Goal: Task Accomplishment & Management: Manage account settings

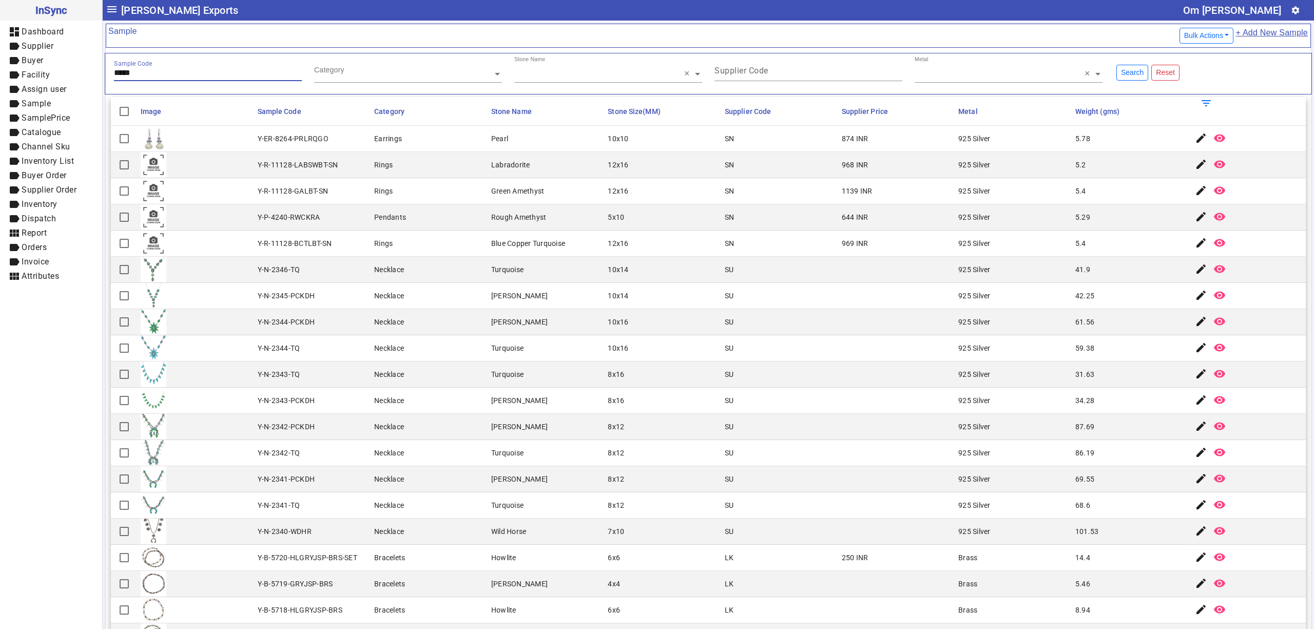
type input "*****"
click at [187, 62] on div "Sample Code" at bounding box center [208, 68] width 188 height 25
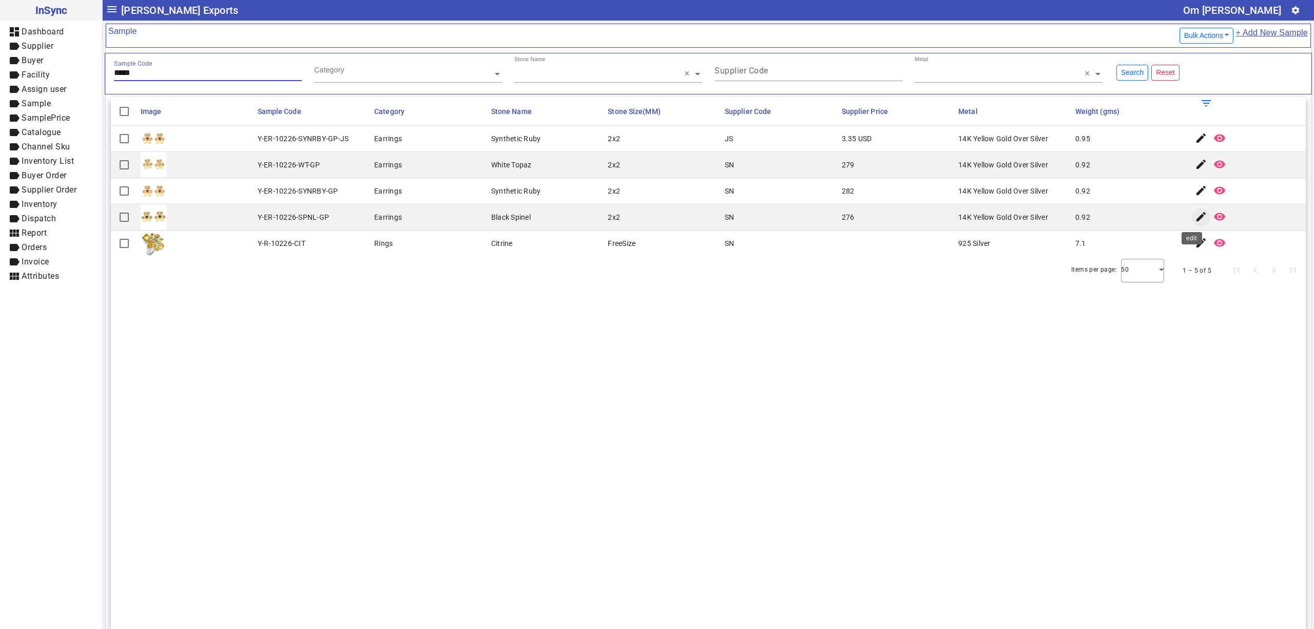
click at [1195, 216] on mat-icon "edit" at bounding box center [1201, 216] width 12 height 12
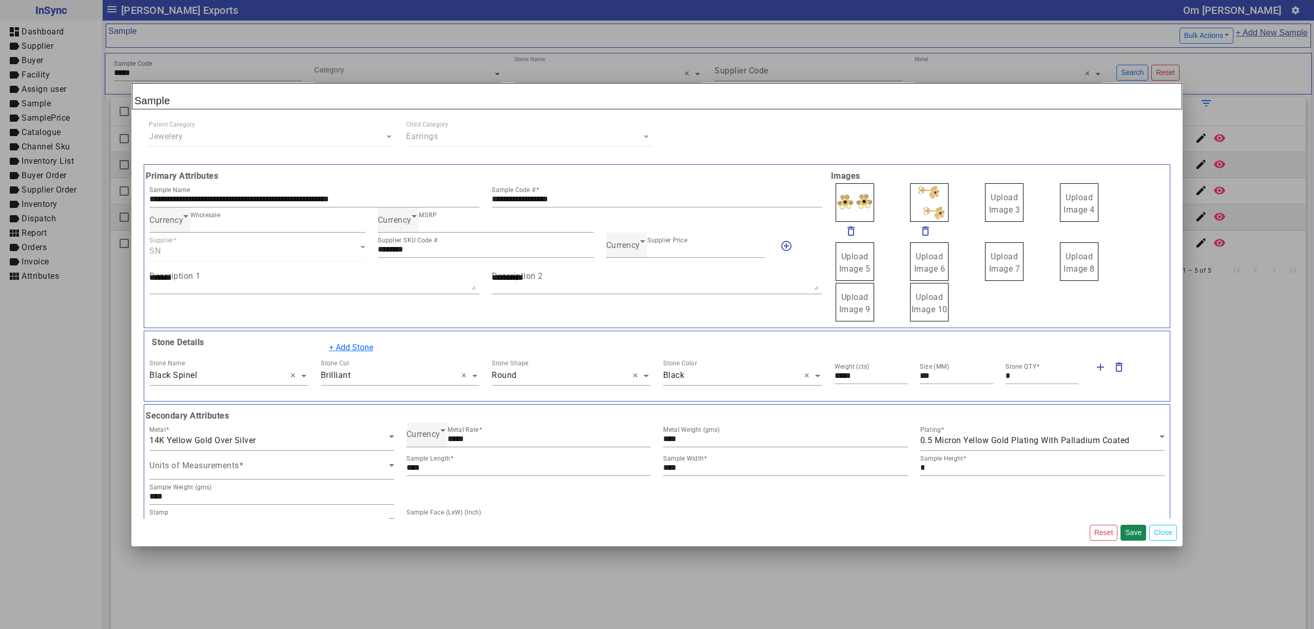
drag, startPoint x: 945, startPoint y: 200, endPoint x: 945, endPoint y: 193, distance: 6.2
drag, startPoint x: 932, startPoint y: 192, endPoint x: 929, endPoint y: 179, distance: 13.2
drag, startPoint x: 935, startPoint y: 183, endPoint x: 930, endPoint y: 170, distance: 13.6
drag, startPoint x: 964, startPoint y: 196, endPoint x: 988, endPoint y: 199, distance: 24.9
click at [861, 204] on label "Upload Image 1" at bounding box center [854, 202] width 38 height 38
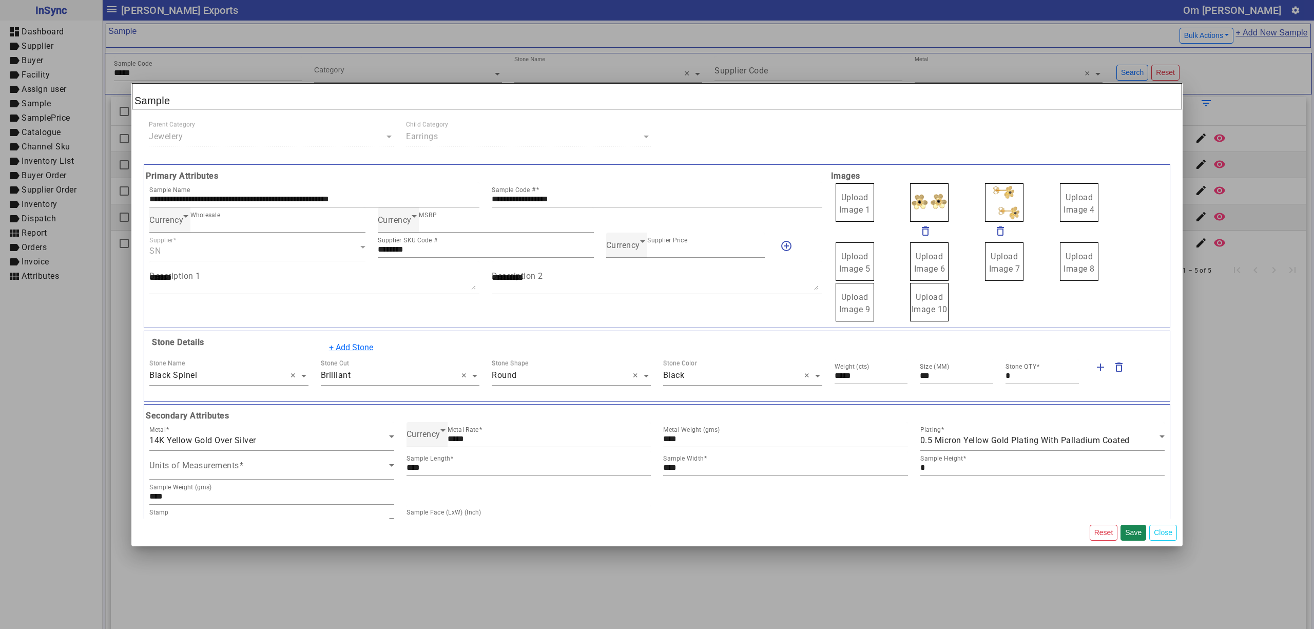
click at [0, 0] on input "Upload Image 1" at bounding box center [0, 0] width 0 height 0
drag, startPoint x: 606, startPoint y: 195, endPoint x: 453, endPoint y: 201, distance: 153.6
click at [453, 201] on div "**********" at bounding box center [485, 194] width 685 height 25
click at [854, 196] on span "Upload Image 1" at bounding box center [854, 203] width 31 height 22
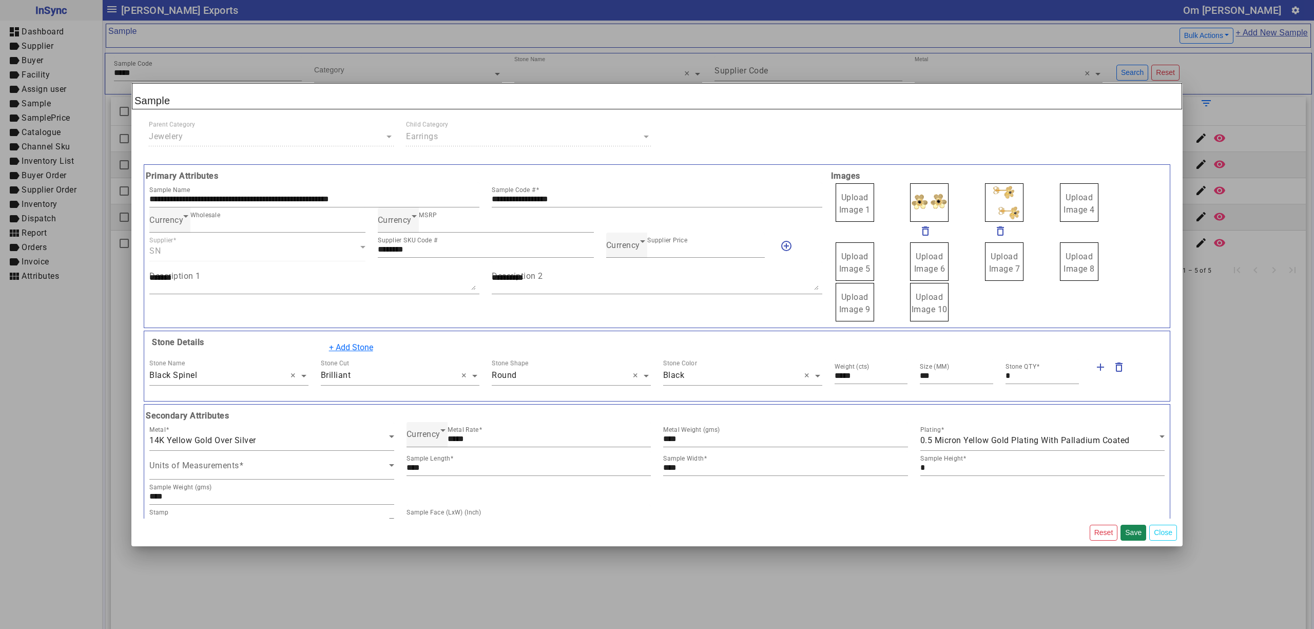
click at [854, 196] on span "Upload Image 1" at bounding box center [854, 203] width 31 height 22
click at [0, 0] on input "Upload Image 1" at bounding box center [0, 0] width 0 height 0
click at [1138, 534] on button "Save" at bounding box center [1133, 532] width 26 height 16
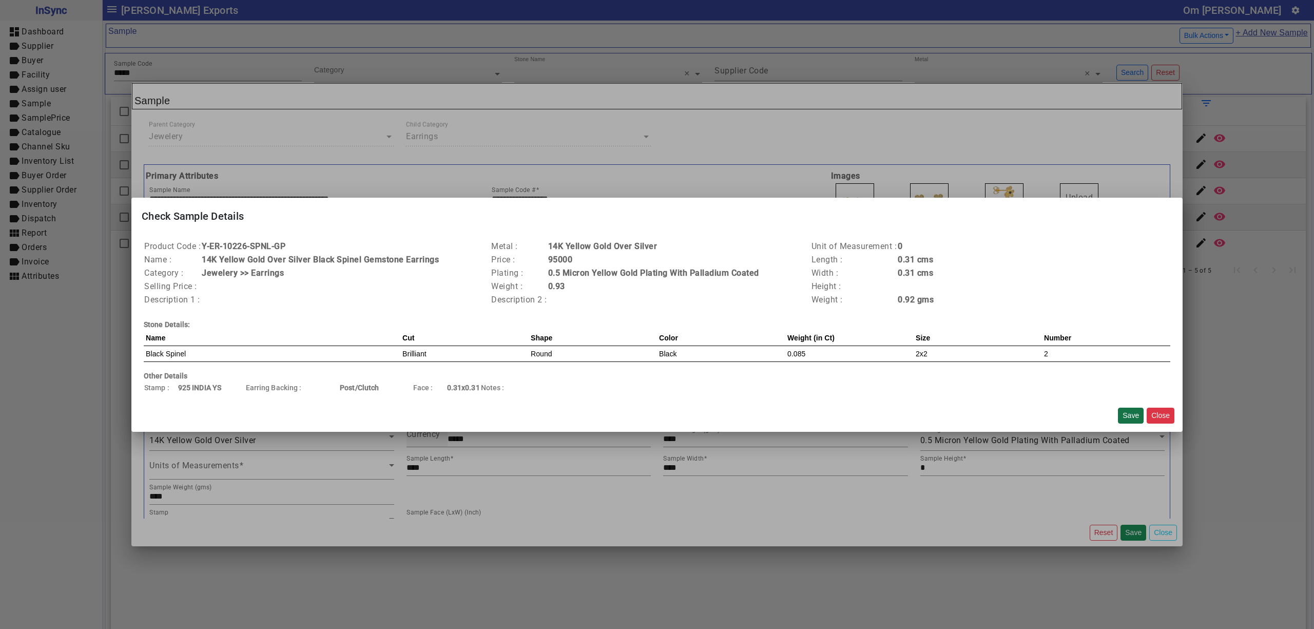
click at [1128, 416] on button "Save" at bounding box center [1131, 415] width 26 height 16
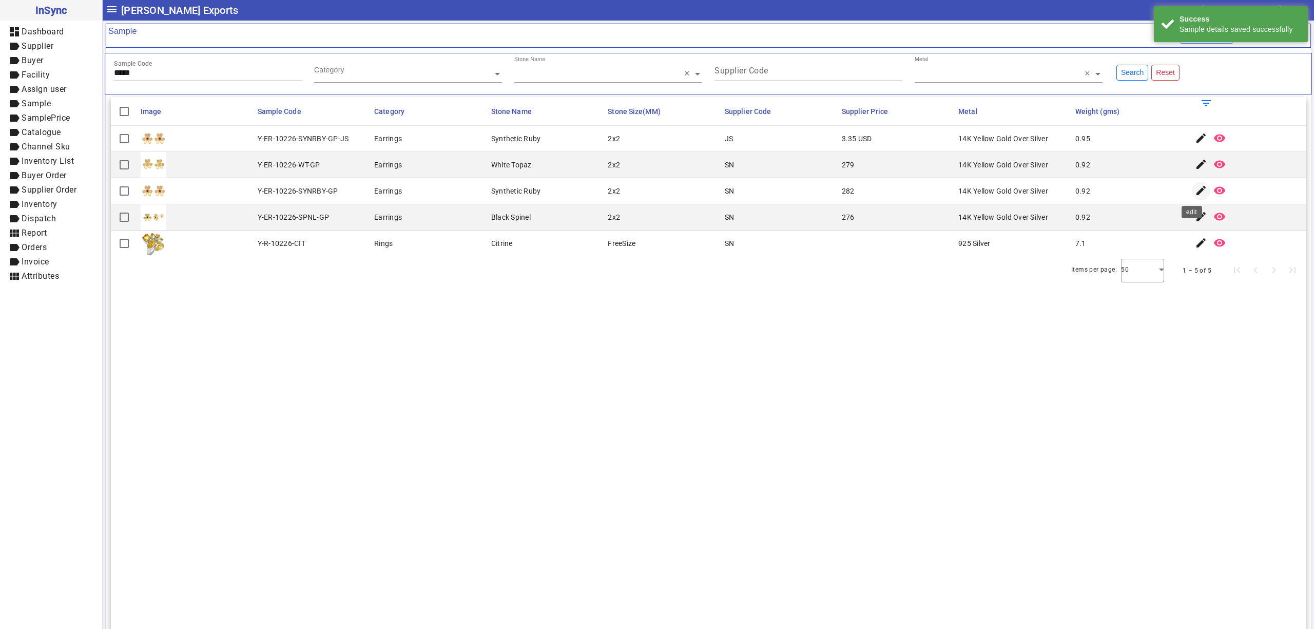
click at [1189, 193] on span "button" at bounding box center [1201, 191] width 25 height 25
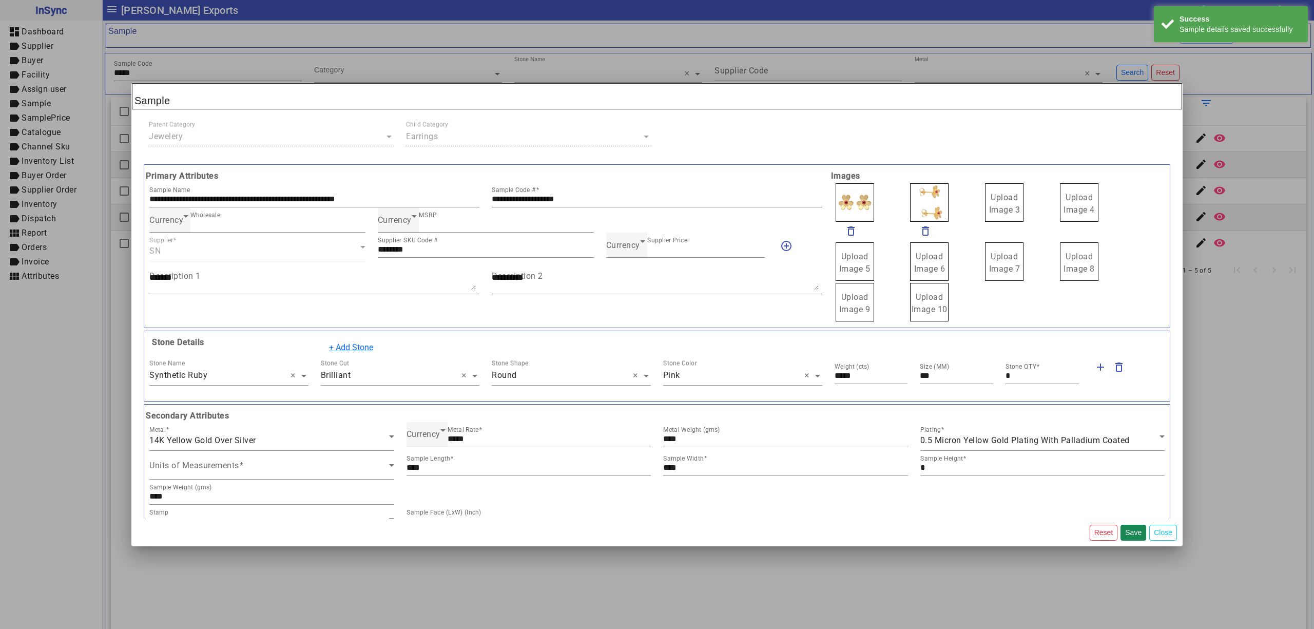
drag, startPoint x: 987, startPoint y: 208, endPoint x: 988, endPoint y: 196, distance: 12.3
drag, startPoint x: 915, startPoint y: 209, endPoint x: 907, endPoint y: 206, distance: 7.8
drag, startPoint x: 907, startPoint y: 204, endPoint x: 904, endPoint y: 198, distance: 6.4
drag, startPoint x: 1002, startPoint y: 206, endPoint x: 998, endPoint y: 232, distance: 27.1
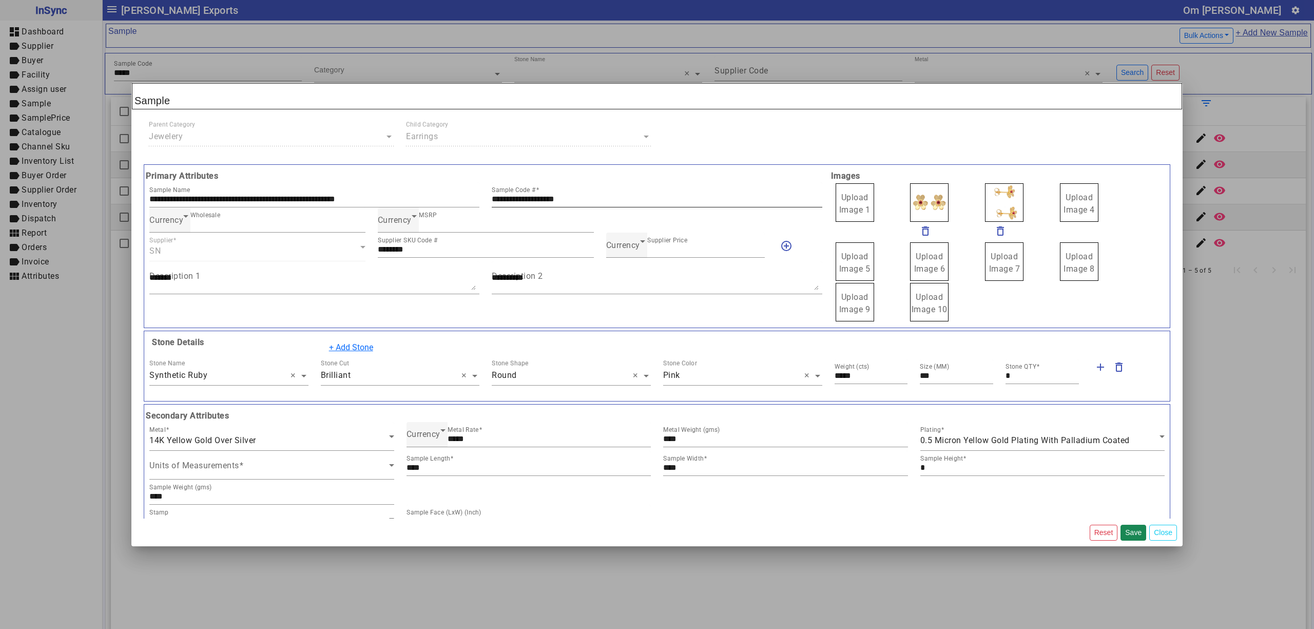
click at [773, 194] on input "**********" at bounding box center [657, 198] width 330 height 9
click at [828, 204] on span "Upload Image 1 delete_outline delete_outline Upload Image 4 Upload Image 5 Uplo…" at bounding box center [999, 252] width 342 height 140
drag, startPoint x: 665, startPoint y: 196, endPoint x: 332, endPoint y: 196, distance: 333.6
click at [332, 196] on div "**********" at bounding box center [485, 194] width 685 height 25
click at [835, 202] on label "Upload Image 1" at bounding box center [854, 202] width 38 height 38
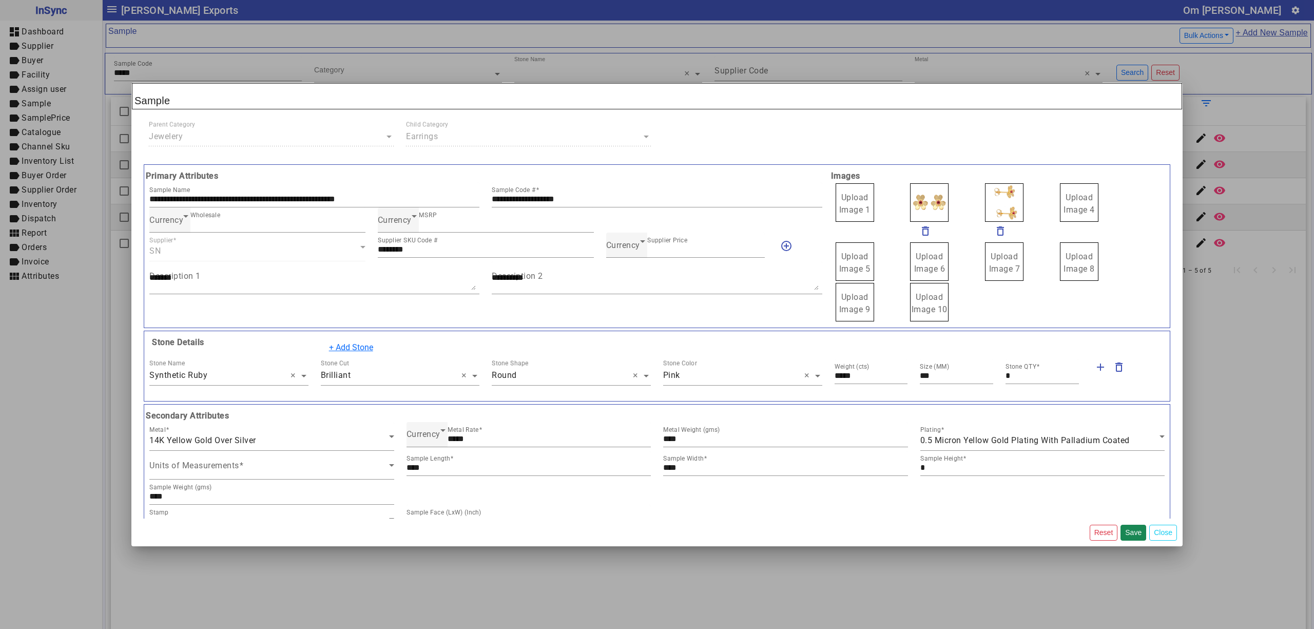
click at [835, 202] on label "Upload Image 1" at bounding box center [854, 202] width 38 height 38
click at [0, 0] on input "Upload Image 1" at bounding box center [0, 0] width 0 height 0
click at [1127, 532] on button "Save" at bounding box center [1133, 532] width 26 height 16
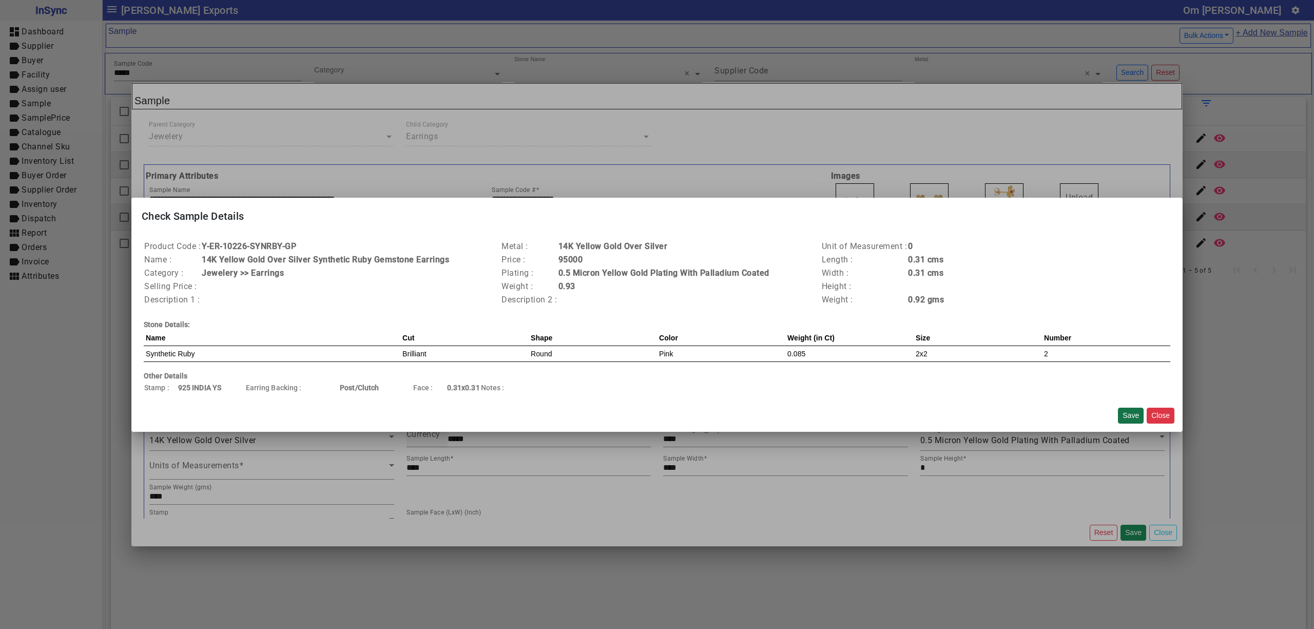
click at [1130, 407] on button "Save" at bounding box center [1131, 415] width 26 height 16
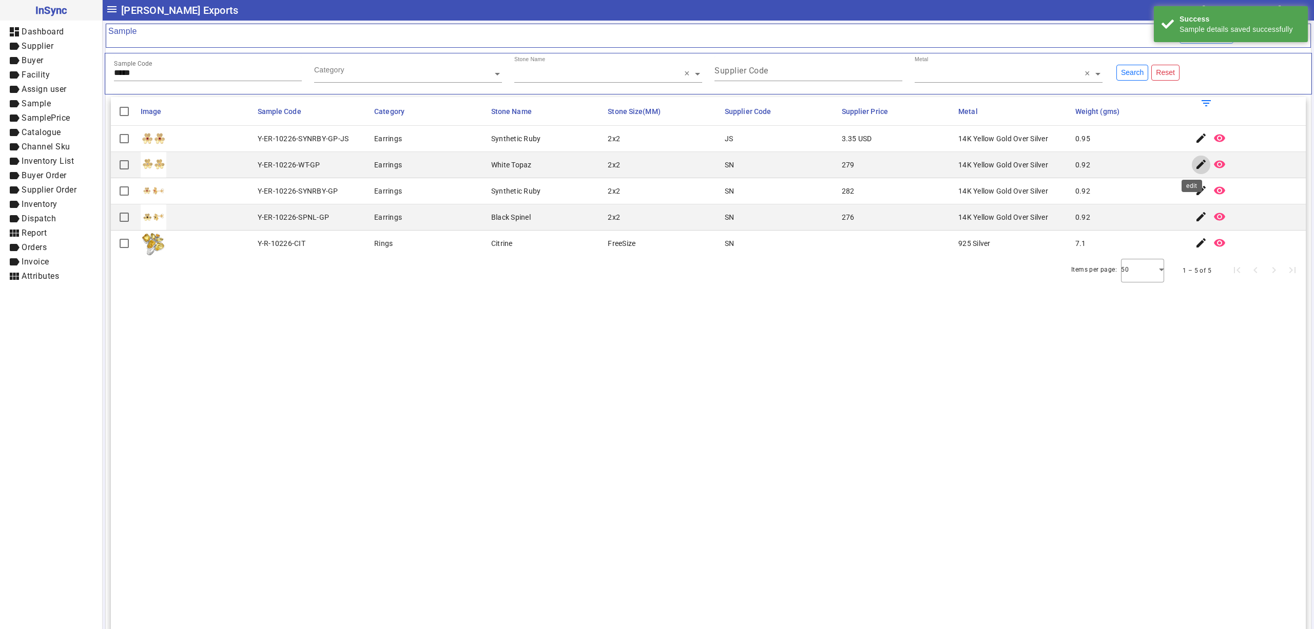
click at [1195, 163] on mat-icon "edit" at bounding box center [1201, 164] width 12 height 12
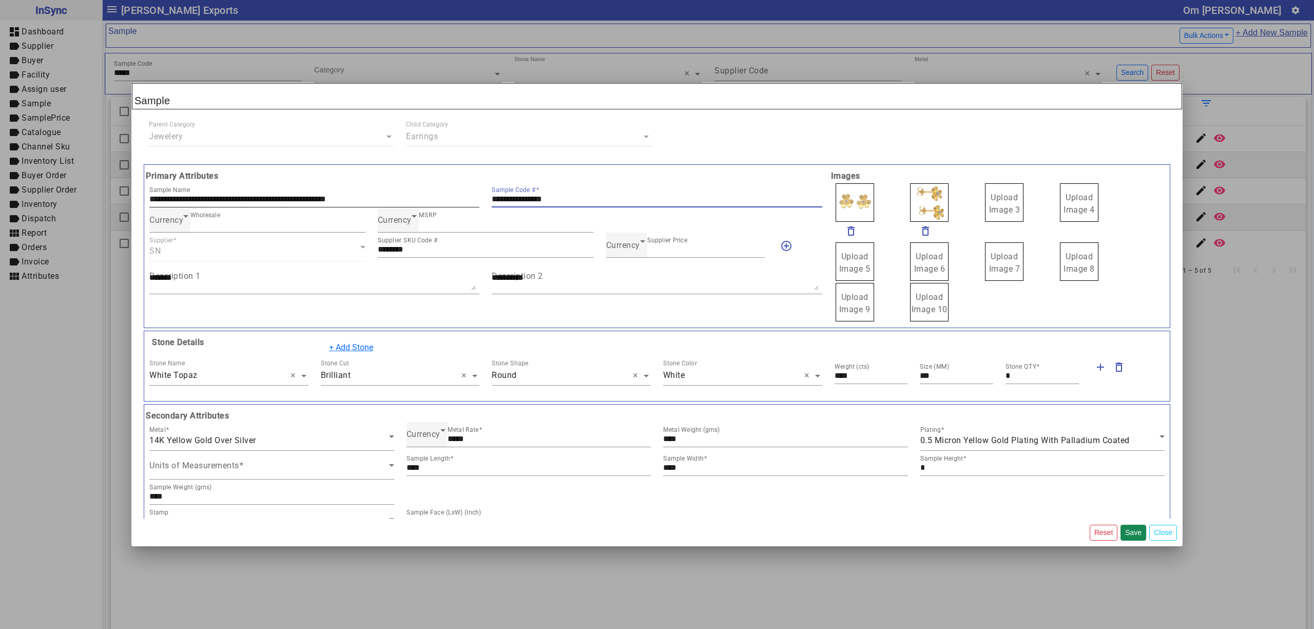
drag, startPoint x: 592, startPoint y: 200, endPoint x: 452, endPoint y: 195, distance: 140.7
click at [451, 195] on div "**********" at bounding box center [485, 194] width 685 height 25
drag, startPoint x: 989, startPoint y: 213, endPoint x: 989, endPoint y: 222, distance: 8.2
click at [871, 202] on div "Upload Image 1" at bounding box center [875, 202] width 83 height 41
click at [859, 202] on span "Upload Image 1" at bounding box center [854, 203] width 31 height 22
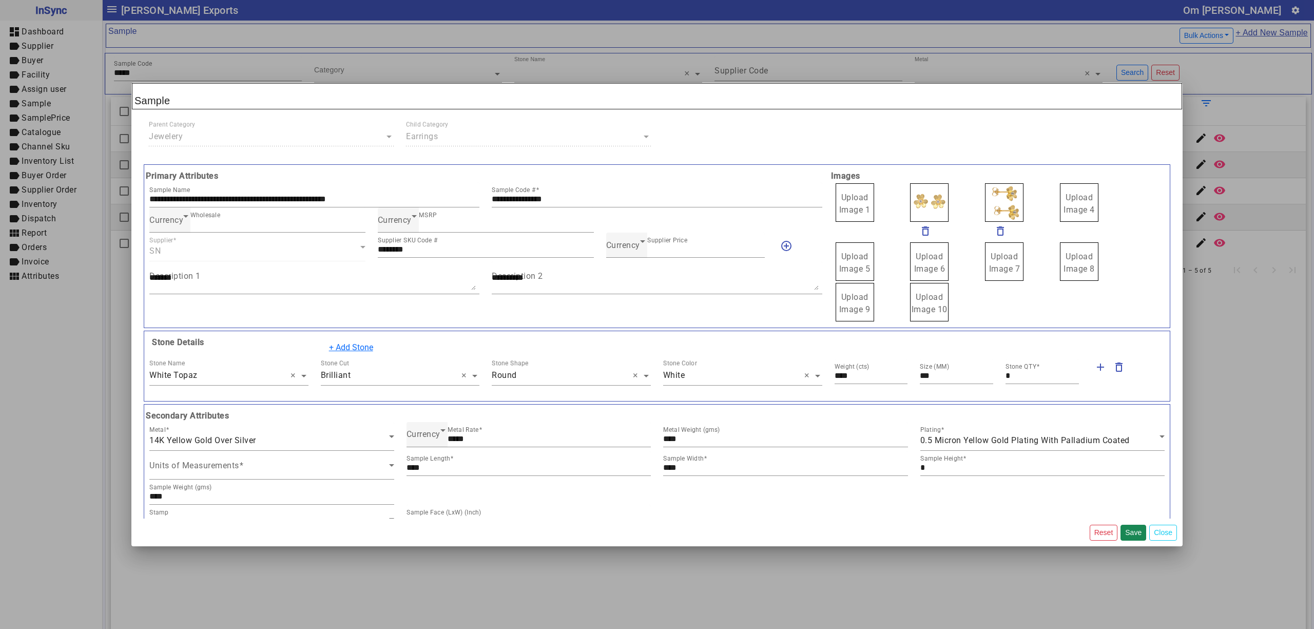
click at [859, 202] on span "Upload Image 1" at bounding box center [854, 203] width 31 height 22
click at [0, 0] on input "Upload Image 1" at bounding box center [0, 0] width 0 height 0
click at [1130, 532] on button "Save" at bounding box center [1133, 532] width 26 height 16
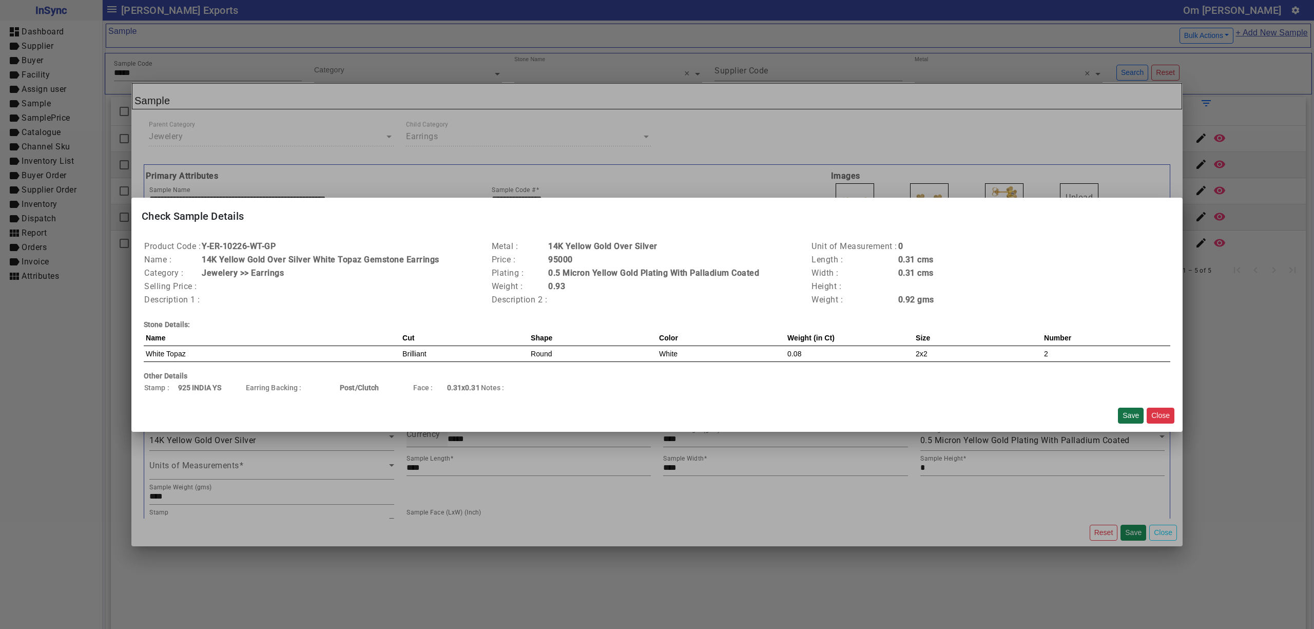
click at [1129, 411] on button "Save" at bounding box center [1131, 415] width 26 height 16
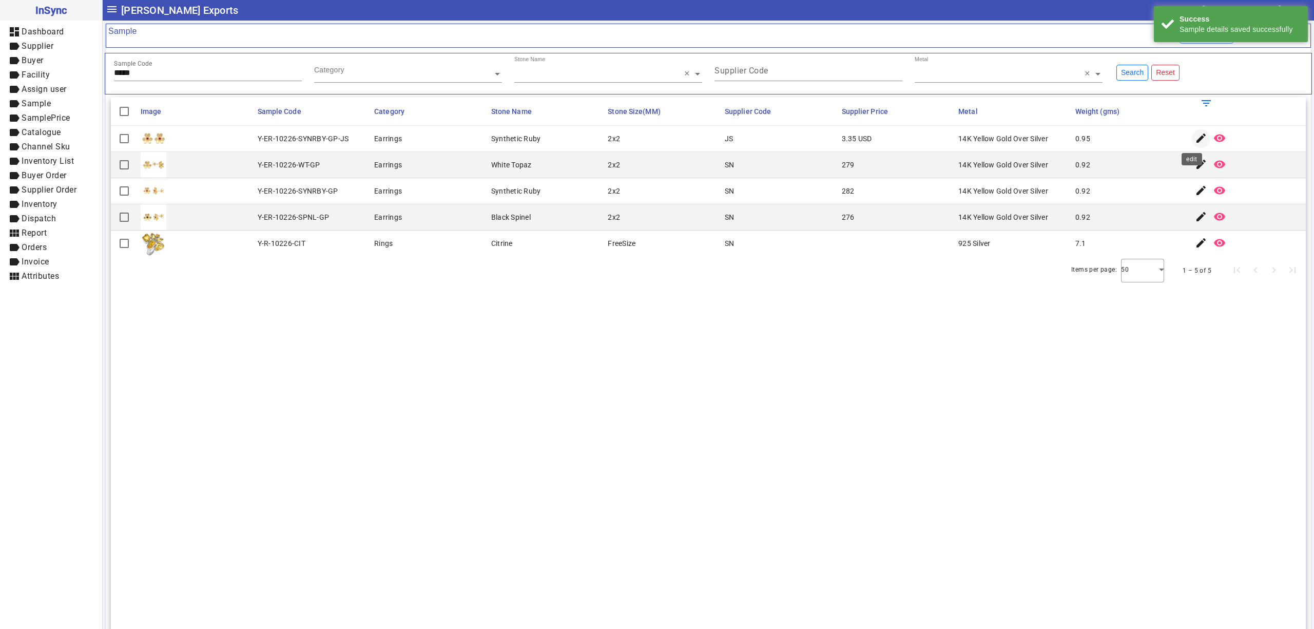
click at [1195, 134] on mat-icon "edit" at bounding box center [1201, 138] width 12 height 12
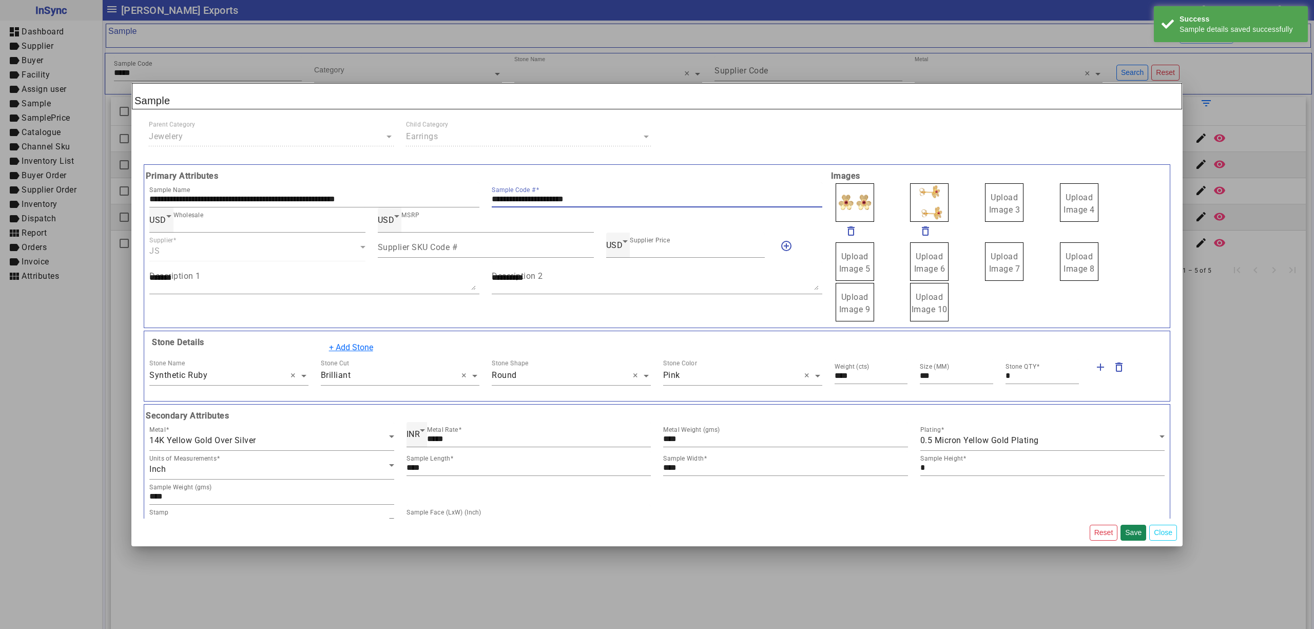
click at [650, 197] on input "**********" at bounding box center [657, 198] width 330 height 9
drag, startPoint x: 573, startPoint y: 198, endPoint x: 437, endPoint y: 193, distance: 136.1
click at [440, 193] on div "**********" at bounding box center [485, 194] width 685 height 25
drag, startPoint x: 994, startPoint y: 200, endPoint x: 984, endPoint y: 183, distance: 19.5
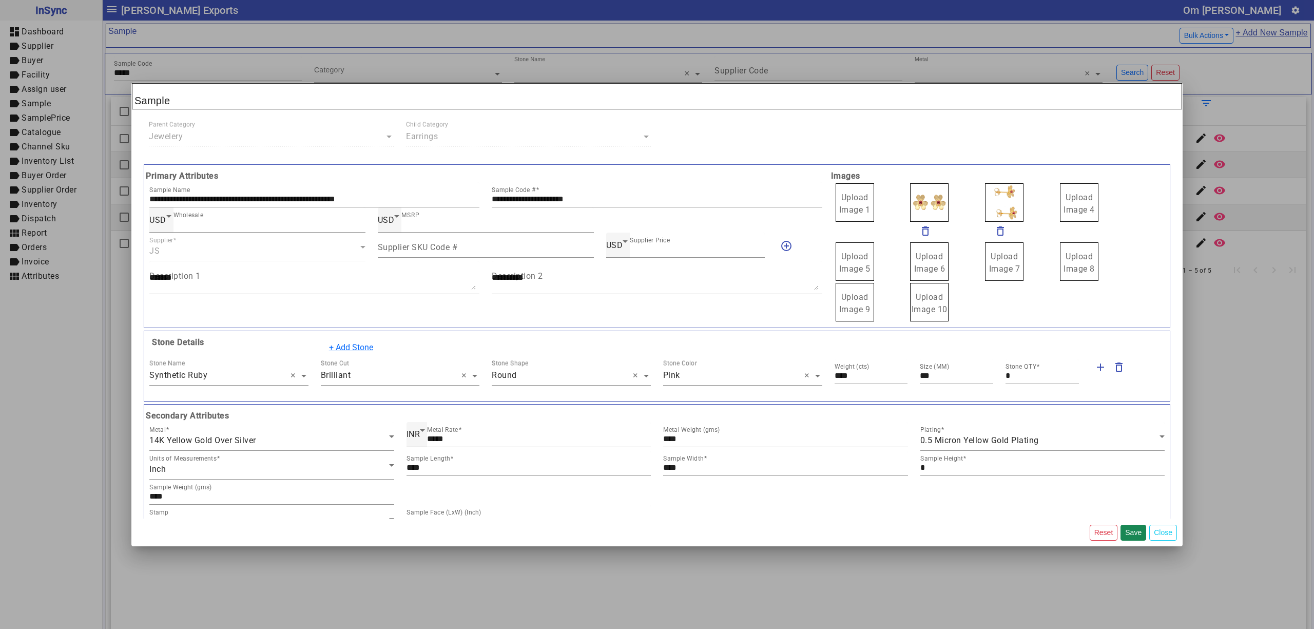
click at [828, 198] on span "Upload Image 1 delete_outline delete_outline Upload Image 4 Upload Image 5 Uplo…" at bounding box center [999, 252] width 342 height 140
click at [839, 200] on span "Upload Image 1" at bounding box center [854, 203] width 31 height 22
click at [0, 0] on input "Upload Image 1" at bounding box center [0, 0] width 0 height 0
click at [1131, 534] on button "Save" at bounding box center [1133, 532] width 26 height 16
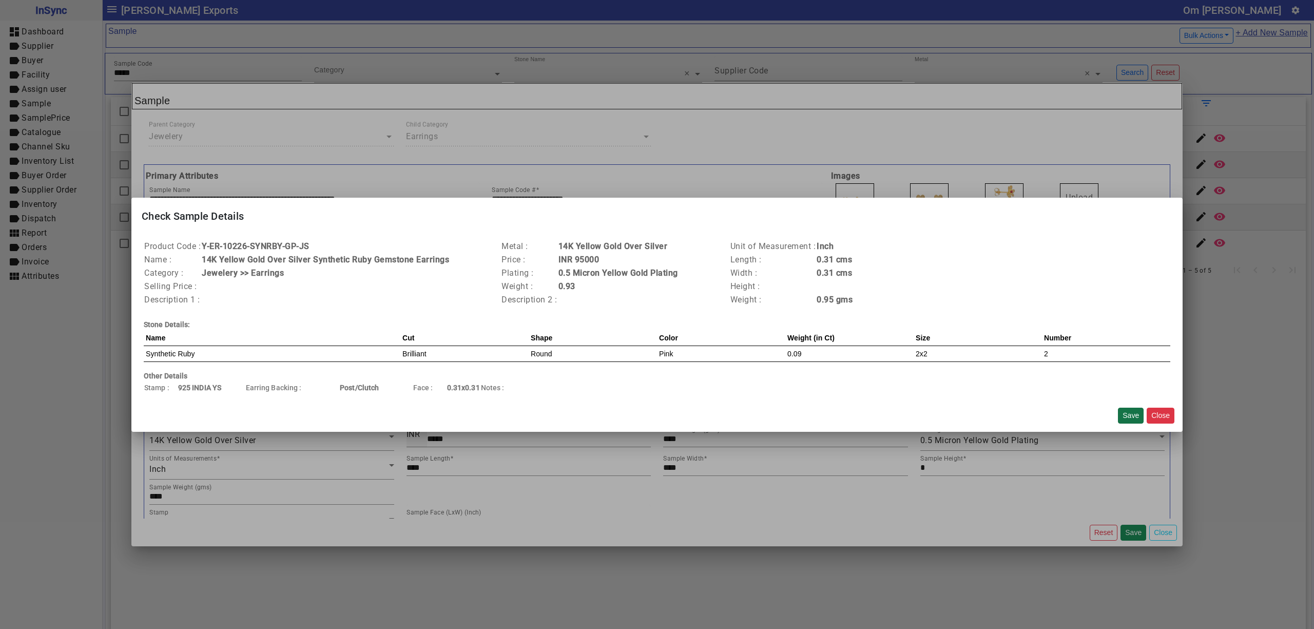
click at [1132, 416] on button "Save" at bounding box center [1131, 415] width 26 height 16
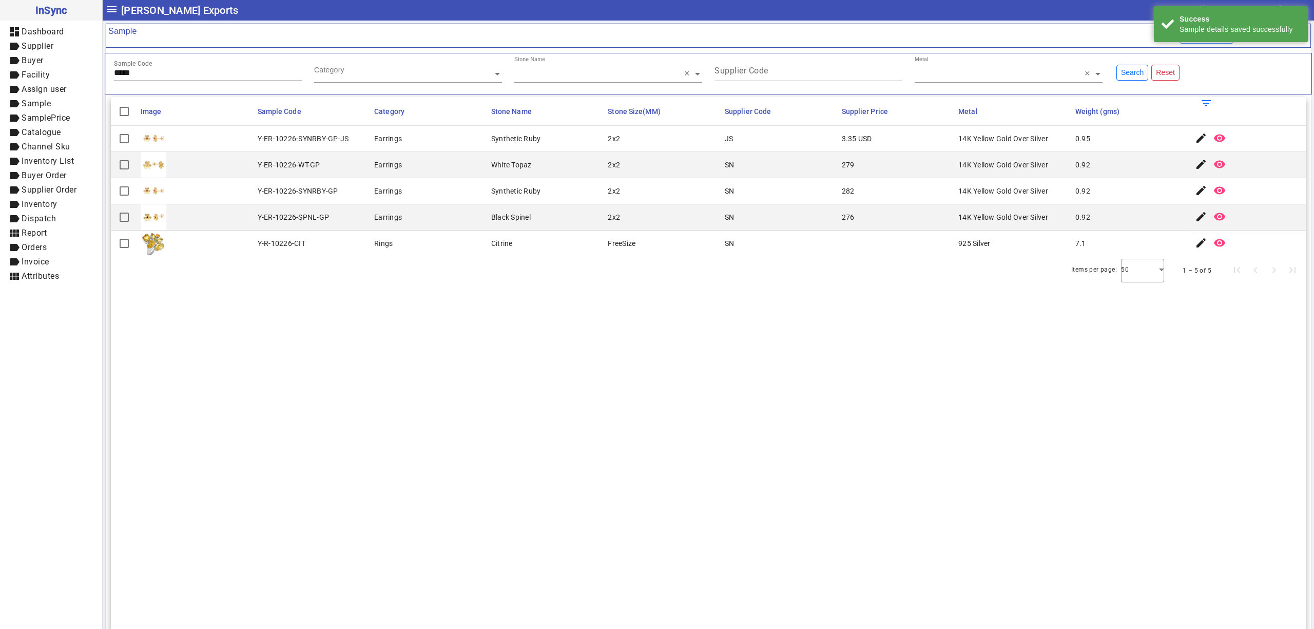
click at [206, 80] on div "Sample Code *****" at bounding box center [208, 68] width 188 height 25
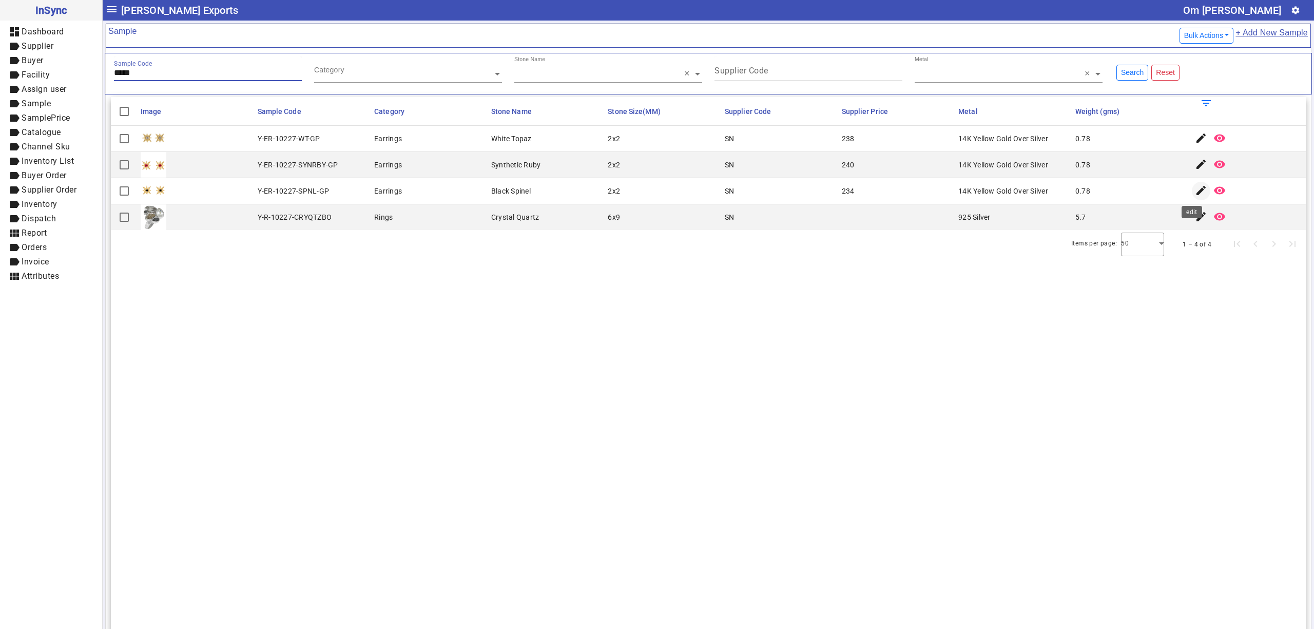
click at [1195, 193] on mat-icon "edit" at bounding box center [1201, 190] width 12 height 12
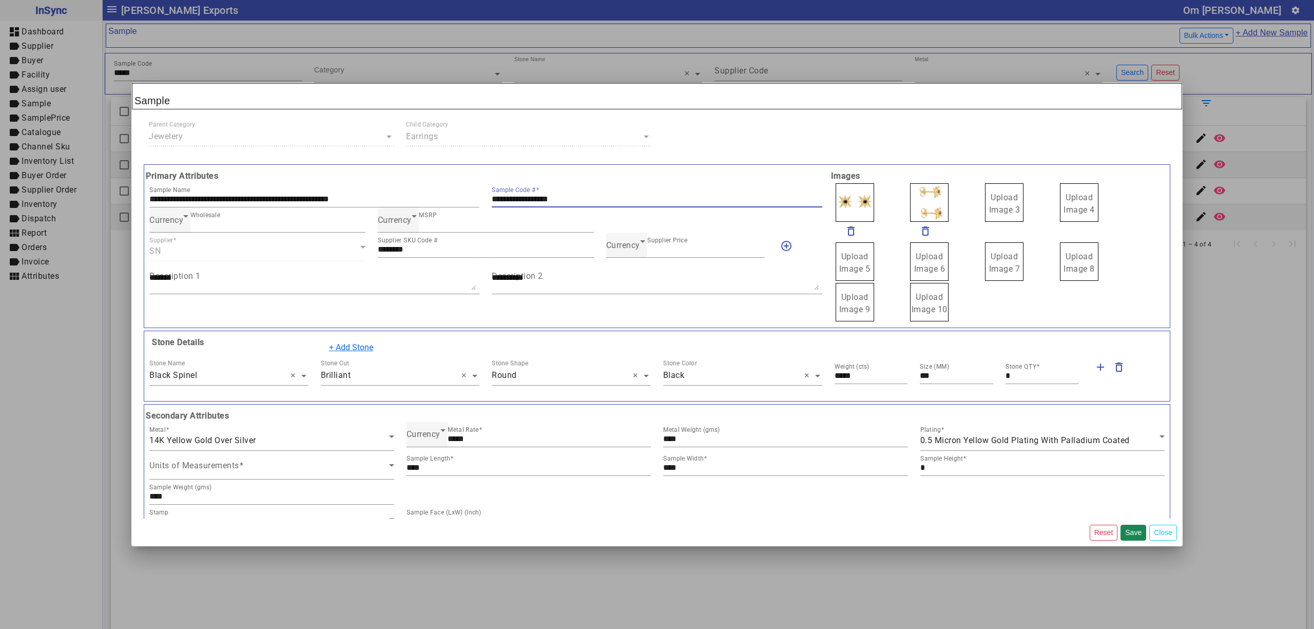
drag, startPoint x: 600, startPoint y: 198, endPoint x: 477, endPoint y: 177, distance: 125.0
click at [410, 179] on div "**********" at bounding box center [485, 246] width 685 height 152
drag, startPoint x: 991, startPoint y: 204, endPoint x: 998, endPoint y: 214, distance: 12.2
drag, startPoint x: 917, startPoint y: 194, endPoint x: 912, endPoint y: 189, distance: 6.6
click at [861, 202] on label "Upload Image 1" at bounding box center [854, 202] width 38 height 38
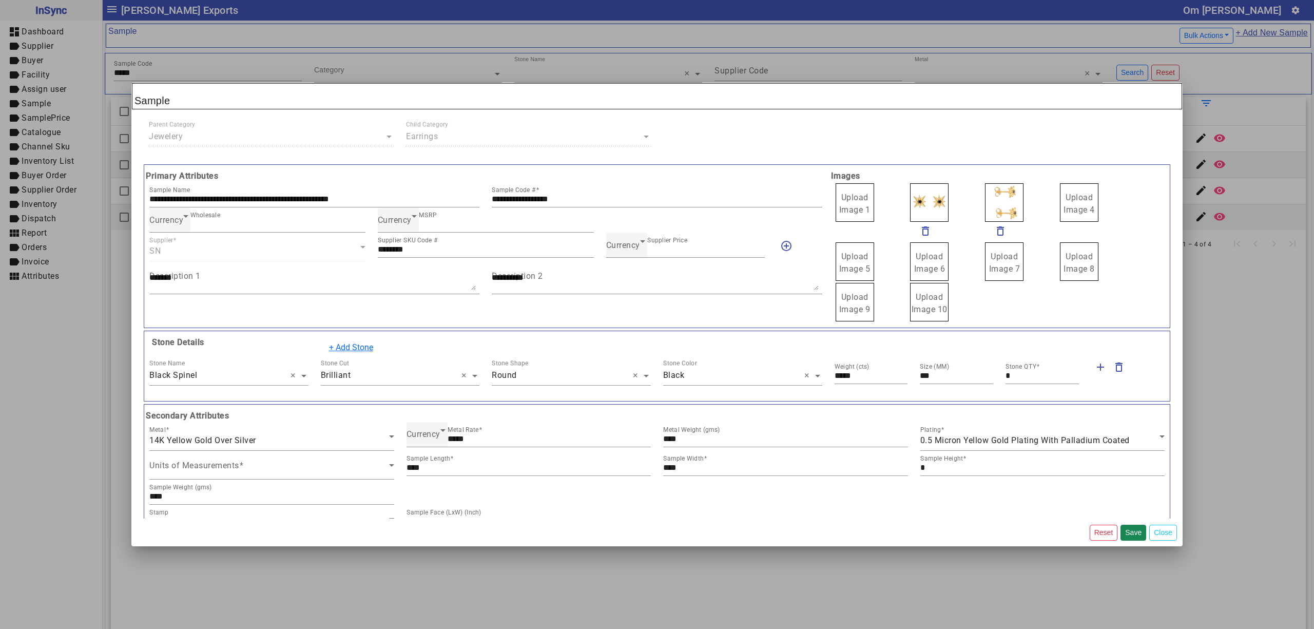
click at [861, 202] on label "Upload Image 1" at bounding box center [854, 202] width 38 height 38
click at [0, 0] on input "Upload Image 1" at bounding box center [0, 0] width 0 height 0
click at [1135, 530] on button "Save" at bounding box center [1133, 532] width 26 height 16
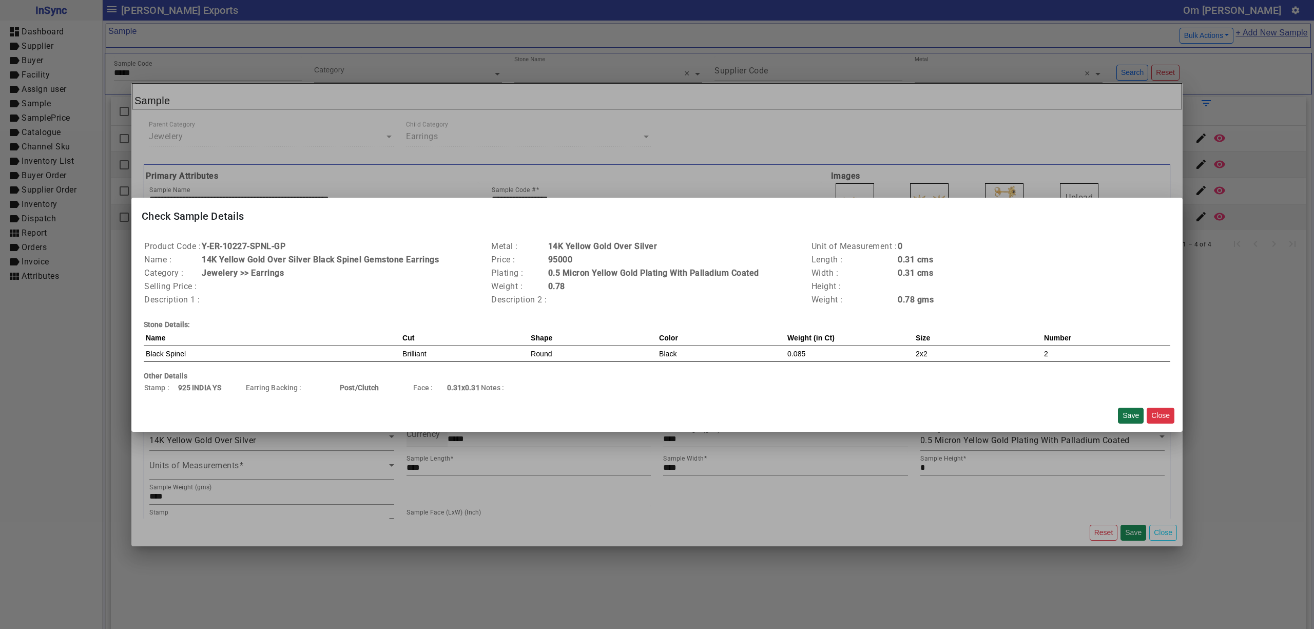
click at [1132, 411] on button "Save" at bounding box center [1131, 415] width 26 height 16
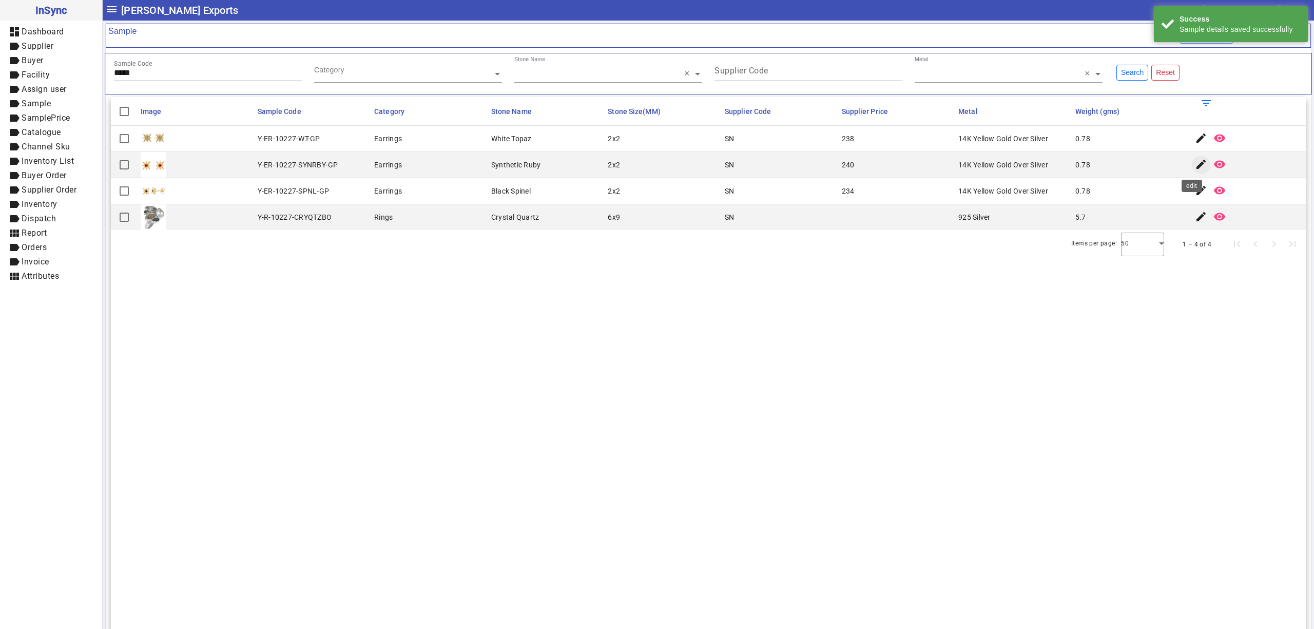
click at [1195, 168] on mat-icon "edit" at bounding box center [1201, 164] width 12 height 12
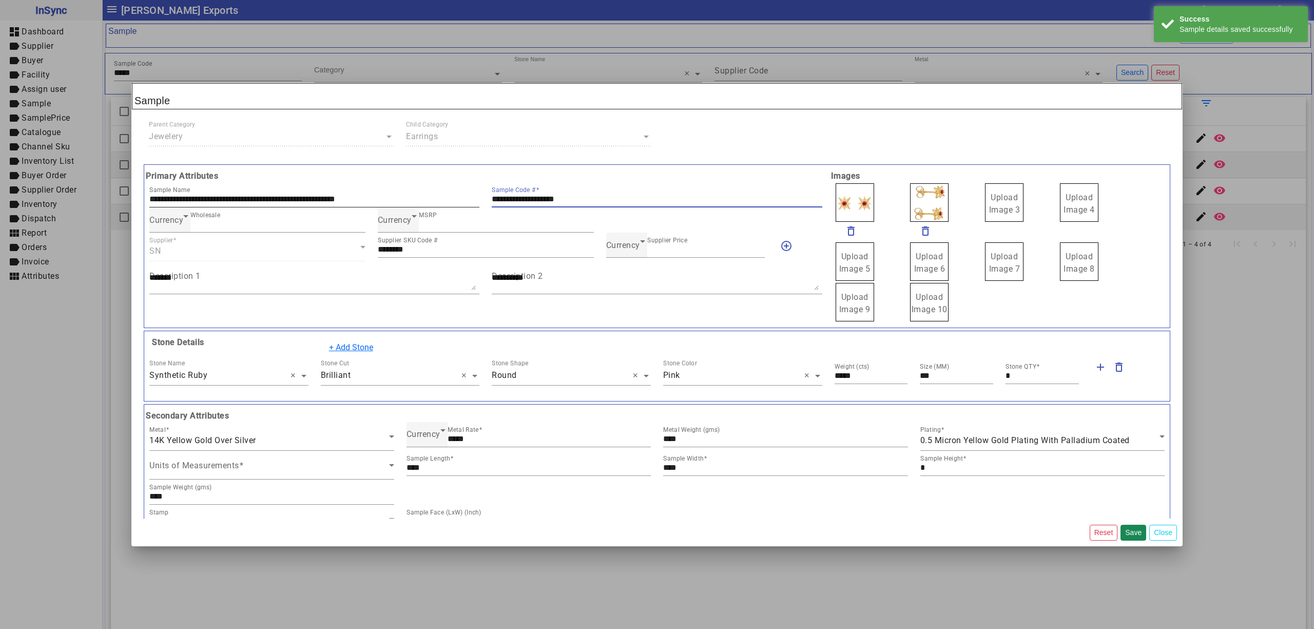
drag, startPoint x: 600, startPoint y: 198, endPoint x: 381, endPoint y: 196, distance: 219.1
click at [381, 196] on div "**********" at bounding box center [485, 194] width 685 height 25
click at [989, 210] on span "Upload Image 3" at bounding box center [1004, 203] width 31 height 22
drag, startPoint x: 988, startPoint y: 210, endPoint x: 990, endPoint y: 204, distance: 6.5
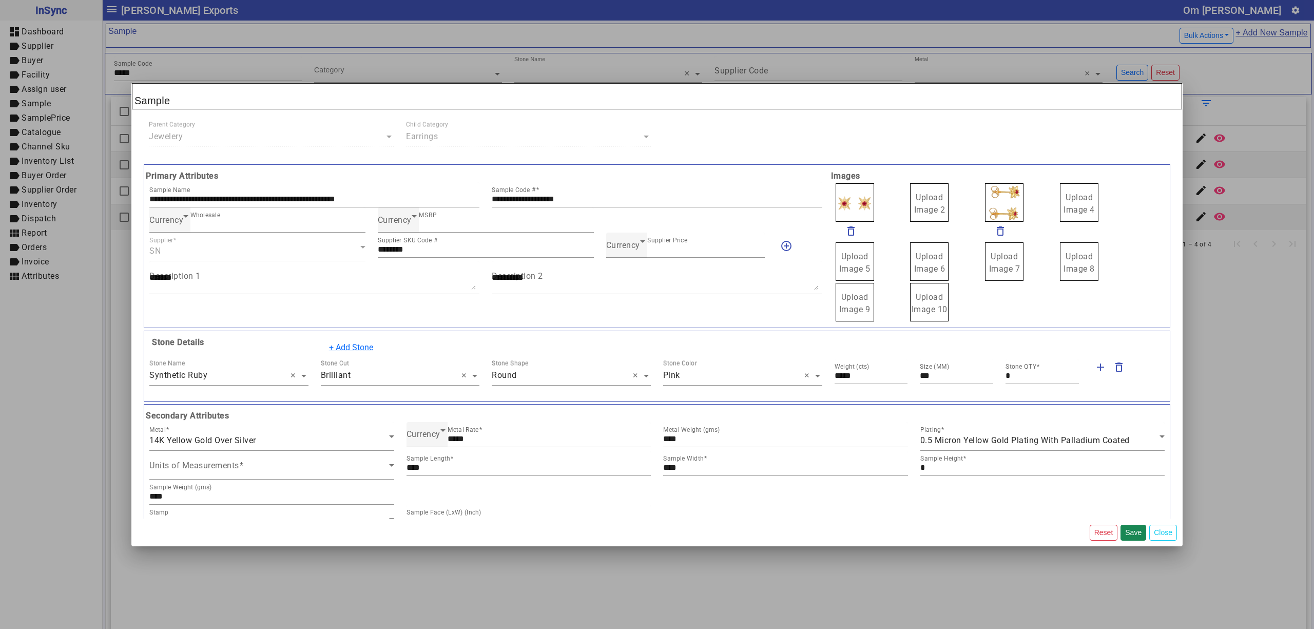
click at [918, 202] on span "Upload Image 2" at bounding box center [929, 203] width 31 height 22
drag, startPoint x: 920, startPoint y: 203, endPoint x: 916, endPoint y: 194, distance: 10.1
click at [848, 194] on span "Upload Image 1" at bounding box center [854, 203] width 31 height 22
click at [0, 0] on input "Upload Image 1" at bounding box center [0, 0] width 0 height 0
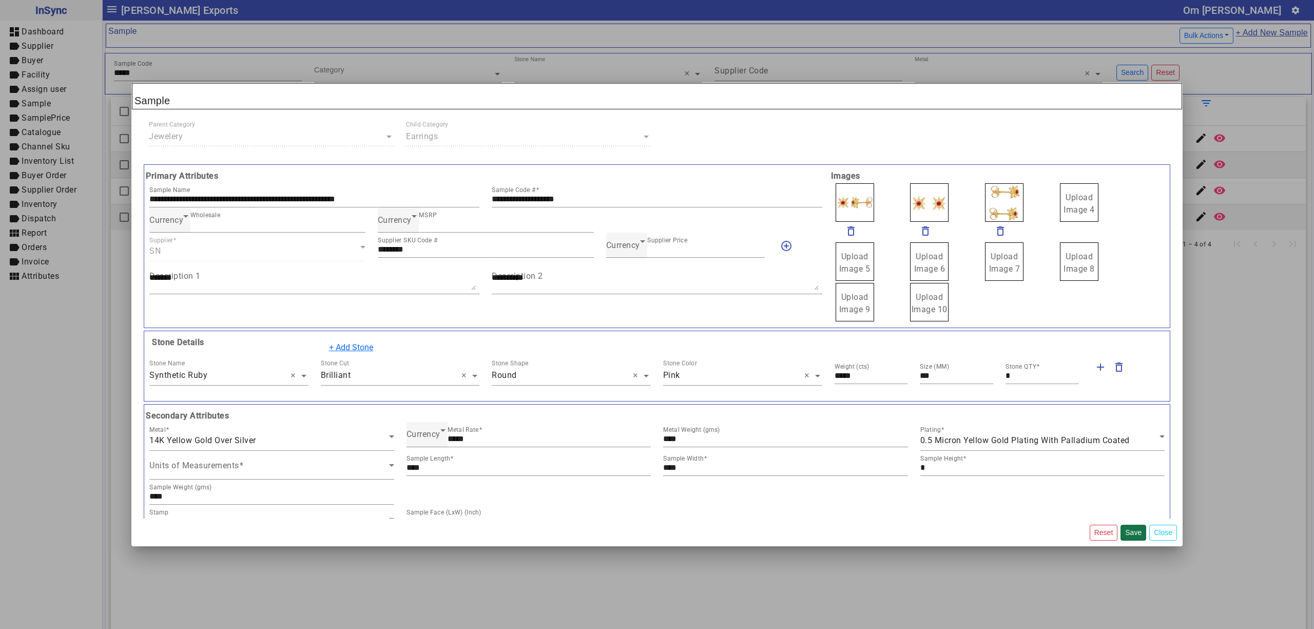
click at [1136, 532] on button "Save" at bounding box center [1133, 532] width 26 height 16
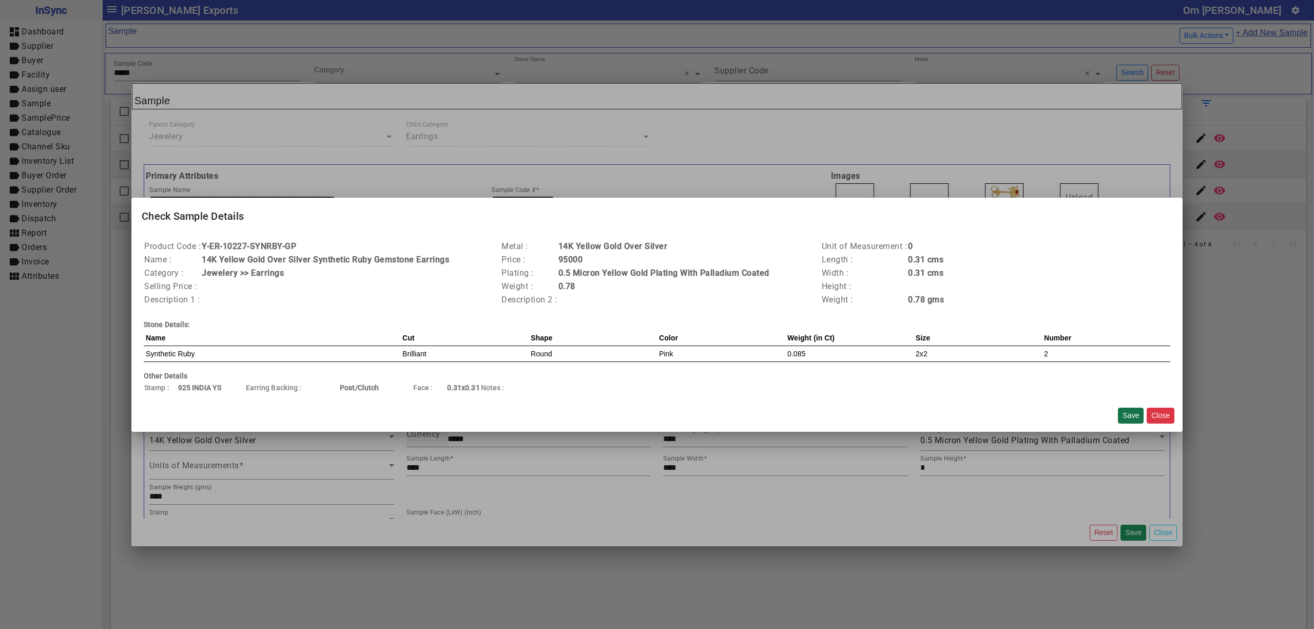
click at [1124, 419] on button "Save" at bounding box center [1131, 415] width 26 height 16
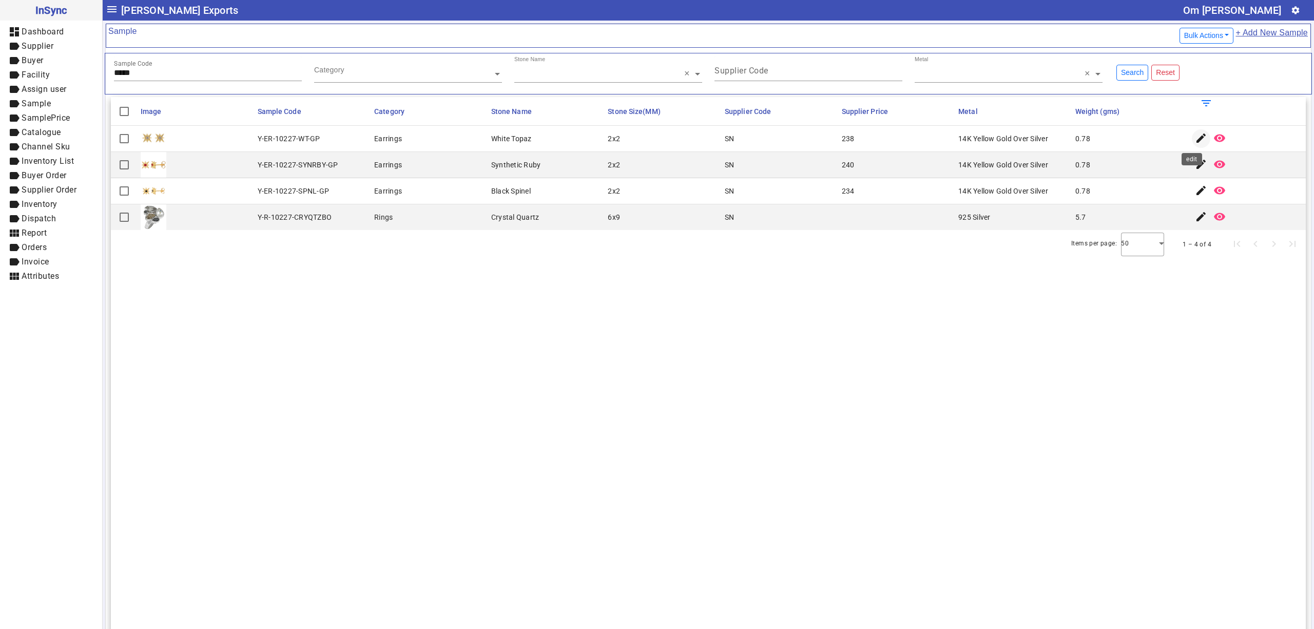
click at [1189, 140] on span "button" at bounding box center [1201, 138] width 25 height 25
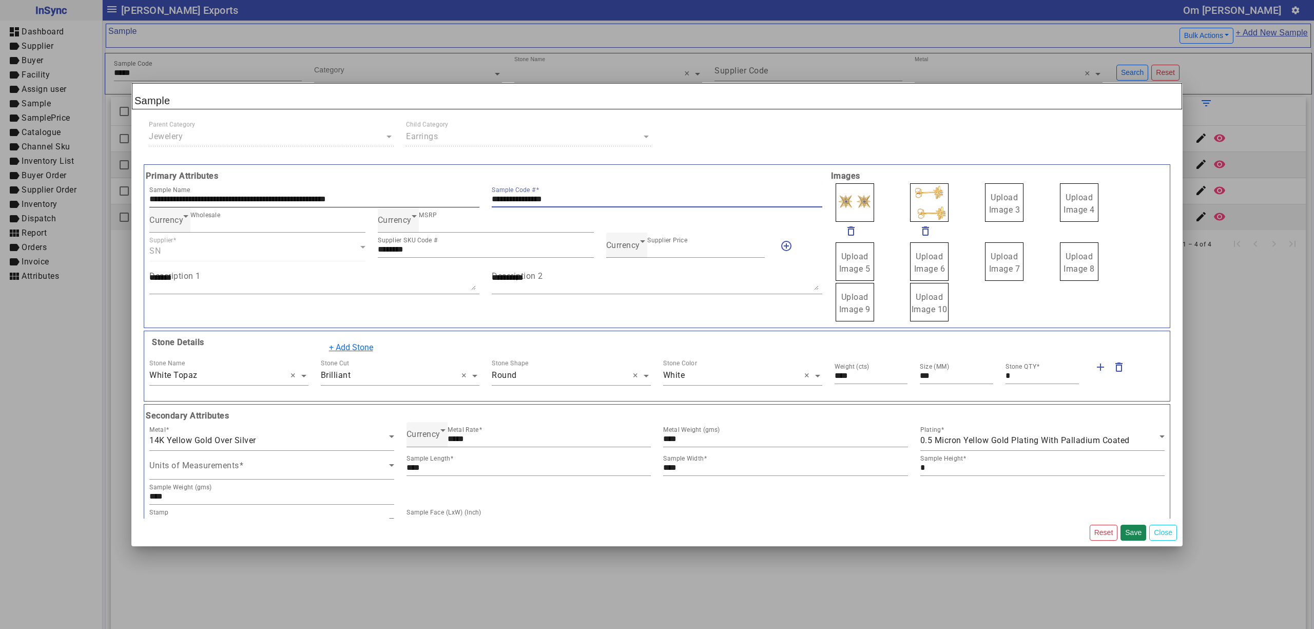
drag, startPoint x: 631, startPoint y: 204, endPoint x: 471, endPoint y: 202, distance: 160.1
click at [471, 202] on div "**********" at bounding box center [485, 194] width 685 height 25
drag, startPoint x: 990, startPoint y: 205, endPoint x: 998, endPoint y: 208, distance: 8.3
click at [841, 200] on span "Upload Image 1" at bounding box center [854, 203] width 31 height 22
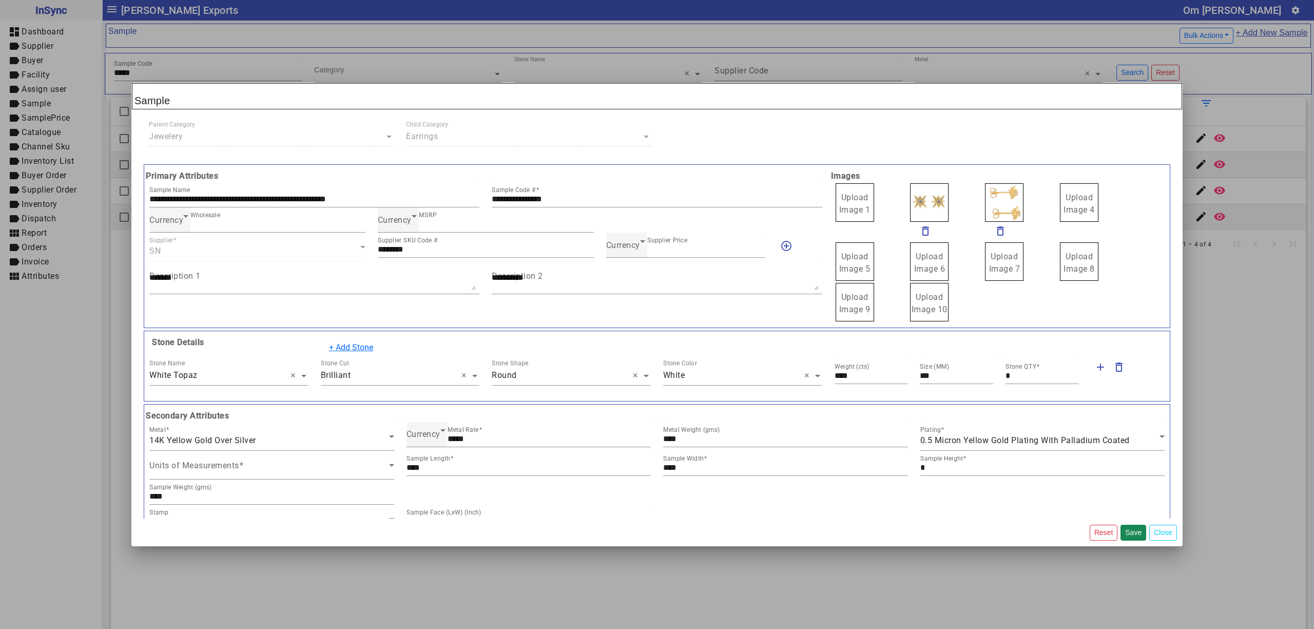
click at [841, 200] on span "Upload Image 1" at bounding box center [854, 203] width 31 height 22
click at [0, 0] on input "Upload Image 1" at bounding box center [0, 0] width 0 height 0
click at [1138, 536] on button "Save" at bounding box center [1133, 532] width 26 height 16
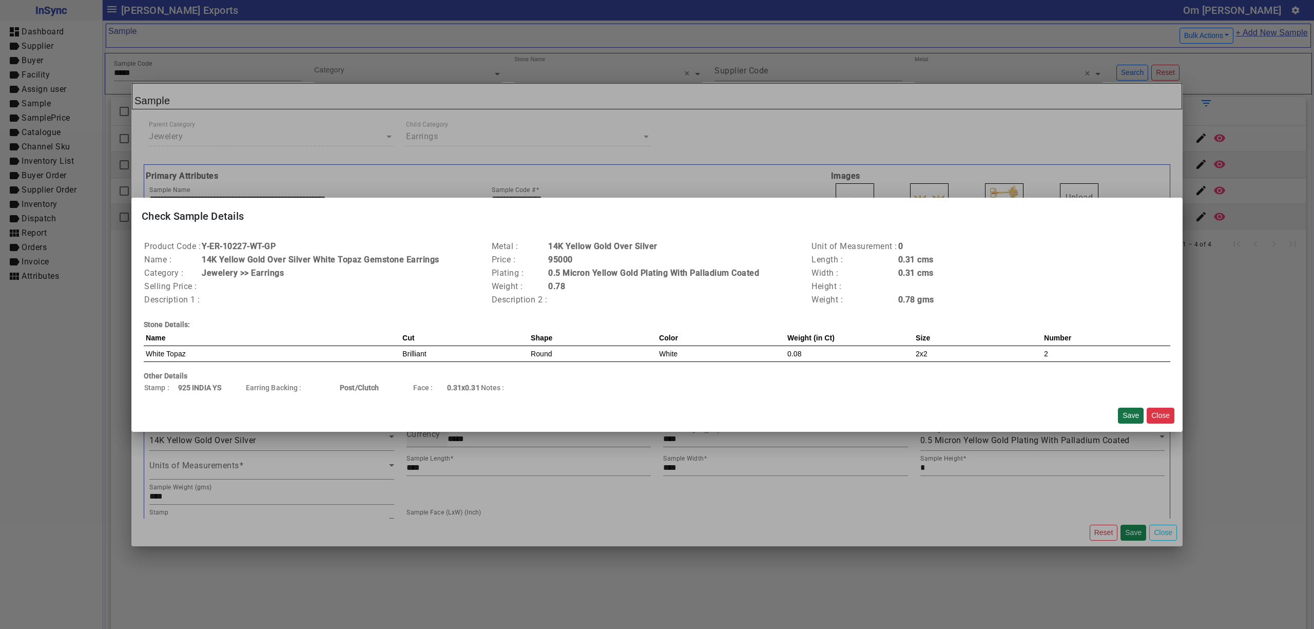
click at [1122, 411] on button "Save" at bounding box center [1131, 415] width 26 height 16
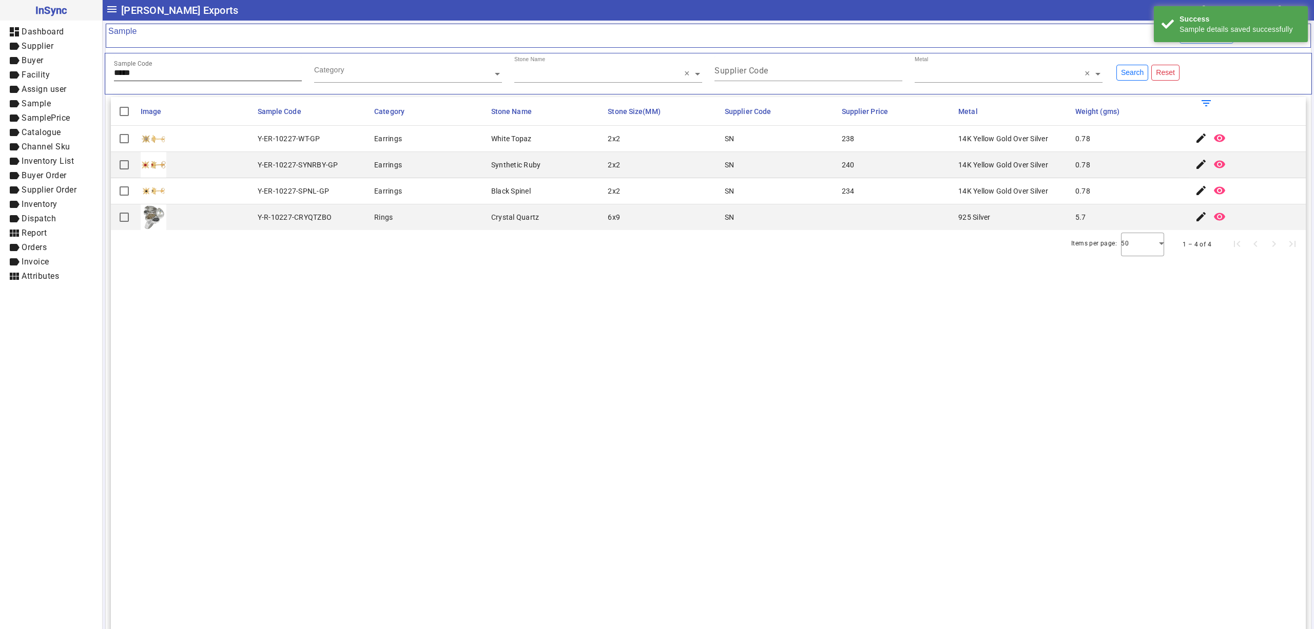
click at [222, 72] on input "*****" at bounding box center [208, 72] width 188 height 9
type input "*****"
click at [1195, 194] on mat-icon "edit" at bounding box center [1201, 190] width 12 height 12
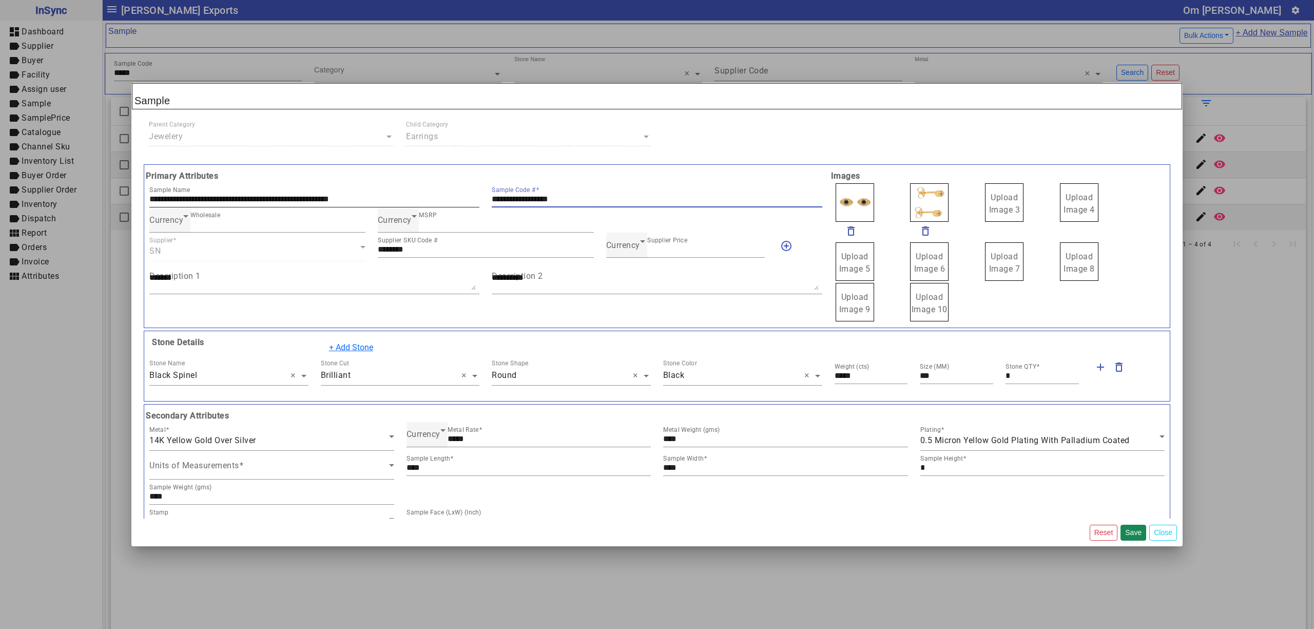
drag, startPoint x: 588, startPoint y: 198, endPoint x: 437, endPoint y: 198, distance: 150.9
click at [437, 198] on div "**********" at bounding box center [485, 194] width 685 height 25
drag, startPoint x: 1000, startPoint y: 203, endPoint x: 996, endPoint y: 198, distance: 7.0
drag, startPoint x: 962, startPoint y: 197, endPoint x: 932, endPoint y: 197, distance: 29.8
click at [835, 192] on label "Upload Image 1" at bounding box center [854, 202] width 38 height 38
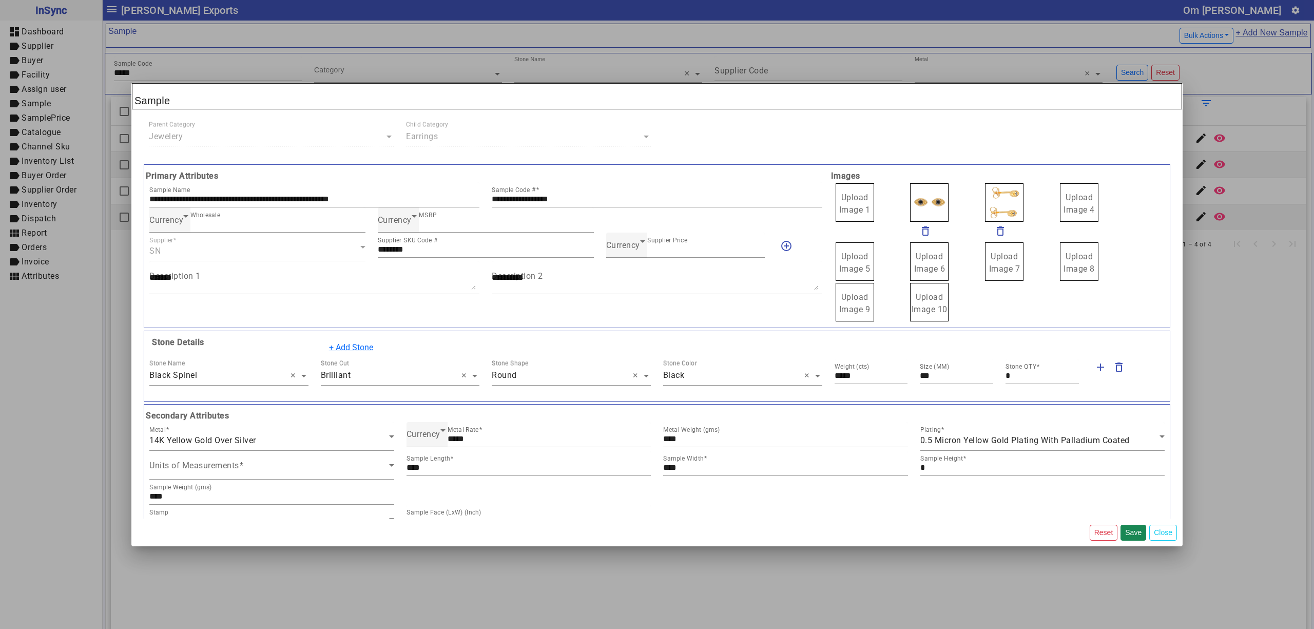
click at [835, 192] on label "Upload Image 1" at bounding box center [854, 202] width 38 height 38
click at [0, 0] on input "Upload Image 1" at bounding box center [0, 0] width 0 height 0
click at [1129, 526] on button "Save" at bounding box center [1133, 532] width 26 height 16
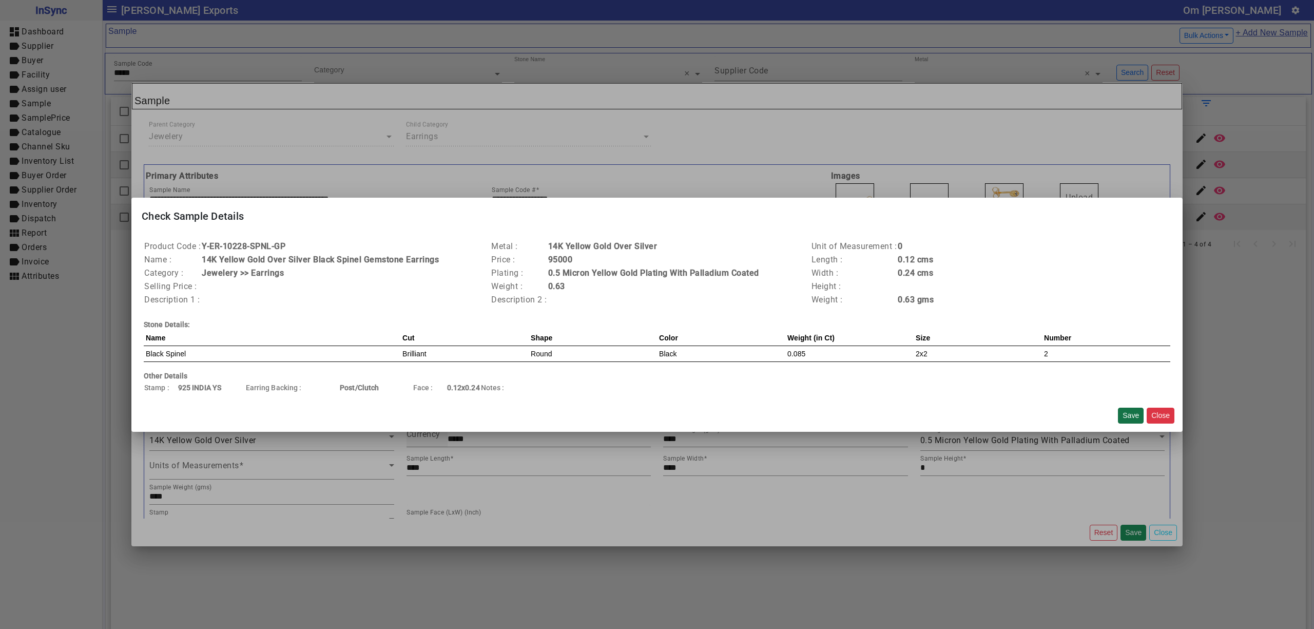
click at [1125, 407] on button "Save" at bounding box center [1131, 415] width 26 height 16
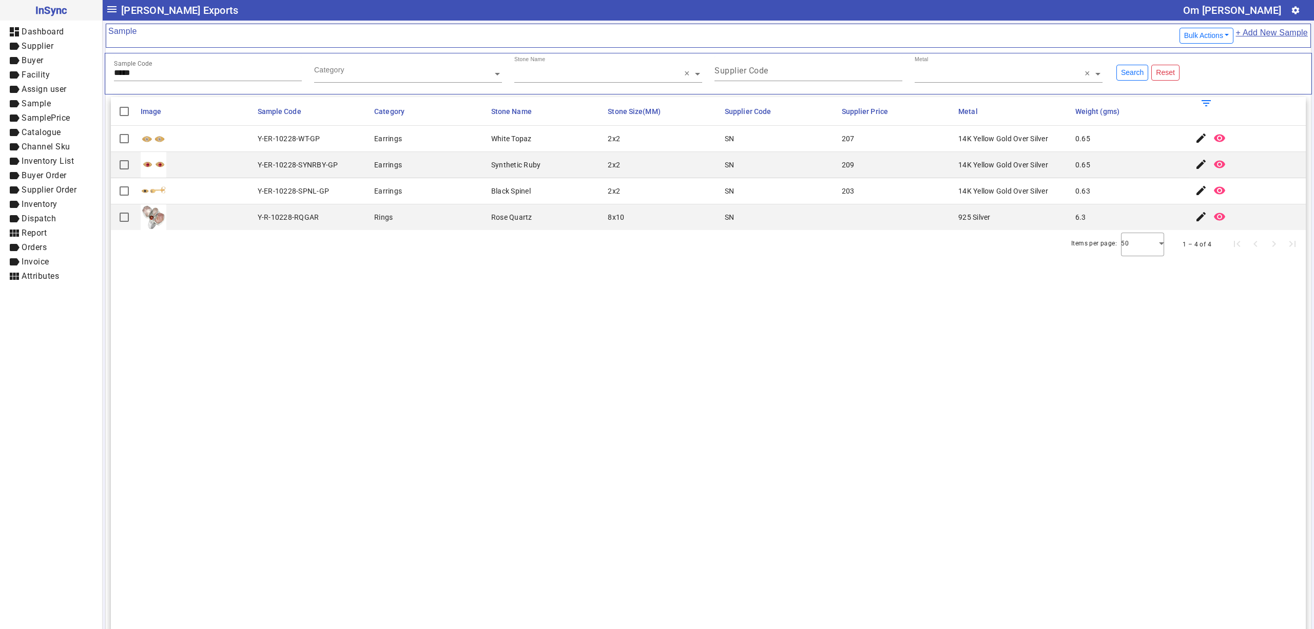
click at [996, 284] on section "Image Sample Code Category Stone Name Stone Size(MM) Supplier Code Supplier Pri…" at bounding box center [708, 411] width 1195 height 629
click at [1195, 170] on mat-icon "edit" at bounding box center [1201, 164] width 12 height 12
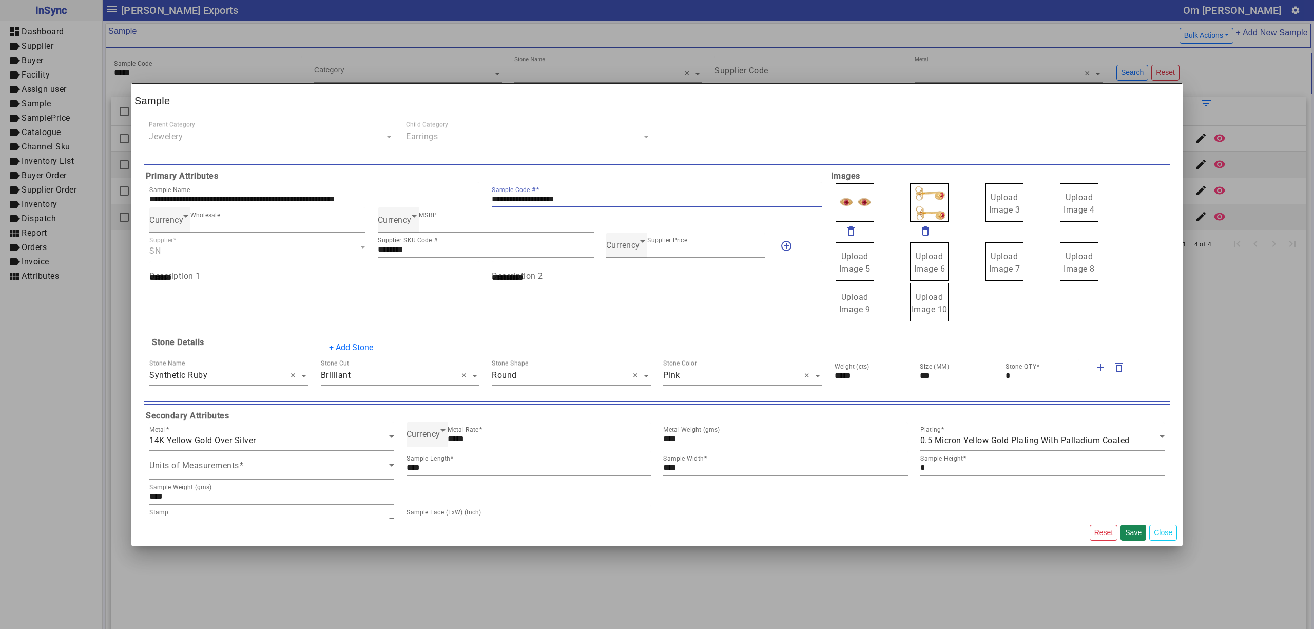
drag, startPoint x: 596, startPoint y: 197, endPoint x: 302, endPoint y: 184, distance: 294.9
click at [325, 190] on div "**********" at bounding box center [485, 194] width 685 height 25
drag, startPoint x: 1004, startPoint y: 211, endPoint x: 996, endPoint y: 179, distance: 33.9
drag, startPoint x: 945, startPoint y: 202, endPoint x: 908, endPoint y: 193, distance: 38.0
click at [853, 206] on span "Upload Image 1" at bounding box center [854, 203] width 31 height 22
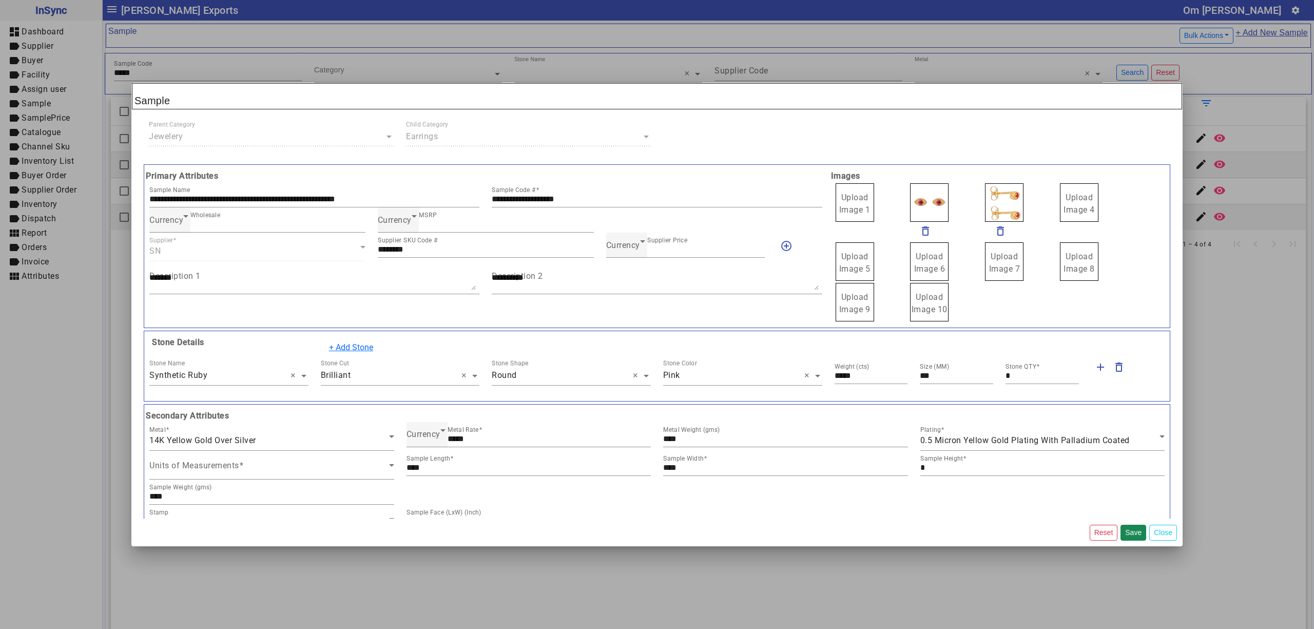
click at [854, 202] on span "Upload Image 1" at bounding box center [854, 203] width 31 height 22
click at [854, 201] on span "Upload Image 1" at bounding box center [854, 203] width 31 height 22
click at [0, 0] on input "Upload Image 1" at bounding box center [0, 0] width 0 height 0
click at [1130, 533] on button "Save" at bounding box center [1133, 532] width 26 height 16
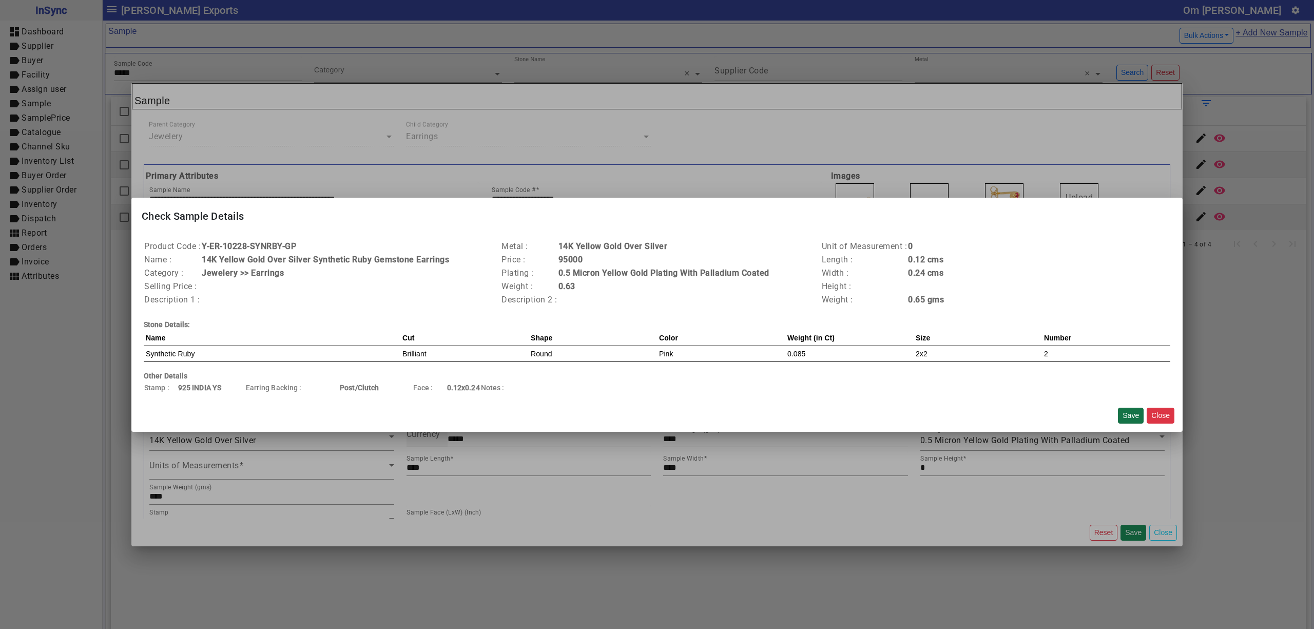
click at [1129, 411] on button "Save" at bounding box center [1131, 415] width 26 height 16
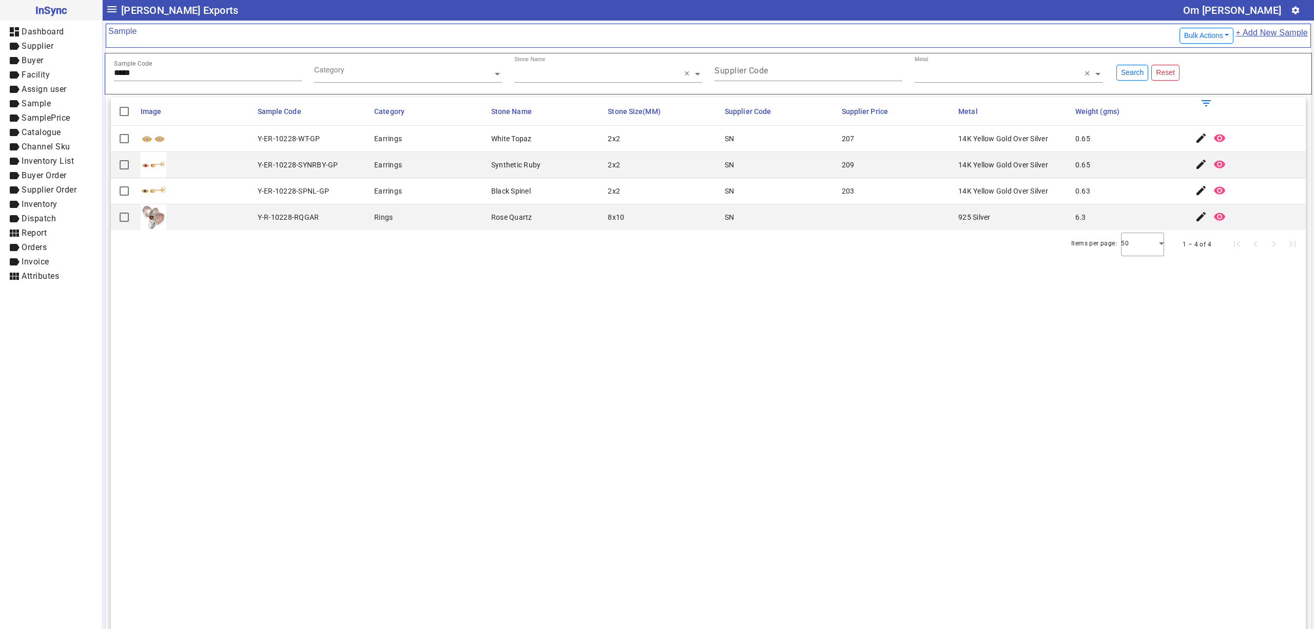
click at [647, 284] on section "Image Sample Code Category Stone Name Stone Size(MM) Supplier Code Supplier Pri…" at bounding box center [708, 411] width 1195 height 629
click at [1195, 167] on mat-icon "edit" at bounding box center [1201, 164] width 12 height 12
click at [1195, 137] on mat-icon "edit" at bounding box center [1201, 138] width 12 height 12
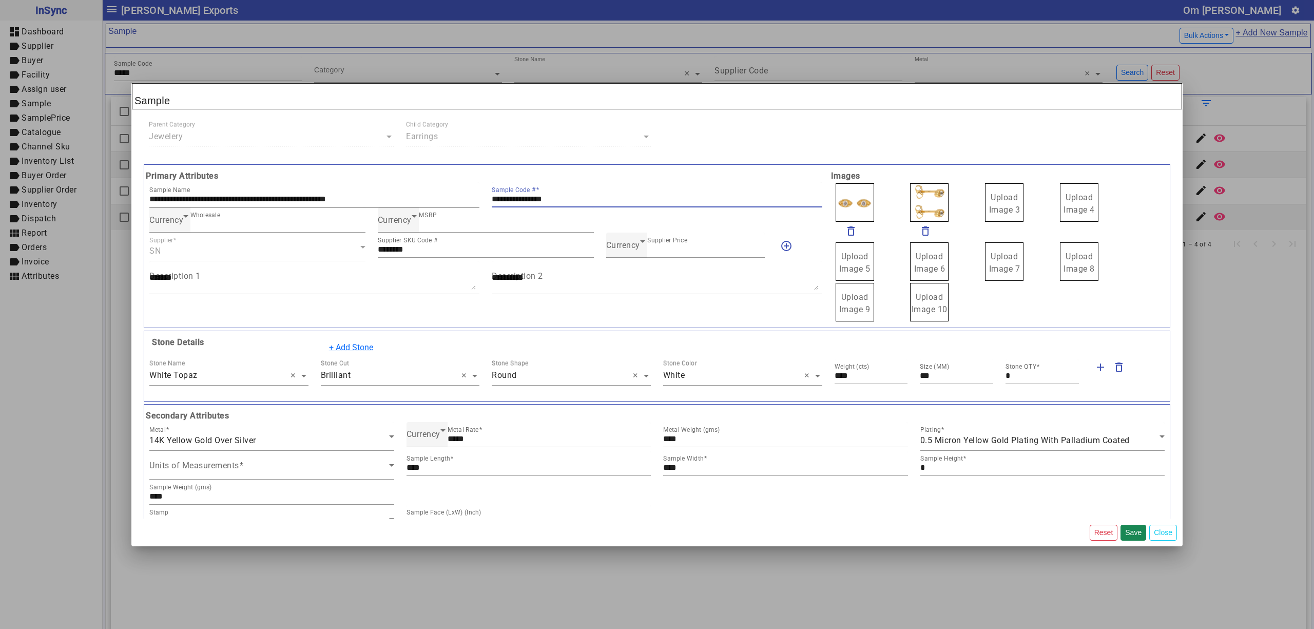
drag, startPoint x: 596, startPoint y: 194, endPoint x: 438, endPoint y: 198, distance: 158.6
click at [438, 198] on div "**********" at bounding box center [485, 194] width 685 height 25
drag, startPoint x: 978, startPoint y: 207, endPoint x: 977, endPoint y: 202, distance: 5.7
click at [989, 196] on span "Upload Image 3" at bounding box center [1004, 203] width 31 height 22
drag, startPoint x: 990, startPoint y: 206, endPoint x: 986, endPoint y: 198, distance: 9.0
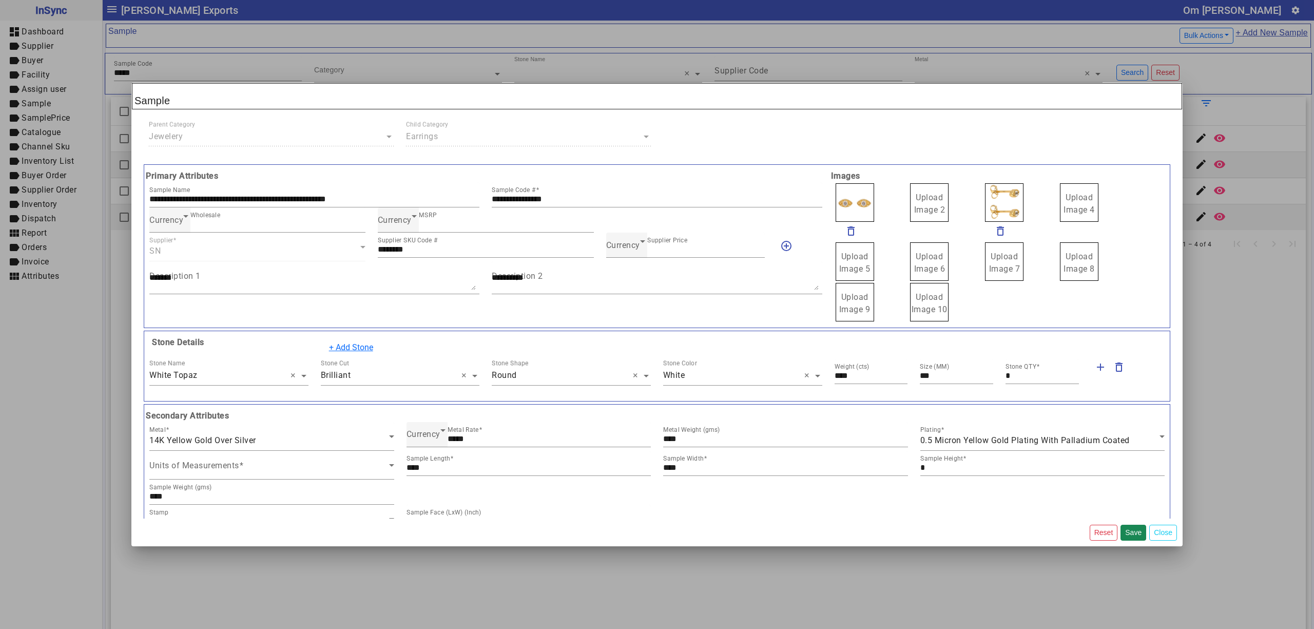
drag, startPoint x: 918, startPoint y: 198, endPoint x: 921, endPoint y: 208, distance: 10.1
click at [849, 198] on span "Upload Image 1" at bounding box center [854, 203] width 31 height 22
click at [0, 0] on input "Upload Image 1" at bounding box center [0, 0] width 0 height 0
click at [1137, 532] on button "Save" at bounding box center [1133, 532] width 26 height 16
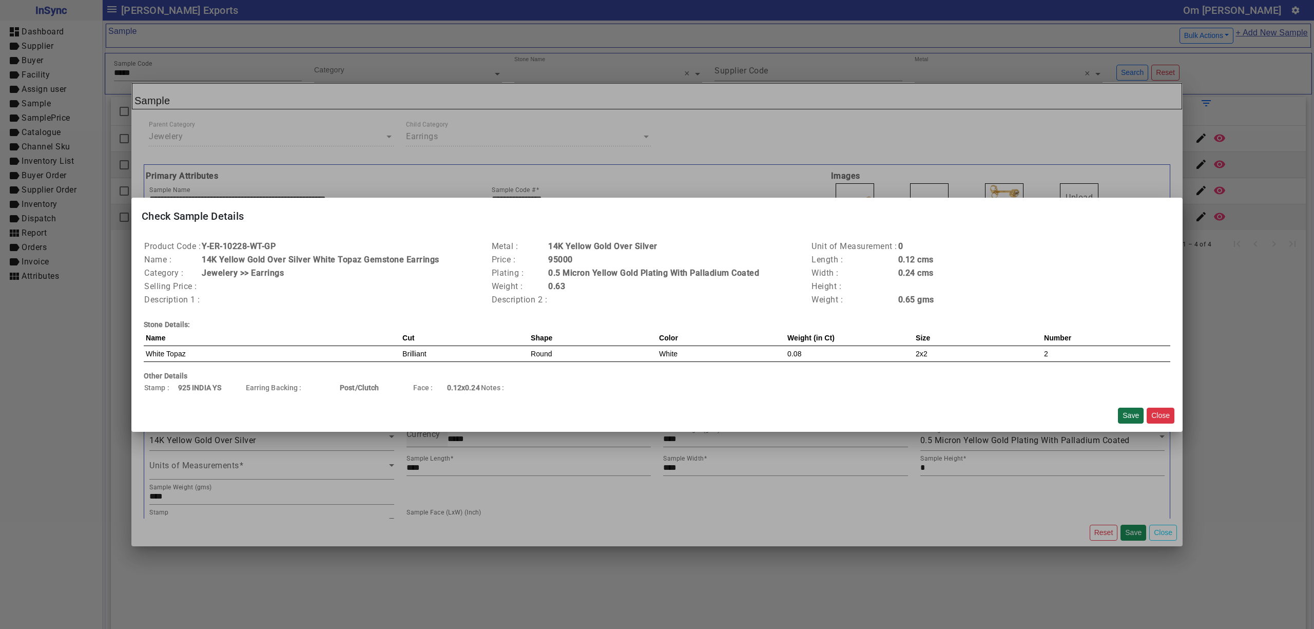
click at [1125, 415] on button "Save" at bounding box center [1131, 415] width 26 height 16
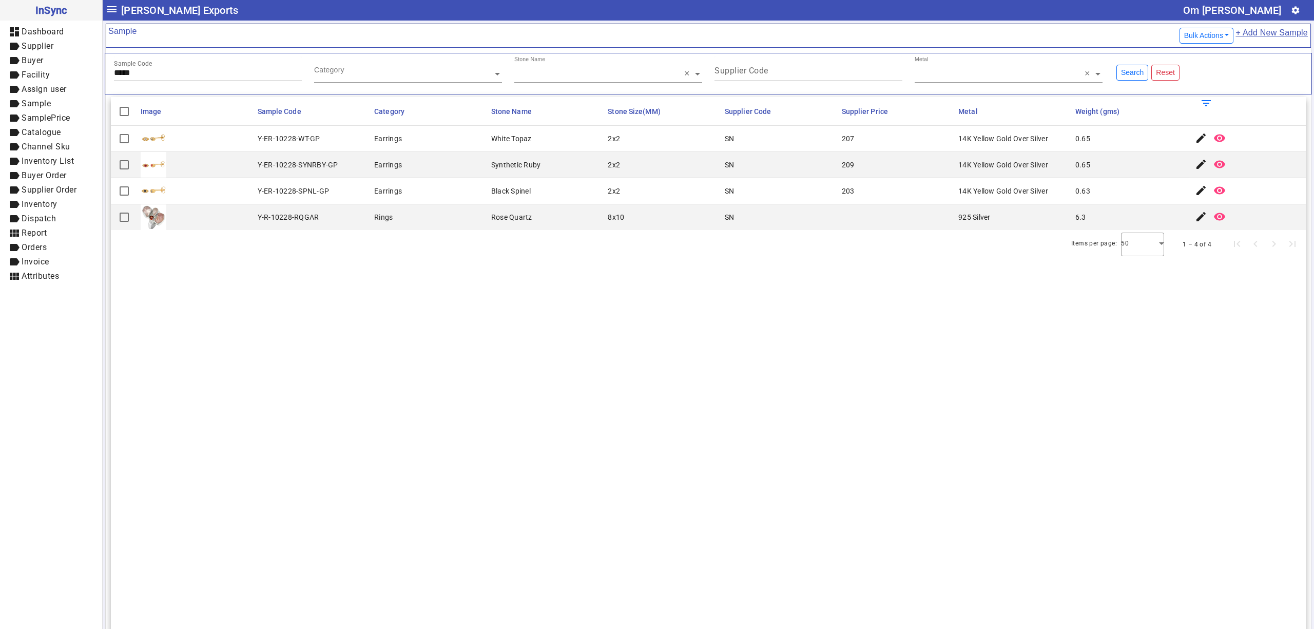
drag, startPoint x: 1008, startPoint y: 211, endPoint x: 998, endPoint y: 215, distance: 10.2
click at [1008, 211] on mat-cell "925 Silver" at bounding box center [1013, 217] width 117 height 26
click at [189, 75] on input "*****" at bounding box center [208, 72] width 188 height 9
click at [1195, 192] on mat-icon "edit" at bounding box center [1201, 190] width 12 height 12
click at [1195, 135] on mat-icon "edit" at bounding box center [1201, 138] width 12 height 12
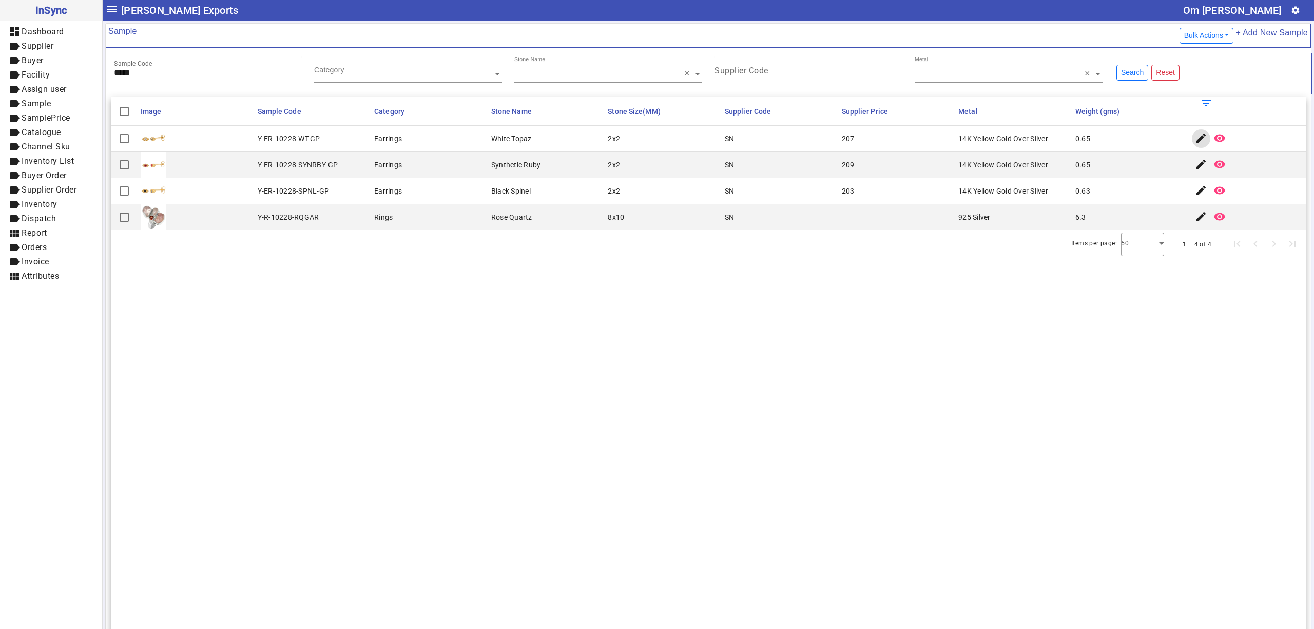
click at [200, 64] on div "Sample Code *****" at bounding box center [208, 68] width 188 height 25
type input "*****"
click at [1195, 193] on mat-icon "edit" at bounding box center [1201, 190] width 12 height 12
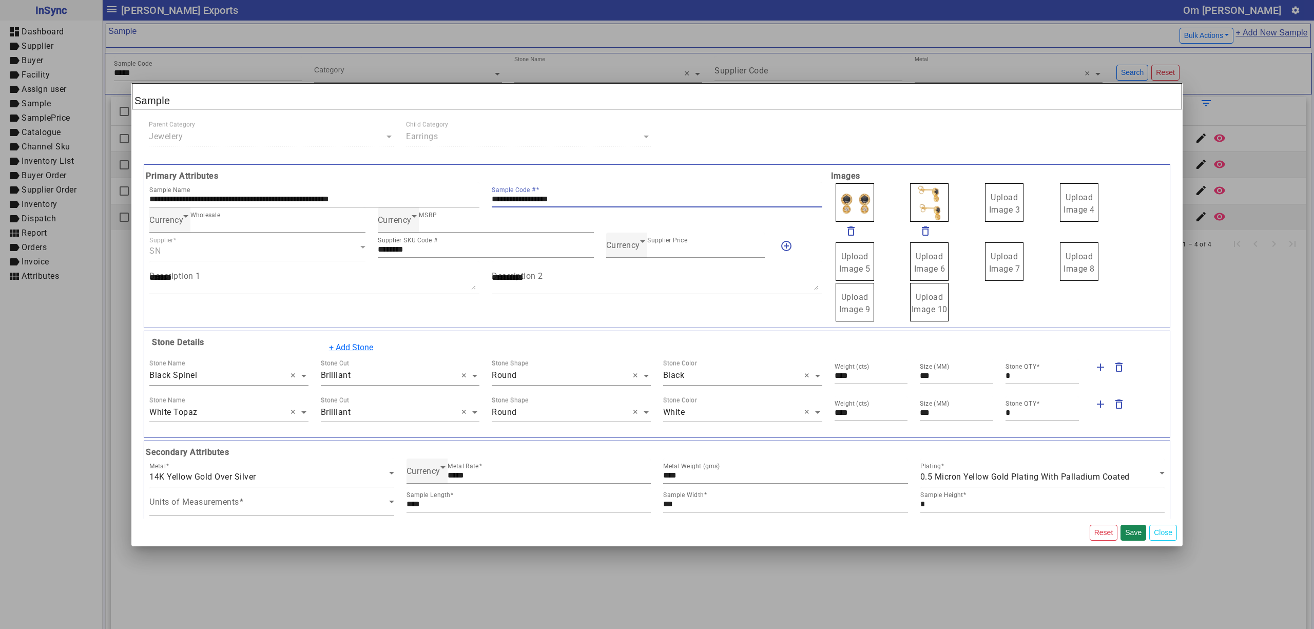
drag, startPoint x: 594, startPoint y: 202, endPoint x: 417, endPoint y: 180, distance: 178.9
click at [417, 180] on div "**********" at bounding box center [485, 246] width 685 height 152
drag, startPoint x: 990, startPoint y: 208, endPoint x: 980, endPoint y: 177, distance: 33.1
drag, startPoint x: 927, startPoint y: 202, endPoint x: 928, endPoint y: 212, distance: 10.9
click at [844, 208] on span "Upload Image 1" at bounding box center [854, 203] width 31 height 22
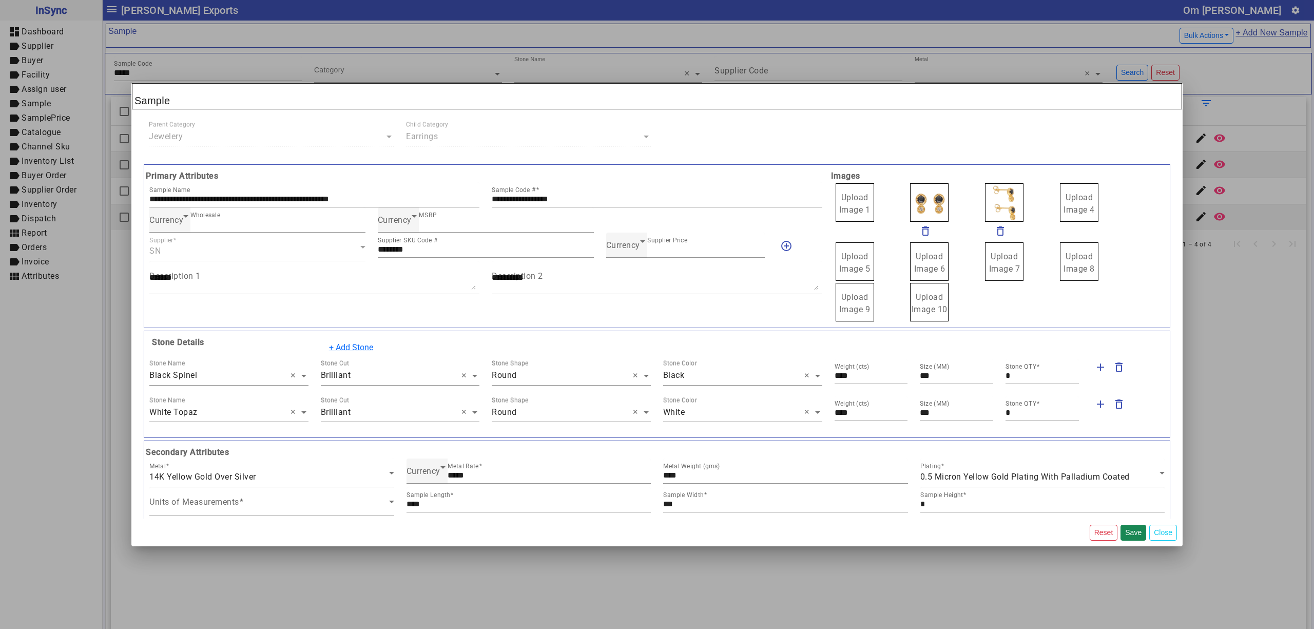
click at [844, 208] on span "Upload Image 1" at bounding box center [854, 203] width 31 height 22
click at [0, 0] on input "Upload Image 1" at bounding box center [0, 0] width 0 height 0
click at [1130, 530] on button "Save" at bounding box center [1133, 532] width 26 height 16
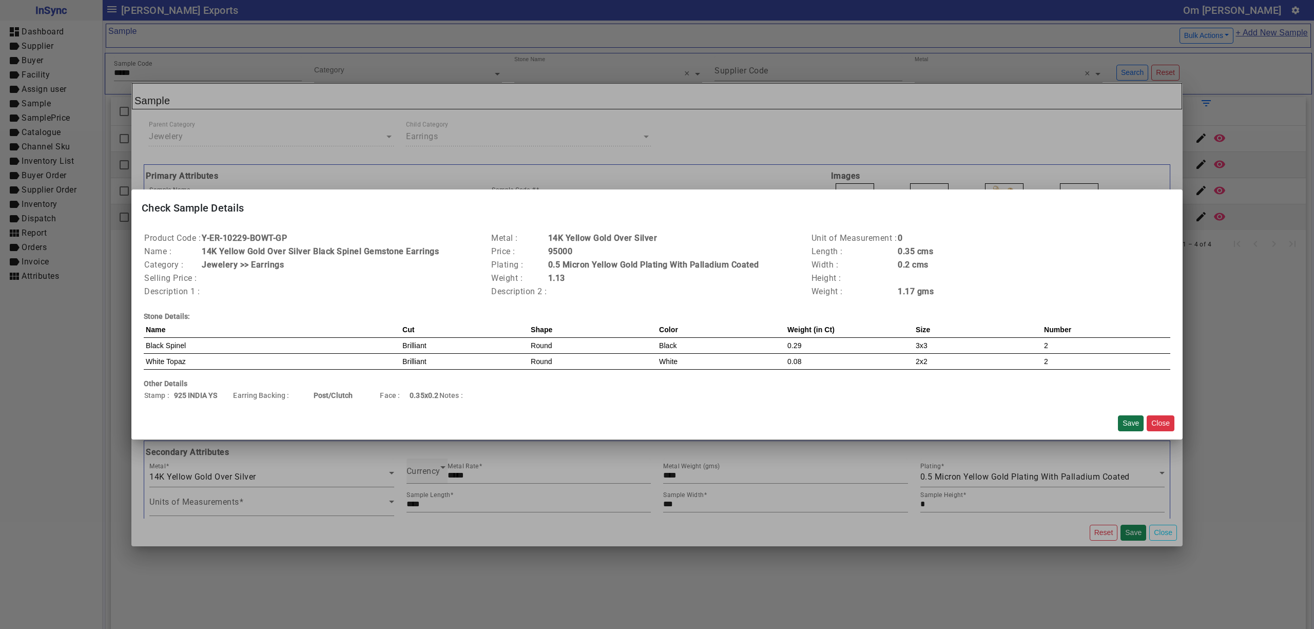
click at [1128, 424] on button "Save" at bounding box center [1131, 423] width 26 height 16
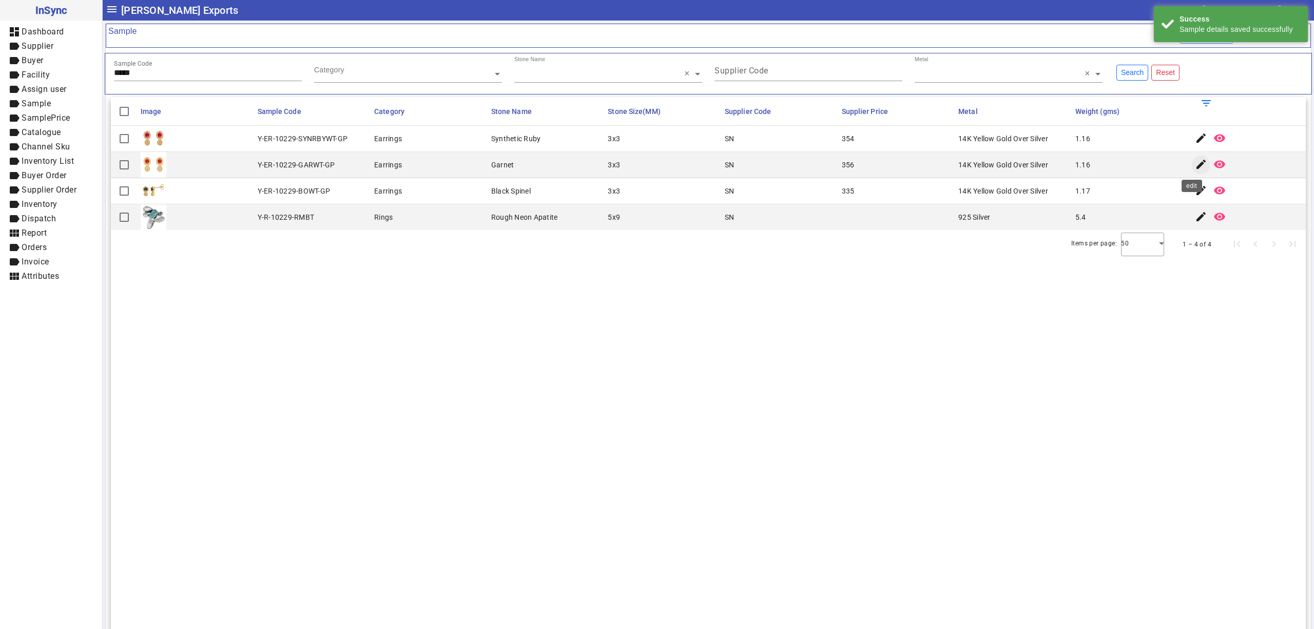
click at [1195, 164] on mat-icon "edit" at bounding box center [1201, 164] width 12 height 12
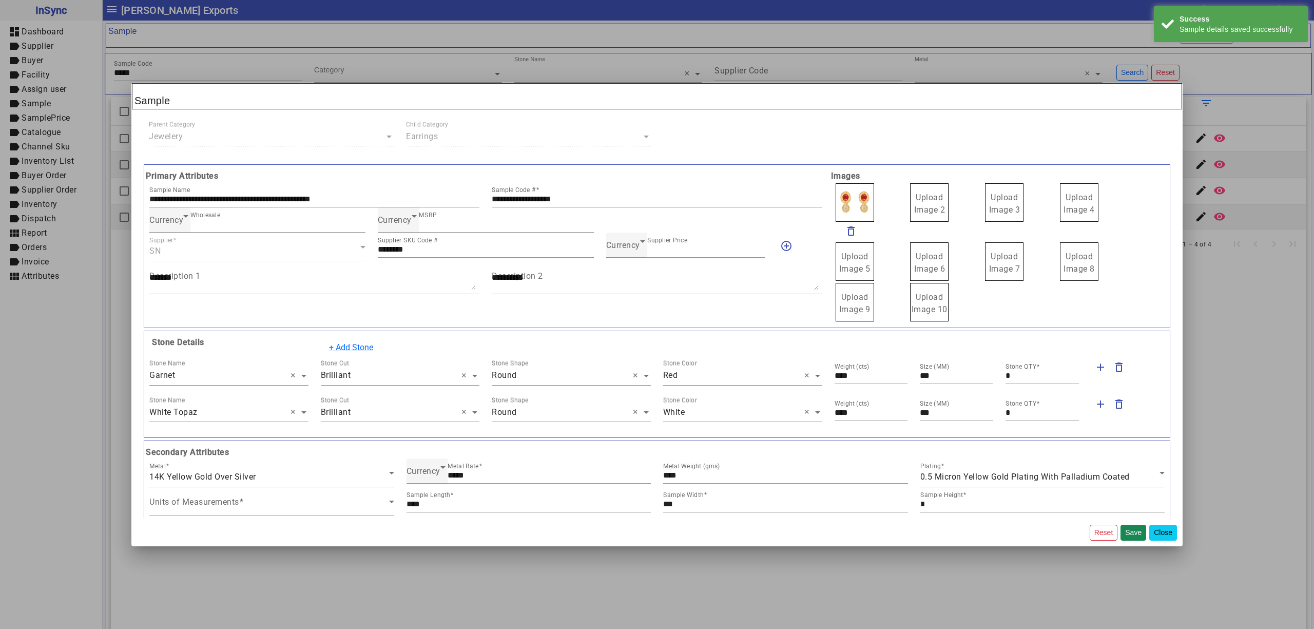
click at [1160, 531] on button "Close" at bounding box center [1163, 532] width 28 height 16
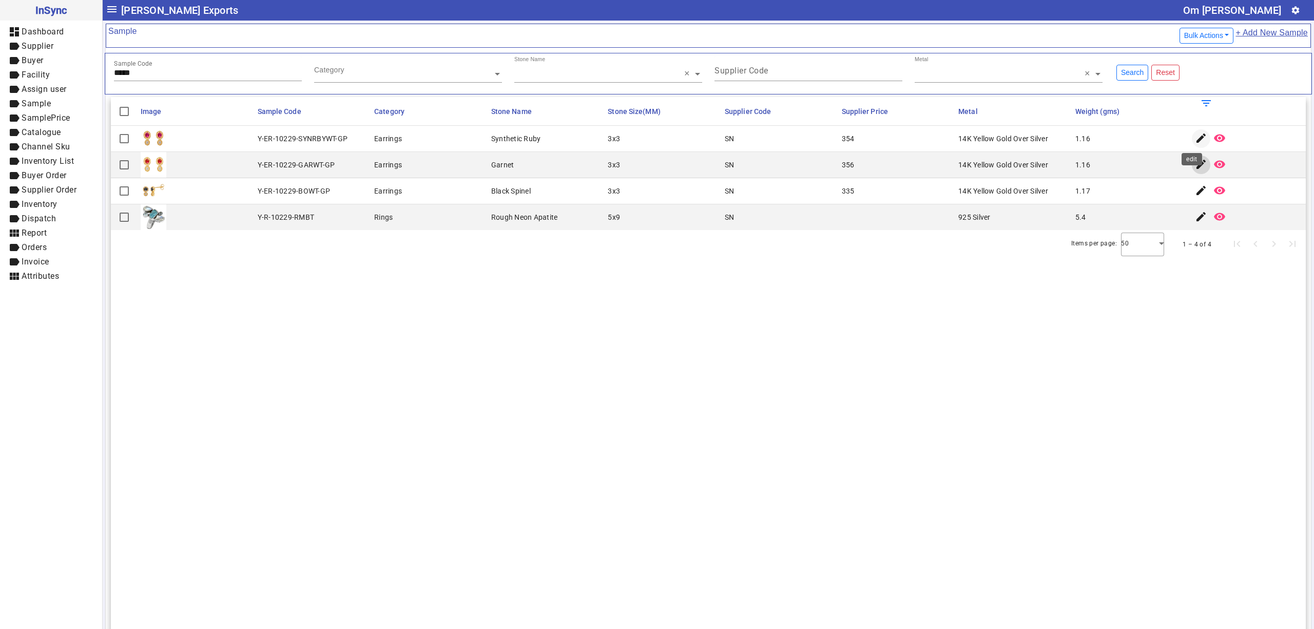
click at [1192, 132] on span "button" at bounding box center [1201, 138] width 25 height 25
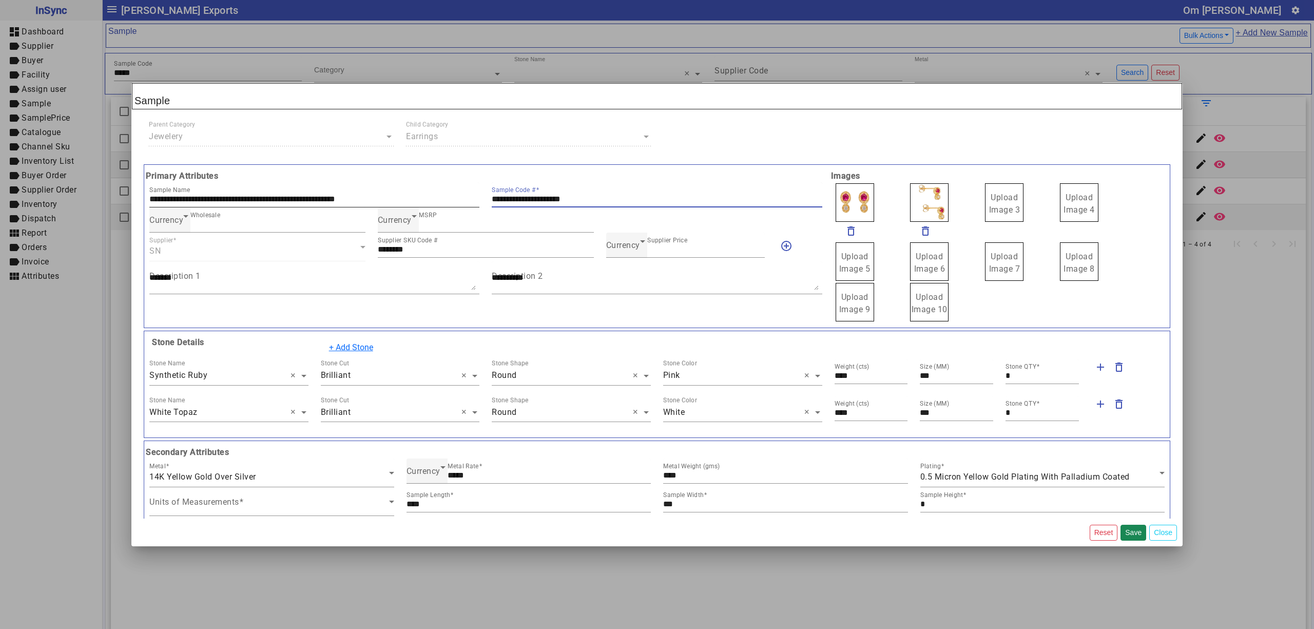
drag, startPoint x: 696, startPoint y: 200, endPoint x: 415, endPoint y: 189, distance: 281.4
click at [416, 193] on div "**********" at bounding box center [485, 194] width 685 height 25
drag, startPoint x: 986, startPoint y: 203, endPoint x: 986, endPoint y: 193, distance: 10.3
drag, startPoint x: 926, startPoint y: 196, endPoint x: 923, endPoint y: 204, distance: 9.4
click at [848, 206] on span "Upload Image 1" at bounding box center [854, 203] width 31 height 22
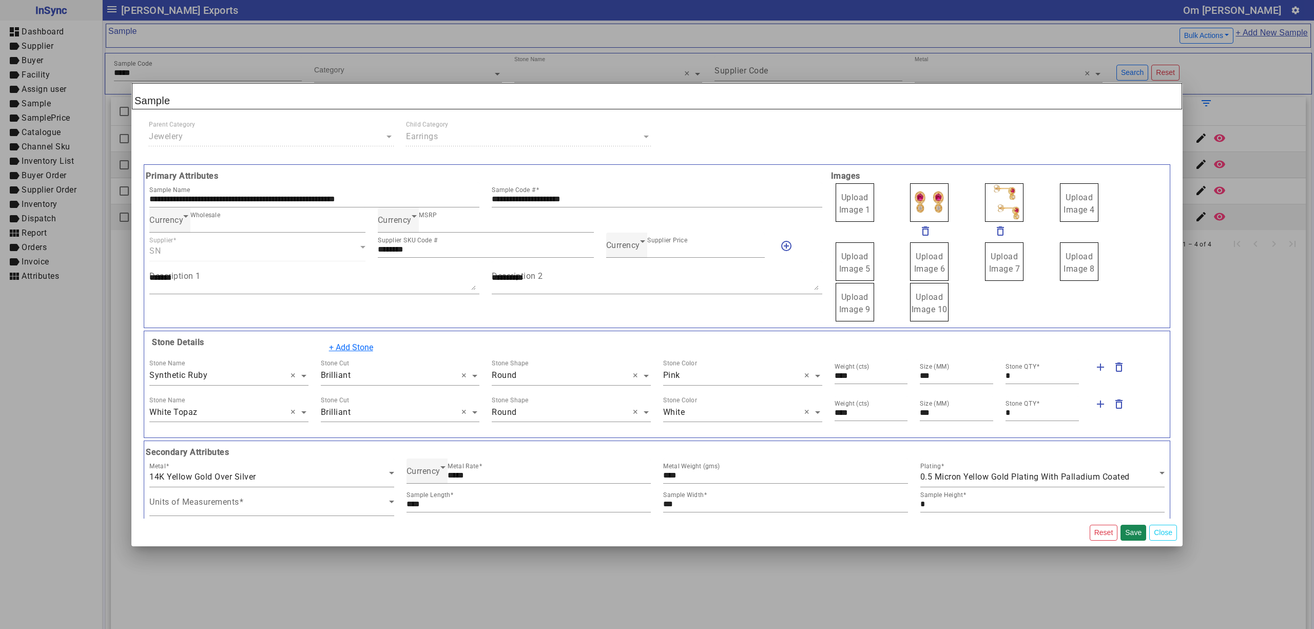
click at [846, 206] on span "Upload Image 1" at bounding box center [854, 203] width 31 height 22
click at [846, 207] on span "Upload Image 1" at bounding box center [854, 203] width 31 height 22
click at [0, 0] on input "Upload Image 1" at bounding box center [0, 0] width 0 height 0
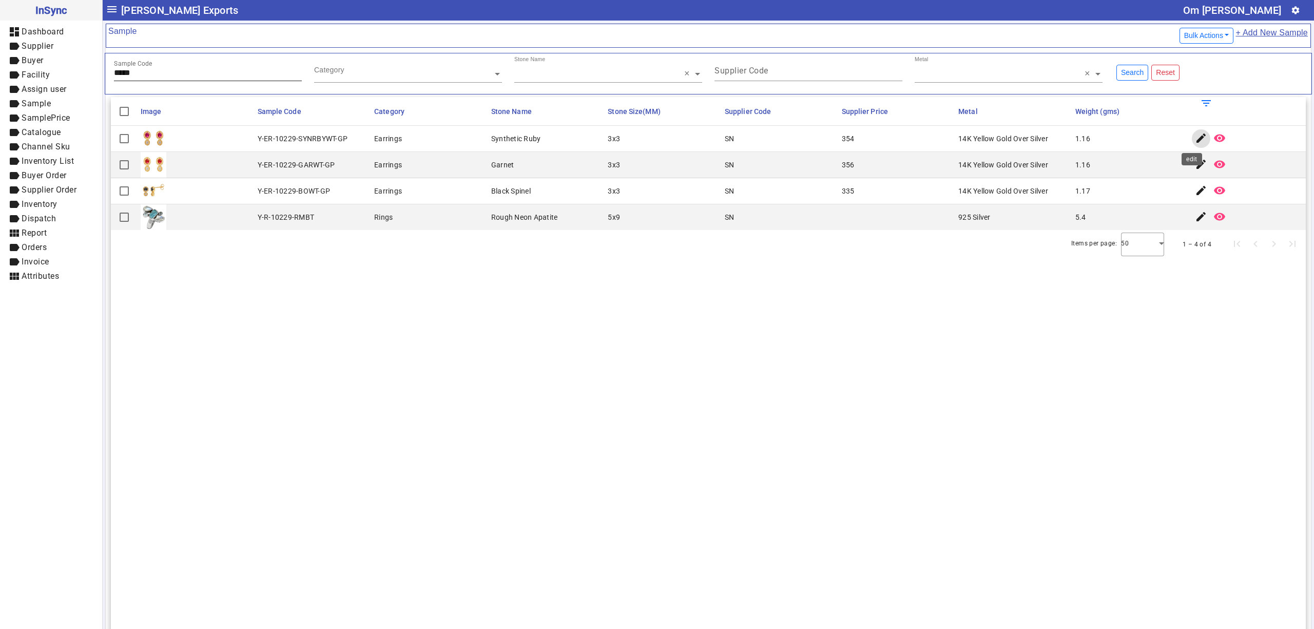
click at [206, 64] on div "Sample Code *****" at bounding box center [208, 68] width 188 height 25
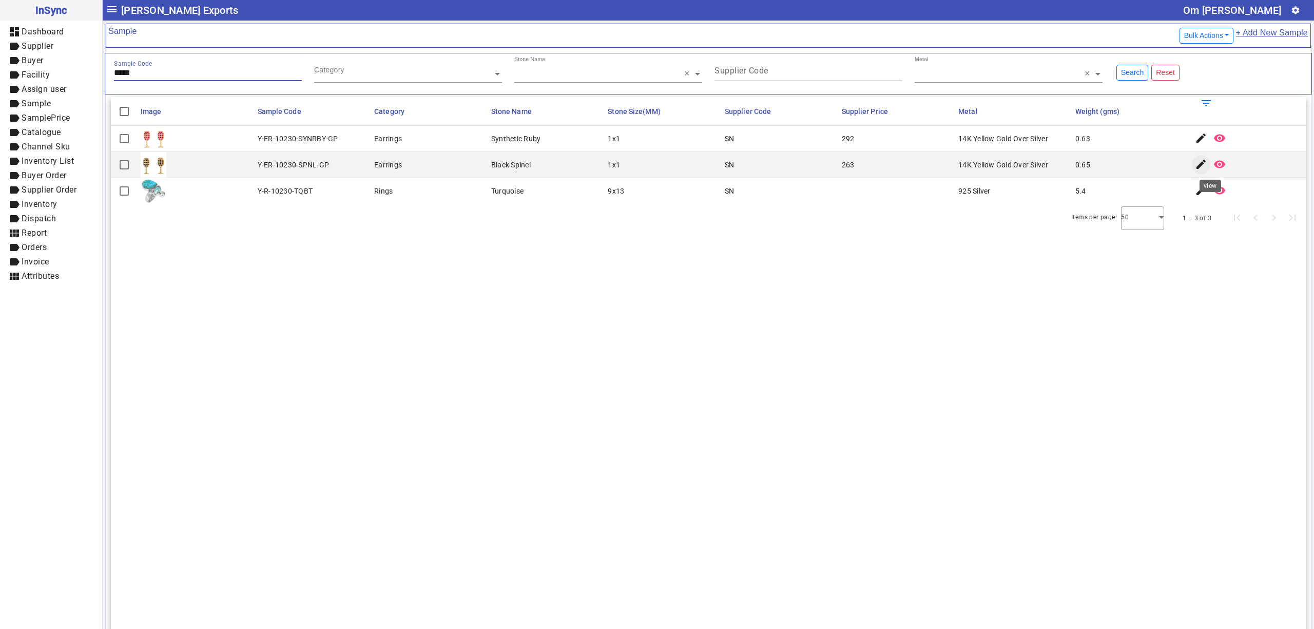
click at [1196, 166] on mat-icon "edit" at bounding box center [1201, 164] width 12 height 12
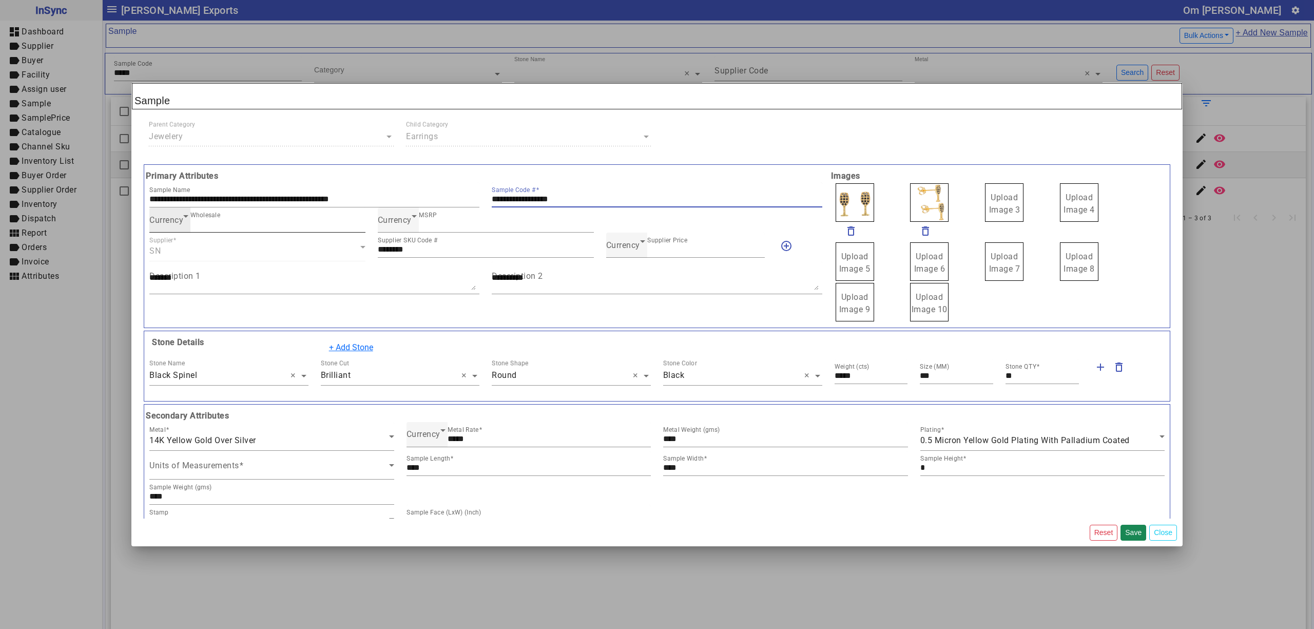
drag, startPoint x: 594, startPoint y: 199, endPoint x: 313, endPoint y: 216, distance: 281.7
click at [313, 216] on div "**********" at bounding box center [485, 246] width 685 height 152
drag, startPoint x: 1007, startPoint y: 204, endPoint x: 1004, endPoint y: 198, distance: 6.7
drag, startPoint x: 936, startPoint y: 210, endPoint x: 928, endPoint y: 216, distance: 9.9
click at [841, 205] on span "Upload Image 1" at bounding box center [854, 203] width 31 height 22
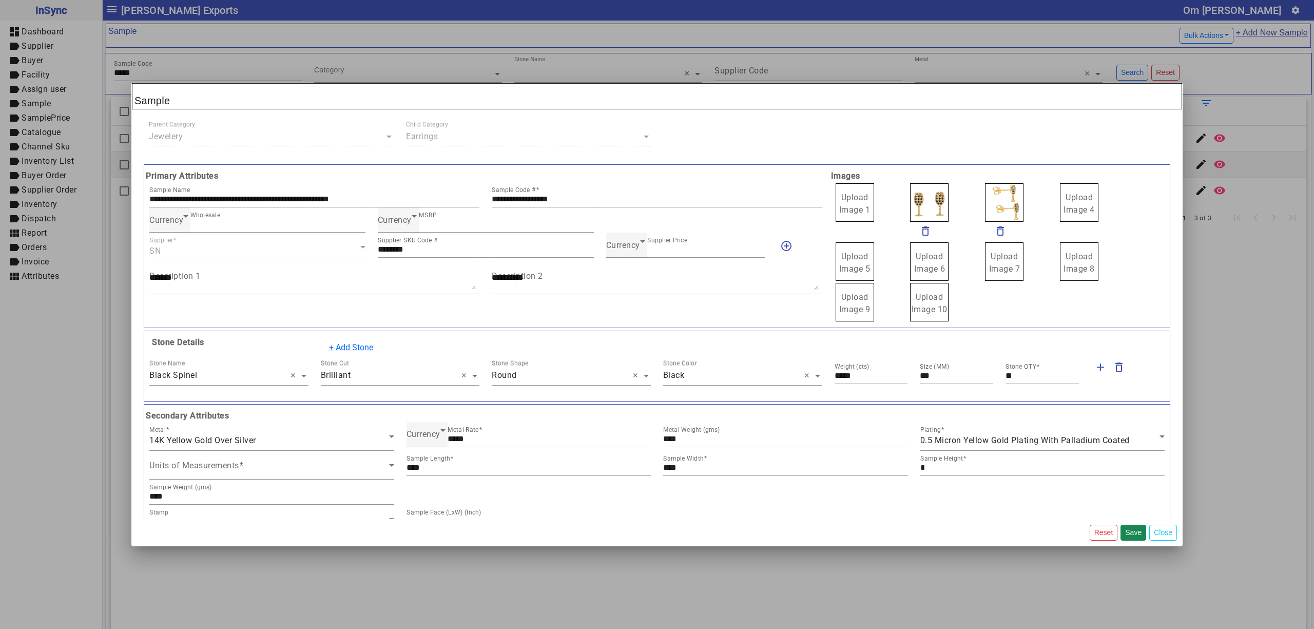
click at [841, 205] on span "Upload Image 1" at bounding box center [854, 203] width 31 height 22
click at [0, 0] on input "Upload Image 1" at bounding box center [0, 0] width 0 height 0
click at [1132, 526] on button "Save" at bounding box center [1133, 532] width 26 height 16
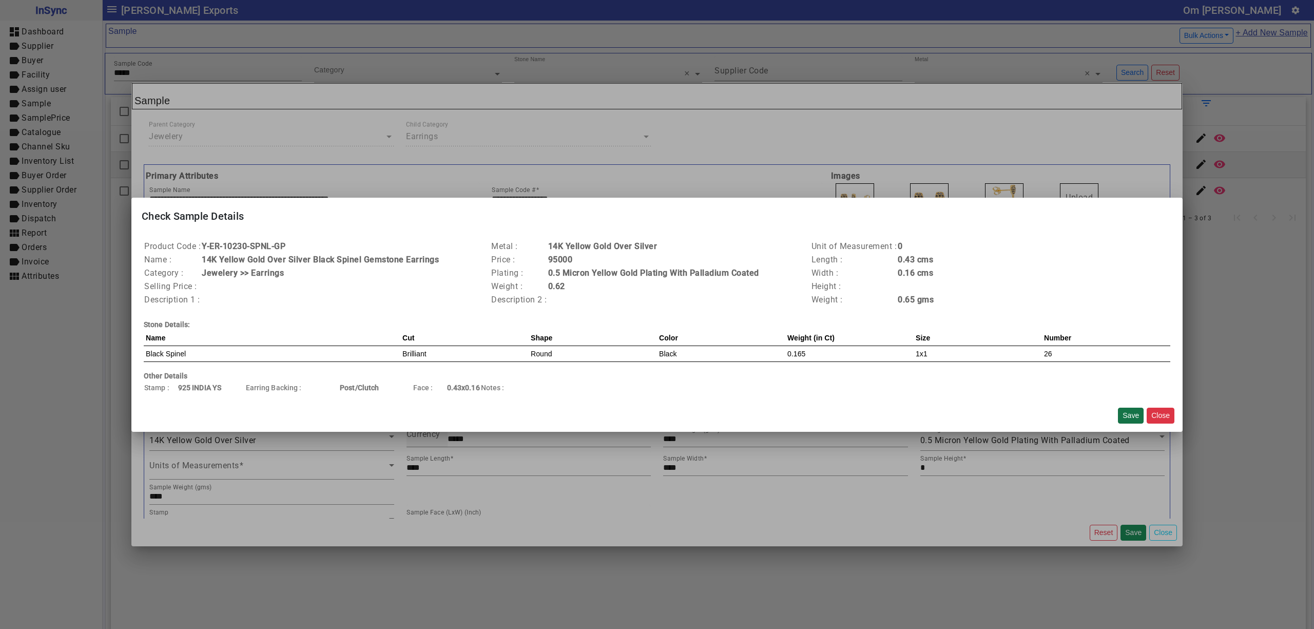
click at [1119, 411] on button "Save" at bounding box center [1131, 415] width 26 height 16
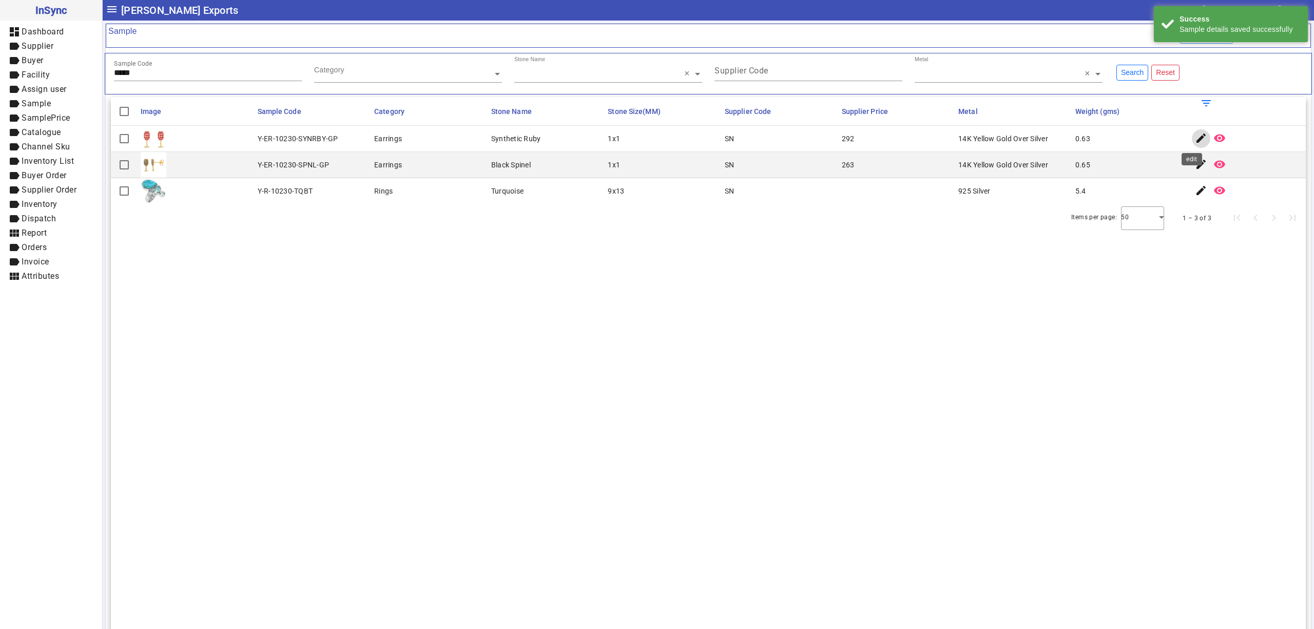
click at [1195, 132] on span "button" at bounding box center [1201, 138] width 25 height 25
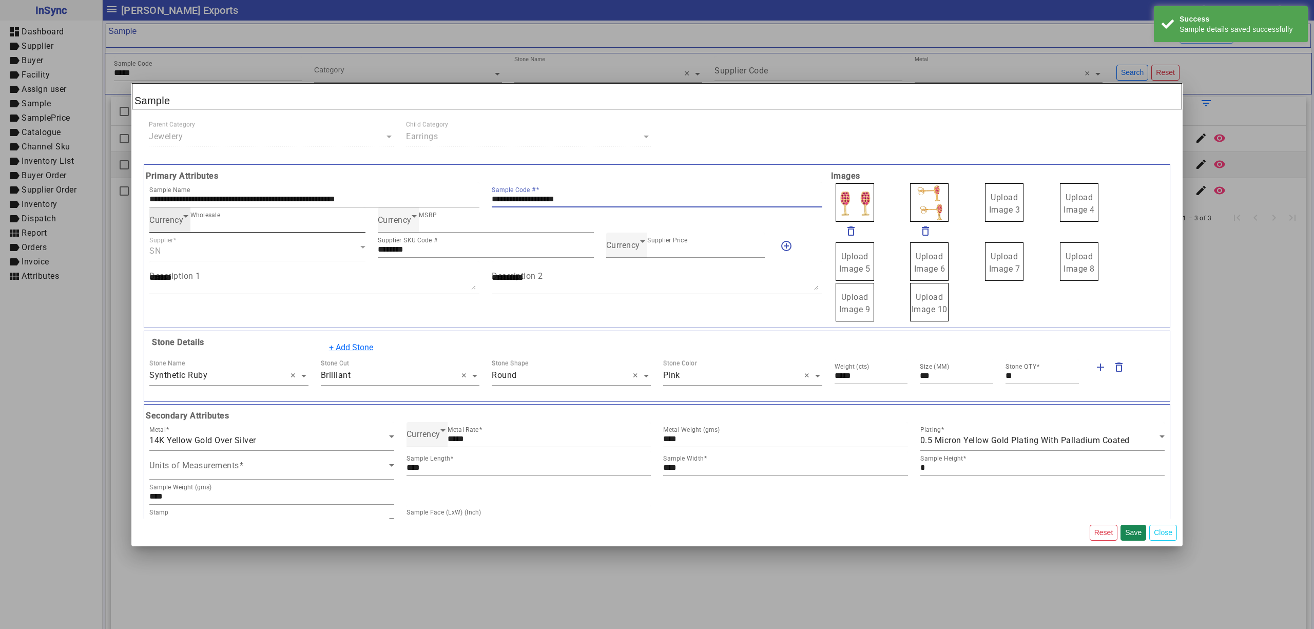
drag, startPoint x: 606, startPoint y: 198, endPoint x: 273, endPoint y: 209, distance: 333.3
click at [273, 209] on div "**********" at bounding box center [485, 246] width 685 height 152
drag, startPoint x: 989, startPoint y: 217, endPoint x: 992, endPoint y: 211, distance: 5.7
click at [862, 212] on span "Upload Image 1" at bounding box center [854, 203] width 31 height 22
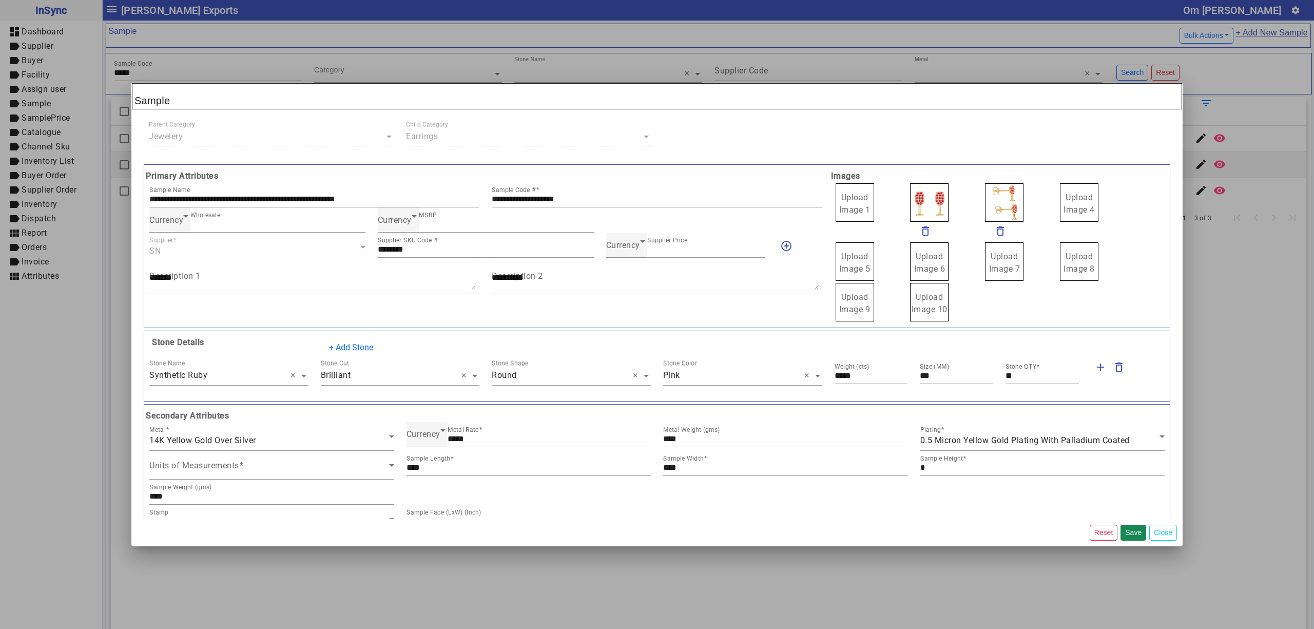
click at [862, 212] on span "Upload Image 1" at bounding box center [854, 203] width 31 height 22
click at [0, 0] on input "Upload Image 1" at bounding box center [0, 0] width 0 height 0
click at [1132, 534] on button "Save" at bounding box center [1133, 532] width 26 height 16
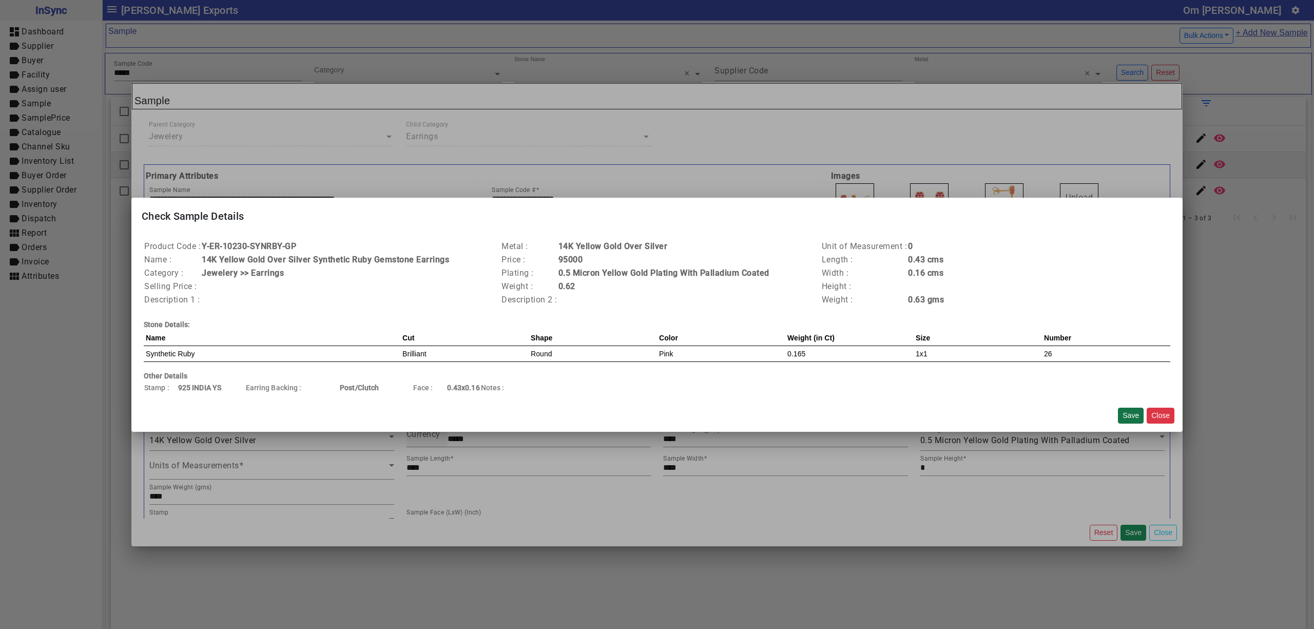
click at [1131, 413] on button "Save" at bounding box center [1131, 415] width 26 height 16
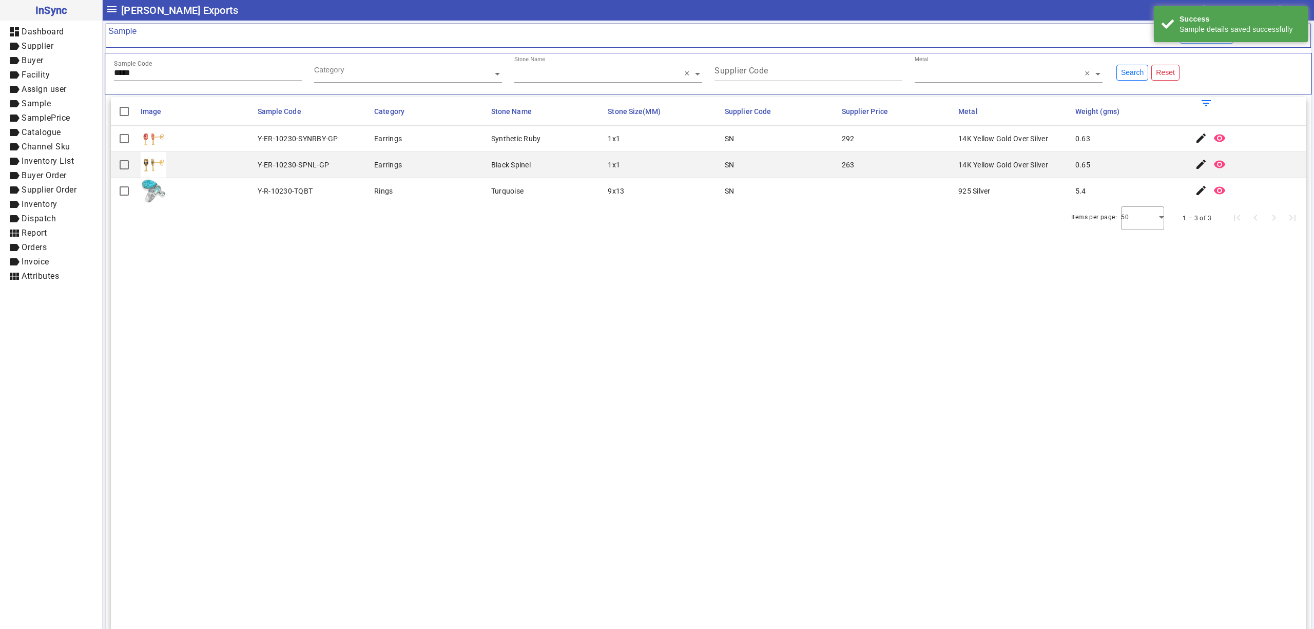
click at [191, 81] on div "Sample Code *****" at bounding box center [208, 68] width 188 height 25
type input "*****"
click at [1195, 161] on mat-icon "edit" at bounding box center [1201, 164] width 12 height 12
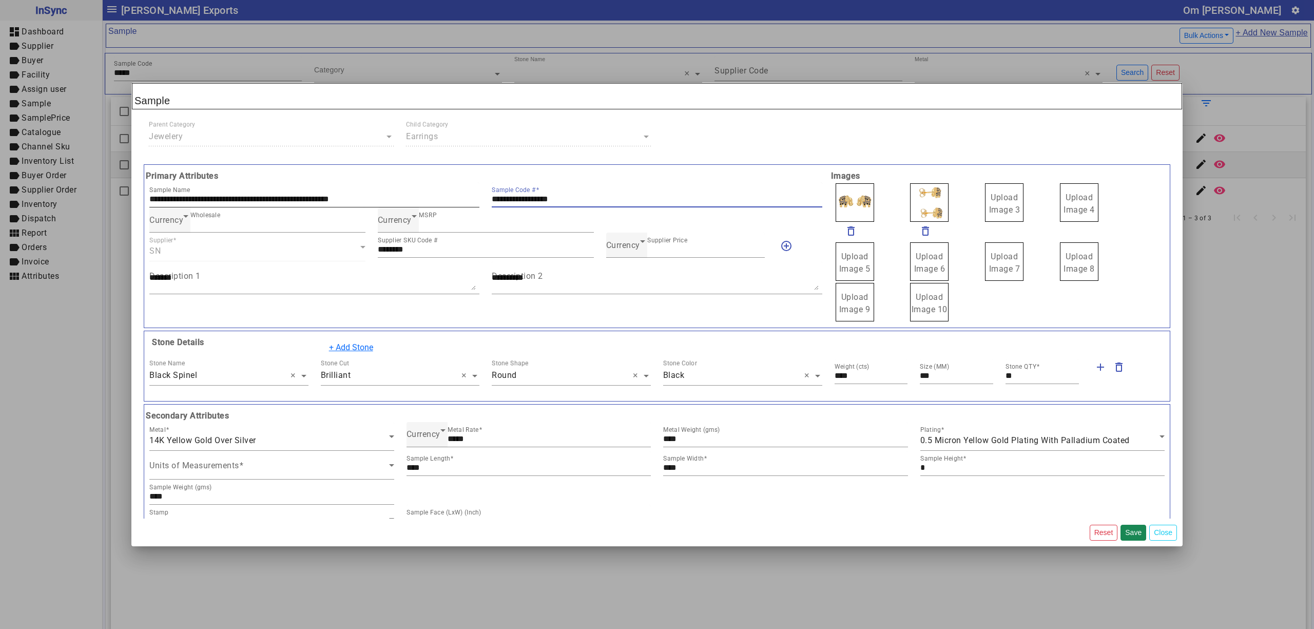
drag, startPoint x: 629, startPoint y: 200, endPoint x: 347, endPoint y: 199, distance: 281.7
click at [347, 199] on div "**********" at bounding box center [485, 194] width 685 height 25
drag, startPoint x: 998, startPoint y: 196, endPoint x: 1001, endPoint y: 206, distance: 10.2
drag, startPoint x: 935, startPoint y: 200, endPoint x: 929, endPoint y: 199, distance: 5.7
drag, startPoint x: 929, startPoint y: 199, endPoint x: 921, endPoint y: 193, distance: 10.0
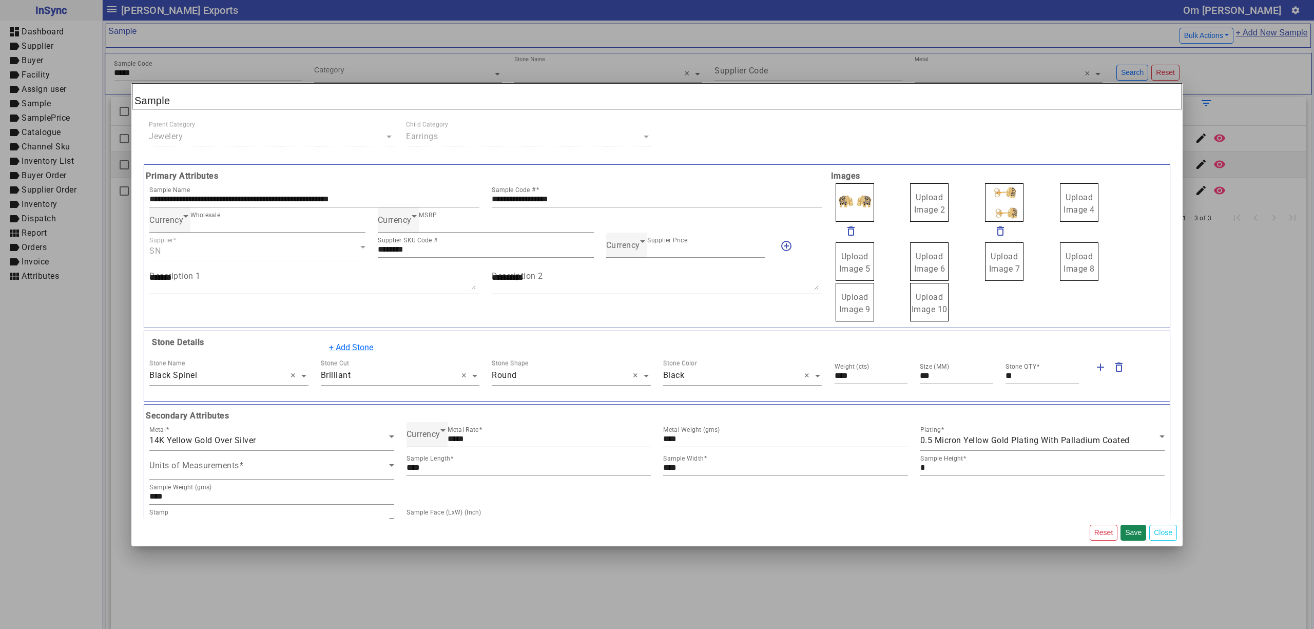
drag, startPoint x: 918, startPoint y: 193, endPoint x: 922, endPoint y: 203, distance: 10.8
drag, startPoint x: 903, startPoint y: 200, endPoint x: 919, endPoint y: 202, distance: 15.5
click at [850, 202] on span "Upload Image 1" at bounding box center [854, 203] width 31 height 22
click at [0, 0] on input "Upload Image 1" at bounding box center [0, 0] width 0 height 0
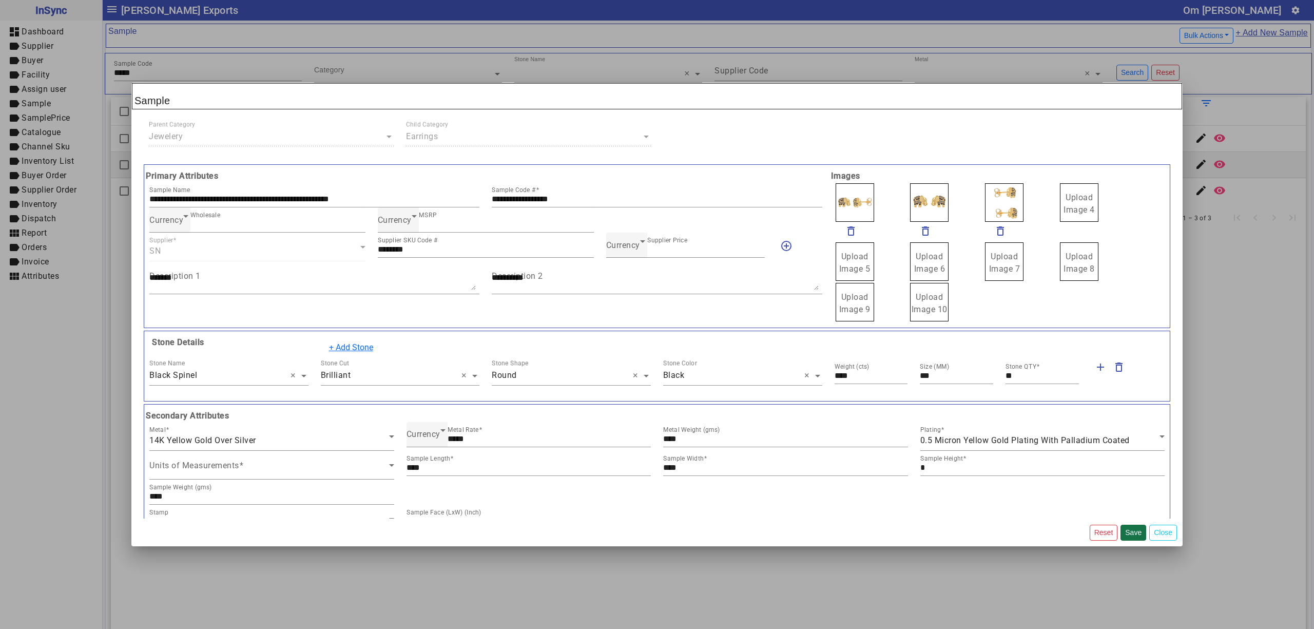
click at [1137, 530] on button "Save" at bounding box center [1133, 532] width 26 height 16
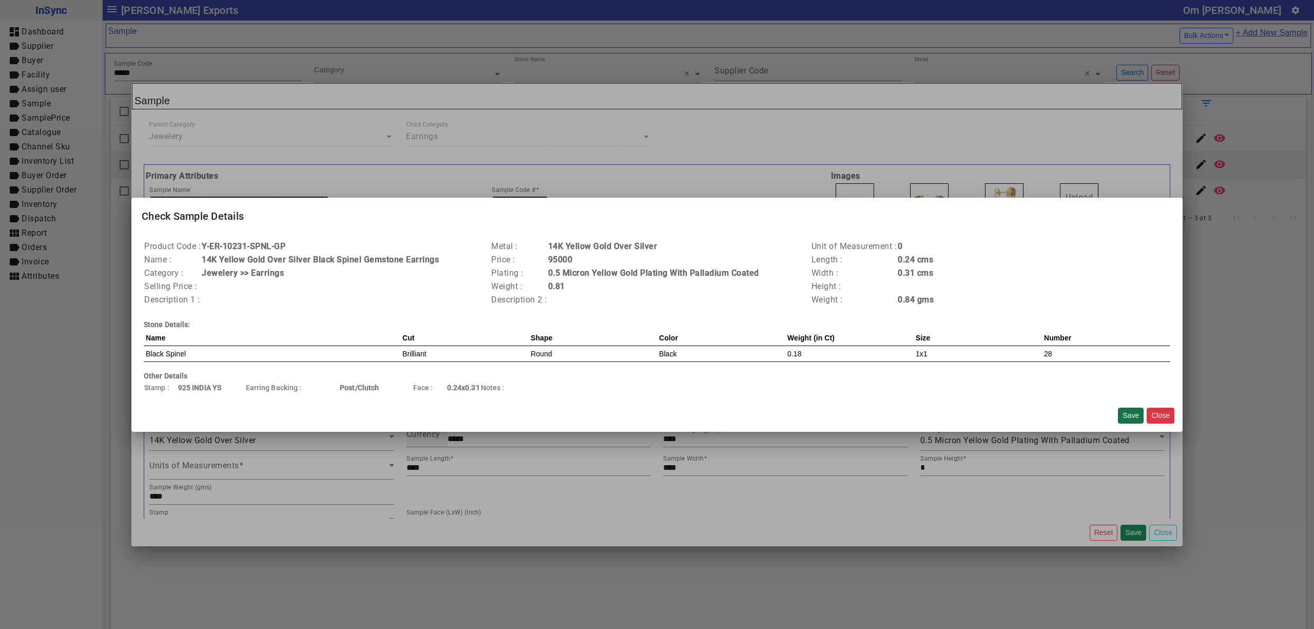
click at [1132, 408] on button "Save" at bounding box center [1131, 415] width 26 height 16
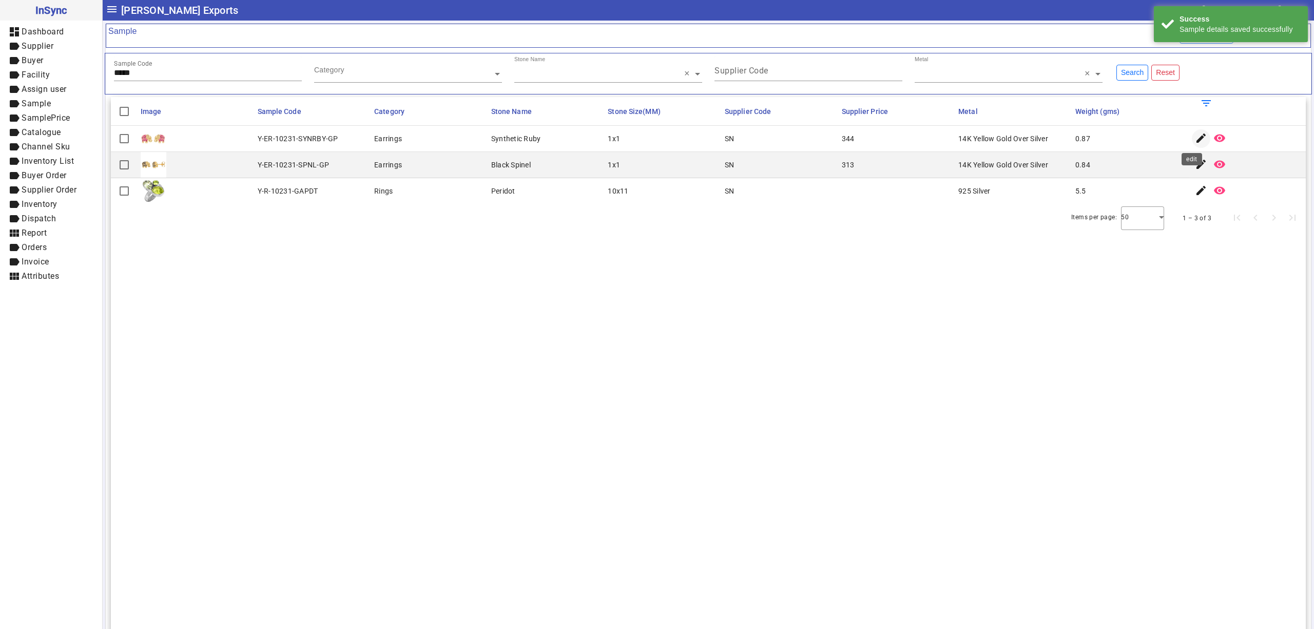
click at [1195, 140] on mat-icon "edit" at bounding box center [1201, 138] width 12 height 12
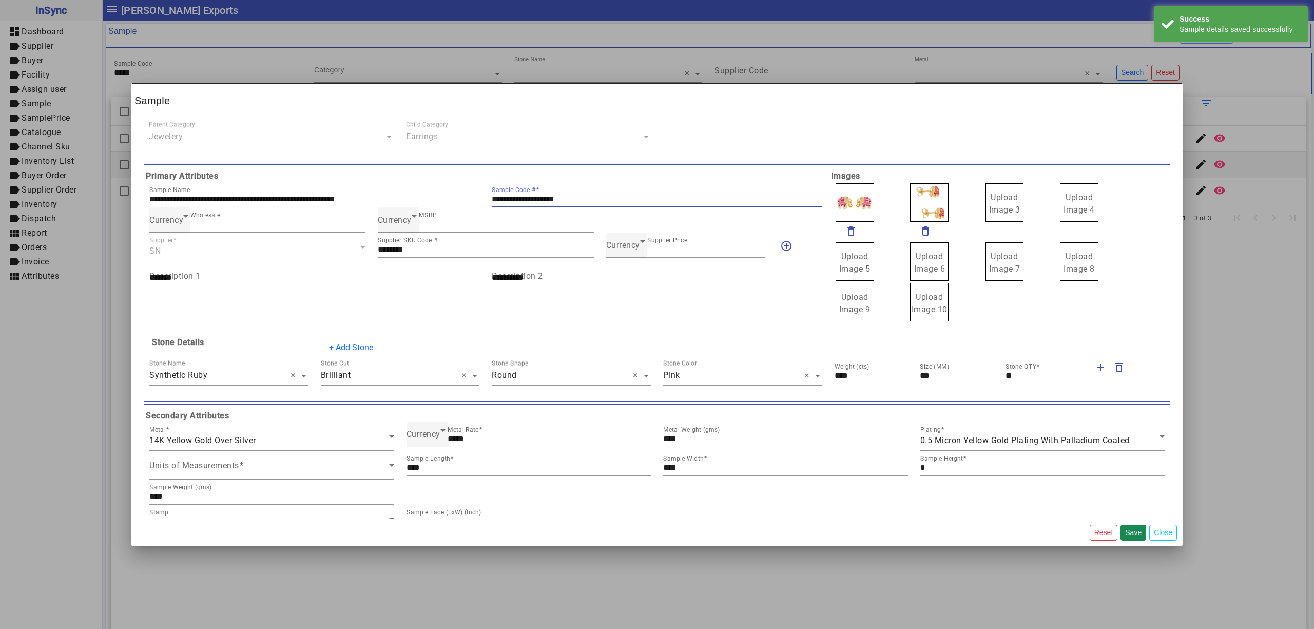
drag, startPoint x: 615, startPoint y: 202, endPoint x: 433, endPoint y: 193, distance: 181.9
click at [434, 194] on div "**********" at bounding box center [485, 194] width 685 height 25
click at [998, 198] on span "Upload Image 3" at bounding box center [1004, 203] width 31 height 22
drag, startPoint x: 989, startPoint y: 198, endPoint x: 955, endPoint y: 178, distance: 40.0
drag, startPoint x: 931, startPoint y: 199, endPoint x: 942, endPoint y: 208, distance: 14.6
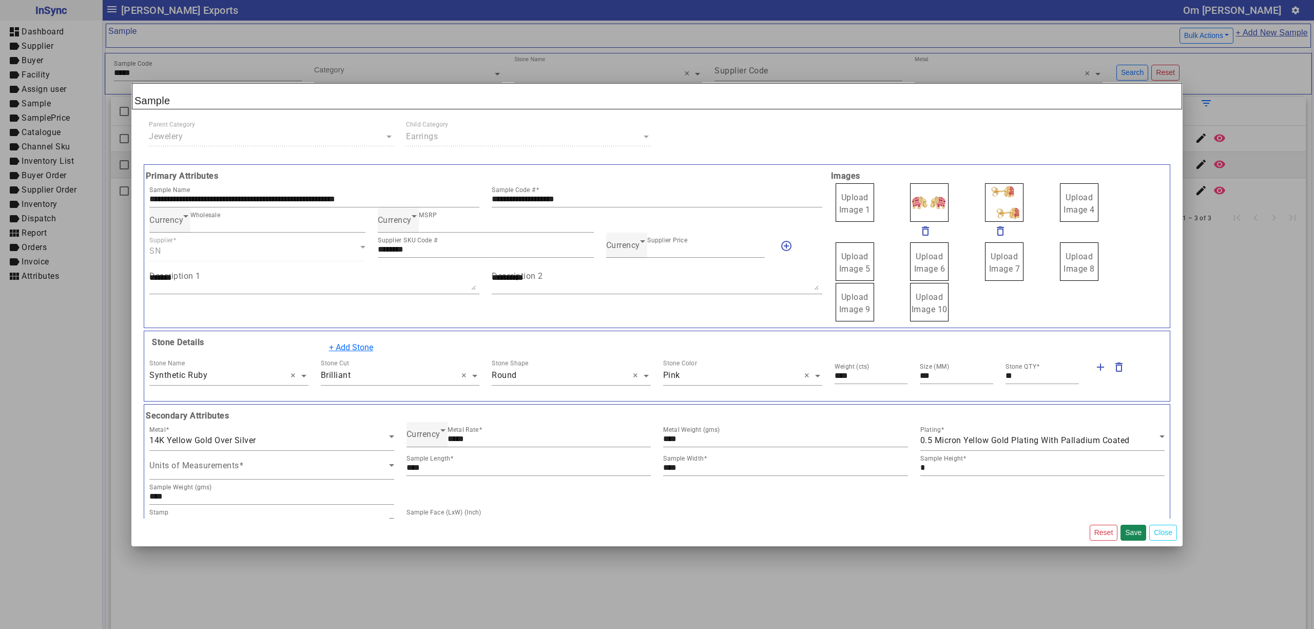
click at [853, 198] on span "Upload Image 1" at bounding box center [854, 203] width 31 height 22
click at [0, 0] on input "Upload Image 1" at bounding box center [0, 0] width 0 height 0
click at [1134, 532] on button "Save" at bounding box center [1133, 532] width 26 height 16
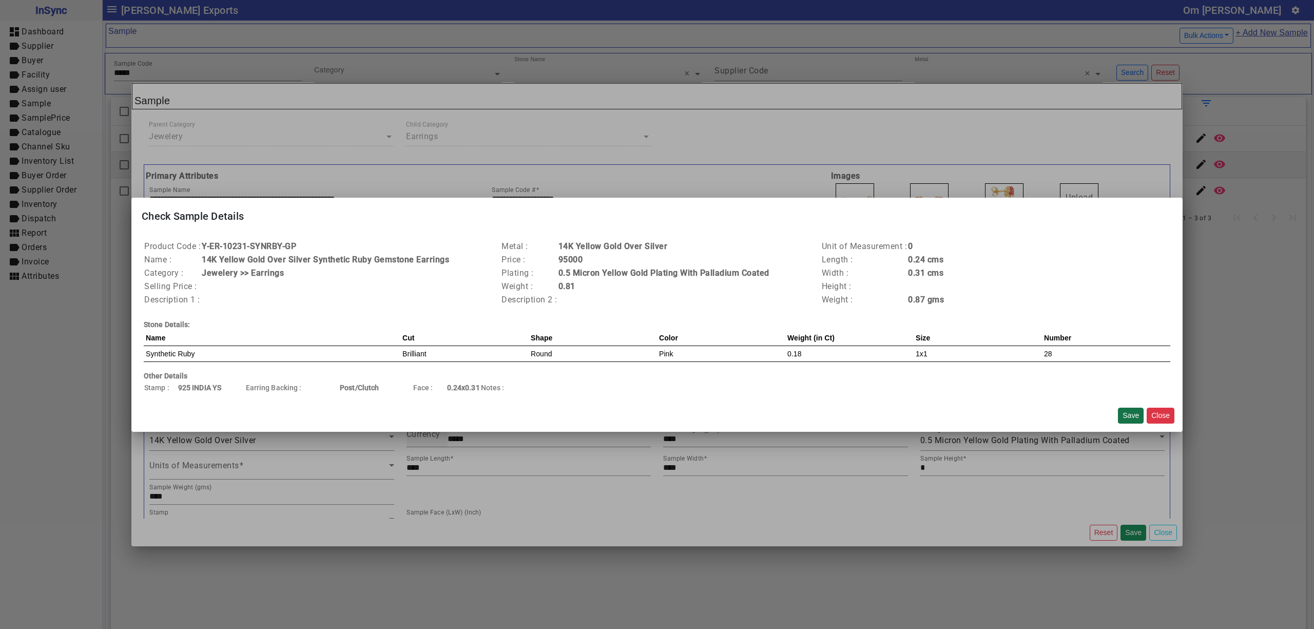
click at [1127, 411] on button "Save" at bounding box center [1131, 415] width 26 height 16
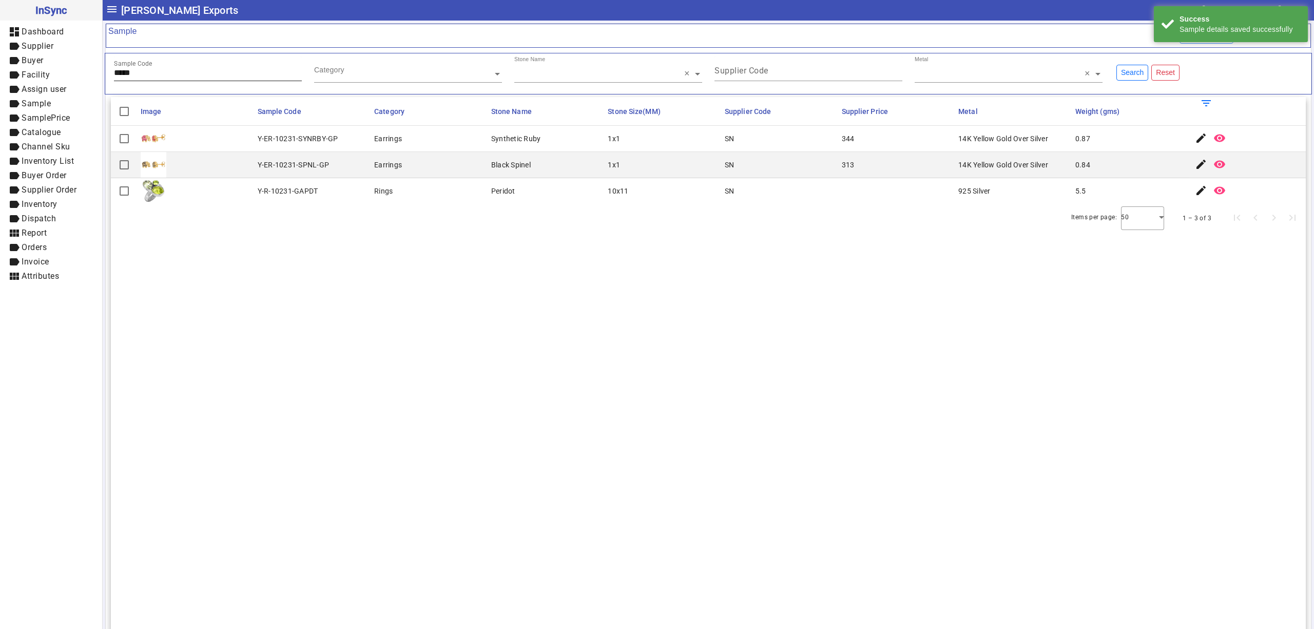
click at [251, 72] on input "*****" at bounding box center [208, 72] width 188 height 9
click at [1195, 167] on mat-icon "edit" at bounding box center [1201, 164] width 12 height 12
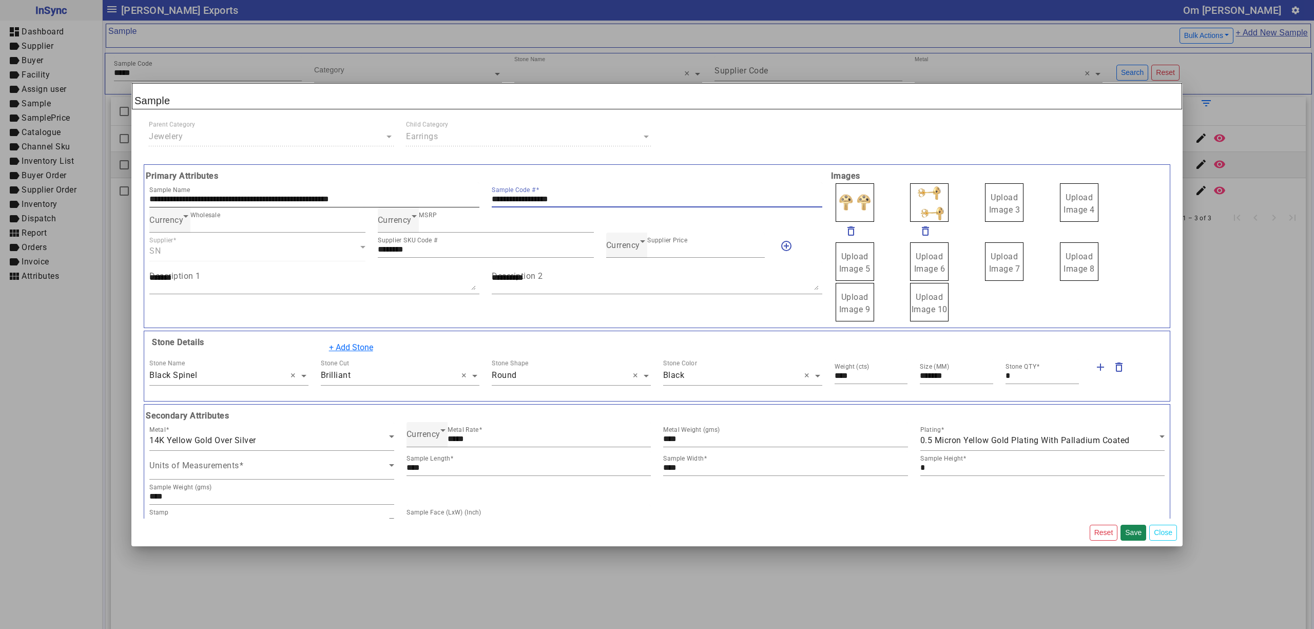
drag, startPoint x: 594, startPoint y: 199, endPoint x: 414, endPoint y: 199, distance: 180.1
click at [414, 199] on div "**********" at bounding box center [485, 194] width 685 height 25
drag, startPoint x: 984, startPoint y: 203, endPoint x: 1016, endPoint y: 215, distance: 34.2
drag, startPoint x: 928, startPoint y: 200, endPoint x: 916, endPoint y: 195, distance: 13.2
click at [857, 201] on span "Upload Image 1" at bounding box center [854, 203] width 31 height 22
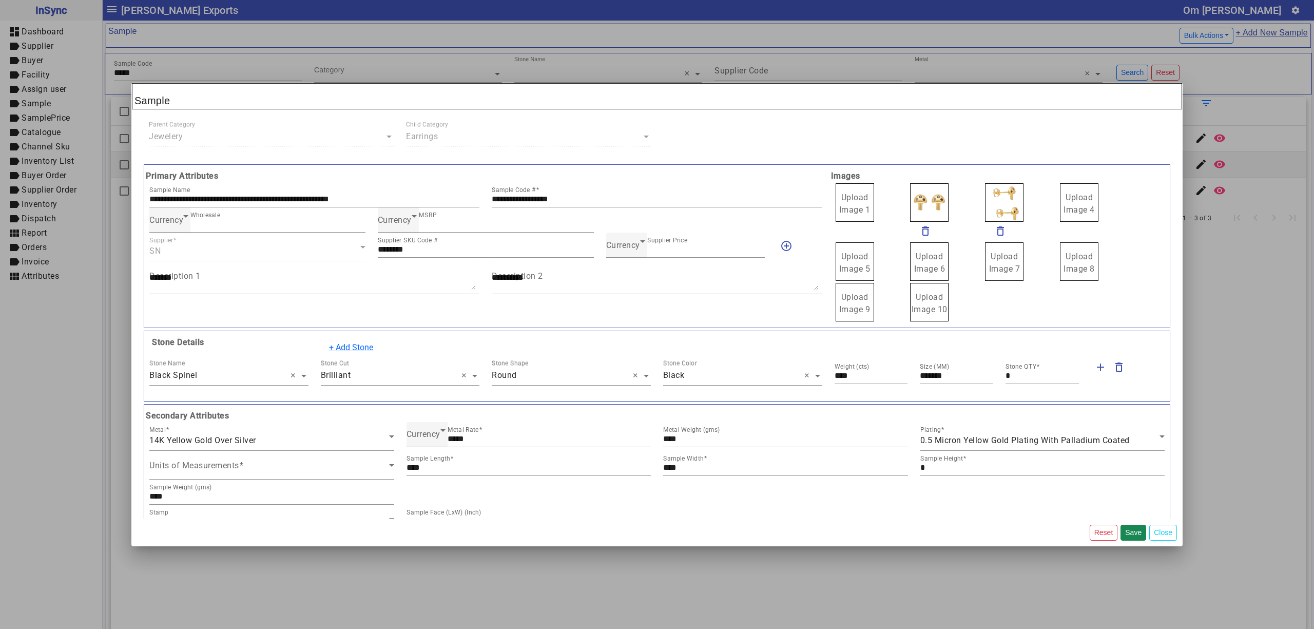
click at [857, 201] on span "Upload Image 1" at bounding box center [854, 203] width 31 height 22
click at [0, 0] on input "Upload Image 1" at bounding box center [0, 0] width 0 height 0
click at [1130, 532] on button "Save" at bounding box center [1133, 532] width 26 height 16
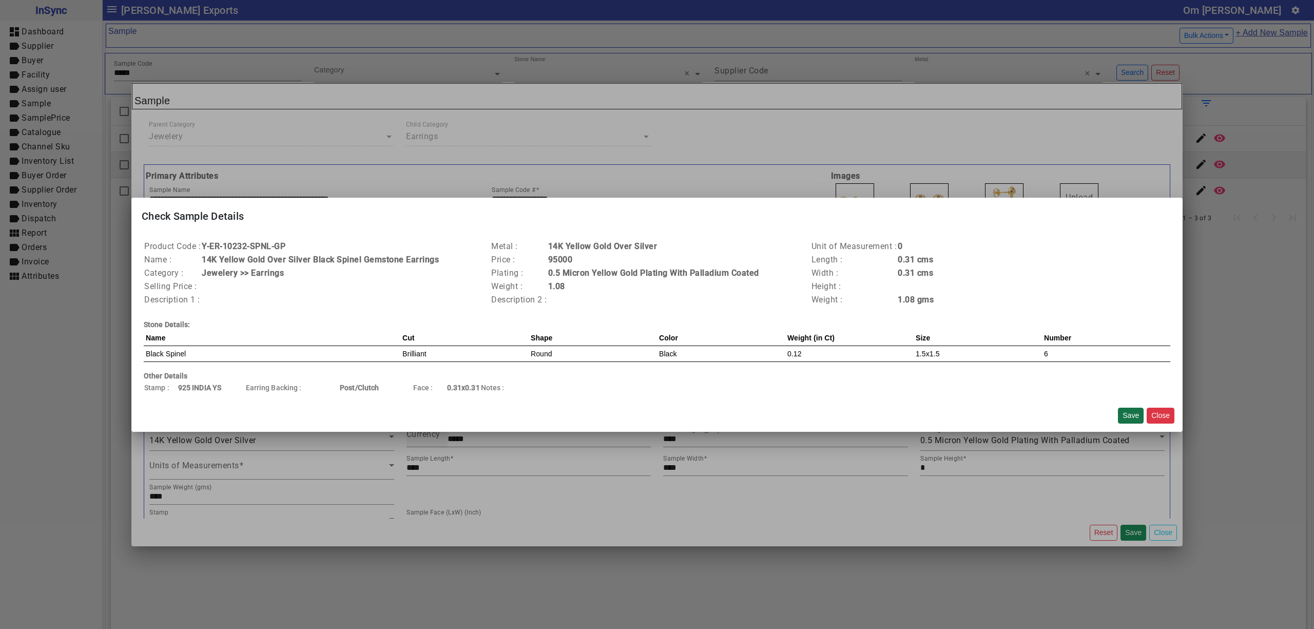
click at [1127, 407] on button "Save" at bounding box center [1131, 415] width 26 height 16
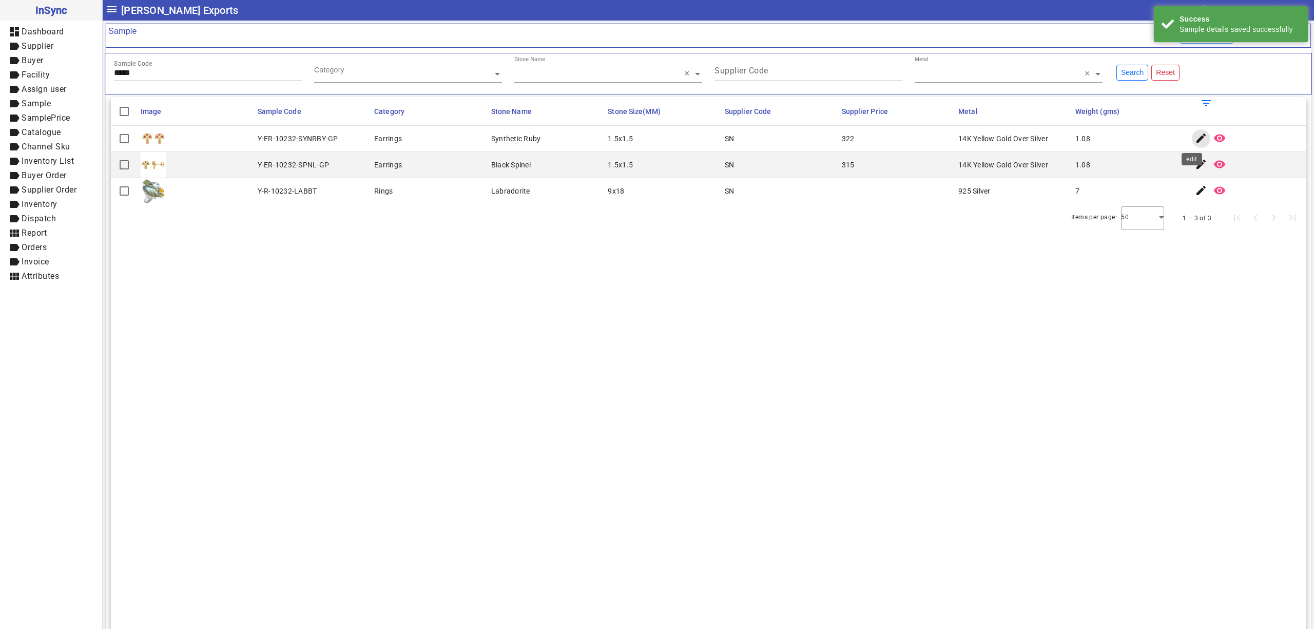
click at [1195, 138] on mat-icon "edit" at bounding box center [1201, 138] width 12 height 12
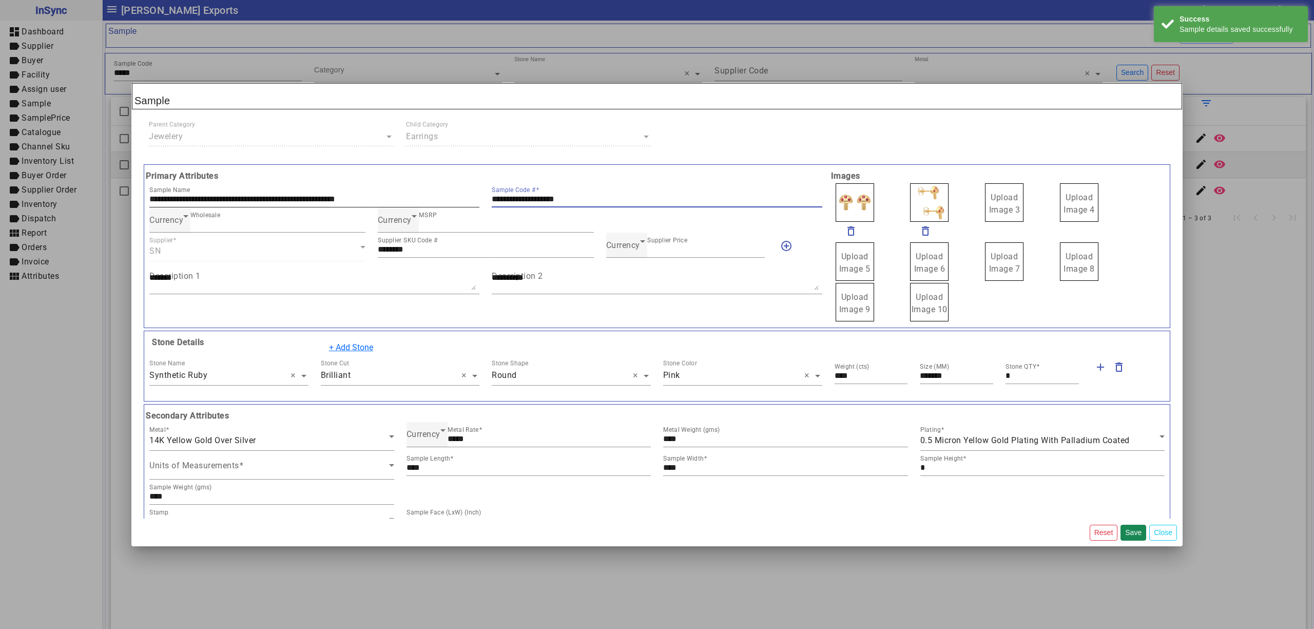
drag, startPoint x: 600, startPoint y: 195, endPoint x: 378, endPoint y: 195, distance: 222.2
click at [378, 195] on div "**********" at bounding box center [485, 194] width 685 height 25
drag, startPoint x: 997, startPoint y: 216, endPoint x: 990, endPoint y: 208, distance: 9.8
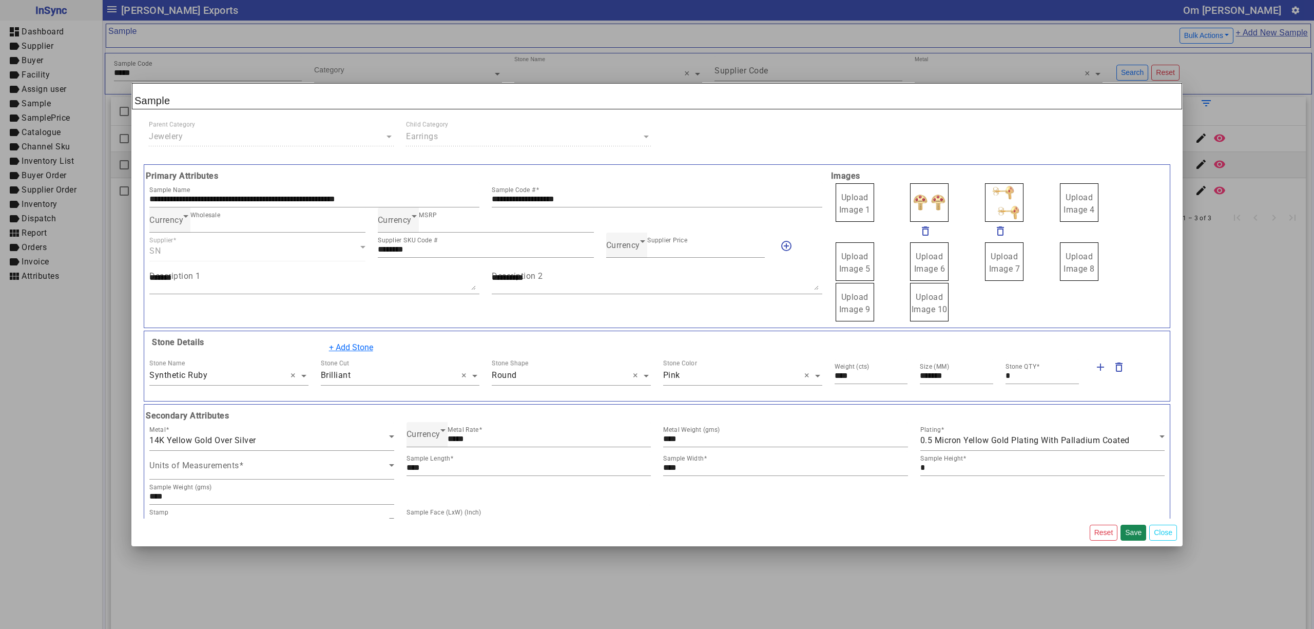
click at [870, 204] on div "Upload Image 1" at bounding box center [875, 202] width 83 height 41
click at [850, 200] on span "Upload Image 1" at bounding box center [854, 203] width 31 height 22
click at [0, 0] on input "Upload Image 1" at bounding box center [0, 0] width 0 height 0
click at [1136, 532] on button "Save" at bounding box center [1133, 532] width 26 height 16
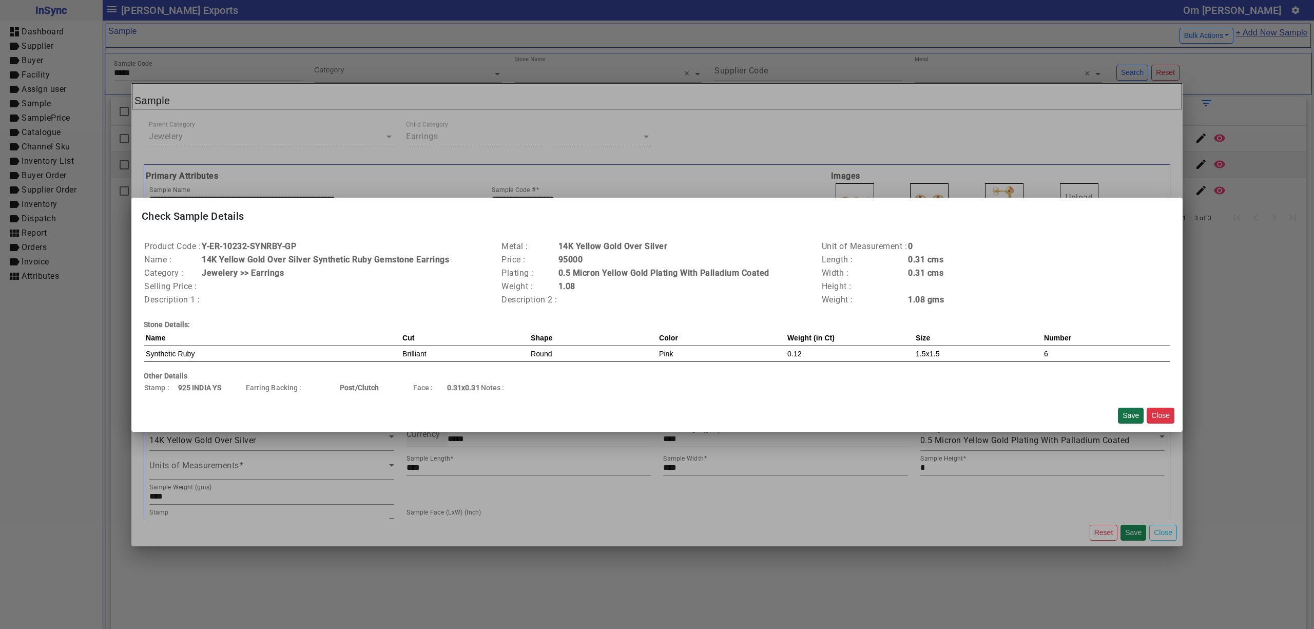
click at [1132, 415] on button "Save" at bounding box center [1131, 415] width 26 height 16
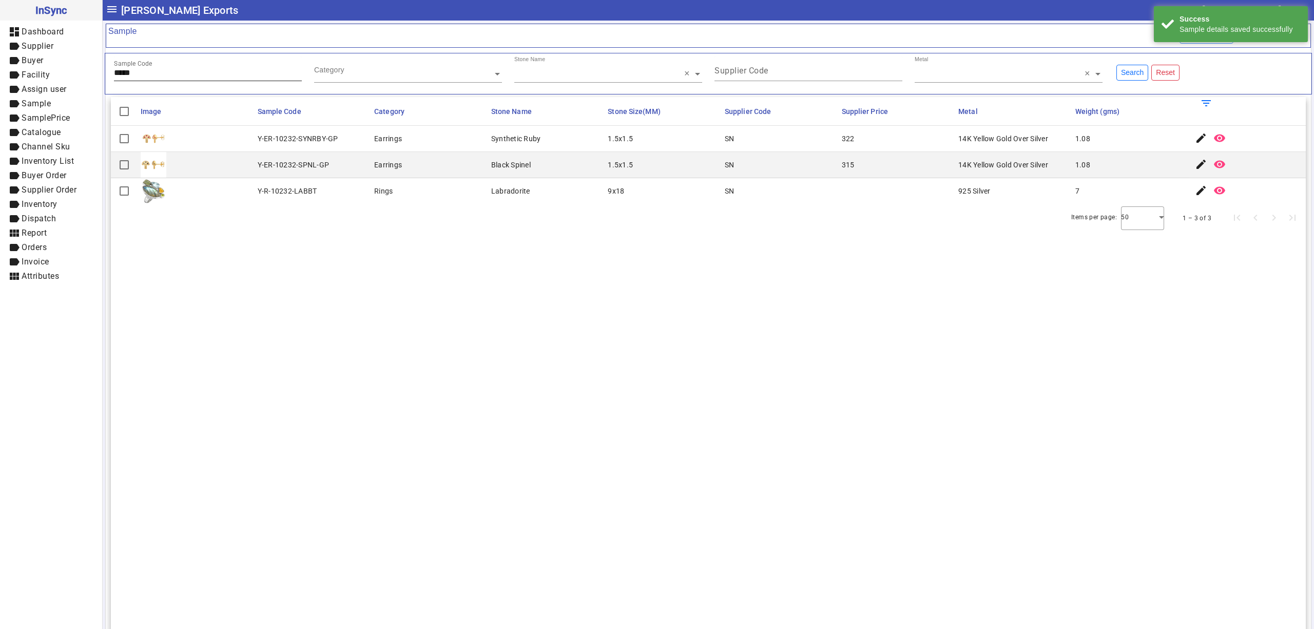
click at [235, 71] on input "*****" at bounding box center [208, 72] width 188 height 9
type input "*****"
click at [1195, 167] on mat-icon "edit" at bounding box center [1201, 164] width 12 height 12
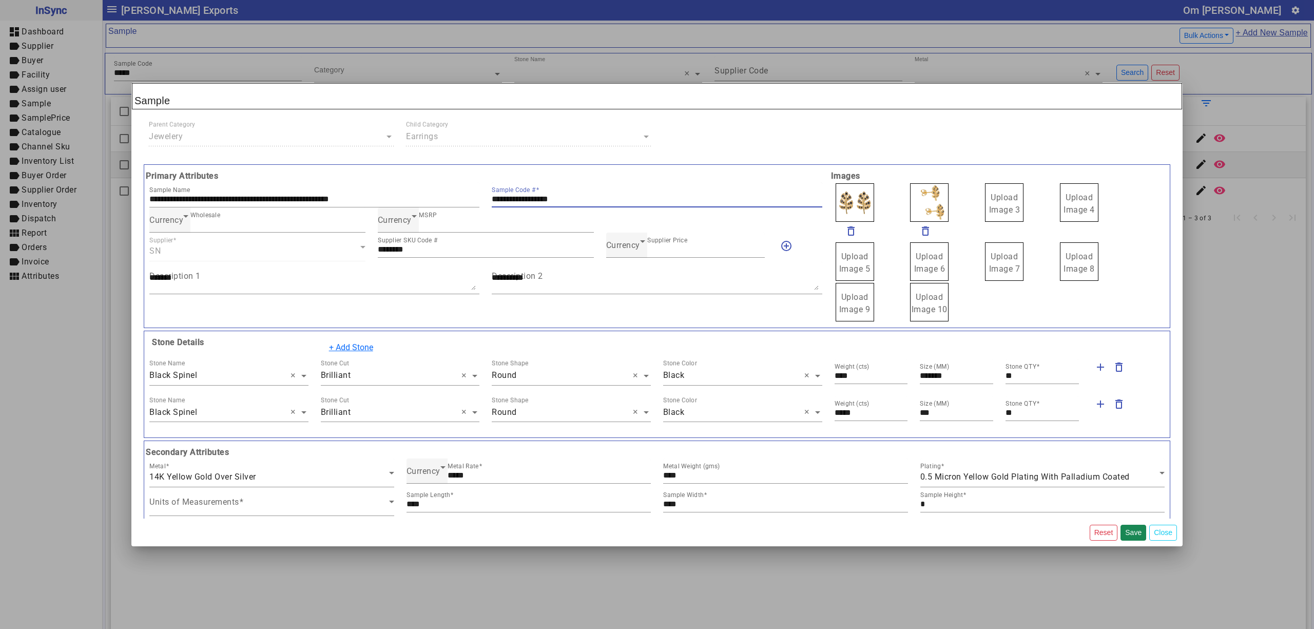
drag, startPoint x: 613, startPoint y: 196, endPoint x: 498, endPoint y: 194, distance: 115.0
click at [481, 195] on div "**********" at bounding box center [485, 194] width 685 height 25
drag, startPoint x: 985, startPoint y: 207, endPoint x: 1003, endPoint y: 208, distance: 17.5
drag, startPoint x: 1004, startPoint y: 208, endPoint x: 1000, endPoint y: 204, distance: 6.2
click at [861, 198] on span "Upload Image 1" at bounding box center [854, 203] width 31 height 22
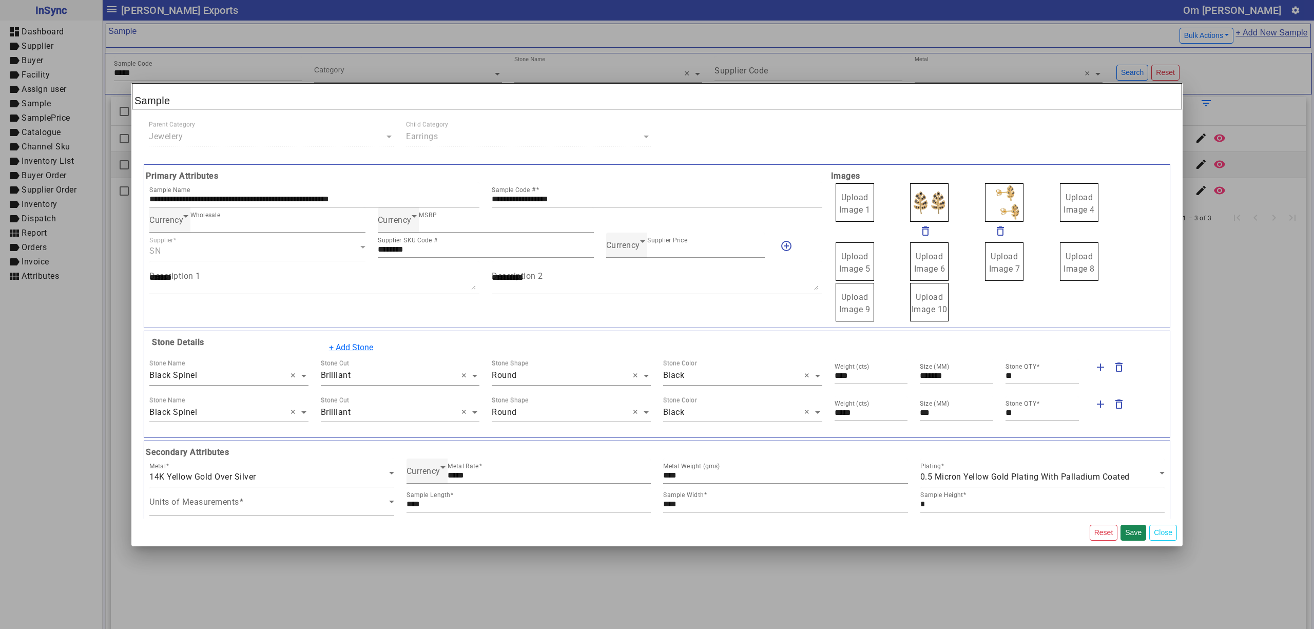
click at [861, 198] on span "Upload Image 1" at bounding box center [854, 203] width 31 height 22
click at [0, 0] on input "Upload Image 1" at bounding box center [0, 0] width 0 height 0
click at [1133, 531] on button "Save" at bounding box center [1133, 532] width 26 height 16
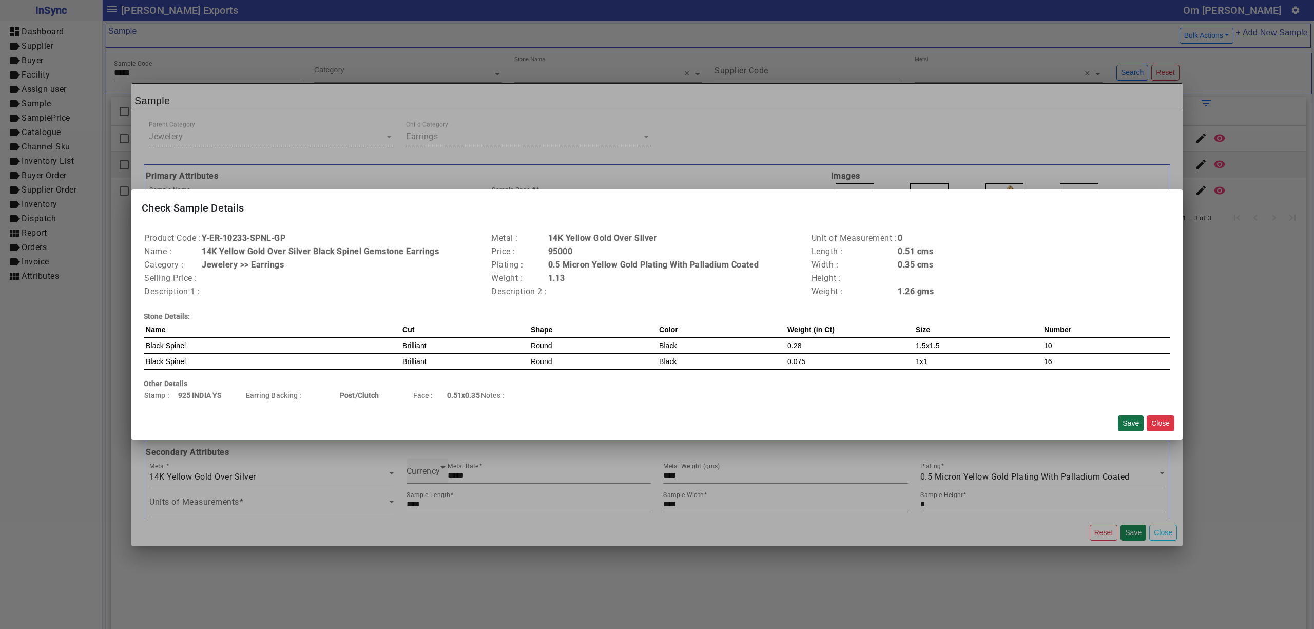
click at [1133, 422] on button "Save" at bounding box center [1131, 423] width 26 height 16
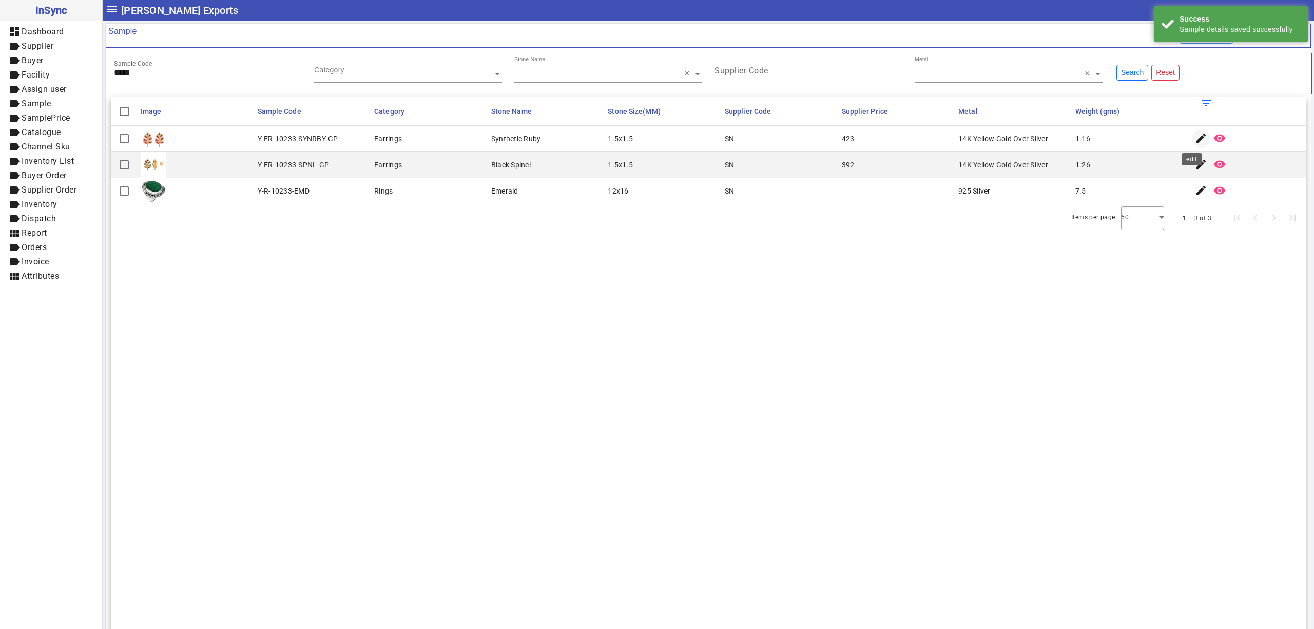
click at [1195, 136] on mat-icon "edit" at bounding box center [1201, 138] width 12 height 12
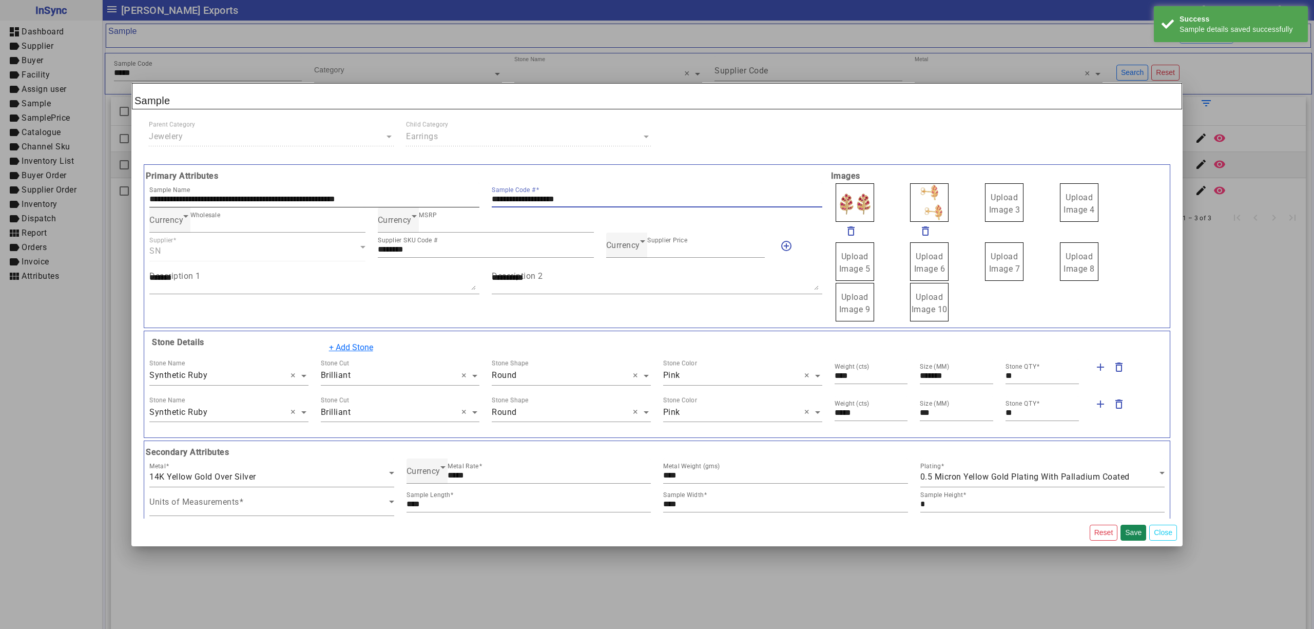
drag, startPoint x: 622, startPoint y: 201, endPoint x: 361, endPoint y: 195, distance: 260.8
click at [361, 195] on div "**********" at bounding box center [485, 194] width 685 height 25
click at [1005, 208] on span "Upload Image 3" at bounding box center [1004, 203] width 31 height 22
drag, startPoint x: 1006, startPoint y: 206, endPoint x: 1022, endPoint y: 228, distance: 27.5
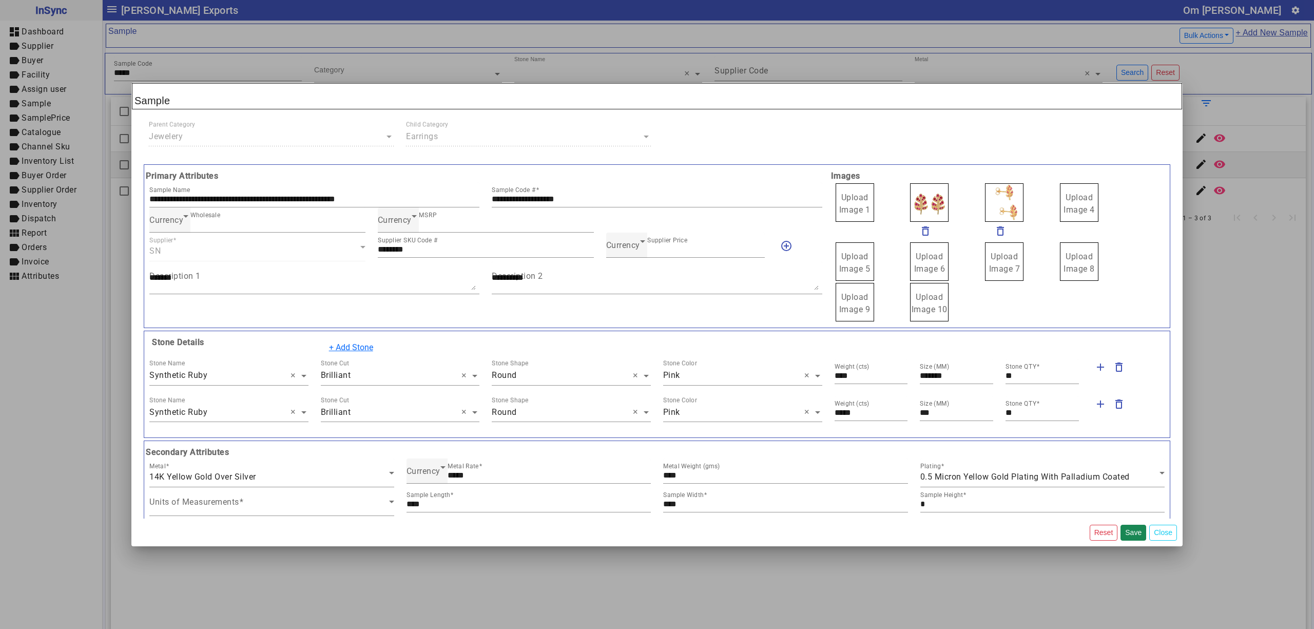
click at [835, 200] on label "Upload Image 1" at bounding box center [854, 202] width 38 height 38
click at [843, 204] on label "Upload Image 1" at bounding box center [854, 202] width 38 height 38
click at [0, 0] on input "Upload Image 1" at bounding box center [0, 0] width 0 height 0
click at [1134, 530] on button "Save" at bounding box center [1133, 532] width 26 height 16
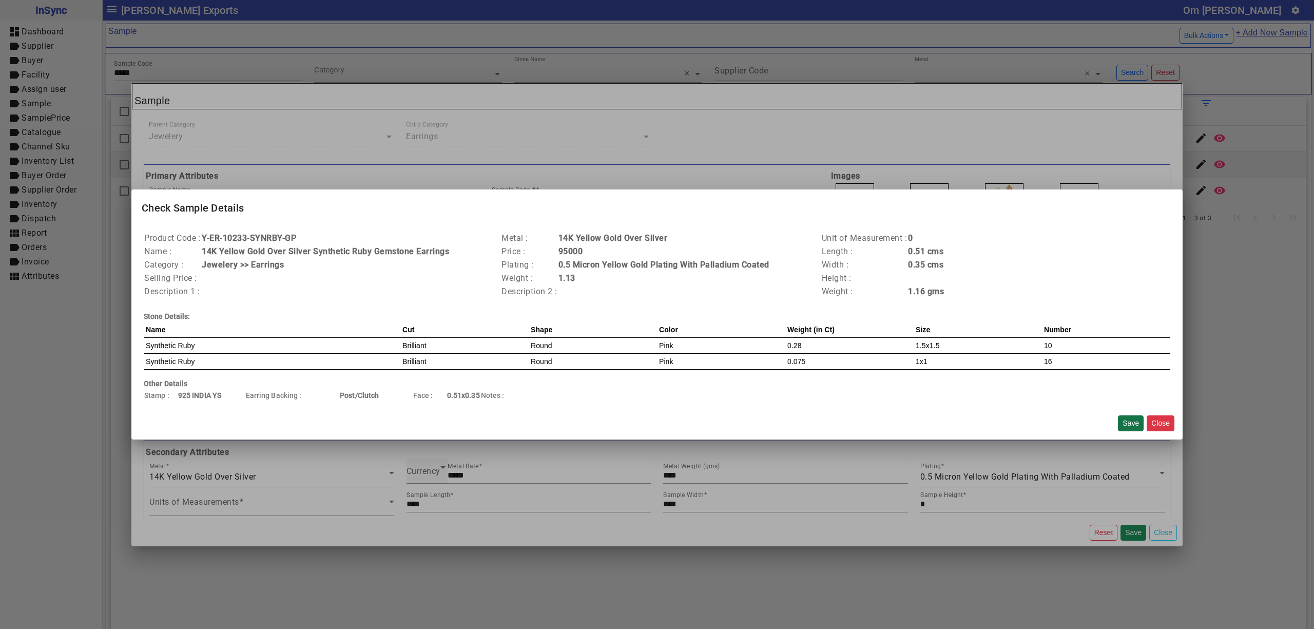
click at [1128, 422] on button "Save" at bounding box center [1131, 423] width 26 height 16
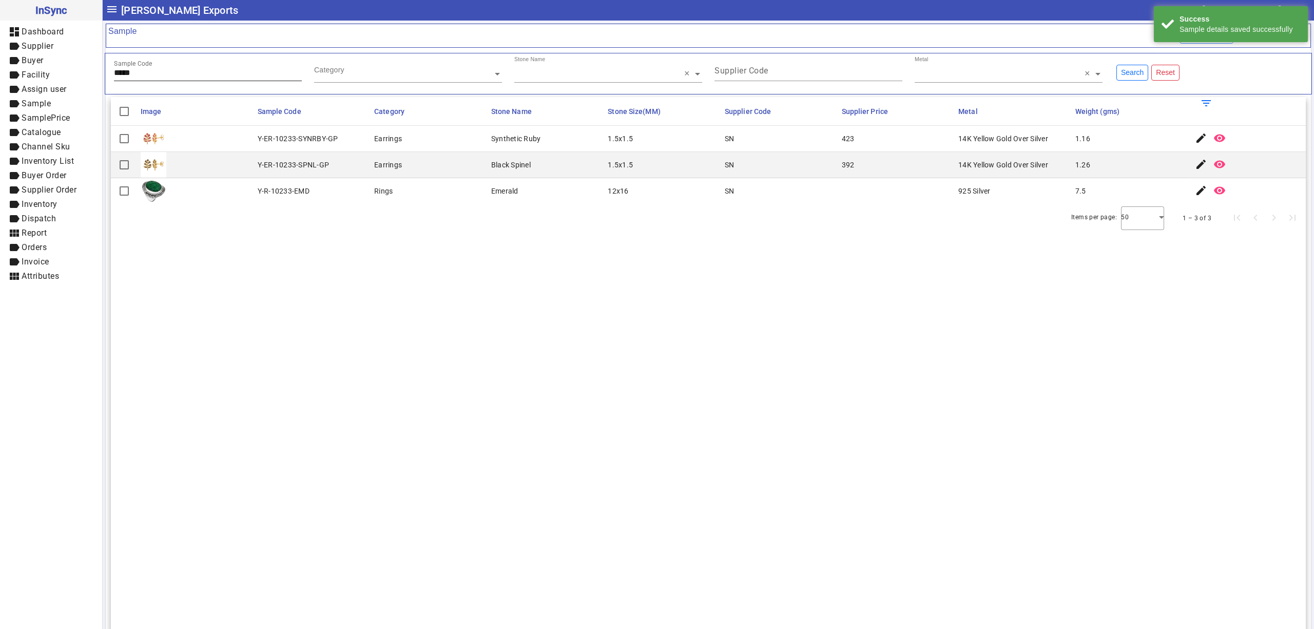
click at [228, 66] on div "Sample Code *****" at bounding box center [208, 68] width 188 height 25
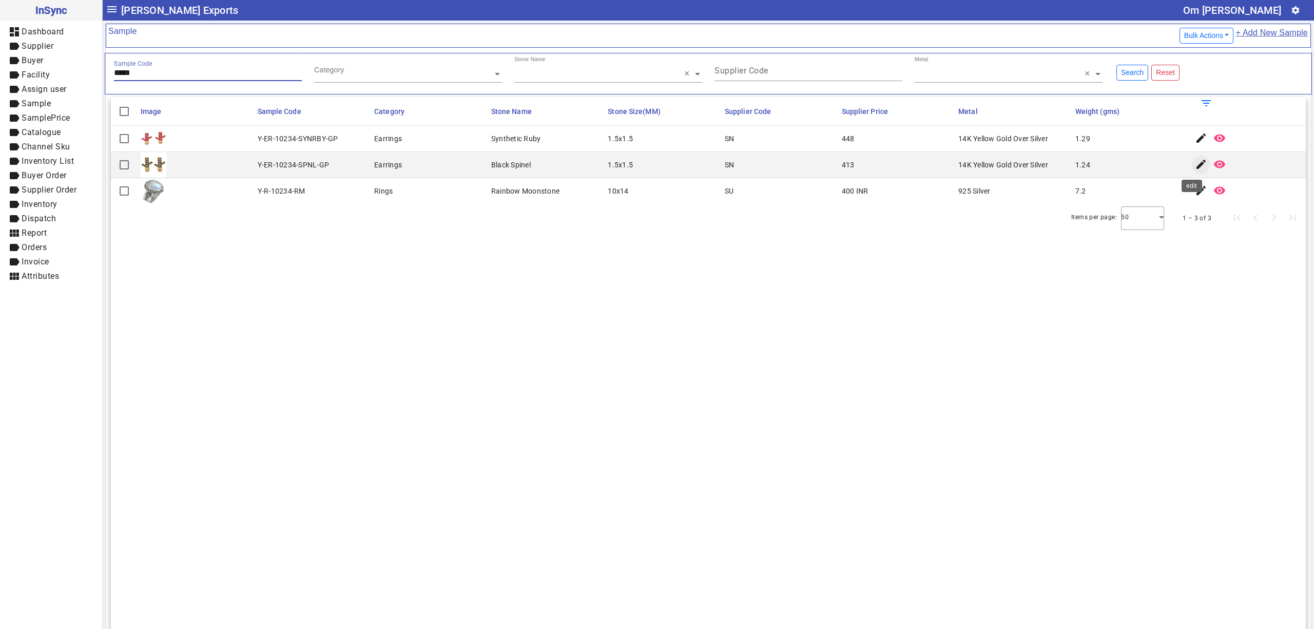
click at [1195, 168] on mat-icon "edit" at bounding box center [1201, 164] width 12 height 12
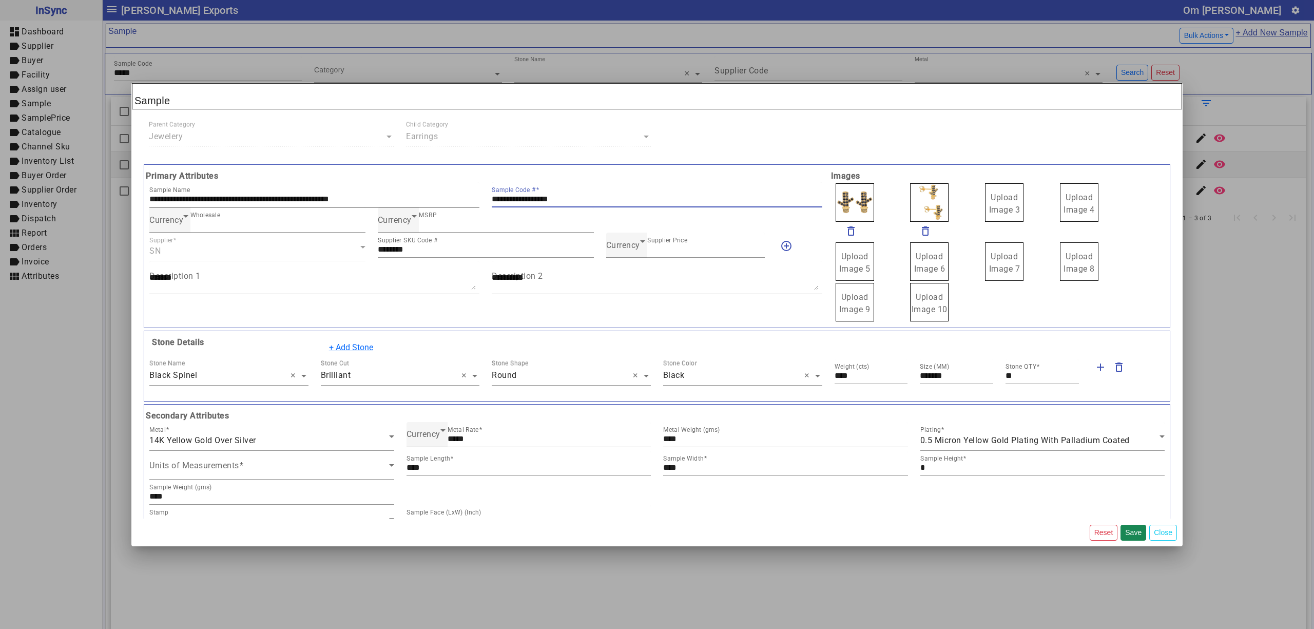
drag, startPoint x: 618, startPoint y: 200, endPoint x: 387, endPoint y: 196, distance: 231.5
click at [393, 198] on div "**********" at bounding box center [485, 194] width 685 height 25
drag, startPoint x: 988, startPoint y: 213, endPoint x: 1015, endPoint y: 201, distance: 29.4
click at [989, 212] on span "Upload Image 3" at bounding box center [1004, 203] width 31 height 22
drag, startPoint x: 936, startPoint y: 210, endPoint x: 963, endPoint y: 226, distance: 31.8
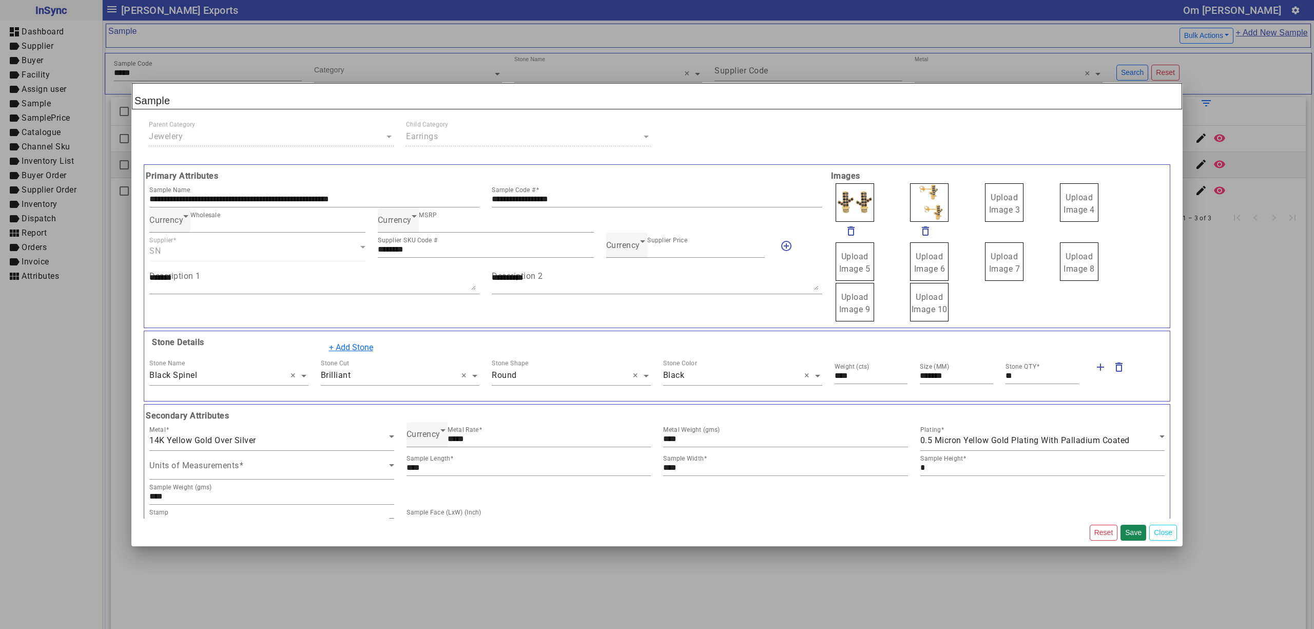
drag, startPoint x: 931, startPoint y: 213, endPoint x: 941, endPoint y: 222, distance: 13.1
drag, startPoint x: 920, startPoint y: 207, endPoint x: 920, endPoint y: 199, distance: 8.2
drag, startPoint x: 995, startPoint y: 204, endPoint x: 1002, endPoint y: 212, distance: 10.5
drag, startPoint x: 936, startPoint y: 206, endPoint x: 941, endPoint y: 231, distance: 25.6
drag, startPoint x: 930, startPoint y: 213, endPoint x: 926, endPoint y: 210, distance: 5.5
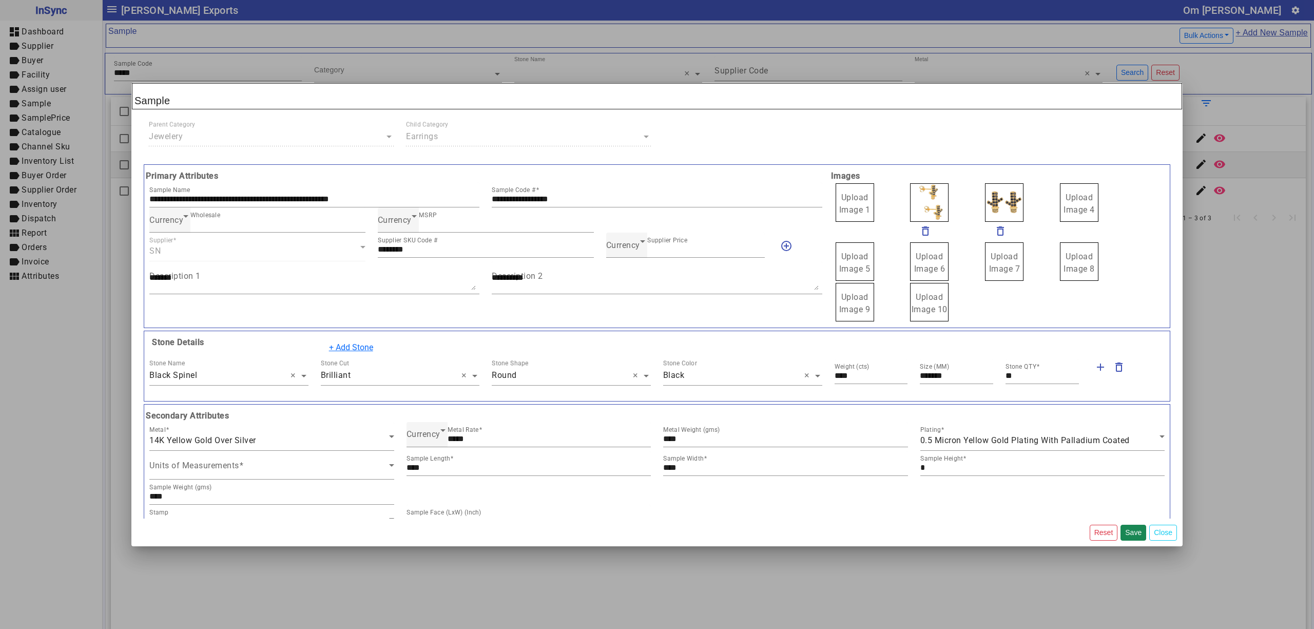
click at [986, 200] on img at bounding box center [1004, 202] width 38 height 38
click at [841, 194] on span "Upload Image 1" at bounding box center [854, 203] width 31 height 22
click at [0, 0] on input "Upload Image 1" at bounding box center [0, 0] width 0 height 0
click at [1130, 532] on button "Save" at bounding box center [1133, 532] width 26 height 16
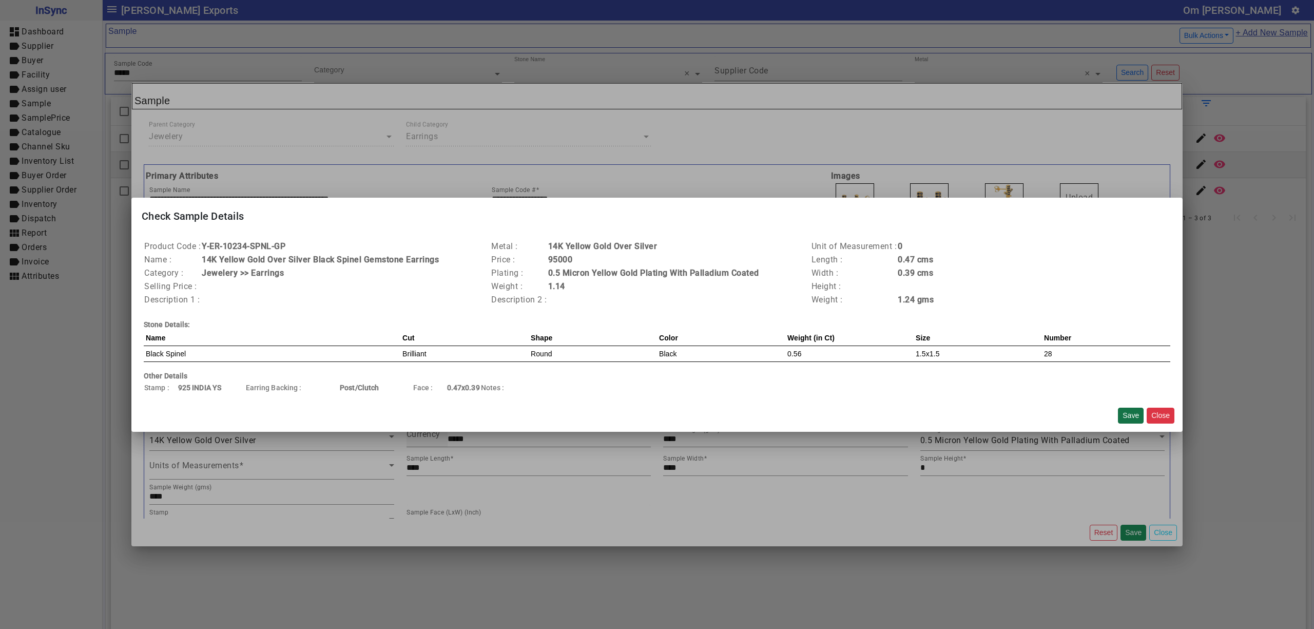
click at [1132, 414] on button "Save" at bounding box center [1131, 415] width 26 height 16
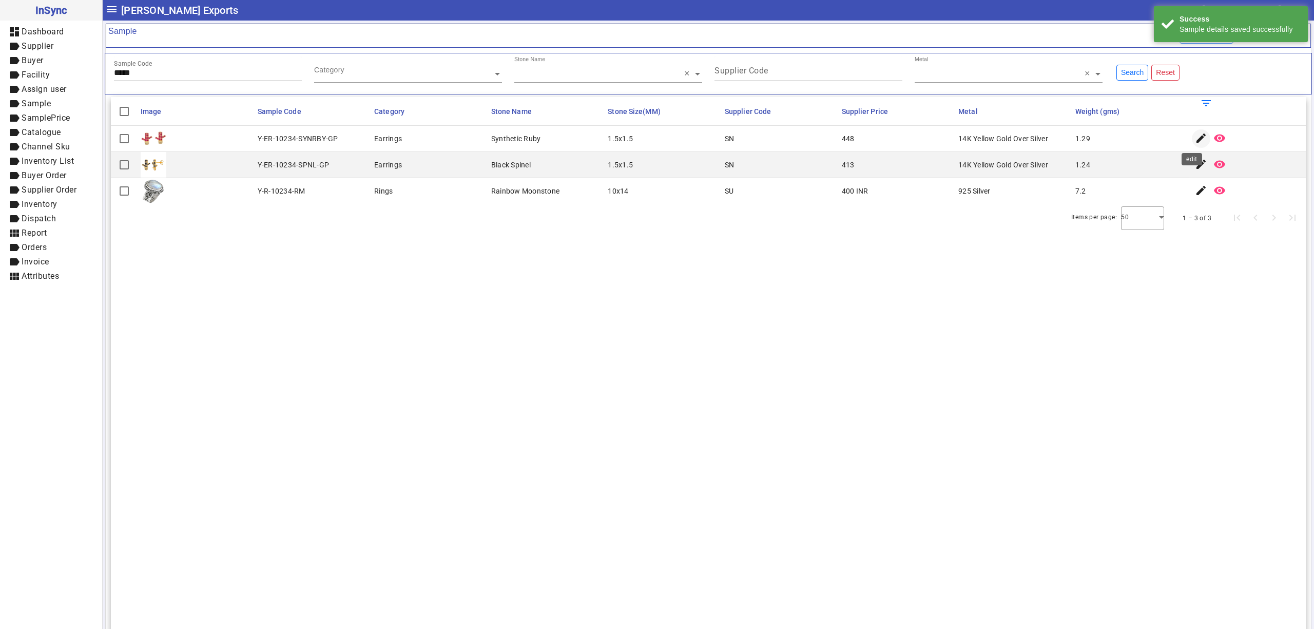
click at [1195, 134] on mat-icon "edit" at bounding box center [1201, 138] width 12 height 12
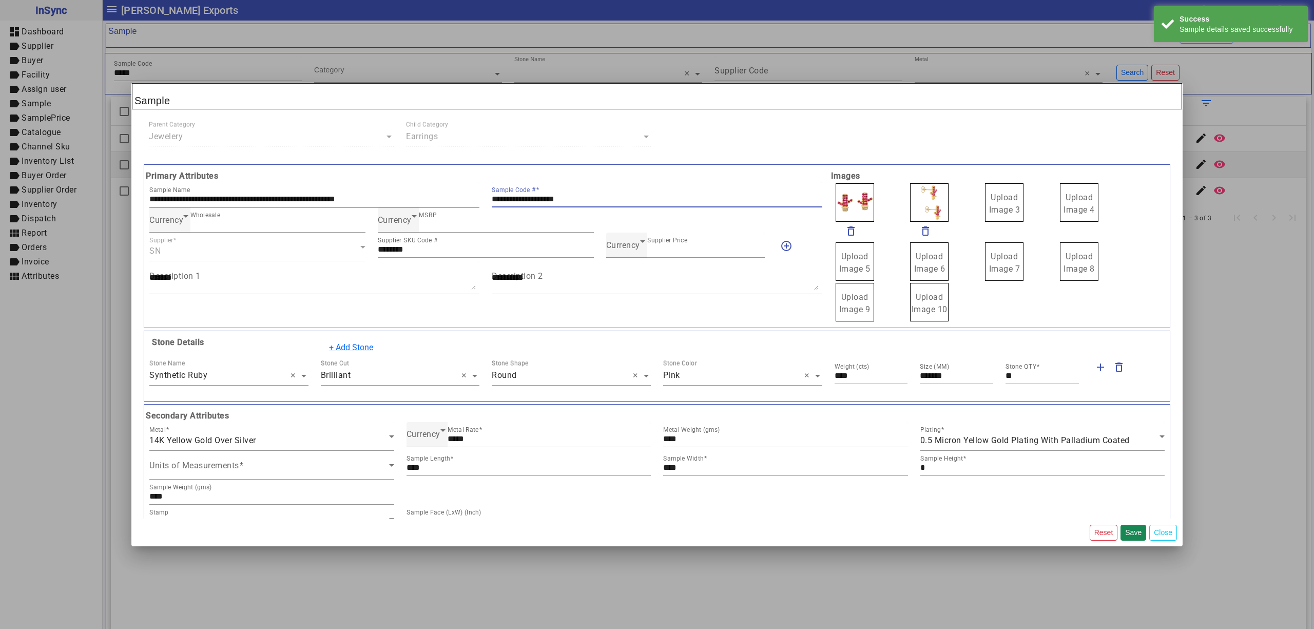
drag, startPoint x: 606, startPoint y: 200, endPoint x: 360, endPoint y: 197, distance: 246.3
click at [360, 197] on div "**********" at bounding box center [485, 194] width 685 height 25
drag, startPoint x: 982, startPoint y: 202, endPoint x: 976, endPoint y: 196, distance: 8.7
drag, startPoint x: 911, startPoint y: 199, endPoint x: 906, endPoint y: 198, distance: 5.9
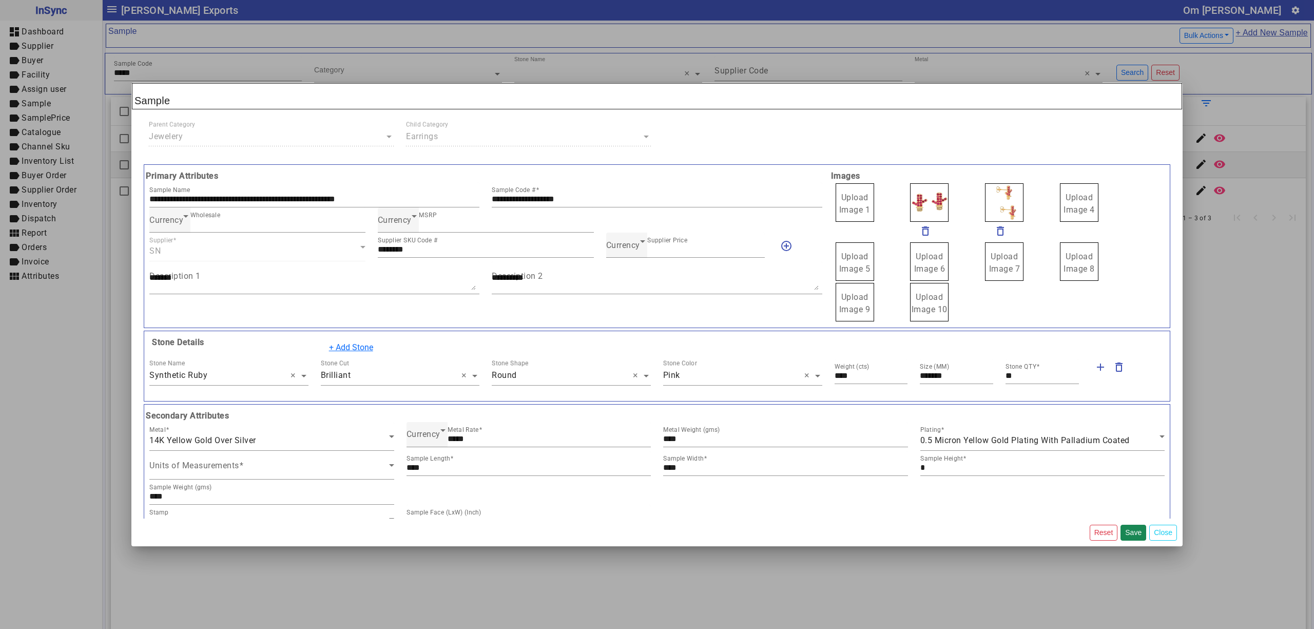
click at [860, 198] on span "Upload Image 1" at bounding box center [854, 203] width 31 height 22
click at [0, 0] on input "Upload Image 1" at bounding box center [0, 0] width 0 height 0
click at [1129, 528] on button "Save" at bounding box center [1133, 532] width 26 height 16
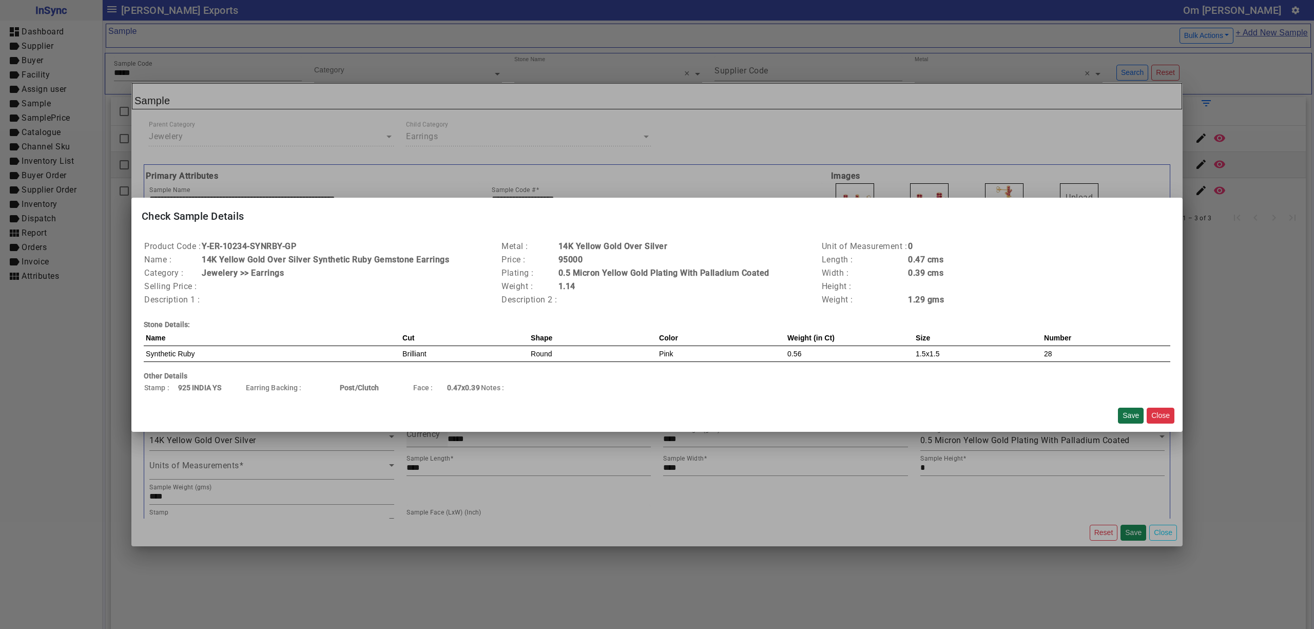
click at [1127, 415] on button "Save" at bounding box center [1131, 415] width 26 height 16
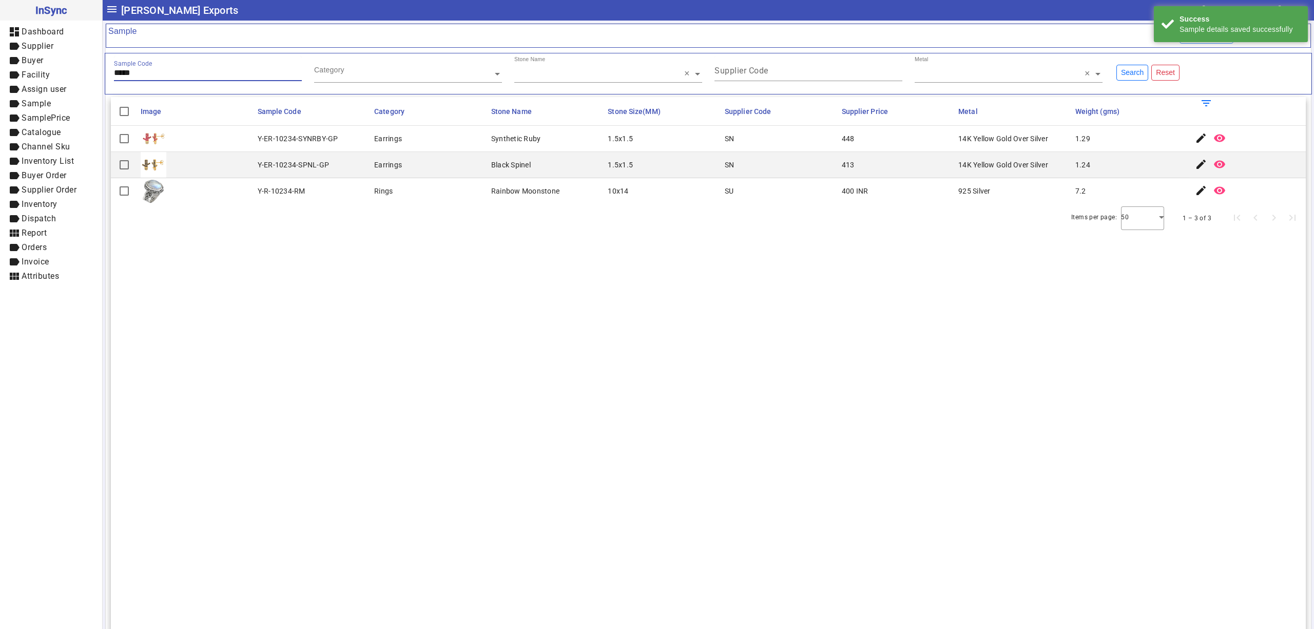
click at [158, 77] on input "*****" at bounding box center [208, 72] width 188 height 9
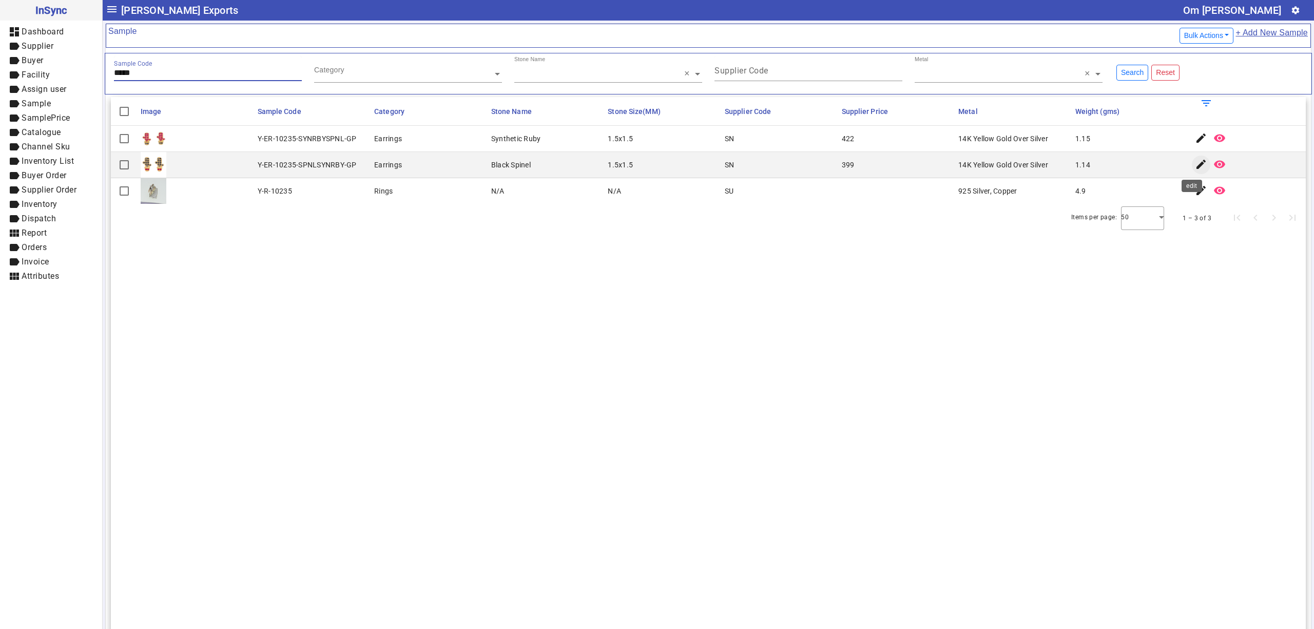
click at [1195, 164] on mat-icon "edit" at bounding box center [1201, 164] width 12 height 12
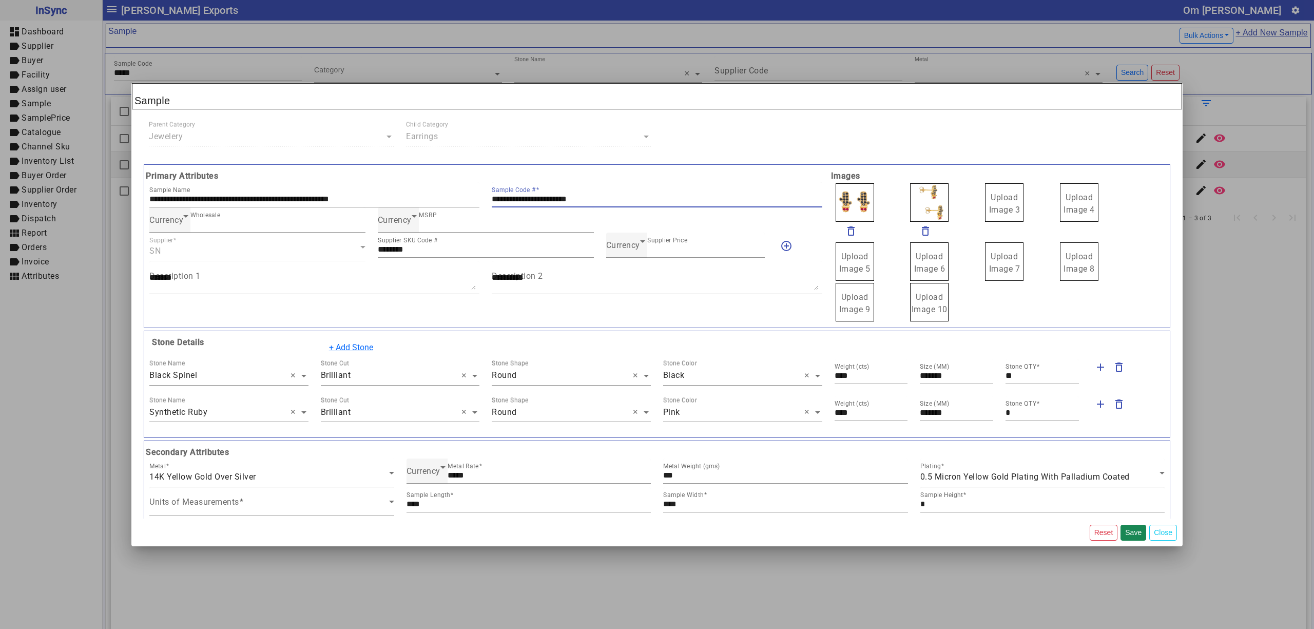
drag, startPoint x: 639, startPoint y: 202, endPoint x: 416, endPoint y: 181, distance: 224.8
click at [391, 183] on div "**********" at bounding box center [485, 194] width 685 height 25
click at [989, 212] on span "Upload Image 3" at bounding box center [1004, 203] width 31 height 22
drag, startPoint x: 989, startPoint y: 212, endPoint x: 1017, endPoint y: 220, distance: 28.9
click at [844, 202] on span "Upload Image 1" at bounding box center [854, 203] width 31 height 22
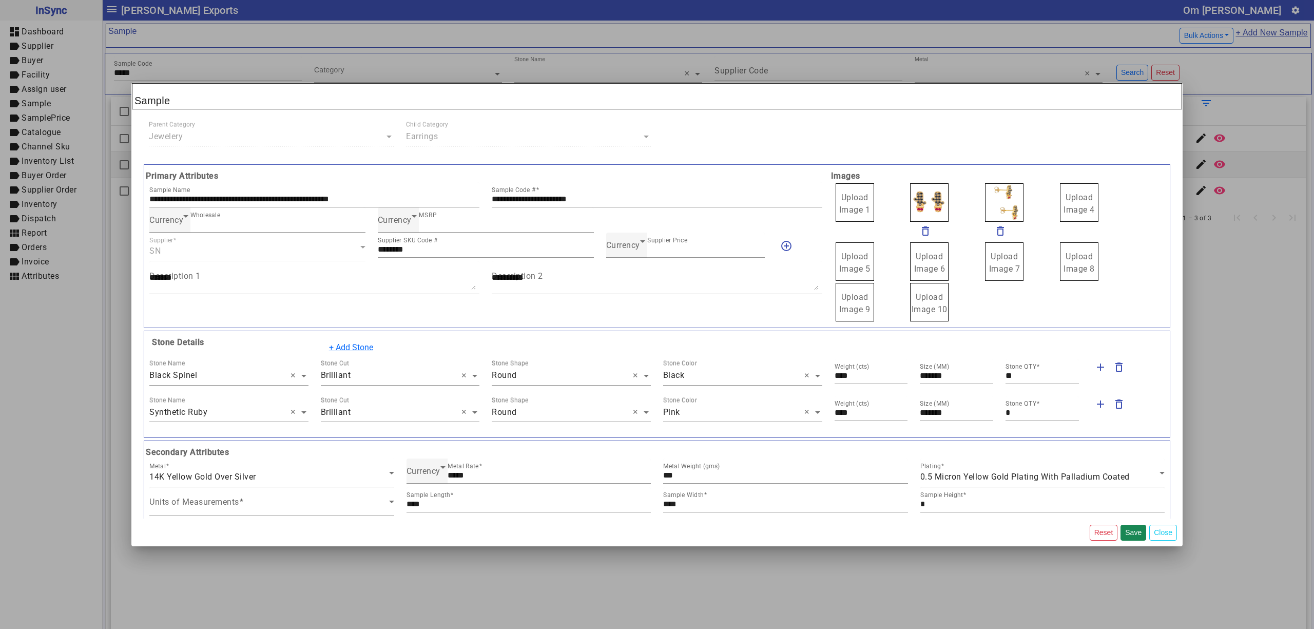
click at [844, 202] on span "Upload Image 1" at bounding box center [854, 203] width 31 height 22
click at [0, 0] on input "Upload Image 1" at bounding box center [0, 0] width 0 height 0
click at [1134, 530] on button "Save" at bounding box center [1133, 532] width 26 height 16
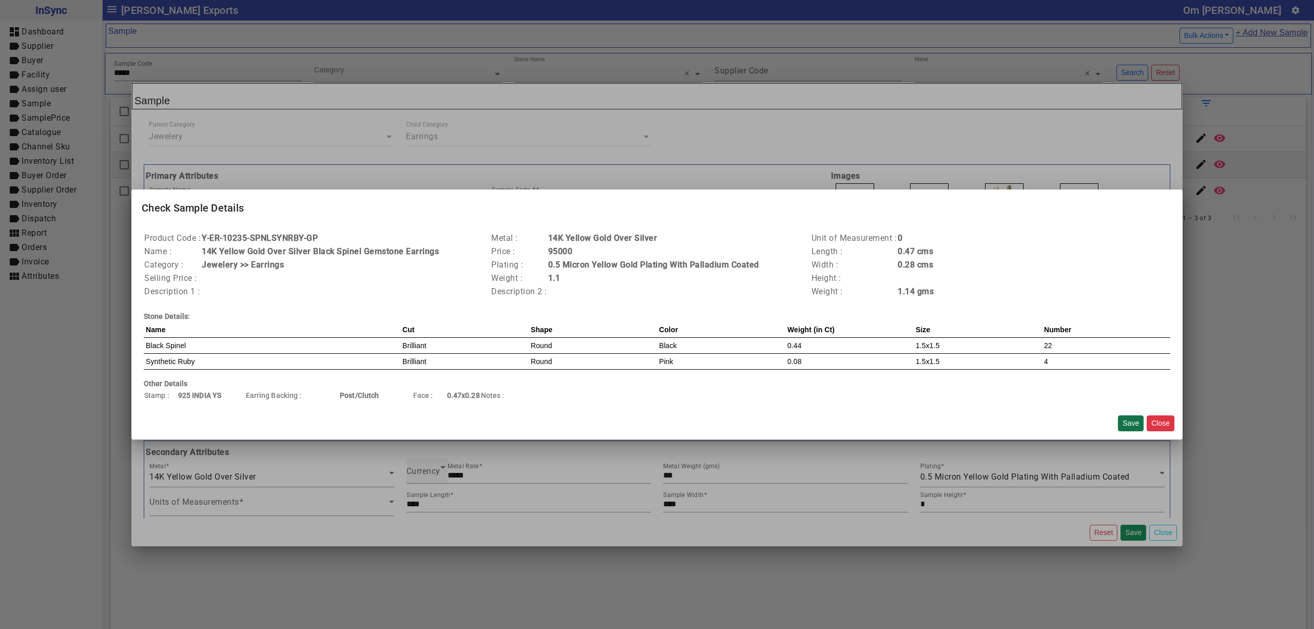
click at [1125, 425] on button "Save" at bounding box center [1131, 423] width 26 height 16
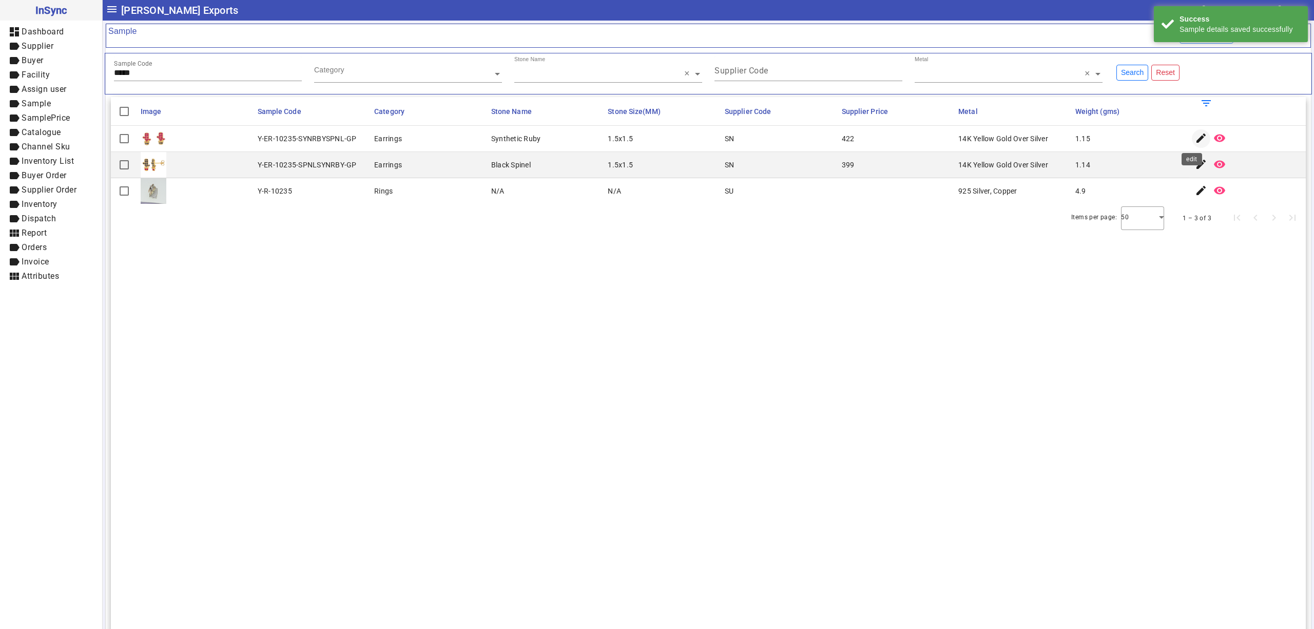
click at [1195, 139] on mat-icon "edit" at bounding box center [1201, 138] width 12 height 12
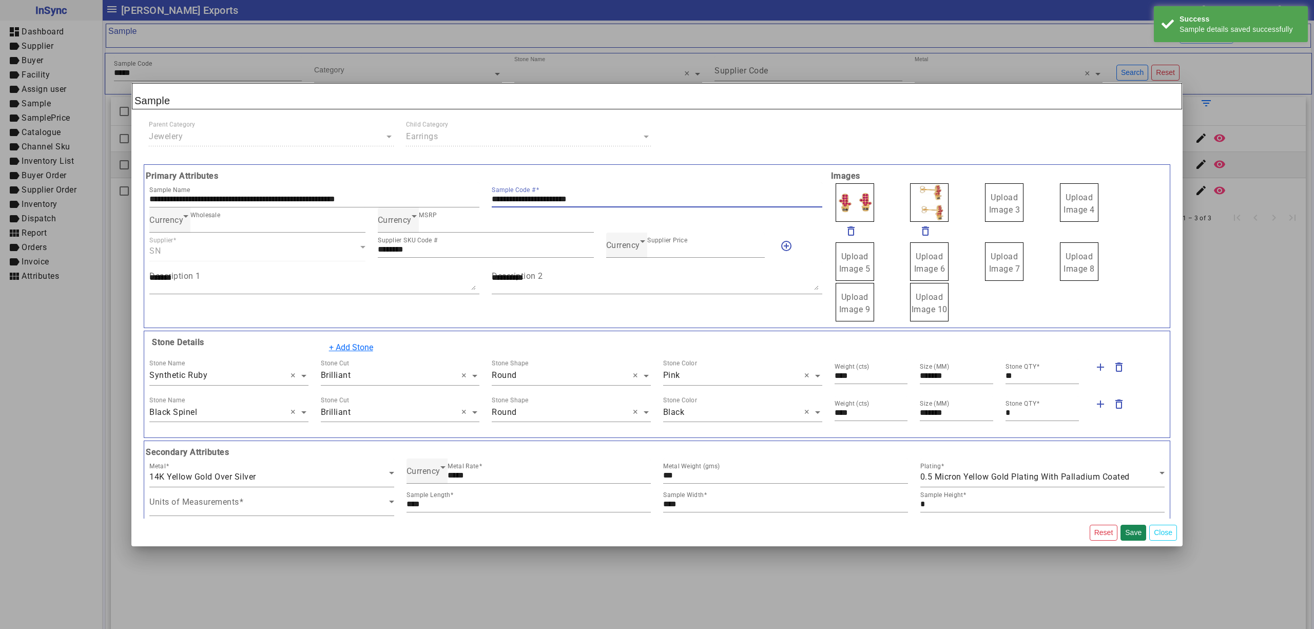
drag, startPoint x: 623, startPoint y: 202, endPoint x: 521, endPoint y: 189, distance: 101.8
click at [372, 174] on div "**********" at bounding box center [485, 246] width 685 height 152
click at [1002, 206] on span "Upload Image 3" at bounding box center [1004, 203] width 31 height 22
drag, startPoint x: 1001, startPoint y: 206, endPoint x: 1010, endPoint y: 210, distance: 10.6
click at [884, 193] on div "delete_outline" at bounding box center [875, 211] width 83 height 59
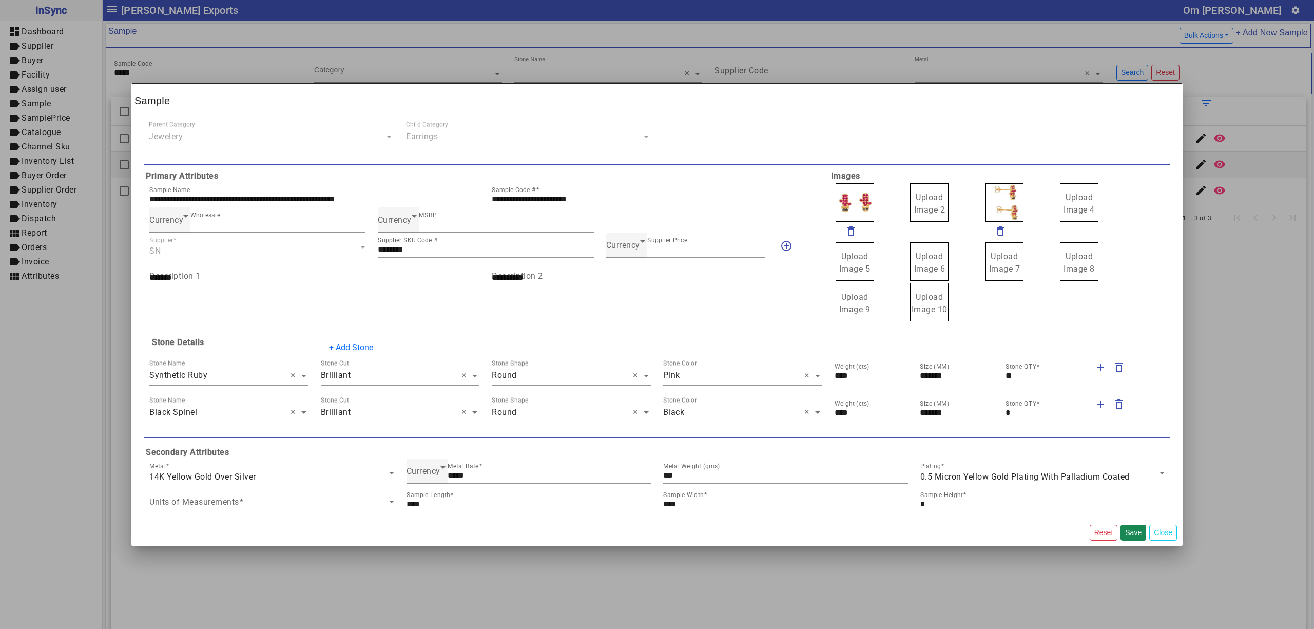
drag, startPoint x: 887, startPoint y: 190, endPoint x: 885, endPoint y: 184, distance: 6.5
click at [854, 193] on span "Upload Image 1" at bounding box center [854, 203] width 31 height 22
click at [0, 0] on input "Upload Image 1" at bounding box center [0, 0] width 0 height 0
click at [1131, 529] on button "Save" at bounding box center [1133, 532] width 26 height 16
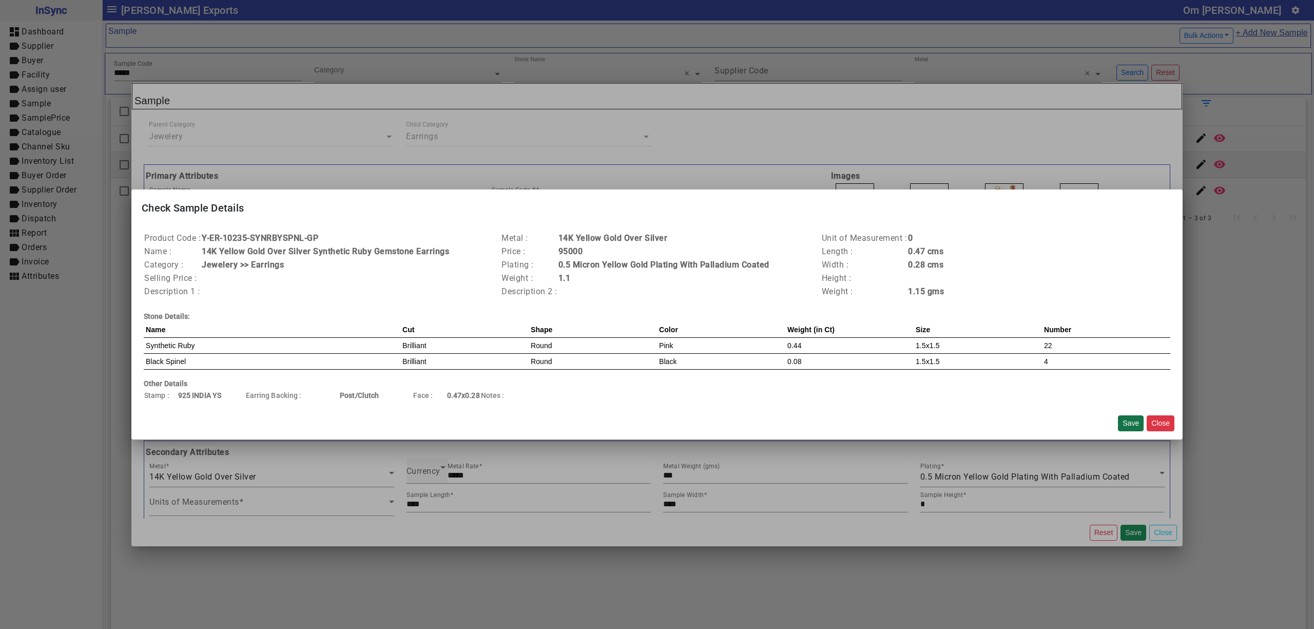
click at [1128, 423] on button "Save" at bounding box center [1131, 423] width 26 height 16
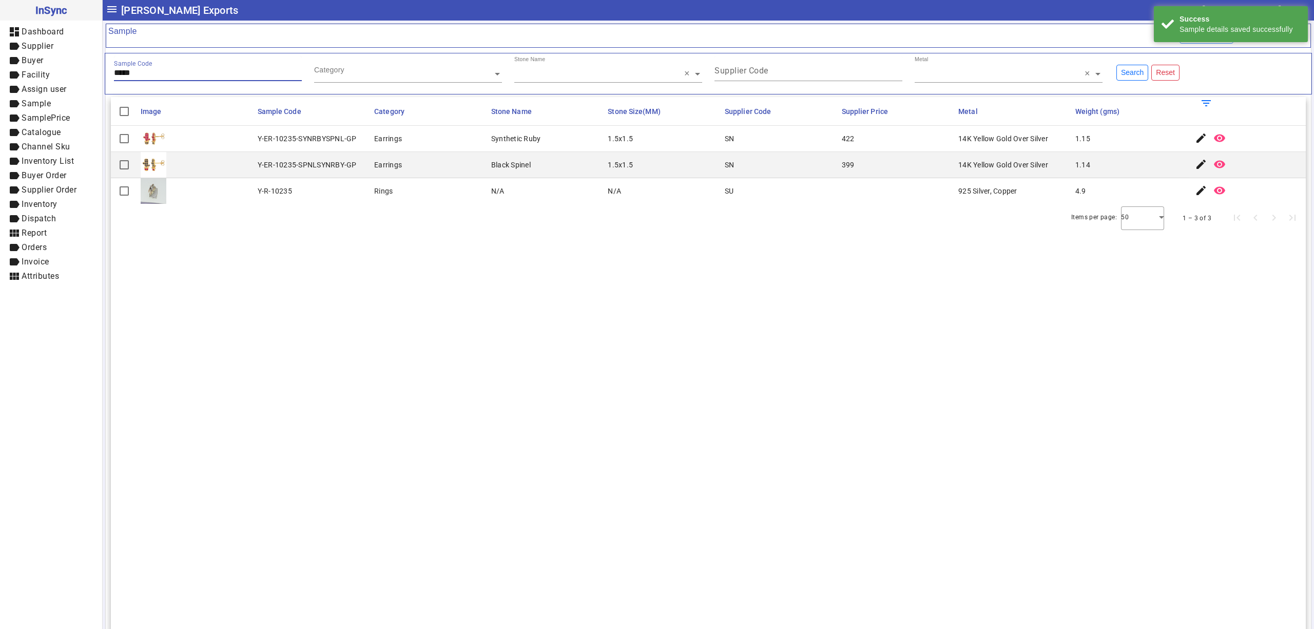
click at [174, 74] on input "*****" at bounding box center [208, 72] width 188 height 9
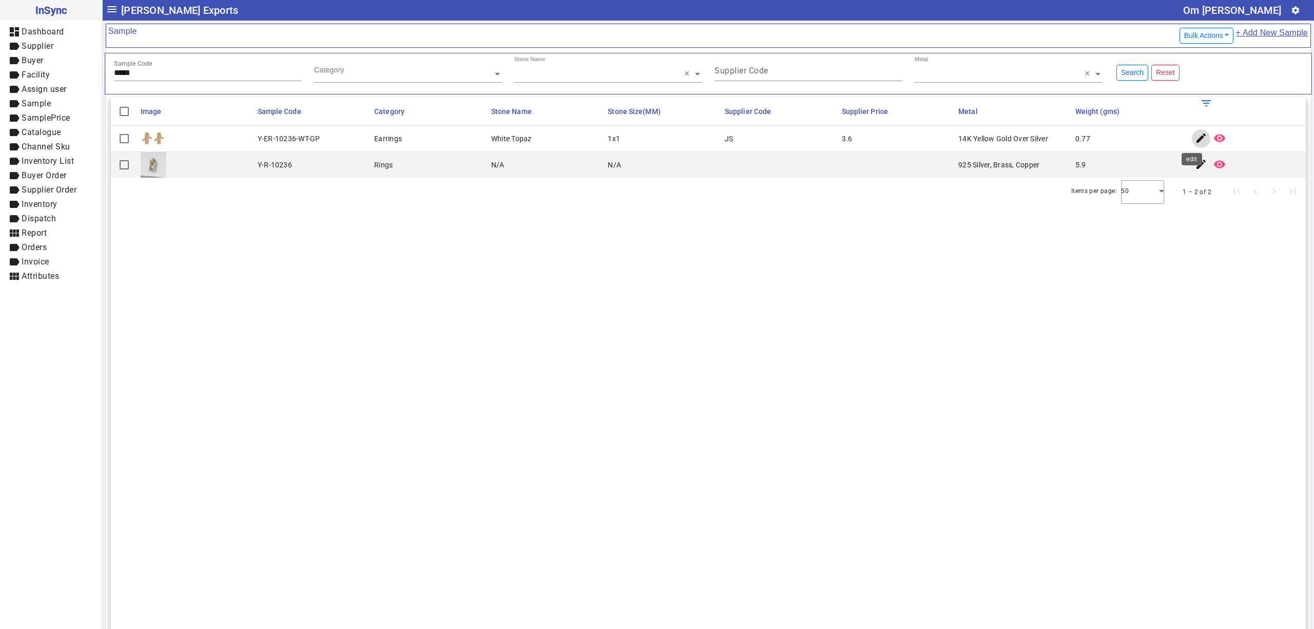
click at [1195, 140] on mat-icon "edit" at bounding box center [1201, 138] width 12 height 12
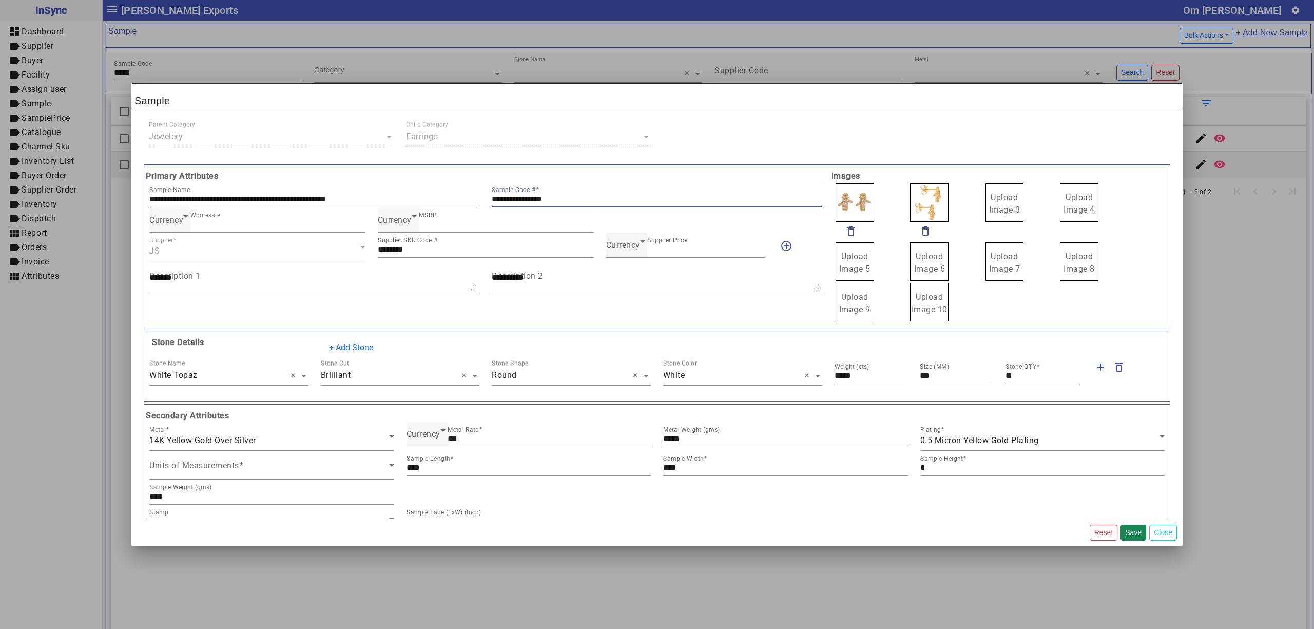
drag, startPoint x: 618, startPoint y: 197, endPoint x: 460, endPoint y: 198, distance: 158.1
click at [460, 198] on div "**********" at bounding box center [485, 194] width 685 height 25
drag, startPoint x: 998, startPoint y: 204, endPoint x: 1004, endPoint y: 210, distance: 8.4
click at [854, 203] on label "Upload Image 1" at bounding box center [854, 202] width 38 height 38
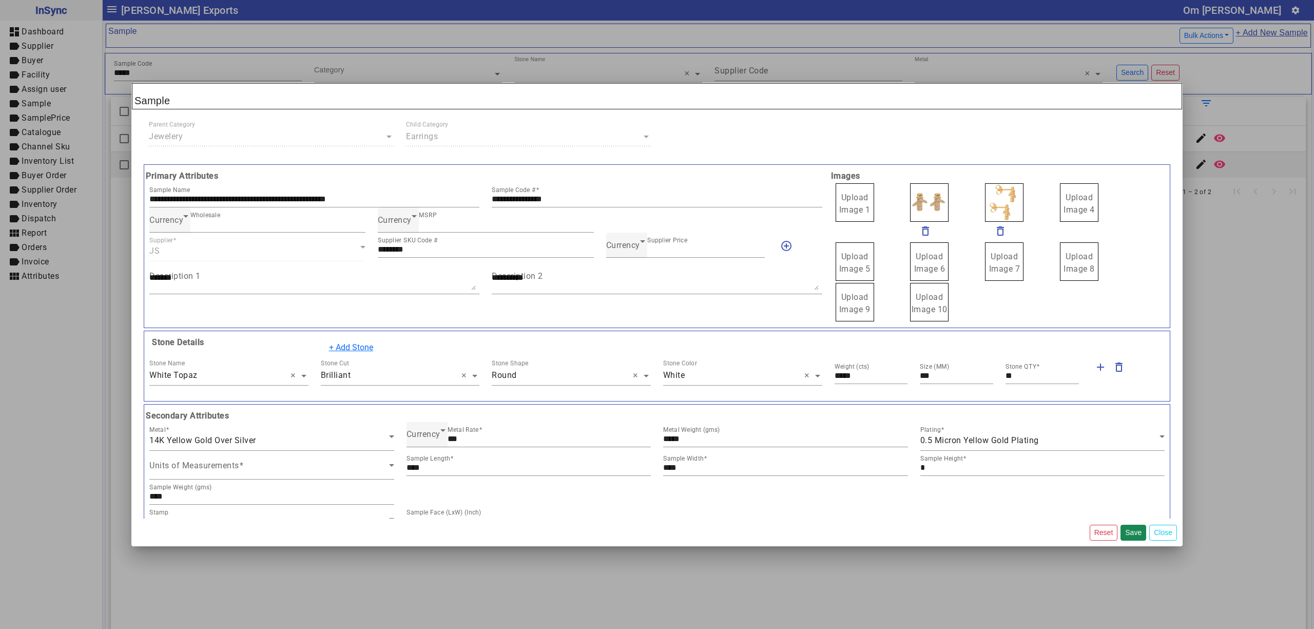
click at [0, 0] on input "Upload Image 1" at bounding box center [0, 0] width 0 height 0
click at [1134, 534] on button "Save" at bounding box center [1133, 532] width 26 height 16
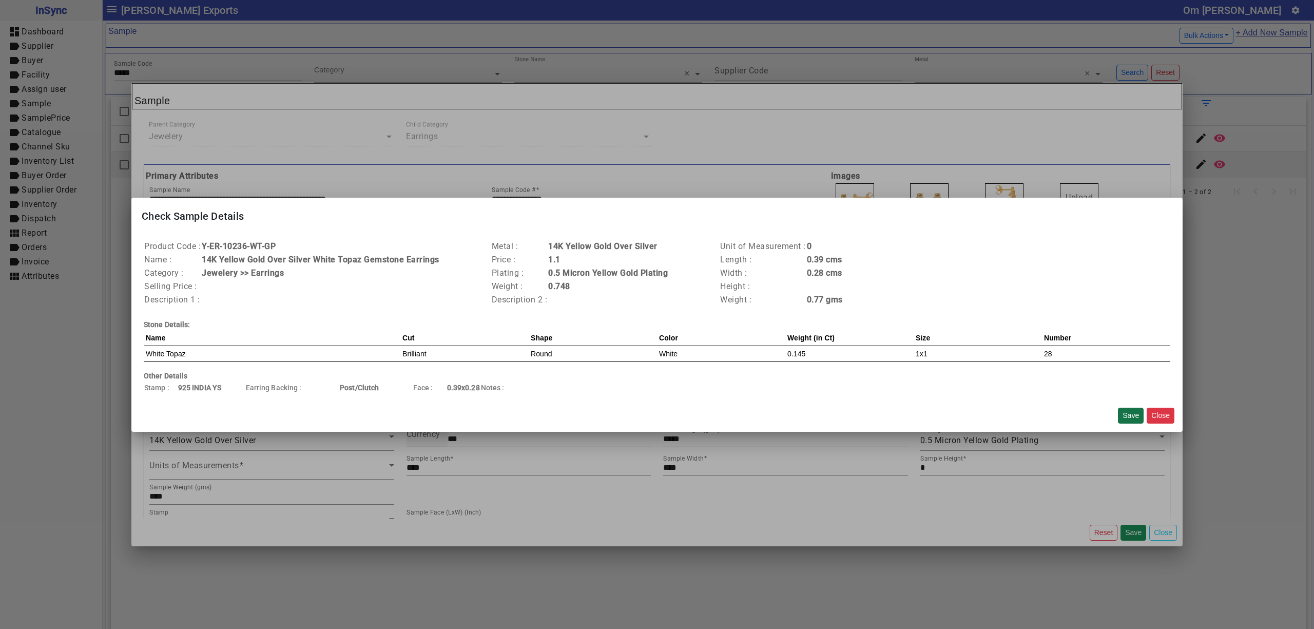
click at [1127, 415] on button "Save" at bounding box center [1131, 415] width 26 height 16
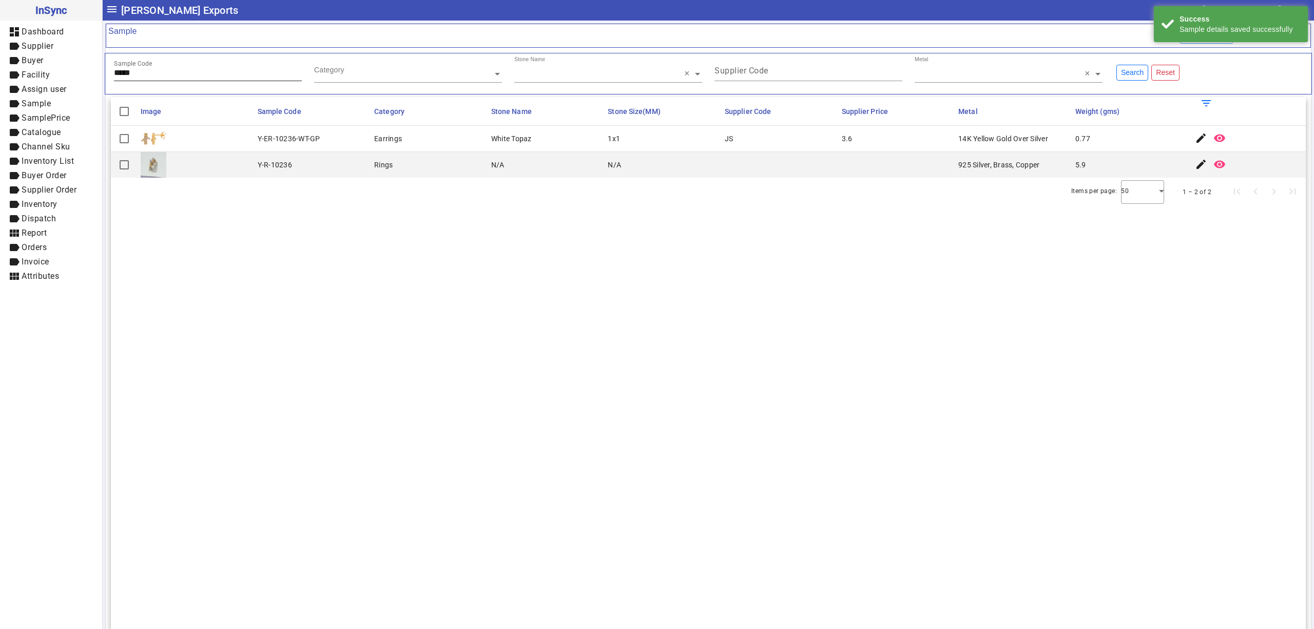
click at [225, 81] on div "Sample Code *****" at bounding box center [208, 68] width 188 height 25
click at [1195, 130] on span "button" at bounding box center [1201, 138] width 25 height 25
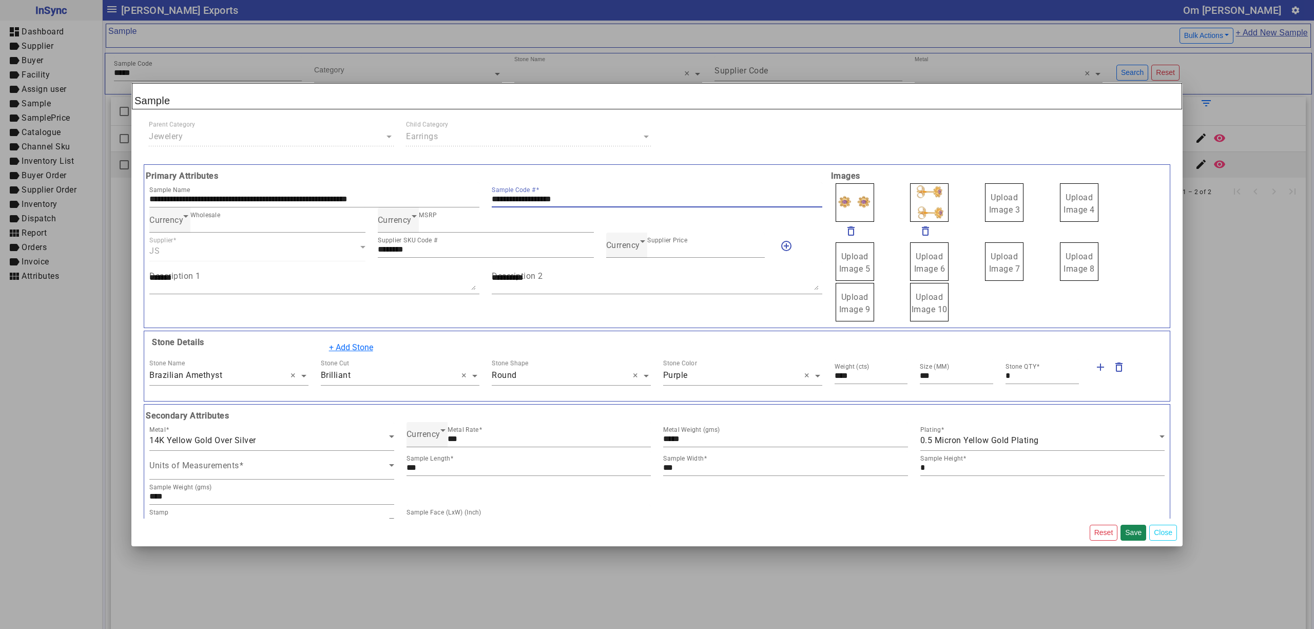
drag, startPoint x: 598, startPoint y: 200, endPoint x: 540, endPoint y: 207, distance: 58.0
click at [458, 196] on div "**********" at bounding box center [485, 194] width 685 height 25
click at [839, 198] on span "Upload Image 1" at bounding box center [854, 203] width 31 height 22
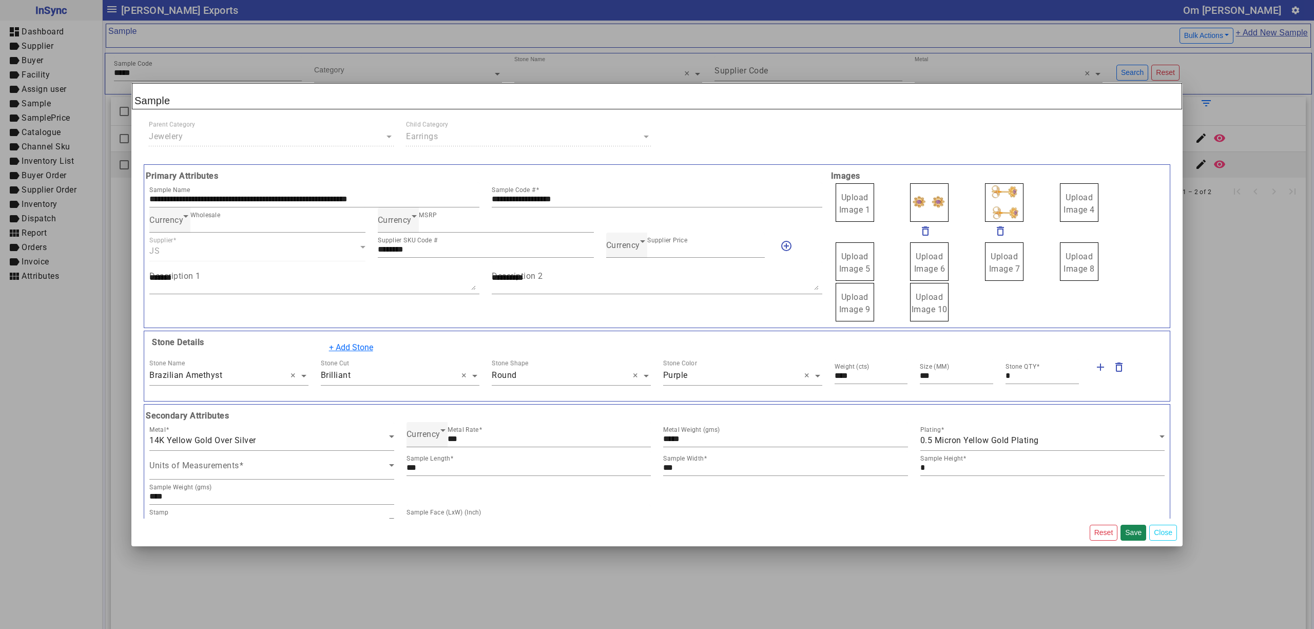
click at [839, 198] on span "Upload Image 1" at bounding box center [854, 203] width 31 height 22
click at [0, 0] on input "Upload Image 1" at bounding box center [0, 0] width 0 height 0
click at [1136, 533] on button "Save" at bounding box center [1133, 532] width 26 height 16
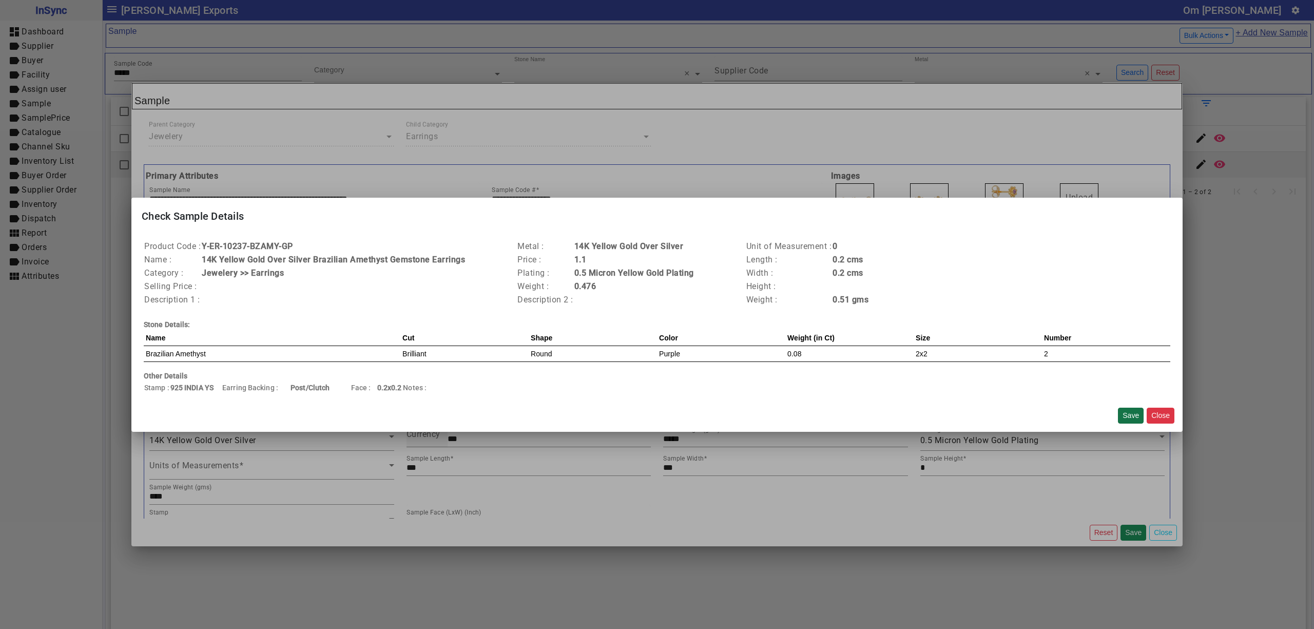
click at [1127, 415] on button "Save" at bounding box center [1131, 415] width 26 height 16
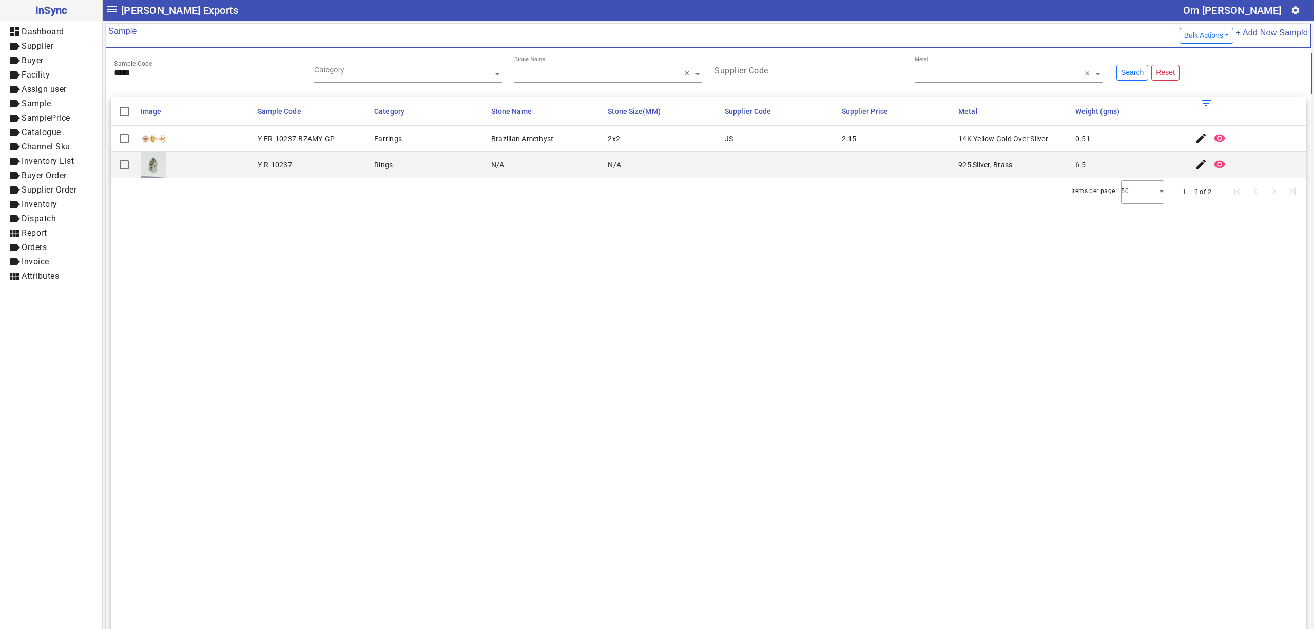
drag, startPoint x: 707, startPoint y: 363, endPoint x: 707, endPoint y: 397, distance: 33.4
click at [707, 364] on section "Image Sample Code Category Stone Name Stone Size(MM) Supplier Code Supplier Pri…" at bounding box center [708, 411] width 1195 height 629
click at [462, 467] on section "Image Sample Code Category Stone Name Stone Size(MM) Supplier Code Supplier Pri…" at bounding box center [708, 411] width 1195 height 629
click at [187, 77] on input "*****" at bounding box center [208, 72] width 188 height 9
click at [1195, 140] on mat-icon "edit" at bounding box center [1201, 138] width 12 height 12
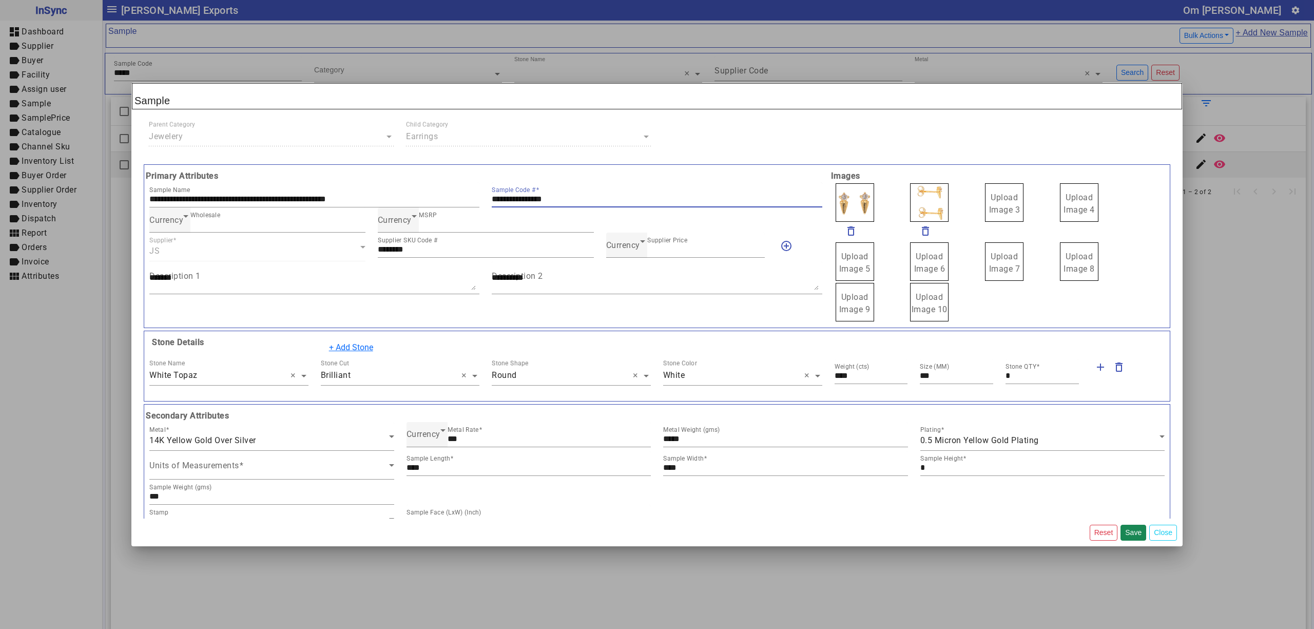
drag, startPoint x: 594, startPoint y: 202, endPoint x: 370, endPoint y: 230, distance: 226.0
click at [370, 230] on div "**********" at bounding box center [485, 246] width 685 height 152
drag, startPoint x: 1000, startPoint y: 209, endPoint x: 1016, endPoint y: 220, distance: 18.9
click at [863, 205] on span "Upload Image 1" at bounding box center [854, 203] width 31 height 22
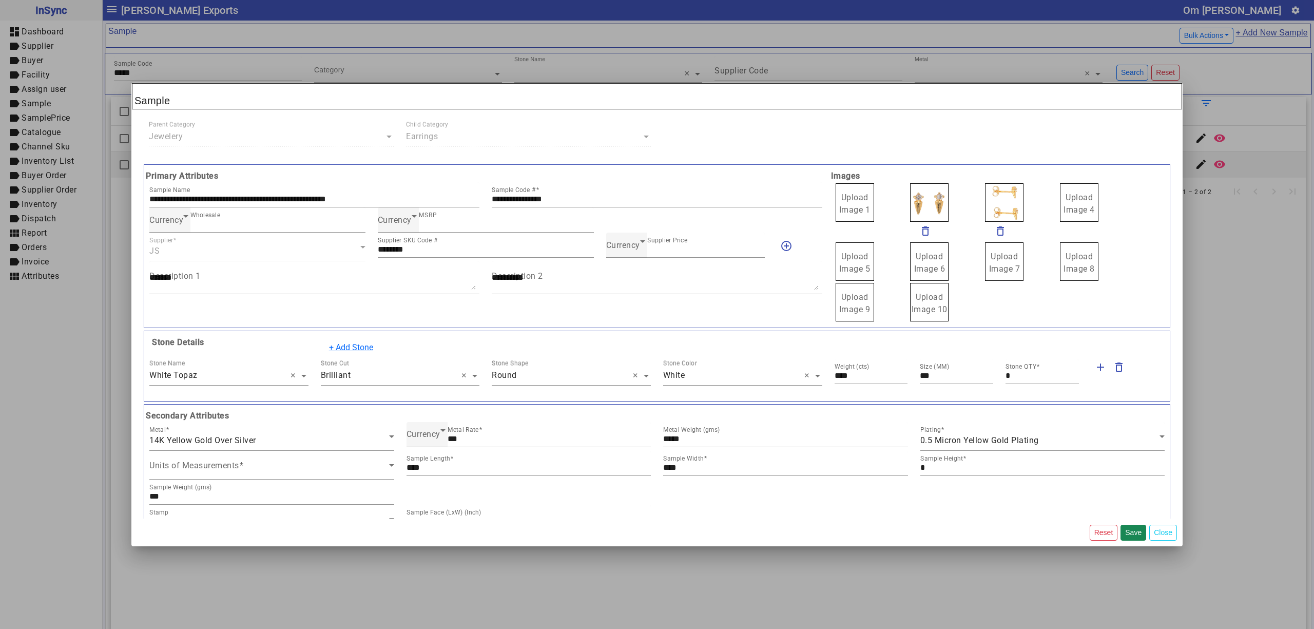
click at [0, 0] on input "Upload Image 1" at bounding box center [0, 0] width 0 height 0
click at [1130, 533] on button "Save" at bounding box center [1133, 532] width 26 height 16
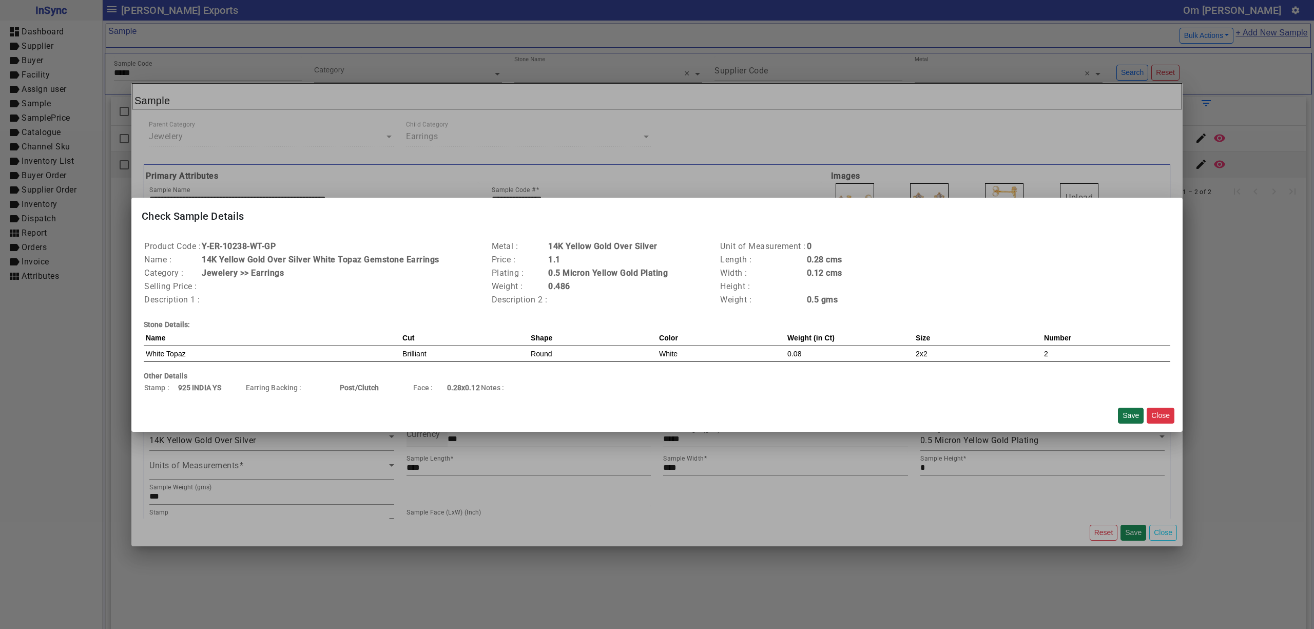
click at [1134, 414] on button "Save" at bounding box center [1131, 415] width 26 height 16
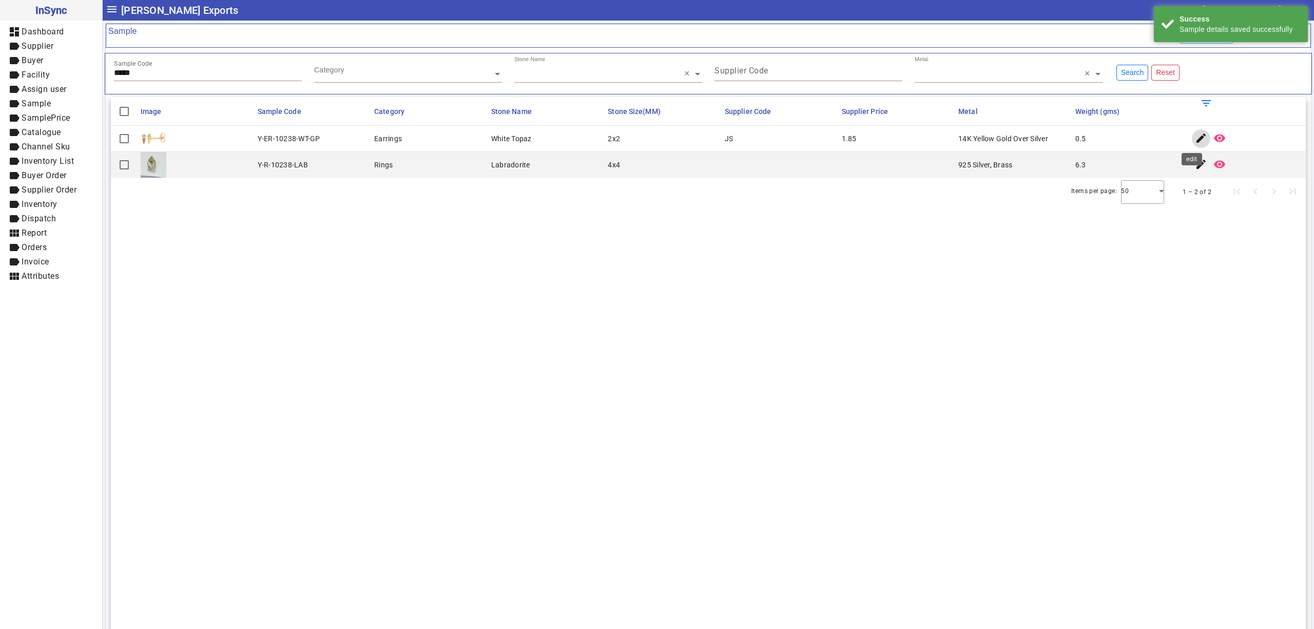
click at [1195, 142] on mat-icon "edit" at bounding box center [1201, 138] width 12 height 12
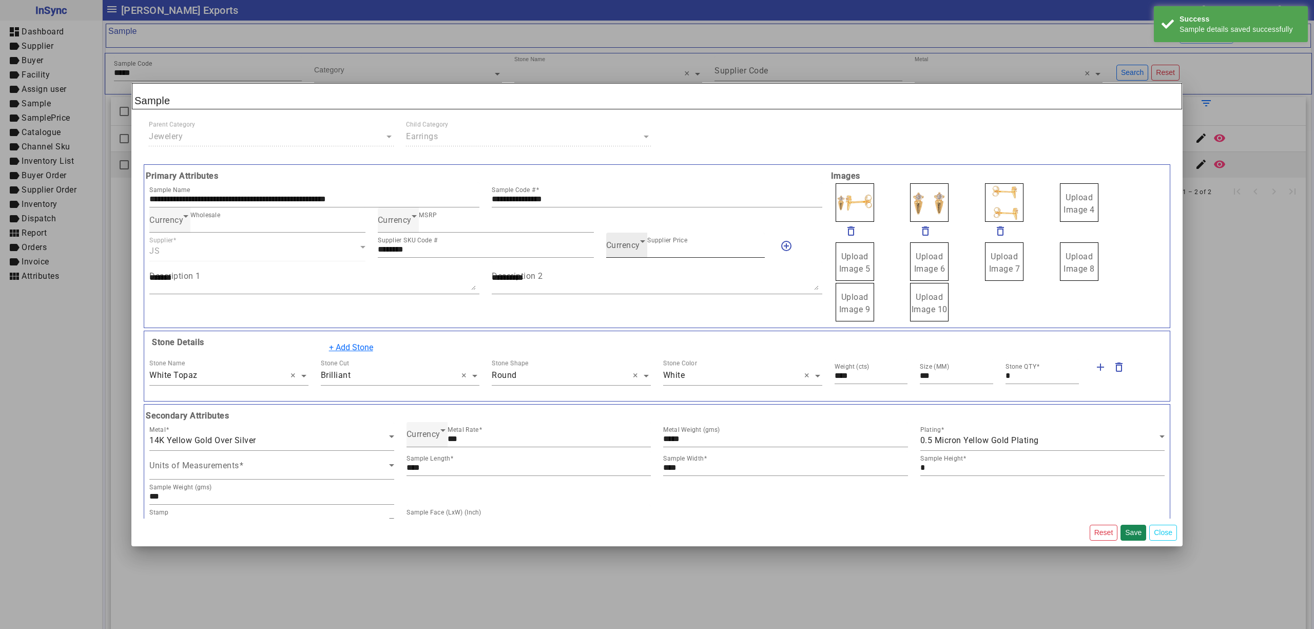
click at [628, 237] on div "Currency Supplier Price ****" at bounding box center [685, 244] width 159 height 25
click at [629, 243] on span "Currency" at bounding box center [623, 245] width 34 height 10
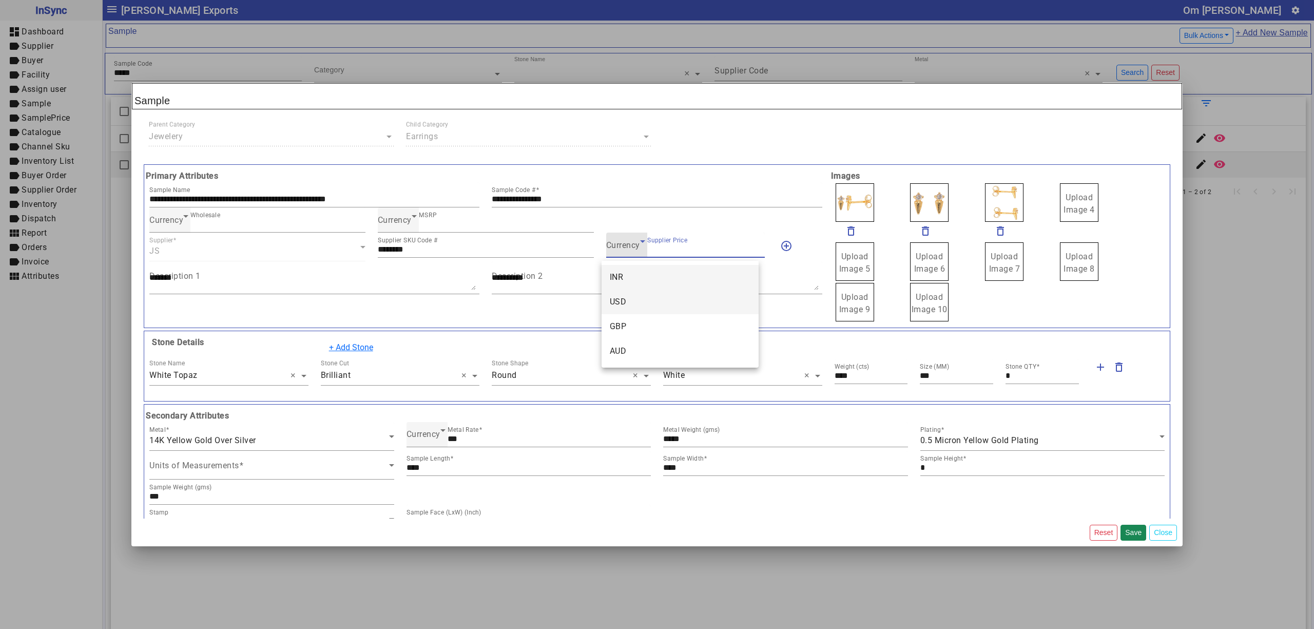
click at [643, 299] on mat-option "USD" at bounding box center [679, 301] width 157 height 25
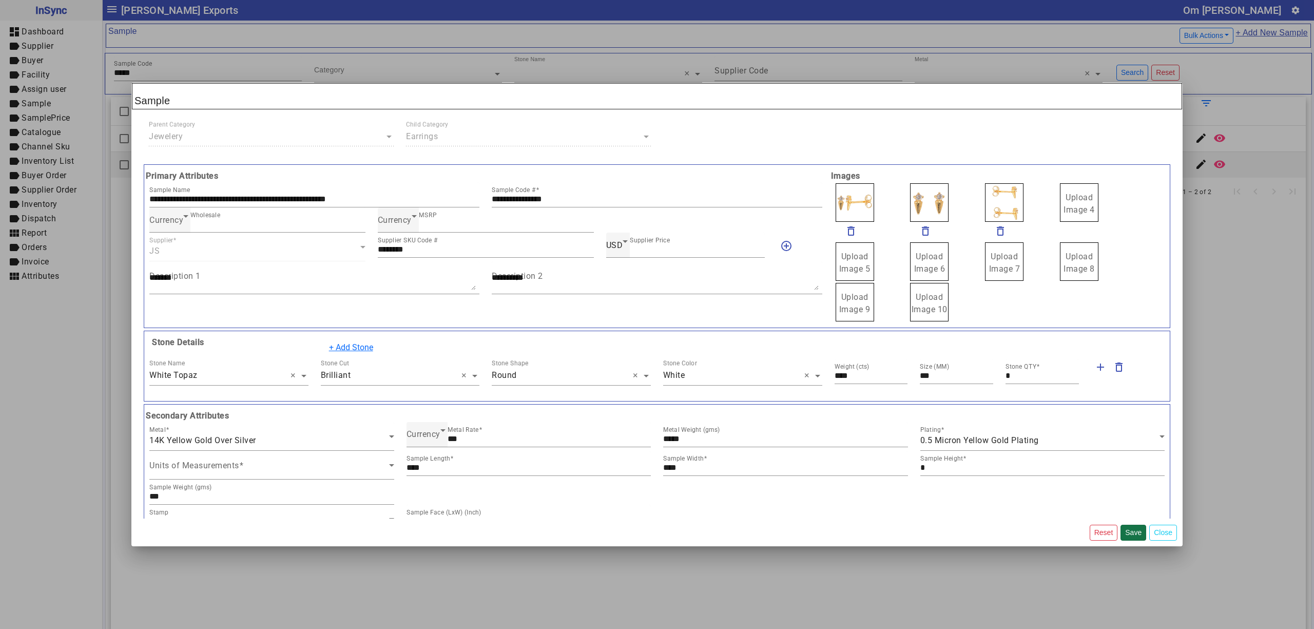
click at [1133, 533] on button "Save" at bounding box center [1133, 532] width 26 height 16
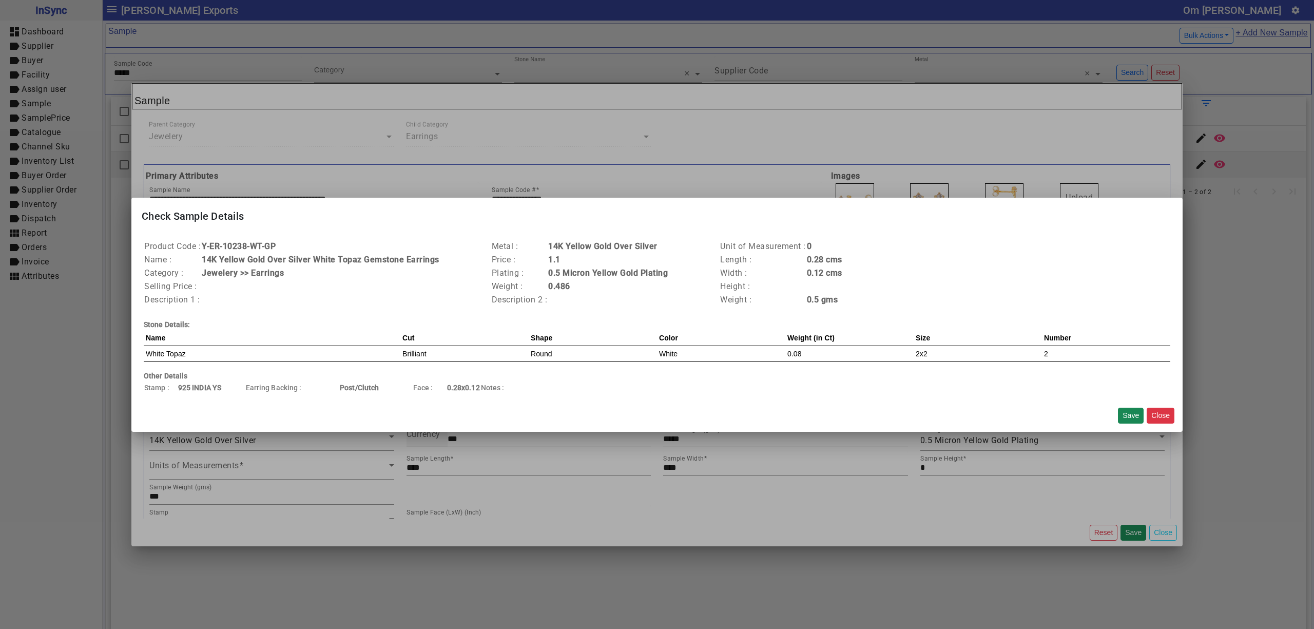
click at [1123, 404] on div "Save Close" at bounding box center [1146, 415] width 65 height 24
click at [1124, 415] on button "Save" at bounding box center [1131, 415] width 26 height 16
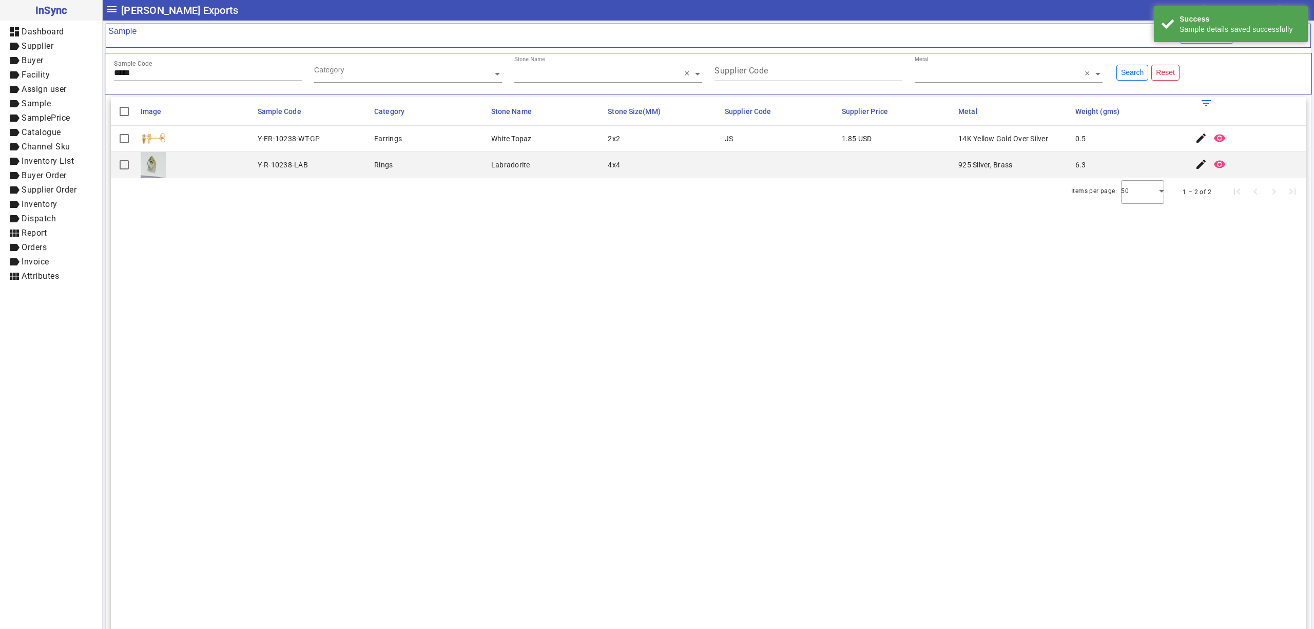
click at [175, 73] on input "*****" at bounding box center [208, 72] width 188 height 9
click at [1195, 141] on mat-icon "edit" at bounding box center [1201, 138] width 12 height 12
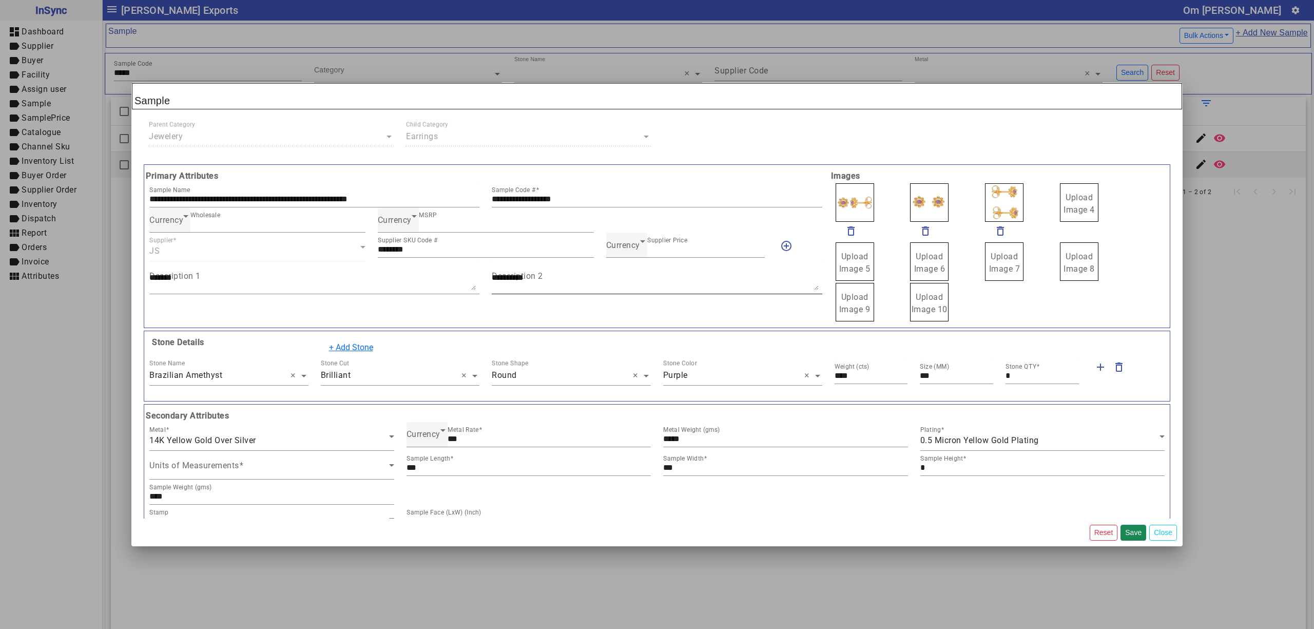
click at [620, 263] on div "Description 2" at bounding box center [657, 277] width 330 height 33
click at [622, 250] on span "Currency" at bounding box center [623, 245] width 34 height 10
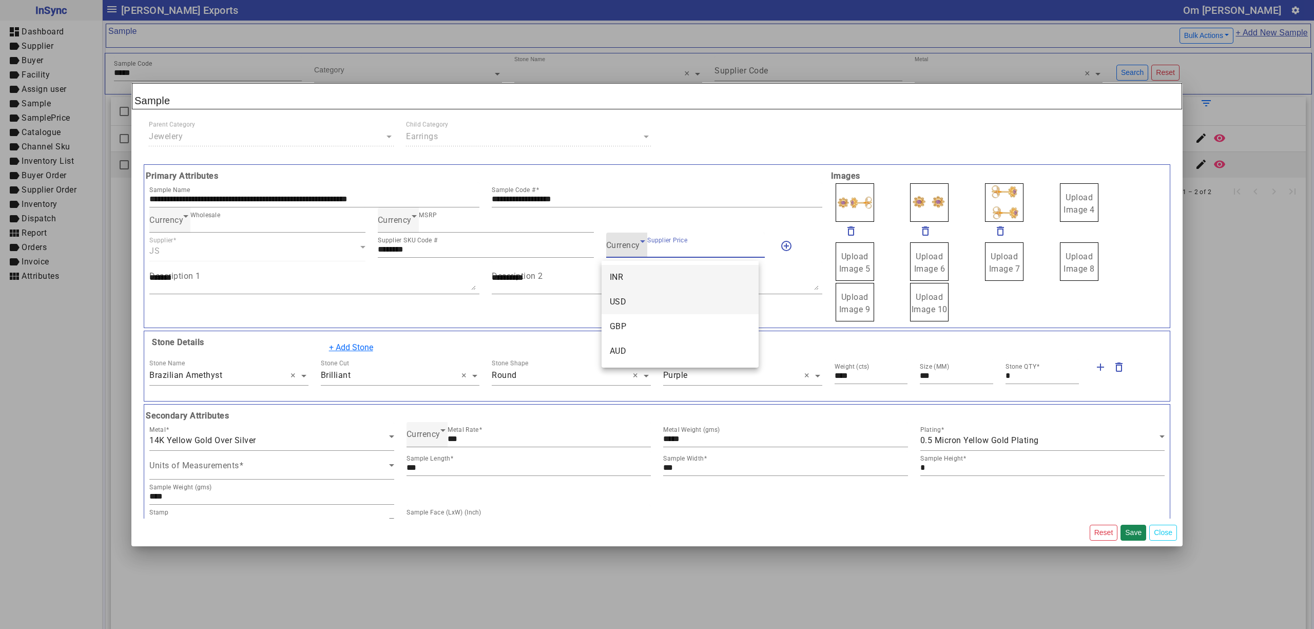
click at [635, 291] on mat-option "USD" at bounding box center [679, 301] width 157 height 25
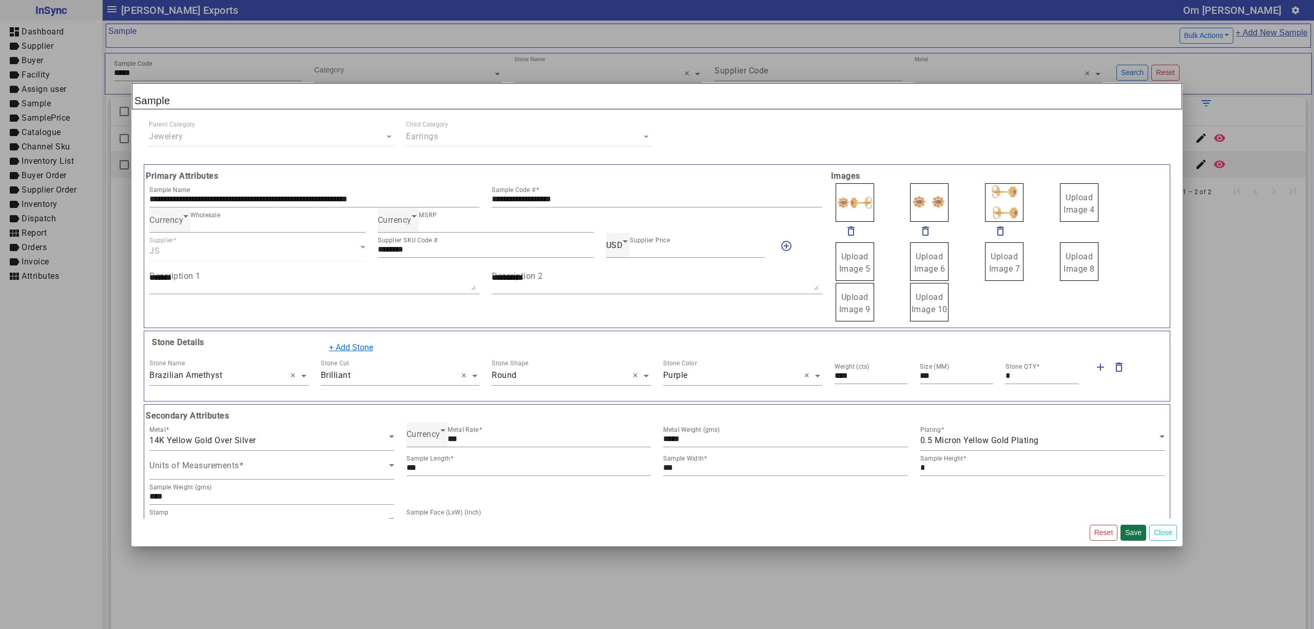
click at [1139, 531] on button "Save" at bounding box center [1133, 532] width 26 height 16
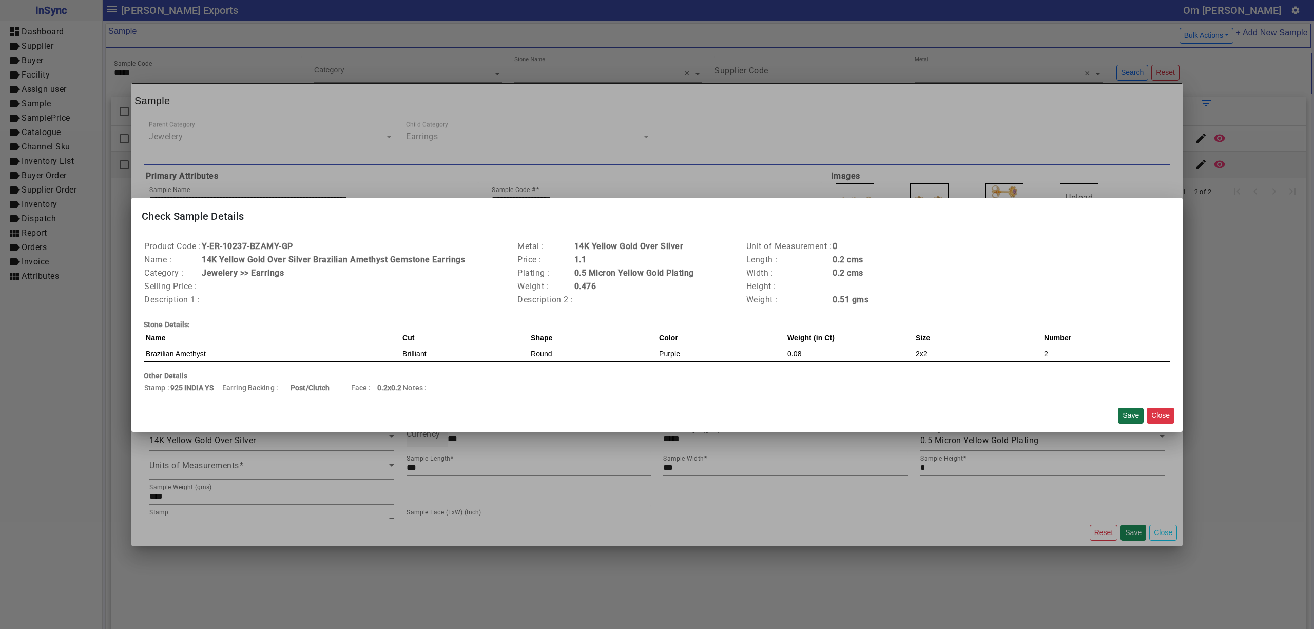
click at [1128, 418] on button "Save" at bounding box center [1131, 415] width 26 height 16
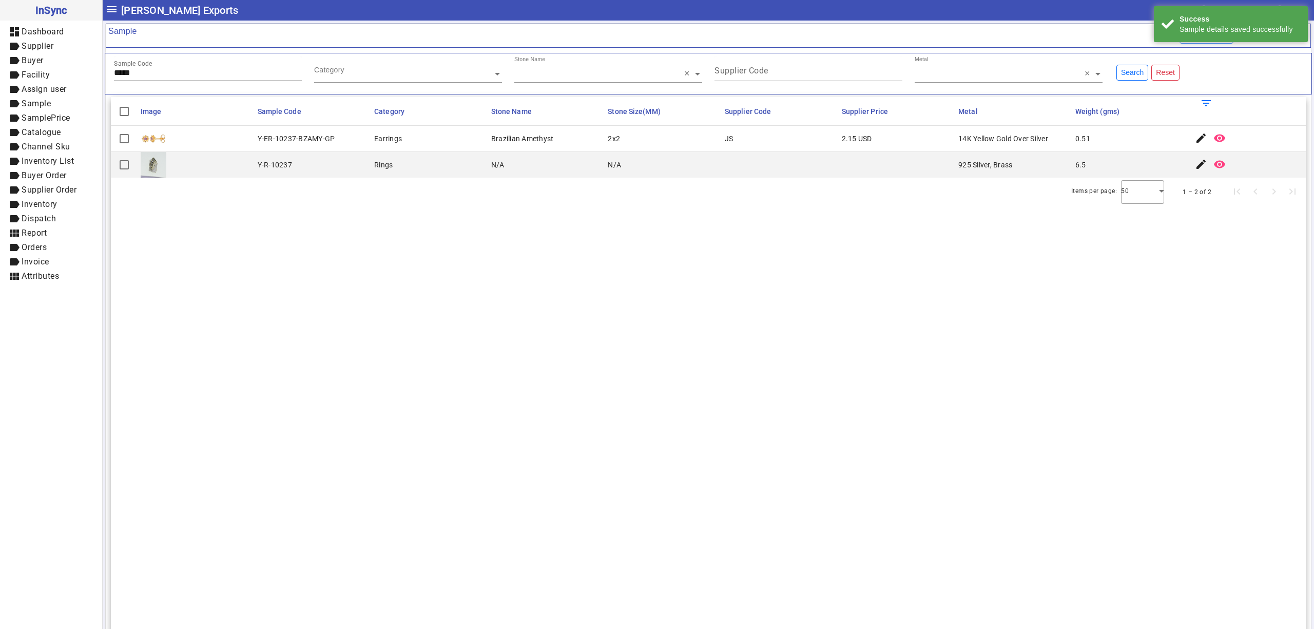
click at [173, 74] on input "*****" at bounding box center [208, 72] width 188 height 9
click at [1207, 142] on span "button" at bounding box center [1219, 138] width 25 height 25
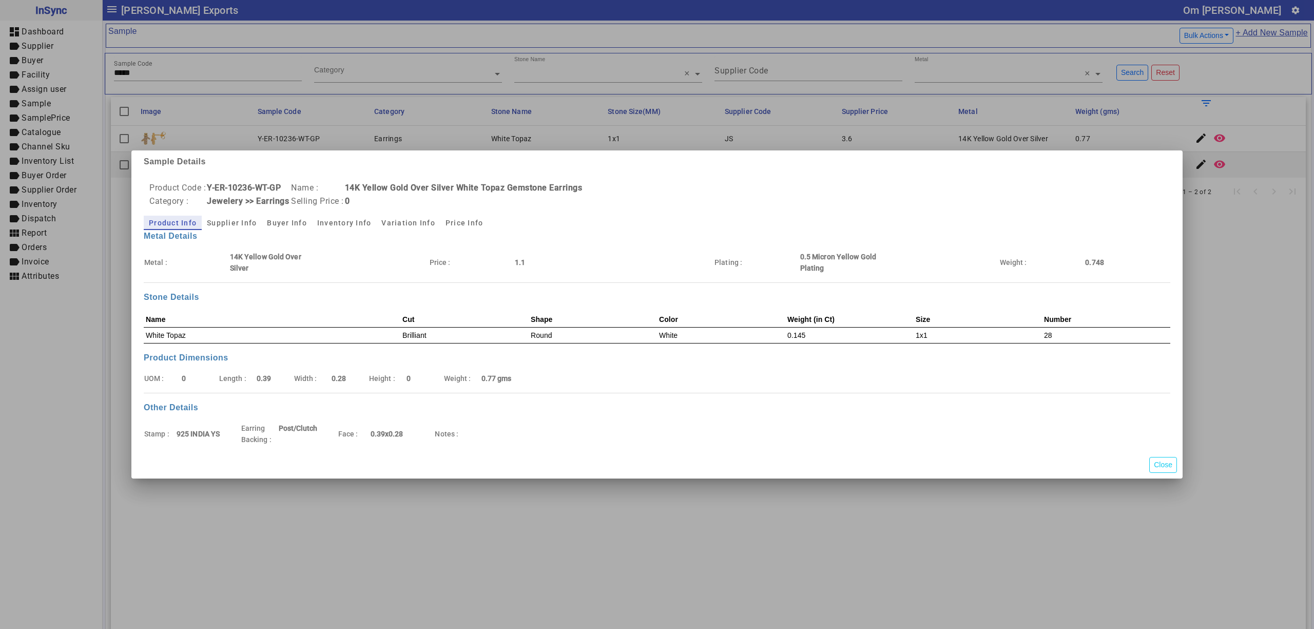
click at [1193, 142] on div at bounding box center [657, 314] width 1314 height 629
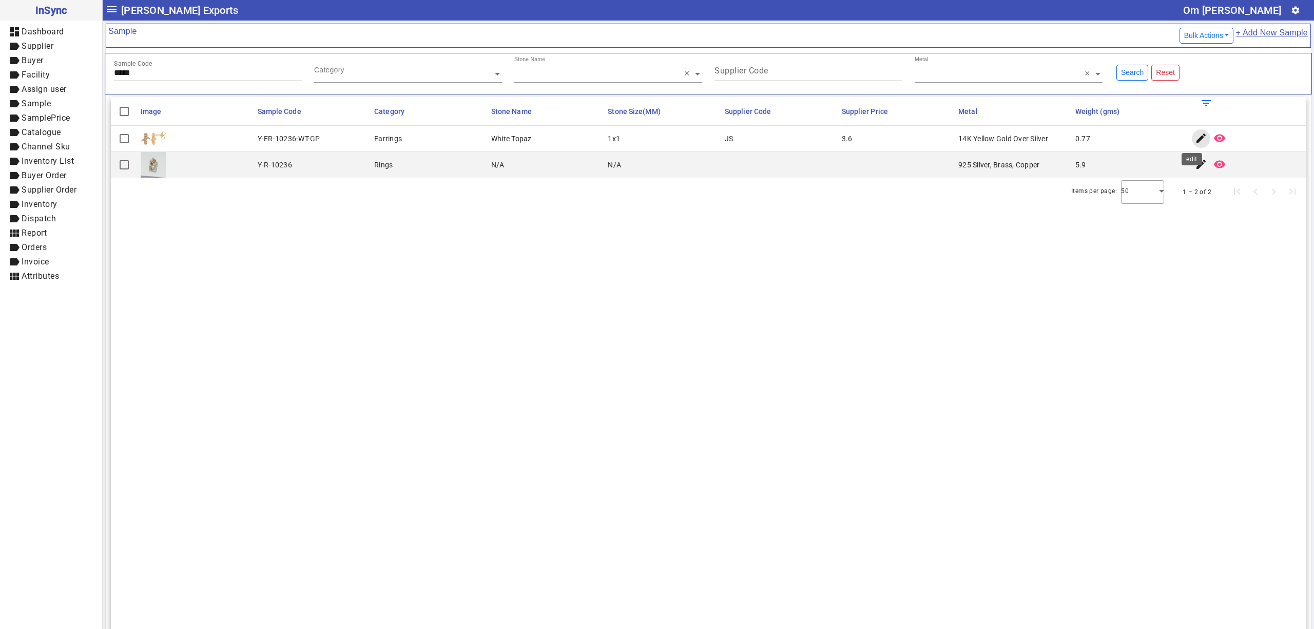
click at [1195, 142] on mat-icon "edit" at bounding box center [1201, 138] width 12 height 12
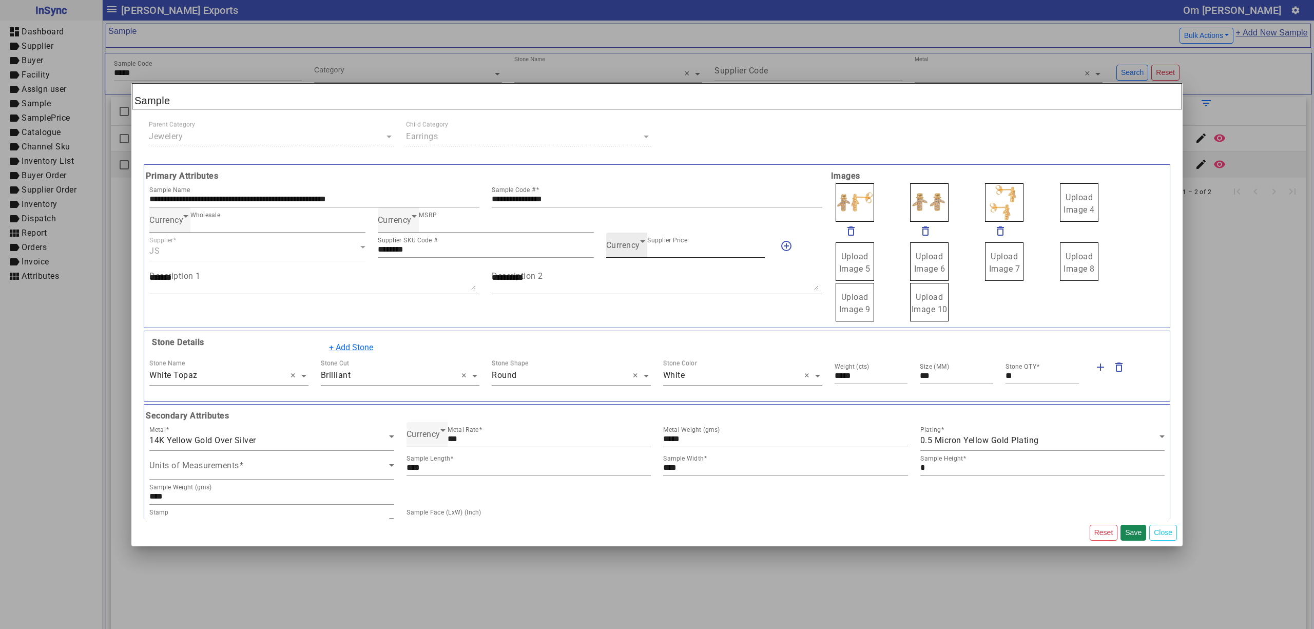
click at [611, 250] on span "Currency" at bounding box center [623, 245] width 34 height 10
click at [633, 302] on mat-option "USD" at bounding box center [679, 301] width 157 height 25
click at [1129, 531] on button "Save" at bounding box center [1133, 532] width 26 height 16
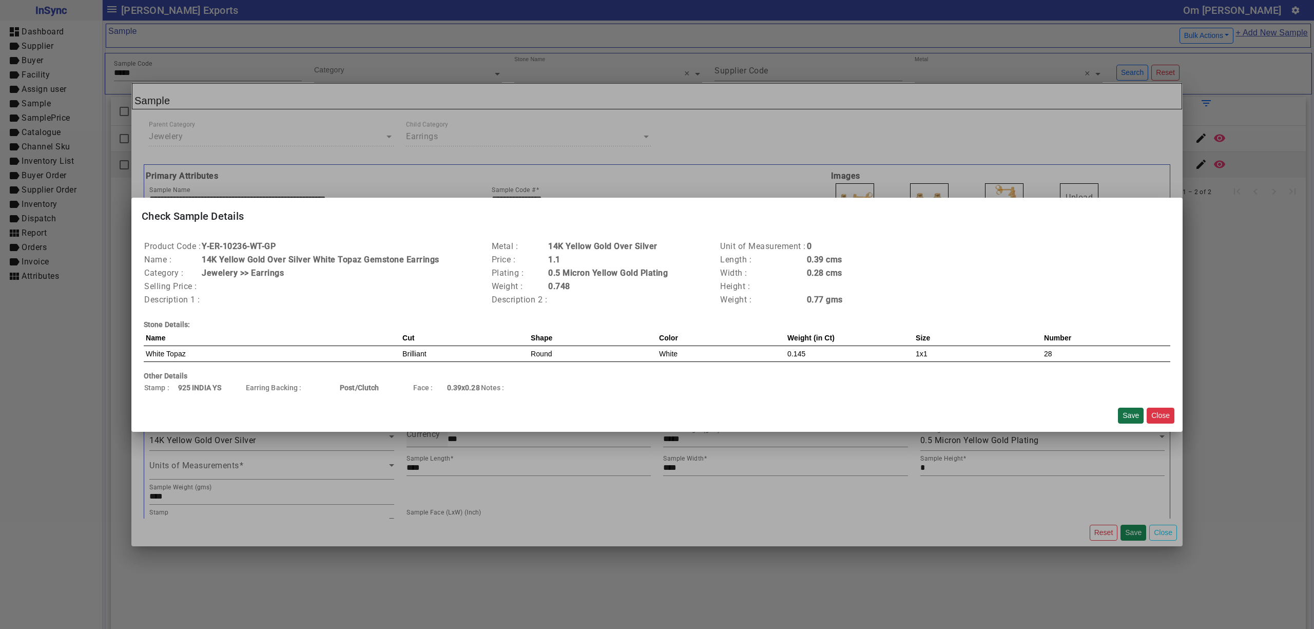
click at [1132, 414] on button "Save" at bounding box center [1131, 415] width 26 height 16
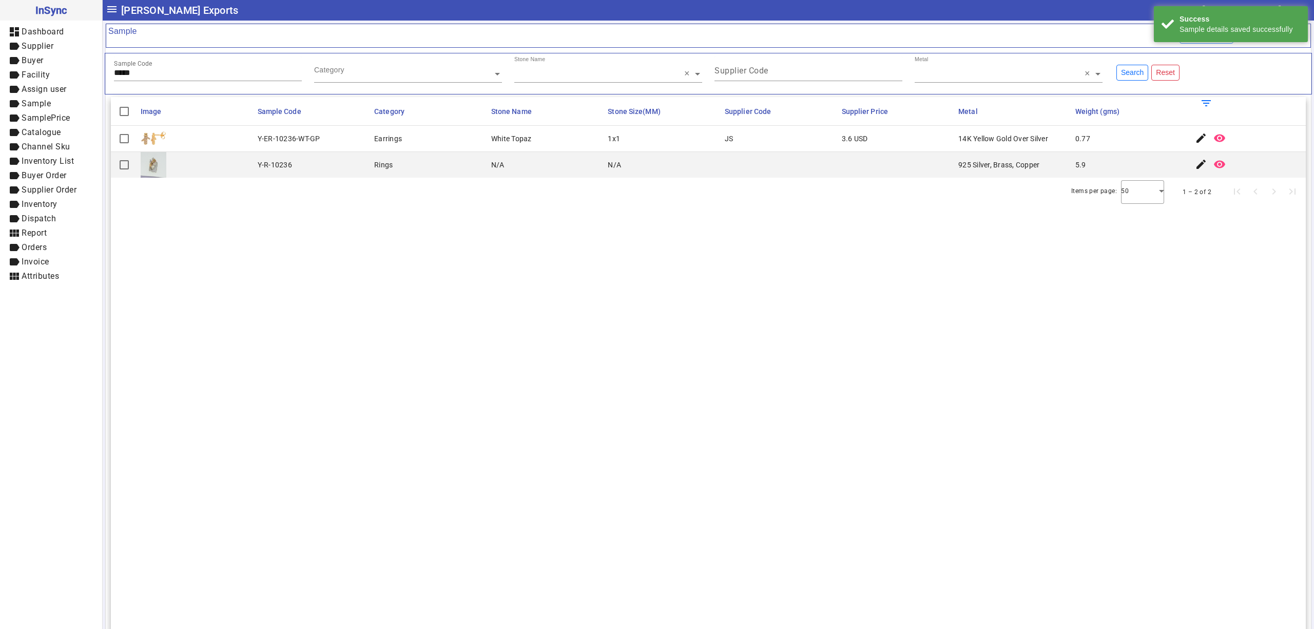
click at [176, 75] on div "Loading..." at bounding box center [657, 314] width 1314 height 629
click at [176, 75] on input "*****" at bounding box center [208, 72] width 188 height 9
click at [1195, 142] on mat-icon "edit" at bounding box center [1201, 138] width 12 height 12
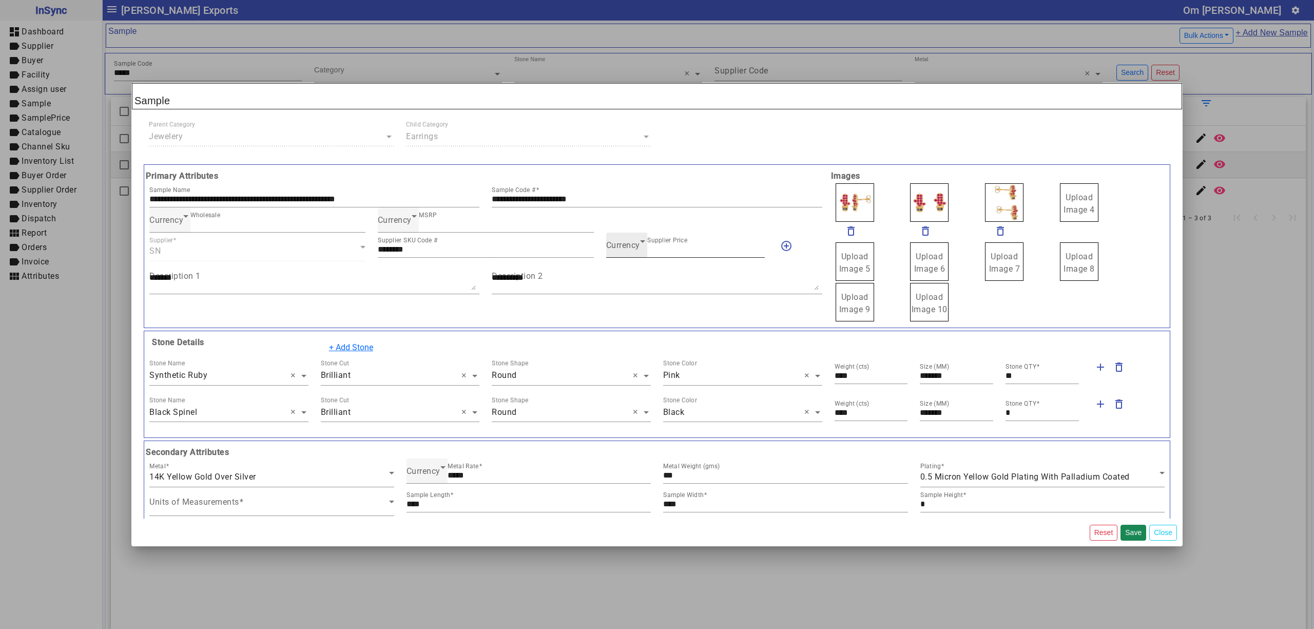
click at [625, 247] on span "Currency" at bounding box center [623, 245] width 34 height 10
click at [626, 272] on mat-option "INR" at bounding box center [679, 277] width 157 height 25
click at [1134, 535] on button "Save" at bounding box center [1133, 532] width 26 height 16
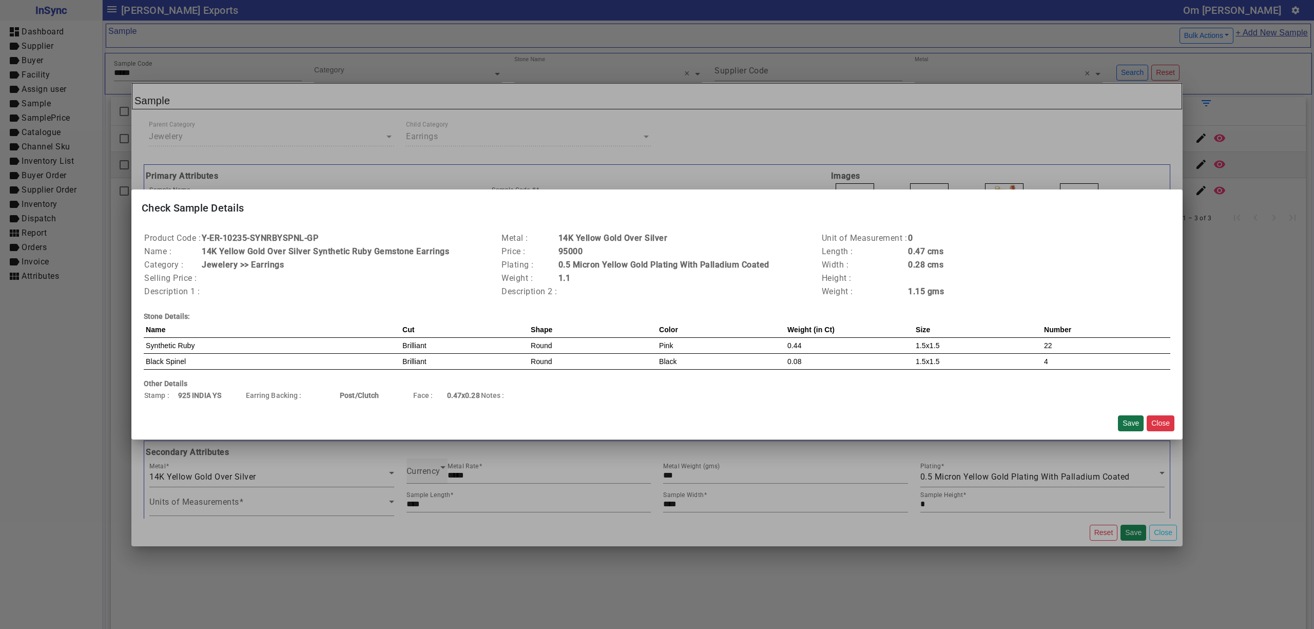
click at [1129, 426] on button "Save" at bounding box center [1131, 423] width 26 height 16
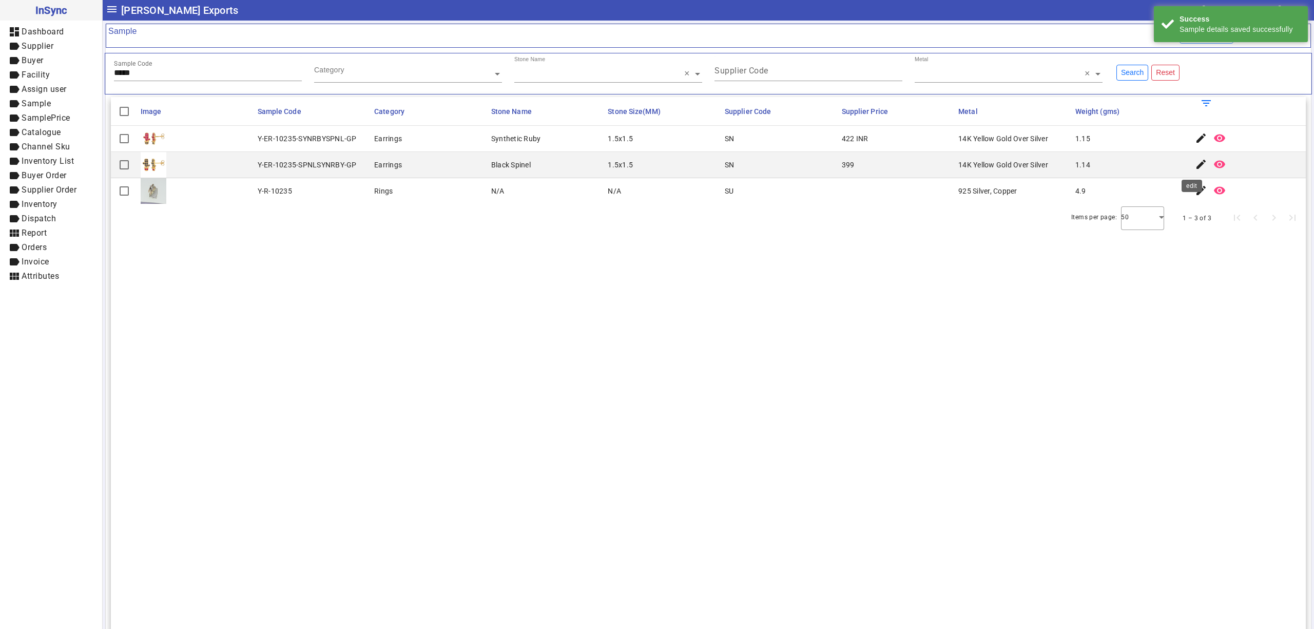
click at [1195, 169] on mat-icon "edit" at bounding box center [1201, 164] width 12 height 12
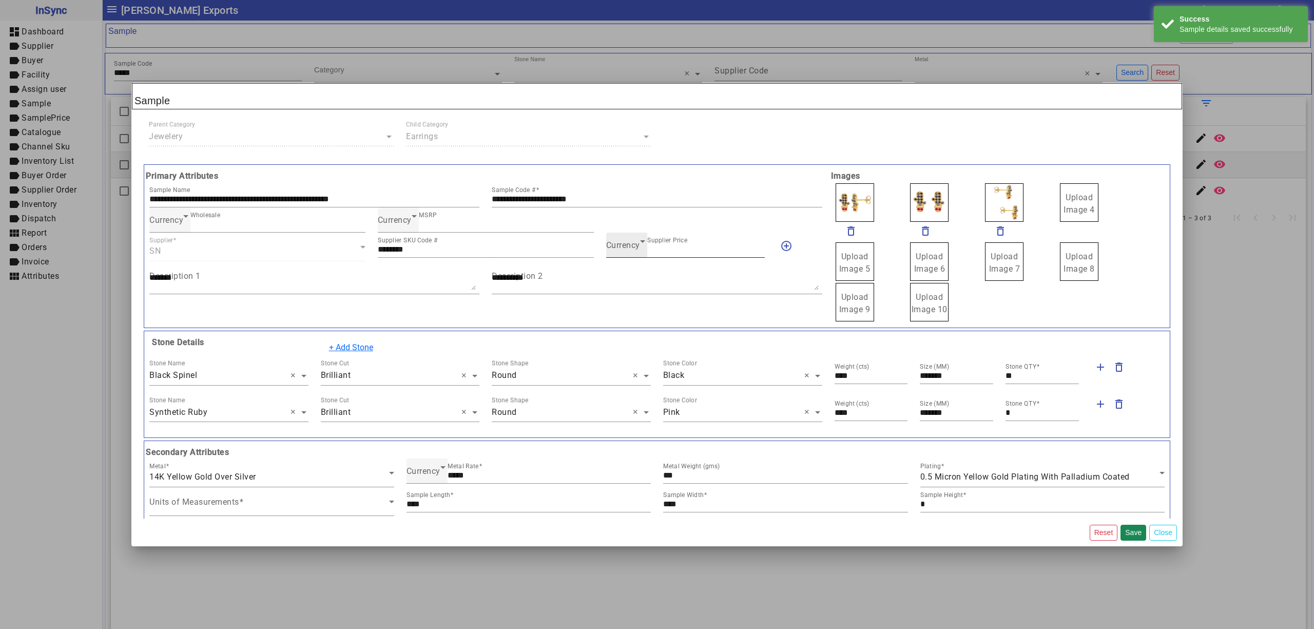
click at [606, 247] on span "Currency" at bounding box center [623, 245] width 34 height 10
click at [635, 280] on mat-option "INR" at bounding box center [679, 277] width 157 height 25
click at [1132, 529] on button "Save" at bounding box center [1133, 532] width 26 height 16
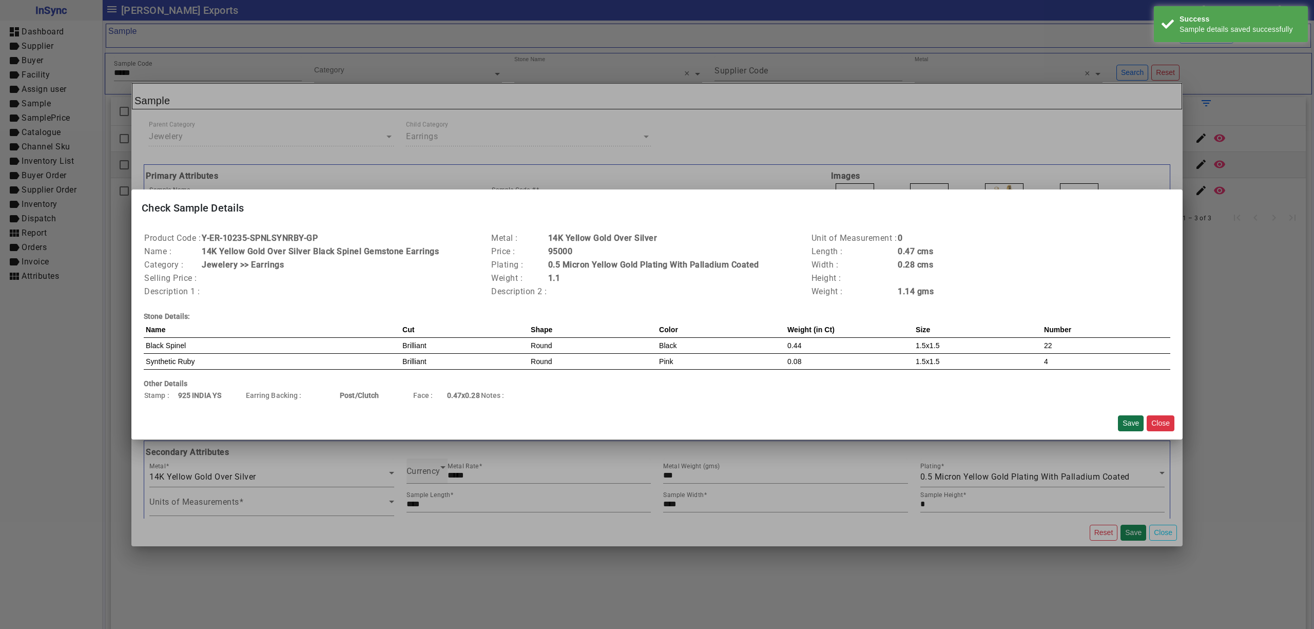
click at [1127, 418] on button "Save" at bounding box center [1131, 423] width 26 height 16
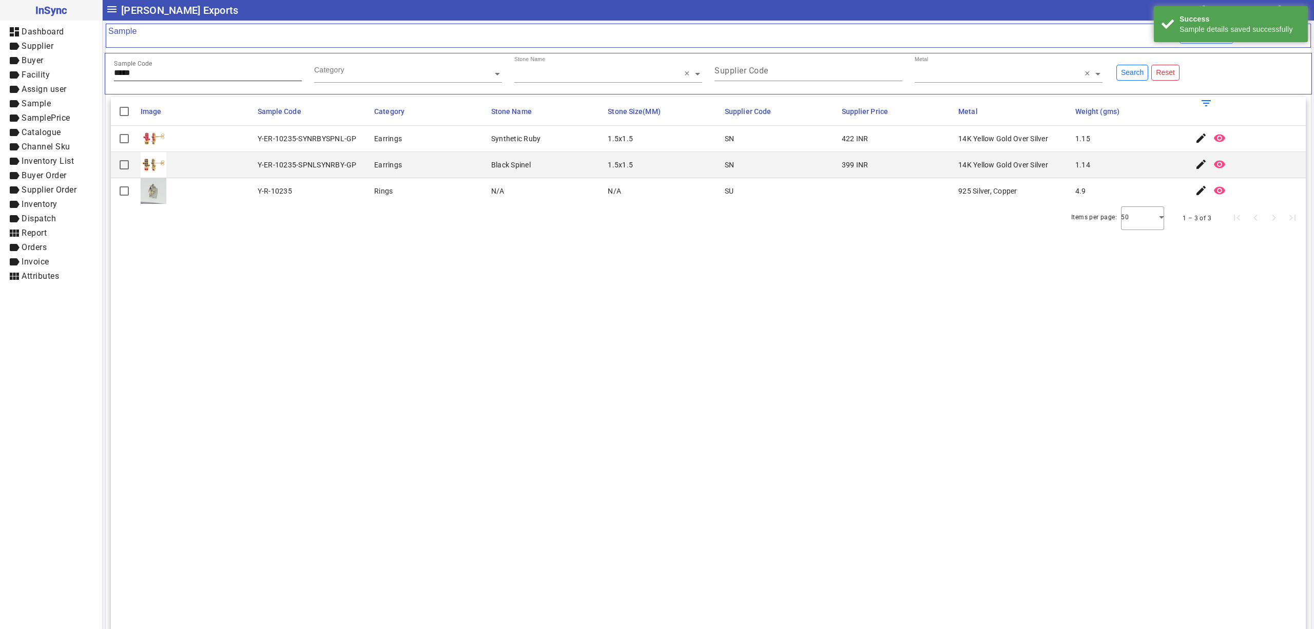
click at [173, 77] on input "*****" at bounding box center [208, 72] width 188 height 9
click at [1195, 138] on mat-icon "edit" at bounding box center [1201, 138] width 12 height 12
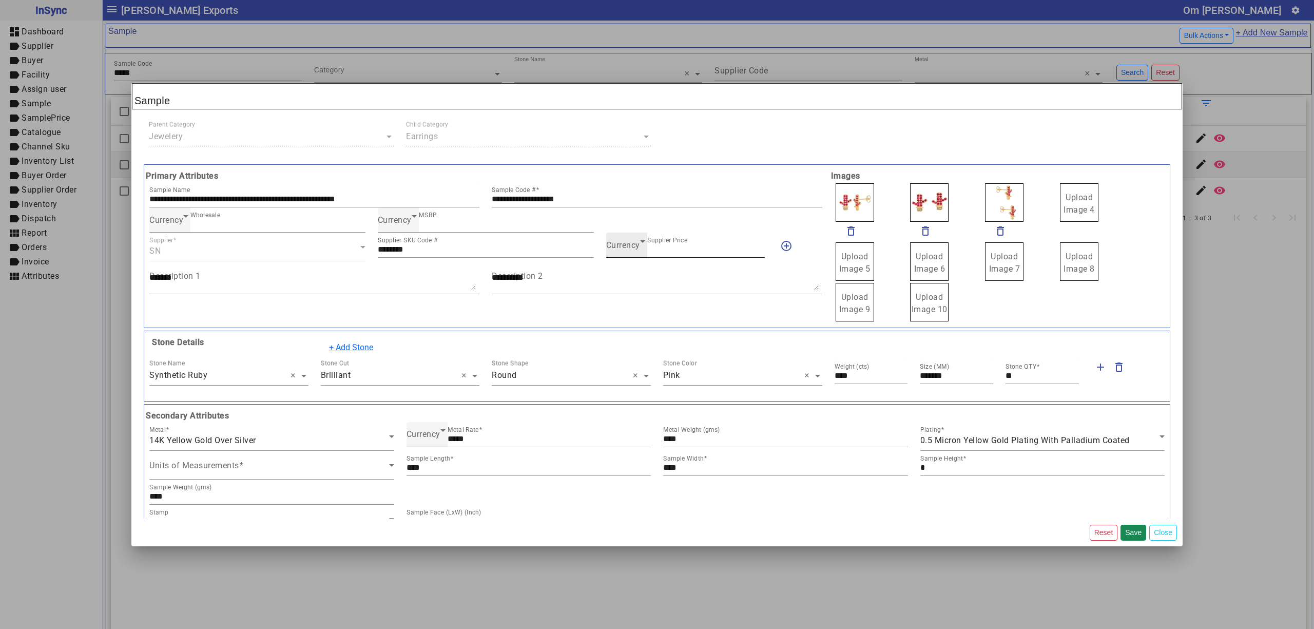
click at [606, 250] on span "Currency" at bounding box center [623, 245] width 34 height 10
click at [625, 280] on mat-option "INR" at bounding box center [679, 277] width 157 height 25
click at [1132, 529] on button "Save" at bounding box center [1133, 532] width 26 height 16
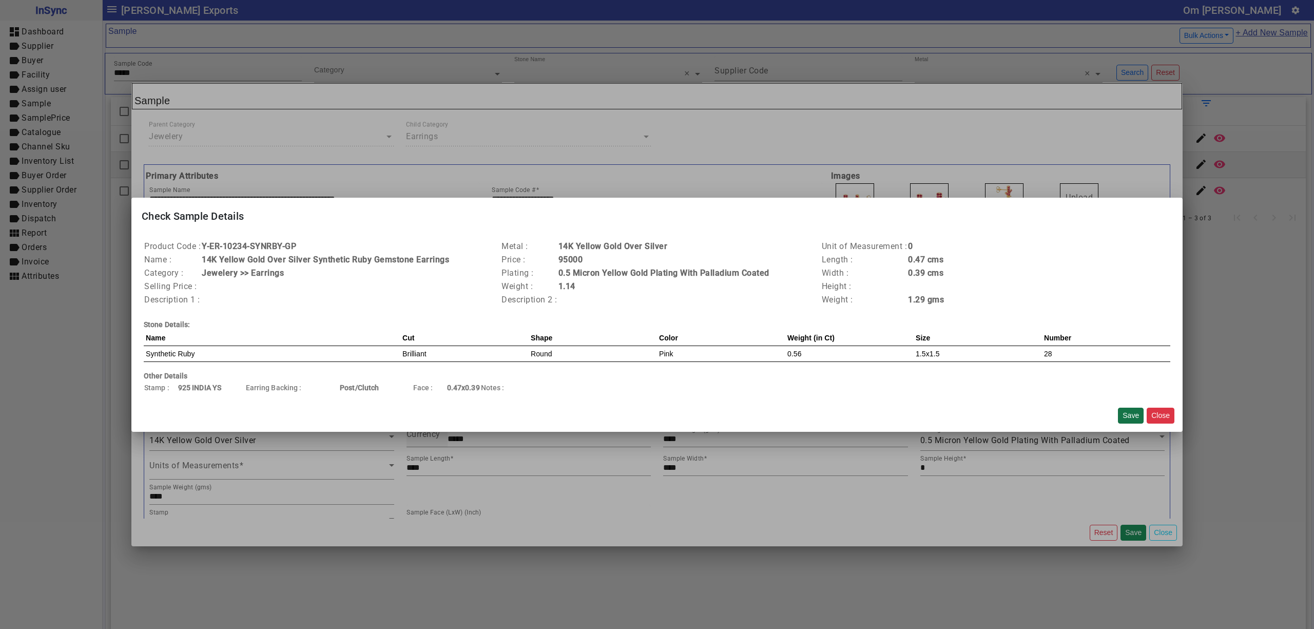
click at [1125, 417] on button "Save" at bounding box center [1131, 415] width 26 height 16
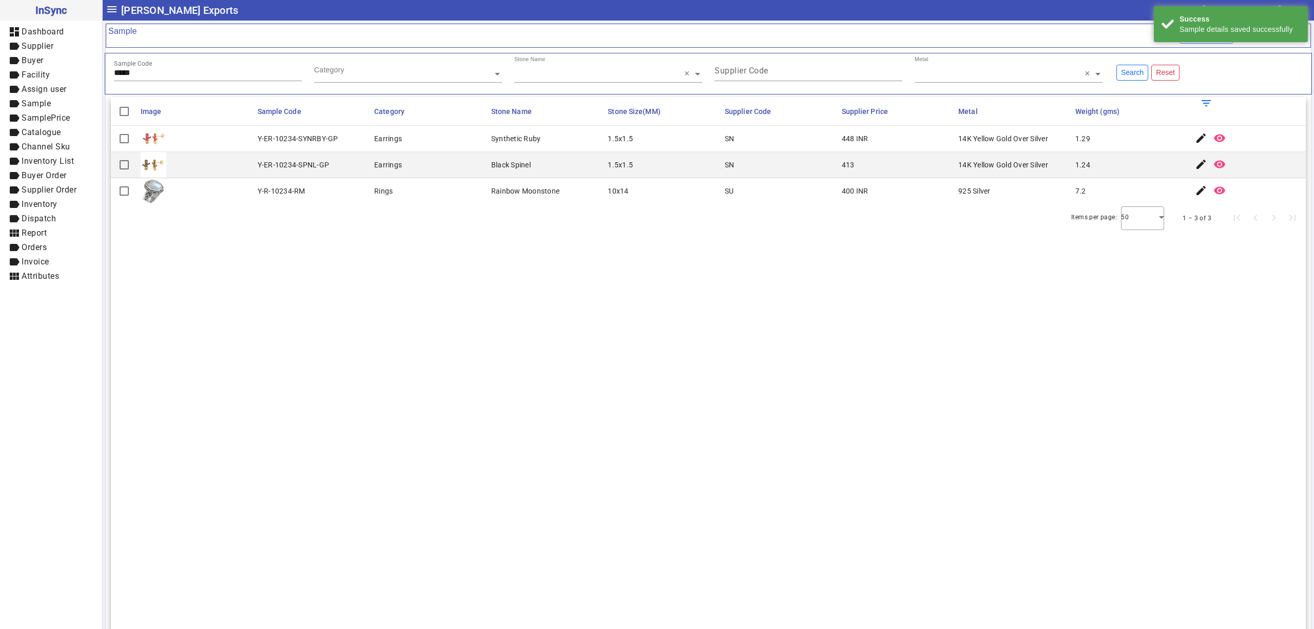
click at [1195, 166] on mat-icon "edit" at bounding box center [1201, 164] width 12 height 12
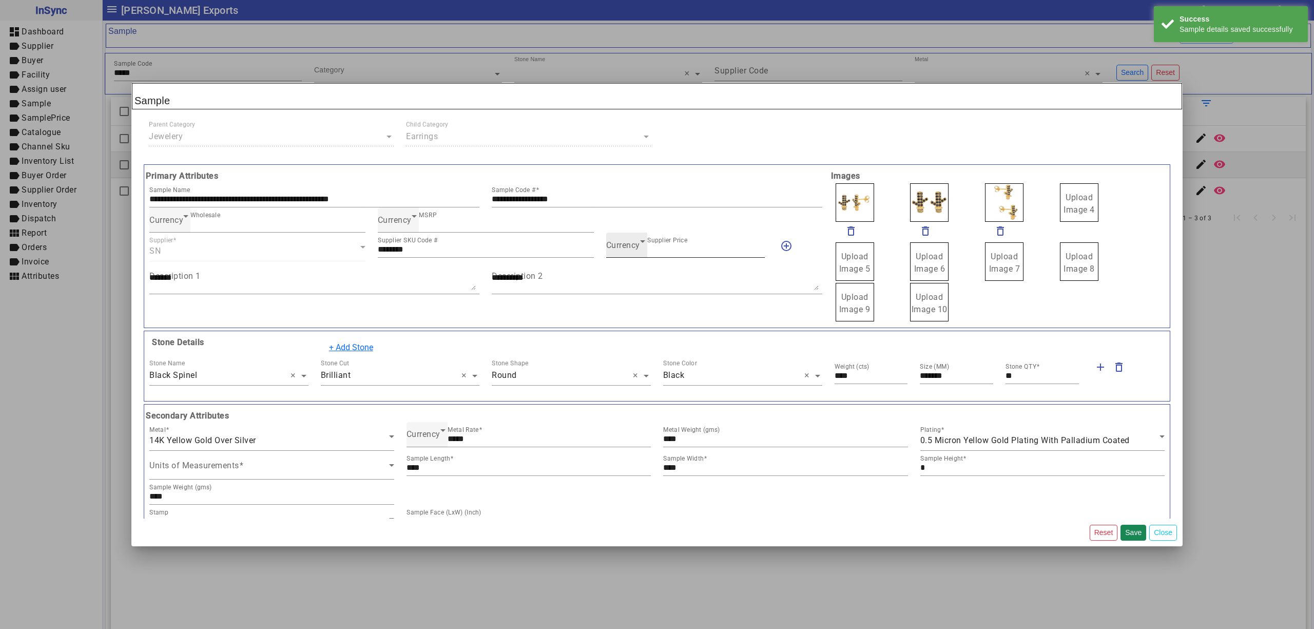
click at [616, 242] on span "Currency" at bounding box center [623, 245] width 34 height 10
click at [627, 276] on mat-option "INR" at bounding box center [679, 277] width 157 height 25
click at [1132, 534] on button "Save" at bounding box center [1133, 532] width 26 height 16
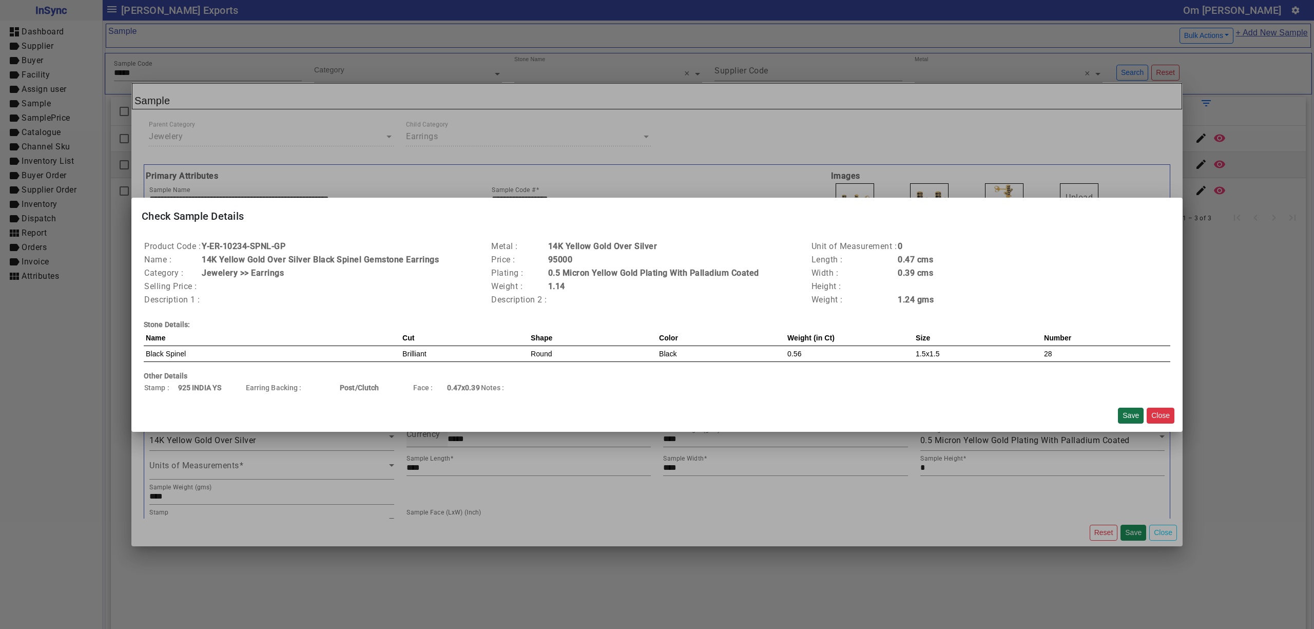
click at [1130, 418] on button "Save" at bounding box center [1131, 415] width 26 height 16
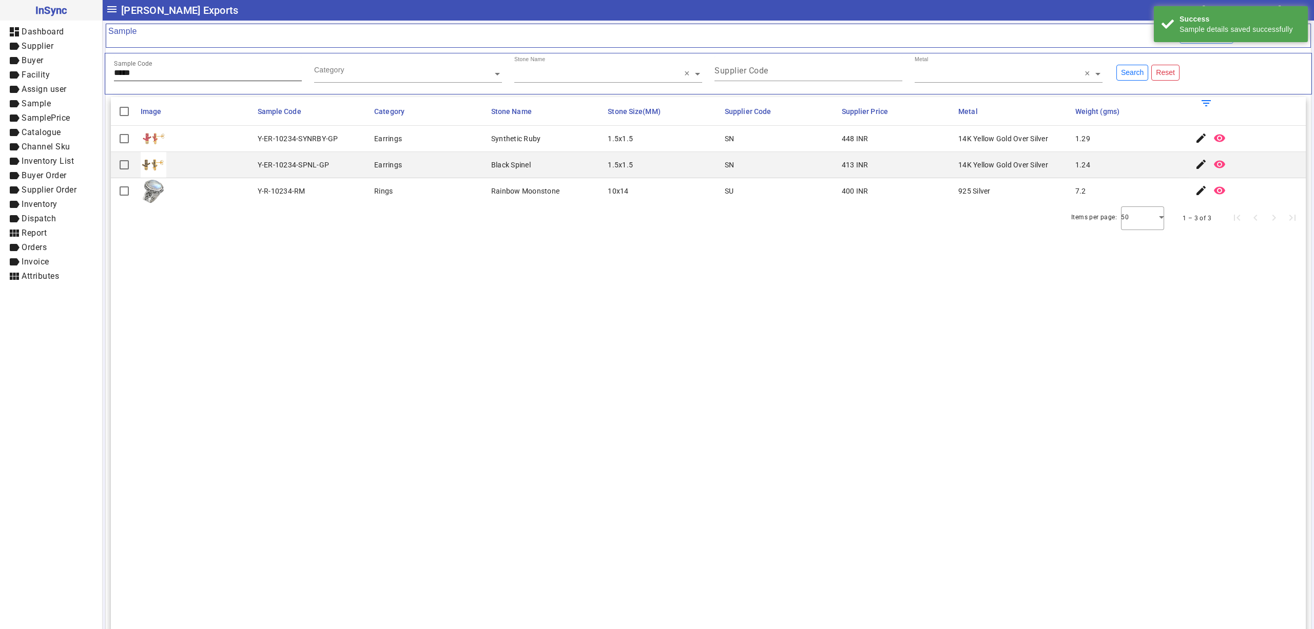
click at [212, 79] on div "Sample Code *****" at bounding box center [208, 68] width 188 height 25
click at [1195, 138] on mat-icon "edit" at bounding box center [1201, 138] width 12 height 12
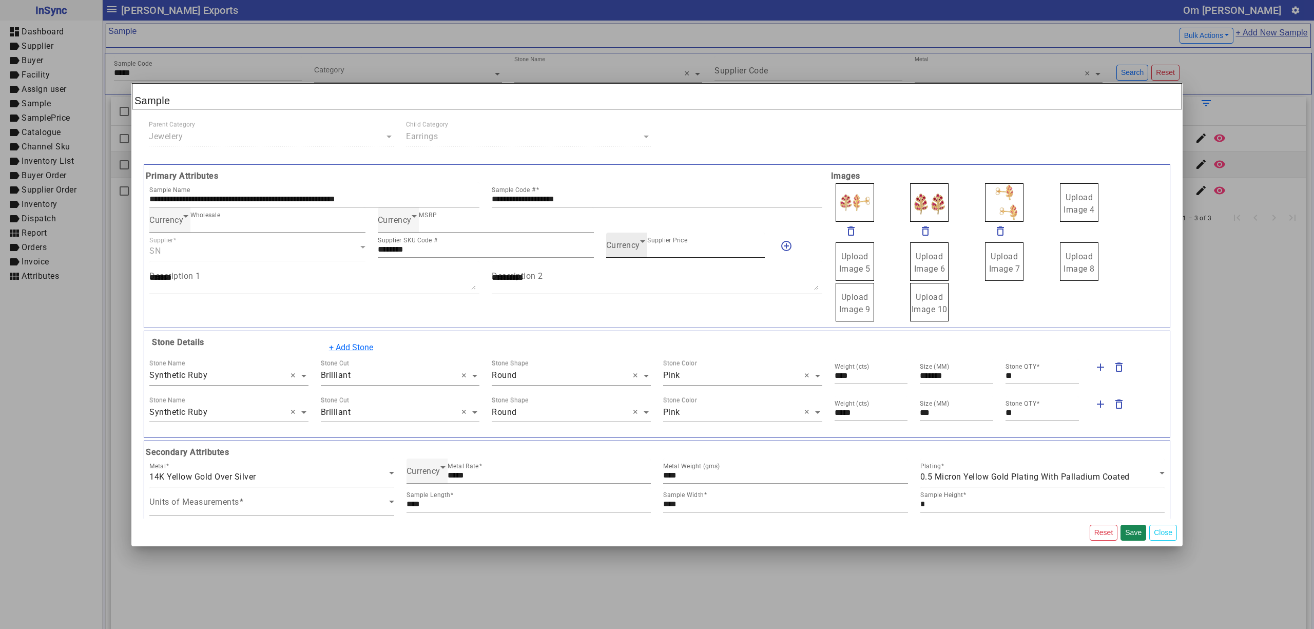
click at [629, 245] on span "Currency" at bounding box center [623, 245] width 34 height 10
click at [629, 275] on mat-option "INR" at bounding box center [679, 277] width 157 height 25
click at [1136, 533] on button "Save" at bounding box center [1133, 532] width 26 height 16
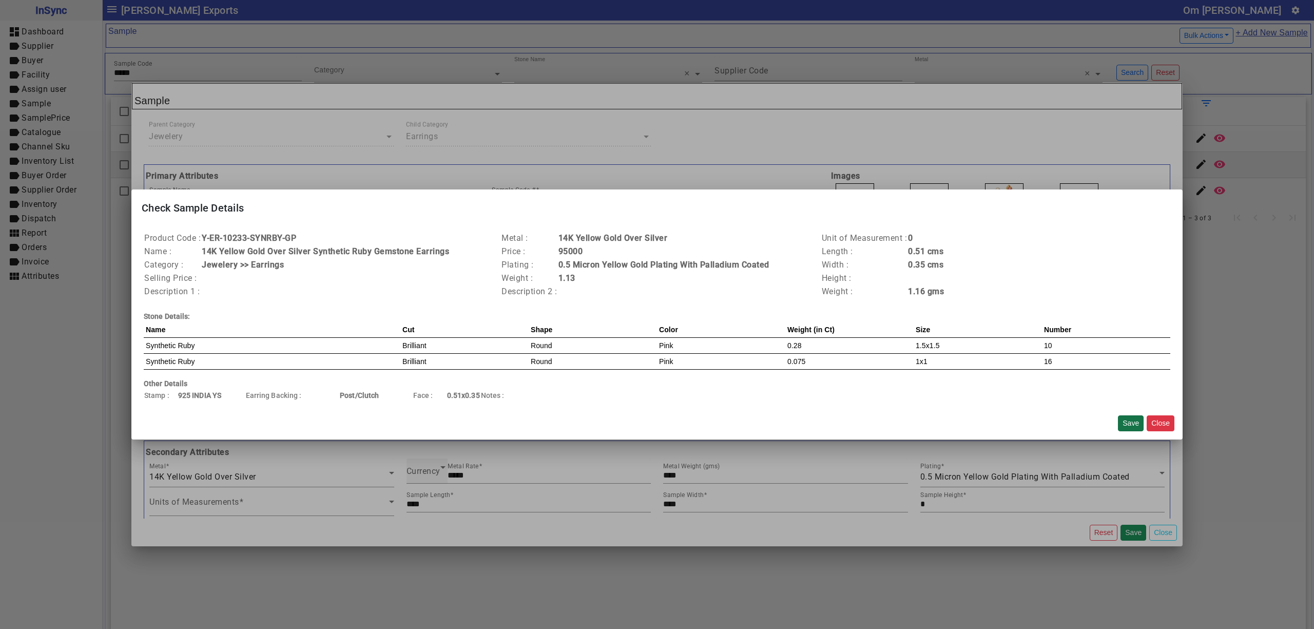
click at [1130, 422] on button "Save" at bounding box center [1131, 423] width 26 height 16
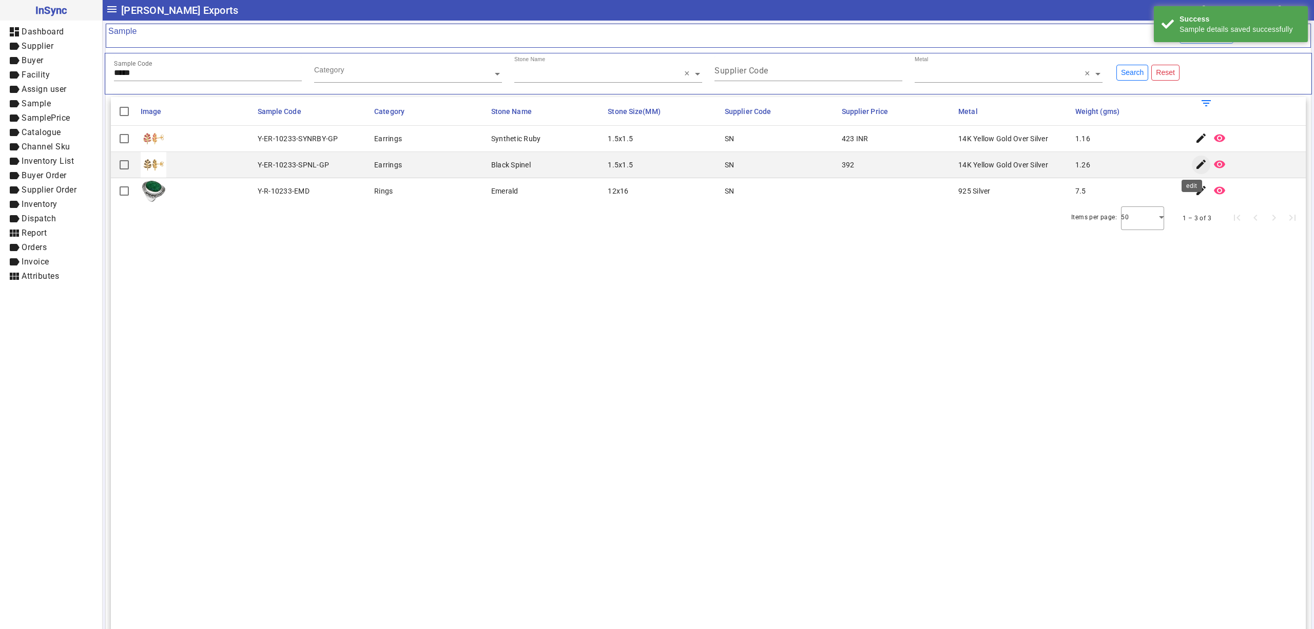
click at [1195, 166] on mat-icon "edit" at bounding box center [1201, 164] width 12 height 12
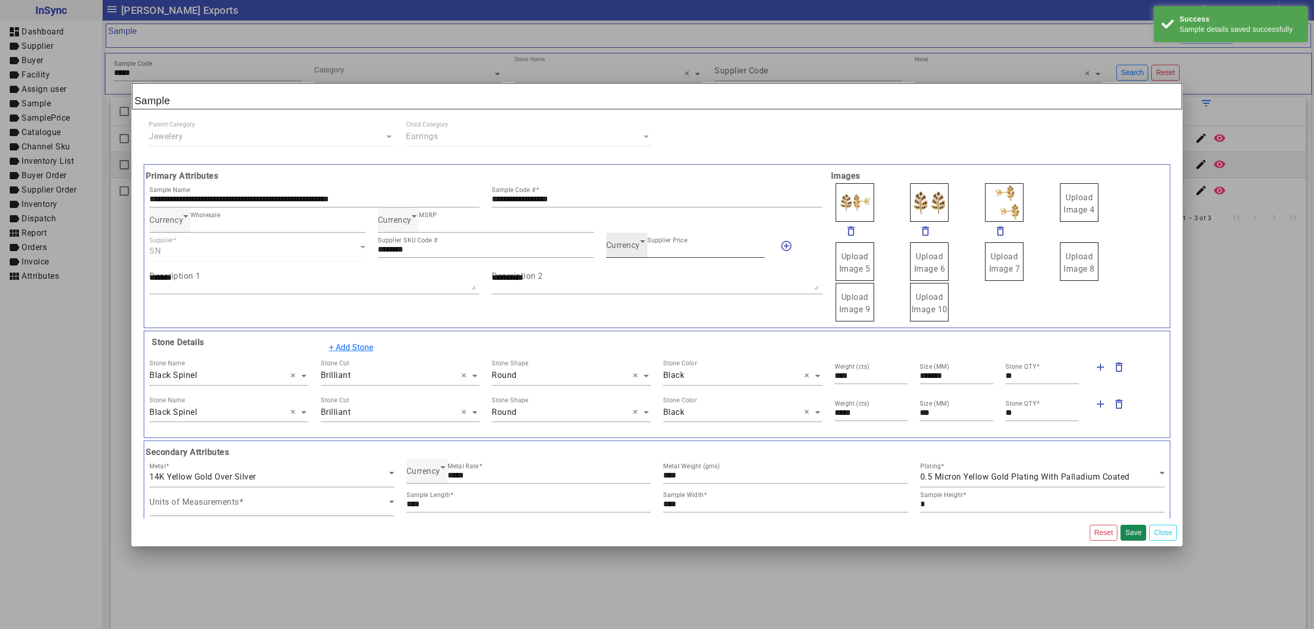
click at [625, 249] on span "Currency" at bounding box center [623, 245] width 34 height 10
click at [632, 278] on mat-option "INR" at bounding box center [679, 277] width 157 height 25
click at [1137, 533] on button "Save" at bounding box center [1133, 532] width 26 height 16
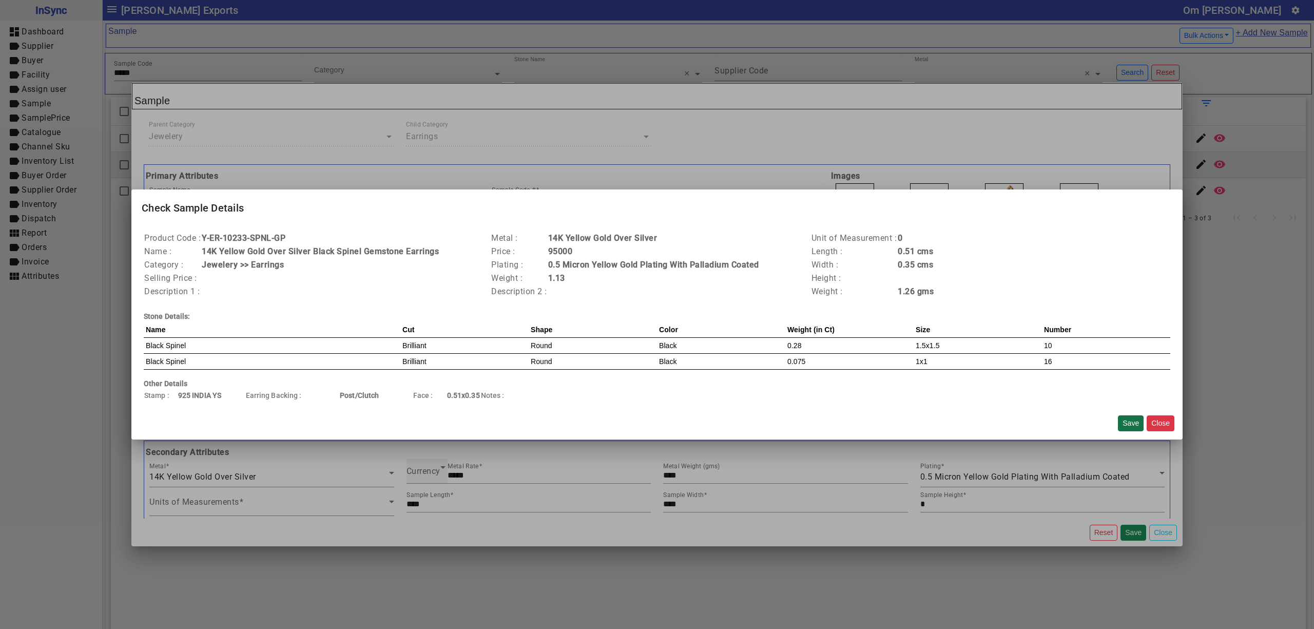
click at [1126, 425] on button "Save" at bounding box center [1131, 423] width 26 height 16
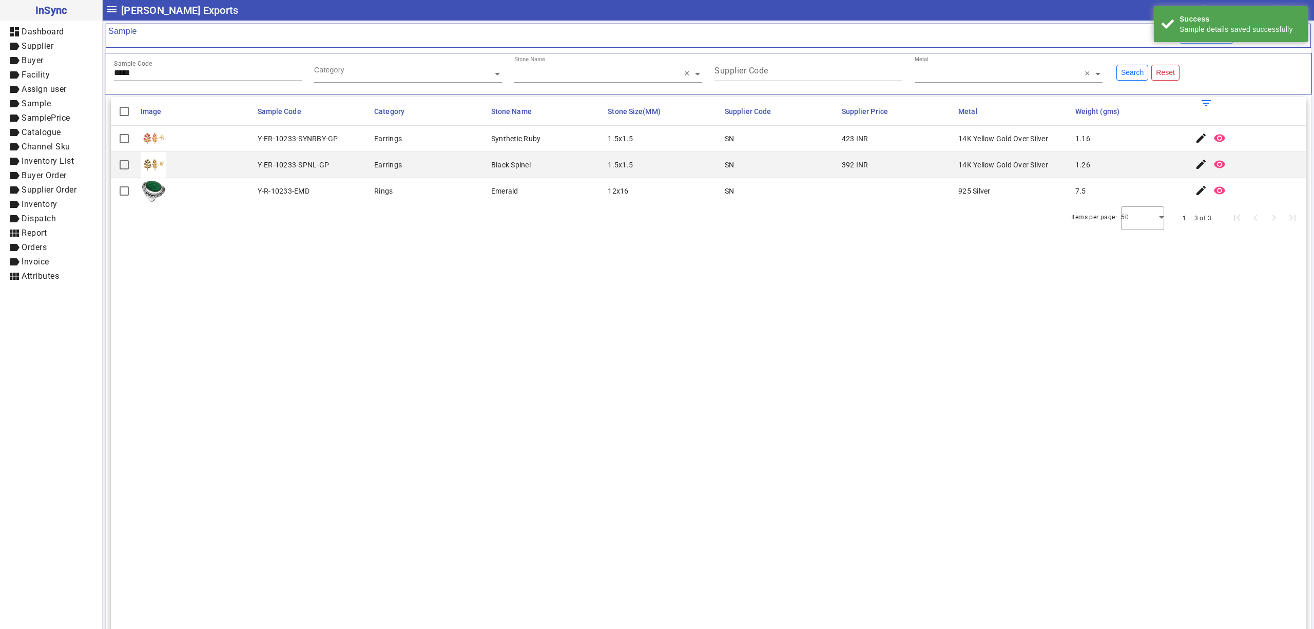
click at [195, 75] on input "*****" at bounding box center [208, 72] width 188 height 9
click at [1194, 132] on span "button" at bounding box center [1201, 138] width 25 height 25
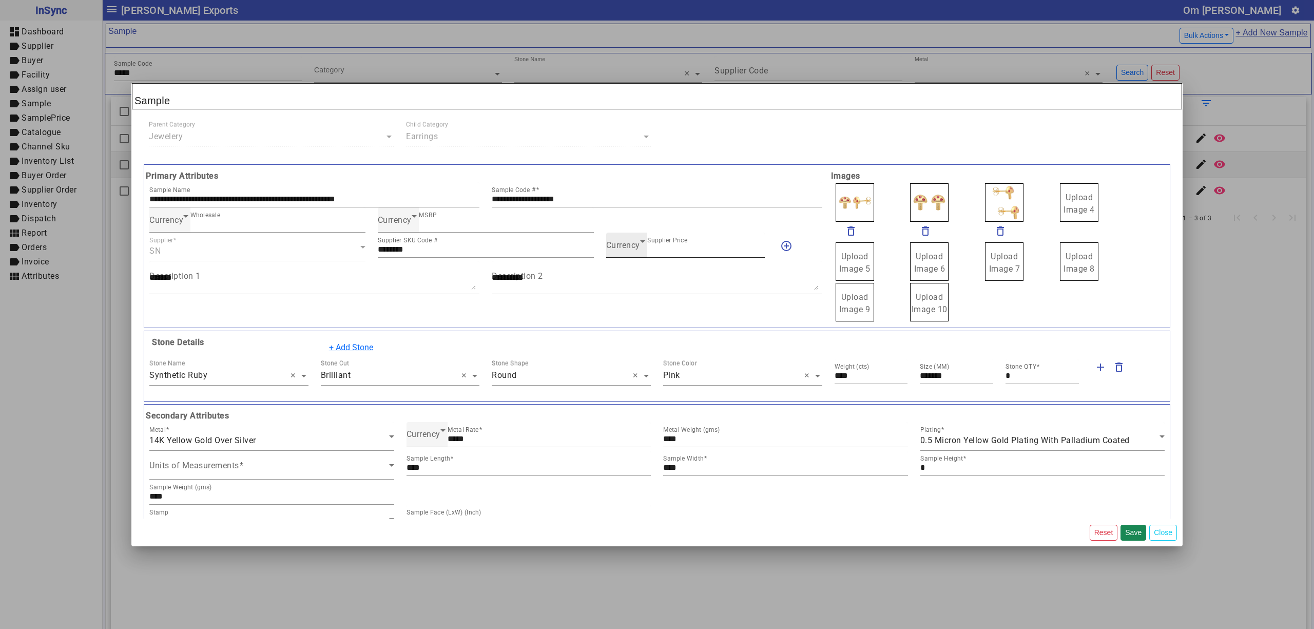
click at [621, 247] on span "Currency" at bounding box center [623, 245] width 34 height 10
click at [643, 273] on mat-option "INR" at bounding box center [679, 277] width 157 height 25
click at [1132, 531] on button "Save" at bounding box center [1133, 532] width 26 height 16
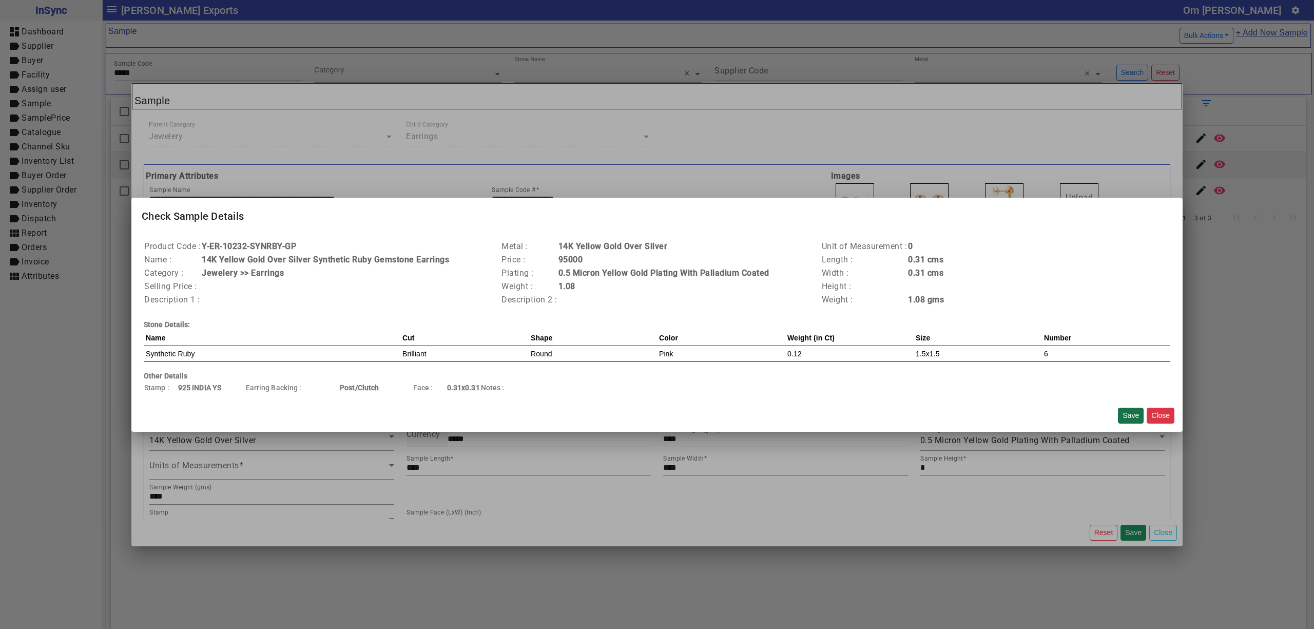
click at [1136, 413] on button "Save" at bounding box center [1131, 415] width 26 height 16
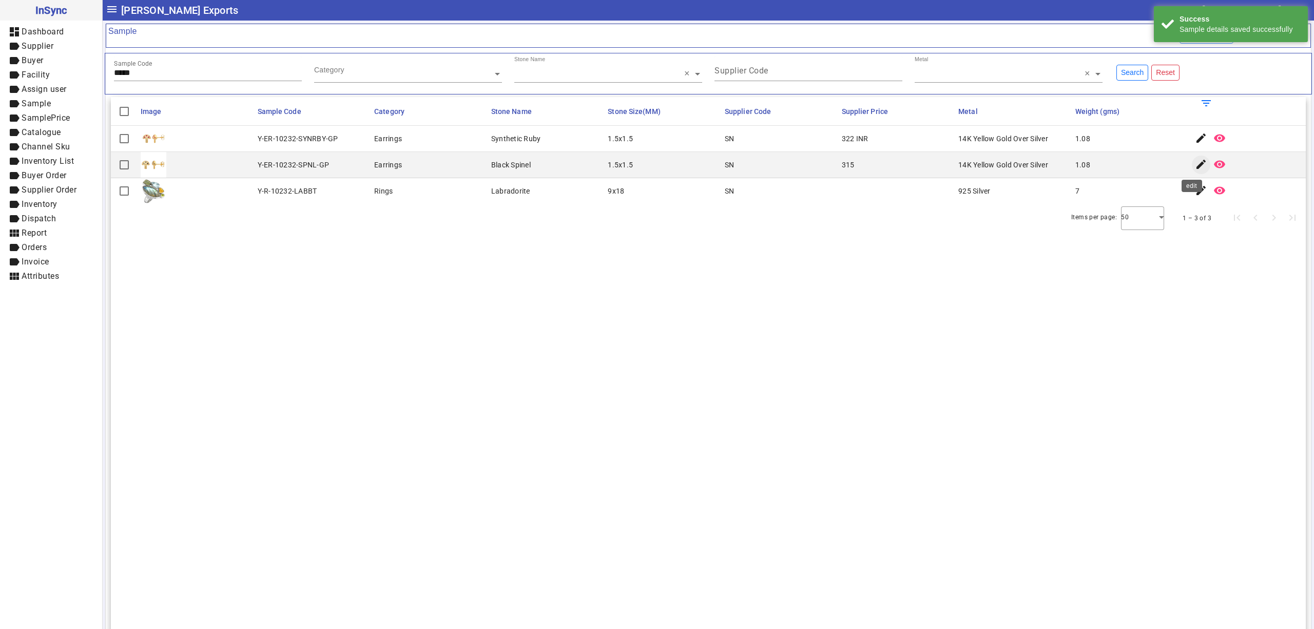
click at [1195, 165] on mat-icon "edit" at bounding box center [1201, 164] width 12 height 12
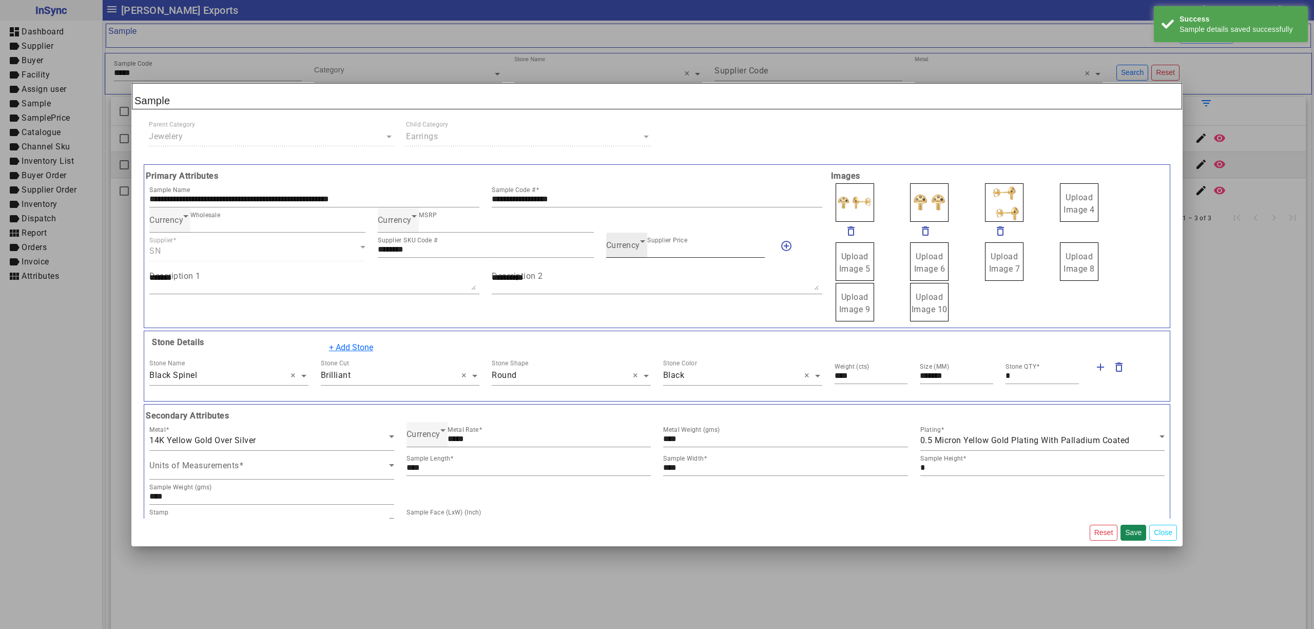
click at [616, 249] on span "Currency" at bounding box center [623, 245] width 34 height 10
click at [629, 276] on mat-option "INR" at bounding box center [679, 277] width 157 height 25
click at [1135, 528] on button "Save" at bounding box center [1133, 532] width 26 height 16
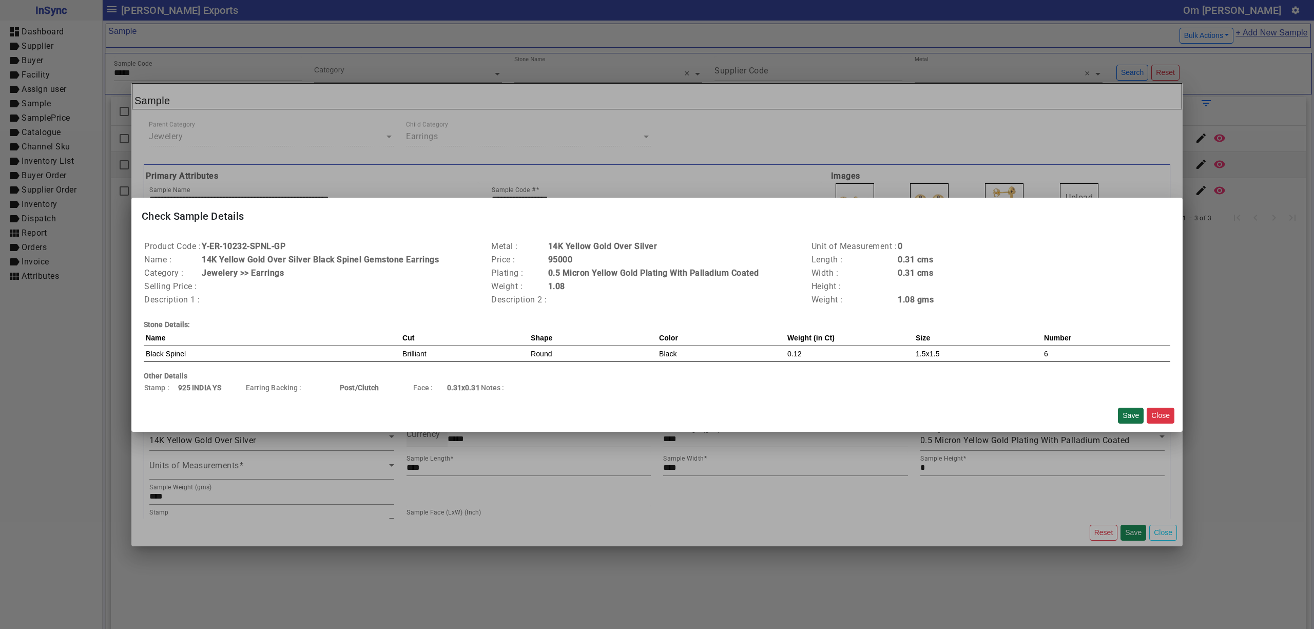
click at [1135, 411] on button "Save" at bounding box center [1131, 415] width 26 height 16
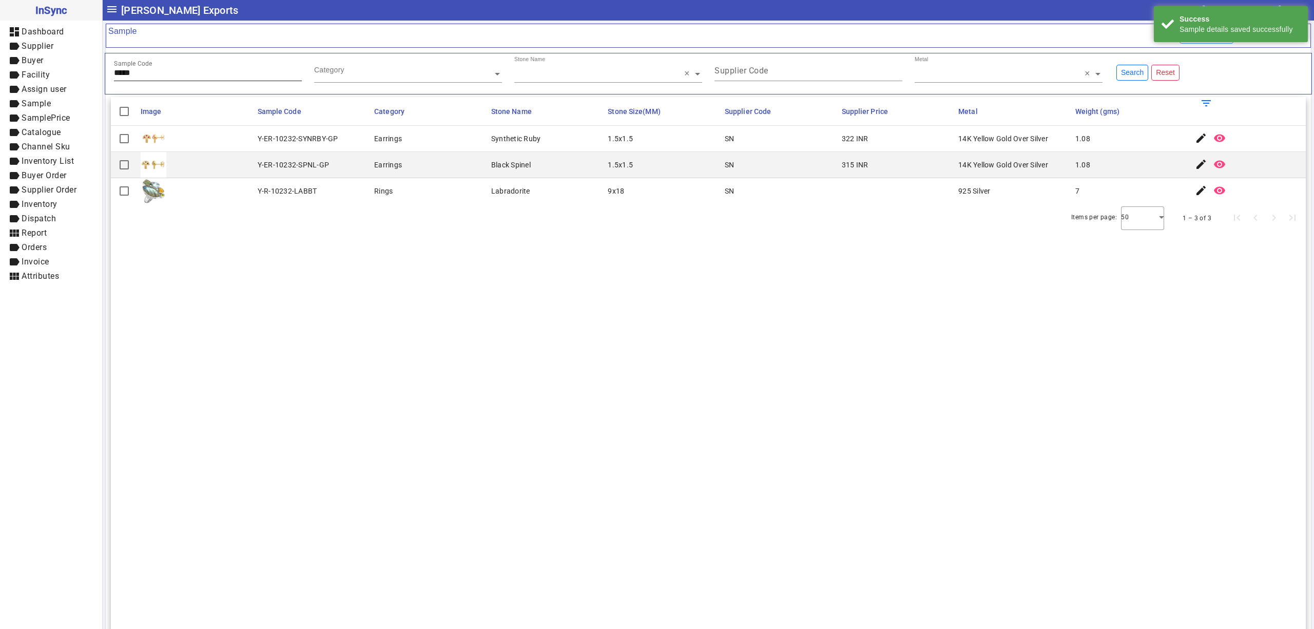
click at [277, 76] on input "*****" at bounding box center [208, 72] width 188 height 9
click at [1207, 134] on span "button" at bounding box center [1219, 138] width 25 height 25
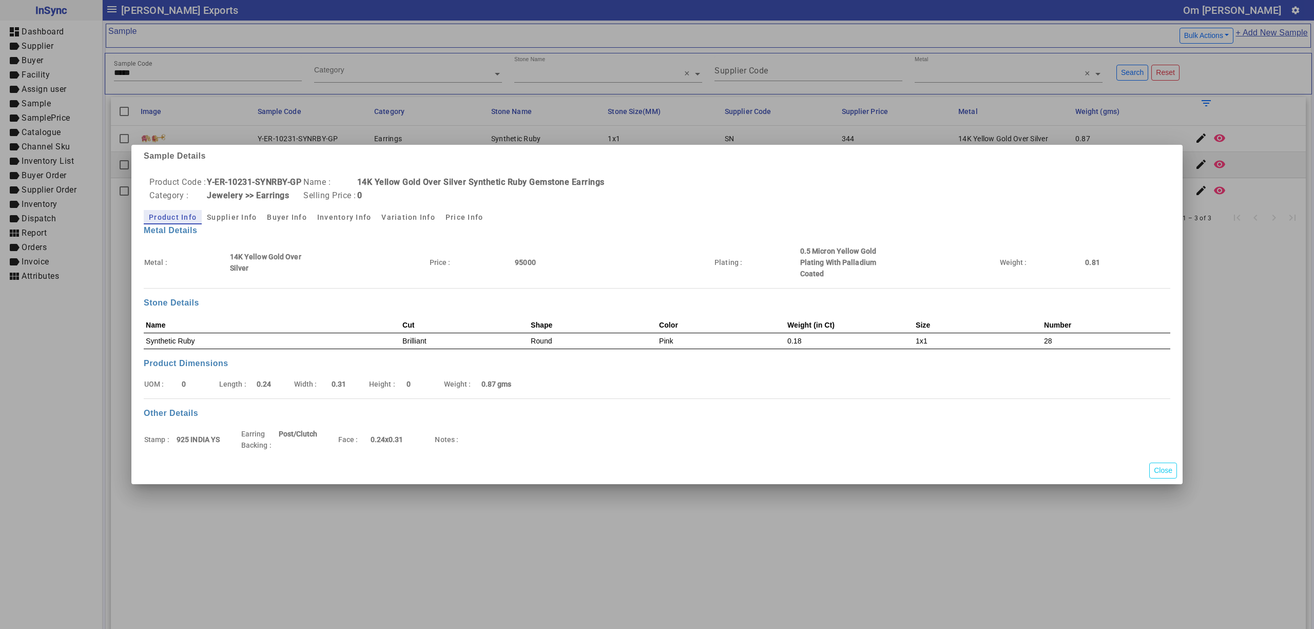
click at [1191, 139] on div at bounding box center [657, 314] width 1314 height 629
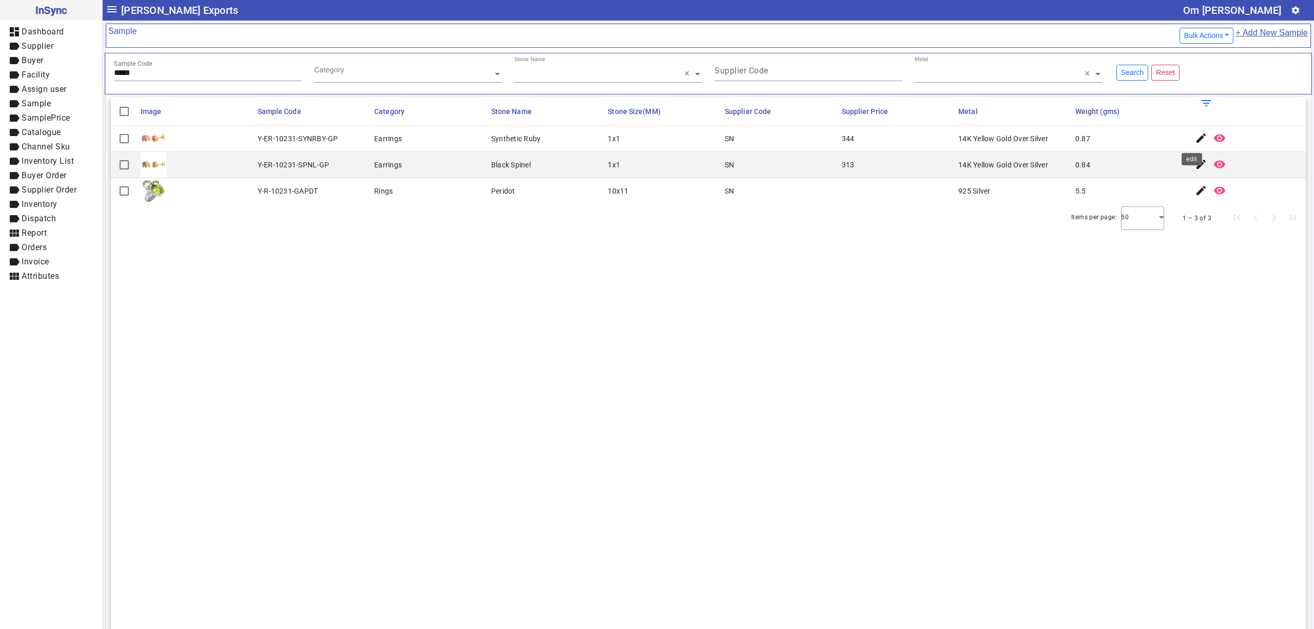
click at [1195, 139] on mat-icon "edit" at bounding box center [1201, 138] width 12 height 12
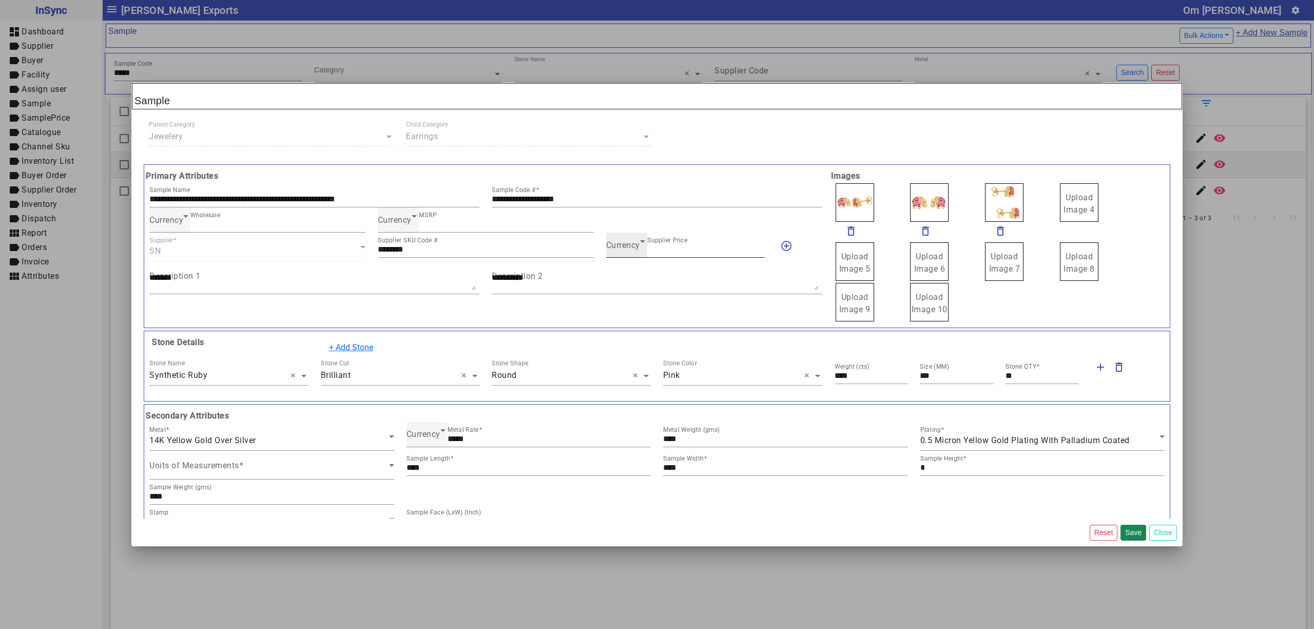
click at [628, 248] on span "Currency" at bounding box center [623, 245] width 34 height 10
click at [638, 273] on mat-option "INR" at bounding box center [679, 277] width 157 height 25
click at [1133, 530] on button "Save" at bounding box center [1133, 532] width 26 height 16
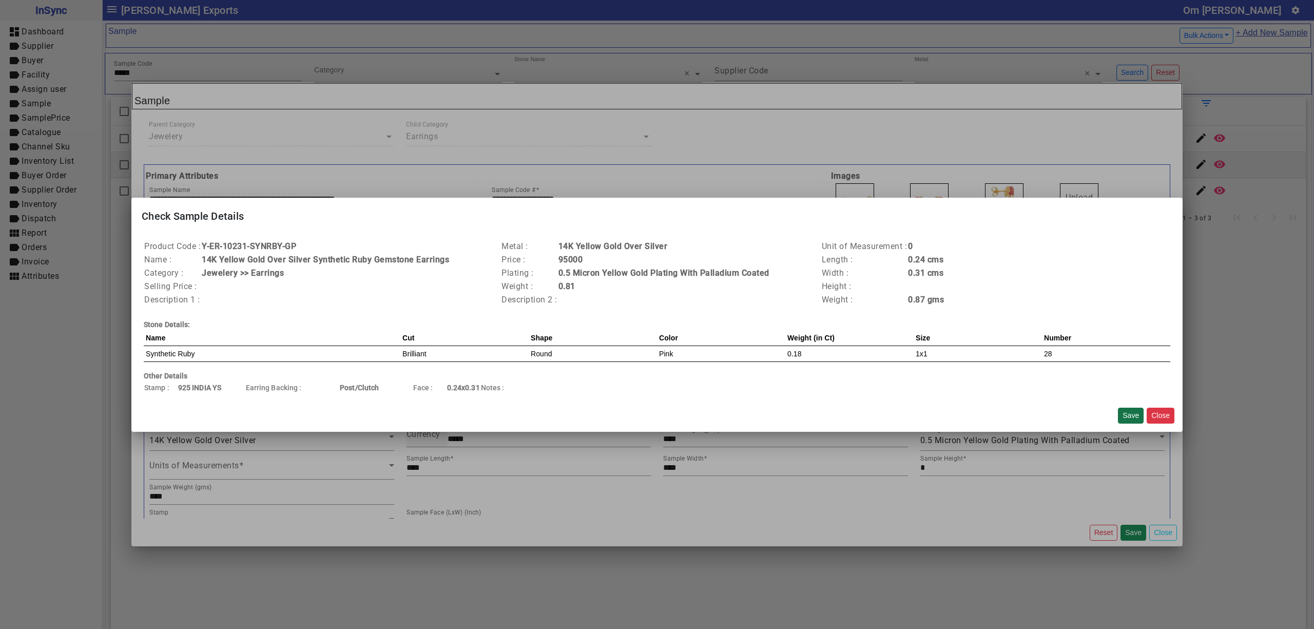
click at [1133, 414] on button "Save" at bounding box center [1131, 415] width 26 height 16
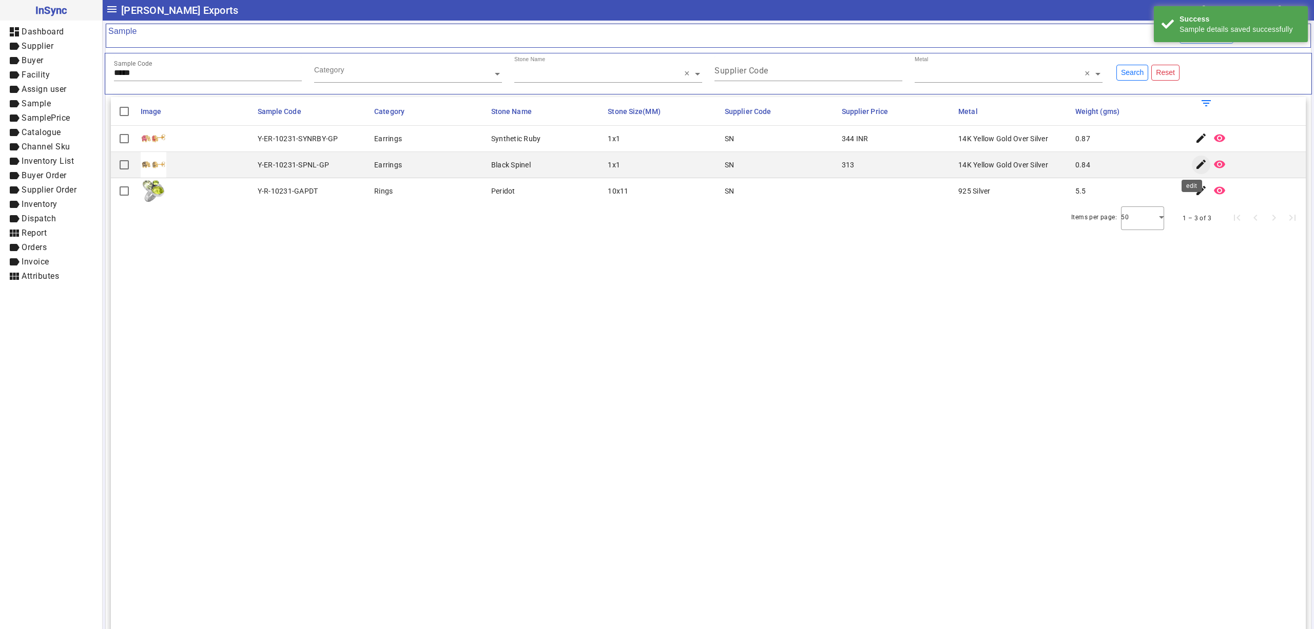
click at [1195, 163] on mat-icon "edit" at bounding box center [1201, 164] width 12 height 12
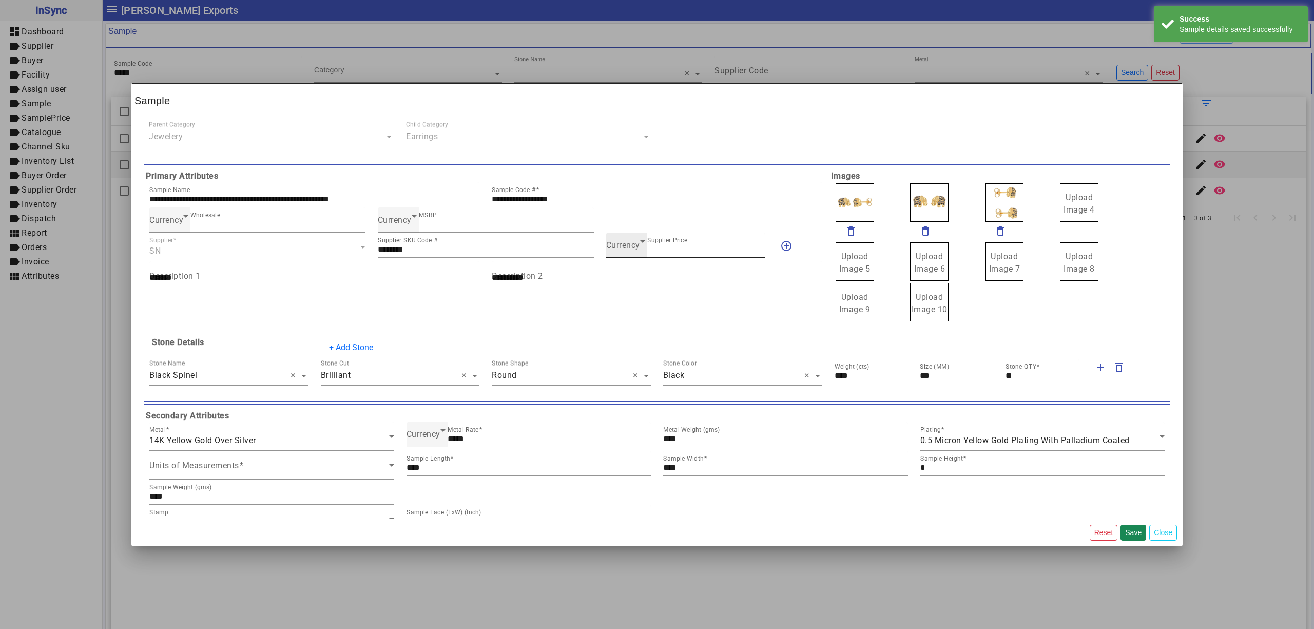
click at [635, 255] on div "Currency Supplier Price ***" at bounding box center [685, 244] width 159 height 25
click at [631, 249] on span "Currency" at bounding box center [623, 245] width 34 height 10
click at [629, 274] on mat-option "INR" at bounding box center [679, 277] width 157 height 25
click at [1130, 532] on button "Save" at bounding box center [1133, 532] width 26 height 16
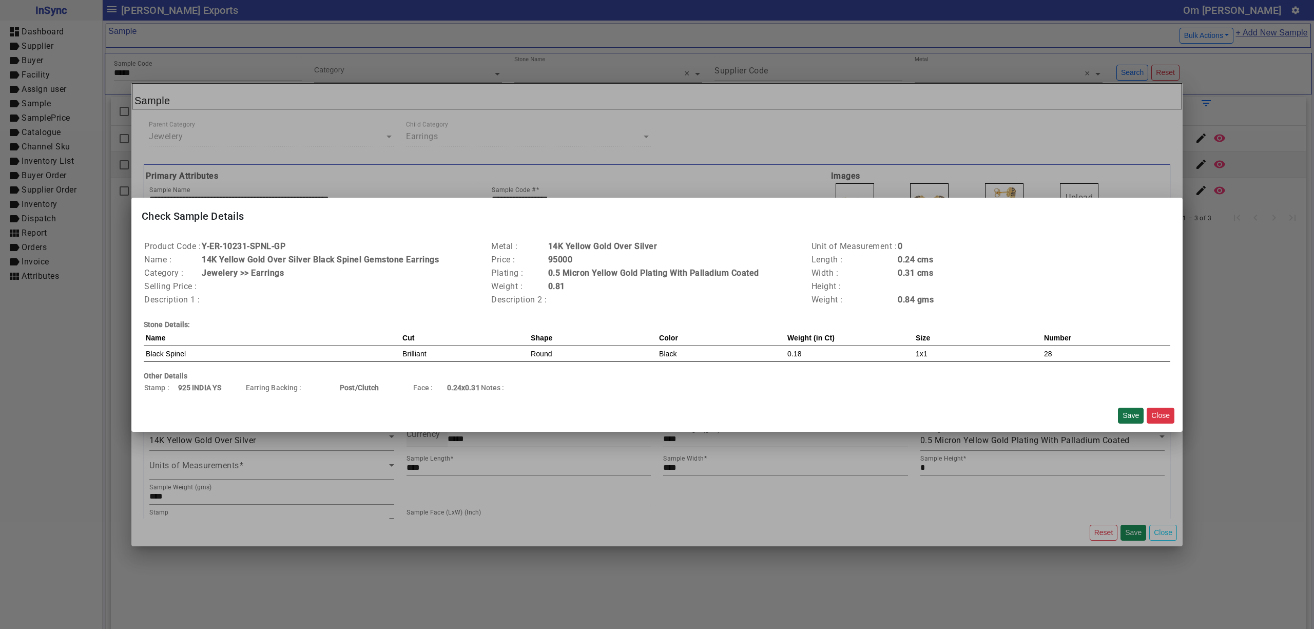
click at [1134, 418] on button "Save" at bounding box center [1131, 415] width 26 height 16
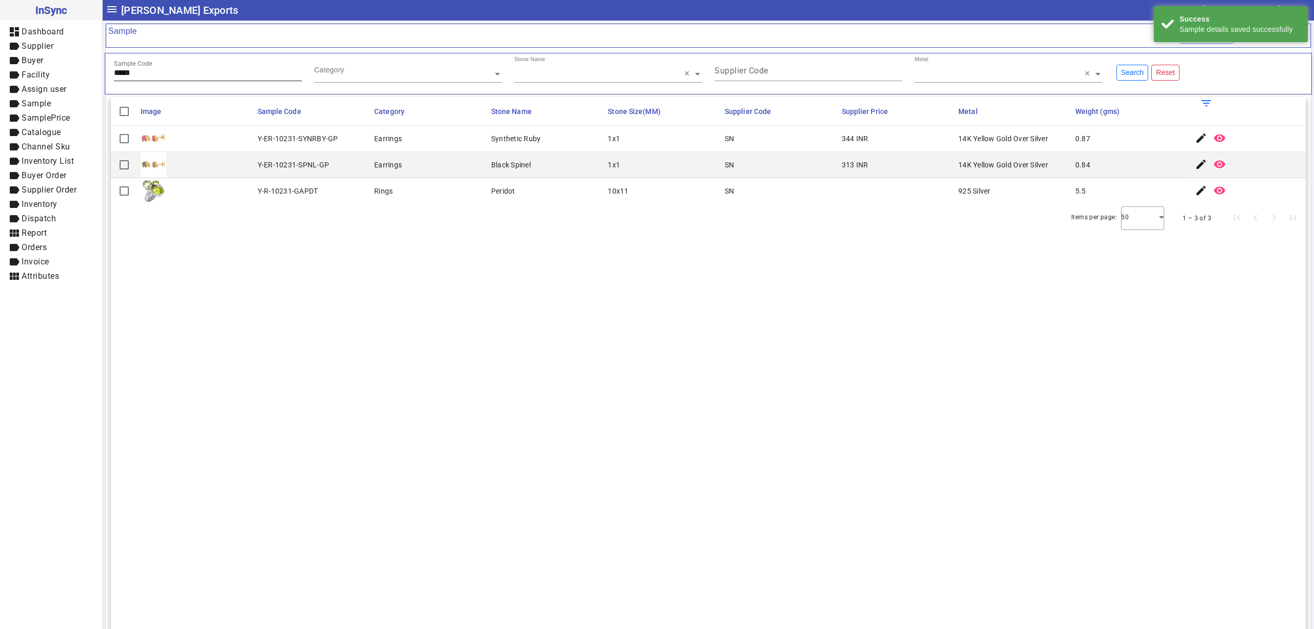
click at [199, 72] on input "*****" at bounding box center [208, 72] width 188 height 9
click at [1207, 138] on span "button" at bounding box center [1219, 138] width 25 height 25
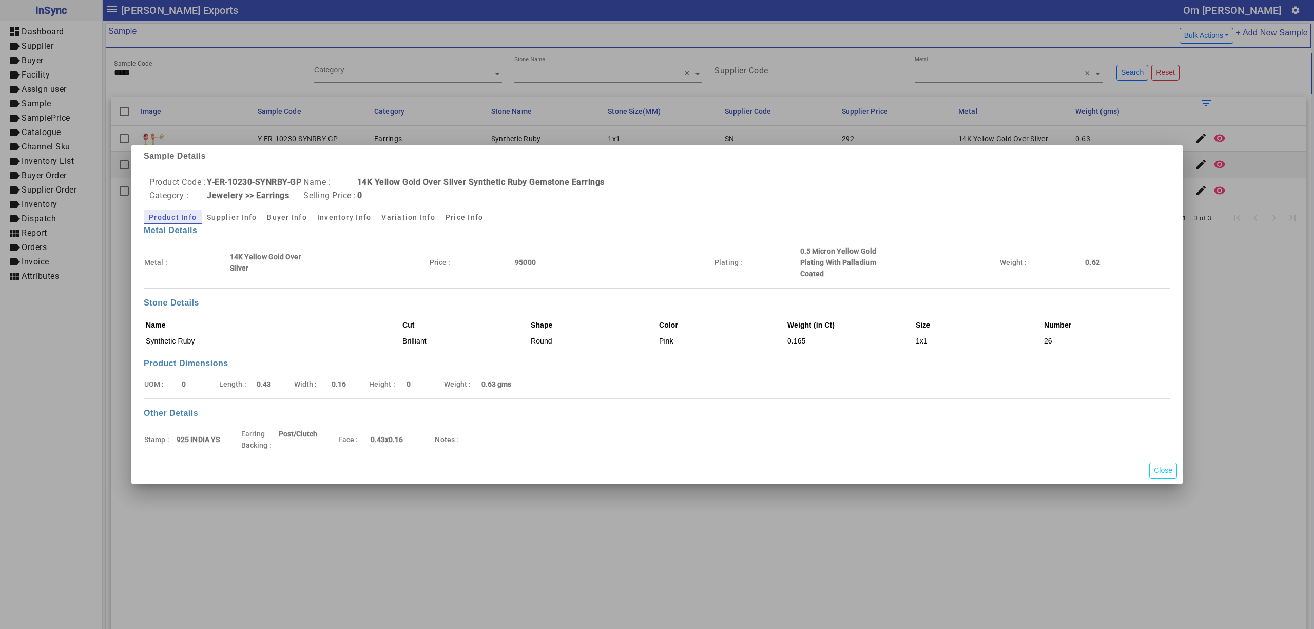
click at [1250, 130] on div at bounding box center [657, 314] width 1314 height 629
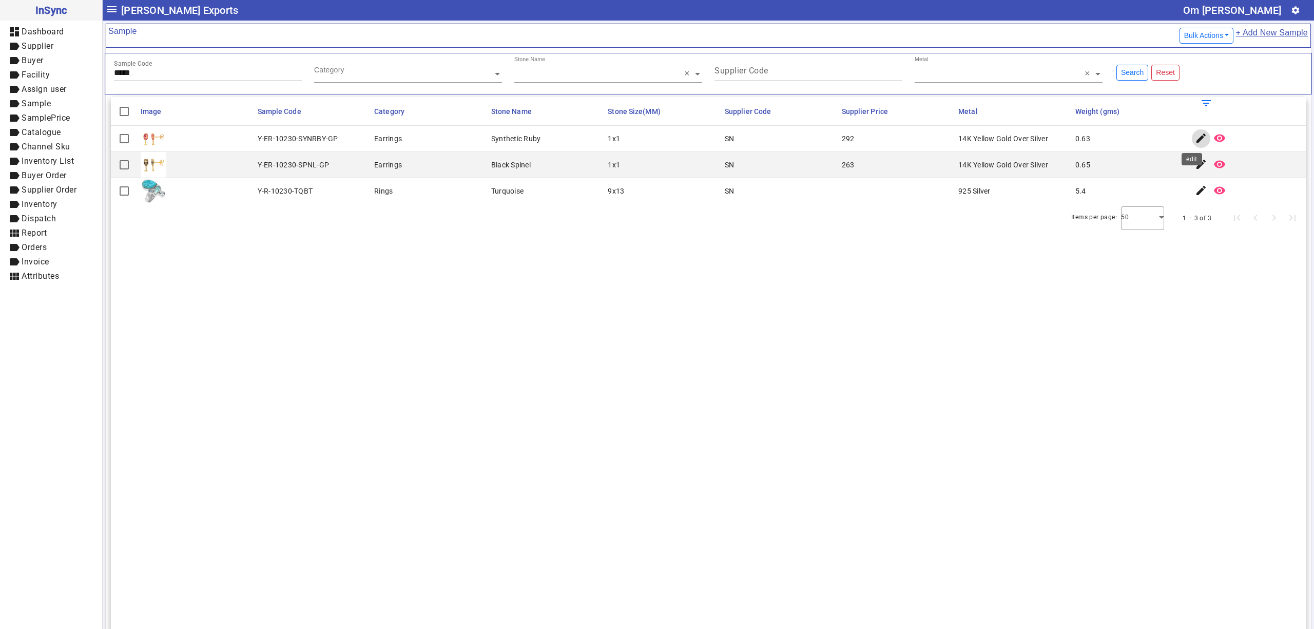
click at [1189, 148] on span "button" at bounding box center [1201, 138] width 25 height 25
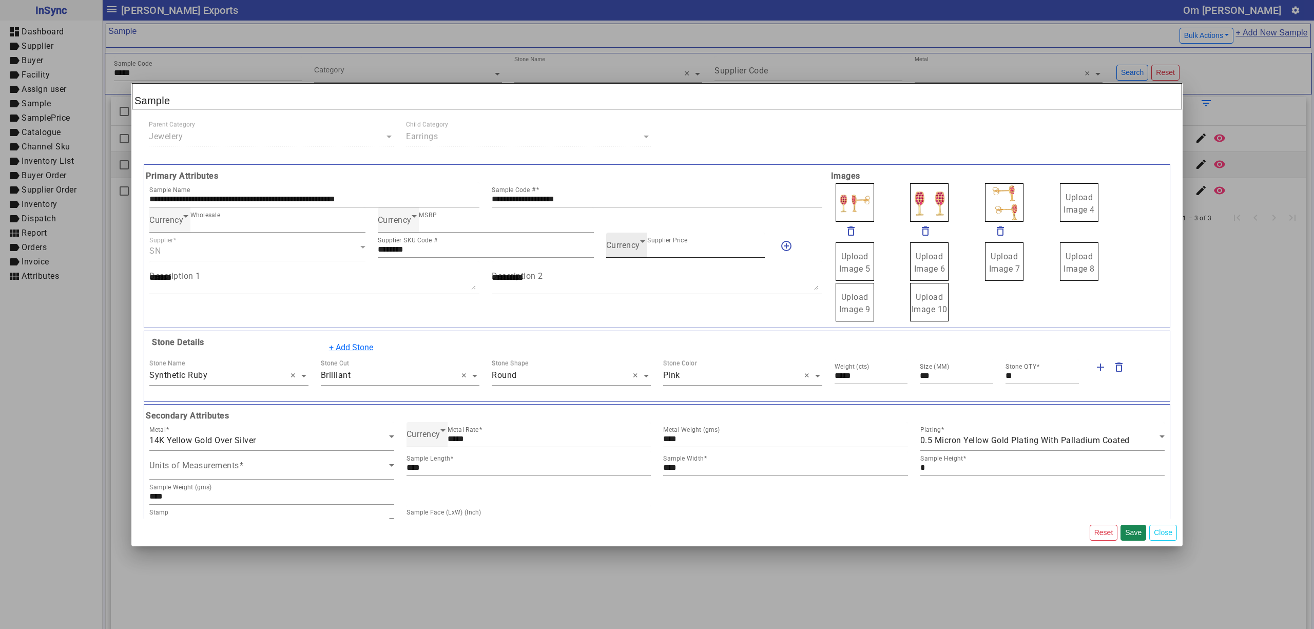
click at [616, 245] on span "Currency" at bounding box center [623, 245] width 34 height 10
click at [633, 276] on mat-option "INR" at bounding box center [679, 277] width 157 height 25
click at [1134, 530] on button "Save" at bounding box center [1133, 532] width 26 height 16
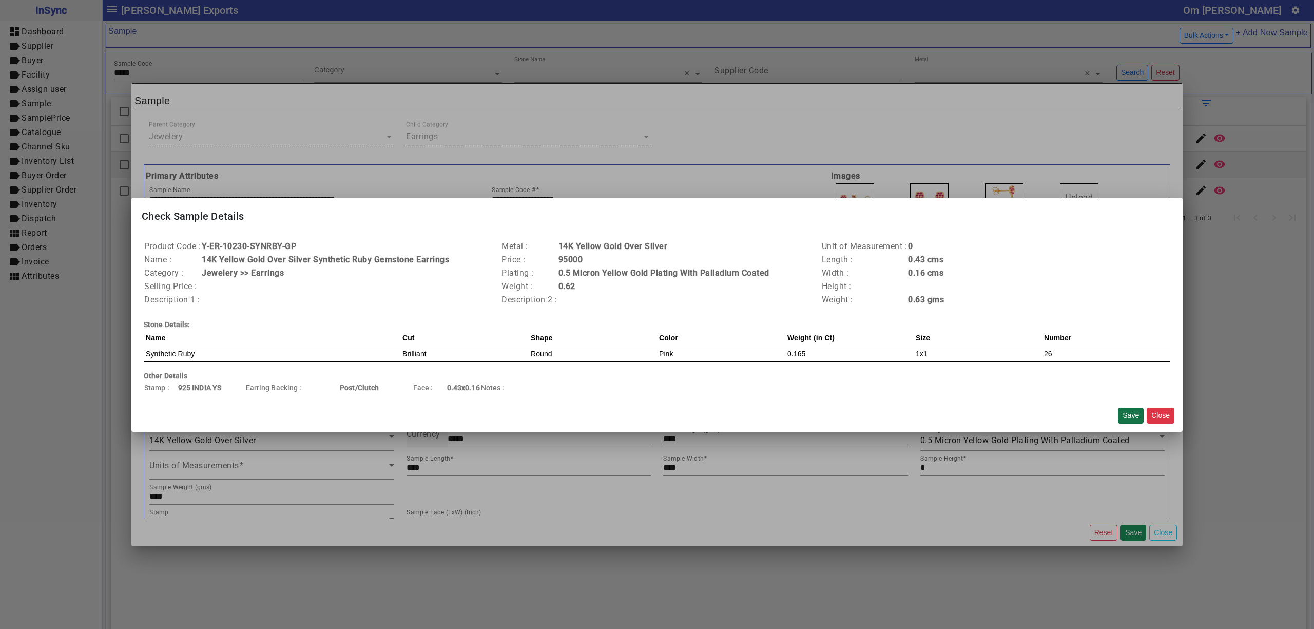
drag, startPoint x: 1141, startPoint y: 403, endPoint x: 1127, endPoint y: 417, distance: 20.3
click at [1141, 402] on mat-dialog-actions "Save Close" at bounding box center [656, 415] width 1051 height 33
click at [1127, 413] on button "Save" at bounding box center [1131, 415] width 26 height 16
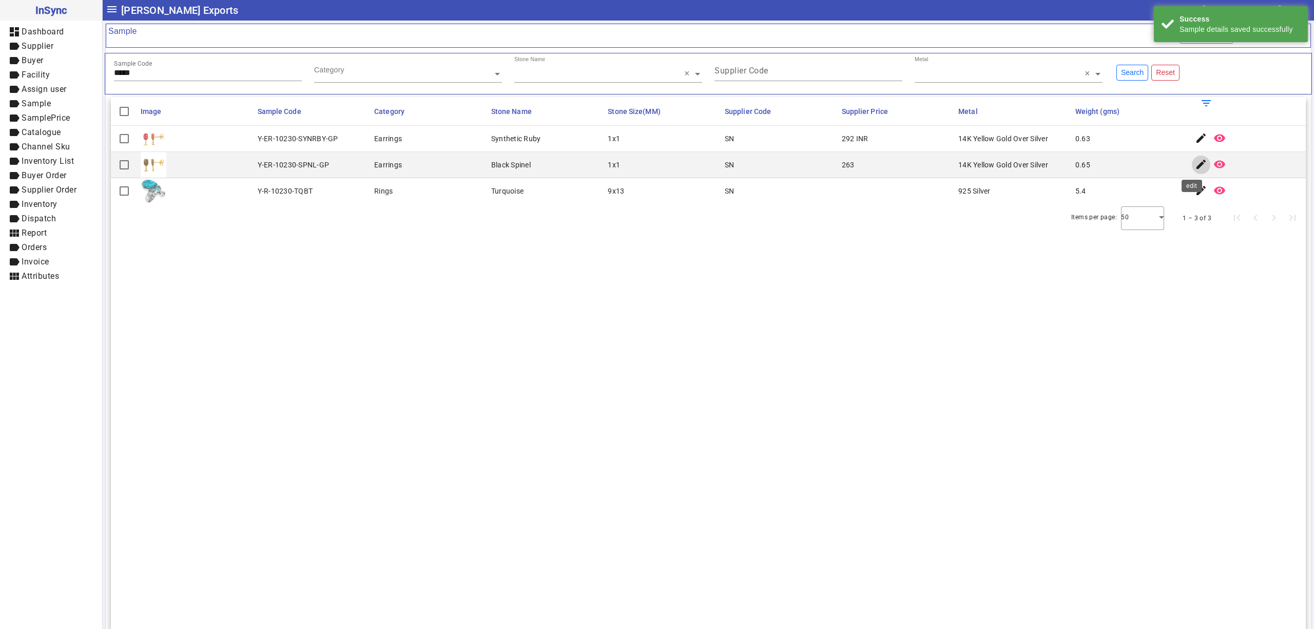
click at [1195, 164] on mat-icon "edit" at bounding box center [1201, 164] width 12 height 12
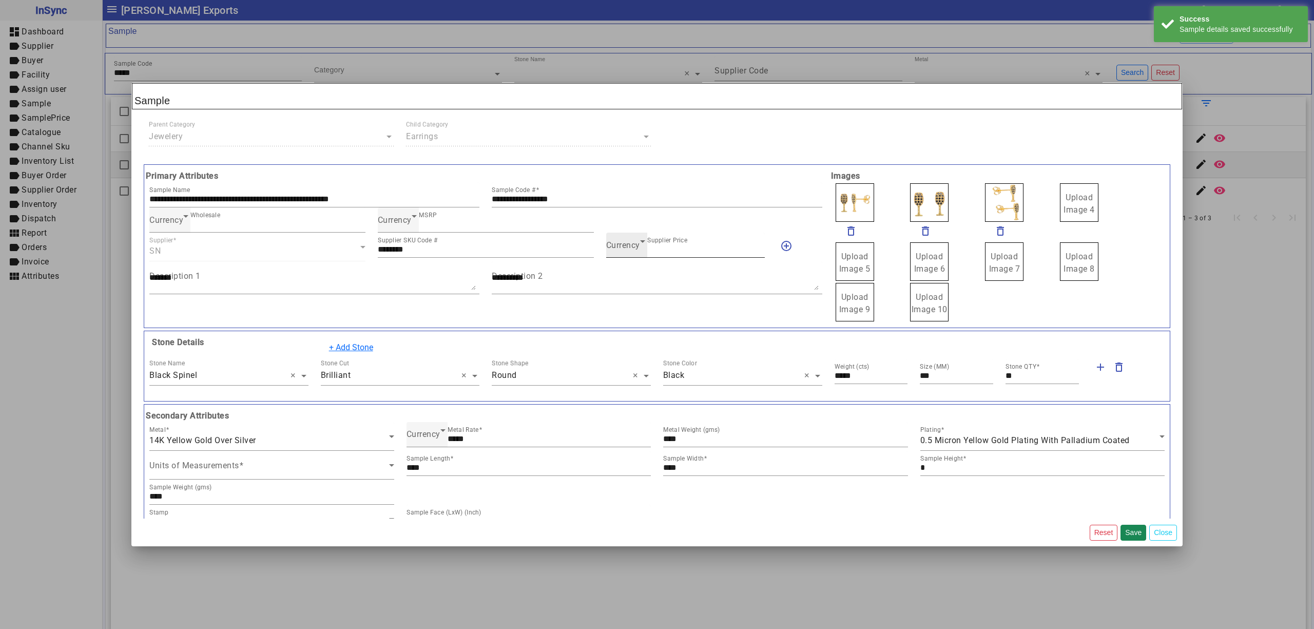
click at [627, 250] on span "Currency" at bounding box center [623, 245] width 34 height 10
click at [631, 280] on mat-option "INR" at bounding box center [679, 277] width 157 height 25
click at [1124, 530] on button "Save" at bounding box center [1133, 532] width 26 height 16
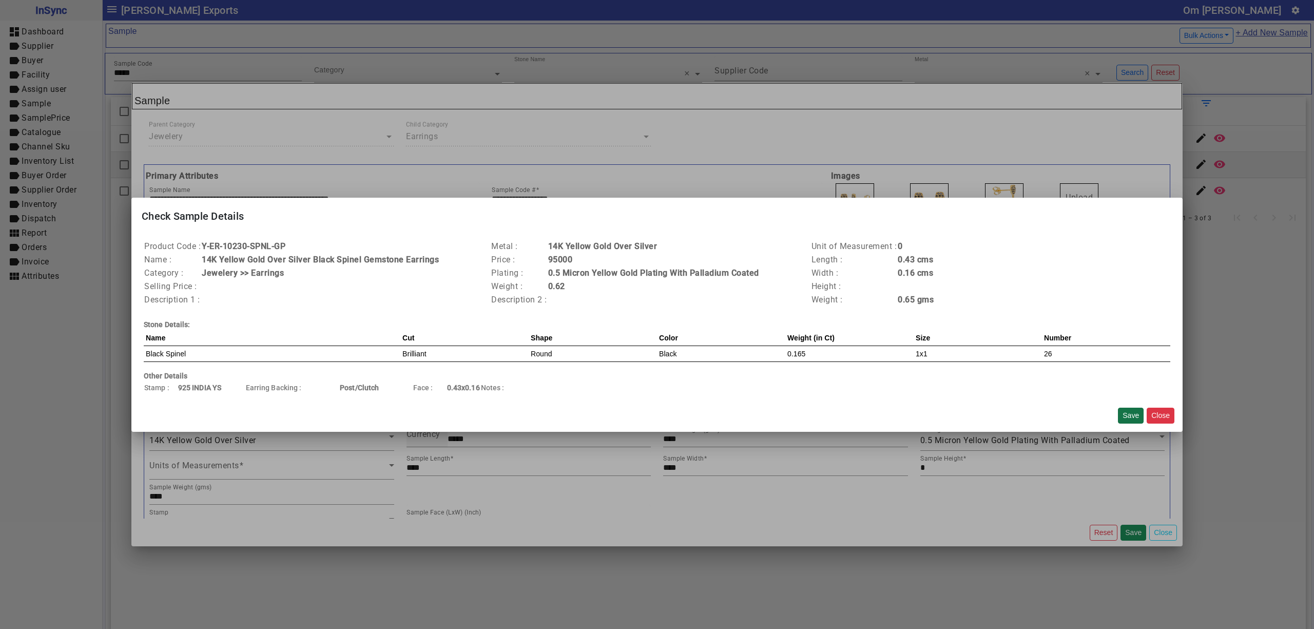
click at [1127, 411] on button "Save" at bounding box center [1131, 415] width 26 height 16
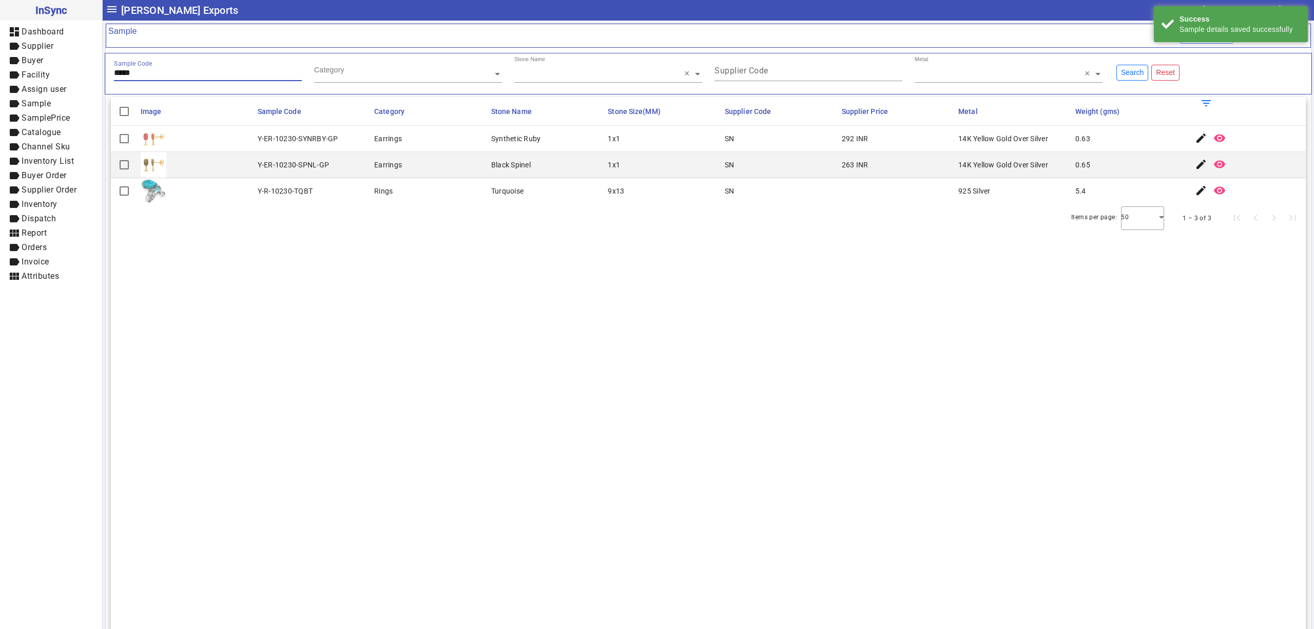
click at [235, 70] on input "*****" at bounding box center [208, 72] width 188 height 9
click at [1195, 138] on mat-icon "edit" at bounding box center [1201, 138] width 12 height 12
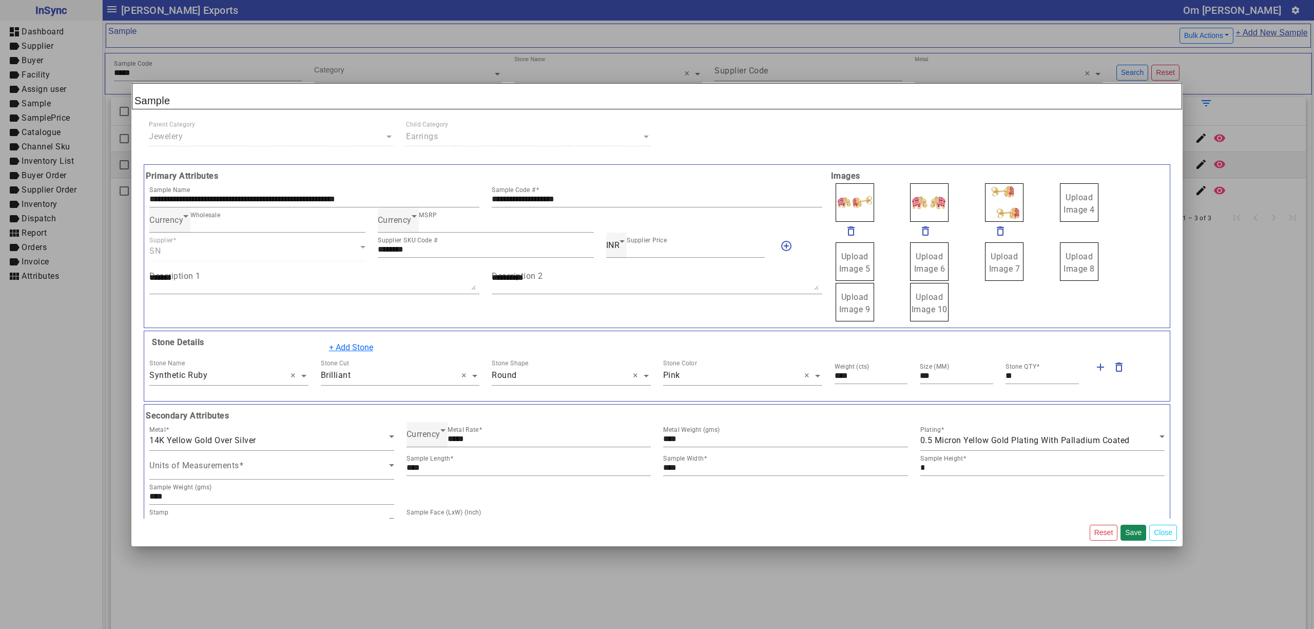
click at [1166, 129] on mat-dialog-content "**********" at bounding box center [656, 314] width 1051 height 408
click at [1242, 167] on div at bounding box center [657, 314] width 1314 height 629
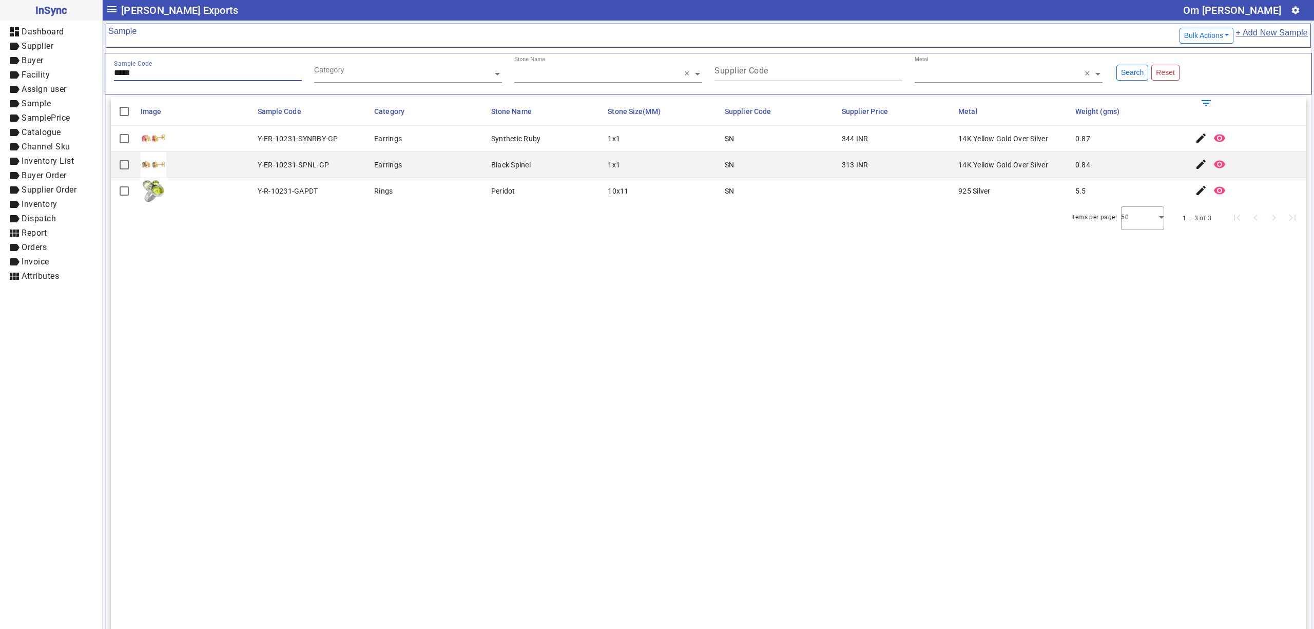
click at [242, 74] on input "*****" at bounding box center [208, 72] width 188 height 9
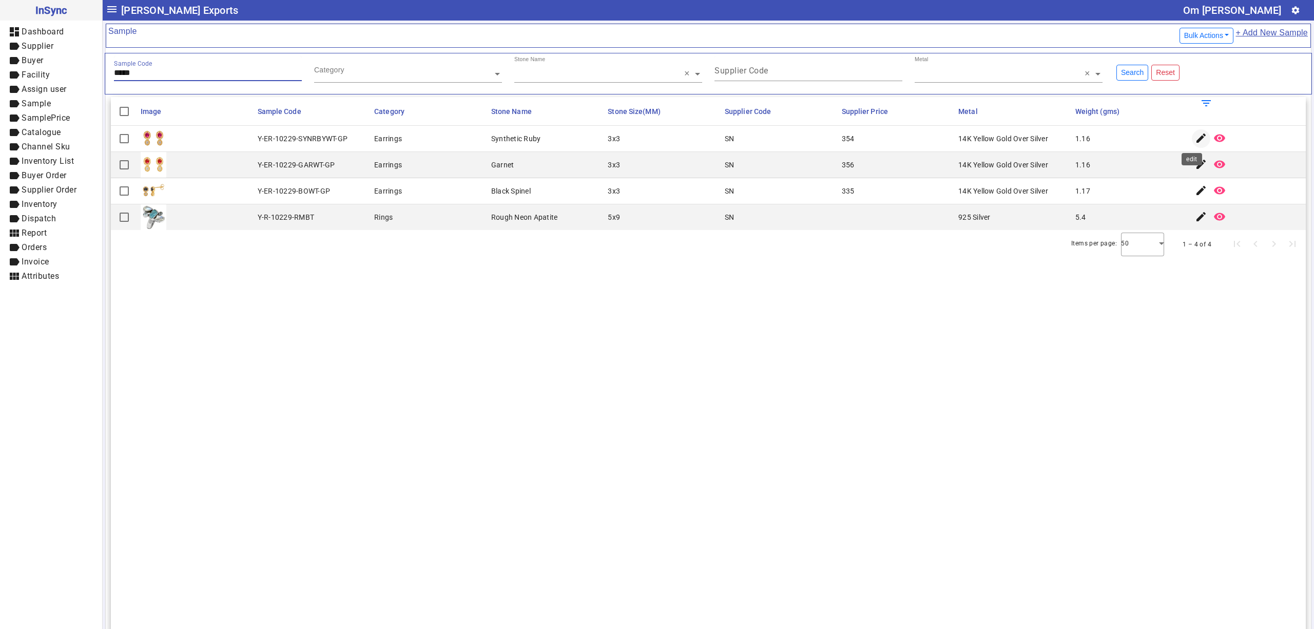
click at [1195, 140] on mat-icon "edit" at bounding box center [1201, 138] width 12 height 12
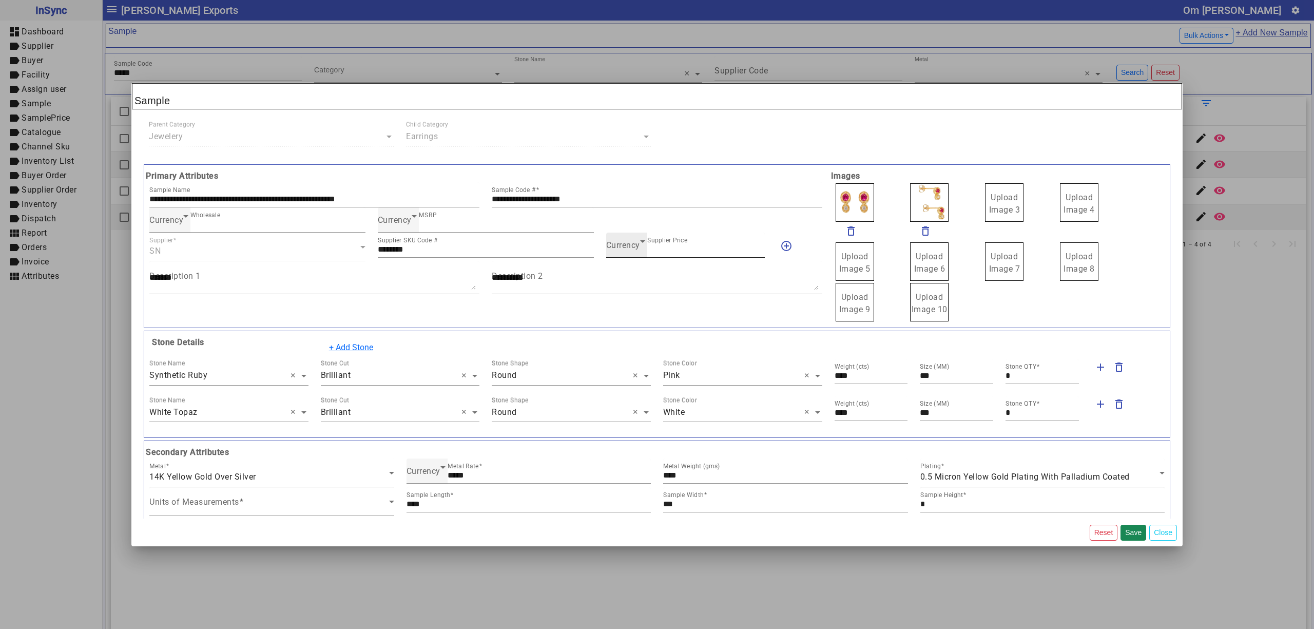
click at [618, 254] on div "Currency Supplier Price ***" at bounding box center [685, 244] width 159 height 25
click at [632, 257] on div "Currency Supplier Price ***" at bounding box center [685, 244] width 159 height 25
click at [630, 247] on span "Currency" at bounding box center [623, 245] width 34 height 10
click at [626, 271] on mat-option "INR" at bounding box center [679, 277] width 157 height 25
click at [1129, 531] on button "Save" at bounding box center [1133, 532] width 26 height 16
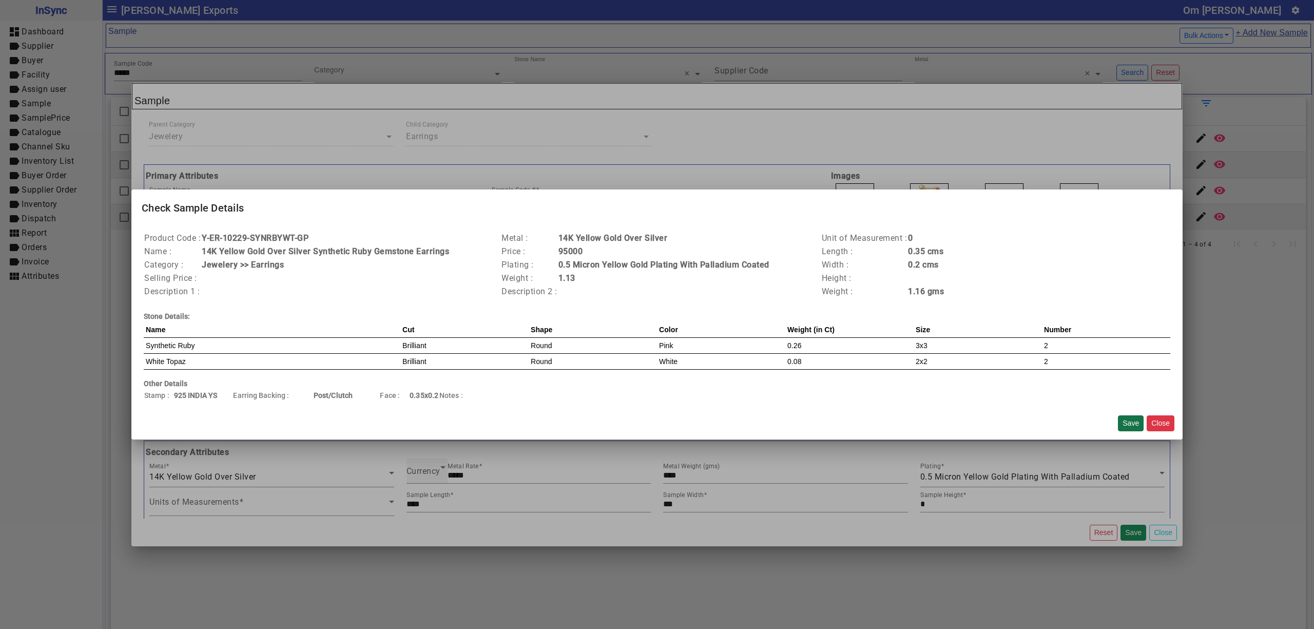
click at [1125, 423] on button "Save" at bounding box center [1131, 423] width 26 height 16
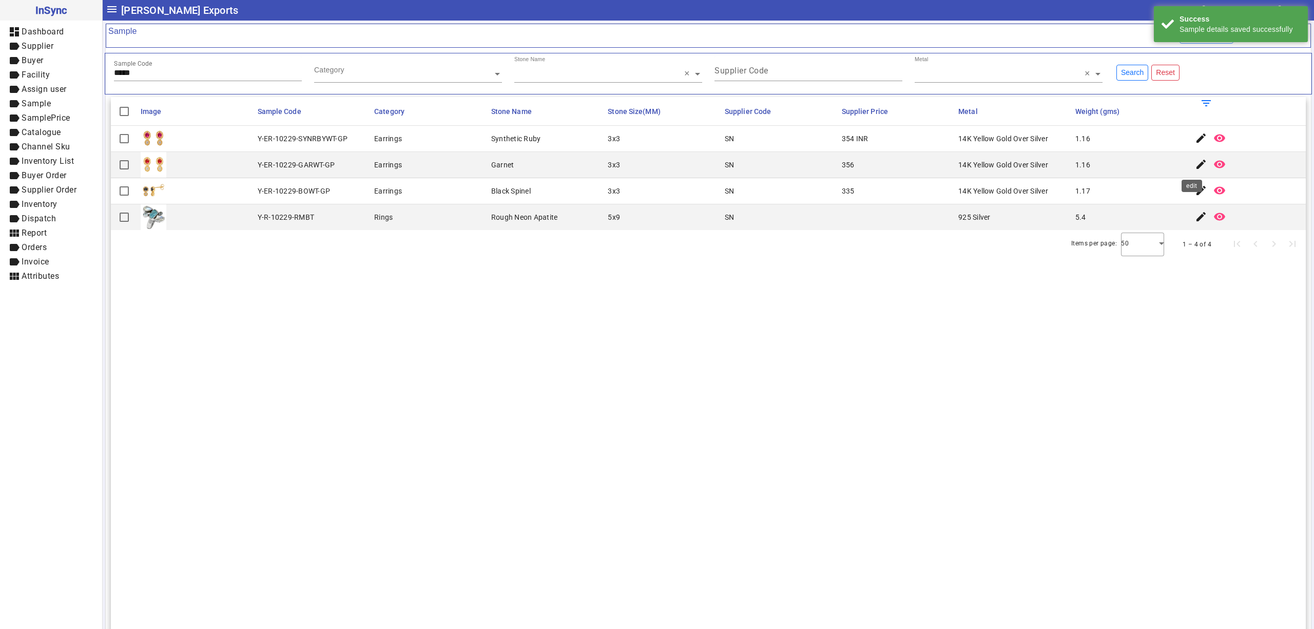
click at [1195, 160] on mat-icon "edit" at bounding box center [1201, 164] width 12 height 12
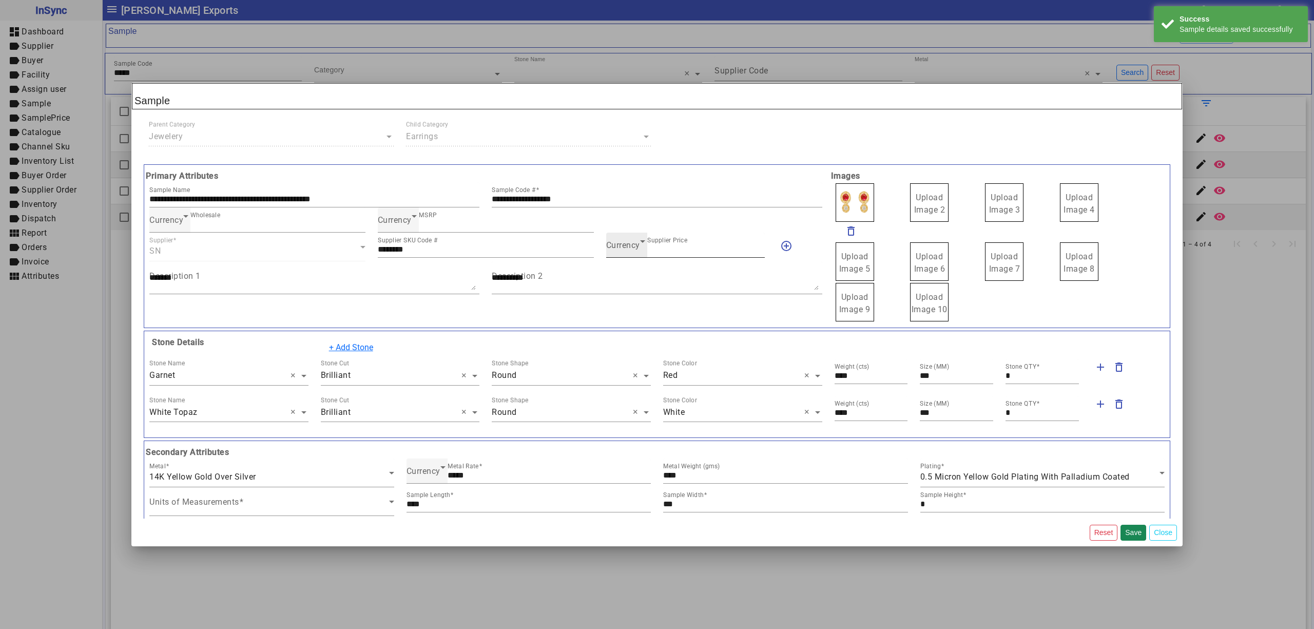
click at [632, 250] on span "Currency" at bounding box center [623, 245] width 34 height 10
click at [631, 271] on mat-option "INR" at bounding box center [679, 277] width 157 height 25
click at [1132, 535] on button "Save" at bounding box center [1133, 532] width 26 height 16
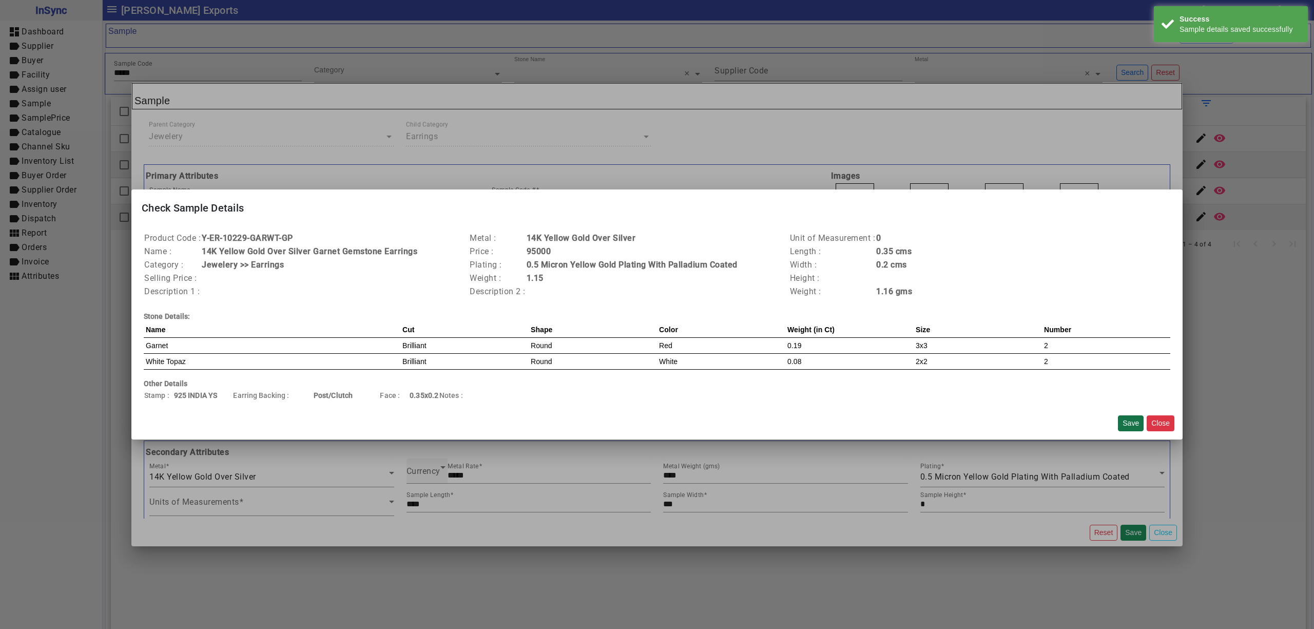
click at [1131, 424] on button "Save" at bounding box center [1131, 423] width 26 height 16
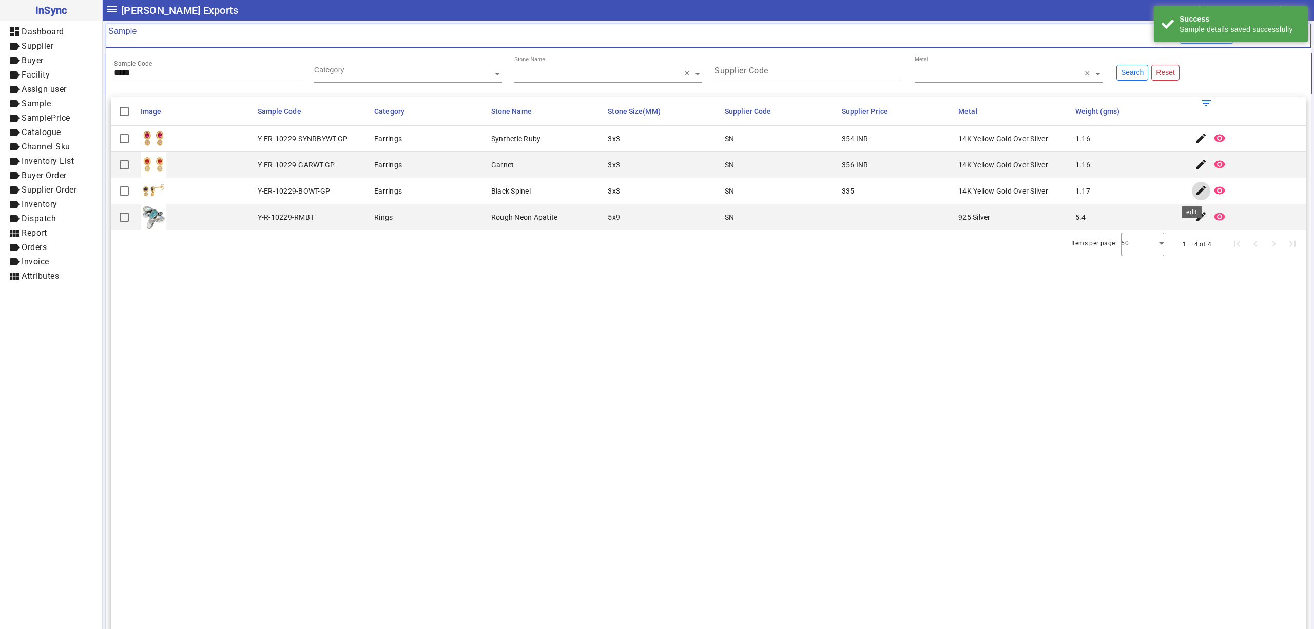
click at [1195, 194] on mat-icon "edit" at bounding box center [1201, 190] width 12 height 12
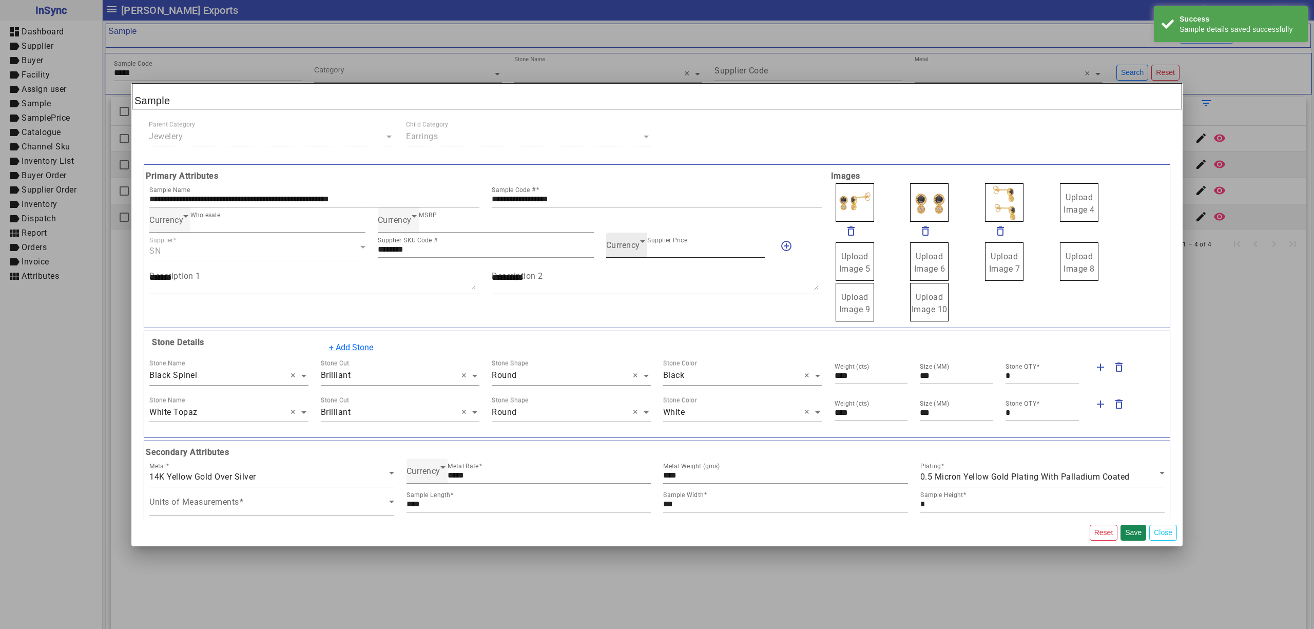
click at [612, 250] on span "Currency" at bounding box center [623, 245] width 34 height 10
click at [647, 270] on mat-option "INR" at bounding box center [679, 277] width 157 height 25
click at [1131, 532] on button "Save" at bounding box center [1133, 532] width 26 height 16
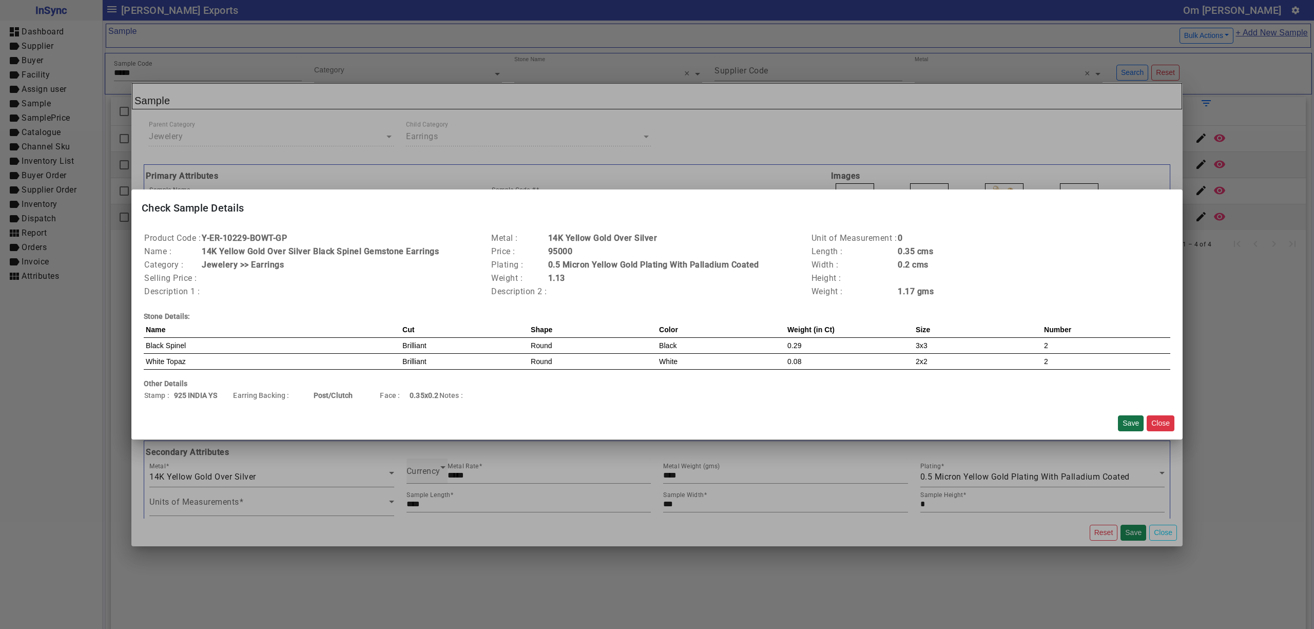
click at [1130, 416] on button "Save" at bounding box center [1131, 423] width 26 height 16
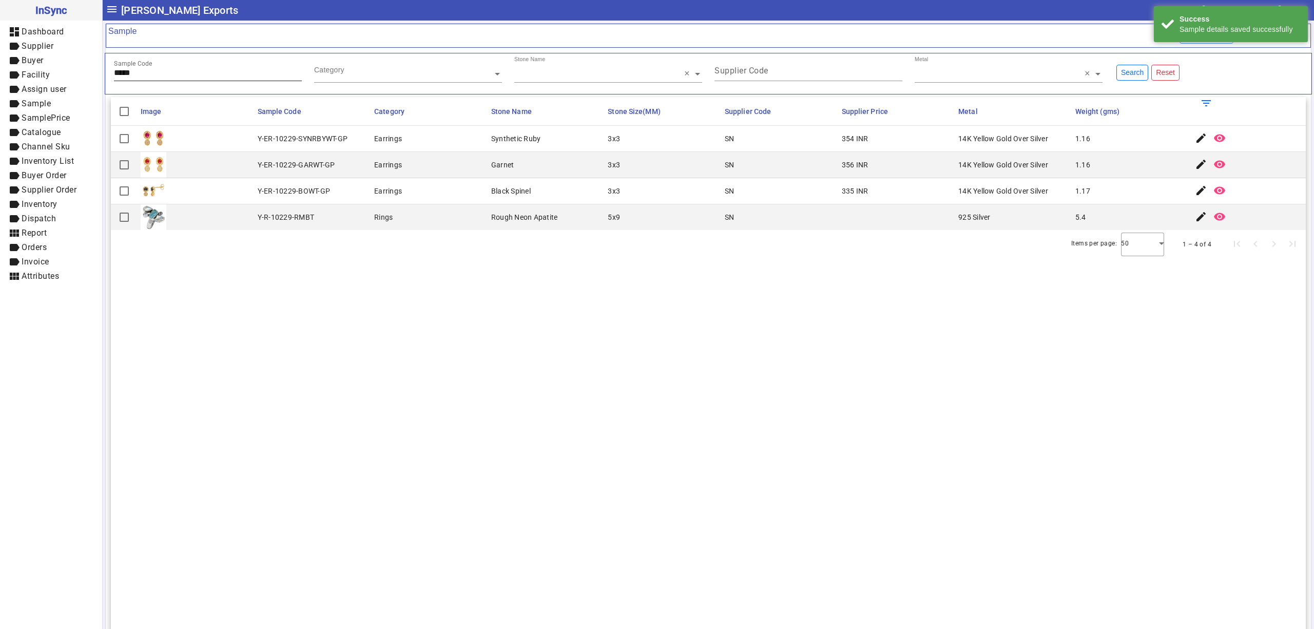
click at [205, 77] on input "*****" at bounding box center [208, 72] width 188 height 9
click at [1195, 137] on mat-icon "edit" at bounding box center [1201, 138] width 12 height 12
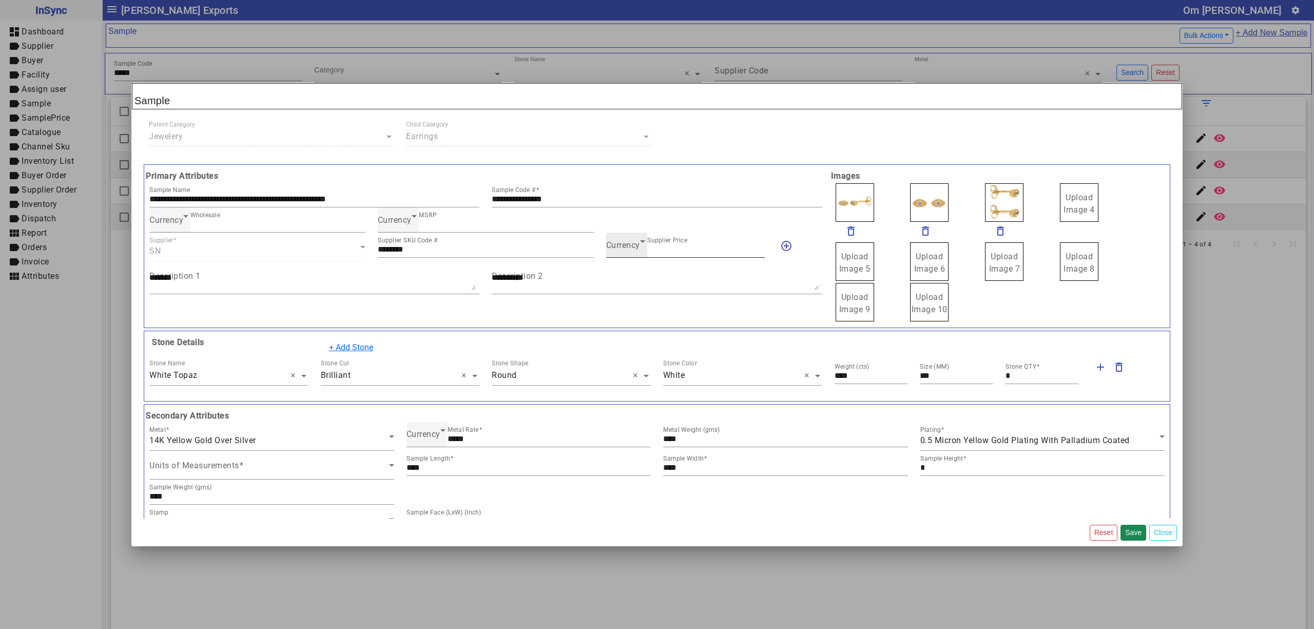
click at [624, 255] on div "Currency Supplier Price ***" at bounding box center [685, 244] width 159 height 25
click at [625, 240] on div "Currency Supplier Price ***" at bounding box center [685, 244] width 159 height 25
click at [624, 249] on span "Currency" at bounding box center [623, 245] width 34 height 10
drag, startPoint x: 633, startPoint y: 272, endPoint x: 822, endPoint y: 327, distance: 196.3
click at [634, 274] on mat-option "INR" at bounding box center [679, 277] width 157 height 25
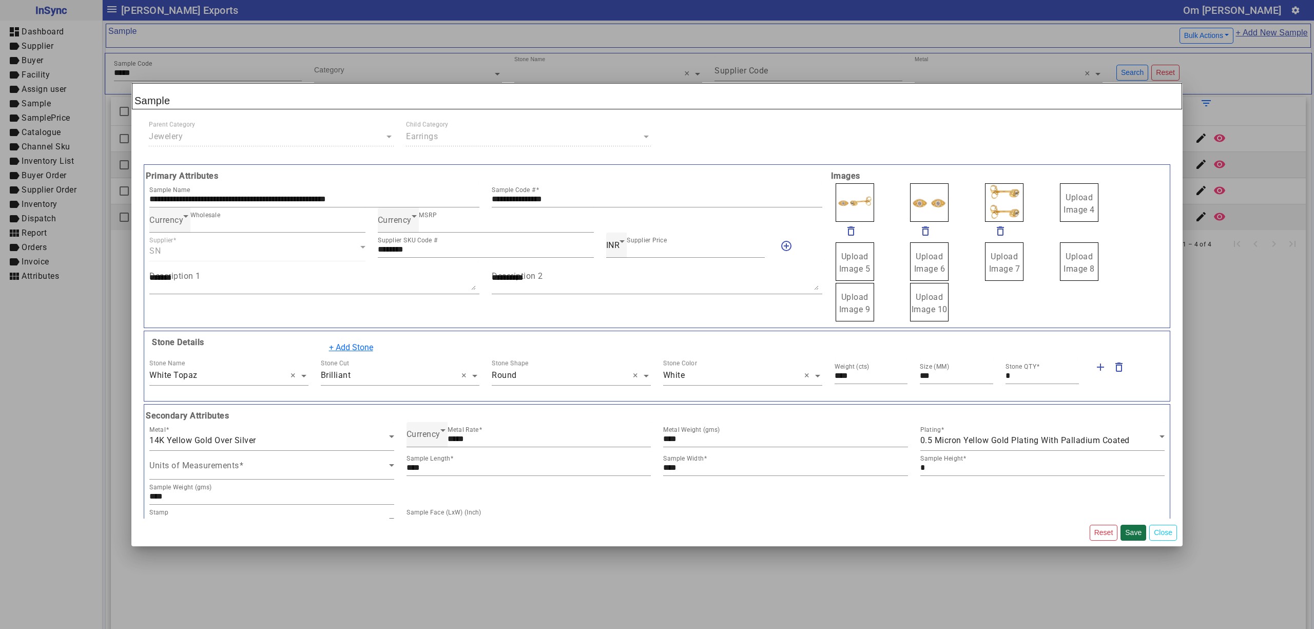
click at [1132, 528] on button "Save" at bounding box center [1133, 532] width 26 height 16
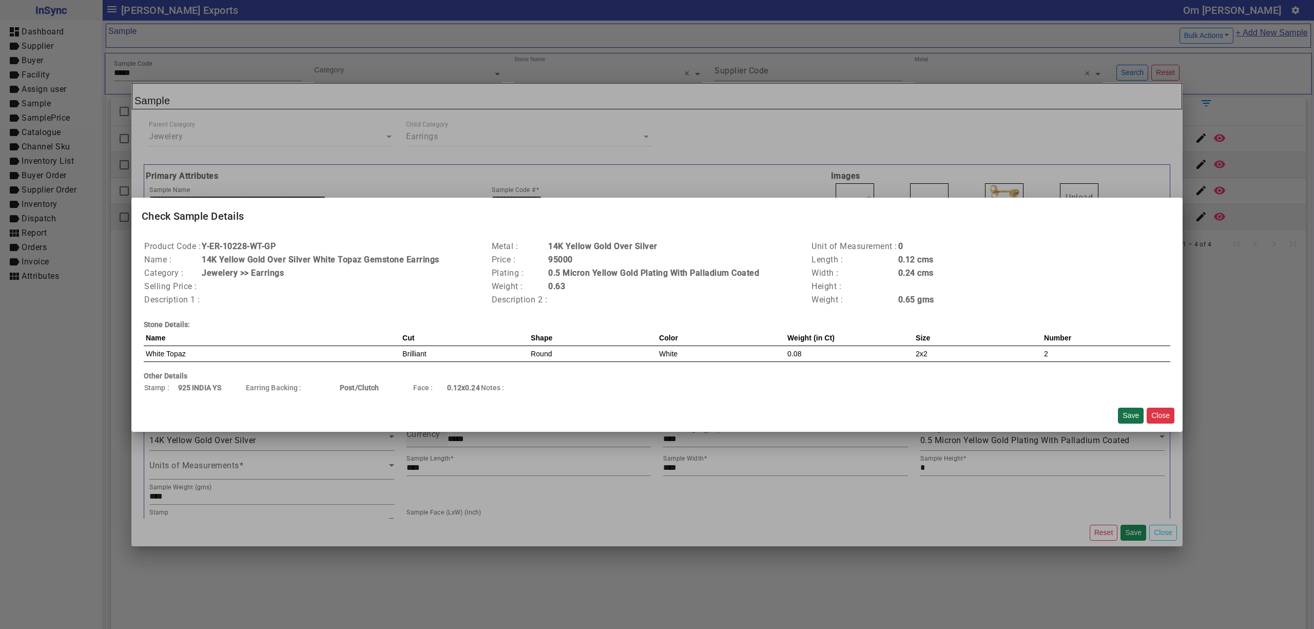
click at [1134, 407] on button "Save" at bounding box center [1131, 415] width 26 height 16
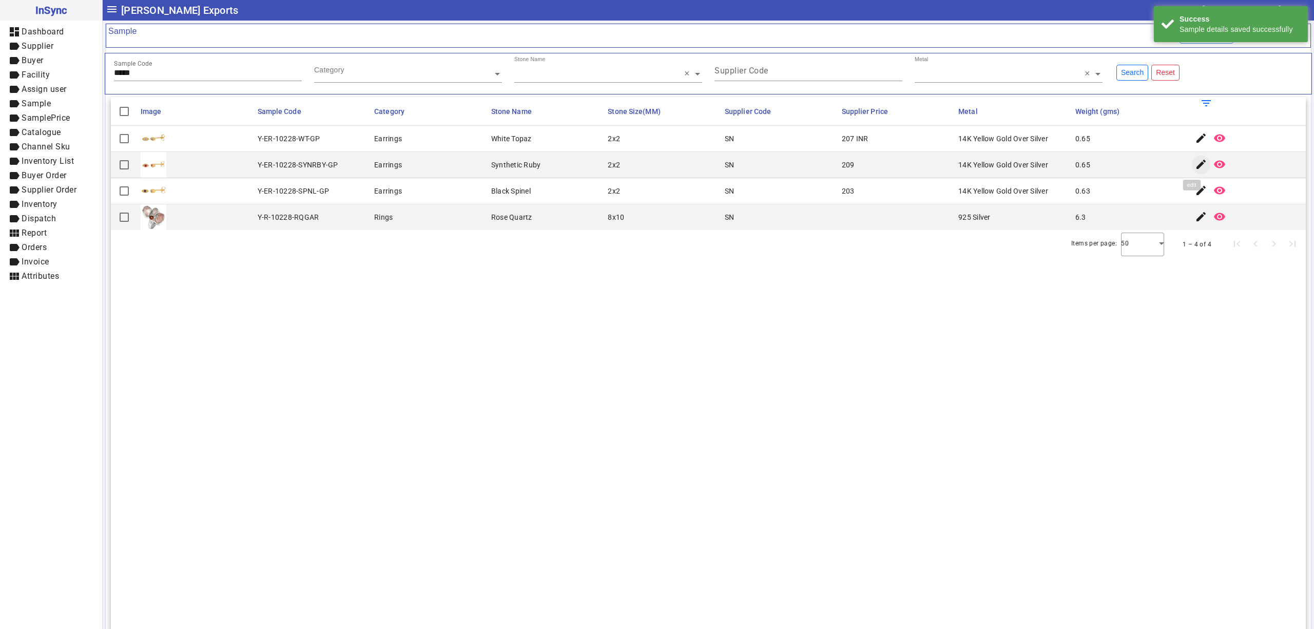
click at [1195, 165] on mat-icon "edit" at bounding box center [1201, 164] width 12 height 12
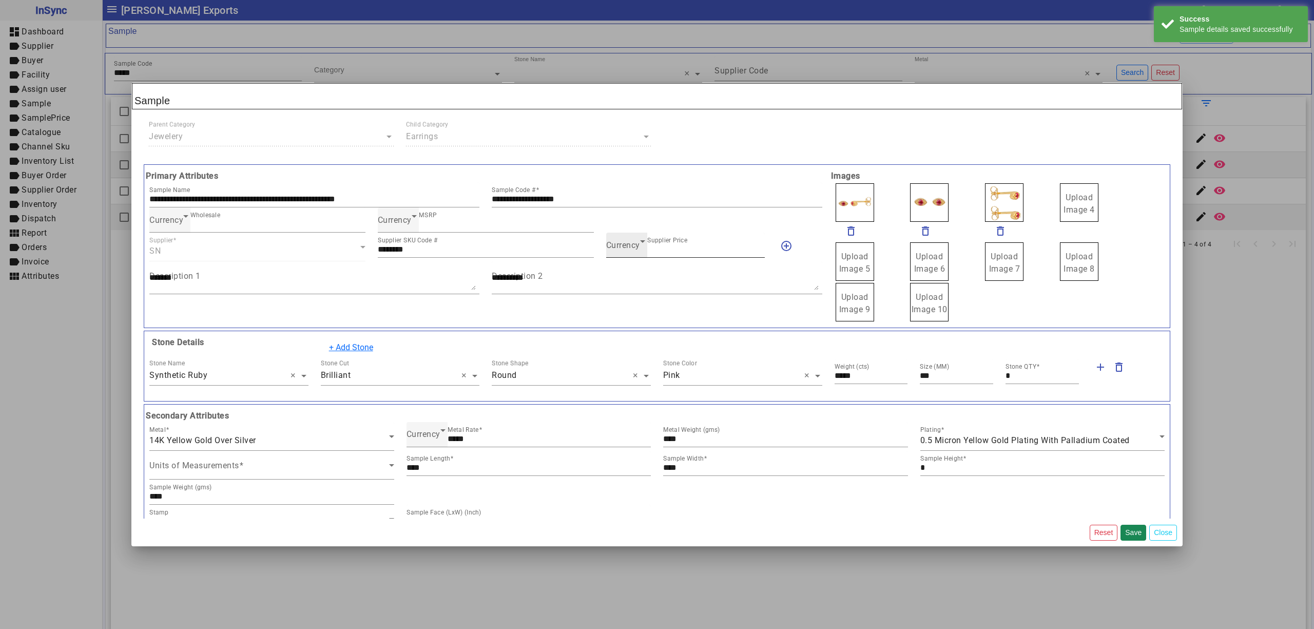
click at [617, 243] on span "Currency" at bounding box center [623, 245] width 34 height 10
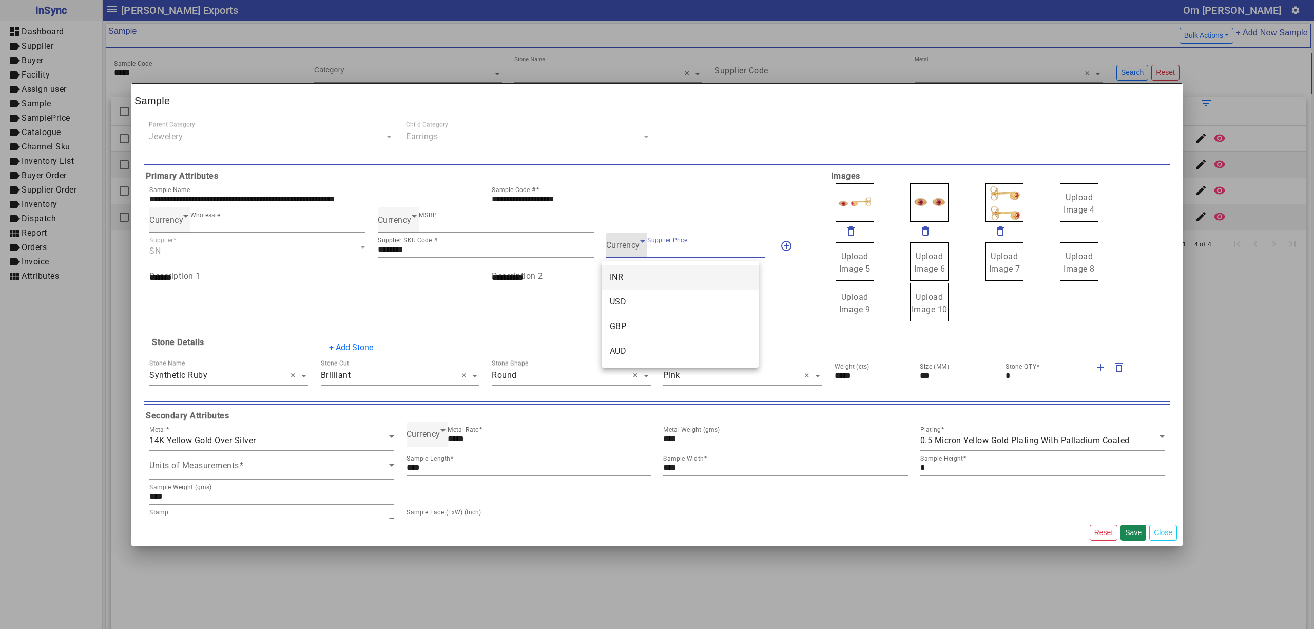
click at [624, 268] on mat-option "INR" at bounding box center [679, 277] width 157 height 25
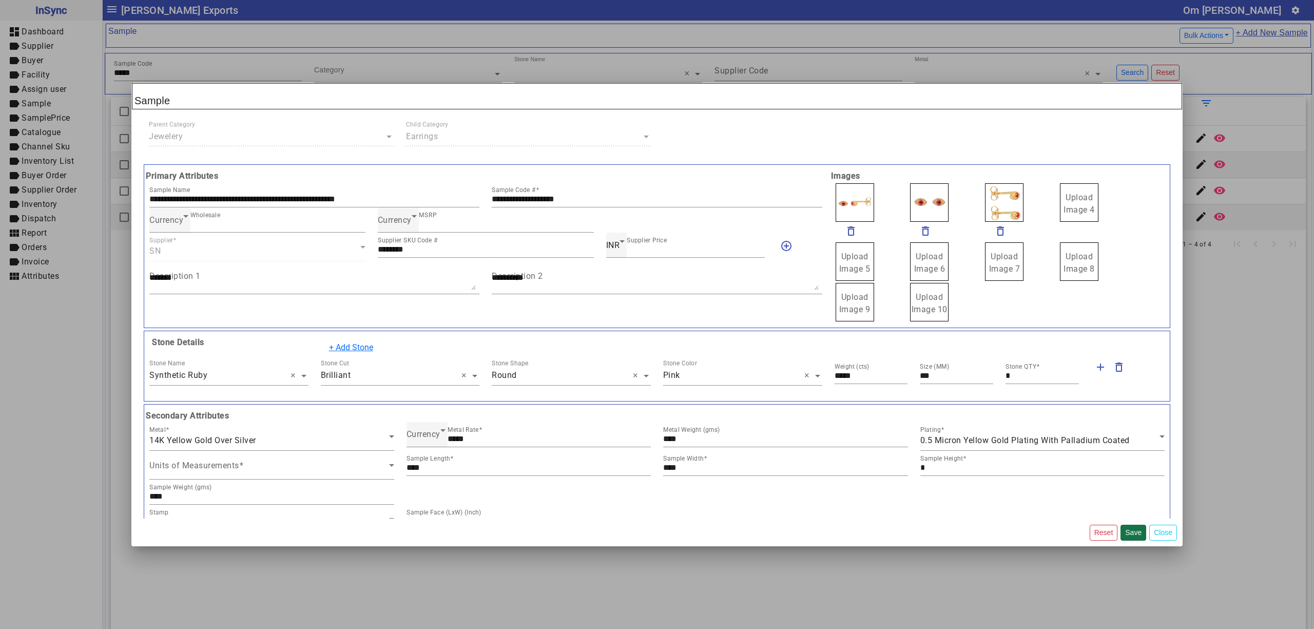
click at [1134, 528] on button "Save" at bounding box center [1133, 532] width 26 height 16
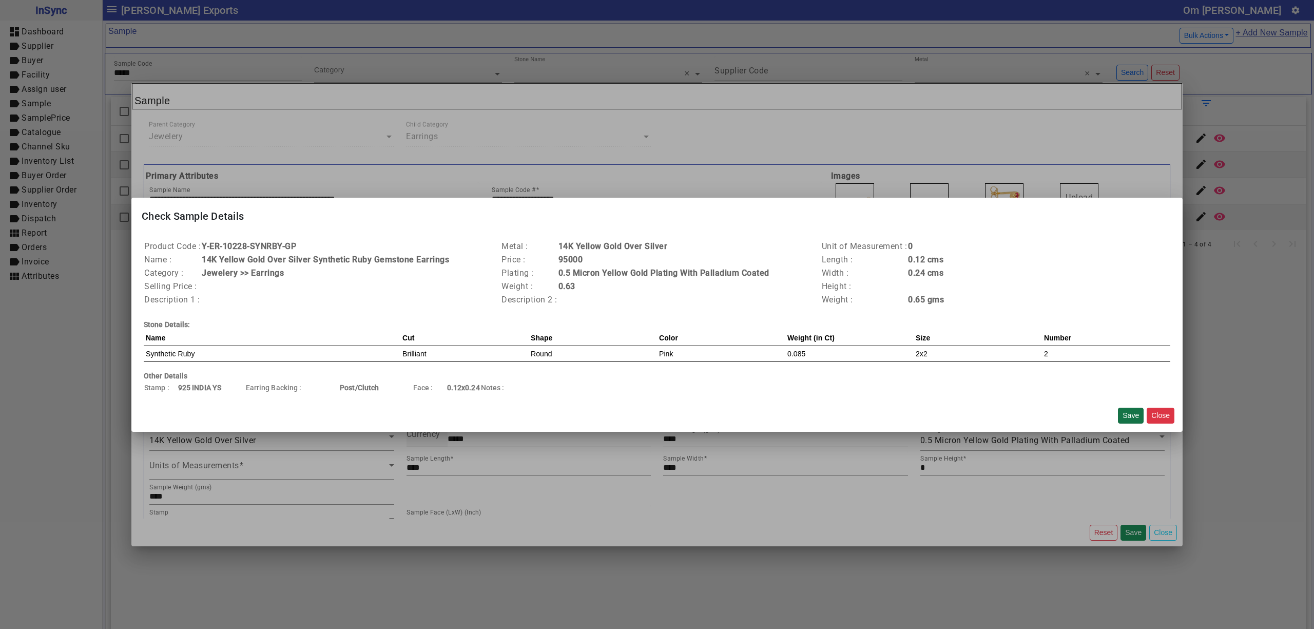
click at [1136, 417] on button "Save" at bounding box center [1131, 415] width 26 height 16
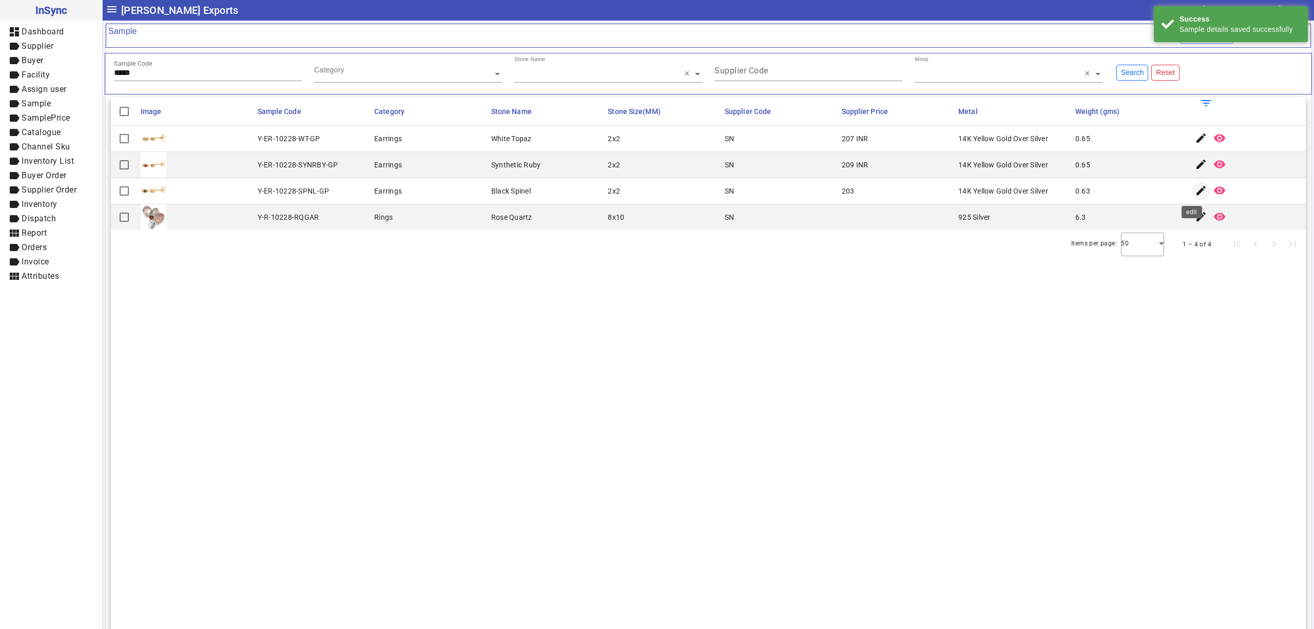
click at [1195, 190] on mat-icon "edit" at bounding box center [1201, 190] width 12 height 12
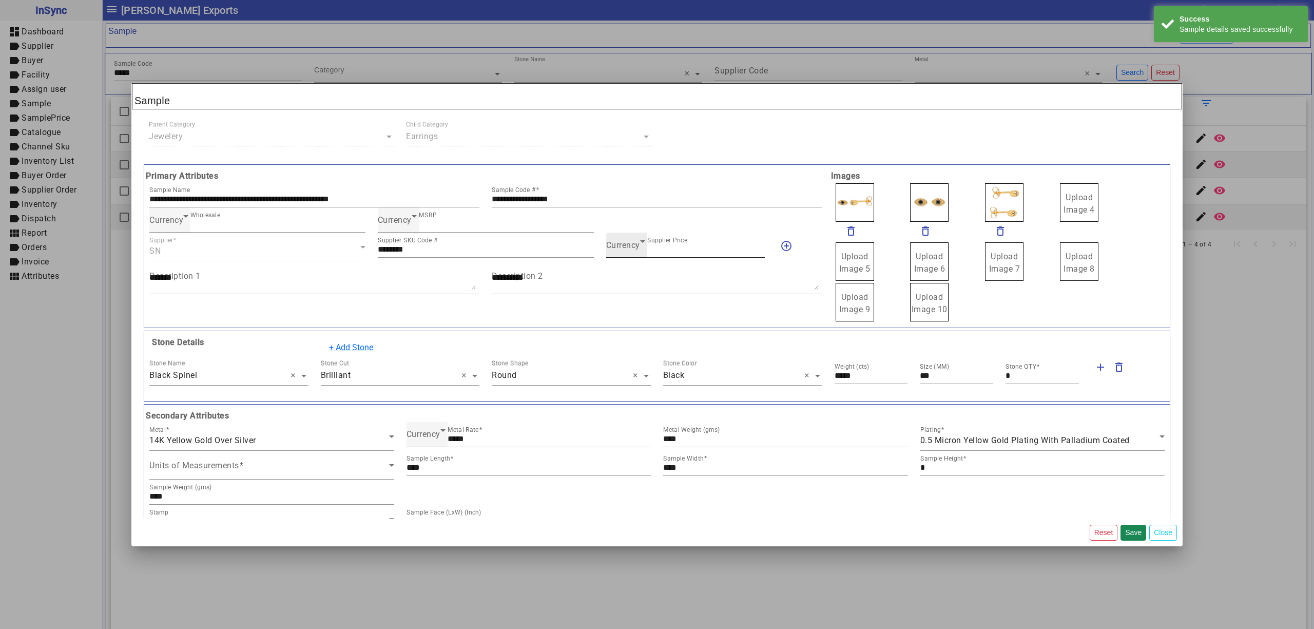
click at [613, 249] on span "Currency" at bounding box center [623, 245] width 34 height 10
click at [629, 276] on mat-option "INR" at bounding box center [679, 277] width 157 height 25
click at [1133, 533] on button "Save" at bounding box center [1133, 532] width 26 height 16
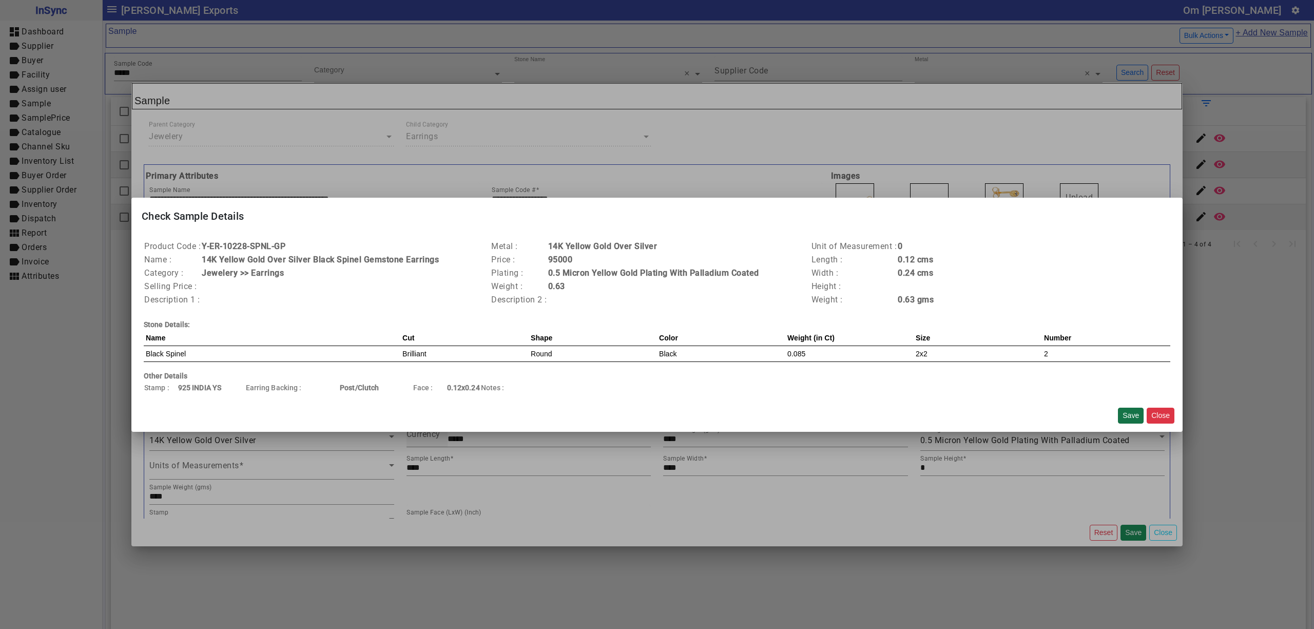
click at [1130, 419] on button "Save" at bounding box center [1131, 415] width 26 height 16
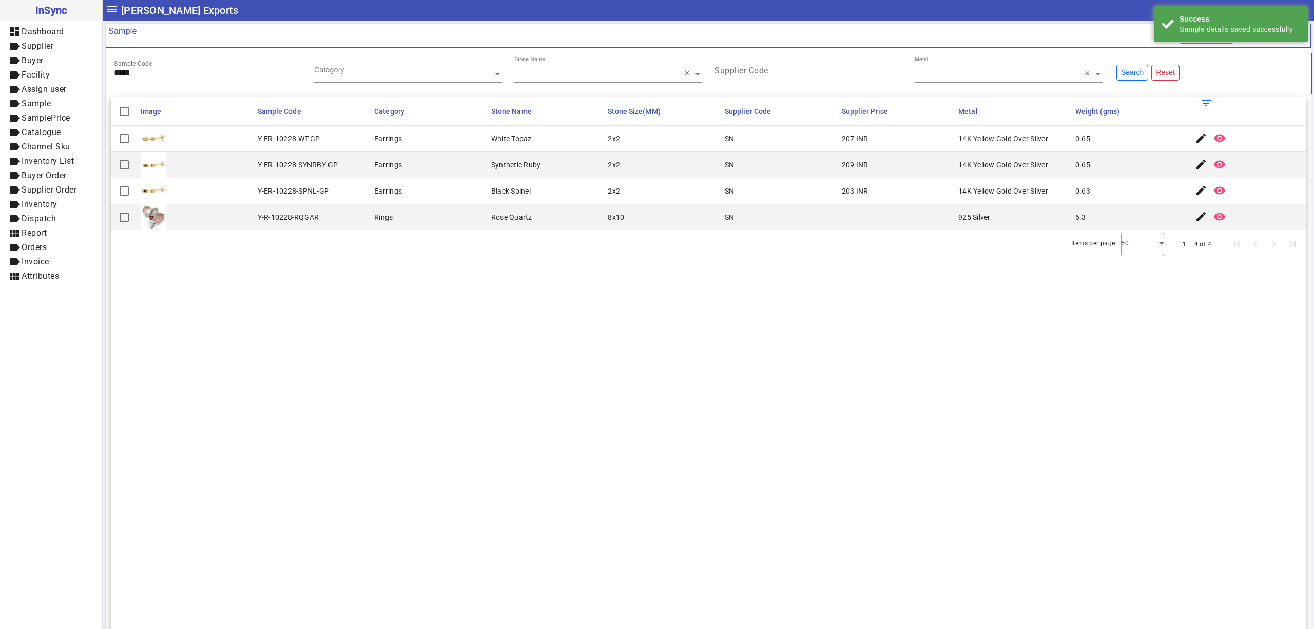
click at [177, 66] on div "Sample Code *****" at bounding box center [208, 68] width 188 height 25
click at [1195, 140] on mat-icon "edit" at bounding box center [1201, 138] width 12 height 12
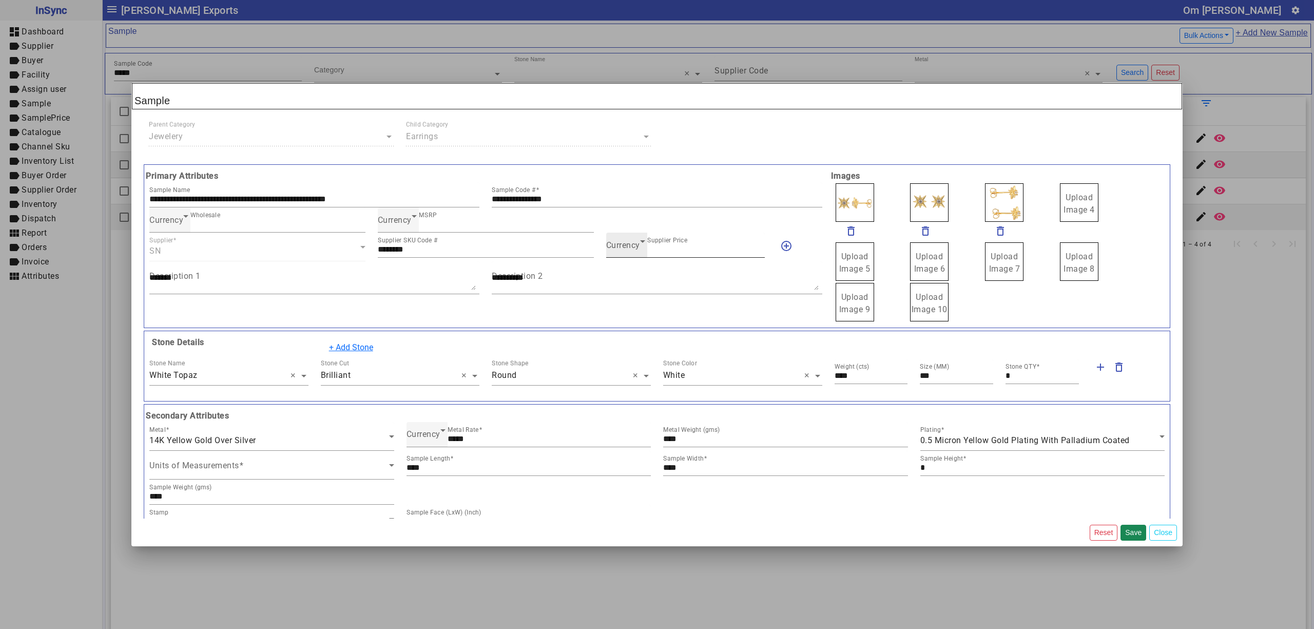
click at [626, 249] on span "Currency" at bounding box center [623, 245] width 34 height 10
click at [636, 271] on mat-option "INR" at bounding box center [679, 277] width 157 height 25
click at [1138, 536] on button "Save" at bounding box center [1133, 532] width 26 height 16
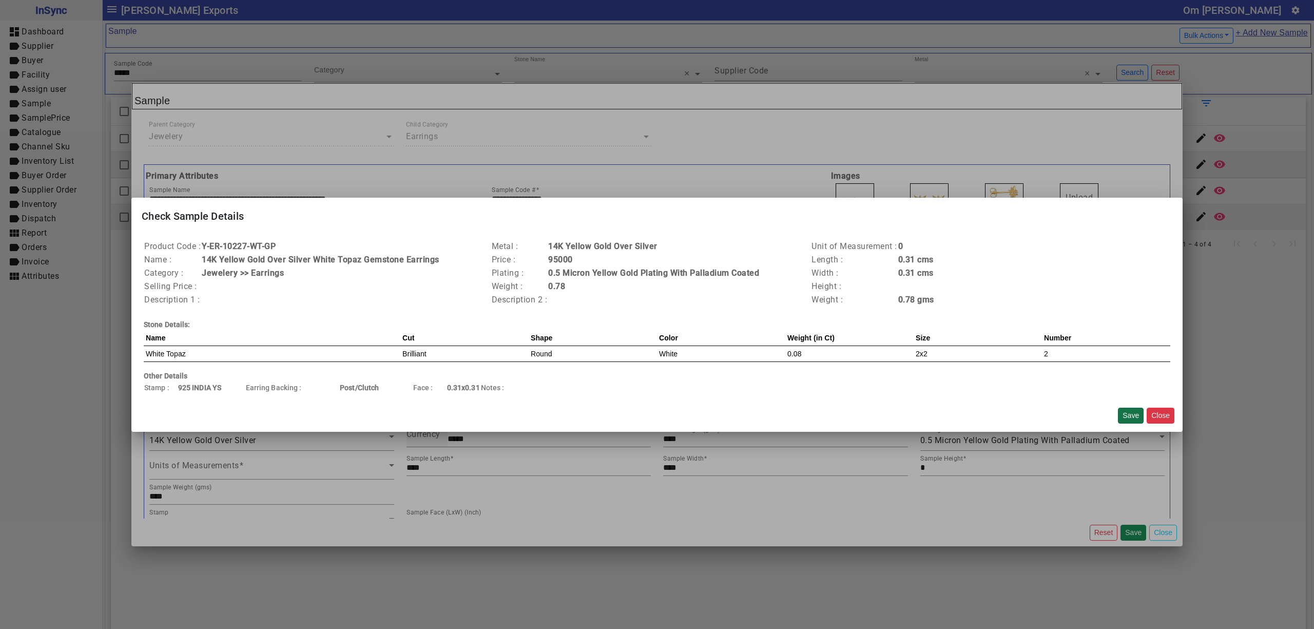
click at [1129, 421] on button "Save" at bounding box center [1131, 415] width 26 height 16
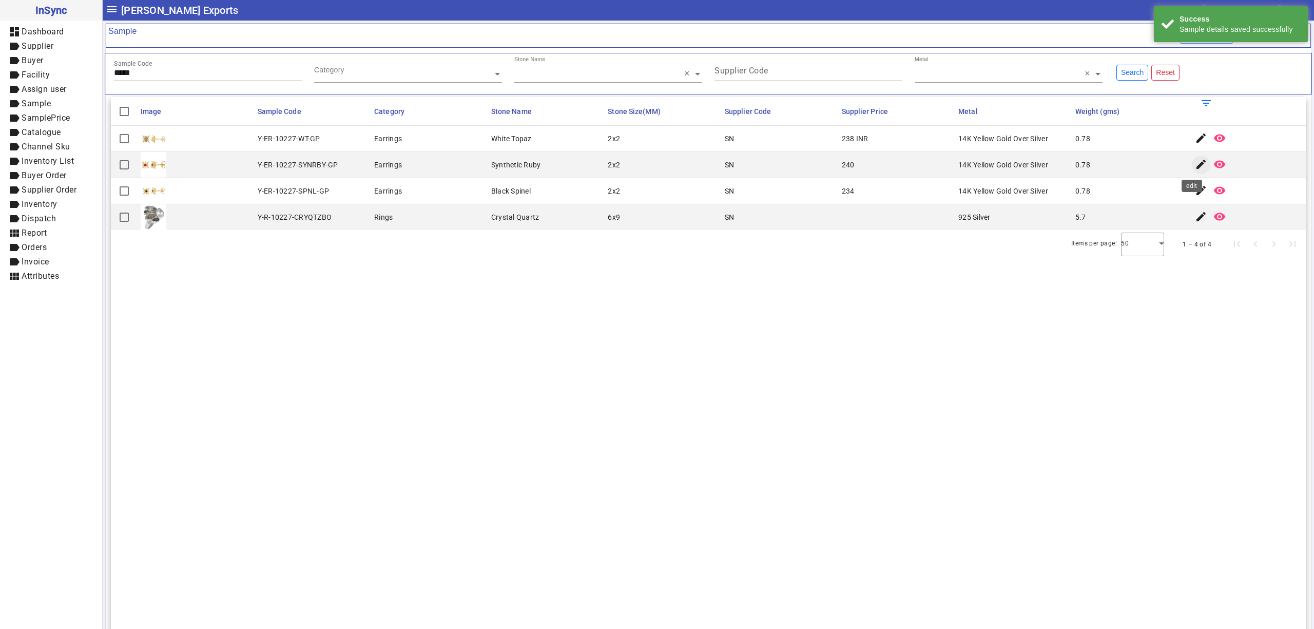
click at [1195, 159] on mat-icon "edit" at bounding box center [1201, 164] width 12 height 12
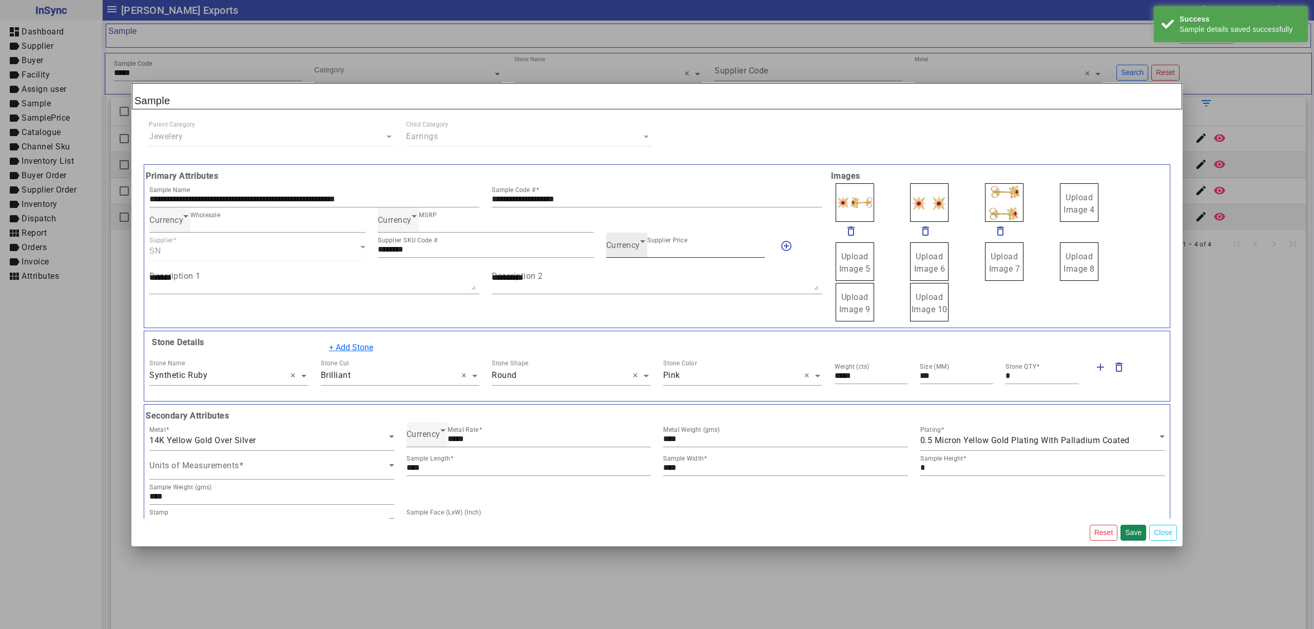
click at [608, 244] on span "Currency" at bounding box center [623, 245] width 34 height 10
click at [629, 297] on mat-option "USD" at bounding box center [679, 301] width 157 height 25
click at [619, 247] on icon at bounding box center [625, 241] width 12 height 12
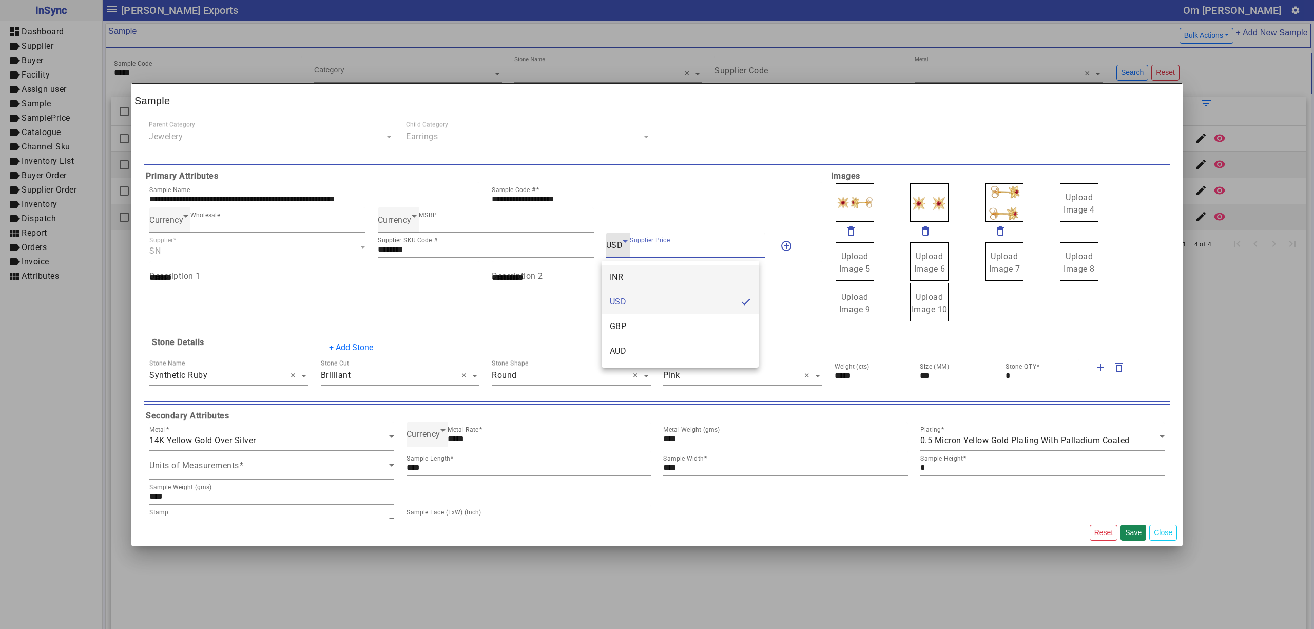
click at [628, 269] on mat-option "INR" at bounding box center [679, 277] width 157 height 25
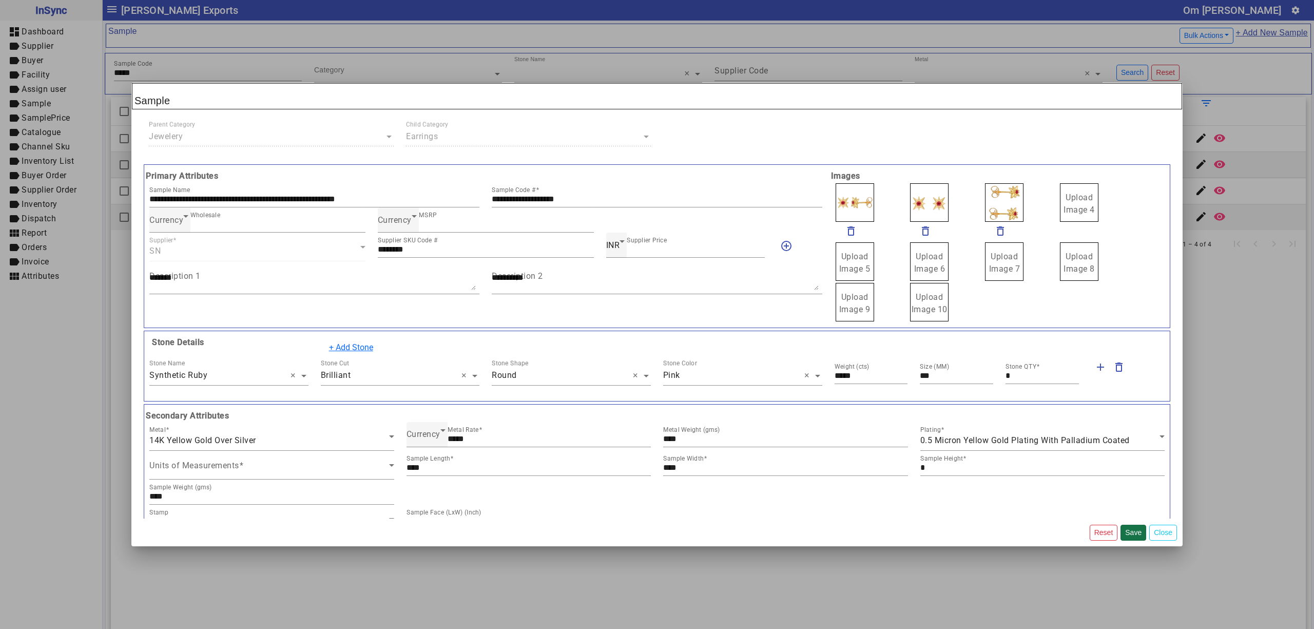
click at [1131, 527] on button "Save" at bounding box center [1133, 532] width 26 height 16
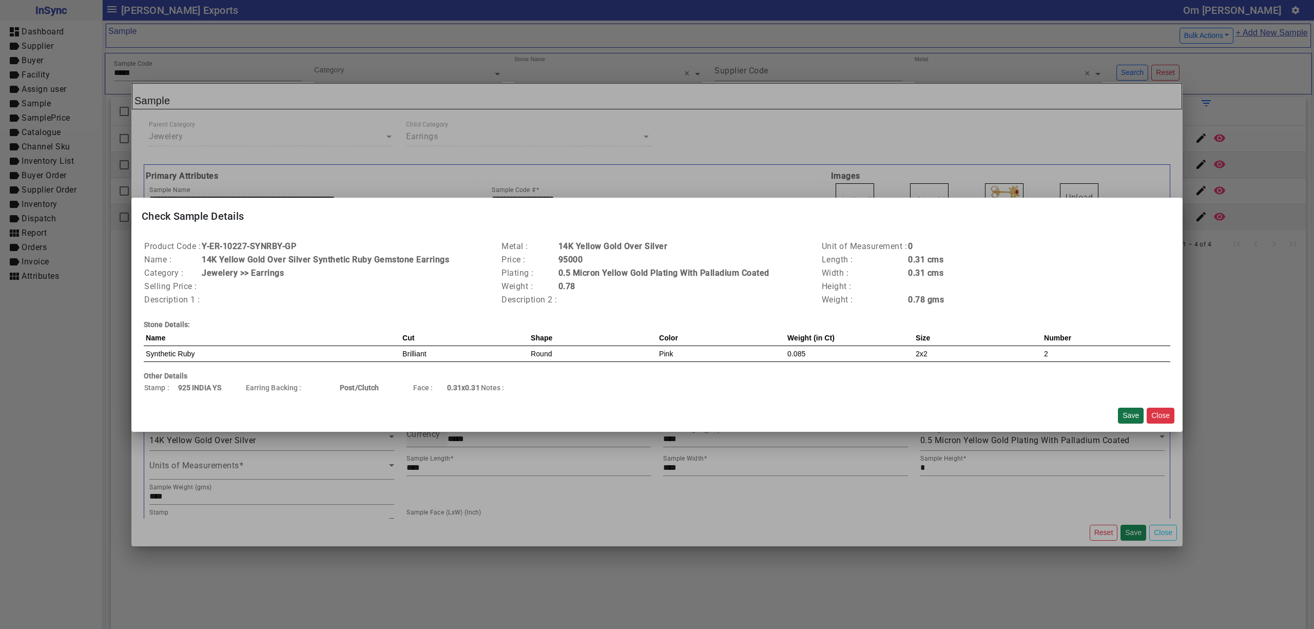
click at [1127, 415] on button "Save" at bounding box center [1131, 415] width 26 height 16
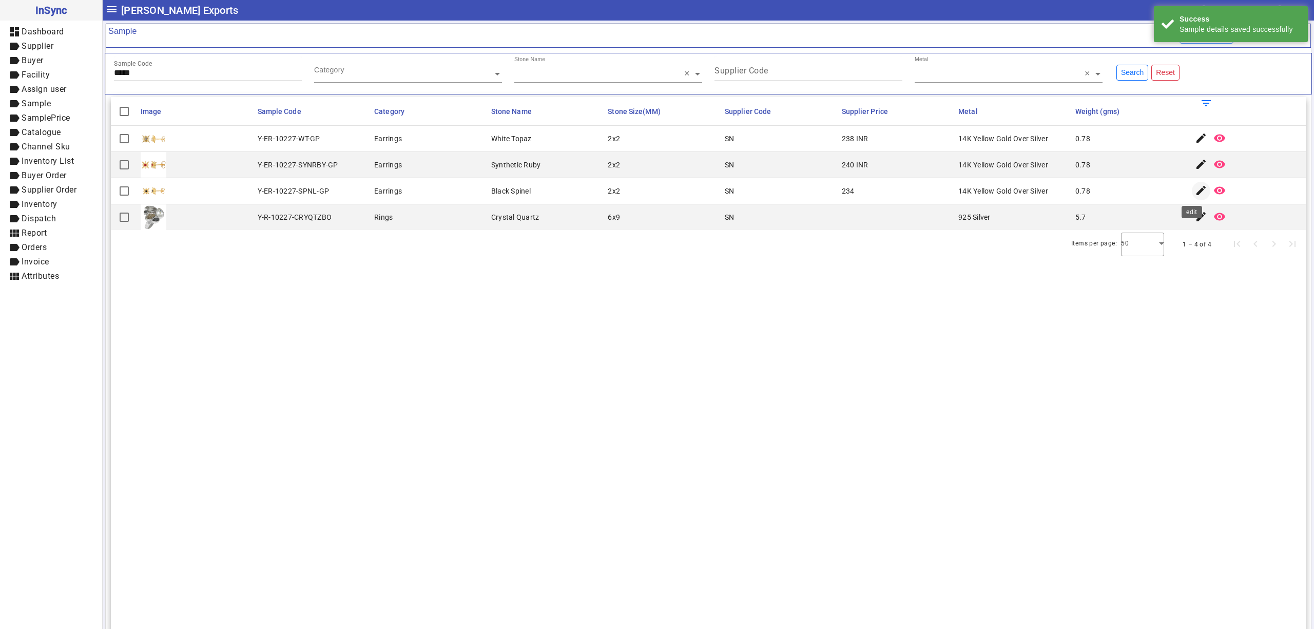
click at [1195, 189] on mat-icon "edit" at bounding box center [1201, 190] width 12 height 12
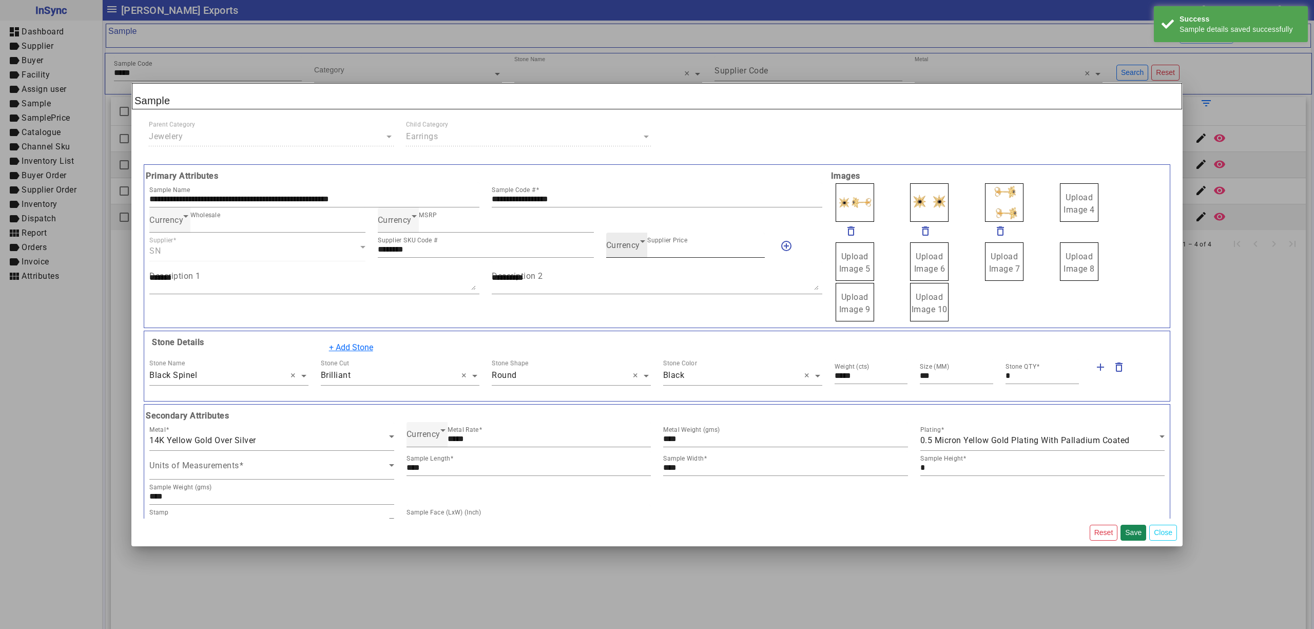
click at [625, 247] on span "Currency" at bounding box center [623, 245] width 34 height 10
click at [633, 276] on mat-option "INR" at bounding box center [679, 277] width 157 height 25
click at [1129, 529] on button "Save" at bounding box center [1133, 532] width 26 height 16
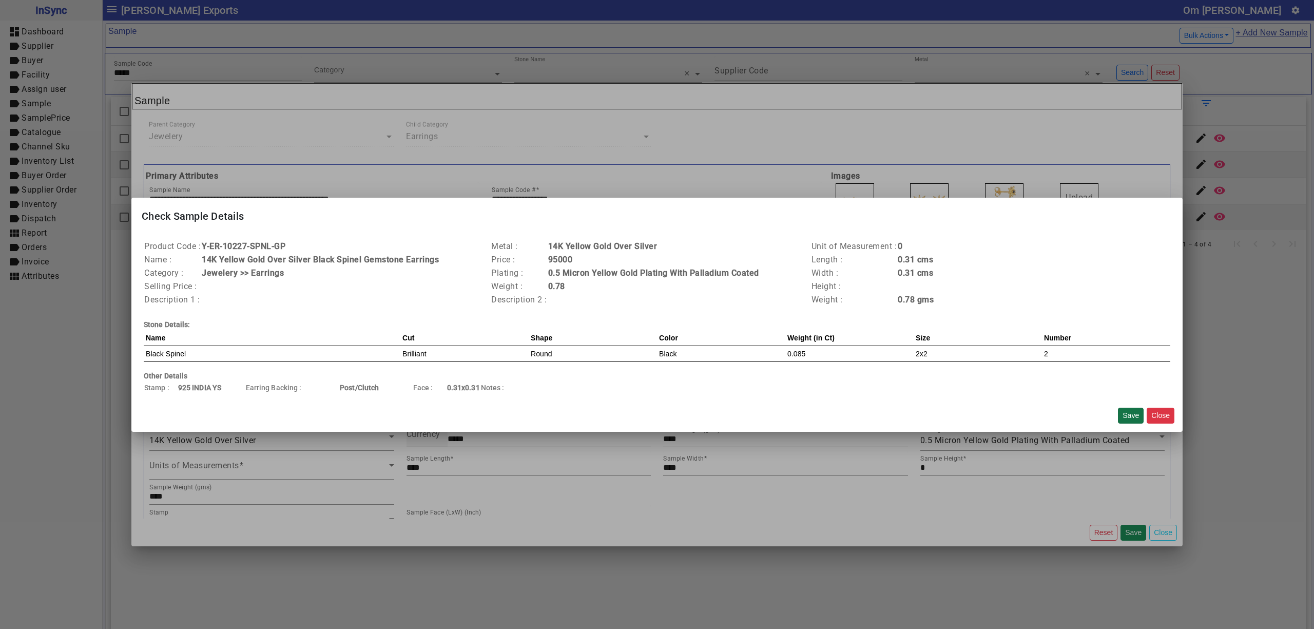
click at [1123, 411] on button "Save" at bounding box center [1131, 415] width 26 height 16
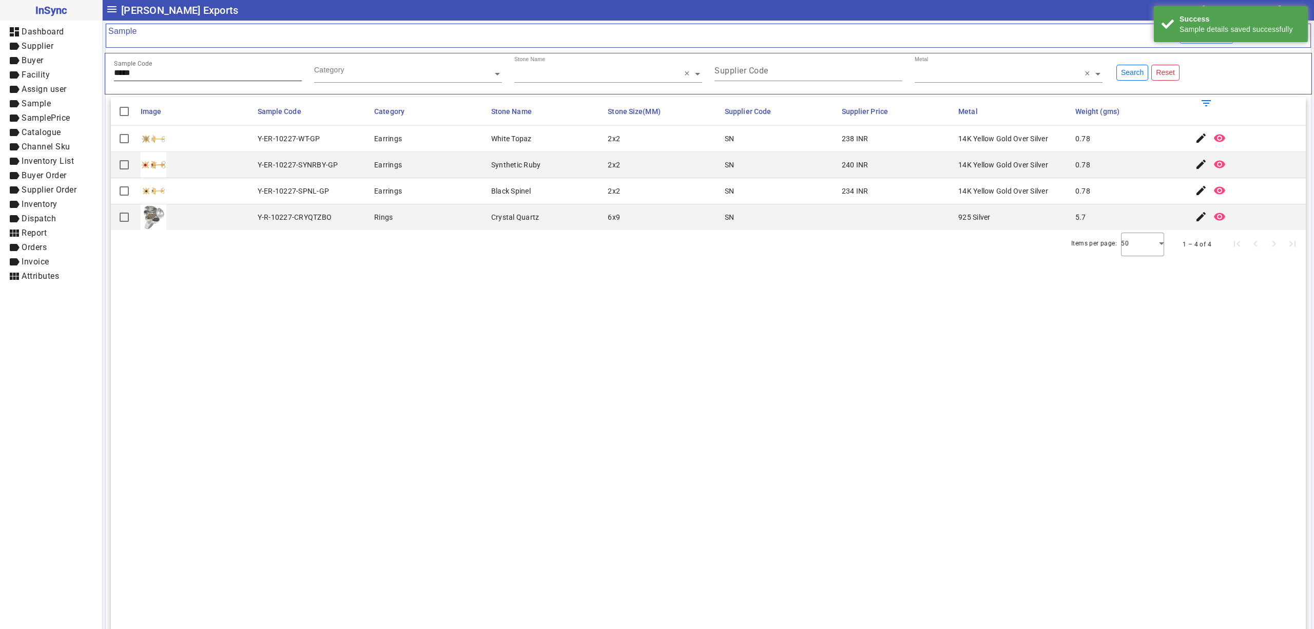
click at [205, 77] on input "*****" at bounding box center [208, 72] width 188 height 9
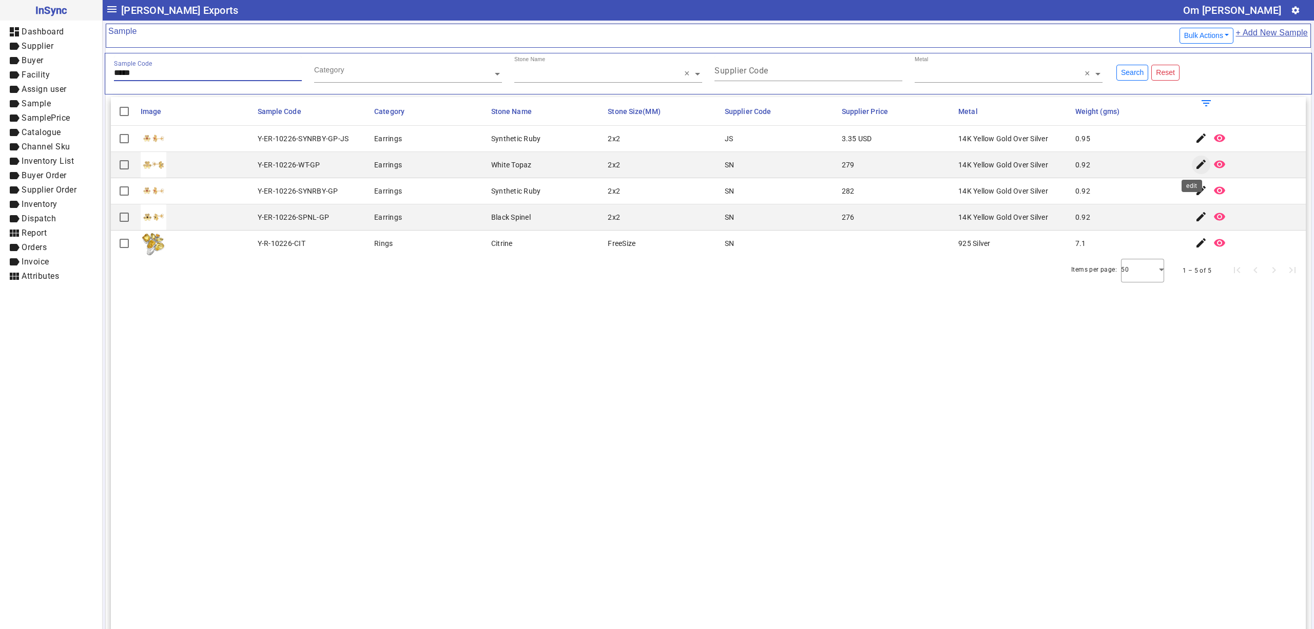
click at [1195, 168] on mat-icon "edit" at bounding box center [1201, 164] width 12 height 12
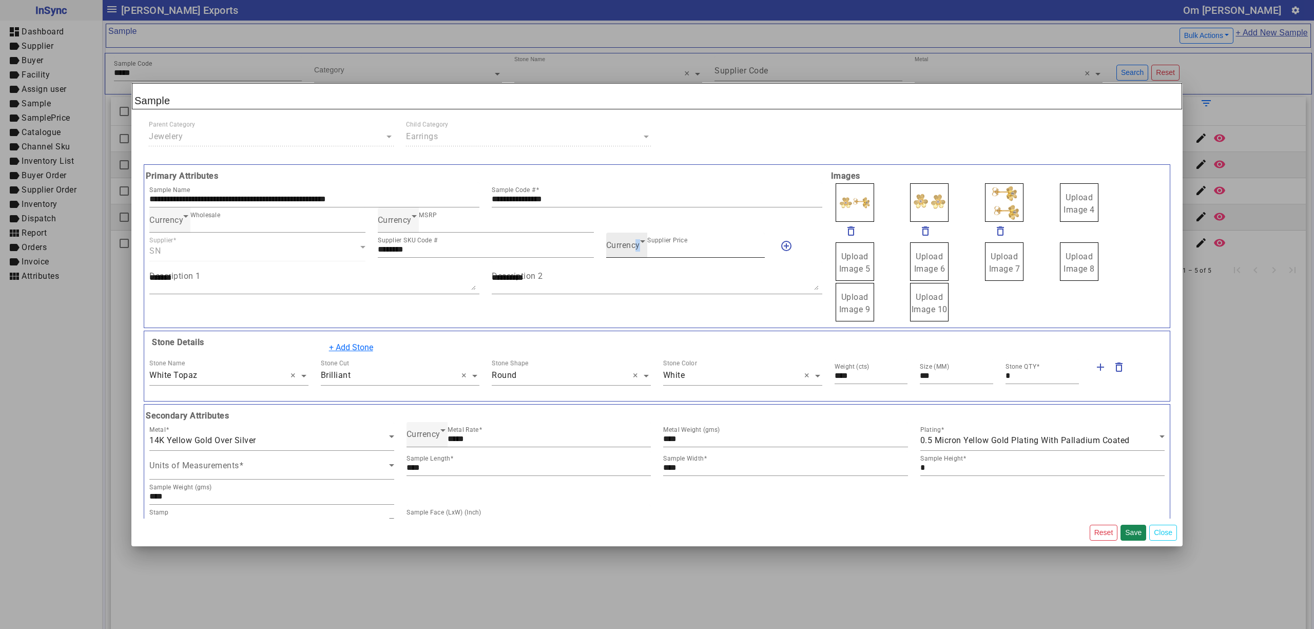
click at [633, 250] on span "Currency" at bounding box center [623, 245] width 34 height 10
click at [629, 277] on mat-option "INR" at bounding box center [679, 277] width 157 height 25
click at [1128, 533] on button "Save" at bounding box center [1133, 532] width 26 height 16
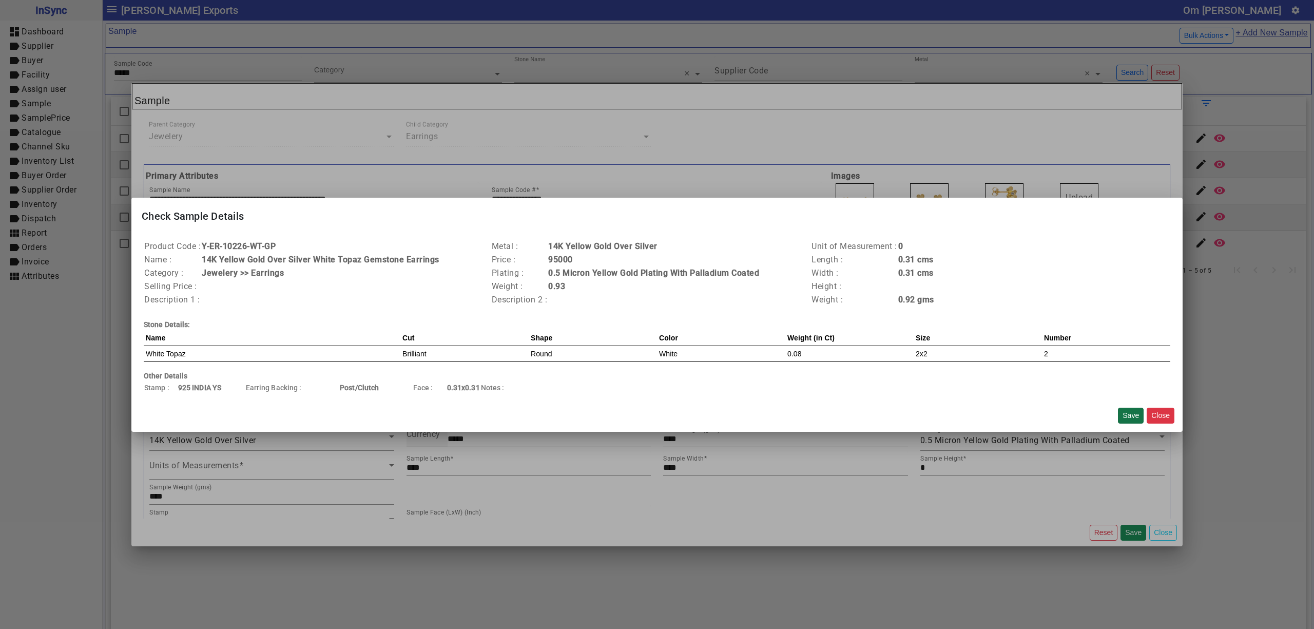
click at [1133, 412] on button "Save" at bounding box center [1131, 415] width 26 height 16
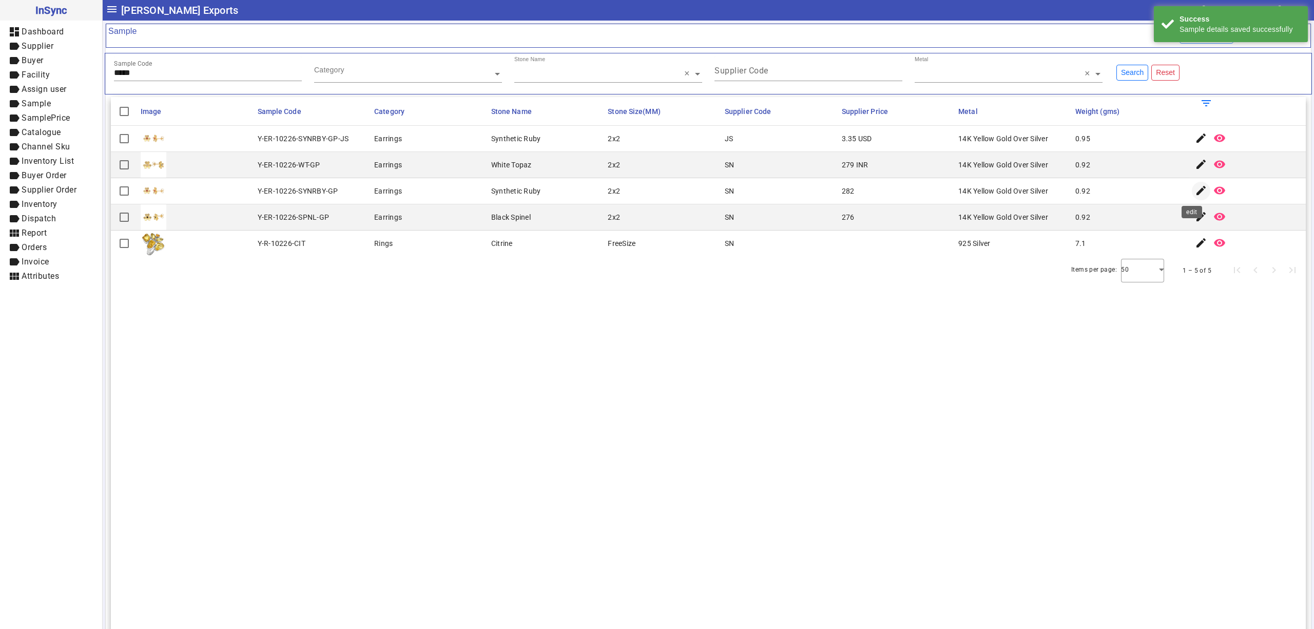
click at [1195, 191] on mat-icon "edit" at bounding box center [1201, 190] width 12 height 12
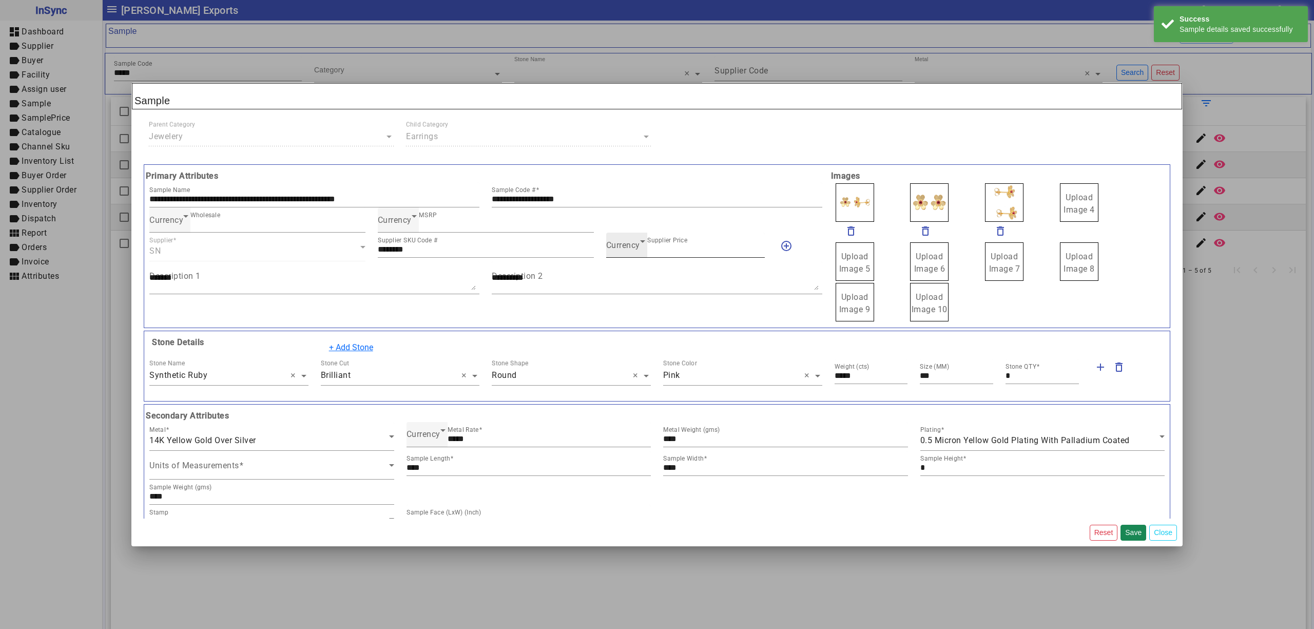
click at [627, 245] on span "Currency" at bounding box center [623, 245] width 34 height 10
click at [624, 276] on mat-option "INR" at bounding box center [679, 277] width 157 height 25
click at [1127, 531] on button "Save" at bounding box center [1133, 532] width 26 height 16
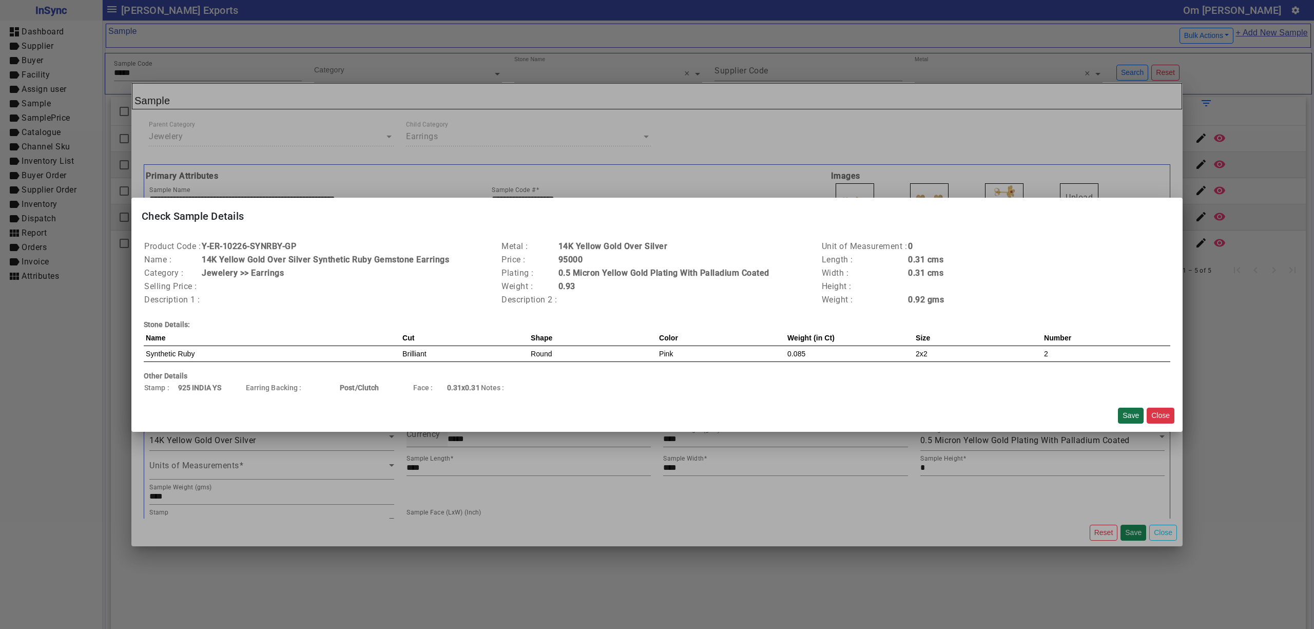
click at [1129, 415] on button "Save" at bounding box center [1131, 415] width 26 height 16
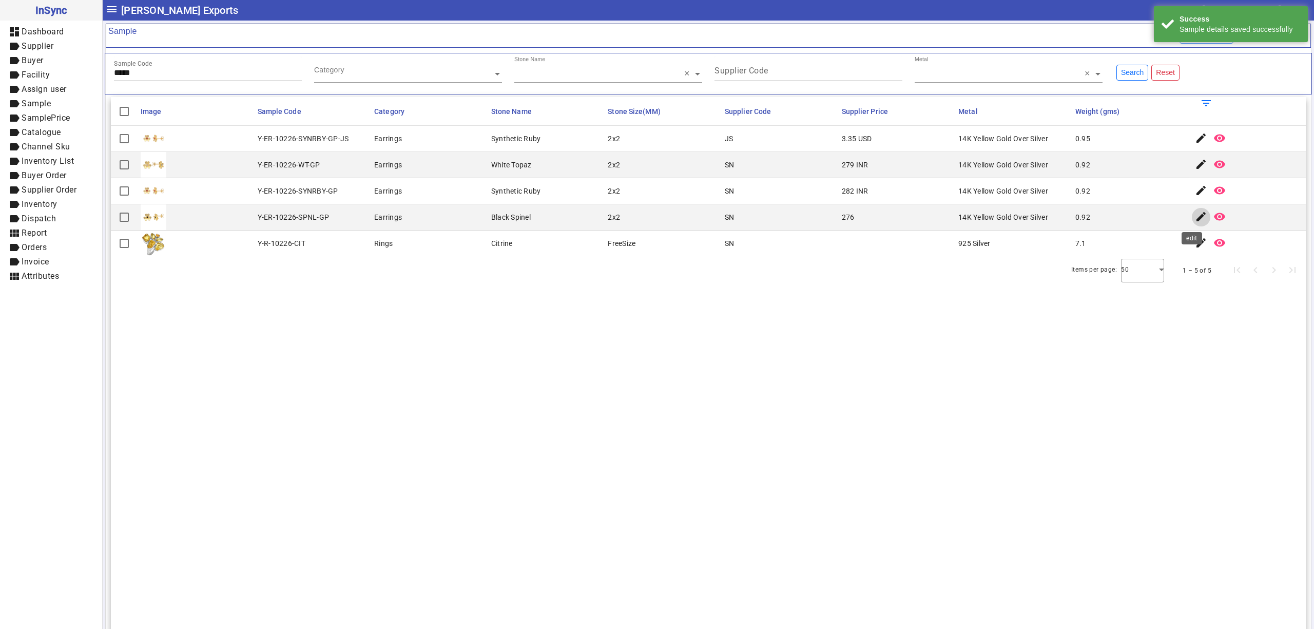
click at [1195, 217] on mat-icon "edit" at bounding box center [1201, 216] width 12 height 12
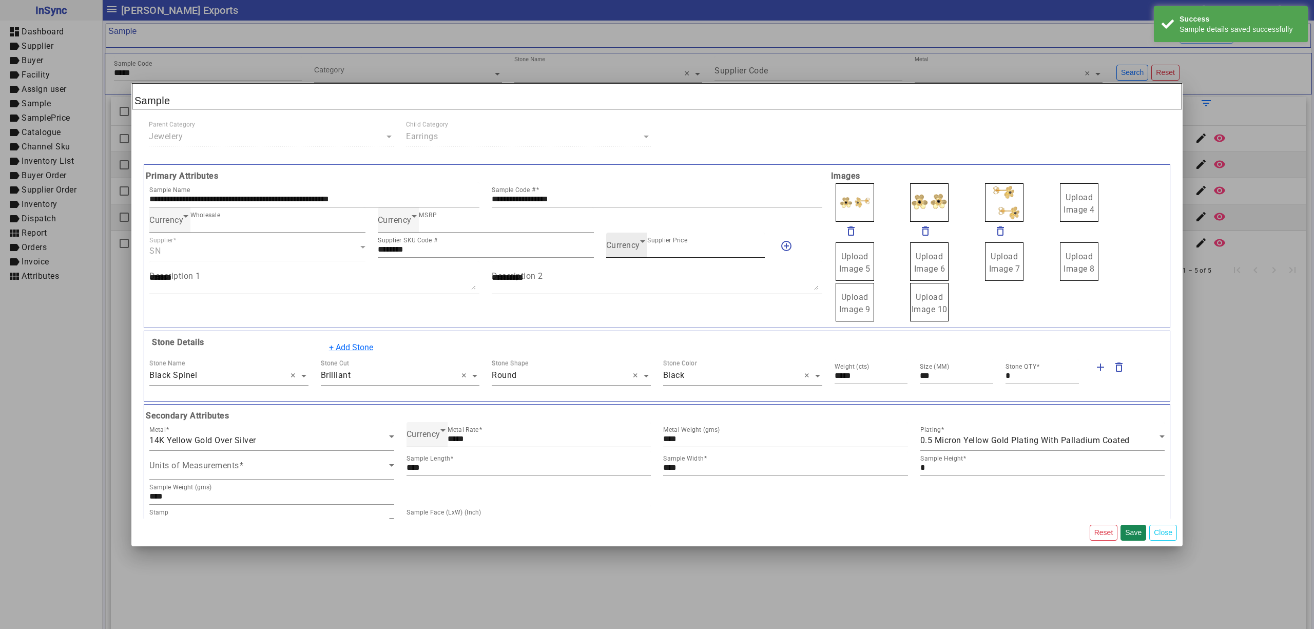
click at [621, 248] on span "Currency" at bounding box center [623, 245] width 34 height 10
click at [629, 269] on mat-option "INR" at bounding box center [679, 277] width 157 height 25
click at [1129, 532] on button "Save" at bounding box center [1133, 532] width 26 height 16
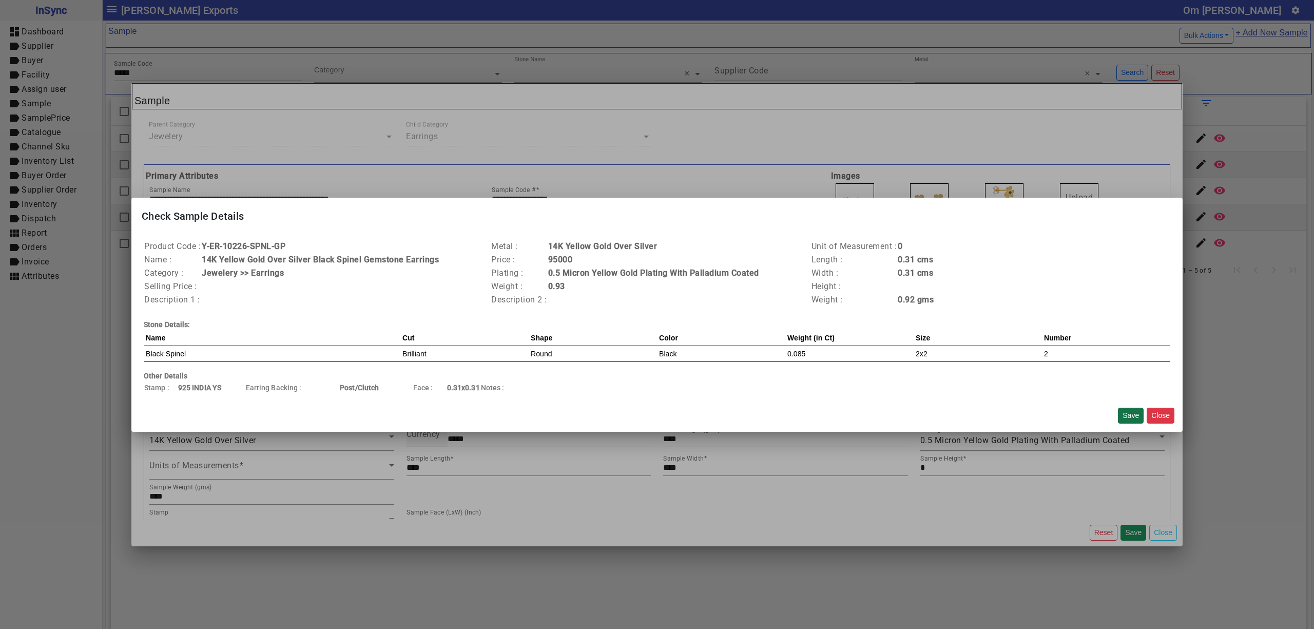
click at [1121, 414] on button "Save" at bounding box center [1131, 415] width 26 height 16
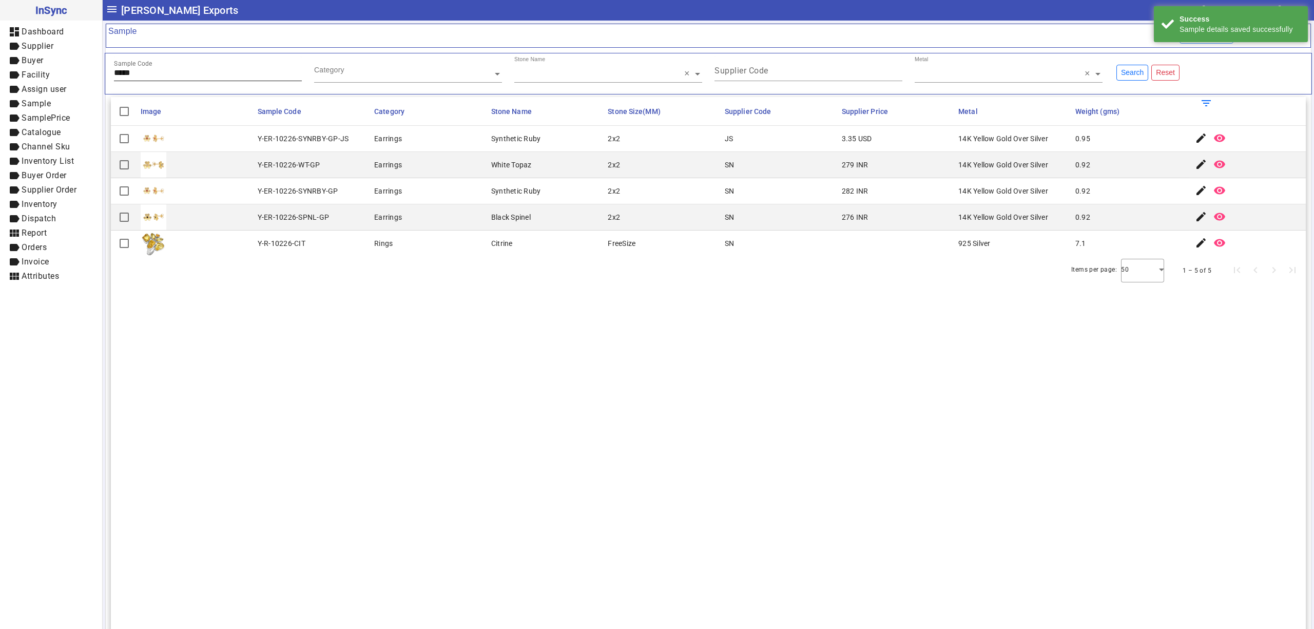
click at [278, 70] on input "*****" at bounding box center [208, 72] width 188 height 9
type input "*****"
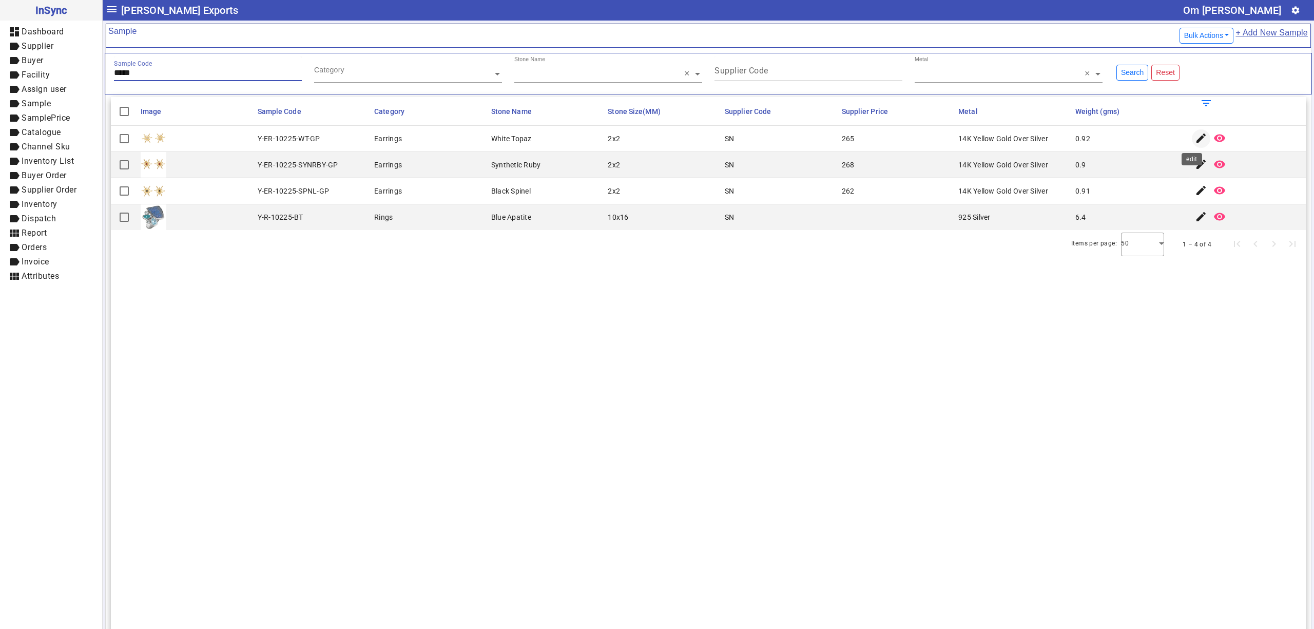
click at [1195, 139] on mat-icon "edit" at bounding box center [1201, 138] width 12 height 12
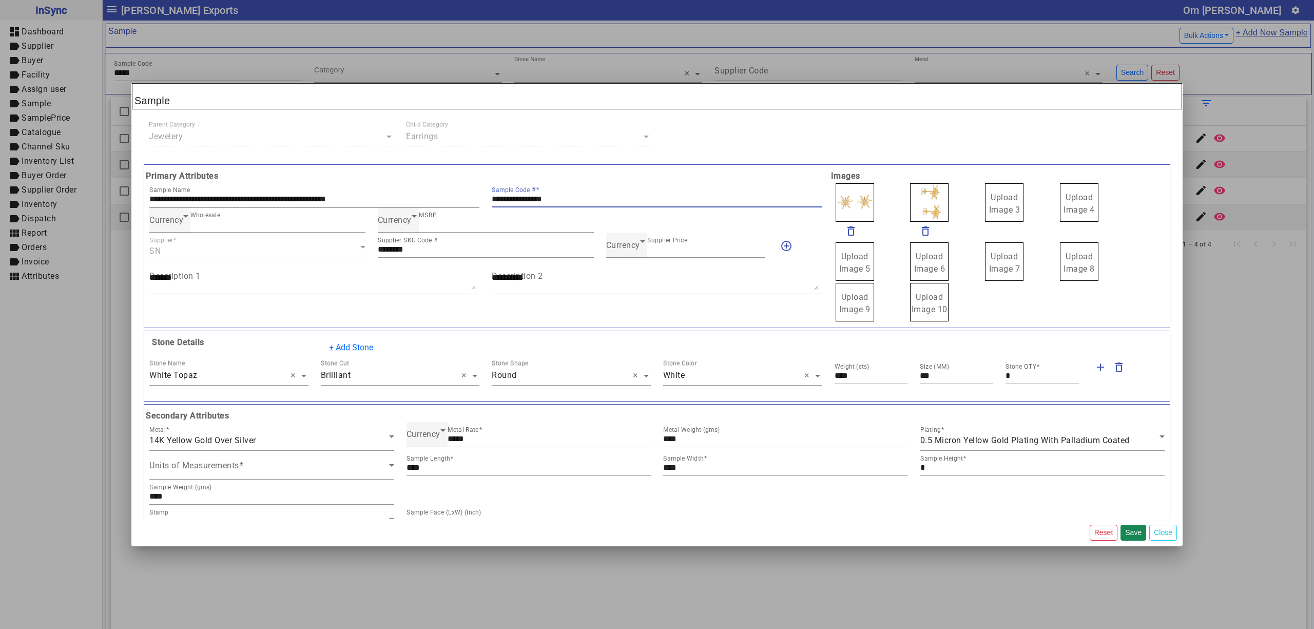
drag, startPoint x: 604, startPoint y: 202, endPoint x: 413, endPoint y: 204, distance: 190.4
click at [415, 206] on div "**********" at bounding box center [485, 194] width 685 height 25
click at [730, 251] on input "***" at bounding box center [706, 249] width 118 height 9
click at [636, 247] on icon at bounding box center [642, 241] width 12 height 12
drag, startPoint x: 629, startPoint y: 271, endPoint x: 959, endPoint y: 173, distance: 344.2
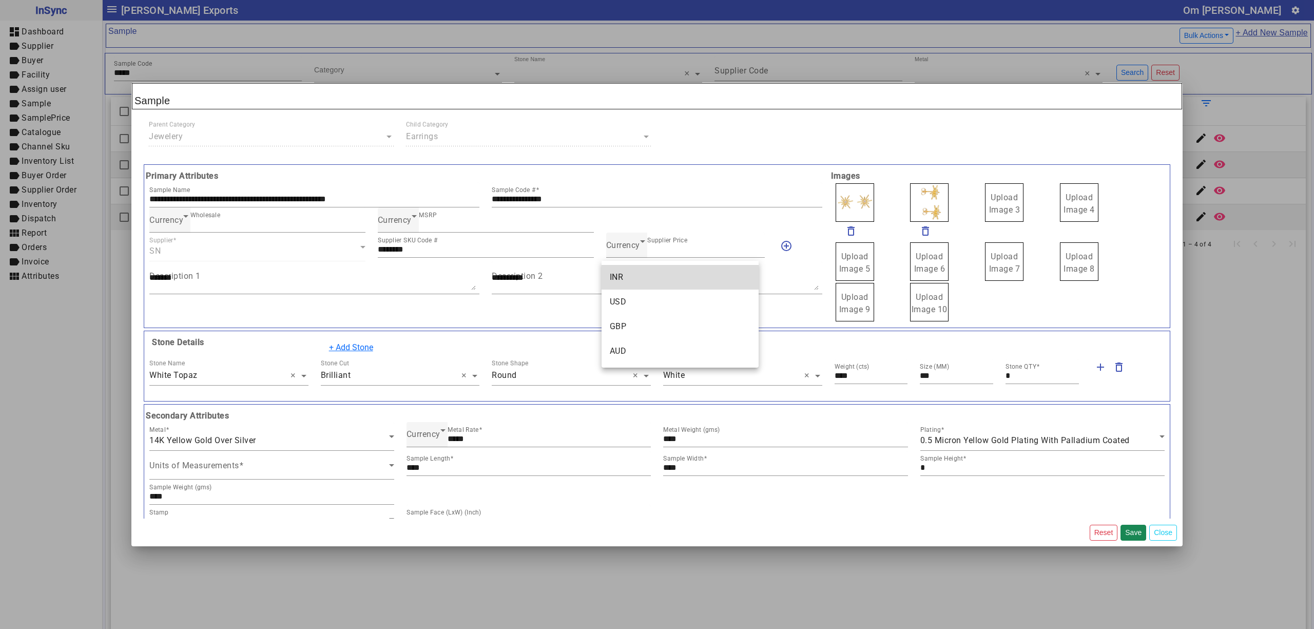
click at [630, 271] on mat-option "INR" at bounding box center [679, 277] width 157 height 25
drag, startPoint x: 970, startPoint y: 201, endPoint x: 1000, endPoint y: 216, distance: 33.5
drag, startPoint x: 1000, startPoint y: 204, endPoint x: 997, endPoint y: 196, distance: 8.8
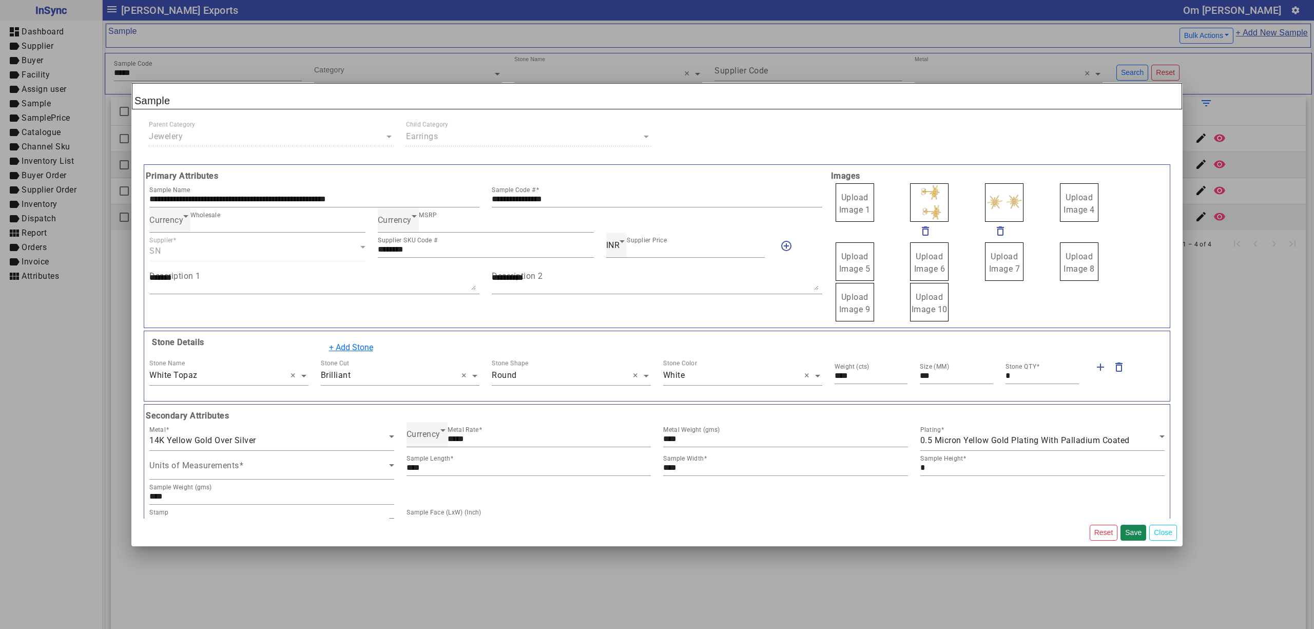
drag, startPoint x: 1040, startPoint y: 193, endPoint x: 1040, endPoint y: 208, distance: 14.4
click at [871, 204] on div "Upload Image 1" at bounding box center [875, 202] width 83 height 41
click at [860, 202] on span "Upload Image 1" at bounding box center [854, 203] width 31 height 22
click at [0, 0] on input "Upload Image 1" at bounding box center [0, 0] width 0 height 0
click at [1128, 530] on button "Save" at bounding box center [1133, 532] width 26 height 16
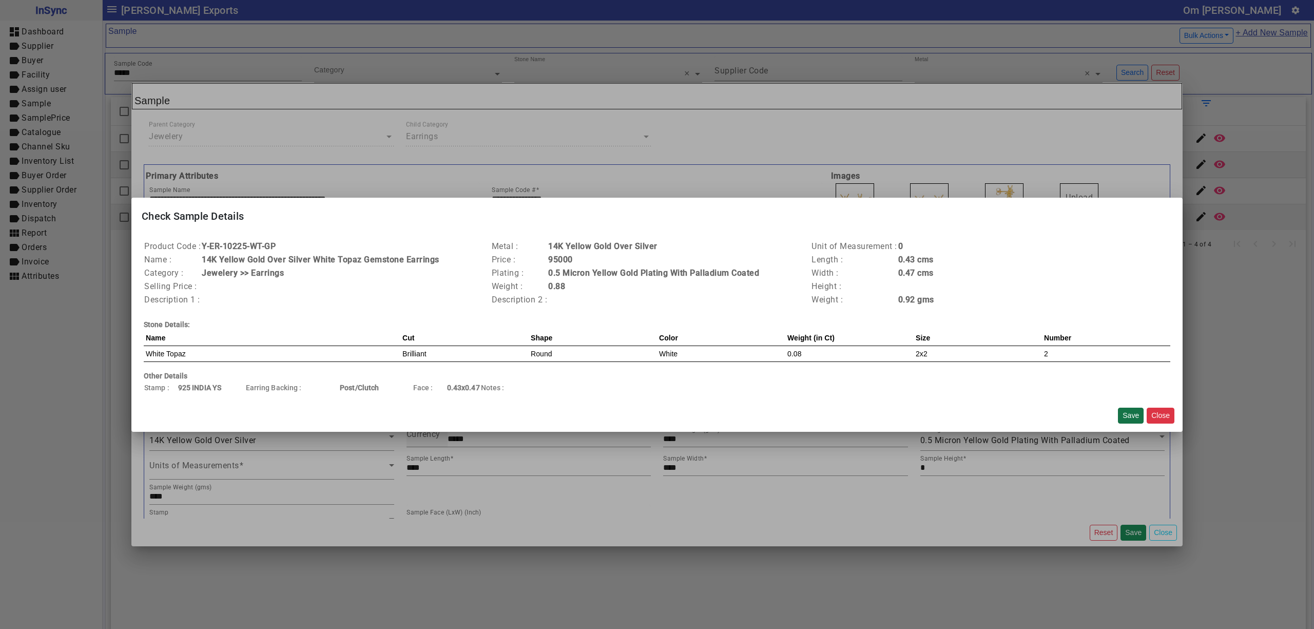
click at [1132, 414] on button "Save" at bounding box center [1131, 415] width 26 height 16
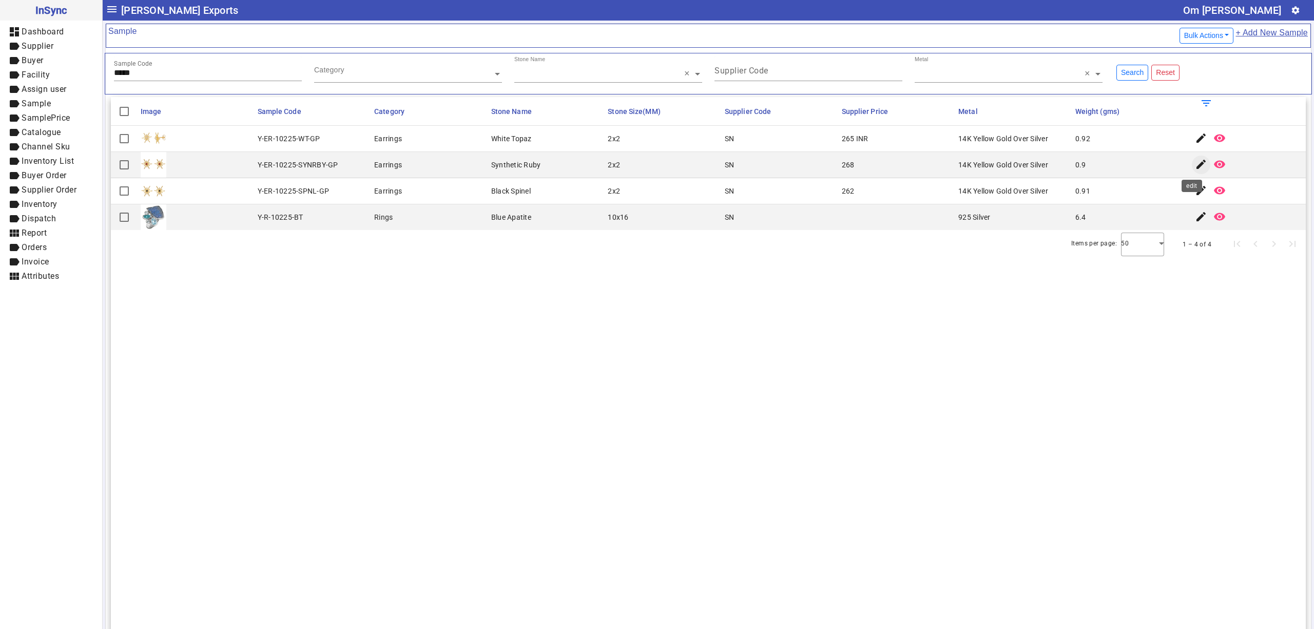
click at [1195, 161] on mat-icon "edit" at bounding box center [1201, 164] width 12 height 12
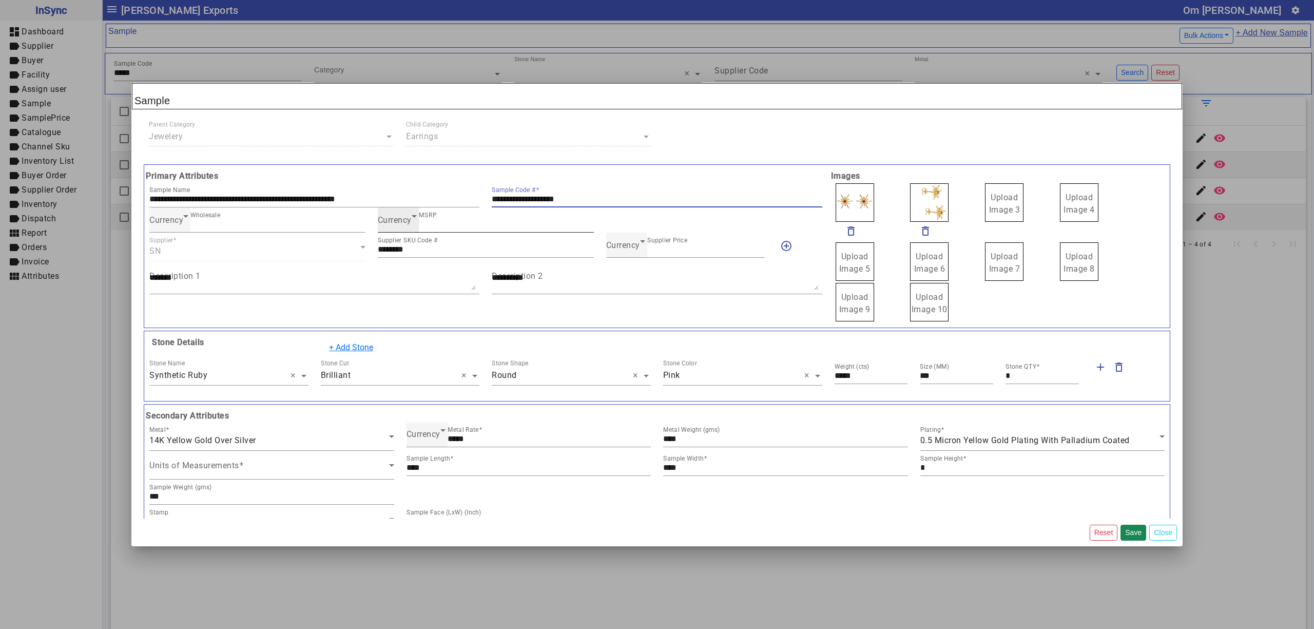
drag, startPoint x: 602, startPoint y: 198, endPoint x: 427, endPoint y: 217, distance: 175.5
click at [427, 217] on div "**********" at bounding box center [485, 246] width 685 height 152
drag, startPoint x: 1000, startPoint y: 208, endPoint x: 983, endPoint y: 195, distance: 20.8
click at [846, 204] on label "Upload Image 1" at bounding box center [854, 202] width 38 height 38
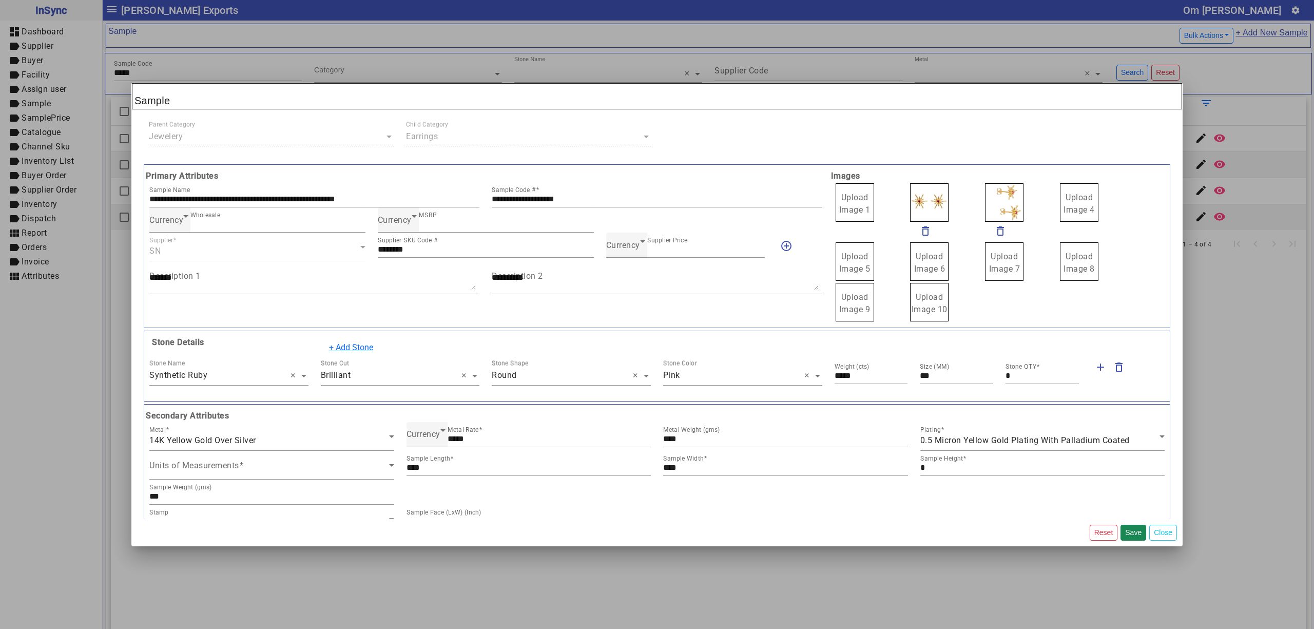
click at [0, 0] on input "Upload Image 1" at bounding box center [0, 0] width 0 height 0
click at [629, 245] on span "Currency" at bounding box center [623, 245] width 34 height 10
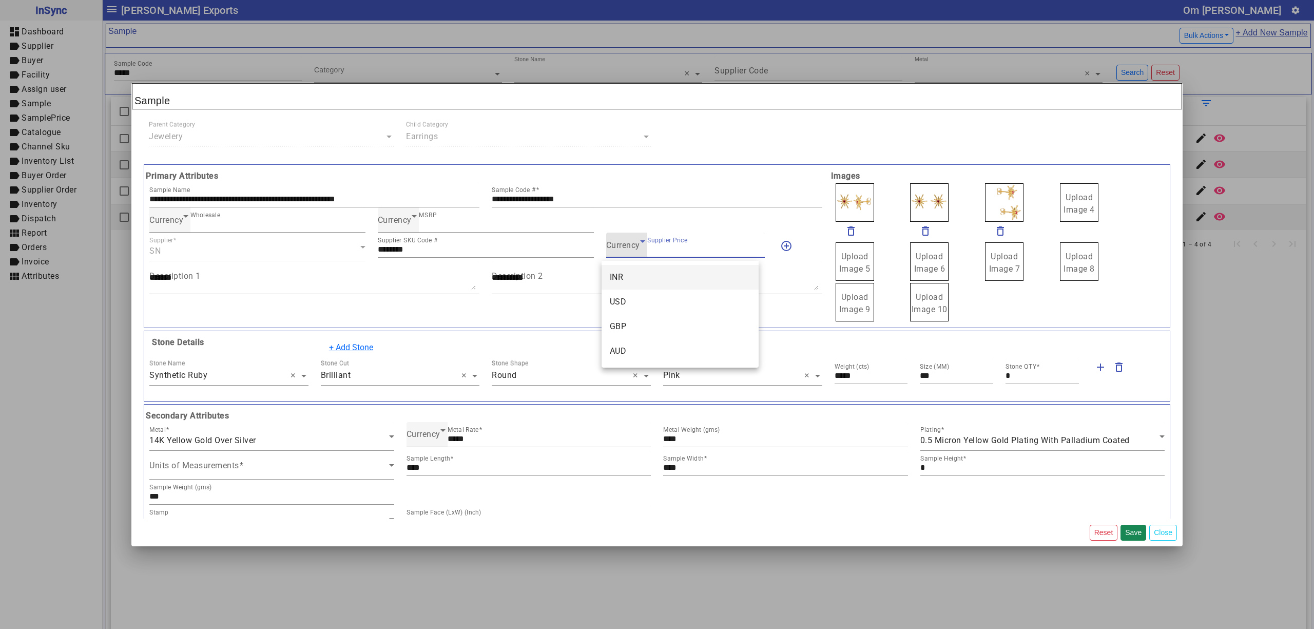
click at [620, 280] on span "INR" at bounding box center [617, 277] width 14 height 12
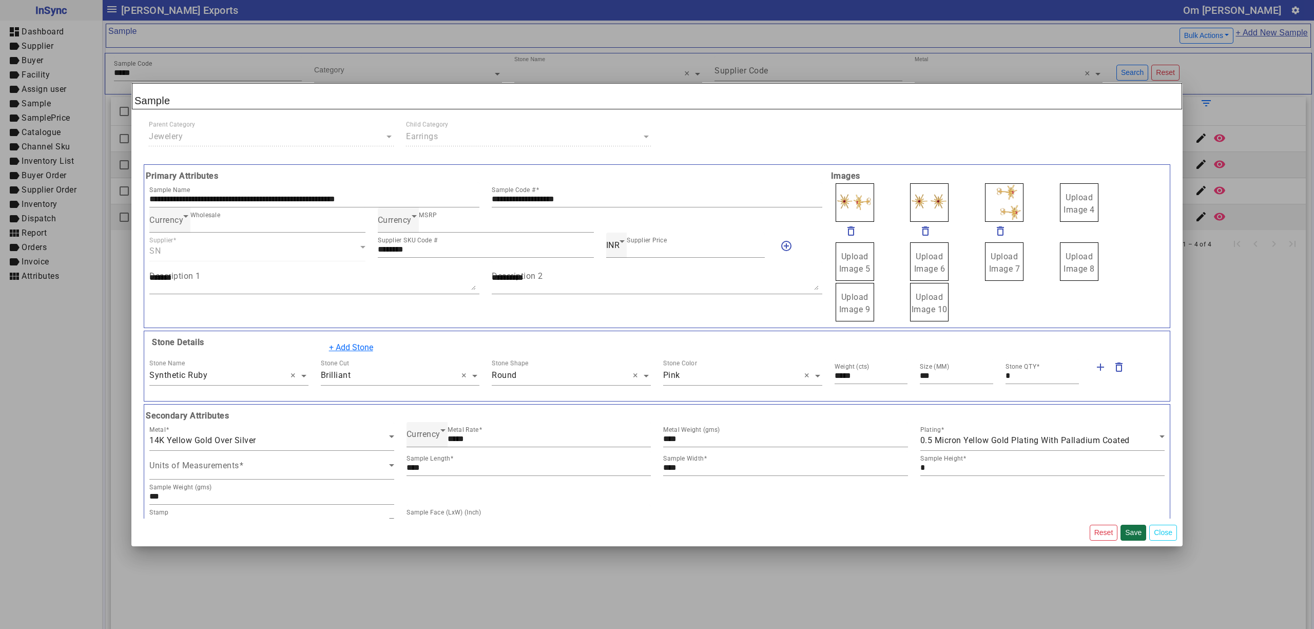
click at [1132, 530] on button "Save" at bounding box center [1133, 532] width 26 height 16
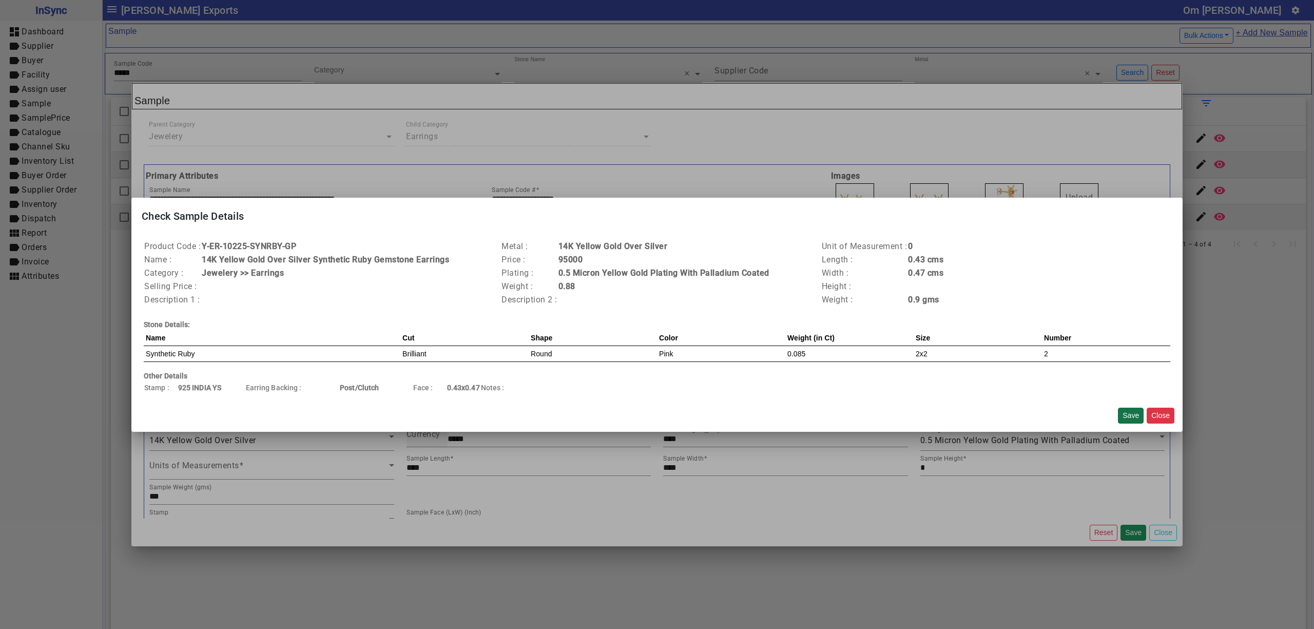
click at [1122, 411] on button "Save" at bounding box center [1131, 415] width 26 height 16
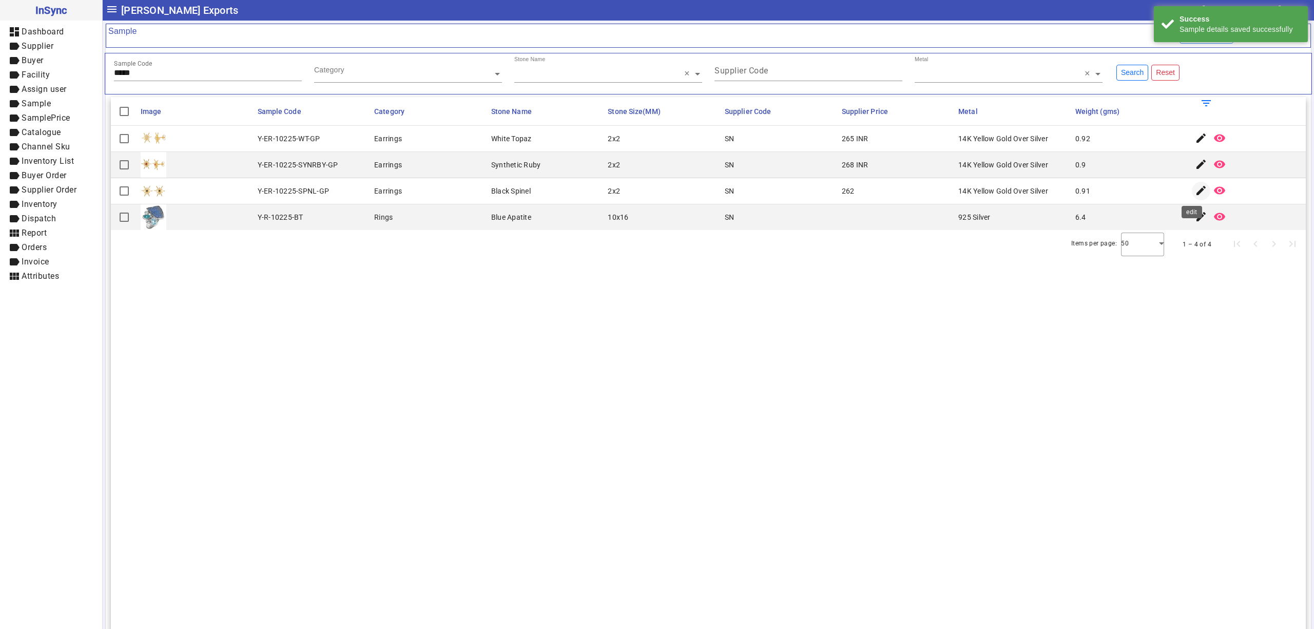
click at [1195, 194] on mat-icon "edit" at bounding box center [1201, 190] width 12 height 12
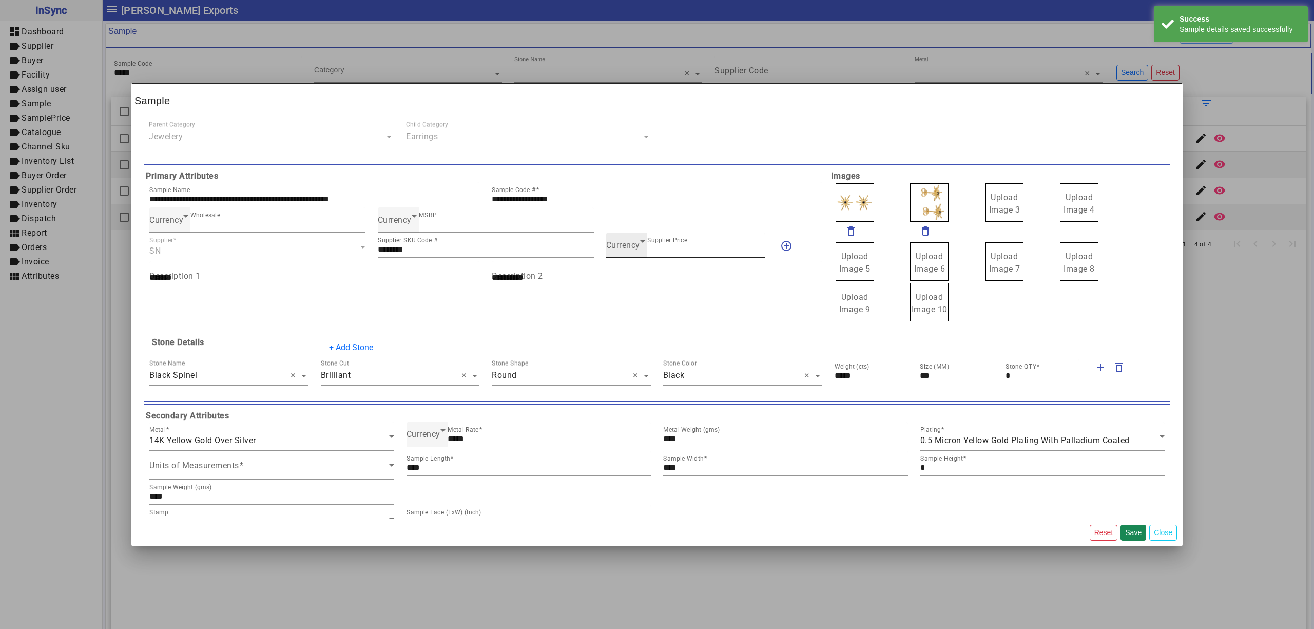
click at [627, 249] on span "Currency" at bounding box center [623, 245] width 34 height 10
drag, startPoint x: 632, startPoint y: 276, endPoint x: 666, endPoint y: 204, distance: 78.7
click at [632, 271] on mat-option "INR" at bounding box center [679, 277] width 157 height 25
drag, startPoint x: 556, startPoint y: 204, endPoint x: 469, endPoint y: 218, distance: 88.8
click at [469, 218] on div "**********" at bounding box center [485, 246] width 685 height 152
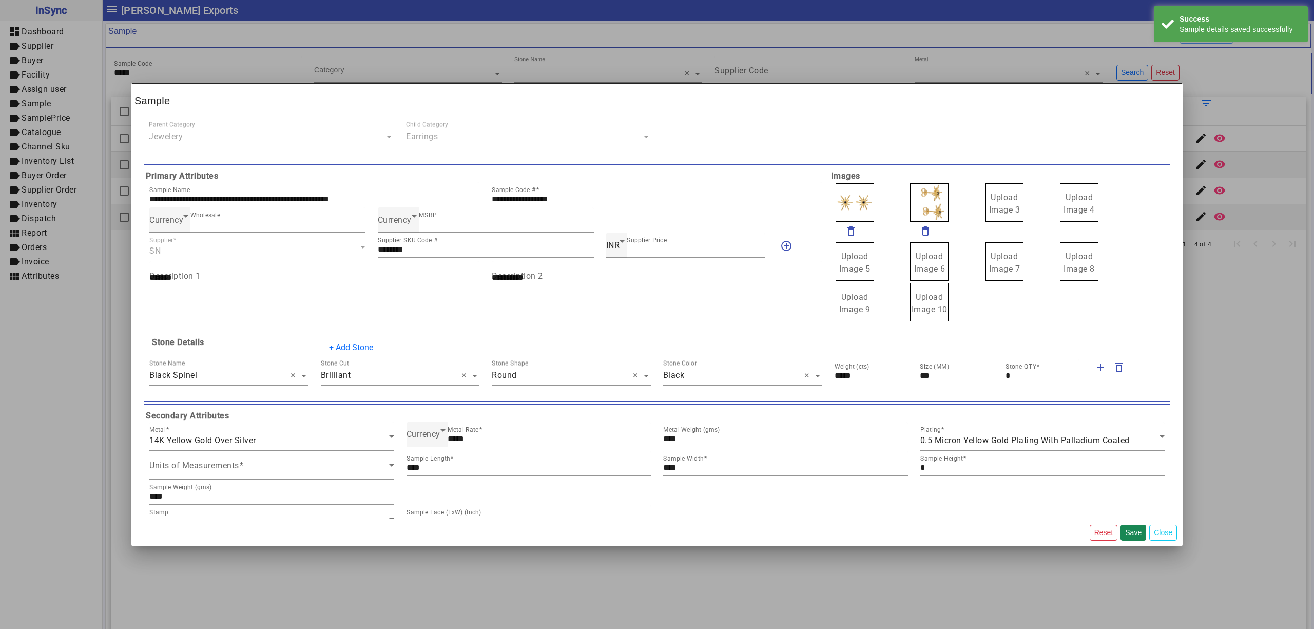
drag, startPoint x: 1008, startPoint y: 200, endPoint x: 1019, endPoint y: 208, distance: 13.5
click at [864, 203] on label "Upload Image 1" at bounding box center [854, 202] width 38 height 38
click at [0, 0] on input "Upload Image 1" at bounding box center [0, 0] width 0 height 0
click at [1130, 530] on button "Save" at bounding box center [1133, 532] width 26 height 16
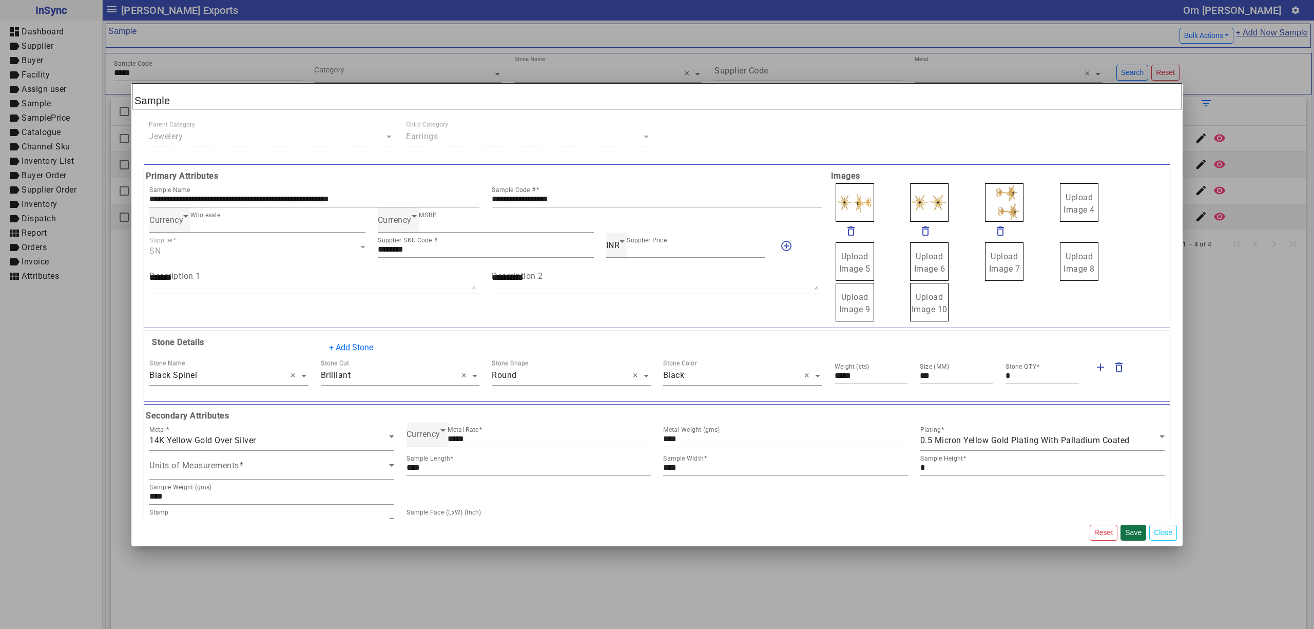
click at [1136, 526] on button "Save" at bounding box center [1133, 532] width 26 height 16
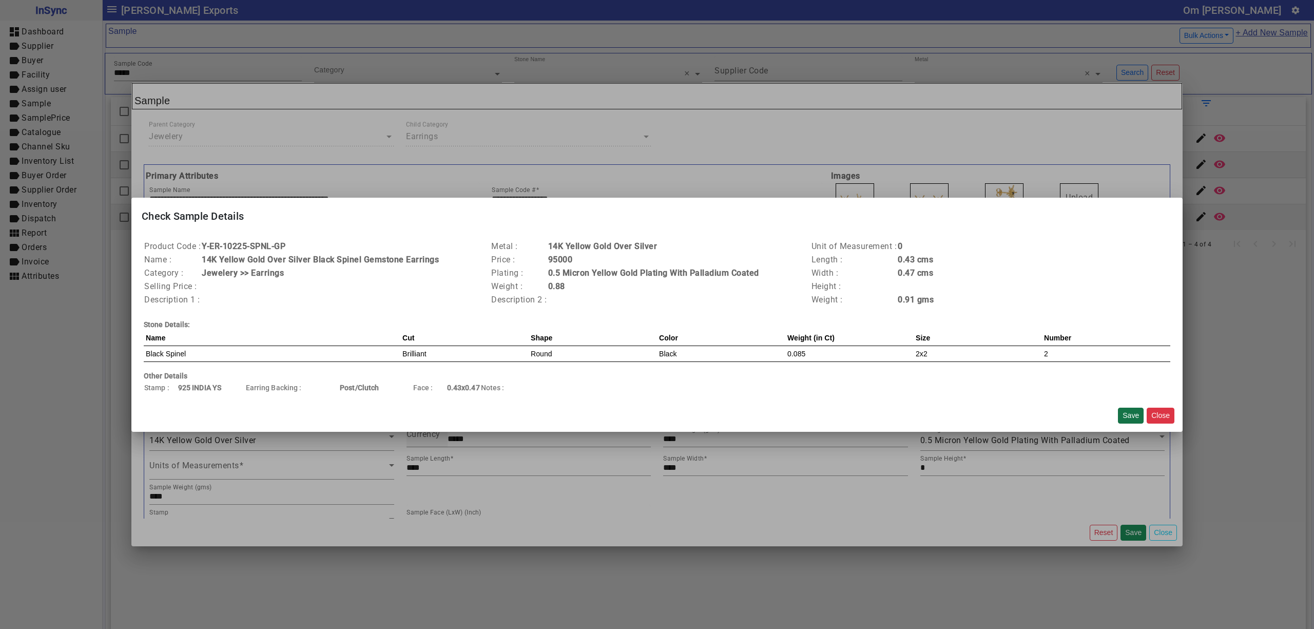
click at [1121, 415] on button "Save" at bounding box center [1131, 415] width 26 height 16
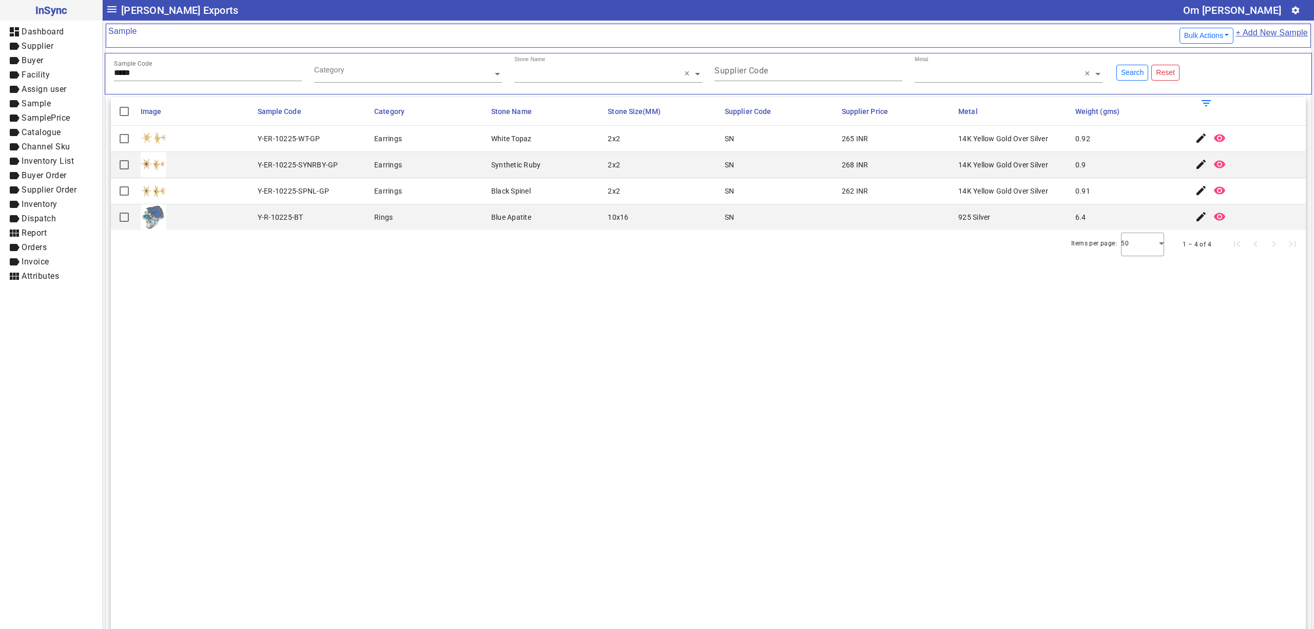
click at [1123, 282] on section "Image Sample Code Category Stone Name Stone Size(MM) Supplier Code Supplier Pri…" at bounding box center [708, 411] width 1195 height 629
click at [575, 379] on section "Image Sample Code Category Stone Name Stone Size(MM) Supplier Code Supplier Pri…" at bounding box center [708, 411] width 1195 height 629
click at [239, 76] on input "*****" at bounding box center [208, 72] width 188 height 9
click at [1195, 137] on mat-icon "edit" at bounding box center [1201, 138] width 12 height 12
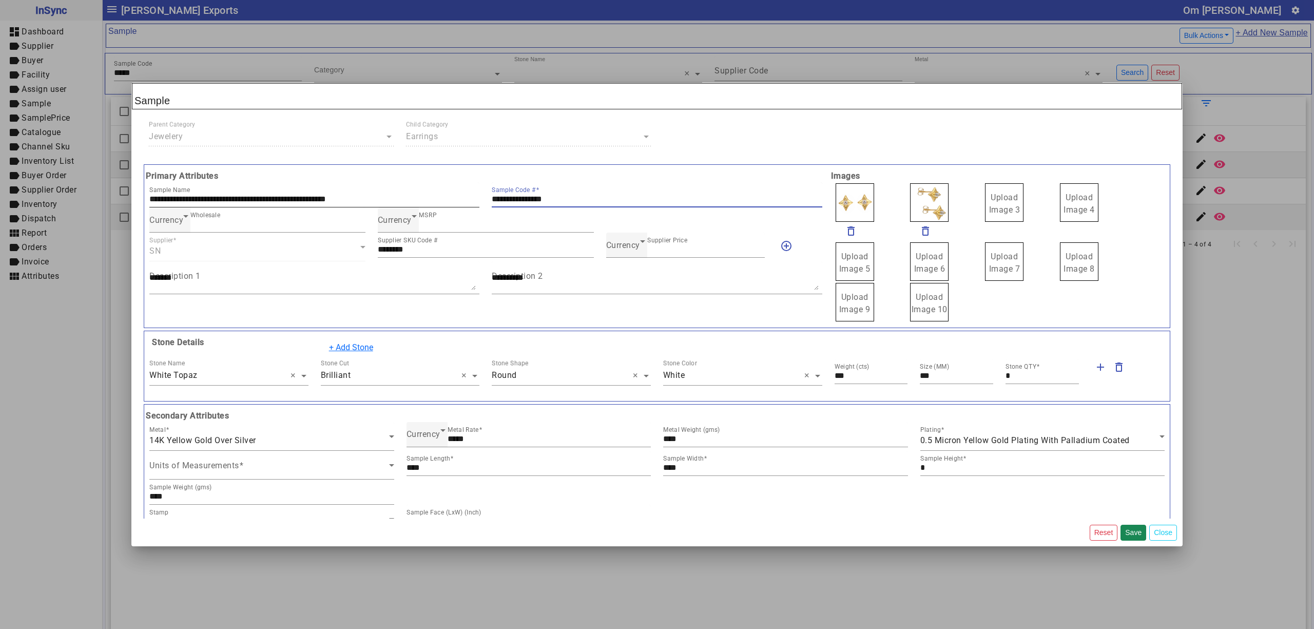
drag, startPoint x: 610, startPoint y: 201, endPoint x: 463, endPoint y: 185, distance: 148.2
click at [463, 185] on div "**********" at bounding box center [485, 194] width 685 height 25
drag, startPoint x: 1007, startPoint y: 202, endPoint x: 1011, endPoint y: 208, distance: 7.4
drag, startPoint x: 1012, startPoint y: 208, endPoint x: 1012, endPoint y: 216, distance: 7.2
click at [852, 199] on span "Upload Image 1" at bounding box center [854, 203] width 31 height 22
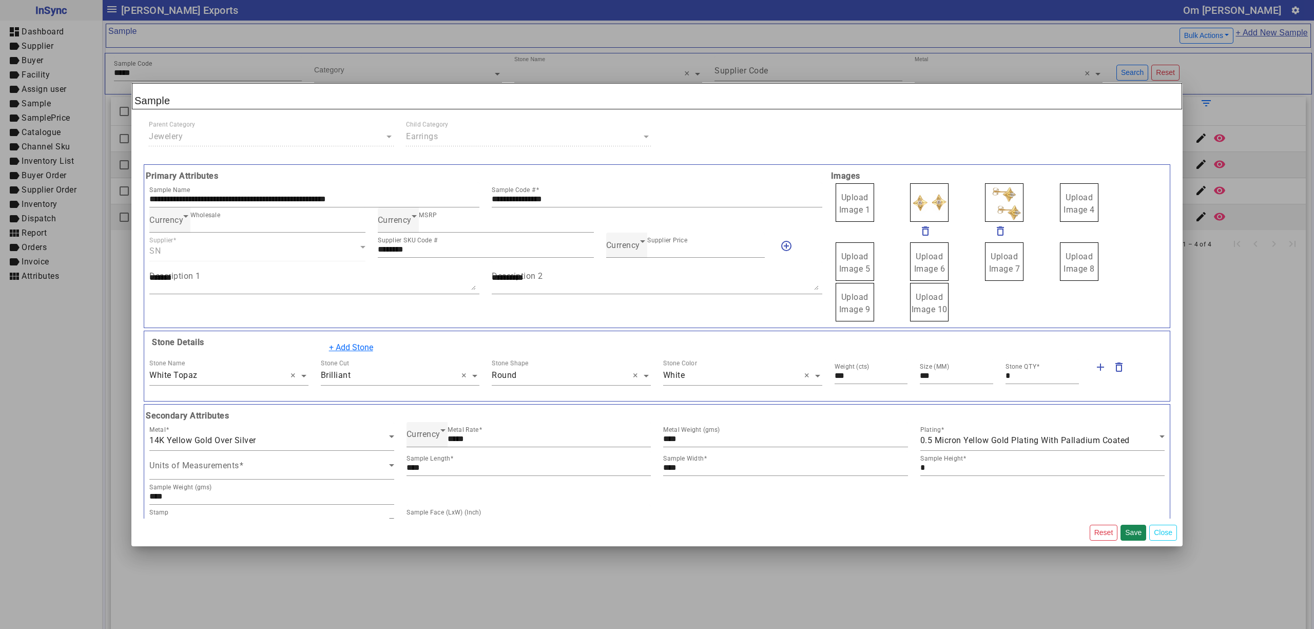
click at [852, 199] on span "Upload Image 1" at bounding box center [854, 203] width 31 height 22
click at [0, 0] on input "Upload Image 1" at bounding box center [0, 0] width 0 height 0
click at [607, 249] on span "Currency" at bounding box center [623, 245] width 34 height 10
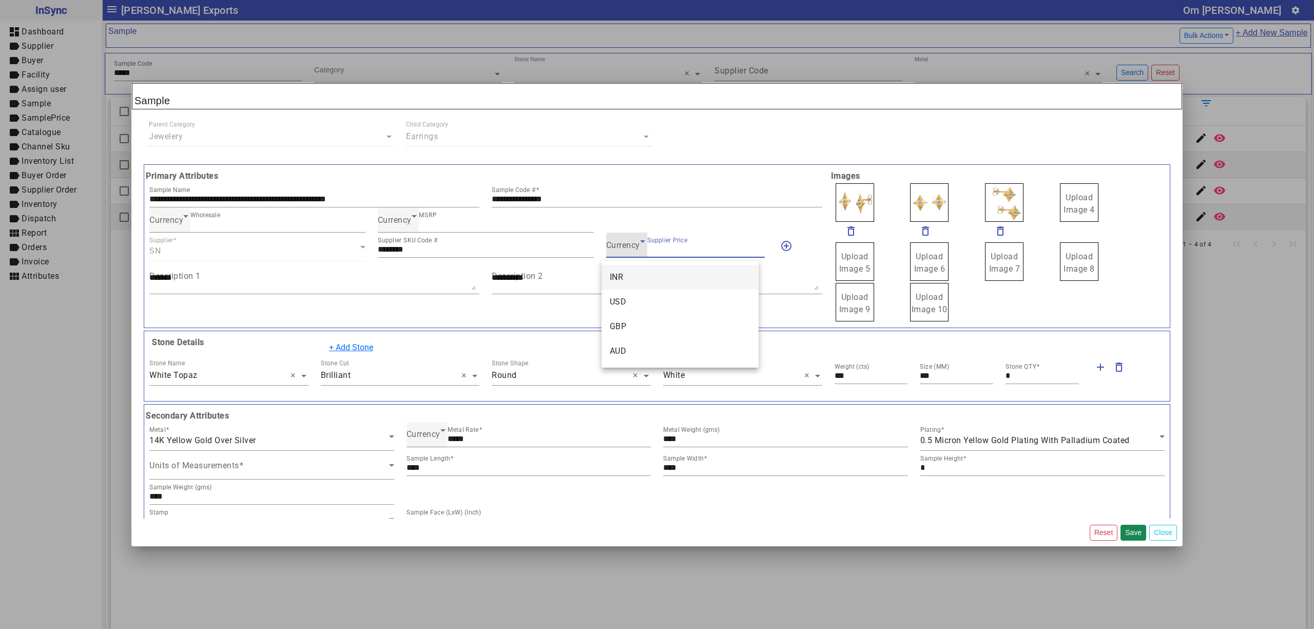
click at [624, 275] on mat-option "INR" at bounding box center [679, 277] width 157 height 25
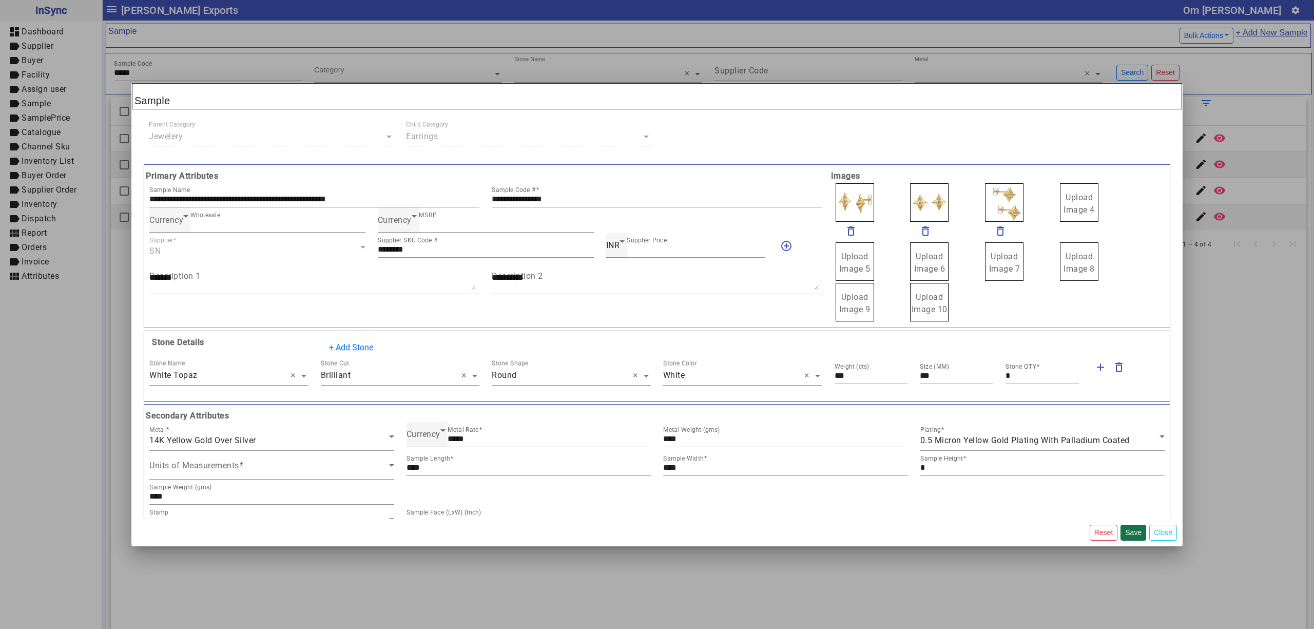
click at [1127, 532] on button "Save" at bounding box center [1133, 532] width 26 height 16
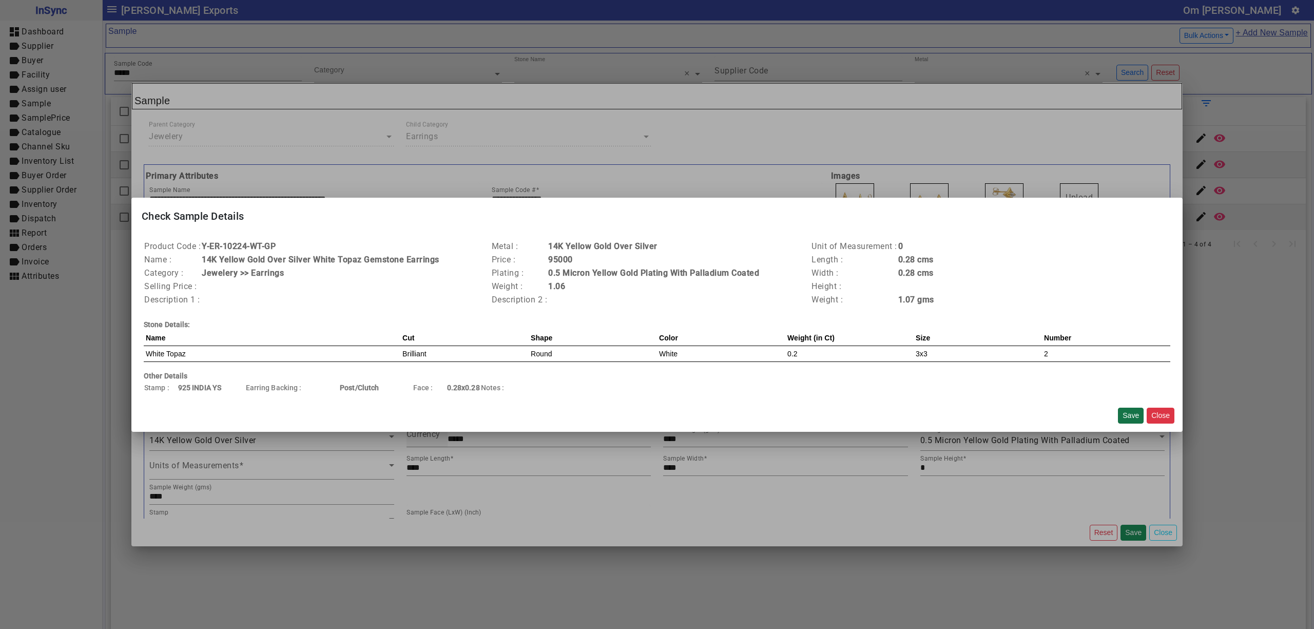
click at [1121, 413] on button "Save" at bounding box center [1131, 415] width 26 height 16
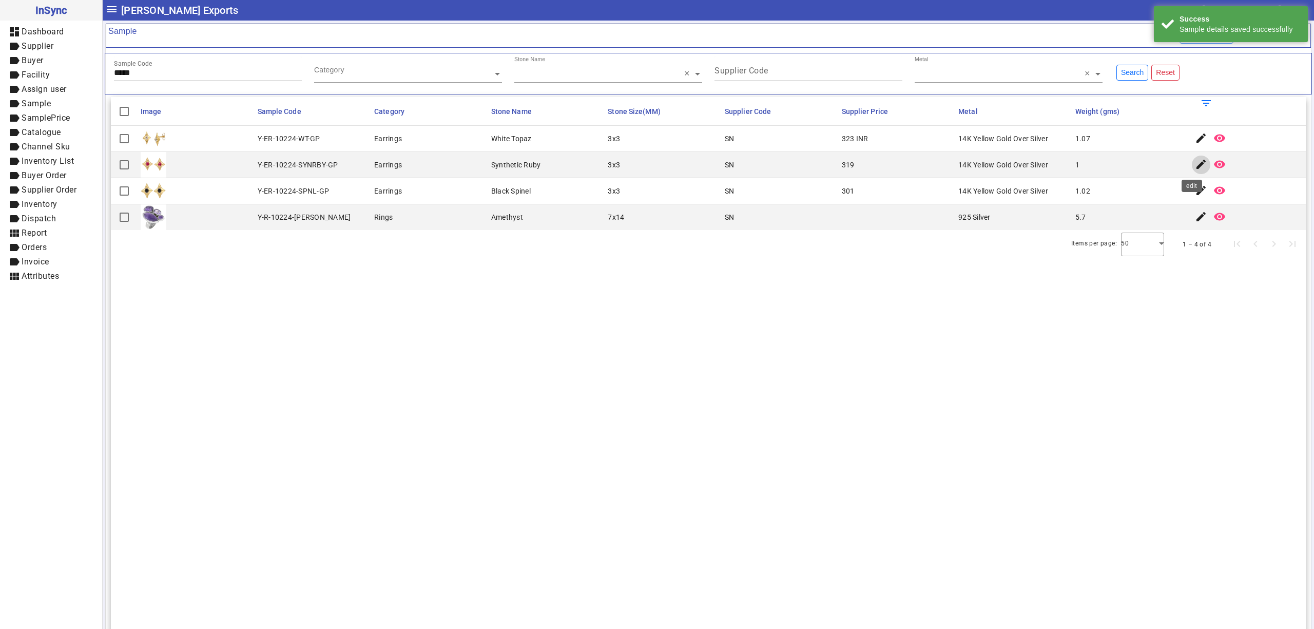
click at [1195, 160] on mat-icon "edit" at bounding box center [1201, 164] width 12 height 12
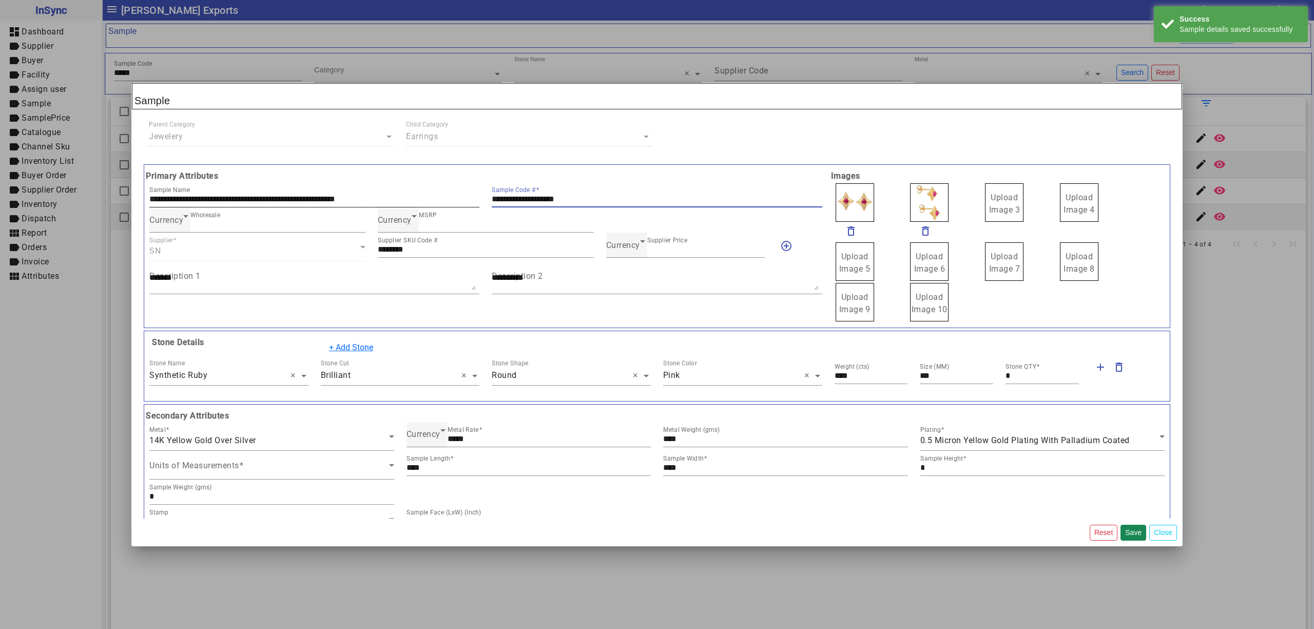
drag, startPoint x: 593, startPoint y: 198, endPoint x: 438, endPoint y: 200, distance: 155.5
click at [438, 200] on div "**********" at bounding box center [485, 194] width 685 height 25
click at [628, 249] on span "Currency" at bounding box center [623, 245] width 34 height 10
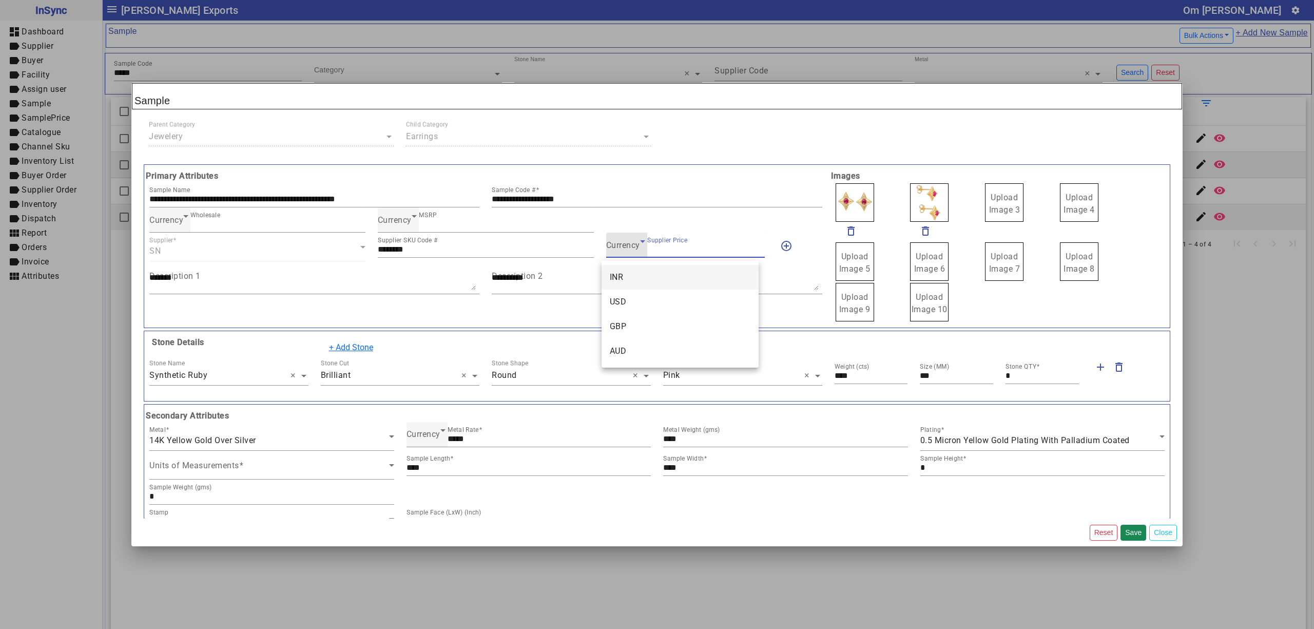
click at [626, 274] on mat-option "INR" at bounding box center [679, 277] width 157 height 25
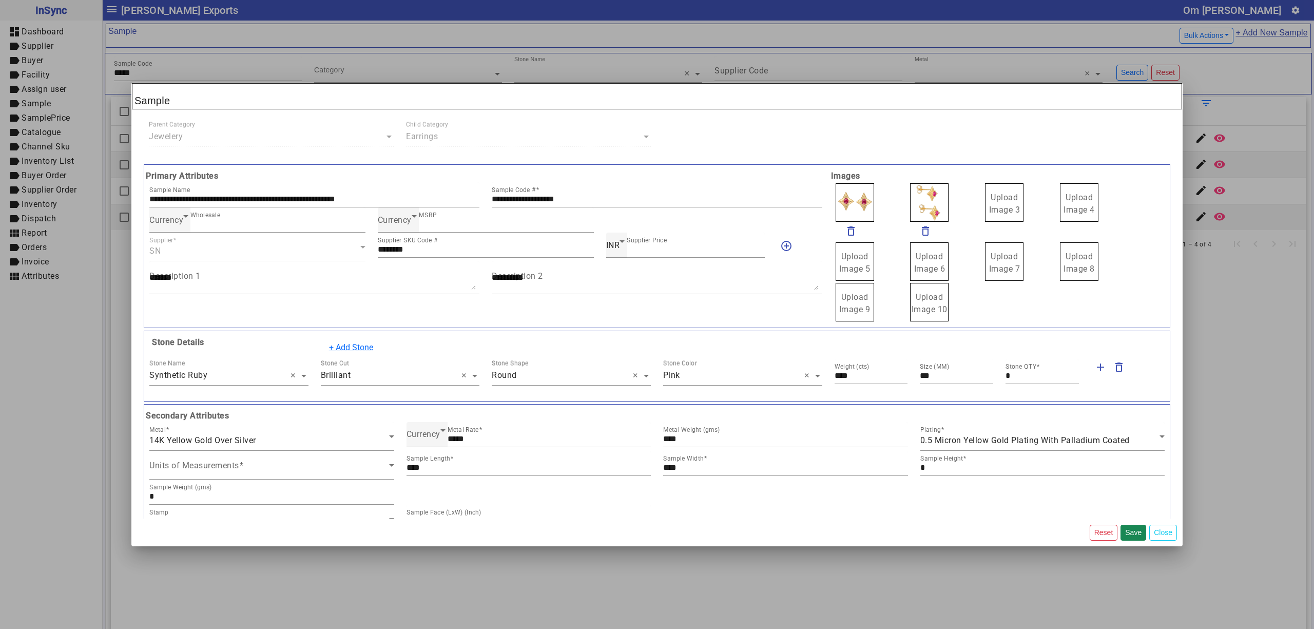
drag, startPoint x: 992, startPoint y: 204, endPoint x: 996, endPoint y: 207, distance: 5.5
click at [848, 201] on span "Upload Image 1" at bounding box center [854, 203] width 31 height 22
click at [0, 0] on input "Upload Image 1" at bounding box center [0, 0] width 0 height 0
click at [1132, 529] on button "Save" at bounding box center [1133, 532] width 26 height 16
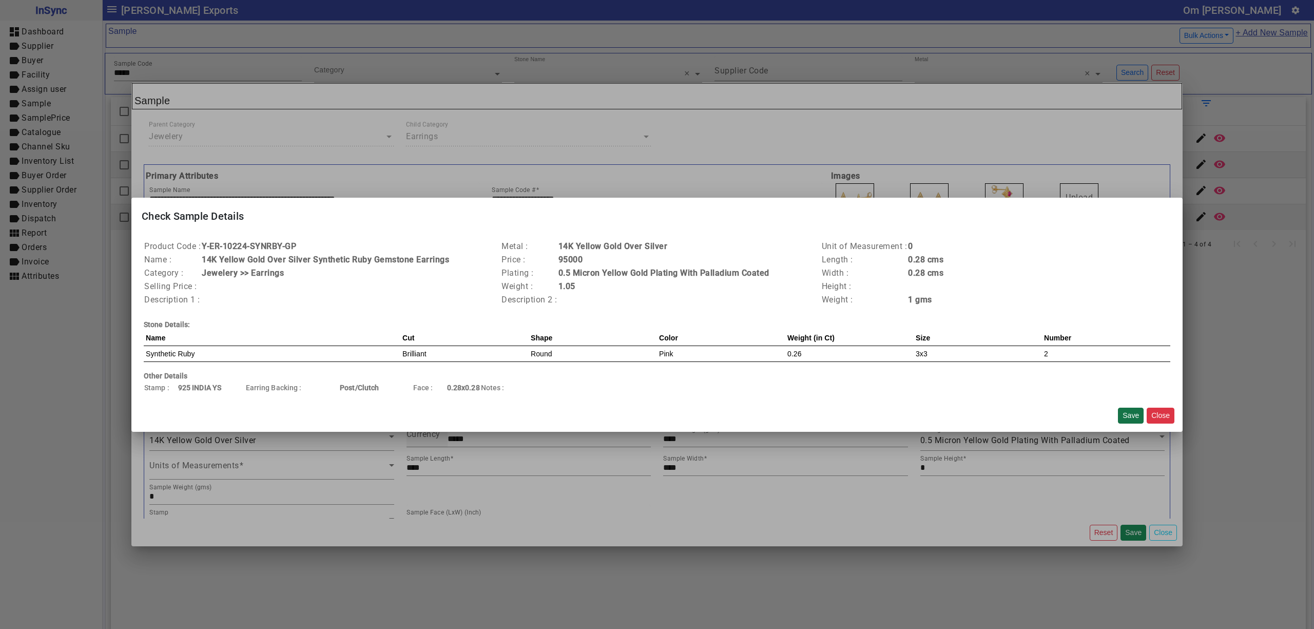
click at [1132, 411] on button "Save" at bounding box center [1131, 415] width 26 height 16
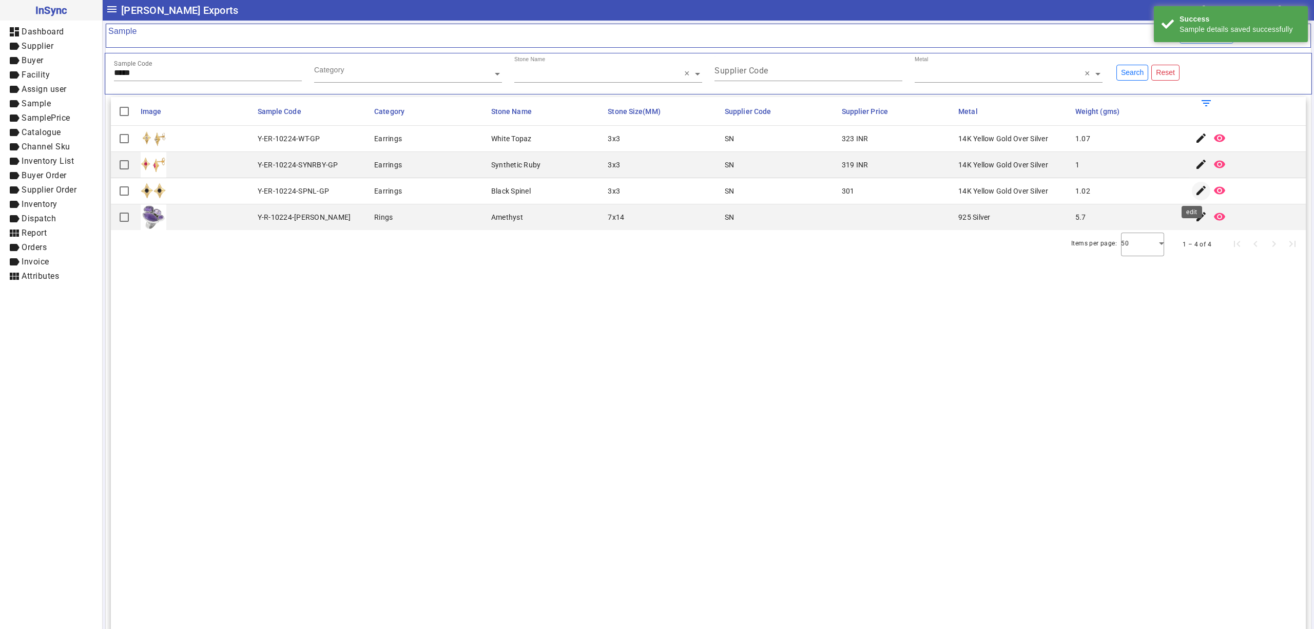
click at [1195, 193] on mat-icon "edit" at bounding box center [1201, 190] width 12 height 12
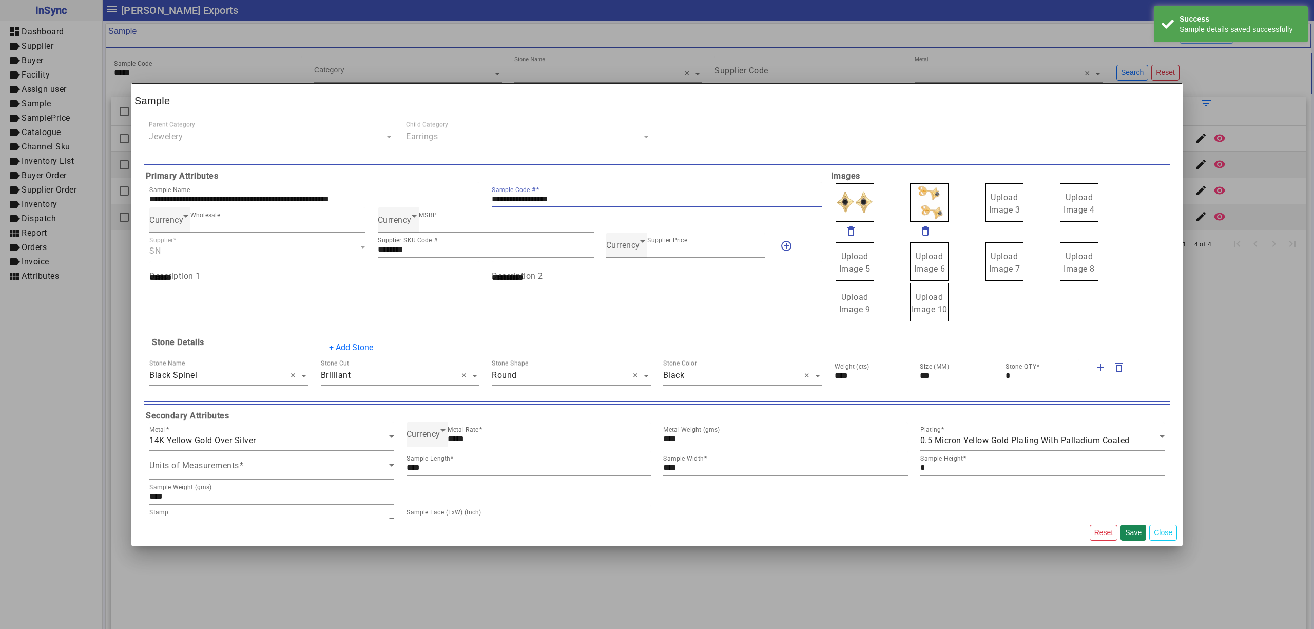
drag, startPoint x: 594, startPoint y: 195, endPoint x: 533, endPoint y: 206, distance: 62.6
click at [411, 197] on div "**********" at bounding box center [485, 194] width 685 height 25
click at [989, 213] on span "Upload Image 3" at bounding box center [1004, 203] width 31 height 22
drag, startPoint x: 989, startPoint y: 212, endPoint x: 1004, endPoint y: 221, distance: 16.5
drag, startPoint x: 875, startPoint y: 195, endPoint x: 846, endPoint y: 183, distance: 31.7
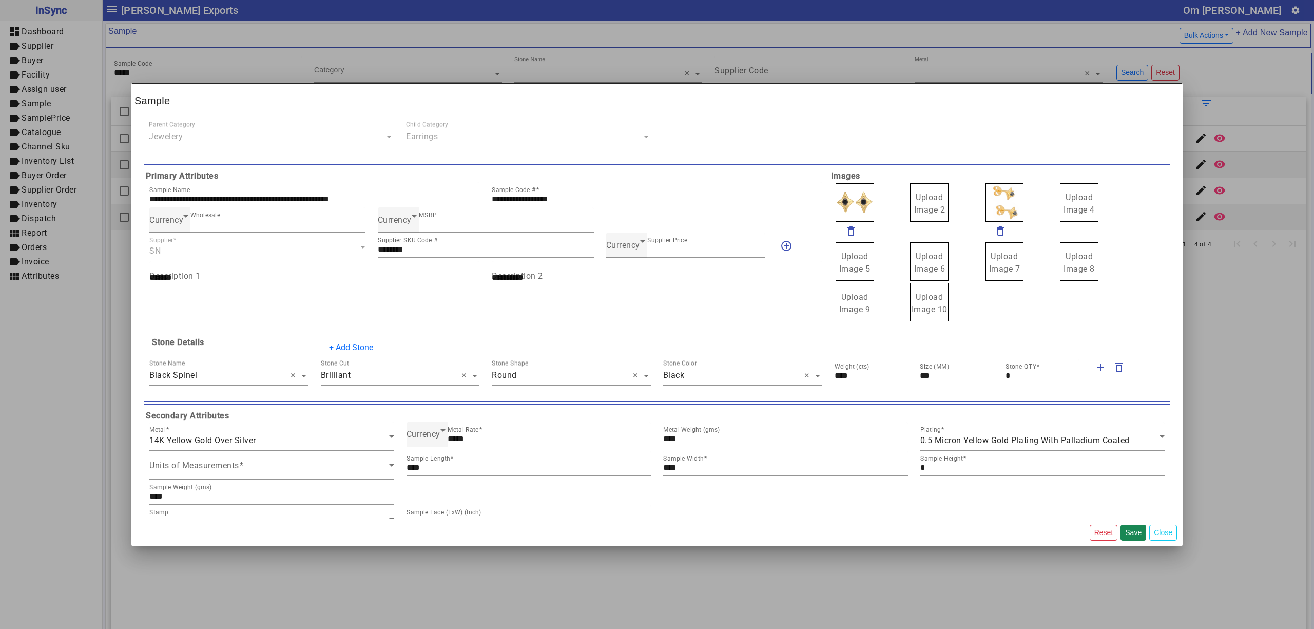
drag, startPoint x: 900, startPoint y: 196, endPoint x: 920, endPoint y: 208, distance: 23.1
drag, startPoint x: 980, startPoint y: 198, endPoint x: 986, endPoint y: 201, distance: 7.3
drag, startPoint x: 925, startPoint y: 193, endPoint x: 910, endPoint y: 182, distance: 18.3
click at [838, 189] on label "Upload Image 1" at bounding box center [854, 202] width 38 height 38
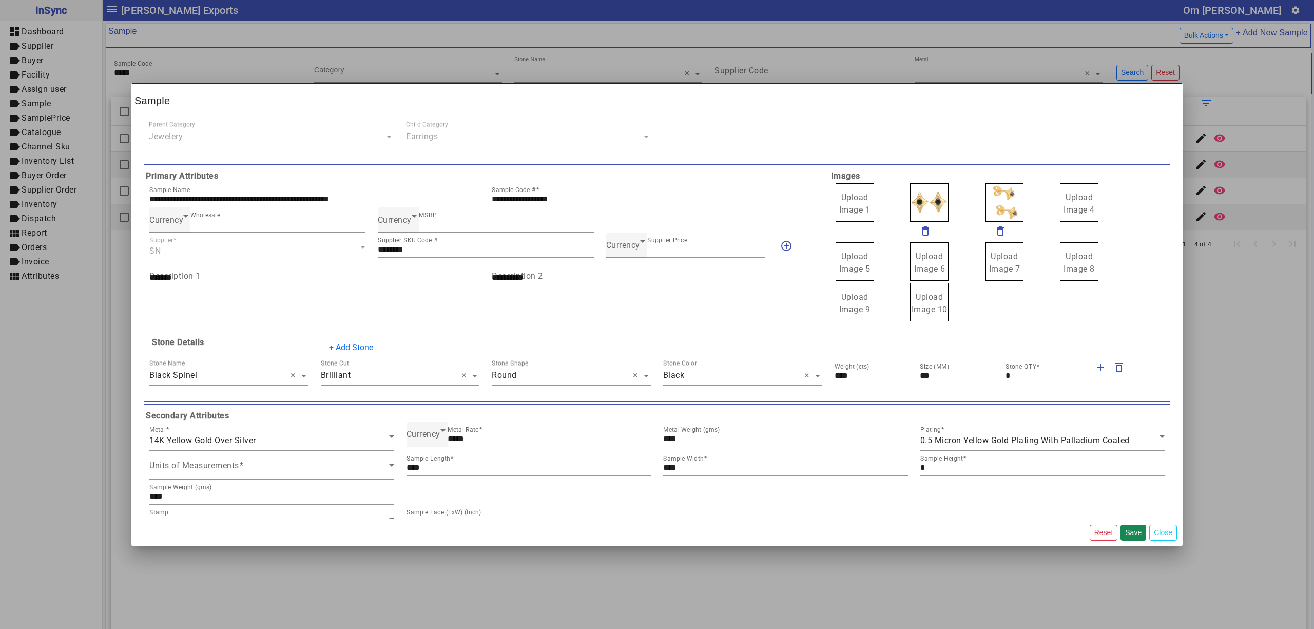
click at [0, 0] on input "Upload Image 1" at bounding box center [0, 0] width 0 height 0
click at [631, 254] on div "Currency Supplier Price ***" at bounding box center [685, 244] width 159 height 25
click at [623, 245] on span "Currency" at bounding box center [623, 245] width 34 height 10
click at [628, 277] on mat-option "INR" at bounding box center [679, 277] width 157 height 25
drag, startPoint x: 915, startPoint y: 197, endPoint x: 924, endPoint y: 215, distance: 19.7
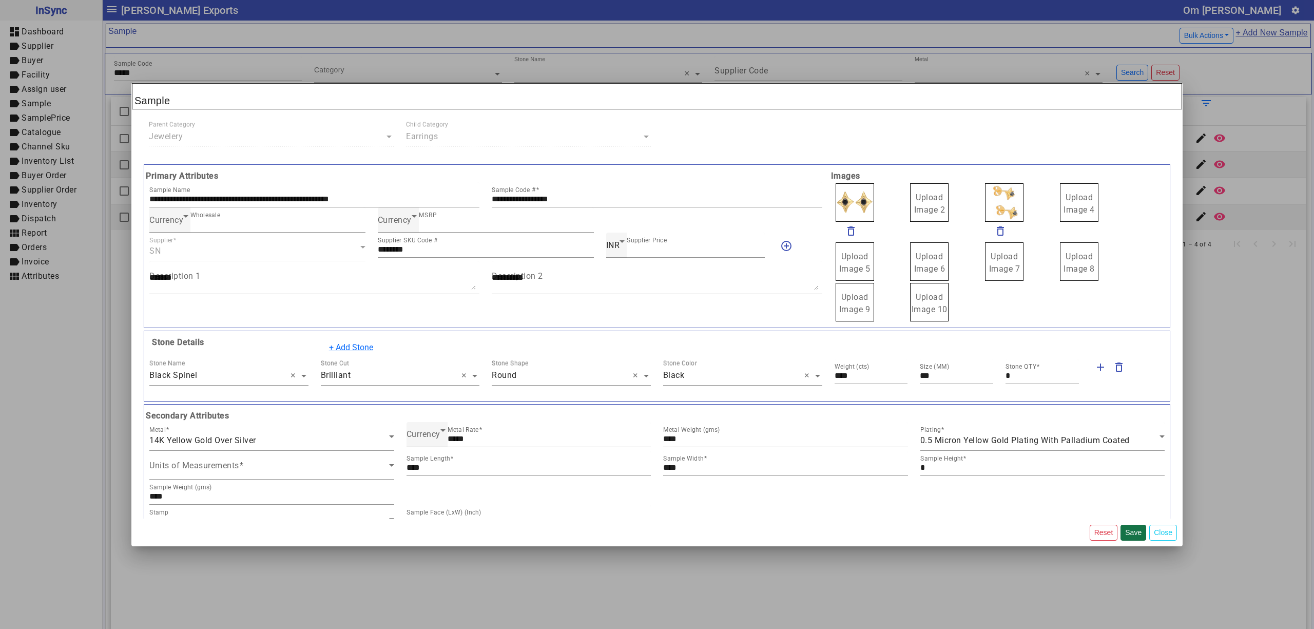
click at [1131, 534] on button "Save" at bounding box center [1133, 532] width 26 height 16
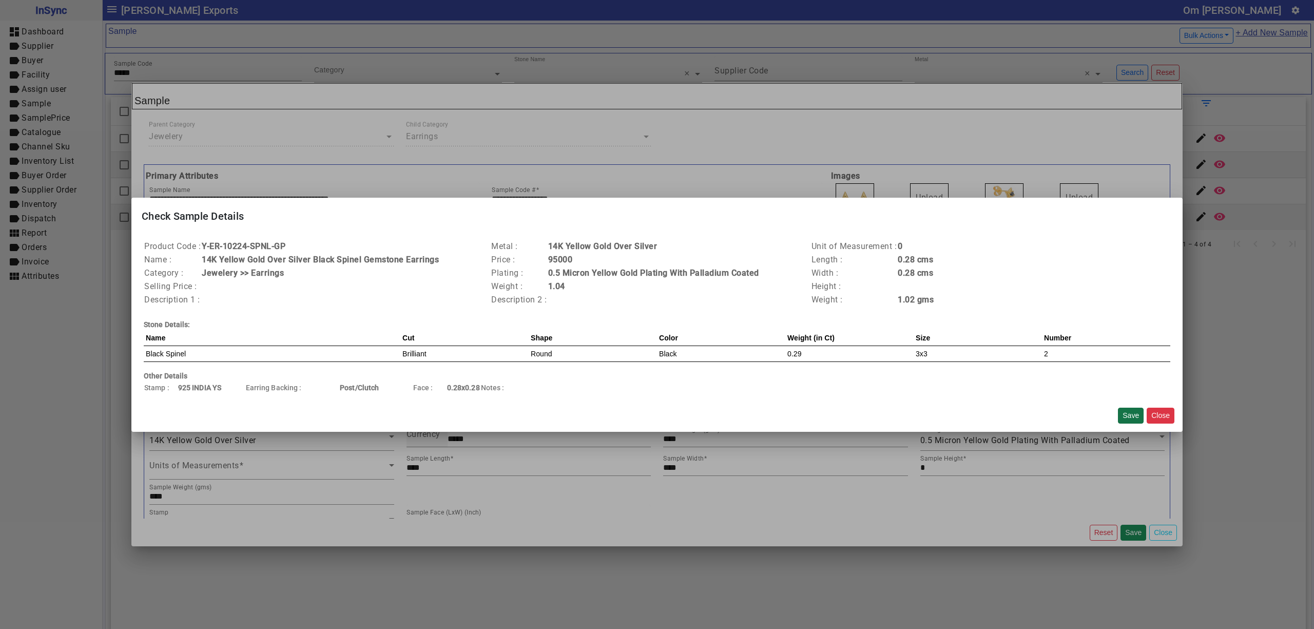
click at [1125, 411] on button "Save" at bounding box center [1131, 415] width 26 height 16
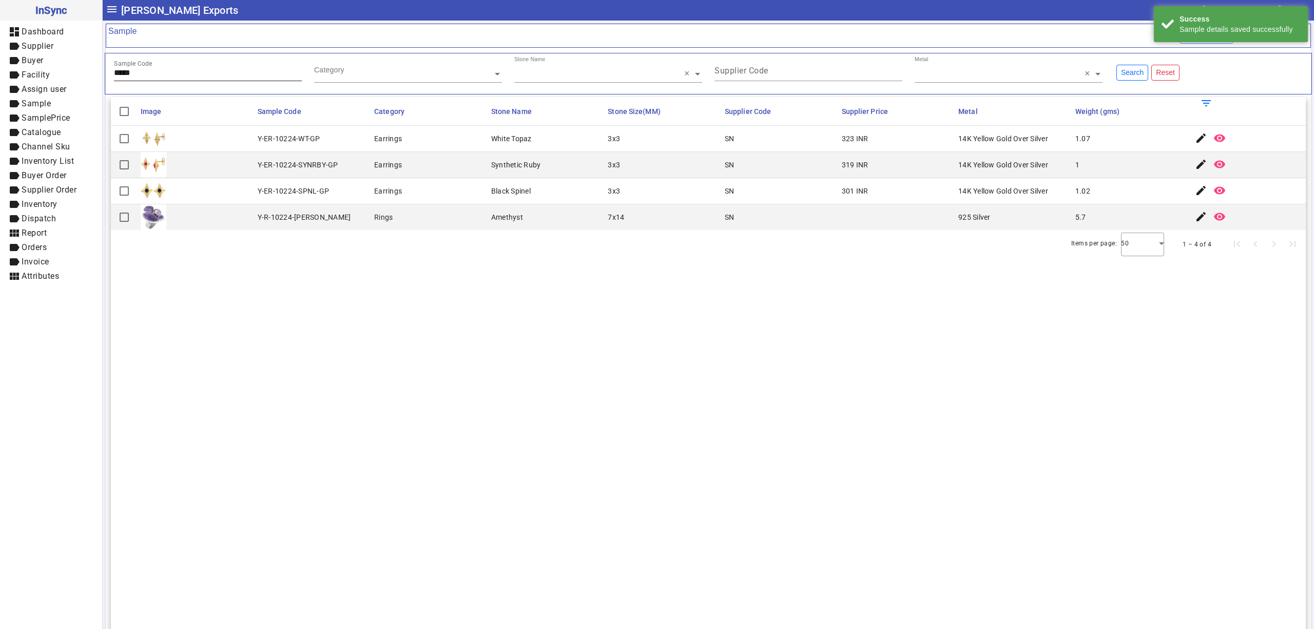
click at [203, 73] on input "*****" at bounding box center [208, 72] width 188 height 9
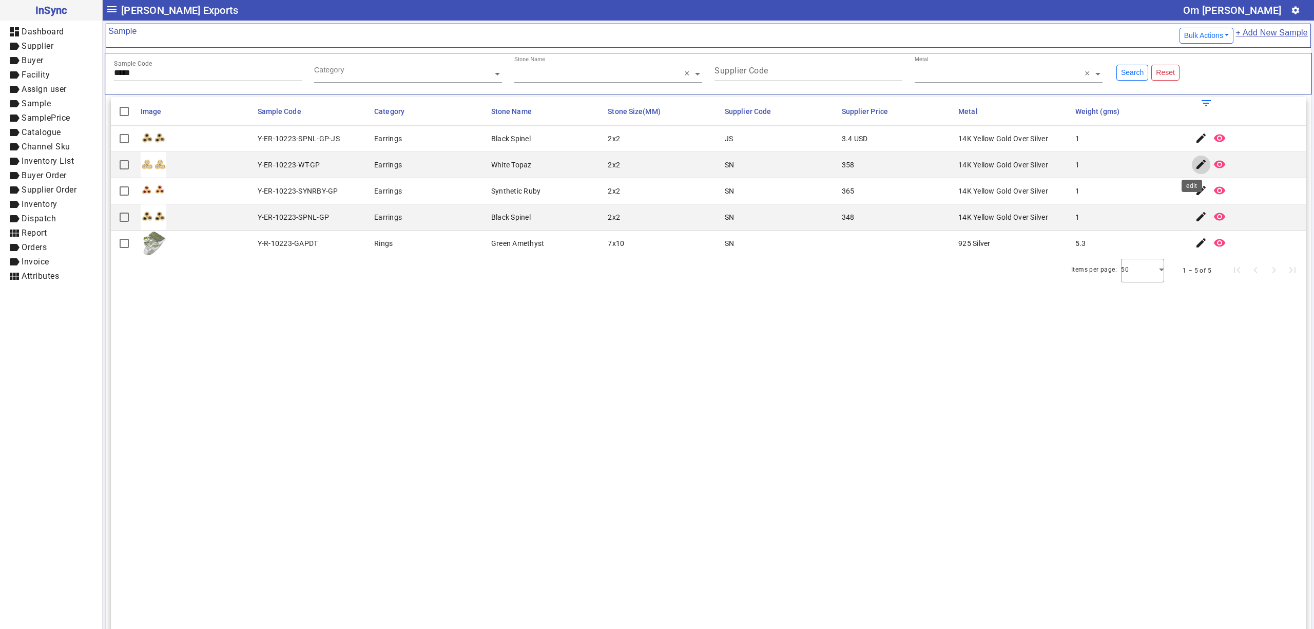
click at [1195, 165] on mat-icon "edit" at bounding box center [1201, 164] width 12 height 12
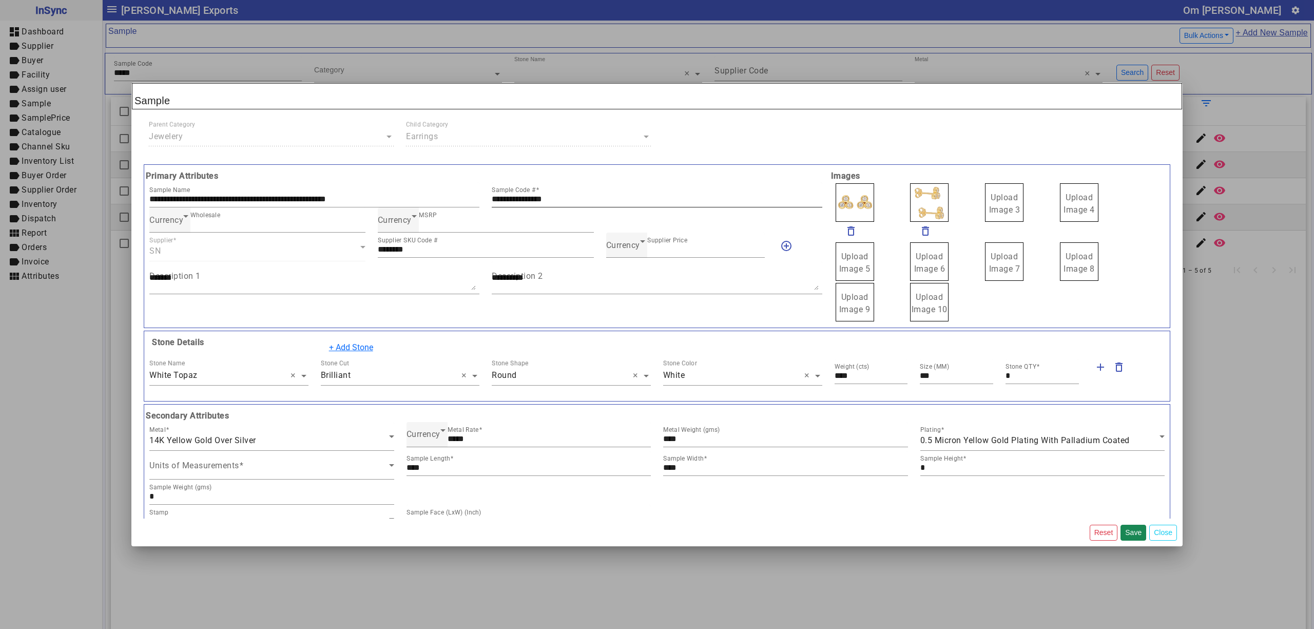
click at [617, 193] on div "**********" at bounding box center [657, 194] width 330 height 25
drag, startPoint x: 612, startPoint y: 201, endPoint x: 456, endPoint y: 202, distance: 156.5
click at [436, 202] on div "**********" at bounding box center [485, 194] width 685 height 25
click at [859, 202] on span "Upload Image 1" at bounding box center [854, 203] width 31 height 22
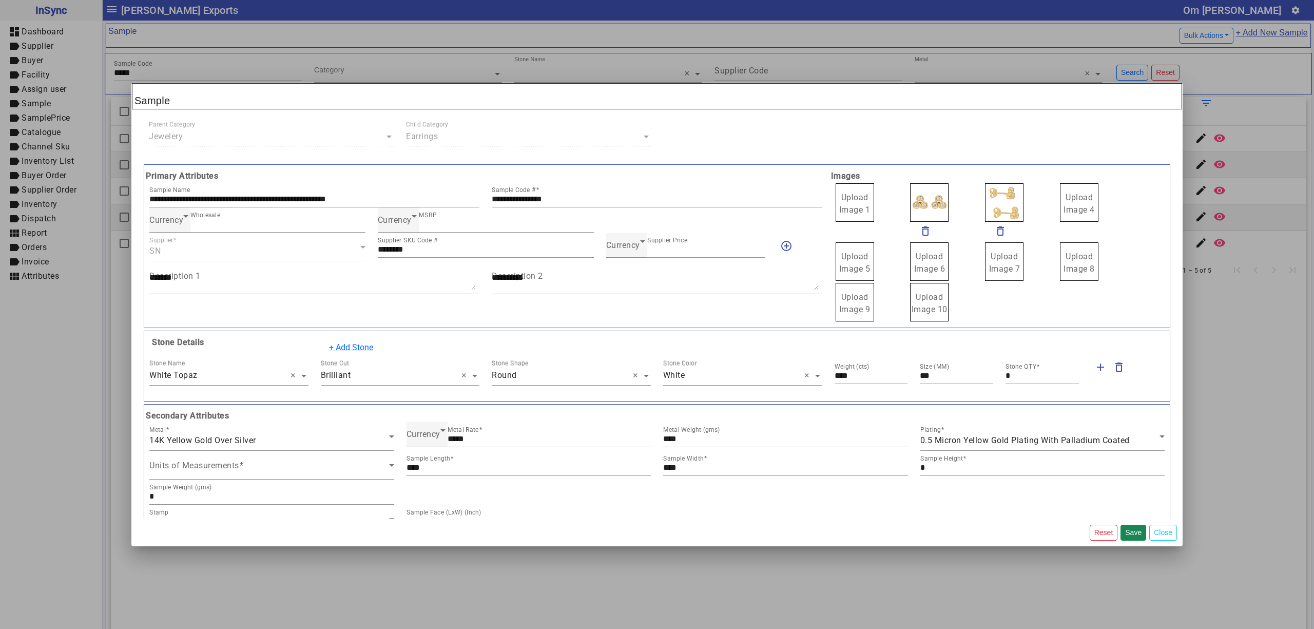
click at [0, 0] on input "Upload Image 1" at bounding box center [0, 0] width 0 height 0
click at [618, 251] on div "Currency" at bounding box center [623, 245] width 34 height 12
click at [627, 273] on mat-option "INR" at bounding box center [679, 277] width 157 height 25
click at [1129, 533] on button "Save" at bounding box center [1133, 532] width 26 height 16
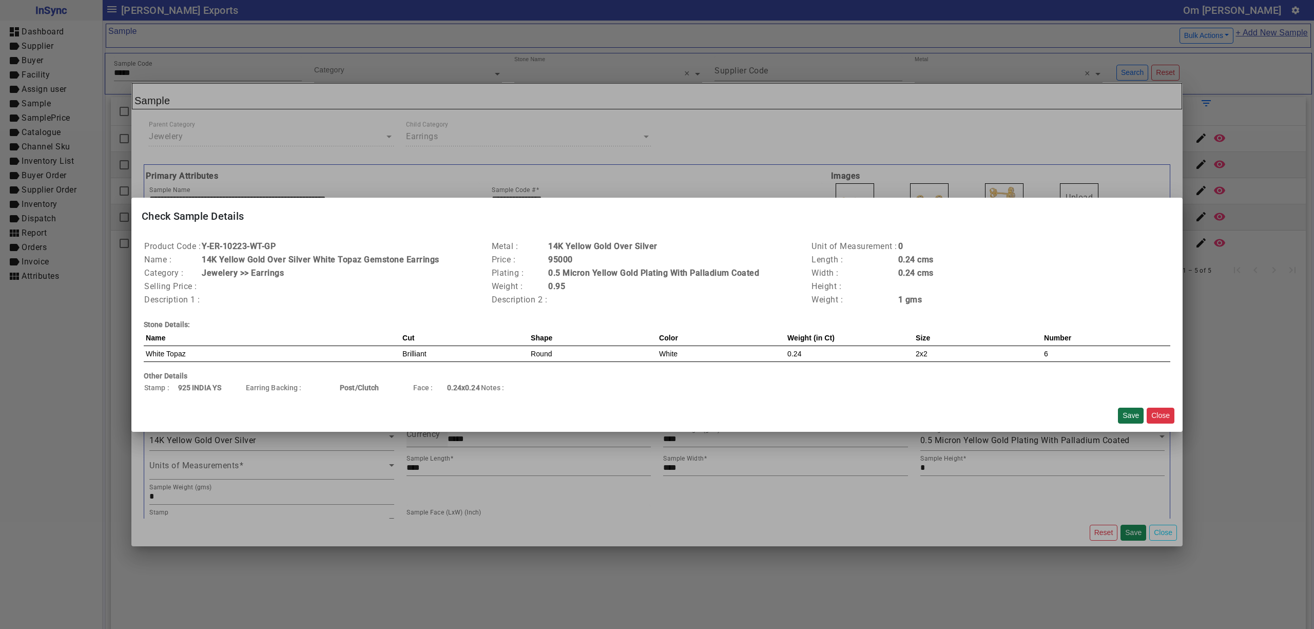
click at [1125, 415] on button "Save" at bounding box center [1131, 415] width 26 height 16
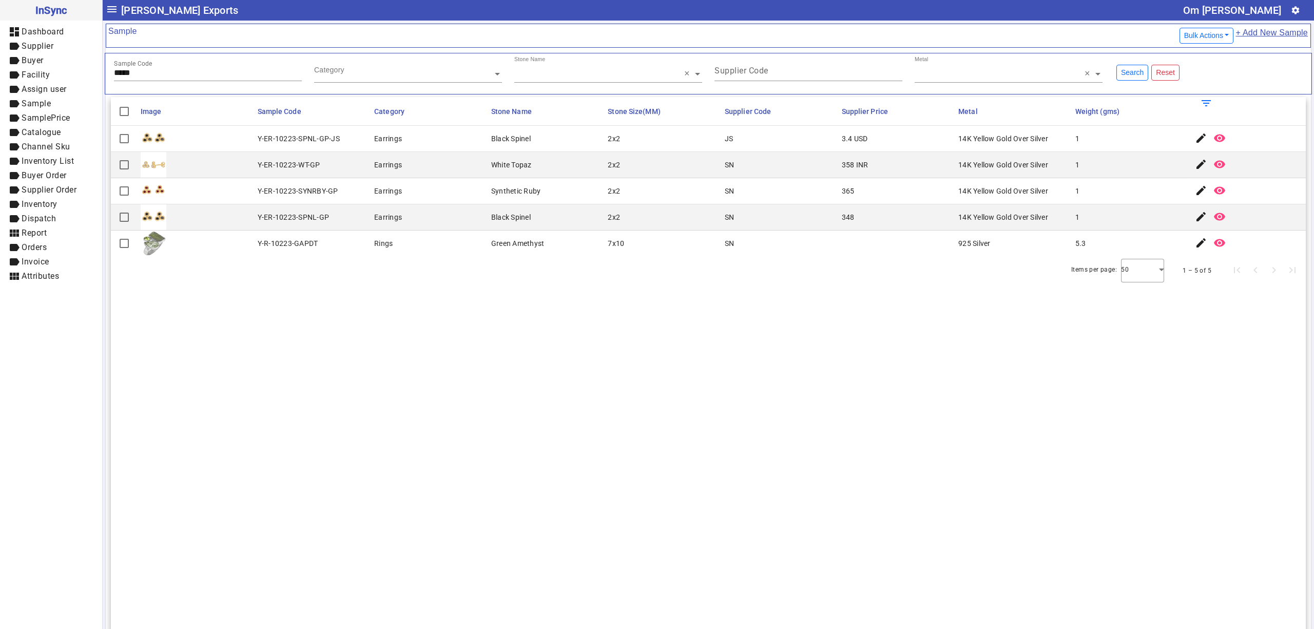
click at [801, 302] on section "Image Sample Code Category Stone Name Stone Size(MM) Supplier Code Supplier Pri…" at bounding box center [708, 411] width 1195 height 629
click at [701, 553] on section "Image Sample Code Category Stone Name Stone Size(MM) Supplier Code Supplier Pri…" at bounding box center [708, 411] width 1195 height 629
click at [592, 625] on section "Image Sample Code Category Stone Name Stone Size(MM) Supplier Code Supplier Pri…" at bounding box center [708, 411] width 1195 height 629
click at [592, 628] on html "InSync dashboard Dashboard label Supplier label Buyer label Facility label Assi…" at bounding box center [657, 314] width 1314 height 629
click at [732, 325] on section "Image Sample Code Category Stone Name Stone Size(MM) Supplier Code Supplier Pri…" at bounding box center [708, 411] width 1195 height 629
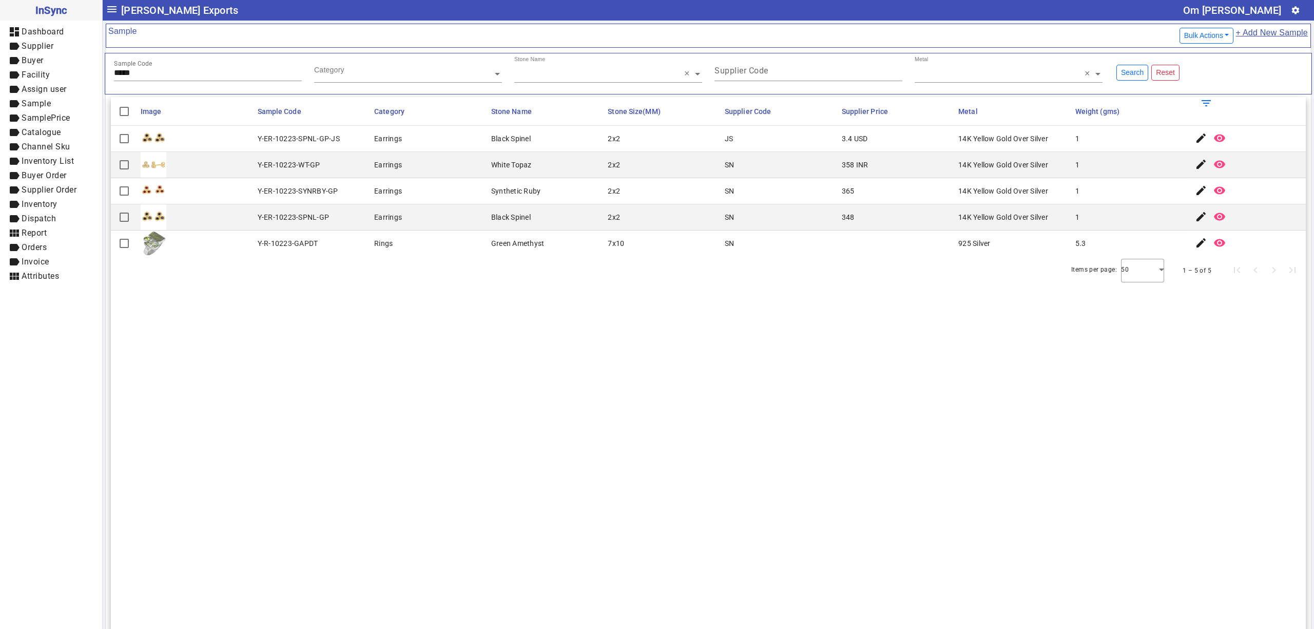
click at [710, 321] on section "Image Sample Code Category Stone Name Stone Size(MM) Supplier Code Supplier Pri…" at bounding box center [708, 411] width 1195 height 629
click at [842, 534] on section "Image Sample Code Category Stone Name Stone Size(MM) Supplier Code Supplier Pri…" at bounding box center [708, 411] width 1195 height 629
click at [785, 333] on section "Image Sample Code Category Stone Name Stone Size(MM) Supplier Code Supplier Pri…" at bounding box center [708, 411] width 1195 height 629
click at [754, 475] on section "Image Sample Code Category Stone Name Stone Size(MM) Supplier Code Supplier Pri…" at bounding box center [708, 411] width 1195 height 629
drag, startPoint x: 606, startPoint y: 415, endPoint x: 602, endPoint y: 425, distance: 10.9
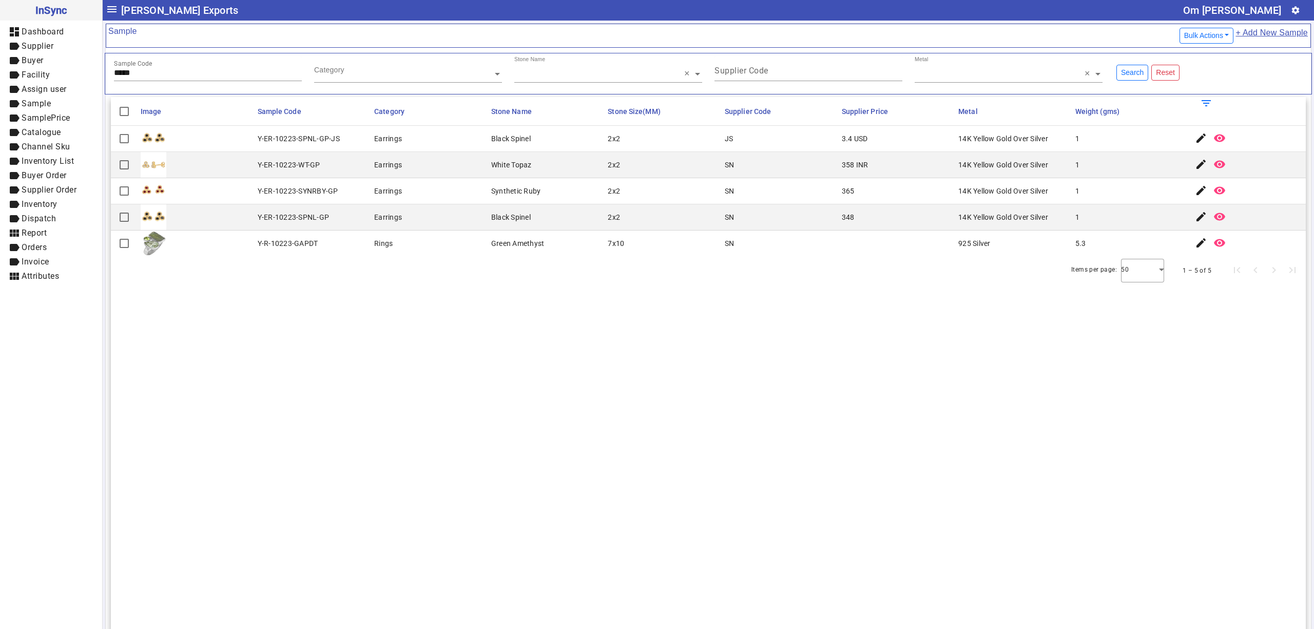
click at [606, 415] on section "Image Sample Code Category Stone Name Stone Size(MM) Supplier Code Supplier Pri…" at bounding box center [708, 411] width 1195 height 629
click at [1195, 191] on mat-icon "edit" at bounding box center [1201, 190] width 12 height 12
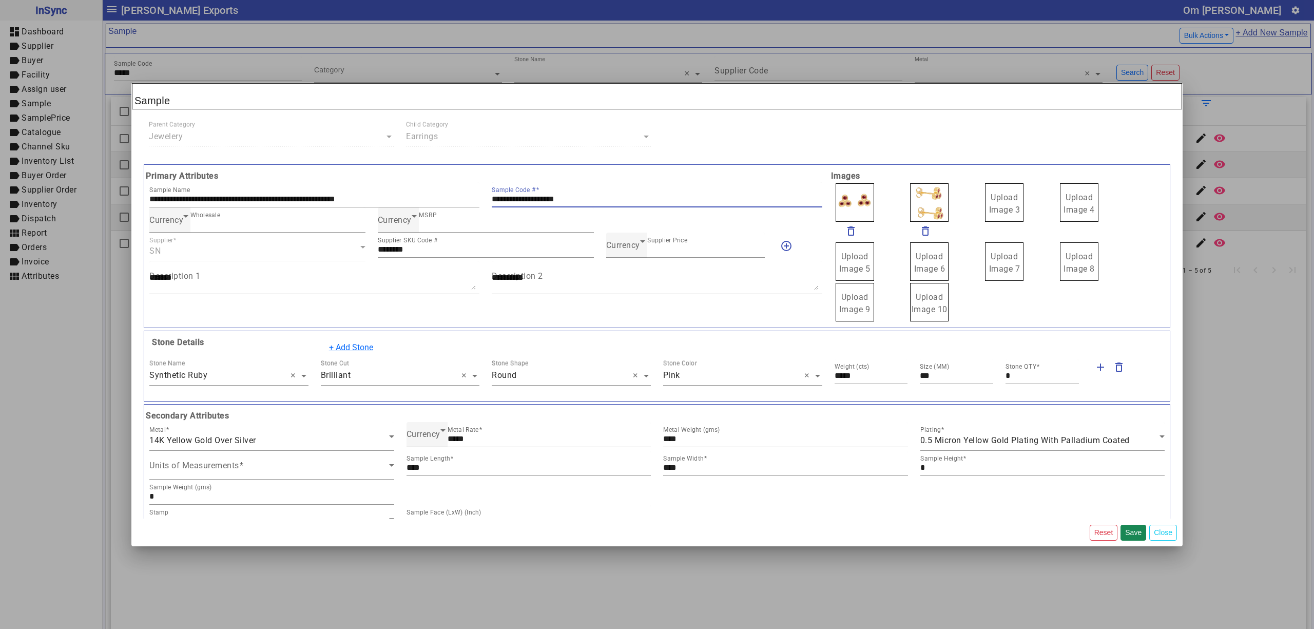
drag, startPoint x: 616, startPoint y: 200, endPoint x: 484, endPoint y: 202, distance: 131.9
click at [485, 202] on div "**********" at bounding box center [656, 194] width 342 height 25
click at [989, 212] on span "Upload Image 3" at bounding box center [1004, 203] width 31 height 22
drag, startPoint x: 937, startPoint y: 206, endPoint x: 927, endPoint y: 207, distance: 9.8
click at [835, 204] on label "Upload Image 1" at bounding box center [854, 202] width 38 height 38
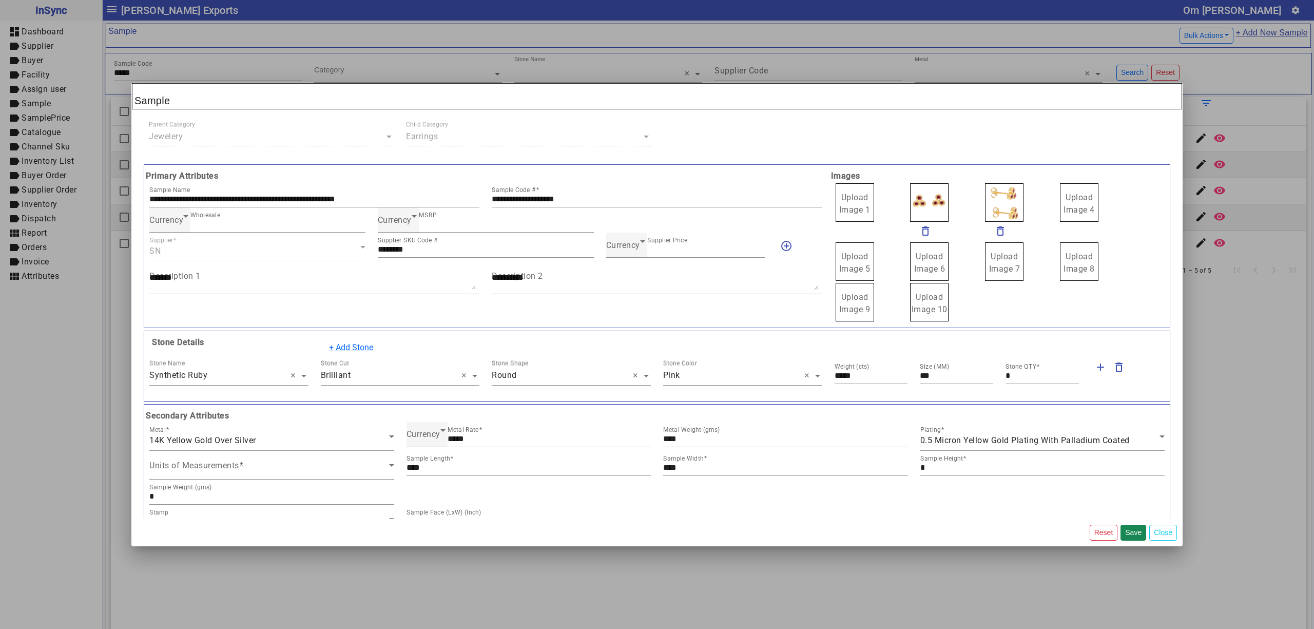
click at [835, 204] on label "Upload Image 1" at bounding box center [854, 202] width 38 height 38
click at [0, 0] on input "Upload Image 1" at bounding box center [0, 0] width 0 height 0
click at [634, 250] on span "Currency" at bounding box center [623, 245] width 34 height 10
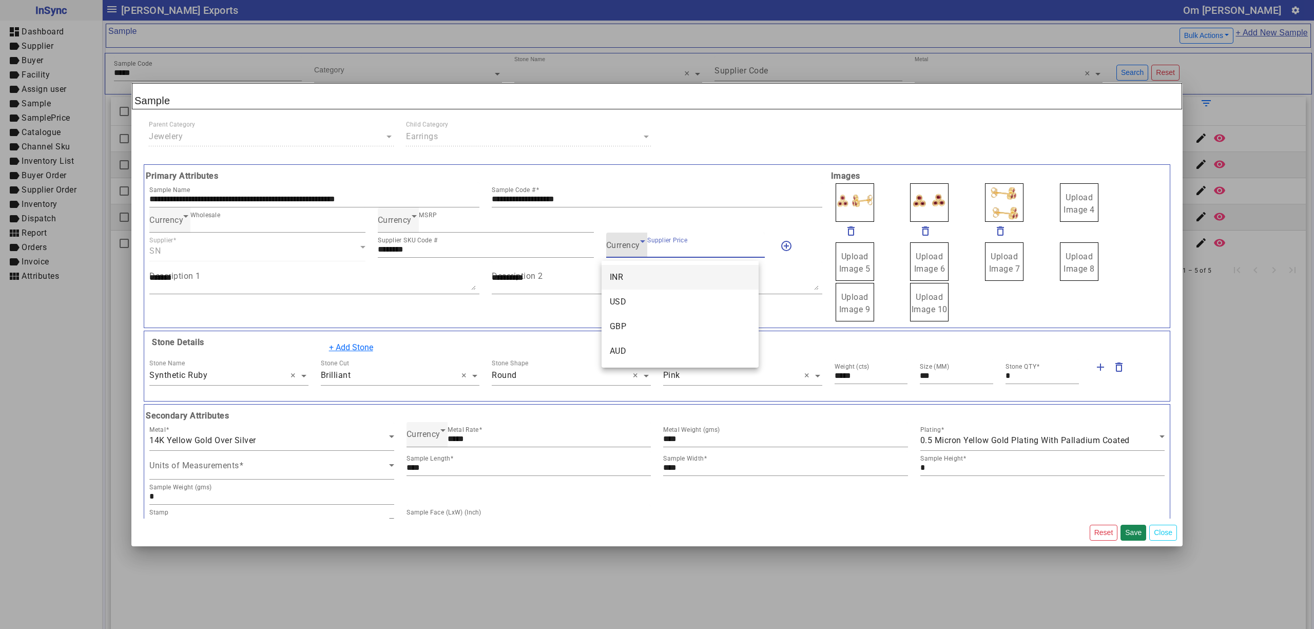
click at [631, 270] on mat-option "INR" at bounding box center [679, 277] width 157 height 25
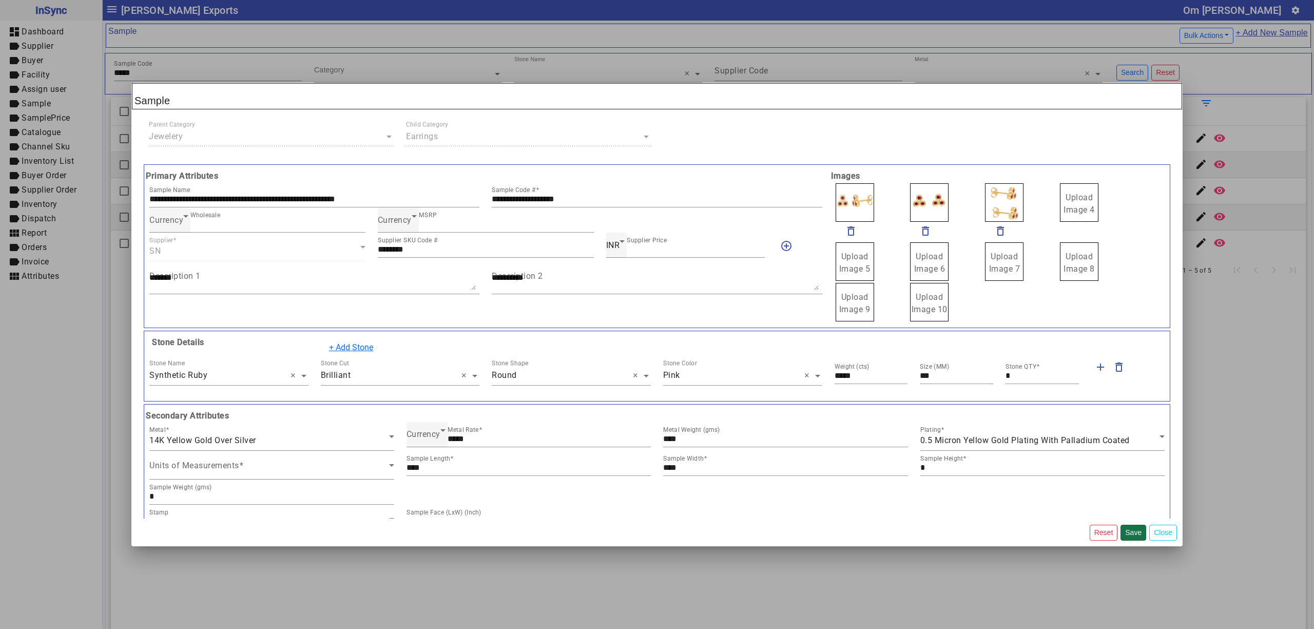
click at [1135, 533] on button "Save" at bounding box center [1133, 532] width 26 height 16
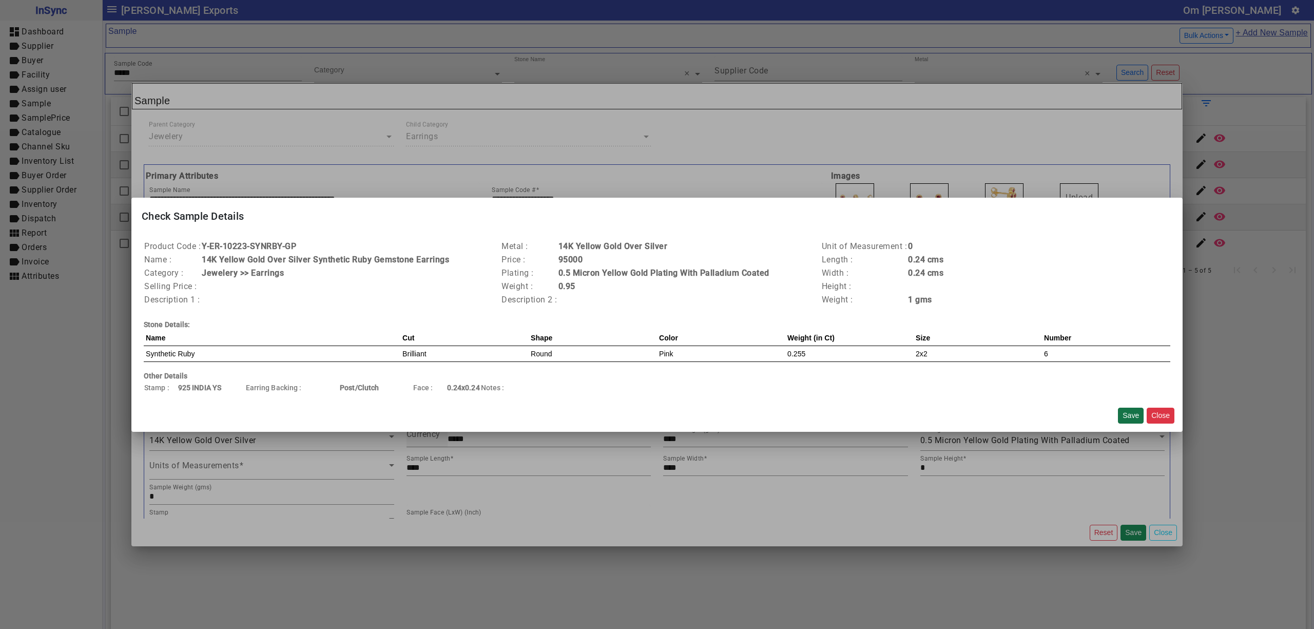
click at [1127, 413] on button "Save" at bounding box center [1131, 415] width 26 height 16
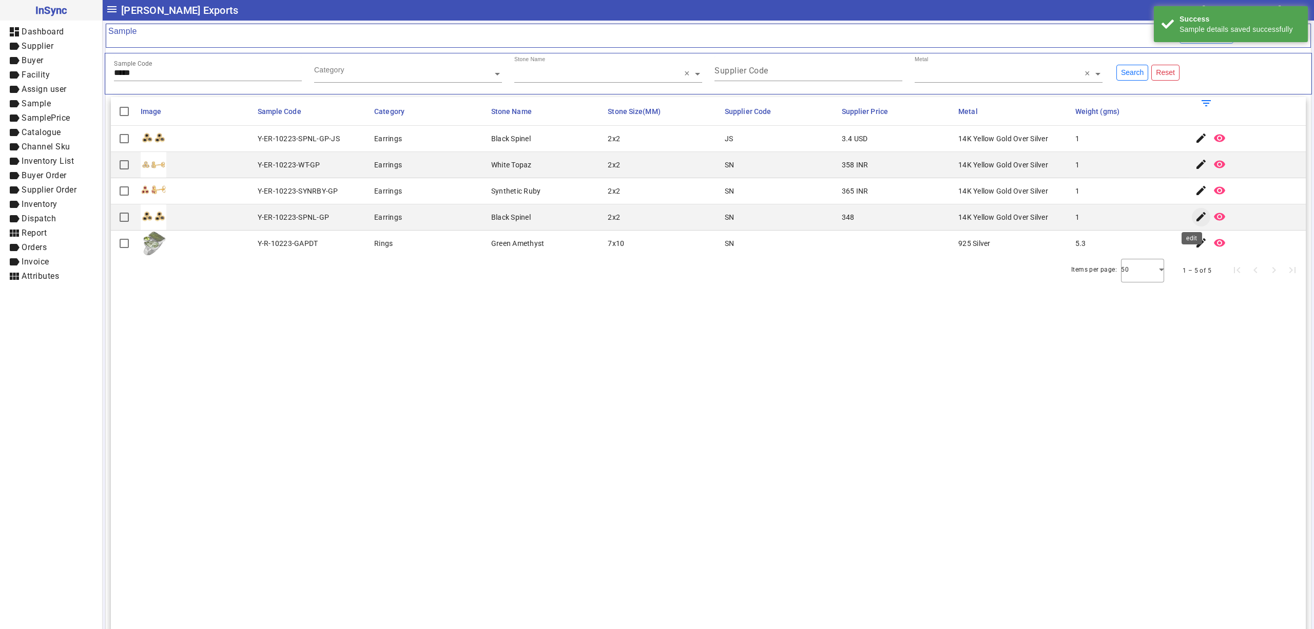
click at [1195, 218] on mat-icon "edit" at bounding box center [1201, 216] width 12 height 12
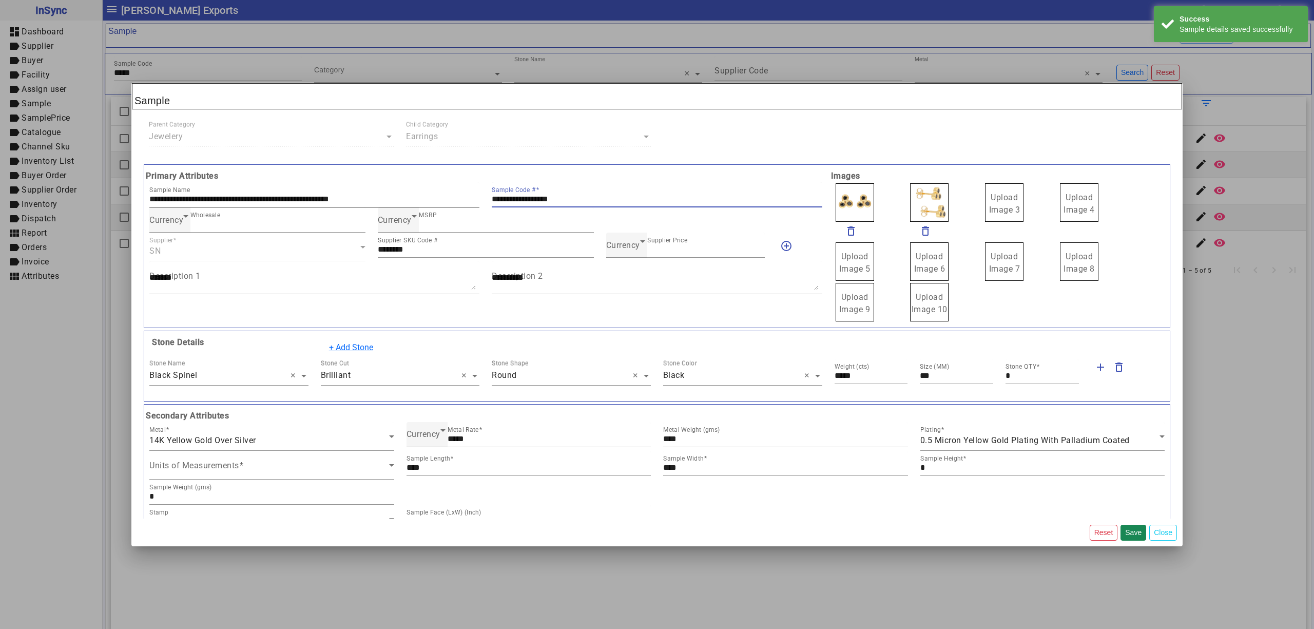
drag, startPoint x: 590, startPoint y: 197, endPoint x: 376, endPoint y: 197, distance: 214.0
click at [376, 197] on div "**********" at bounding box center [485, 194] width 685 height 25
drag, startPoint x: 990, startPoint y: 202, endPoint x: 991, endPoint y: 197, distance: 5.2
click at [859, 202] on span "Upload Image 1" at bounding box center [854, 203] width 31 height 22
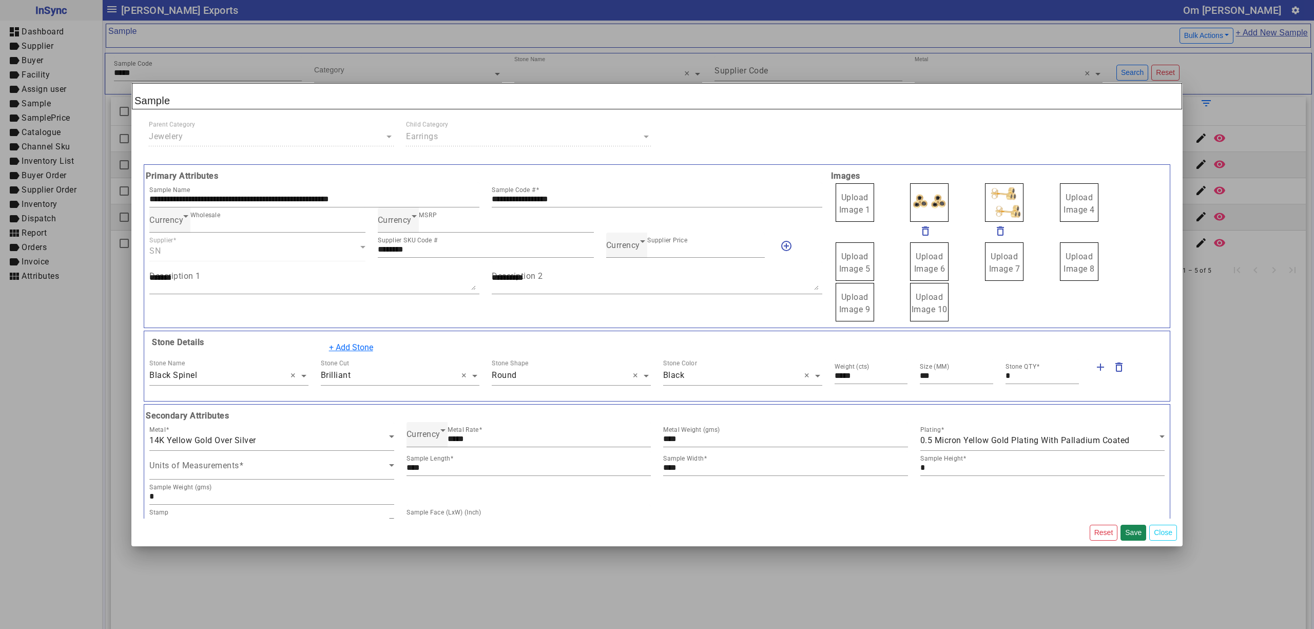
click at [0, 0] on input "Upload Image 1" at bounding box center [0, 0] width 0 height 0
click at [627, 245] on span "Currency" at bounding box center [623, 245] width 34 height 10
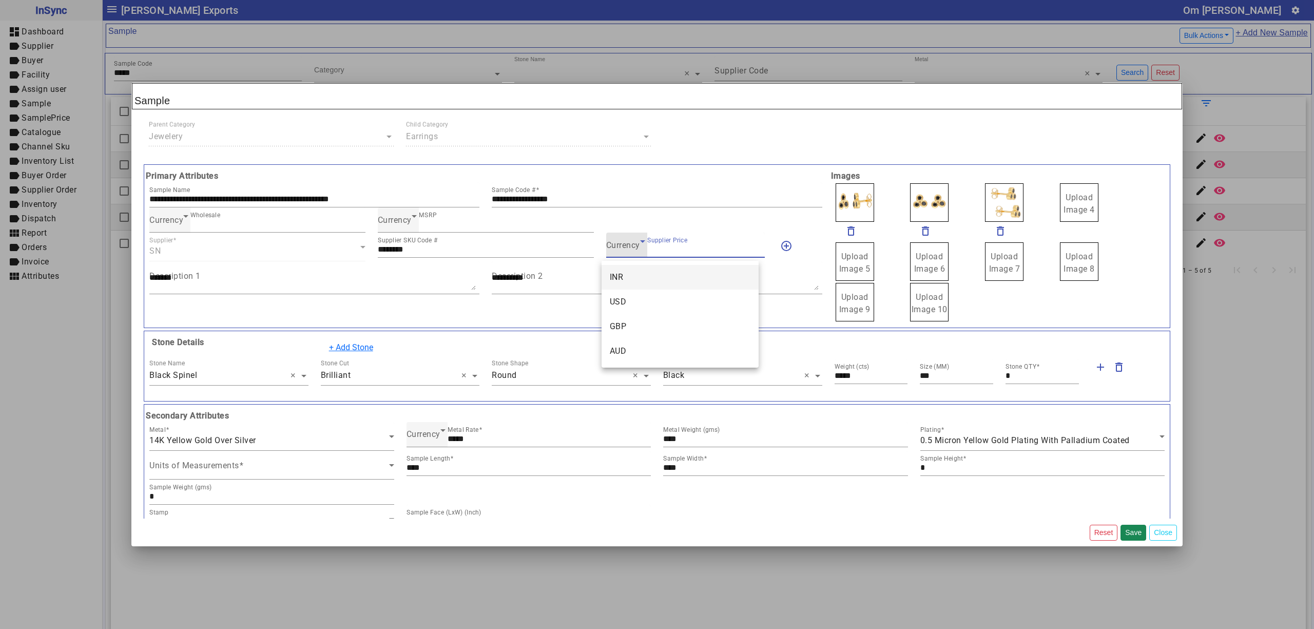
click at [624, 274] on mat-option "INR" at bounding box center [679, 277] width 157 height 25
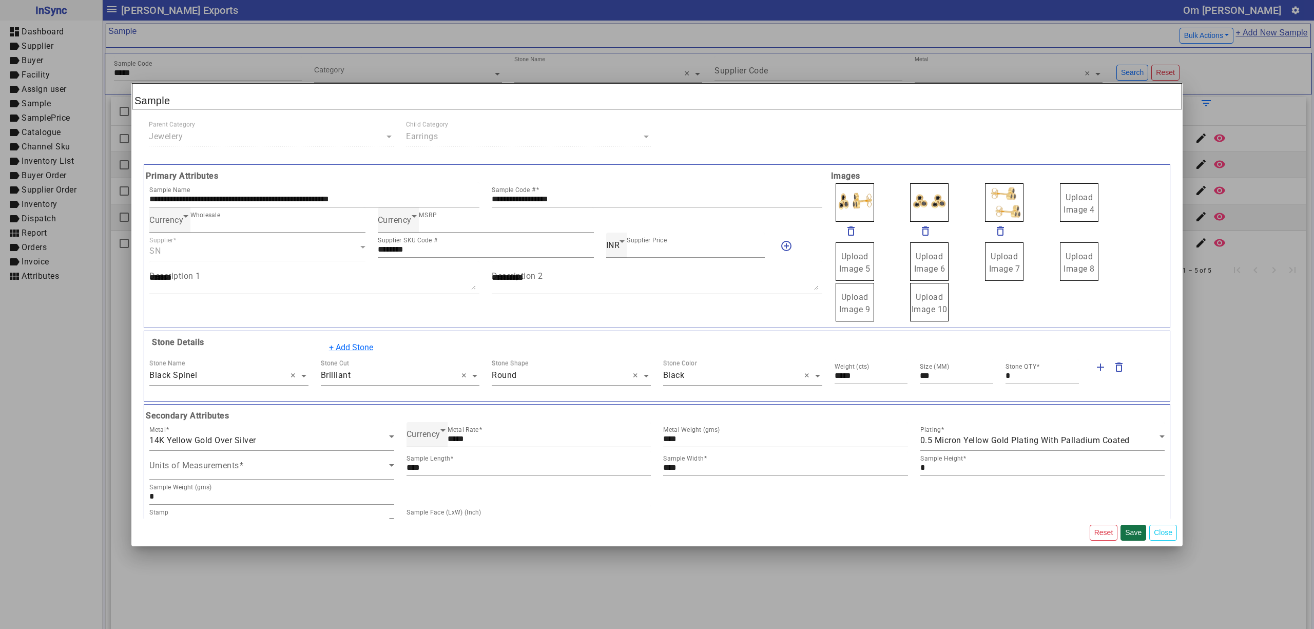
click at [1132, 532] on button "Save" at bounding box center [1133, 532] width 26 height 16
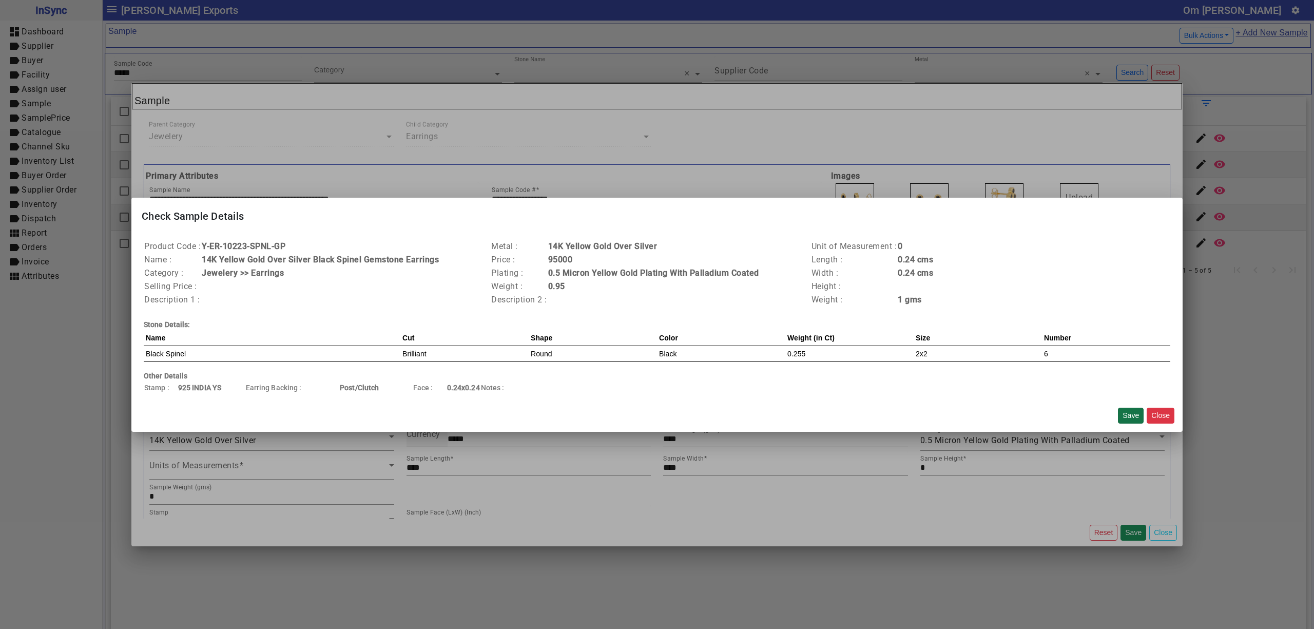
click at [1130, 417] on button "Save" at bounding box center [1131, 415] width 26 height 16
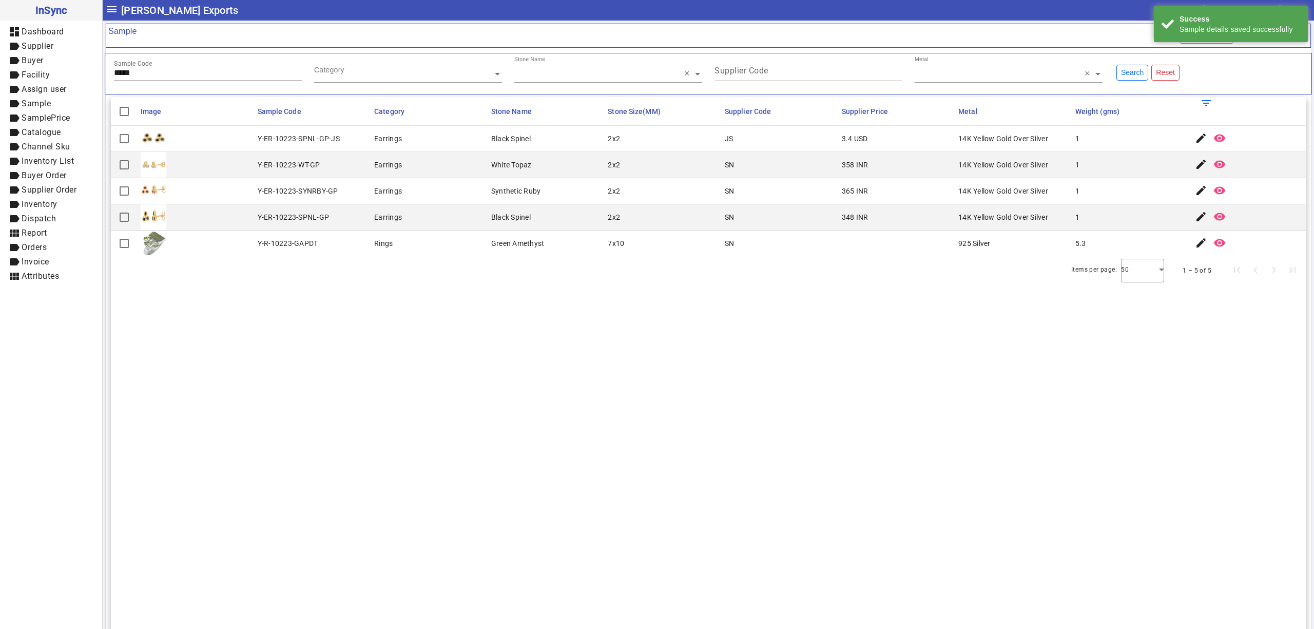
click at [223, 73] on input "*****" at bounding box center [208, 72] width 188 height 9
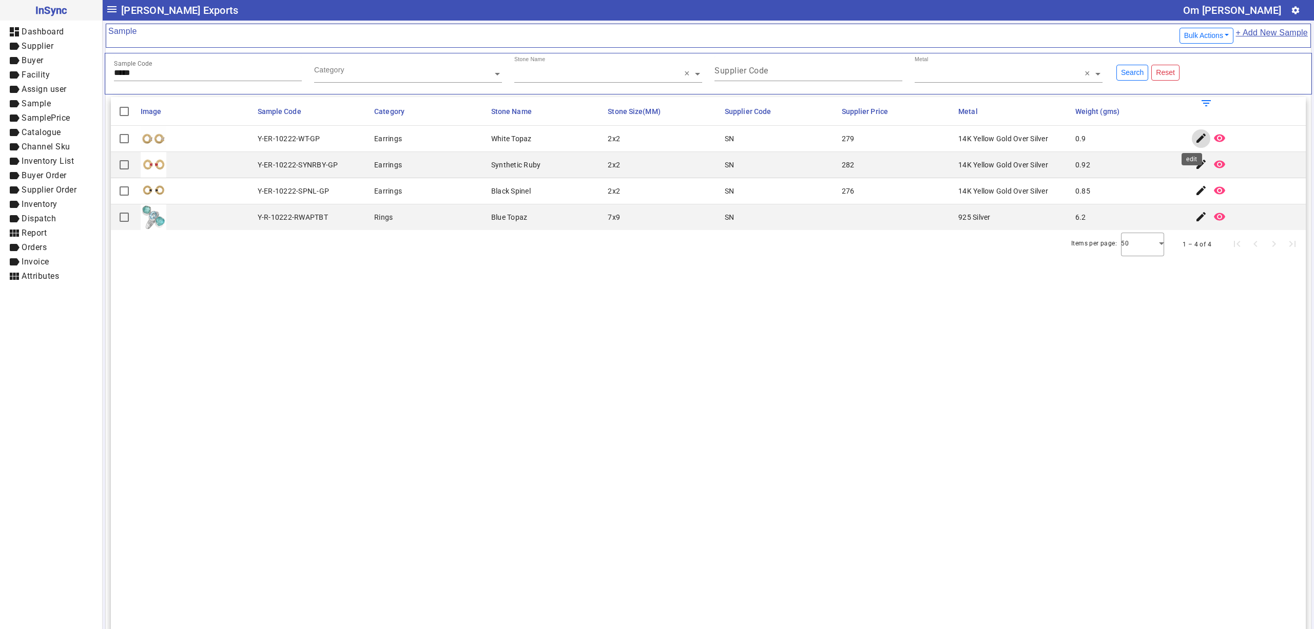
click at [1195, 136] on mat-icon "edit" at bounding box center [1201, 138] width 12 height 12
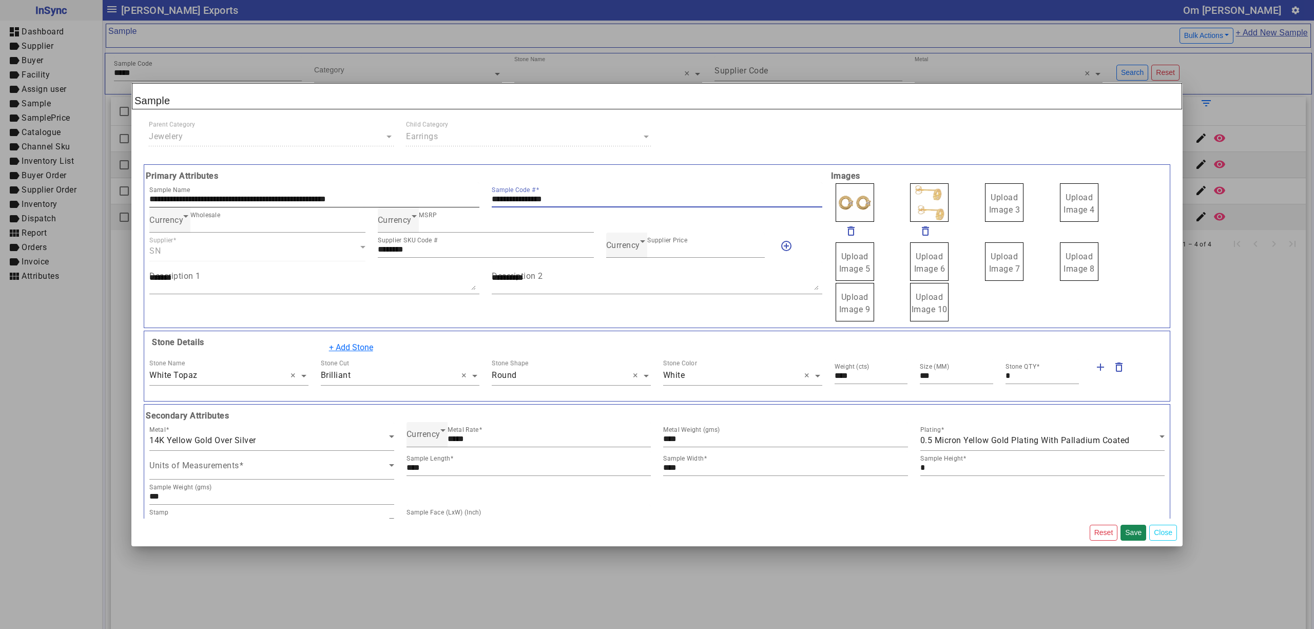
drag, startPoint x: 585, startPoint y: 200, endPoint x: 462, endPoint y: 192, distance: 122.9
click at [465, 193] on div "**********" at bounding box center [485, 194] width 685 height 25
drag, startPoint x: 1009, startPoint y: 207, endPoint x: 1014, endPoint y: 209, distance: 5.5
drag, startPoint x: 916, startPoint y: 204, endPoint x: 912, endPoint y: 198, distance: 7.4
click at [620, 245] on span "Currency" at bounding box center [623, 245] width 34 height 10
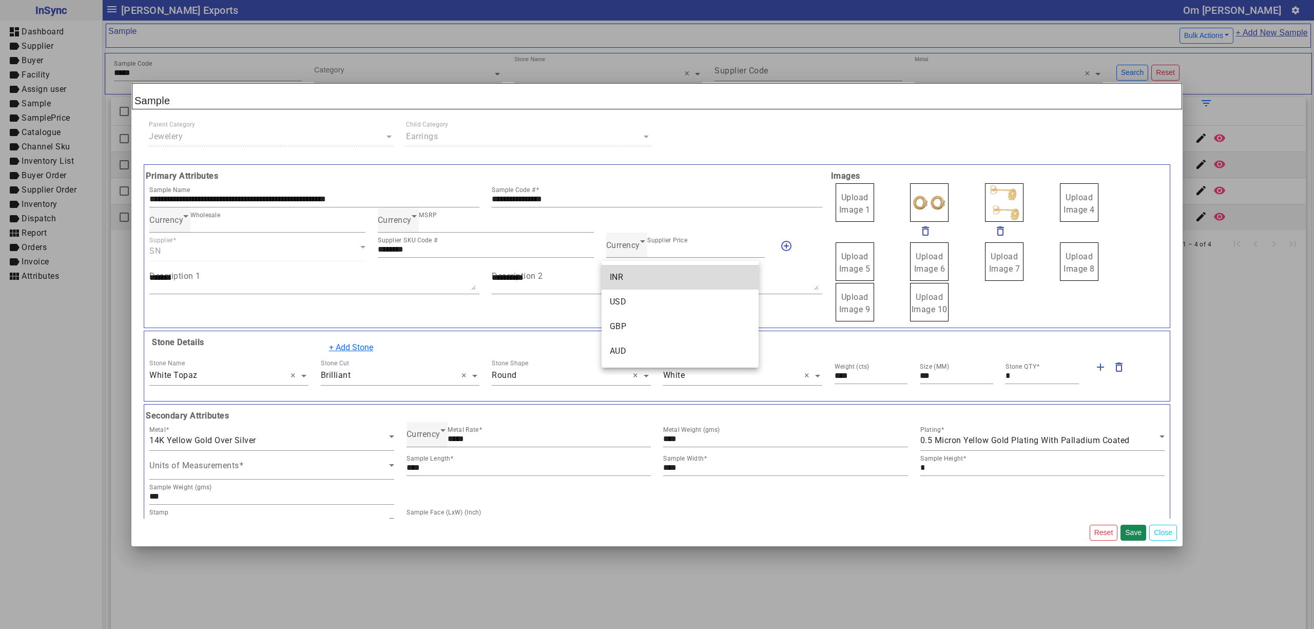
click at [629, 276] on mat-option "INR" at bounding box center [679, 277] width 157 height 25
click at [846, 206] on span "Upload Image 1" at bounding box center [854, 203] width 31 height 22
click at [0, 0] on input "Upload Image 1" at bounding box center [0, 0] width 0 height 0
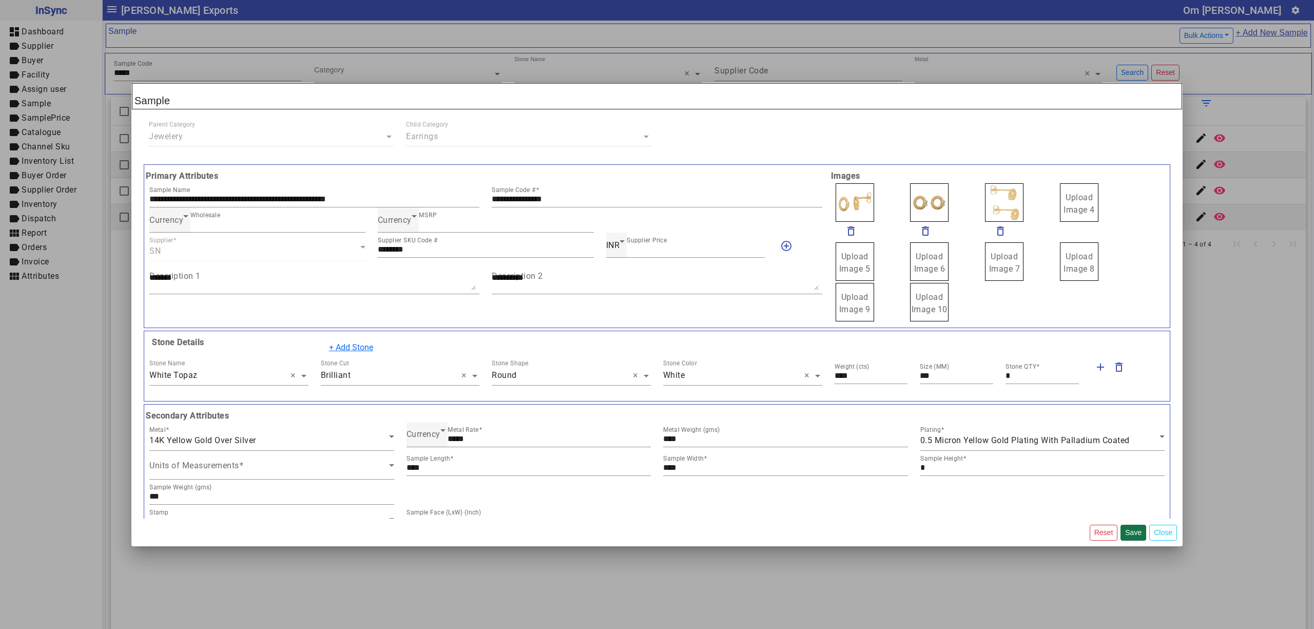
click at [1131, 536] on button "Save" at bounding box center [1133, 532] width 26 height 16
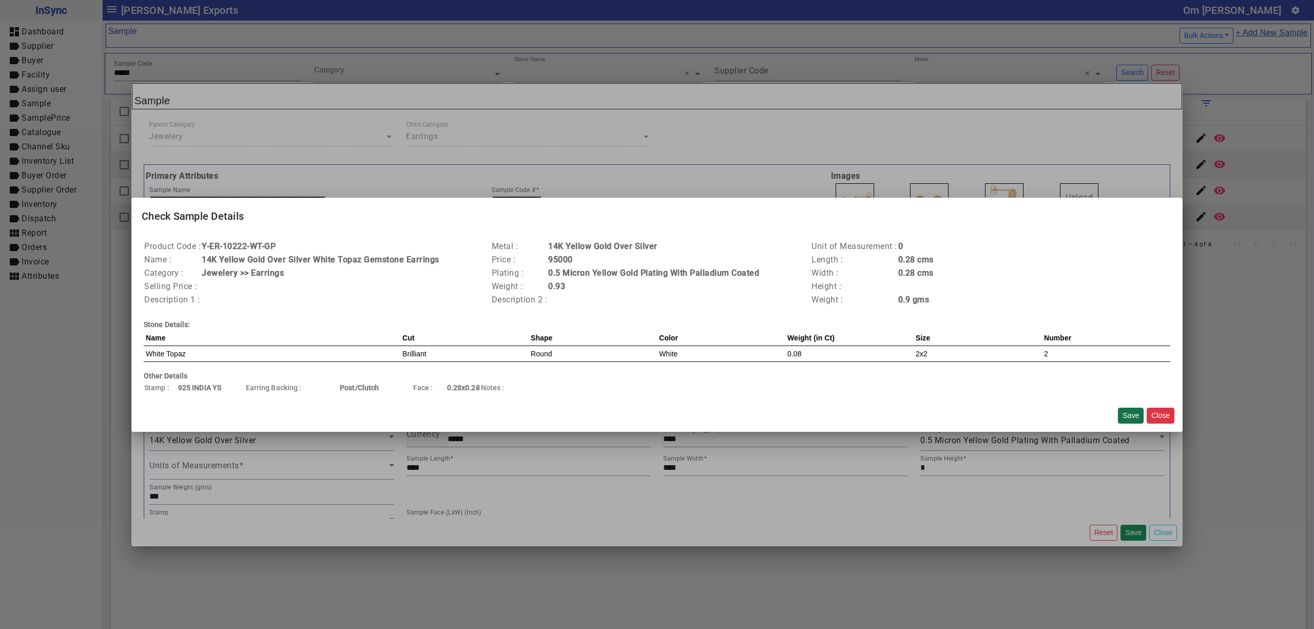
click at [1125, 408] on button "Save" at bounding box center [1131, 415] width 26 height 16
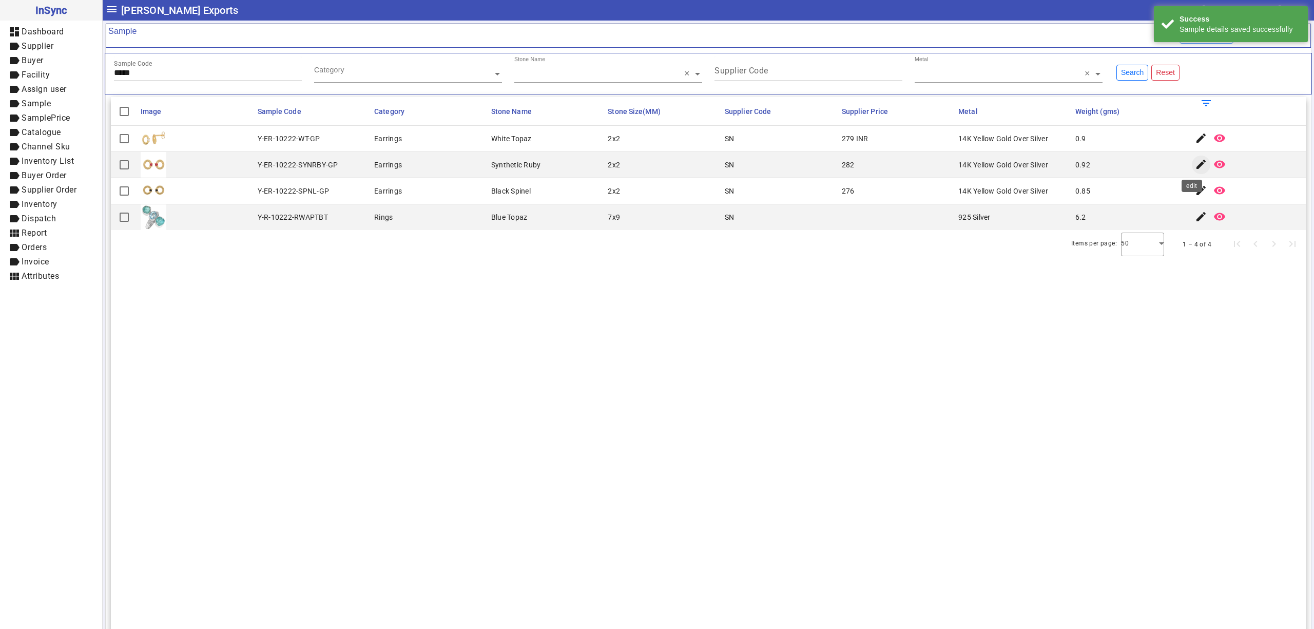
click at [1195, 165] on mat-icon "edit" at bounding box center [1201, 164] width 12 height 12
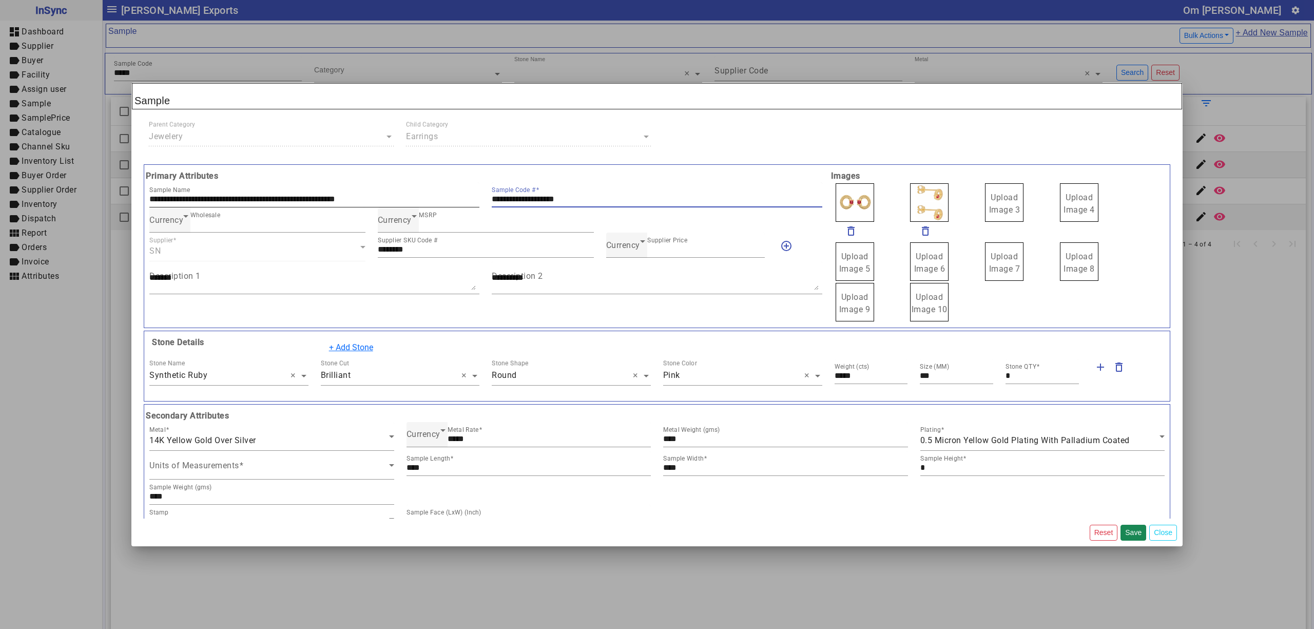
drag, startPoint x: 616, startPoint y: 200, endPoint x: 501, endPoint y: 216, distance: 116.0
click at [443, 199] on div "**********" at bounding box center [485, 194] width 685 height 25
click at [636, 243] on icon at bounding box center [642, 241] width 12 height 12
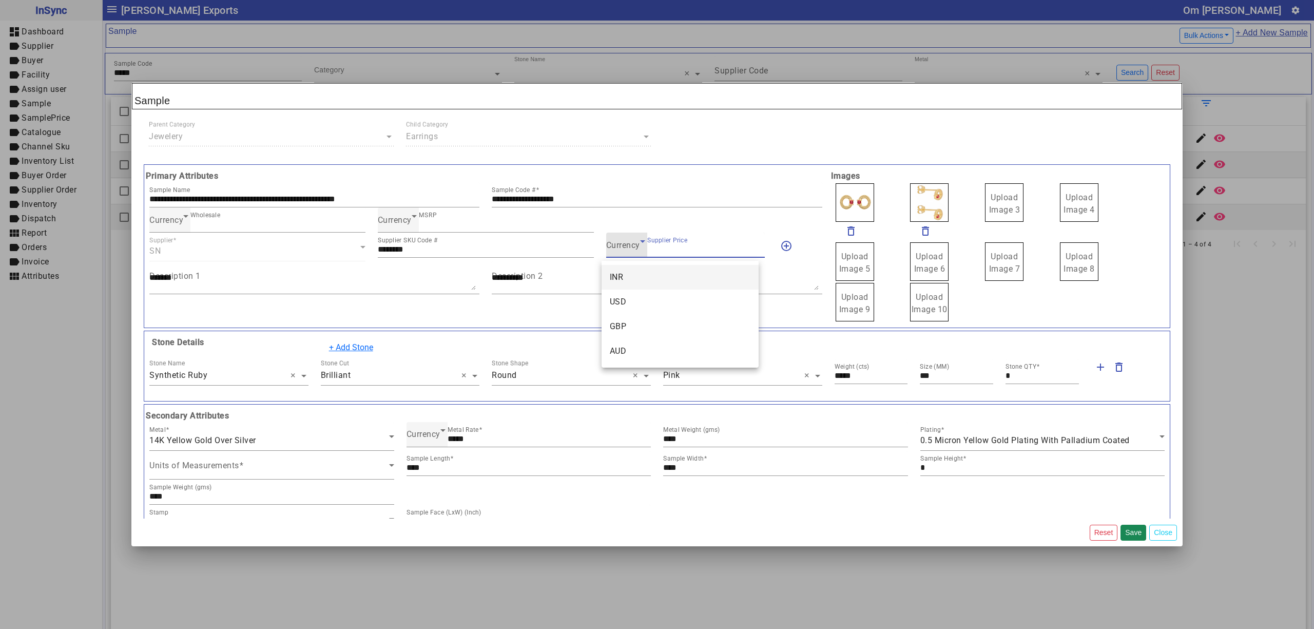
click at [631, 278] on mat-option "INR" at bounding box center [679, 277] width 157 height 25
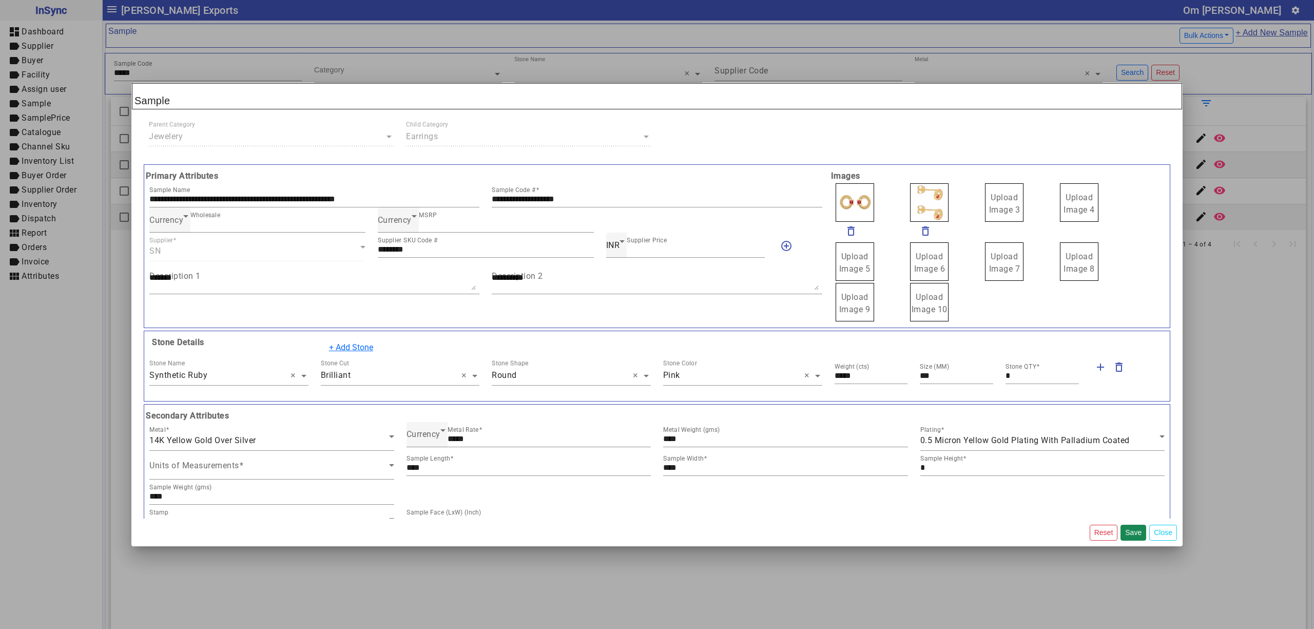
drag, startPoint x: 984, startPoint y: 210, endPoint x: 985, endPoint y: 204, distance: 6.2
click at [854, 200] on span "Upload Image 1" at bounding box center [854, 203] width 31 height 22
click at [0, 0] on input "Upload Image 1" at bounding box center [0, 0] width 0 height 0
click at [1127, 528] on button "Save" at bounding box center [1133, 532] width 26 height 16
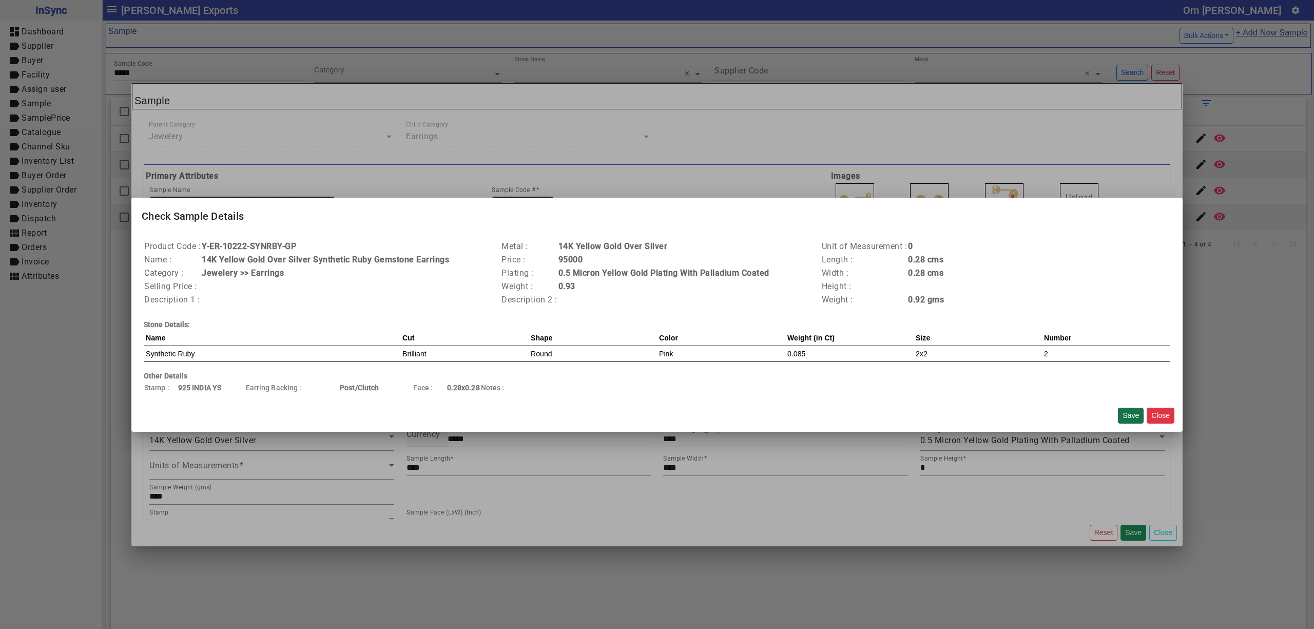
click at [1128, 415] on button "Save" at bounding box center [1131, 415] width 26 height 16
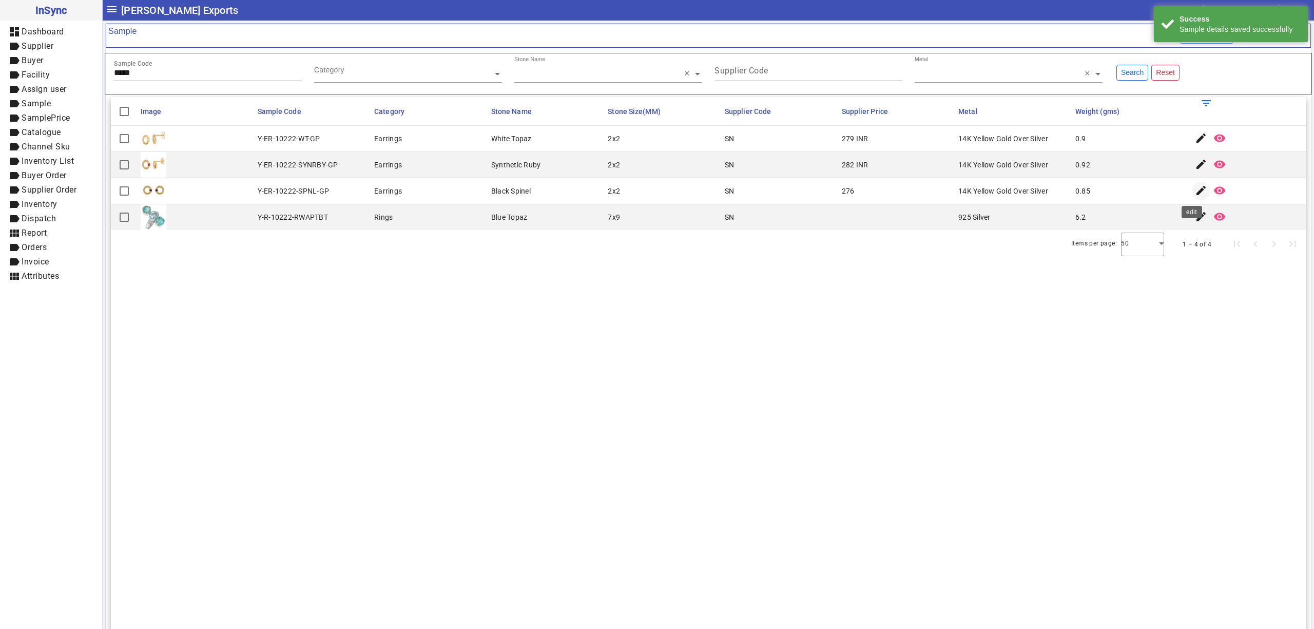
click at [1195, 189] on mat-icon "edit" at bounding box center [1201, 190] width 12 height 12
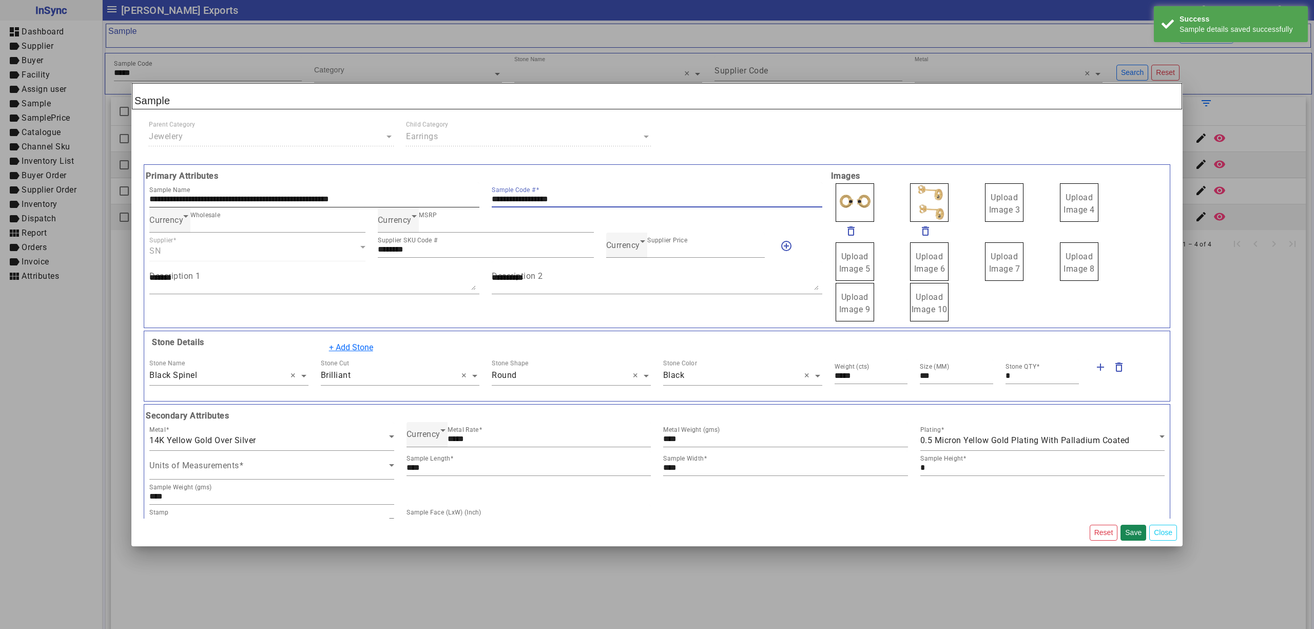
drag, startPoint x: 591, startPoint y: 198, endPoint x: 437, endPoint y: 187, distance: 154.4
click at [437, 187] on div "**********" at bounding box center [485, 194] width 685 height 25
click at [620, 247] on span "Currency" at bounding box center [623, 245] width 34 height 10
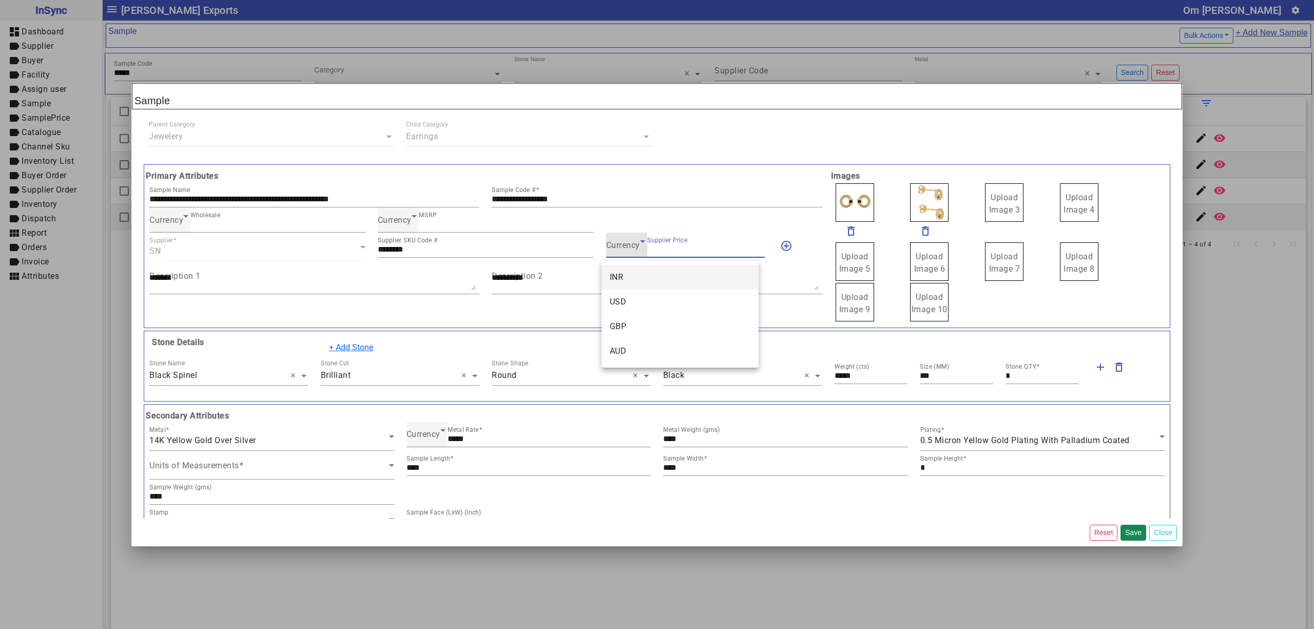
click at [633, 280] on mat-option "INR" at bounding box center [679, 277] width 157 height 25
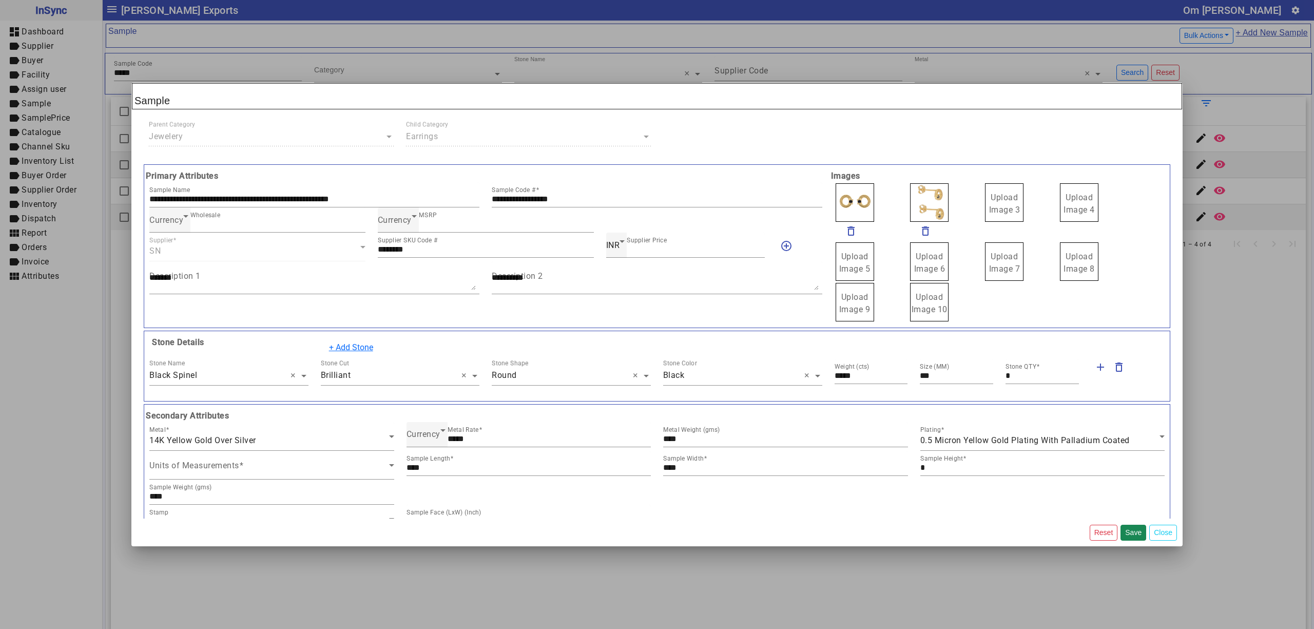
drag, startPoint x: 983, startPoint y: 206, endPoint x: 998, endPoint y: 216, distance: 17.1
click at [844, 193] on span "Upload Image 1" at bounding box center [854, 203] width 31 height 22
click at [0, 0] on input "Upload Image 1" at bounding box center [0, 0] width 0 height 0
click at [1130, 532] on button "Save" at bounding box center [1133, 532] width 26 height 16
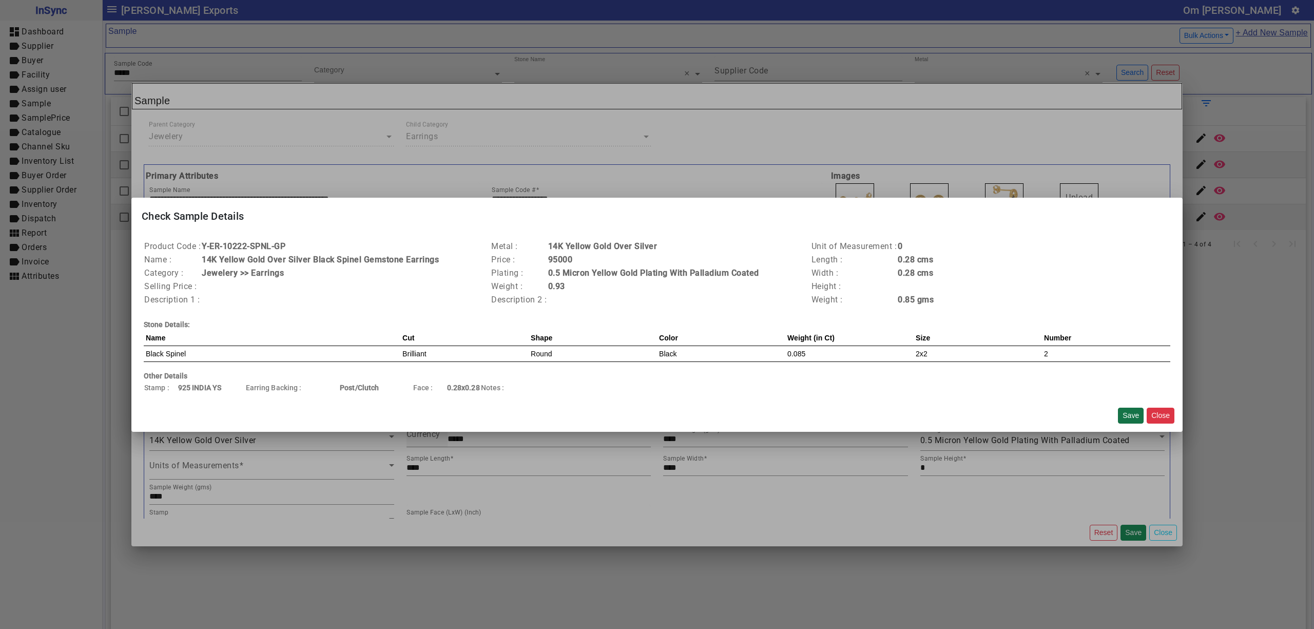
click at [1128, 413] on button "Save" at bounding box center [1131, 415] width 26 height 16
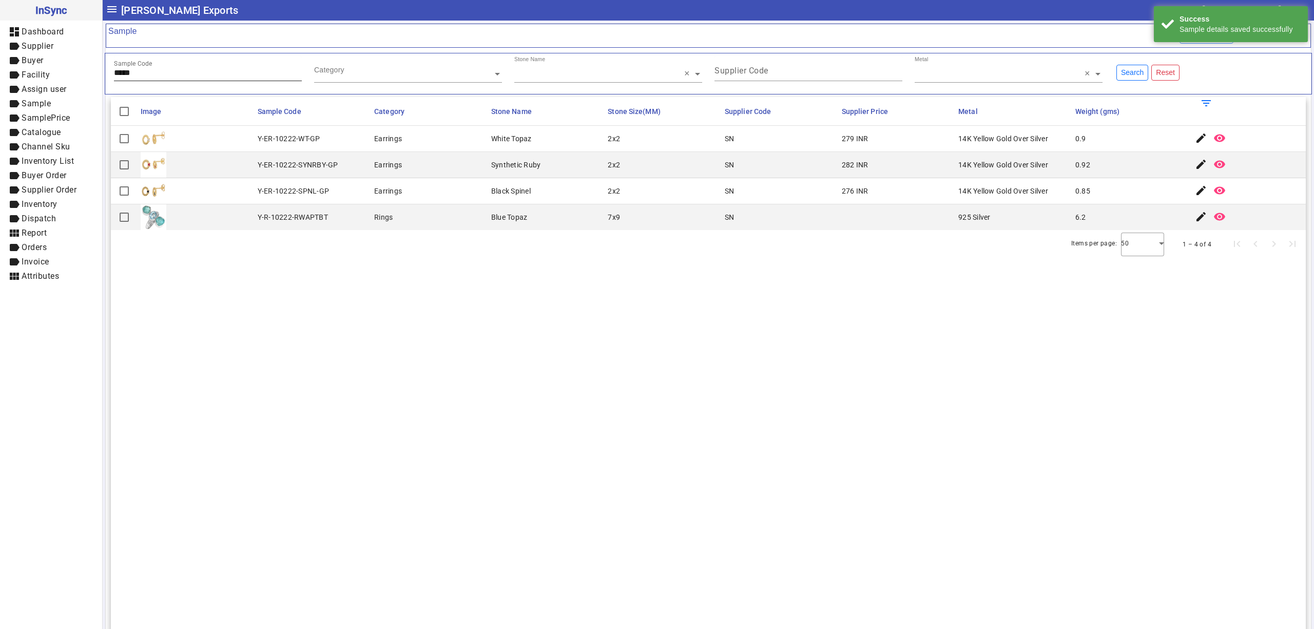
click at [166, 76] on input "*****" at bounding box center [208, 72] width 188 height 9
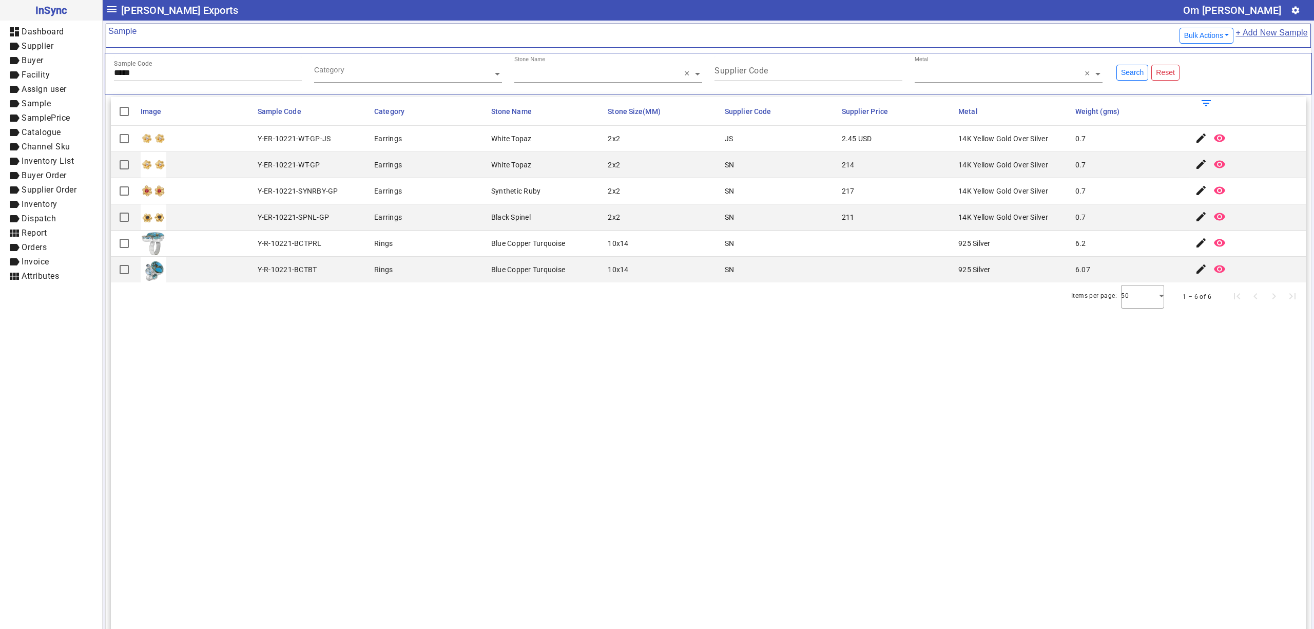
click at [610, 612] on section "Image Sample Code Category Stone Name Stone Size(MM) Supplier Code Supplier Pri…" at bounding box center [708, 411] width 1195 height 629
drag, startPoint x: 711, startPoint y: 492, endPoint x: 690, endPoint y: 496, distance: 21.4
click at [711, 492] on section "Image Sample Code Category Stone Name Stone Size(MM) Supplier Code Supplier Pri…" at bounding box center [708, 411] width 1195 height 629
drag, startPoint x: 729, startPoint y: 346, endPoint x: 668, endPoint y: 444, distance: 115.9
click at [728, 346] on section "Image Sample Code Category Stone Name Stone Size(MM) Supplier Code Supplier Pri…" at bounding box center [708, 411] width 1195 height 629
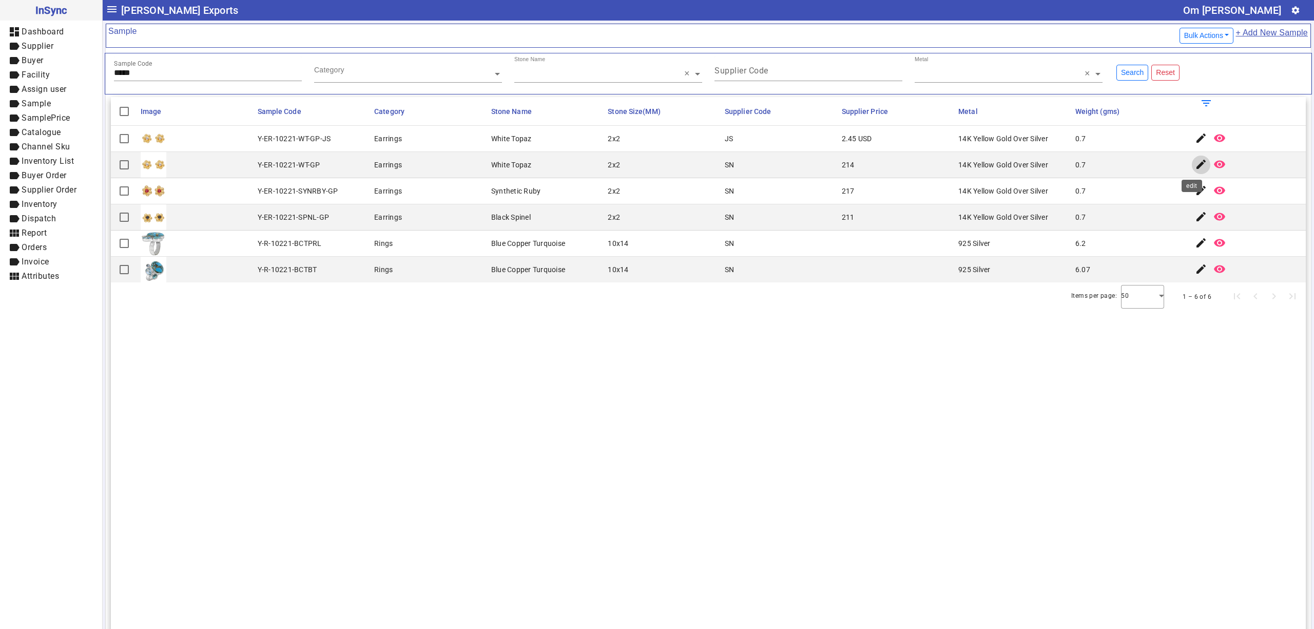
click at [1195, 161] on mat-icon "edit" at bounding box center [1201, 164] width 12 height 12
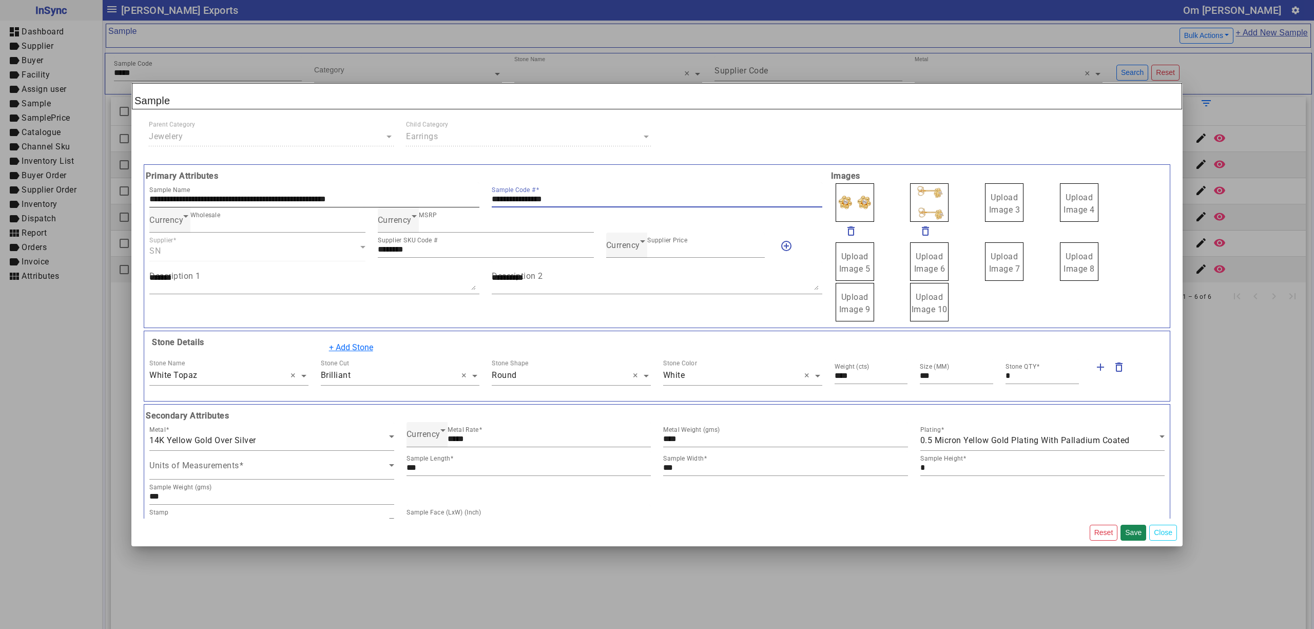
drag, startPoint x: 594, startPoint y: 202, endPoint x: 463, endPoint y: 200, distance: 130.9
click at [463, 200] on div "**********" at bounding box center [485, 194] width 685 height 25
click at [616, 248] on span "Currency" at bounding box center [623, 245] width 34 height 10
click at [641, 278] on mat-option "INR" at bounding box center [679, 277] width 157 height 25
click at [850, 196] on span "Upload Image 1" at bounding box center [854, 203] width 31 height 22
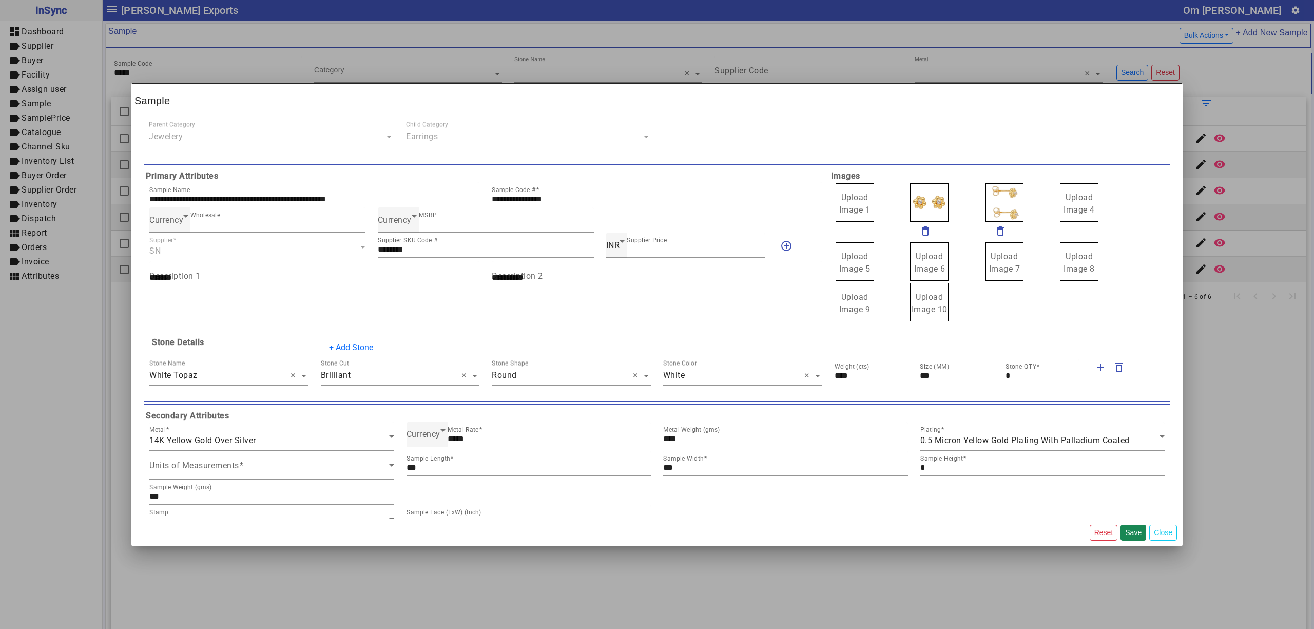
click at [0, 0] on input "Upload Image 1" at bounding box center [0, 0] width 0 height 0
click at [1131, 529] on button "Save" at bounding box center [1133, 532] width 26 height 16
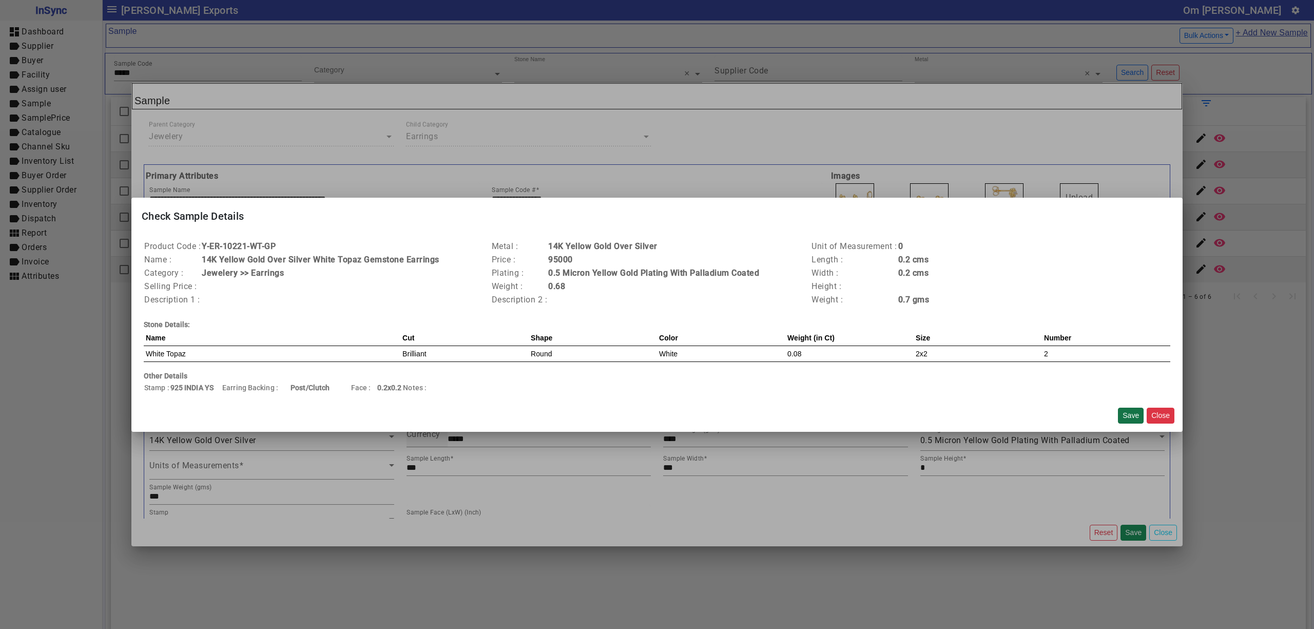
click at [1132, 410] on button "Save" at bounding box center [1131, 415] width 26 height 16
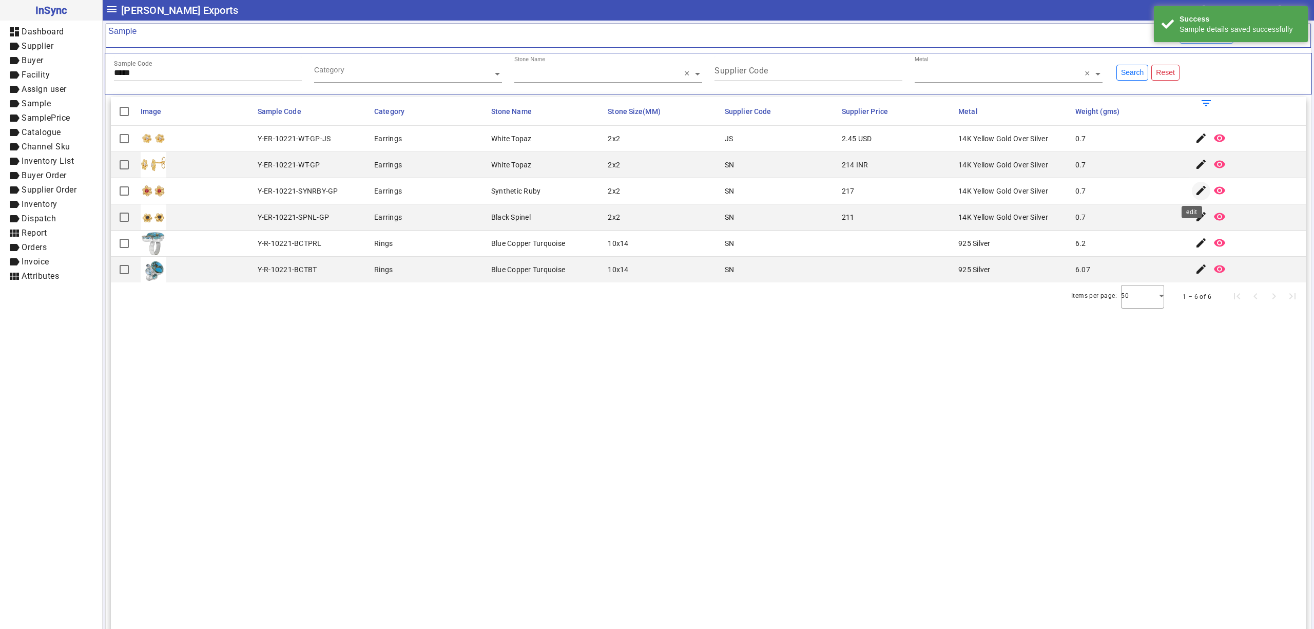
click at [1189, 191] on span "button" at bounding box center [1201, 191] width 25 height 25
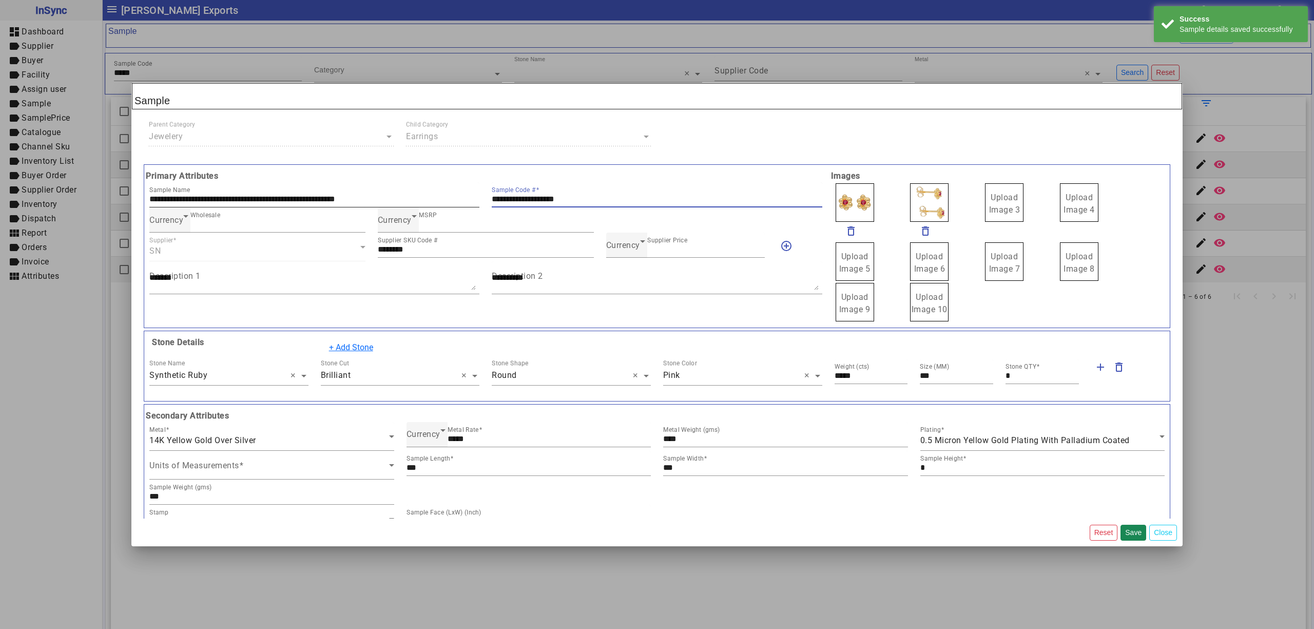
drag, startPoint x: 604, startPoint y: 198, endPoint x: 397, endPoint y: 200, distance: 207.3
click at [397, 200] on div "**********" at bounding box center [485, 194] width 685 height 25
click at [628, 251] on div "Currency" at bounding box center [623, 245] width 34 height 12
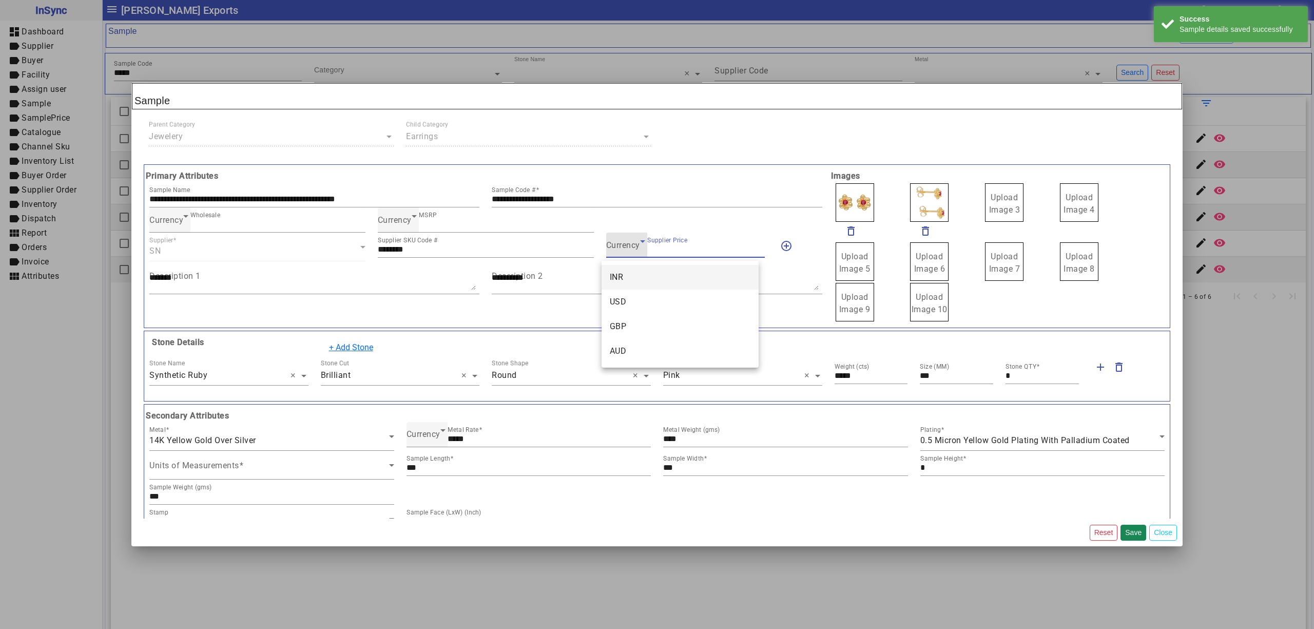
click at [634, 278] on mat-option "INR" at bounding box center [679, 277] width 157 height 25
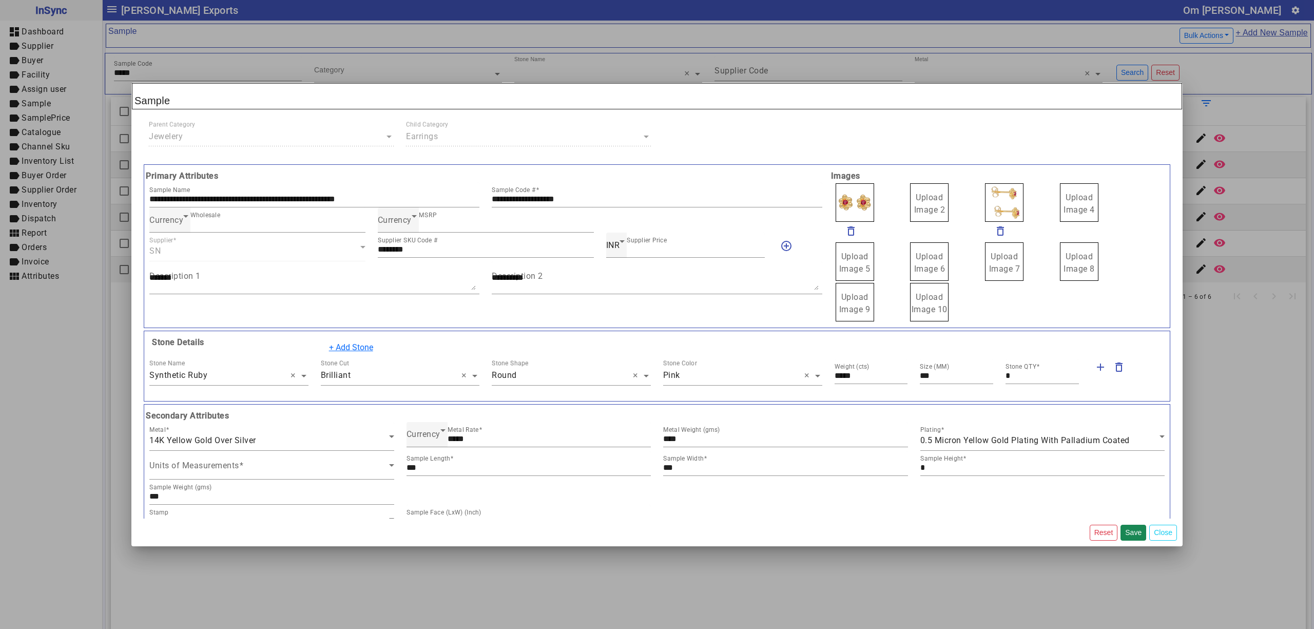
drag, startPoint x: 931, startPoint y: 206, endPoint x: 919, endPoint y: 205, distance: 12.4
click at [854, 203] on label "Upload Image 1" at bounding box center [854, 202] width 38 height 38
click at [0, 0] on input "Upload Image 1" at bounding box center [0, 0] width 0 height 0
click at [1136, 531] on button "Save" at bounding box center [1133, 532] width 26 height 16
click at [1125, 535] on button "Save" at bounding box center [1133, 532] width 26 height 16
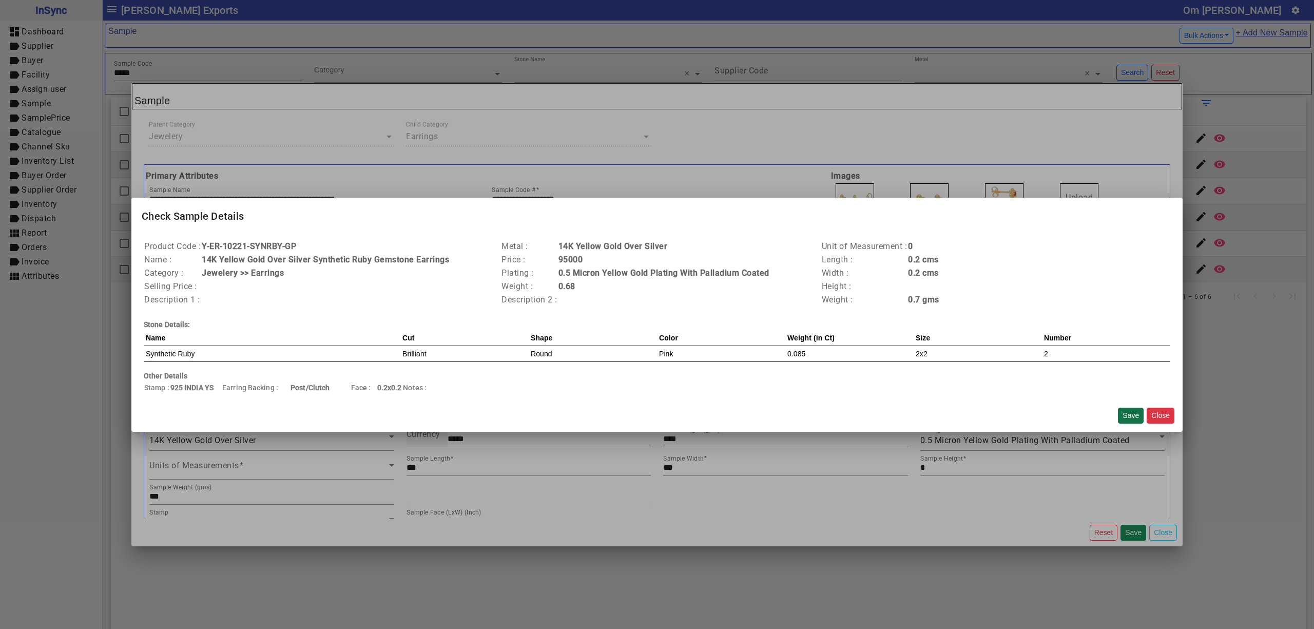
click at [1124, 417] on button "Save" at bounding box center [1131, 415] width 26 height 16
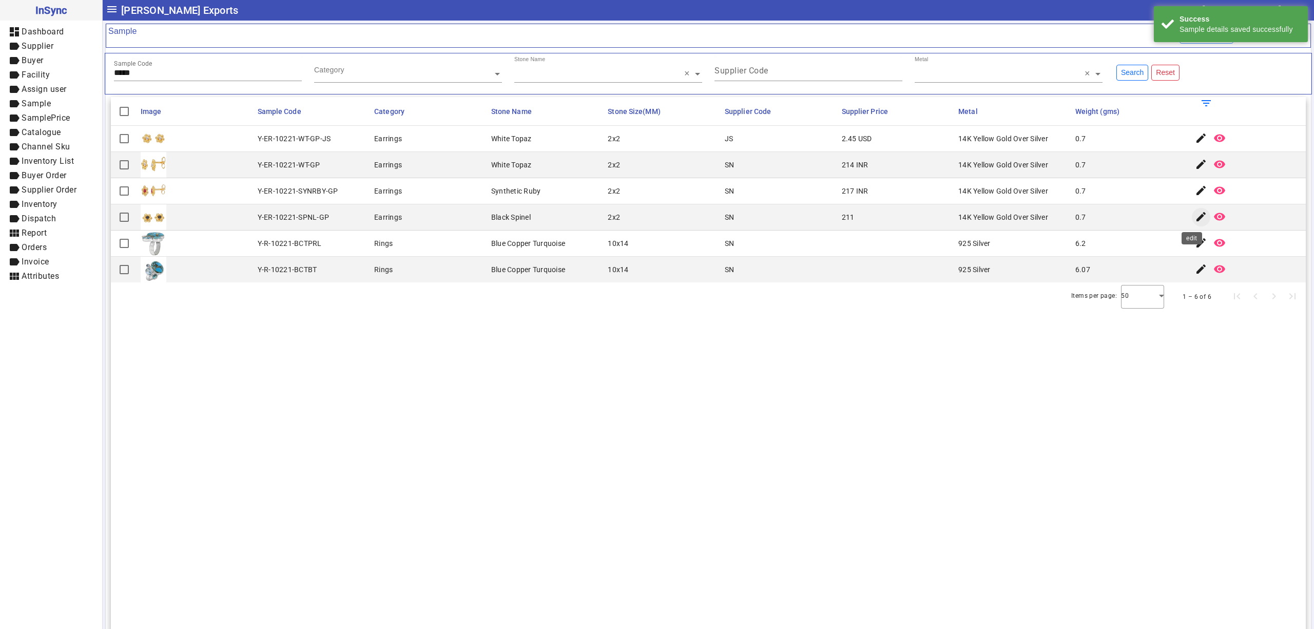
click at [1195, 212] on mat-icon "edit" at bounding box center [1201, 216] width 12 height 12
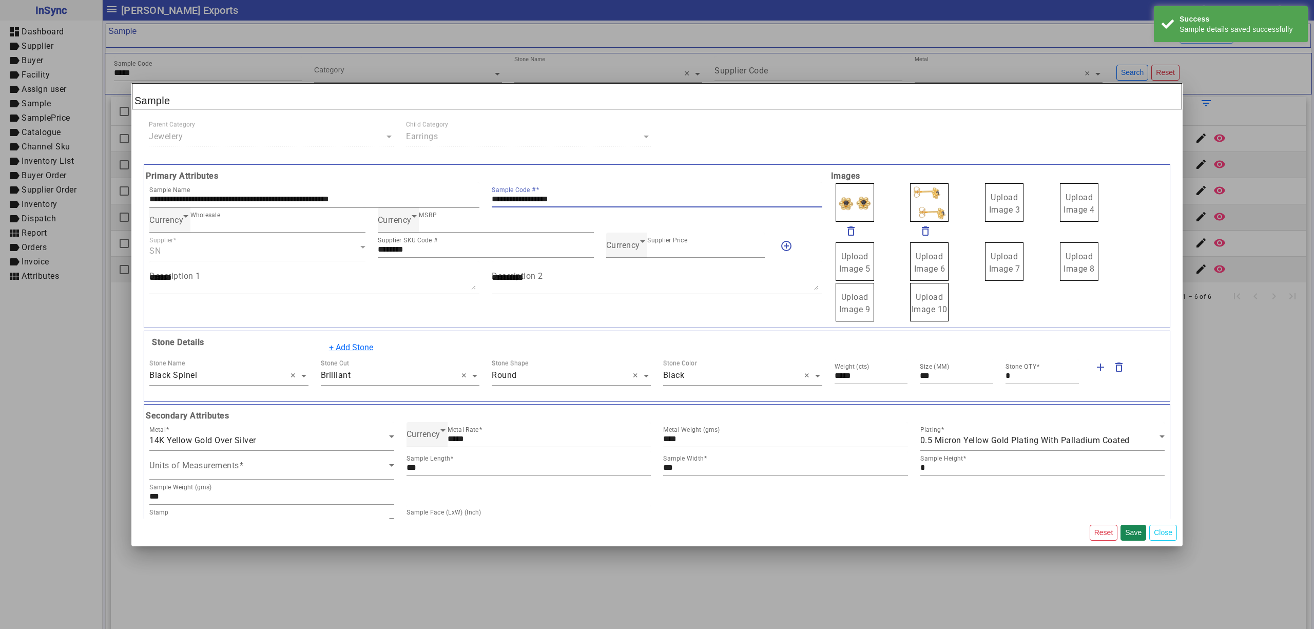
drag, startPoint x: 599, startPoint y: 198, endPoint x: 436, endPoint y: 198, distance: 163.2
click at [436, 198] on div "**********" at bounding box center [485, 194] width 685 height 25
drag, startPoint x: 997, startPoint y: 195, endPoint x: 984, endPoint y: 187, distance: 15.2
drag, startPoint x: 903, startPoint y: 197, endPoint x: 910, endPoint y: 200, distance: 7.8
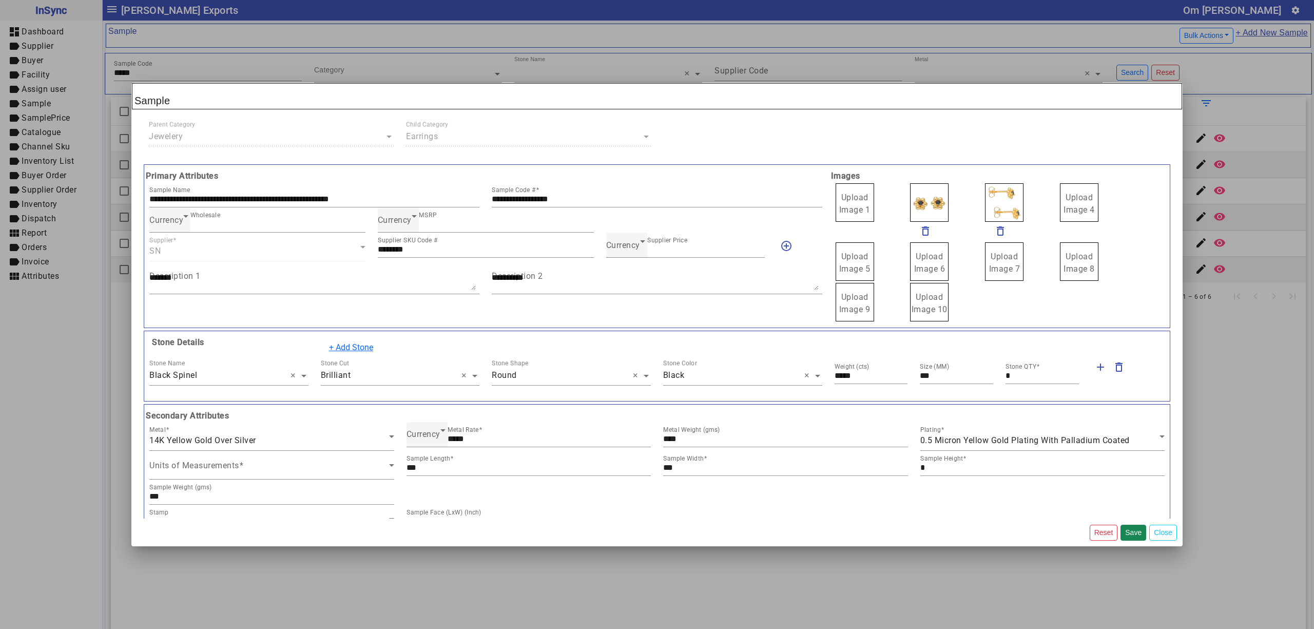
click at [844, 196] on span "Upload Image 1" at bounding box center [854, 203] width 31 height 22
click at [0, 0] on input "Upload Image 1" at bounding box center [0, 0] width 0 height 0
click at [618, 244] on span "Currency" at bounding box center [623, 245] width 34 height 10
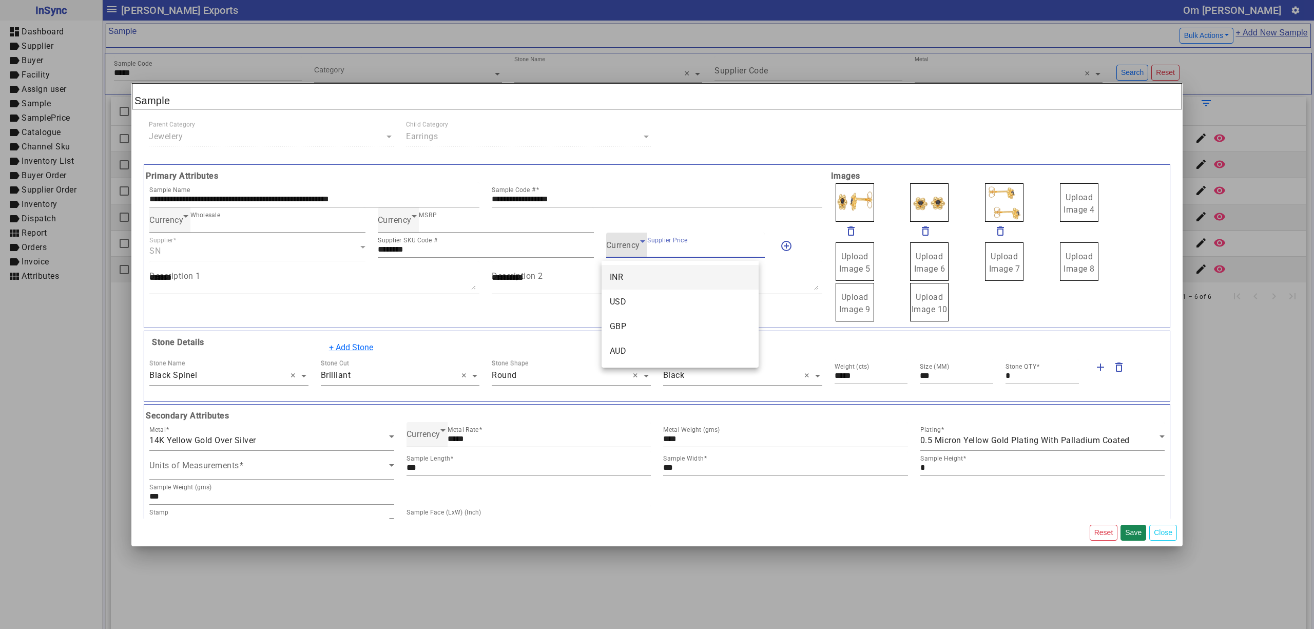
click at [640, 280] on mat-option "INR" at bounding box center [679, 277] width 157 height 25
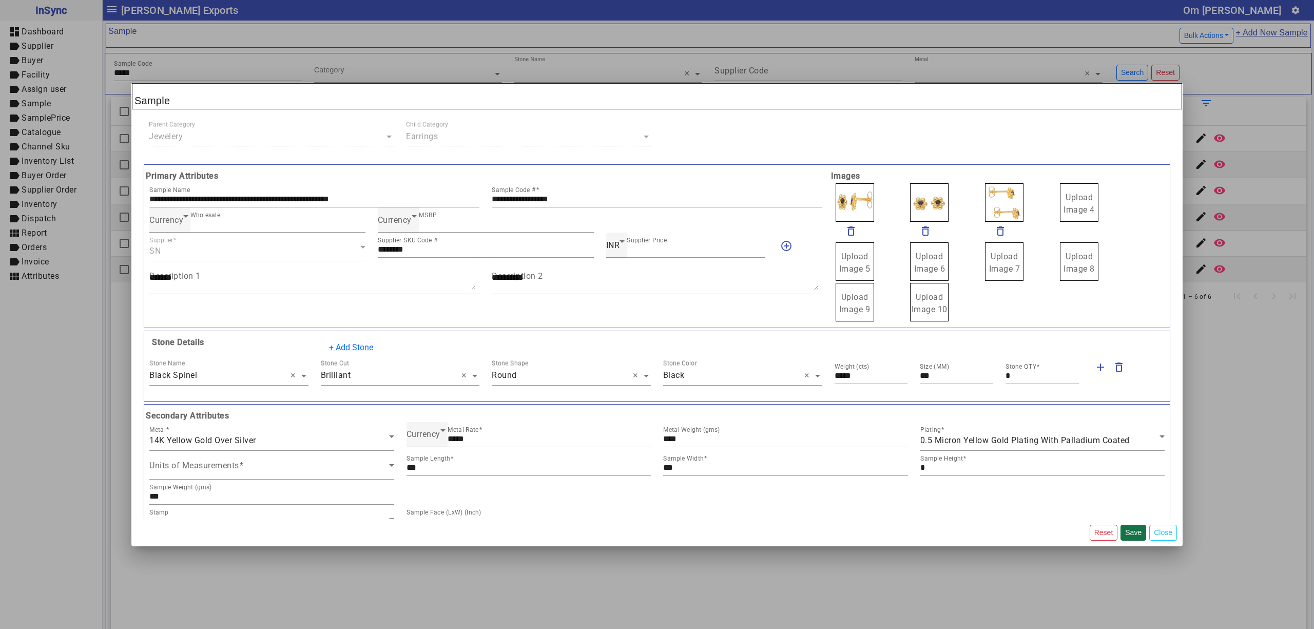
click at [1134, 533] on button "Save" at bounding box center [1133, 532] width 26 height 16
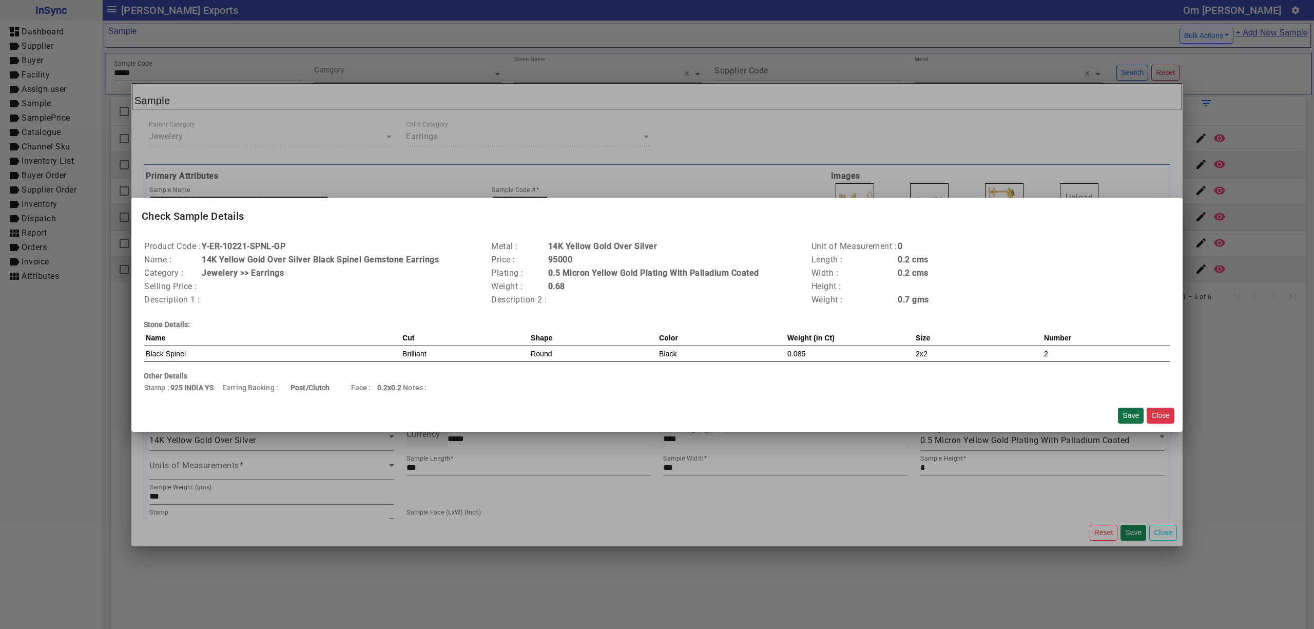
click at [1125, 419] on button "Save" at bounding box center [1131, 415] width 26 height 16
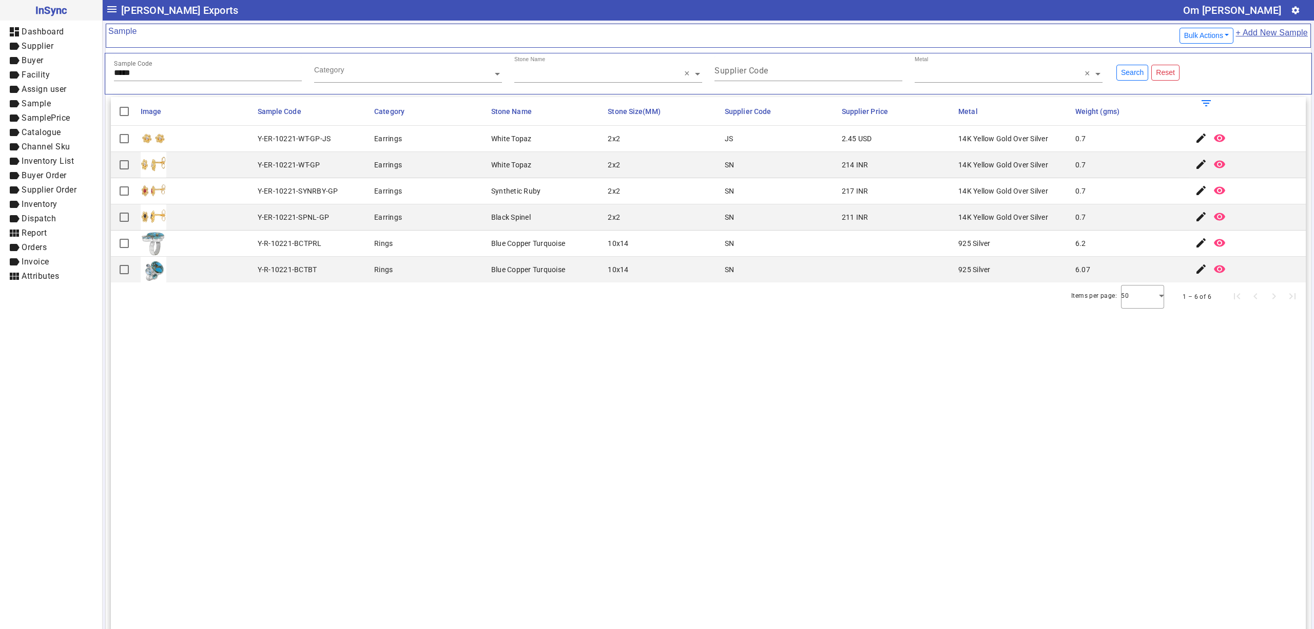
click at [706, 343] on section "Image Sample Code Category Stone Name Stone Size(MM) Supplier Code Supplier Pri…" at bounding box center [708, 411] width 1195 height 629
click at [187, 73] on input "*****" at bounding box center [208, 72] width 188 height 9
click at [1195, 161] on mat-icon "edit" at bounding box center [1201, 164] width 12 height 12
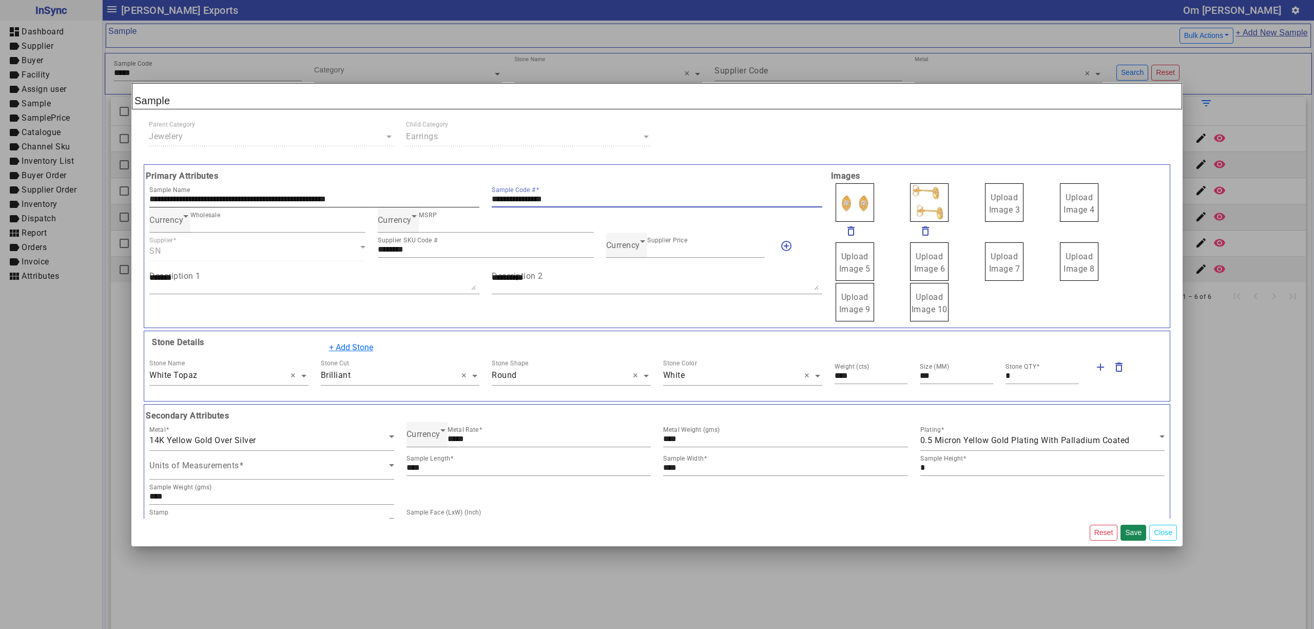
drag, startPoint x: 481, startPoint y: 199, endPoint x: 417, endPoint y: 189, distance: 64.4
click at [417, 189] on div "**********" at bounding box center [485, 194] width 685 height 25
click at [630, 249] on span "Currency" at bounding box center [623, 245] width 34 height 10
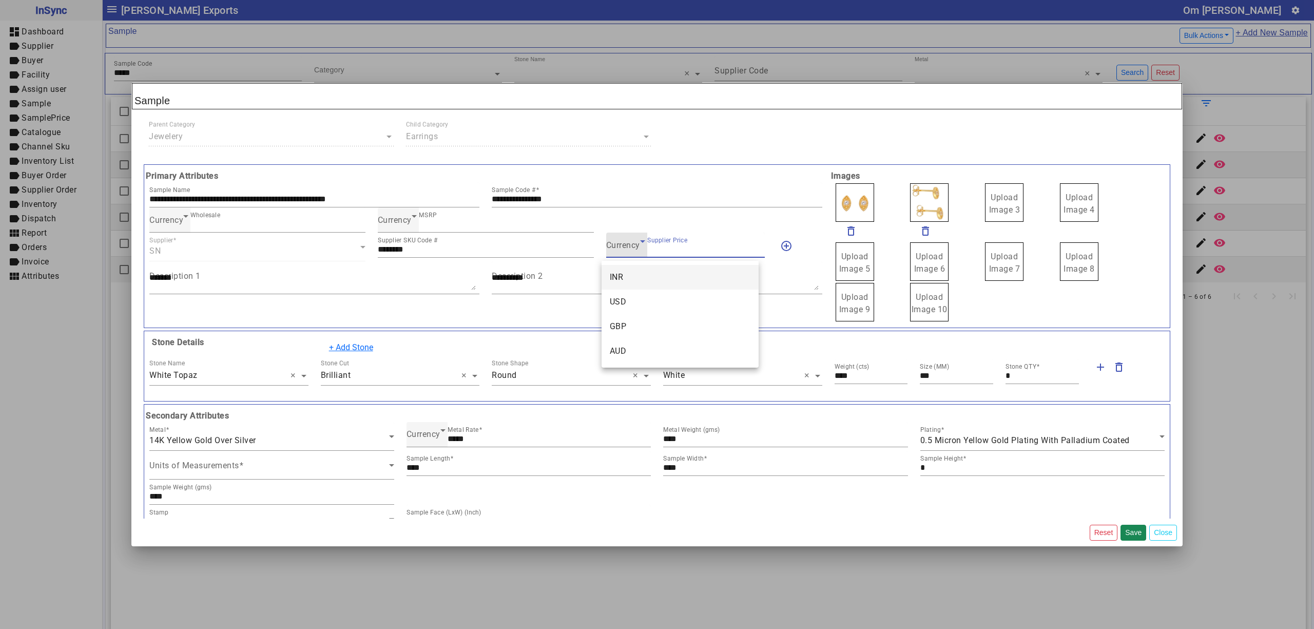
click at [639, 281] on mat-option "INR" at bounding box center [679, 277] width 157 height 25
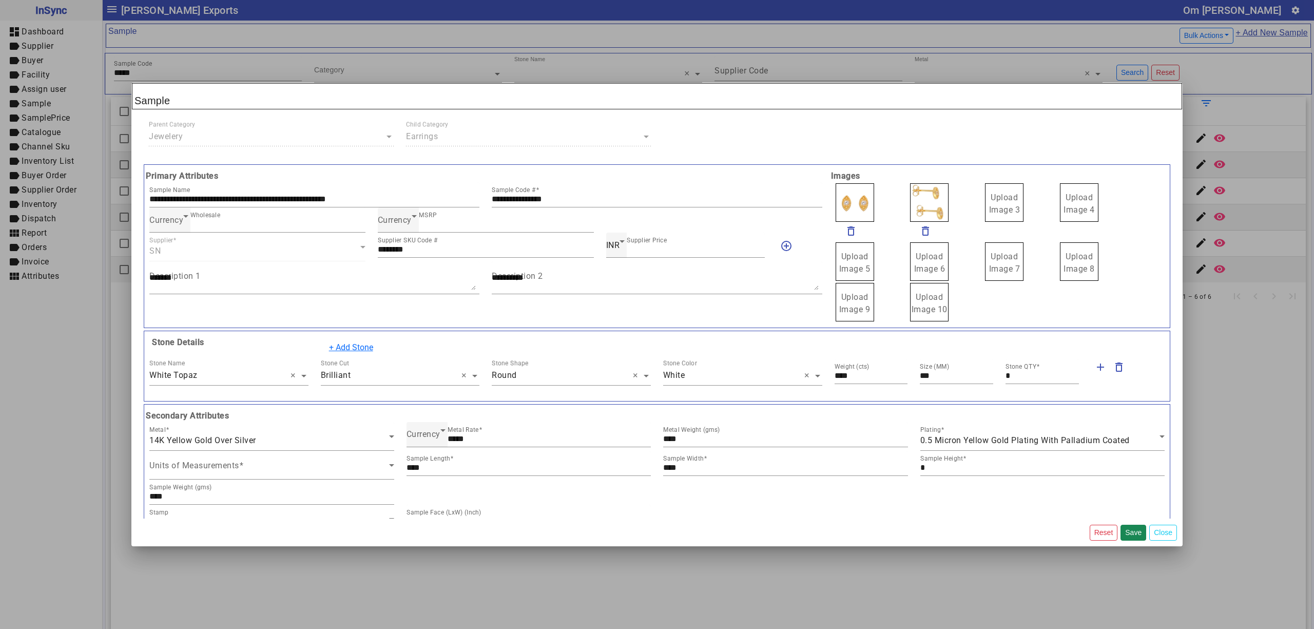
click at [992, 209] on span "Upload Image 3" at bounding box center [1004, 203] width 31 height 22
click at [0, 0] on input "Upload Image 3" at bounding box center [0, 0] width 0 height 0
drag, startPoint x: 984, startPoint y: 209, endPoint x: 984, endPoint y: 200, distance: 9.3
click at [859, 202] on span "Upload Image 1" at bounding box center [854, 203] width 31 height 22
click at [0, 0] on input "Upload Image 1" at bounding box center [0, 0] width 0 height 0
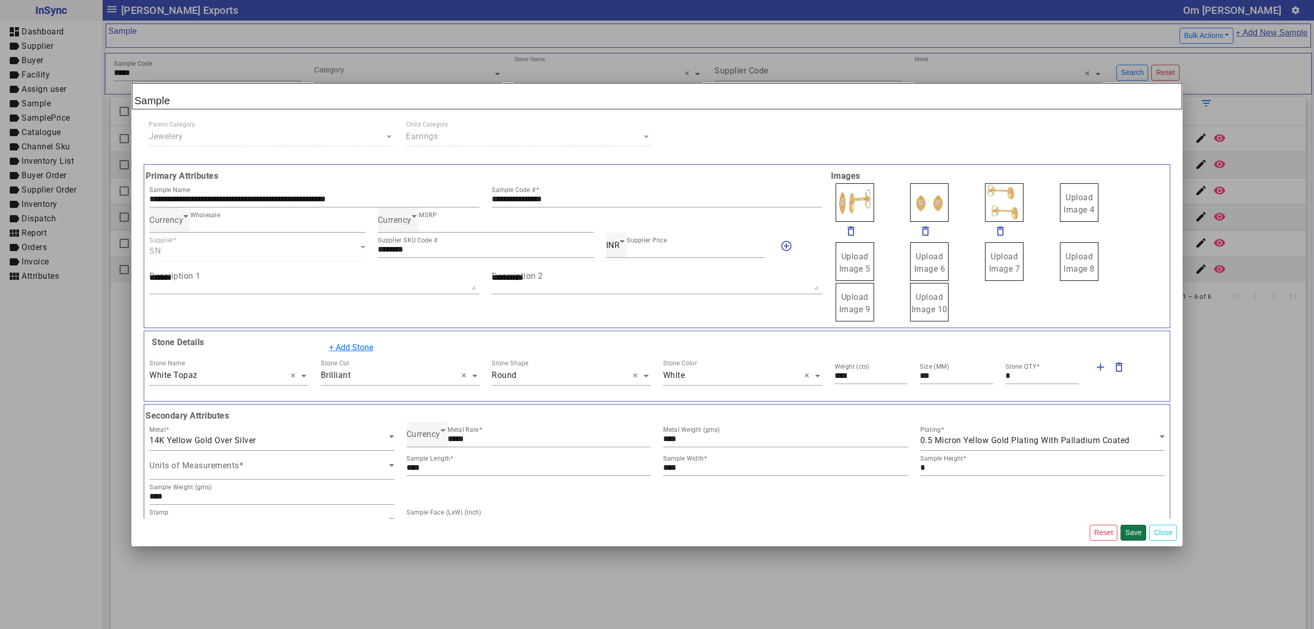
click at [1133, 530] on button "Save" at bounding box center [1133, 532] width 26 height 16
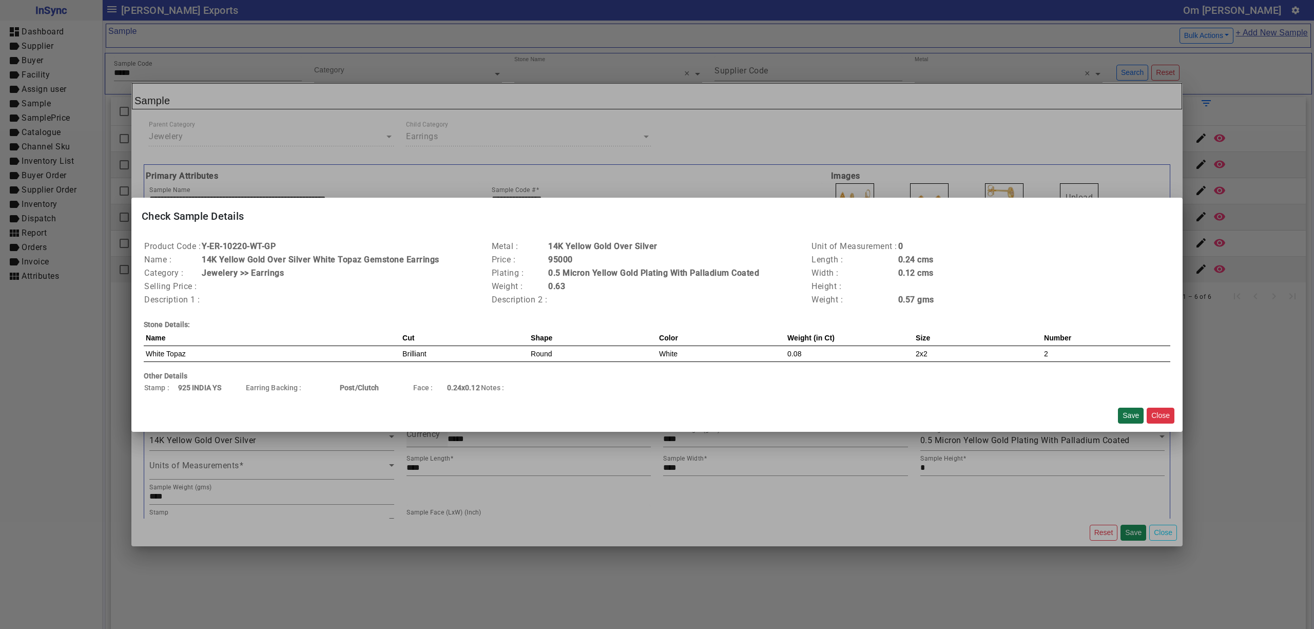
click at [1130, 413] on button "Save" at bounding box center [1131, 415] width 26 height 16
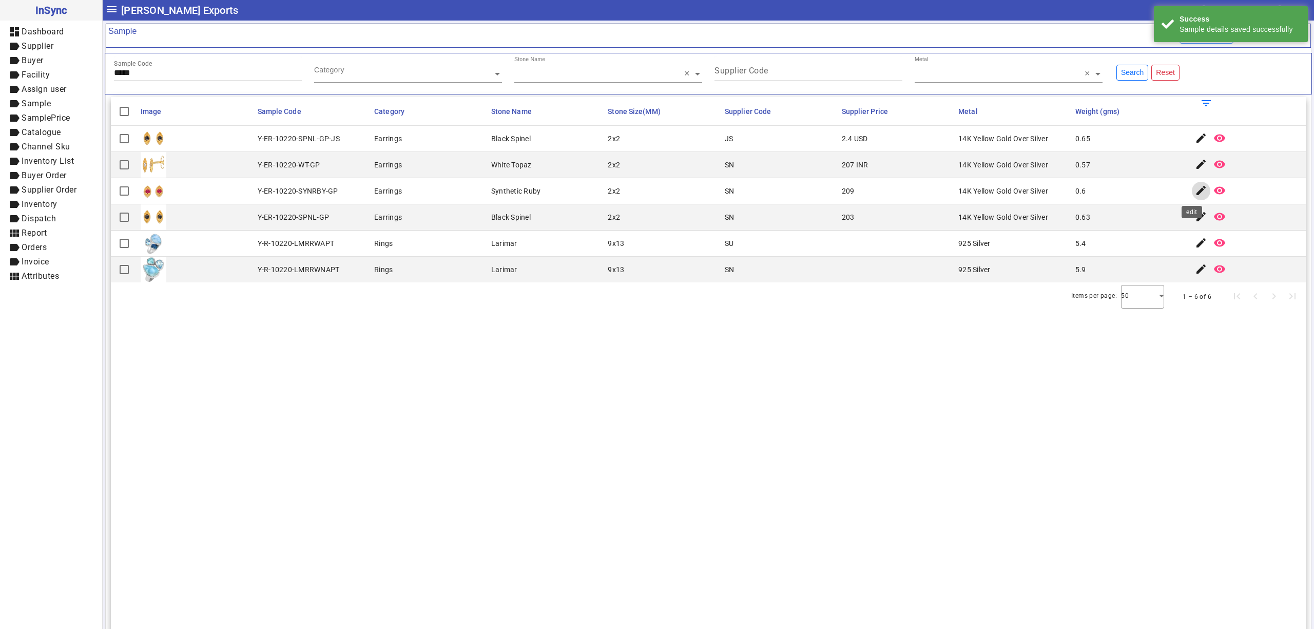
click at [1195, 196] on mat-icon "edit" at bounding box center [1201, 190] width 12 height 12
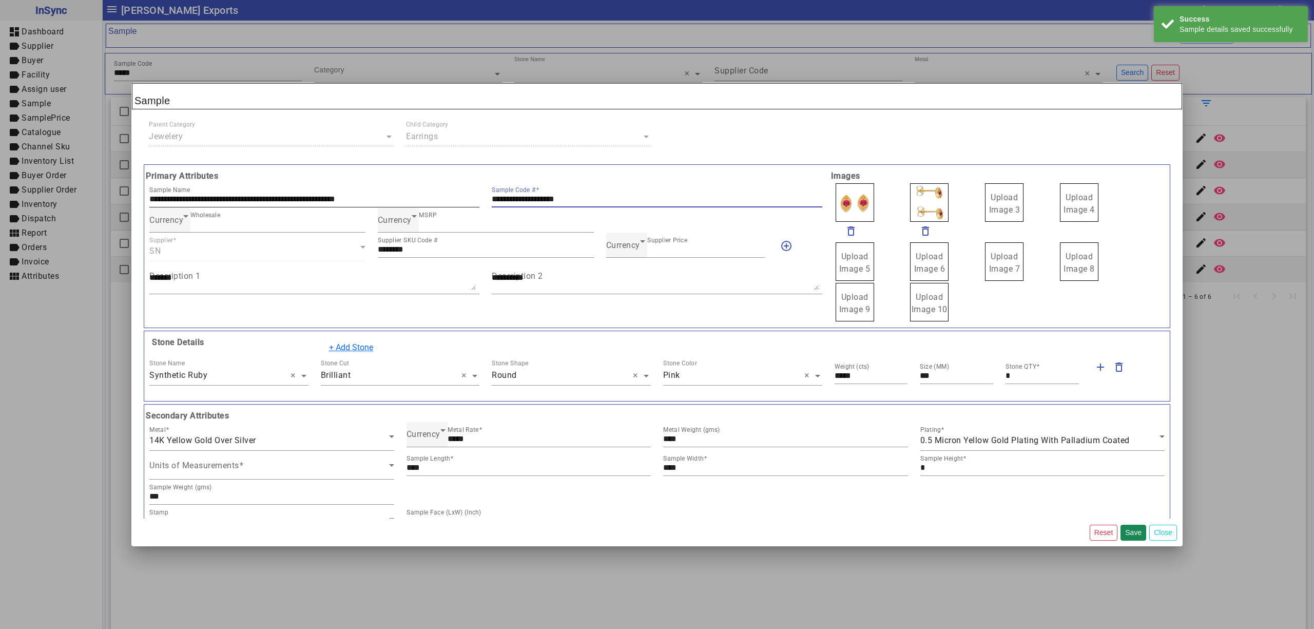
drag, startPoint x: 629, startPoint y: 200, endPoint x: 417, endPoint y: 190, distance: 212.2
click at [374, 191] on div "**********" at bounding box center [485, 194] width 685 height 25
click at [620, 245] on span "Currency" at bounding box center [623, 245] width 34 height 10
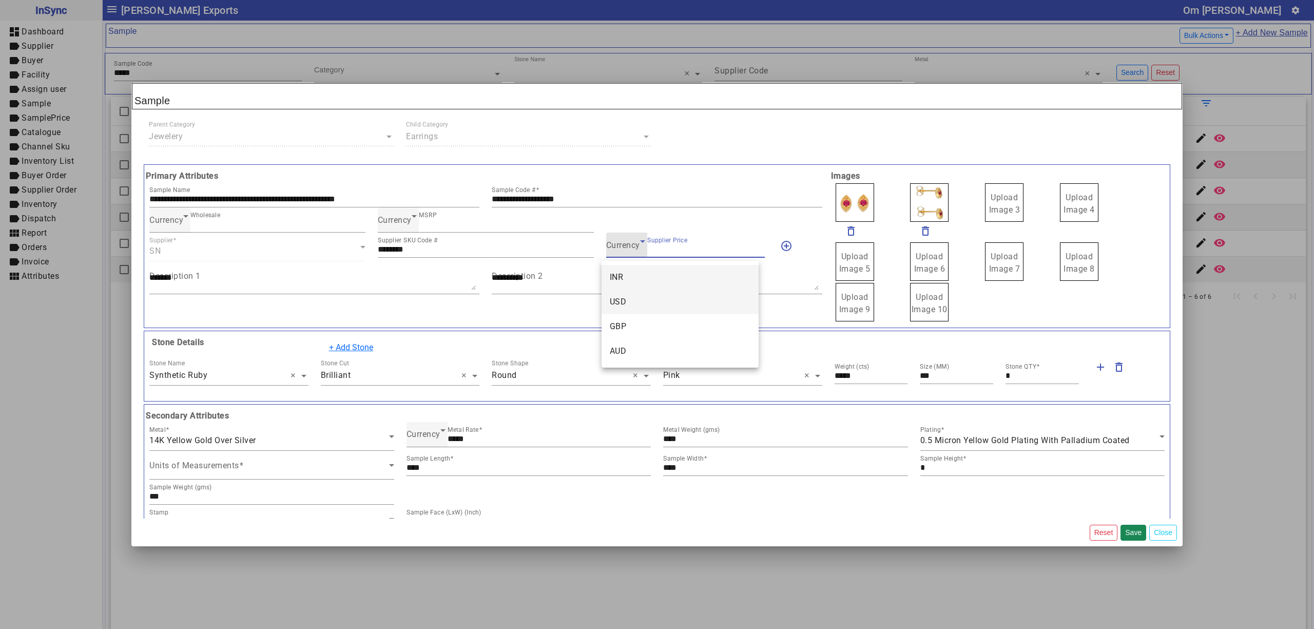
click at [631, 299] on mat-option "USD" at bounding box center [679, 301] width 157 height 25
click at [606, 249] on span "USD" at bounding box center [614, 245] width 17 height 10
click at [633, 277] on mat-option "INR" at bounding box center [679, 277] width 157 height 25
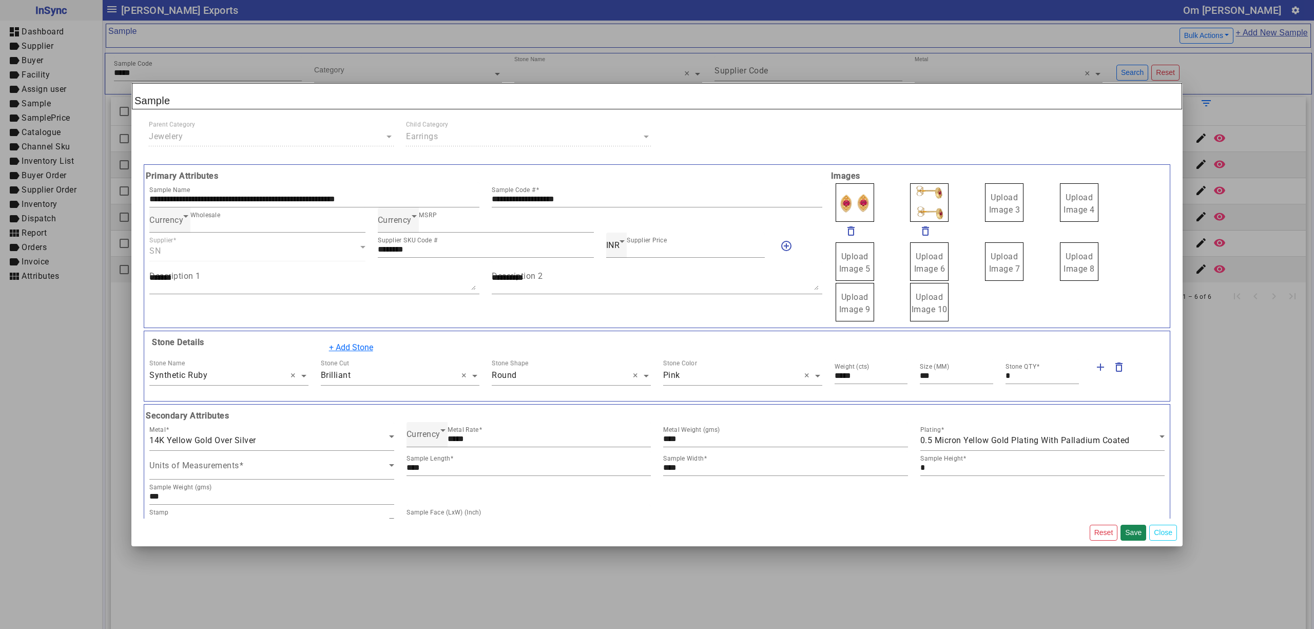
drag, startPoint x: 1003, startPoint y: 206, endPoint x: 1006, endPoint y: 211, distance: 6.7
click at [843, 197] on span "Upload Image 1" at bounding box center [854, 203] width 31 height 22
click at [0, 0] on input "Upload Image 1" at bounding box center [0, 0] width 0 height 0
click at [1134, 538] on button "Save" at bounding box center [1133, 532] width 26 height 16
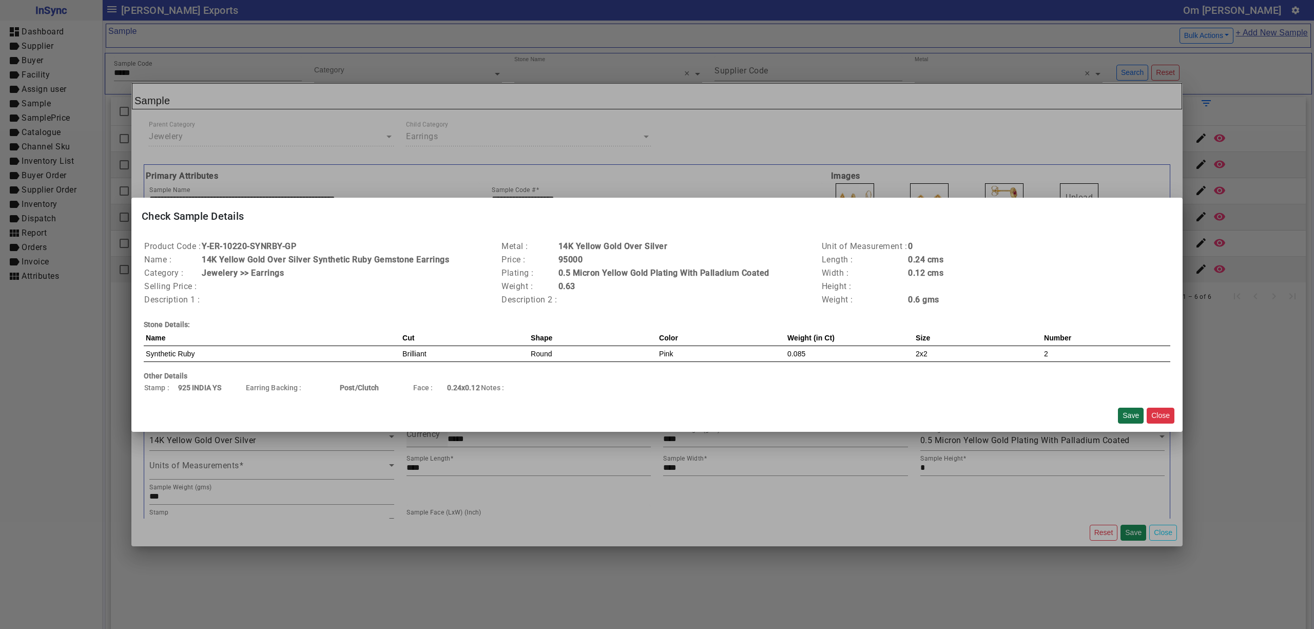
click at [1127, 417] on button "Save" at bounding box center [1131, 415] width 26 height 16
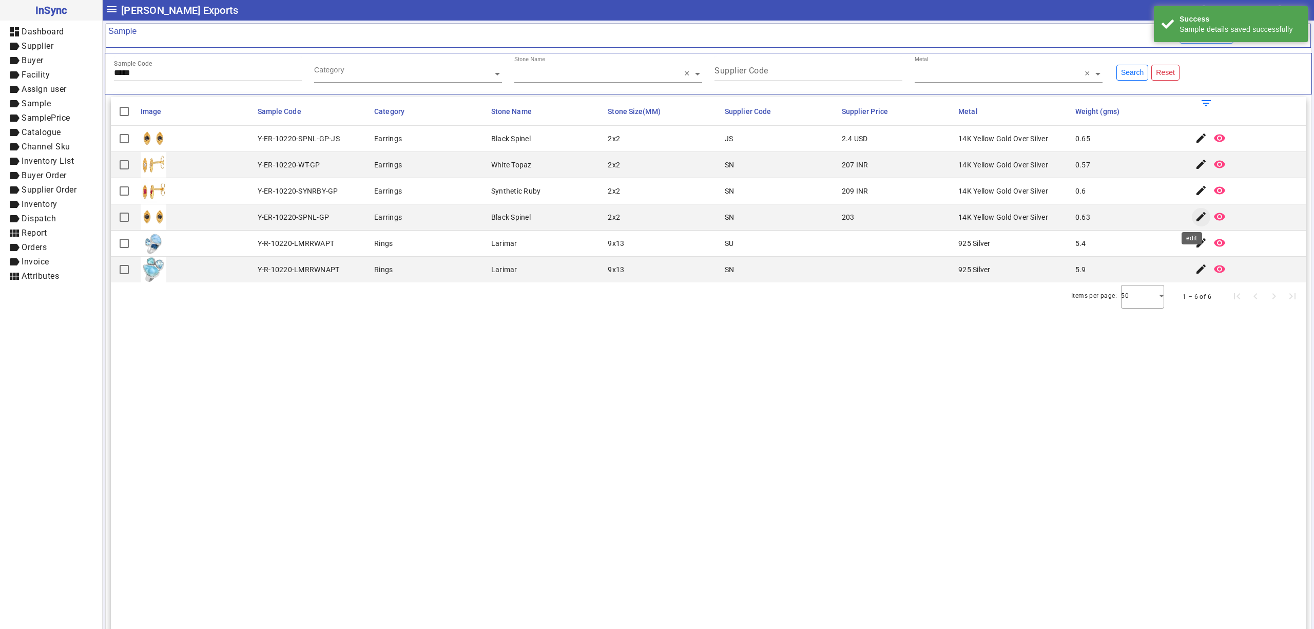
click at [1195, 220] on mat-icon "edit" at bounding box center [1201, 216] width 12 height 12
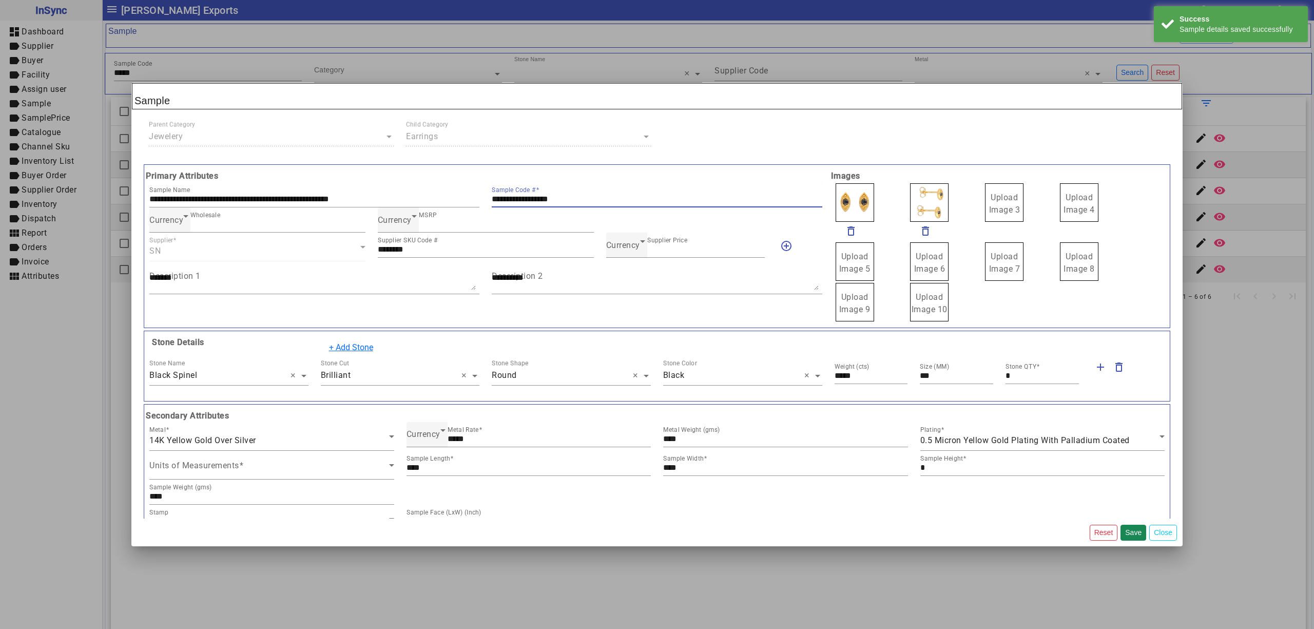
drag, startPoint x: 596, startPoint y: 200, endPoint x: 480, endPoint y: 190, distance: 116.4
click at [480, 190] on div "**********" at bounding box center [485, 194] width 685 height 25
click at [616, 251] on div "Currency" at bounding box center [623, 245] width 34 height 12
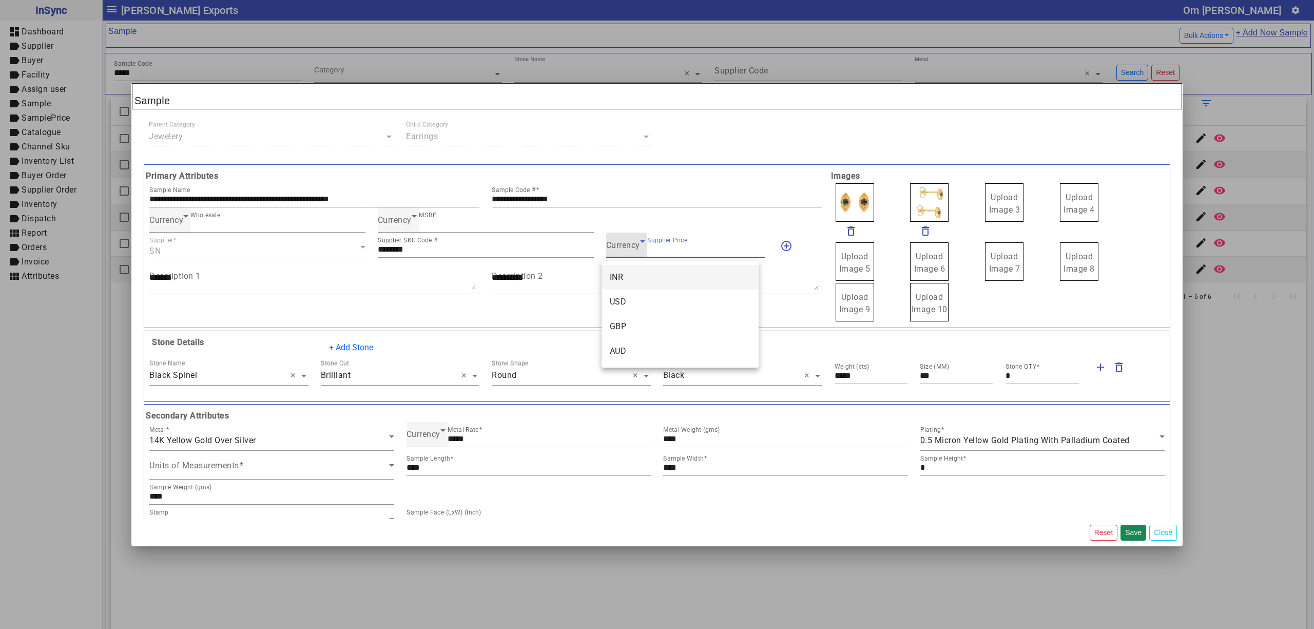
click at [628, 269] on mat-option "INR" at bounding box center [679, 277] width 157 height 25
click at [628, 269] on div "Description 2" at bounding box center [657, 277] width 330 height 33
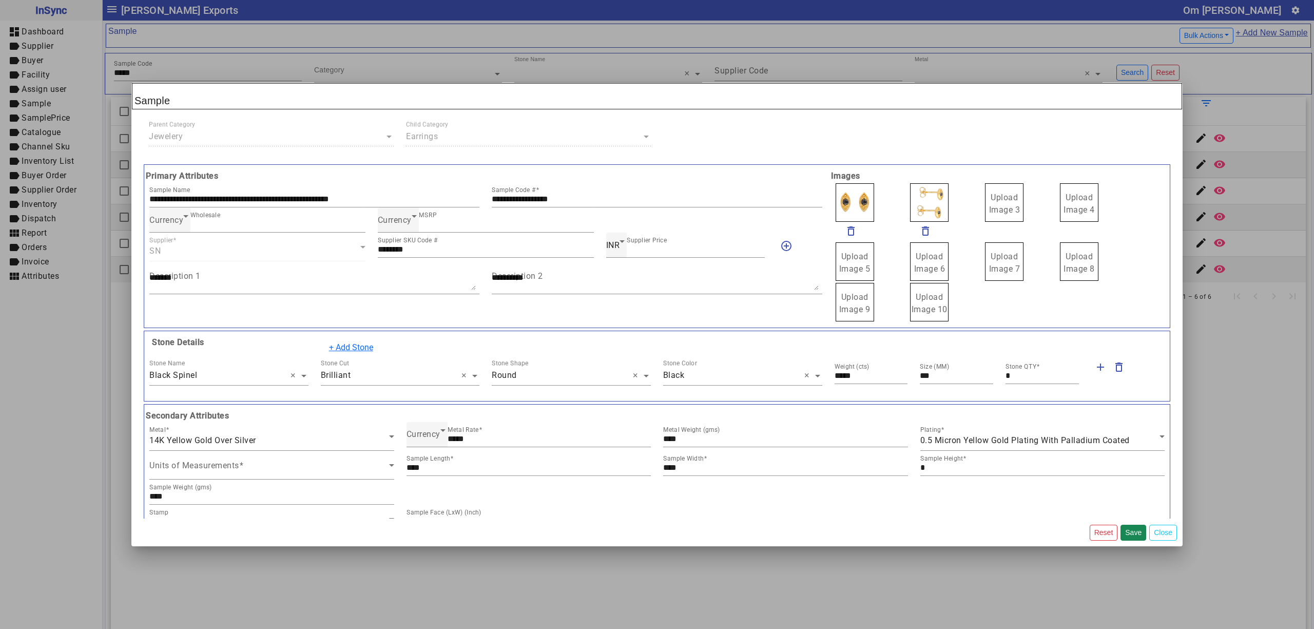
drag, startPoint x: 990, startPoint y: 210, endPoint x: 995, endPoint y: 216, distance: 7.7
drag, startPoint x: 926, startPoint y: 206, endPoint x: 911, endPoint y: 202, distance: 15.4
click at [851, 200] on span "Upload Image 1" at bounding box center [854, 203] width 31 height 22
click at [0, 0] on input "Upload Image 1" at bounding box center [0, 0] width 0 height 0
click at [1130, 532] on button "Save" at bounding box center [1133, 532] width 26 height 16
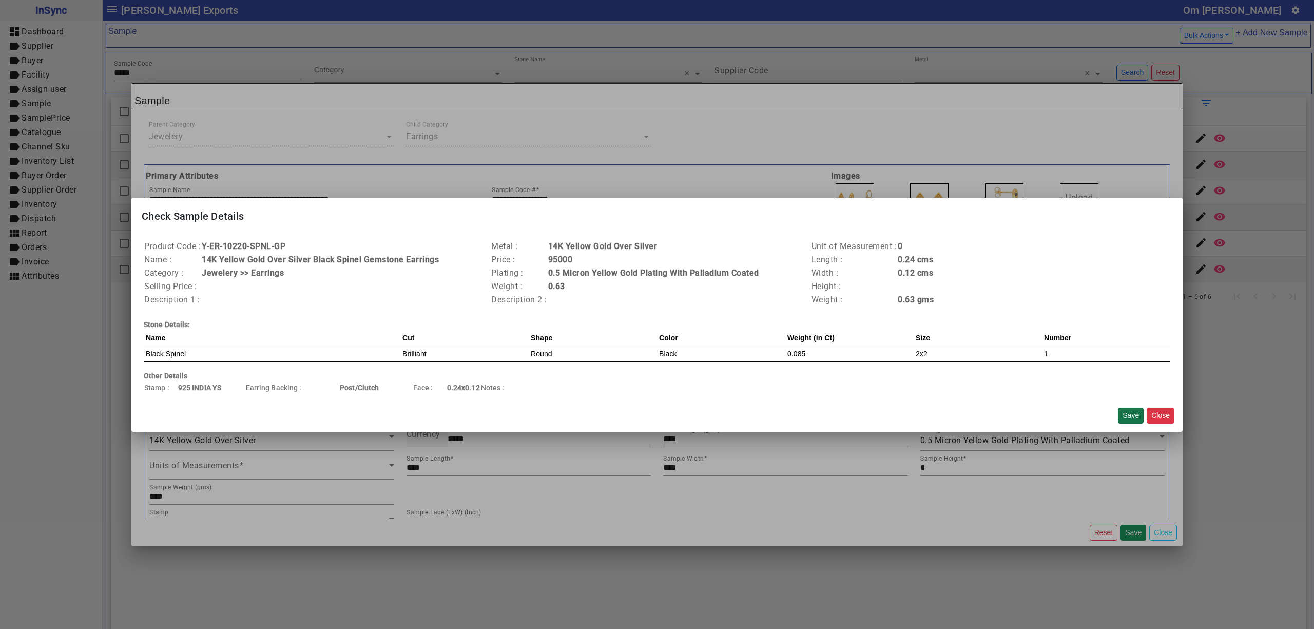
click at [1124, 413] on button "Save" at bounding box center [1131, 415] width 26 height 16
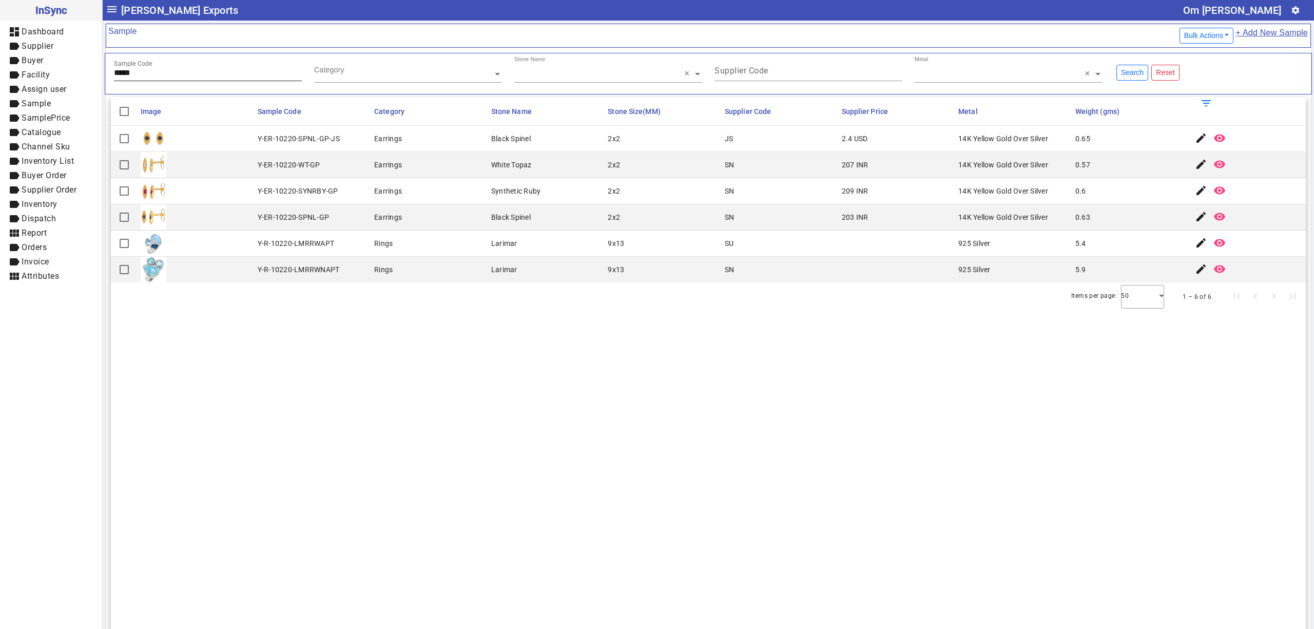
click at [168, 75] on input "*****" at bounding box center [208, 72] width 188 height 9
type input "*****"
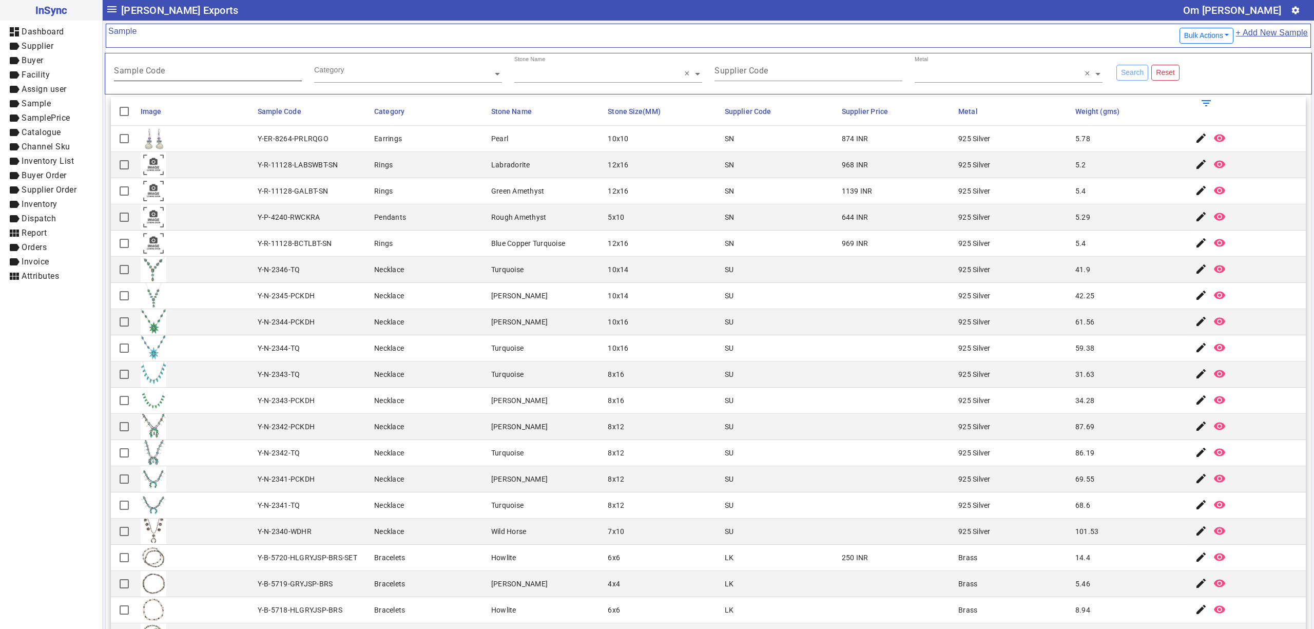
click at [183, 65] on div "Sample Code" at bounding box center [208, 68] width 188 height 25
click at [161, 79] on div "Sample Code" at bounding box center [208, 68] width 188 height 25
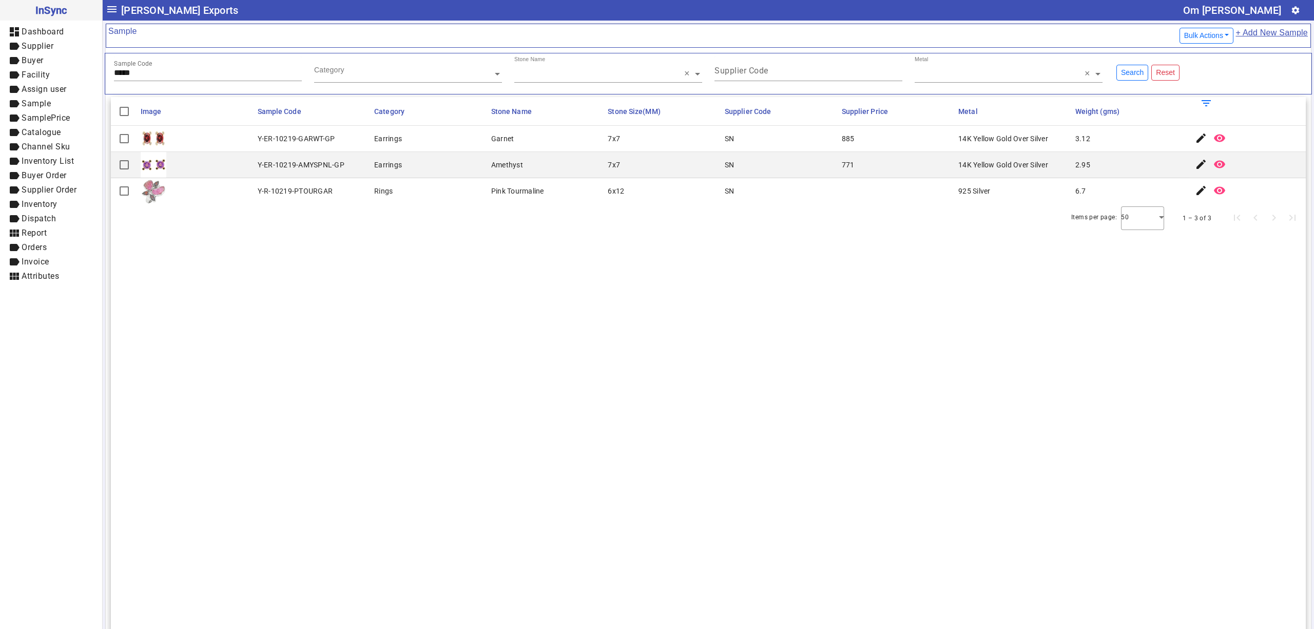
click at [422, 269] on section "Image Sample Code Category Stone Name Stone Size(MM) Supplier Code Supplier Pri…" at bounding box center [708, 411] width 1195 height 629
click at [1195, 142] on mat-icon "edit" at bounding box center [1201, 138] width 12 height 12
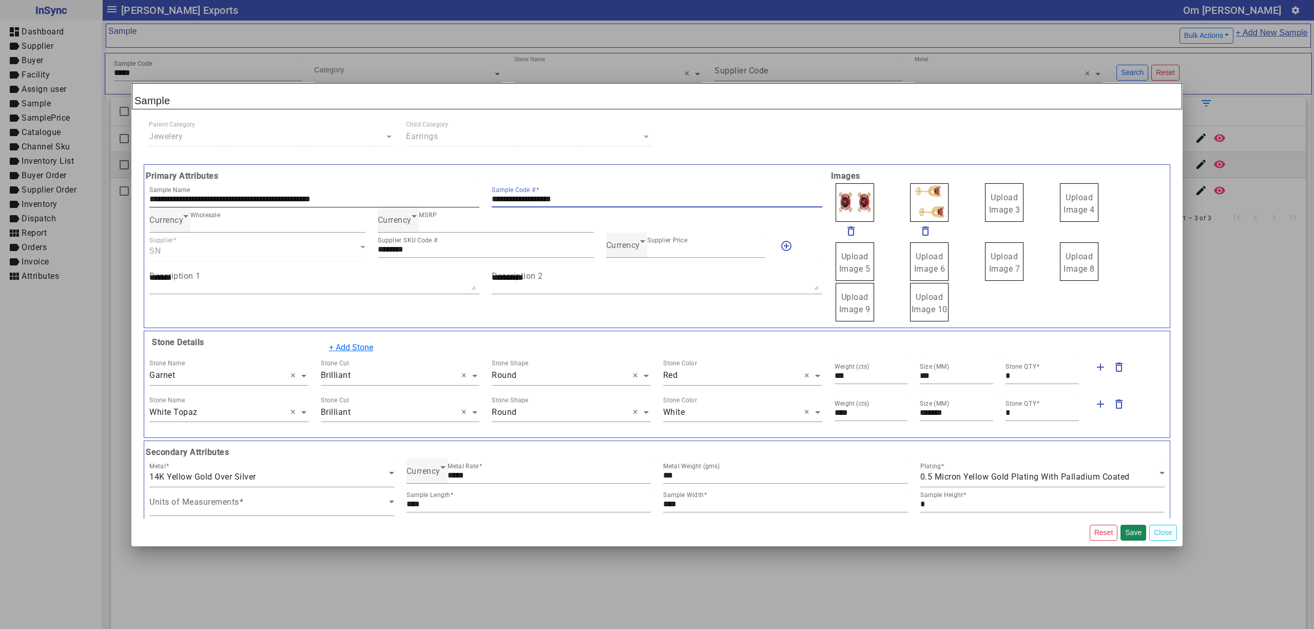
drag, startPoint x: 596, startPoint y: 200, endPoint x: 409, endPoint y: 195, distance: 187.4
click at [409, 196] on div "**********" at bounding box center [485, 194] width 685 height 25
drag, startPoint x: 998, startPoint y: 203, endPoint x: 993, endPoint y: 187, distance: 16.7
click at [839, 197] on span "Upload Image 1" at bounding box center [854, 203] width 31 height 22
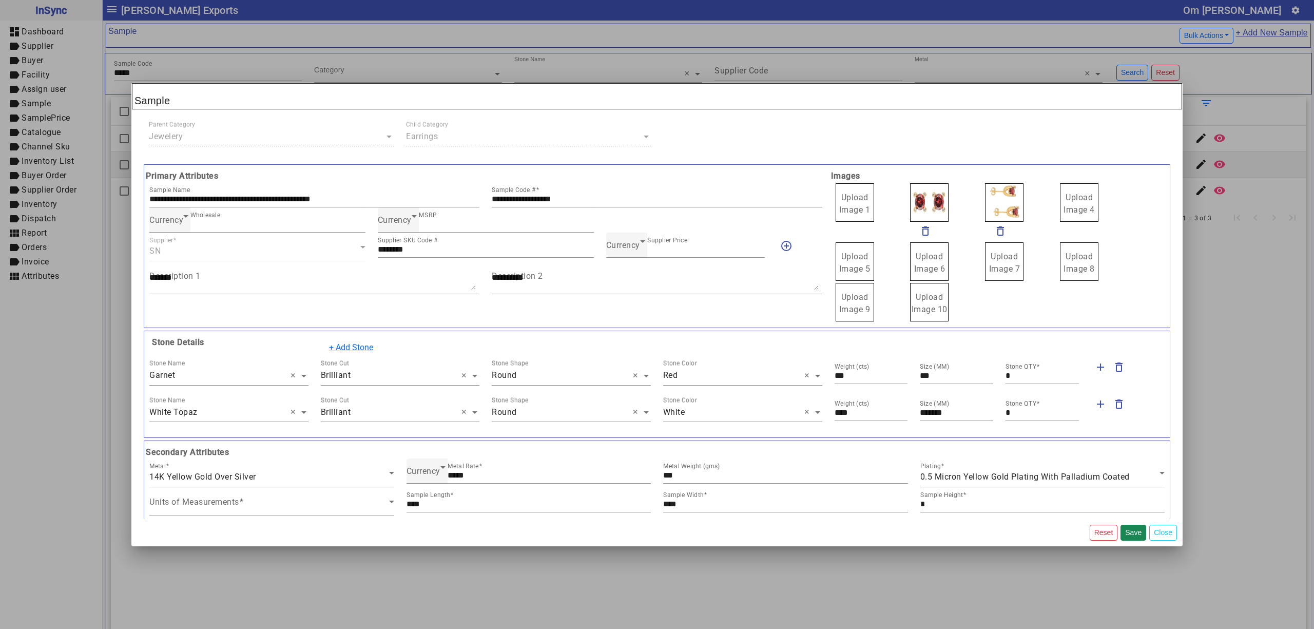
click at [0, 0] on input "Upload Image 1" at bounding box center [0, 0] width 0 height 0
click at [631, 246] on span "Currency" at bounding box center [623, 245] width 34 height 10
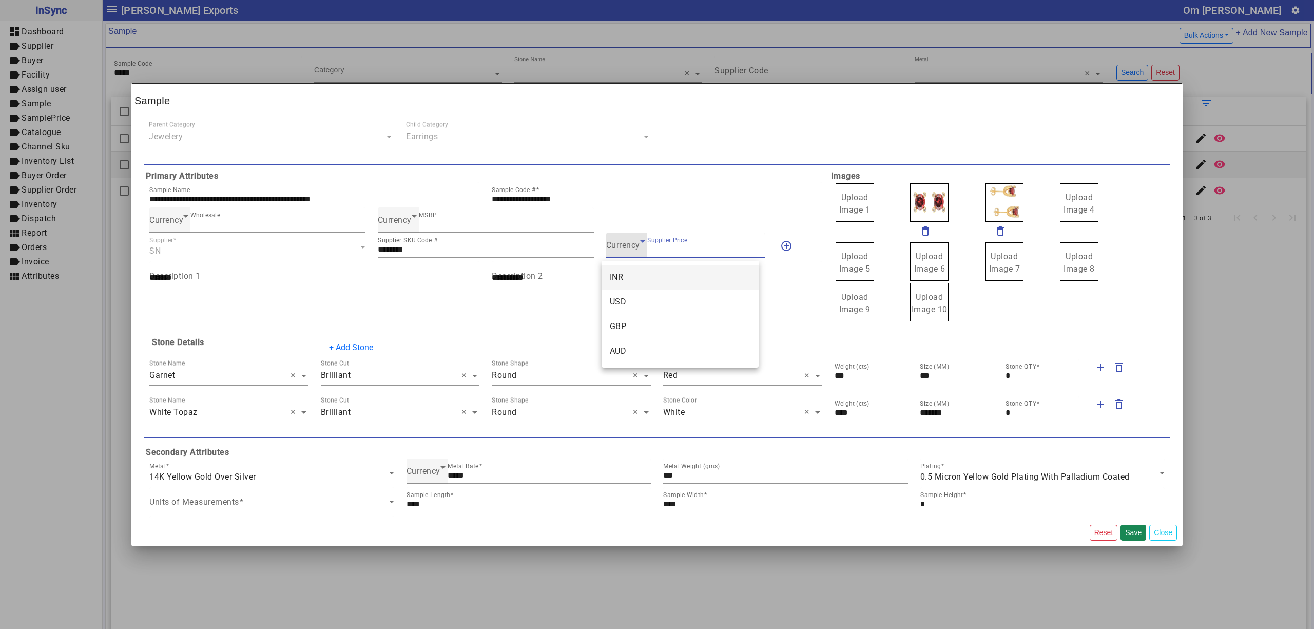
click at [623, 283] on mat-option "INR" at bounding box center [679, 277] width 157 height 25
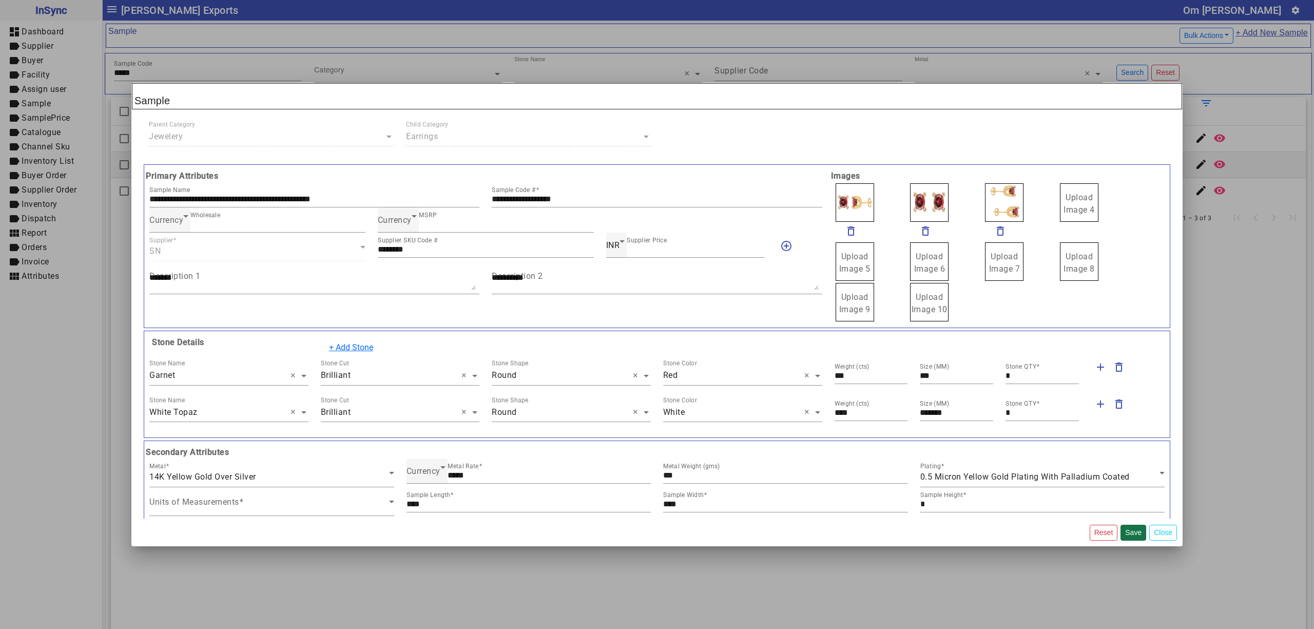
click at [1123, 531] on button "Save" at bounding box center [1133, 532] width 26 height 16
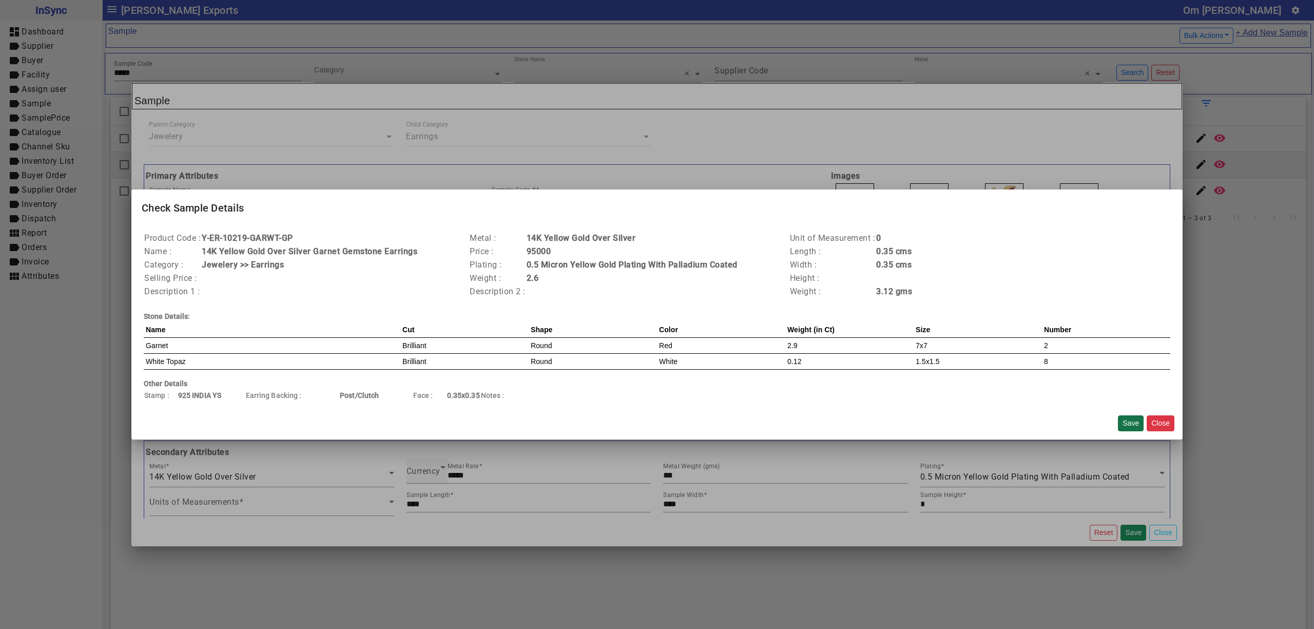
click at [1133, 417] on button "Save" at bounding box center [1131, 423] width 26 height 16
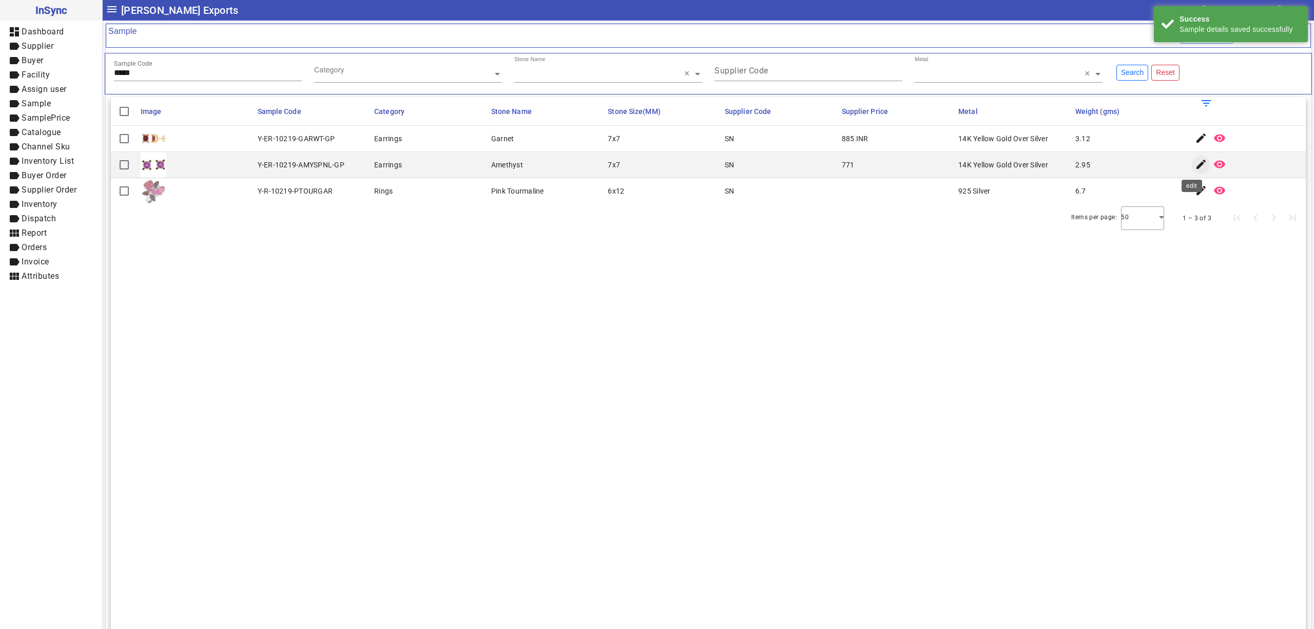
click at [1195, 165] on mat-icon "edit" at bounding box center [1201, 164] width 12 height 12
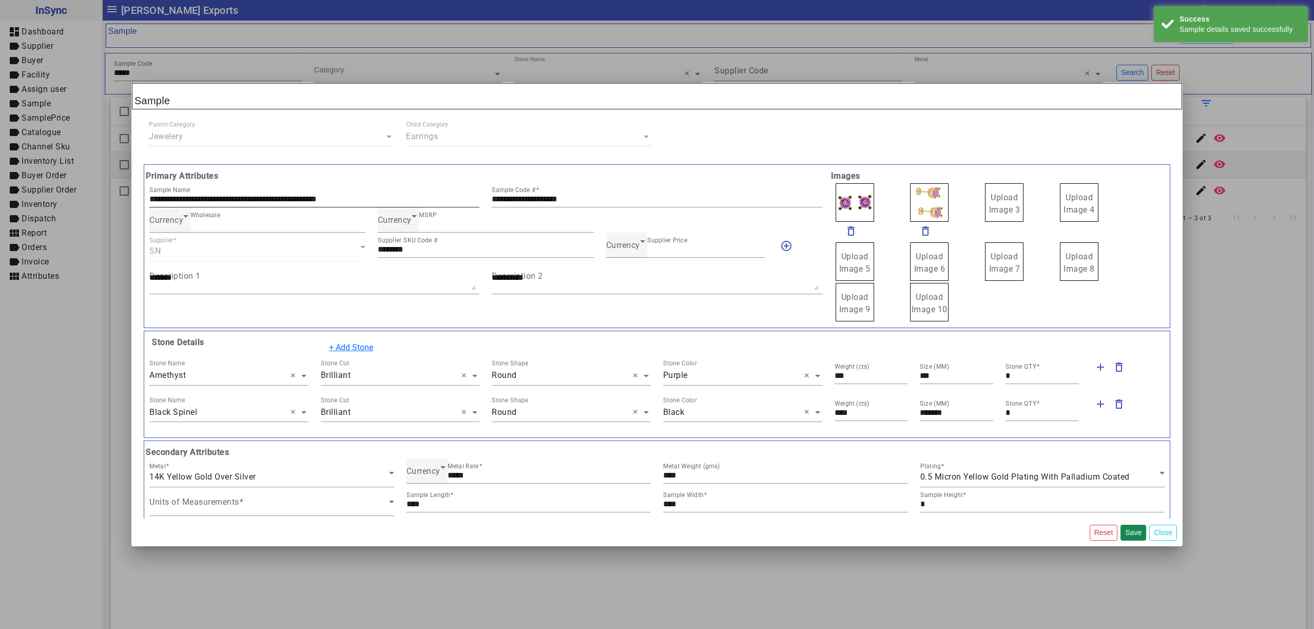
drag, startPoint x: 609, startPoint y: 200, endPoint x: 302, endPoint y: 202, distance: 306.9
click at [302, 202] on div "**********" at bounding box center [485, 194] width 685 height 25
click at [626, 239] on div "Currency Supplier Price ***" at bounding box center [685, 244] width 159 height 25
click at [623, 245] on span "Currency" at bounding box center [623, 245] width 34 height 10
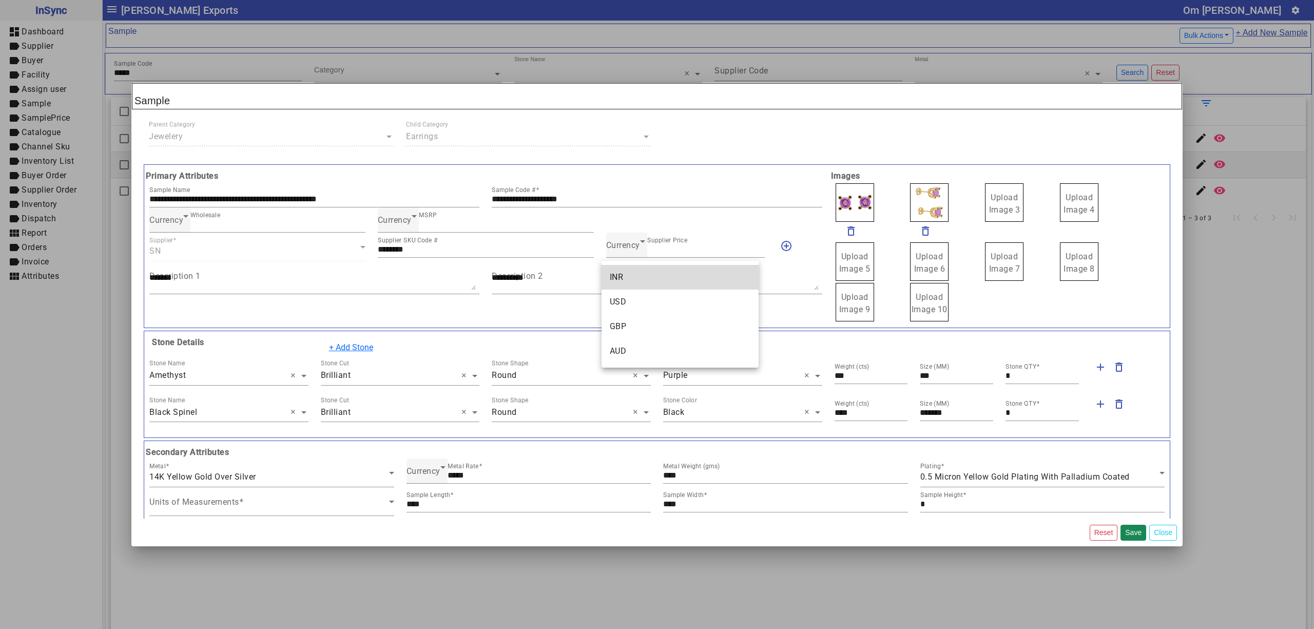
click at [626, 284] on mat-option "INR" at bounding box center [679, 277] width 157 height 25
click at [989, 208] on span "Upload Image 3" at bounding box center [1004, 203] width 31 height 22
click at [0, 0] on input "Upload Image 3" at bounding box center [0, 0] width 0 height 0
drag, startPoint x: 983, startPoint y: 191, endPoint x: 988, endPoint y: 197, distance: 7.3
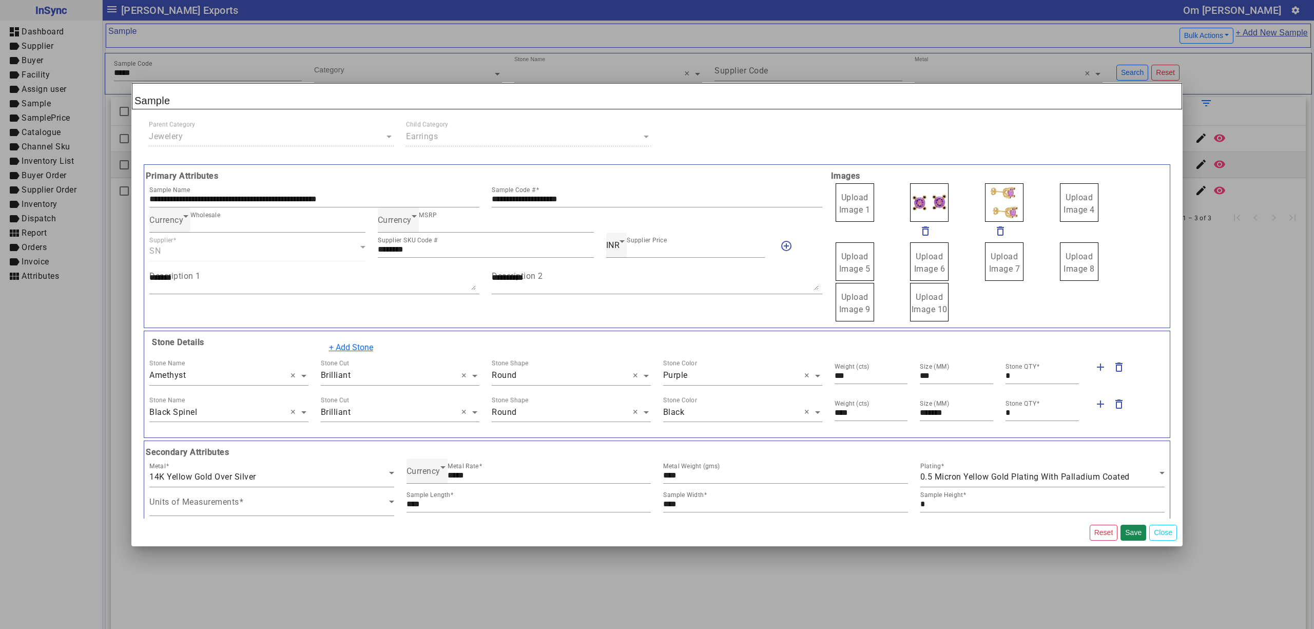
click at [839, 201] on span "Upload Image 1" at bounding box center [854, 203] width 31 height 22
click at [0, 0] on input "Upload Image 1" at bounding box center [0, 0] width 0 height 0
click at [1129, 528] on button "Save" at bounding box center [1133, 532] width 26 height 16
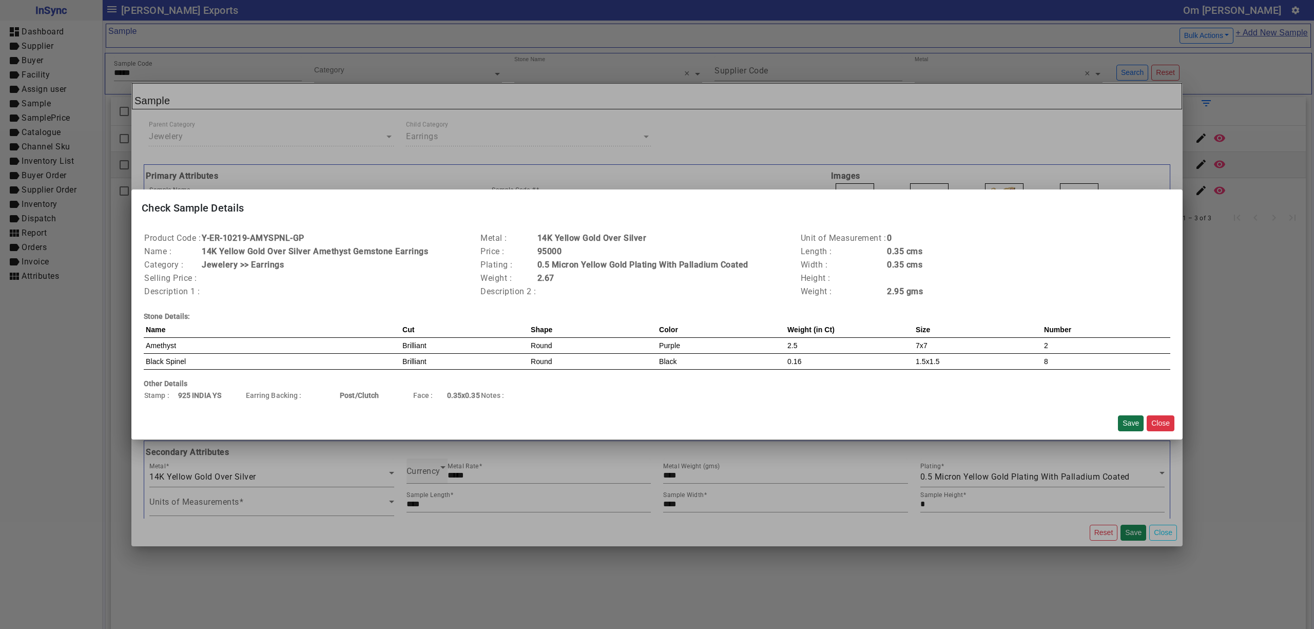
click at [1134, 421] on button "Save" at bounding box center [1131, 423] width 26 height 16
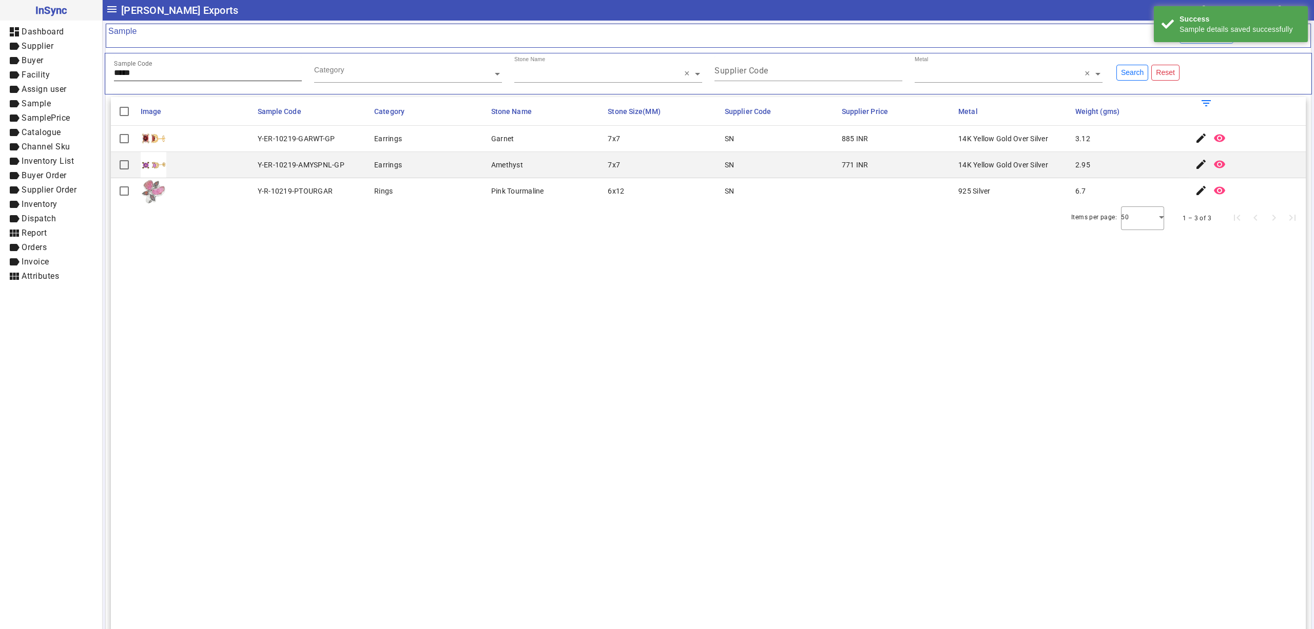
click at [157, 75] on input "*****" at bounding box center [208, 72] width 188 height 9
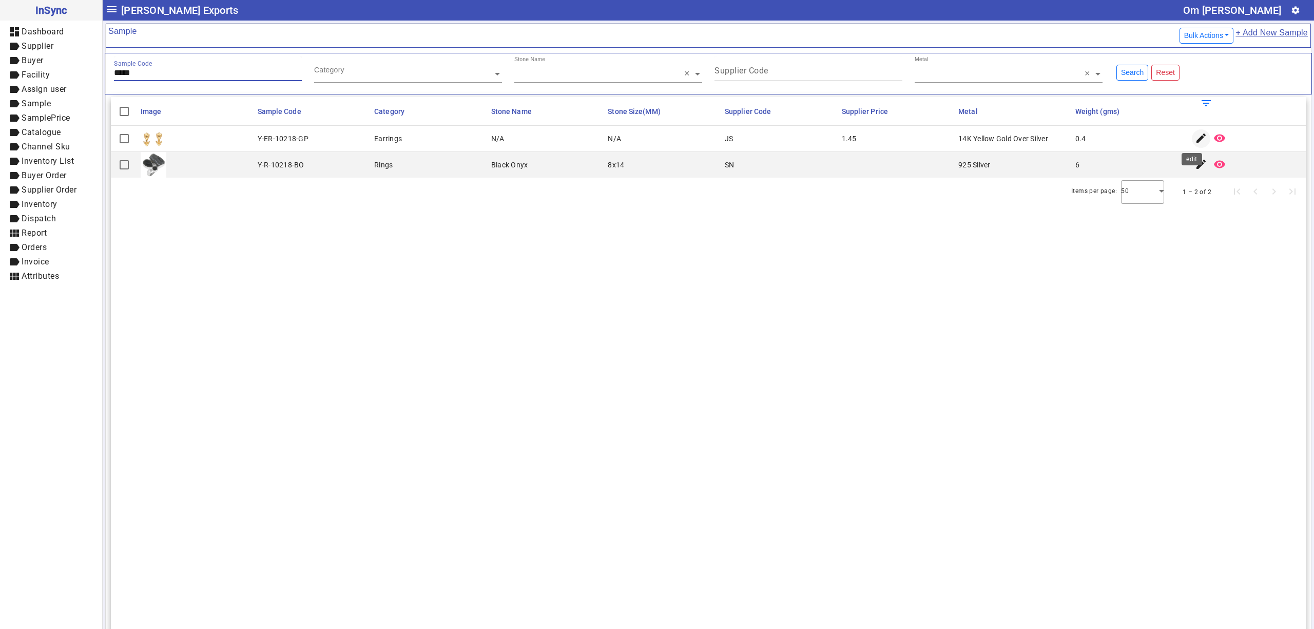
click at [1195, 135] on mat-icon "edit" at bounding box center [1201, 138] width 12 height 12
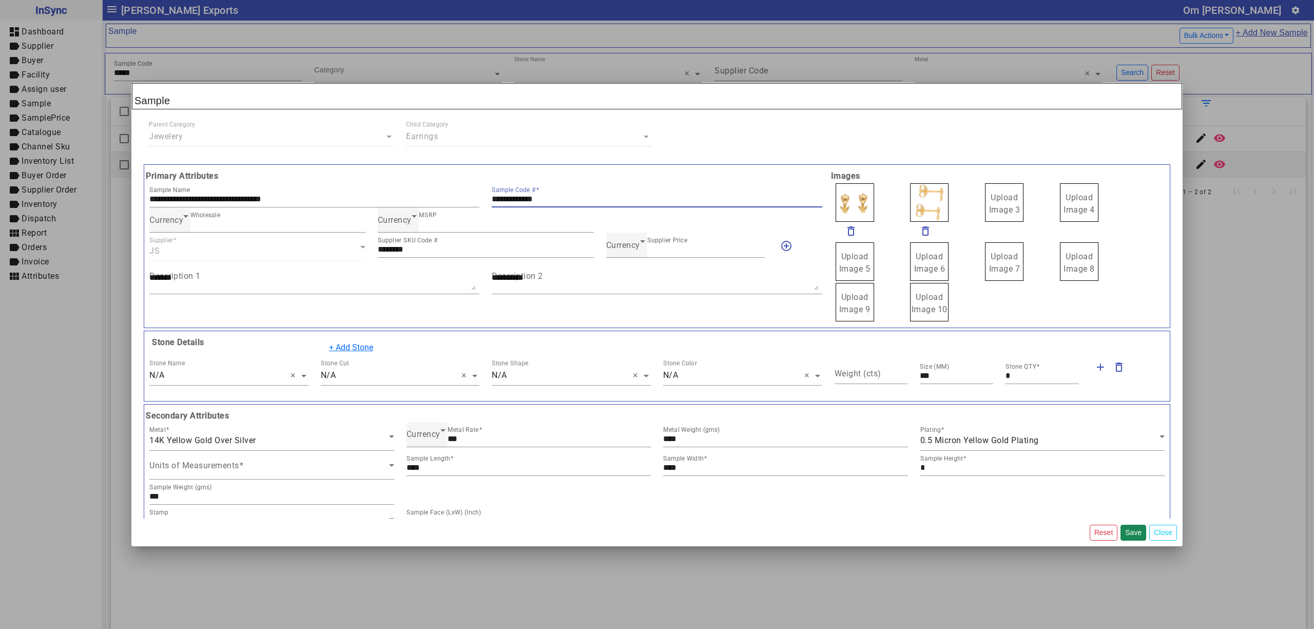
drag, startPoint x: 591, startPoint y: 200, endPoint x: 481, endPoint y: 188, distance: 110.5
click at [485, 188] on div "**********" at bounding box center [656, 194] width 342 height 25
click at [621, 243] on span "Currency" at bounding box center [623, 245] width 34 height 10
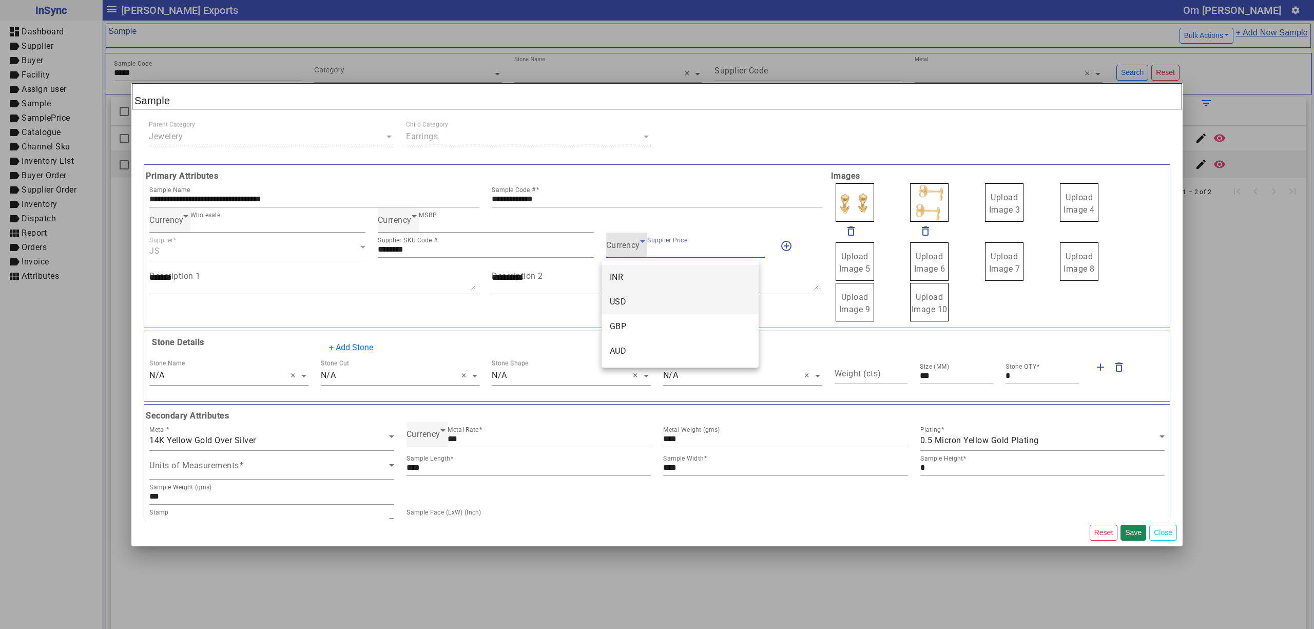
click at [635, 295] on mat-option "USD" at bounding box center [679, 301] width 157 height 25
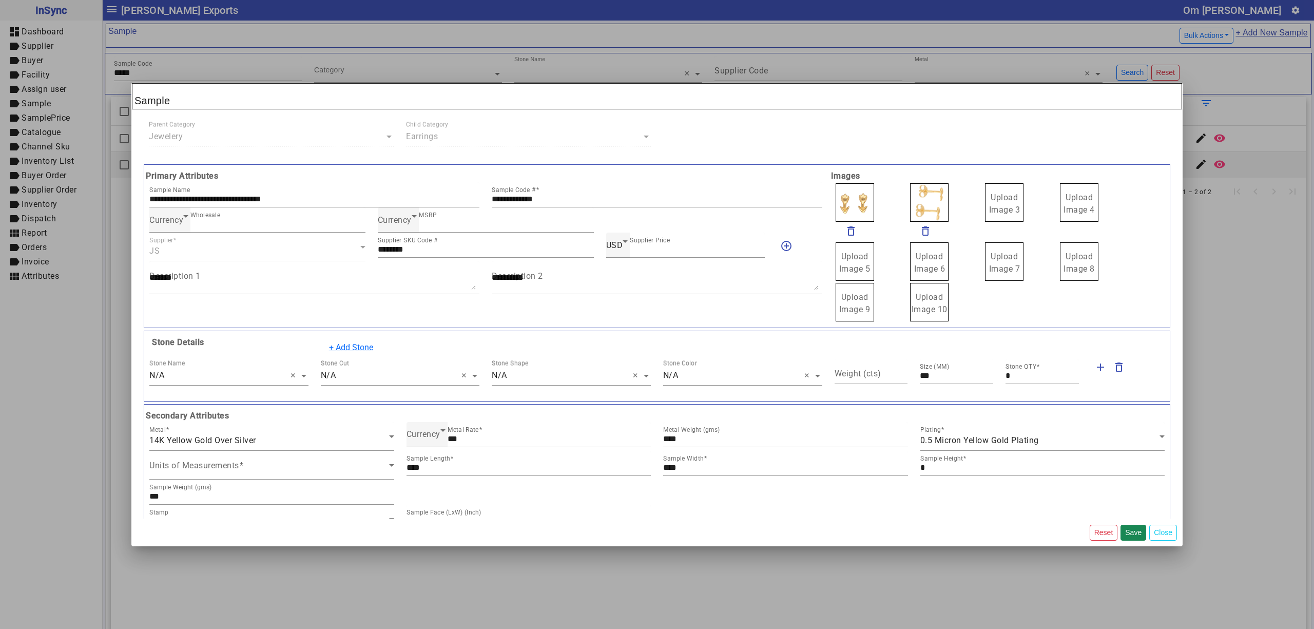
drag, startPoint x: 986, startPoint y: 194, endPoint x: 994, endPoint y: 200, distance: 9.9
drag, startPoint x: 885, startPoint y: 200, endPoint x: 881, endPoint y: 193, distance: 7.8
drag, startPoint x: 924, startPoint y: 208, endPoint x: 914, endPoint y: 207, distance: 9.8
drag, startPoint x: 882, startPoint y: 205, endPoint x: 887, endPoint y: 213, distance: 9.7
drag, startPoint x: 884, startPoint y: 208, endPoint x: 884, endPoint y: 201, distance: 6.7
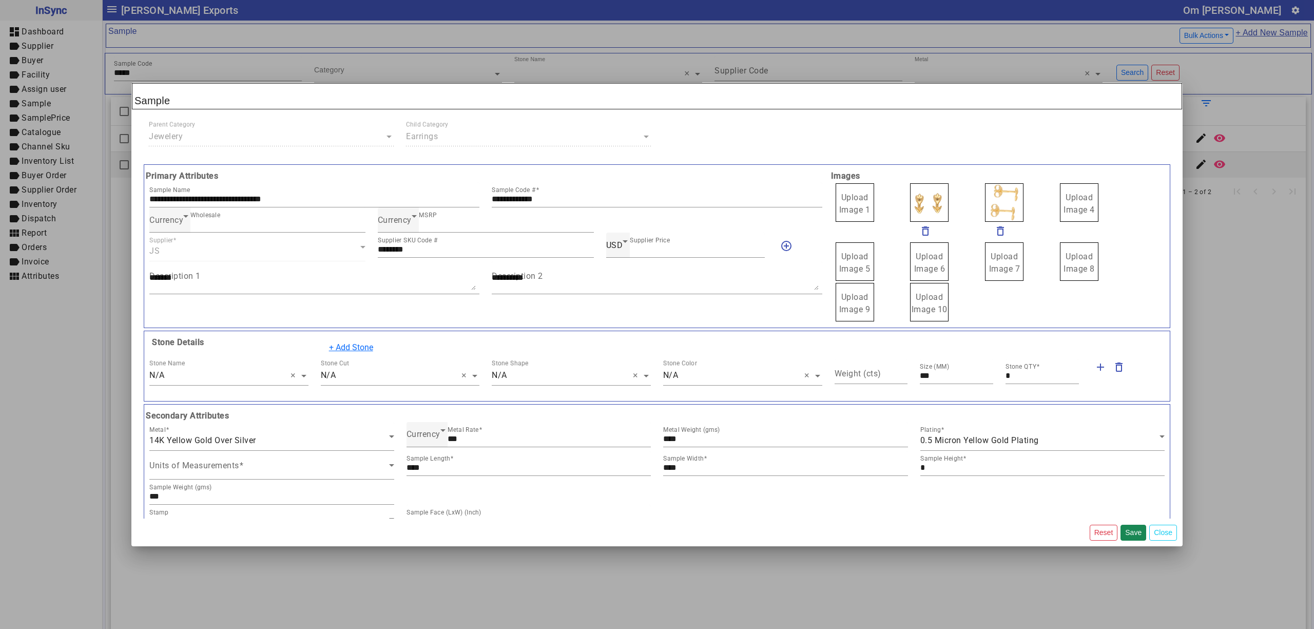
click at [854, 206] on span "Upload Image 1" at bounding box center [854, 203] width 31 height 22
click at [0, 0] on input "Upload Image 1" at bounding box center [0, 0] width 0 height 0
click at [1135, 531] on button "Save" at bounding box center [1133, 532] width 26 height 16
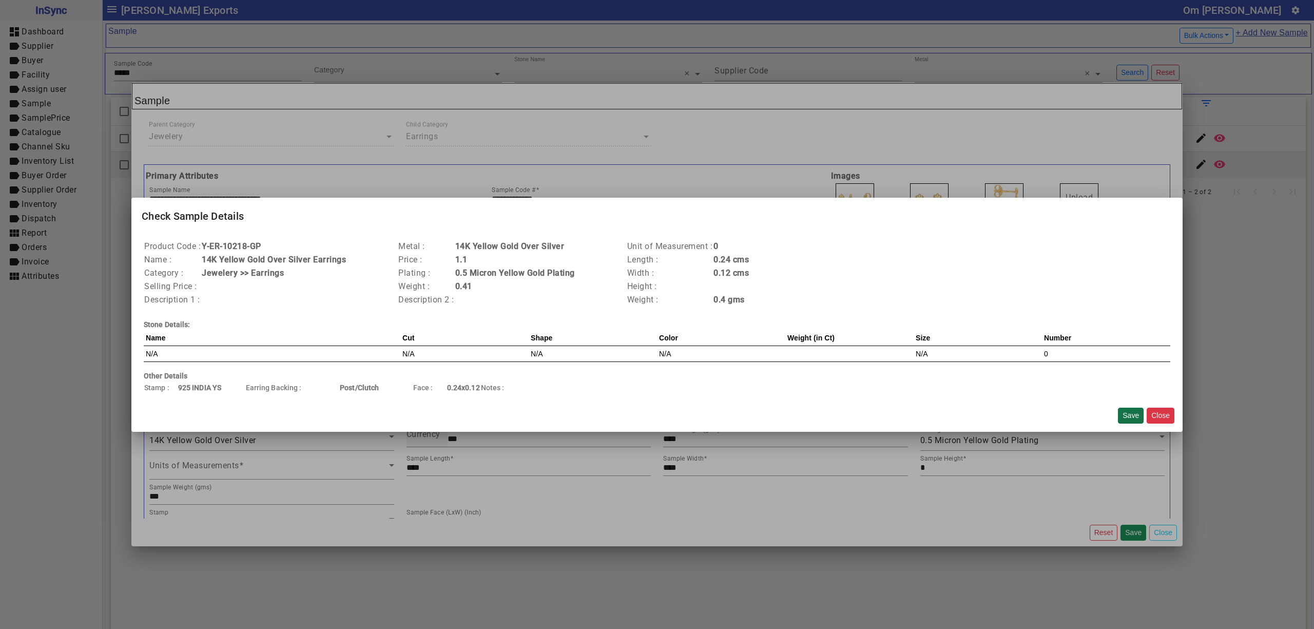
click at [1125, 413] on button "Save" at bounding box center [1131, 415] width 26 height 16
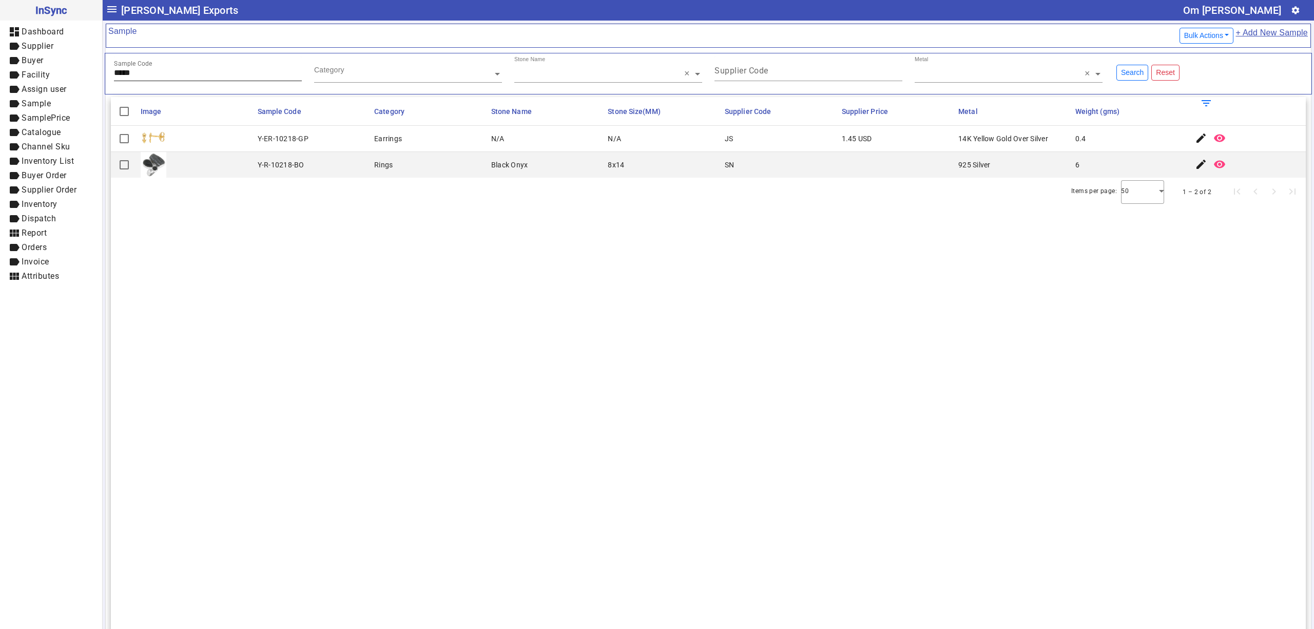
click at [167, 76] on input "*****" at bounding box center [208, 72] width 188 height 9
click at [1195, 138] on mat-icon "edit" at bounding box center [1201, 138] width 12 height 12
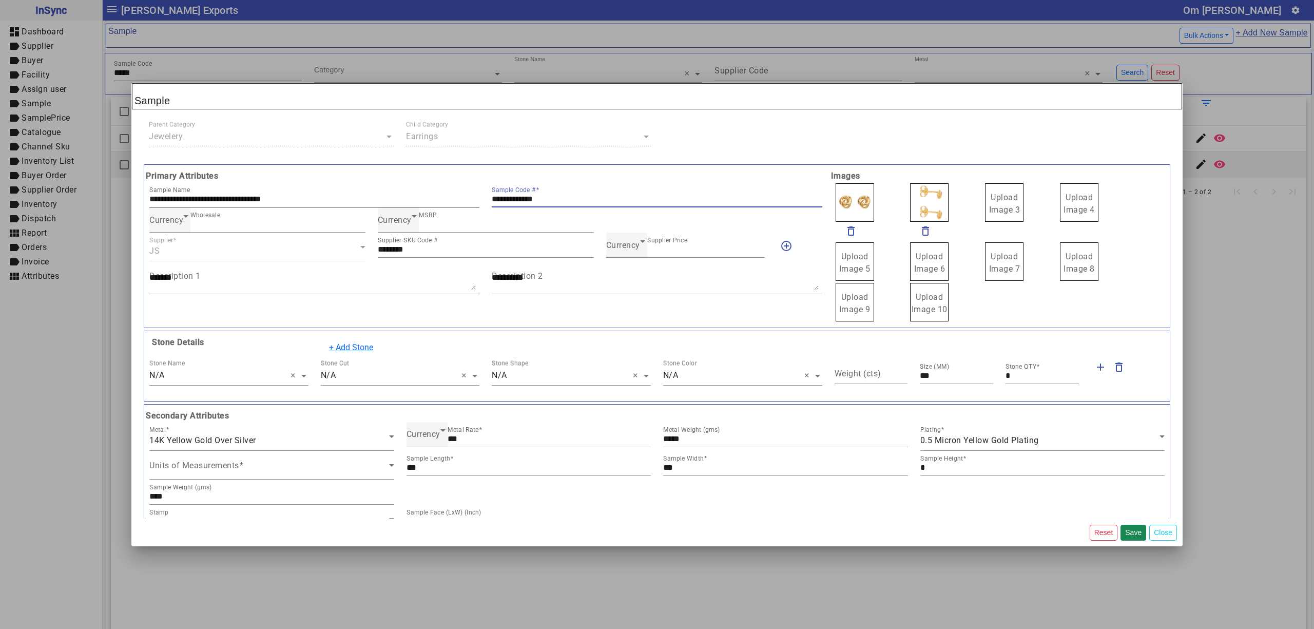
drag, startPoint x: 577, startPoint y: 197, endPoint x: 469, endPoint y: 198, distance: 107.8
click at [448, 198] on div "**********" at bounding box center [485, 194] width 685 height 25
click at [630, 250] on span "Currency" at bounding box center [623, 245] width 34 height 10
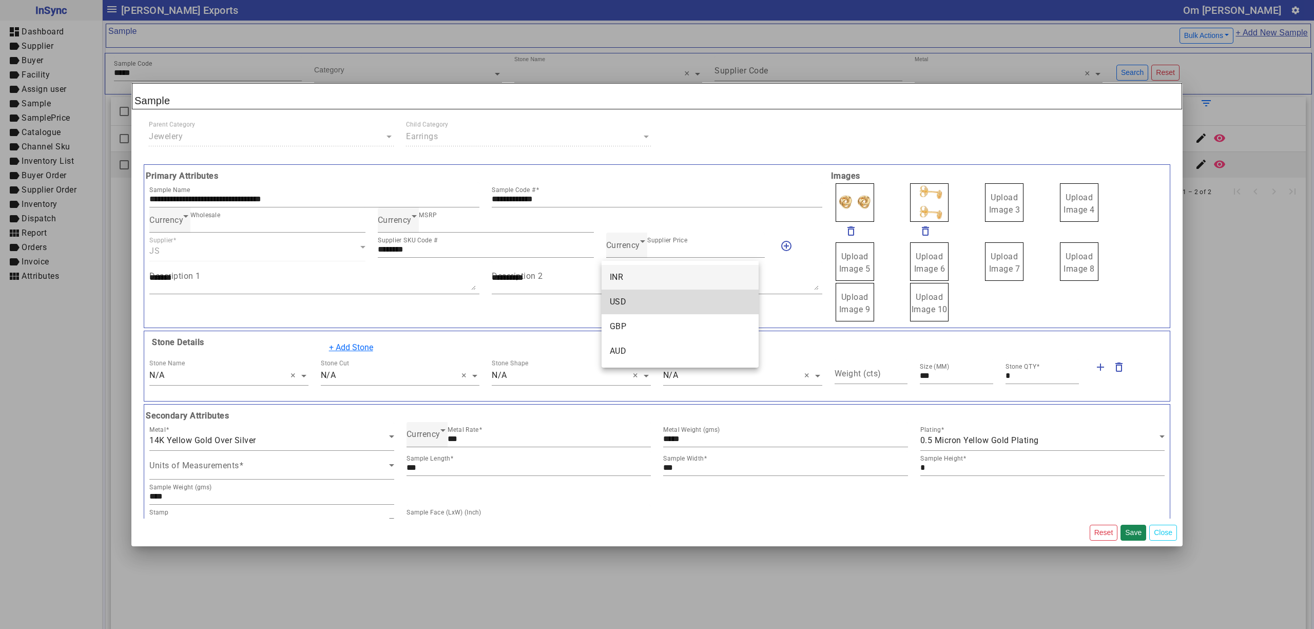
click at [638, 299] on mat-option "USD" at bounding box center [679, 301] width 157 height 25
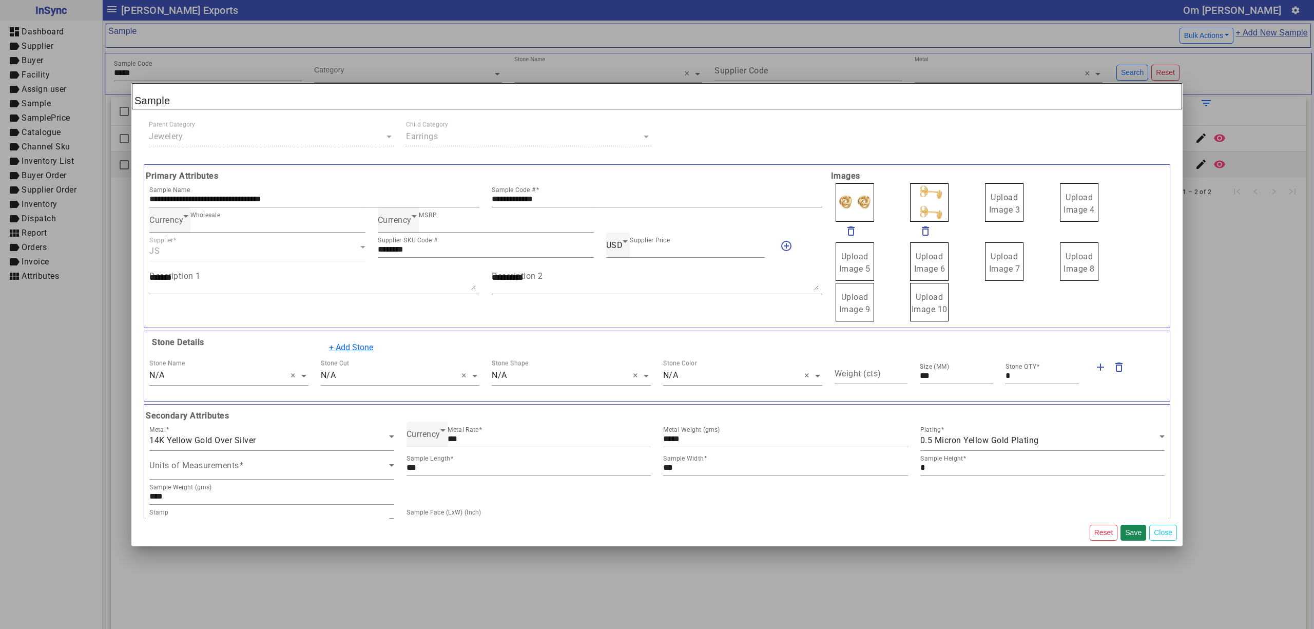
click at [989, 208] on span "Upload Image 3" at bounding box center [1004, 203] width 31 height 22
click at [0, 0] on input "Upload Image 3" at bounding box center [0, 0] width 0 height 0
drag, startPoint x: 982, startPoint y: 211, endPoint x: 990, endPoint y: 215, distance: 8.8
drag, startPoint x: 928, startPoint y: 204, endPoint x: 910, endPoint y: 200, distance: 18.0
click at [852, 201] on span "Upload Image 1" at bounding box center [854, 203] width 31 height 22
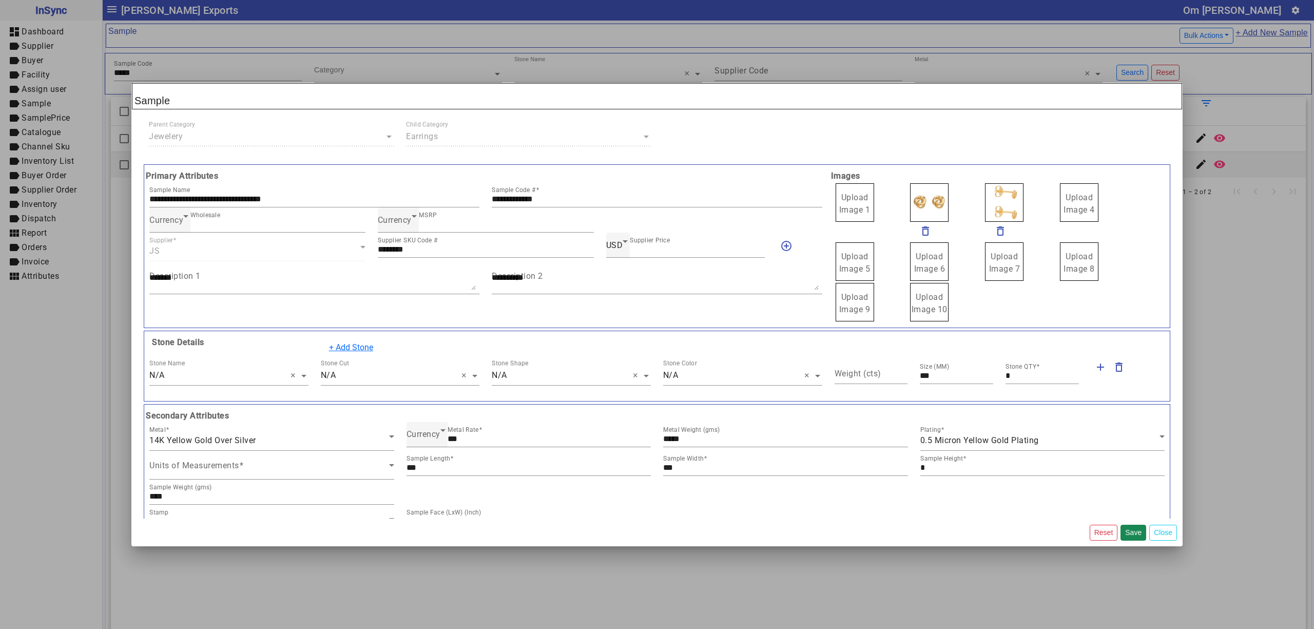
click at [0, 0] on input "Upload Image 1" at bounding box center [0, 0] width 0 height 0
click at [1128, 534] on button "Save" at bounding box center [1133, 532] width 26 height 16
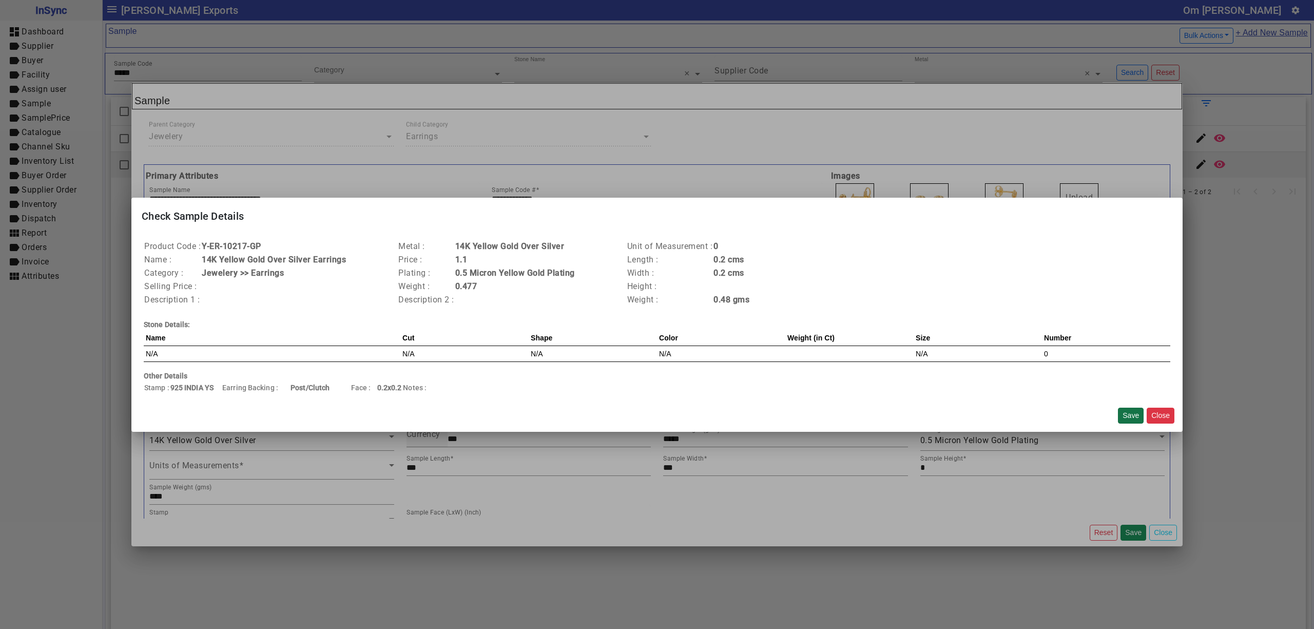
click at [1127, 417] on button "Save" at bounding box center [1131, 415] width 26 height 16
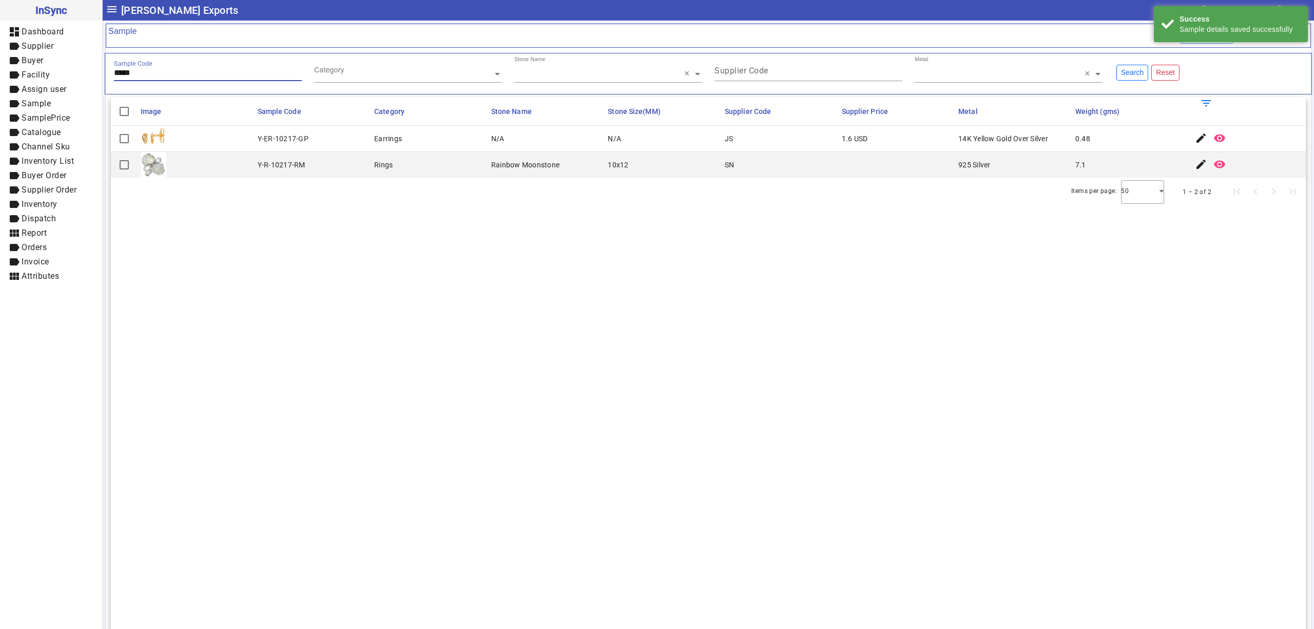
click at [179, 77] on input "*****" at bounding box center [208, 72] width 188 height 9
click at [1195, 138] on mat-icon "edit" at bounding box center [1201, 138] width 12 height 12
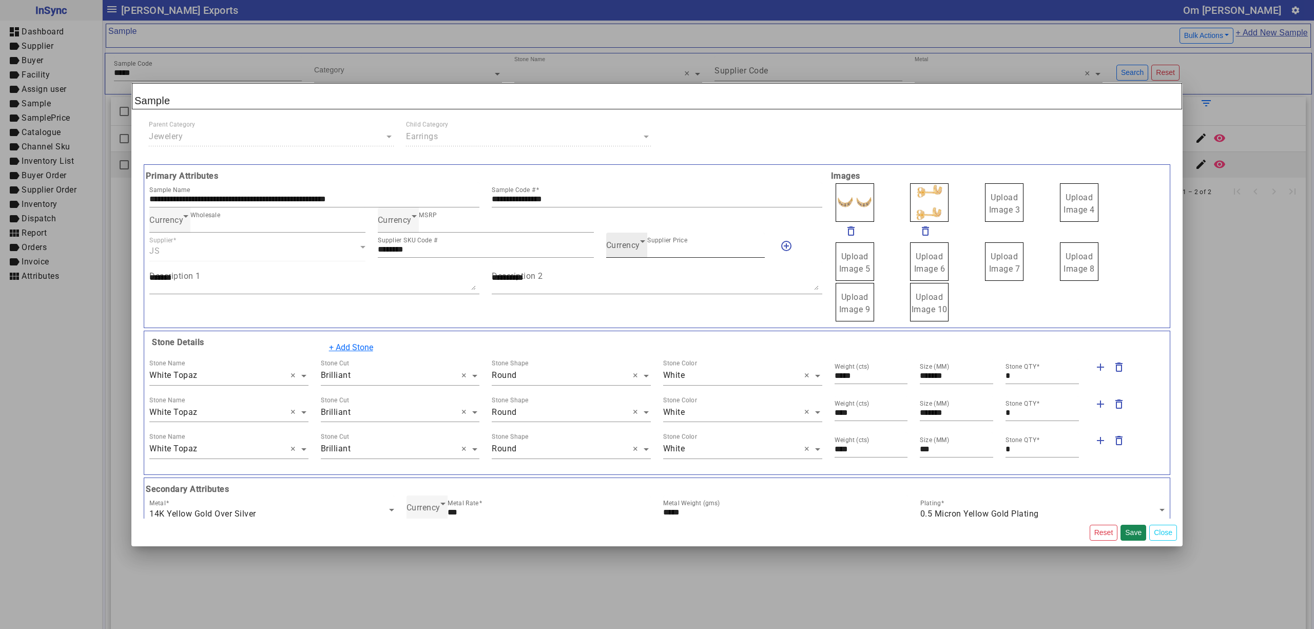
click at [627, 245] on span "Currency" at bounding box center [623, 245] width 34 height 10
click at [623, 278] on span "INR" at bounding box center [617, 277] width 14 height 12
drag, startPoint x: 976, startPoint y: 203, endPoint x: 996, endPoint y: 208, distance: 20.7
drag, startPoint x: 931, startPoint y: 193, endPoint x: 920, endPoint y: 189, distance: 12.0
drag, startPoint x: 588, startPoint y: 202, endPoint x: 424, endPoint y: 202, distance: 163.7
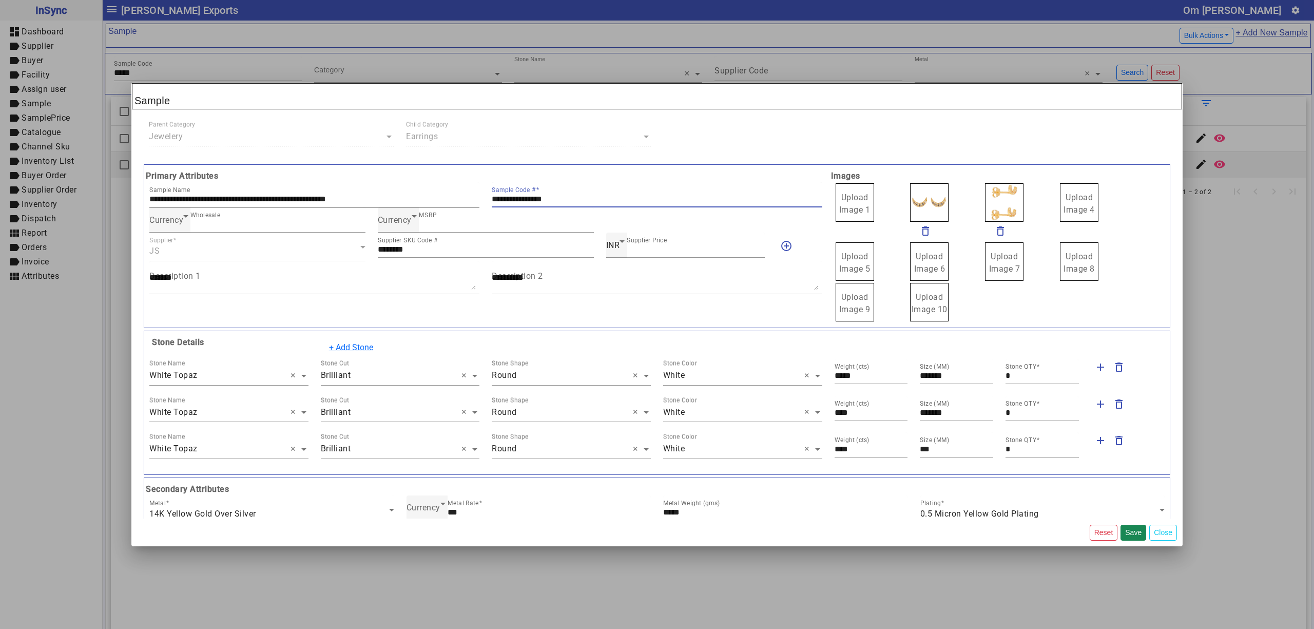
click at [374, 204] on div "**********" at bounding box center [485, 194] width 685 height 25
click at [843, 198] on span "Upload Image 1" at bounding box center [854, 203] width 31 height 22
click at [0, 0] on input "Upload Image 1" at bounding box center [0, 0] width 0 height 0
click at [1128, 529] on button "Save" at bounding box center [1133, 532] width 26 height 16
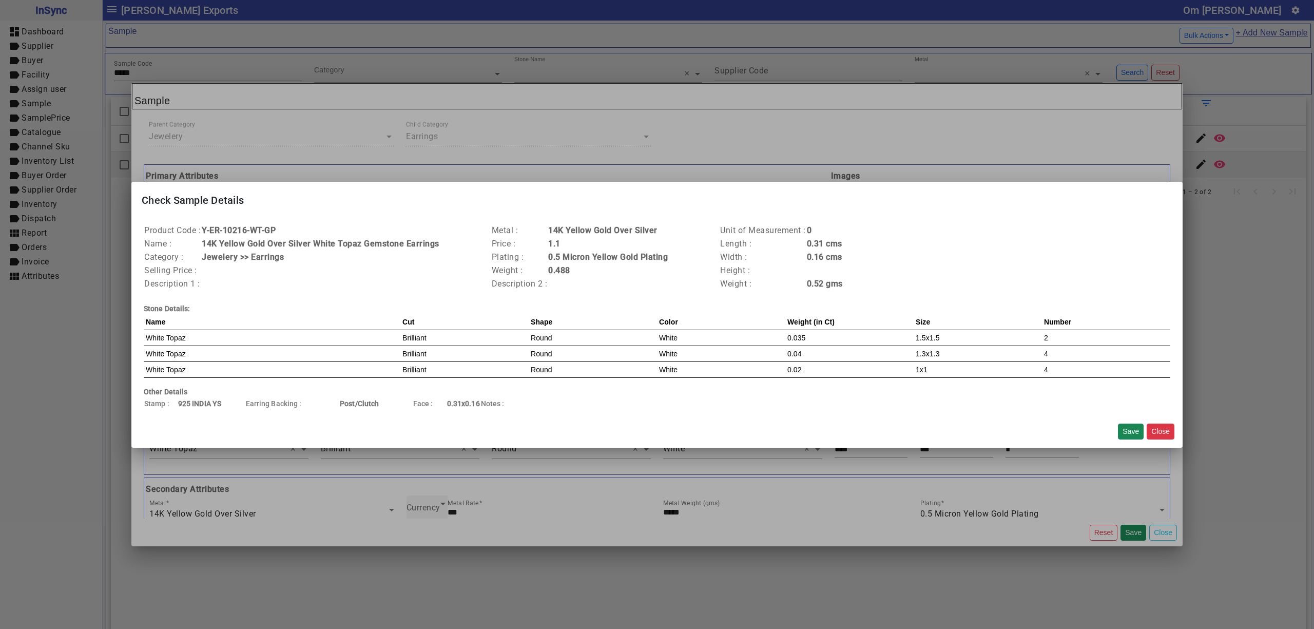
click at [1129, 422] on div "Save Close" at bounding box center [1146, 431] width 65 height 24
click at [1129, 441] on div "Save Close" at bounding box center [1146, 431] width 65 height 24
click at [1126, 435] on button "Save" at bounding box center [1131, 431] width 26 height 16
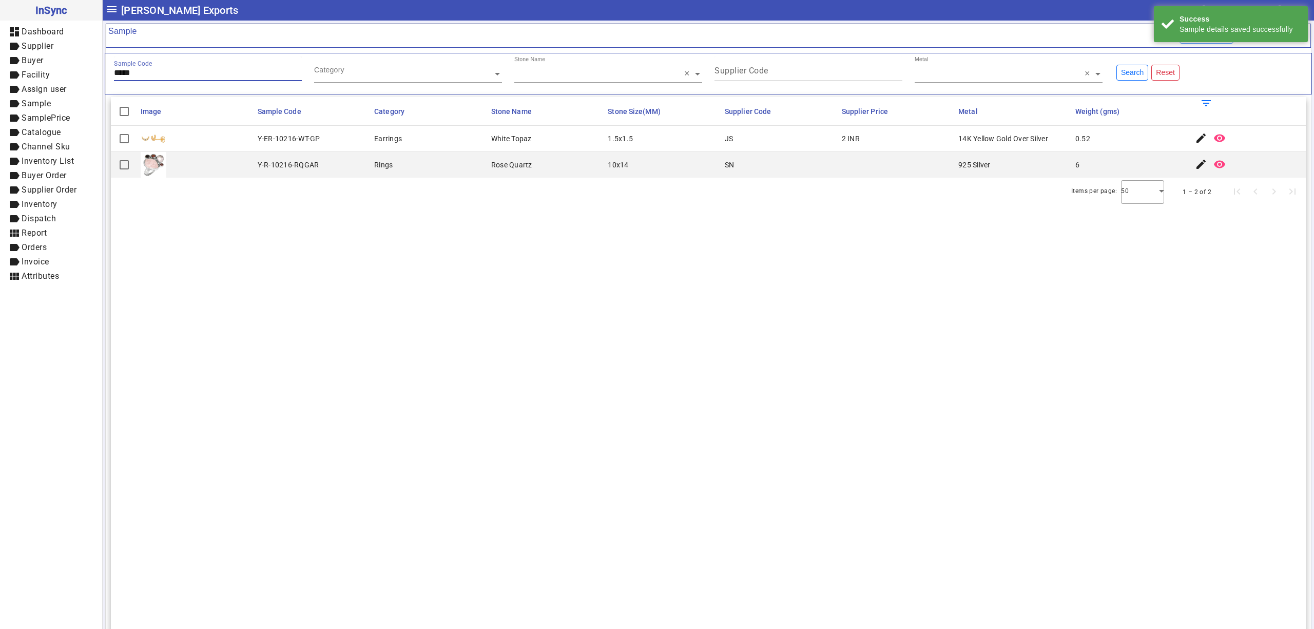
click at [173, 73] on input "*****" at bounding box center [208, 72] width 188 height 9
click at [1195, 136] on mat-icon "edit" at bounding box center [1201, 138] width 12 height 12
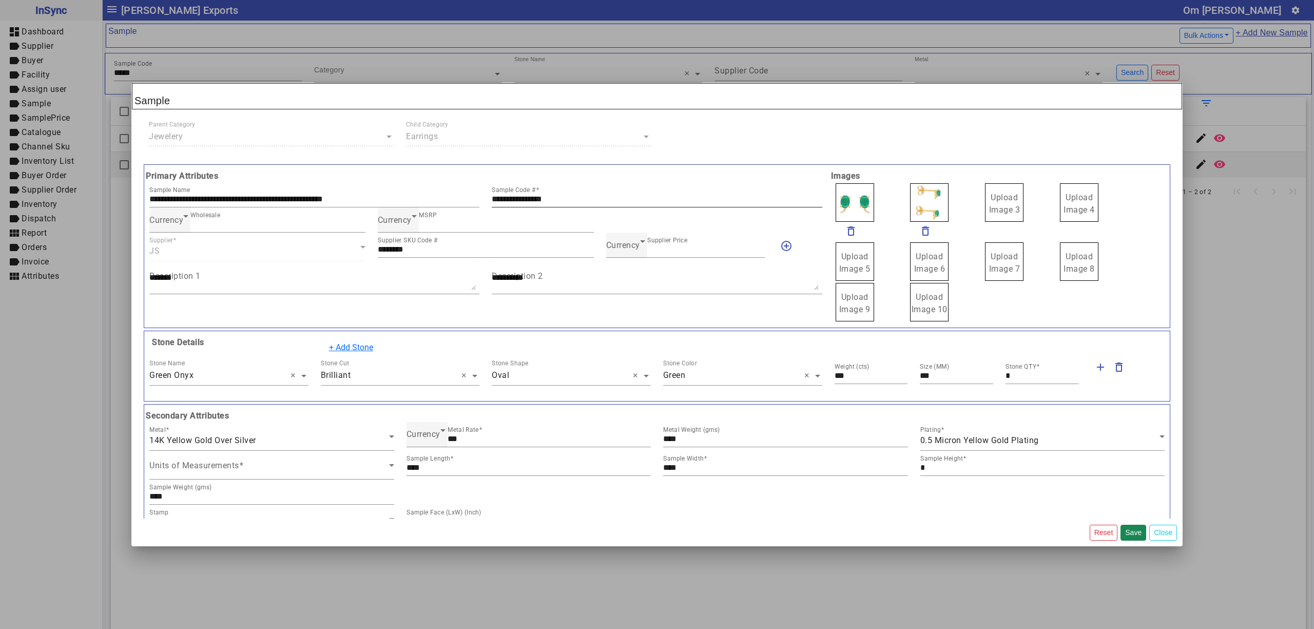
click at [586, 193] on div "**********" at bounding box center [657, 194] width 330 height 25
drag, startPoint x: 585, startPoint y: 199, endPoint x: 473, endPoint y: 199, distance: 112.4
click at [473, 199] on div "**********" at bounding box center [485, 194] width 685 height 25
click at [629, 247] on span "Currency" at bounding box center [623, 245] width 34 height 10
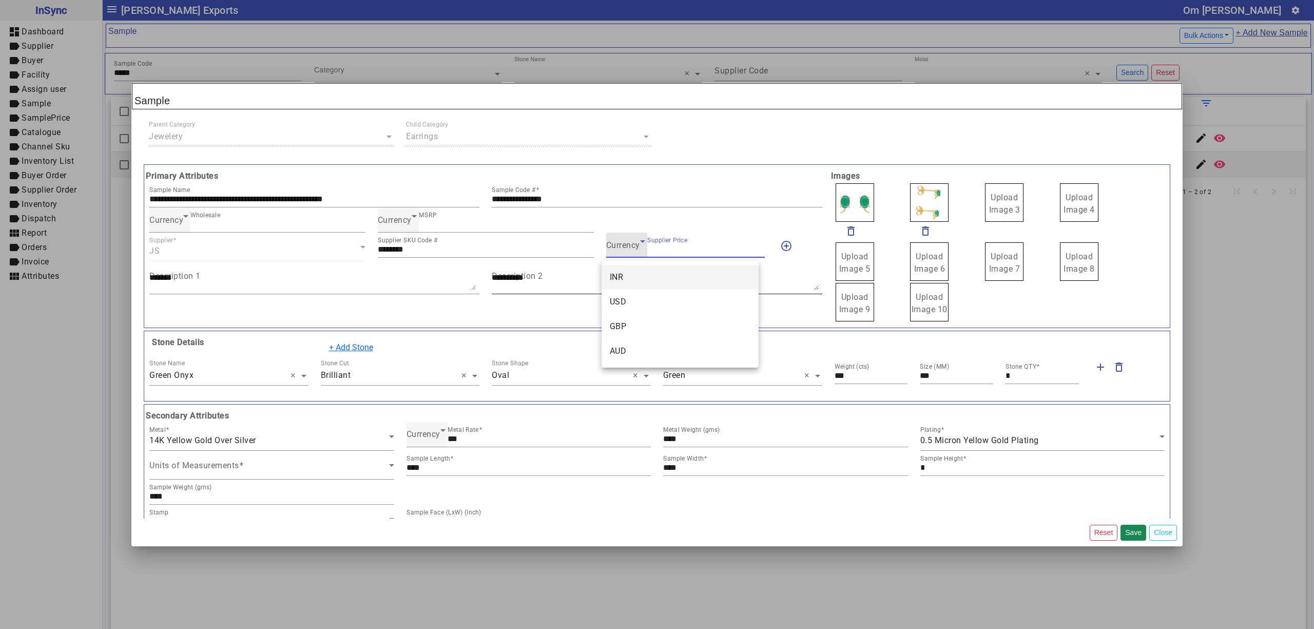
drag, startPoint x: 641, startPoint y: 293, endPoint x: 684, endPoint y: 272, distance: 47.3
click at [641, 294] on mat-option "USD" at bounding box center [679, 301] width 157 height 25
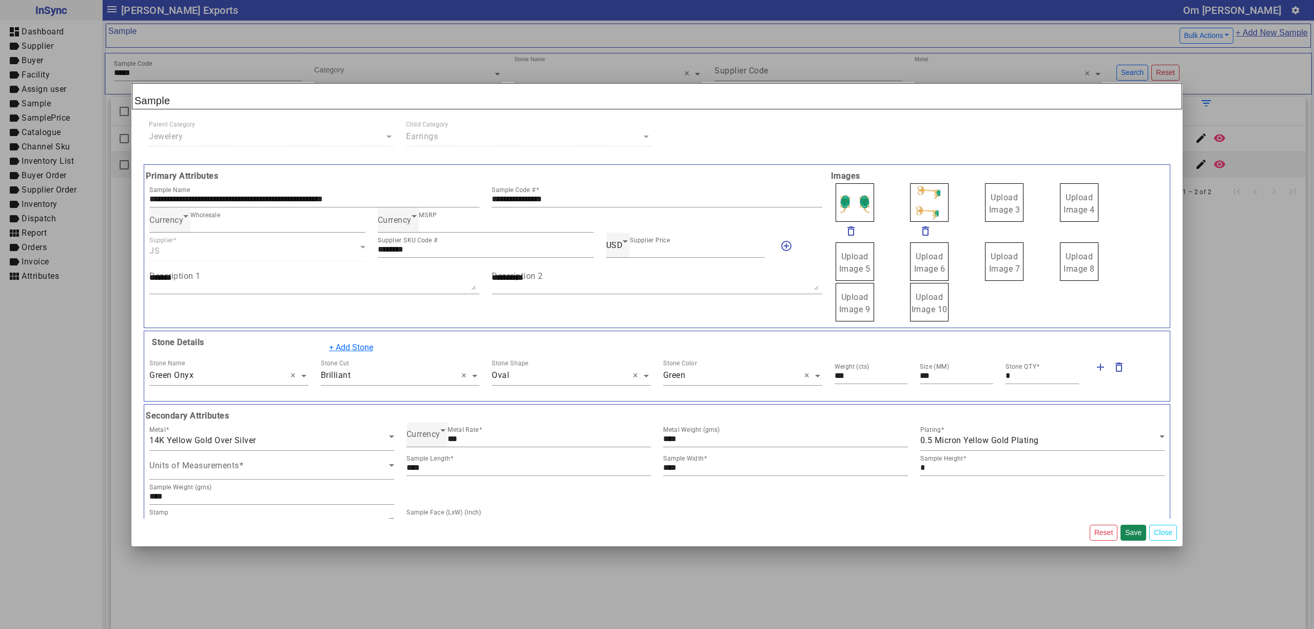
drag, startPoint x: 997, startPoint y: 210, endPoint x: 994, endPoint y: 204, distance: 6.4
click at [861, 191] on label "Upload Image 1" at bounding box center [854, 202] width 38 height 38
click at [0, 0] on input "Upload Image 1" at bounding box center [0, 0] width 0 height 0
click at [1125, 533] on button "Save" at bounding box center [1133, 532] width 26 height 16
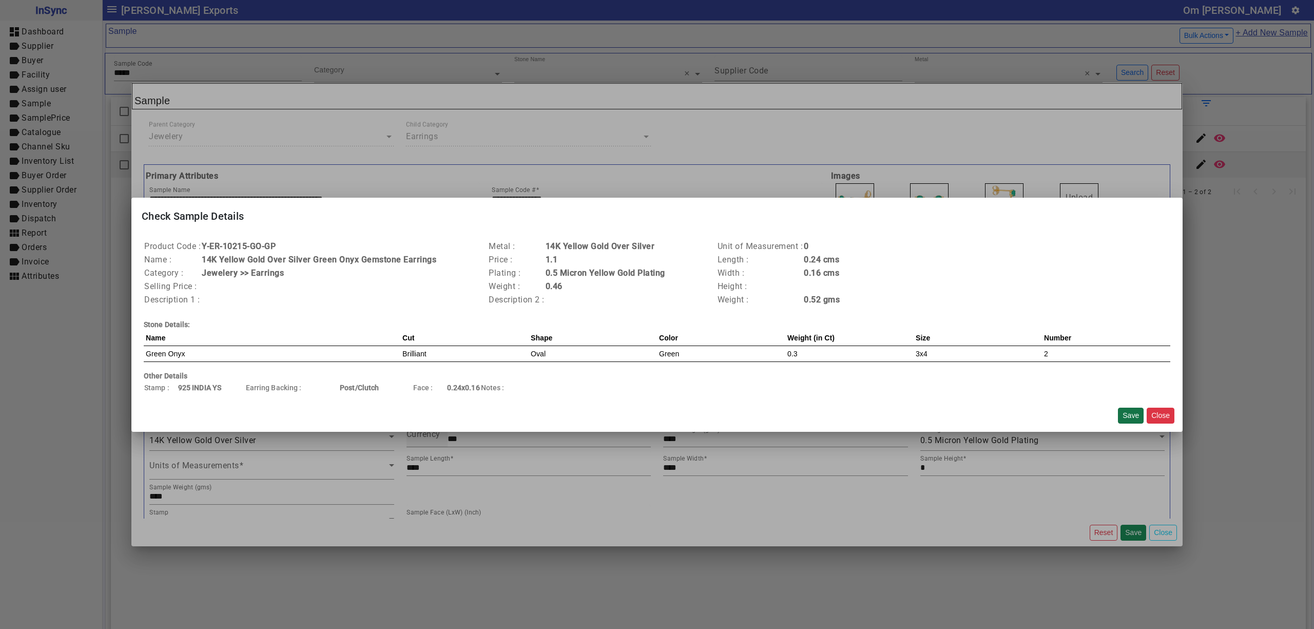
click at [1130, 413] on button "Save" at bounding box center [1131, 415] width 26 height 16
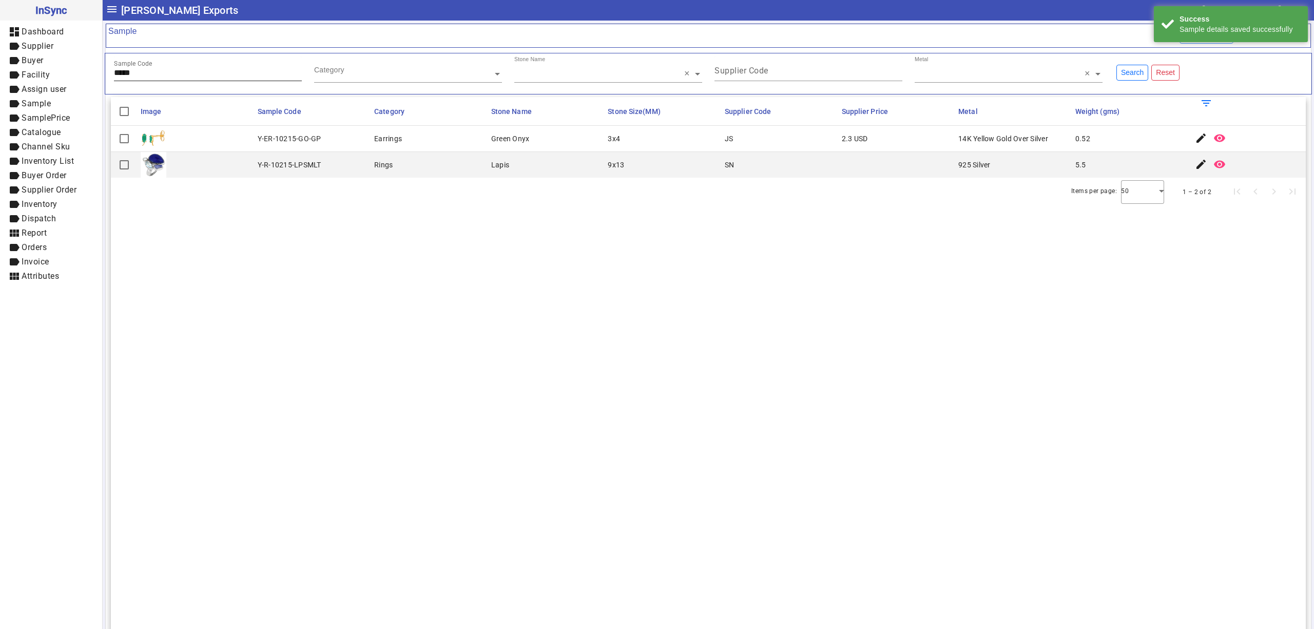
click at [206, 76] on input "*****" at bounding box center [208, 72] width 188 height 9
click at [1207, 140] on span "button" at bounding box center [1219, 138] width 25 height 25
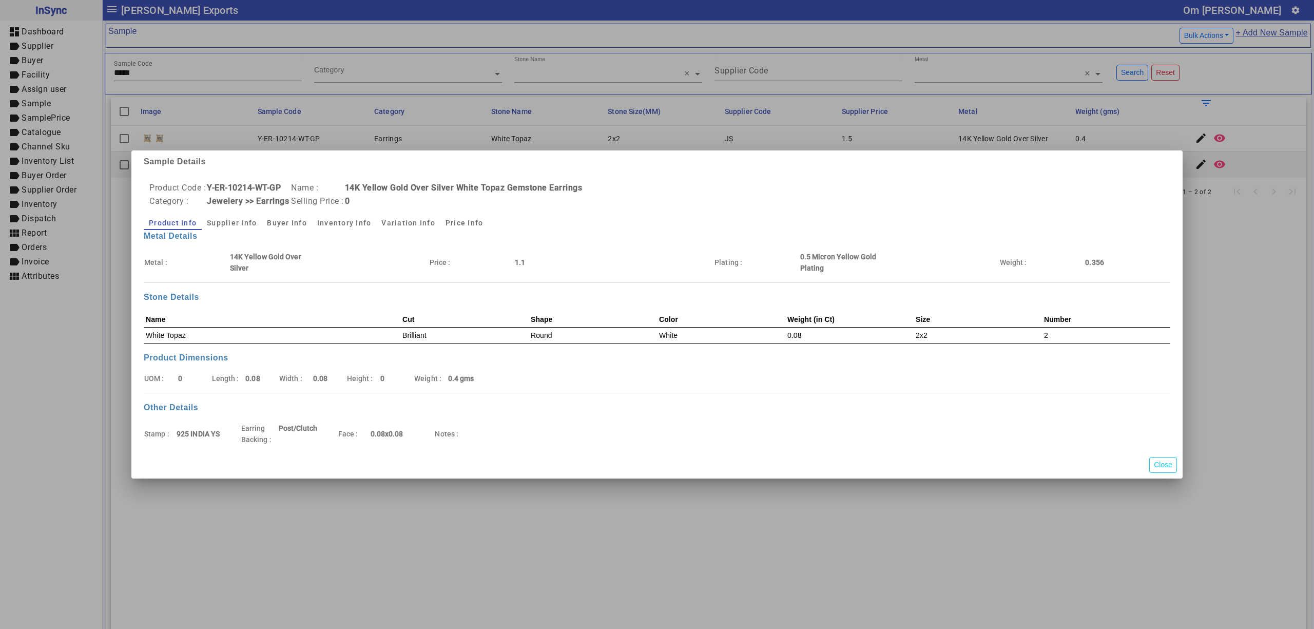
click at [1208, 119] on div at bounding box center [657, 314] width 1314 height 629
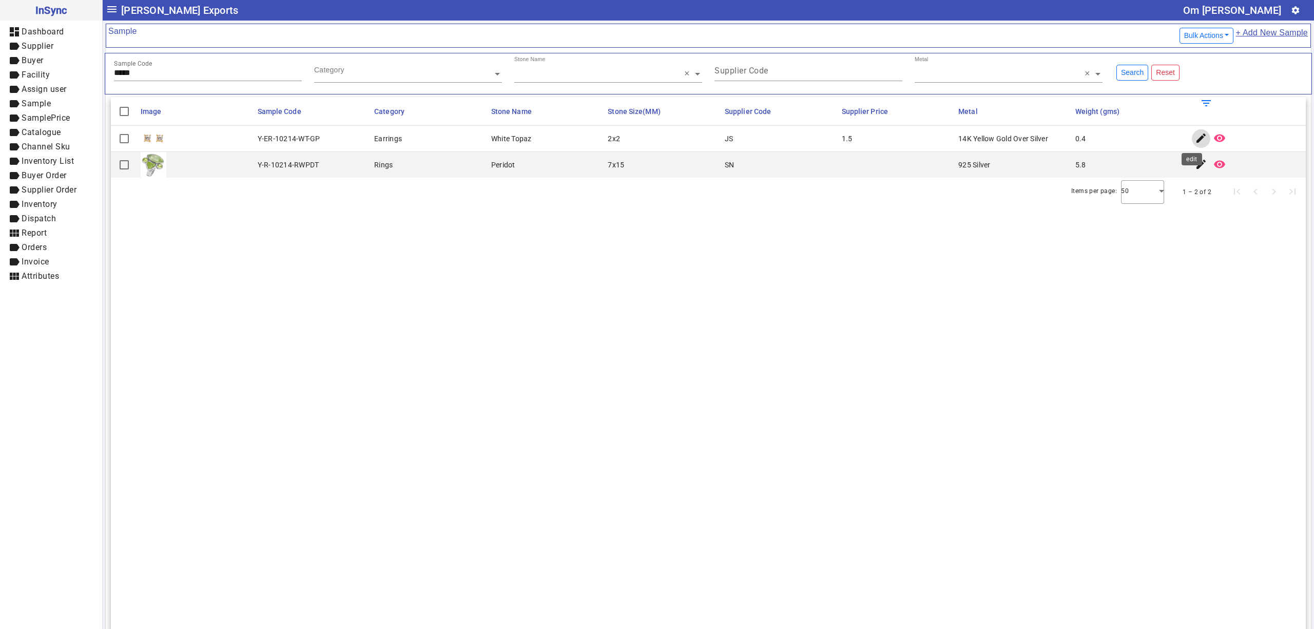
click at [1195, 137] on mat-icon "edit" at bounding box center [1201, 138] width 12 height 12
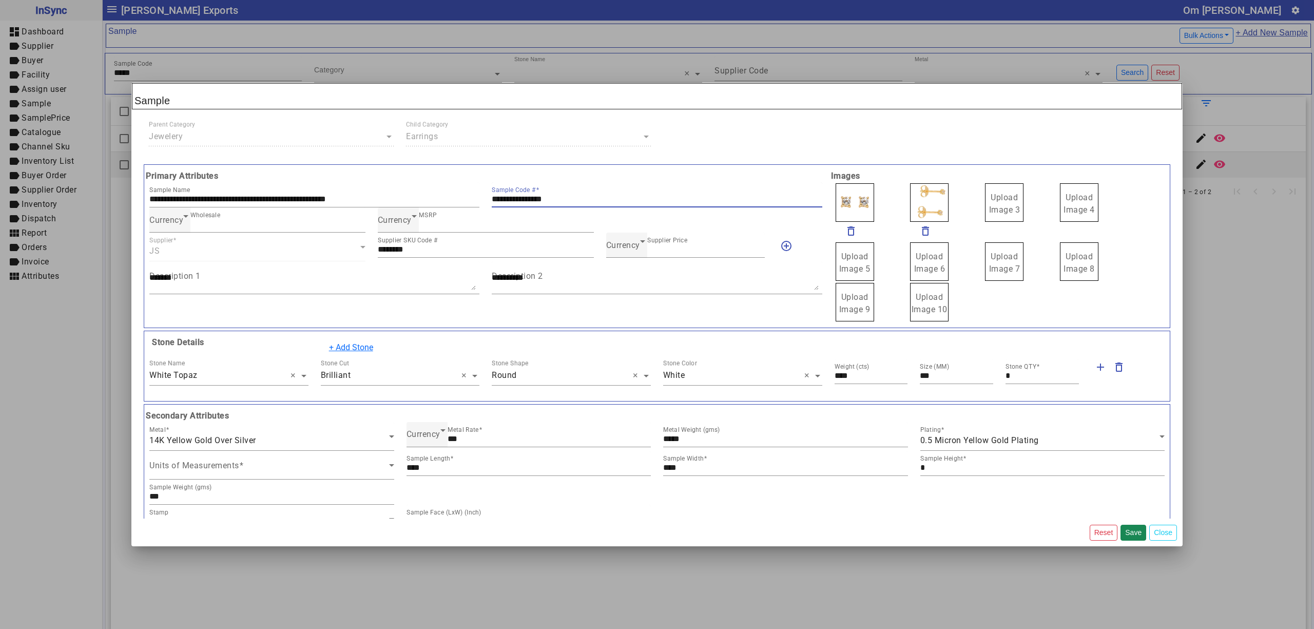
drag, startPoint x: 581, startPoint y: 200, endPoint x: 428, endPoint y: 172, distance: 155.4
click at [428, 172] on div "**********" at bounding box center [485, 246] width 685 height 152
click at [620, 244] on span "Currency" at bounding box center [623, 245] width 34 height 10
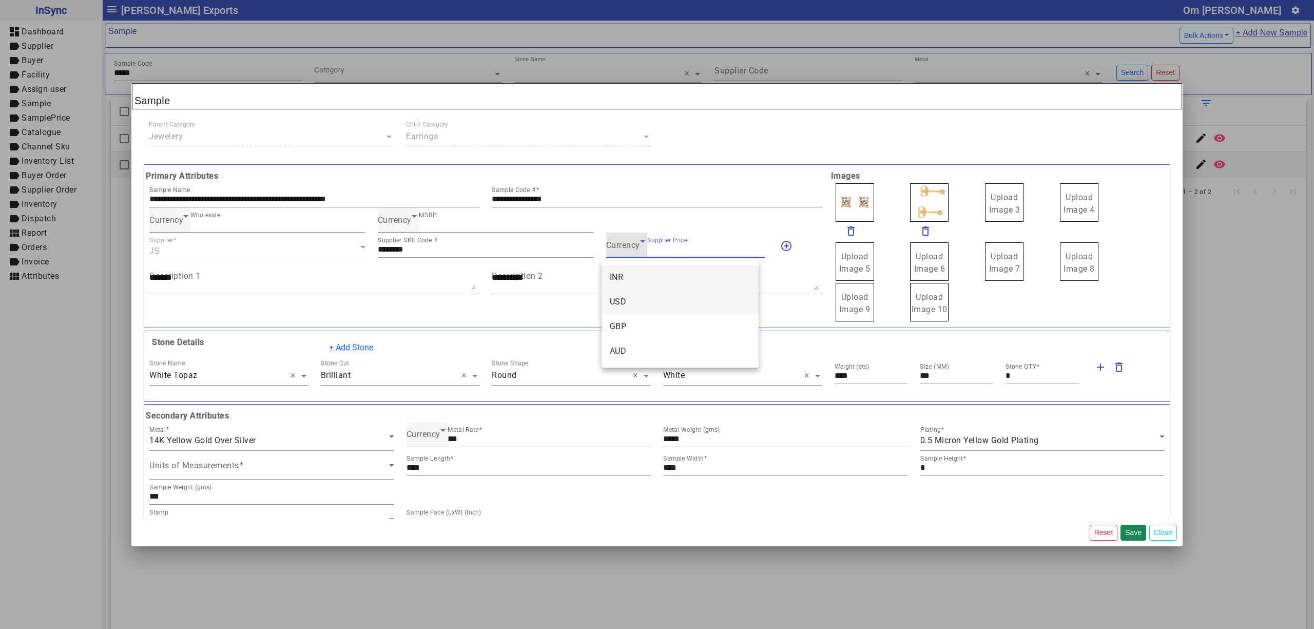
click at [638, 305] on mat-option "USD" at bounding box center [679, 301] width 157 height 25
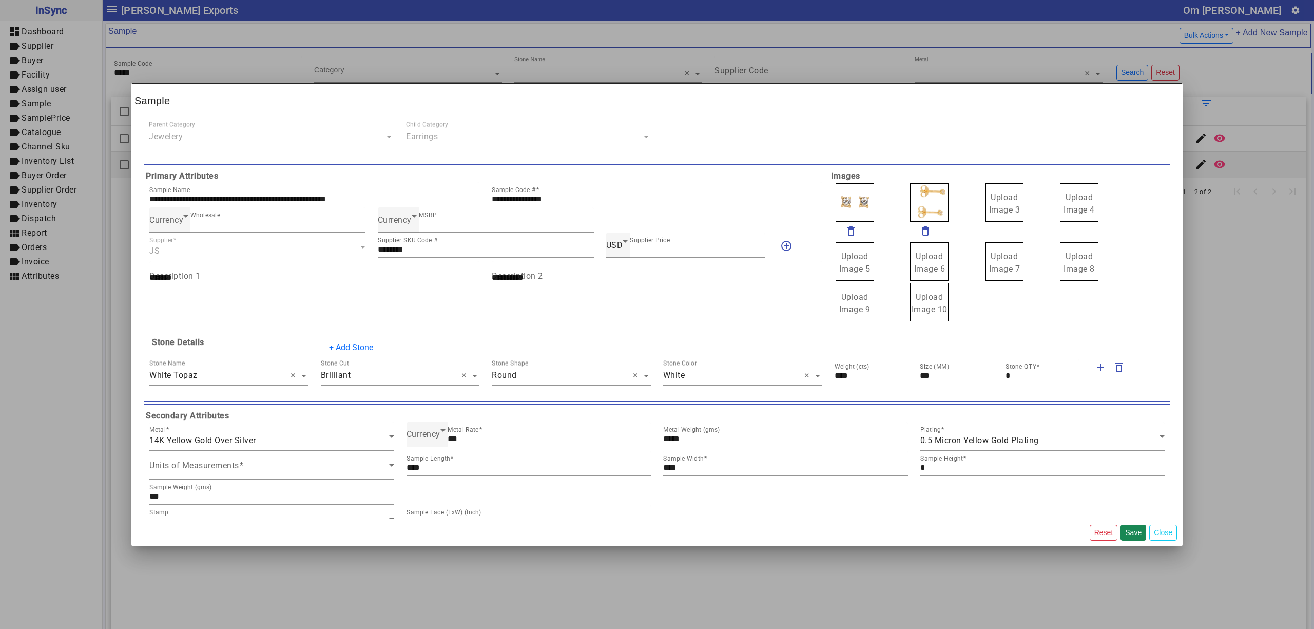
drag, startPoint x: 995, startPoint y: 214, endPoint x: 1002, endPoint y: 217, distance: 8.1
click at [857, 202] on span "Upload Image 1" at bounding box center [854, 203] width 31 height 22
click at [0, 0] on input "Upload Image 1" at bounding box center [0, 0] width 0 height 0
click at [1133, 533] on button "Save" at bounding box center [1133, 532] width 26 height 16
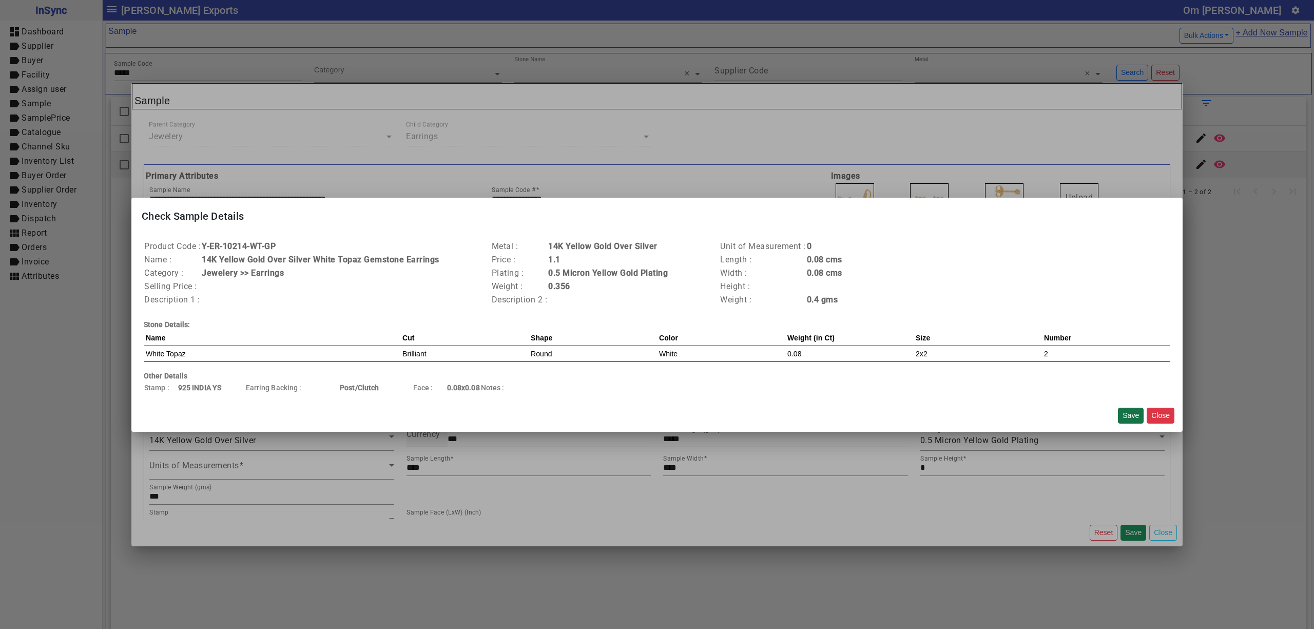
click at [1125, 417] on button "Save" at bounding box center [1131, 415] width 26 height 16
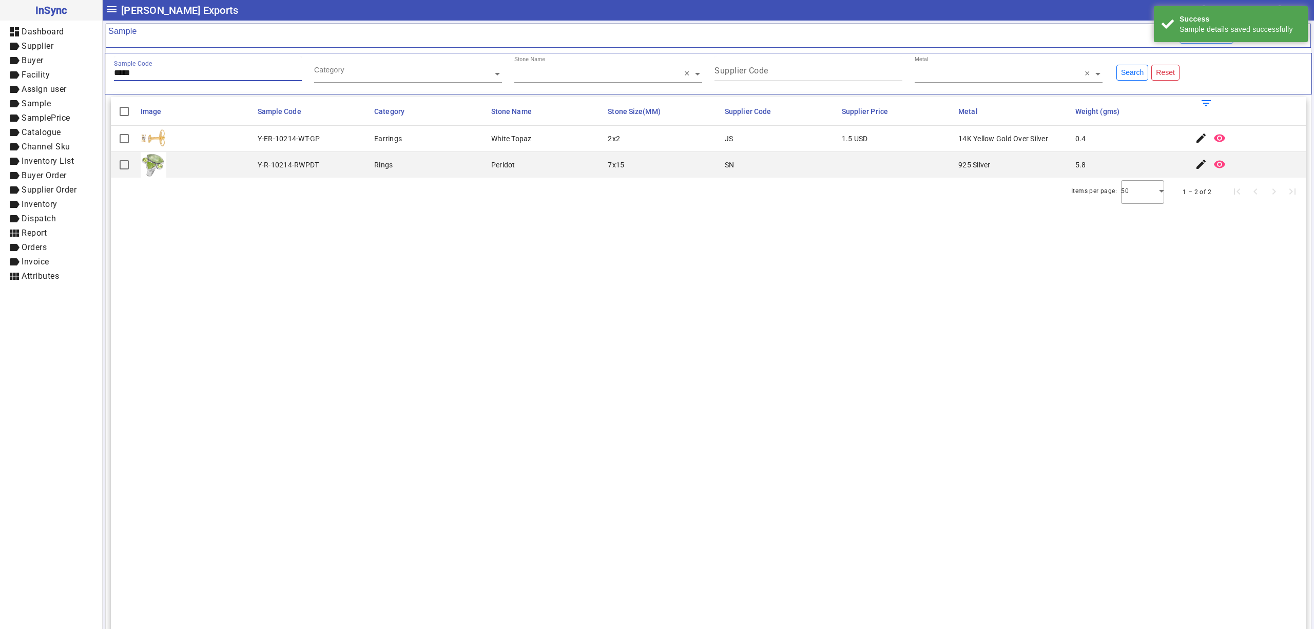
click at [178, 73] on input "*****" at bounding box center [208, 72] width 188 height 9
click at [1195, 133] on mat-icon "edit" at bounding box center [1201, 138] width 12 height 12
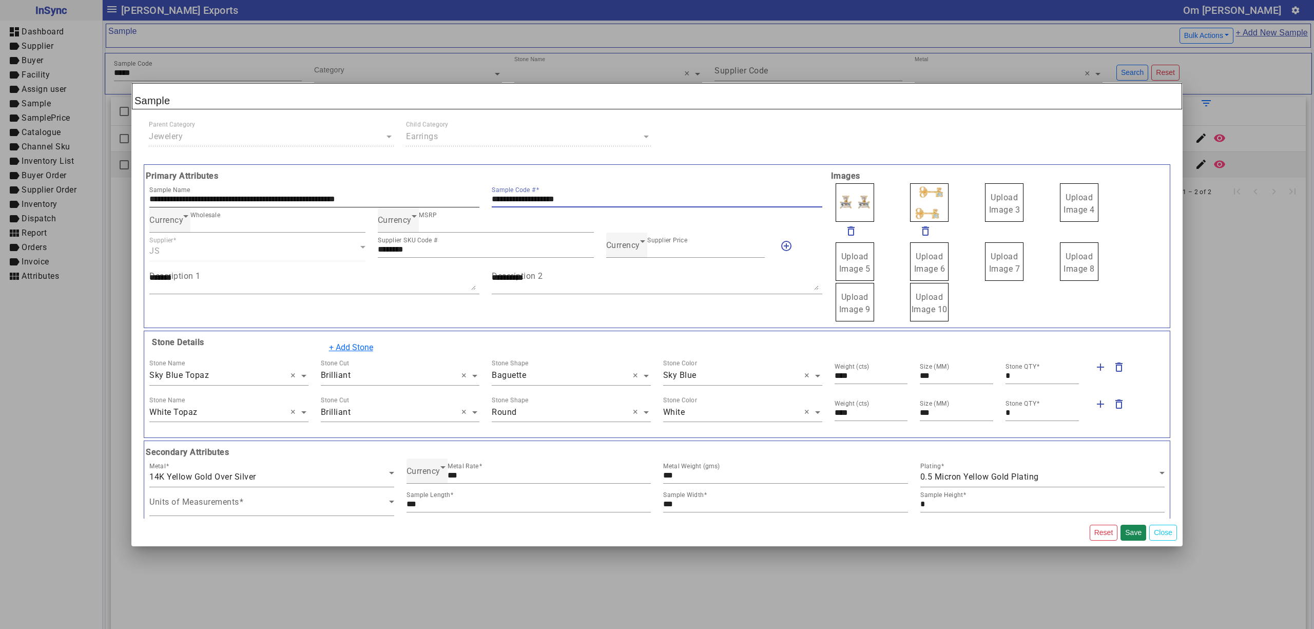
drag, startPoint x: 600, startPoint y: 198, endPoint x: 423, endPoint y: 196, distance: 177.1
click at [426, 198] on div "**********" at bounding box center [485, 194] width 685 height 25
click at [626, 249] on span "Currency" at bounding box center [623, 245] width 34 height 10
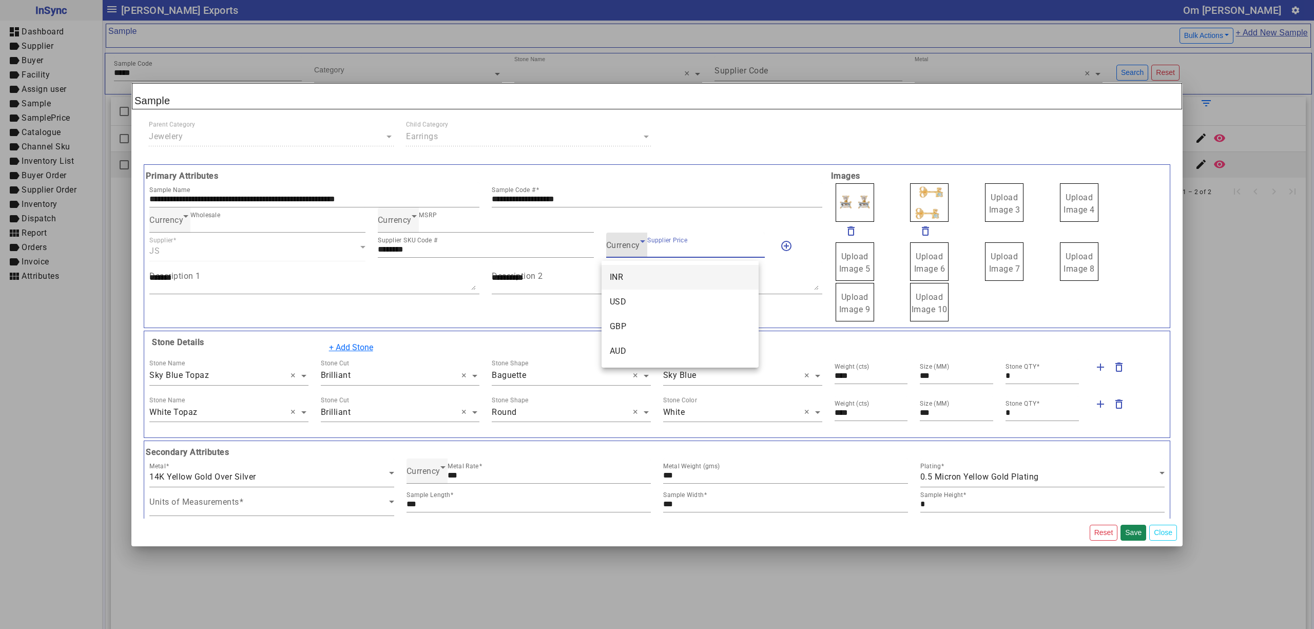
click at [633, 271] on mat-option "INR" at bounding box center [679, 277] width 157 height 25
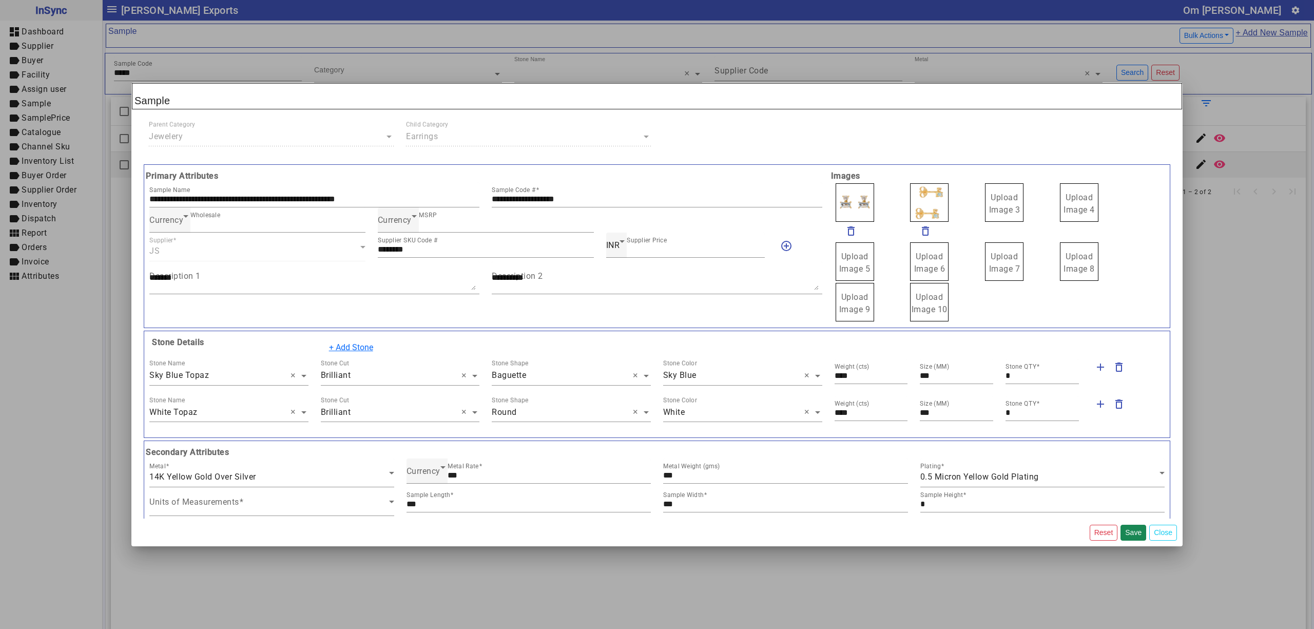
drag, startPoint x: 978, startPoint y: 201, endPoint x: 991, endPoint y: 206, distance: 14.1
click at [852, 196] on span "Upload Image 1" at bounding box center [854, 203] width 31 height 22
click at [0, 0] on input "Upload Image 1" at bounding box center [0, 0] width 0 height 0
click at [1129, 530] on button "Save" at bounding box center [1133, 532] width 26 height 16
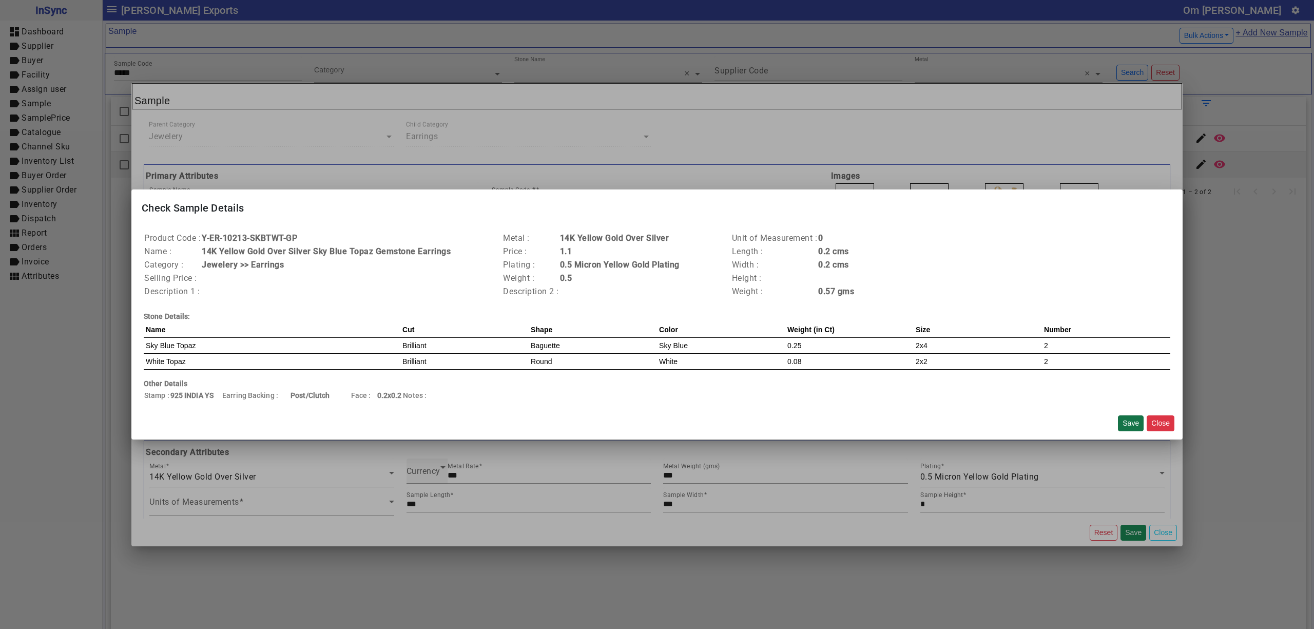
click at [1131, 415] on button "Save" at bounding box center [1131, 423] width 26 height 16
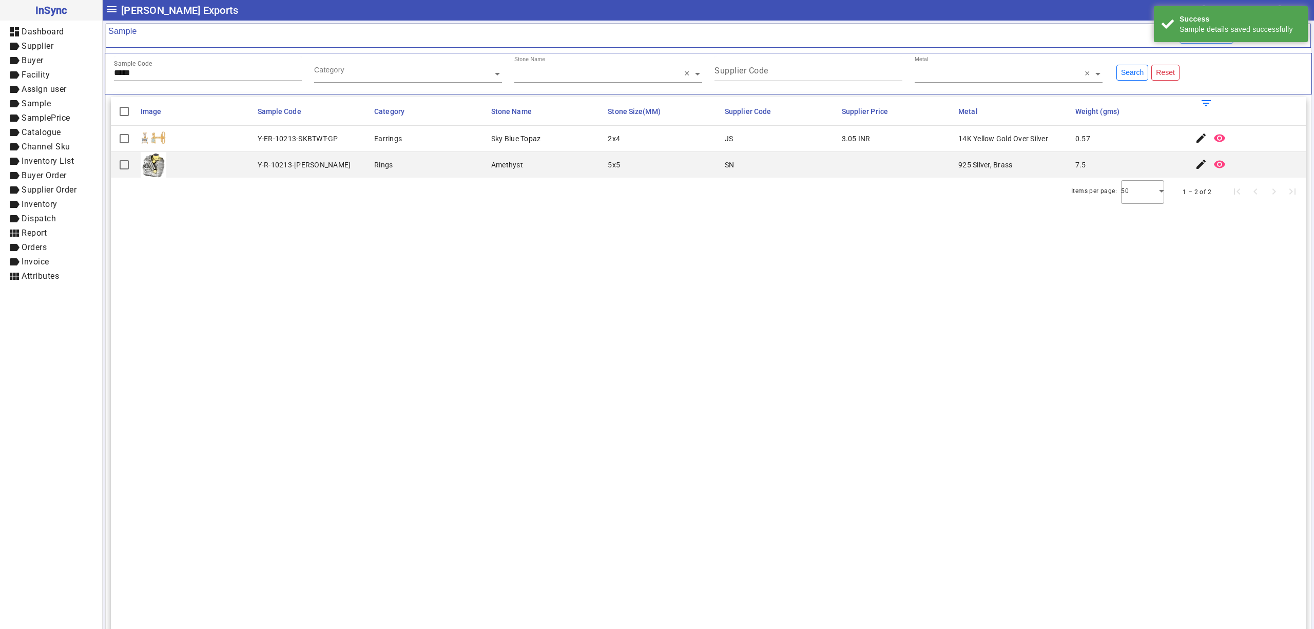
click at [165, 79] on div "Sample Code *****" at bounding box center [208, 68] width 188 height 25
click at [1193, 129] on span "button" at bounding box center [1201, 138] width 25 height 25
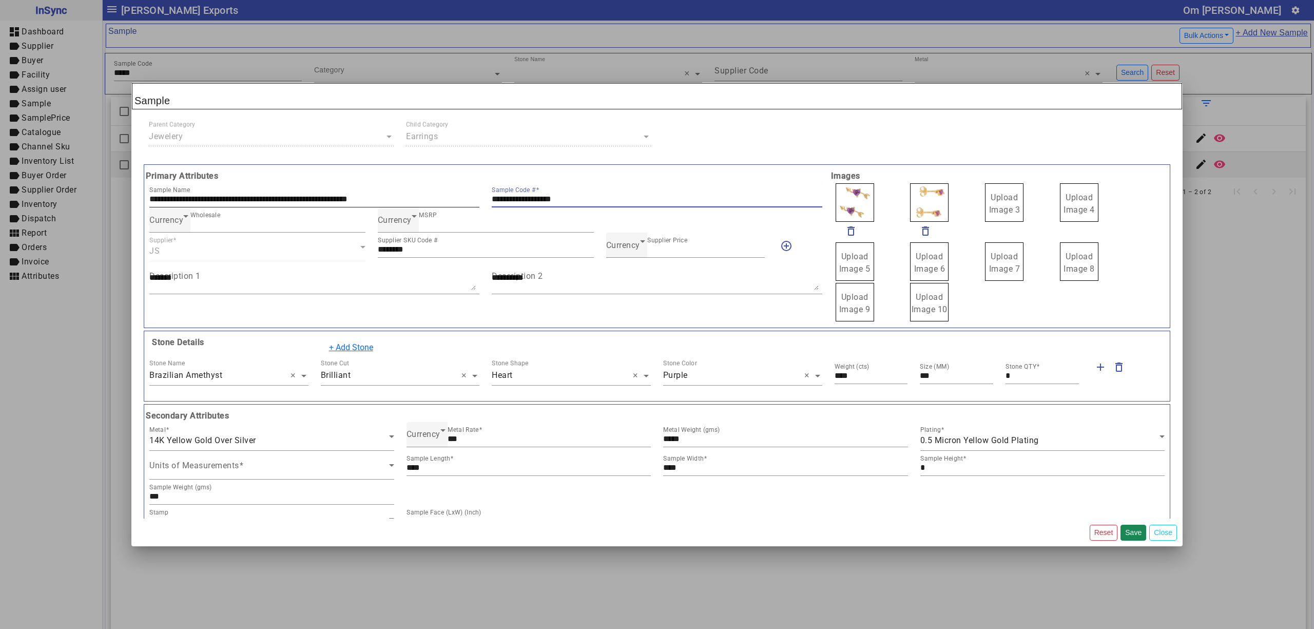
drag, startPoint x: 616, startPoint y: 201, endPoint x: 383, endPoint y: 187, distance: 233.9
click at [383, 187] on div "**********" at bounding box center [485, 194] width 685 height 25
click at [616, 245] on span "Currency" at bounding box center [623, 245] width 34 height 10
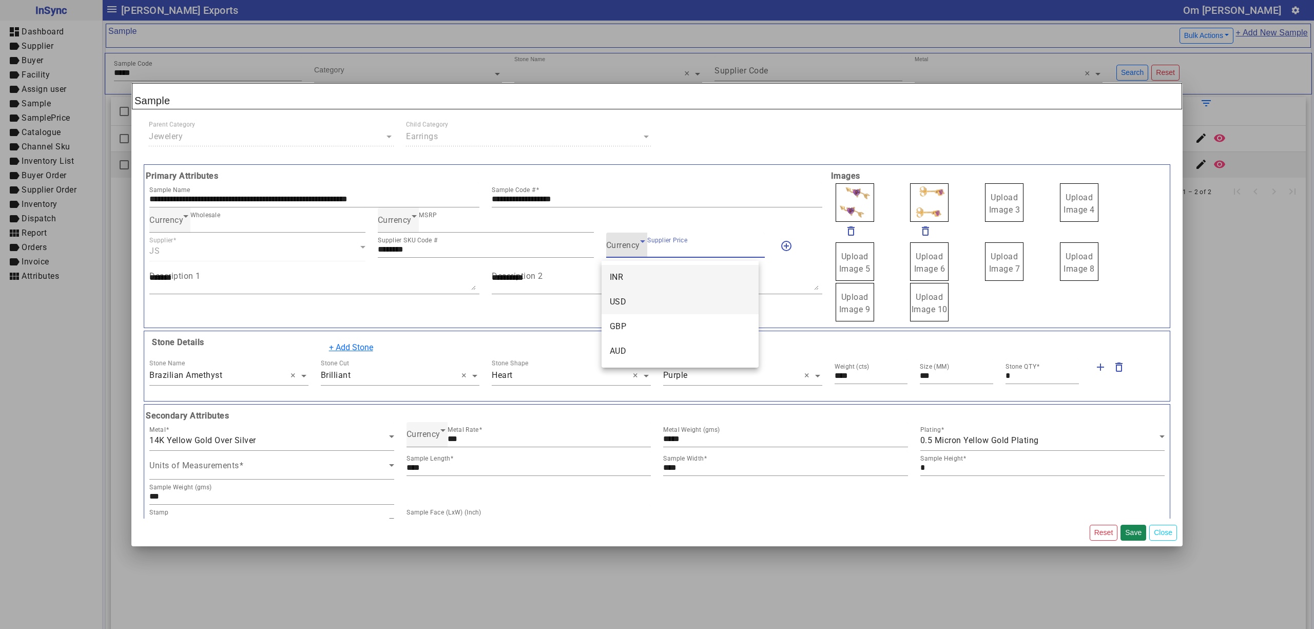
click at [633, 294] on mat-option "USD" at bounding box center [679, 301] width 157 height 25
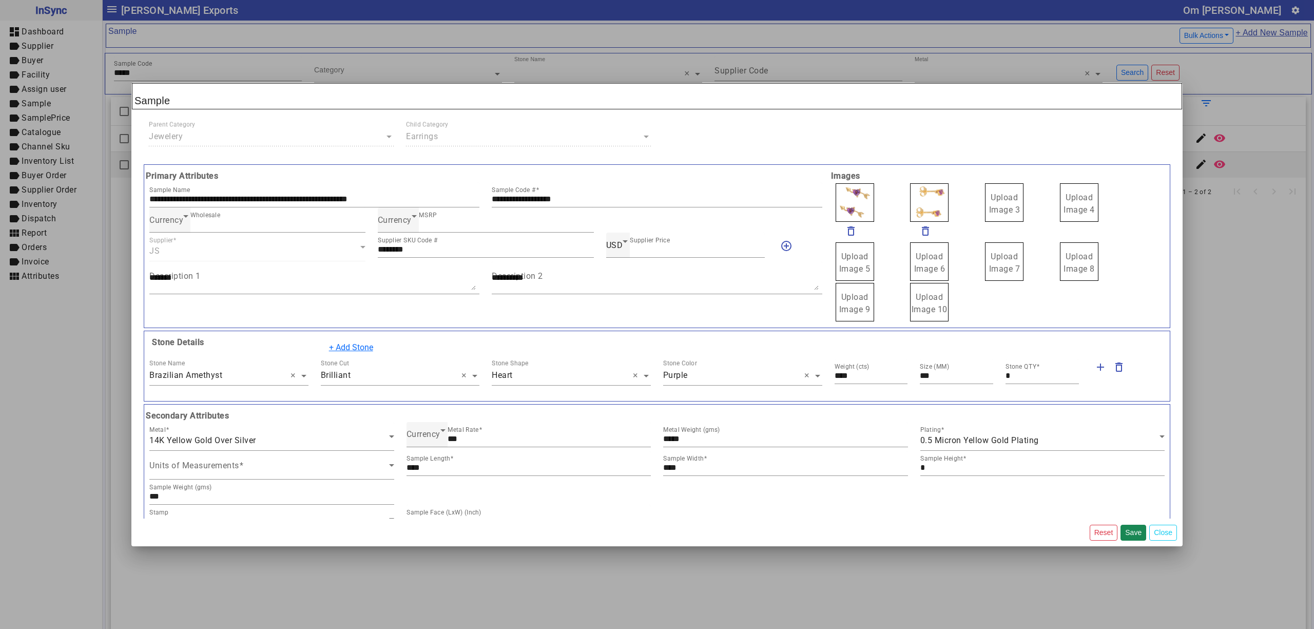
drag, startPoint x: 994, startPoint y: 195, endPoint x: 1000, endPoint y: 200, distance: 7.7
drag, startPoint x: 857, startPoint y: 198, endPoint x: 865, endPoint y: 212, distance: 16.1
drag, startPoint x: 959, startPoint y: 212, endPoint x: 967, endPoint y: 215, distance: 9.1
drag, startPoint x: 982, startPoint y: 211, endPoint x: 996, endPoint y: 216, distance: 15.1
drag, startPoint x: 995, startPoint y: 216, endPoint x: 992, endPoint y: 208, distance: 8.1
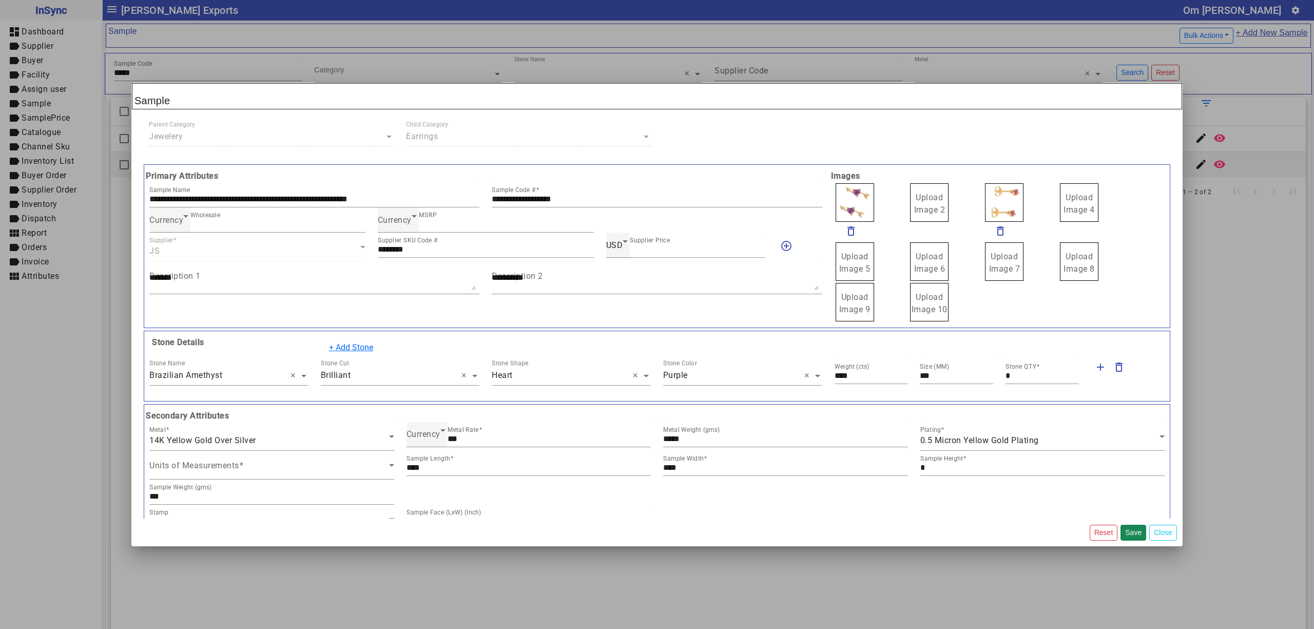
drag, startPoint x: 912, startPoint y: 210, endPoint x: 896, endPoint y: 213, distance: 16.8
click at [847, 198] on span "Upload Image 1" at bounding box center [854, 203] width 31 height 22
click at [0, 0] on input "Upload Image 1" at bounding box center [0, 0] width 0 height 0
click at [1127, 534] on button "Save" at bounding box center [1133, 532] width 26 height 16
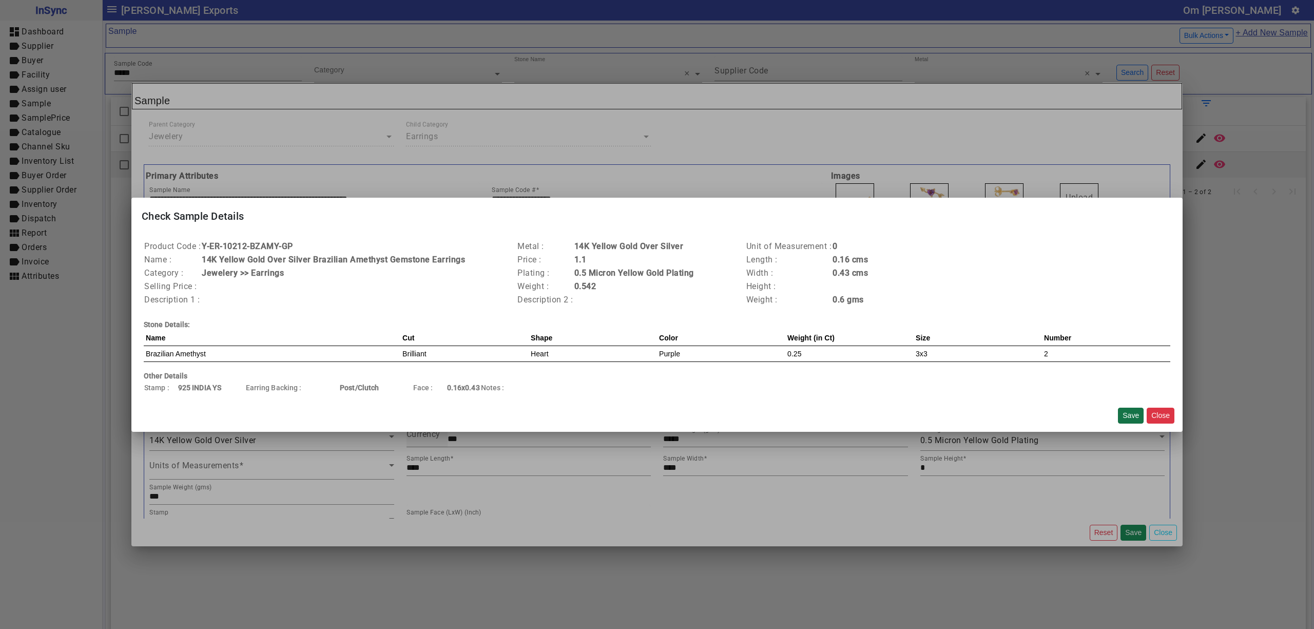
click at [1136, 416] on button "Save" at bounding box center [1131, 415] width 26 height 16
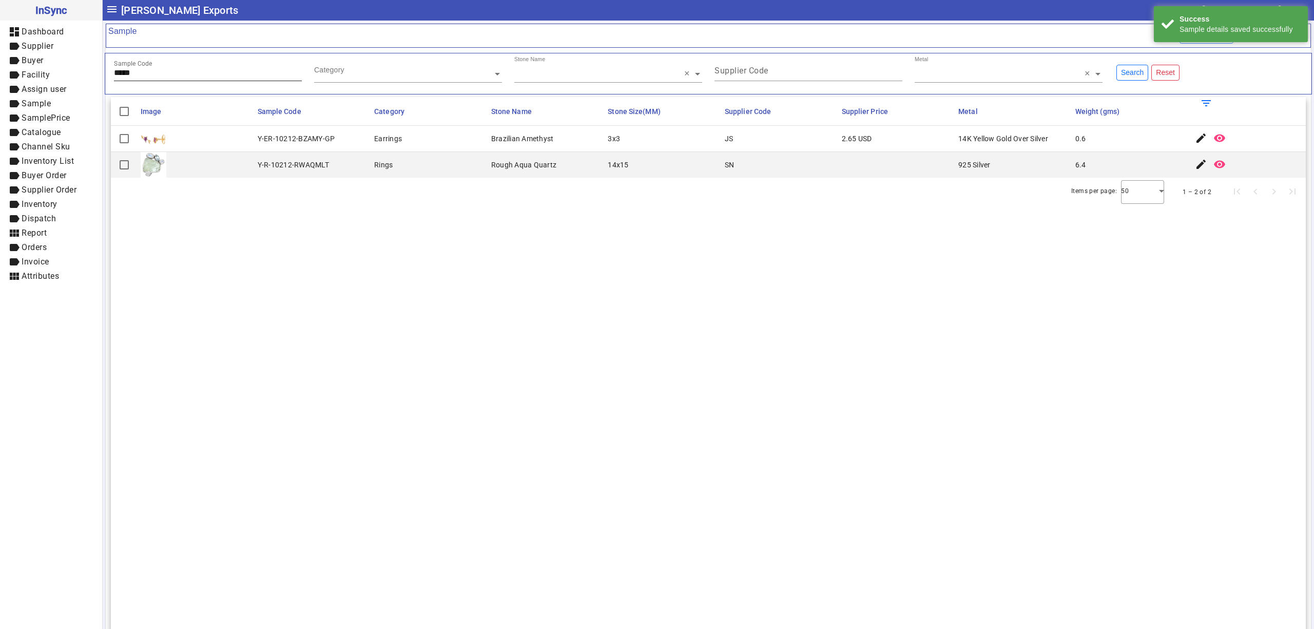
click at [167, 75] on input "*****" at bounding box center [208, 72] width 188 height 9
click at [1189, 138] on span "button" at bounding box center [1201, 138] width 25 height 25
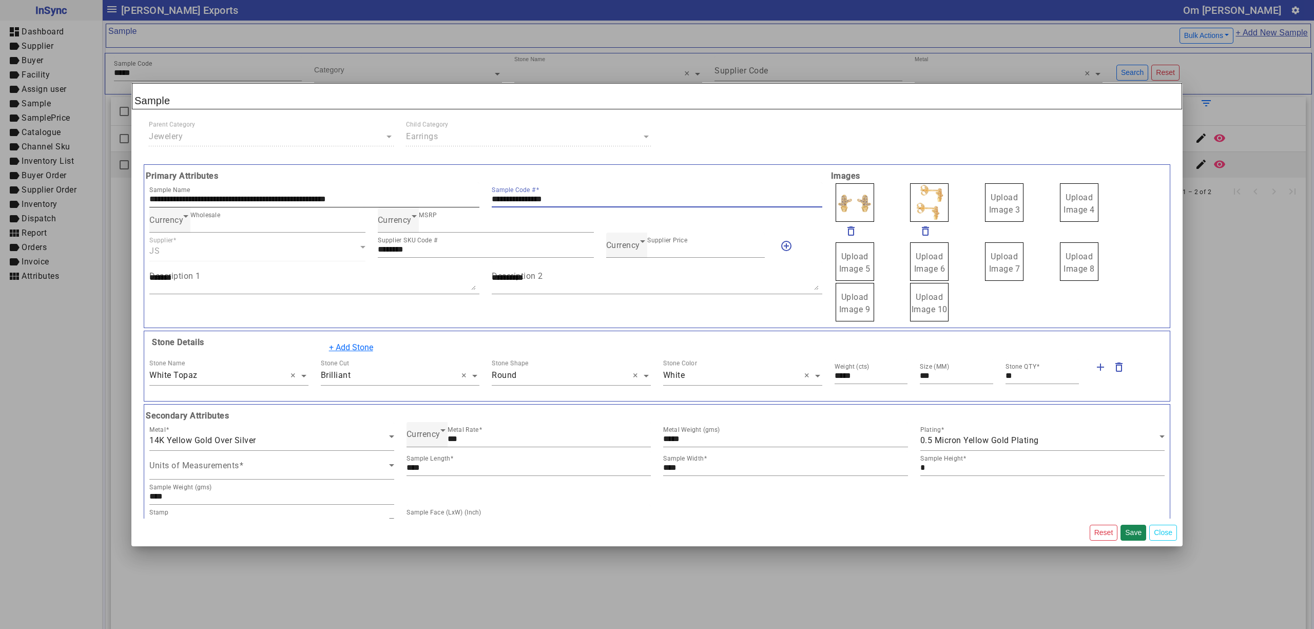
drag, startPoint x: 573, startPoint y: 202, endPoint x: 425, endPoint y: 200, distance: 148.3
click at [425, 200] on div "**********" at bounding box center [485, 194] width 685 height 25
click at [630, 245] on span "Currency" at bounding box center [623, 245] width 34 height 10
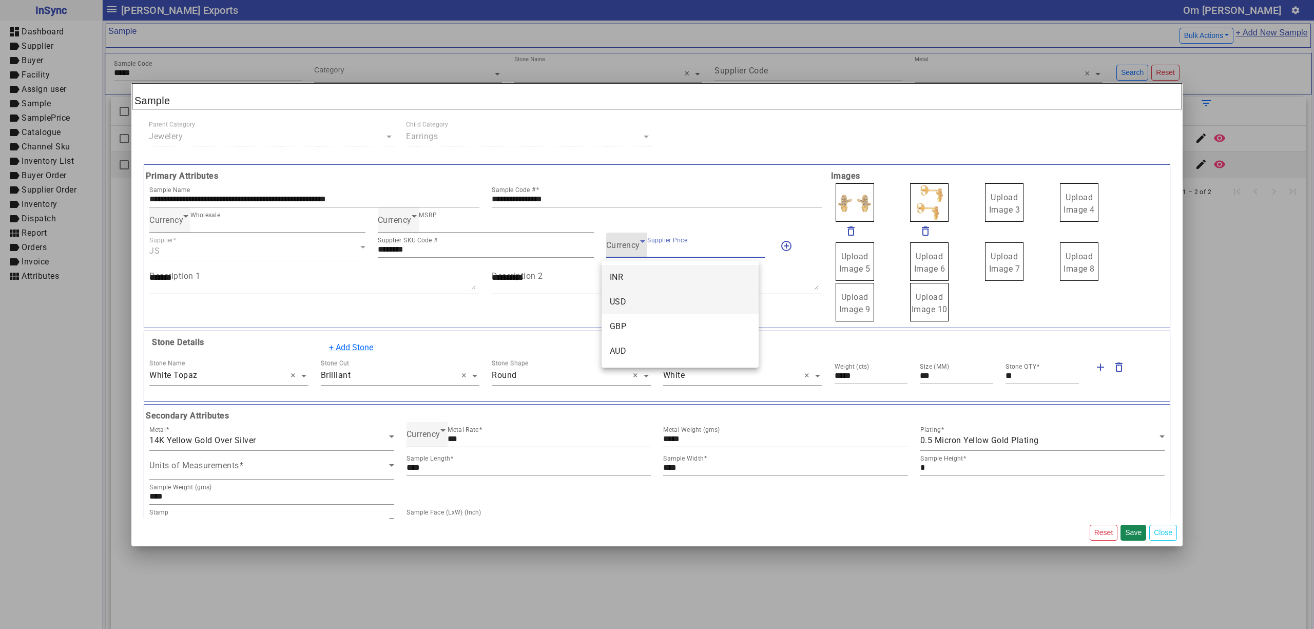
click at [627, 294] on mat-option "USD" at bounding box center [679, 301] width 157 height 25
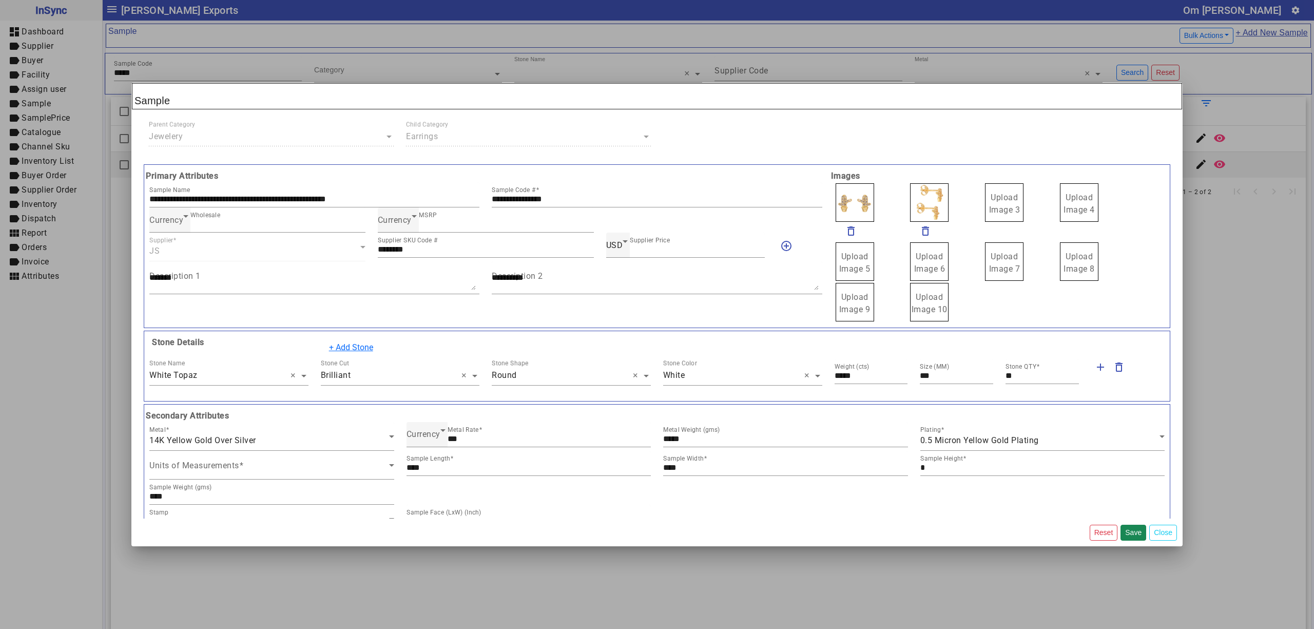
drag, startPoint x: 1003, startPoint y: 207, endPoint x: 1011, endPoint y: 215, distance: 10.9
drag, startPoint x: 906, startPoint y: 207, endPoint x: 912, endPoint y: 216, distance: 10.3
click at [845, 206] on span "Upload Image 1" at bounding box center [854, 203] width 31 height 22
click at [0, 0] on input "Upload Image 1" at bounding box center [0, 0] width 0 height 0
click at [1135, 533] on button "Save" at bounding box center [1133, 532] width 26 height 16
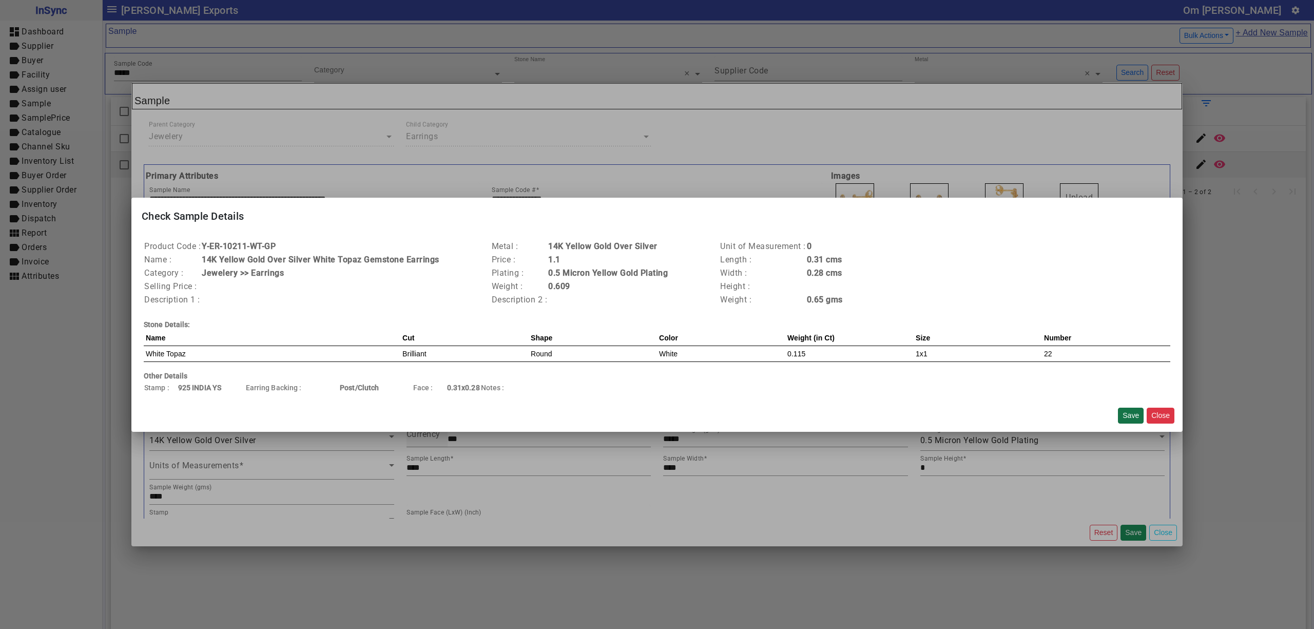
click at [1131, 412] on button "Save" at bounding box center [1131, 415] width 26 height 16
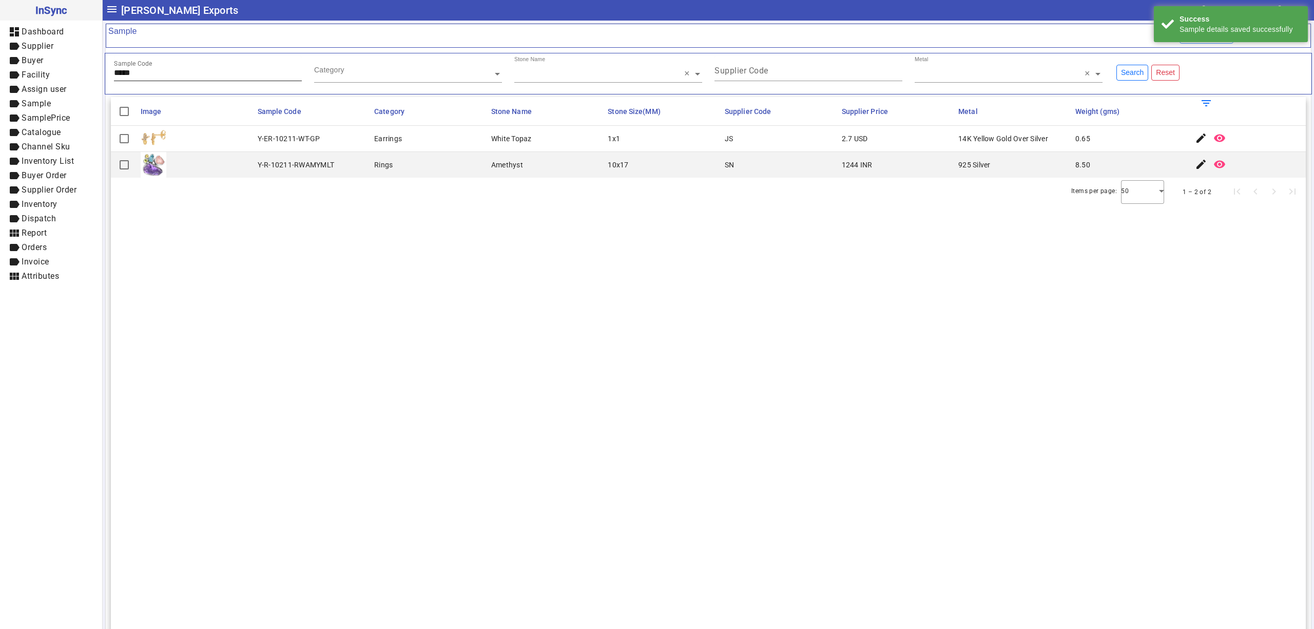
drag, startPoint x: 180, startPoint y: 81, endPoint x: 187, endPoint y: 72, distance: 11.6
click at [180, 79] on div "Sample Code *****" at bounding box center [208, 68] width 188 height 25
click at [1195, 138] on mat-icon "edit" at bounding box center [1201, 138] width 12 height 12
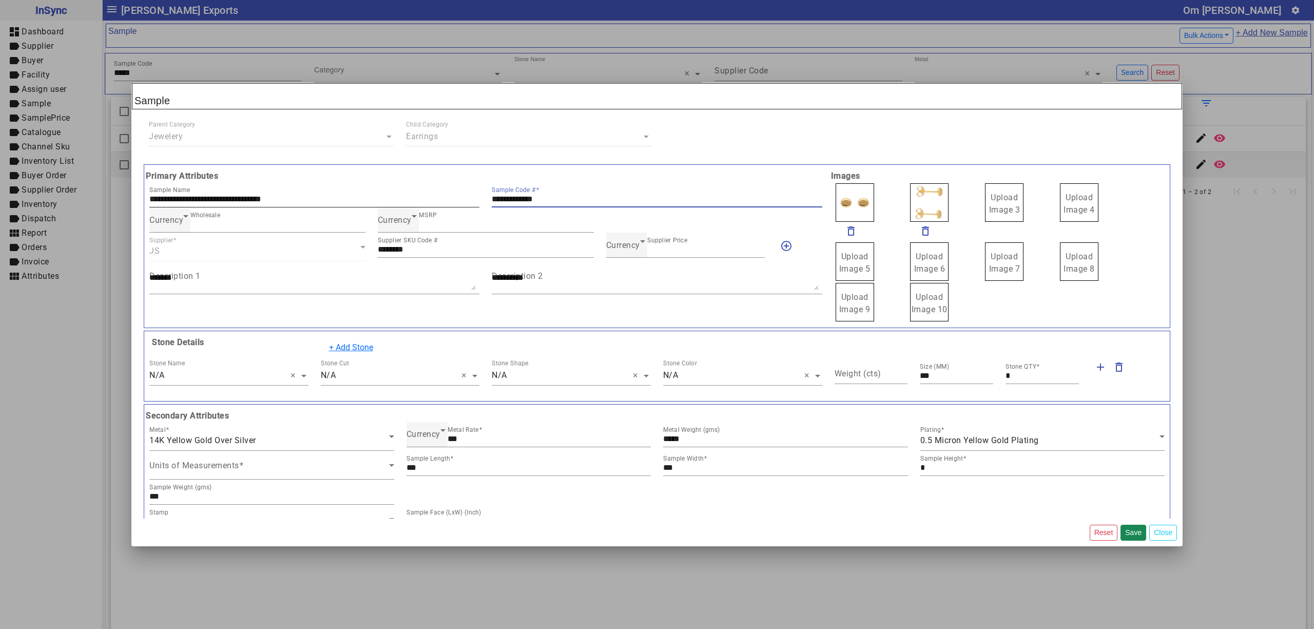
drag, startPoint x: 568, startPoint y: 202, endPoint x: 401, endPoint y: 200, distance: 166.3
click at [403, 201] on div "**********" at bounding box center [485, 194] width 685 height 25
click at [621, 249] on span "Currency" at bounding box center [623, 245] width 34 height 10
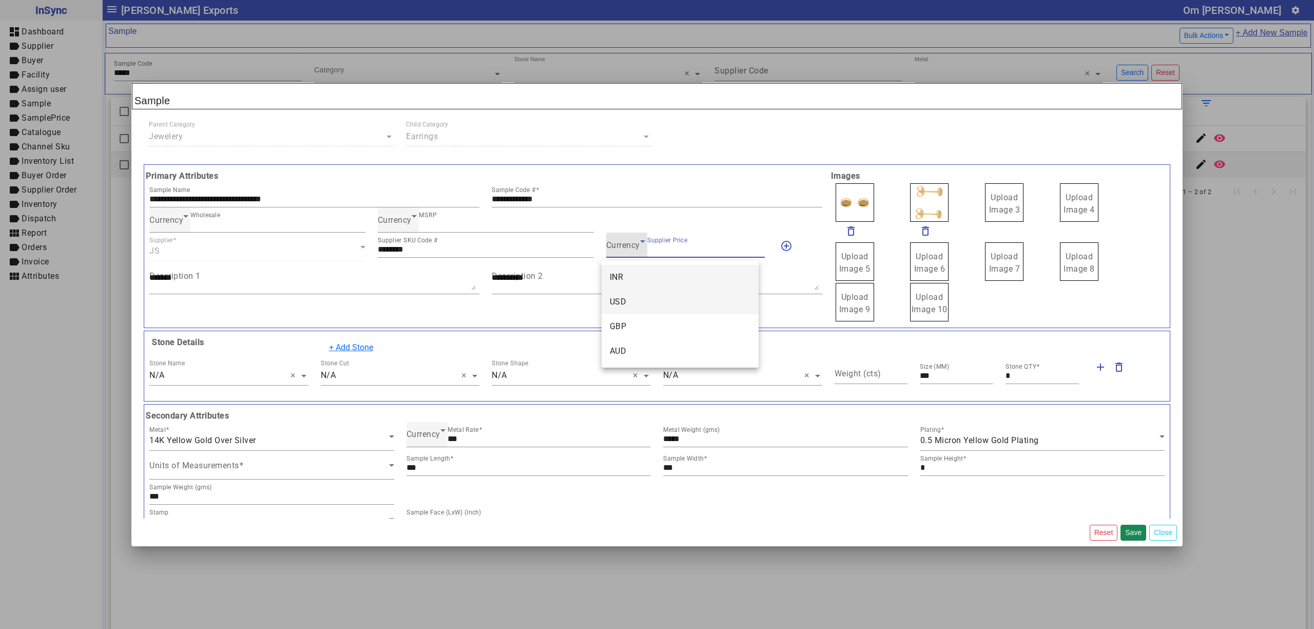
click at [639, 294] on mat-option "USD" at bounding box center [679, 301] width 157 height 25
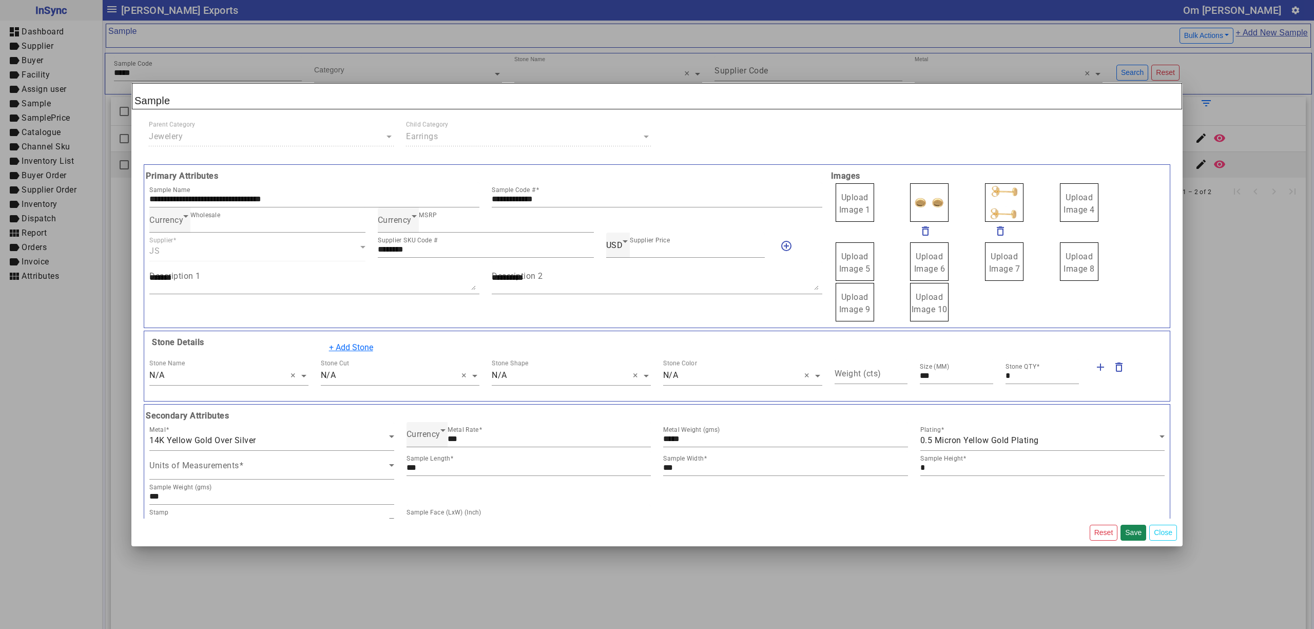
click at [854, 198] on span "Upload Image 1" at bounding box center [854, 203] width 31 height 22
click at [0, 0] on input "Upload Image 1" at bounding box center [0, 0] width 0 height 0
click at [1134, 528] on button "Save" at bounding box center [1133, 532] width 26 height 16
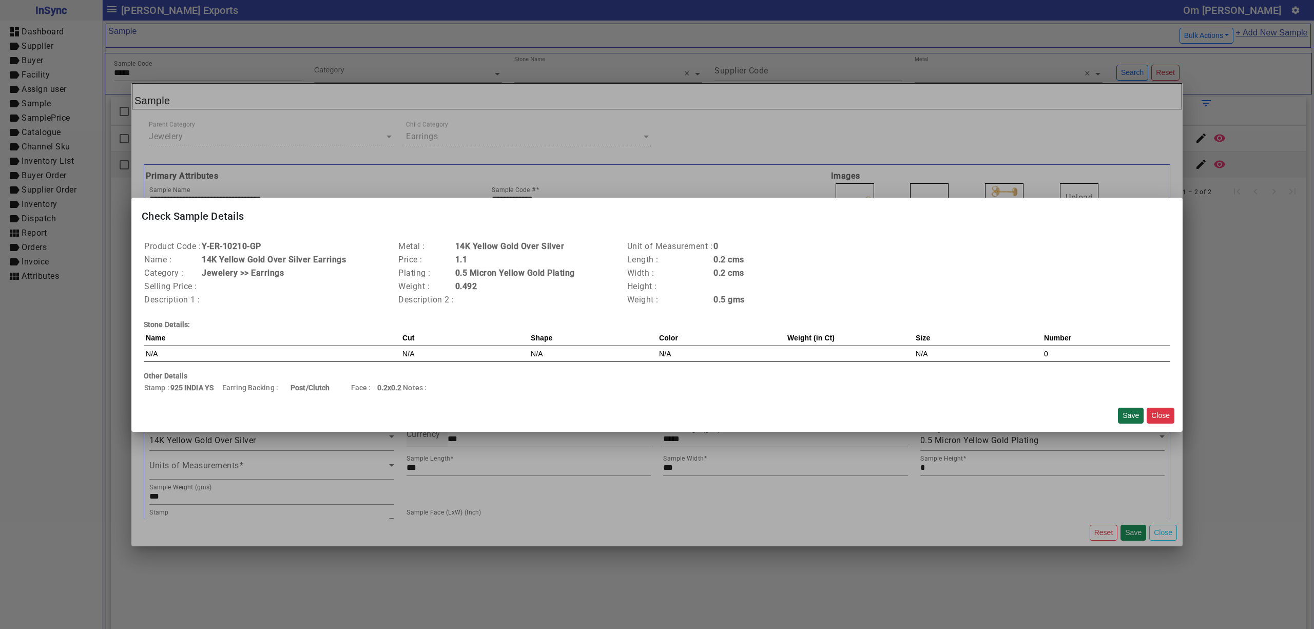
click at [1130, 418] on button "Save" at bounding box center [1131, 415] width 26 height 16
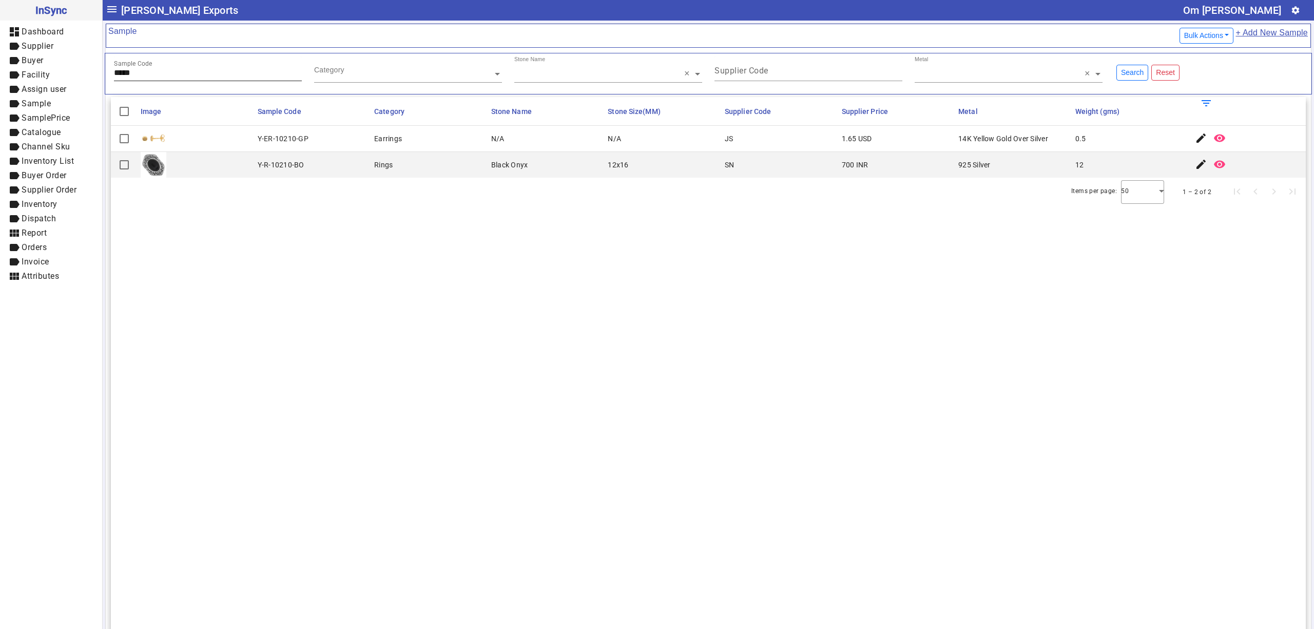
click at [171, 68] on div "Sample Code *****" at bounding box center [208, 68] width 188 height 25
click at [1195, 139] on mat-icon "edit" at bounding box center [1201, 138] width 12 height 12
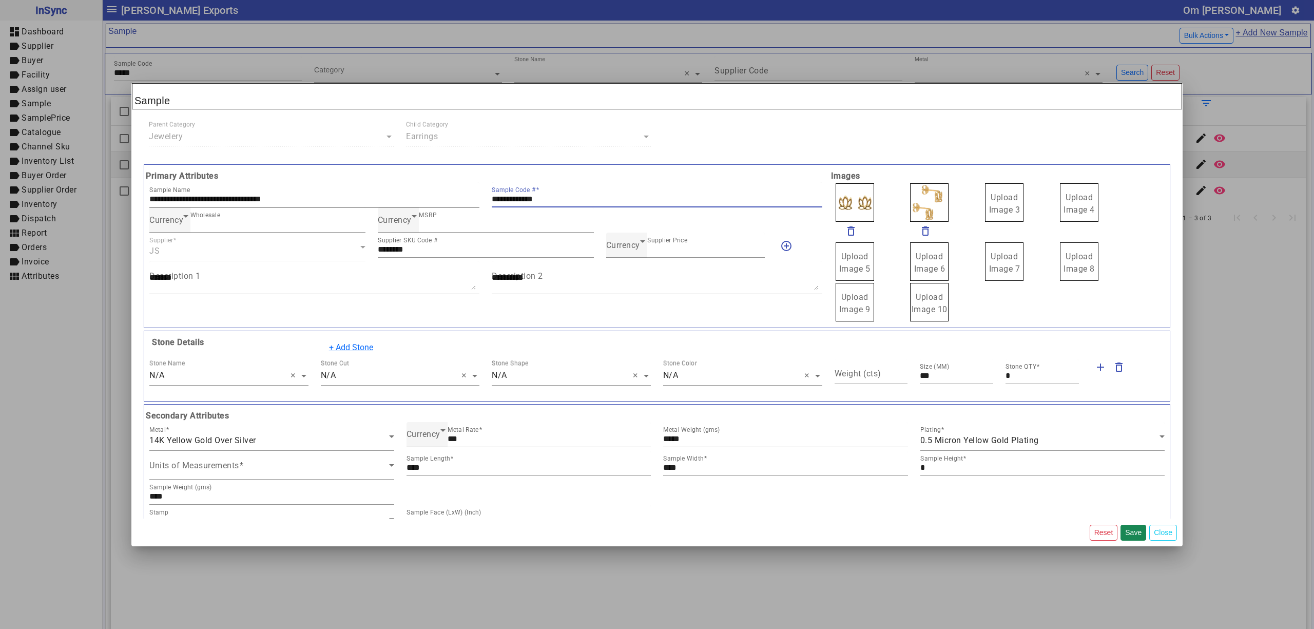
drag, startPoint x: 560, startPoint y: 197, endPoint x: 508, endPoint y: 204, distance: 52.8
click at [466, 204] on div "**********" at bounding box center [485, 194] width 685 height 25
click at [628, 248] on span "Currency" at bounding box center [623, 245] width 34 height 10
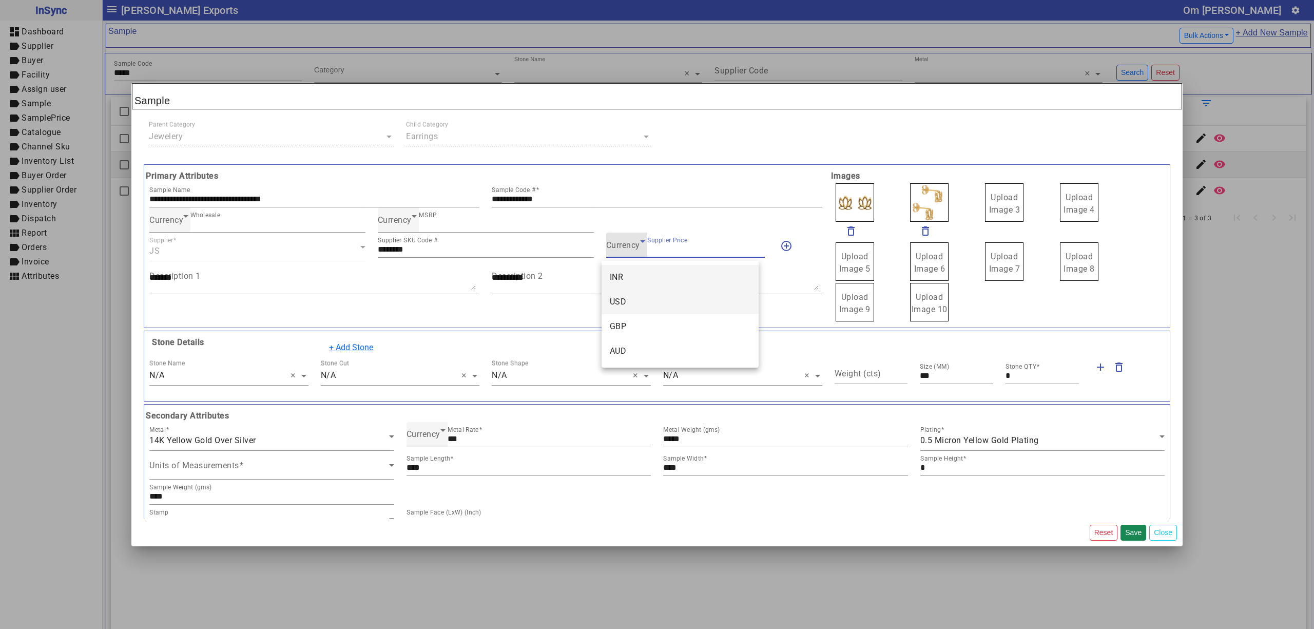
click at [633, 297] on mat-option "USD" at bounding box center [679, 301] width 157 height 25
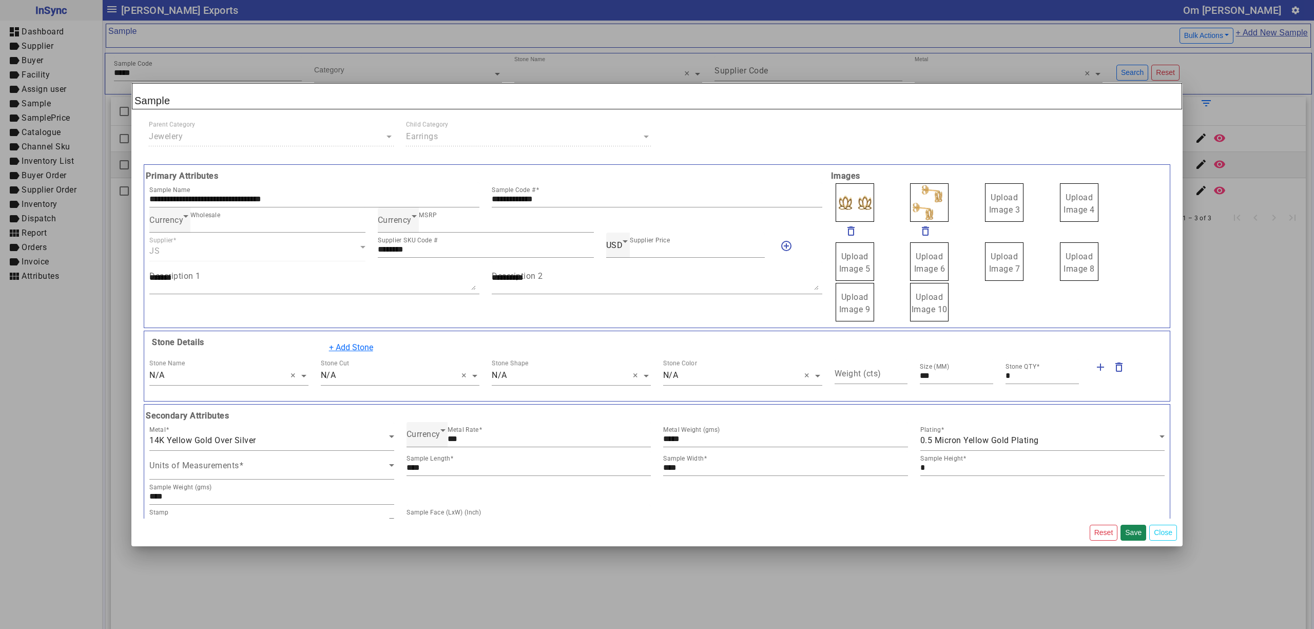
drag, startPoint x: 989, startPoint y: 199, endPoint x: 1002, endPoint y: 210, distance: 16.4
click at [858, 190] on label "Upload Image 1" at bounding box center [854, 202] width 38 height 38
click at [0, 0] on input "Upload Image 1" at bounding box center [0, 0] width 0 height 0
click at [1134, 529] on button "Save" at bounding box center [1133, 532] width 26 height 16
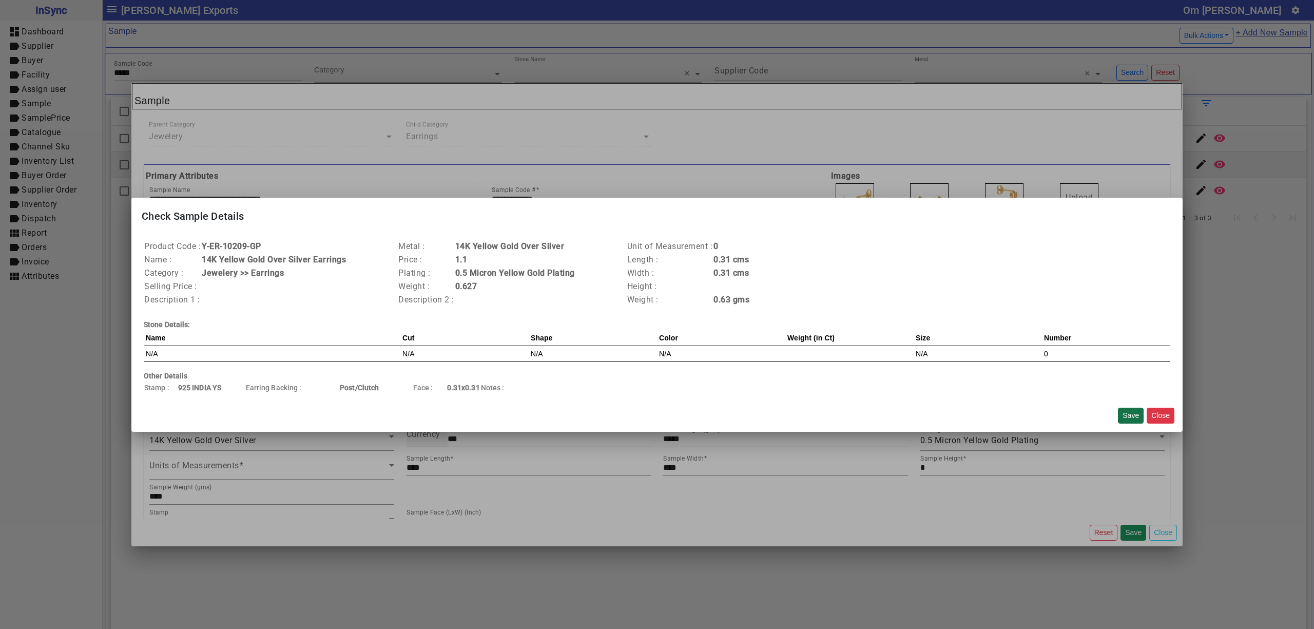
click at [1127, 408] on button "Save" at bounding box center [1131, 415] width 26 height 16
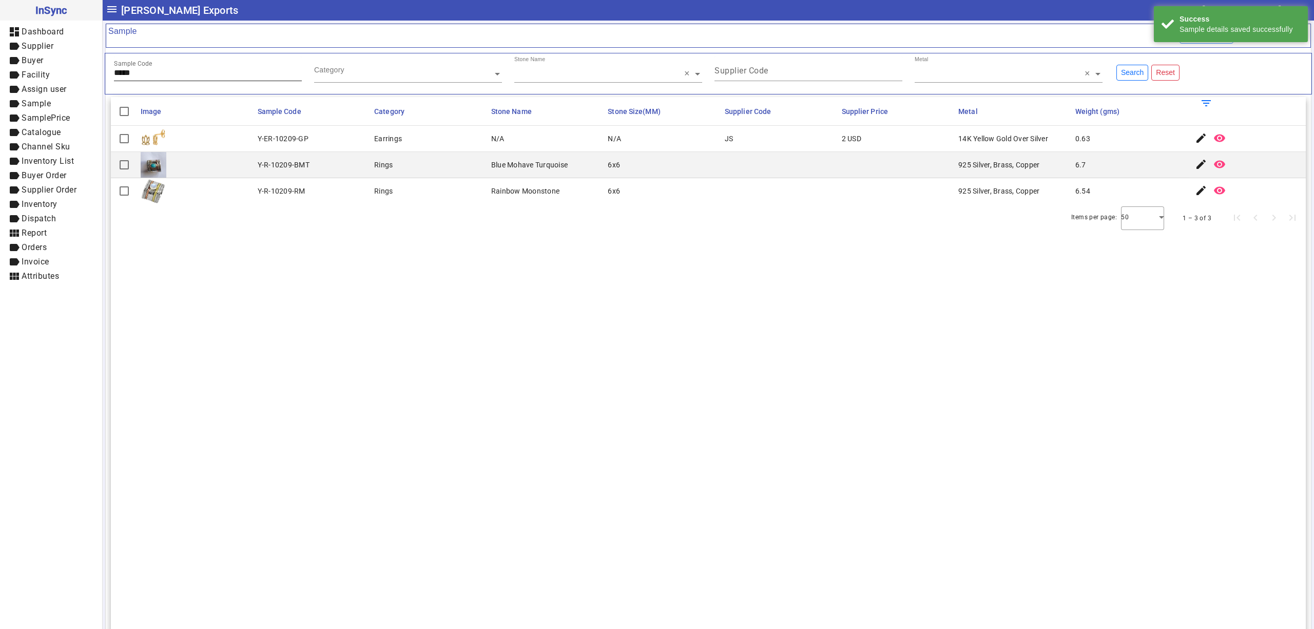
click at [213, 73] on input "*****" at bounding box center [208, 72] width 188 height 9
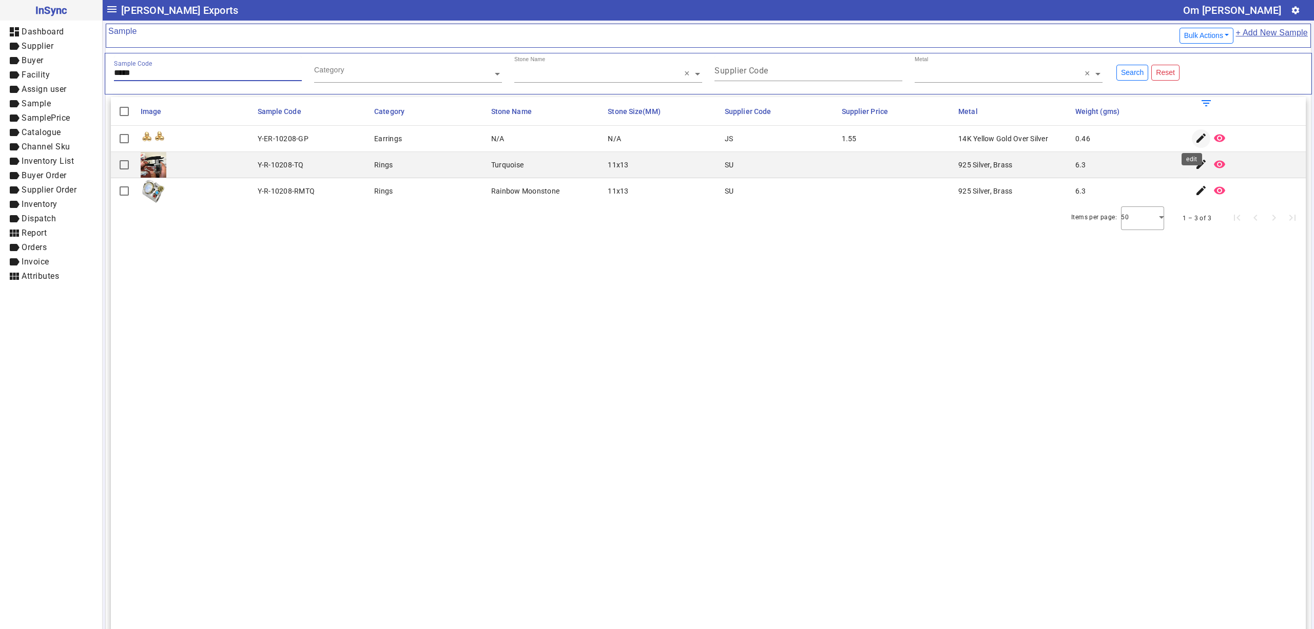
click at [1189, 134] on span "button" at bounding box center [1201, 138] width 25 height 25
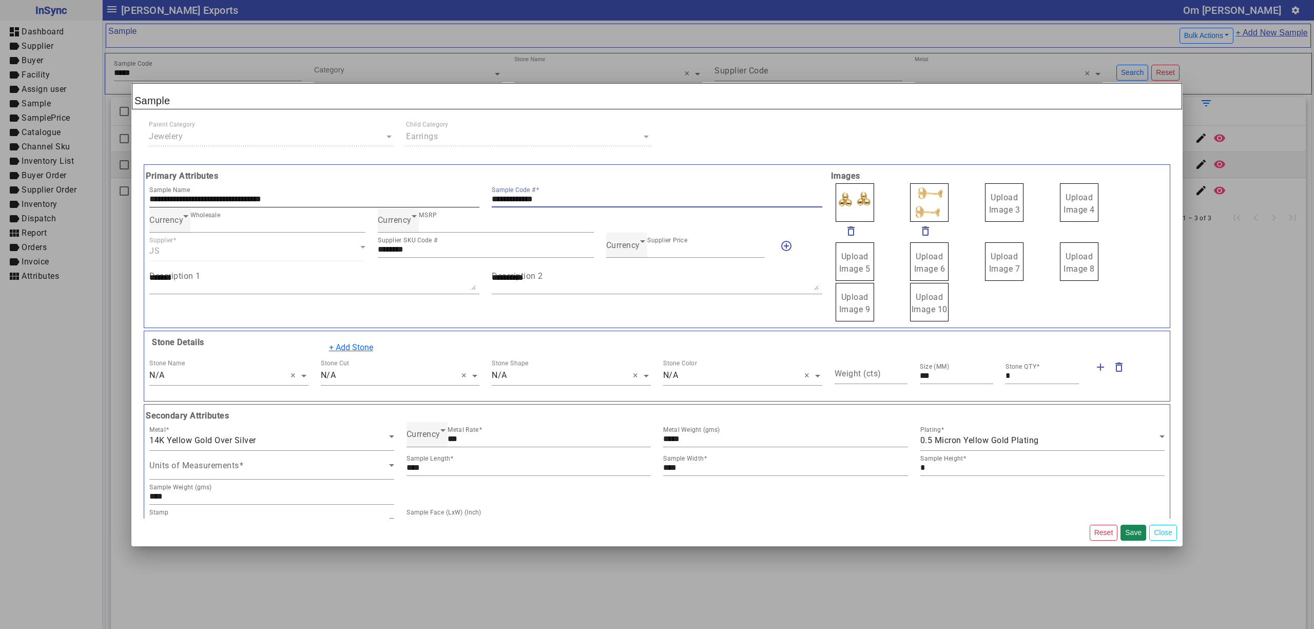
drag, startPoint x: 566, startPoint y: 200, endPoint x: 427, endPoint y: 203, distance: 138.1
click at [418, 193] on div "**********" at bounding box center [485, 194] width 685 height 25
click at [628, 253] on div "Currency Supplier Price ****" at bounding box center [685, 244] width 159 height 25
click at [629, 249] on span "Currency" at bounding box center [623, 245] width 34 height 10
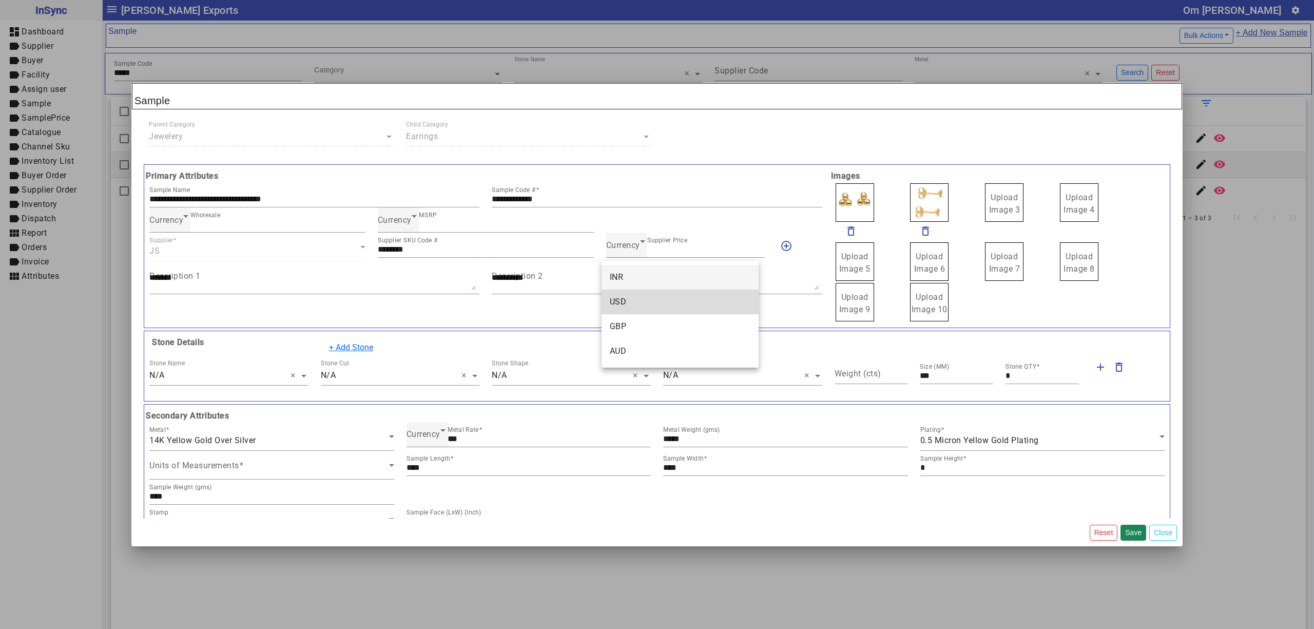
click at [625, 296] on span "USD" at bounding box center [618, 302] width 17 height 12
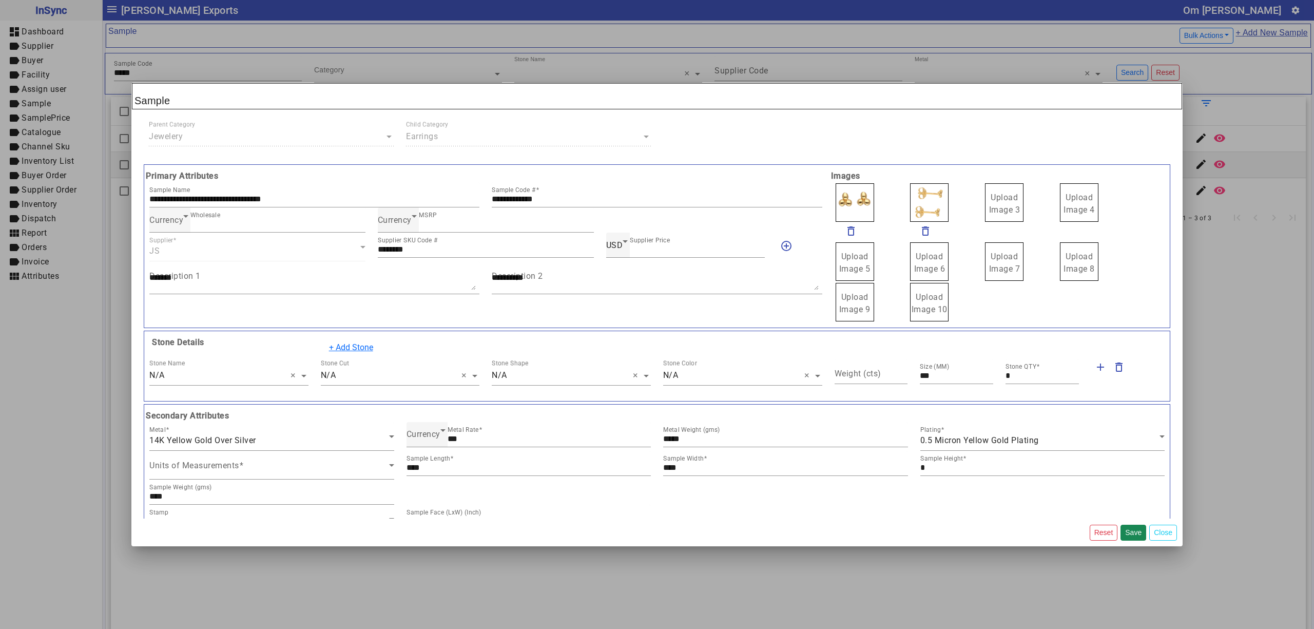
drag, startPoint x: 994, startPoint y: 205, endPoint x: 1002, endPoint y: 218, distance: 15.1
click at [848, 206] on span "Upload Image 1" at bounding box center [854, 203] width 31 height 22
click at [0, 0] on input "Upload Image 1" at bounding box center [0, 0] width 0 height 0
click at [1128, 532] on button "Save" at bounding box center [1133, 532] width 26 height 16
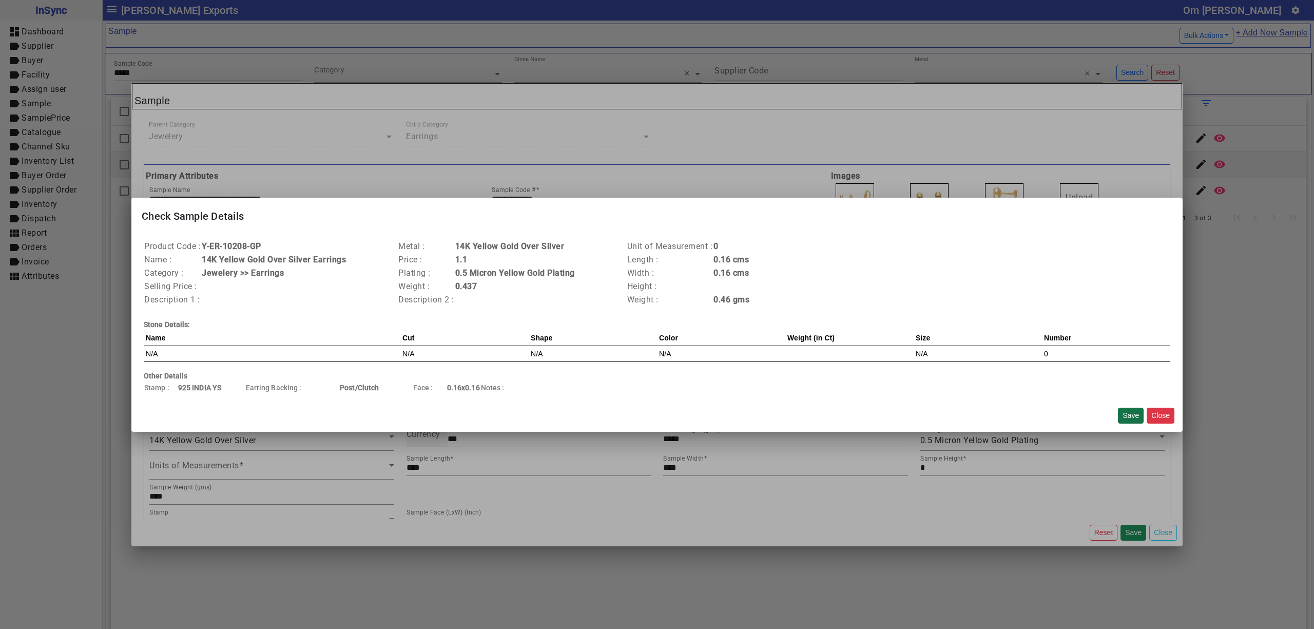
click at [1125, 415] on button "Save" at bounding box center [1131, 415] width 26 height 16
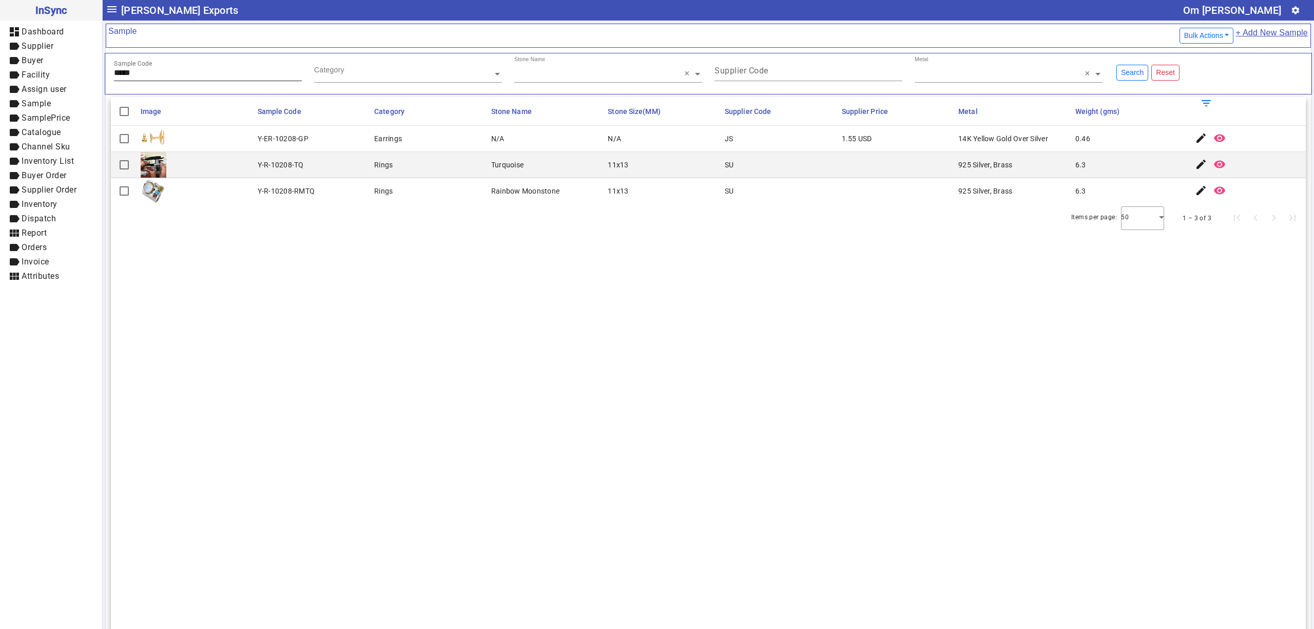
click at [141, 75] on input "*****" at bounding box center [208, 72] width 188 height 9
click at [1195, 144] on mat-icon "edit" at bounding box center [1201, 138] width 12 height 12
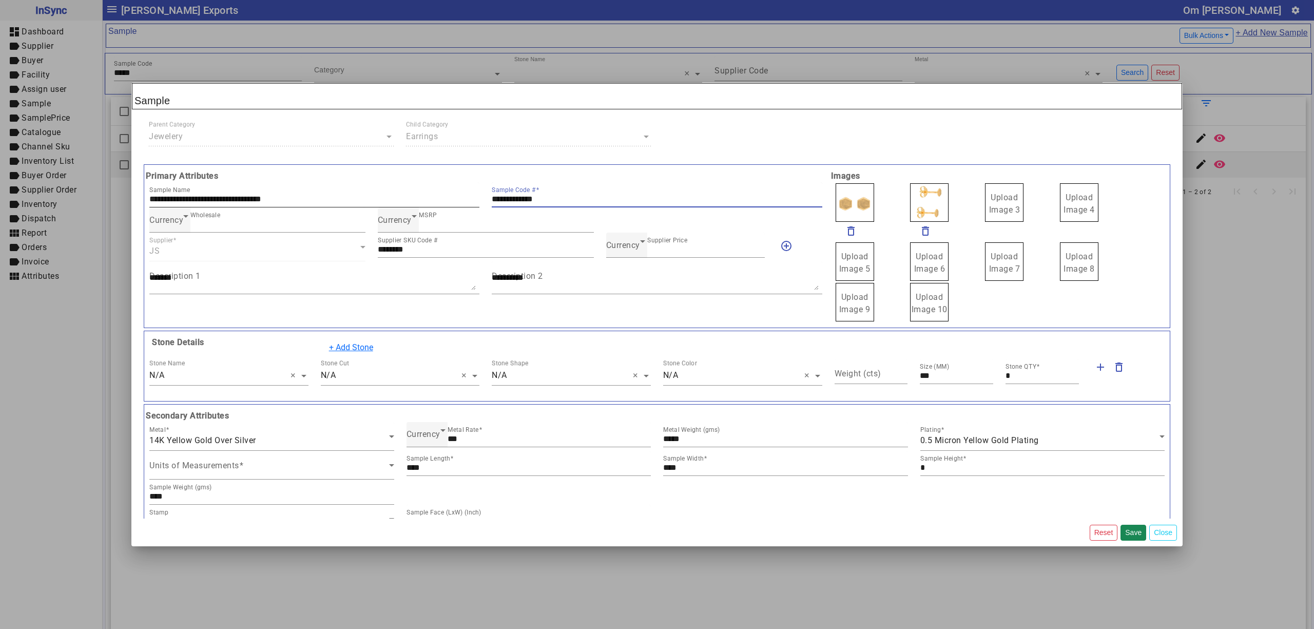
drag, startPoint x: 570, startPoint y: 201, endPoint x: 393, endPoint y: 203, distance: 177.1
click at [393, 203] on div "**********" at bounding box center [485, 194] width 685 height 25
click at [620, 251] on div "Currency" at bounding box center [623, 245] width 34 height 12
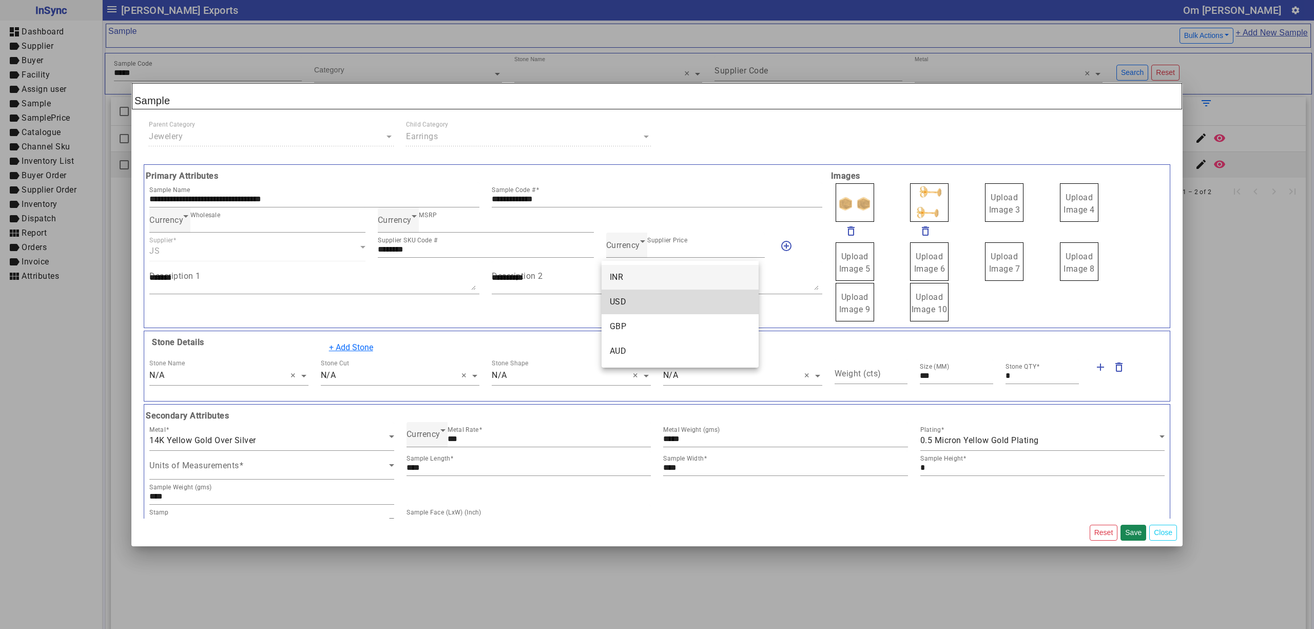
click at [641, 293] on mat-option "USD" at bounding box center [679, 301] width 157 height 25
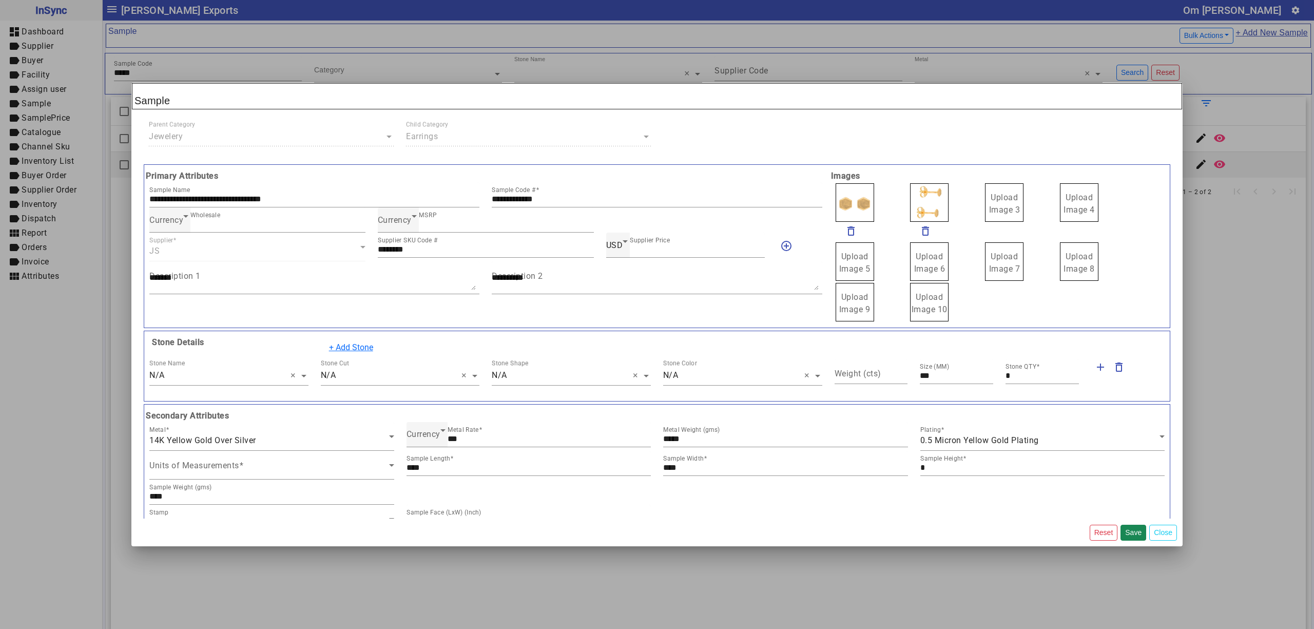
drag, startPoint x: 1002, startPoint y: 209, endPoint x: 1008, endPoint y: 214, distance: 7.3
drag, startPoint x: 913, startPoint y: 204, endPoint x: 896, endPoint y: 198, distance: 19.0
drag, startPoint x: 854, startPoint y: 199, endPoint x: 861, endPoint y: 209, distance: 12.2
drag, startPoint x: 997, startPoint y: 208, endPoint x: 1000, endPoint y: 212, distance: 5.5
drag, startPoint x: 1000, startPoint y: 212, endPoint x: 1011, endPoint y: 224, distance: 16.4
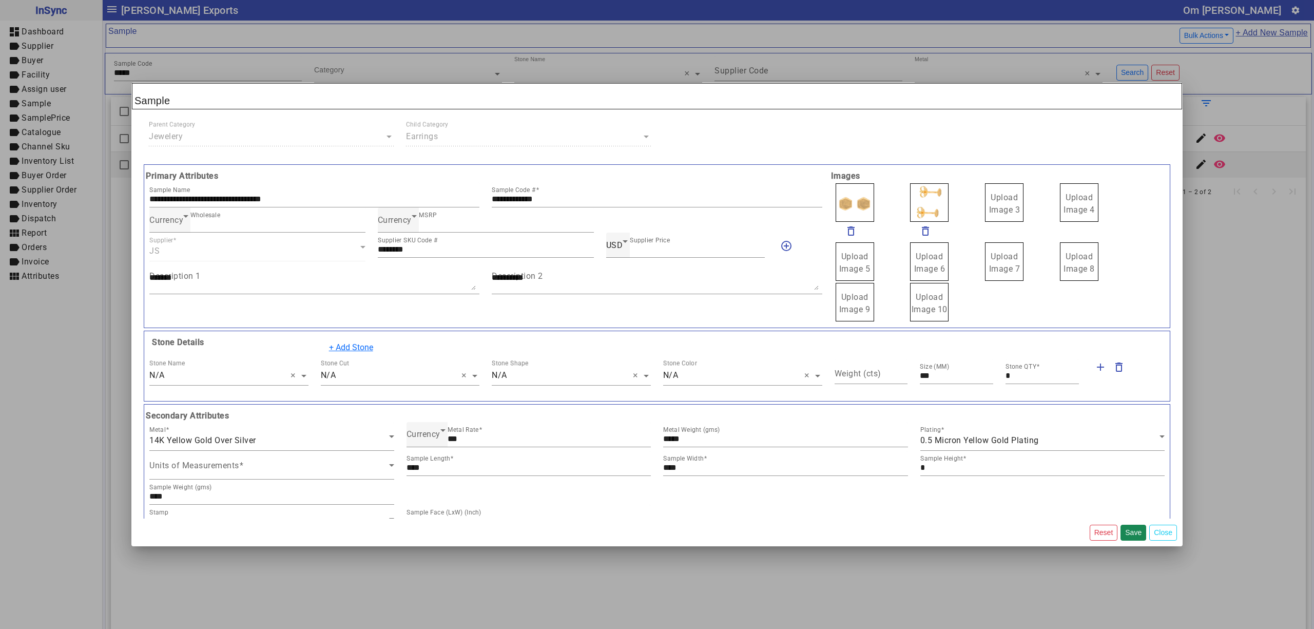
drag, startPoint x: 984, startPoint y: 206, endPoint x: 981, endPoint y: 193, distance: 13.6
click at [828, 193] on span "Upload Image 1 delete_outline delete_outline Upload Image 4 Upload Image 5 Uplo…" at bounding box center [999, 252] width 342 height 140
click at [839, 196] on span "Upload Image 1" at bounding box center [854, 203] width 31 height 22
click at [0, 0] on input "Upload Image 1" at bounding box center [0, 0] width 0 height 0
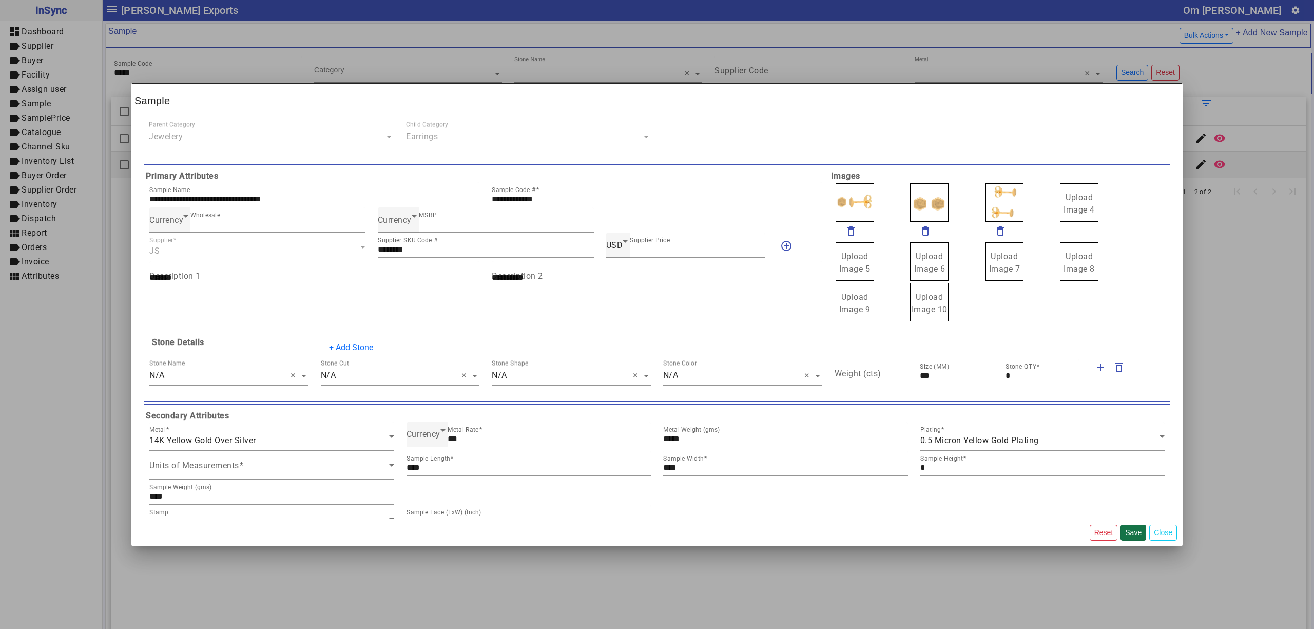
click at [1129, 533] on button "Save" at bounding box center [1133, 532] width 26 height 16
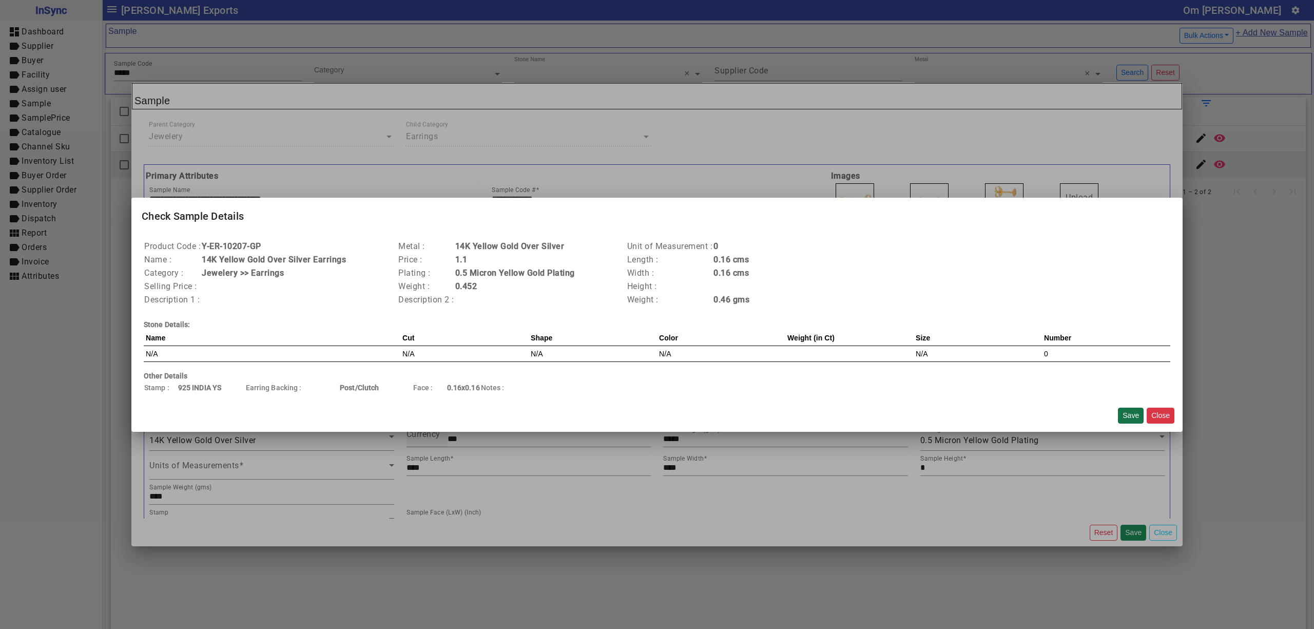
click at [1133, 408] on button "Save" at bounding box center [1131, 415] width 26 height 16
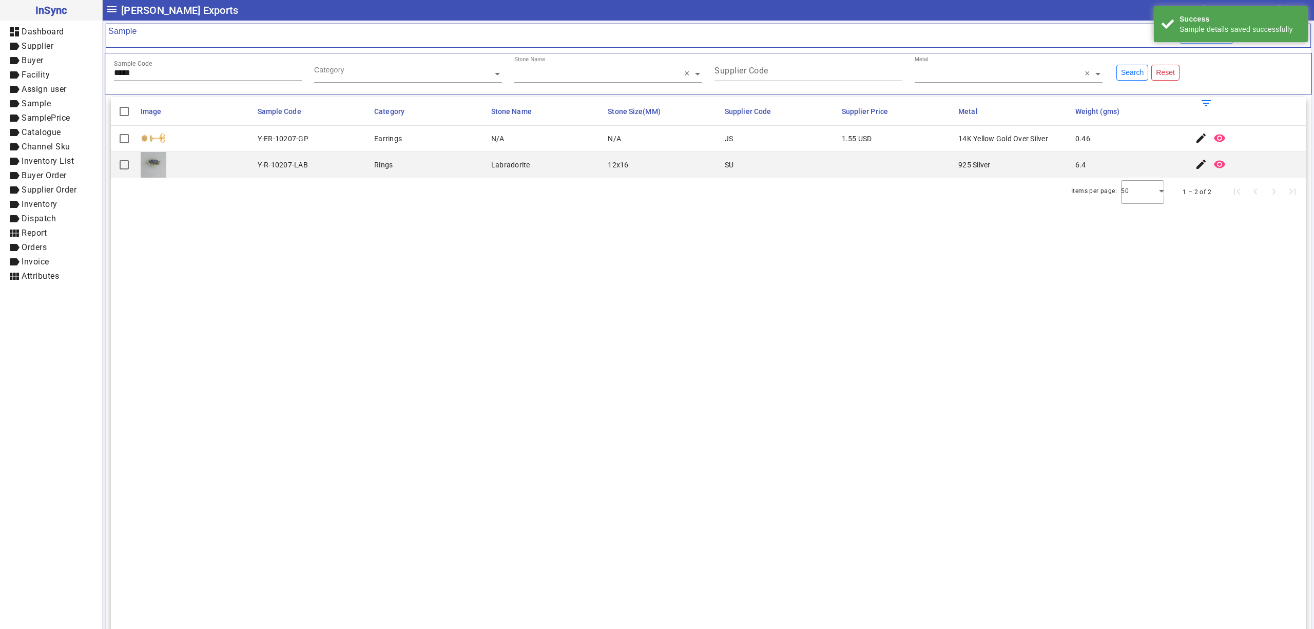
click at [179, 57] on div "Sample Code *****" at bounding box center [208, 68] width 188 height 25
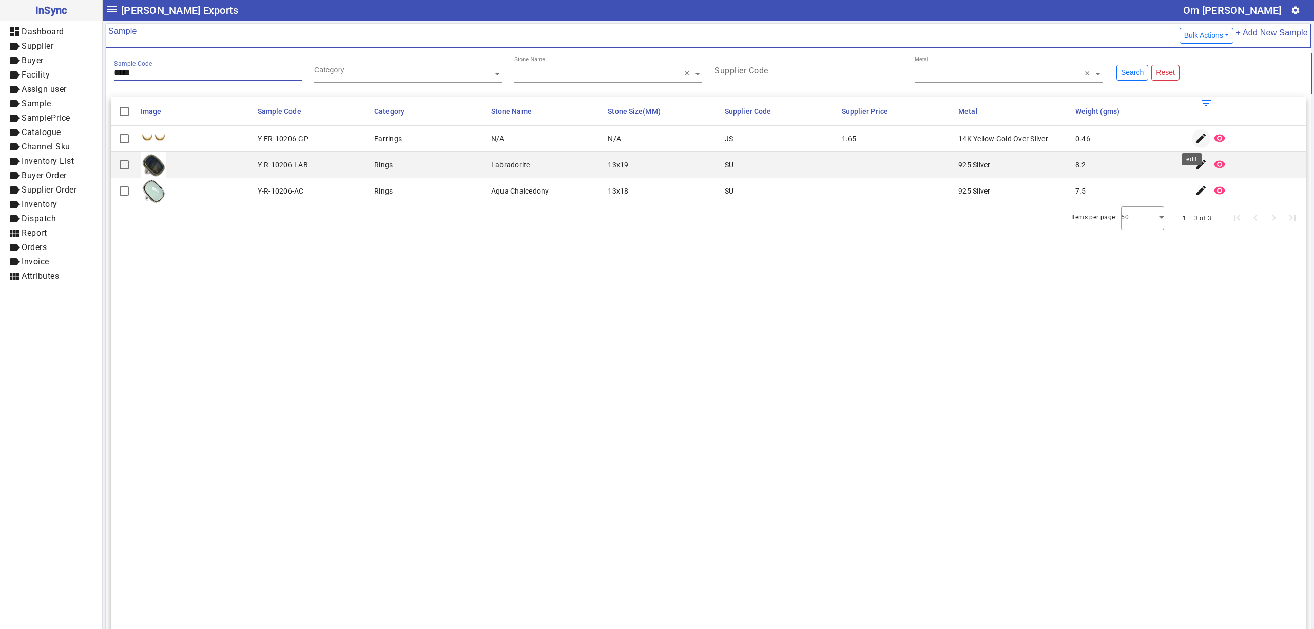
click at [1195, 138] on mat-icon "edit" at bounding box center [1201, 138] width 12 height 12
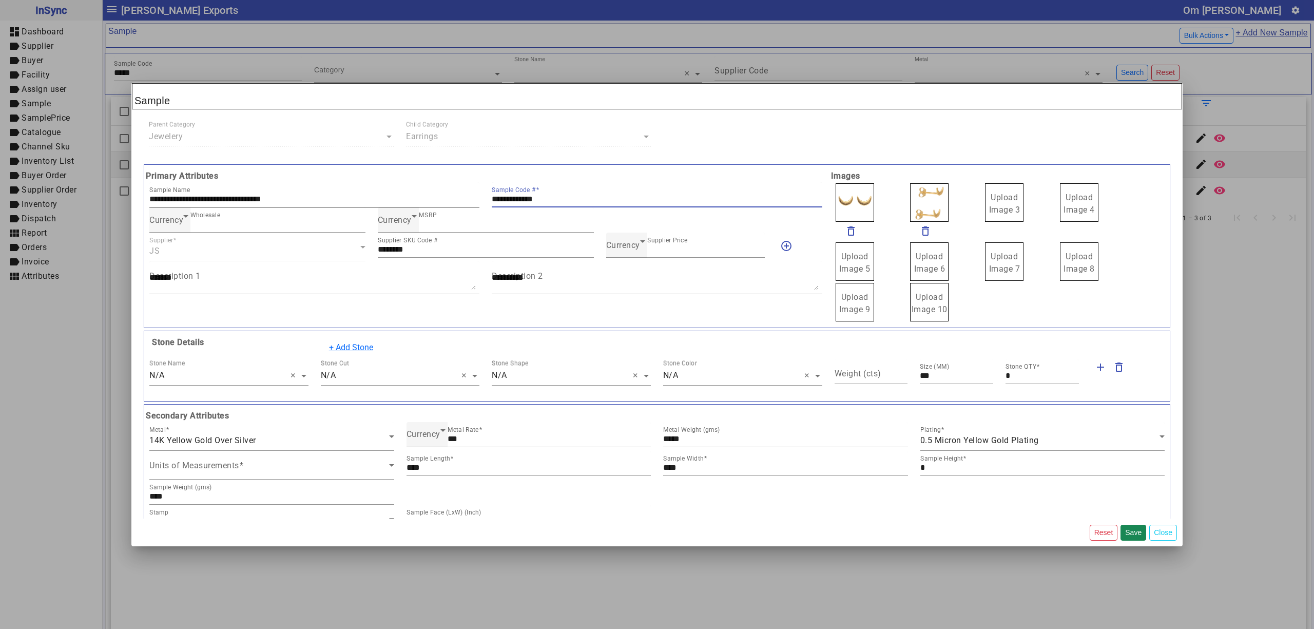
drag, startPoint x: 568, startPoint y: 195, endPoint x: 434, endPoint y: 196, distance: 133.9
click at [434, 196] on div "**********" at bounding box center [485, 194] width 685 height 25
click at [621, 245] on span "Currency" at bounding box center [623, 245] width 34 height 10
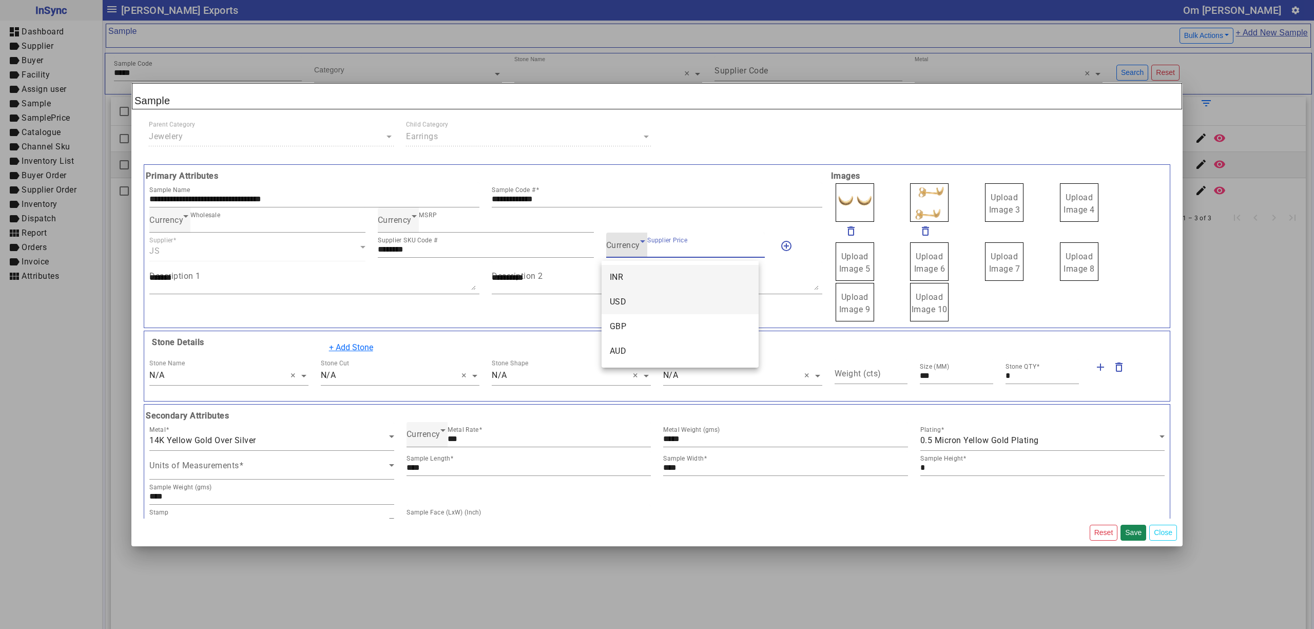
click at [632, 296] on mat-option "USD" at bounding box center [679, 301] width 157 height 25
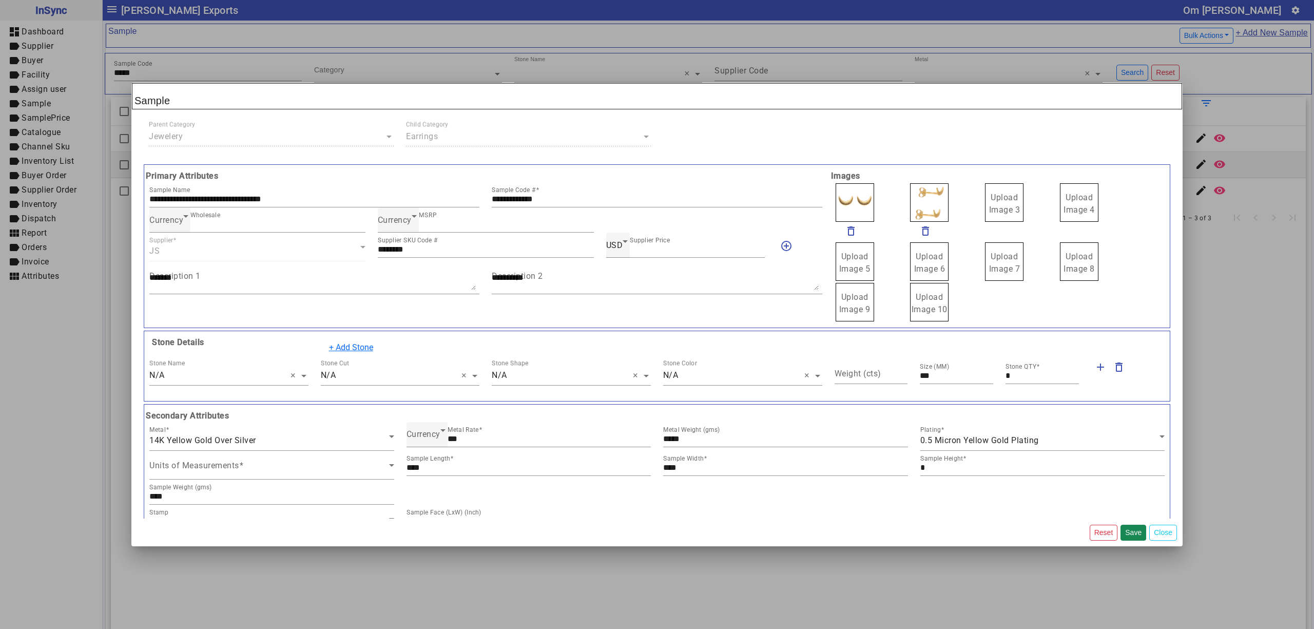
drag, startPoint x: 986, startPoint y: 205, endPoint x: 994, endPoint y: 205, distance: 7.7
drag, startPoint x: 905, startPoint y: 204, endPoint x: 898, endPoint y: 194, distance: 12.8
click at [855, 206] on span "Upload Image 1" at bounding box center [854, 203] width 31 height 22
click at [0, 0] on input "Upload Image 1" at bounding box center [0, 0] width 0 height 0
click at [1136, 527] on button "Save" at bounding box center [1133, 532] width 26 height 16
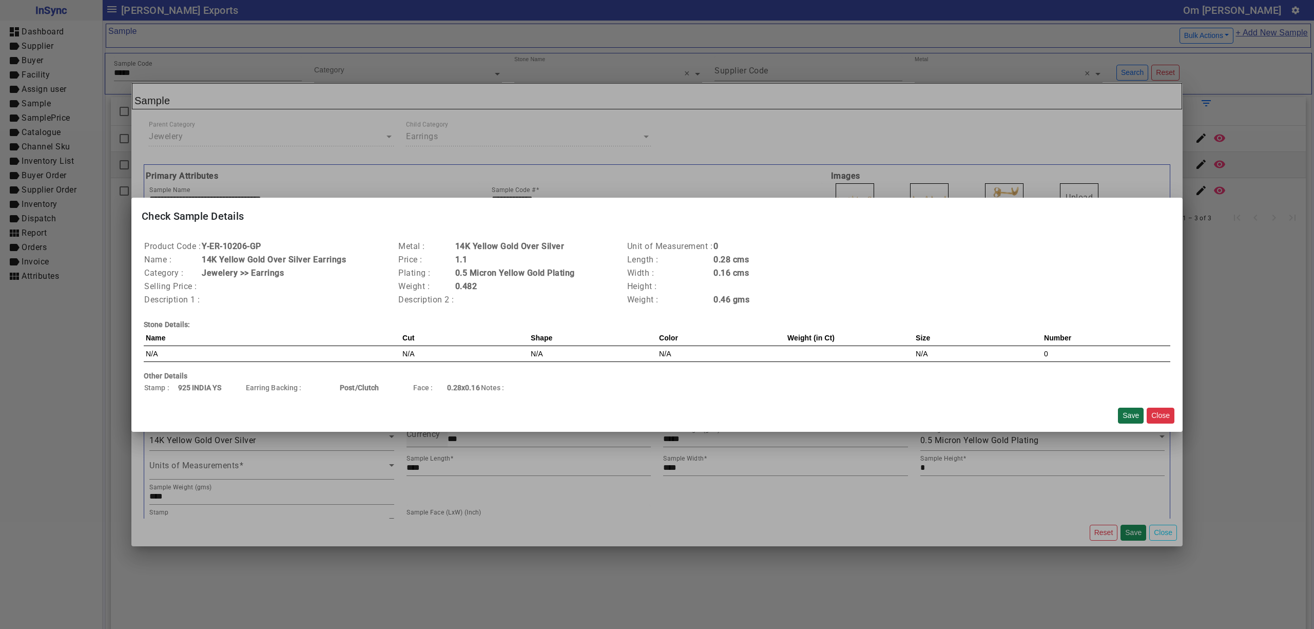
click at [1125, 411] on button "Save" at bounding box center [1131, 415] width 26 height 16
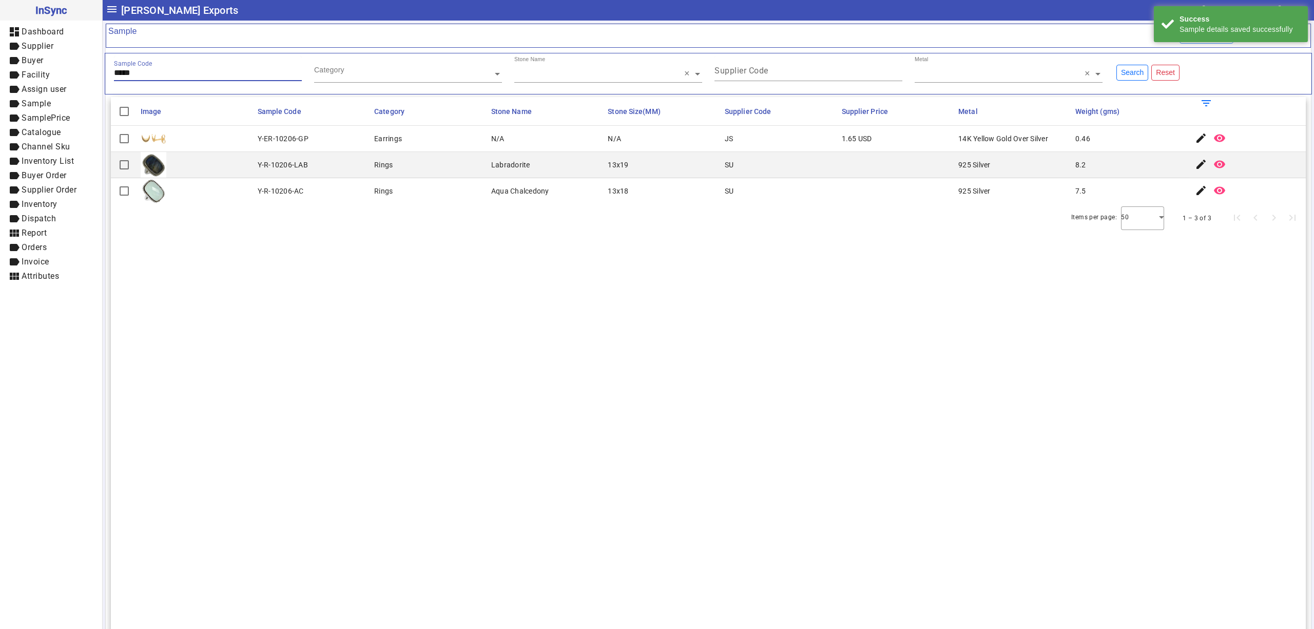
click at [183, 77] on input "*****" at bounding box center [208, 72] width 188 height 9
click at [1195, 140] on mat-icon "edit" at bounding box center [1201, 138] width 12 height 12
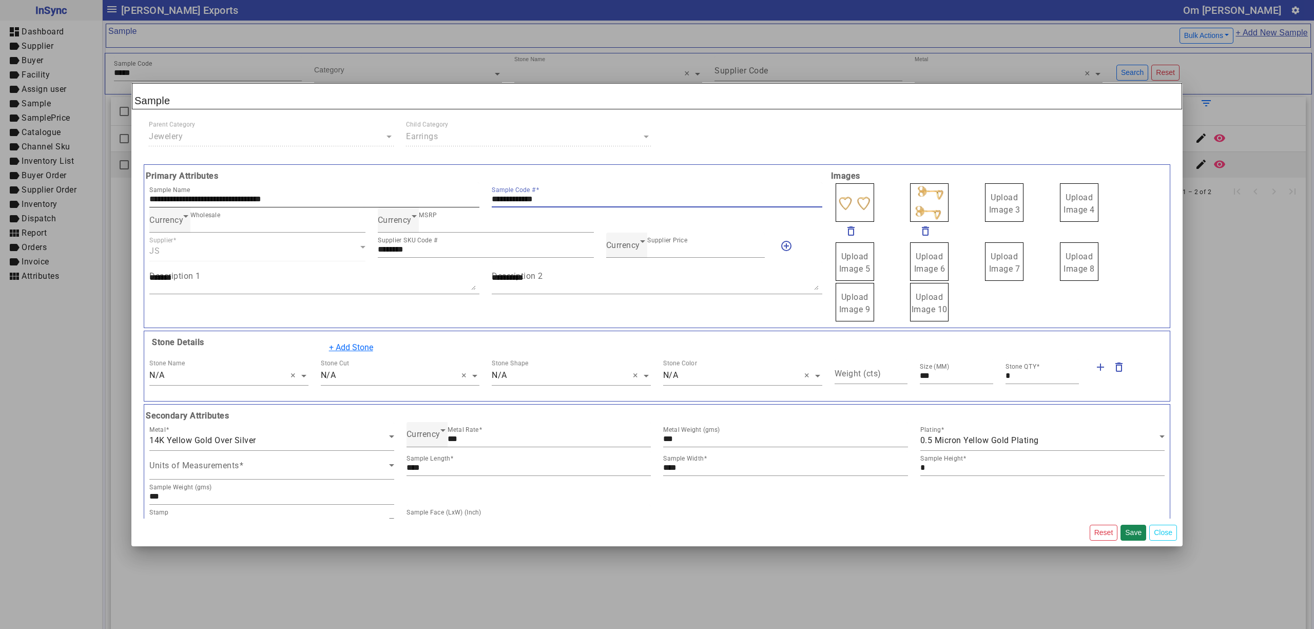
drag, startPoint x: 565, startPoint y: 202, endPoint x: 432, endPoint y: 203, distance: 133.4
click at [432, 204] on div "**********" at bounding box center [485, 194] width 685 height 25
click at [620, 241] on div "Currency" at bounding box center [623, 245] width 34 height 12
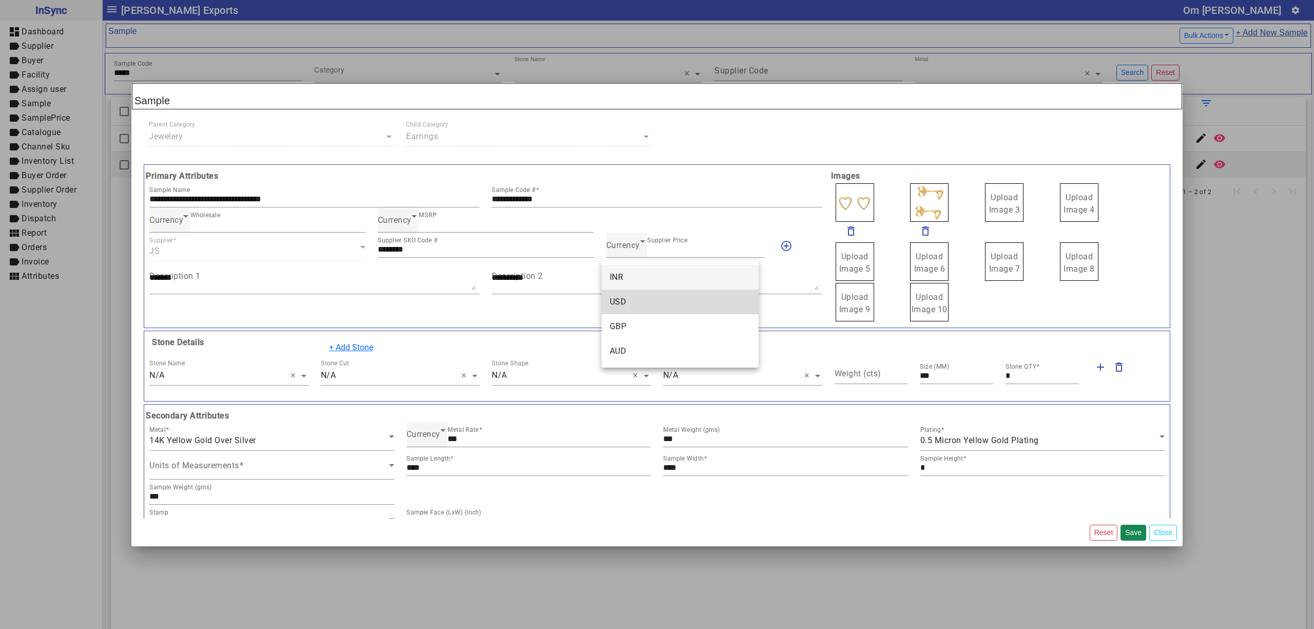
click at [643, 297] on mat-option "USD" at bounding box center [679, 301] width 157 height 25
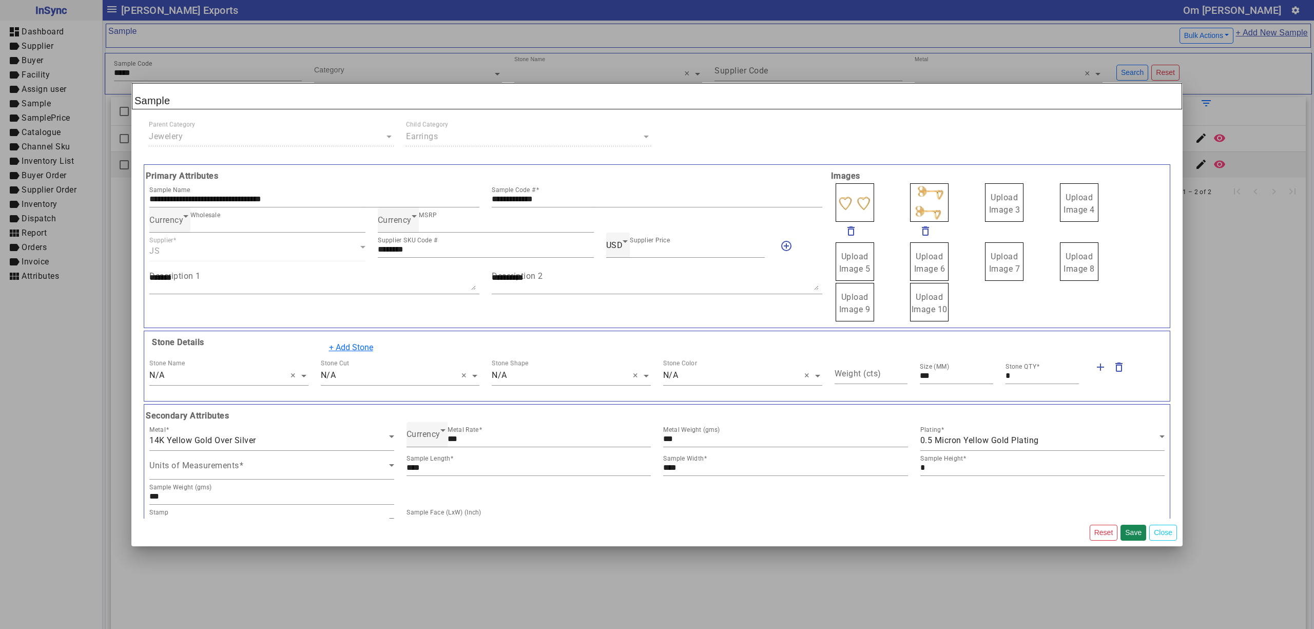
drag, startPoint x: 1004, startPoint y: 198, endPoint x: 1000, endPoint y: 193, distance: 6.9
click at [861, 191] on label "Upload Image 1" at bounding box center [854, 202] width 38 height 38
click at [0, 0] on input "Upload Image 1" at bounding box center [0, 0] width 0 height 0
click at [1130, 528] on button "Save" at bounding box center [1133, 532] width 26 height 16
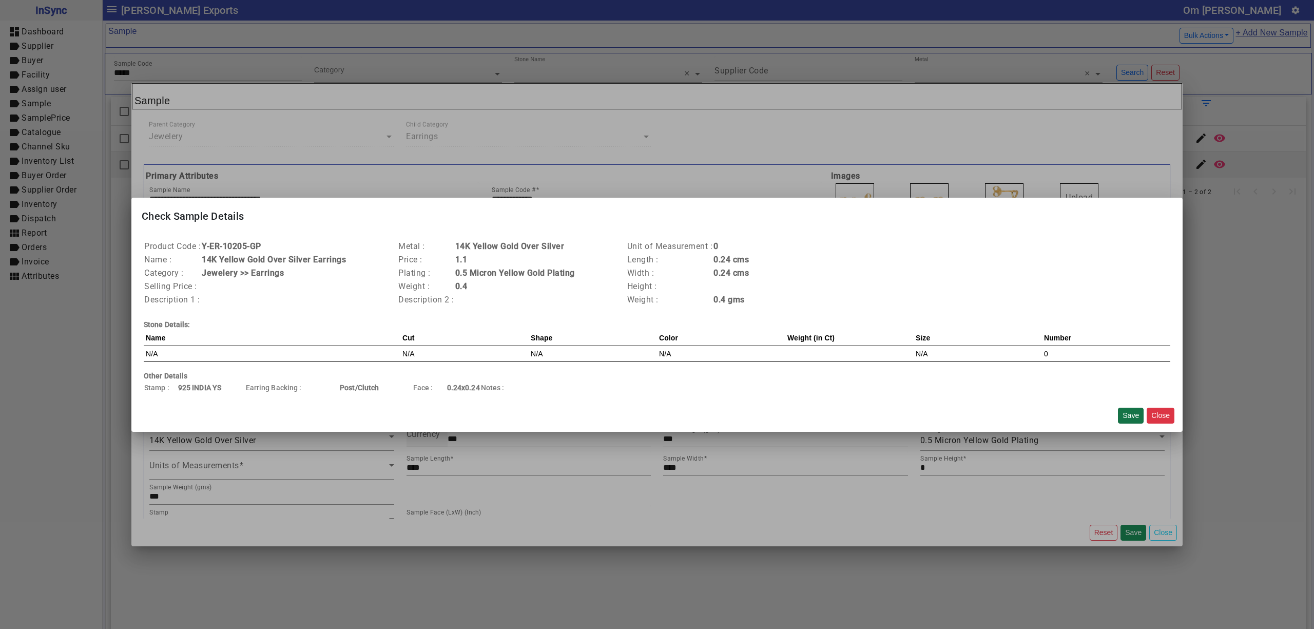
click at [1128, 415] on button "Save" at bounding box center [1131, 415] width 26 height 16
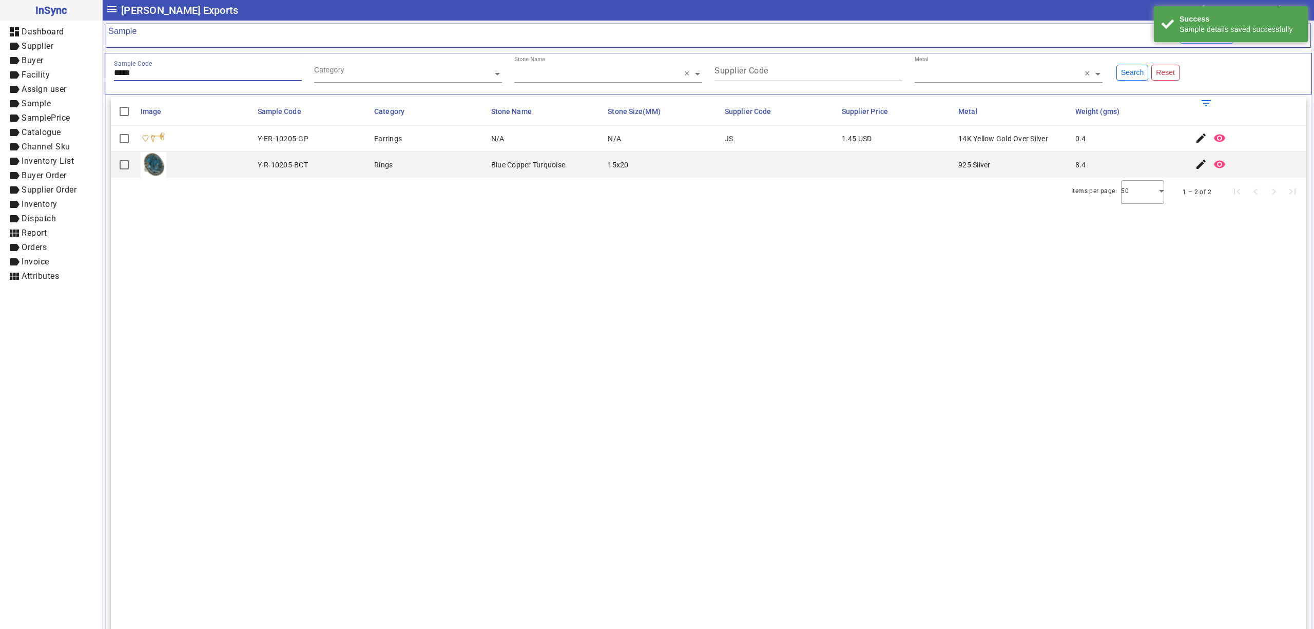
click at [179, 76] on input "*****" at bounding box center [208, 72] width 188 height 9
click at [1195, 143] on mat-icon "edit" at bounding box center [1201, 138] width 12 height 12
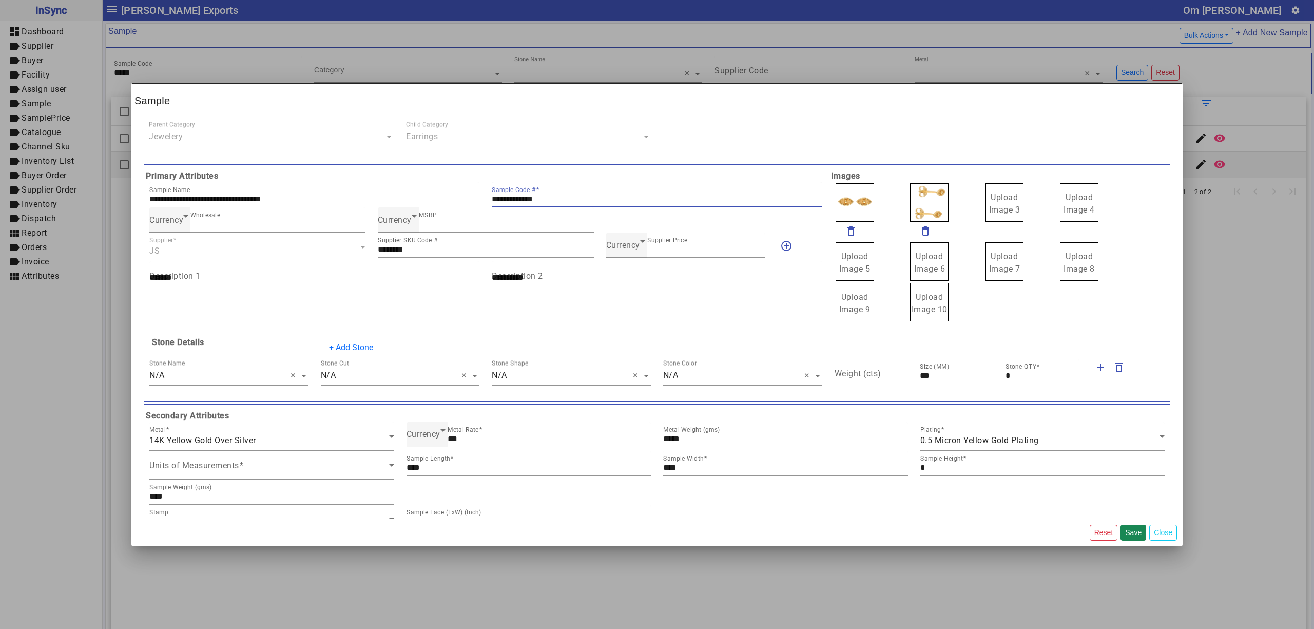
drag, startPoint x: 561, startPoint y: 200, endPoint x: 457, endPoint y: 200, distance: 104.2
click at [448, 199] on div "**********" at bounding box center [485, 194] width 685 height 25
click at [614, 247] on span "Currency" at bounding box center [623, 245] width 34 height 10
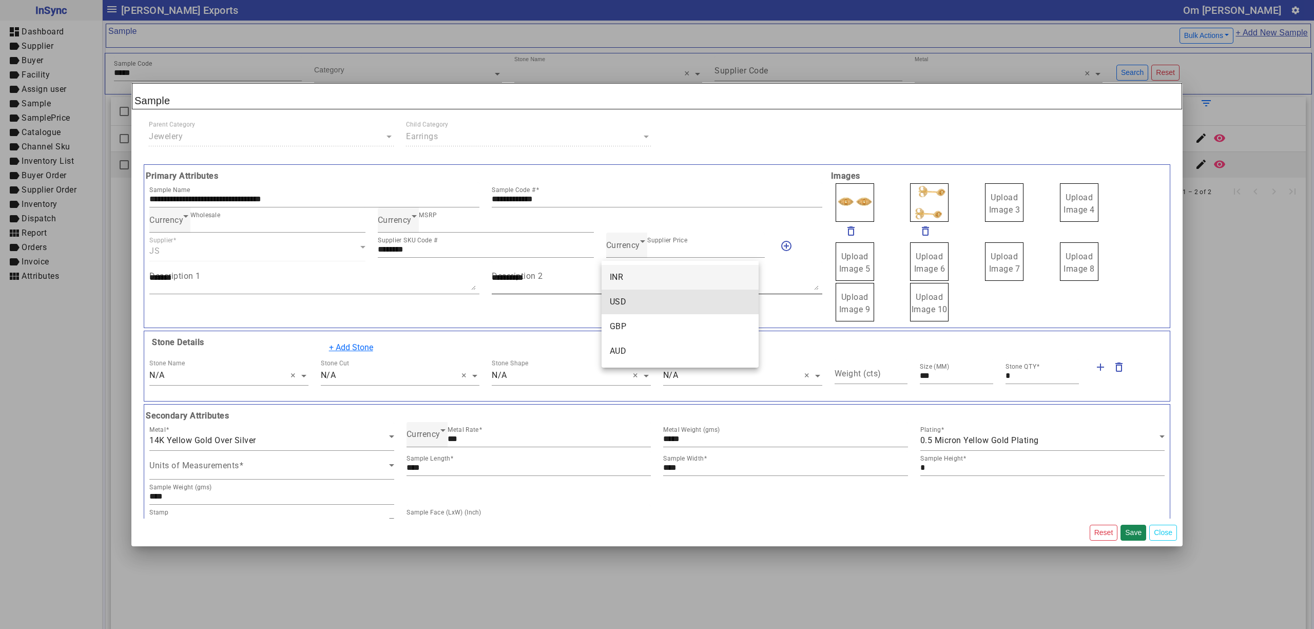
click at [638, 294] on mat-option "USD" at bounding box center [679, 301] width 157 height 25
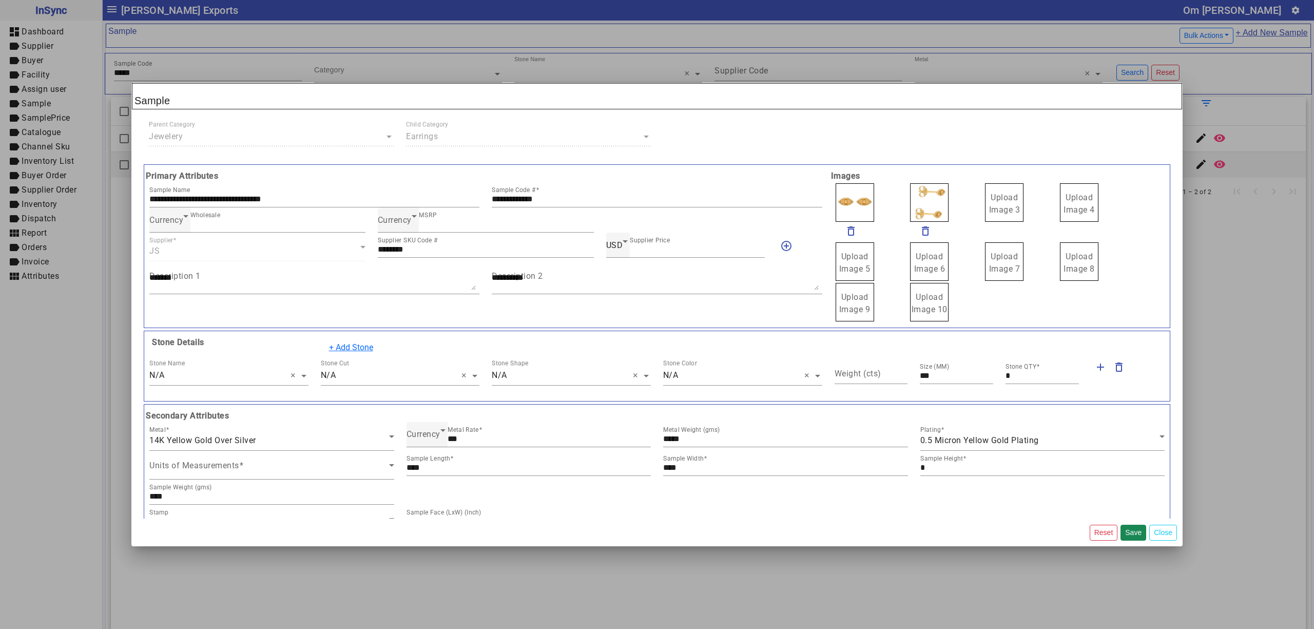
drag, startPoint x: 1013, startPoint y: 202, endPoint x: 1018, endPoint y: 216, distance: 15.4
click at [860, 195] on span "Upload Image 1" at bounding box center [854, 203] width 31 height 22
click at [0, 0] on input "Upload Image 1" at bounding box center [0, 0] width 0 height 0
click at [1130, 530] on button "Save" at bounding box center [1133, 532] width 26 height 16
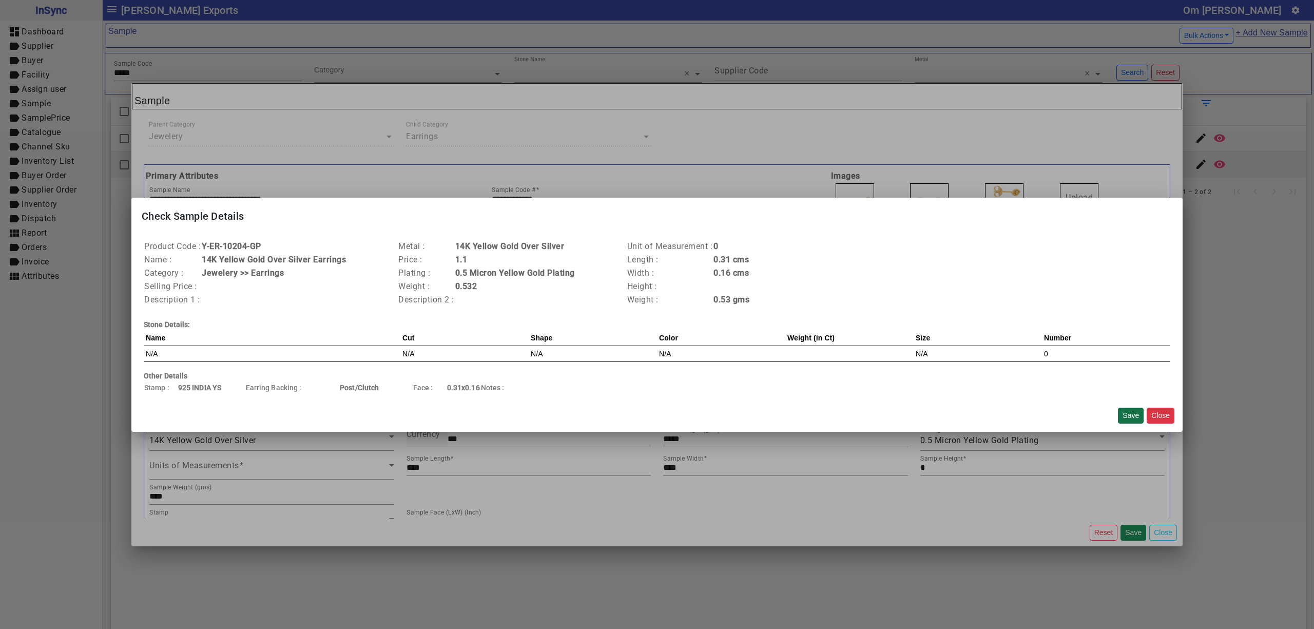
click at [1126, 414] on button "Save" at bounding box center [1131, 415] width 26 height 16
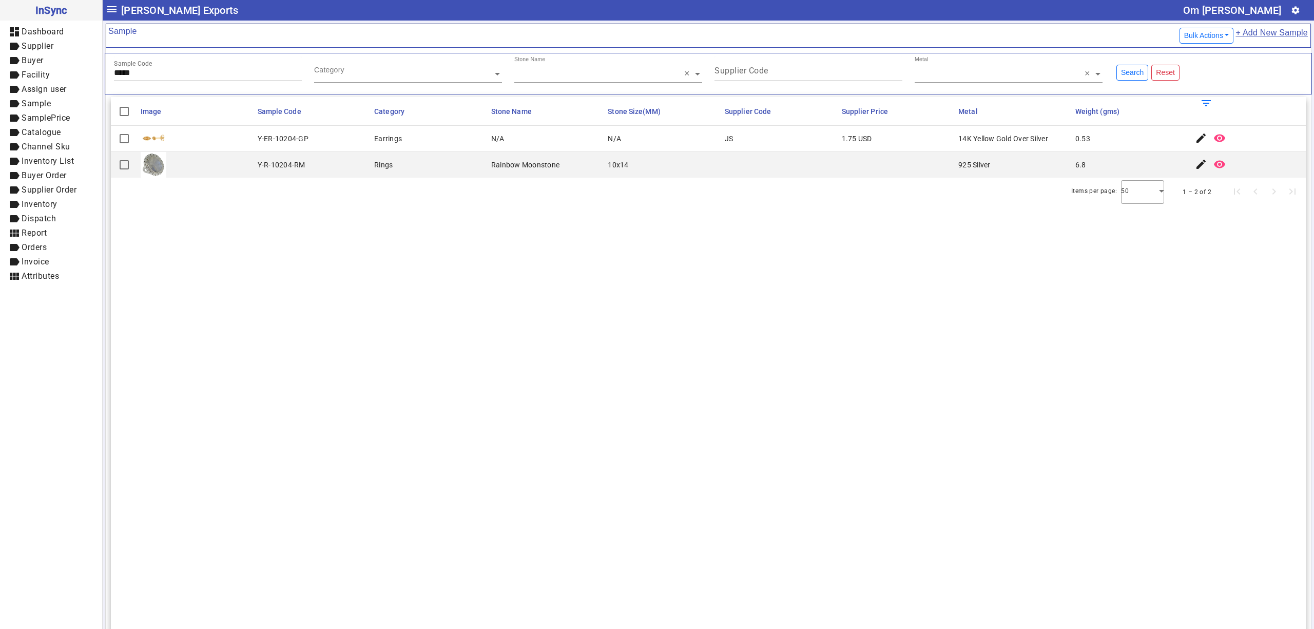
click at [706, 356] on section "Image Sample Code Category Stone Name Stone Size(MM) Supplier Code Supplier Pri…" at bounding box center [708, 411] width 1195 height 629
click at [1080, 306] on section "Image Sample Code Category Stone Name Stone Size(MM) Supplier Code Supplier Pri…" at bounding box center [708, 411] width 1195 height 629
drag, startPoint x: 967, startPoint y: 492, endPoint x: 955, endPoint y: 495, distance: 12.7
click at [966, 492] on section "Image Sample Code Category Stone Name Stone Size(MM) Supplier Code Supplier Pri…" at bounding box center [708, 411] width 1195 height 629
click at [1103, 473] on section "Image Sample Code Category Stone Name Stone Size(MM) Supplier Code Supplier Pri…" at bounding box center [708, 411] width 1195 height 629
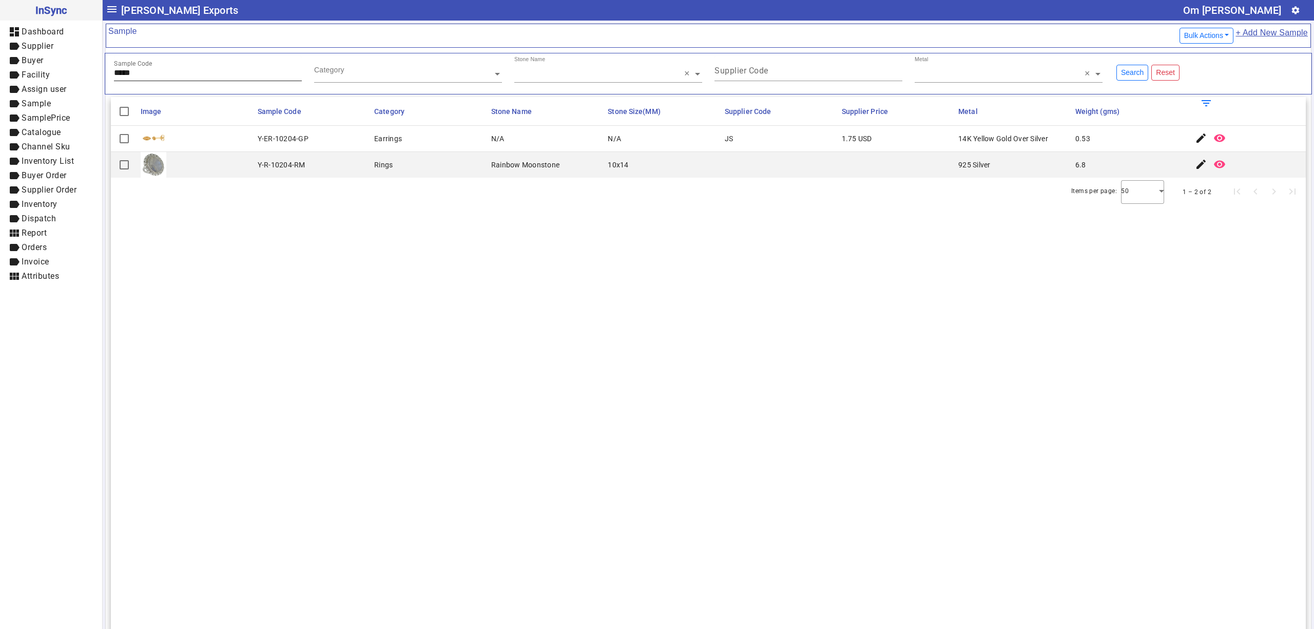
click at [159, 72] on input "*****" at bounding box center [208, 72] width 188 height 9
click at [1195, 138] on mat-icon "edit" at bounding box center [1201, 138] width 12 height 12
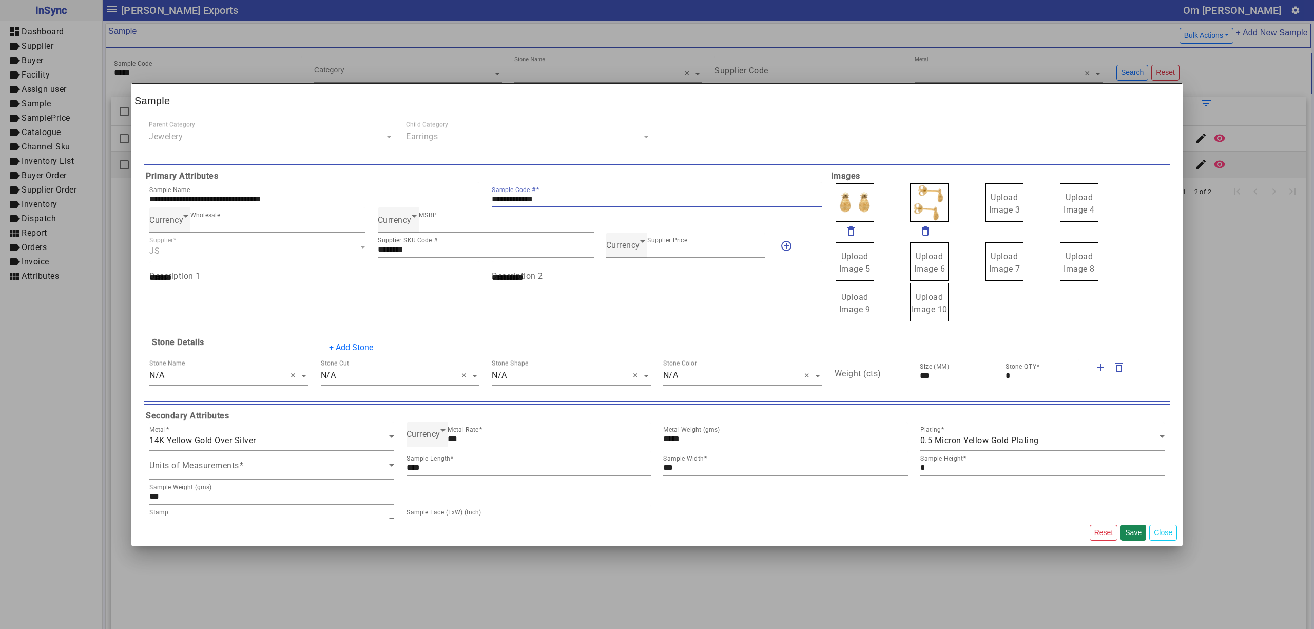
drag, startPoint x: 577, startPoint y: 196, endPoint x: 396, endPoint y: 196, distance: 181.2
click at [396, 196] on div "**********" at bounding box center [485, 194] width 685 height 25
click at [620, 255] on div "Currency Supplier Price ***" at bounding box center [685, 244] width 159 height 25
click at [625, 247] on span "Currency" at bounding box center [623, 245] width 34 height 10
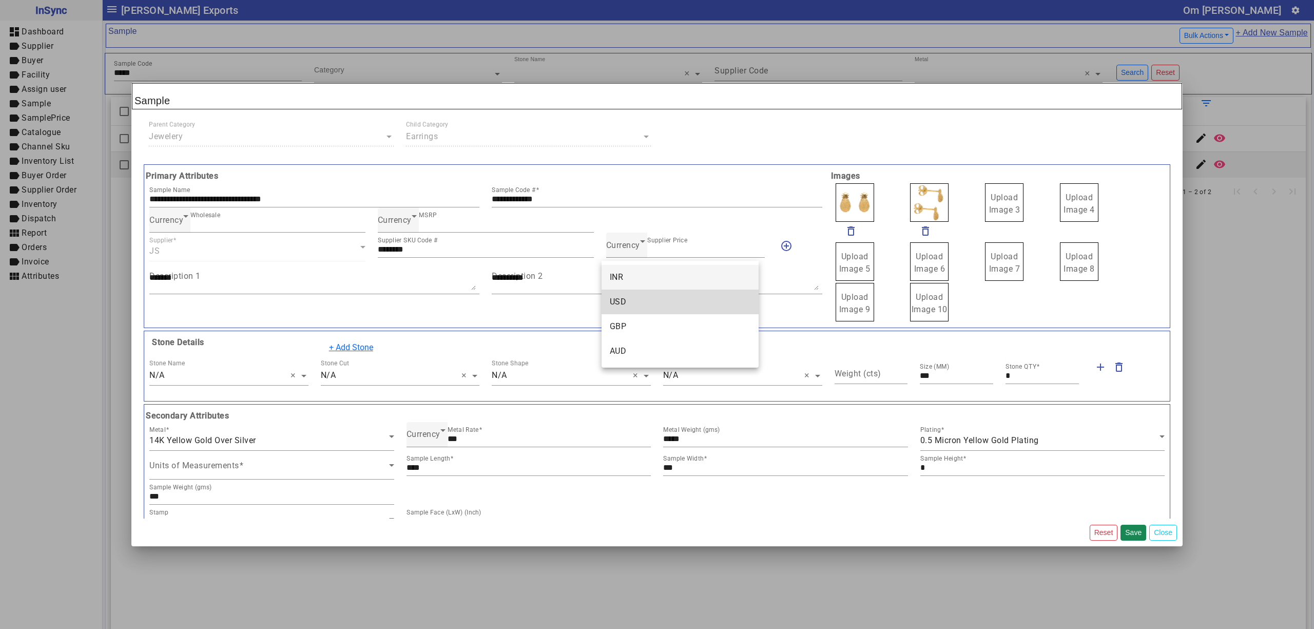
click at [628, 298] on mat-option "USD" at bounding box center [679, 301] width 157 height 25
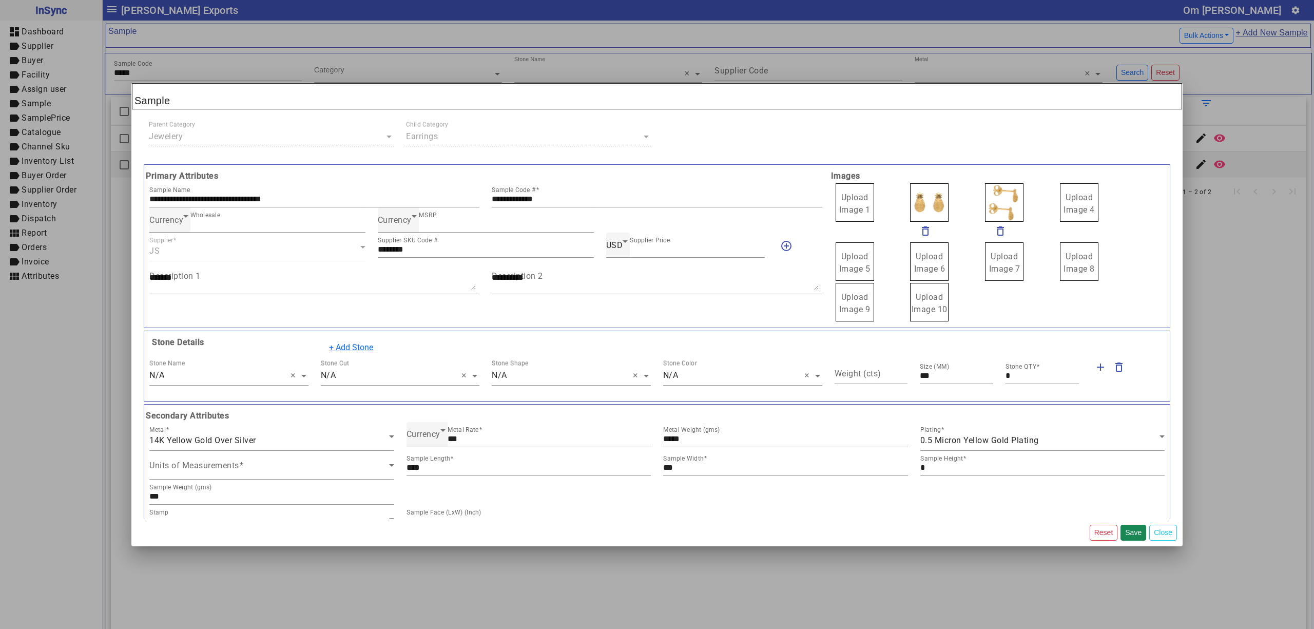
click at [862, 189] on label "Upload Image 1" at bounding box center [854, 202] width 38 height 38
click at [0, 0] on input "Upload Image 1" at bounding box center [0, 0] width 0 height 0
click at [1131, 529] on button "Save" at bounding box center [1133, 532] width 26 height 16
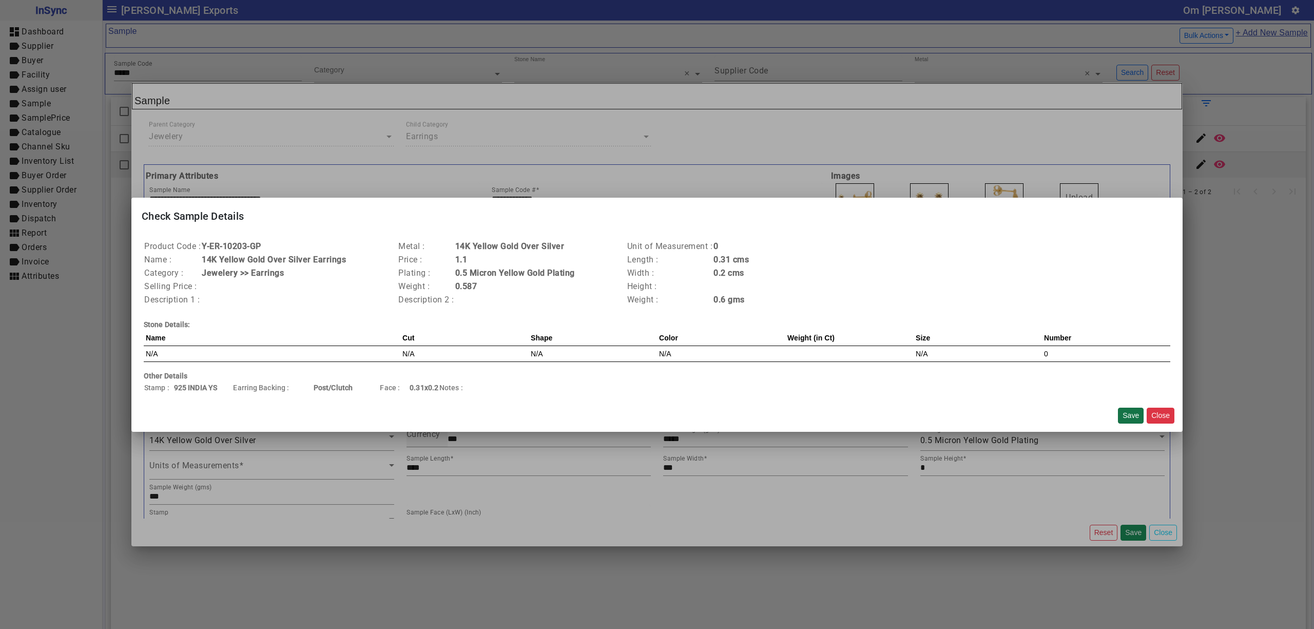
click at [1126, 413] on button "Save" at bounding box center [1131, 415] width 26 height 16
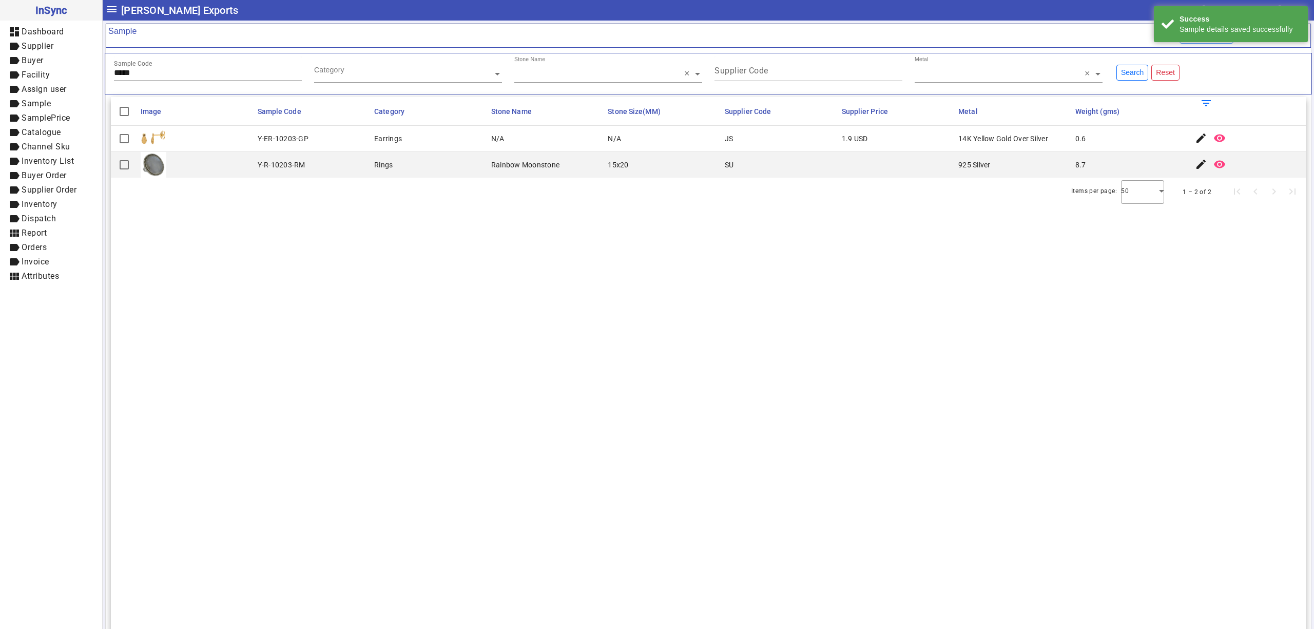
click at [179, 72] on input "*****" at bounding box center [208, 72] width 188 height 9
click at [1195, 140] on mat-icon "edit" at bounding box center [1201, 138] width 12 height 12
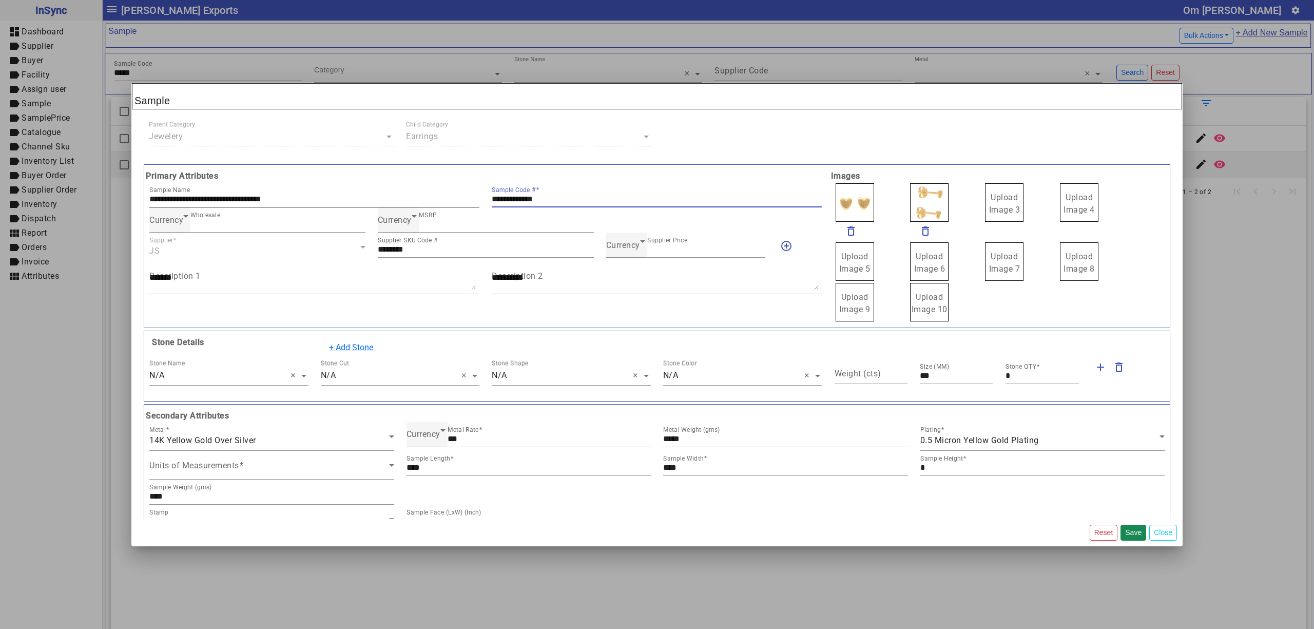
drag, startPoint x: 571, startPoint y: 202, endPoint x: 445, endPoint y: 199, distance: 125.3
click at [445, 199] on div "**********" at bounding box center [485, 194] width 685 height 25
click at [628, 250] on span "Currency" at bounding box center [623, 245] width 34 height 10
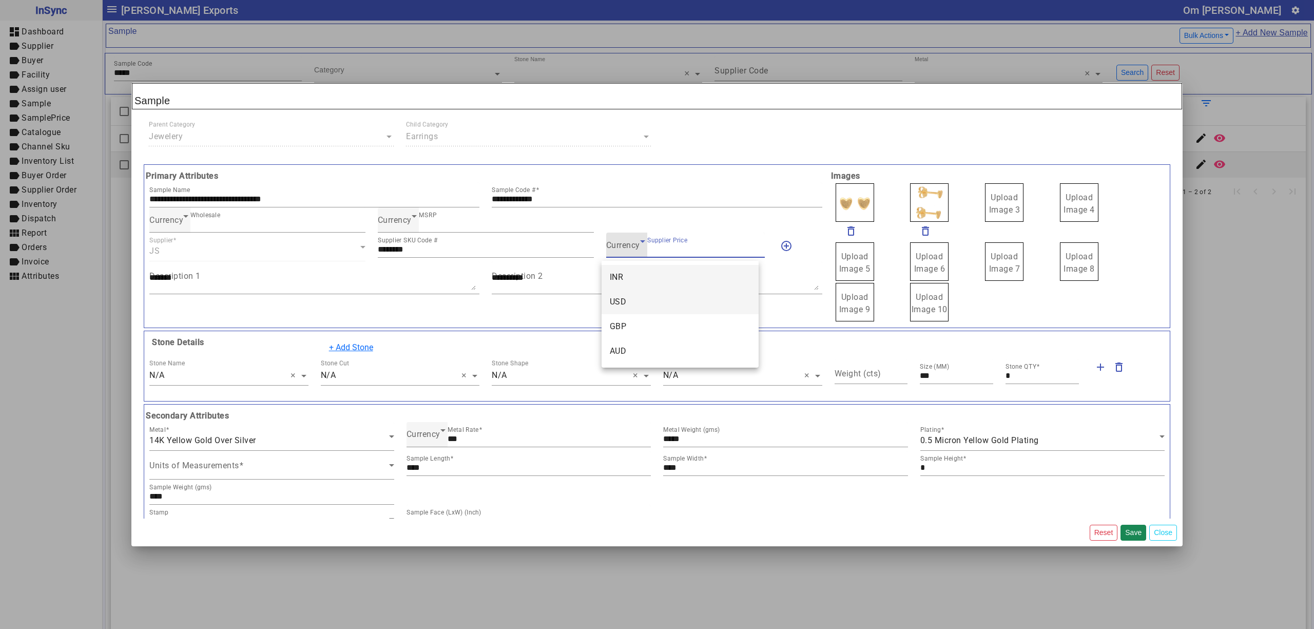
click at [643, 293] on mat-option "USD" at bounding box center [679, 301] width 157 height 25
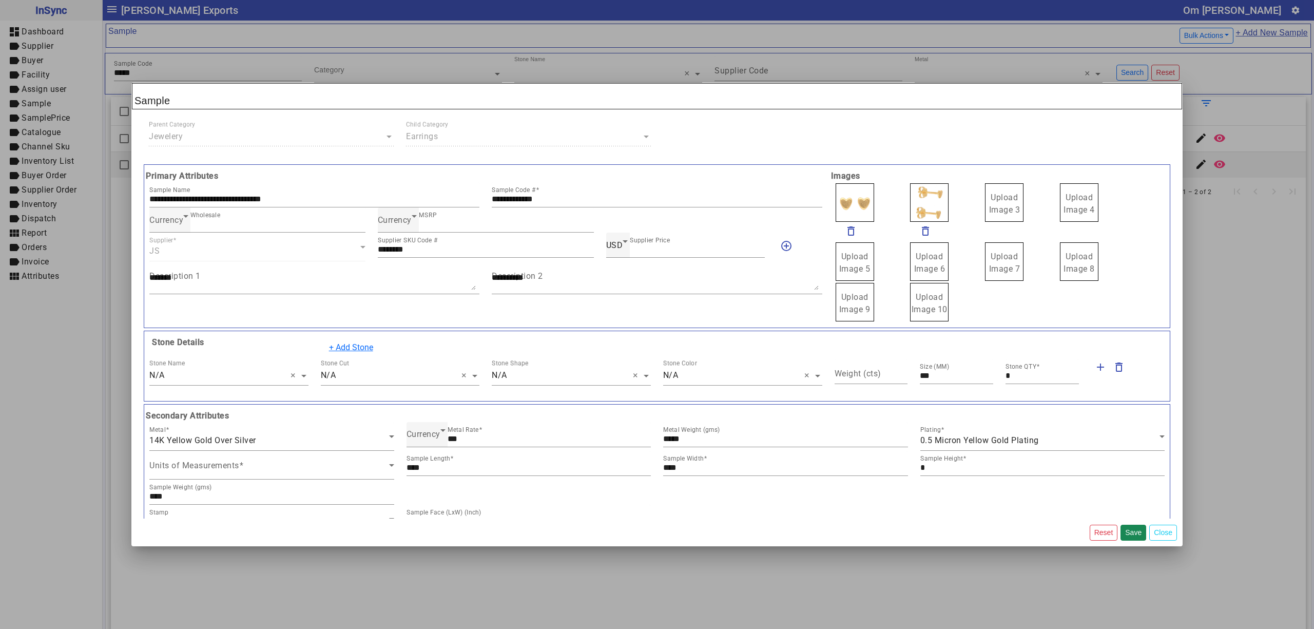
drag, startPoint x: 1001, startPoint y: 216, endPoint x: 996, endPoint y: 198, distance: 19.2
click at [840, 200] on span "Upload Image 1" at bounding box center [854, 203] width 31 height 22
click at [0, 0] on input "Upload Image 1" at bounding box center [0, 0] width 0 height 0
click at [1132, 531] on button "Save" at bounding box center [1133, 532] width 26 height 16
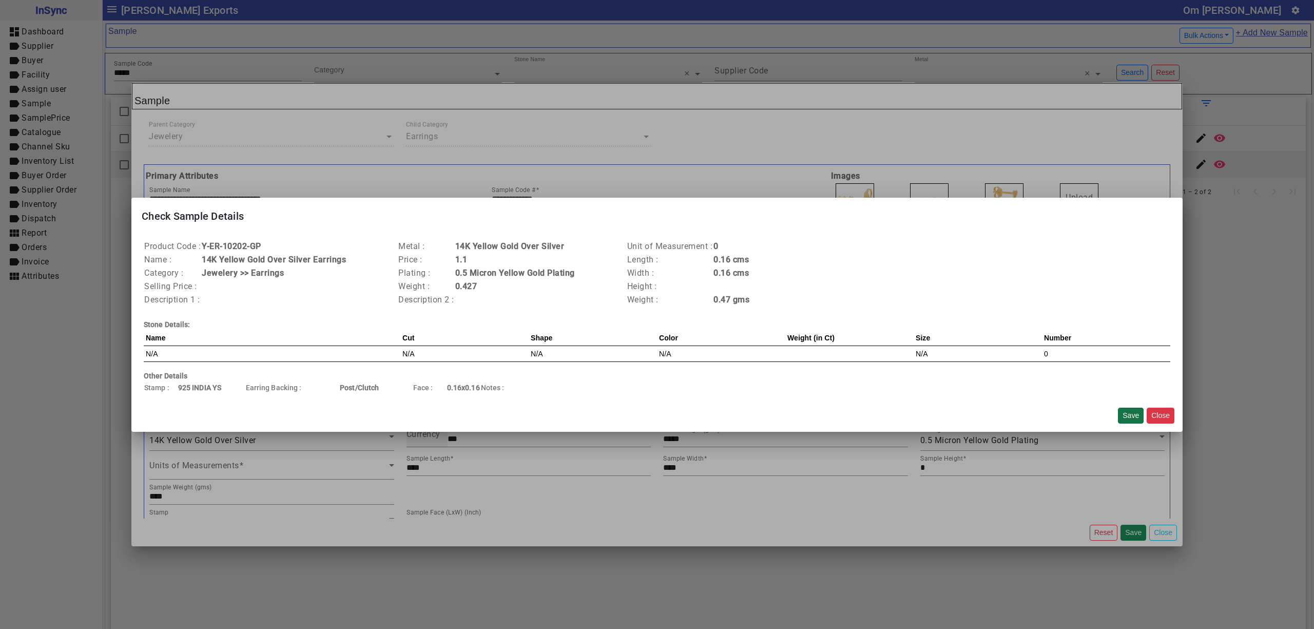
click at [1124, 416] on button "Save" at bounding box center [1131, 415] width 26 height 16
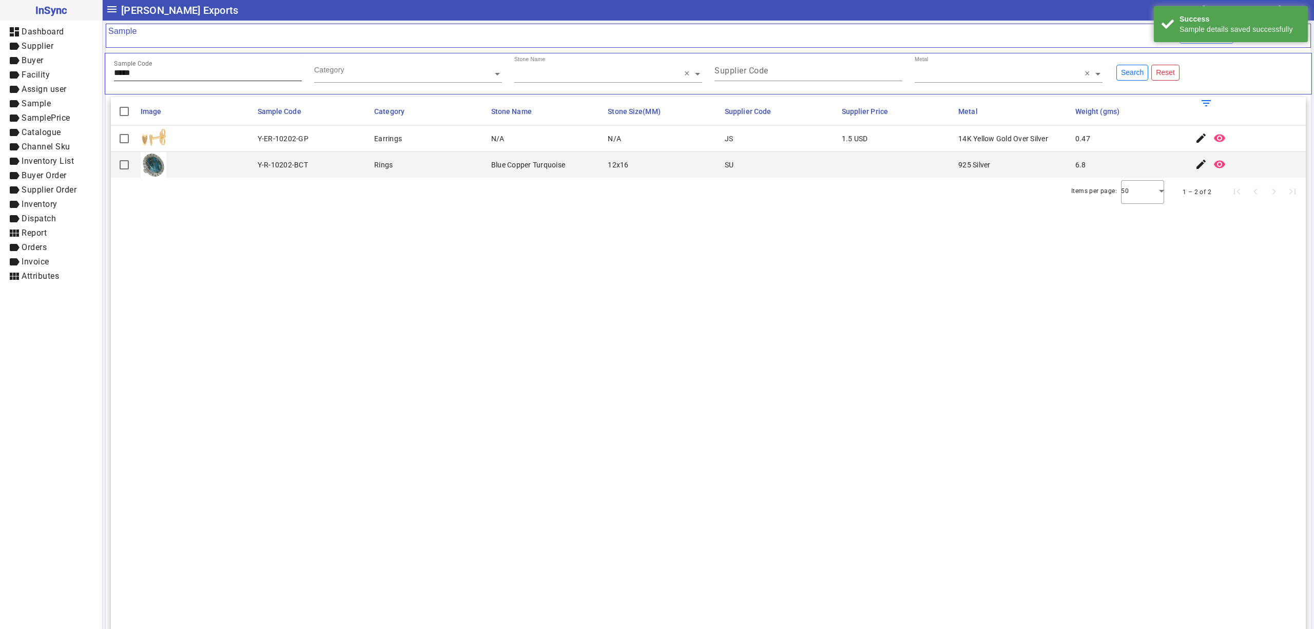
click at [179, 77] on input "*****" at bounding box center [208, 72] width 188 height 9
click at [1195, 138] on mat-icon "edit" at bounding box center [1201, 138] width 12 height 12
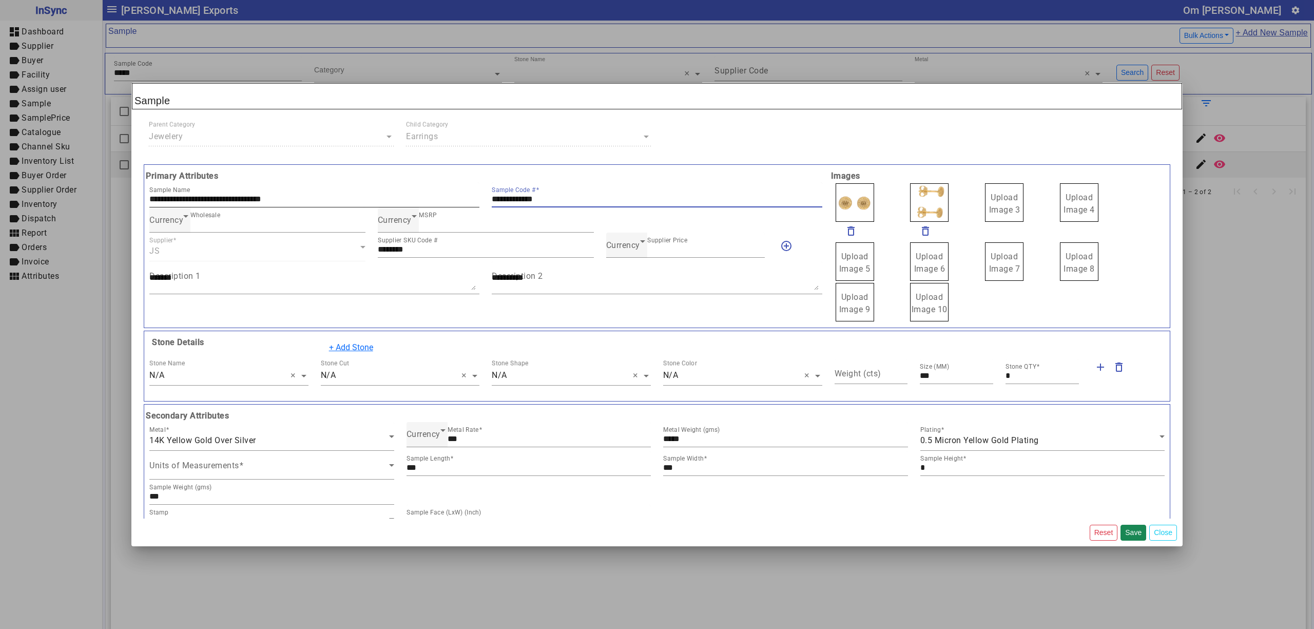
drag, startPoint x: 586, startPoint y: 200, endPoint x: 432, endPoint y: 200, distance: 154.0
click at [432, 200] on div "**********" at bounding box center [485, 194] width 685 height 25
click at [636, 247] on icon at bounding box center [642, 241] width 12 height 12
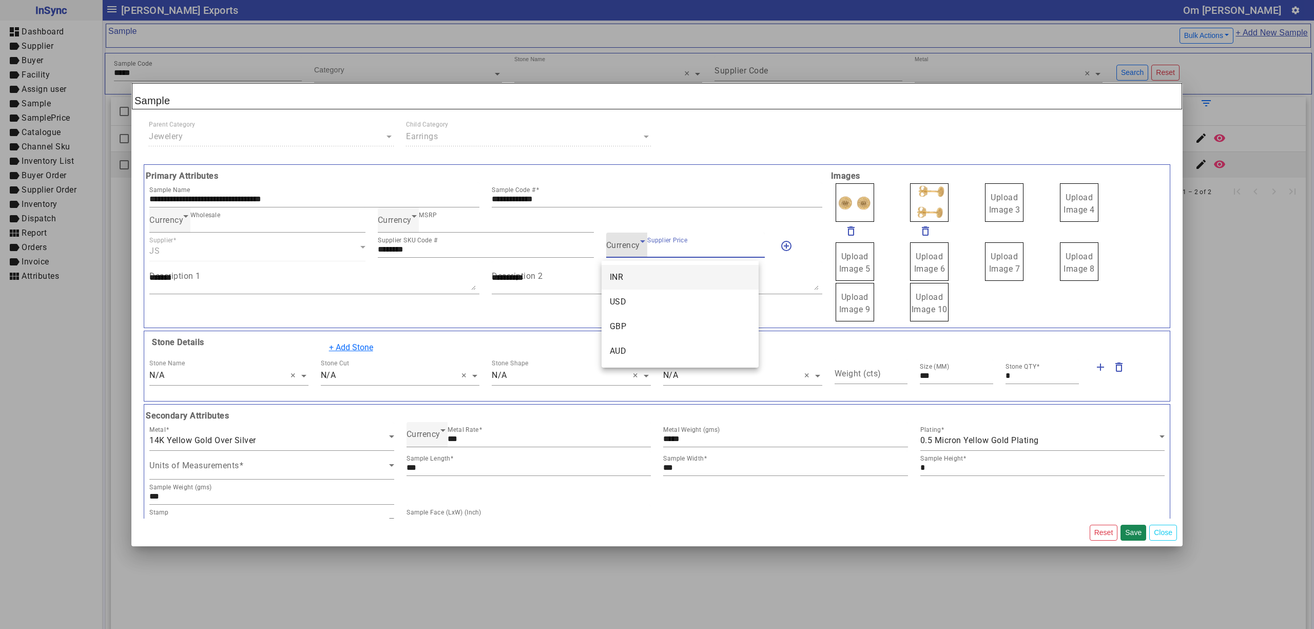
click at [637, 283] on mat-option "INR" at bounding box center [679, 277] width 157 height 25
click at [620, 245] on icon at bounding box center [622, 241] width 12 height 12
click at [633, 294] on mat-option "USD" at bounding box center [679, 301] width 157 height 25
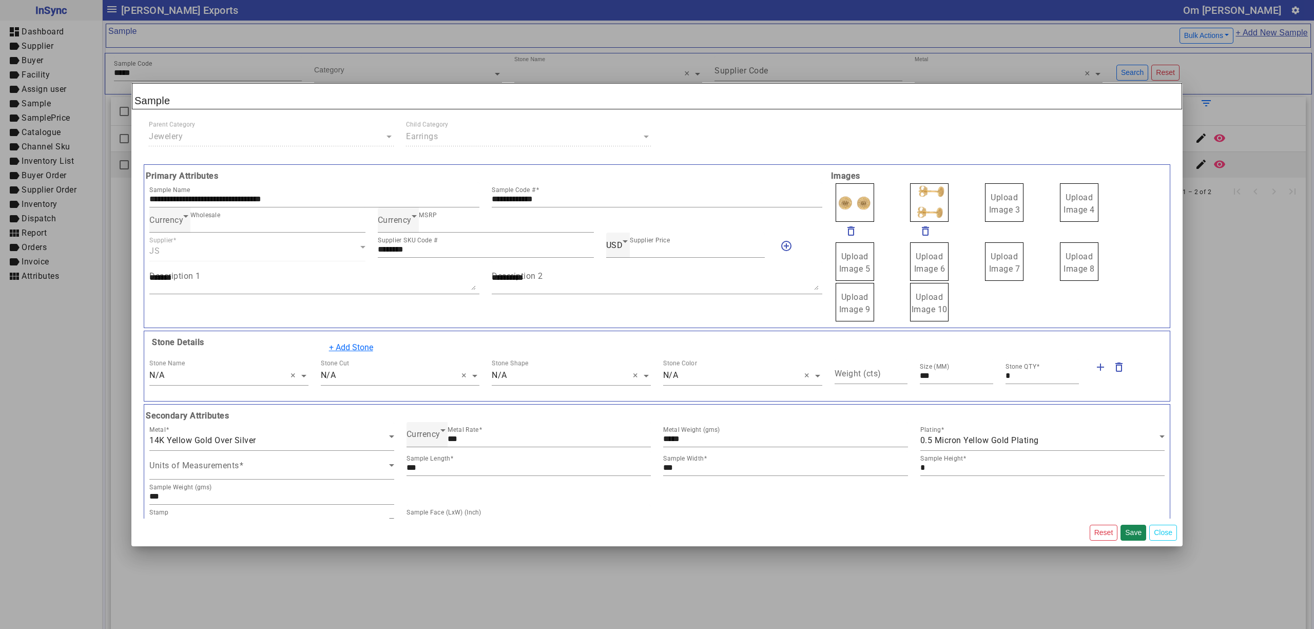
drag, startPoint x: 994, startPoint y: 208, endPoint x: 984, endPoint y: 185, distance: 25.5
click at [835, 203] on label "Upload Image 1" at bounding box center [854, 202] width 38 height 38
click at [0, 0] on input "Upload Image 1" at bounding box center [0, 0] width 0 height 0
click at [1127, 536] on button "Save" at bounding box center [1133, 532] width 26 height 16
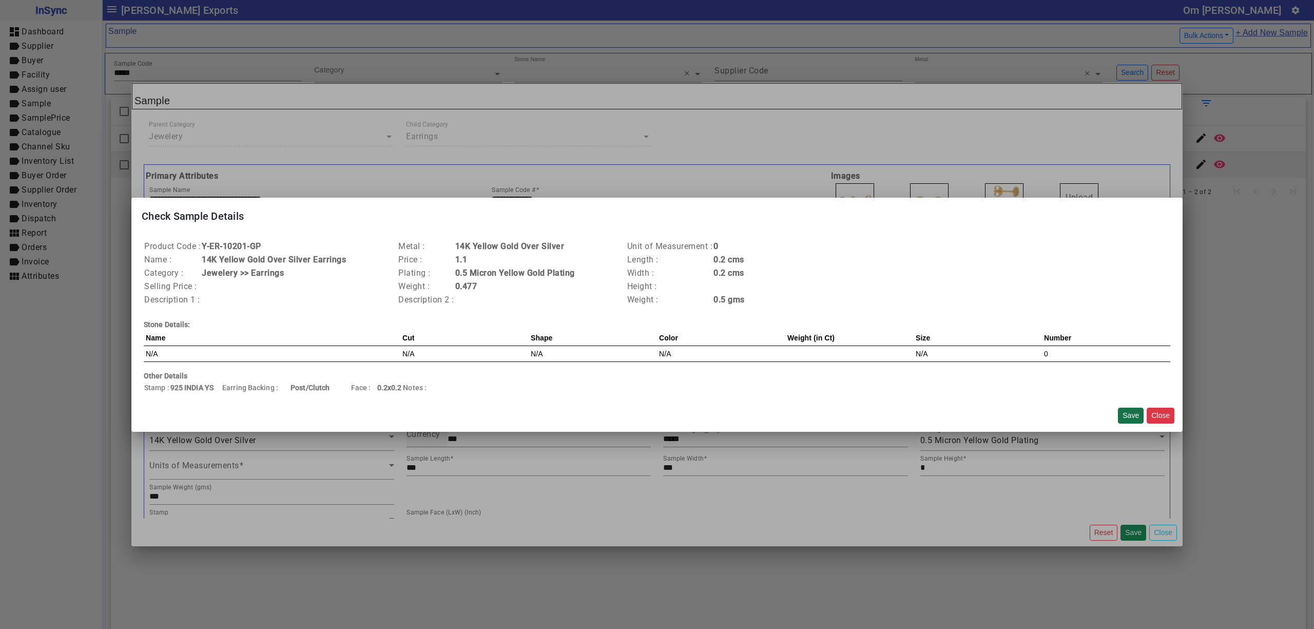
click at [1131, 415] on button "Save" at bounding box center [1131, 415] width 26 height 16
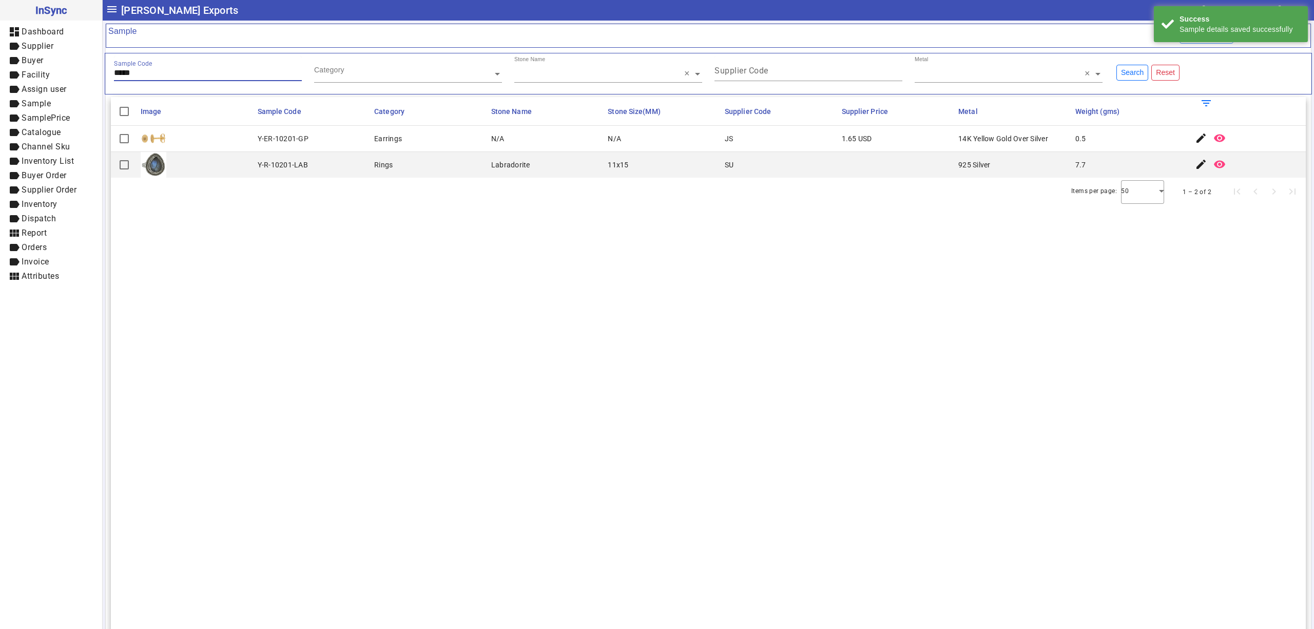
click at [171, 76] on input "*****" at bounding box center [208, 72] width 188 height 9
click at [159, 76] on input "*****" at bounding box center [208, 72] width 188 height 9
click at [1195, 138] on mat-icon "edit" at bounding box center [1201, 138] width 12 height 12
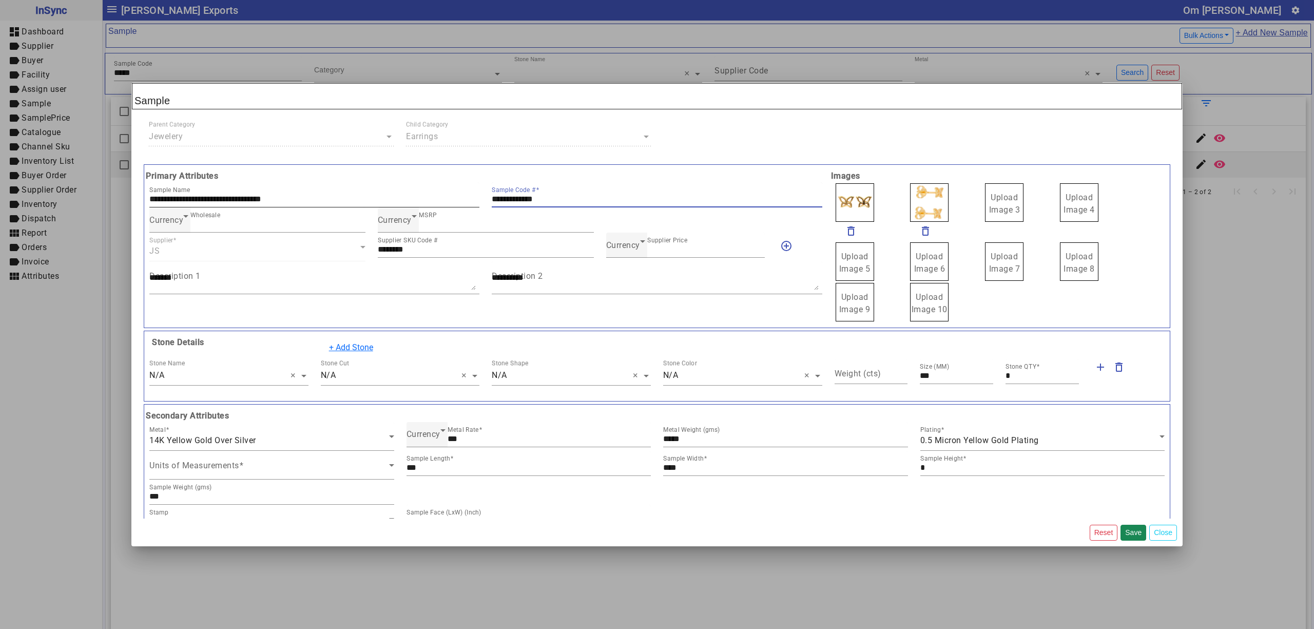
drag, startPoint x: 567, startPoint y: 196, endPoint x: 382, endPoint y: 182, distance: 185.3
click at [391, 183] on div "**********" at bounding box center [485, 194] width 685 height 25
click at [637, 247] on icon at bounding box center [642, 241] width 12 height 12
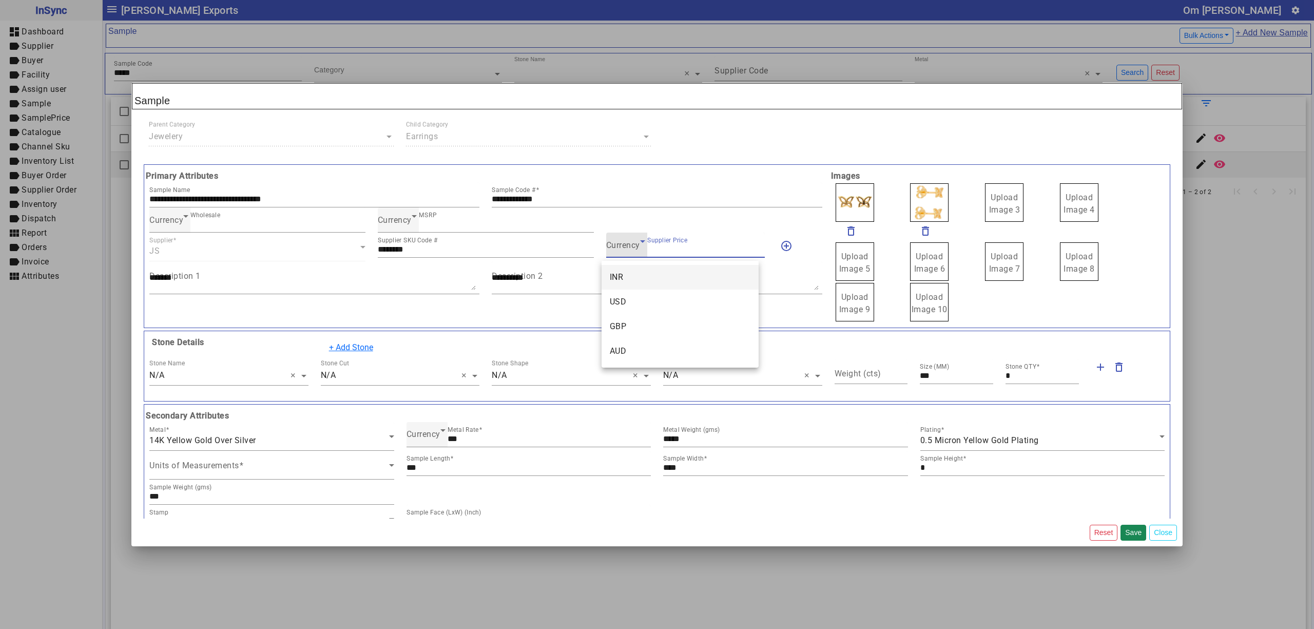
click at [629, 278] on mat-option "INR" at bounding box center [679, 277] width 157 height 25
click at [660, 244] on mat-label "Supplier Price" at bounding box center [647, 240] width 40 height 7
click at [660, 245] on input "****" at bounding box center [696, 249] width 138 height 9
click at [617, 246] on icon at bounding box center [622, 241] width 12 height 12
click at [627, 294] on mat-option "USD" at bounding box center [679, 301] width 157 height 25
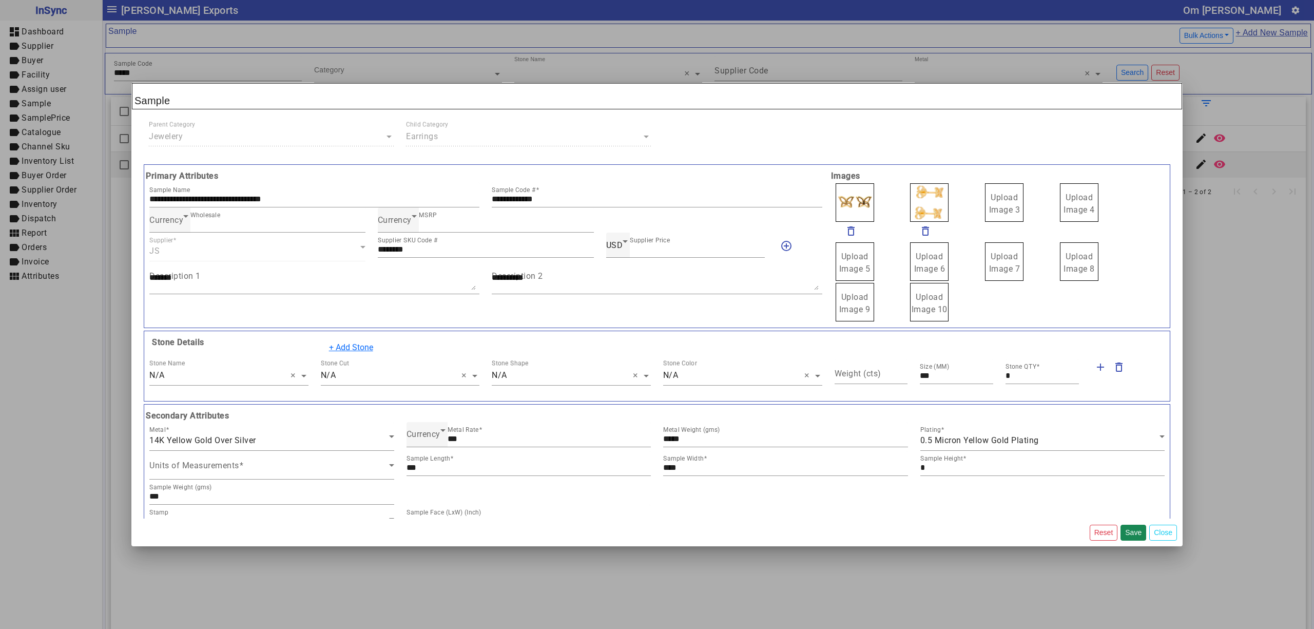
drag, startPoint x: 967, startPoint y: 202, endPoint x: 993, endPoint y: 212, distance: 27.2
drag, startPoint x: 988, startPoint y: 208, endPoint x: 984, endPoint y: 199, distance: 10.1
drag, startPoint x: 881, startPoint y: 198, endPoint x: 877, endPoint y: 191, distance: 7.8
click at [849, 198] on span "Upload Image 1" at bounding box center [854, 203] width 31 height 22
click at [0, 0] on input "Upload Image 1" at bounding box center [0, 0] width 0 height 0
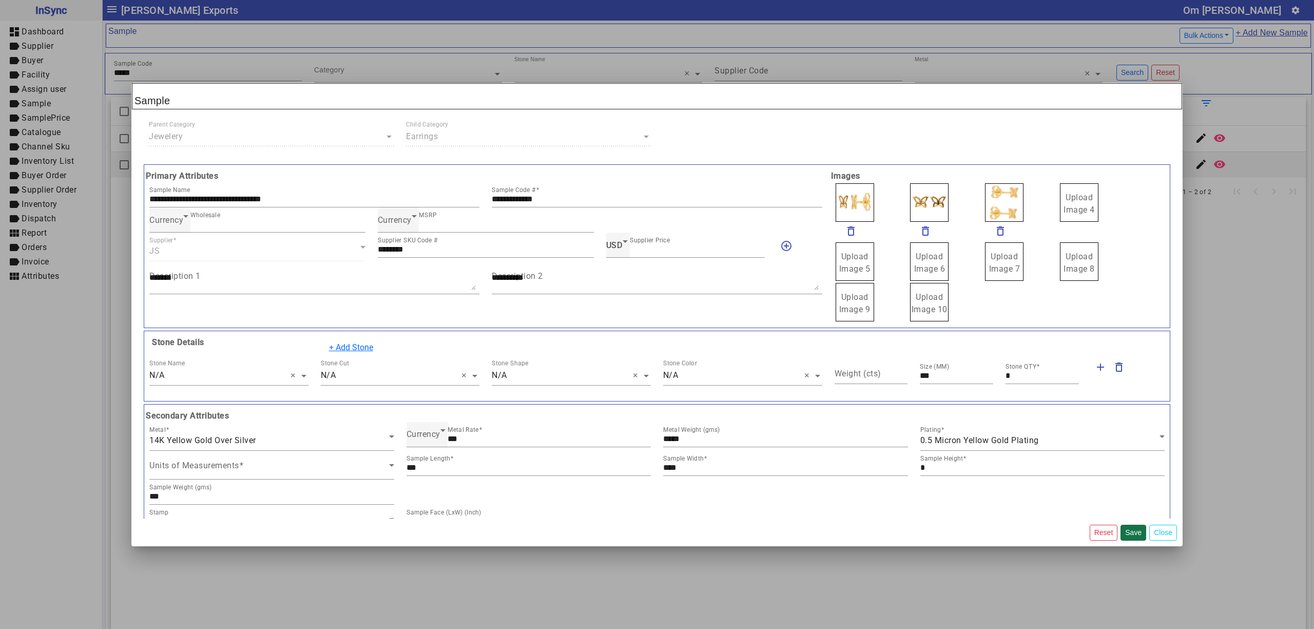
click at [1132, 528] on button "Save" at bounding box center [1133, 532] width 26 height 16
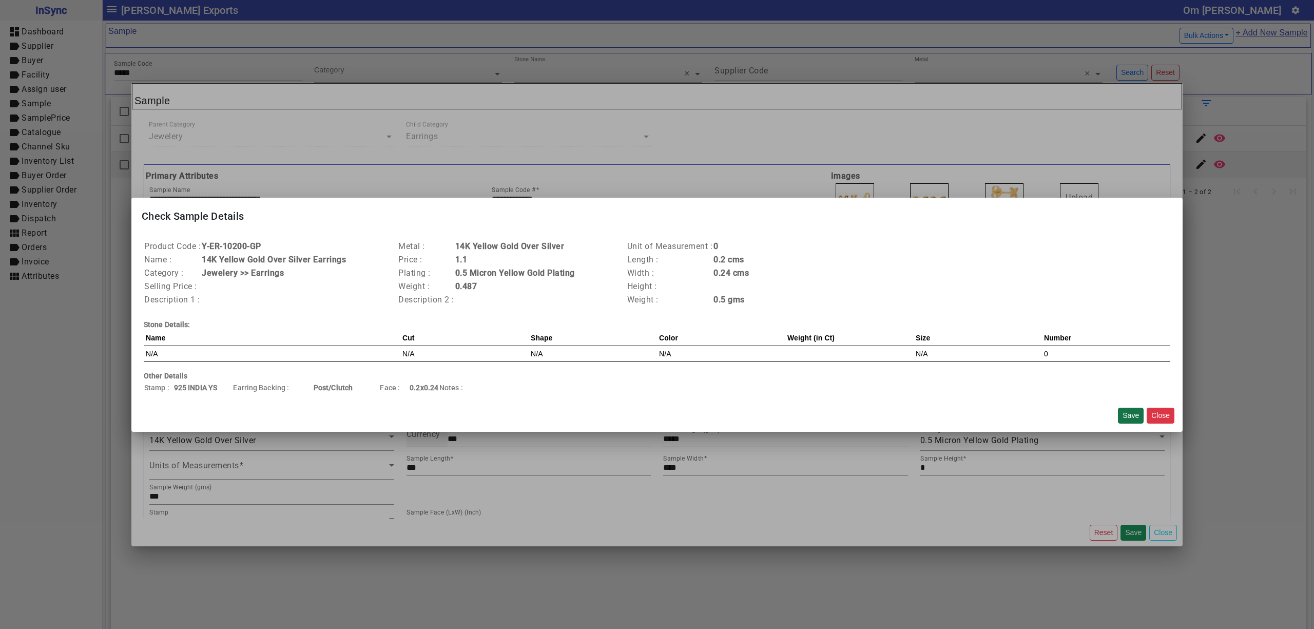
click at [1128, 419] on button "Save" at bounding box center [1131, 415] width 26 height 16
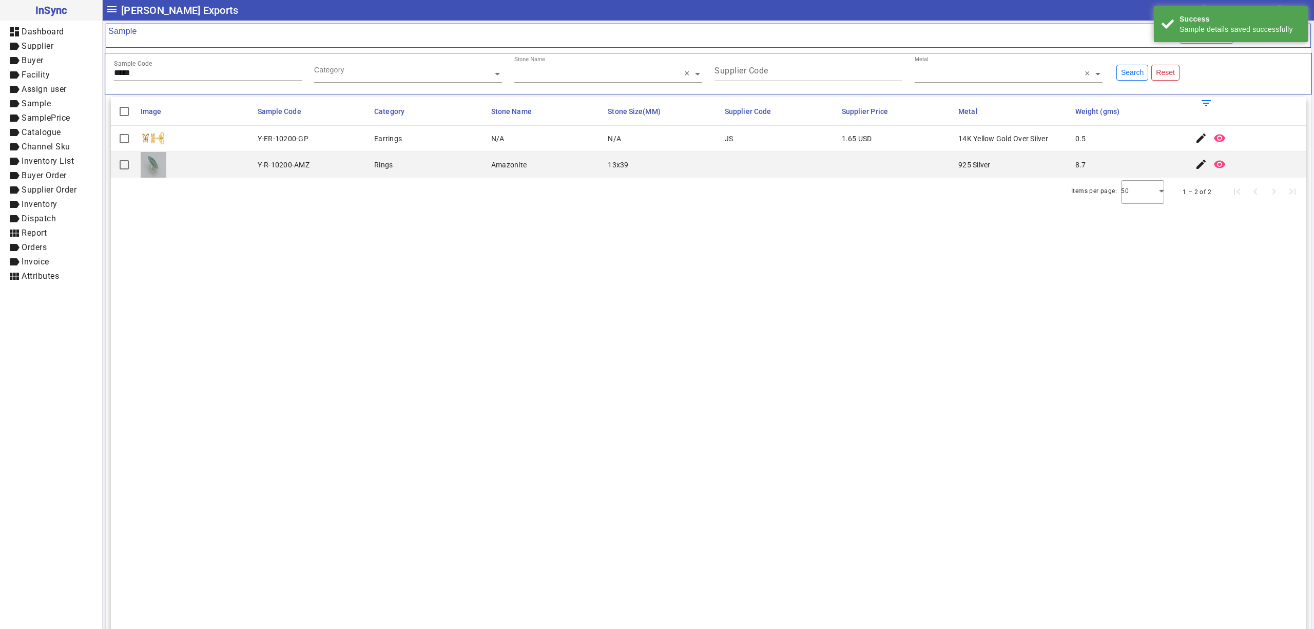
click at [150, 74] on input "*****" at bounding box center [208, 72] width 188 height 9
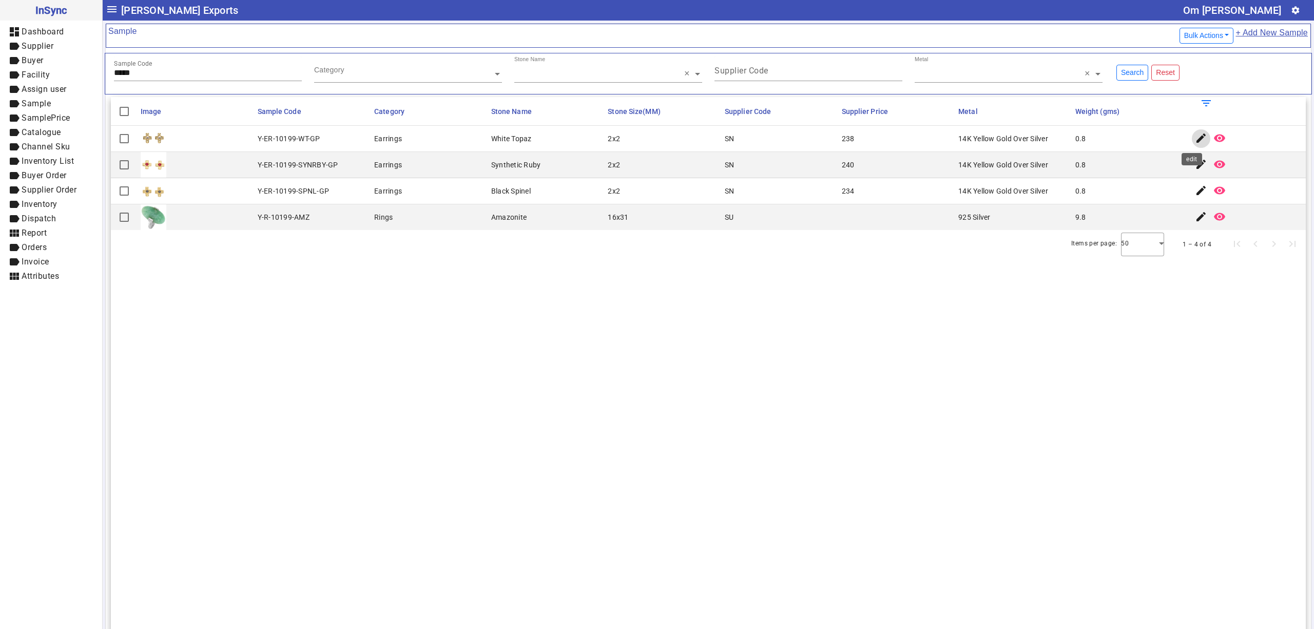
click at [1195, 136] on mat-icon "edit" at bounding box center [1201, 138] width 12 height 12
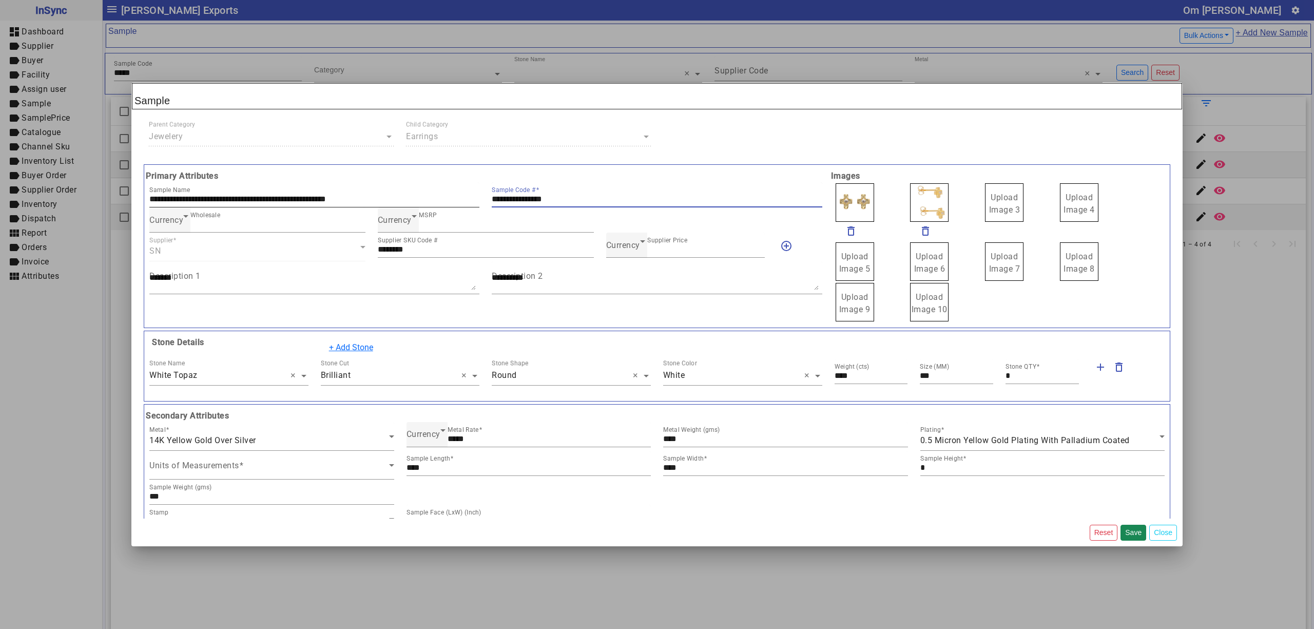
drag, startPoint x: 620, startPoint y: 198, endPoint x: 419, endPoint y: 196, distance: 201.2
click at [419, 196] on div "**********" at bounding box center [485, 194] width 685 height 25
click at [631, 241] on div "Currency" at bounding box center [623, 245] width 34 height 12
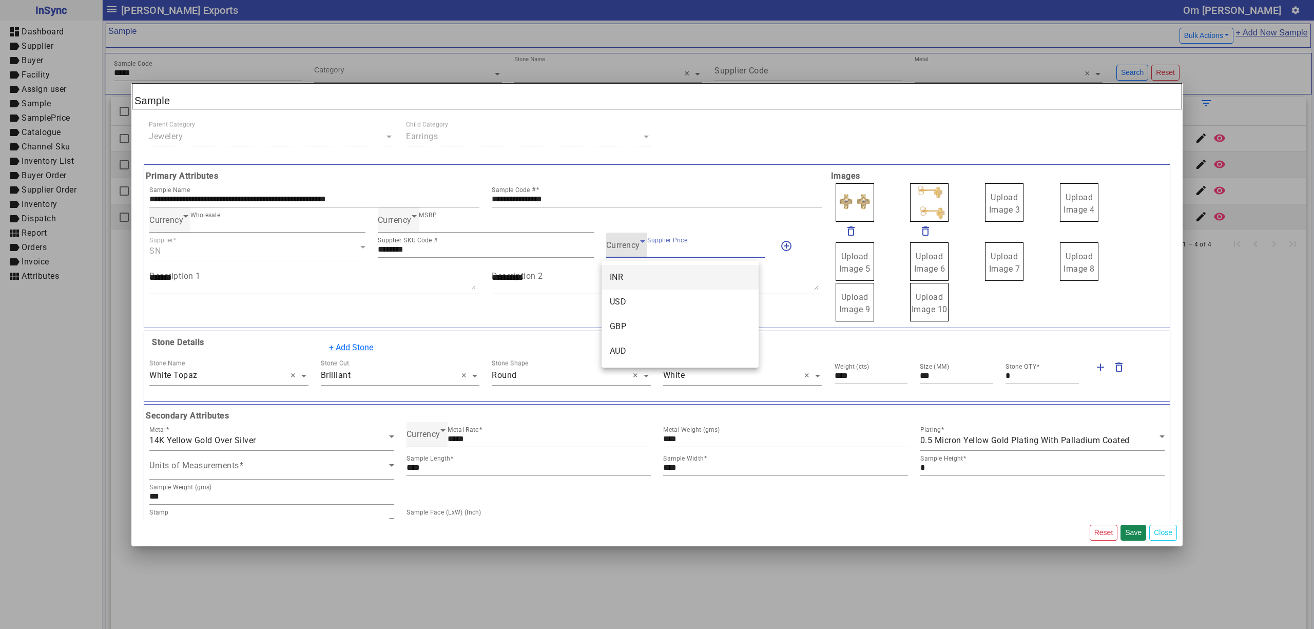
click at [629, 277] on mat-option "INR" at bounding box center [679, 277] width 157 height 25
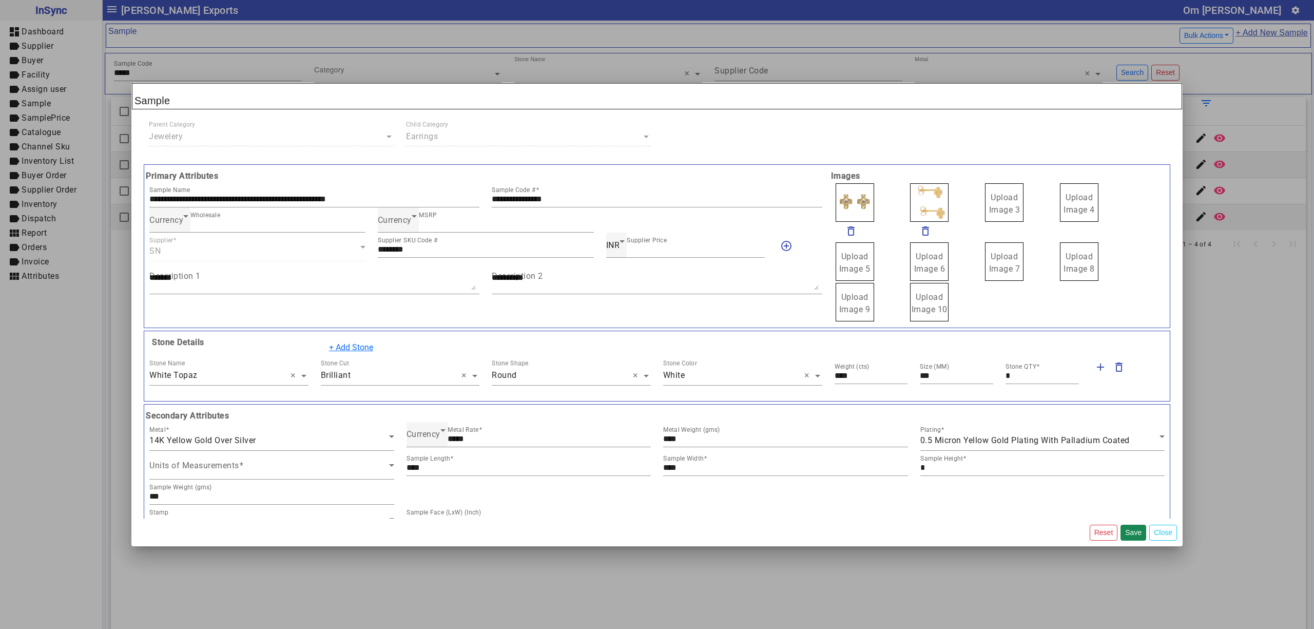
drag, startPoint x: 988, startPoint y: 202, endPoint x: 994, endPoint y: 204, distance: 6.0
click at [869, 196] on div "Upload Image 1" at bounding box center [875, 202] width 83 height 41
click at [851, 195] on span "Upload Image 1" at bounding box center [854, 203] width 31 height 22
click at [0, 0] on input "Upload Image 1" at bounding box center [0, 0] width 0 height 0
click at [1130, 532] on button "Save" at bounding box center [1133, 532] width 26 height 16
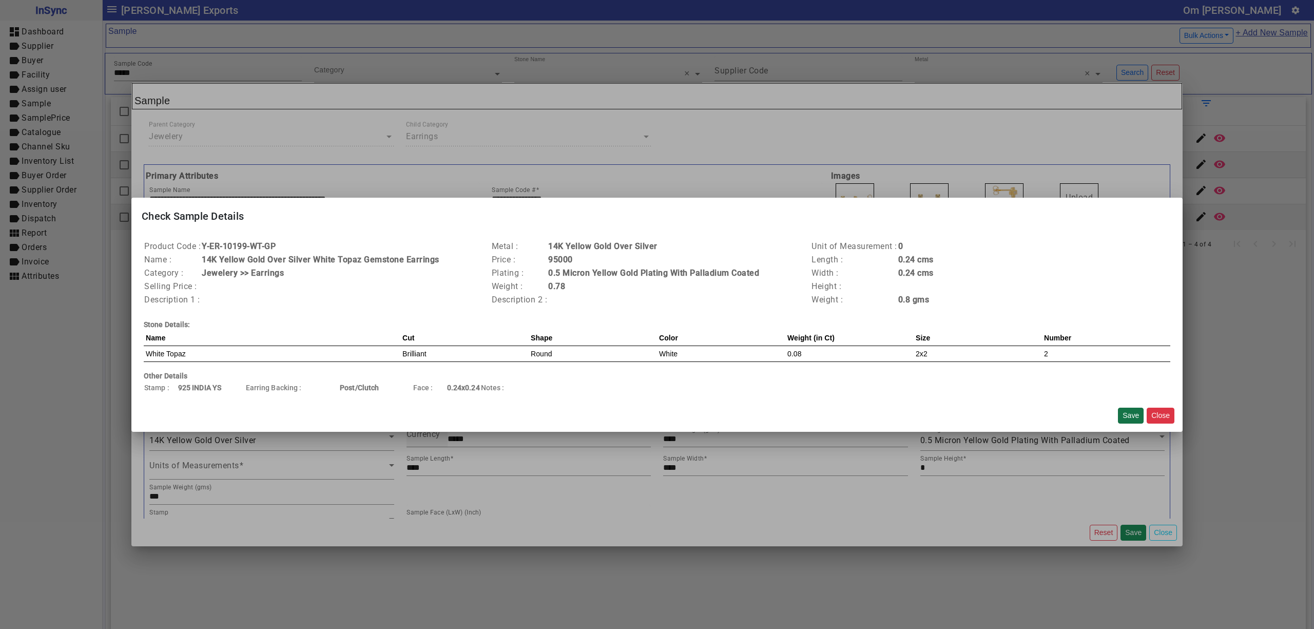
click at [1124, 415] on button "Save" at bounding box center [1131, 415] width 26 height 16
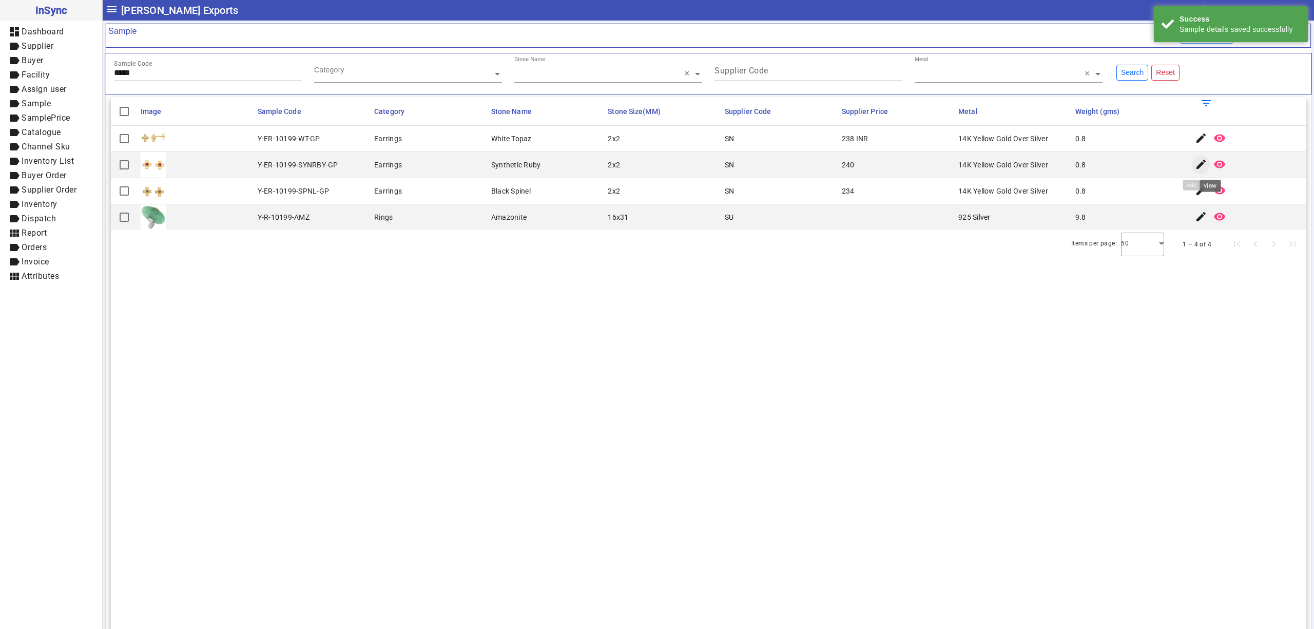
click at [1195, 160] on mat-icon "edit" at bounding box center [1201, 164] width 12 height 12
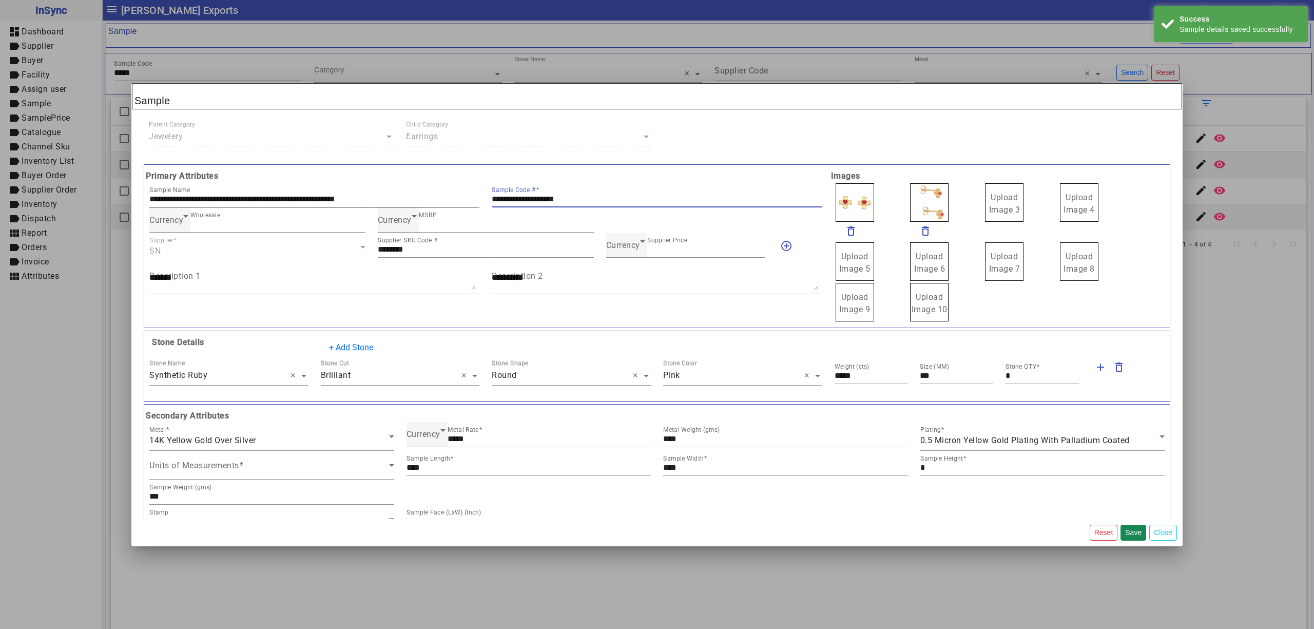
drag, startPoint x: 598, startPoint y: 200, endPoint x: 554, endPoint y: 232, distance: 54.7
click at [438, 199] on div "**********" at bounding box center [485, 194] width 685 height 25
click at [624, 242] on span "Currency" at bounding box center [623, 245] width 34 height 10
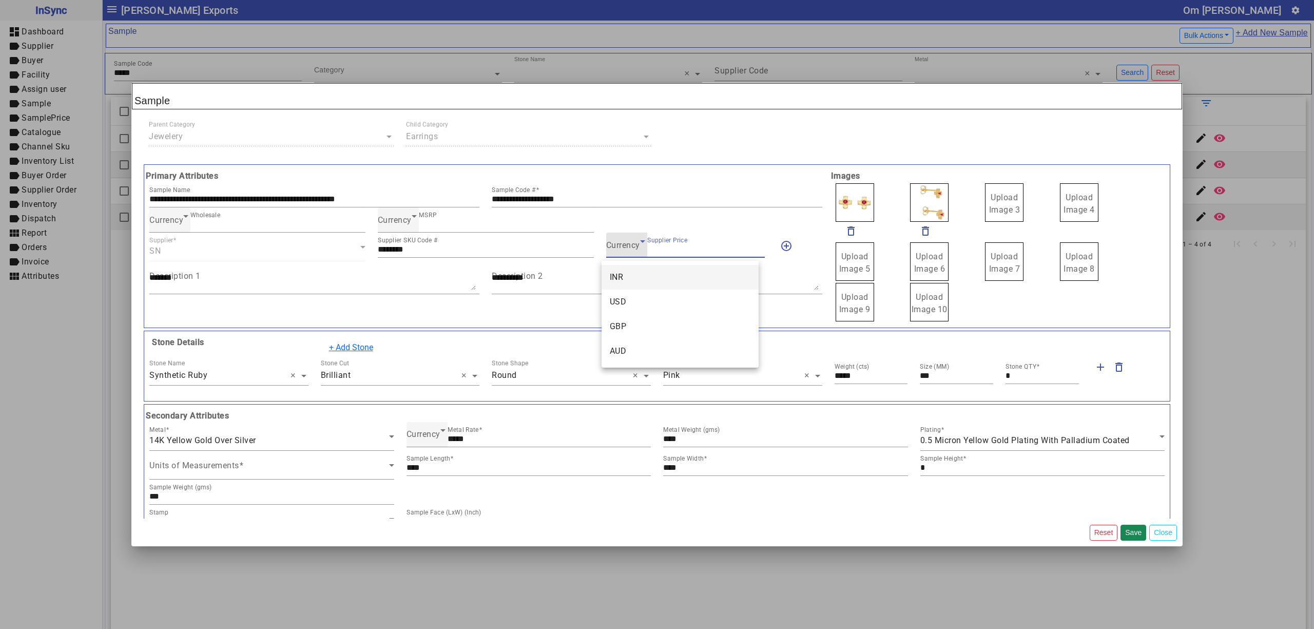
drag, startPoint x: 641, startPoint y: 276, endPoint x: 741, endPoint y: 261, distance: 100.6
click at [643, 276] on mat-option "INR" at bounding box center [679, 277] width 157 height 25
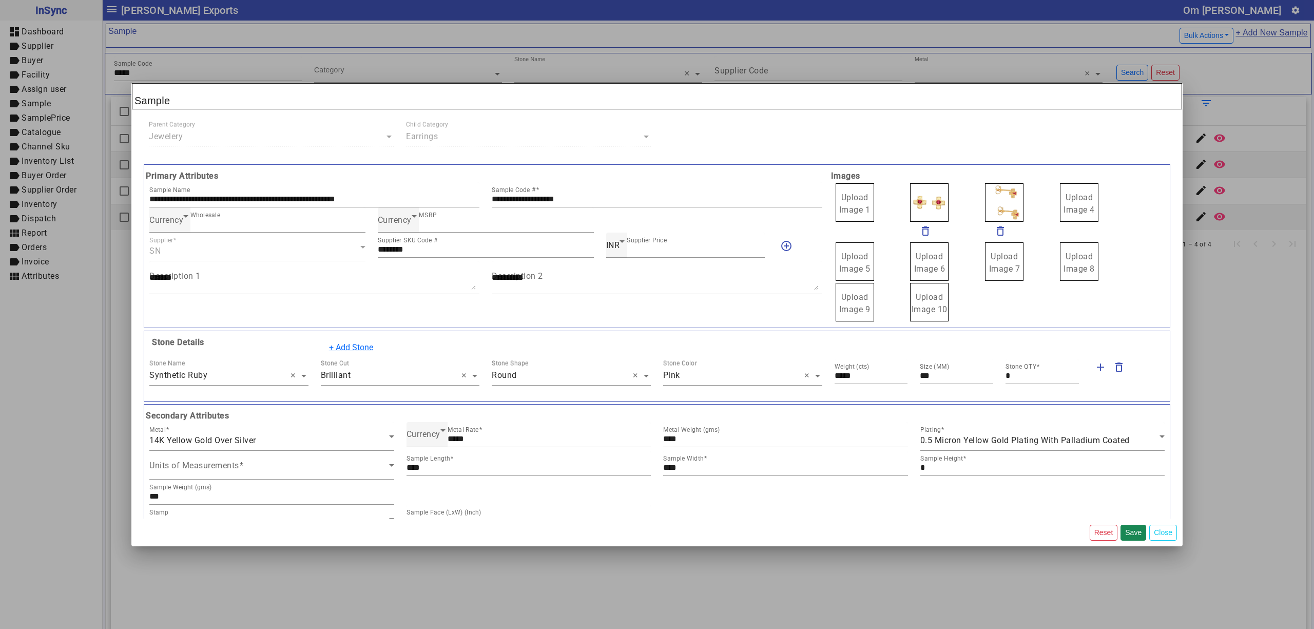
click at [869, 191] on div "Upload Image 1" at bounding box center [875, 202] width 83 height 41
click at [861, 191] on label "Upload Image 1" at bounding box center [854, 202] width 38 height 38
click at [0, 0] on input "Upload Image 1" at bounding box center [0, 0] width 0 height 0
click at [1132, 532] on button "Save" at bounding box center [1133, 532] width 26 height 16
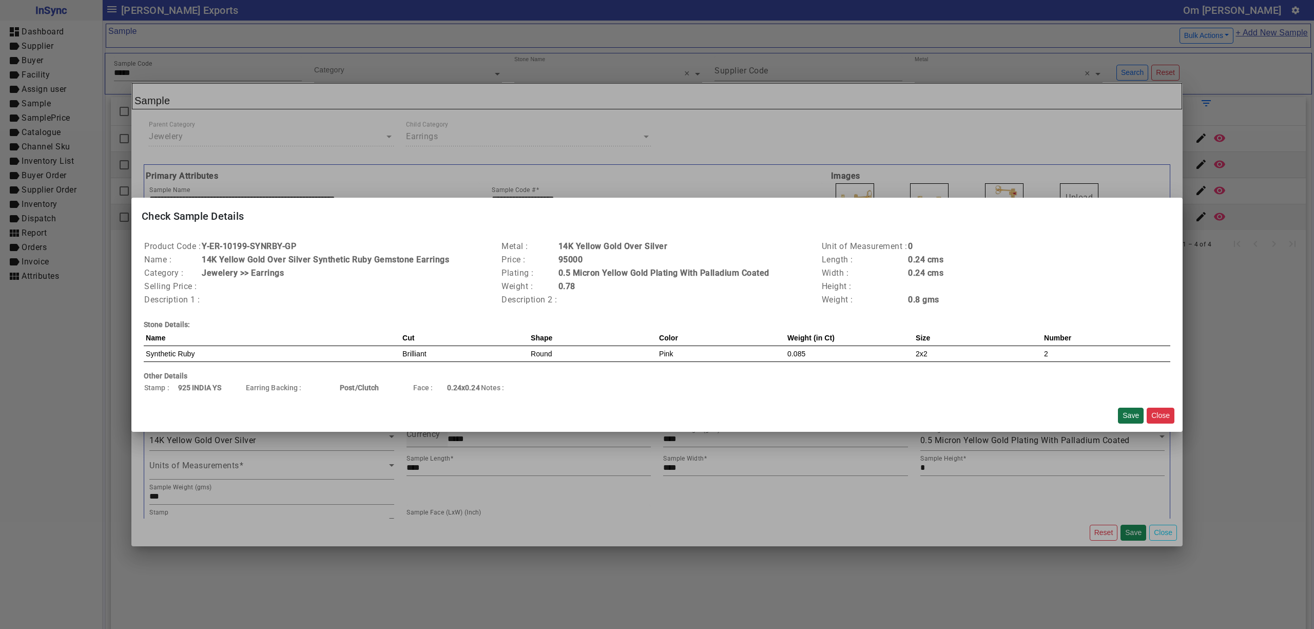
click at [1123, 413] on button "Save" at bounding box center [1131, 415] width 26 height 16
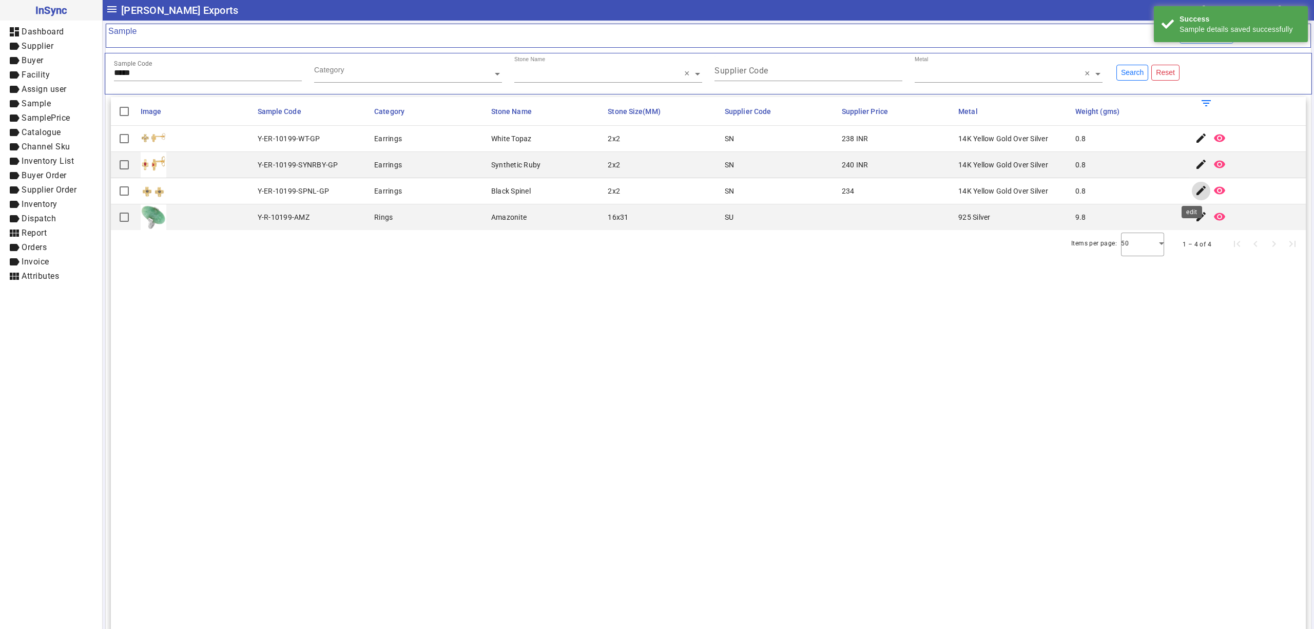
click at [1195, 192] on mat-icon "edit" at bounding box center [1201, 190] width 12 height 12
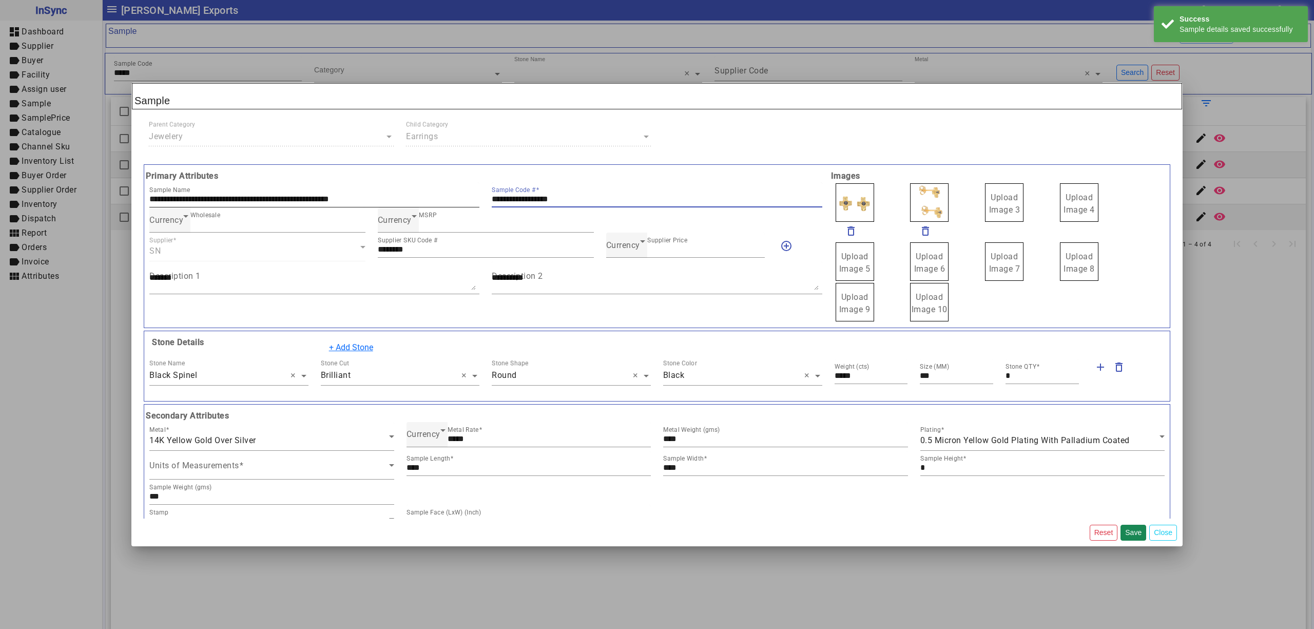
drag, startPoint x: 583, startPoint y: 198, endPoint x: 461, endPoint y: 197, distance: 122.1
click at [459, 194] on div "**********" at bounding box center [485, 194] width 685 height 25
click at [629, 250] on span "Currency" at bounding box center [623, 245] width 34 height 10
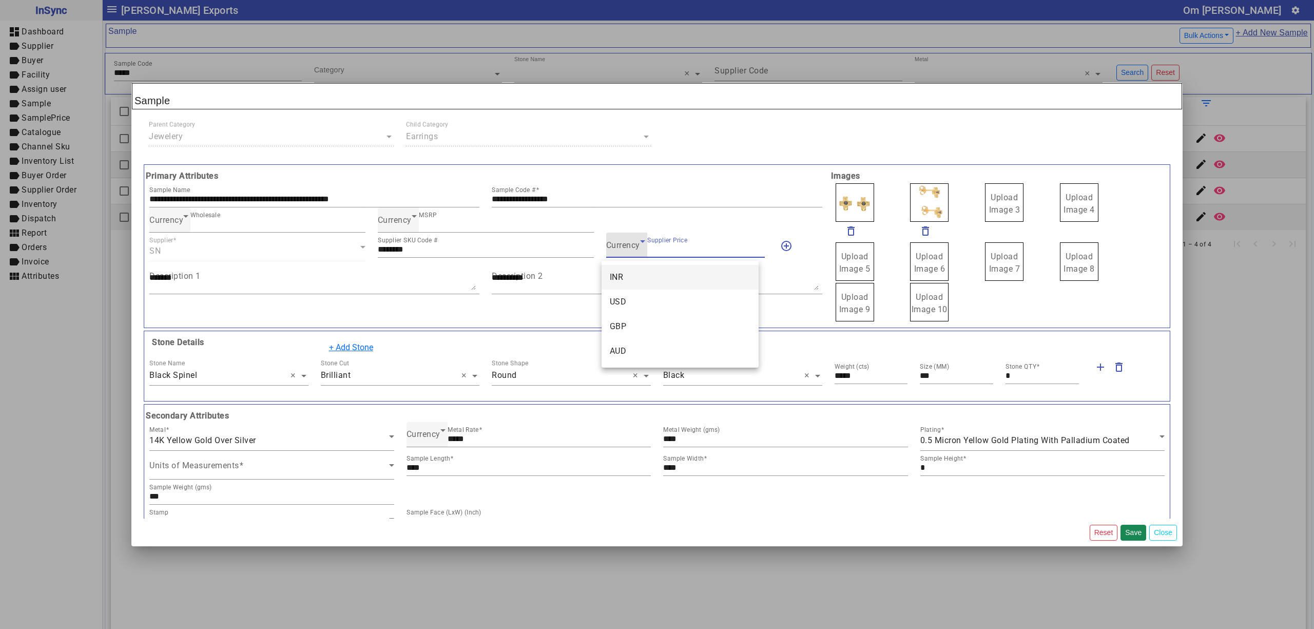
click at [640, 282] on mat-option "INR" at bounding box center [679, 277] width 157 height 25
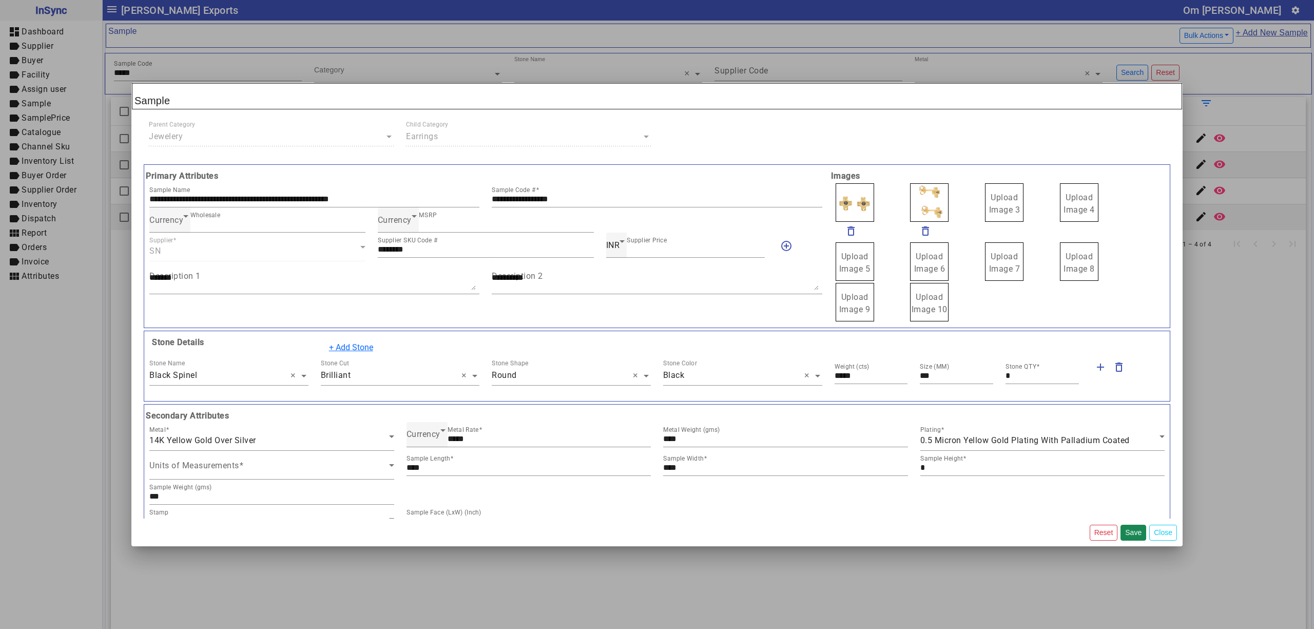
click at [989, 205] on span "Upload Image 3" at bounding box center [1004, 203] width 31 height 22
click at [0, 0] on input "Upload Image 3" at bounding box center [0, 0] width 0 height 0
drag, startPoint x: 988, startPoint y: 204, endPoint x: 990, endPoint y: 196, distance: 9.0
click at [839, 212] on span "Upload Image 1" at bounding box center [854, 203] width 31 height 22
click at [0, 0] on input "Upload Image 1" at bounding box center [0, 0] width 0 height 0
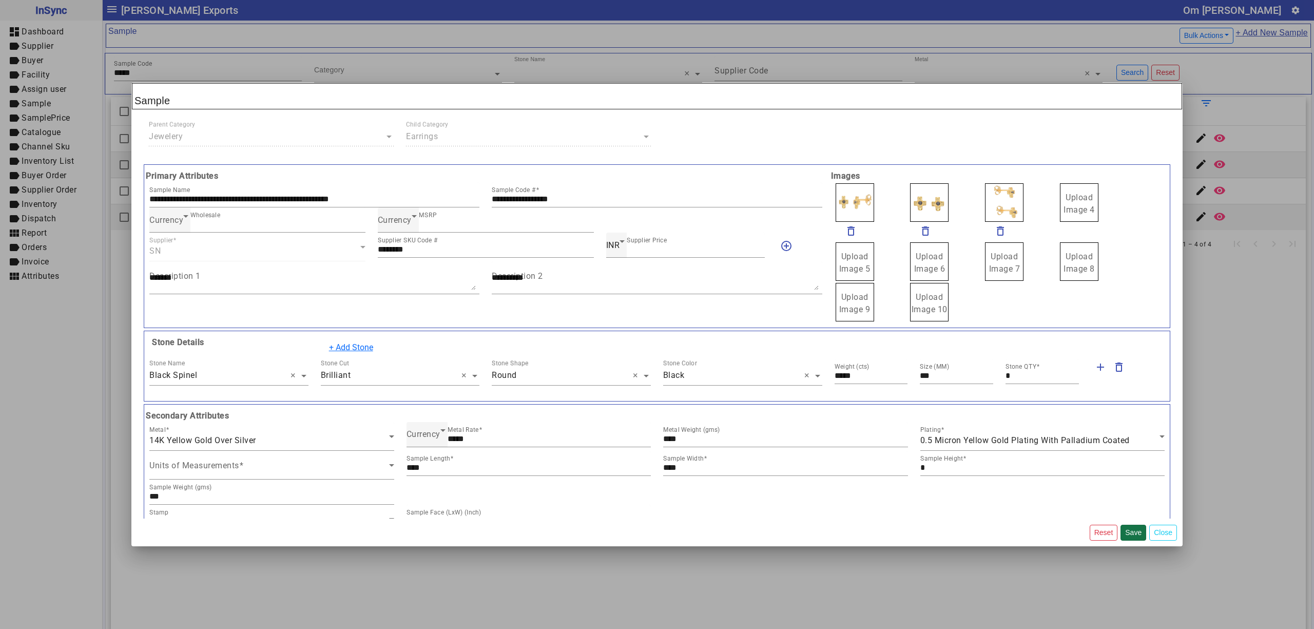
click at [1132, 531] on button "Save" at bounding box center [1133, 532] width 26 height 16
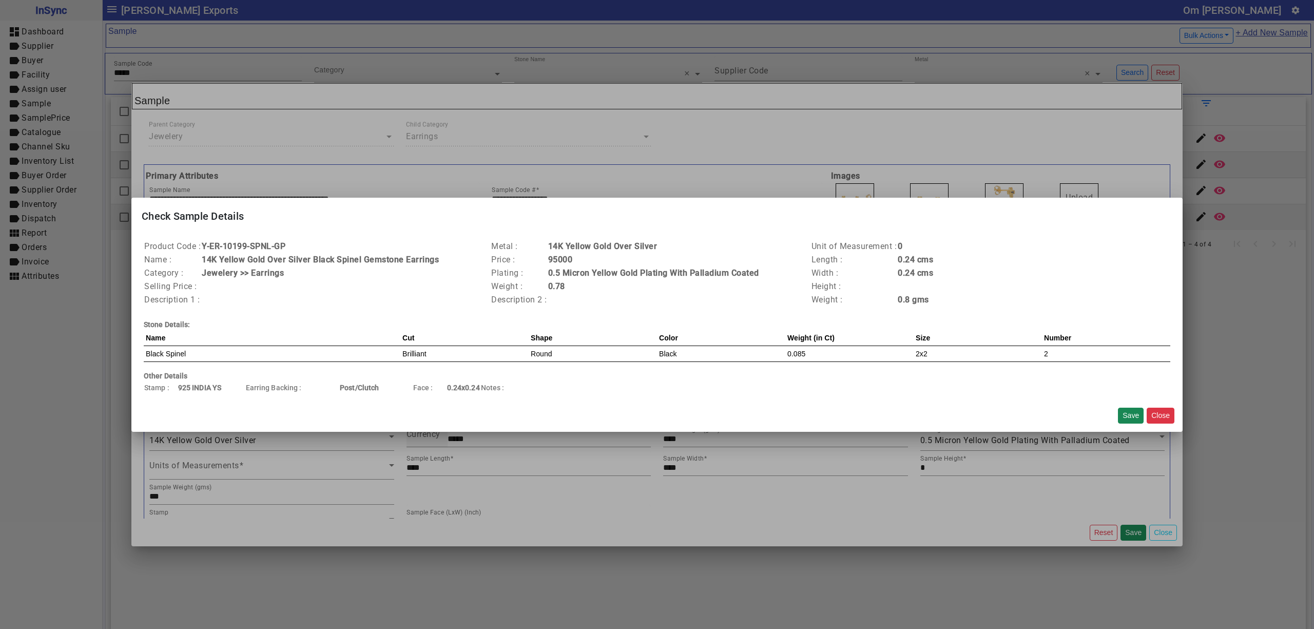
click at [1127, 405] on div "Save Close" at bounding box center [1146, 415] width 65 height 24
click at [1129, 415] on button "Save" at bounding box center [1131, 415] width 26 height 16
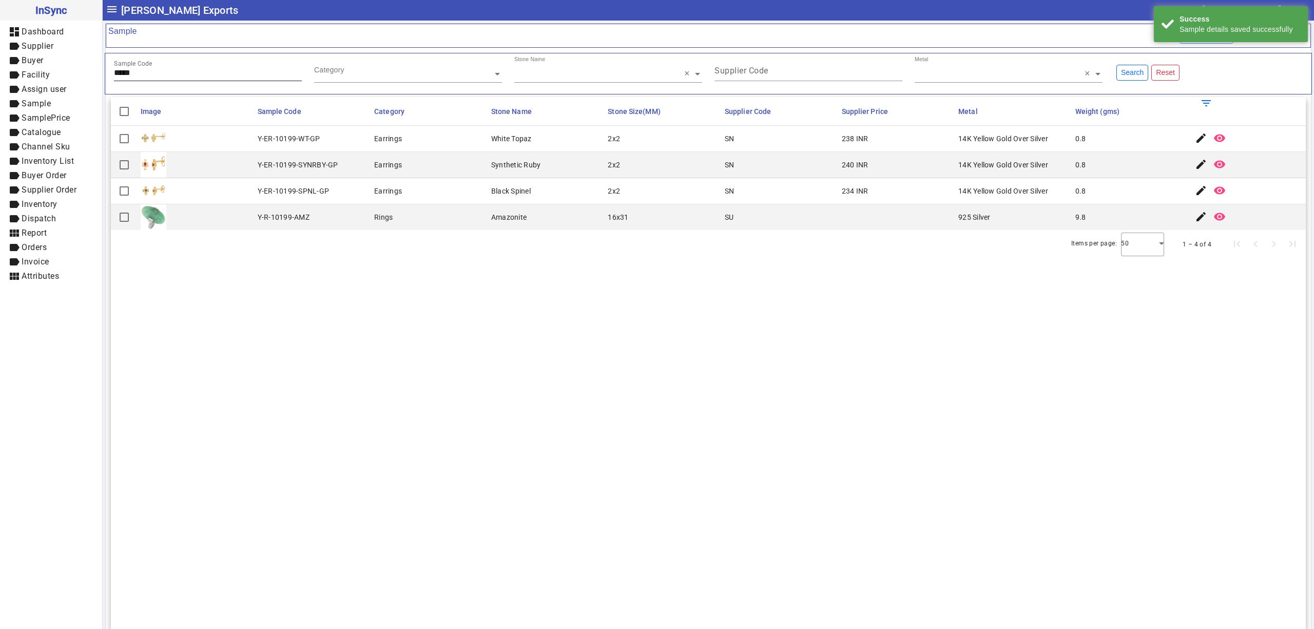
click at [177, 72] on input "*****" at bounding box center [208, 72] width 188 height 9
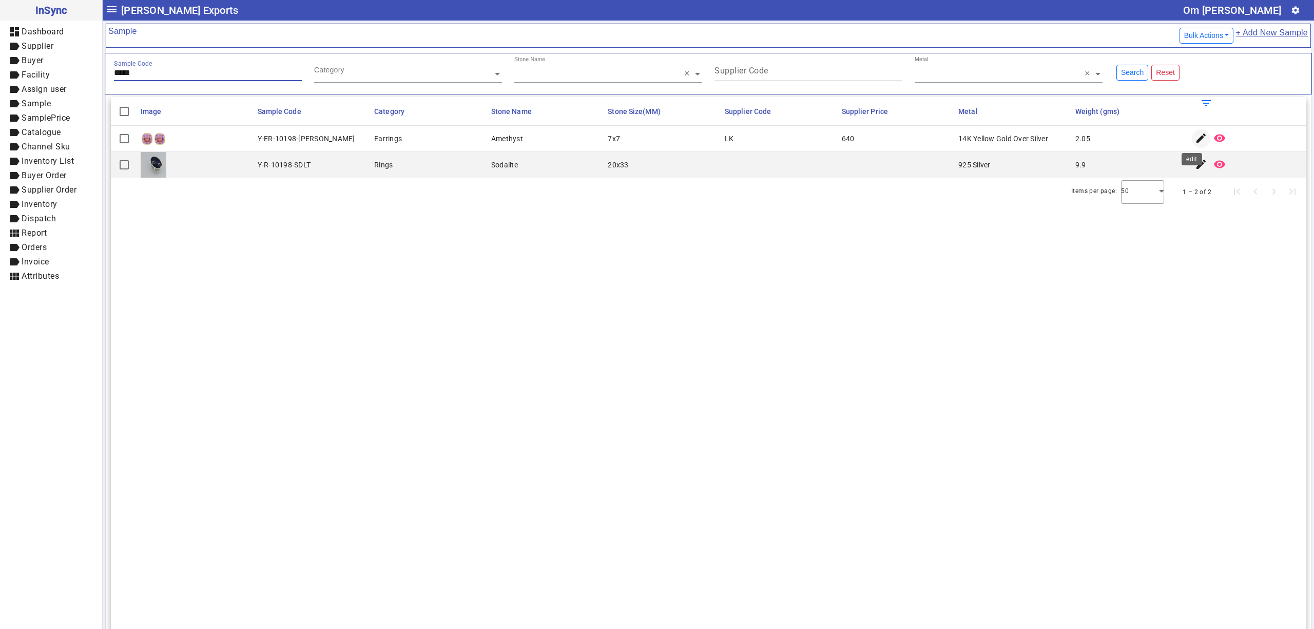
click at [1195, 134] on mat-icon "edit" at bounding box center [1201, 138] width 12 height 12
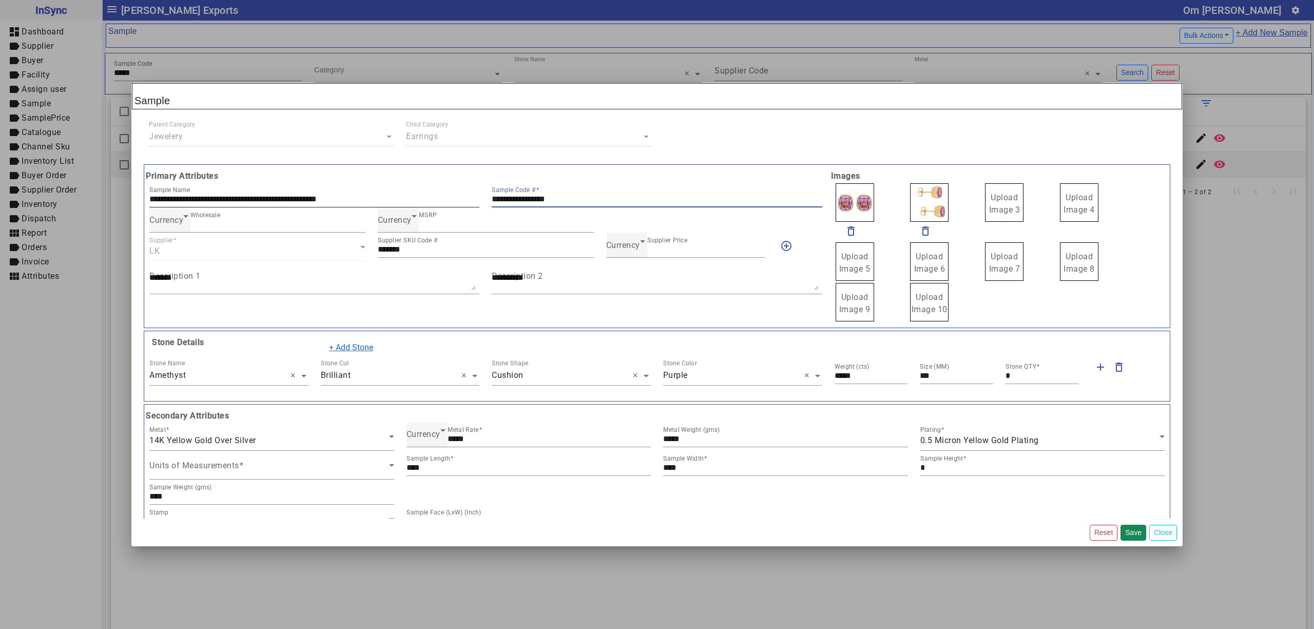
drag, startPoint x: 591, startPoint y: 198, endPoint x: 434, endPoint y: 196, distance: 157.6
click at [434, 197] on div "**********" at bounding box center [485, 194] width 685 height 25
click at [629, 248] on span "Currency" at bounding box center [623, 245] width 34 height 10
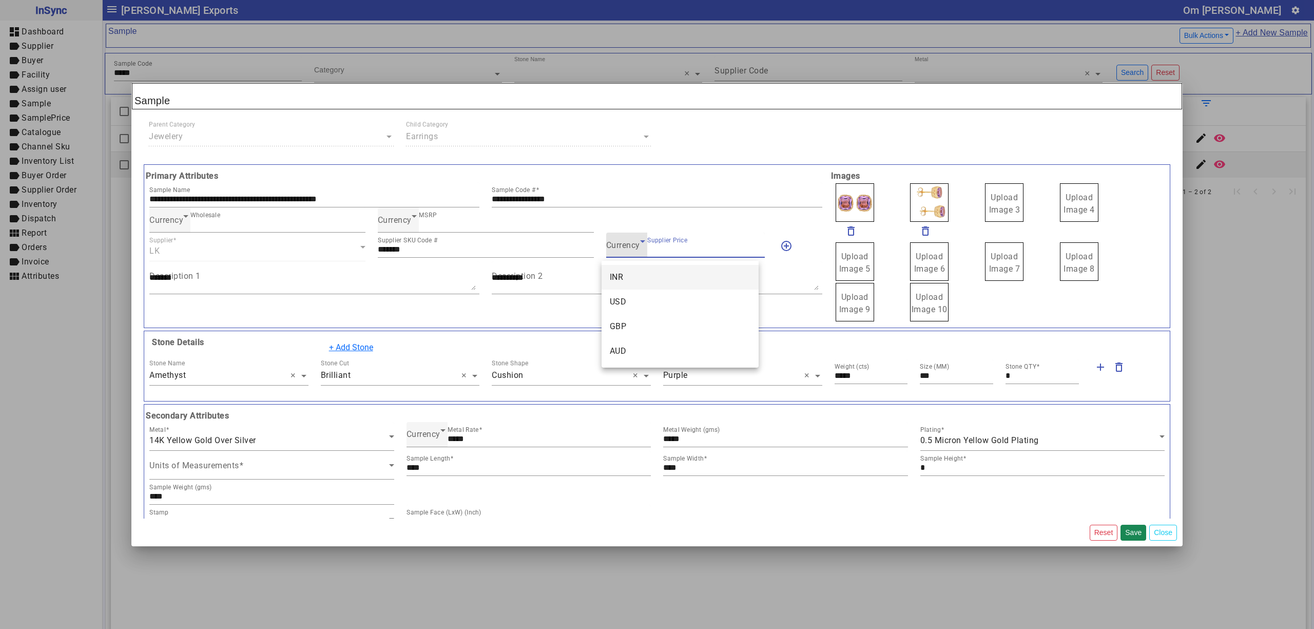
click at [625, 274] on mat-option "INR" at bounding box center [679, 277] width 157 height 25
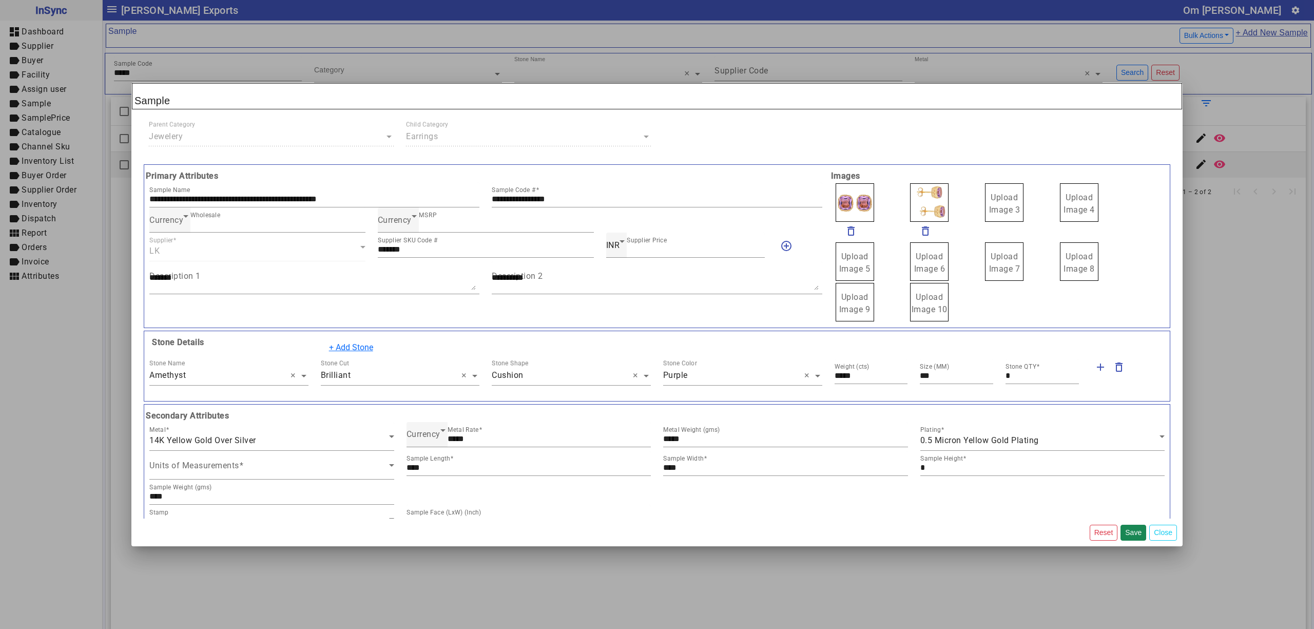
drag, startPoint x: 974, startPoint y: 208, endPoint x: 980, endPoint y: 192, distance: 16.9
click at [1006, 198] on span "Upload Image 3" at bounding box center [1004, 203] width 31 height 22
click at [0, 0] on input "Upload Image 3" at bounding box center [0, 0] width 0 height 0
drag, startPoint x: 933, startPoint y: 198, endPoint x: 926, endPoint y: 190, distance: 10.5
drag, startPoint x: 909, startPoint y: 194, endPoint x: 915, endPoint y: 207, distance: 14.3
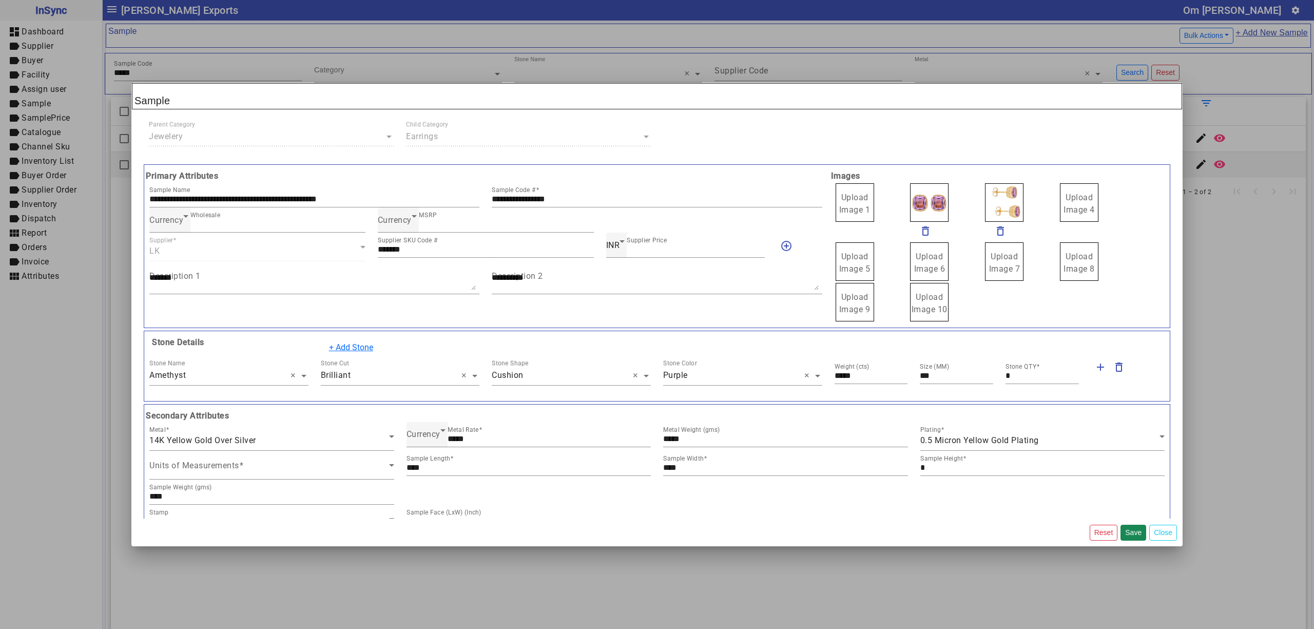
click at [859, 201] on span "Upload Image 1" at bounding box center [854, 203] width 31 height 22
click at [0, 0] on input "Upload Image 1" at bounding box center [0, 0] width 0 height 0
click at [1130, 530] on button "Save" at bounding box center [1133, 532] width 26 height 16
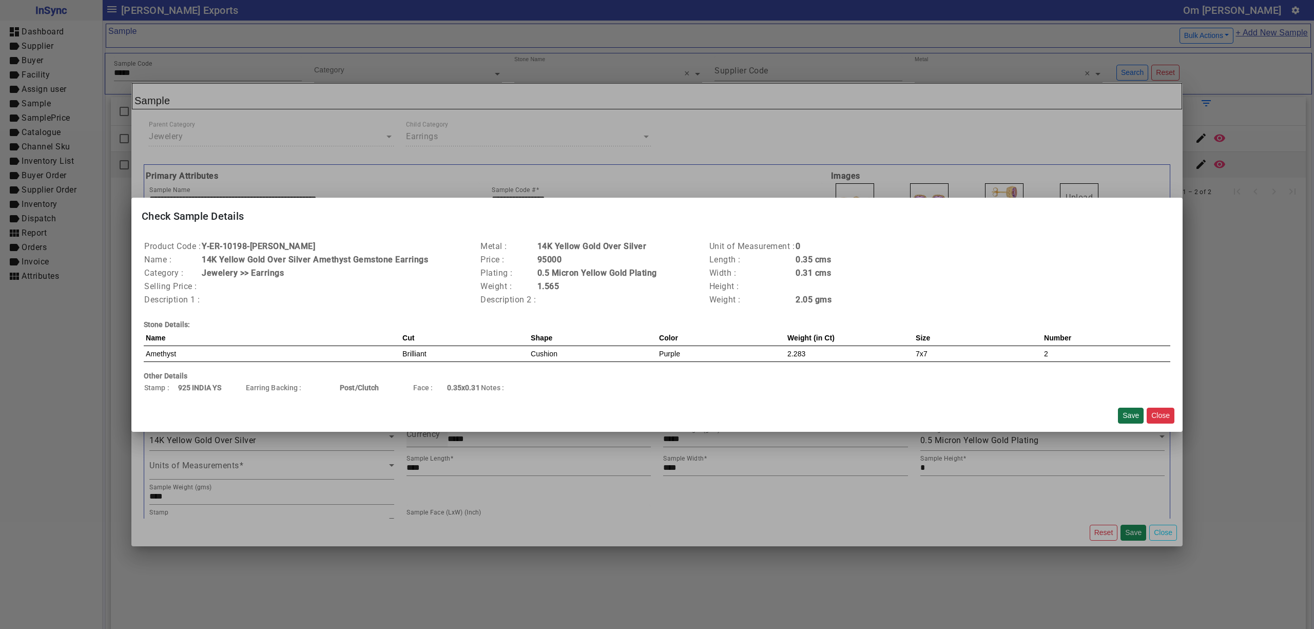
click at [1131, 407] on button "Save" at bounding box center [1131, 415] width 26 height 16
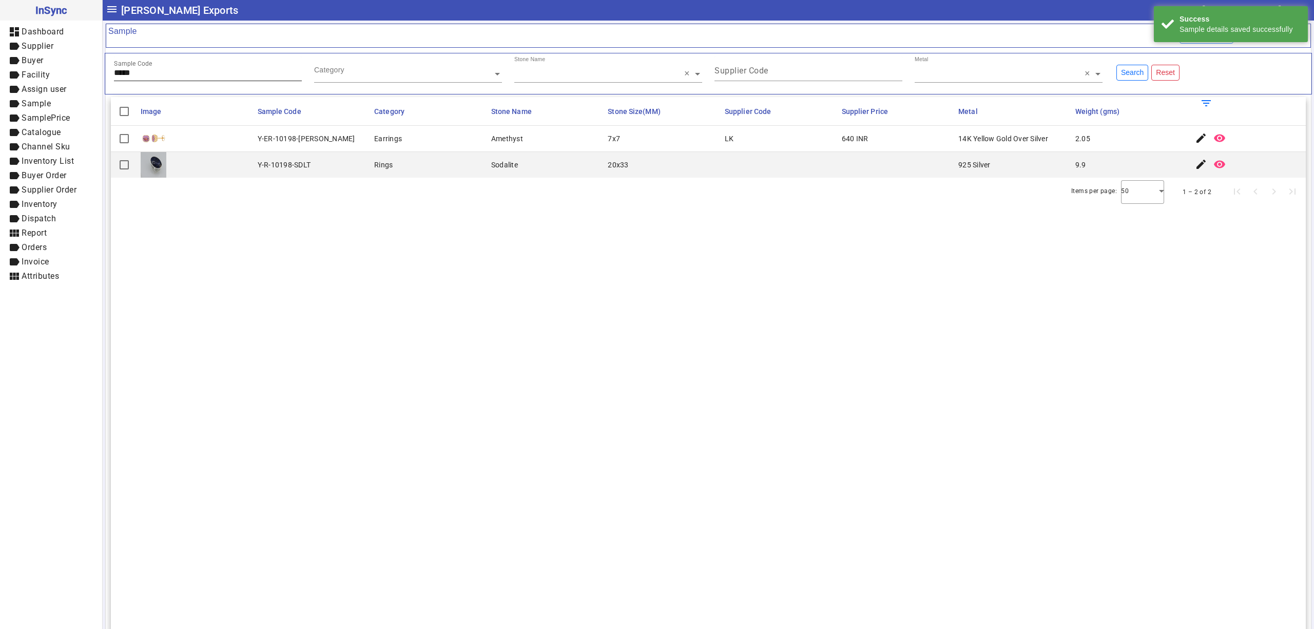
click at [181, 72] on input "*****" at bounding box center [208, 72] width 188 height 9
type input "*****"
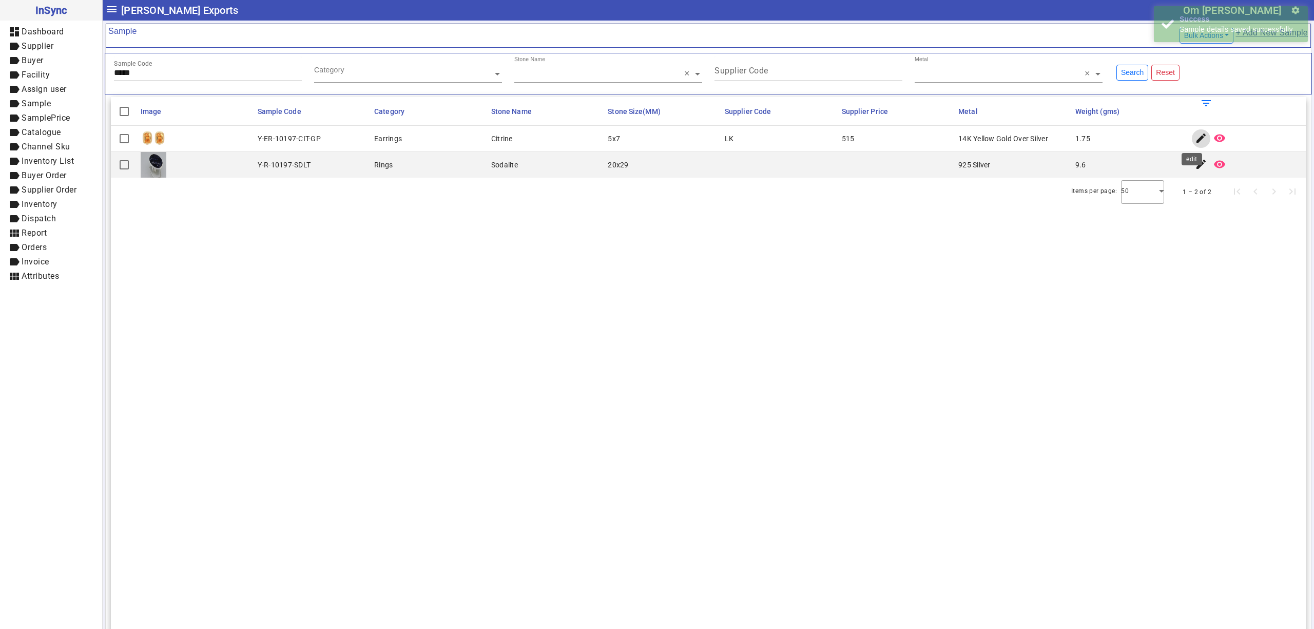
click at [1195, 135] on mat-icon "edit" at bounding box center [1201, 138] width 12 height 12
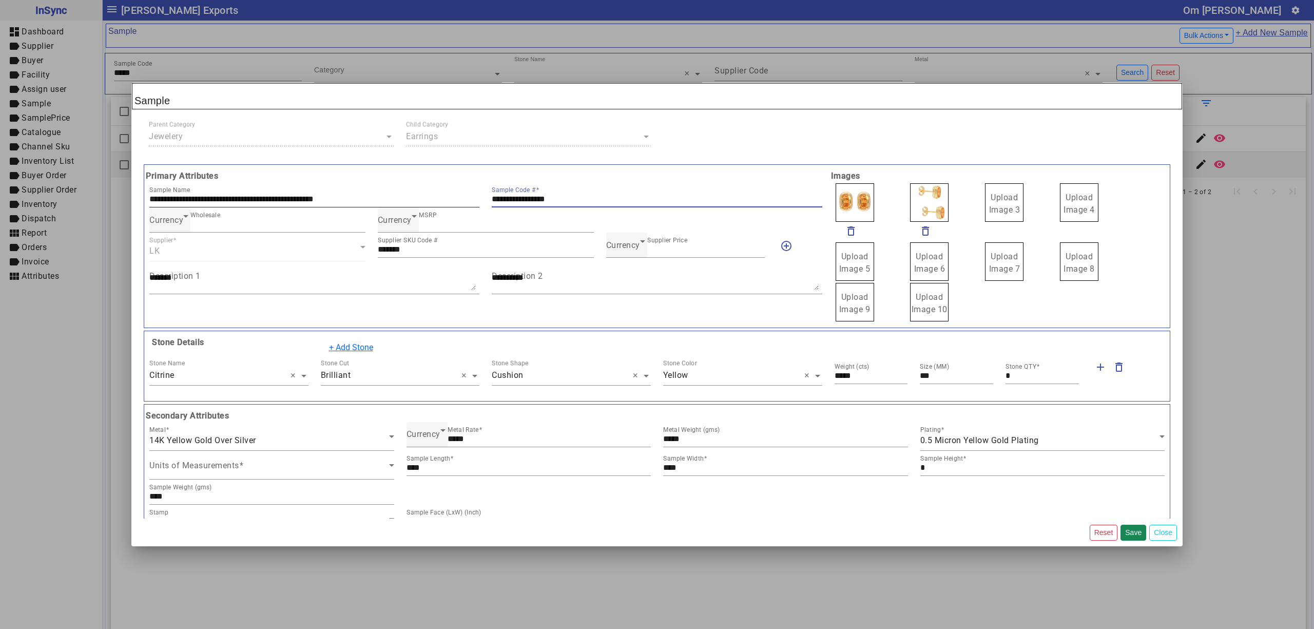
drag, startPoint x: 573, startPoint y: 200, endPoint x: 425, endPoint y: 199, distance: 147.8
click at [426, 200] on div "**********" at bounding box center [485, 194] width 685 height 25
click at [636, 245] on icon at bounding box center [642, 241] width 12 height 12
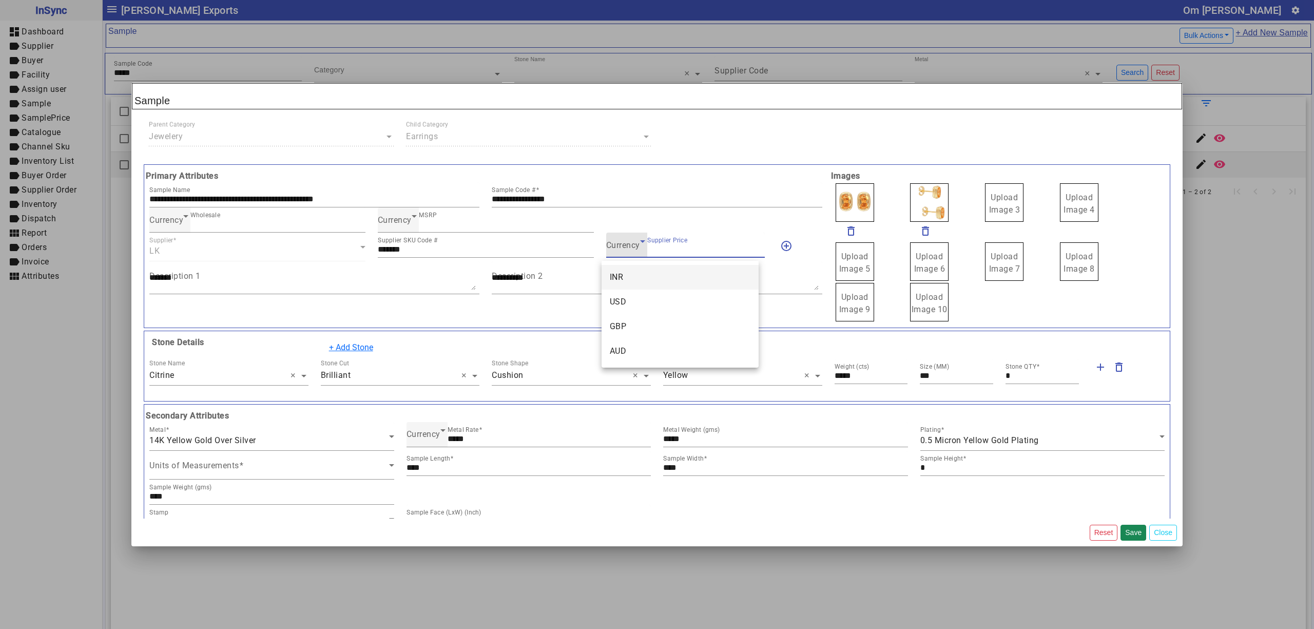
click at [627, 271] on mat-option "INR" at bounding box center [679, 277] width 157 height 25
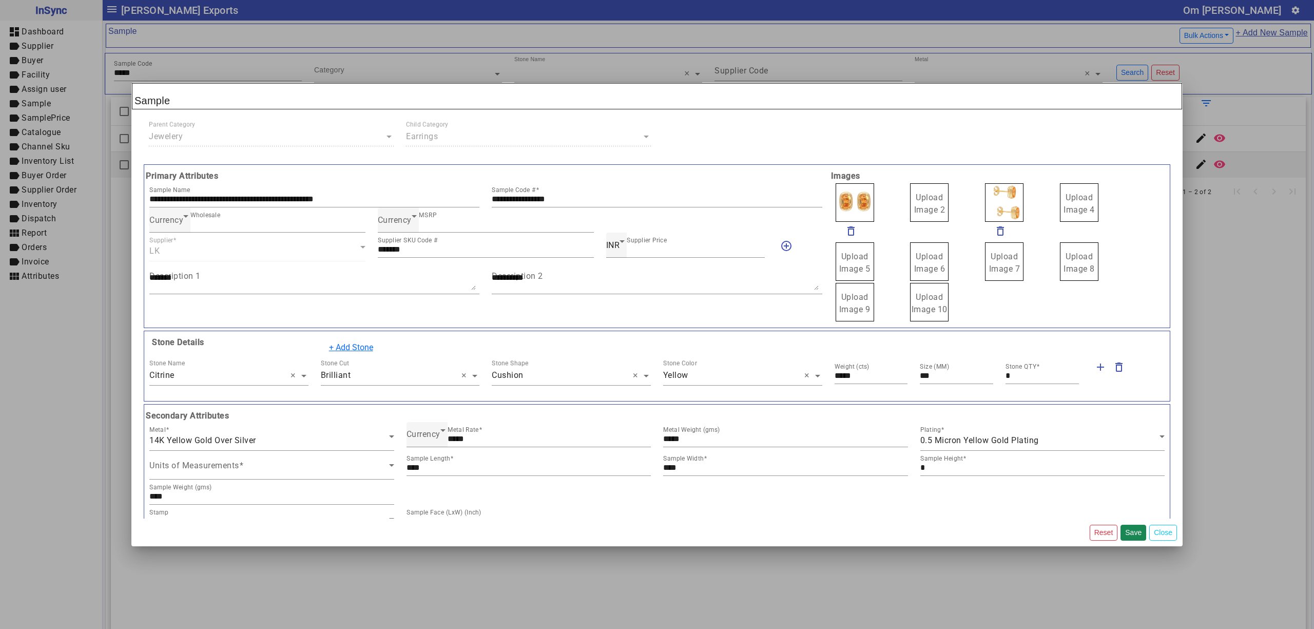
drag, startPoint x: 922, startPoint y: 197, endPoint x: 919, endPoint y: 193, distance: 5.5
click at [875, 200] on div "Upload Image 1" at bounding box center [875, 202] width 83 height 41
click at [859, 200] on span "Upload Image 1" at bounding box center [854, 203] width 31 height 22
click at [0, 0] on input "Upload Image 1" at bounding box center [0, 0] width 0 height 0
click at [1173, 536] on button "Close" at bounding box center [1163, 532] width 28 height 16
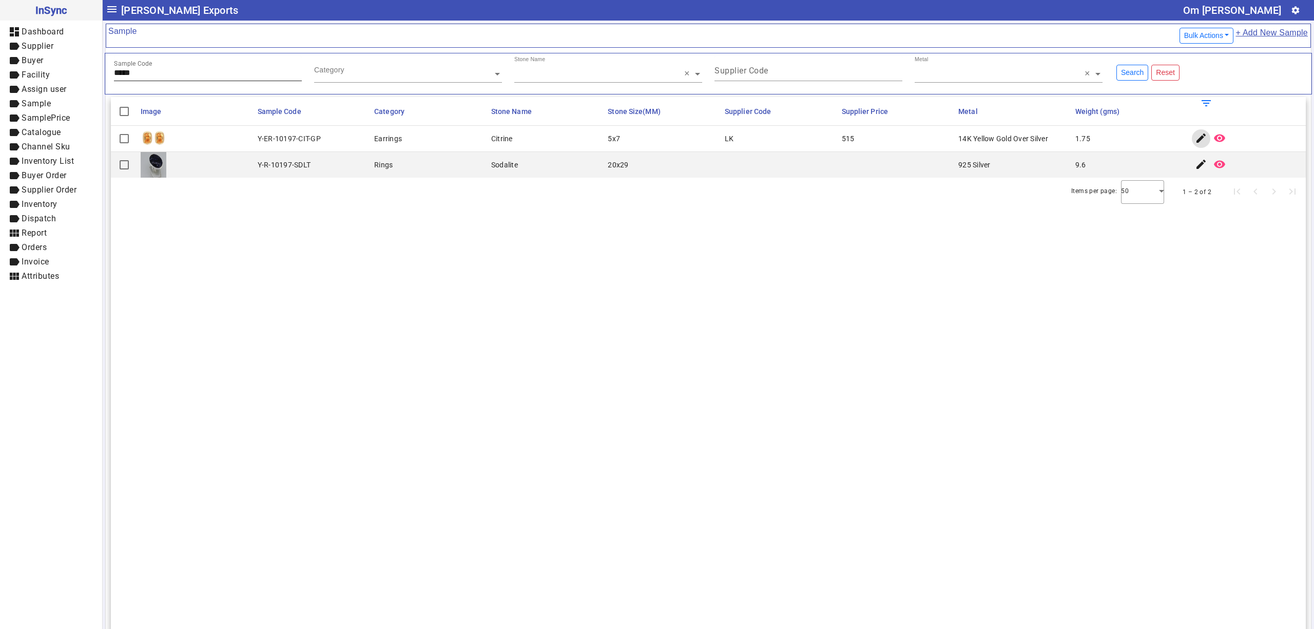
click at [167, 66] on div "Sample Code *****" at bounding box center [208, 68] width 188 height 25
type input "*****"
click at [1195, 140] on mat-icon "edit" at bounding box center [1201, 138] width 12 height 12
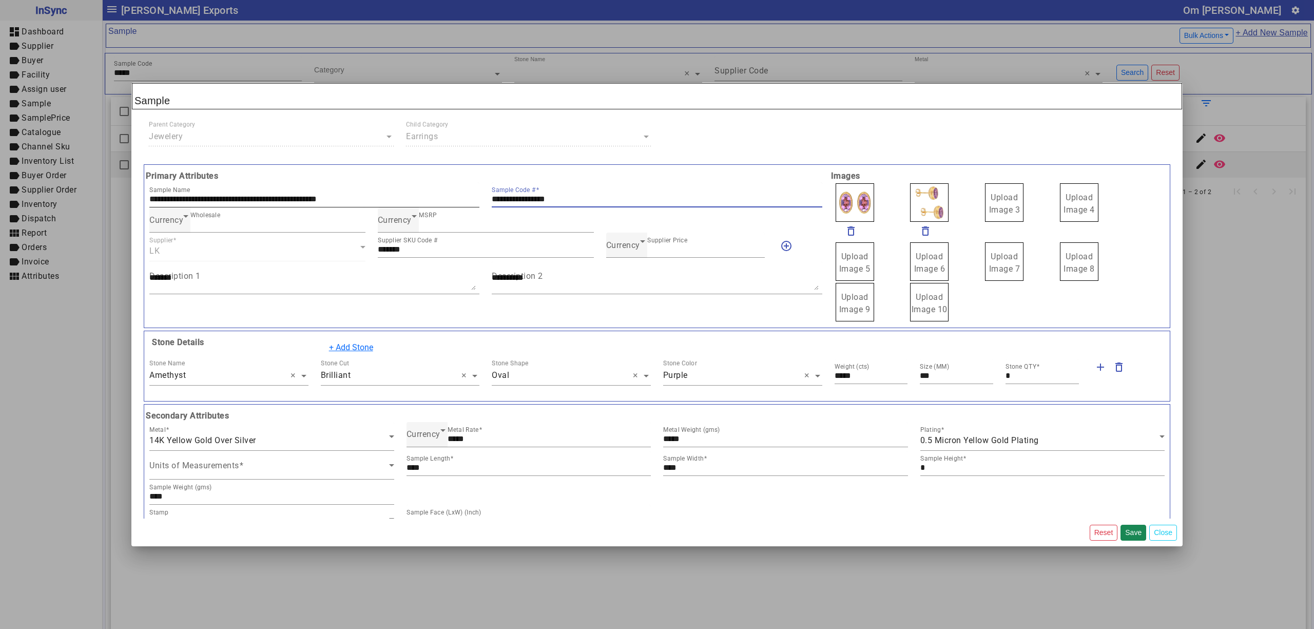
drag, startPoint x: 572, startPoint y: 202, endPoint x: 375, endPoint y: 202, distance: 197.1
click at [375, 202] on div "**********" at bounding box center [485, 194] width 685 height 25
click at [621, 248] on span "Currency" at bounding box center [623, 245] width 34 height 10
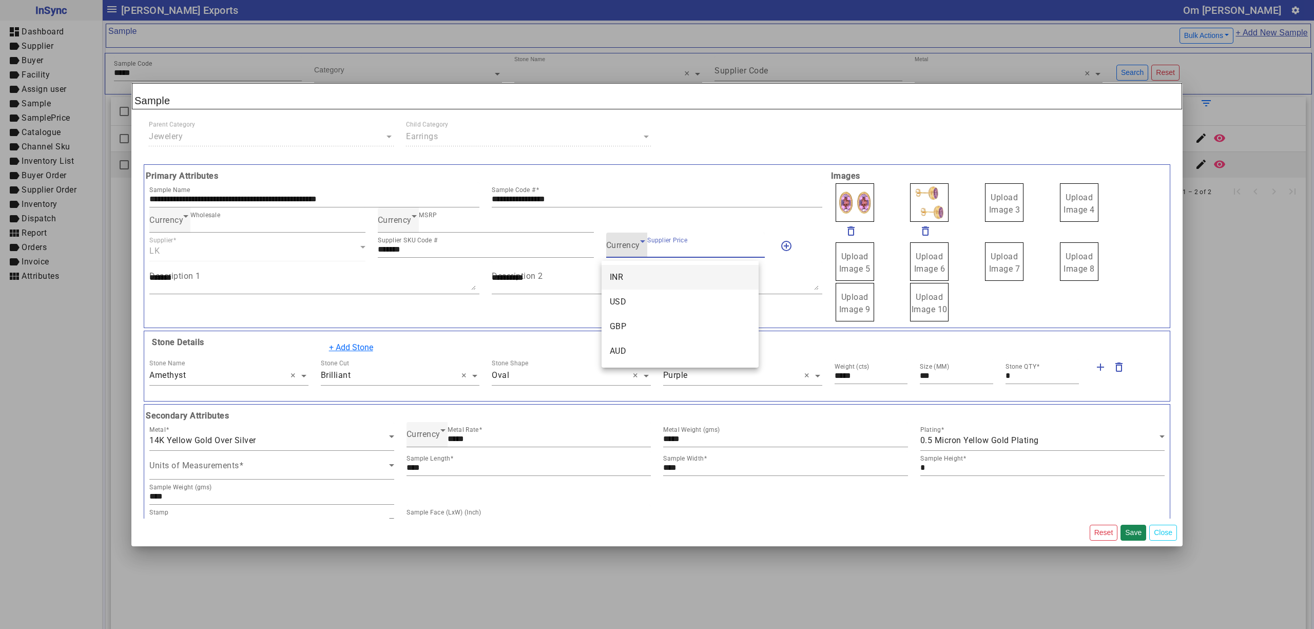
click at [639, 276] on mat-option "INR" at bounding box center [679, 277] width 157 height 25
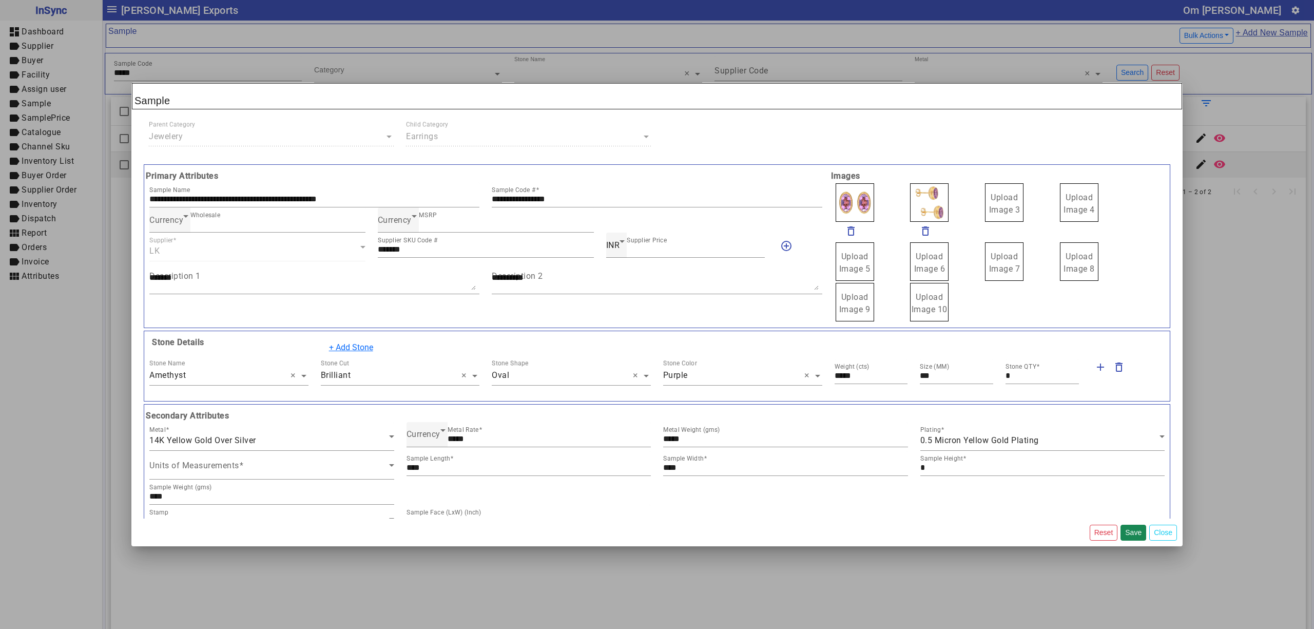
drag, startPoint x: 996, startPoint y: 197, endPoint x: 1000, endPoint y: 202, distance: 6.5
click at [870, 202] on div "Upload Image 1" at bounding box center [875, 202] width 83 height 41
click at [855, 202] on span "Upload Image 1" at bounding box center [854, 203] width 31 height 22
click at [0, 0] on input "Upload Image 1" at bounding box center [0, 0] width 0 height 0
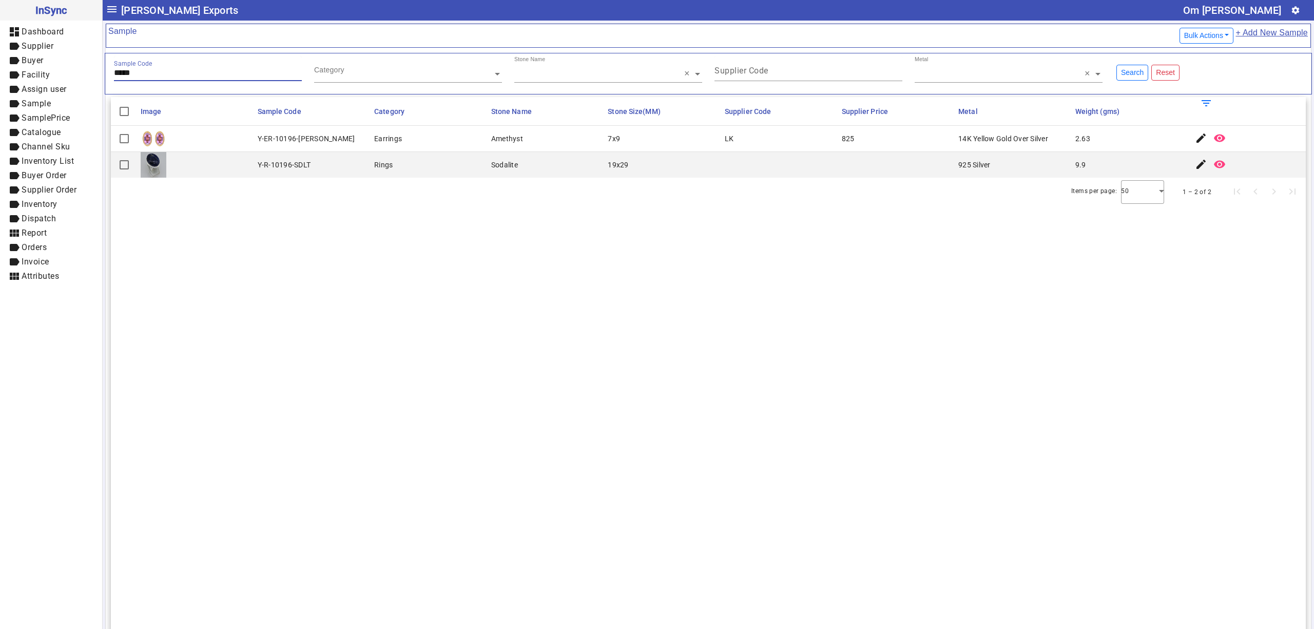
click at [183, 75] on input "*****" at bounding box center [208, 72] width 188 height 9
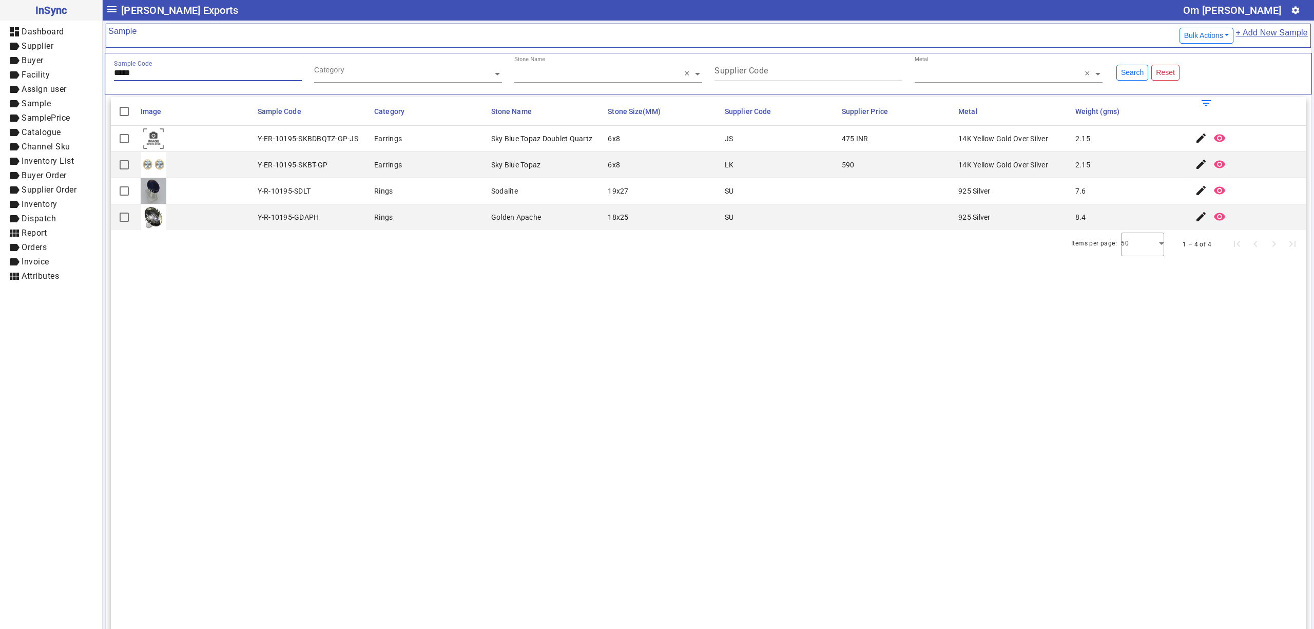
click at [167, 73] on input "*****" at bounding box center [208, 72] width 188 height 9
type input "*****"
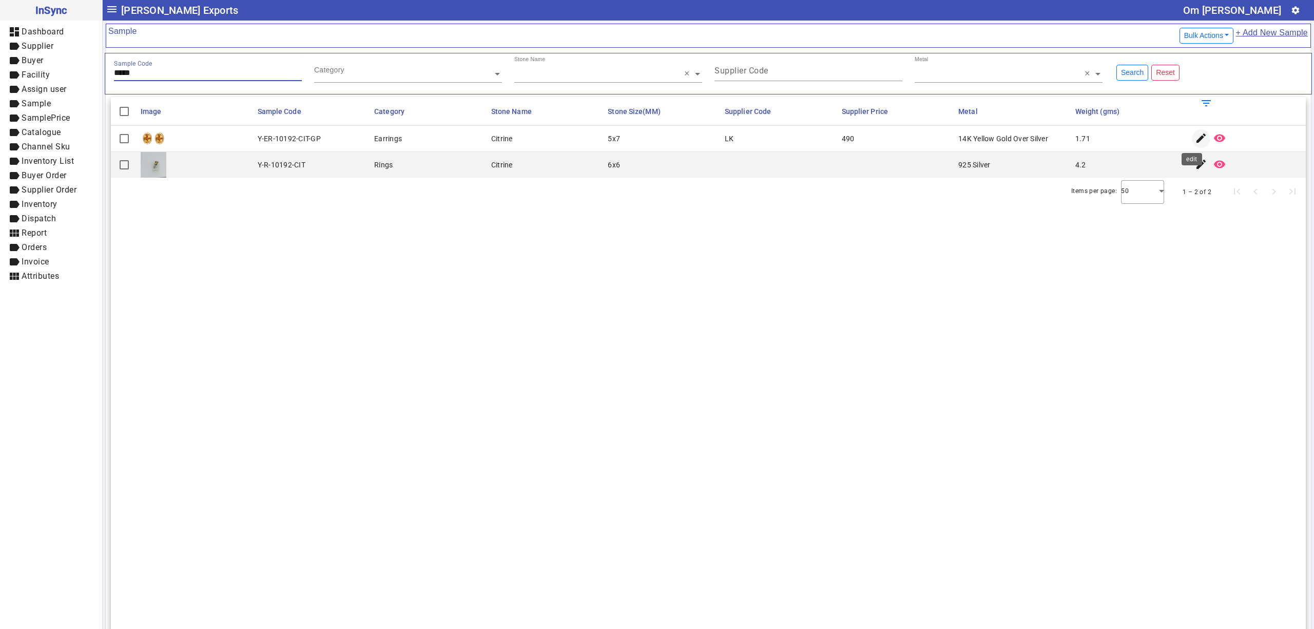
click at [1195, 140] on mat-icon "edit" at bounding box center [1201, 138] width 12 height 12
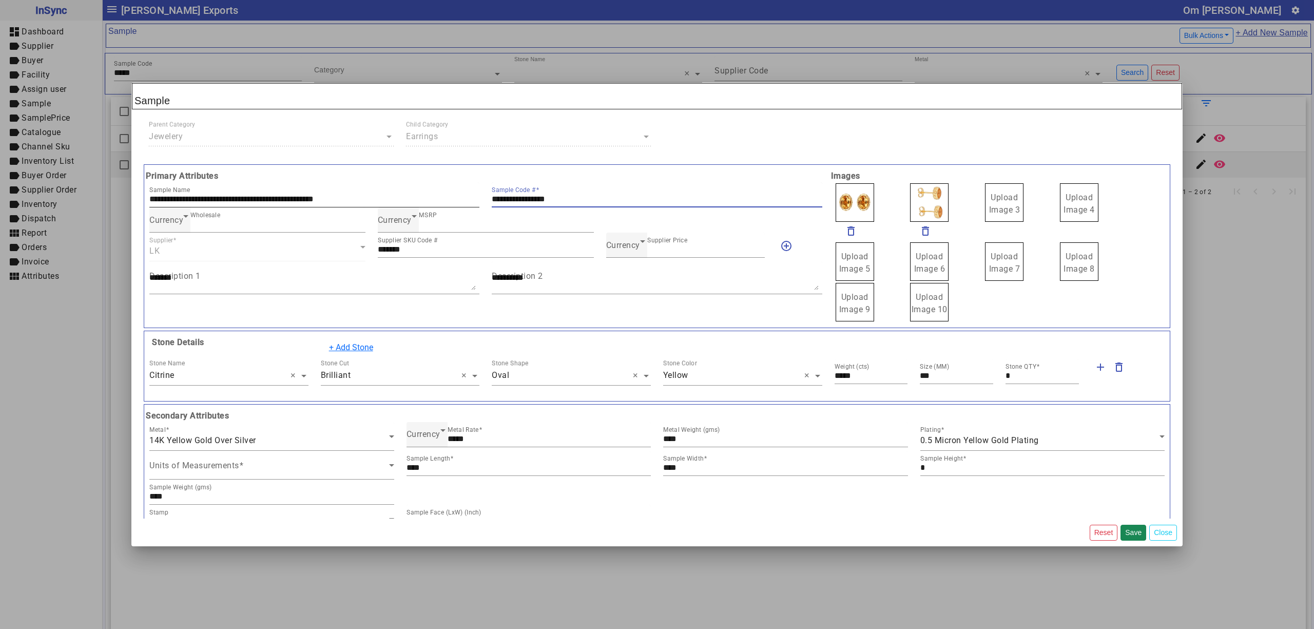
drag, startPoint x: 588, startPoint y: 198, endPoint x: 352, endPoint y: 196, distance: 236.1
click at [361, 201] on div "**********" at bounding box center [485, 194] width 685 height 25
click at [614, 236] on div "Currency Supplier Price ***" at bounding box center [685, 244] width 159 height 25
click at [619, 243] on span "Currency" at bounding box center [623, 245] width 34 height 10
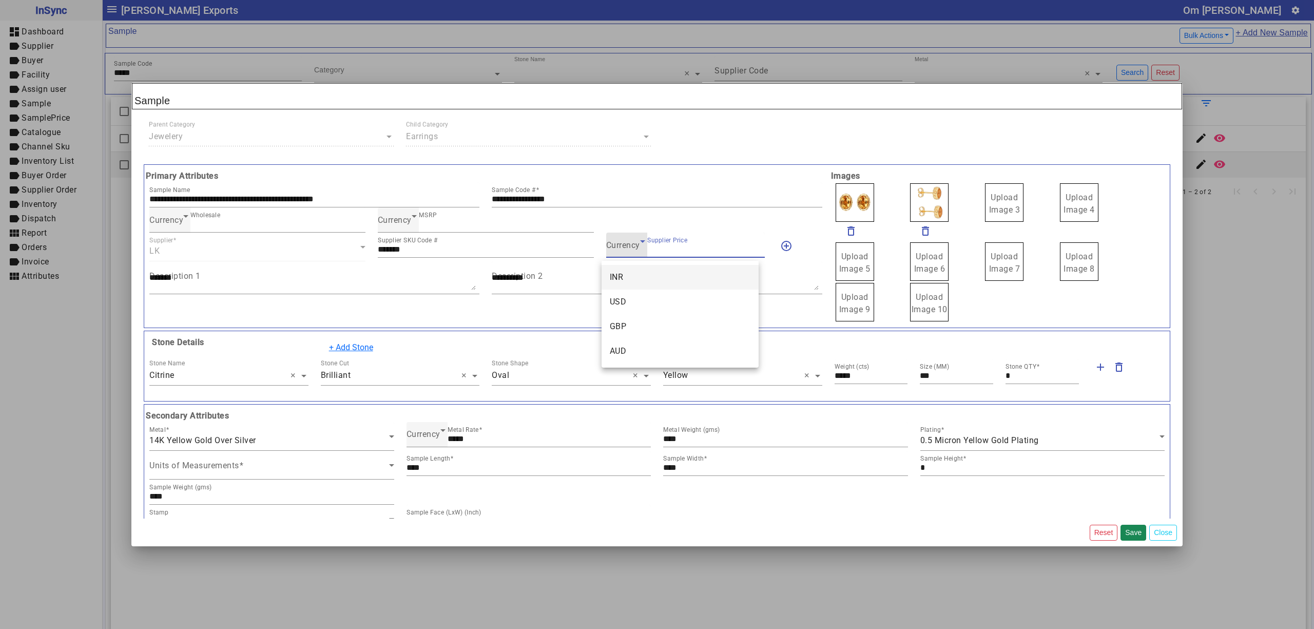
click at [645, 274] on mat-option "INR" at bounding box center [679, 277] width 157 height 25
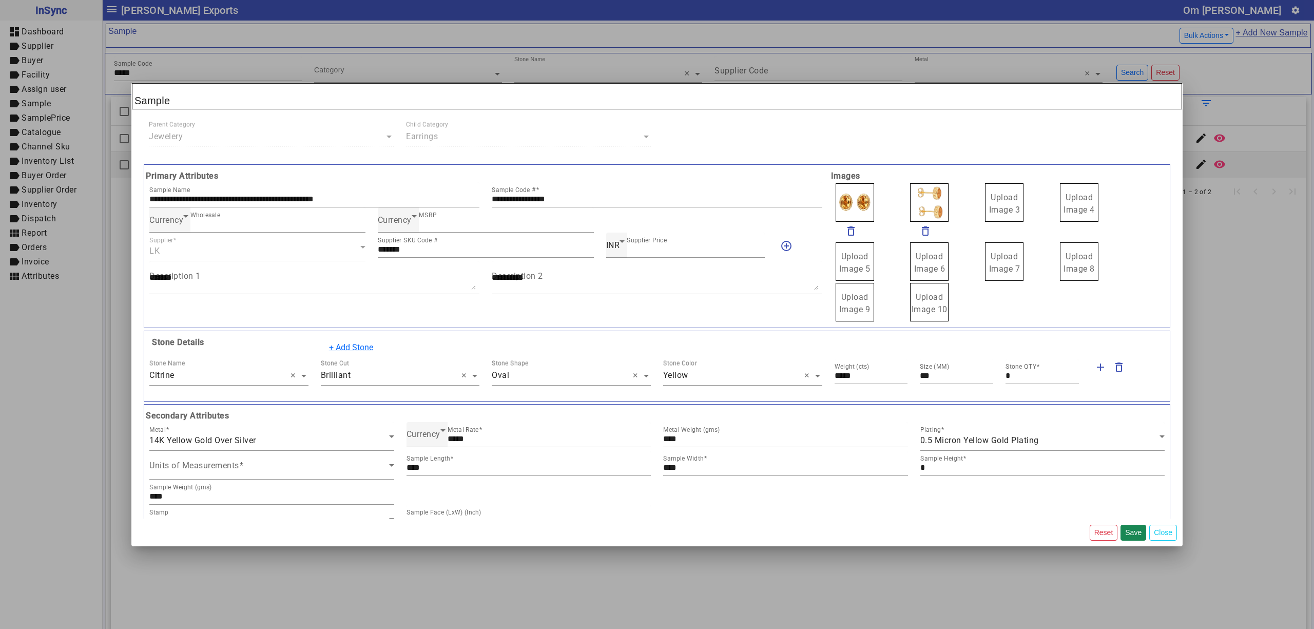
drag, startPoint x: 996, startPoint y: 201, endPoint x: 1014, endPoint y: 210, distance: 20.0
click at [843, 197] on span "Upload Image 1" at bounding box center [854, 203] width 31 height 22
click at [0, 0] on input "Upload Image 1" at bounding box center [0, 0] width 0 height 0
click at [1131, 530] on button "Save" at bounding box center [1133, 532] width 26 height 16
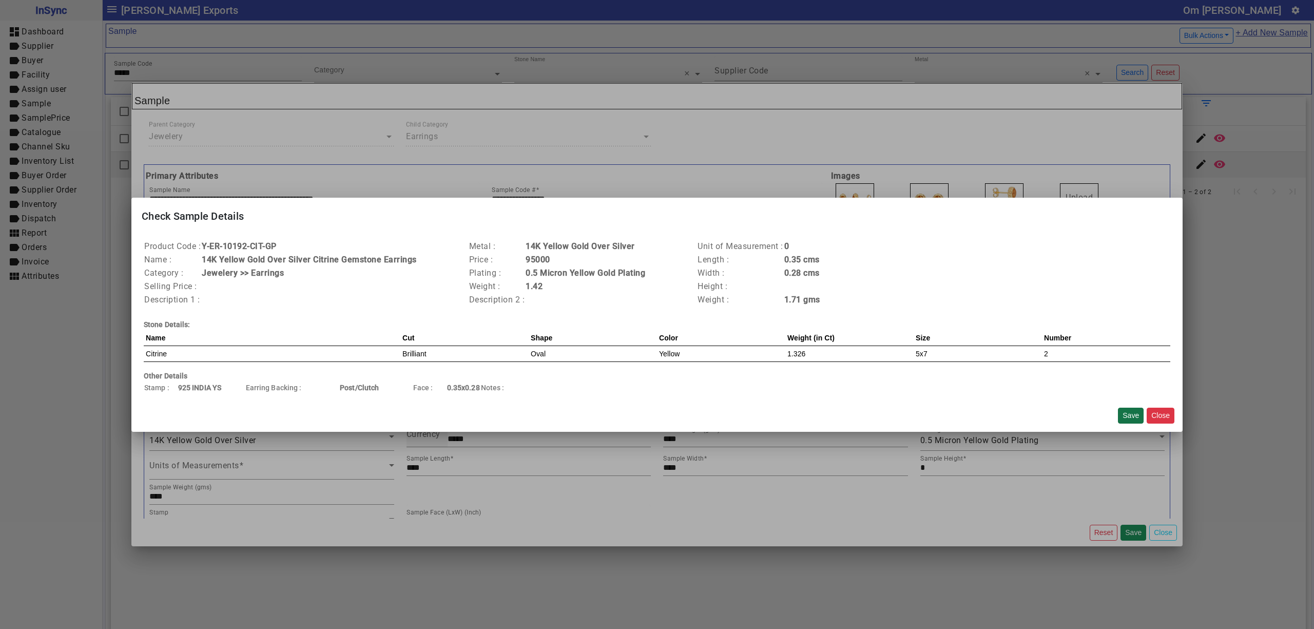
click at [1121, 419] on button "Save" at bounding box center [1131, 415] width 26 height 16
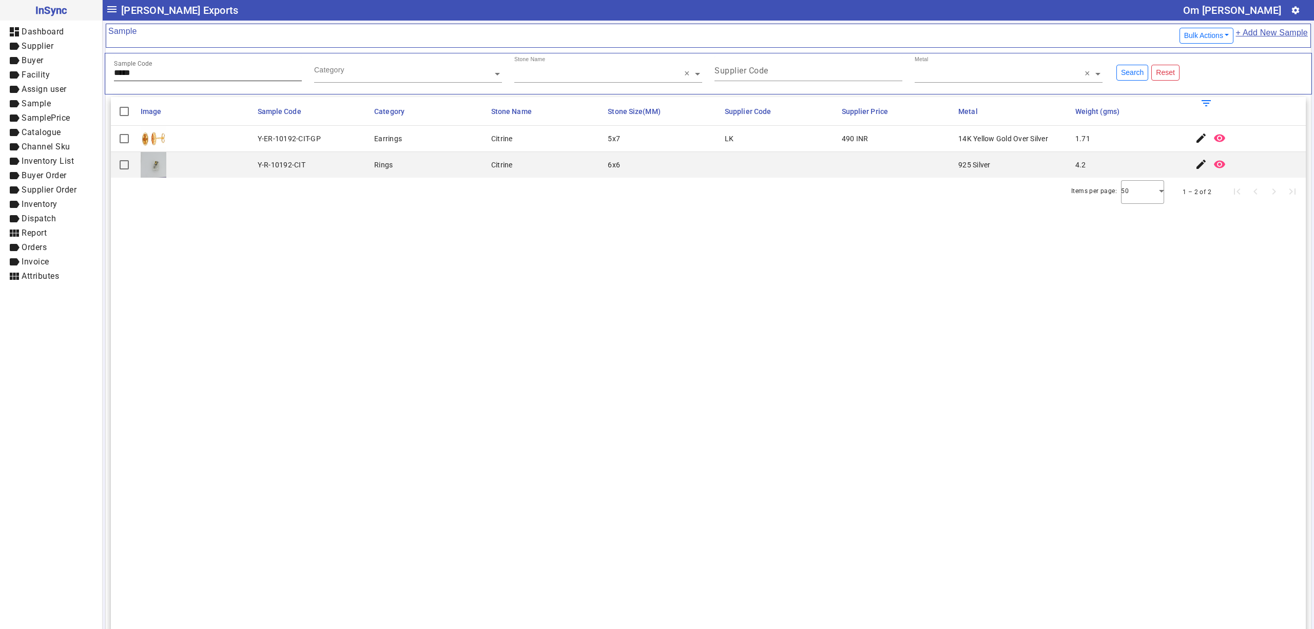
click at [173, 76] on input "*****" at bounding box center [208, 72] width 188 height 9
click at [1195, 140] on mat-icon "edit" at bounding box center [1201, 138] width 12 height 12
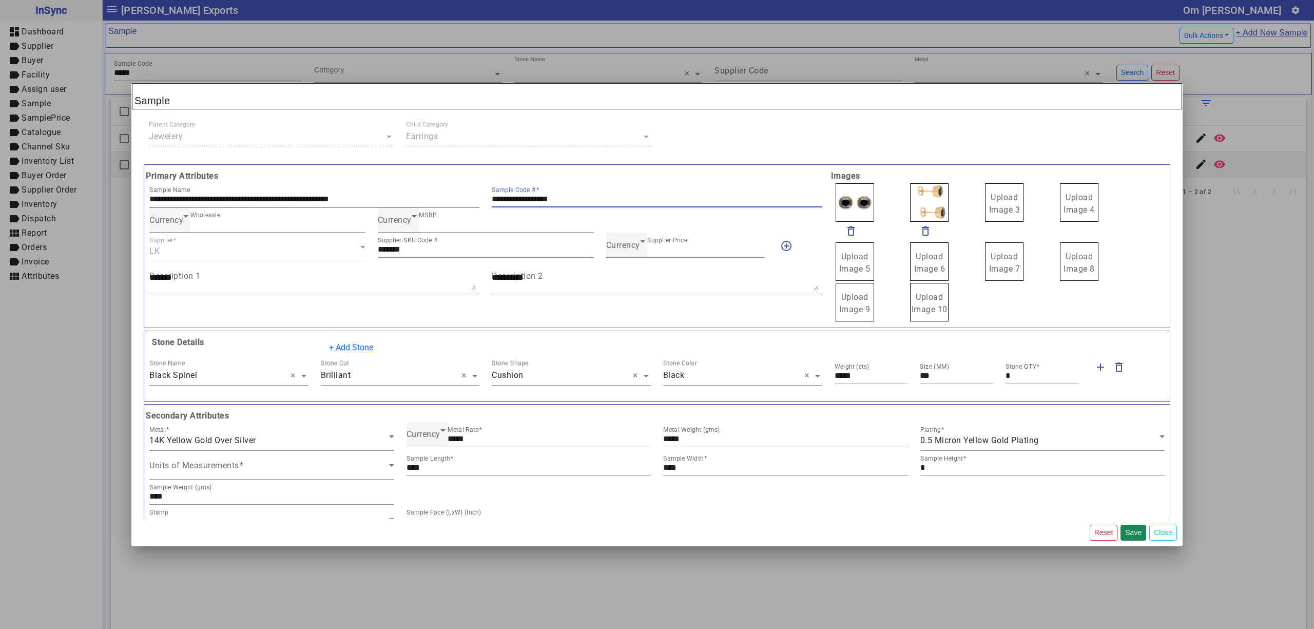
drag, startPoint x: 606, startPoint y: 196, endPoint x: 458, endPoint y: 193, distance: 147.8
click at [460, 194] on div "**********" at bounding box center [485, 194] width 685 height 25
click at [624, 247] on span "Currency" at bounding box center [623, 245] width 34 height 10
click at [640, 269] on mat-option "INR" at bounding box center [679, 277] width 157 height 25
click at [997, 204] on label "Upload Image 3" at bounding box center [1004, 202] width 38 height 38
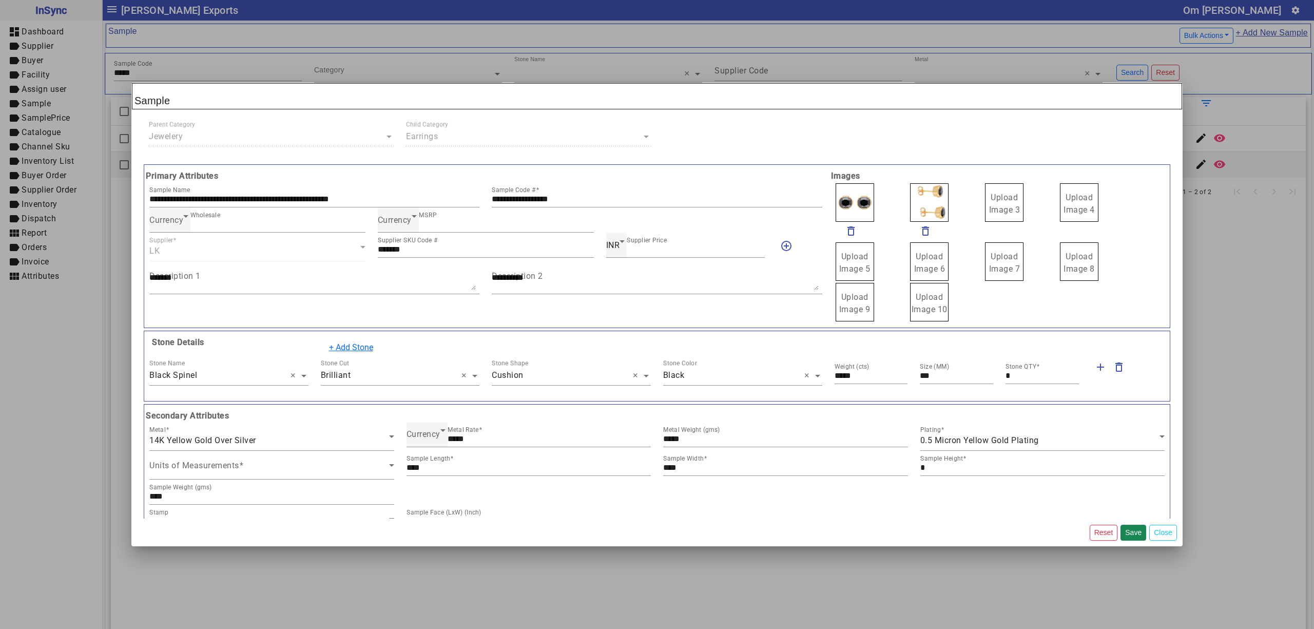
click at [0, 0] on input "Upload Image 3" at bounding box center [0, 0] width 0 height 0
drag, startPoint x: 1002, startPoint y: 212, endPoint x: 986, endPoint y: 197, distance: 22.5
click at [894, 199] on div "delete_outline" at bounding box center [875, 211] width 83 height 59
drag, startPoint x: 867, startPoint y: 202, endPoint x: 862, endPoint y: 198, distance: 6.2
drag, startPoint x: 883, startPoint y: 196, endPoint x: 885, endPoint y: 203, distance: 7.6
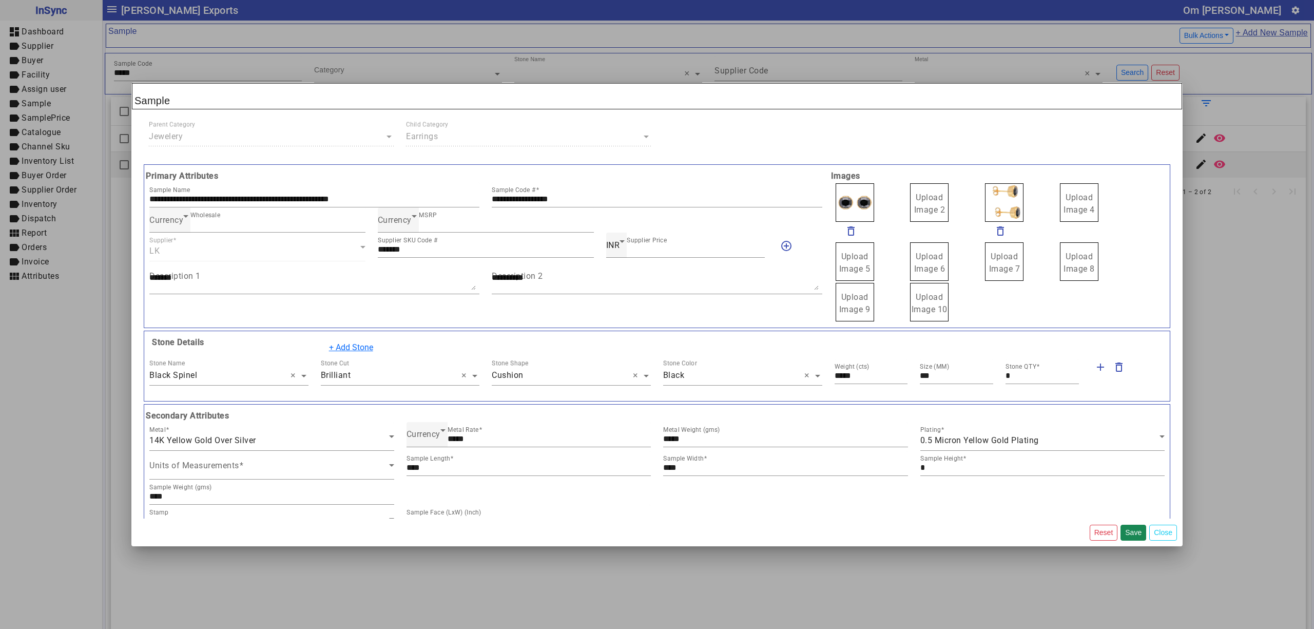
drag, startPoint x: 885, startPoint y: 203, endPoint x: 879, endPoint y: 180, distance: 24.5
drag, startPoint x: 885, startPoint y: 187, endPoint x: 891, endPoint y: 199, distance: 13.5
click at [842, 204] on label "Upload Image 1" at bounding box center [854, 202] width 38 height 38
click at [0, 0] on input "Upload Image 1" at bounding box center [0, 0] width 0 height 0
click at [1134, 527] on button "Save" at bounding box center [1133, 532] width 26 height 16
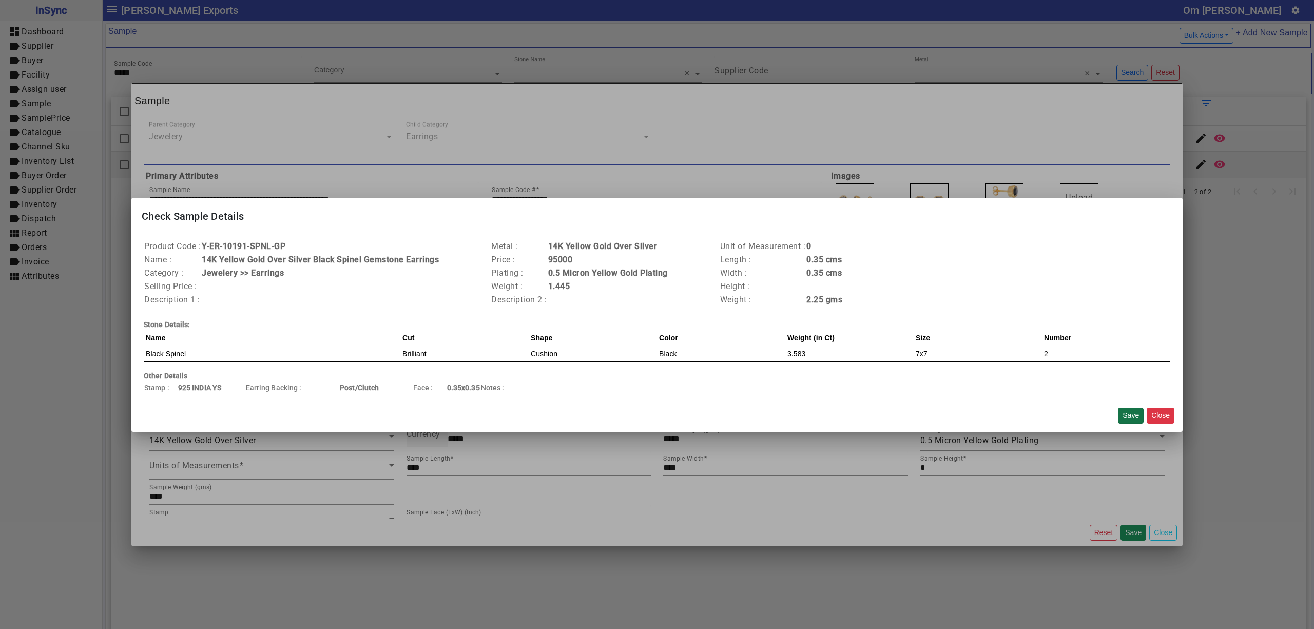
click at [1128, 417] on button "Save" at bounding box center [1131, 415] width 26 height 16
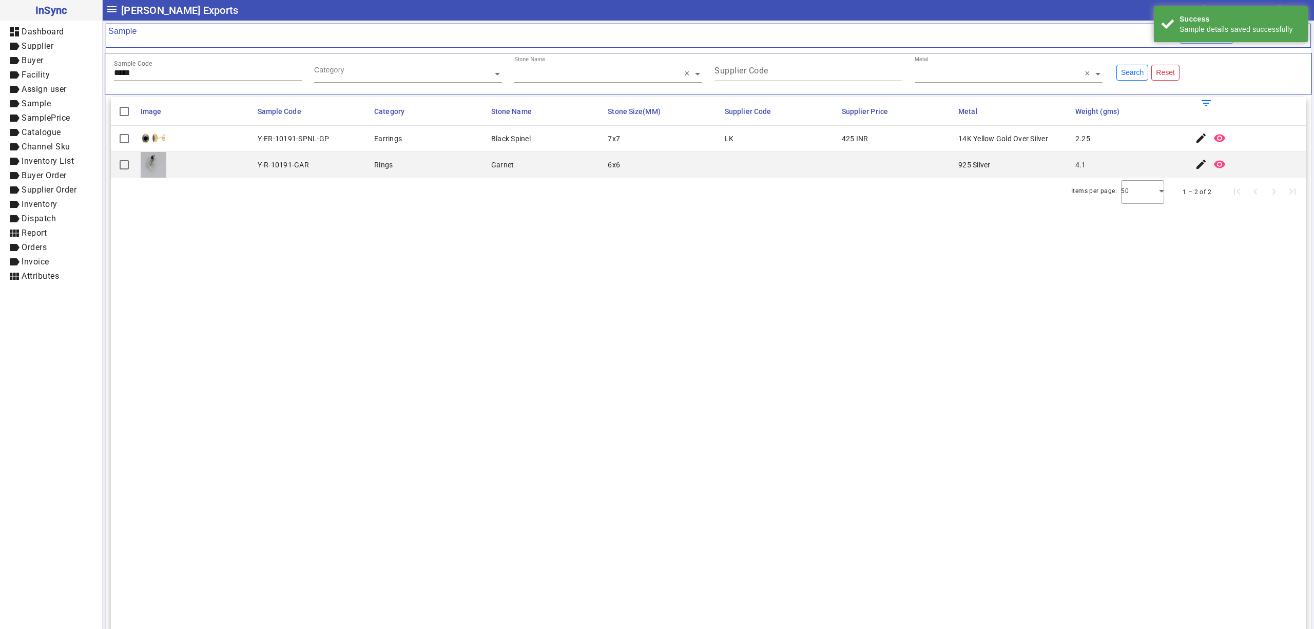
click at [186, 77] on input "*****" at bounding box center [208, 72] width 188 height 9
click at [1195, 140] on mat-icon "edit" at bounding box center [1201, 138] width 12 height 12
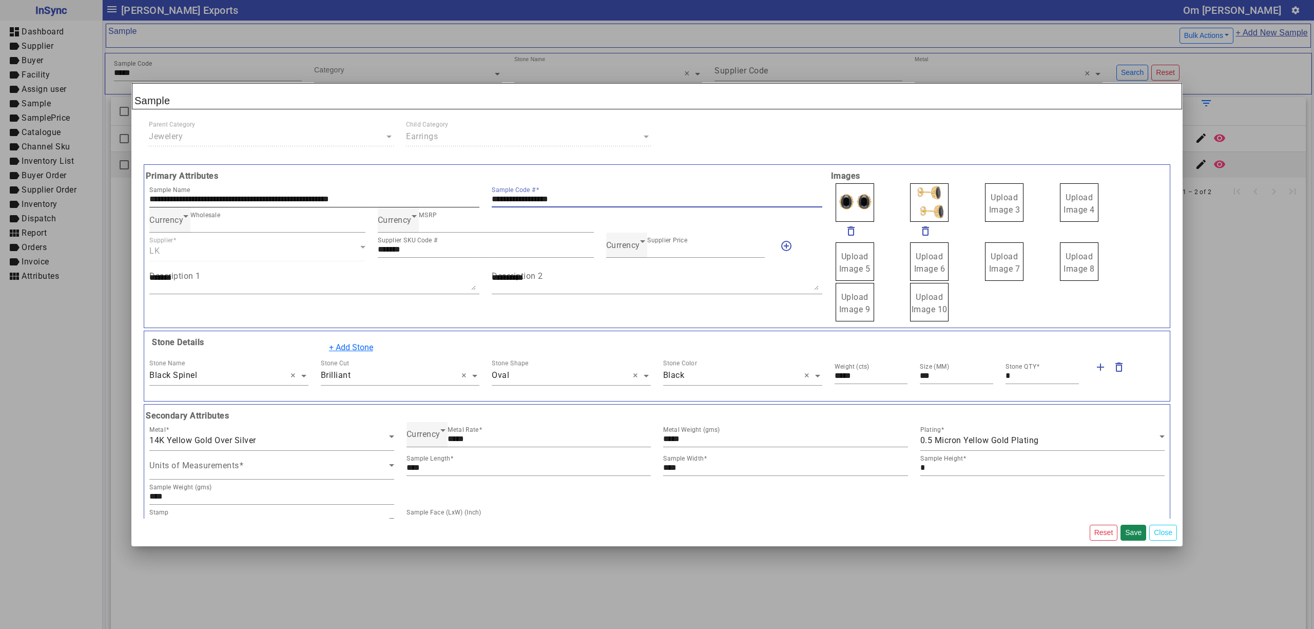
drag, startPoint x: 617, startPoint y: 202, endPoint x: 413, endPoint y: 197, distance: 203.8
click at [415, 198] on div "**********" at bounding box center [485, 194] width 685 height 25
drag, startPoint x: 902, startPoint y: 192, endPoint x: 902, endPoint y: 200, distance: 8.2
click at [859, 199] on span "Upload Image 1" at bounding box center [854, 203] width 31 height 22
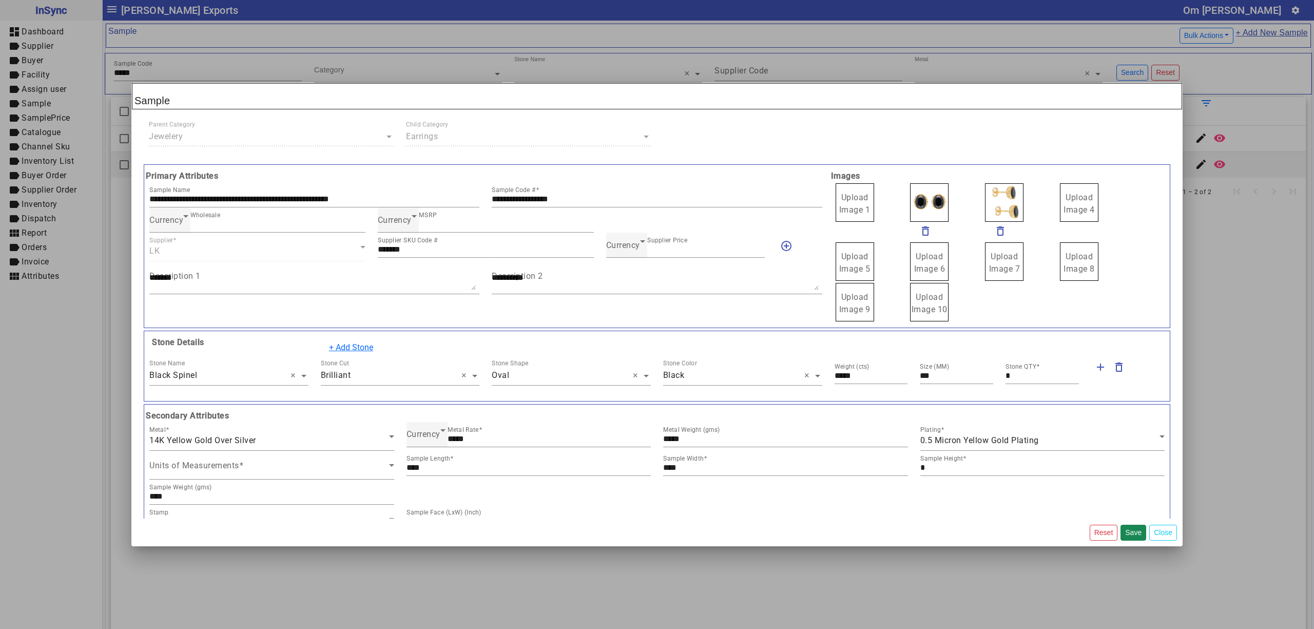
click at [852, 189] on label "Upload Image 1" at bounding box center [854, 202] width 38 height 38
click at [0, 0] on input "Upload Image 1" at bounding box center [0, 0] width 0 height 0
click at [609, 245] on span "Currency" at bounding box center [623, 245] width 34 height 10
click at [627, 280] on mat-option "INR" at bounding box center [679, 277] width 157 height 25
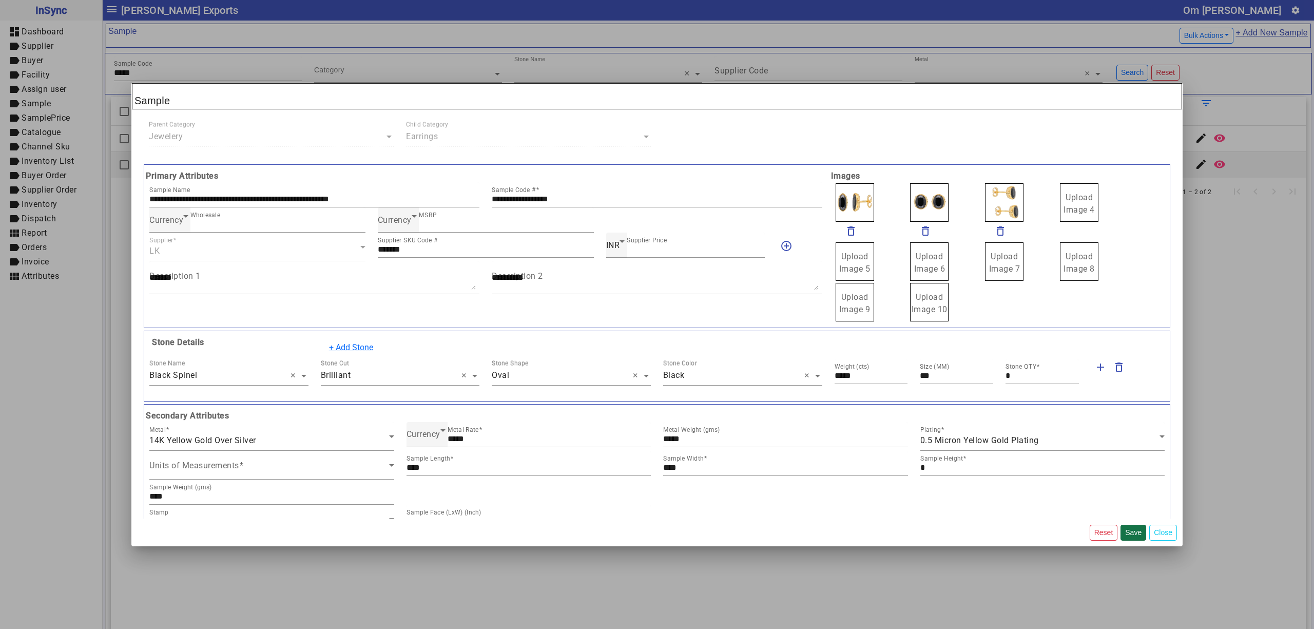
click at [1133, 531] on button "Save" at bounding box center [1133, 532] width 26 height 16
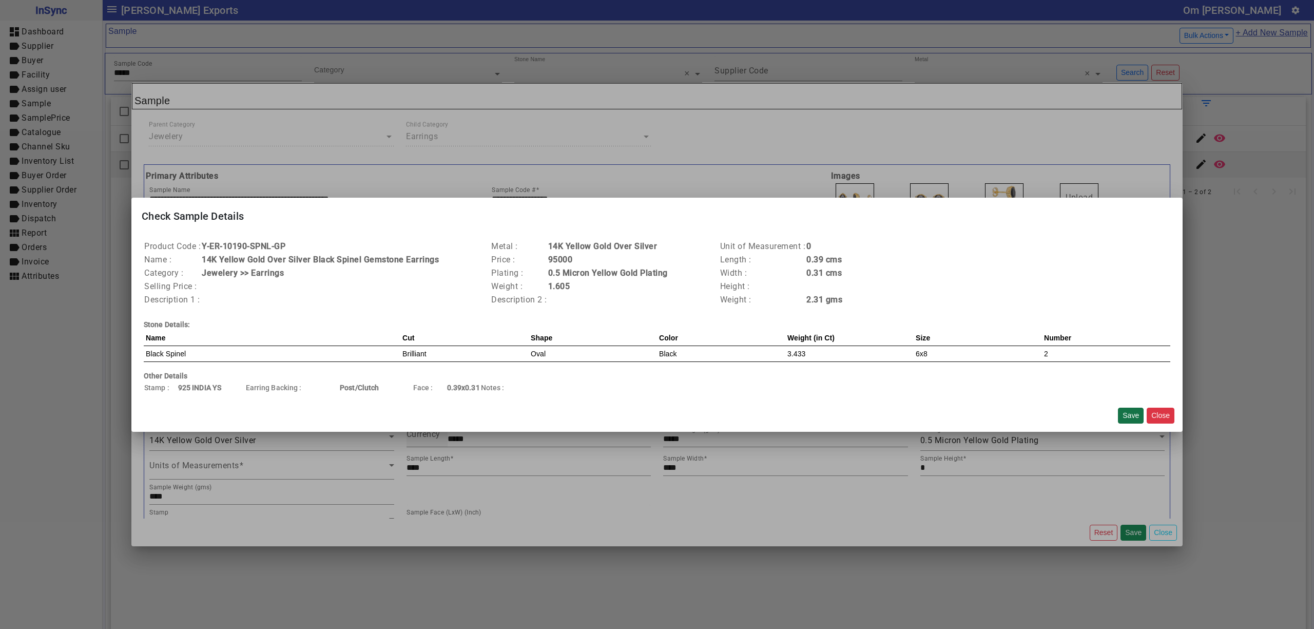
click at [1127, 407] on button "Save" at bounding box center [1131, 415] width 26 height 16
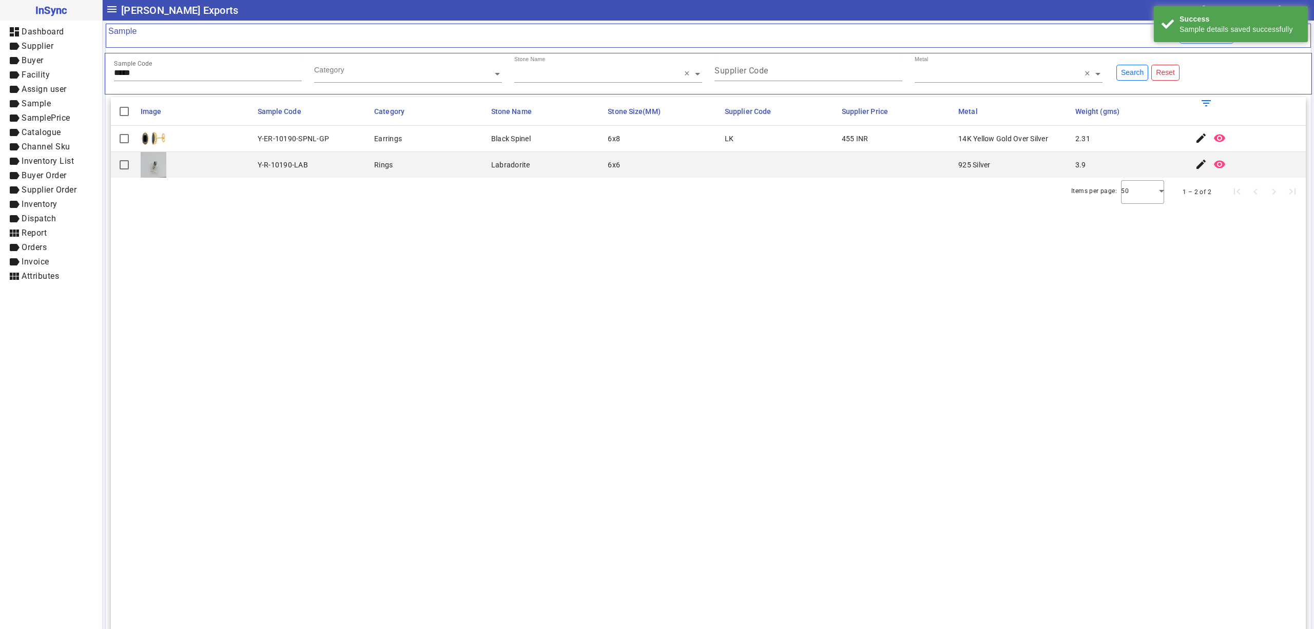
click at [206, 83] on div "Sample Code *****" at bounding box center [208, 73] width 200 height 35
click at [210, 73] on input "*****" at bounding box center [208, 72] width 188 height 9
click at [1195, 140] on mat-icon "edit" at bounding box center [1201, 138] width 12 height 12
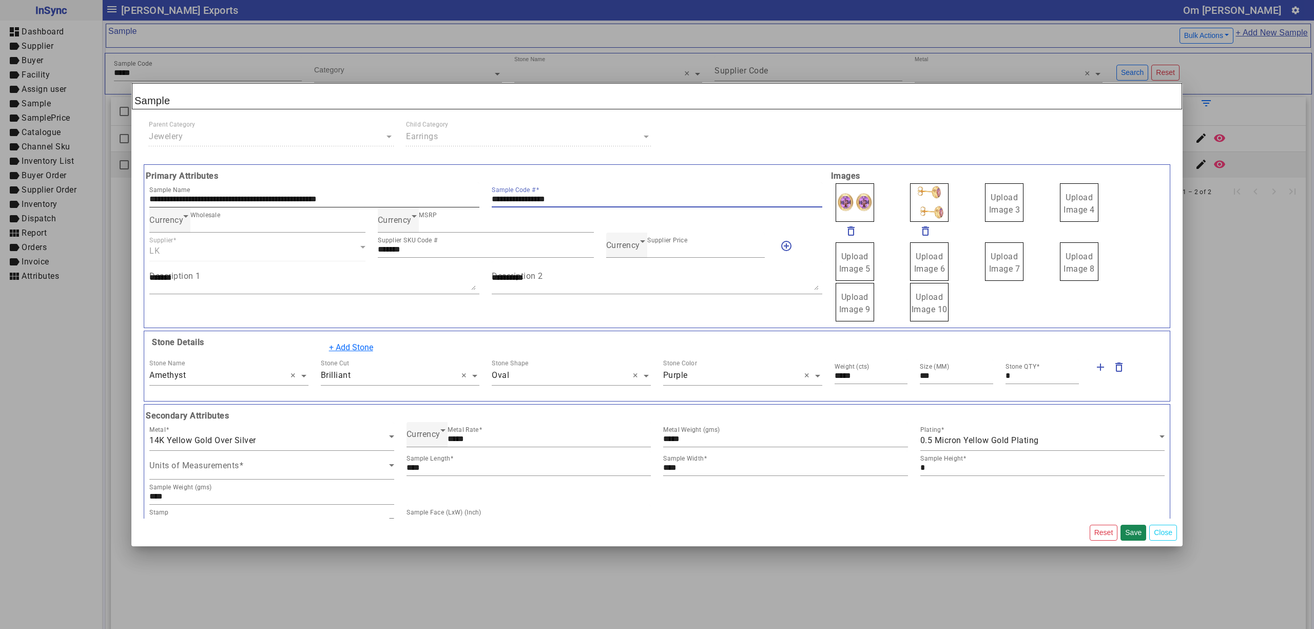
drag, startPoint x: 598, startPoint y: 200, endPoint x: 347, endPoint y: 182, distance: 251.1
click at [323, 176] on div "**********" at bounding box center [485, 246] width 685 height 152
click at [613, 246] on span "Currency" at bounding box center [623, 245] width 34 height 10
click at [631, 271] on mat-option "INR" at bounding box center [679, 277] width 157 height 25
drag, startPoint x: 994, startPoint y: 197, endPoint x: 1001, endPoint y: 201, distance: 7.8
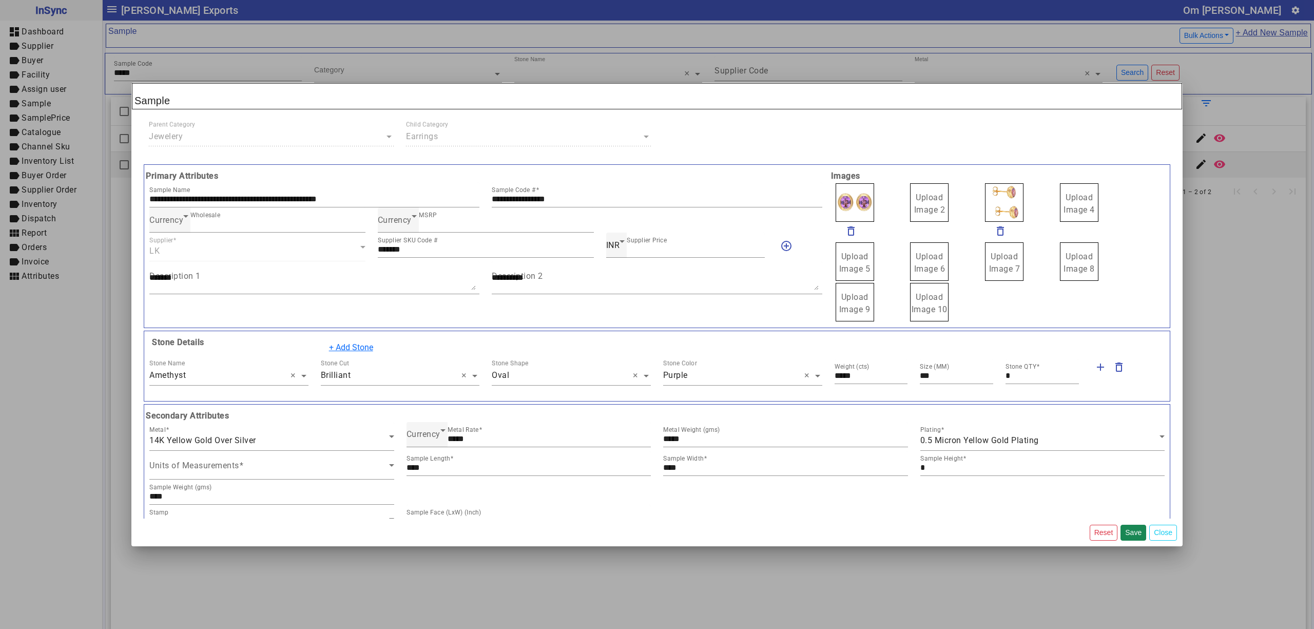
drag, startPoint x: 934, startPoint y: 202, endPoint x: 924, endPoint y: 191, distance: 14.5
drag, startPoint x: 917, startPoint y: 200, endPoint x: 924, endPoint y: 204, distance: 8.7
drag, startPoint x: 900, startPoint y: 199, endPoint x: 901, endPoint y: 193, distance: 5.7
click at [910, 197] on img at bounding box center [929, 202] width 38 height 38
drag, startPoint x: 995, startPoint y: 198, endPoint x: 996, endPoint y: 183, distance: 15.0
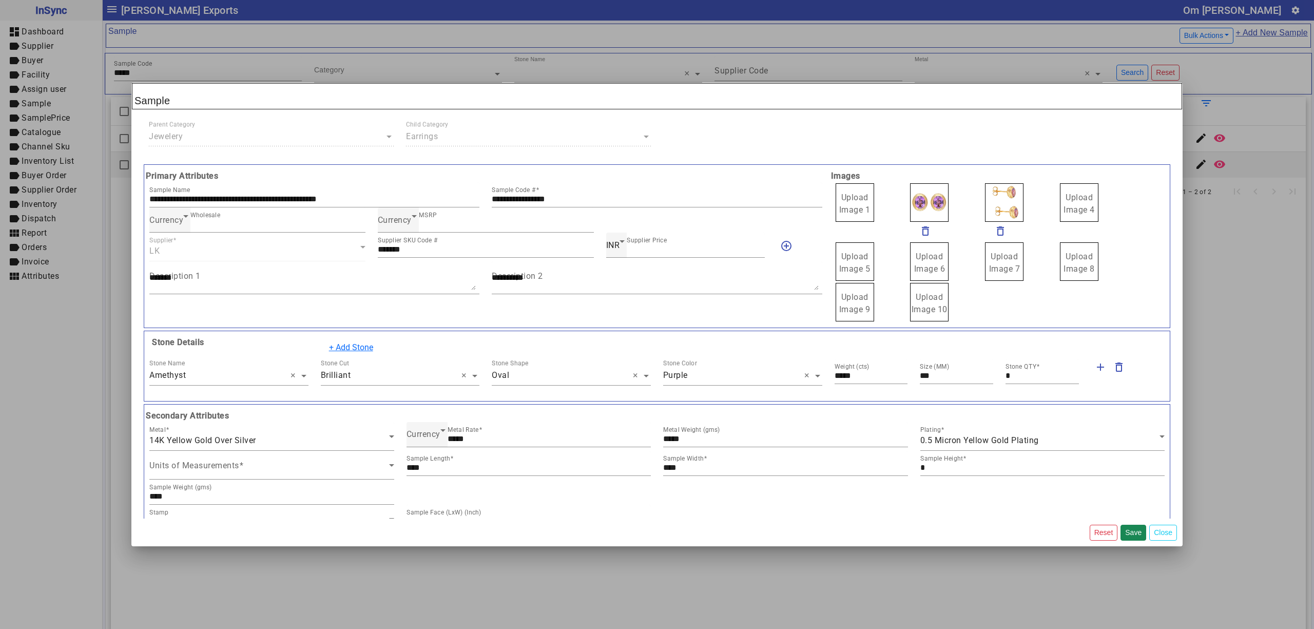
click at [857, 199] on span "Upload Image 1" at bounding box center [854, 203] width 31 height 22
click at [0, 0] on input "Upload Image 1" at bounding box center [0, 0] width 0 height 0
click at [1130, 527] on button "Save" at bounding box center [1133, 532] width 26 height 16
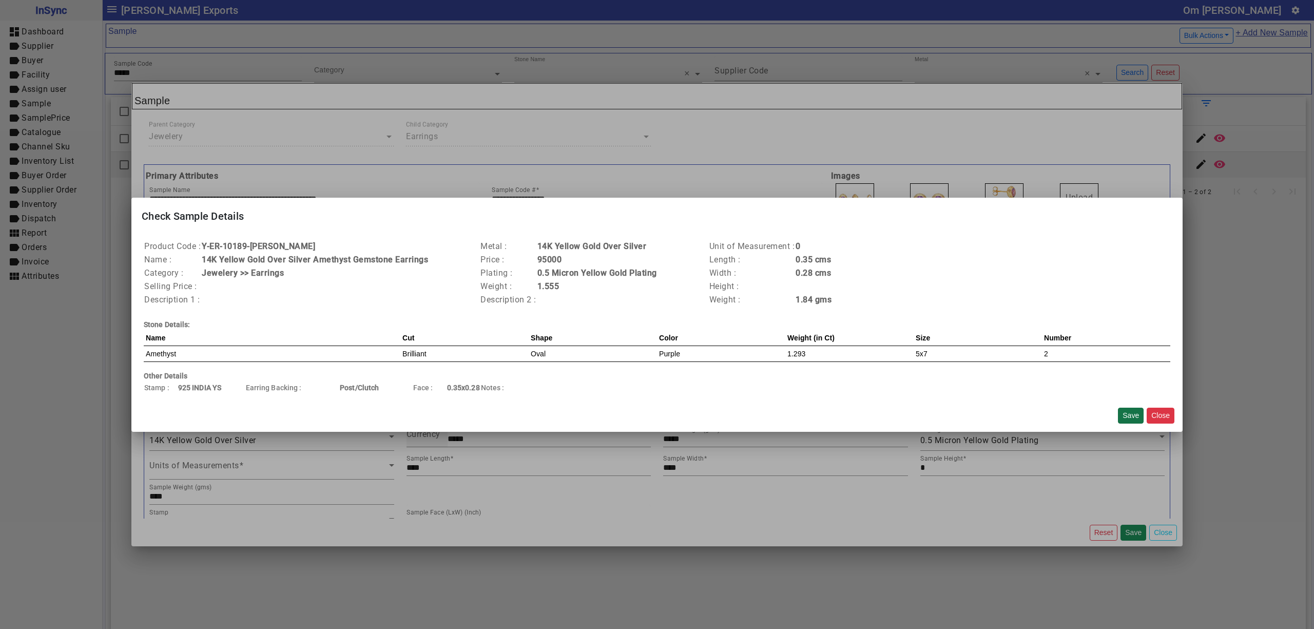
click at [1128, 407] on button "Save" at bounding box center [1131, 415] width 26 height 16
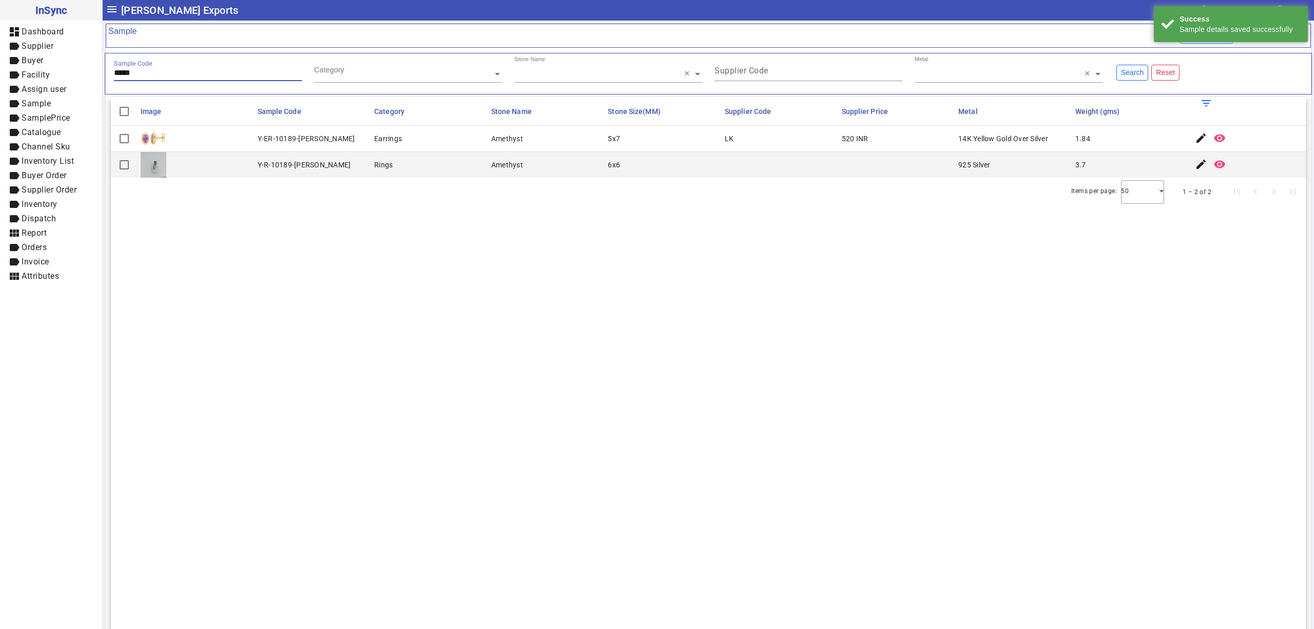
click at [148, 76] on input "*****" at bounding box center [208, 72] width 188 height 9
click at [1195, 138] on mat-icon "edit" at bounding box center [1201, 138] width 12 height 12
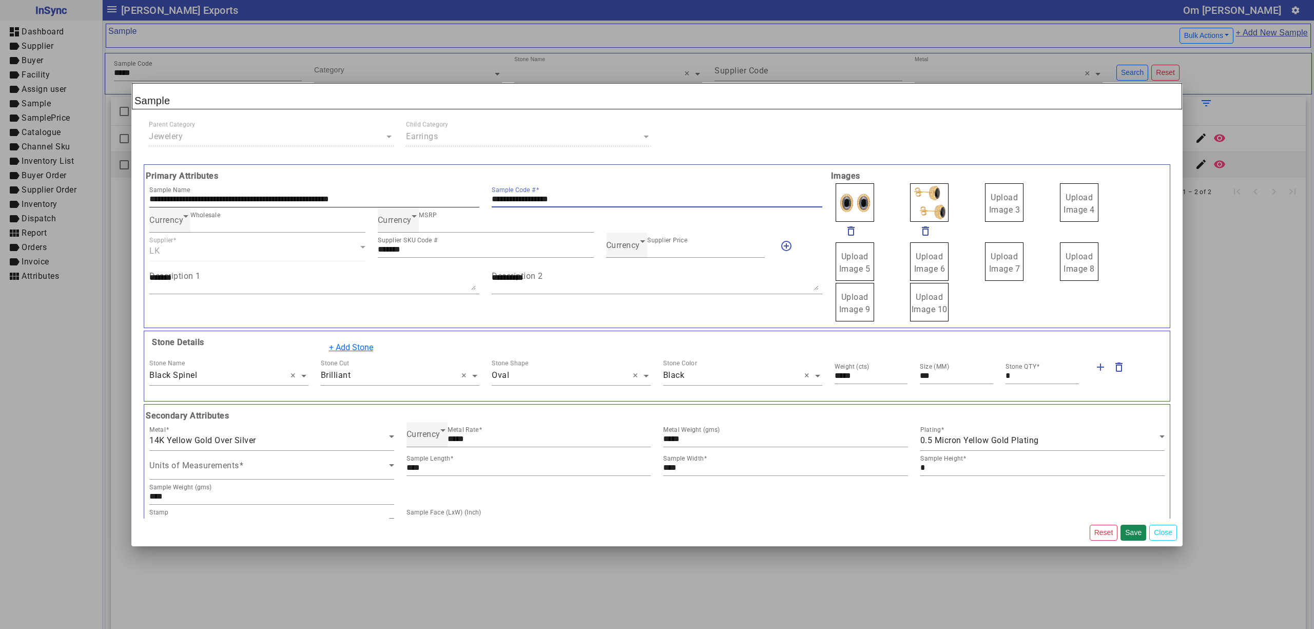
drag, startPoint x: 592, startPoint y: 198, endPoint x: 241, endPoint y: 196, distance: 351.5
click at [228, 204] on div "**********" at bounding box center [485, 194] width 685 height 25
click at [615, 245] on span "Currency" at bounding box center [623, 245] width 34 height 10
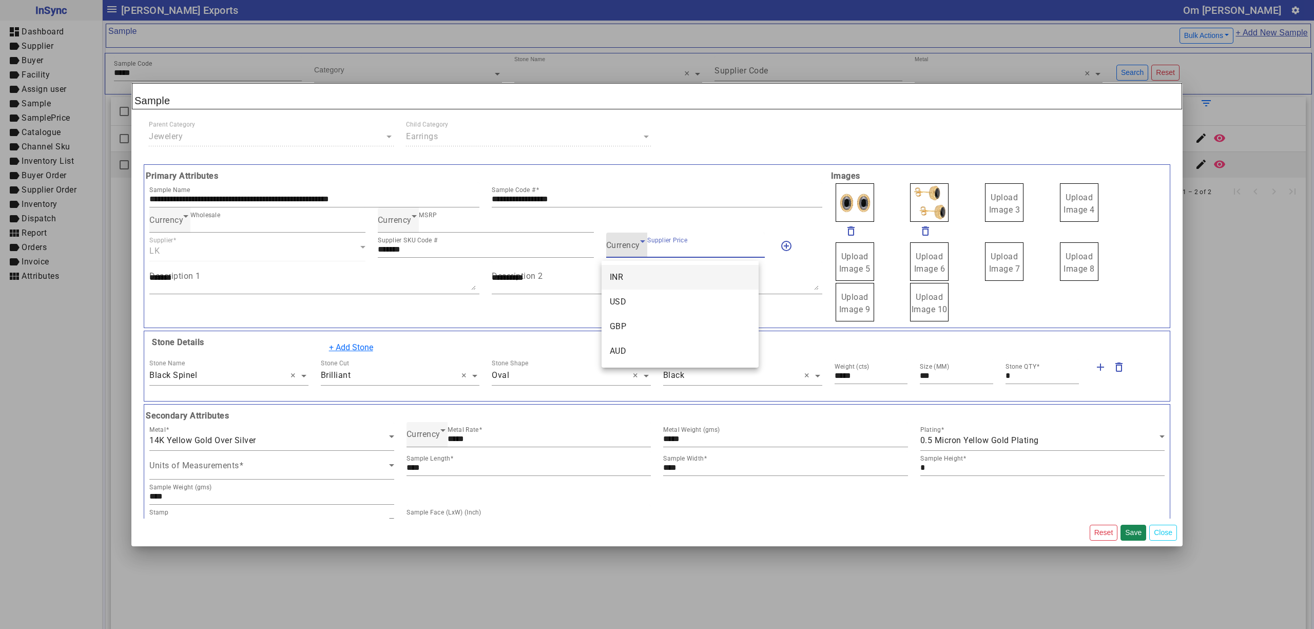
click at [639, 271] on mat-option "INR" at bounding box center [679, 277] width 157 height 25
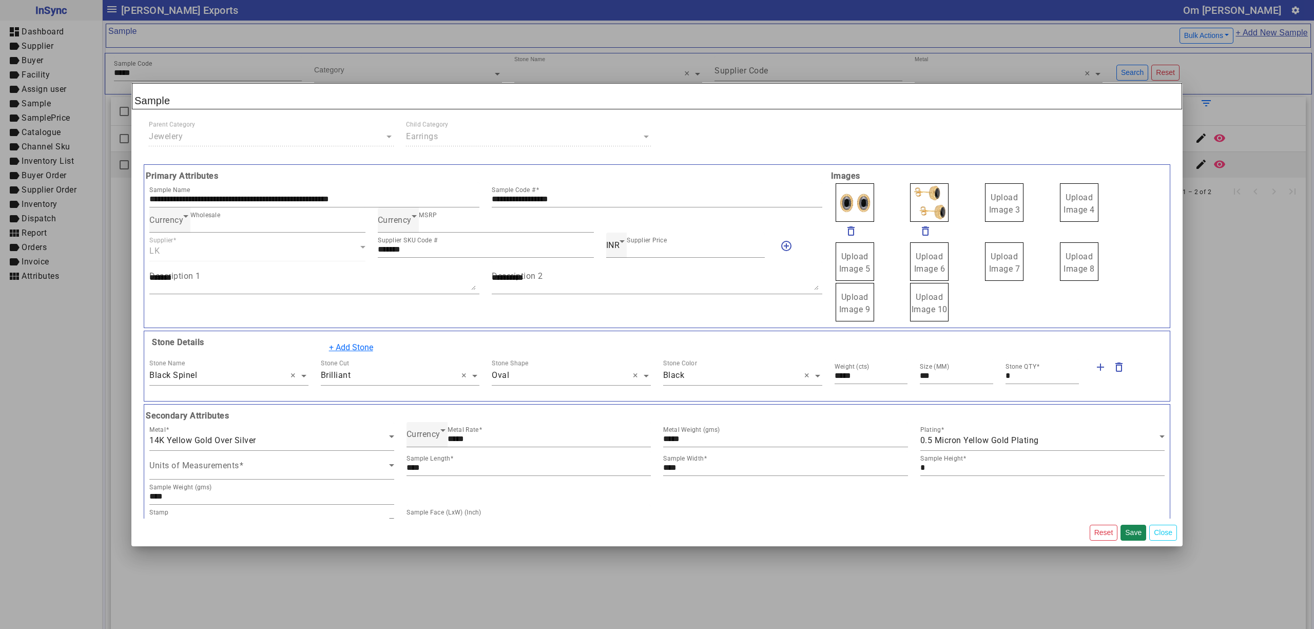
click at [1004, 203] on label "Upload Image 3" at bounding box center [1004, 202] width 38 height 38
click at [0, 0] on input "Upload Image 3" at bounding box center [0, 0] width 0 height 0
drag, startPoint x: 988, startPoint y: 211, endPoint x: 987, endPoint y: 200, distance: 11.3
click at [846, 196] on span "Upload Image 1" at bounding box center [854, 203] width 31 height 22
click at [0, 0] on input "Upload Image 1" at bounding box center [0, 0] width 0 height 0
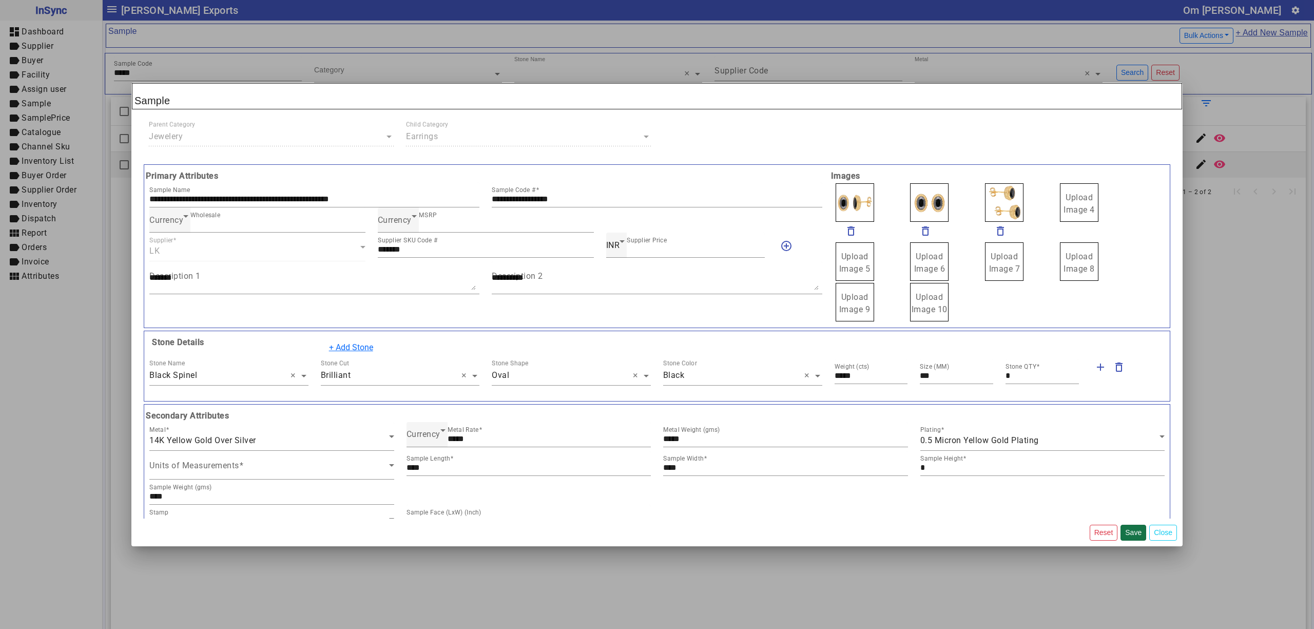
click at [1134, 528] on button "Save" at bounding box center [1133, 532] width 26 height 16
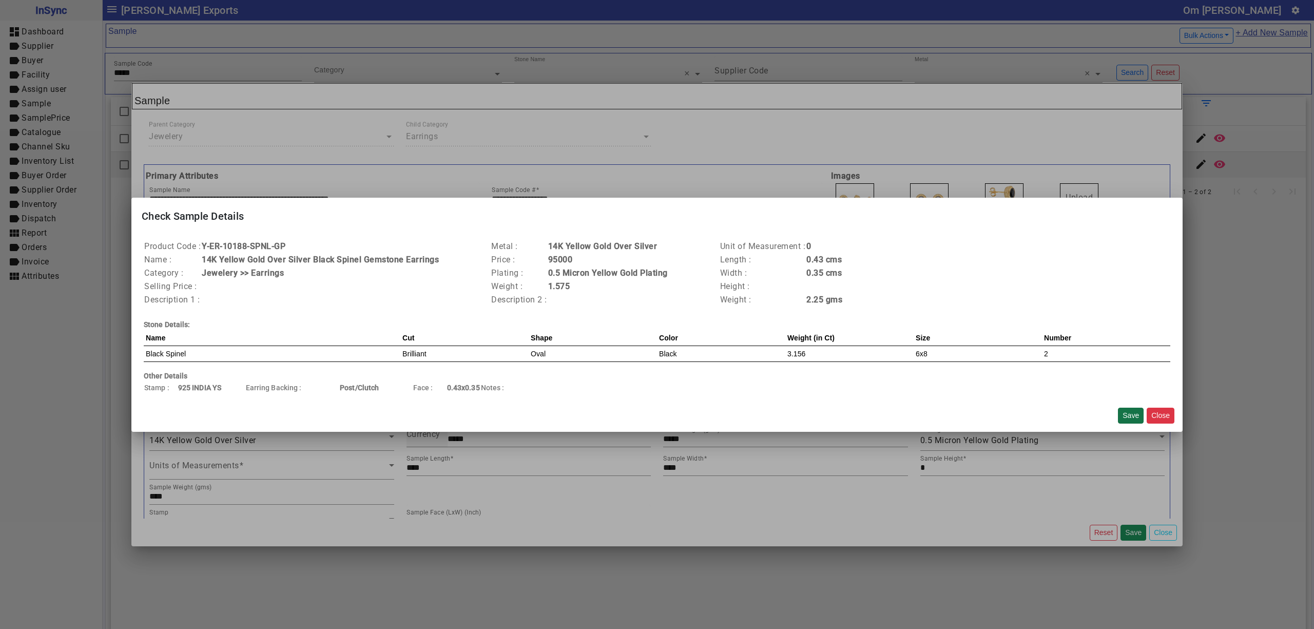
click at [1131, 416] on button "Save" at bounding box center [1131, 415] width 26 height 16
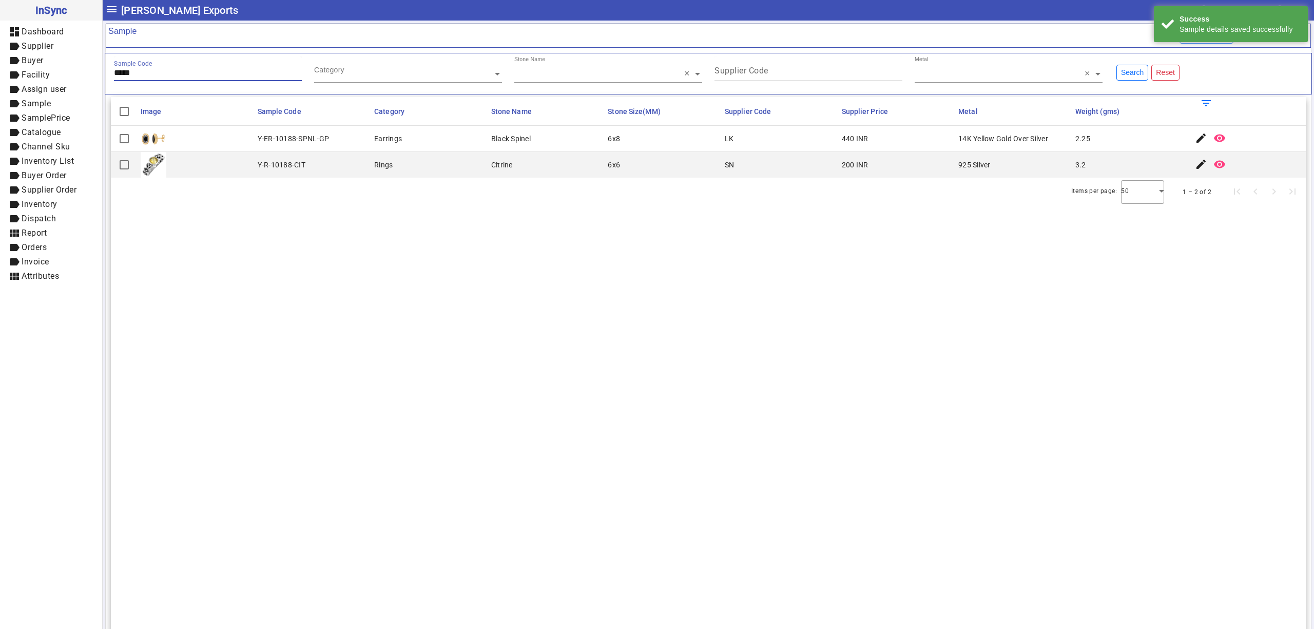
click at [184, 77] on input "*****" at bounding box center [208, 72] width 188 height 9
click at [1195, 137] on mat-icon "edit" at bounding box center [1201, 138] width 12 height 12
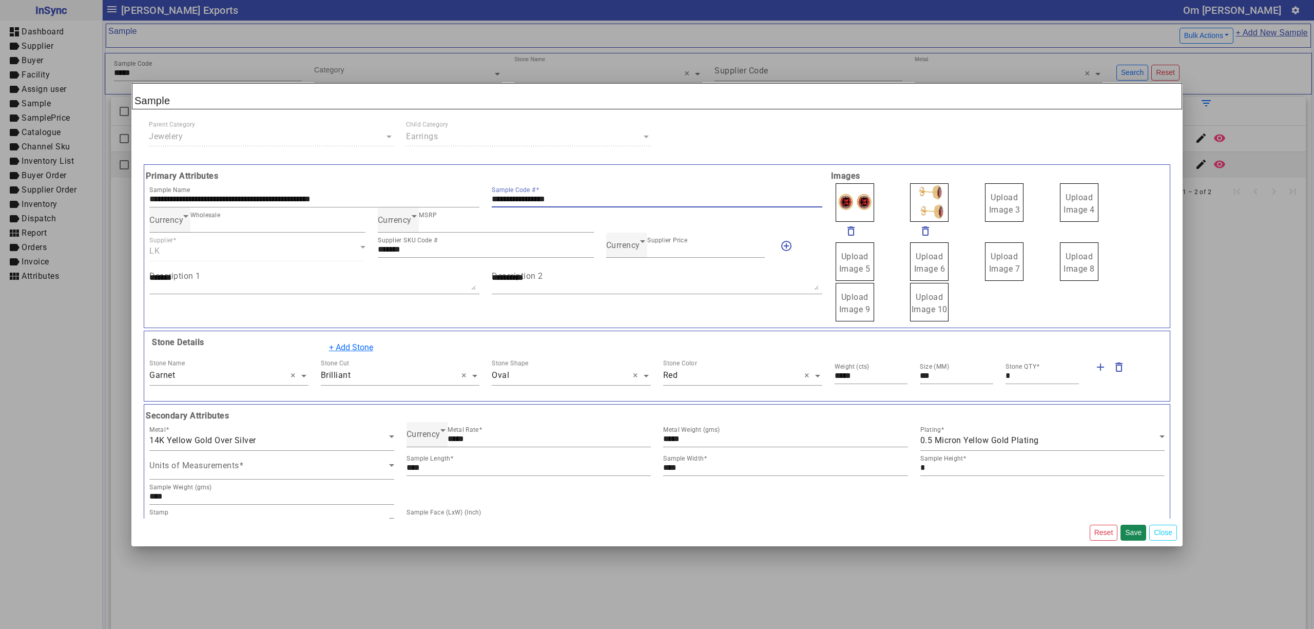
drag, startPoint x: 576, startPoint y: 200, endPoint x: 392, endPoint y: 165, distance: 187.0
click at [404, 170] on div "**********" at bounding box center [485, 246] width 685 height 152
drag, startPoint x: 1011, startPoint y: 203, endPoint x: 996, endPoint y: 197, distance: 16.1
drag, startPoint x: 924, startPoint y: 196, endPoint x: 912, endPoint y: 191, distance: 12.2
click at [849, 200] on span "Upload Image 1" at bounding box center [854, 203] width 31 height 22
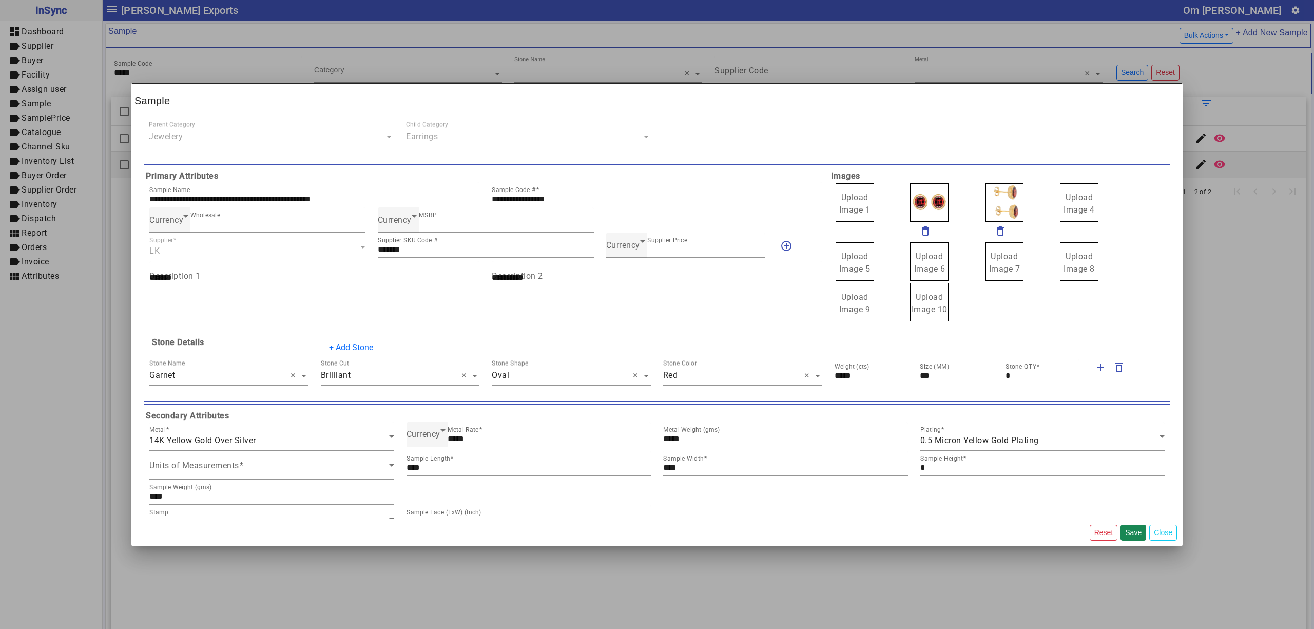
click at [849, 200] on span "Upload Image 1" at bounding box center [854, 203] width 31 height 22
click at [0, 0] on input "Upload Image 1" at bounding box center [0, 0] width 0 height 0
click at [623, 248] on span "Currency" at bounding box center [623, 245] width 34 height 10
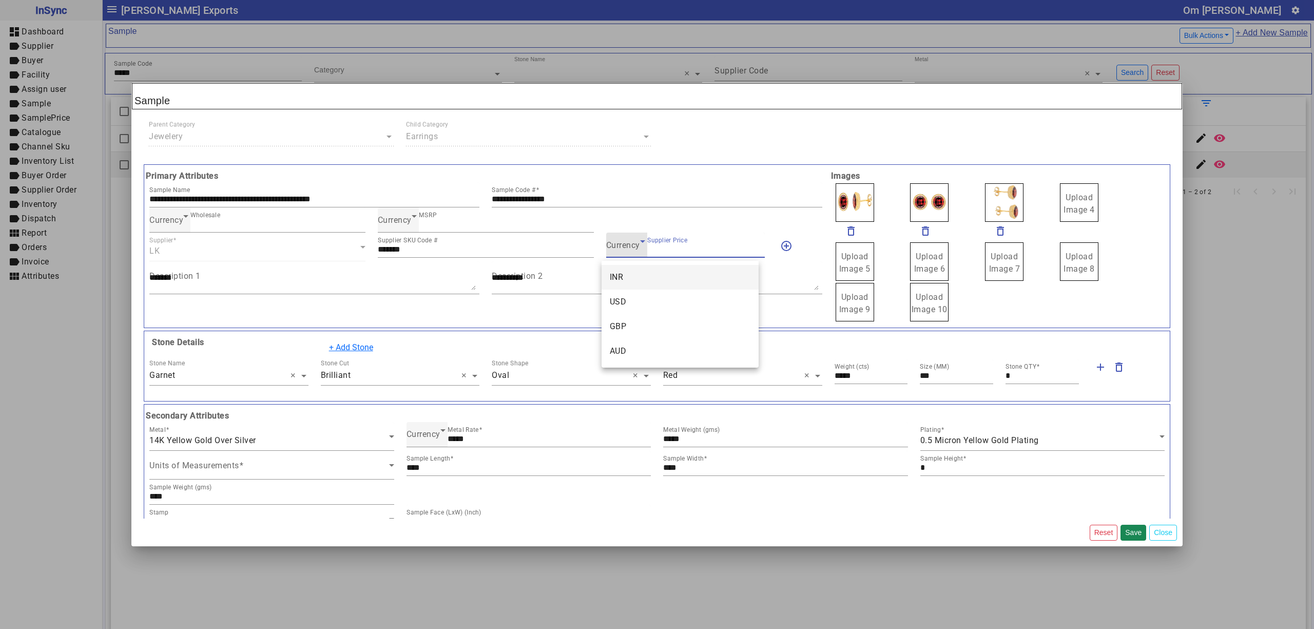
click at [633, 284] on mat-option "INR" at bounding box center [679, 277] width 157 height 25
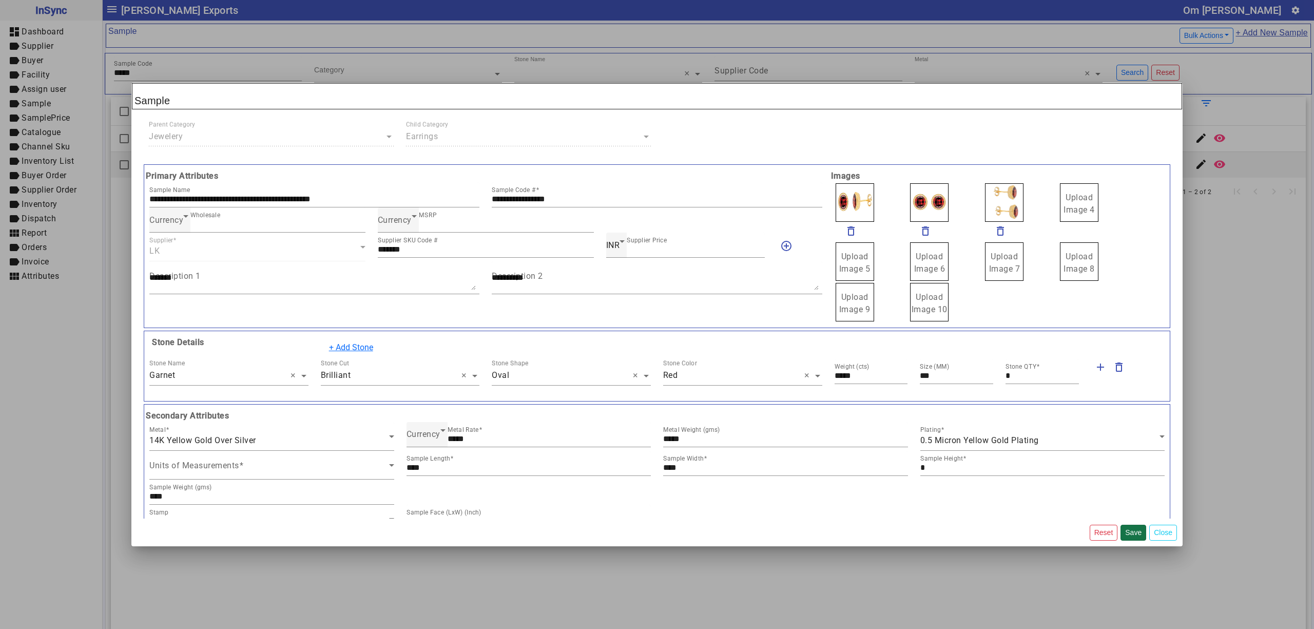
click at [1128, 532] on button "Save" at bounding box center [1133, 532] width 26 height 16
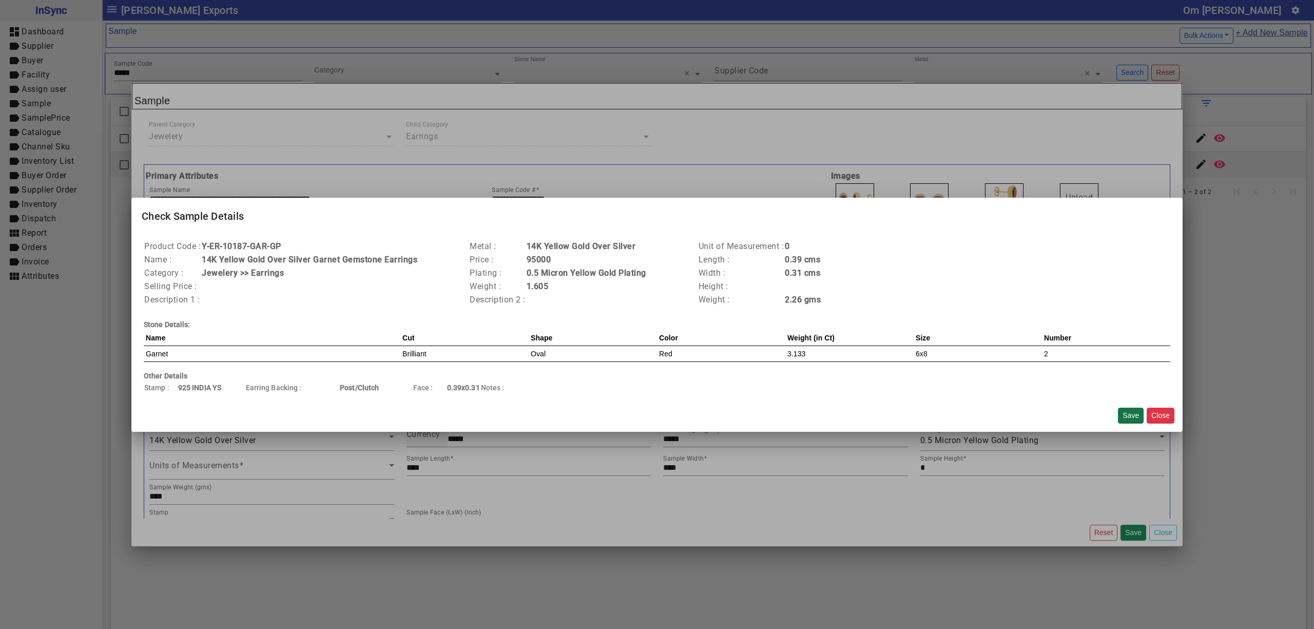
click at [1129, 415] on button "Save" at bounding box center [1131, 415] width 26 height 16
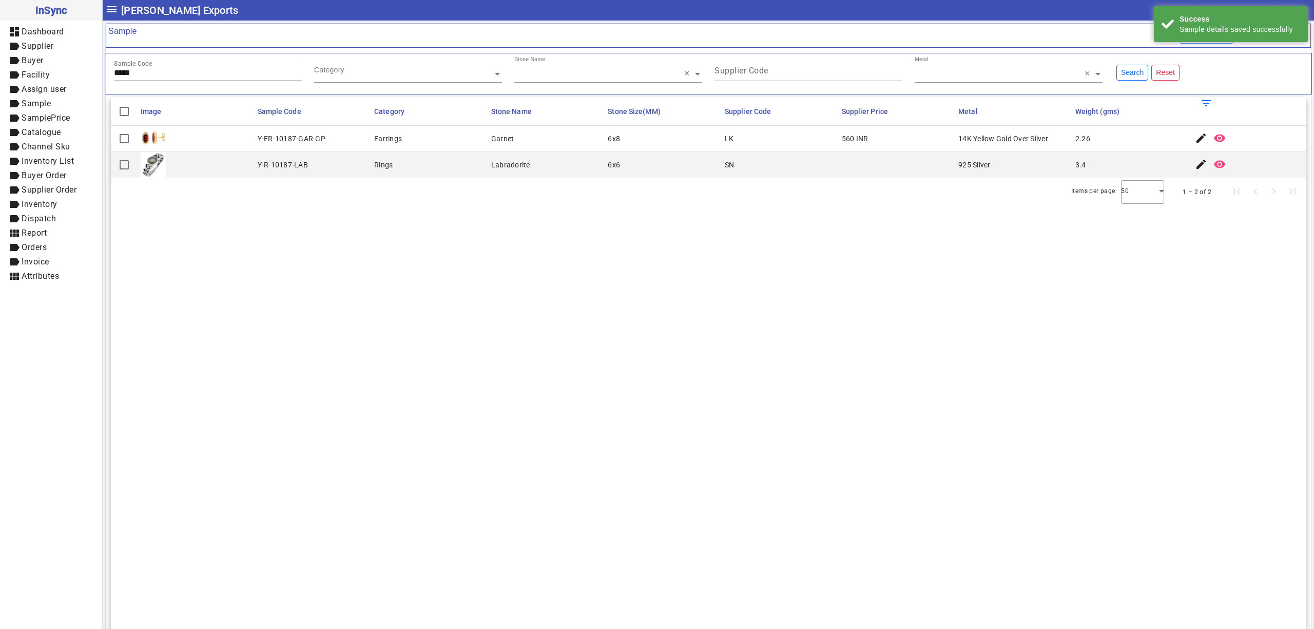
click at [200, 81] on div "Sample Code *****" at bounding box center [208, 68] width 188 height 25
type input "*****"
click at [1195, 138] on mat-icon "edit" at bounding box center [1201, 138] width 12 height 12
click at [207, 73] on input "*****" at bounding box center [208, 72] width 188 height 9
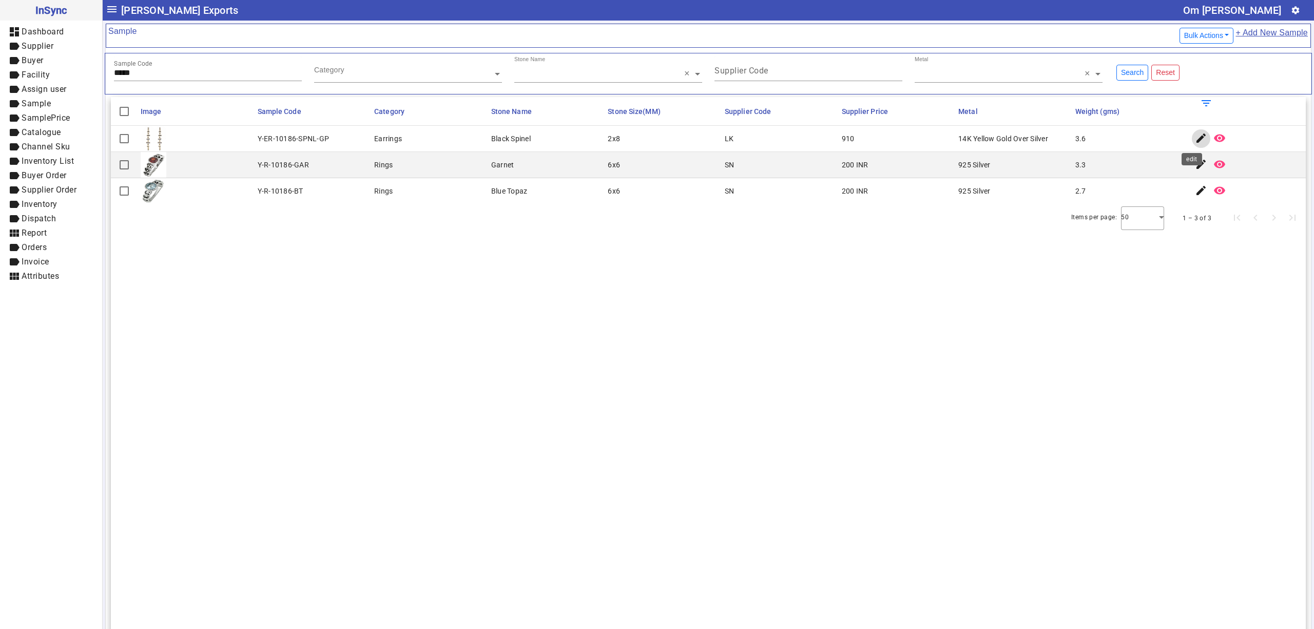
click at [1195, 137] on mat-icon "edit" at bounding box center [1201, 138] width 12 height 12
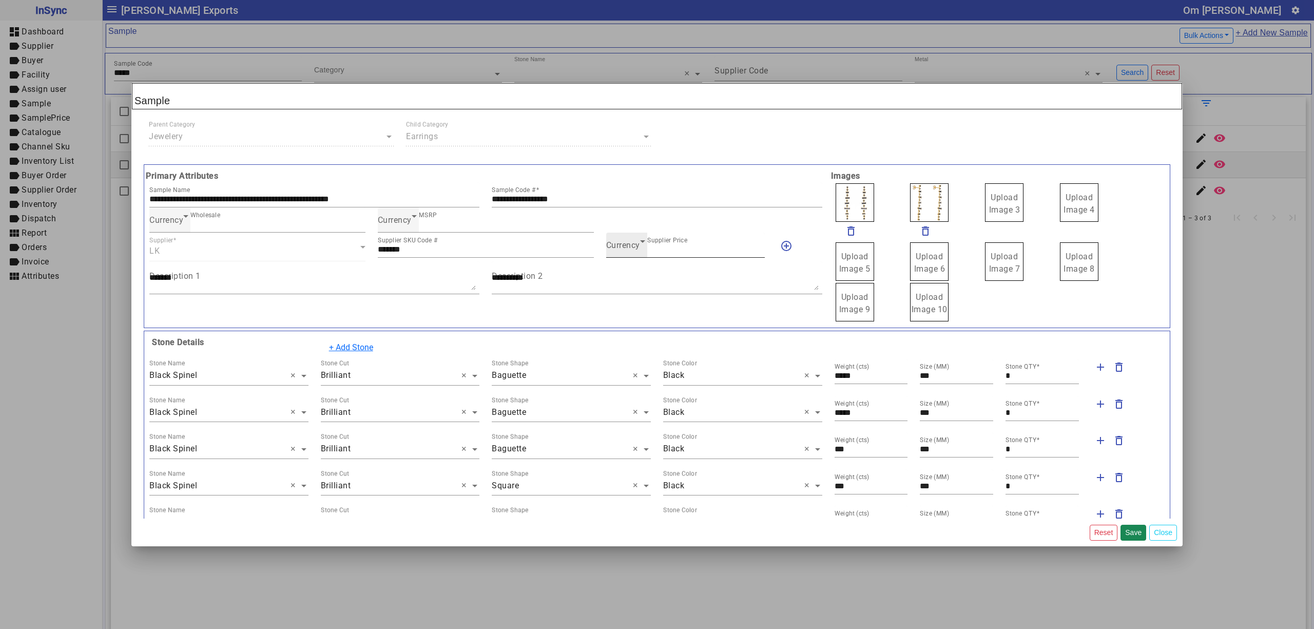
click at [625, 250] on span "Currency" at bounding box center [623, 245] width 34 height 10
click at [623, 272] on span "INR" at bounding box center [617, 277] width 14 height 12
drag, startPoint x: 604, startPoint y: 197, endPoint x: 473, endPoint y: 197, distance: 130.9
click at [473, 197] on div "**********" at bounding box center [485, 194] width 685 height 25
drag, startPoint x: 976, startPoint y: 210, endPoint x: 990, endPoint y: 230, distance: 25.1
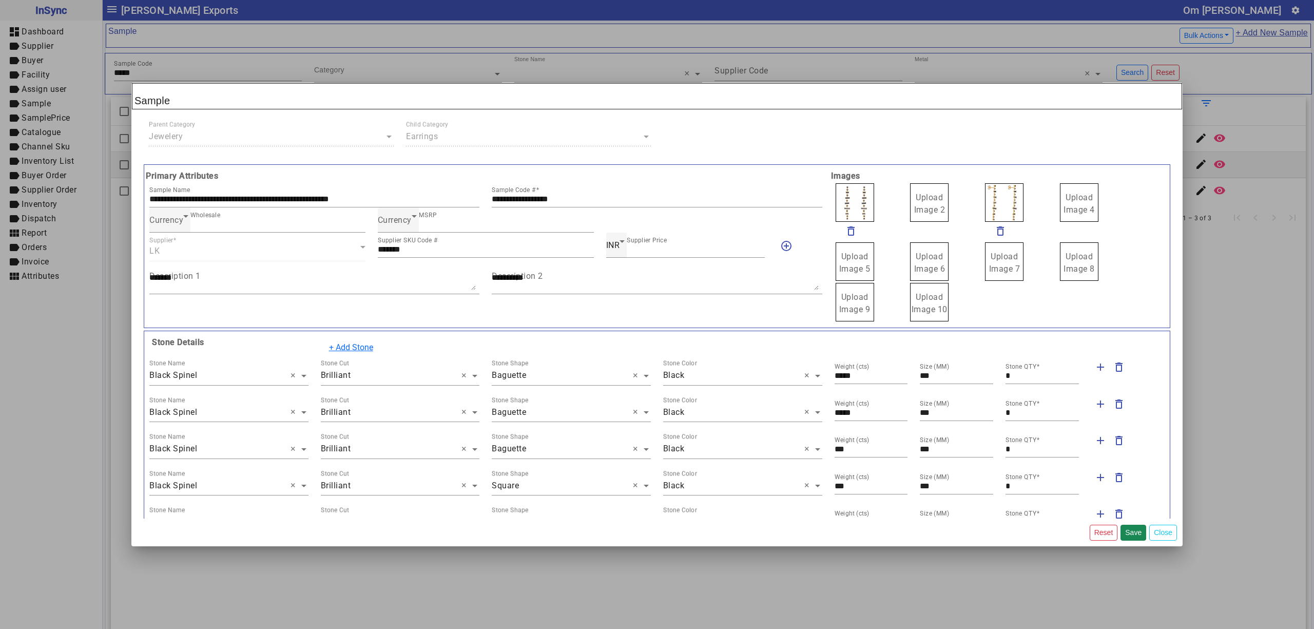
drag, startPoint x: 910, startPoint y: 202, endPoint x: 902, endPoint y: 189, distance: 15.7
click at [855, 197] on span "Upload Image 1" at bounding box center [854, 203] width 31 height 22
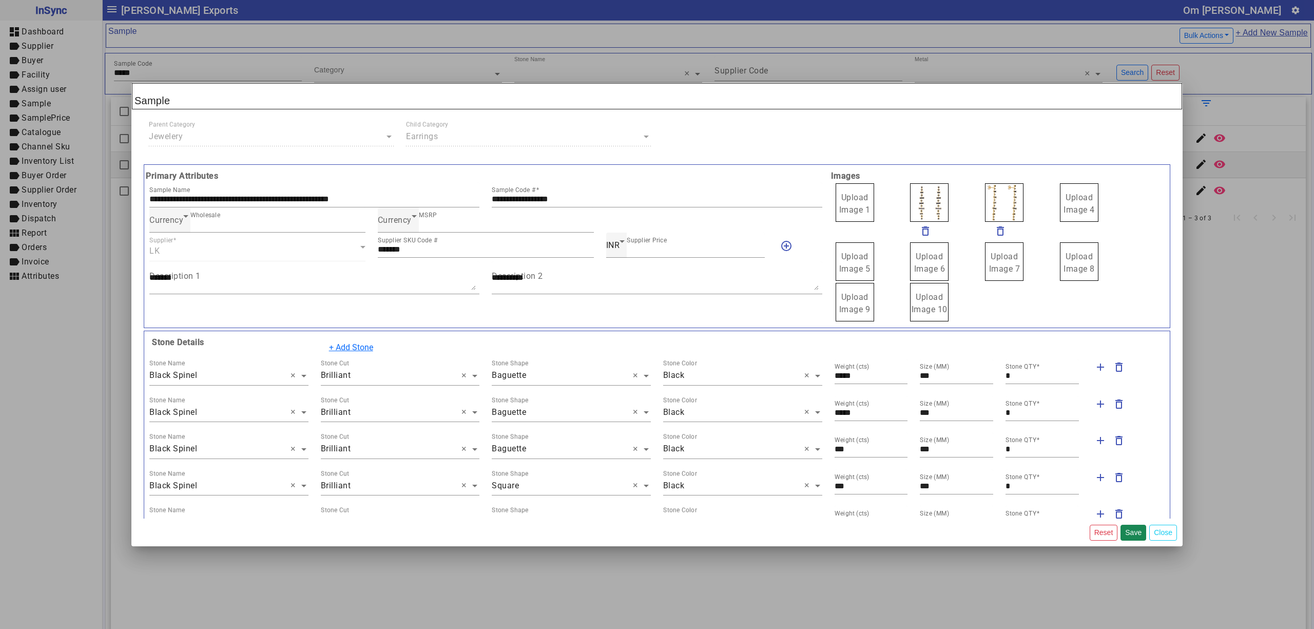
click at [0, 0] on input "Upload Image 1" at bounding box center [0, 0] width 0 height 0
click at [1130, 530] on button "Save" at bounding box center [1133, 532] width 26 height 16
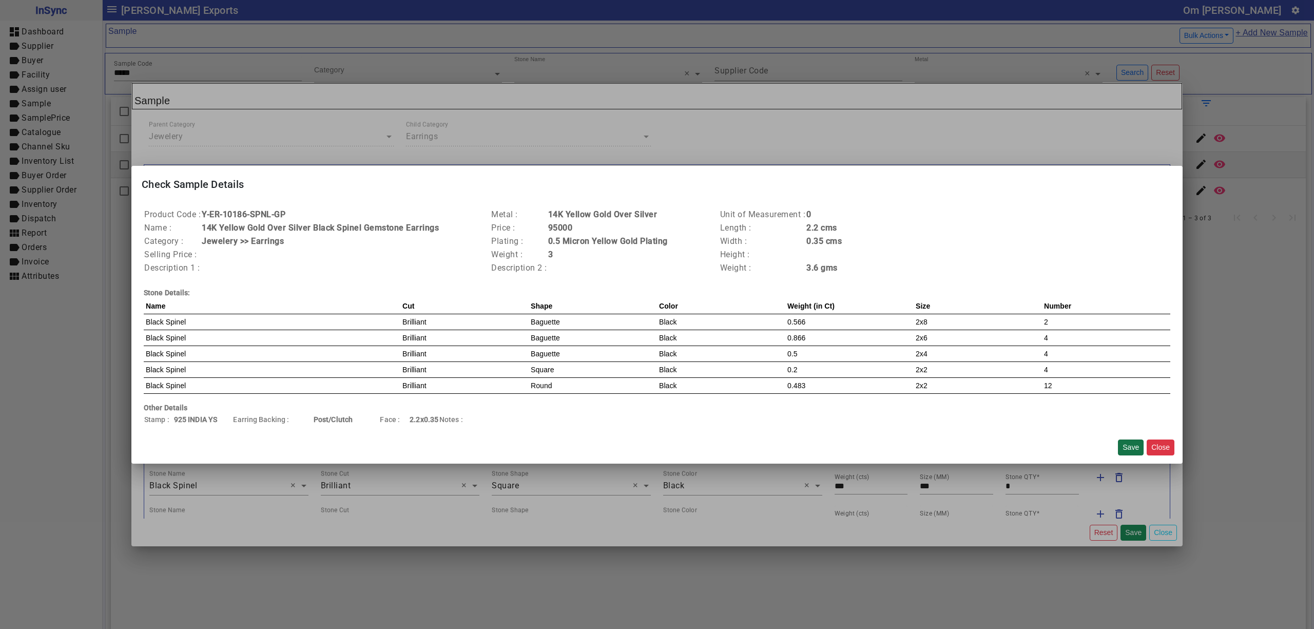
click at [1129, 445] on button "Save" at bounding box center [1131, 447] width 26 height 16
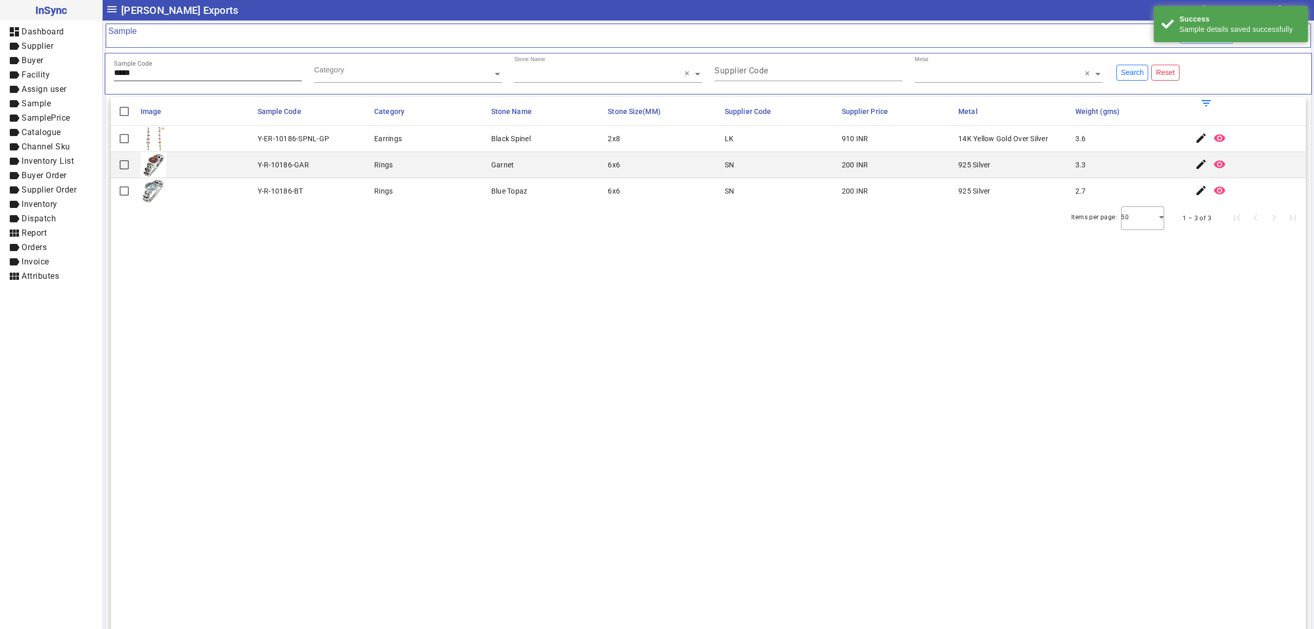
click at [169, 63] on div "Sample Code *****" at bounding box center [208, 68] width 188 height 25
type input "*****"
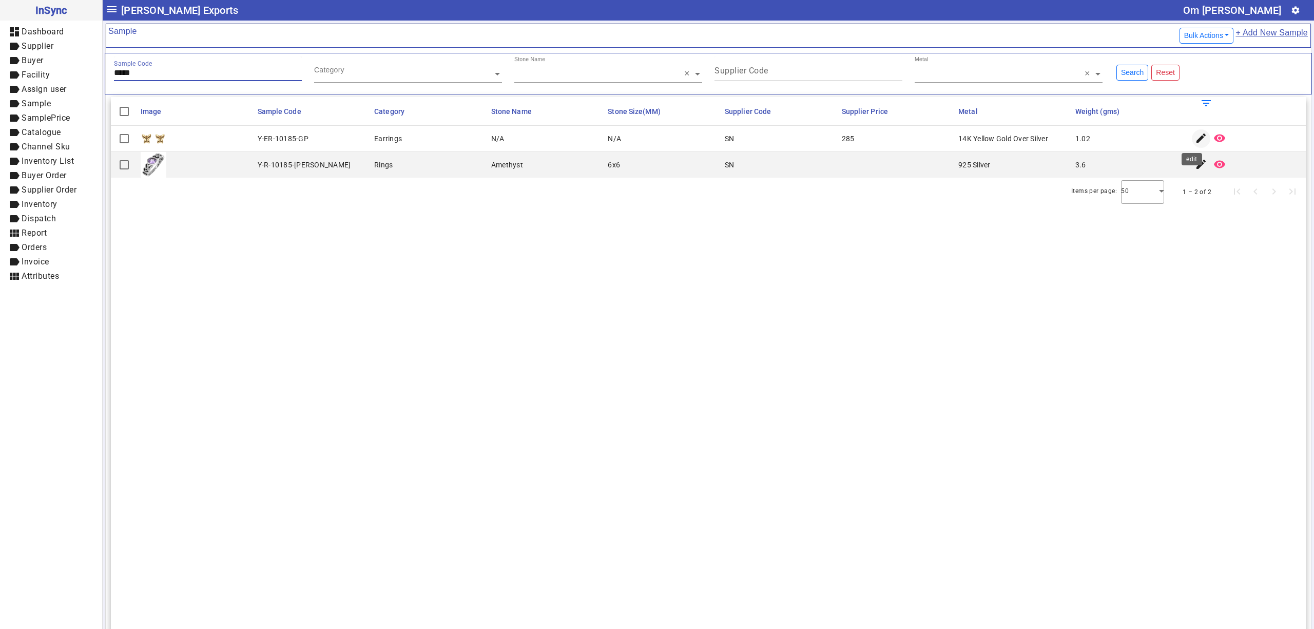
click at [1195, 142] on mat-icon "edit" at bounding box center [1201, 138] width 12 height 12
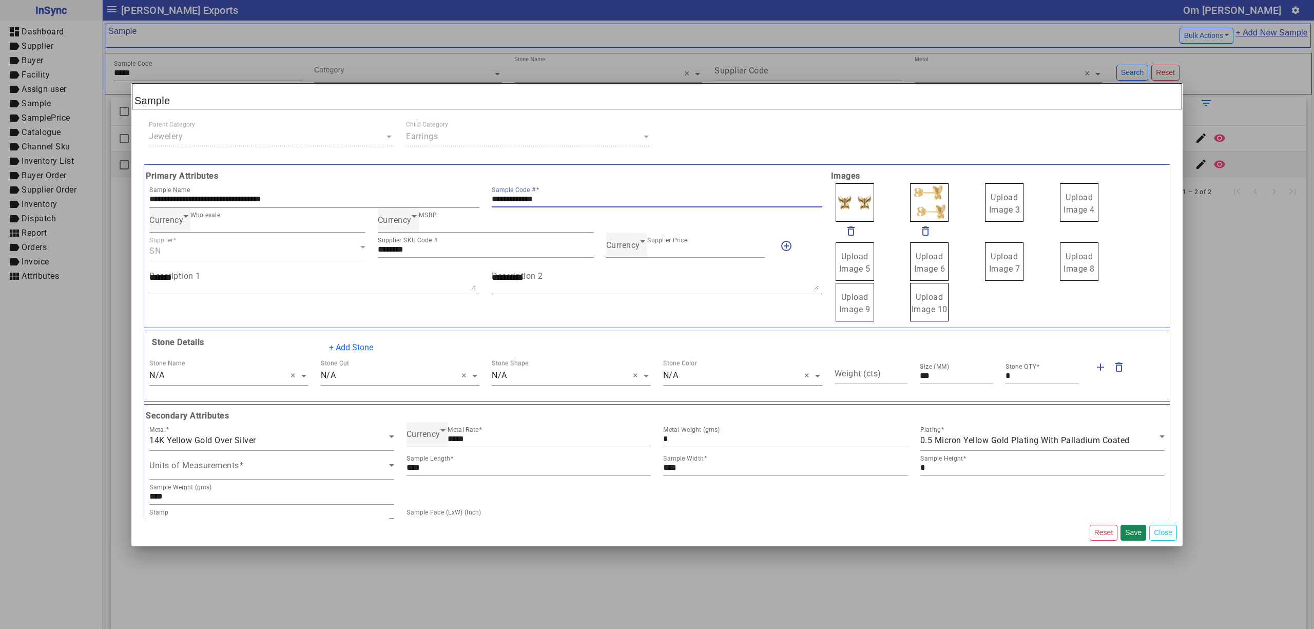
drag, startPoint x: 563, startPoint y: 196, endPoint x: 400, endPoint y: 181, distance: 163.8
click at [380, 188] on div "**********" at bounding box center [485, 194] width 685 height 25
click at [627, 246] on span "Currency" at bounding box center [623, 245] width 34 height 10
click at [626, 275] on mat-option "INR" at bounding box center [679, 277] width 157 height 25
drag, startPoint x: 998, startPoint y: 210, endPoint x: 996, endPoint y: 185, distance: 25.2
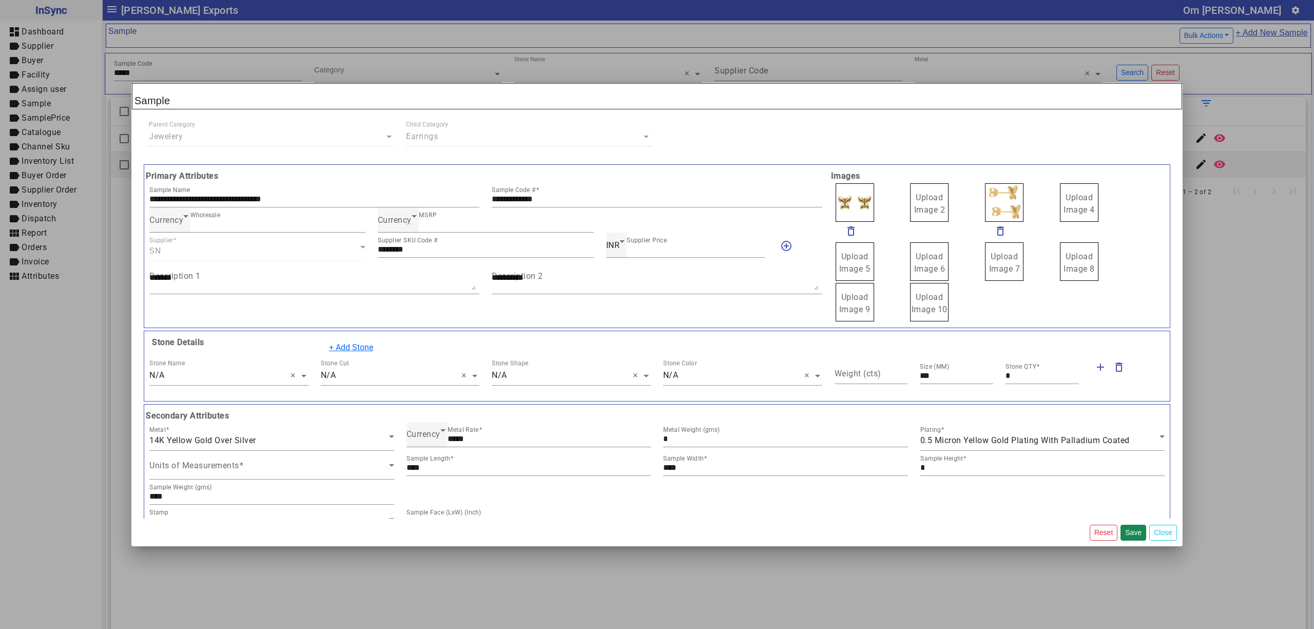
drag, startPoint x: 896, startPoint y: 206, endPoint x: 904, endPoint y: 212, distance: 10.3
drag, startPoint x: 1049, startPoint y: 195, endPoint x: 1043, endPoint y: 189, distance: 9.1
drag, startPoint x: 971, startPoint y: 189, endPoint x: 969, endPoint y: 169, distance: 20.6
drag, startPoint x: 969, startPoint y: 169, endPoint x: 978, endPoint y: 200, distance: 32.0
click at [978, 200] on mat-card-content "**********" at bounding box center [657, 246] width 1026 height 164
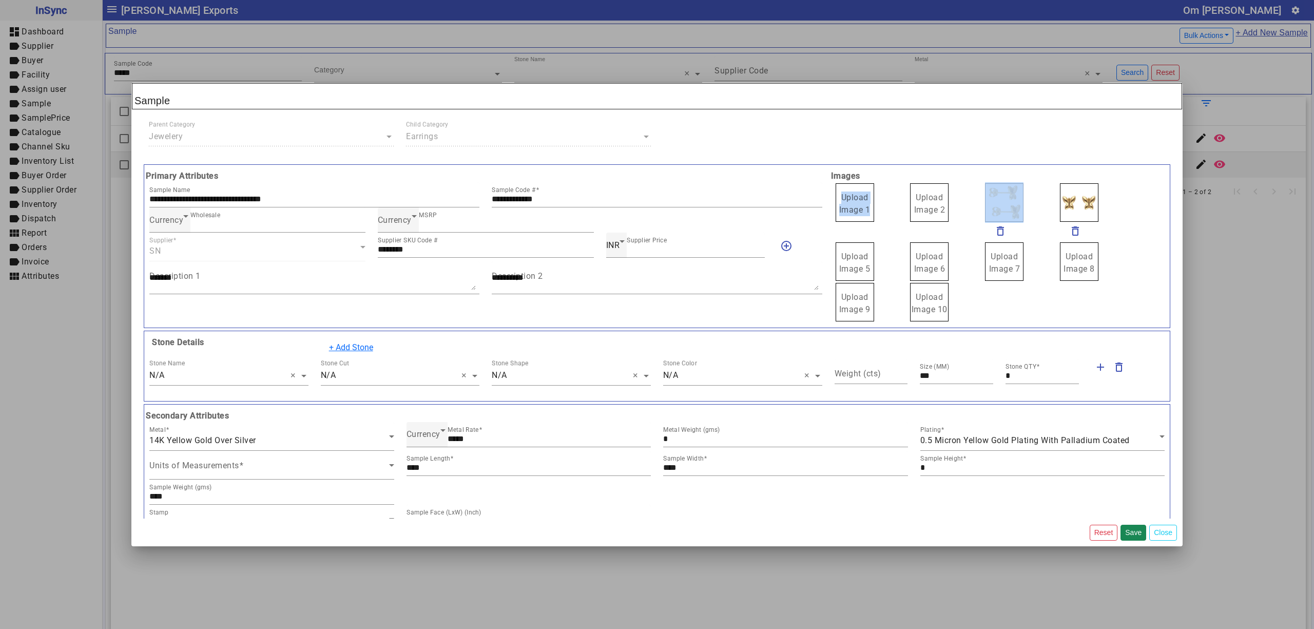
click at [972, 187] on span "Upload Image 1 Upload Image 2 delete_outline delete_outline Upload Image 5 Uplo…" at bounding box center [999, 252] width 342 height 140
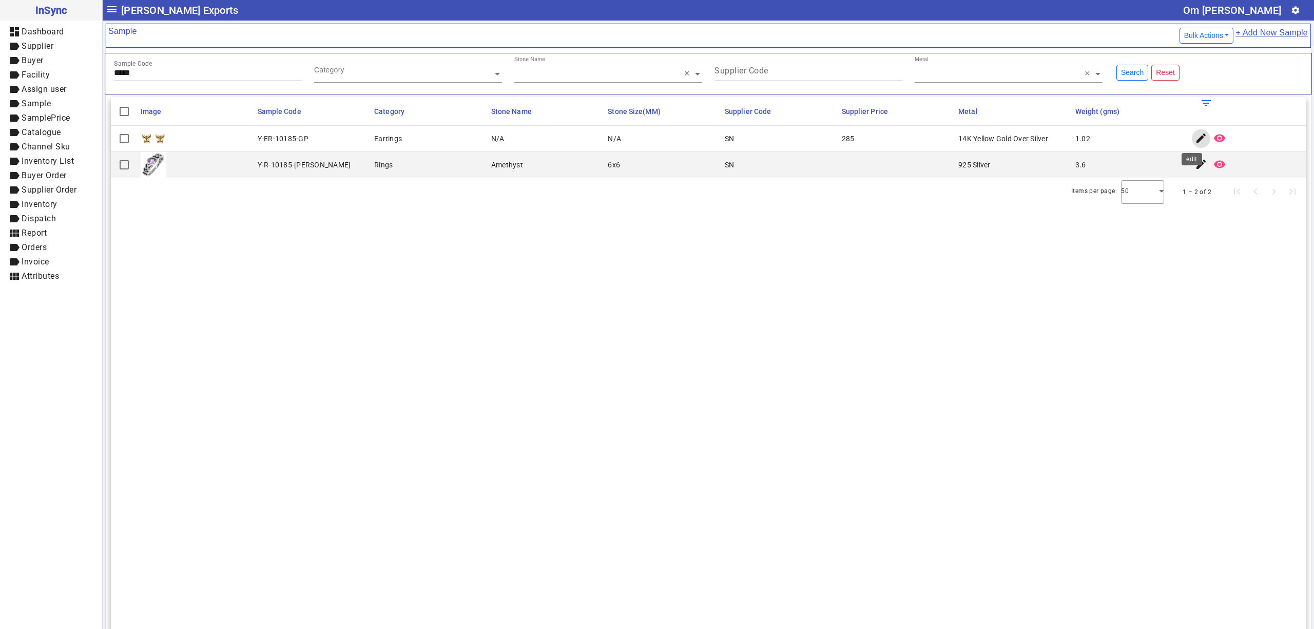
click at [1195, 137] on mat-icon "edit" at bounding box center [1201, 138] width 12 height 12
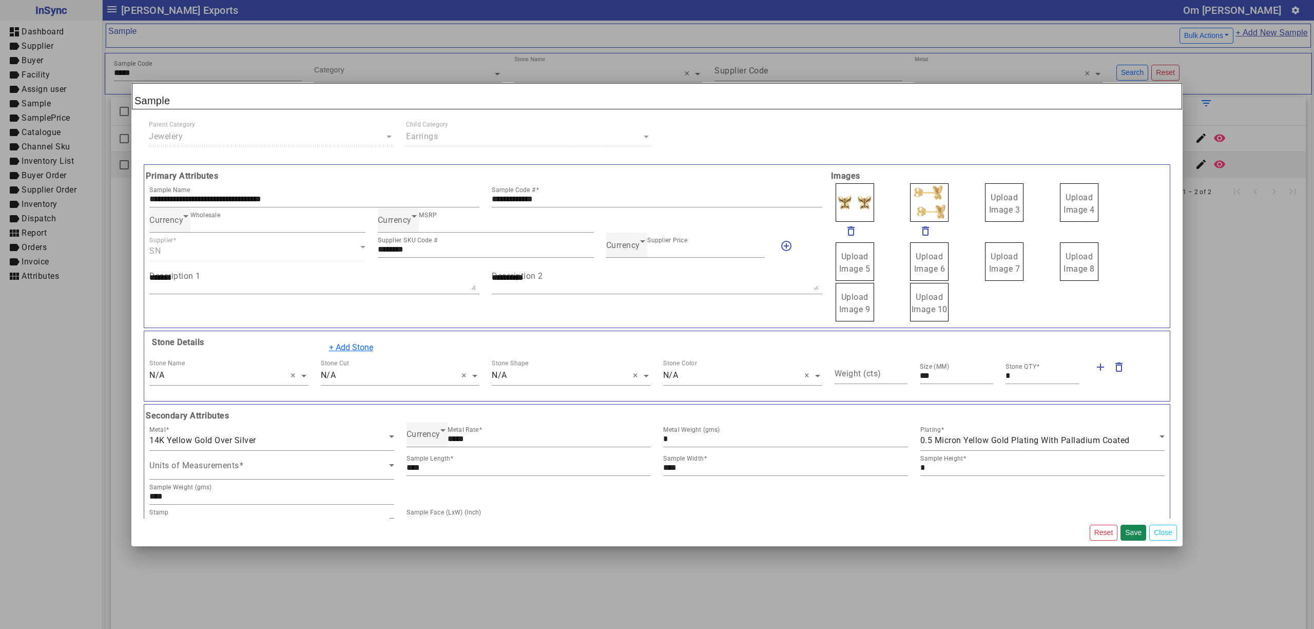
click at [994, 194] on span "Upload Image 3" at bounding box center [1004, 203] width 31 height 22
click at [0, 0] on input "Upload Image 3" at bounding box center [0, 0] width 0 height 0
drag, startPoint x: 998, startPoint y: 204, endPoint x: 991, endPoint y: 182, distance: 23.5
drag, startPoint x: 922, startPoint y: 193, endPoint x: 923, endPoint y: 201, distance: 7.7
drag, startPoint x: 573, startPoint y: 199, endPoint x: 383, endPoint y: 190, distance: 190.1
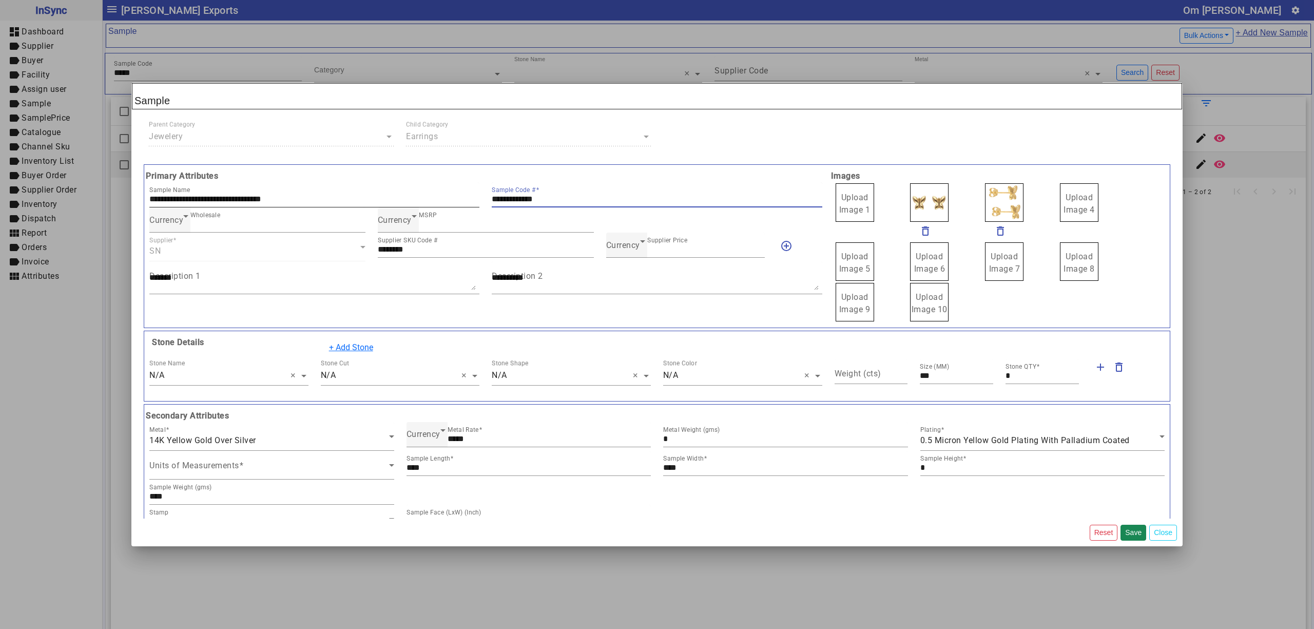
click at [384, 191] on div "**********" at bounding box center [485, 194] width 685 height 25
click at [600, 249] on div "Currency Supplier Price ***" at bounding box center [685, 246] width 171 height 29
click at [621, 250] on span "Currency" at bounding box center [623, 245] width 34 height 10
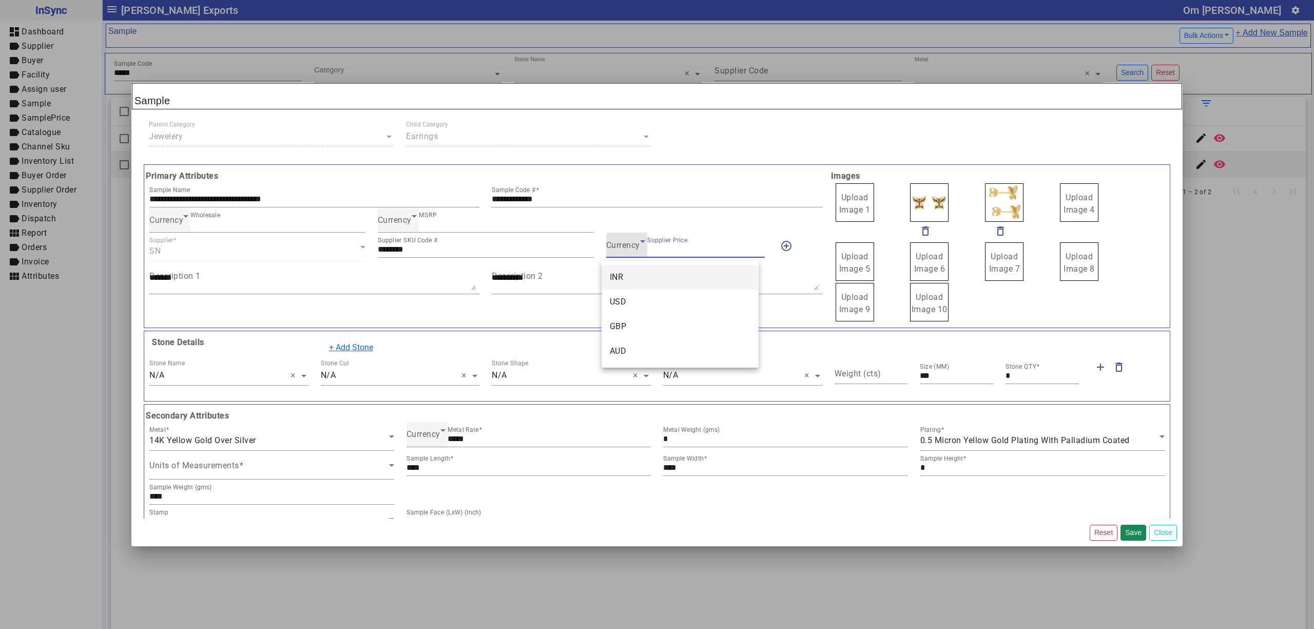
click at [623, 273] on span "INR" at bounding box center [617, 277] width 14 height 12
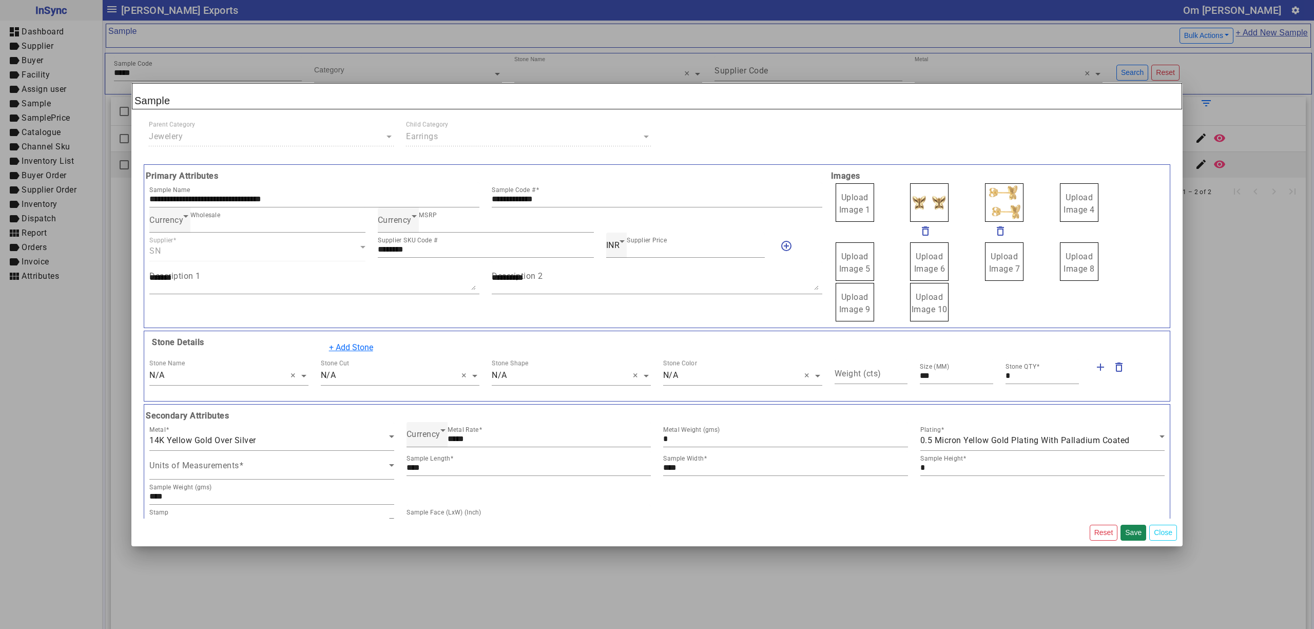
click at [850, 204] on label "Upload Image 1" at bounding box center [854, 202] width 38 height 38
click at [0, 0] on input "Upload Image 1" at bounding box center [0, 0] width 0 height 0
click at [1132, 530] on button "Save" at bounding box center [1133, 532] width 26 height 16
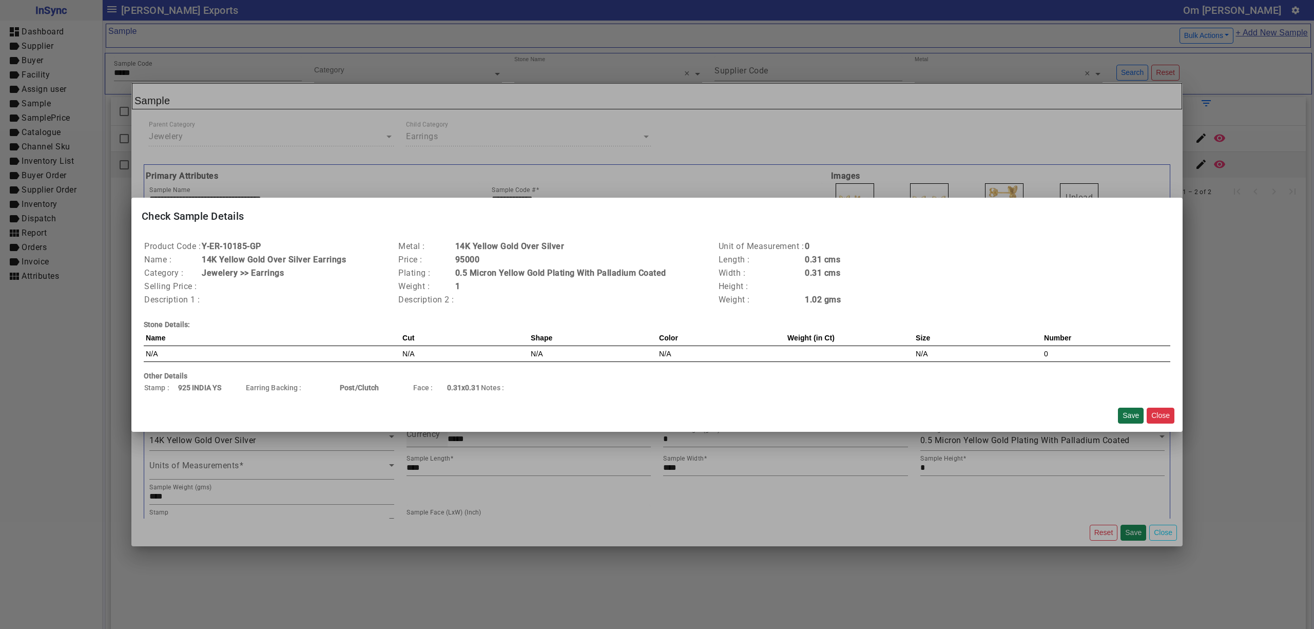
click at [1126, 417] on button "Save" at bounding box center [1131, 415] width 26 height 16
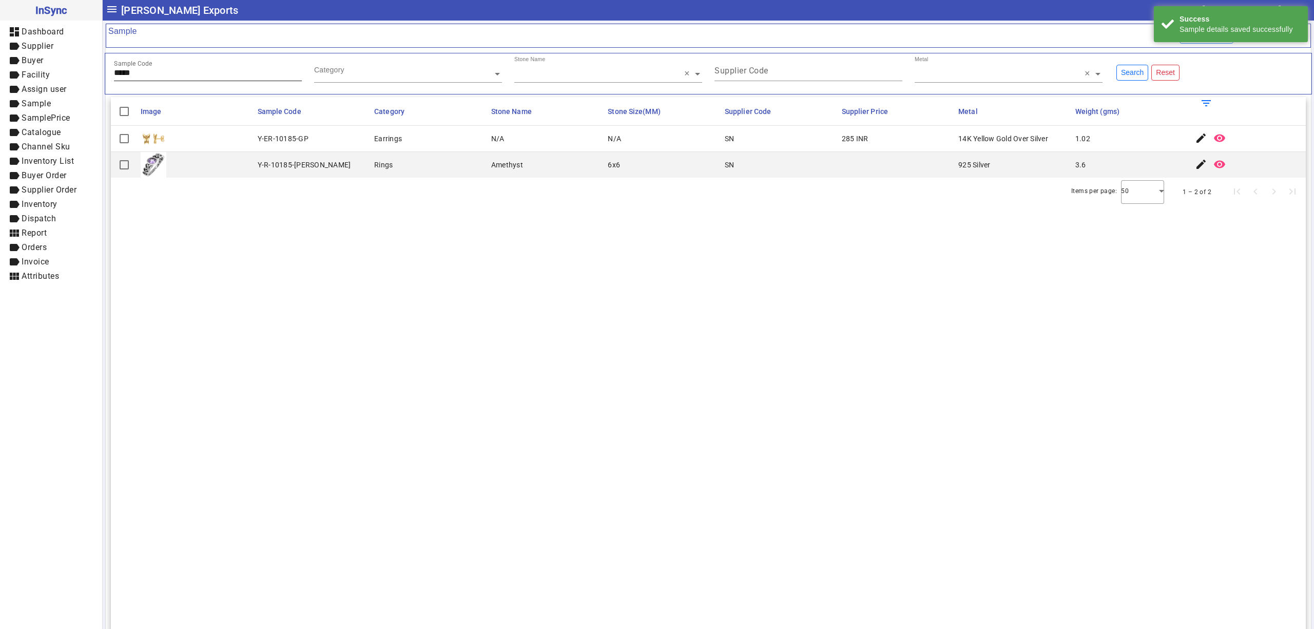
click at [196, 64] on div "Sample Code *****" at bounding box center [208, 68] width 188 height 25
click at [1195, 134] on mat-icon "edit" at bounding box center [1201, 138] width 12 height 12
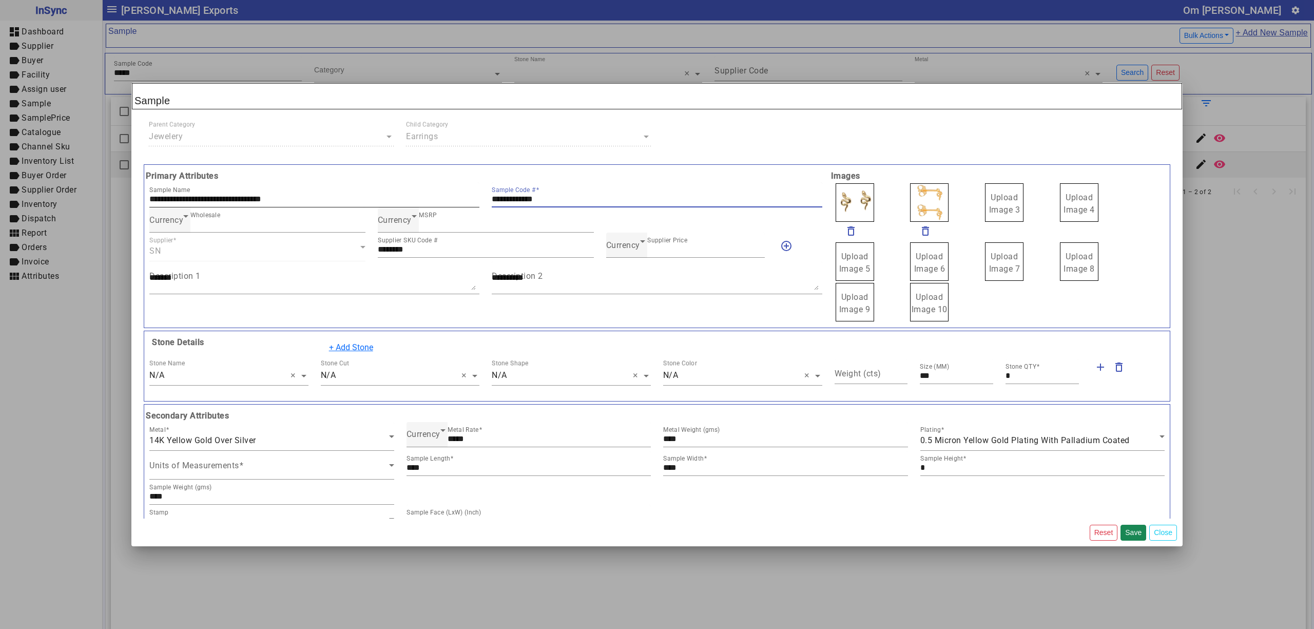
drag, startPoint x: 559, startPoint y: 198, endPoint x: 415, endPoint y: 202, distance: 144.3
click at [415, 202] on div "**********" at bounding box center [485, 194] width 685 height 25
click at [1002, 196] on span "Upload Image 3" at bounding box center [1004, 203] width 31 height 22
drag, startPoint x: 994, startPoint y: 201, endPoint x: 993, endPoint y: 189, distance: 12.4
drag, startPoint x: 906, startPoint y: 198, endPoint x: 900, endPoint y: 198, distance: 6.2
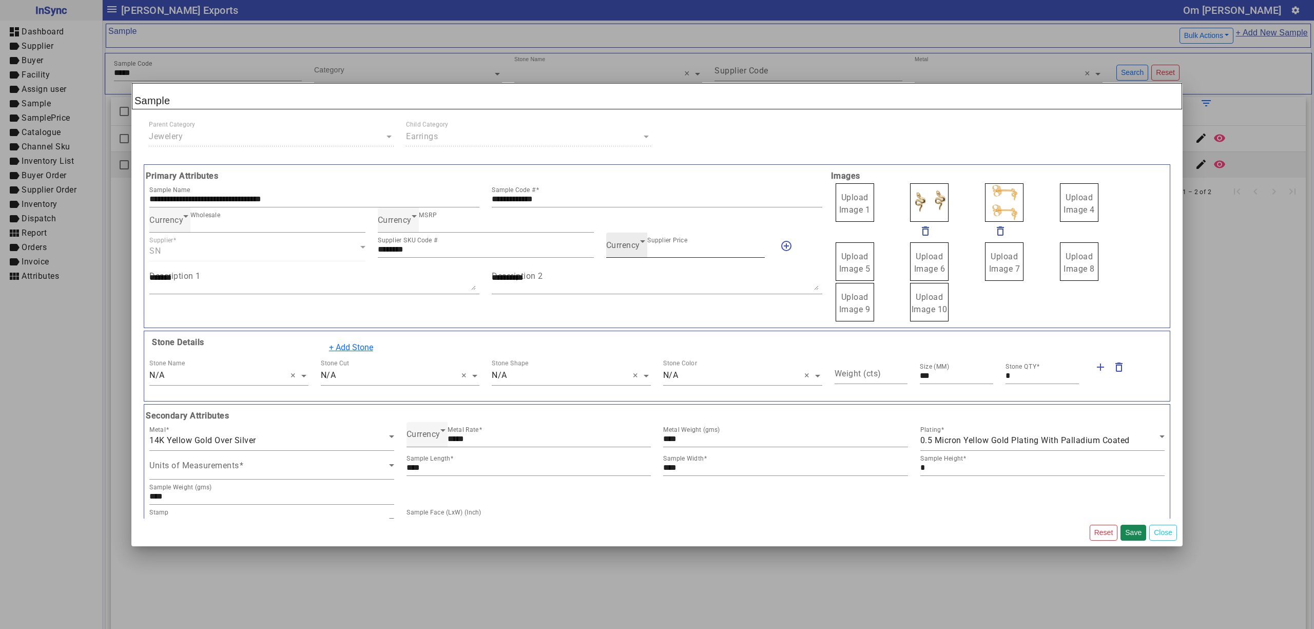
click at [625, 250] on span "Currency" at bounding box center [623, 245] width 34 height 10
drag, startPoint x: 633, startPoint y: 275, endPoint x: 674, endPoint y: 263, distance: 42.2
click at [634, 275] on mat-option "INR" at bounding box center [679, 277] width 157 height 25
click at [844, 193] on span "Upload Image 1" at bounding box center [854, 203] width 31 height 22
click at [0, 0] on input "Upload Image 1" at bounding box center [0, 0] width 0 height 0
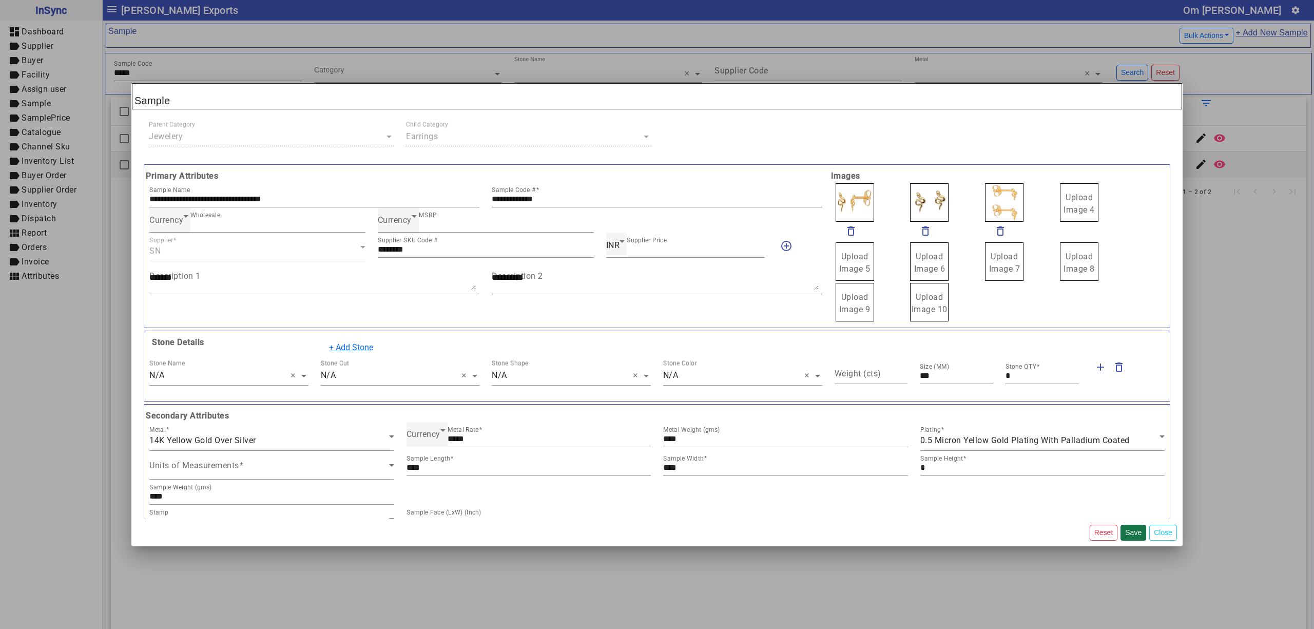
click at [1127, 526] on button "Save" at bounding box center [1133, 532] width 26 height 16
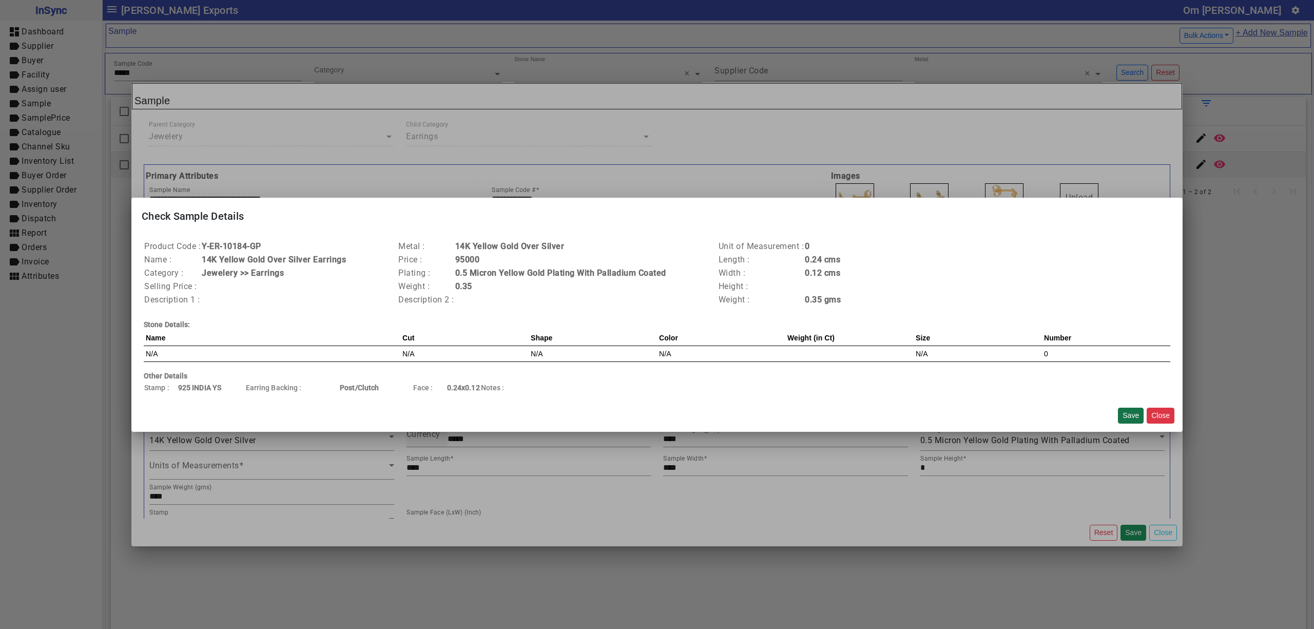
click at [1124, 410] on button "Save" at bounding box center [1131, 415] width 26 height 16
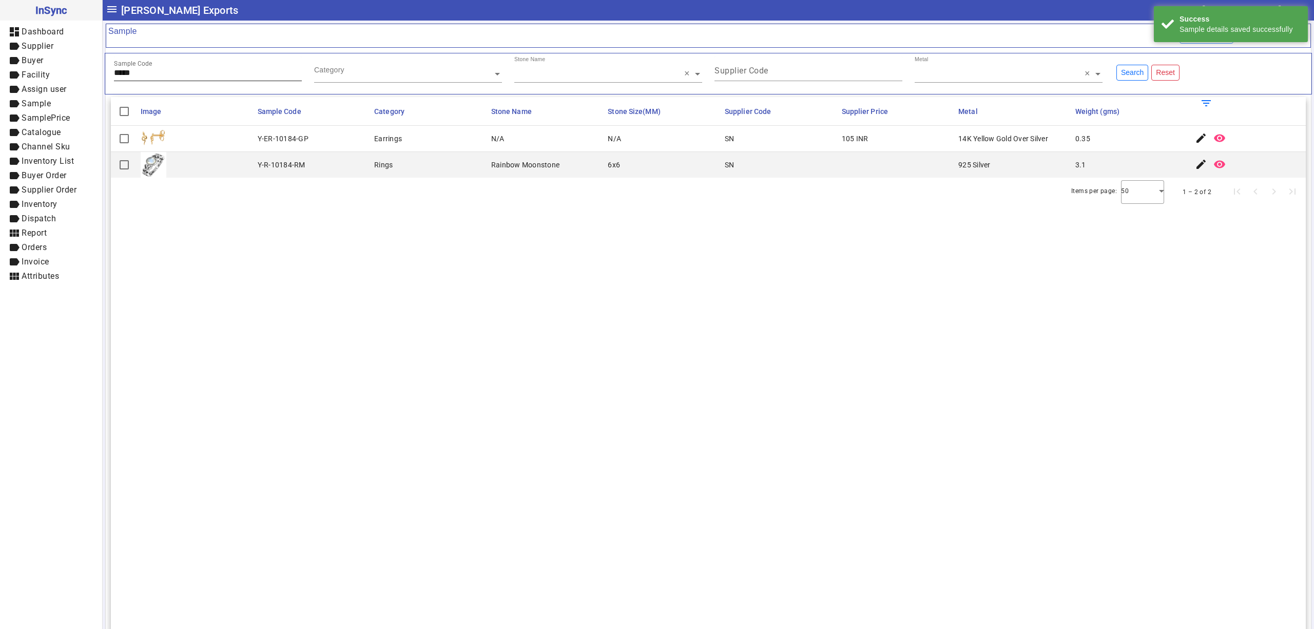
click at [219, 74] on input "*****" at bounding box center [208, 72] width 188 height 9
click at [1195, 143] on mat-icon "edit" at bounding box center [1201, 138] width 12 height 12
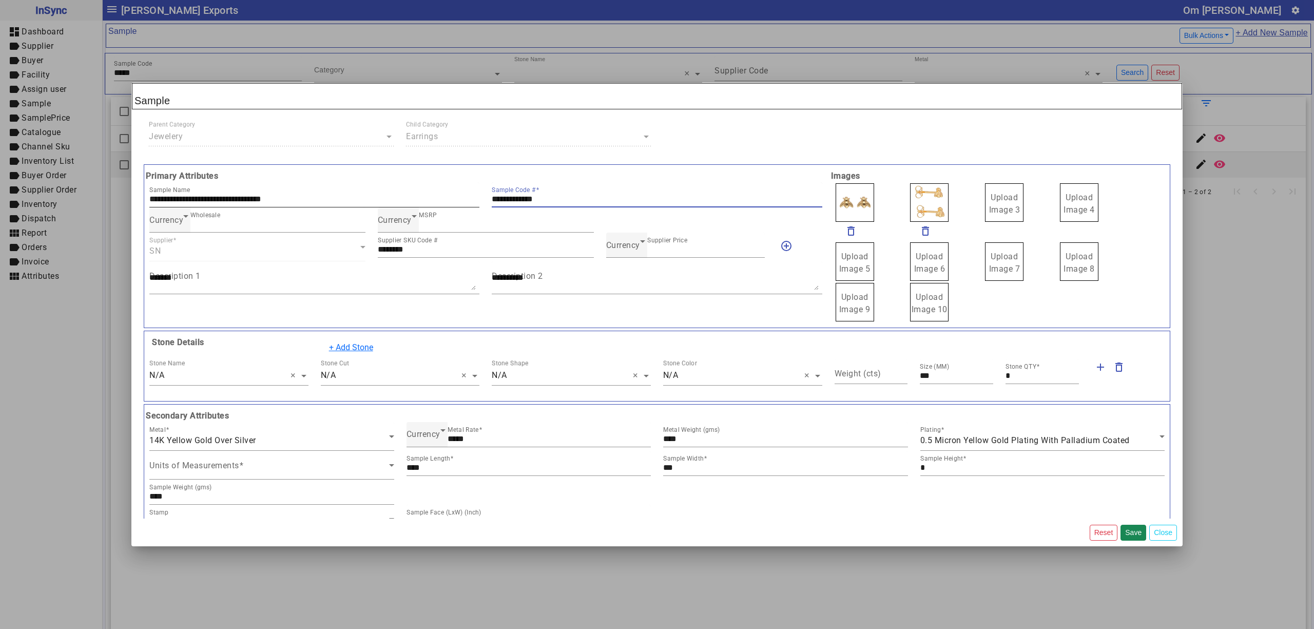
drag, startPoint x: 571, startPoint y: 198, endPoint x: 335, endPoint y: 187, distance: 236.3
click at [335, 188] on div "**********" at bounding box center [485, 194] width 685 height 25
click at [627, 247] on span "Currency" at bounding box center [623, 245] width 34 height 10
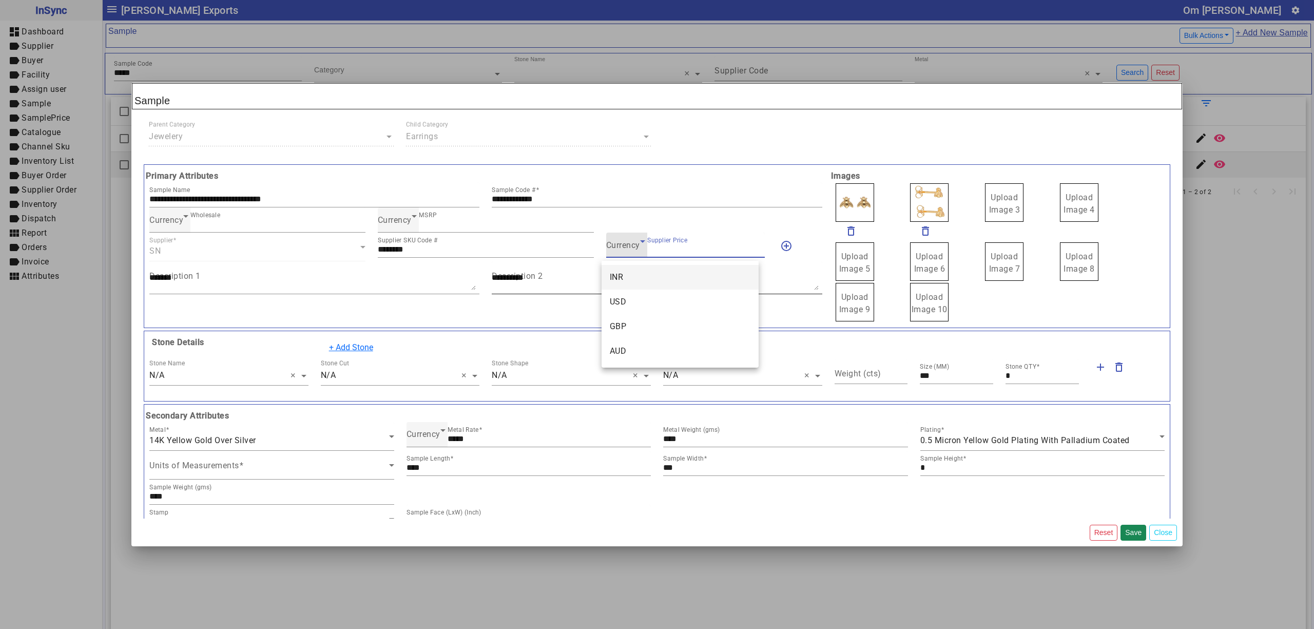
click at [622, 280] on span "INR" at bounding box center [617, 277] width 14 height 12
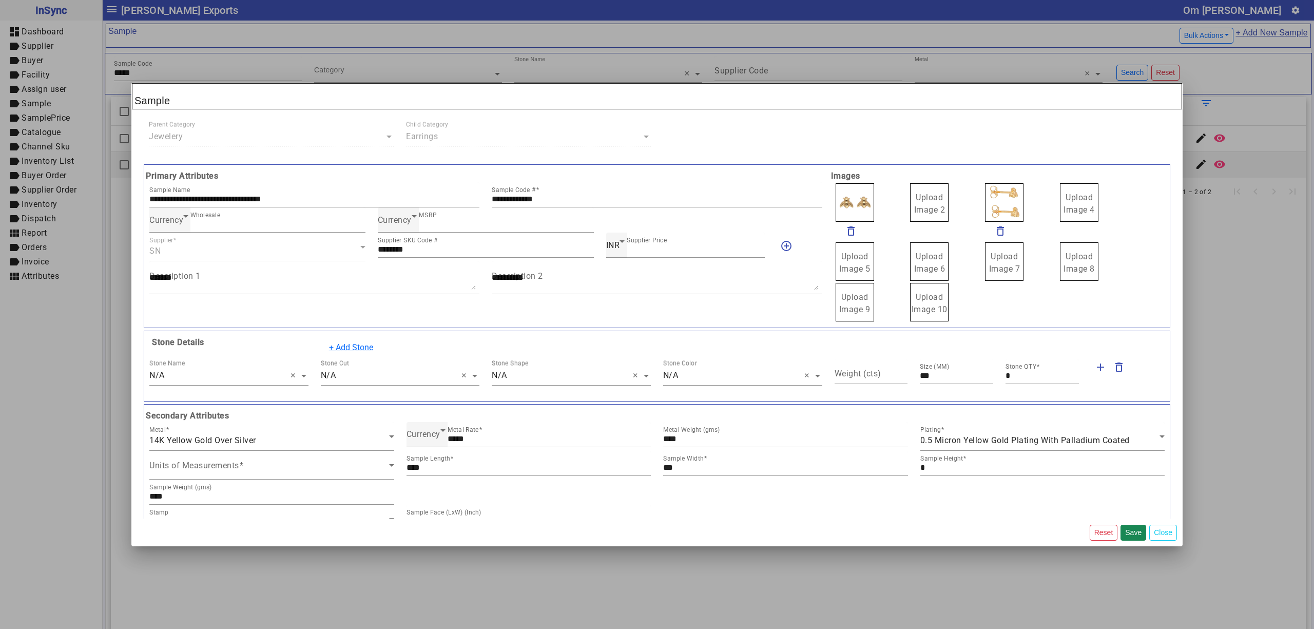
drag, startPoint x: 945, startPoint y: 200, endPoint x: 935, endPoint y: 199, distance: 10.8
click at [847, 198] on span "Upload Image 1" at bounding box center [854, 203] width 31 height 22
click at [0, 0] on input "Upload Image 1" at bounding box center [0, 0] width 0 height 0
click at [1132, 529] on button "Save" at bounding box center [1133, 532] width 26 height 16
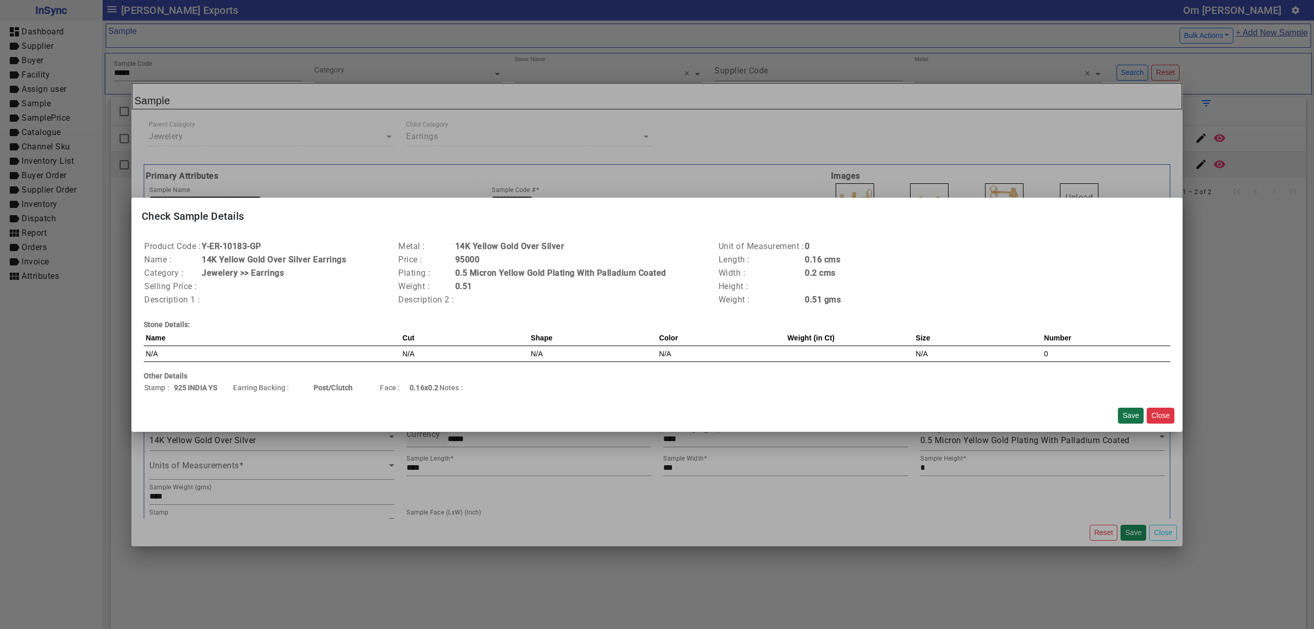
click at [1130, 411] on button "Save" at bounding box center [1131, 415] width 26 height 16
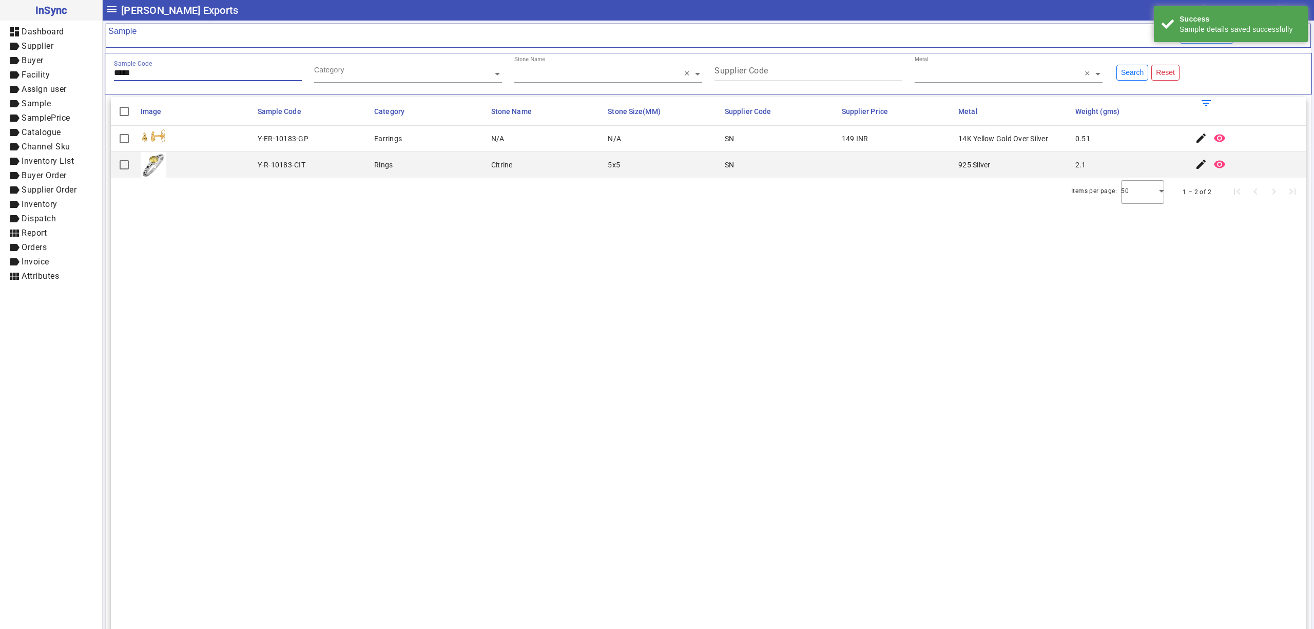
click at [224, 77] on input "*****" at bounding box center [208, 72] width 188 height 9
click at [1195, 138] on mat-icon "edit" at bounding box center [1201, 138] width 12 height 12
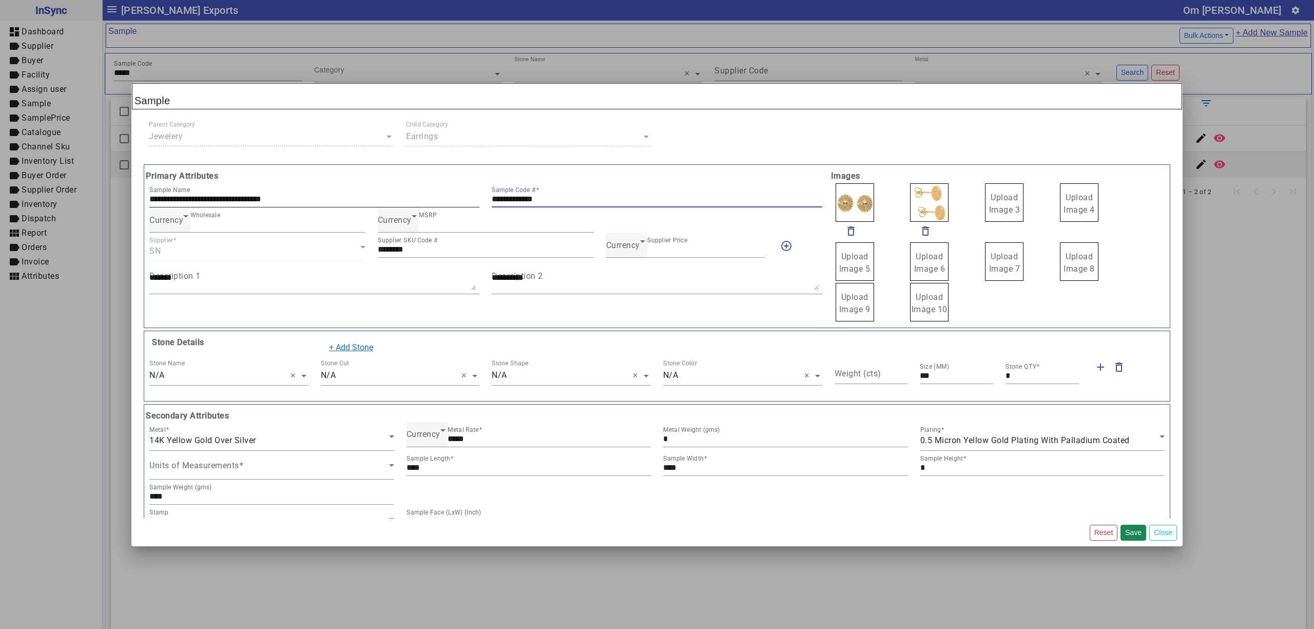
drag, startPoint x: 590, startPoint y: 198, endPoint x: 206, endPoint y: 199, distance: 383.4
click at [187, 196] on div "**********" at bounding box center [485, 194] width 685 height 25
click at [608, 245] on span "Currency" at bounding box center [623, 245] width 34 height 10
click at [625, 271] on mat-option "INR" at bounding box center [679, 277] width 157 height 25
drag, startPoint x: 1006, startPoint y: 202, endPoint x: 999, endPoint y: 202, distance: 7.2
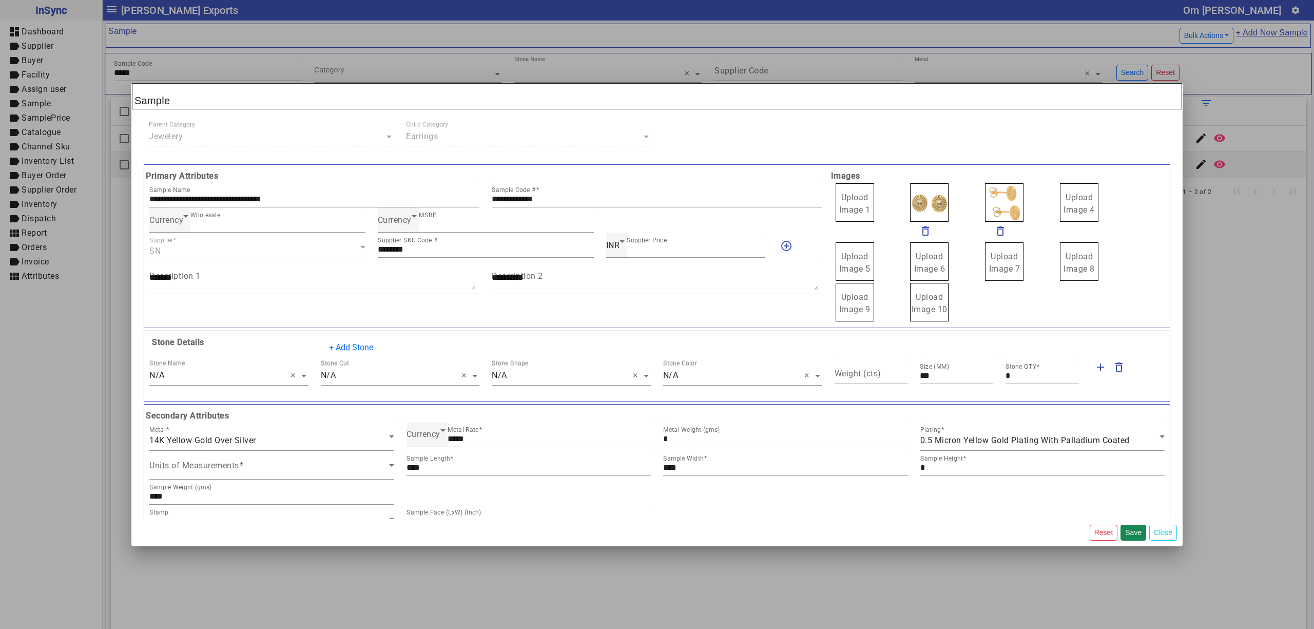
click at [861, 199] on label "Upload Image 1" at bounding box center [854, 202] width 38 height 38
click at [0, 0] on input "Upload Image 1" at bounding box center [0, 0] width 0 height 0
click at [1133, 530] on button "Save" at bounding box center [1133, 532] width 26 height 16
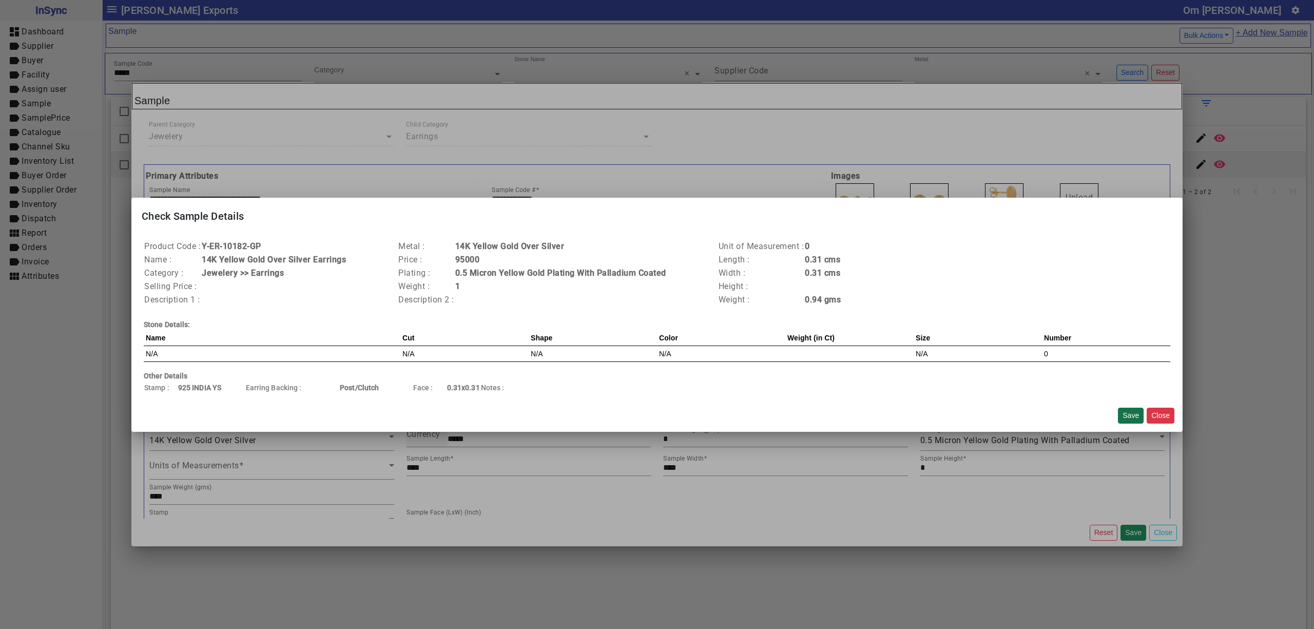
click at [1125, 414] on button "Save" at bounding box center [1131, 415] width 26 height 16
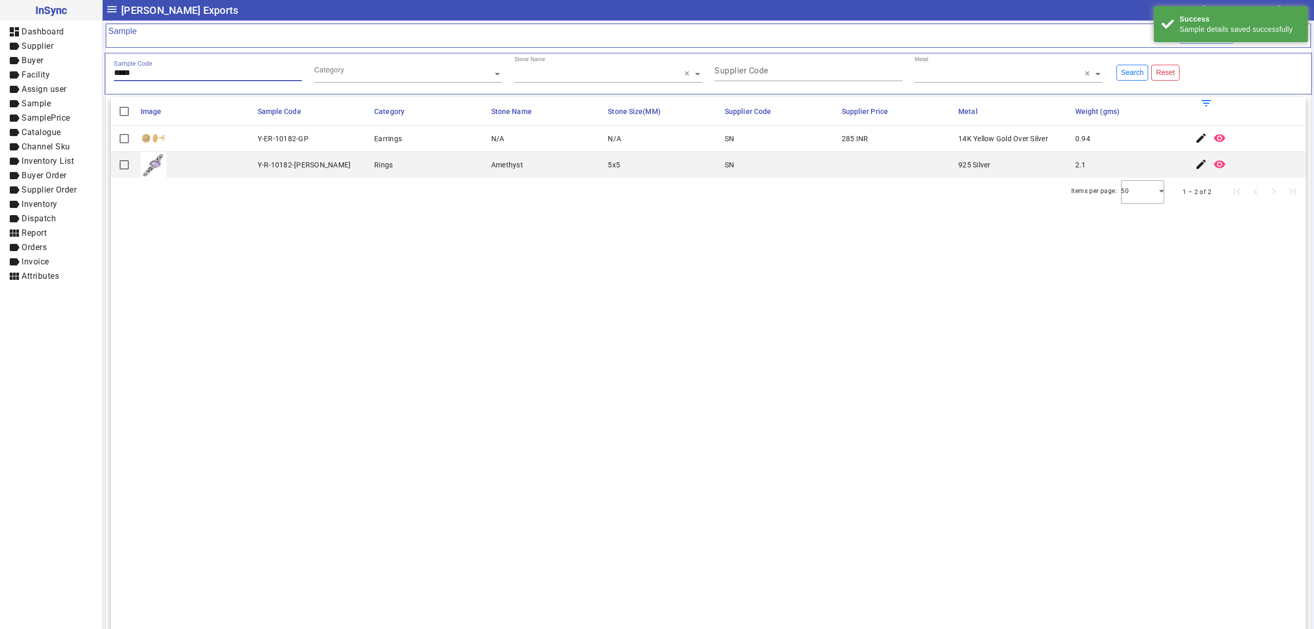
click at [150, 75] on input "*****" at bounding box center [208, 72] width 188 height 9
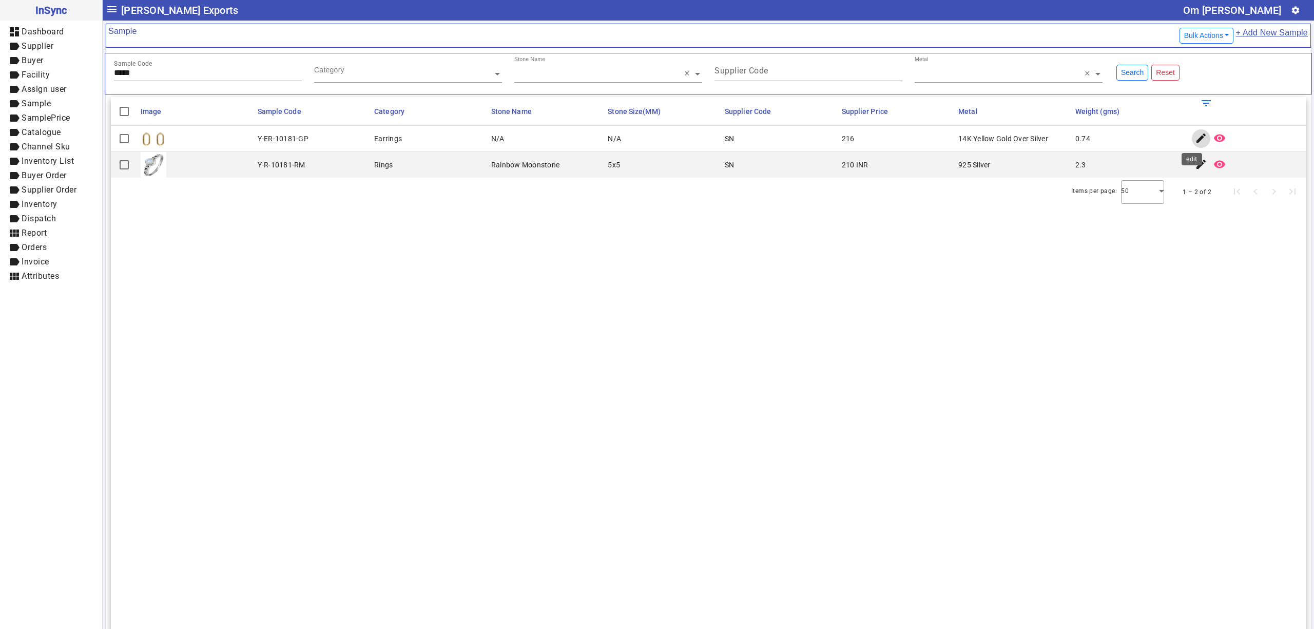
click at [1189, 148] on span "button" at bounding box center [1201, 138] width 25 height 25
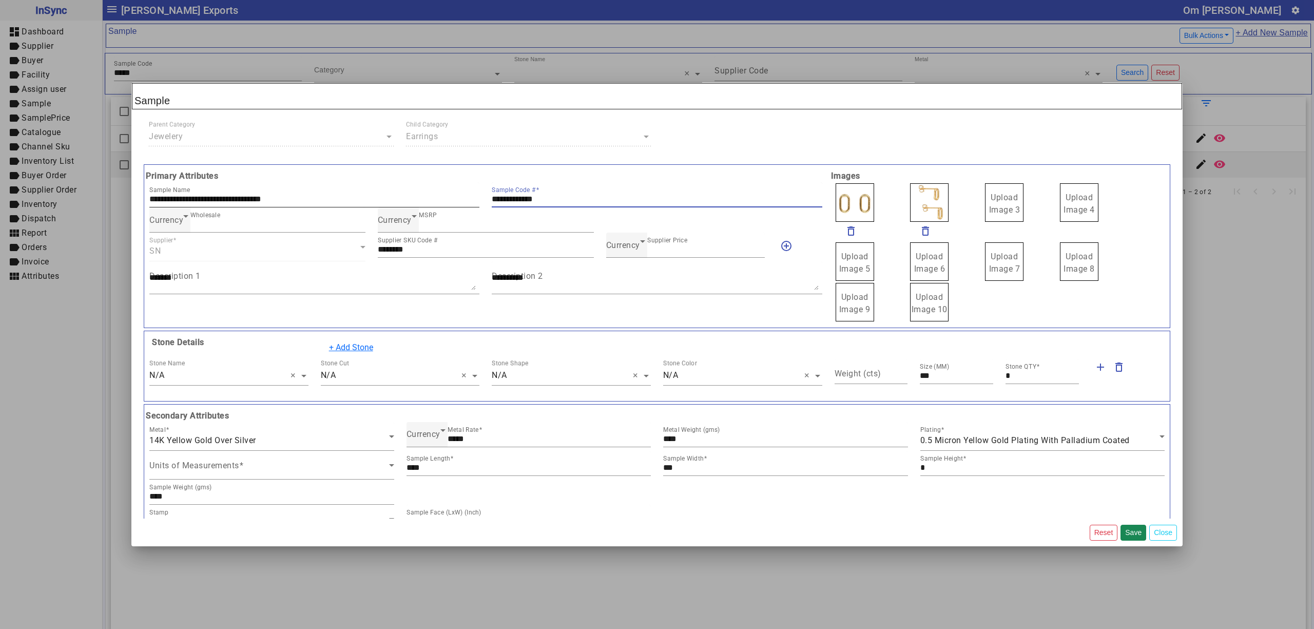
drag, startPoint x: 554, startPoint y: 198, endPoint x: 386, endPoint y: 186, distance: 168.8
click at [386, 187] on div "**********" at bounding box center [485, 194] width 685 height 25
click at [623, 251] on div "Currency" at bounding box center [623, 245] width 34 height 12
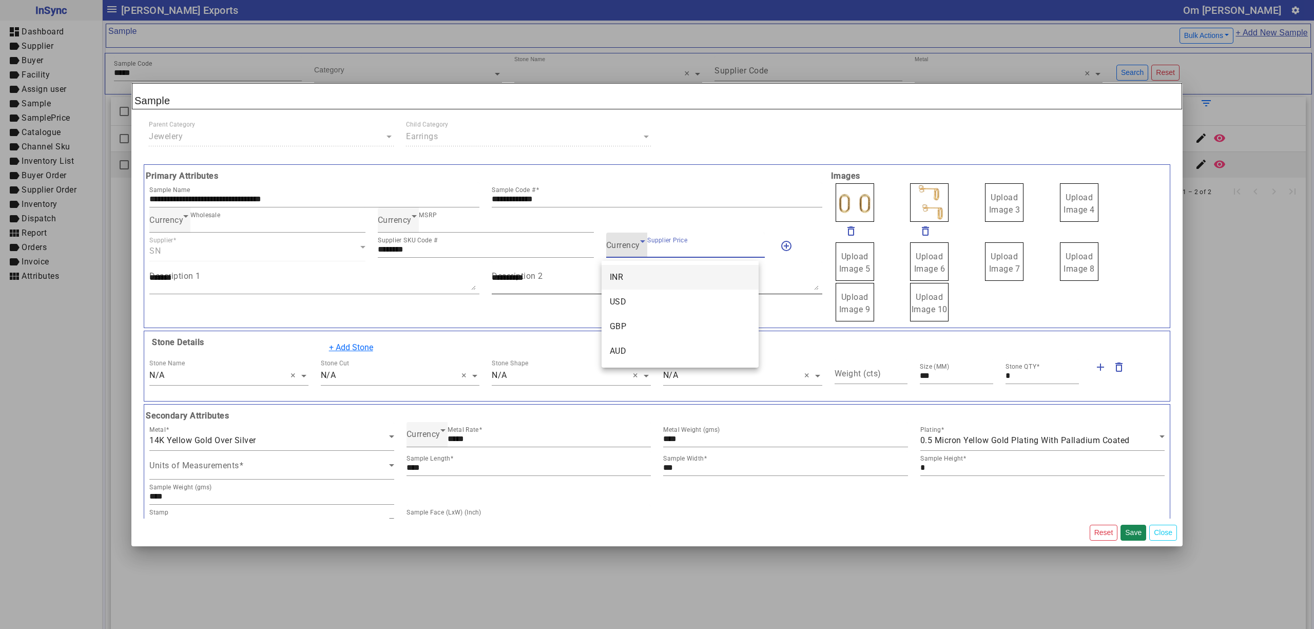
drag, startPoint x: 637, startPoint y: 269, endPoint x: 645, endPoint y: 271, distance: 7.3
click at [637, 270] on mat-option "INR" at bounding box center [679, 277] width 157 height 25
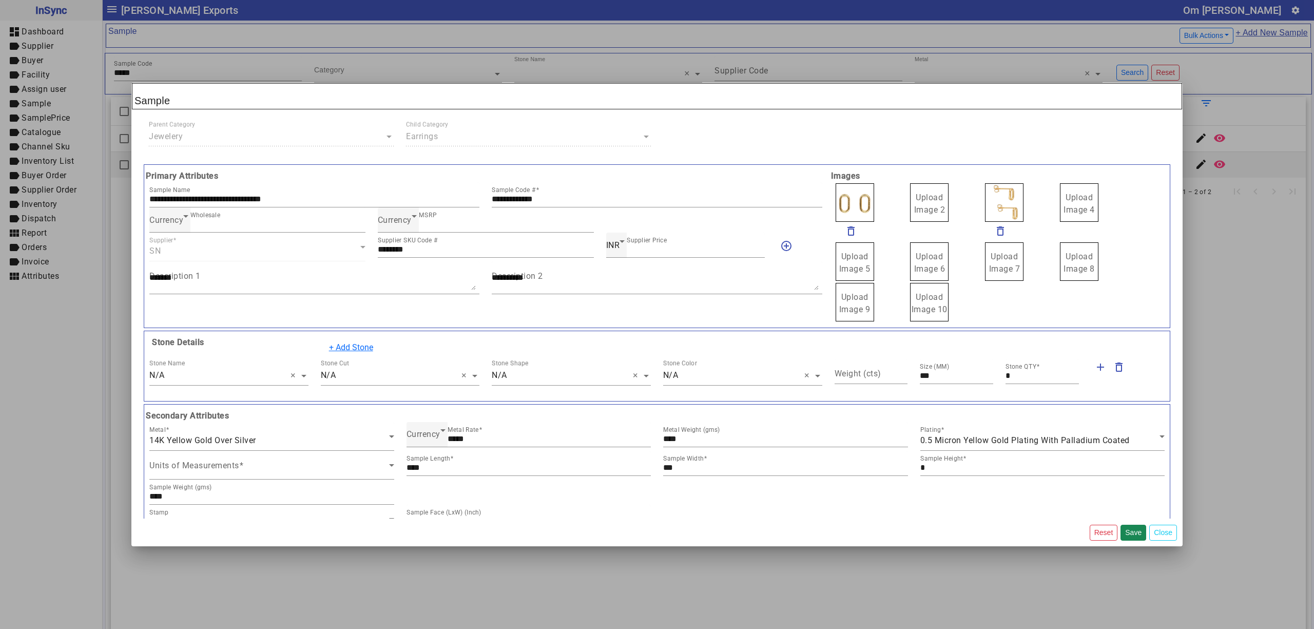
drag, startPoint x: 941, startPoint y: 206, endPoint x: 926, endPoint y: 203, distance: 15.1
click at [869, 204] on div "Upload Image 1" at bounding box center [875, 202] width 83 height 41
click at [855, 204] on label "Upload Image 1" at bounding box center [854, 202] width 38 height 38
click at [0, 0] on input "Upload Image 1" at bounding box center [0, 0] width 0 height 0
click at [1134, 532] on button "Save" at bounding box center [1133, 532] width 26 height 16
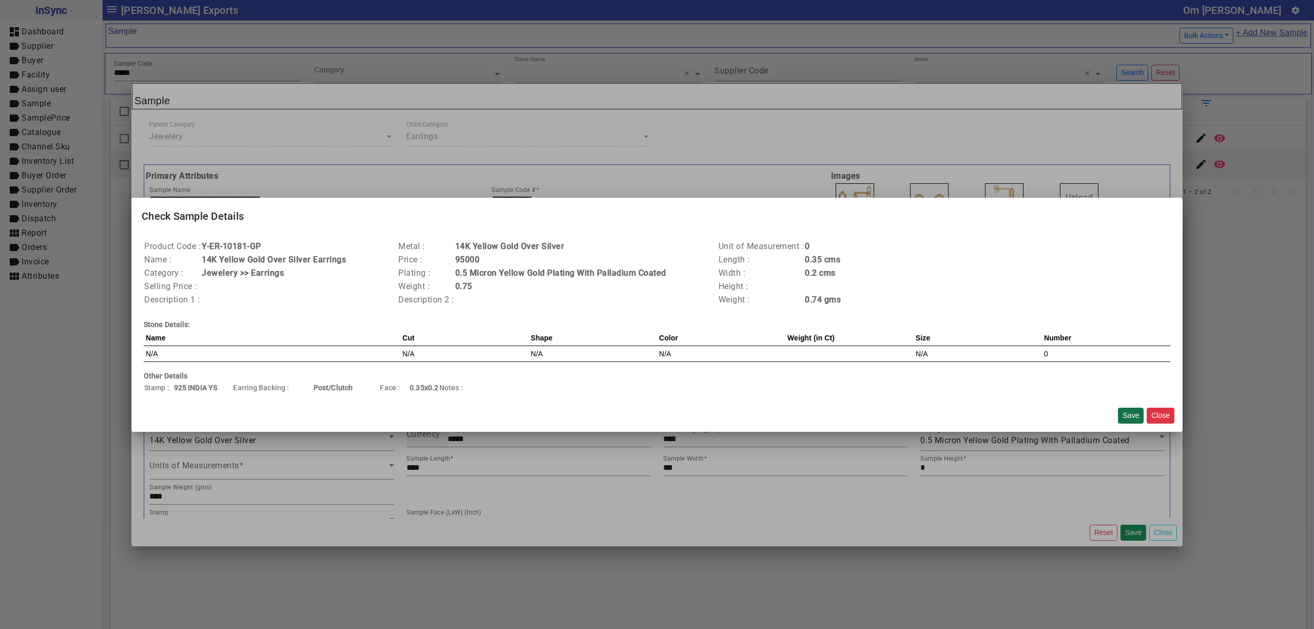
click at [1127, 414] on button "Save" at bounding box center [1131, 415] width 26 height 16
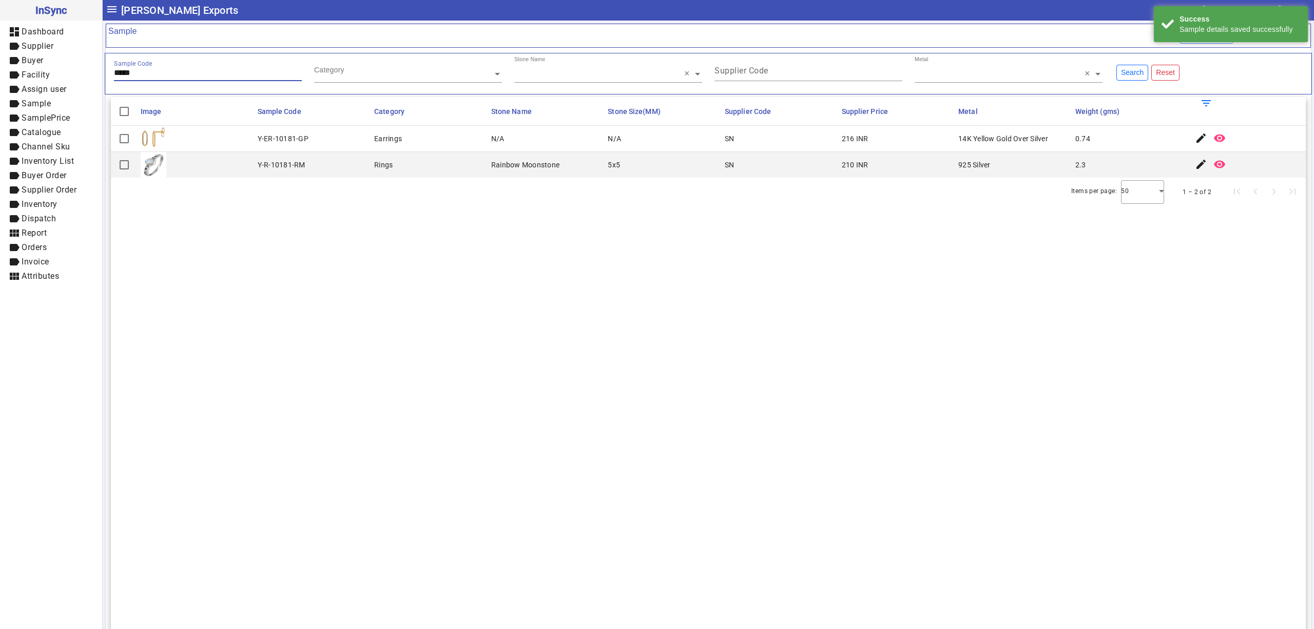
click at [173, 76] on input "*****" at bounding box center [208, 72] width 188 height 9
click at [1195, 137] on mat-icon "edit" at bounding box center [1201, 138] width 12 height 12
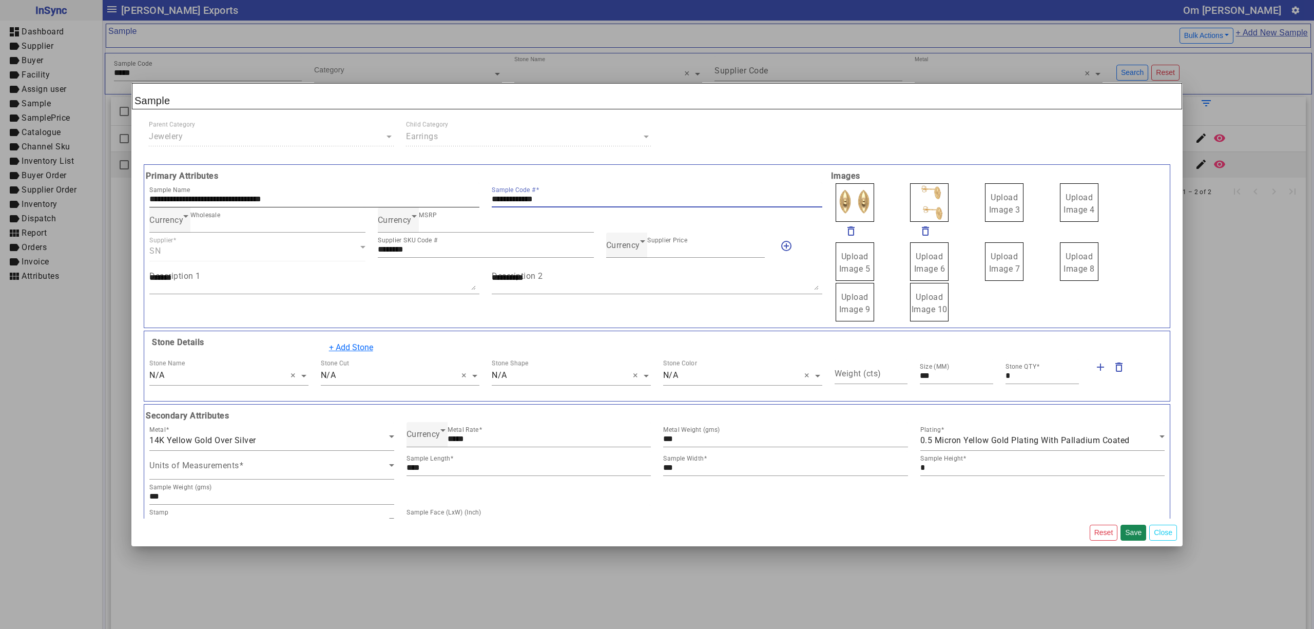
drag, startPoint x: 591, startPoint y: 200, endPoint x: 382, endPoint y: 184, distance: 210.0
click at [382, 184] on div "**********" at bounding box center [485, 194] width 685 height 25
click at [616, 245] on span "Currency" at bounding box center [623, 245] width 34 height 10
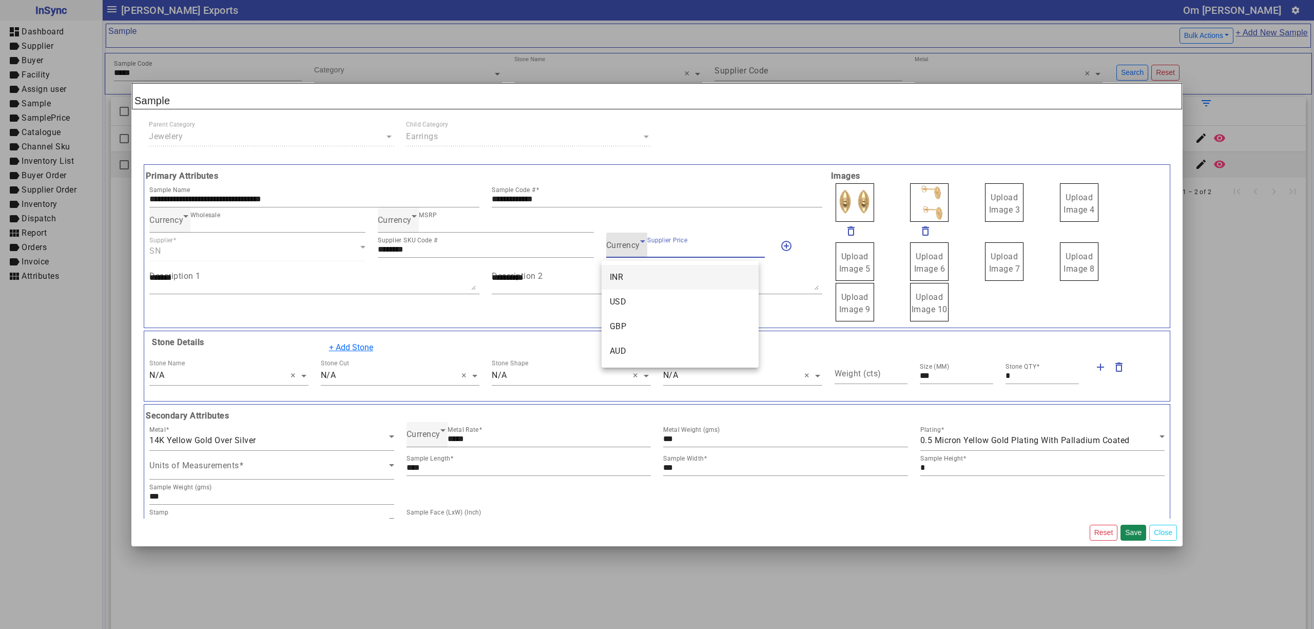
click at [648, 275] on mat-option "INR" at bounding box center [679, 277] width 157 height 25
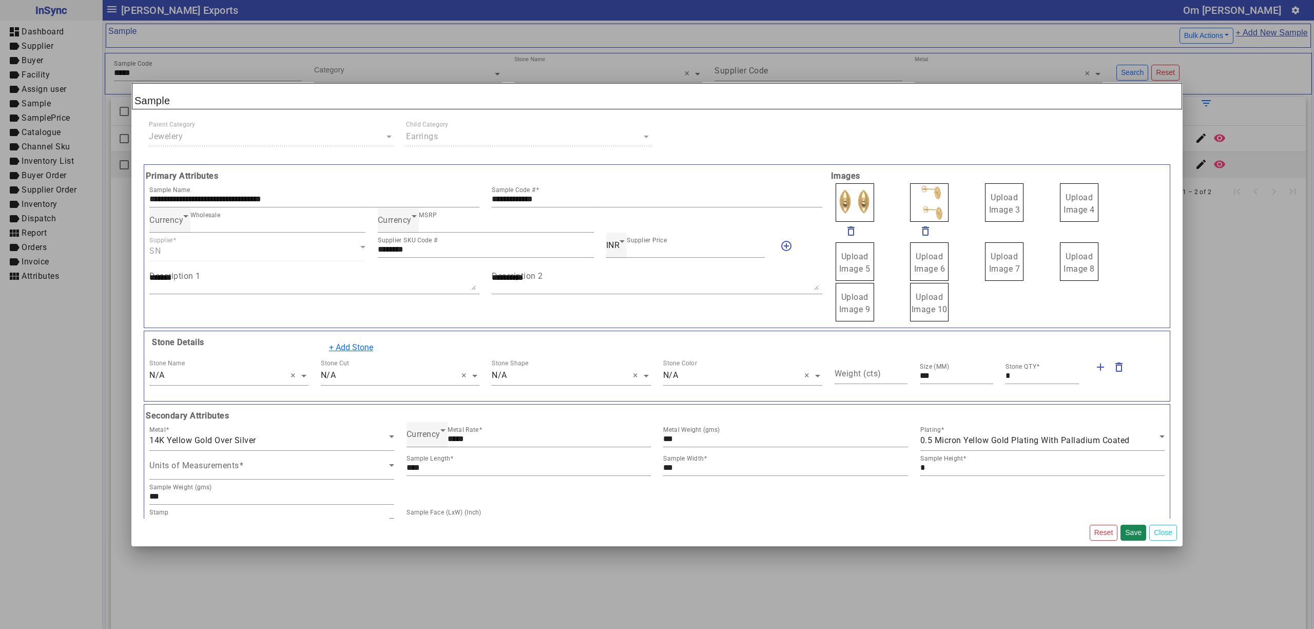
drag, startPoint x: 999, startPoint y: 205, endPoint x: 1000, endPoint y: 198, distance: 7.3
click at [848, 202] on span "Upload Image 1" at bounding box center [854, 203] width 31 height 22
click at [0, 0] on input "Upload Image 1" at bounding box center [0, 0] width 0 height 0
click at [1125, 530] on button "Save" at bounding box center [1133, 532] width 26 height 16
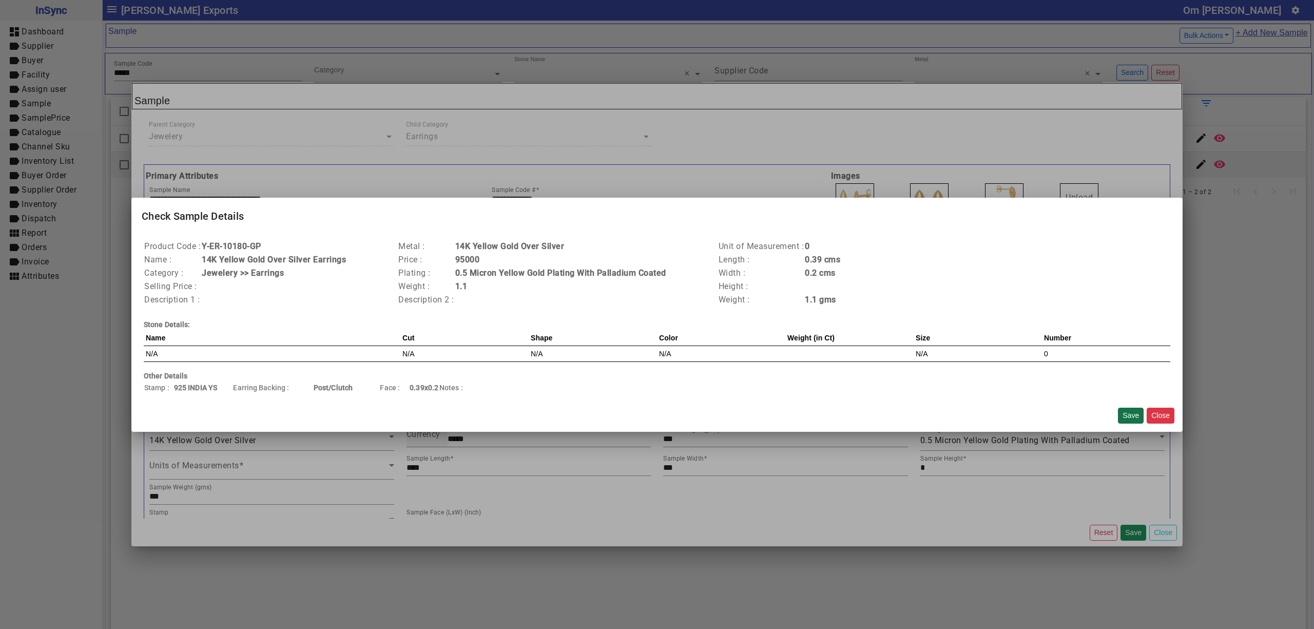
click at [1124, 414] on button "Save" at bounding box center [1131, 415] width 26 height 16
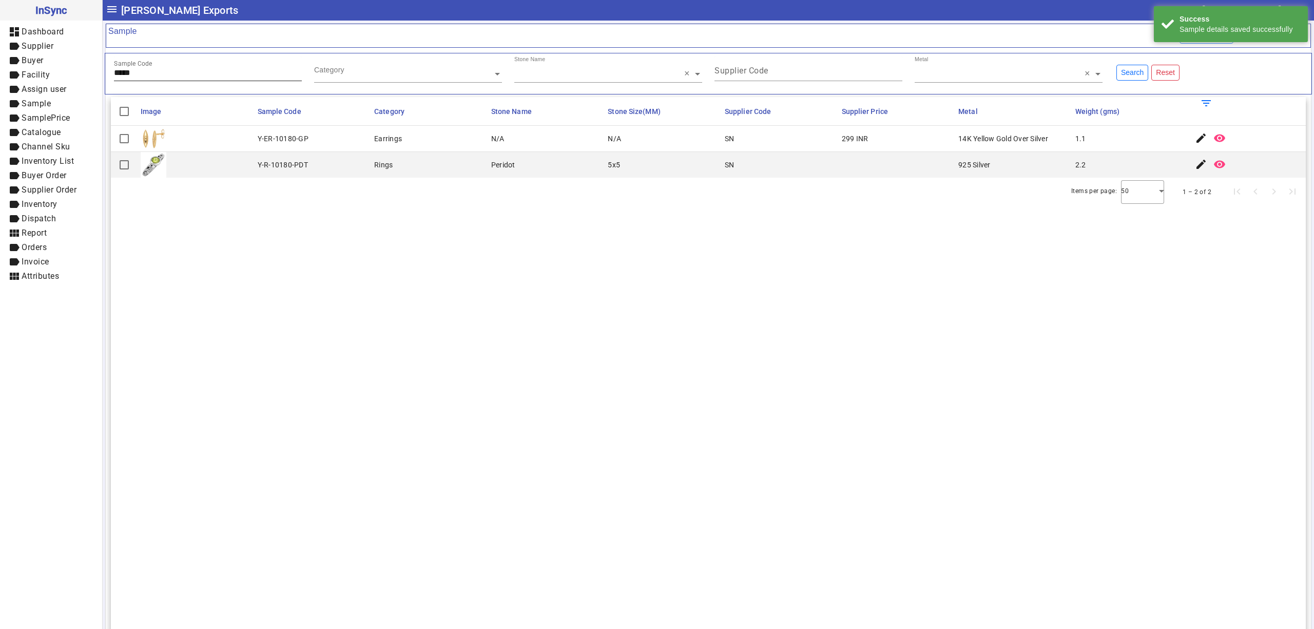
click at [176, 67] on div "Sample Code *****" at bounding box center [208, 68] width 188 height 25
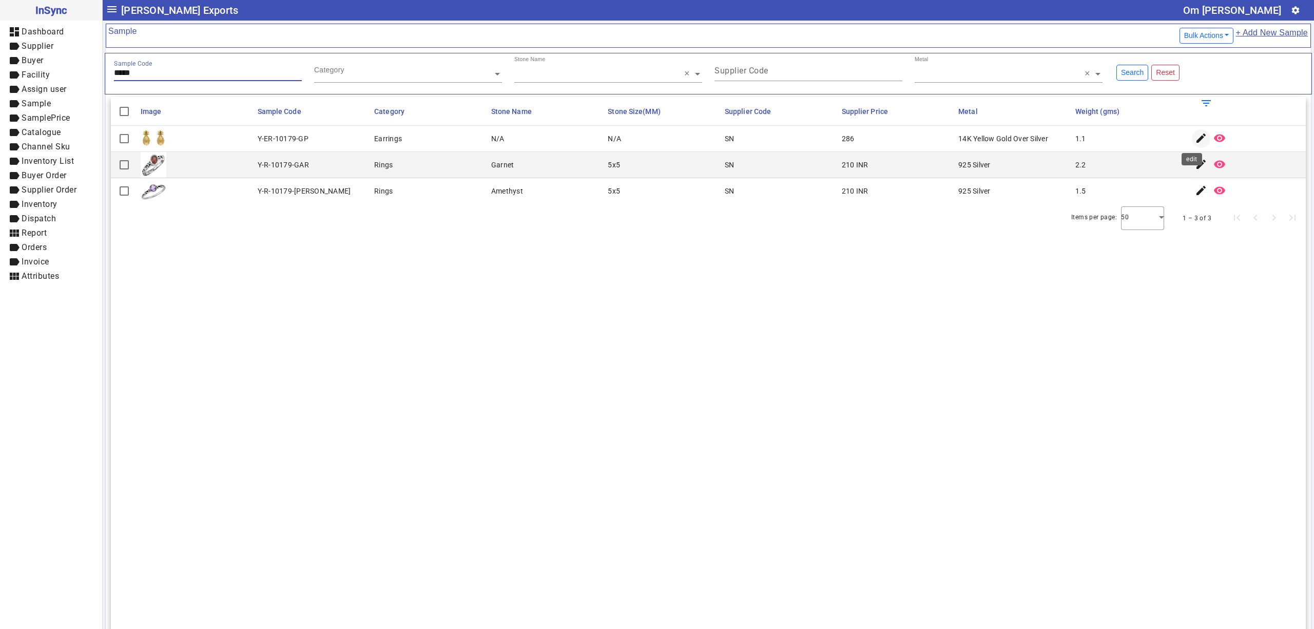
click at [1195, 142] on mat-icon "edit" at bounding box center [1201, 138] width 12 height 12
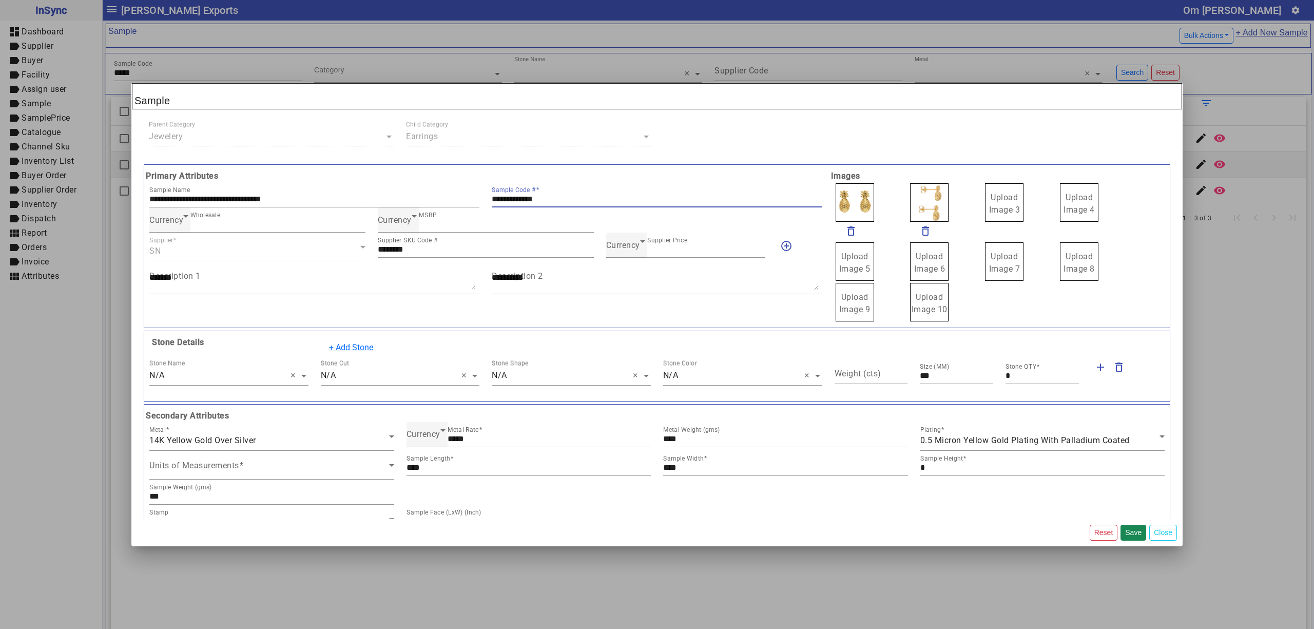
drag, startPoint x: 563, startPoint y: 201, endPoint x: 380, endPoint y: 181, distance: 184.3
click at [372, 186] on div "**********" at bounding box center [485, 194] width 685 height 25
click at [613, 247] on span "Currency" at bounding box center [623, 245] width 34 height 10
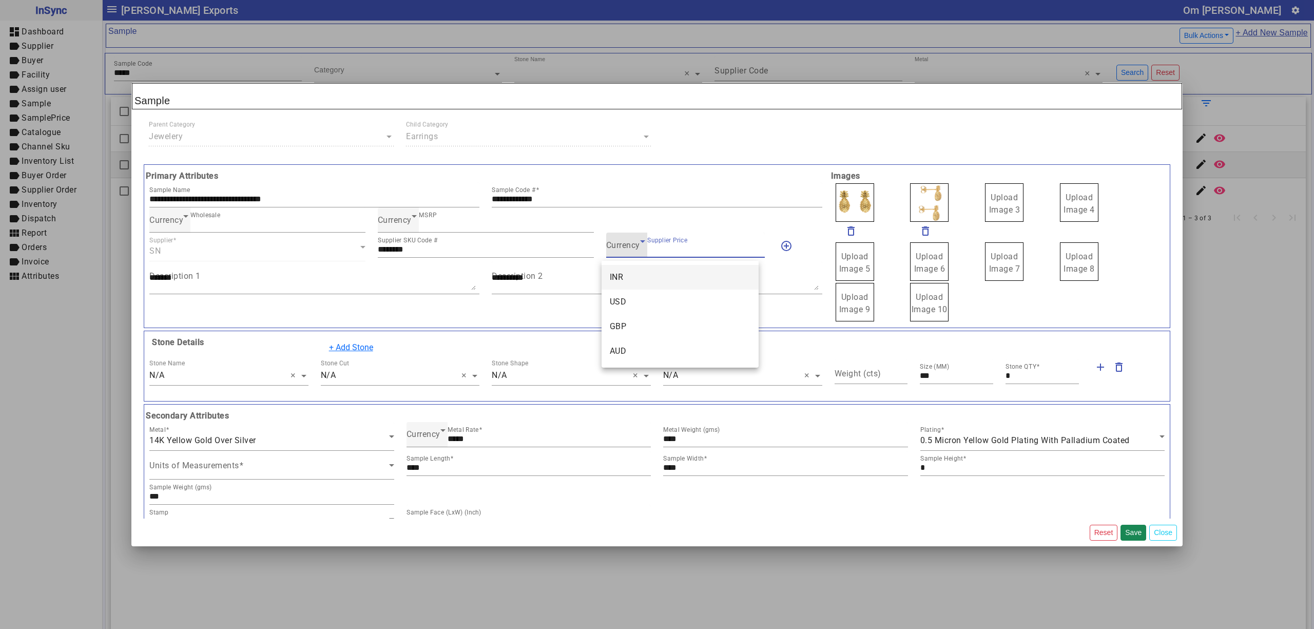
click at [633, 269] on mat-option "INR" at bounding box center [679, 277] width 157 height 25
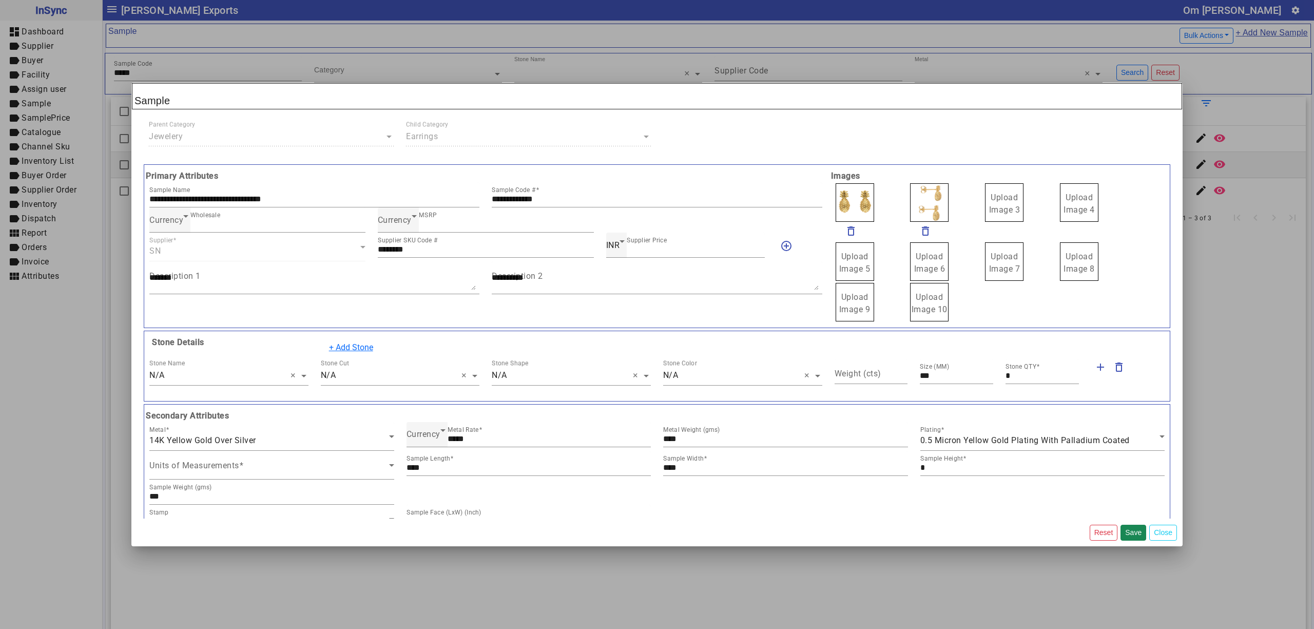
drag, startPoint x: 1002, startPoint y: 200, endPoint x: 1013, endPoint y: 210, distance: 15.2
drag, startPoint x: 924, startPoint y: 200, endPoint x: 918, endPoint y: 196, distance: 7.4
click at [859, 201] on span "Upload Image 1" at bounding box center [854, 203] width 31 height 22
click at [0, 0] on input "Upload Image 1" at bounding box center [0, 0] width 0 height 0
click at [1132, 531] on button "Save" at bounding box center [1133, 532] width 26 height 16
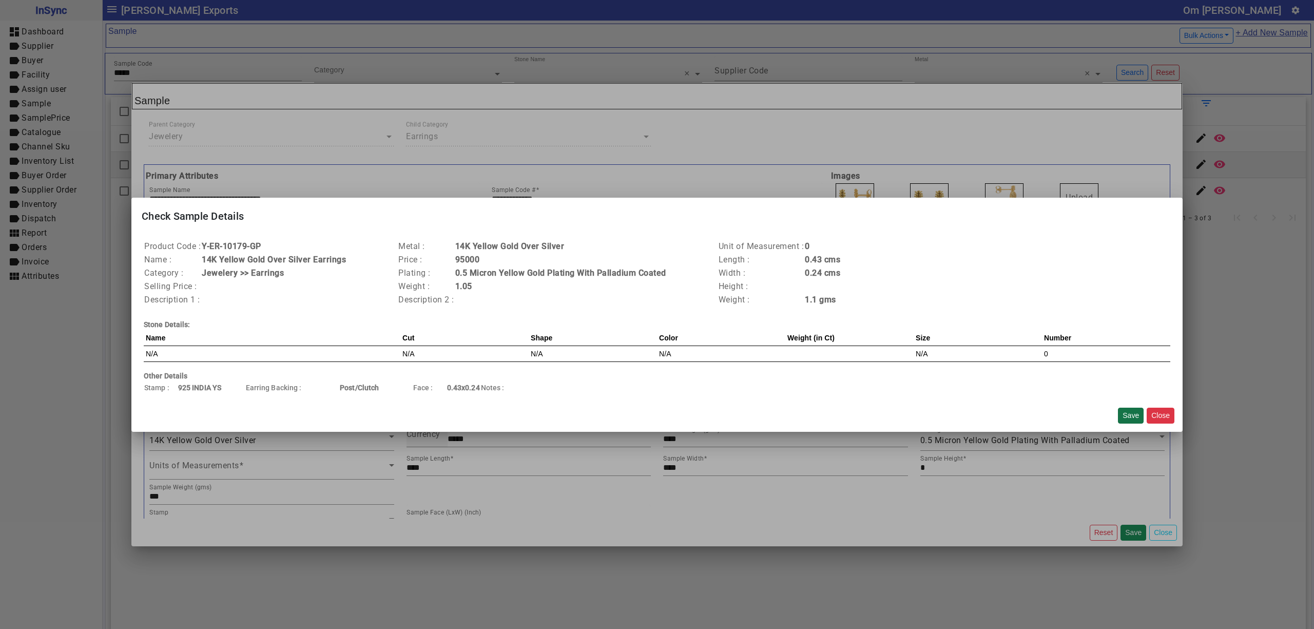
click at [1129, 414] on button "Save" at bounding box center [1131, 415] width 26 height 16
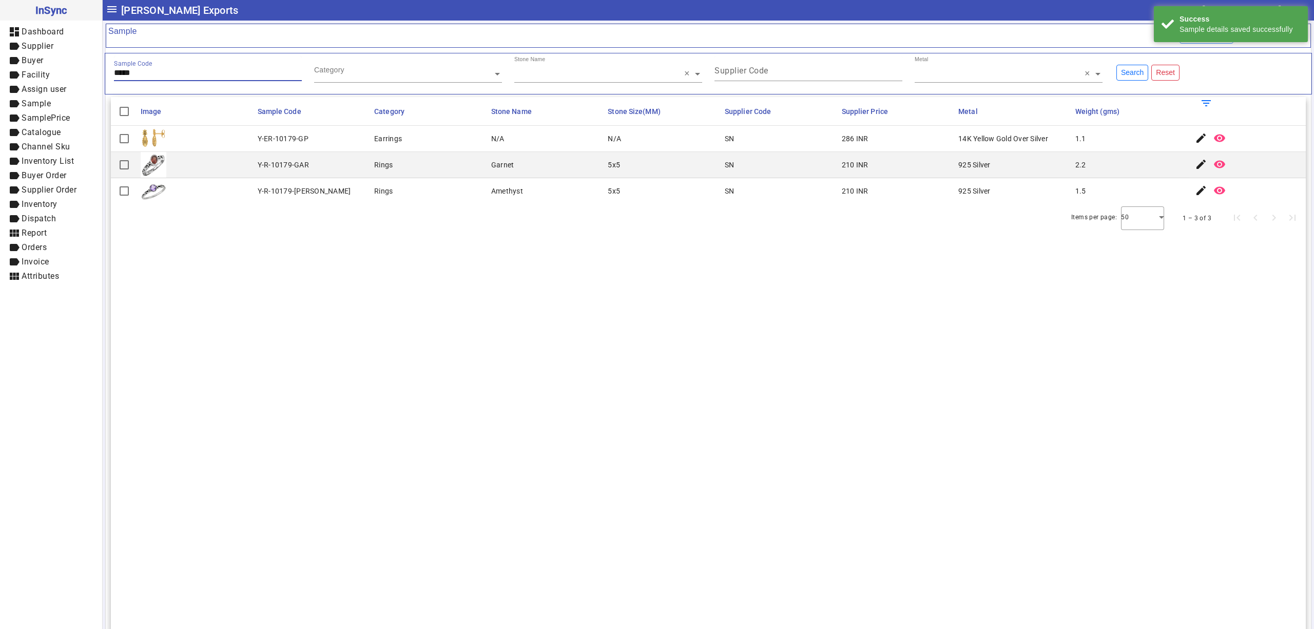
click at [150, 77] on input "*****" at bounding box center [208, 72] width 188 height 9
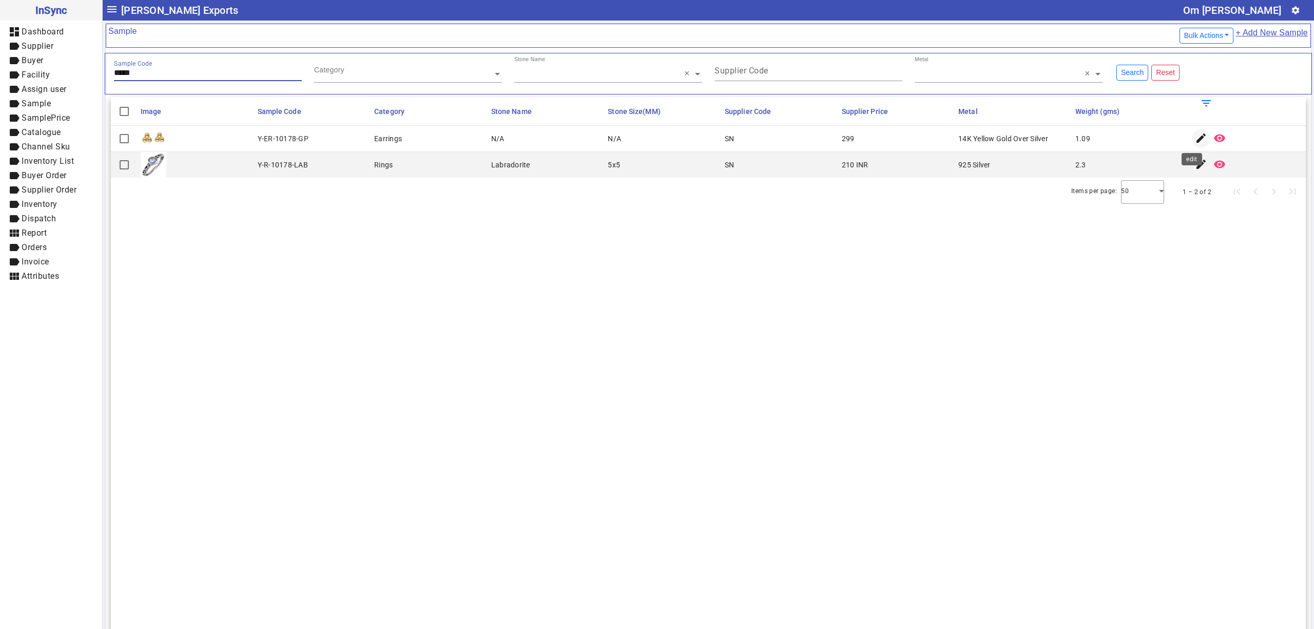
click at [1195, 140] on mat-icon "edit" at bounding box center [1201, 138] width 12 height 12
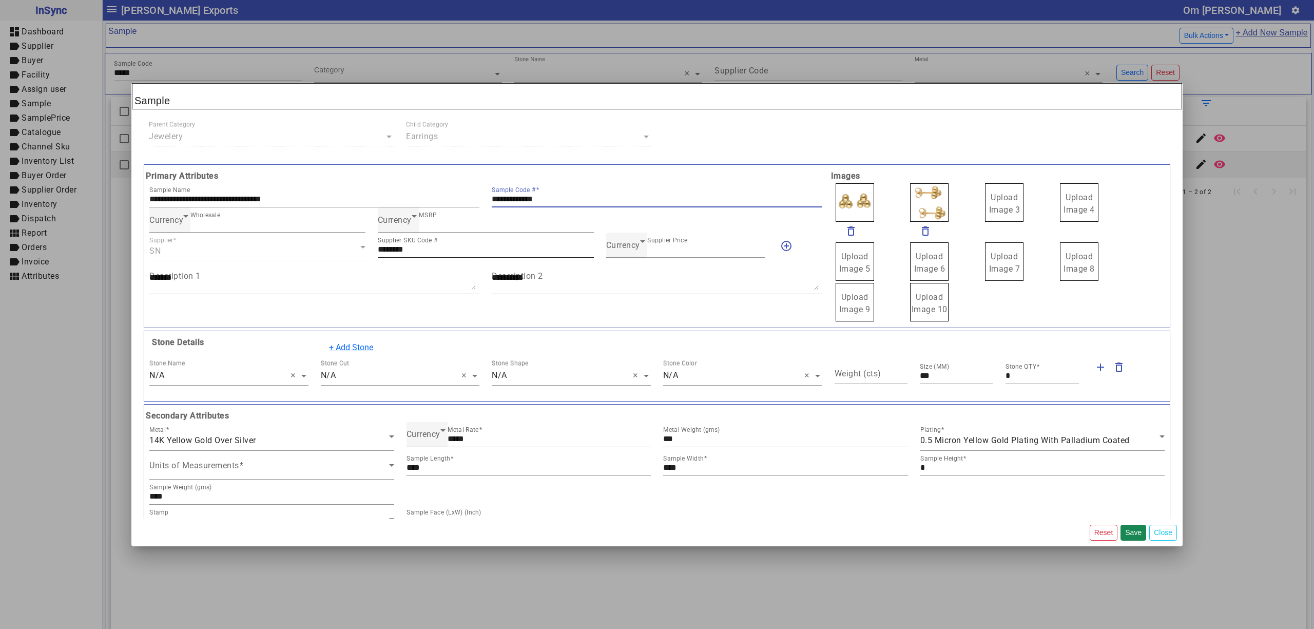
drag, startPoint x: 559, startPoint y: 198, endPoint x: 438, endPoint y: 235, distance: 126.3
click at [301, 194] on div "**********" at bounding box center [485, 194] width 685 height 25
click at [612, 250] on span "Currency" at bounding box center [623, 245] width 34 height 10
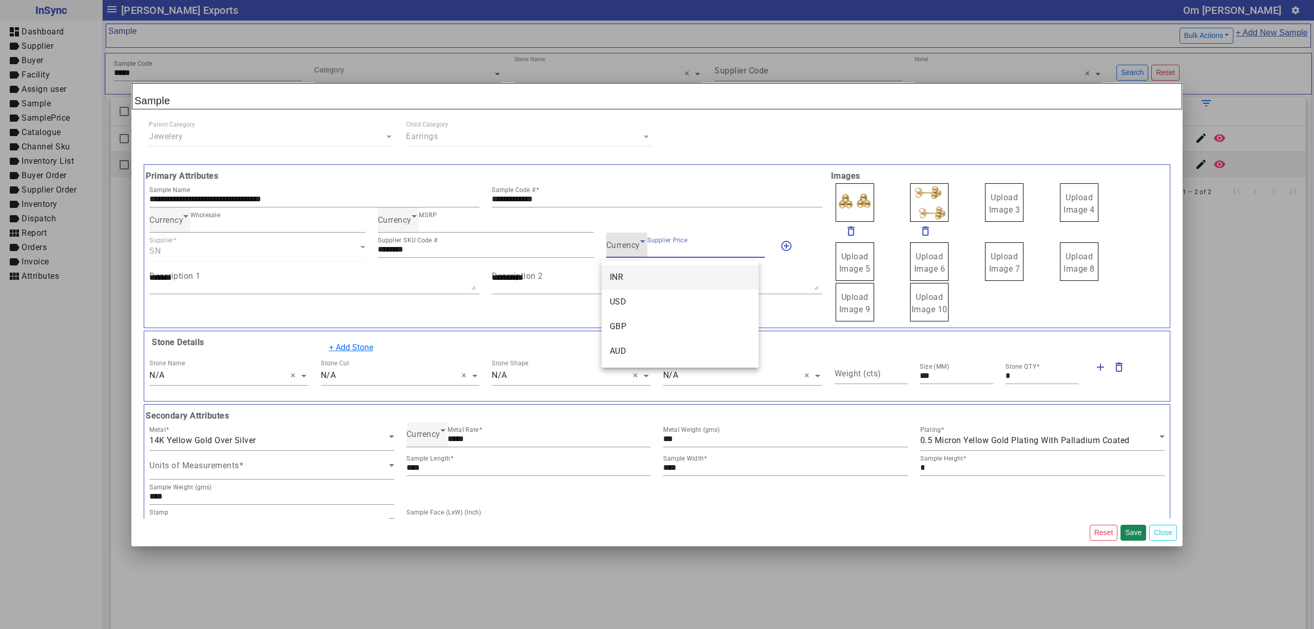
click at [633, 277] on mat-option "INR" at bounding box center [679, 277] width 157 height 25
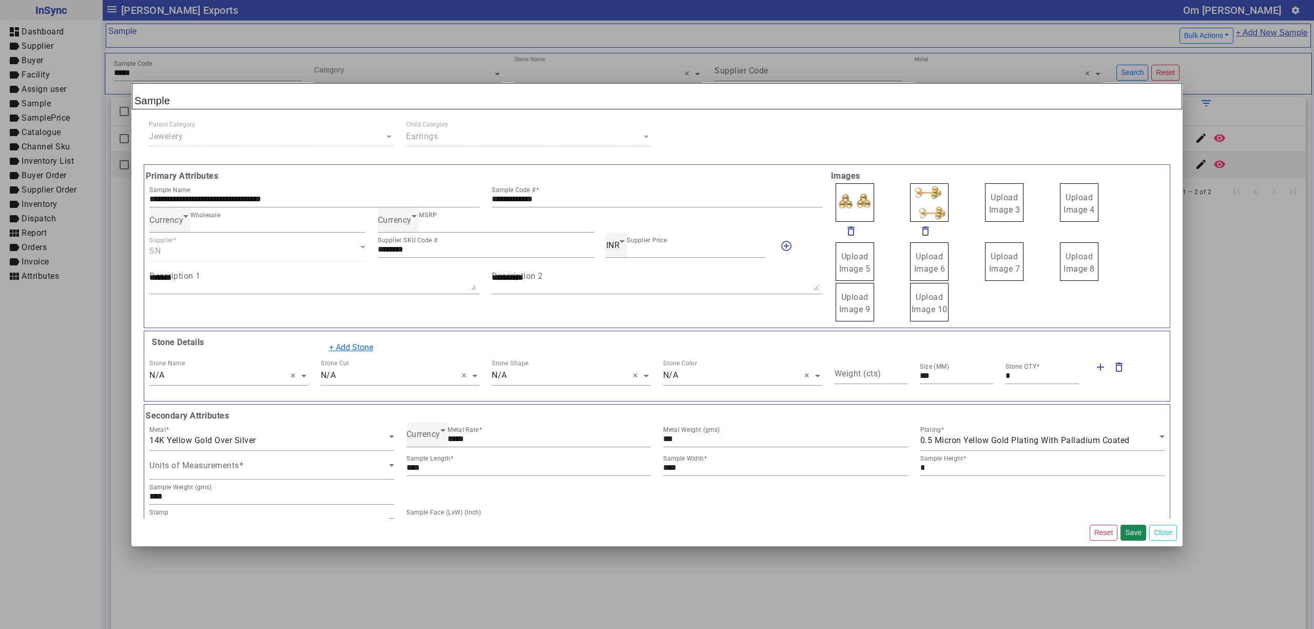
click at [985, 203] on label "Upload Image 3" at bounding box center [1004, 202] width 38 height 38
click at [0, 0] on input "Upload Image 3" at bounding box center [0, 0] width 0 height 0
click at [846, 198] on span "Upload Image 1" at bounding box center [854, 203] width 31 height 22
click at [0, 0] on input "Upload Image 1" at bounding box center [0, 0] width 0 height 0
click at [1132, 534] on button "Save" at bounding box center [1133, 532] width 26 height 16
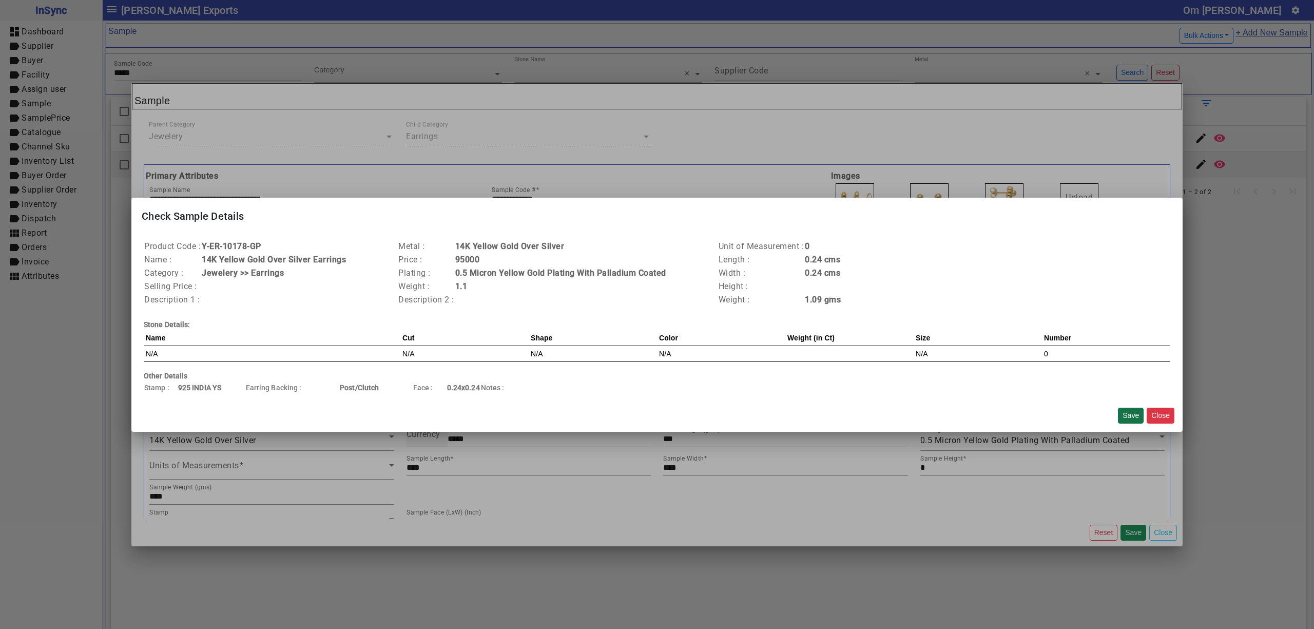
click at [1132, 409] on button "Save" at bounding box center [1131, 415] width 26 height 16
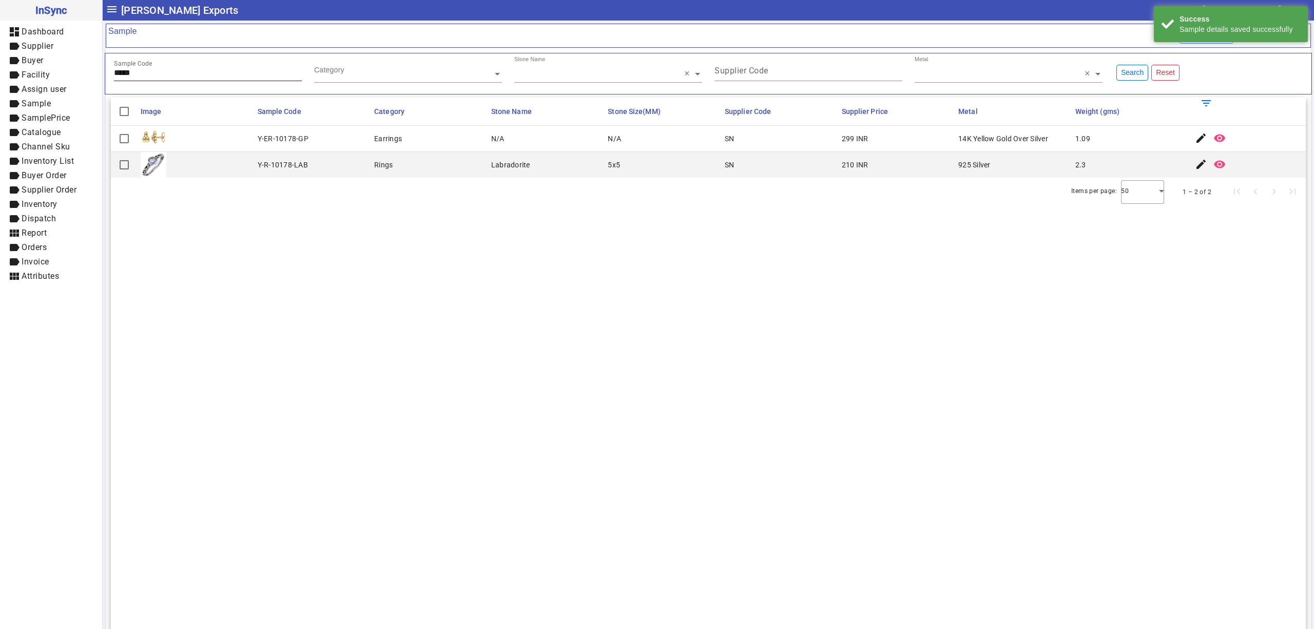
click at [187, 80] on div "Sample Code *****" at bounding box center [208, 68] width 188 height 25
click at [1195, 136] on mat-icon "edit" at bounding box center [1201, 138] width 12 height 12
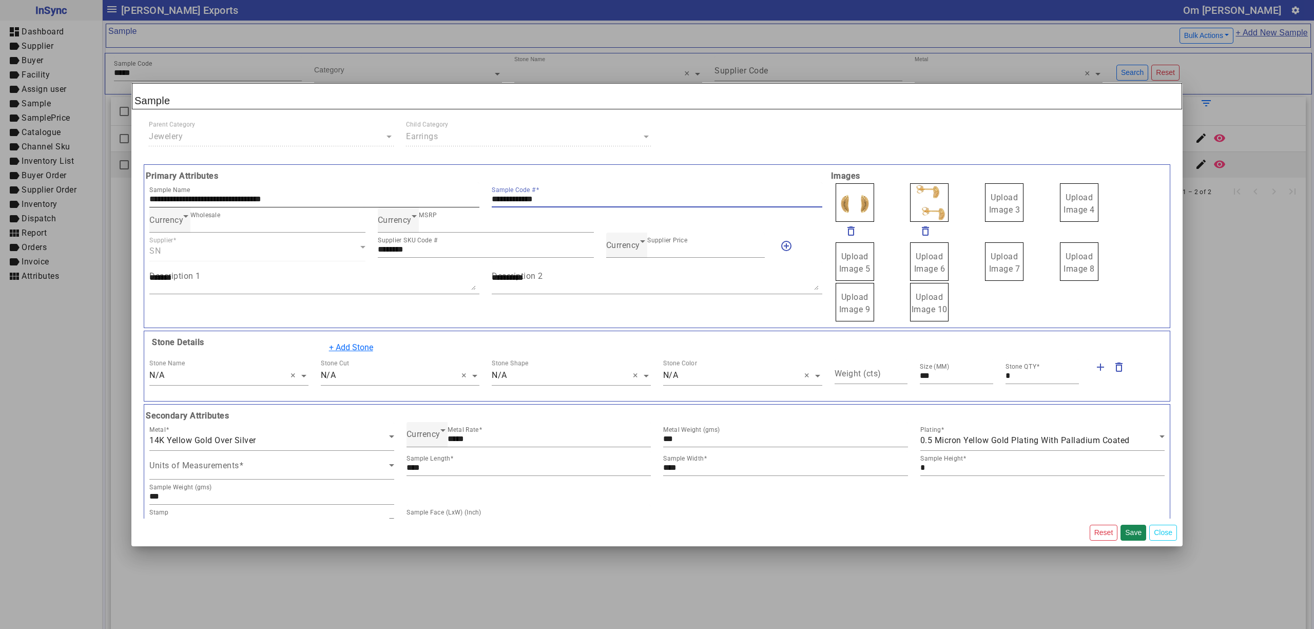
drag, startPoint x: 561, startPoint y: 197, endPoint x: 355, endPoint y: 198, distance: 205.8
click at [355, 198] on div "**********" at bounding box center [485, 194] width 685 height 25
drag, startPoint x: 1005, startPoint y: 202, endPoint x: 976, endPoint y: 191, distance: 31.0
click at [629, 250] on span "Currency" at bounding box center [623, 245] width 34 height 10
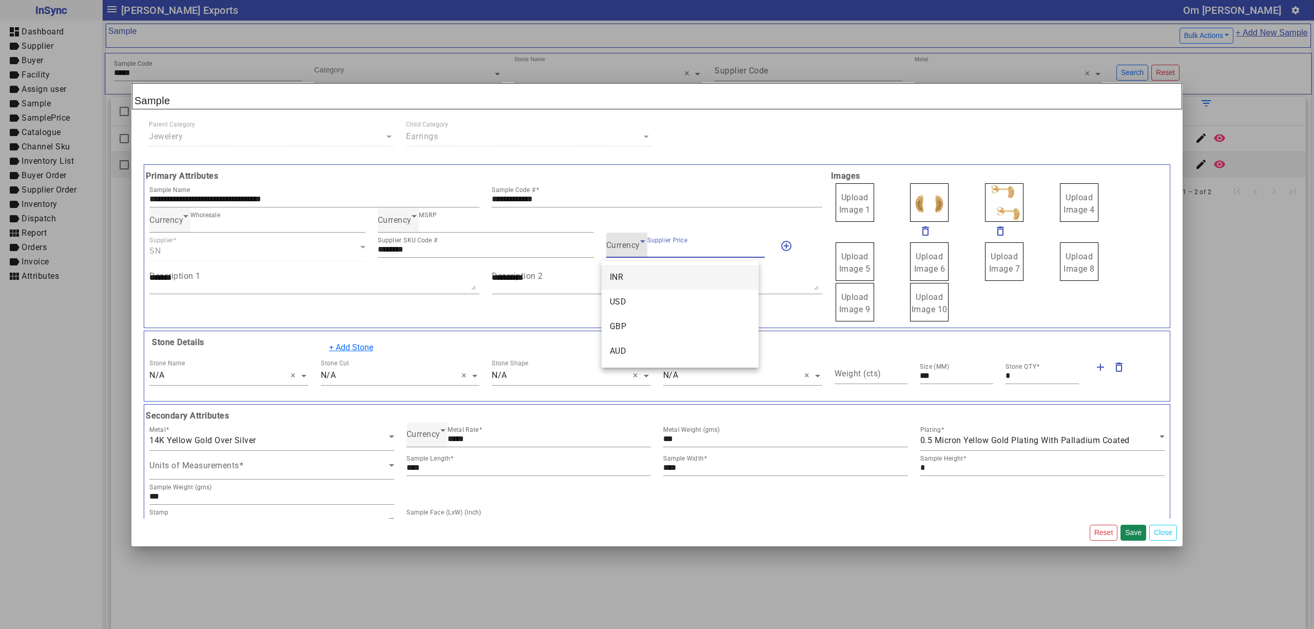
click at [626, 270] on mat-option "INR" at bounding box center [679, 277] width 157 height 25
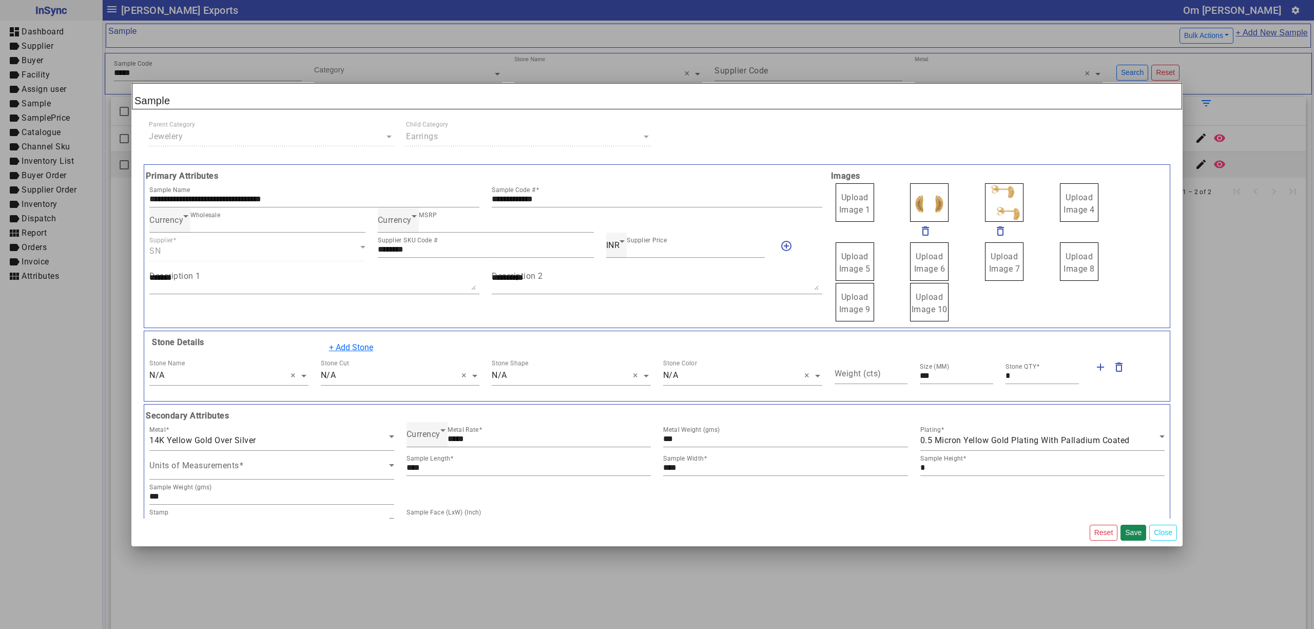
click at [835, 204] on label "Upload Image 1" at bounding box center [854, 202] width 38 height 38
click at [0, 0] on input "Upload Image 1" at bounding box center [0, 0] width 0 height 0
click at [1138, 531] on button "Save" at bounding box center [1133, 532] width 26 height 16
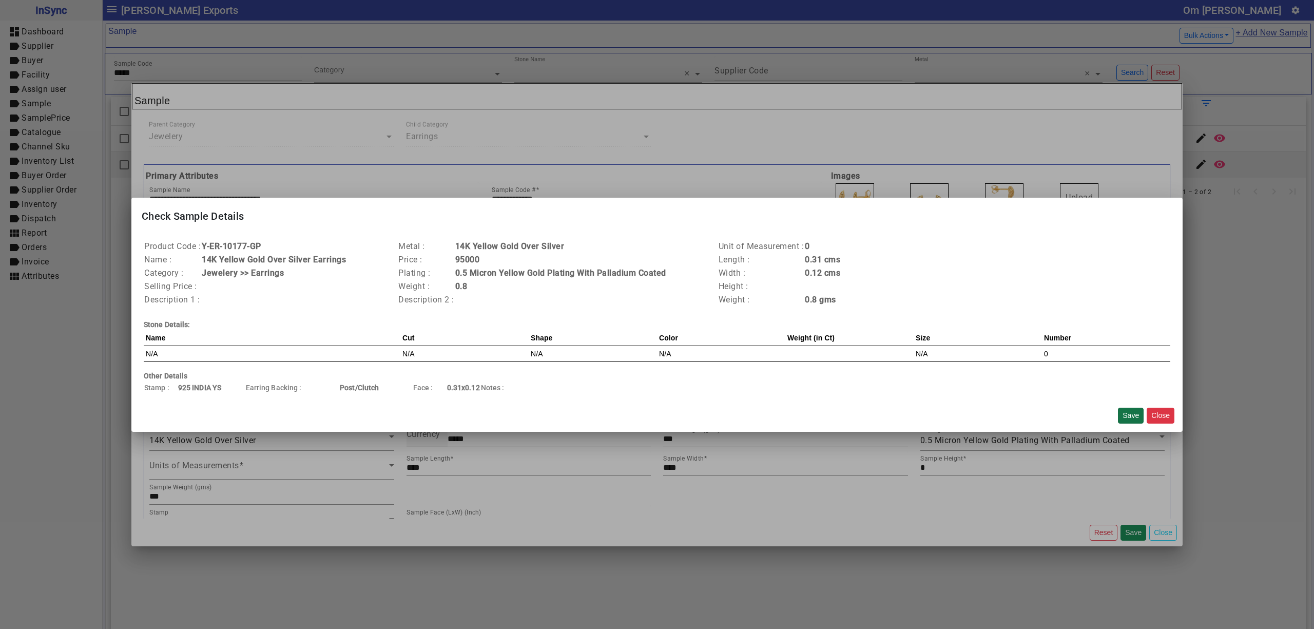
click at [1123, 413] on button "Save" at bounding box center [1131, 415] width 26 height 16
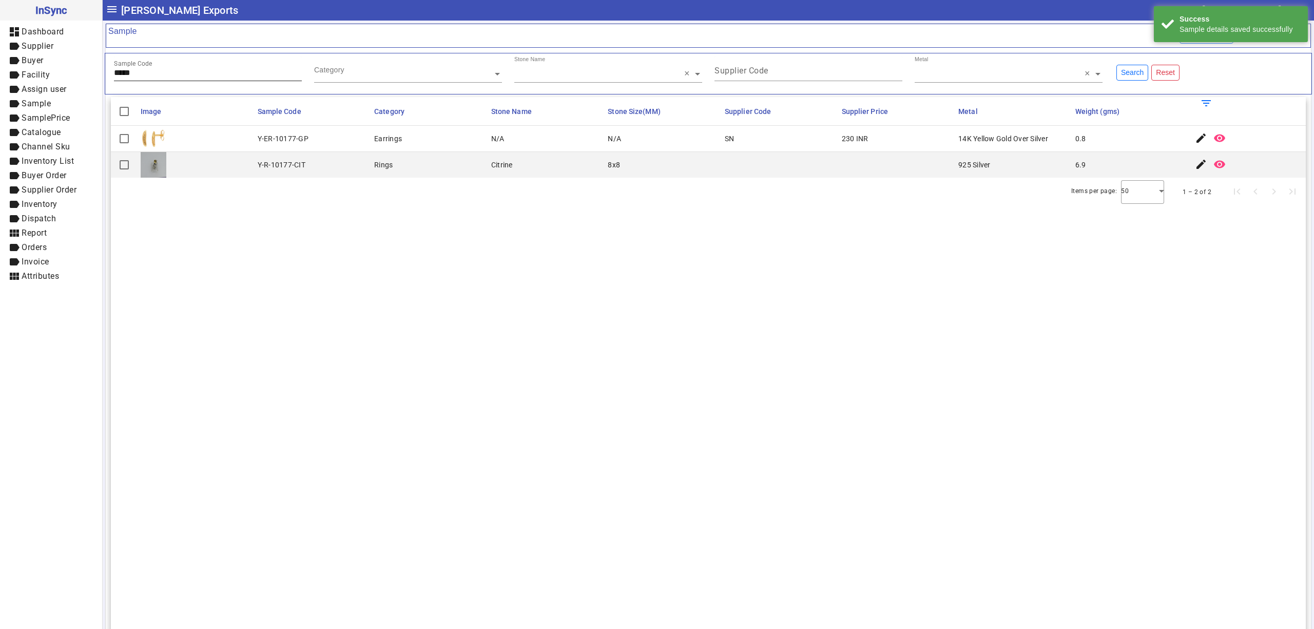
click at [142, 74] on input "*****" at bounding box center [208, 72] width 188 height 9
click at [1195, 133] on mat-icon "edit" at bounding box center [1201, 138] width 12 height 12
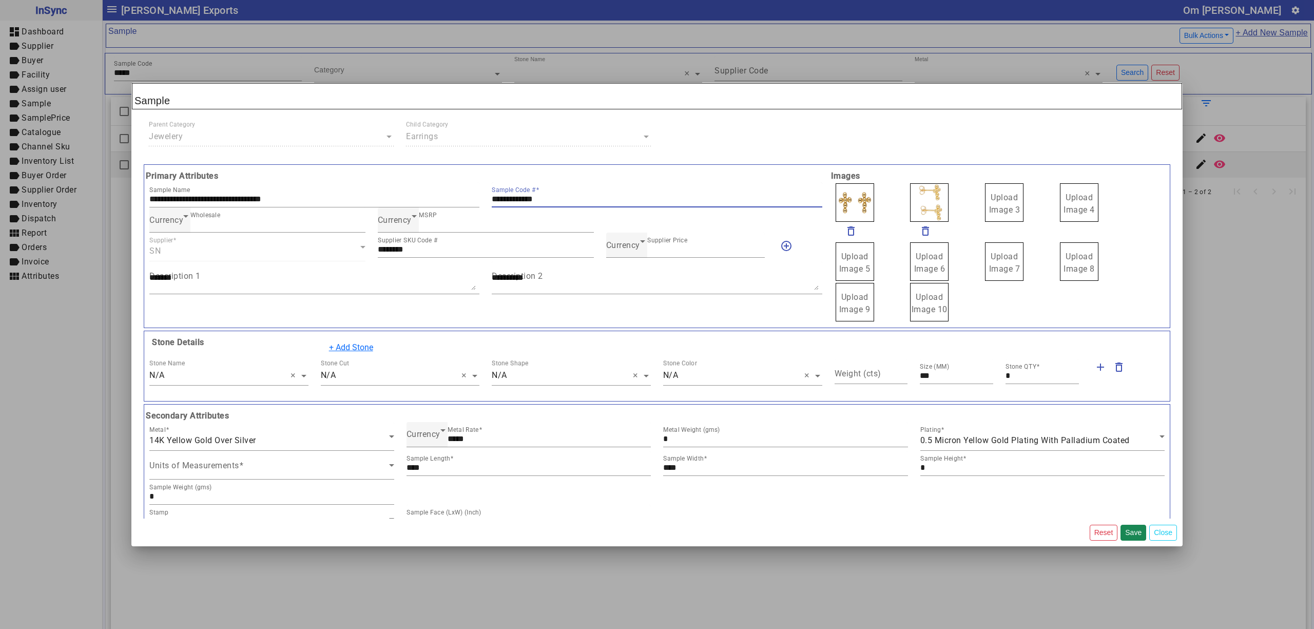
drag, startPoint x: 600, startPoint y: 198, endPoint x: 476, endPoint y: 191, distance: 123.9
click at [423, 195] on div "**********" at bounding box center [485, 194] width 685 height 25
click at [621, 246] on span "Currency" at bounding box center [623, 245] width 34 height 10
click at [632, 271] on mat-option "INR" at bounding box center [679, 277] width 157 height 25
drag, startPoint x: 992, startPoint y: 196, endPoint x: 1005, endPoint y: 206, distance: 16.1
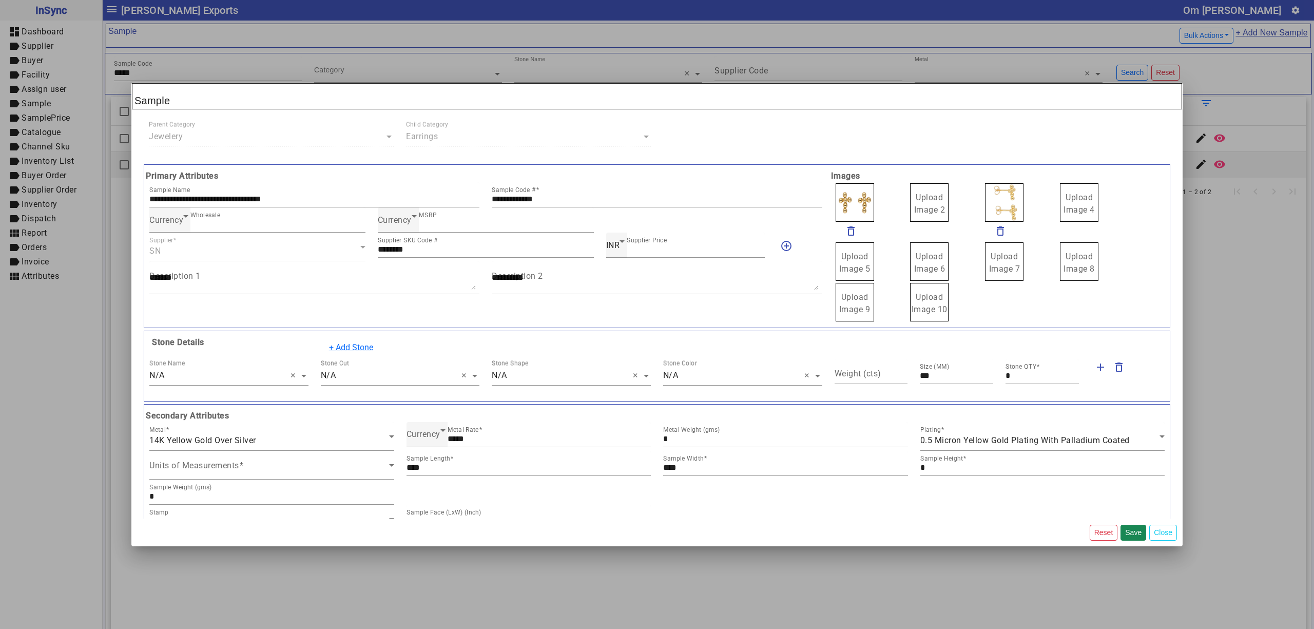
drag, startPoint x: 898, startPoint y: 202, endPoint x: 889, endPoint y: 193, distance: 12.7
drag, startPoint x: 918, startPoint y: 193, endPoint x: 930, endPoint y: 212, distance: 22.6
click at [850, 197] on span "Upload Image 1" at bounding box center [854, 203] width 31 height 22
click at [0, 0] on input "Upload Image 1" at bounding box center [0, 0] width 0 height 0
click at [1131, 529] on button "Save" at bounding box center [1133, 532] width 26 height 16
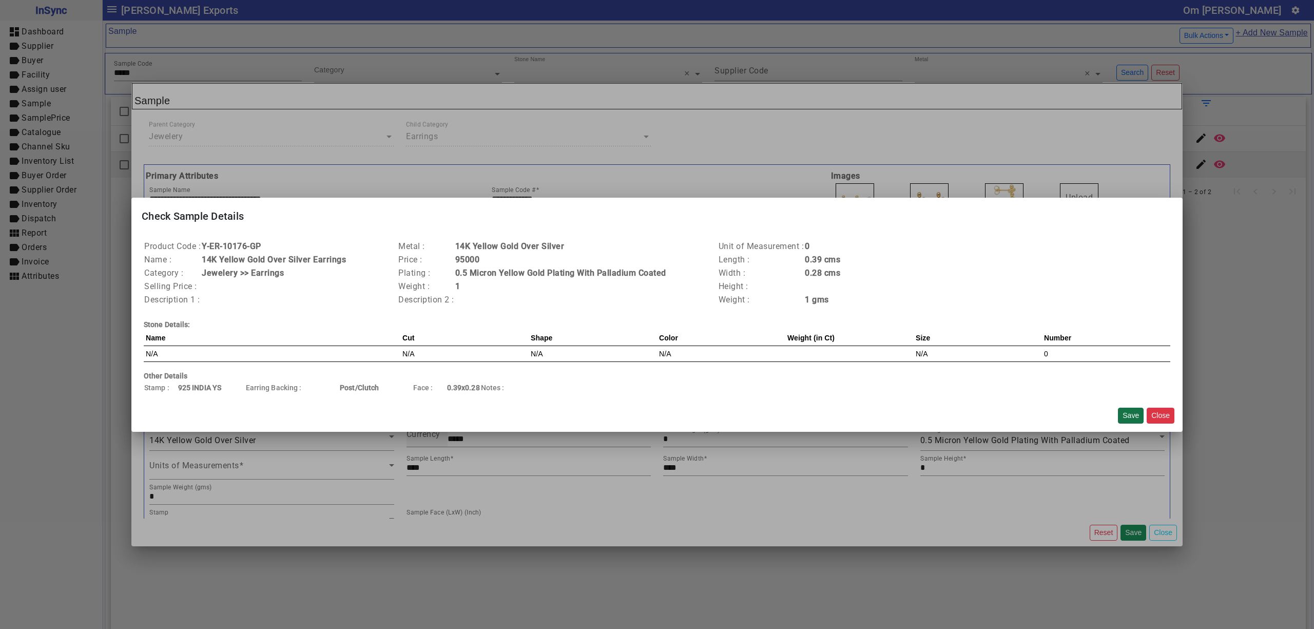
click at [1126, 414] on button "Save" at bounding box center [1131, 415] width 26 height 16
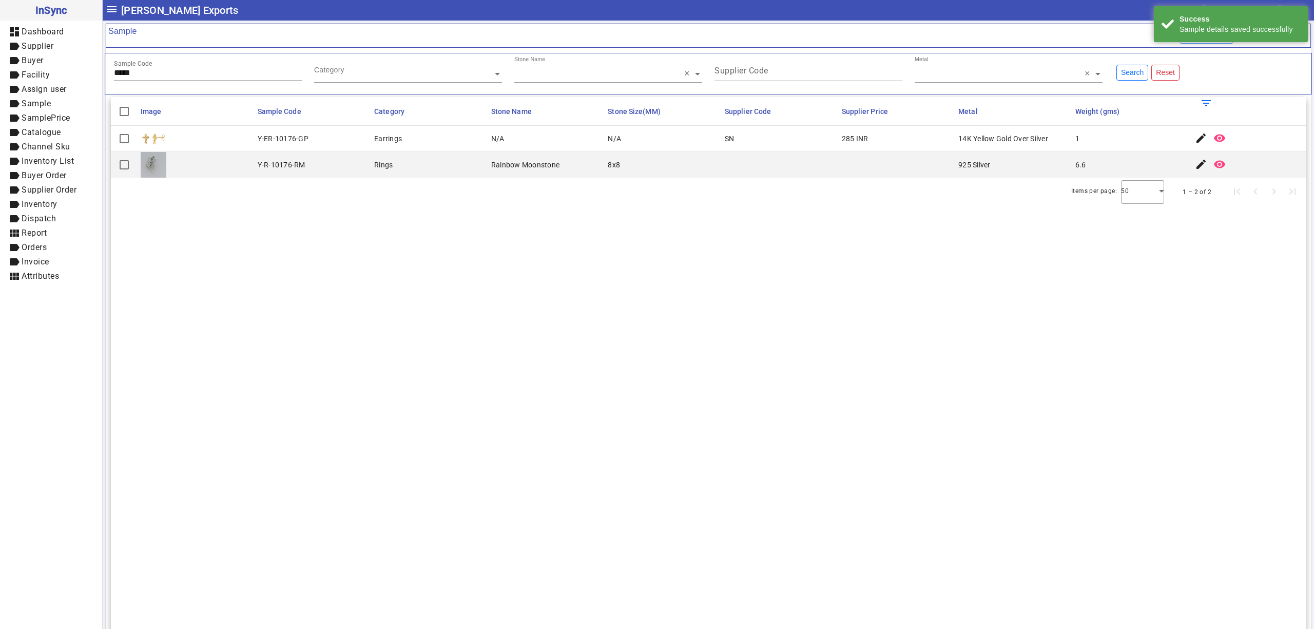
click at [187, 70] on input "*****" at bounding box center [208, 72] width 188 height 9
type input "*****"
click at [1195, 137] on mat-icon "edit" at bounding box center [1201, 138] width 12 height 12
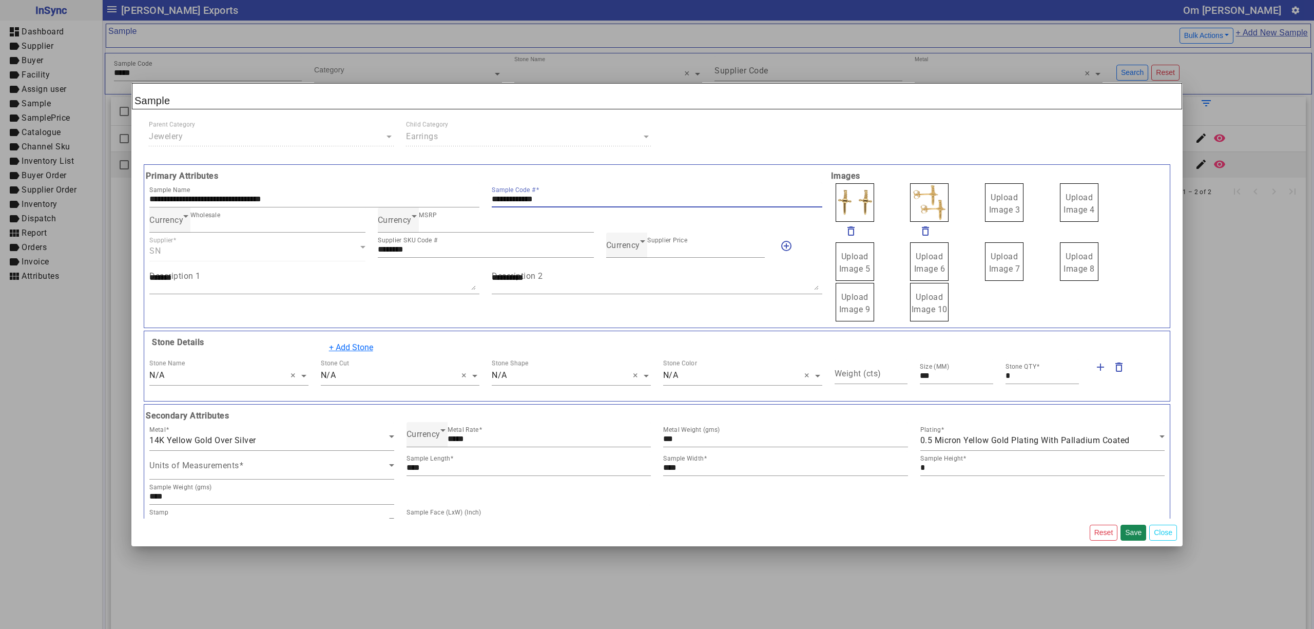
drag, startPoint x: 573, startPoint y: 195, endPoint x: 434, endPoint y: 169, distance: 141.4
click at [438, 171] on div "**********" at bounding box center [485, 246] width 685 height 152
click at [621, 242] on div "Currency" at bounding box center [623, 245] width 34 height 12
click at [635, 271] on mat-option "INR" at bounding box center [679, 277] width 157 height 25
drag, startPoint x: 987, startPoint y: 202, endPoint x: 996, endPoint y: 204, distance: 8.5
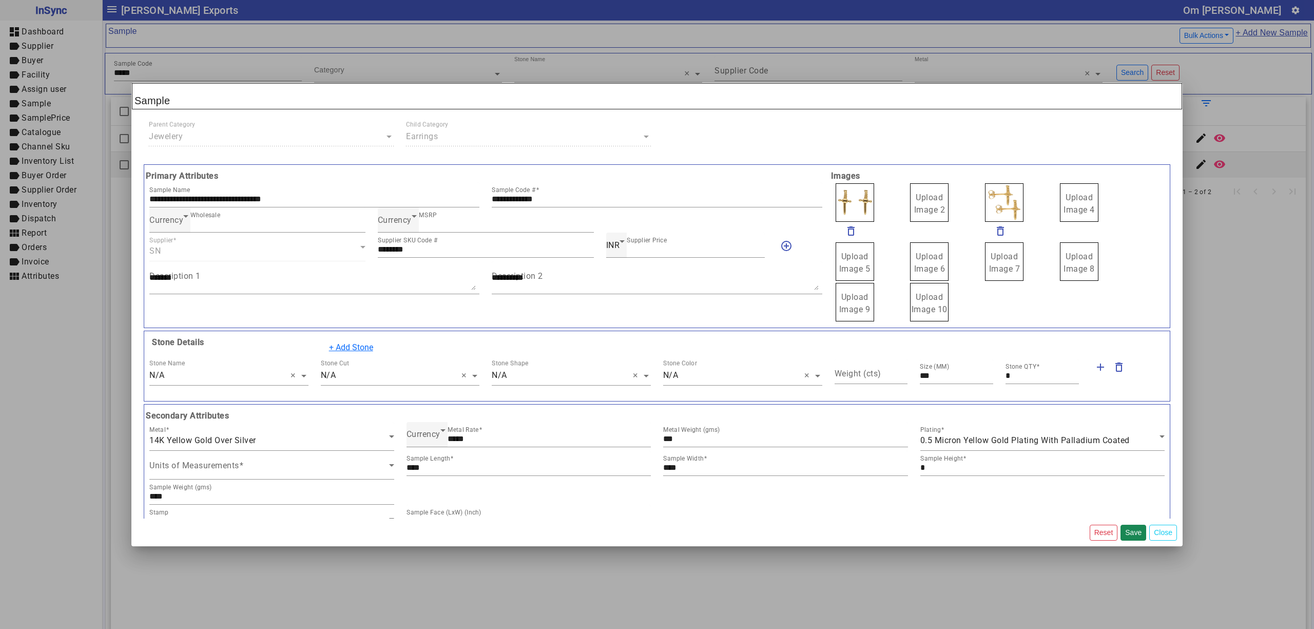
drag, startPoint x: 908, startPoint y: 193, endPoint x: 896, endPoint y: 184, distance: 15.4
click at [851, 198] on span "Upload Image 1" at bounding box center [854, 203] width 31 height 22
click at [0, 0] on input "Upload Image 1" at bounding box center [0, 0] width 0 height 0
click at [1125, 527] on button "Save" at bounding box center [1133, 532] width 26 height 16
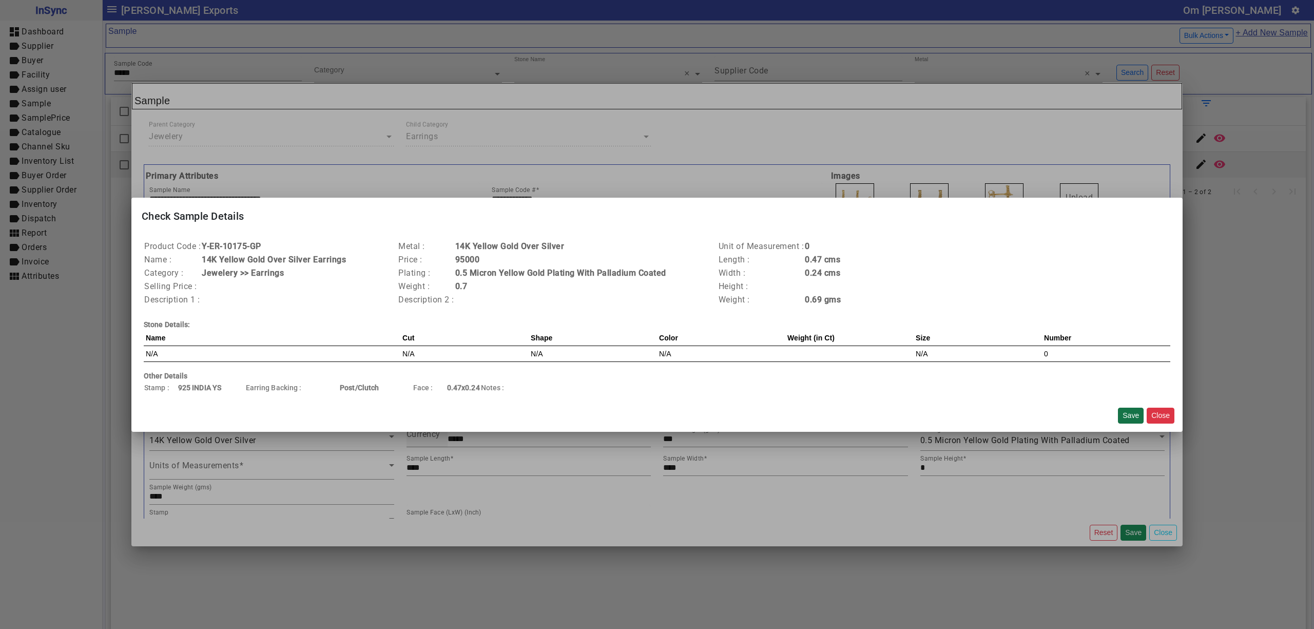
click at [1124, 415] on button "Save" at bounding box center [1131, 415] width 26 height 16
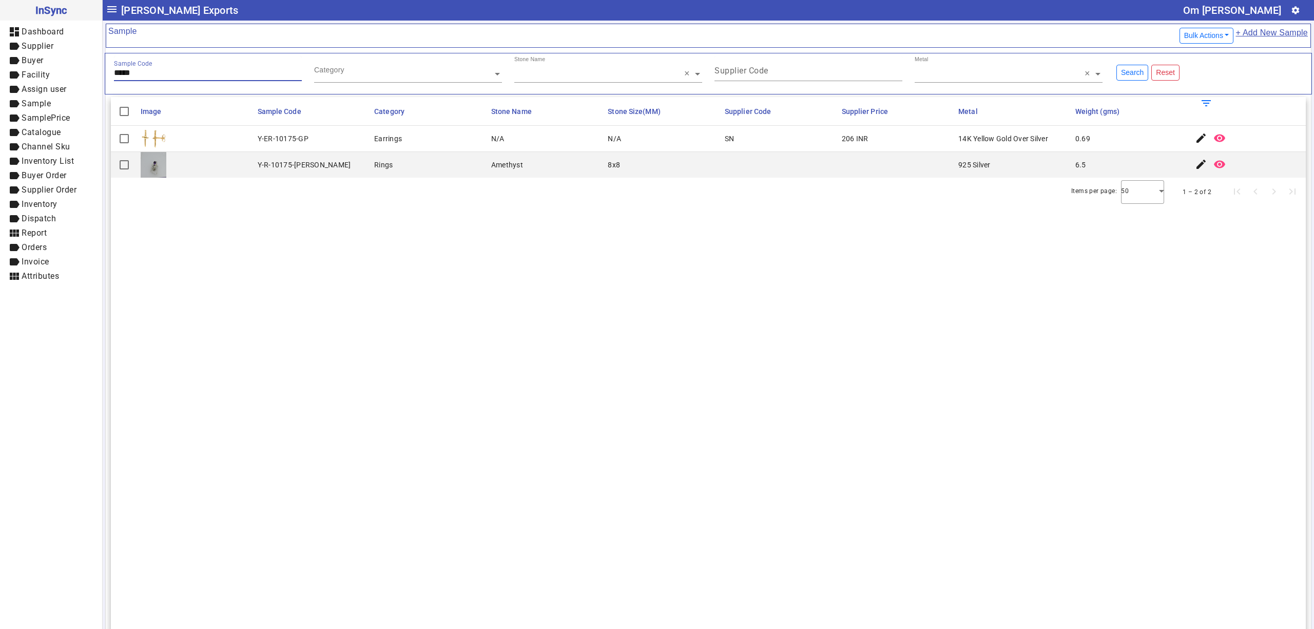
drag, startPoint x: 177, startPoint y: 74, endPoint x: 167, endPoint y: 62, distance: 15.8
click at [177, 74] on input "*****" at bounding box center [208, 72] width 188 height 9
click at [1195, 141] on mat-icon "edit" at bounding box center [1201, 138] width 12 height 12
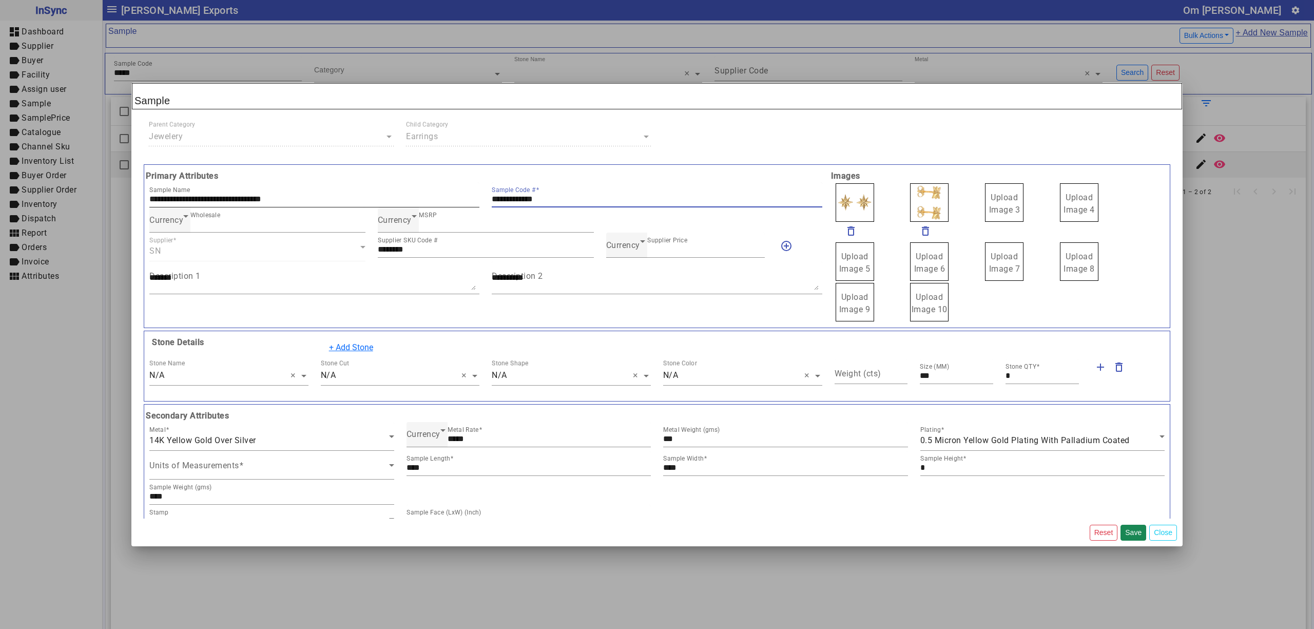
drag, startPoint x: 565, startPoint y: 198, endPoint x: 466, endPoint y: 185, distance: 98.9
click at [423, 190] on div "**********" at bounding box center [485, 194] width 685 height 25
click at [620, 257] on div "Currency Supplier Price ***" at bounding box center [685, 244] width 159 height 25
click at [619, 250] on span "Currency" at bounding box center [623, 245] width 34 height 10
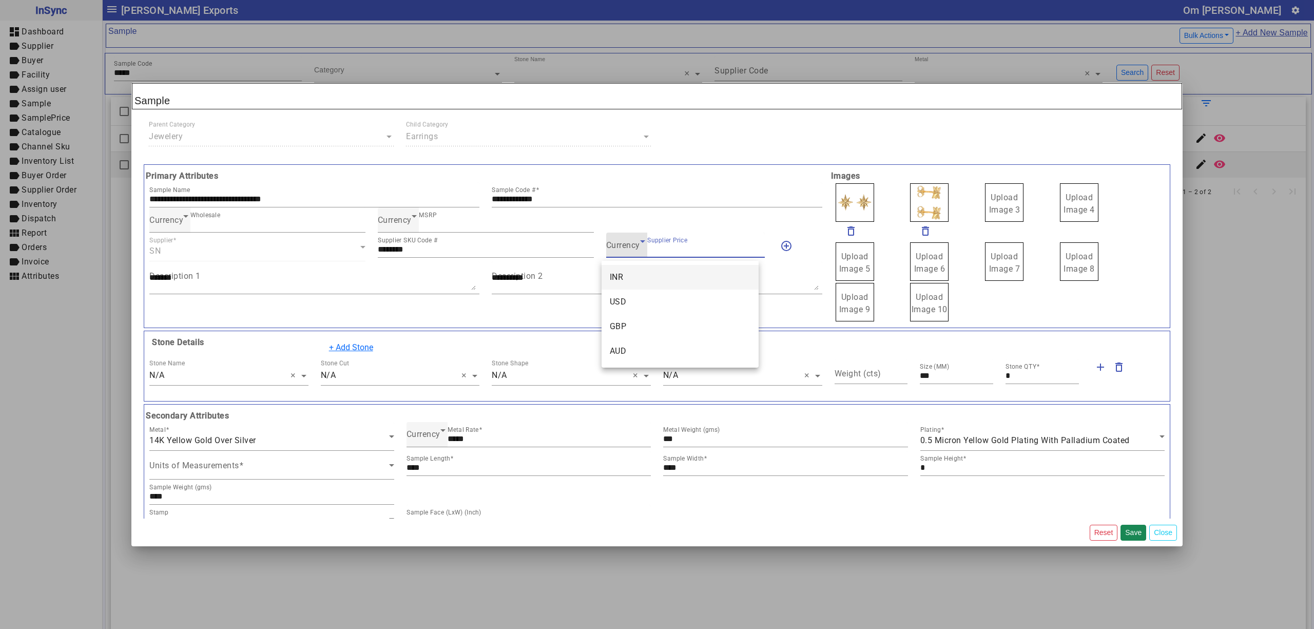
click at [628, 274] on mat-option "INR" at bounding box center [679, 277] width 157 height 25
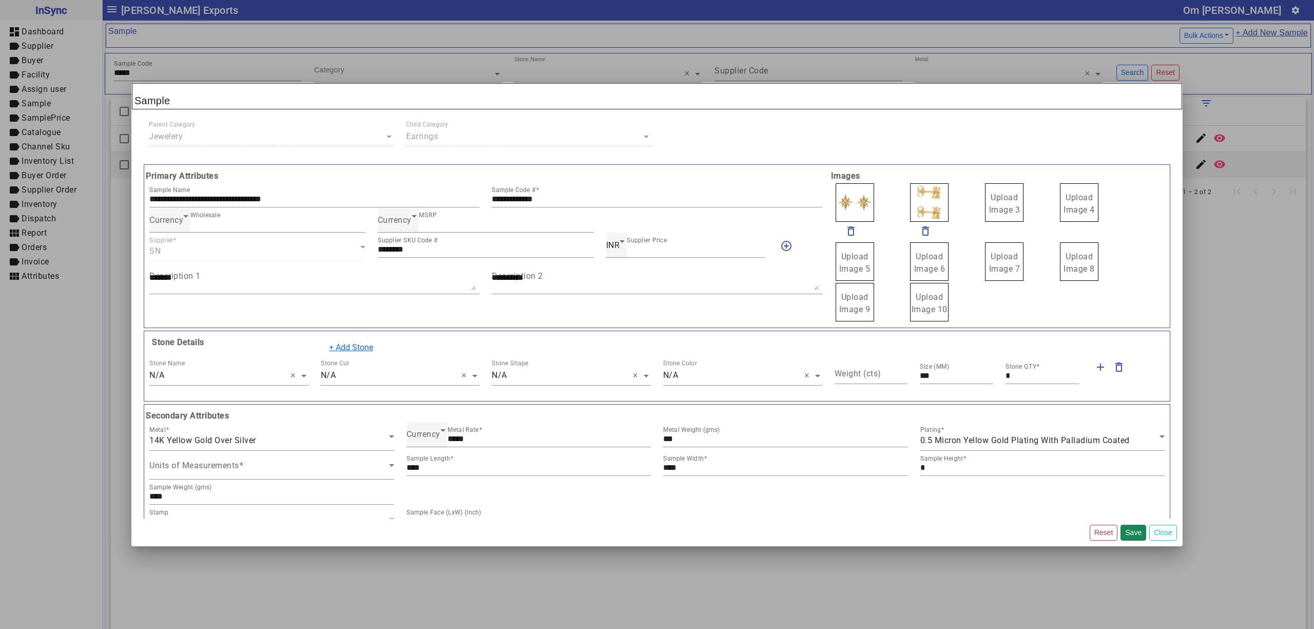
drag, startPoint x: 1017, startPoint y: 210, endPoint x: 1001, endPoint y: 198, distance: 20.1
click at [857, 202] on span "Upload Image 1" at bounding box center [854, 203] width 31 height 22
click at [0, 0] on input "Upload Image 1" at bounding box center [0, 0] width 0 height 0
click at [1129, 529] on button "Save" at bounding box center [1133, 532] width 26 height 16
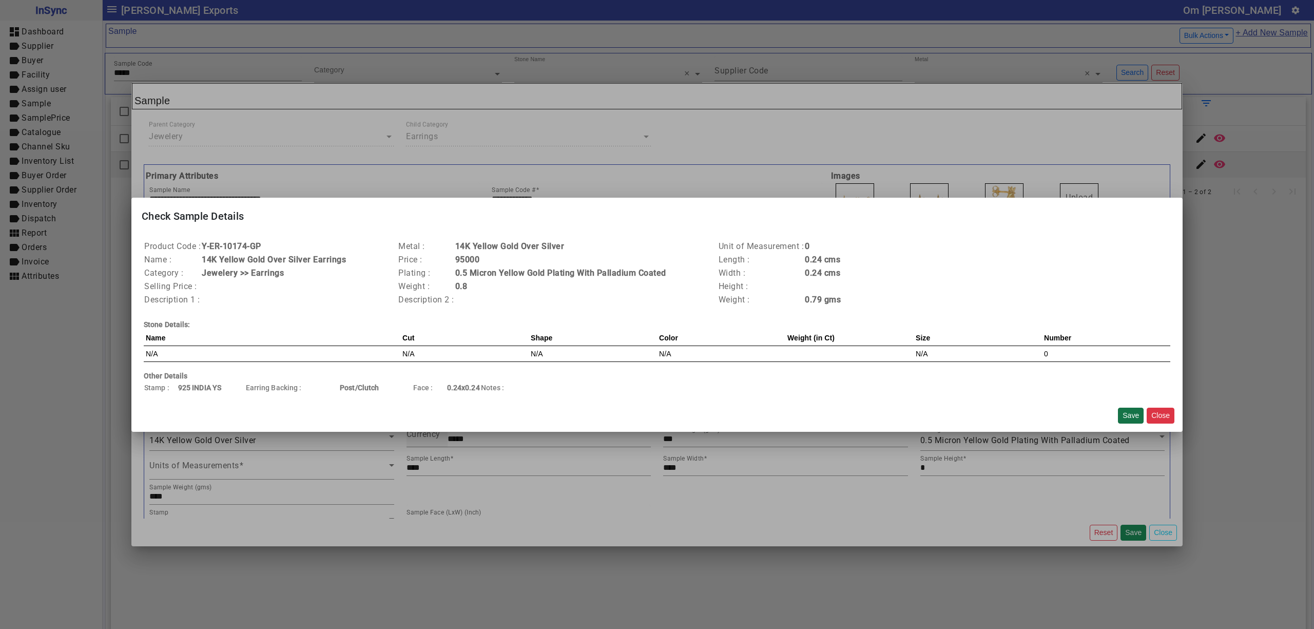
click at [1130, 411] on button "Save" at bounding box center [1131, 415] width 26 height 16
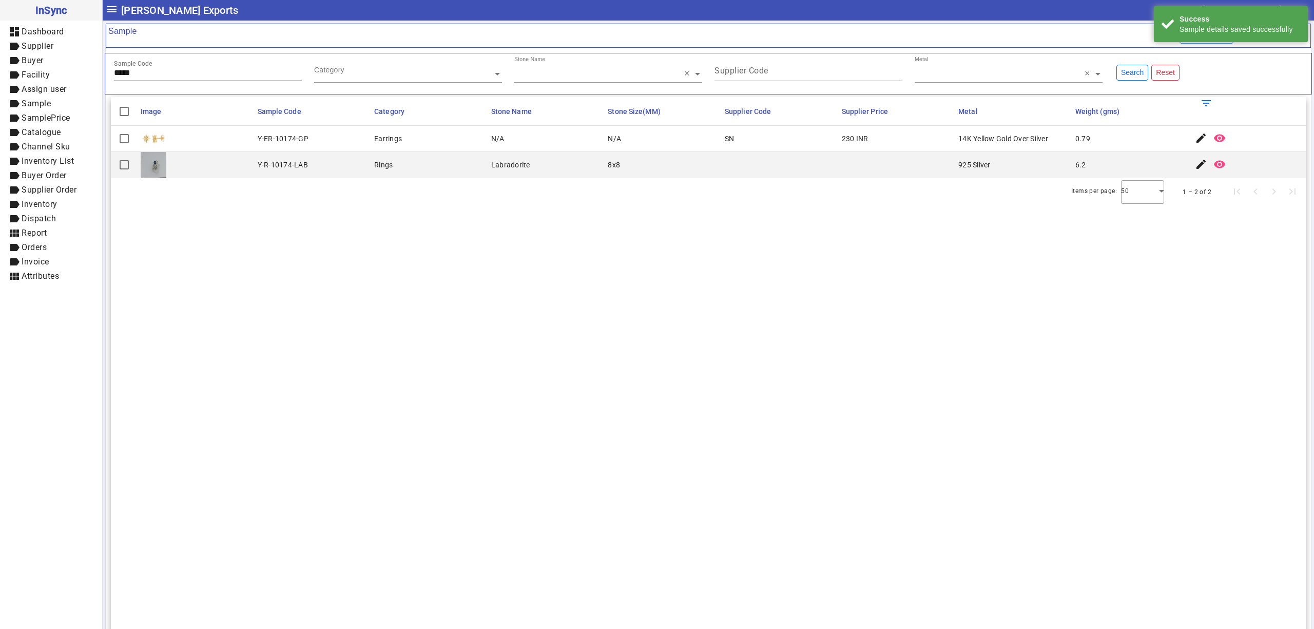
click at [169, 80] on div "Sample Code *****" at bounding box center [208, 68] width 188 height 25
type input "*****"
click at [1195, 135] on mat-icon "edit" at bounding box center [1201, 138] width 12 height 12
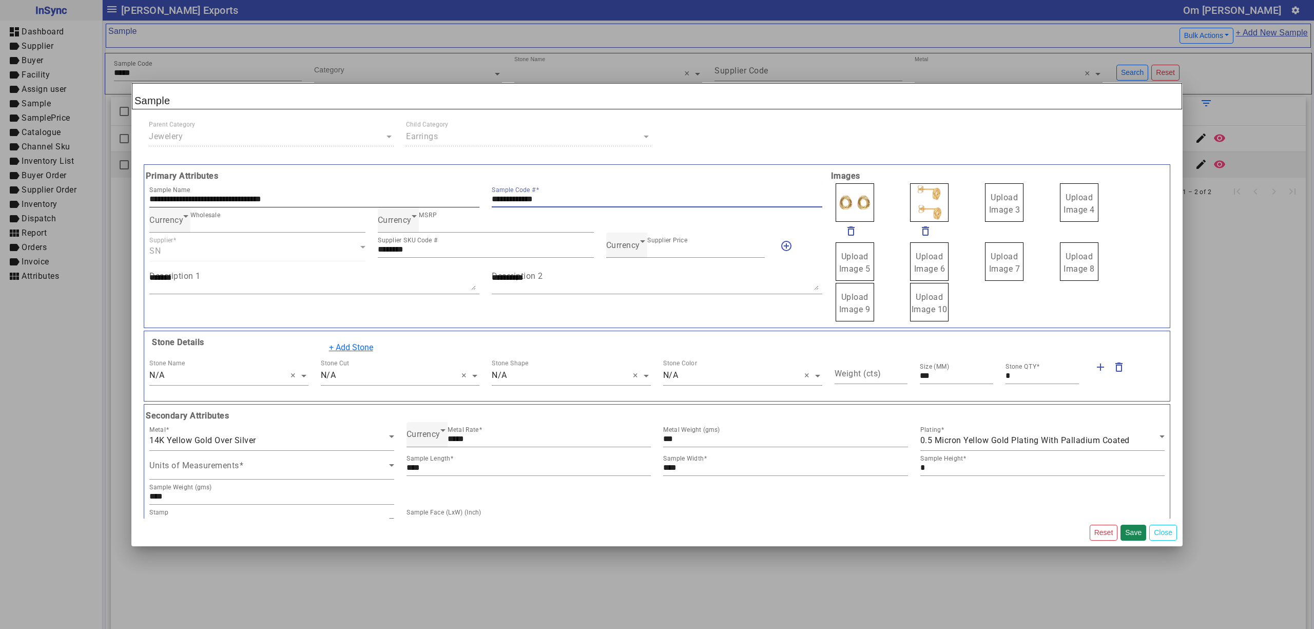
drag, startPoint x: 582, startPoint y: 201, endPoint x: 413, endPoint y: 187, distance: 169.9
click at [415, 188] on div "**********" at bounding box center [485, 194] width 685 height 25
click at [618, 247] on span "Currency" at bounding box center [623, 245] width 34 height 10
click at [631, 267] on mat-option "INR" at bounding box center [679, 277] width 157 height 25
drag, startPoint x: 995, startPoint y: 204, endPoint x: 998, endPoint y: 212, distance: 9.4
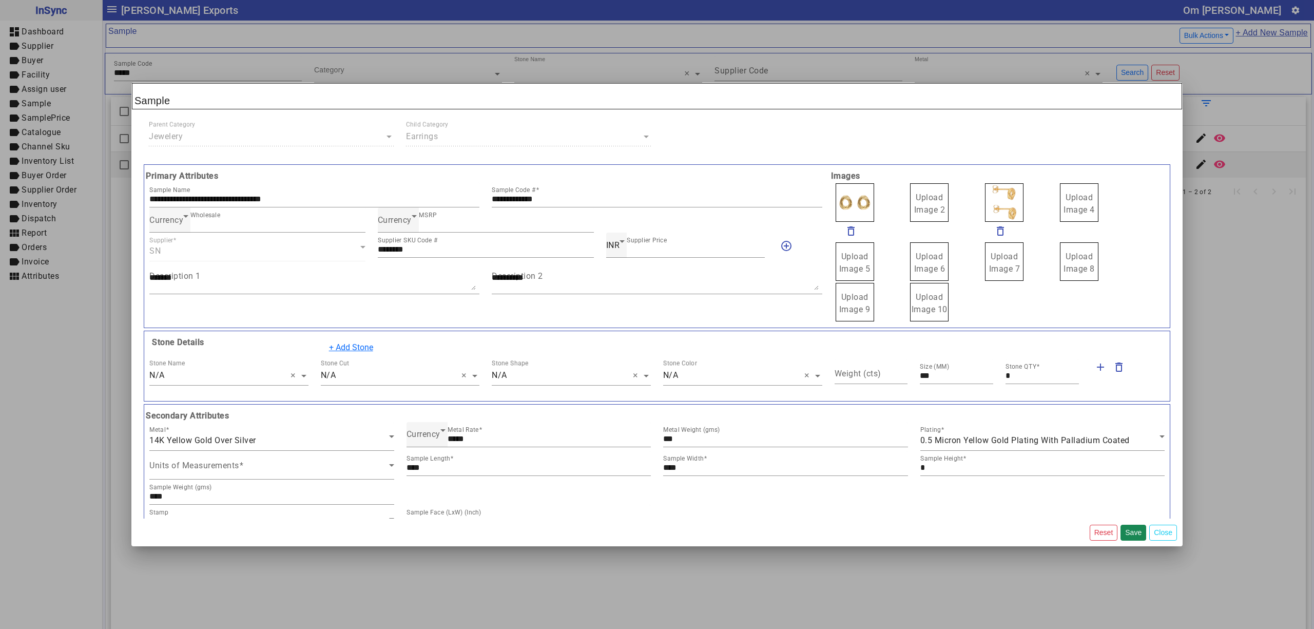
drag, startPoint x: 906, startPoint y: 194, endPoint x: 912, endPoint y: 202, distance: 9.9
click at [854, 198] on span "Upload Image 1" at bounding box center [854, 203] width 31 height 22
click at [0, 0] on input "Upload Image 1" at bounding box center [0, 0] width 0 height 0
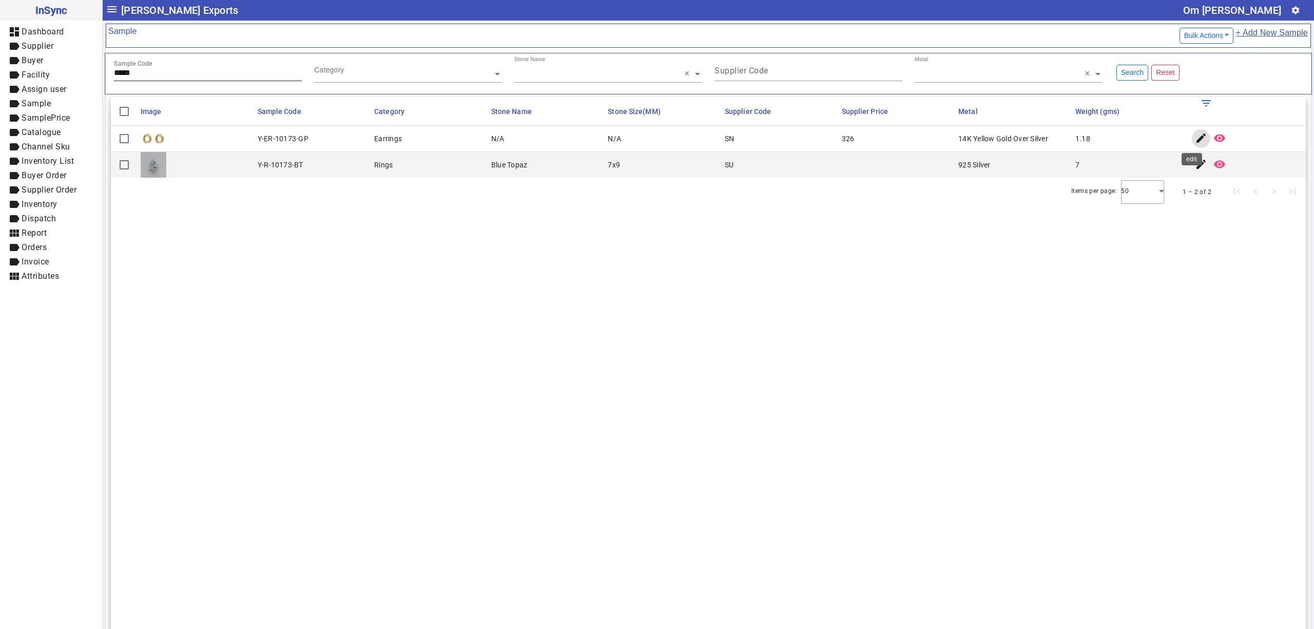
click at [183, 70] on input "*****" at bounding box center [208, 72] width 188 height 9
click at [1195, 143] on mat-icon "edit" at bounding box center [1201, 138] width 12 height 12
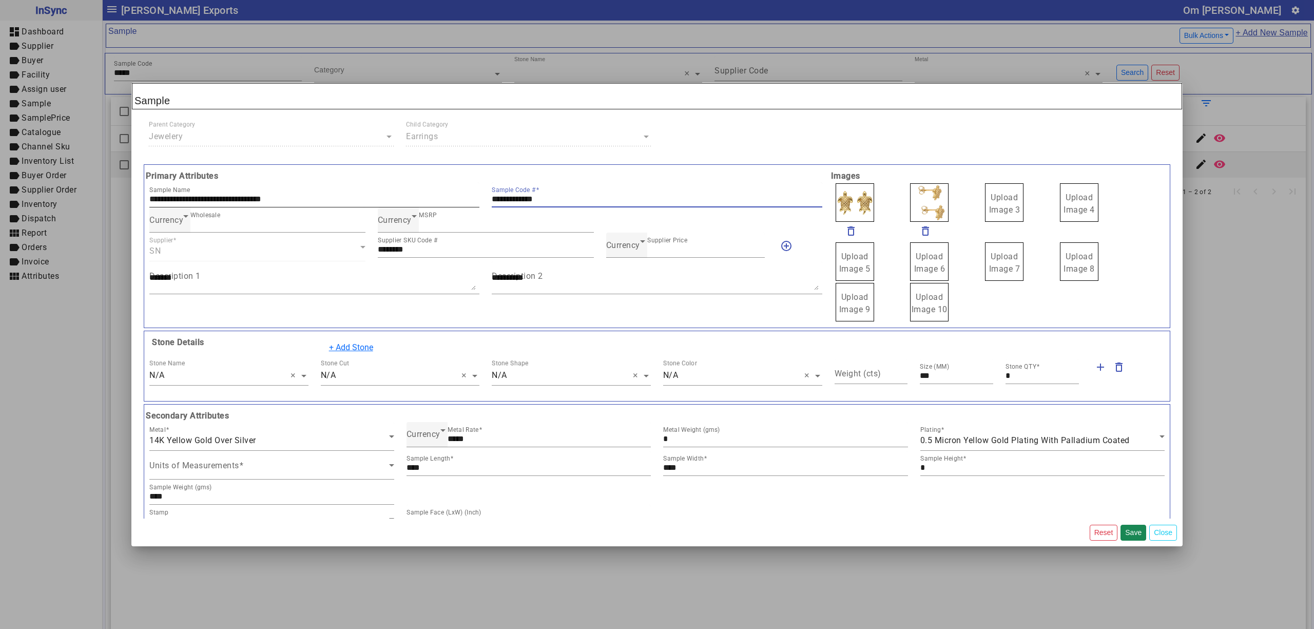
drag, startPoint x: 609, startPoint y: 198, endPoint x: 419, endPoint y: 193, distance: 189.4
click at [420, 193] on div "**********" at bounding box center [485, 194] width 685 height 25
click at [610, 244] on span "Currency" at bounding box center [623, 245] width 34 height 10
click at [631, 273] on mat-option "INR" at bounding box center [679, 277] width 157 height 25
drag, startPoint x: 998, startPoint y: 209, endPoint x: 998, endPoint y: 218, distance: 8.2
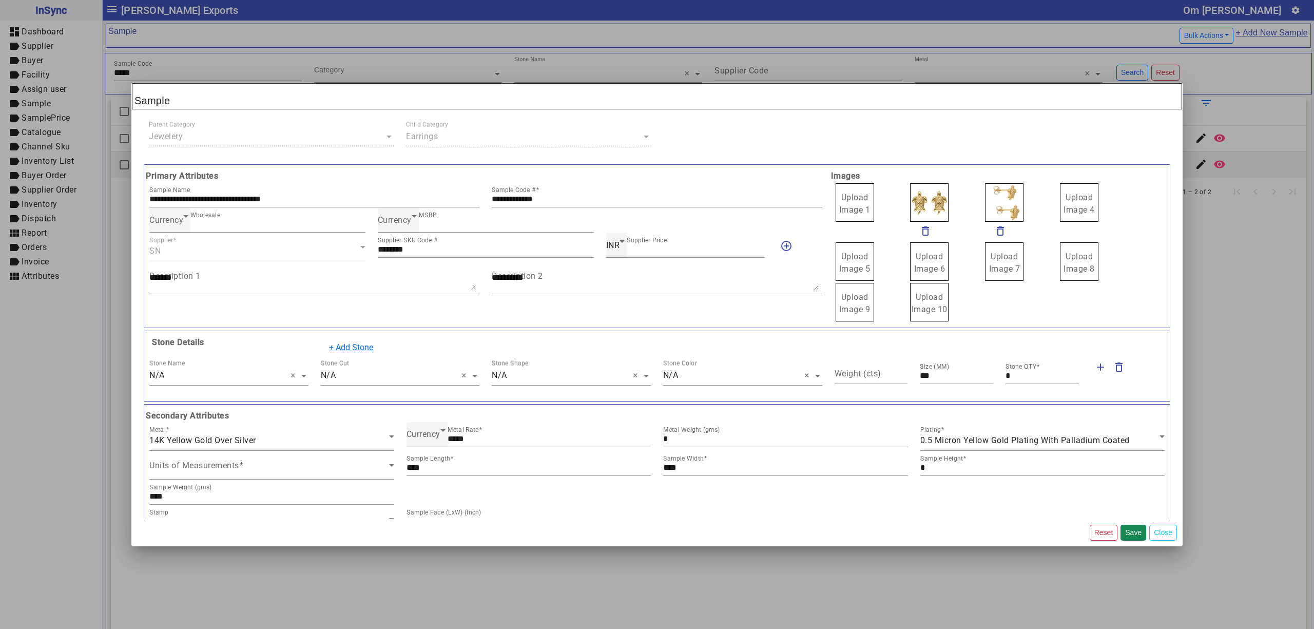
click at [849, 190] on label "Upload Image 1" at bounding box center [854, 202] width 38 height 38
click at [0, 0] on input "Upload Image 1" at bounding box center [0, 0] width 0 height 0
click at [1133, 532] on button "Save" at bounding box center [1133, 532] width 26 height 16
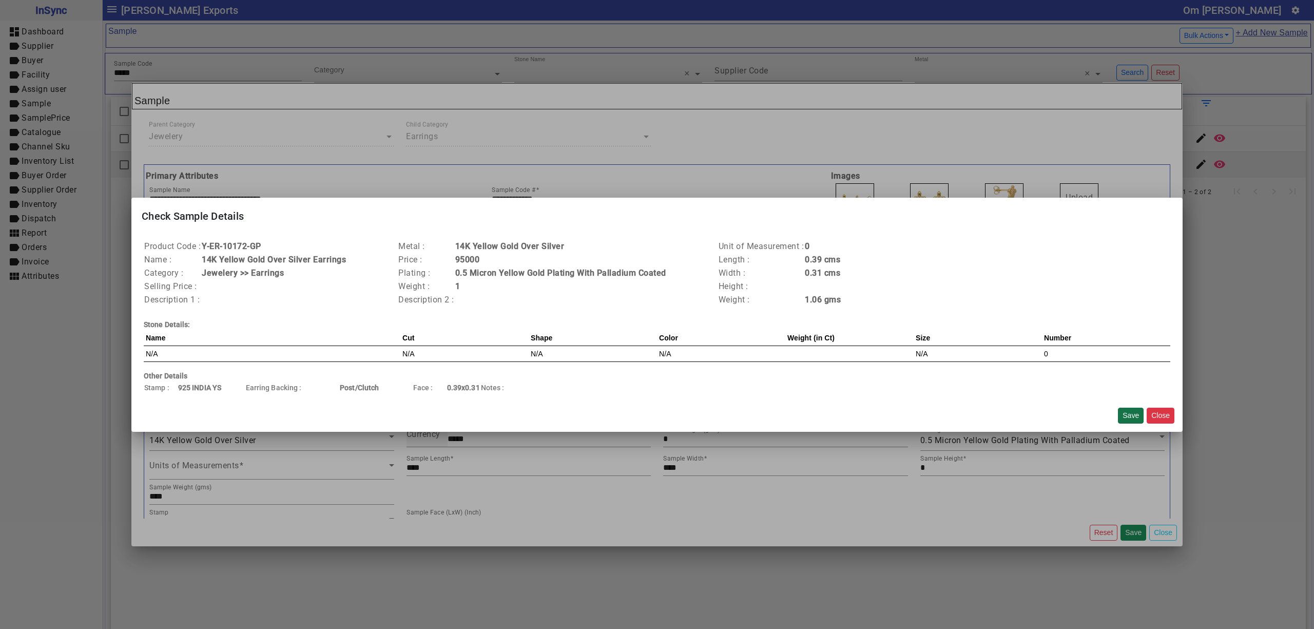
click at [1126, 411] on button "Save" at bounding box center [1131, 415] width 26 height 16
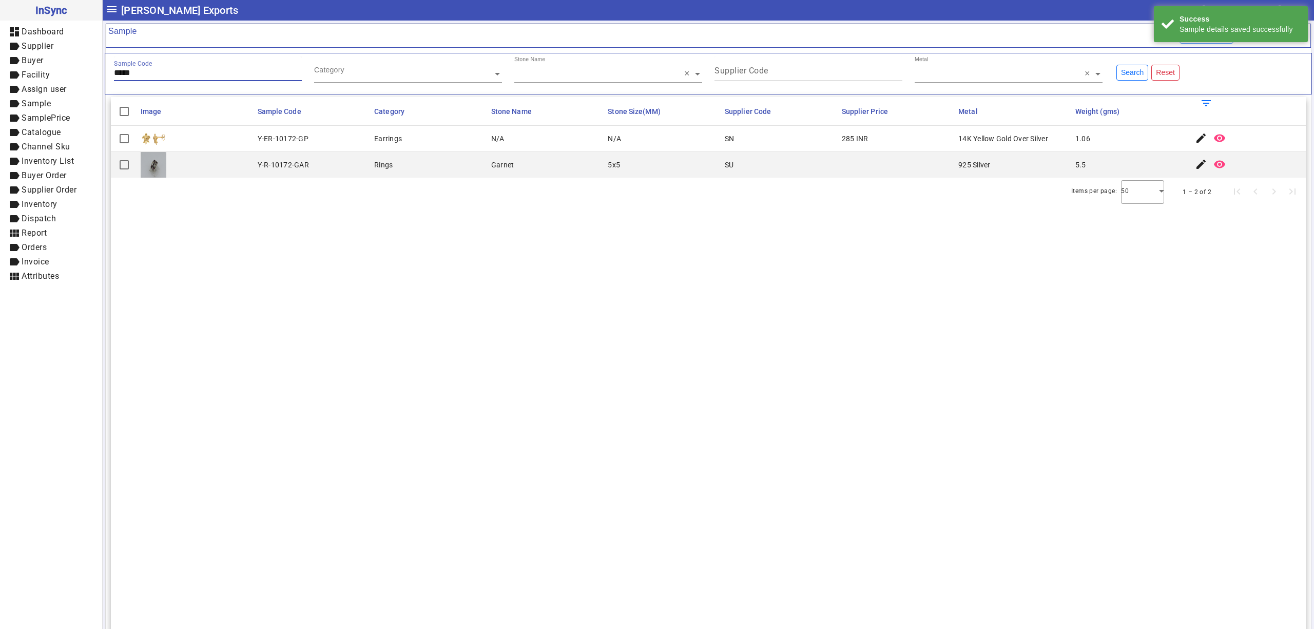
click at [218, 76] on input "*****" at bounding box center [208, 72] width 188 height 9
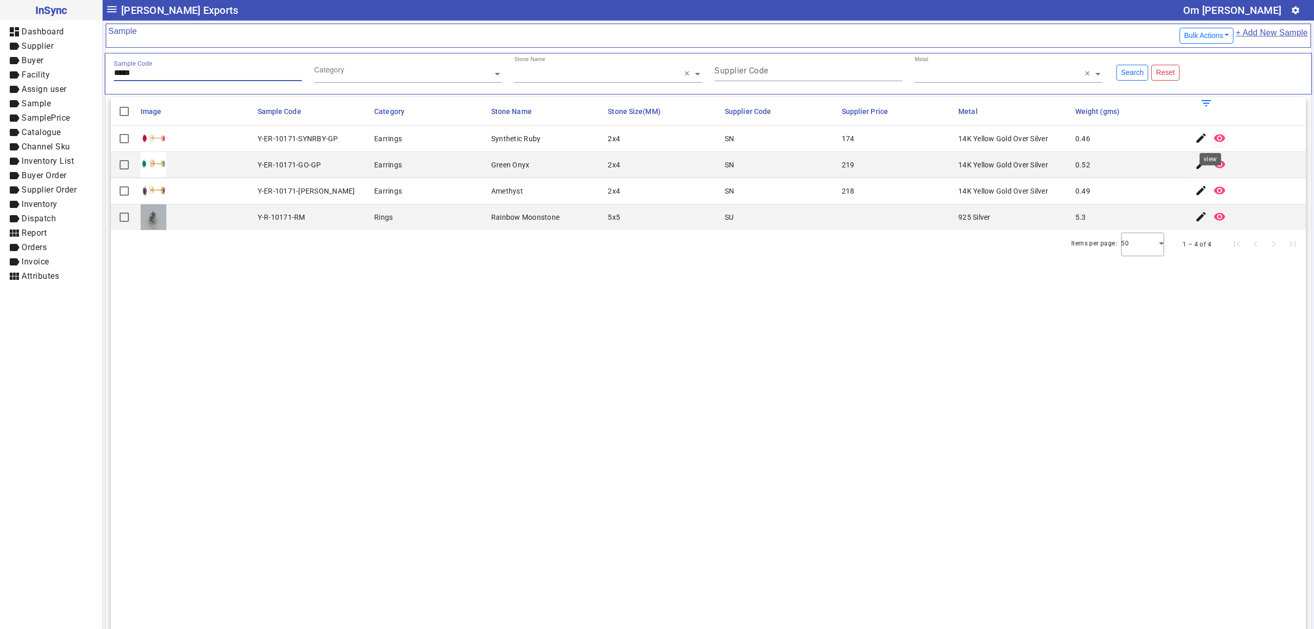
click at [1207, 133] on span "button" at bounding box center [1219, 138] width 25 height 25
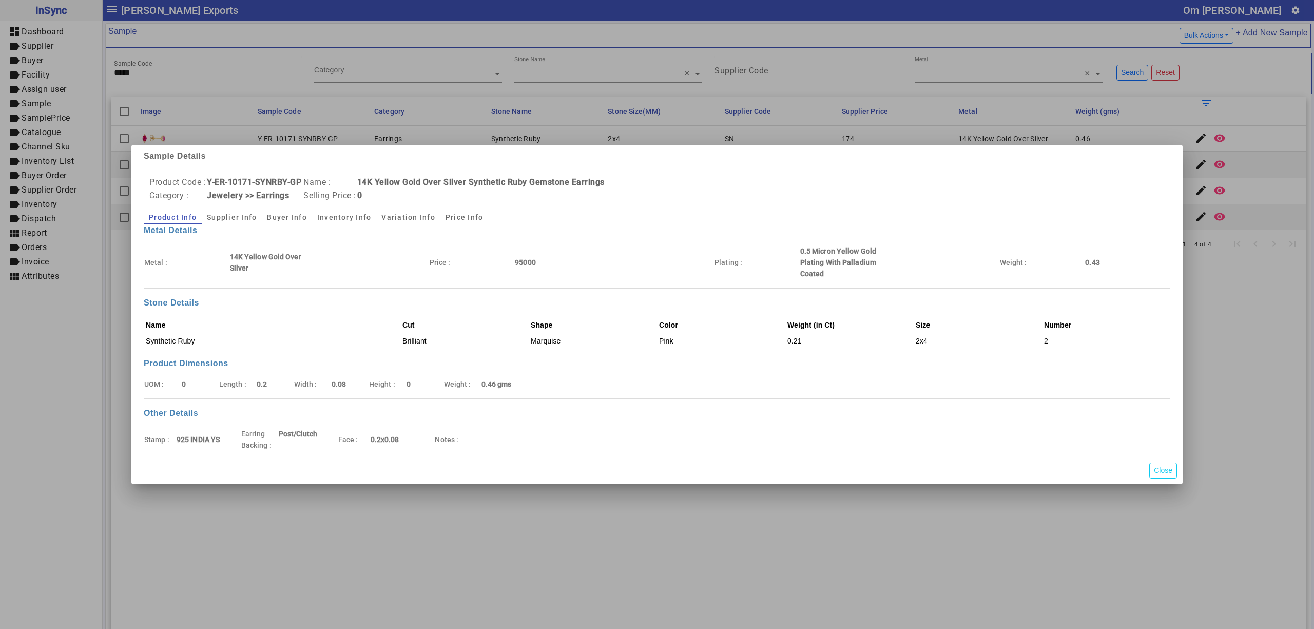
click at [1191, 134] on div at bounding box center [657, 314] width 1314 height 629
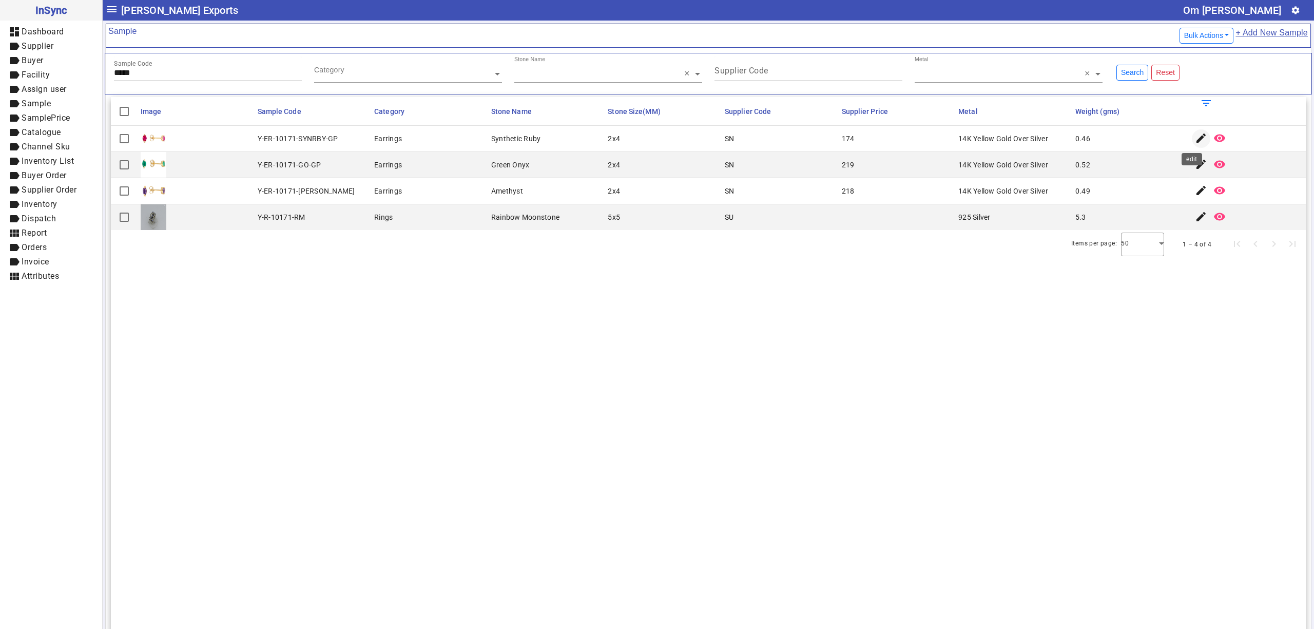
click at [1195, 137] on mat-icon "edit" at bounding box center [1201, 138] width 12 height 12
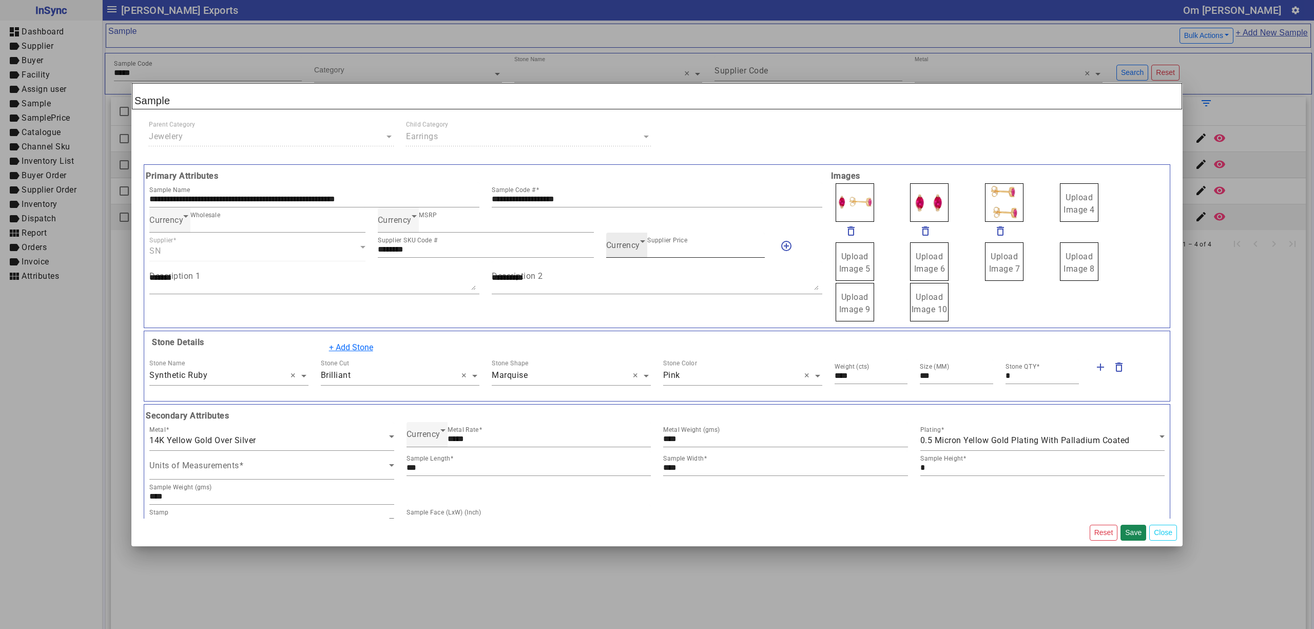
click at [618, 255] on div "Currency Supplier Price ***" at bounding box center [685, 244] width 159 height 25
click at [624, 247] on span "Currency" at bounding box center [623, 245] width 34 height 10
click at [630, 271] on mat-option "INR" at bounding box center [679, 277] width 157 height 25
click at [1132, 536] on button "Save" at bounding box center [1133, 532] width 26 height 16
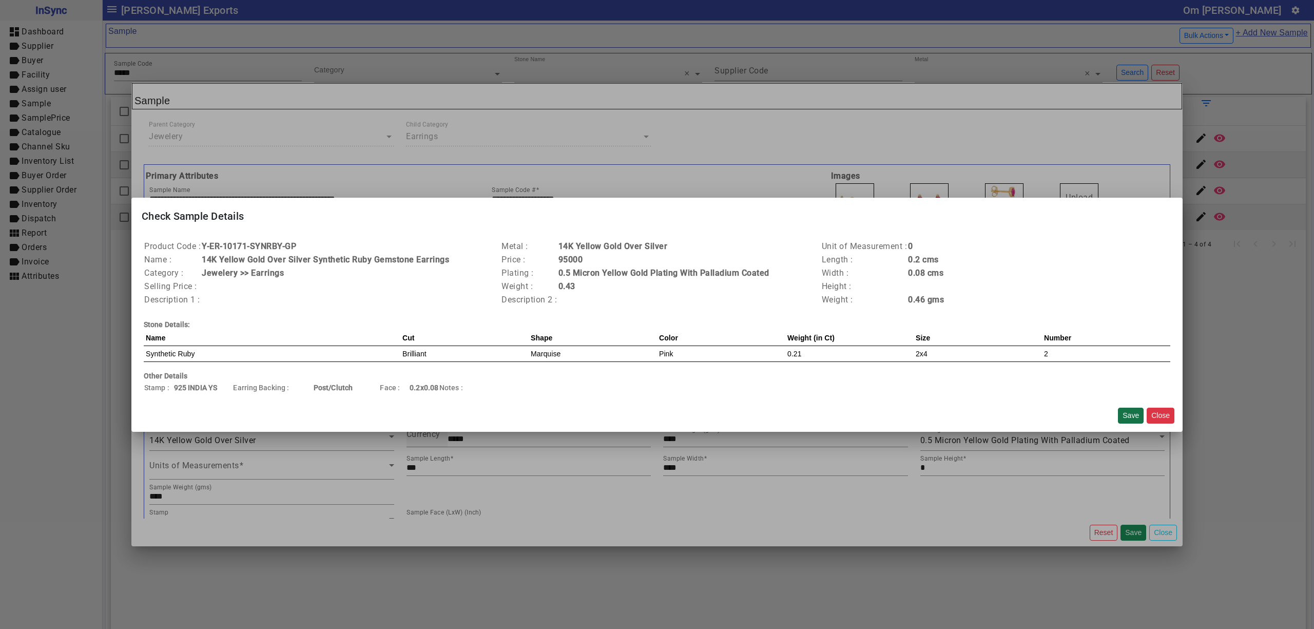
click at [1128, 419] on button "Save" at bounding box center [1131, 415] width 26 height 16
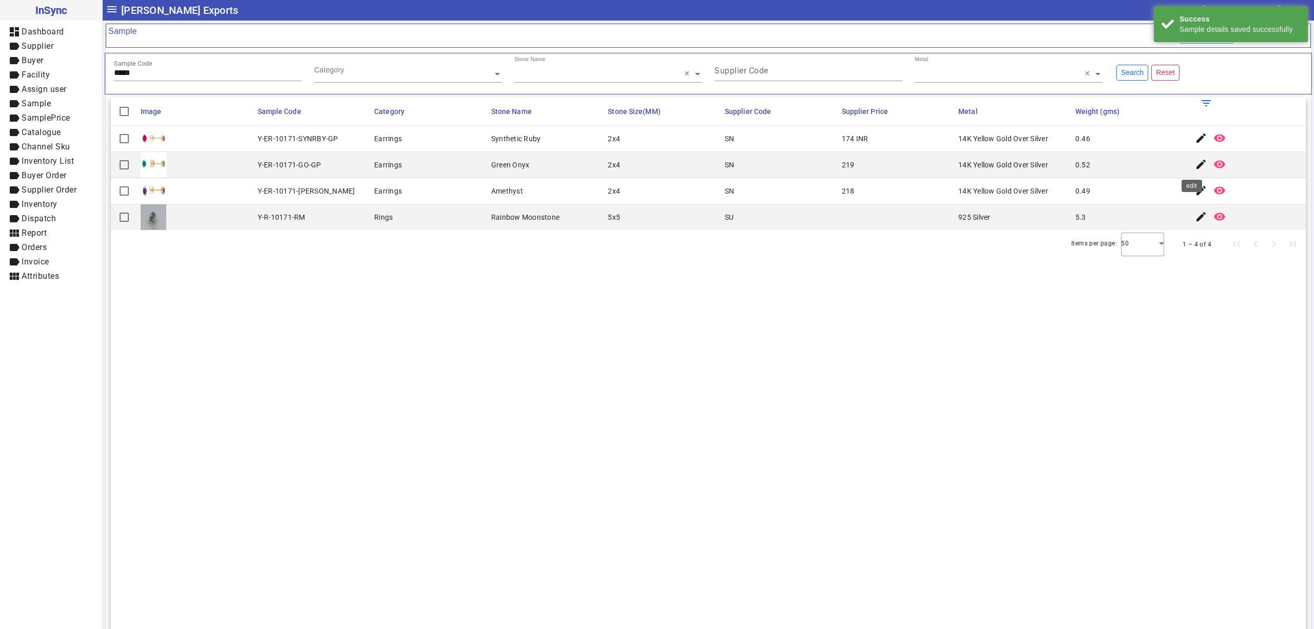
click at [1195, 167] on mat-icon "edit" at bounding box center [1201, 164] width 12 height 12
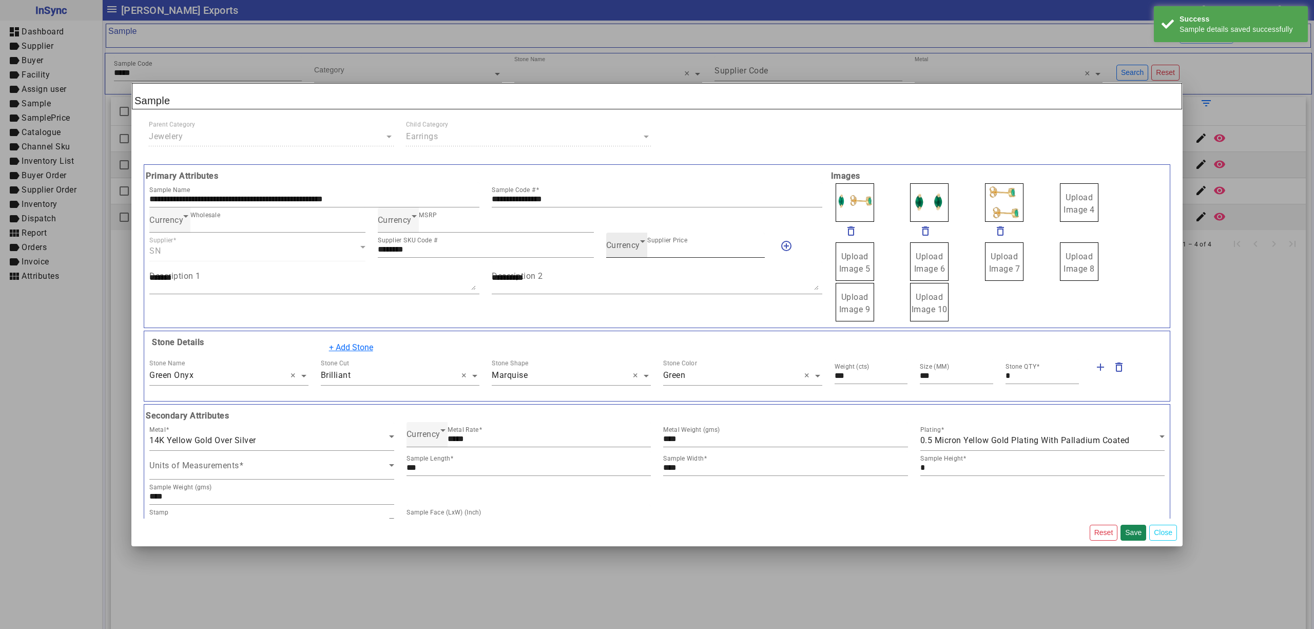
click at [630, 242] on span "Currency" at bounding box center [623, 245] width 34 height 10
click at [625, 273] on mat-option "INR" at bounding box center [679, 277] width 157 height 25
click at [1130, 534] on button "Save" at bounding box center [1133, 532] width 26 height 16
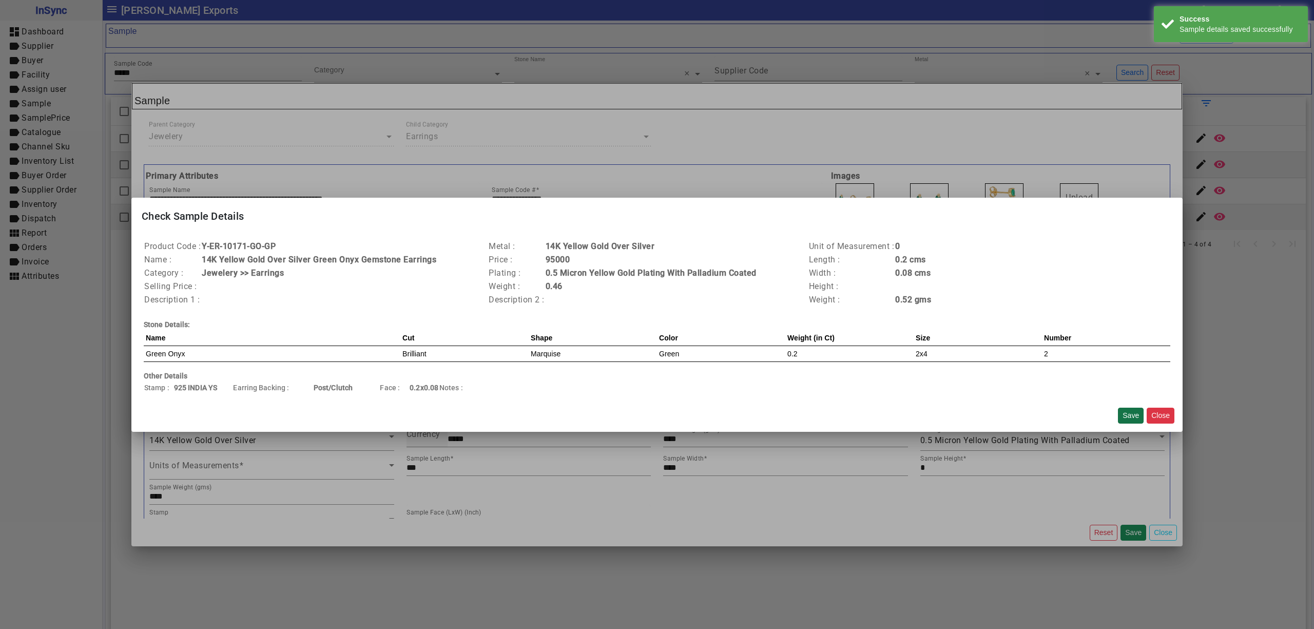
click at [1132, 409] on button "Save" at bounding box center [1131, 415] width 26 height 16
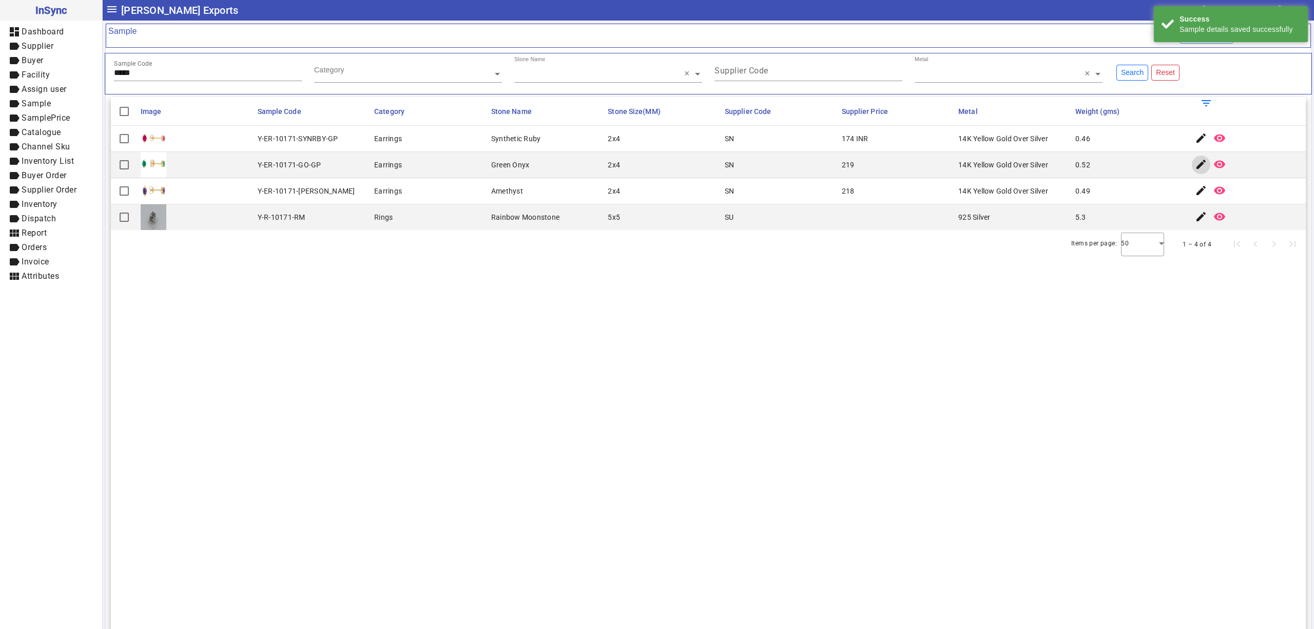
click at [1194, 187] on div "Loading..." at bounding box center [657, 314] width 1314 height 629
click at [1195, 191] on mat-icon "edit" at bounding box center [1201, 190] width 12 height 12
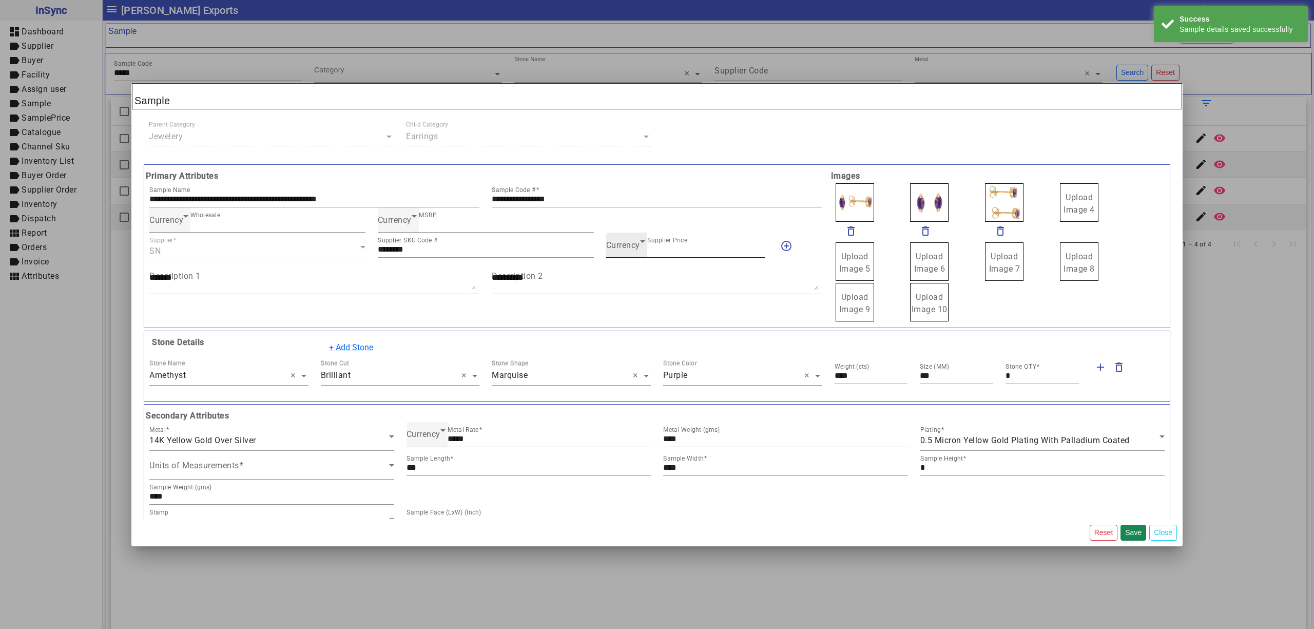
click at [643, 241] on icon at bounding box center [642, 241] width 12 height 12
click at [627, 274] on mat-option "INR" at bounding box center [679, 277] width 157 height 25
click at [1123, 532] on button "Save" at bounding box center [1133, 532] width 26 height 16
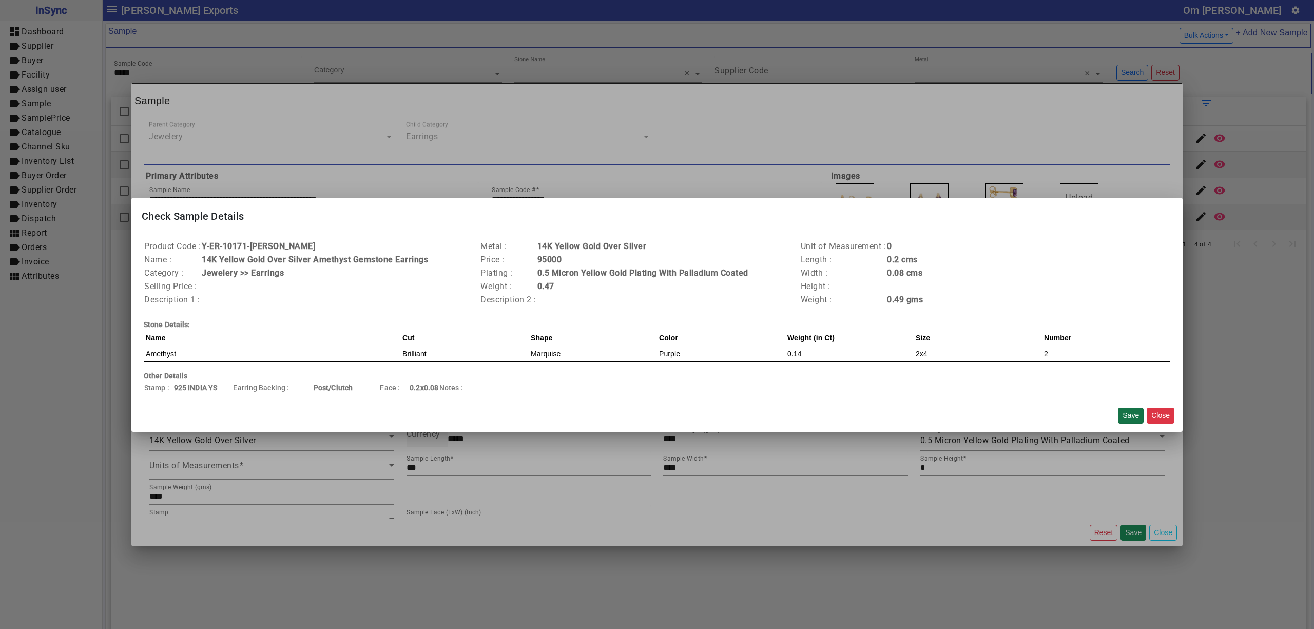
click at [1127, 417] on button "Save" at bounding box center [1131, 415] width 26 height 16
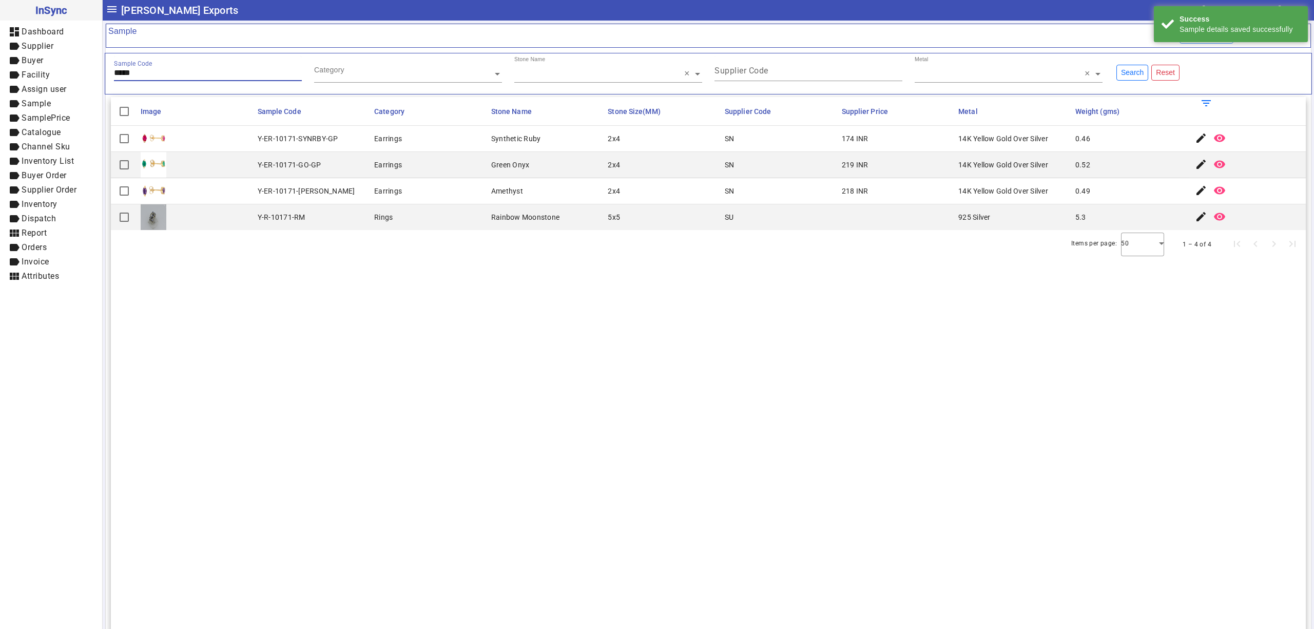
click at [169, 72] on input "*****" at bounding box center [208, 72] width 188 height 9
click at [1195, 136] on mat-icon "edit" at bounding box center [1201, 138] width 12 height 12
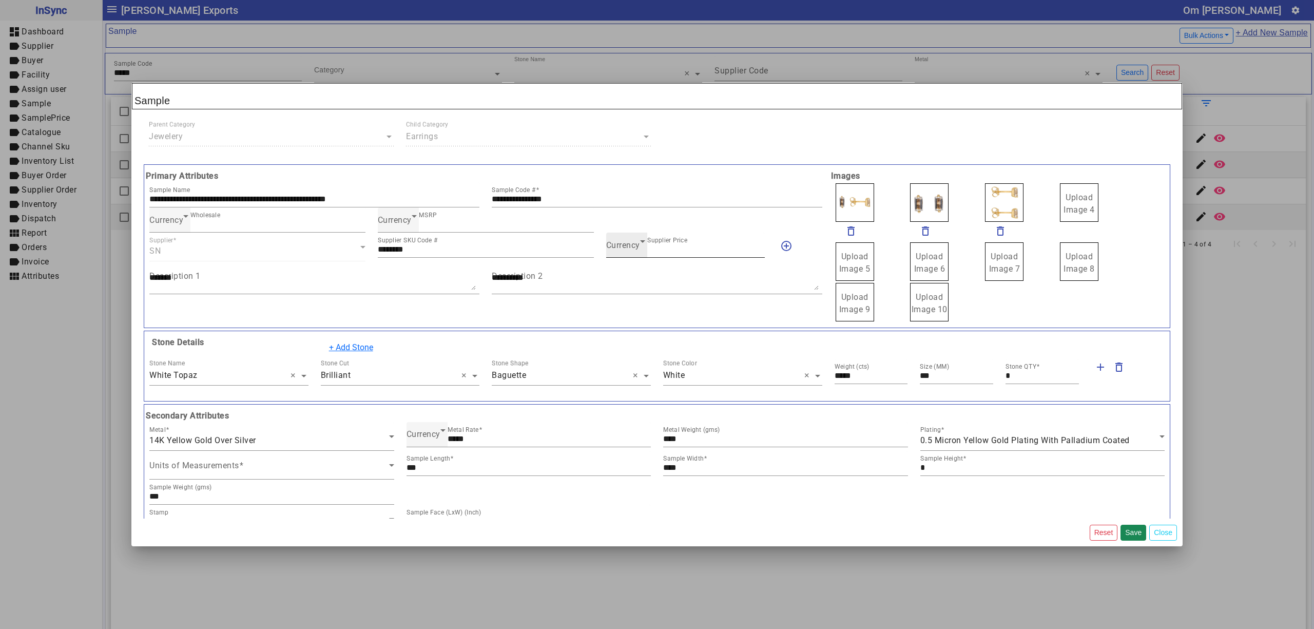
click at [614, 249] on span "Currency" at bounding box center [623, 245] width 34 height 10
click at [633, 269] on mat-option "INR" at bounding box center [679, 277] width 157 height 25
click at [1136, 528] on button "Save" at bounding box center [1133, 532] width 26 height 16
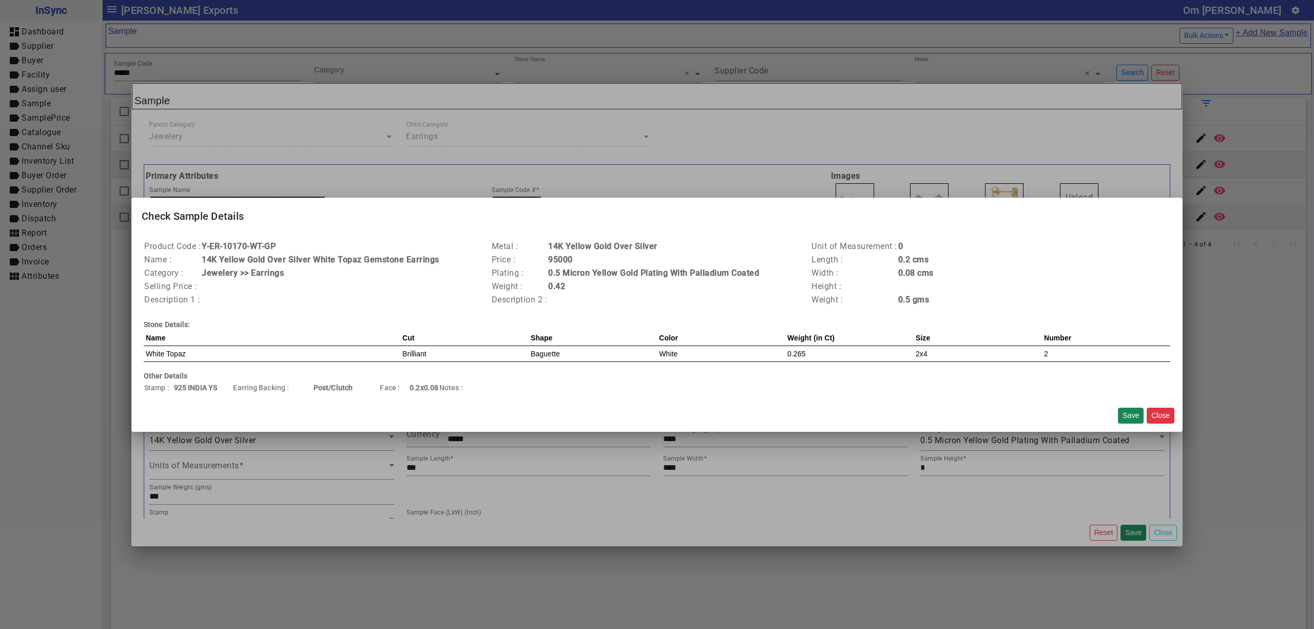
click at [1123, 421] on button "Save" at bounding box center [1131, 415] width 26 height 16
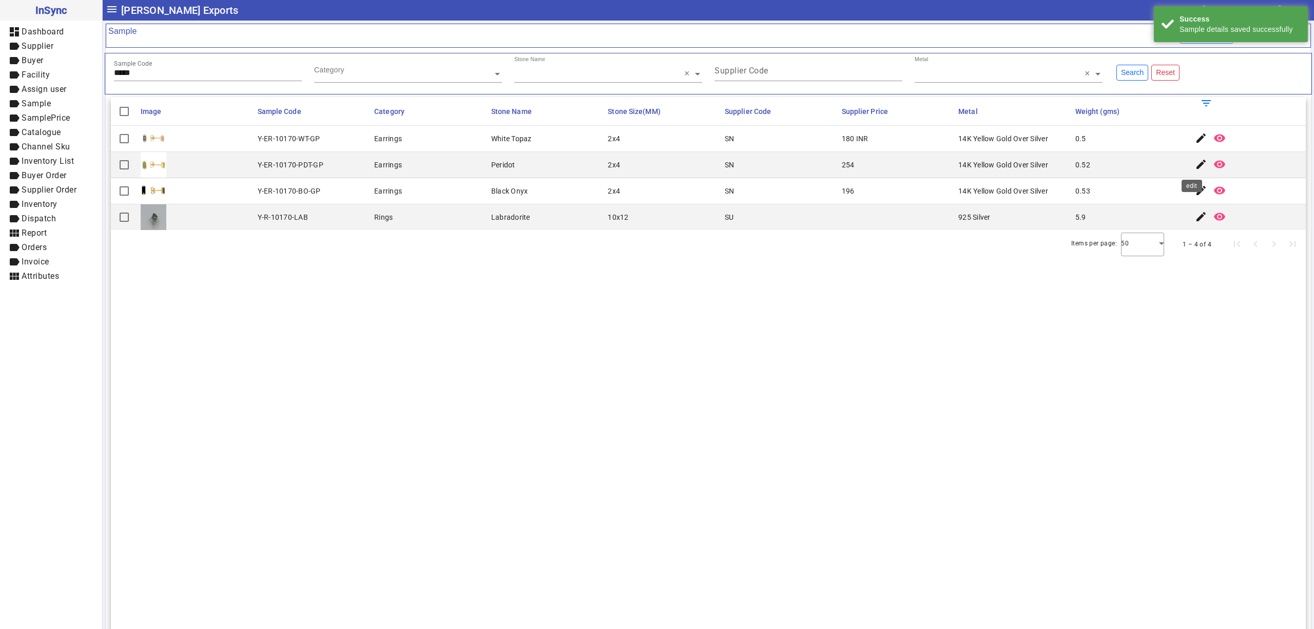
click at [1195, 163] on mat-icon "edit" at bounding box center [1201, 164] width 12 height 12
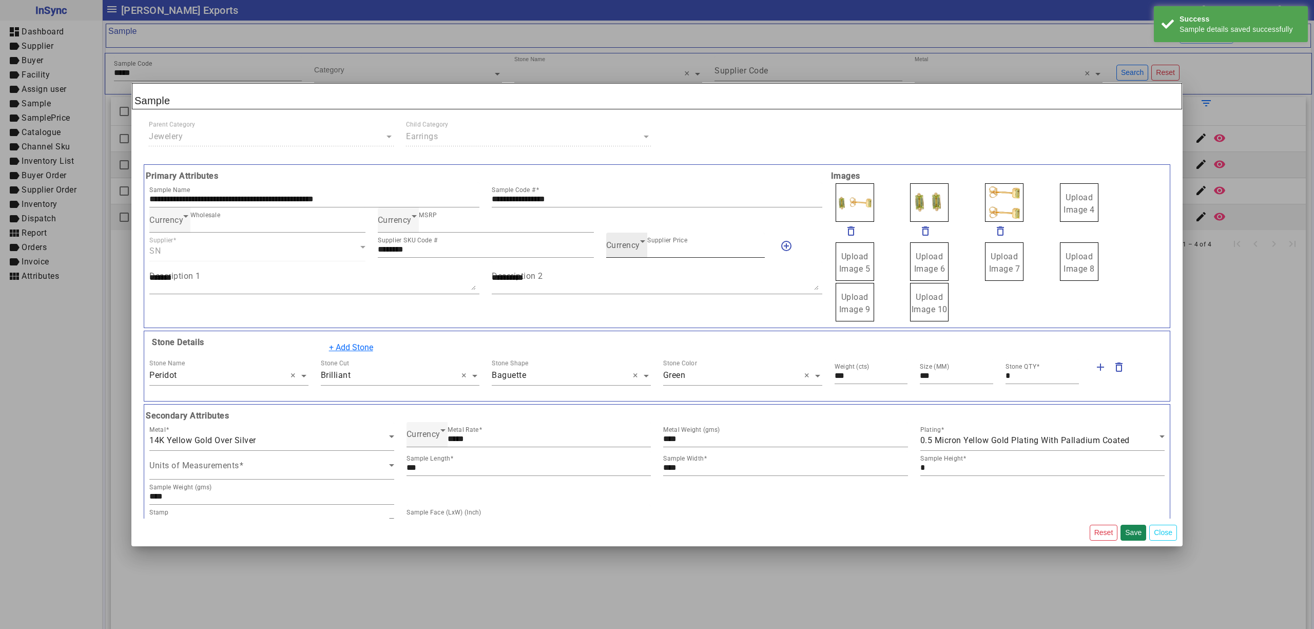
click at [612, 243] on span "Currency" at bounding box center [623, 245] width 34 height 10
click at [617, 272] on span "INR" at bounding box center [617, 277] width 14 height 12
click at [671, 217] on div "Currency Wholesale * Currency MSRP *" at bounding box center [485, 219] width 685 height 25
click at [1133, 526] on button "Save" at bounding box center [1133, 532] width 26 height 16
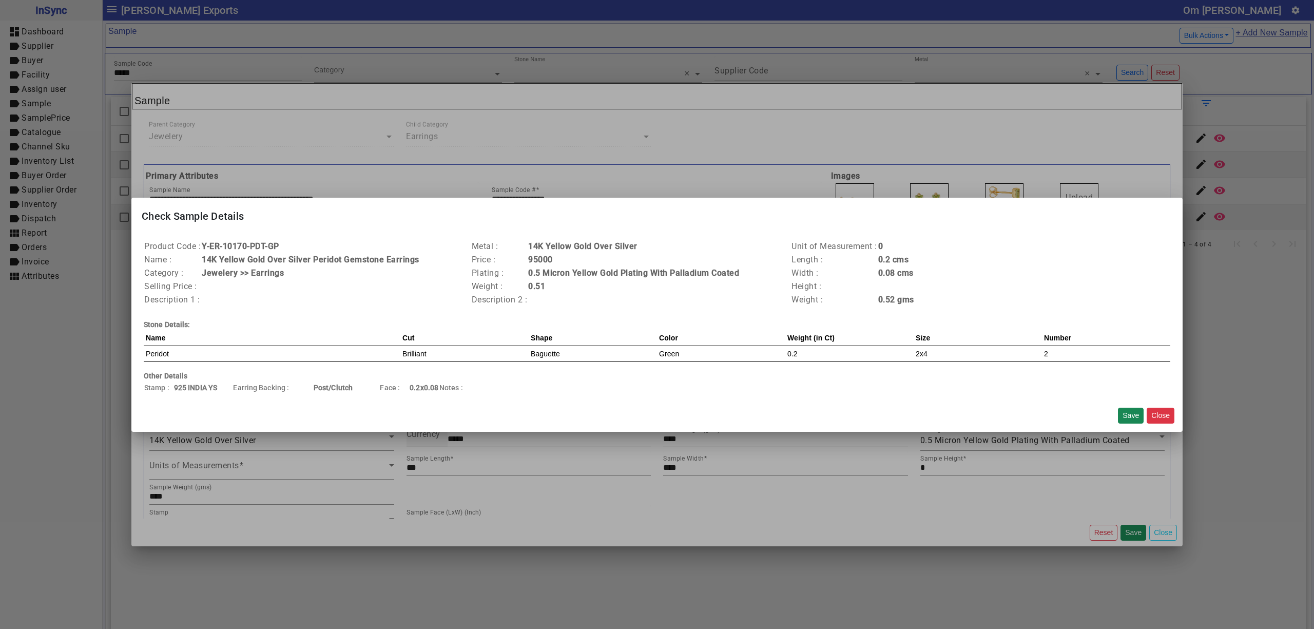
click at [1126, 405] on div "Save Close" at bounding box center [1146, 415] width 65 height 24
click at [1127, 412] on button "Save" at bounding box center [1131, 415] width 26 height 16
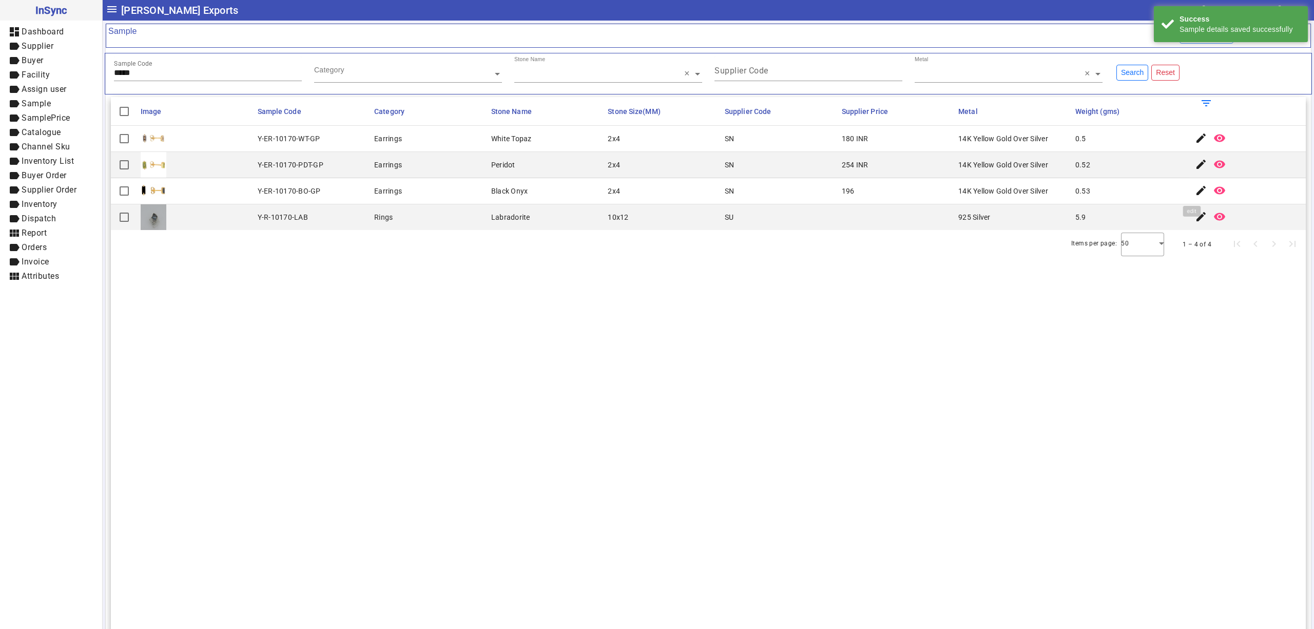
click at [1195, 193] on mat-icon "edit" at bounding box center [1201, 190] width 12 height 12
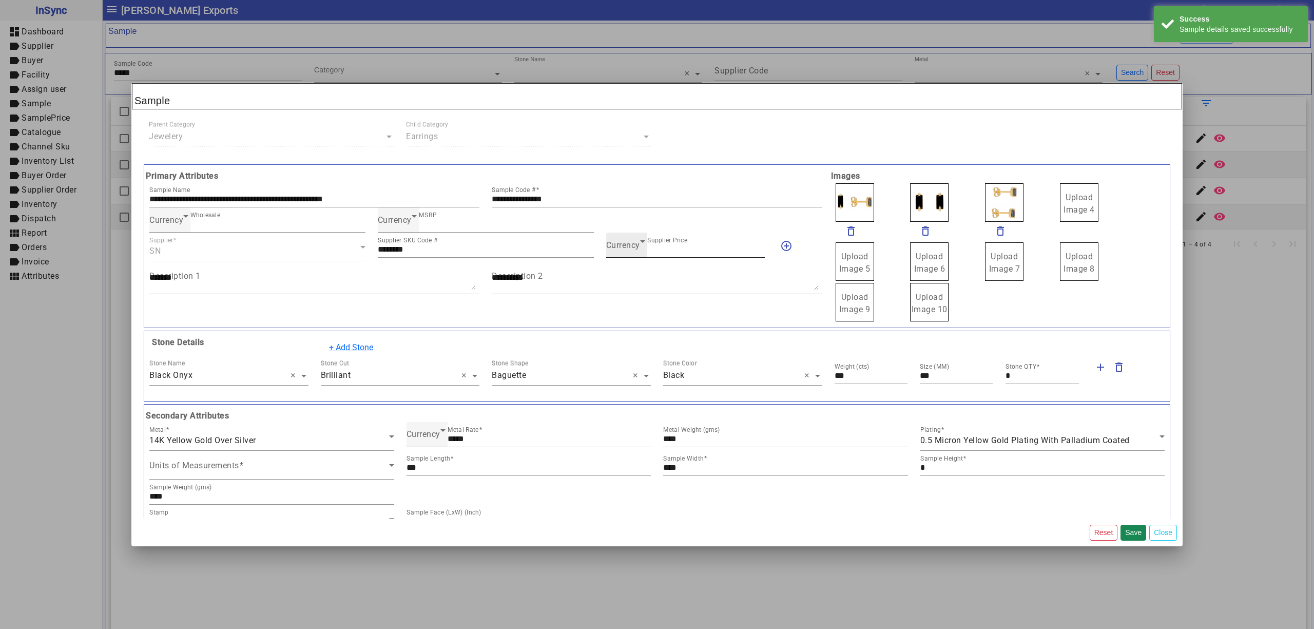
click at [620, 248] on span "Currency" at bounding box center [623, 245] width 34 height 10
click at [622, 274] on span "INR" at bounding box center [617, 277] width 14 height 12
click at [1129, 531] on button "Save" at bounding box center [1133, 532] width 26 height 16
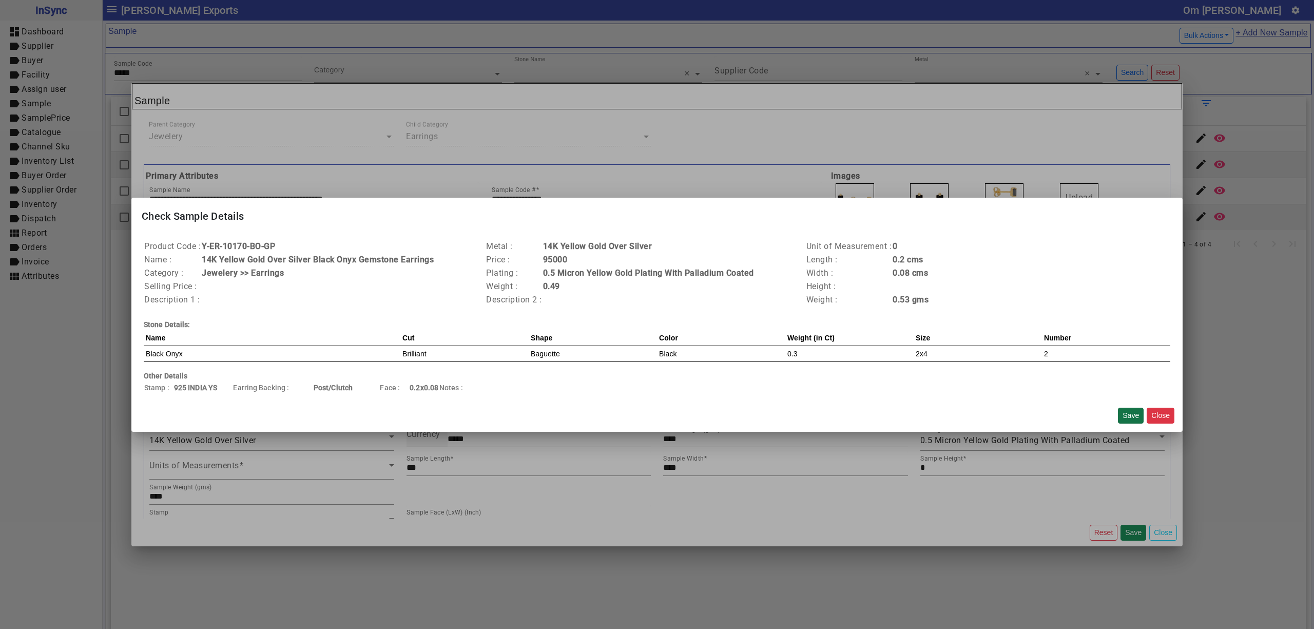
click at [1125, 411] on button "Save" at bounding box center [1131, 415] width 26 height 16
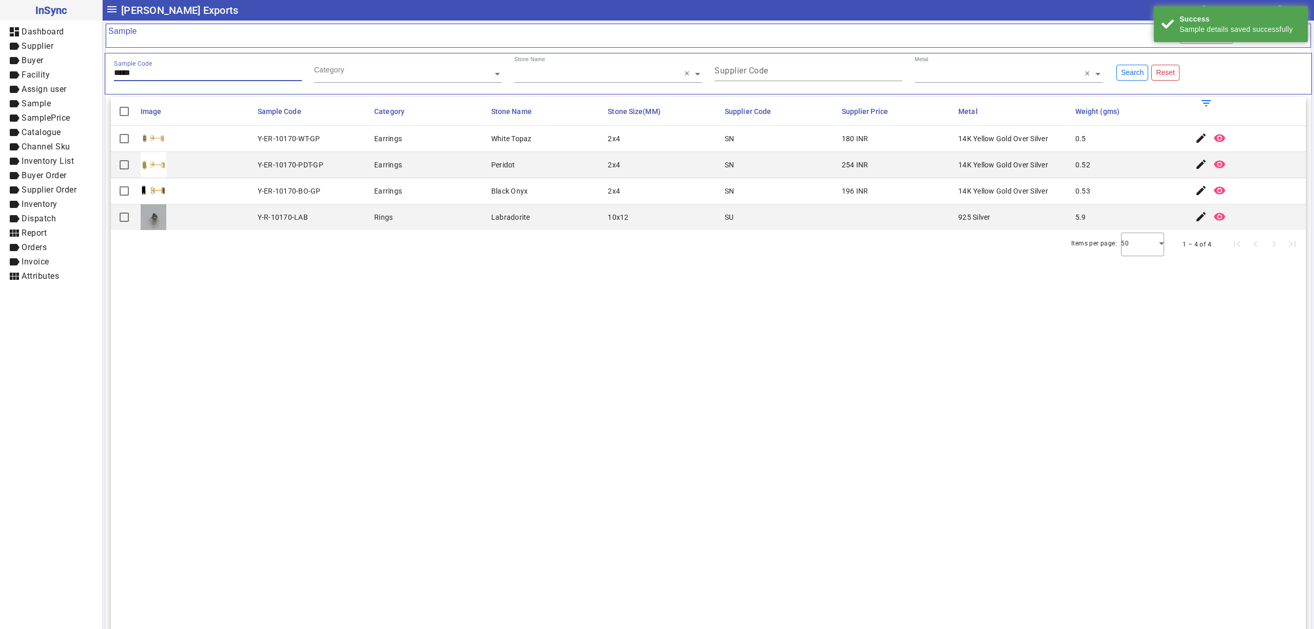
click at [211, 72] on input "*****" at bounding box center [208, 72] width 188 height 9
click at [1195, 136] on mat-icon "edit" at bounding box center [1201, 138] width 12 height 12
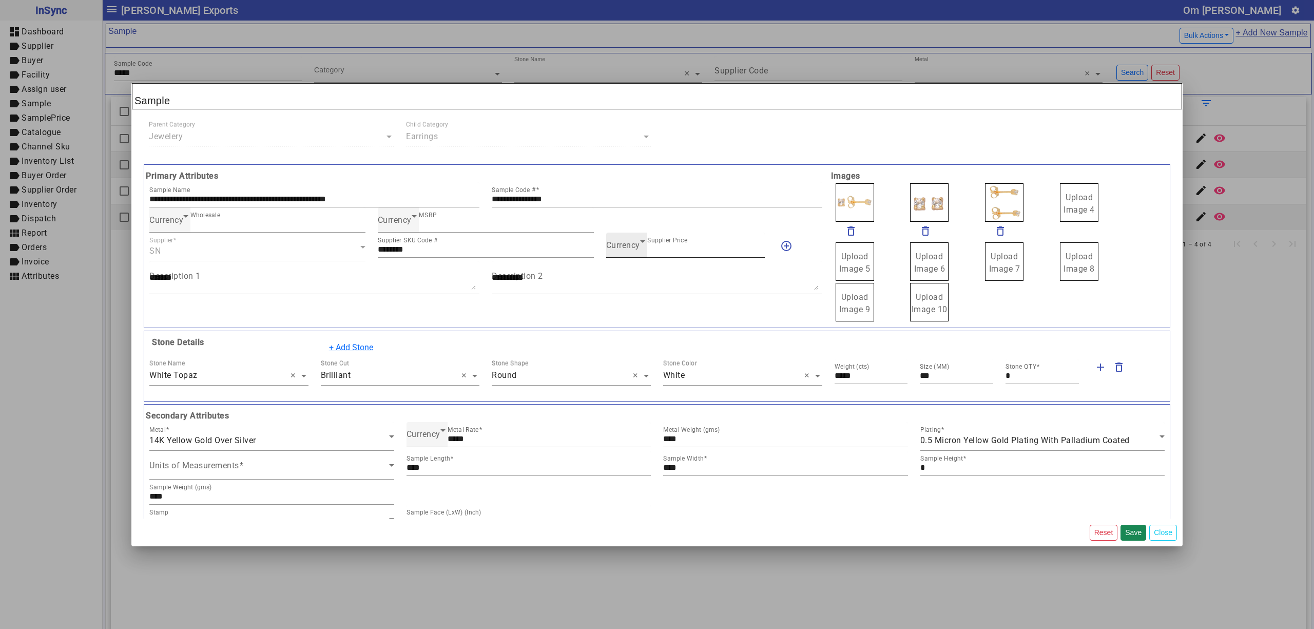
click at [629, 243] on span "Currency" at bounding box center [623, 245] width 34 height 10
click at [629, 271] on mat-option "INR" at bounding box center [679, 277] width 157 height 25
click at [1134, 524] on button "Save" at bounding box center [1133, 532] width 26 height 16
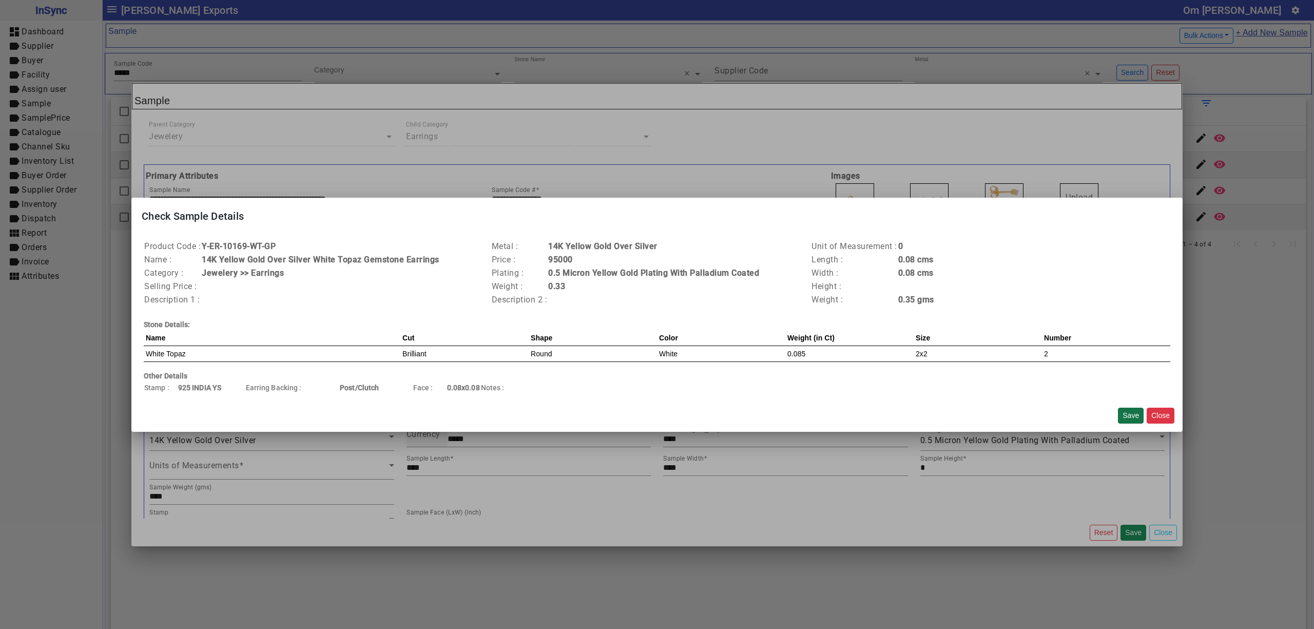
click at [1122, 417] on button "Save" at bounding box center [1131, 415] width 26 height 16
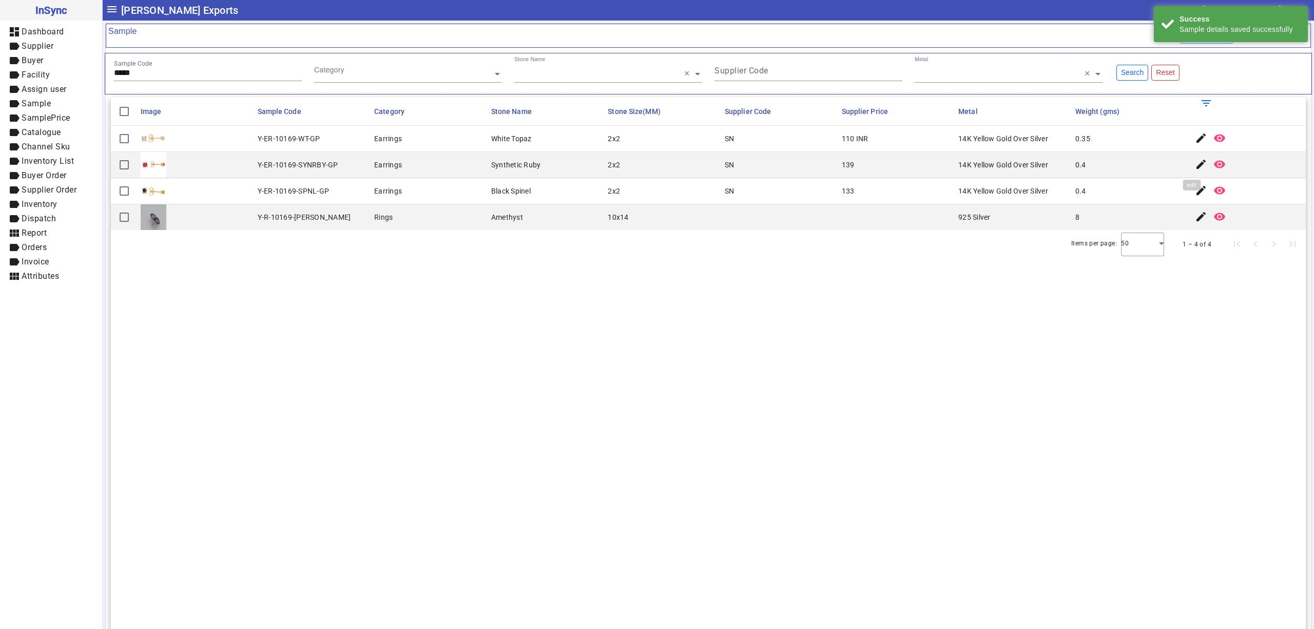
click at [1195, 166] on mat-icon "edit" at bounding box center [1201, 164] width 12 height 12
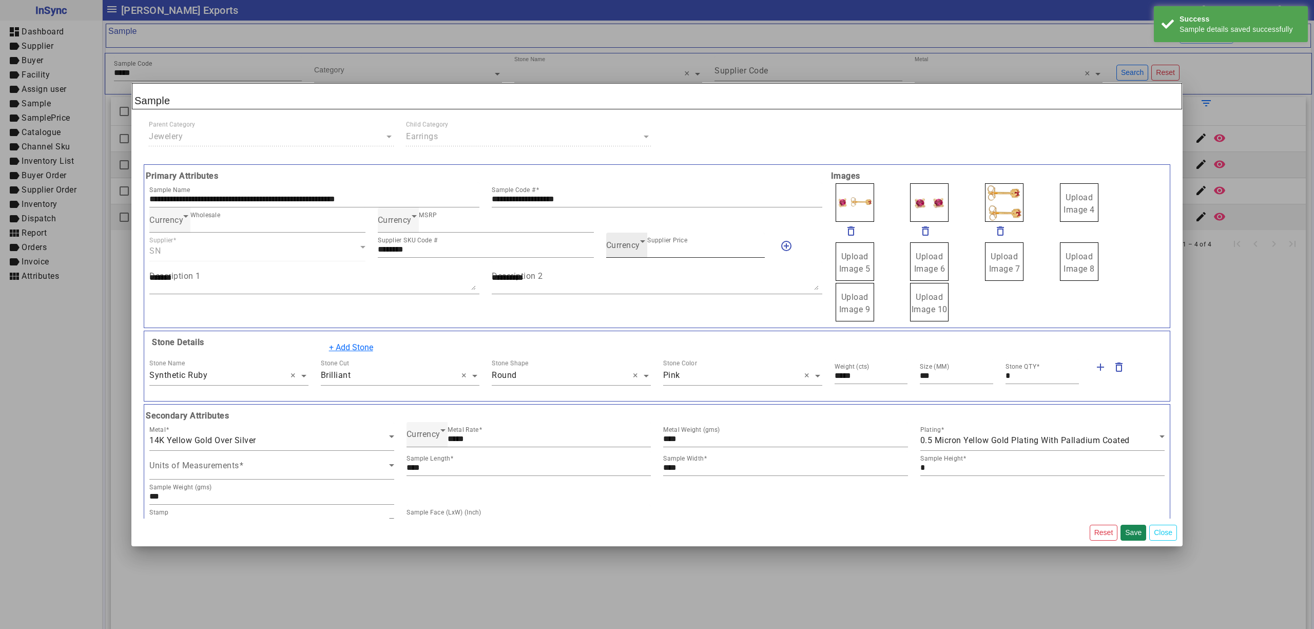
click at [620, 247] on span "Currency" at bounding box center [623, 245] width 34 height 10
click at [626, 275] on mat-option "INR" at bounding box center [679, 277] width 157 height 25
click at [1132, 527] on button "Save" at bounding box center [1133, 532] width 26 height 16
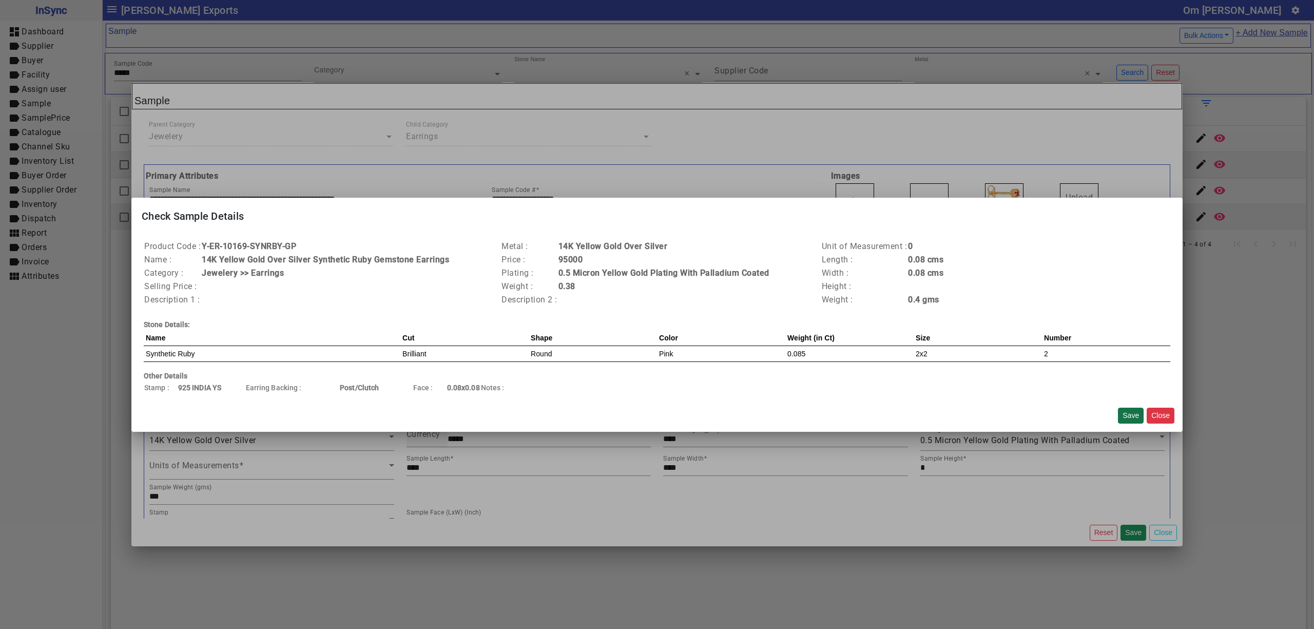
click at [1125, 413] on button "Save" at bounding box center [1131, 415] width 26 height 16
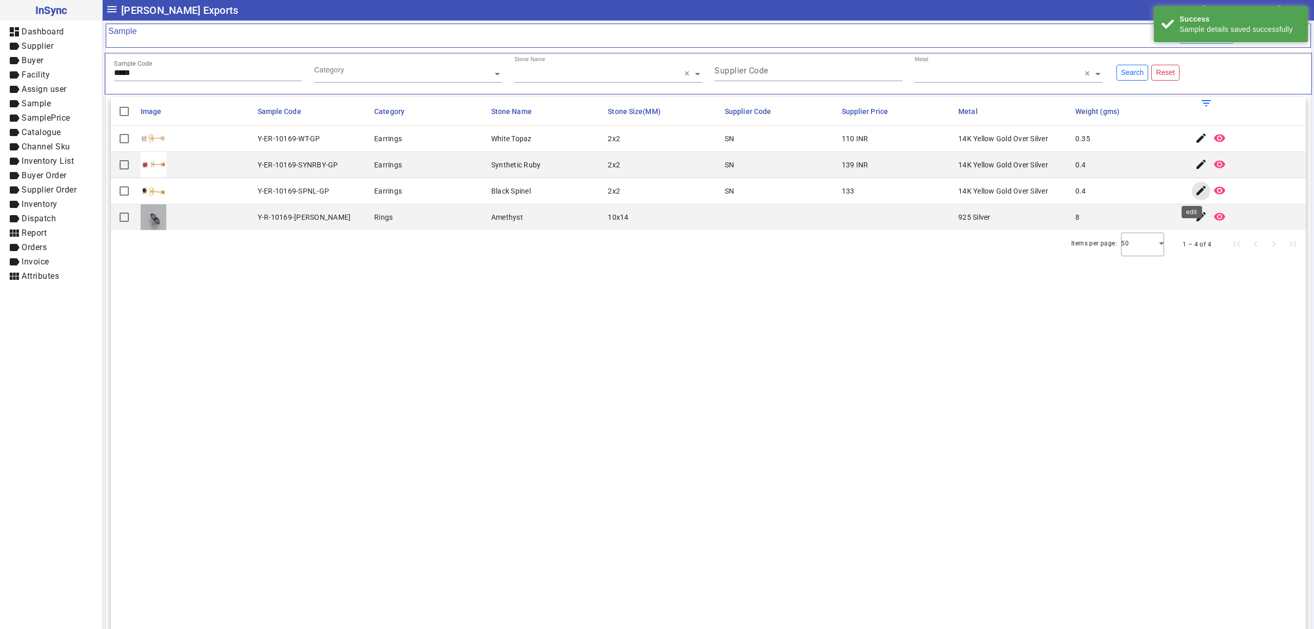
click at [1195, 188] on mat-icon "edit" at bounding box center [1201, 190] width 12 height 12
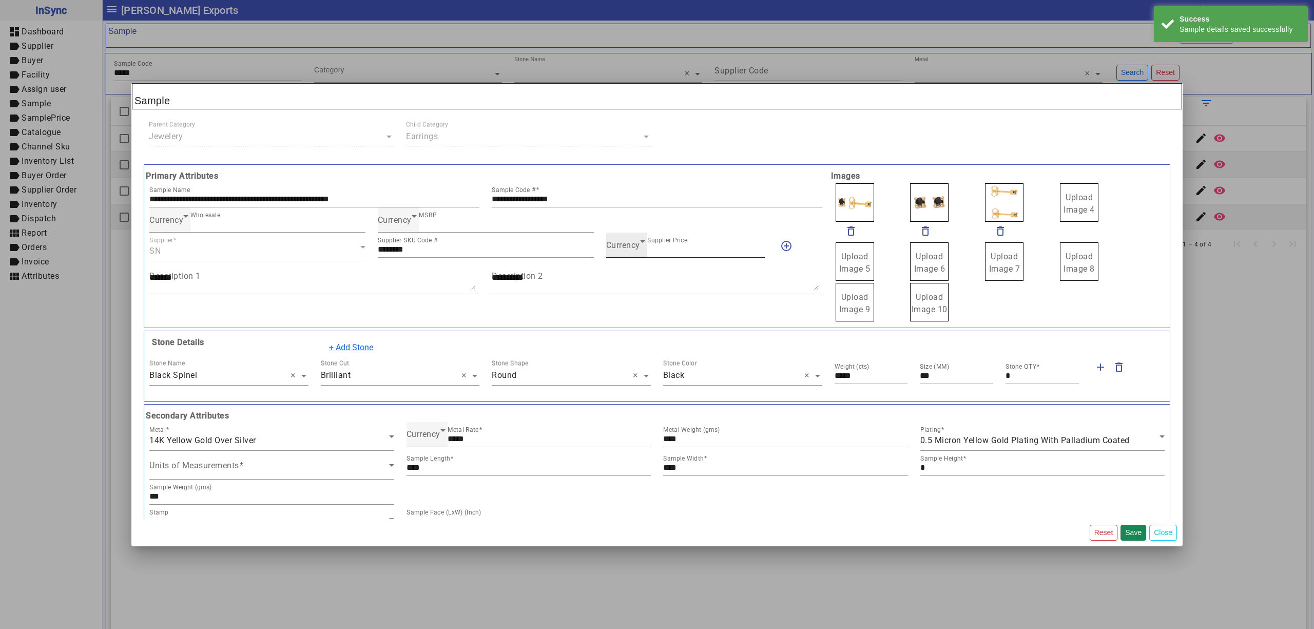
click at [620, 251] on div "Currency" at bounding box center [623, 245] width 34 height 12
click at [622, 268] on mat-option "INR" at bounding box center [679, 277] width 157 height 25
click at [1132, 532] on button "Save" at bounding box center [1133, 532] width 26 height 16
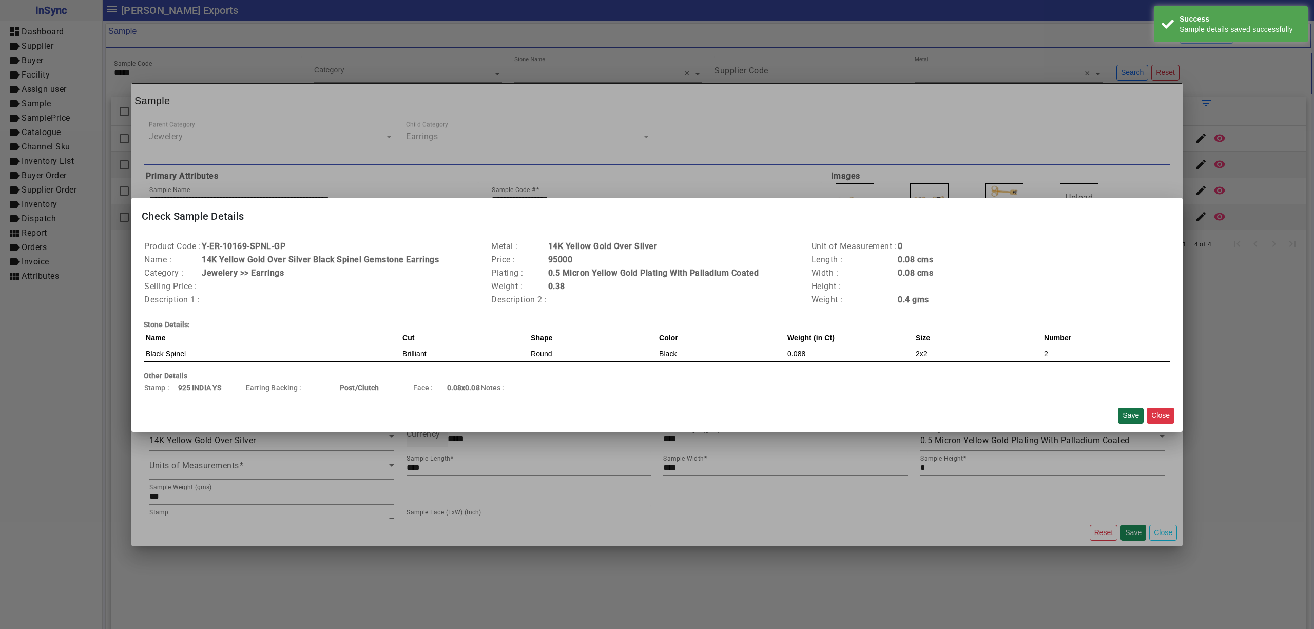
click at [1129, 411] on button "Save" at bounding box center [1131, 415] width 26 height 16
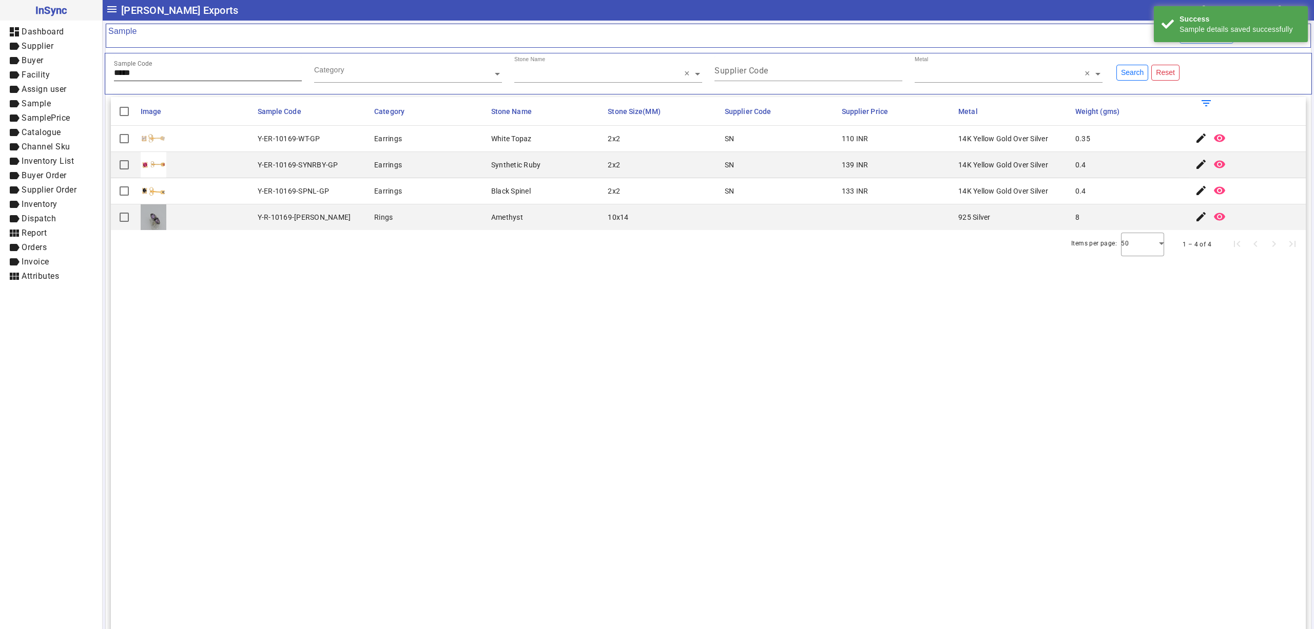
click at [198, 69] on input "*****" at bounding box center [208, 72] width 188 height 9
click at [1195, 132] on mat-icon "edit" at bounding box center [1201, 138] width 12 height 12
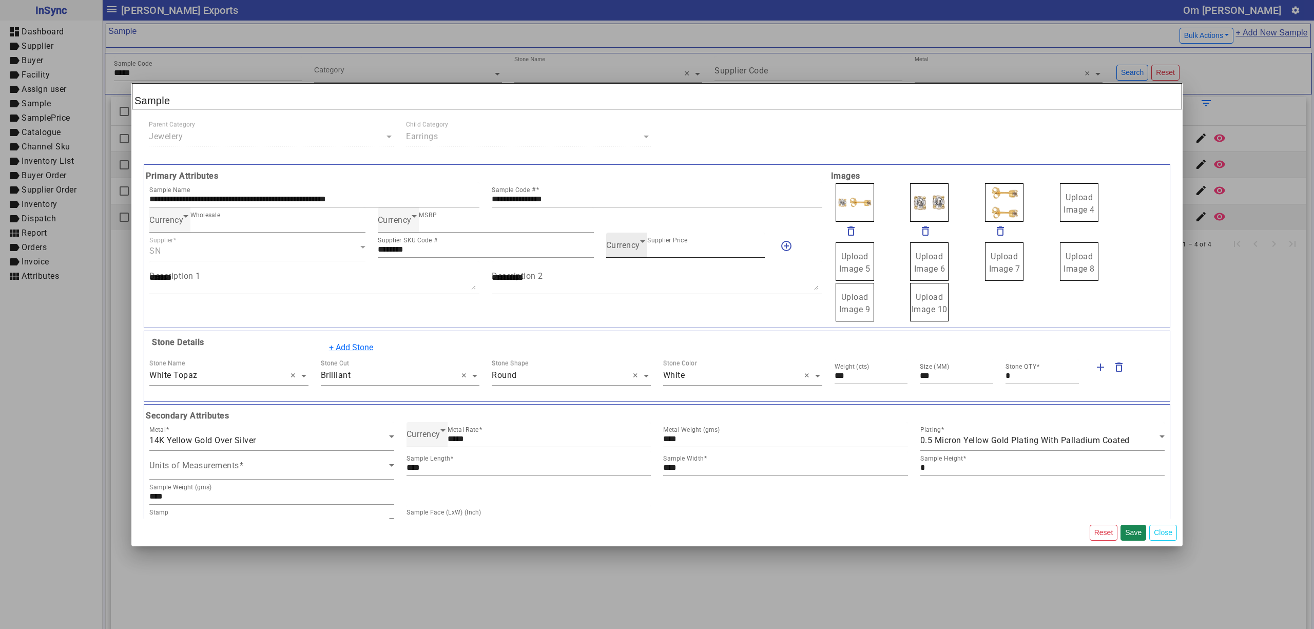
click at [620, 244] on span "Currency" at bounding box center [623, 245] width 34 height 10
click at [626, 272] on mat-option "INR" at bounding box center [679, 277] width 157 height 25
click at [1139, 536] on button "Save" at bounding box center [1133, 532] width 26 height 16
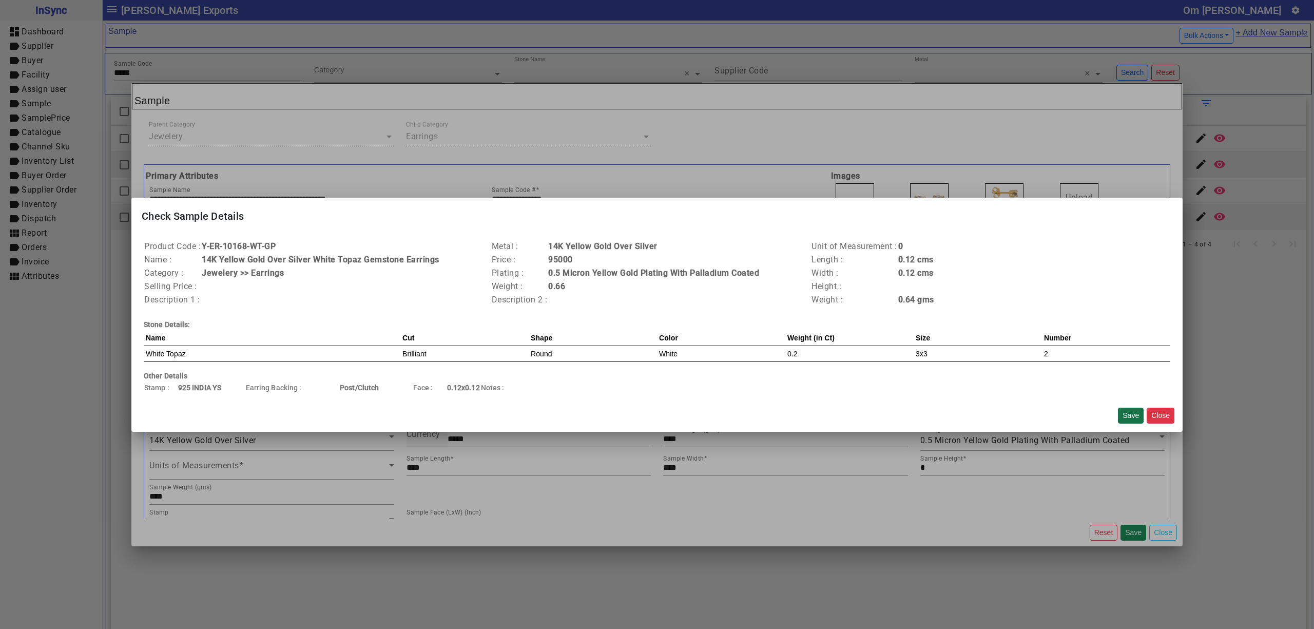
click at [1130, 421] on button "Save" at bounding box center [1131, 415] width 26 height 16
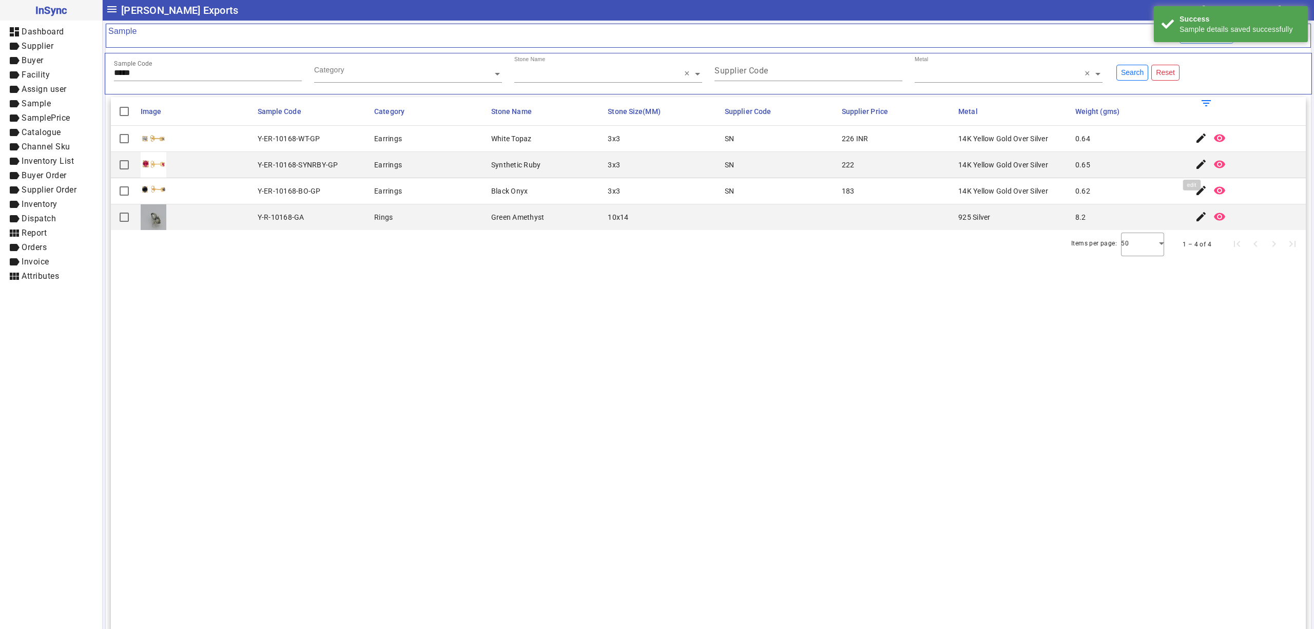
click at [1195, 169] on mat-icon "edit" at bounding box center [1201, 164] width 12 height 12
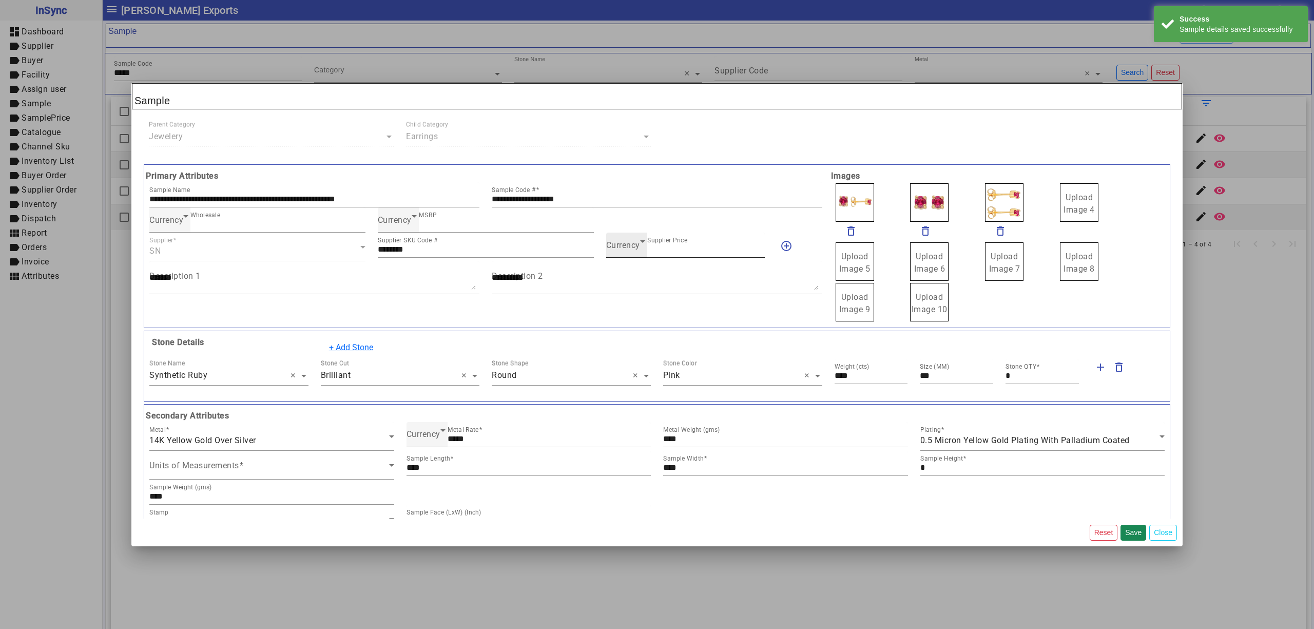
click at [636, 247] on icon at bounding box center [642, 241] width 12 height 12
click at [631, 273] on mat-option "INR" at bounding box center [679, 277] width 157 height 25
click at [1137, 524] on button "Save" at bounding box center [1133, 532] width 26 height 16
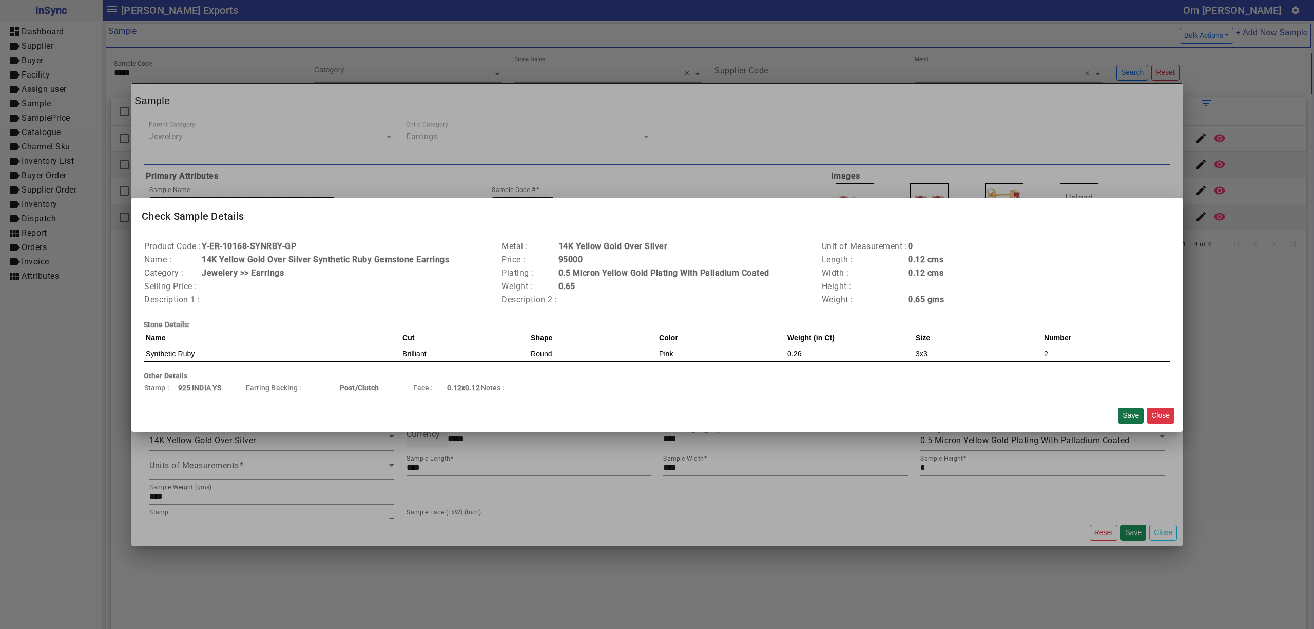
click at [1131, 411] on button "Save" at bounding box center [1131, 415] width 26 height 16
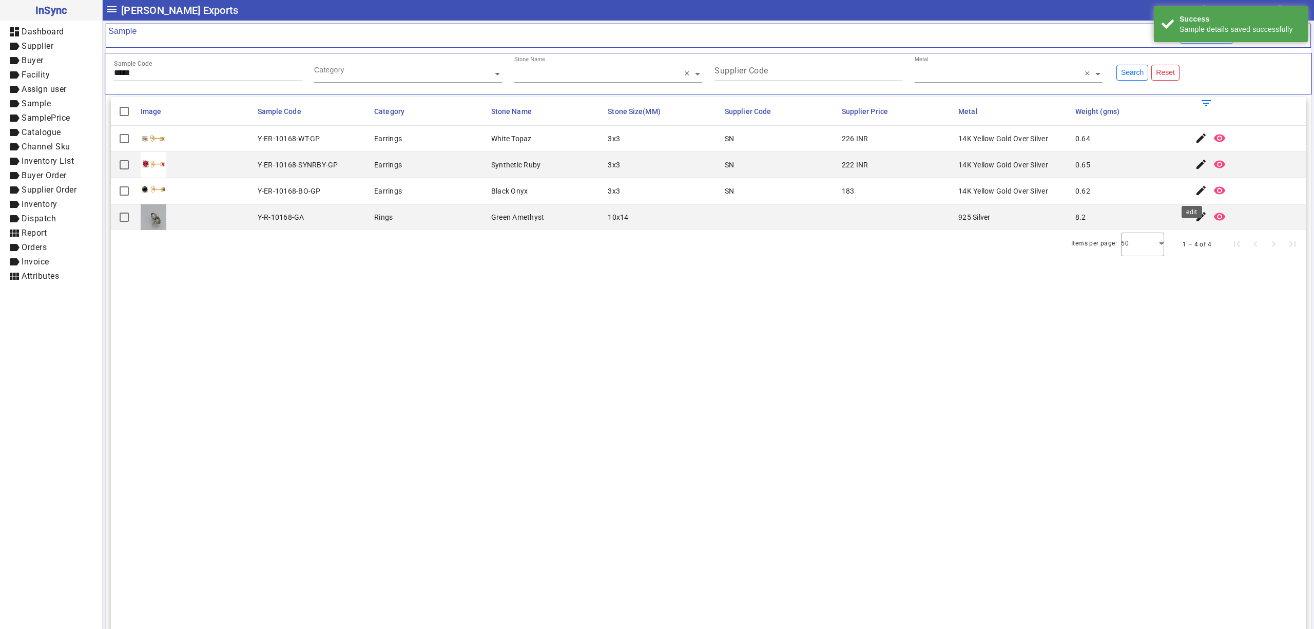
click at [1195, 191] on mat-icon "edit" at bounding box center [1201, 190] width 12 height 12
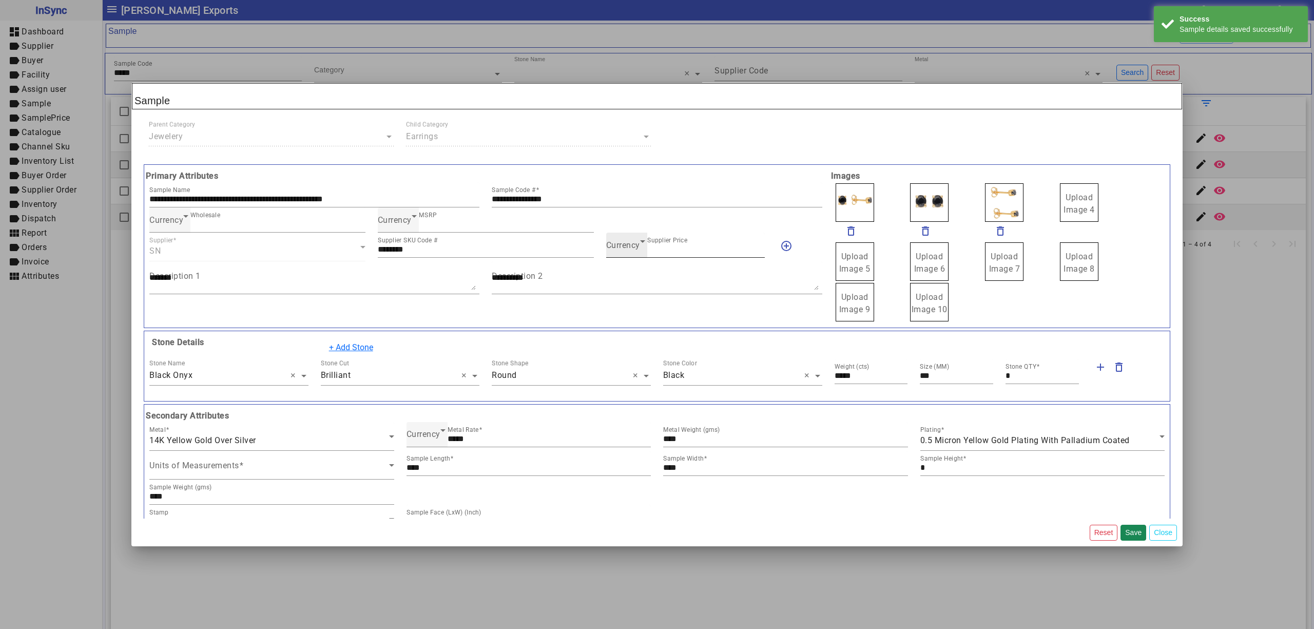
click at [621, 251] on div "Currency" at bounding box center [623, 245] width 34 height 12
click at [632, 266] on mat-option "INR" at bounding box center [679, 277] width 157 height 25
click at [1127, 528] on button "Save" at bounding box center [1133, 532] width 26 height 16
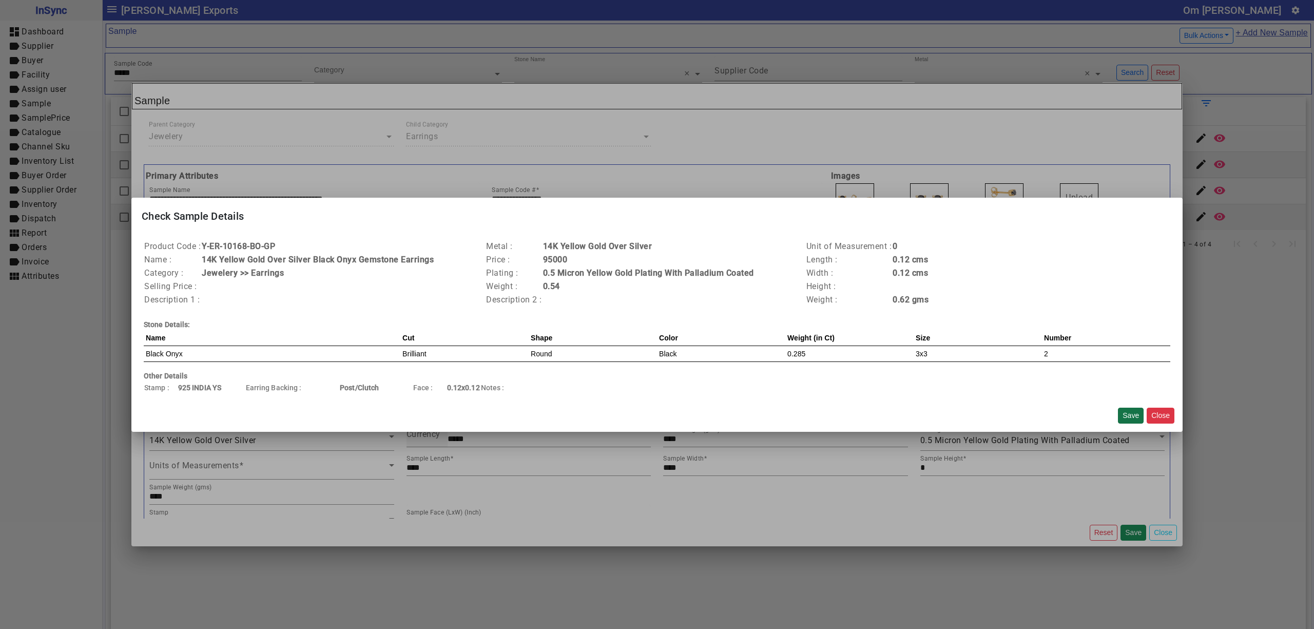
click at [1126, 414] on button "Save" at bounding box center [1131, 415] width 26 height 16
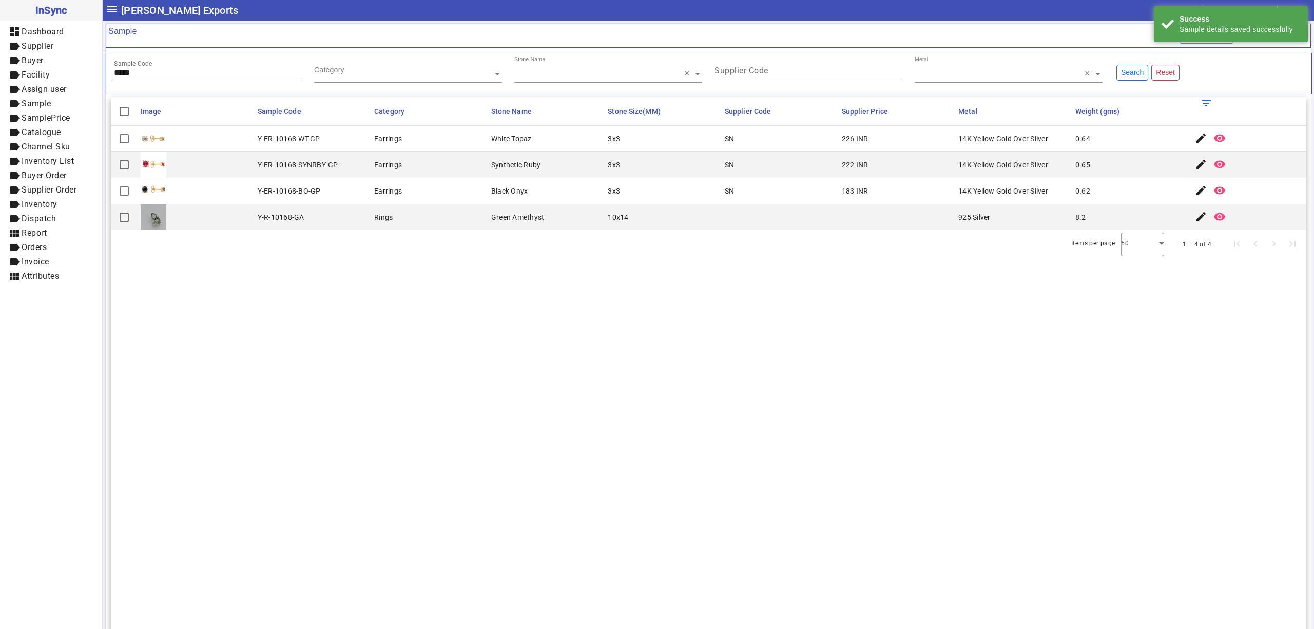
click at [146, 77] on input "*****" at bounding box center [208, 72] width 188 height 9
click at [1195, 139] on mat-icon "edit" at bounding box center [1201, 138] width 12 height 12
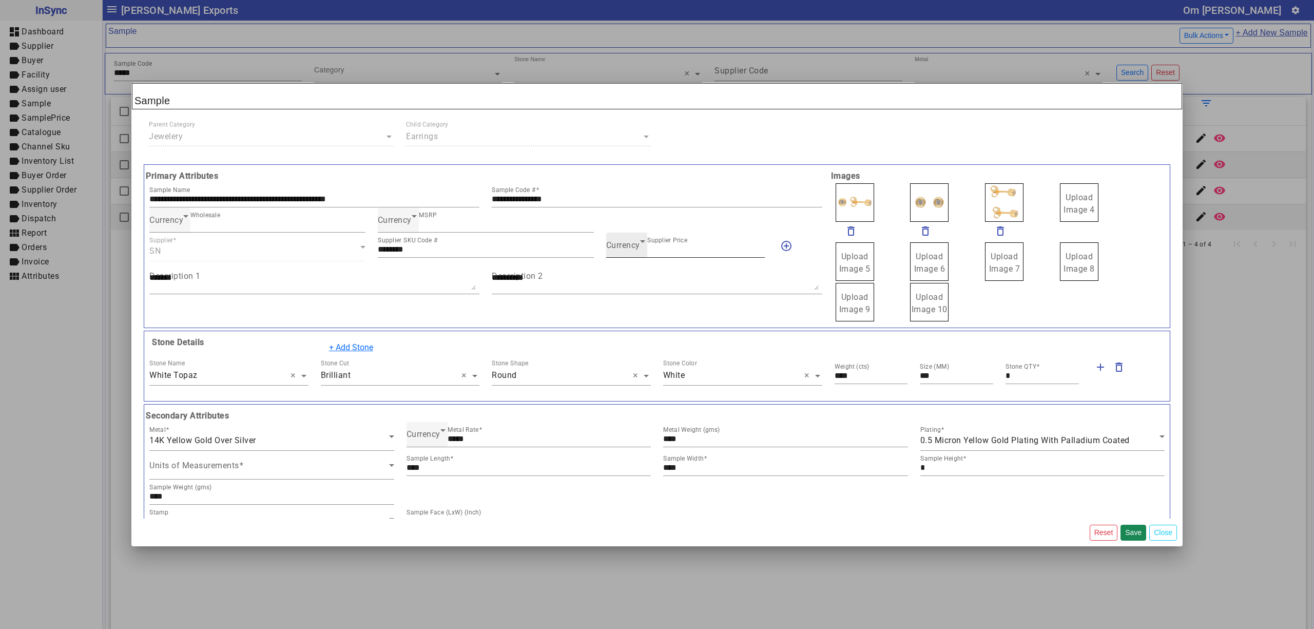
click at [692, 247] on input "***" at bounding box center [706, 249] width 118 height 9
click at [623, 251] on div "Currency" at bounding box center [623, 245] width 34 height 12
click at [627, 275] on mat-option "INR" at bounding box center [679, 277] width 157 height 25
click at [1133, 530] on button "Save" at bounding box center [1133, 532] width 26 height 16
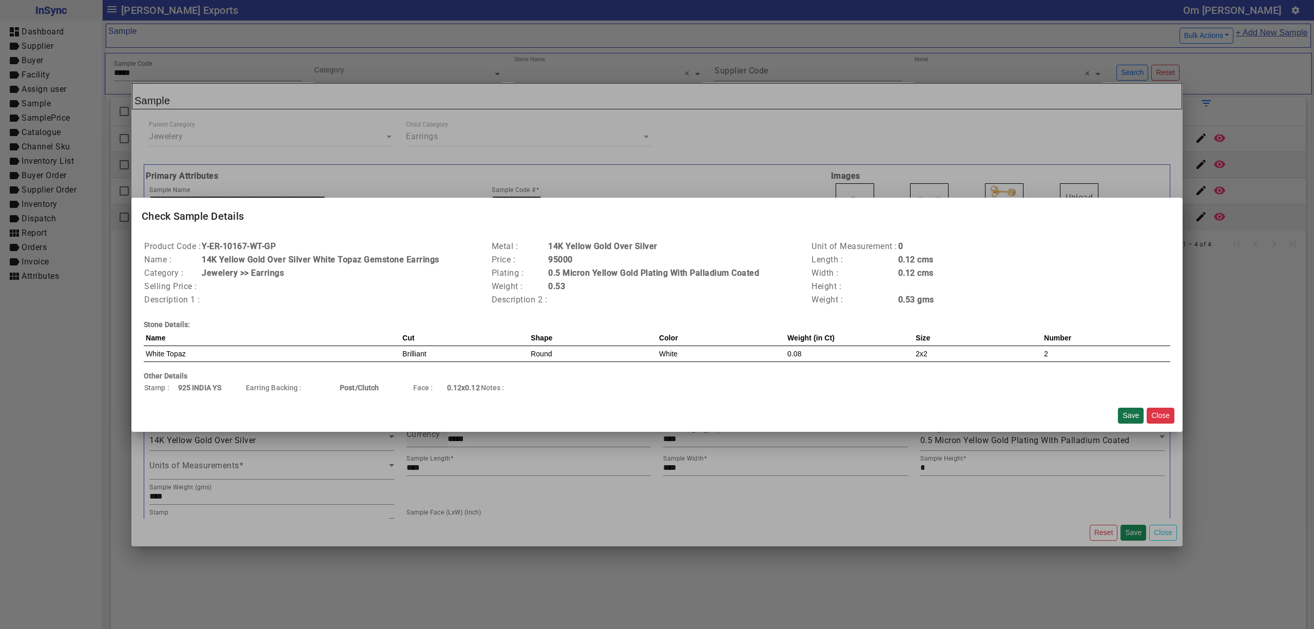
click at [1137, 409] on button "Save" at bounding box center [1131, 415] width 26 height 16
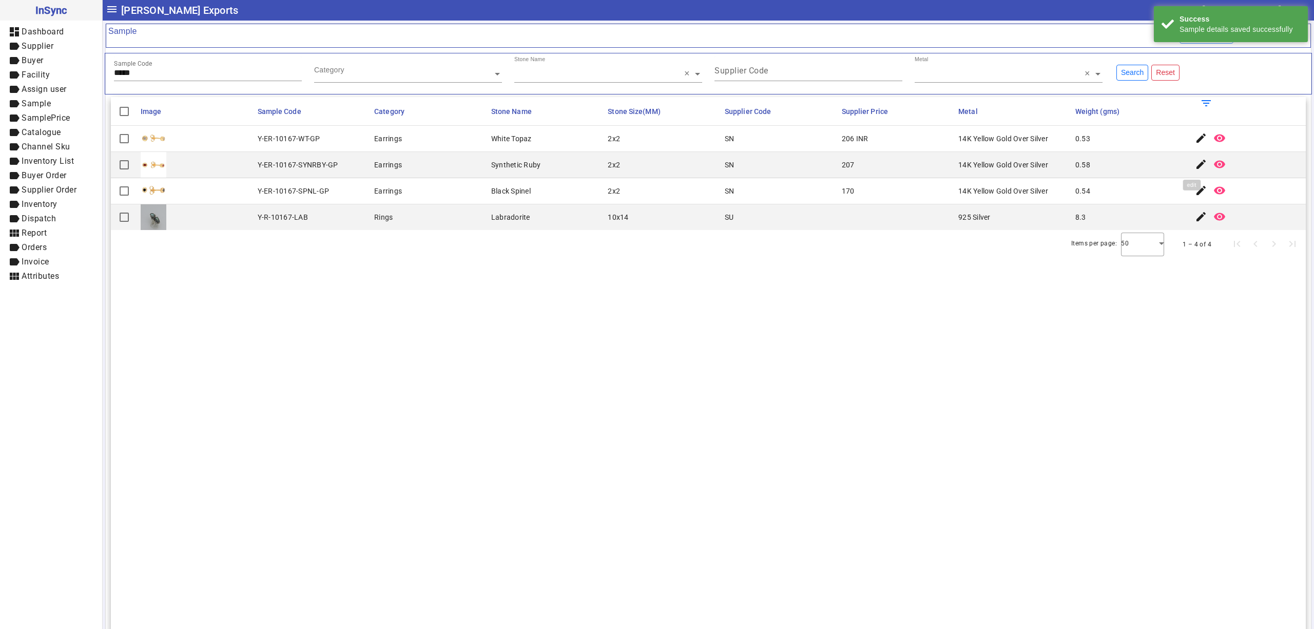
click at [1195, 159] on mat-icon "edit" at bounding box center [1201, 164] width 12 height 12
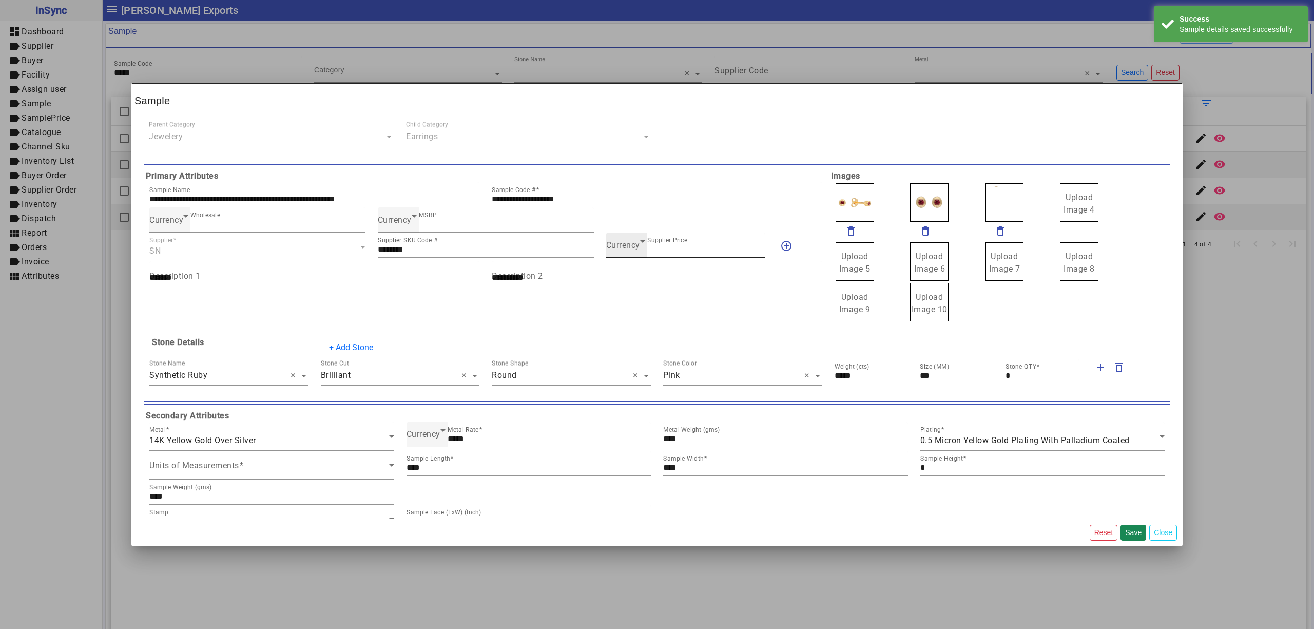
click at [631, 249] on span "Currency" at bounding box center [623, 245] width 34 height 10
click at [631, 275] on mat-option "INR" at bounding box center [679, 277] width 157 height 25
click at [1125, 530] on button "Save" at bounding box center [1133, 532] width 26 height 16
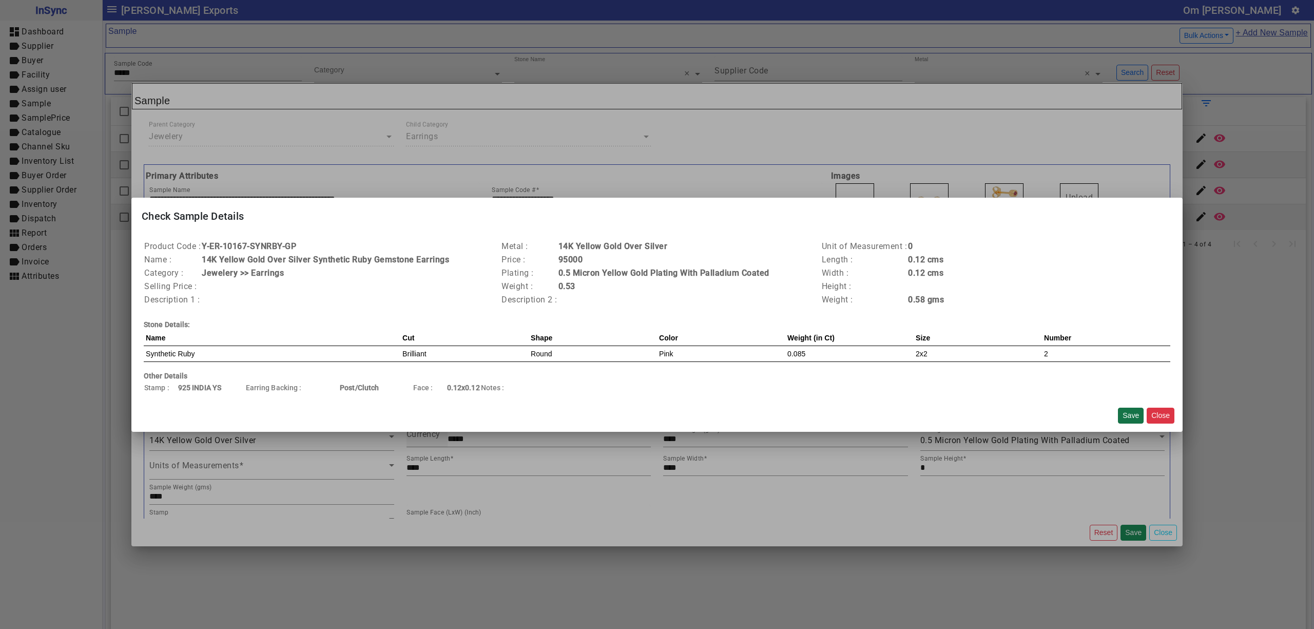
click at [1126, 409] on button "Save" at bounding box center [1131, 415] width 26 height 16
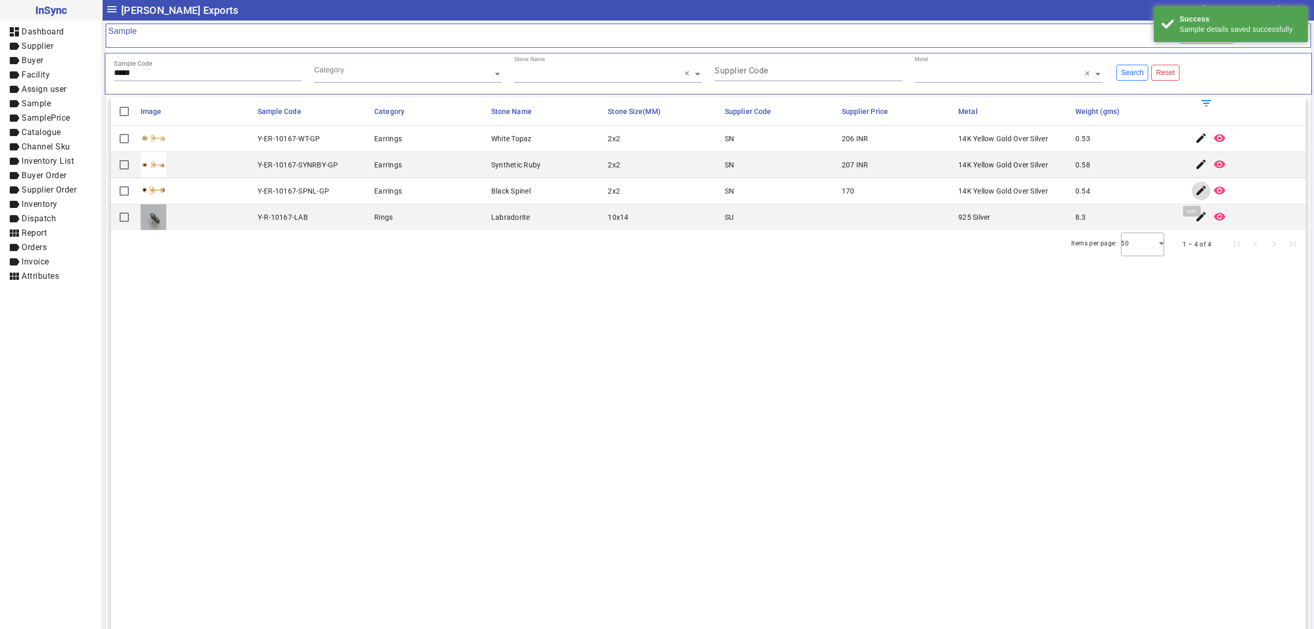
click at [1195, 189] on mat-icon "edit" at bounding box center [1201, 190] width 12 height 12
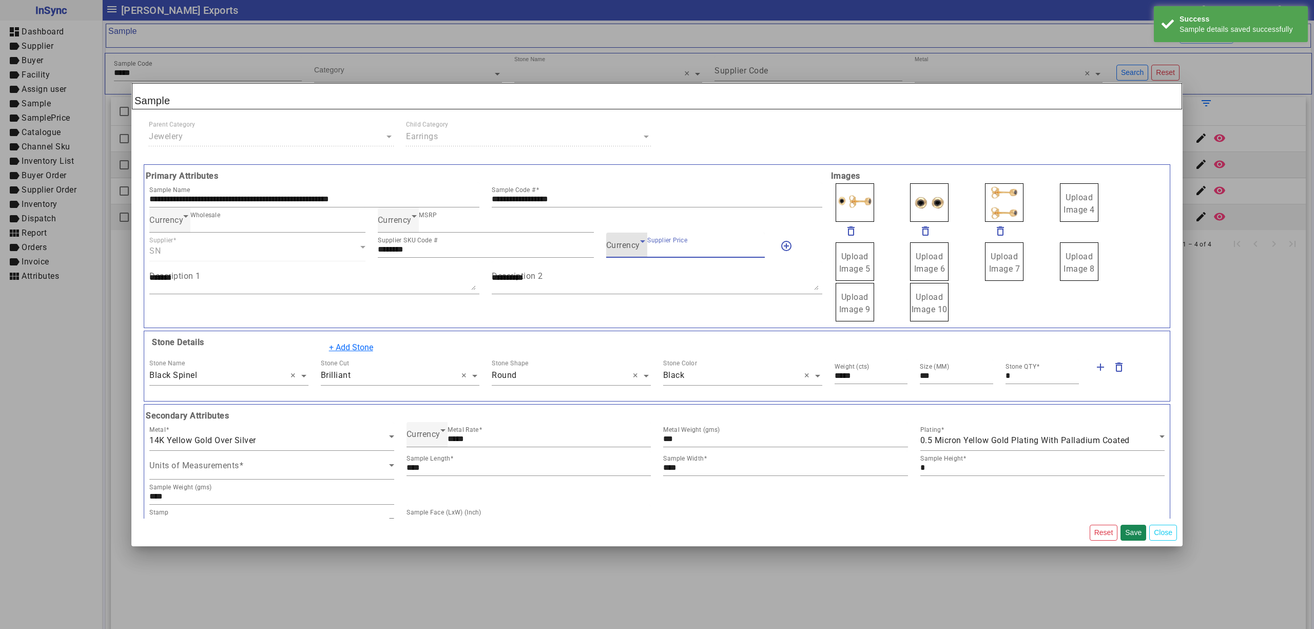
click at [647, 249] on input "***" at bounding box center [706, 249] width 118 height 9
click at [637, 247] on icon at bounding box center [642, 241] width 12 height 12
click at [631, 267] on mat-option "INR" at bounding box center [679, 277] width 157 height 25
click at [1132, 532] on button "Save" at bounding box center [1133, 532] width 26 height 16
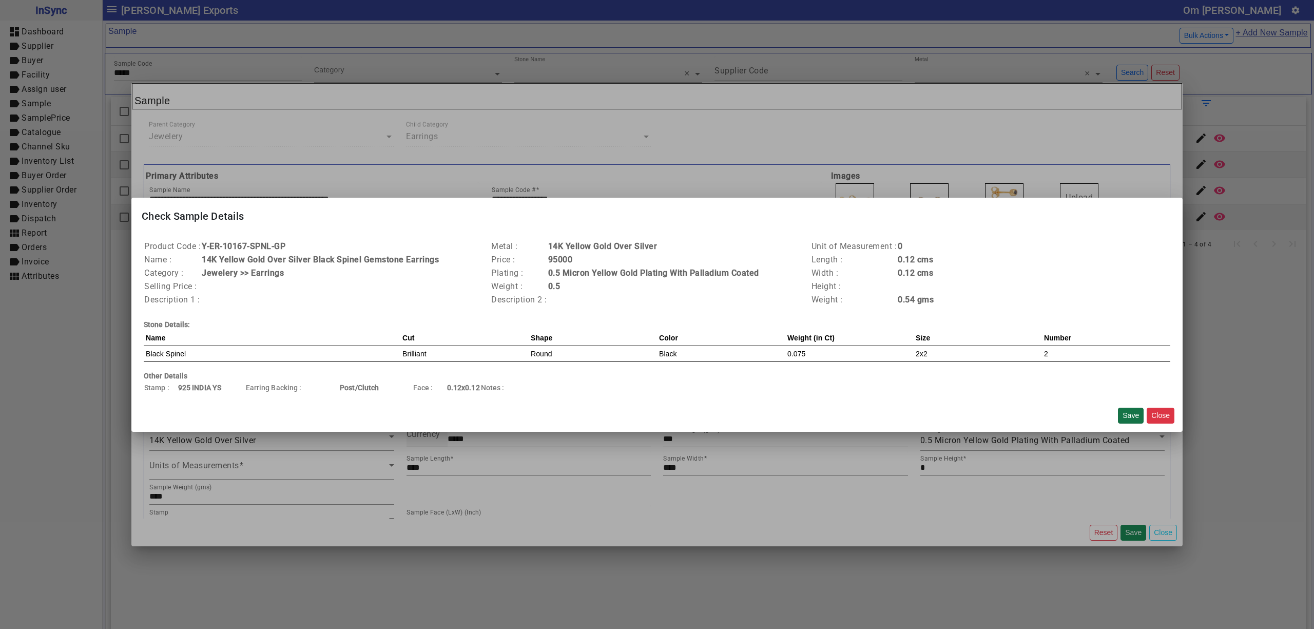
click at [1132, 411] on button "Save" at bounding box center [1131, 415] width 26 height 16
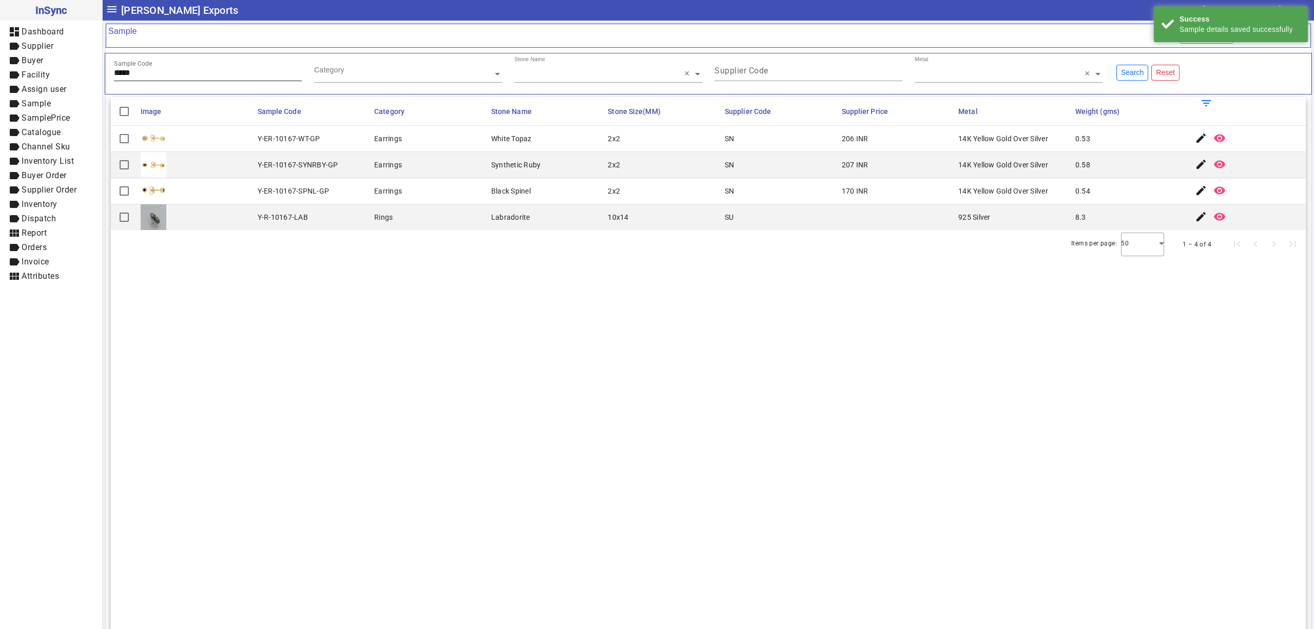
click at [178, 72] on input "*****" at bounding box center [208, 72] width 188 height 9
click at [1195, 141] on mat-icon "edit" at bounding box center [1201, 138] width 12 height 12
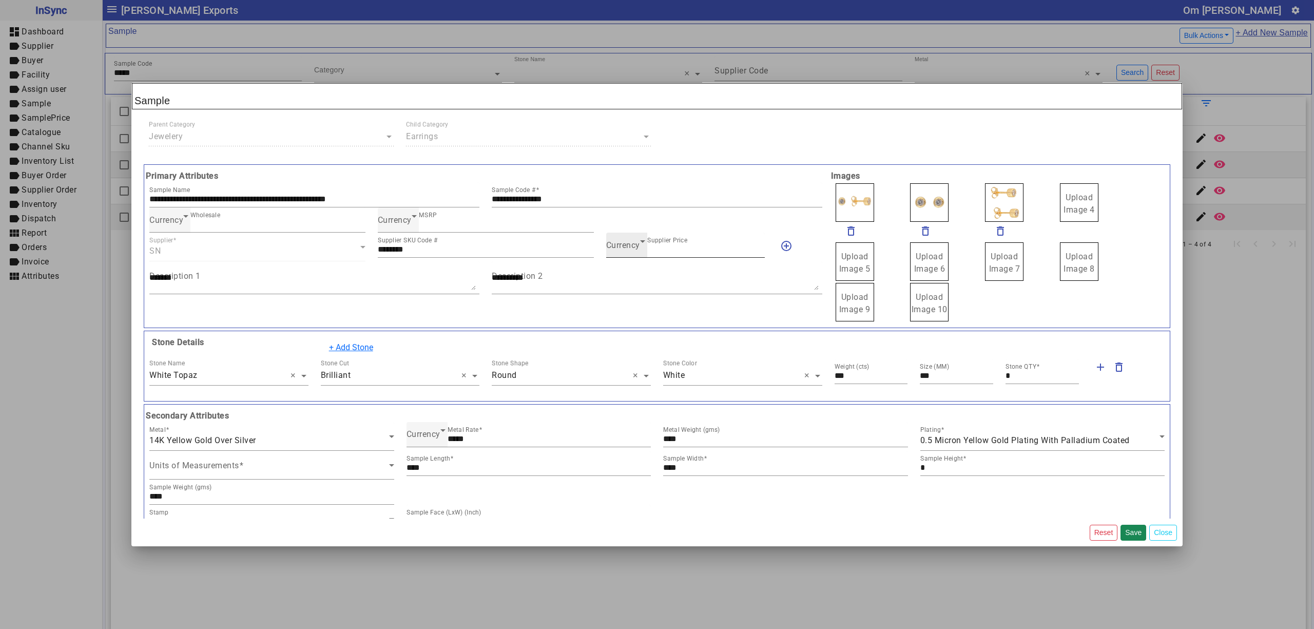
click at [626, 247] on span "Currency" at bounding box center [623, 245] width 34 height 10
click at [626, 265] on mat-option "INR" at bounding box center [679, 277] width 157 height 25
click at [1135, 537] on button "Save" at bounding box center [1133, 532] width 26 height 16
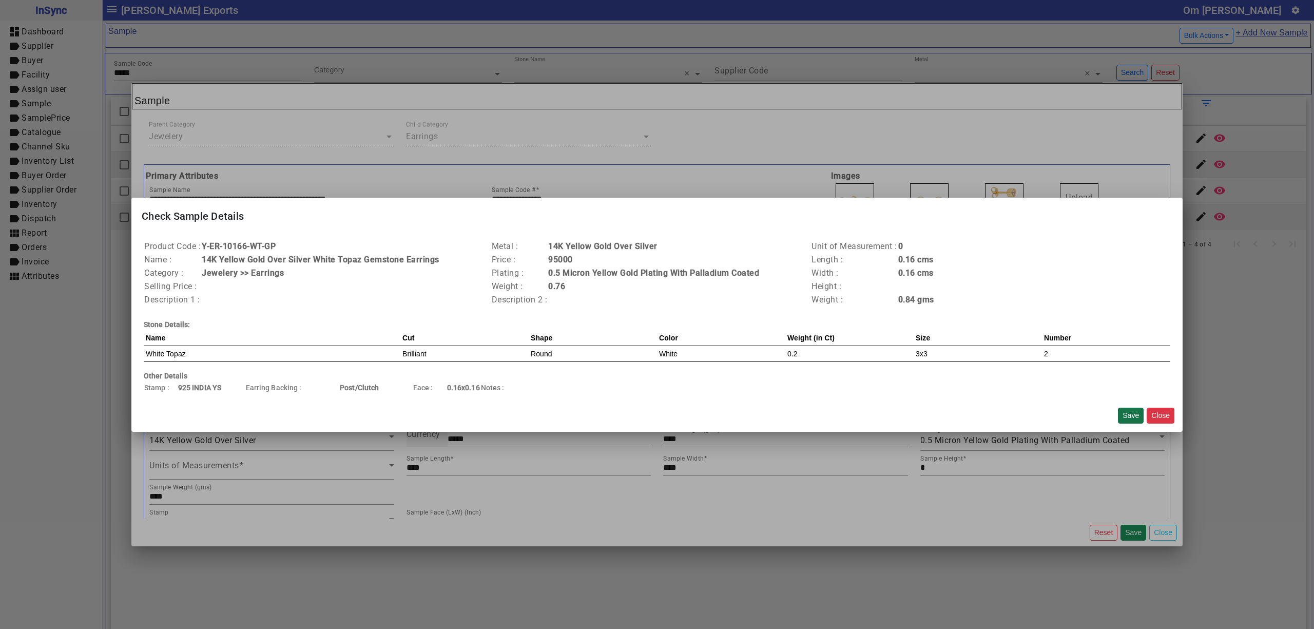
click at [1130, 418] on button "Save" at bounding box center [1131, 415] width 26 height 16
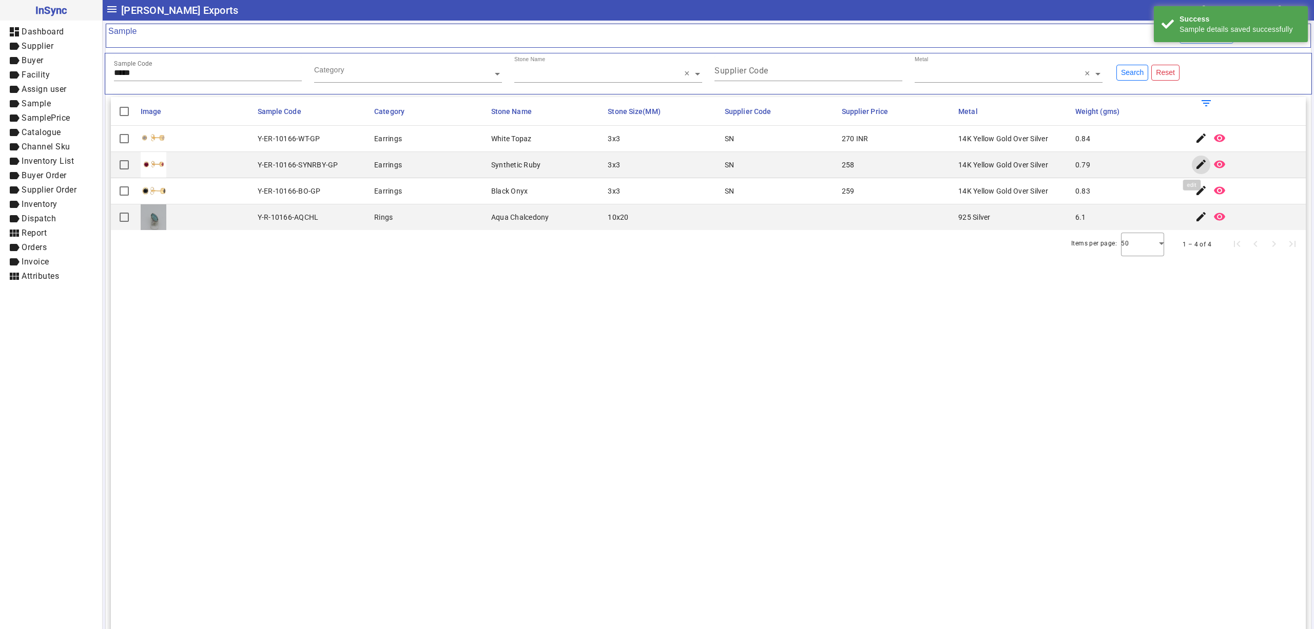
click at [1195, 167] on mat-icon "edit" at bounding box center [1201, 164] width 12 height 12
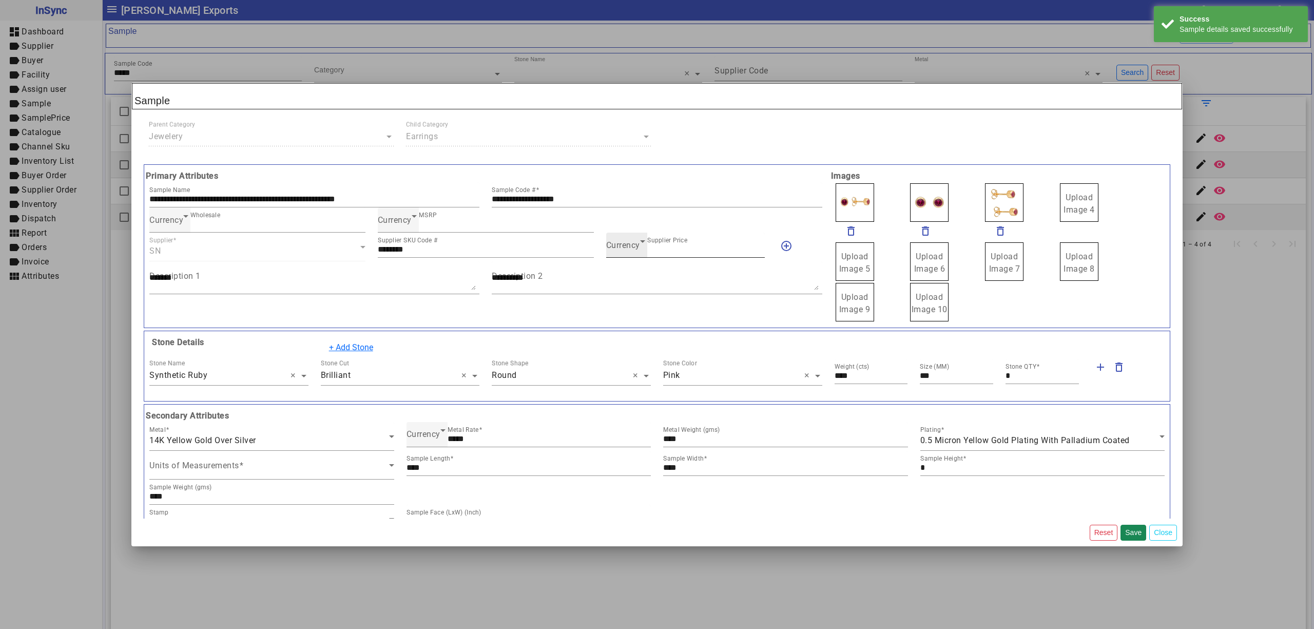
click at [630, 243] on span "Currency" at bounding box center [623, 245] width 34 height 10
click at [625, 277] on mat-option "INR" at bounding box center [679, 277] width 157 height 25
click at [1131, 526] on button "Save" at bounding box center [1133, 532] width 26 height 16
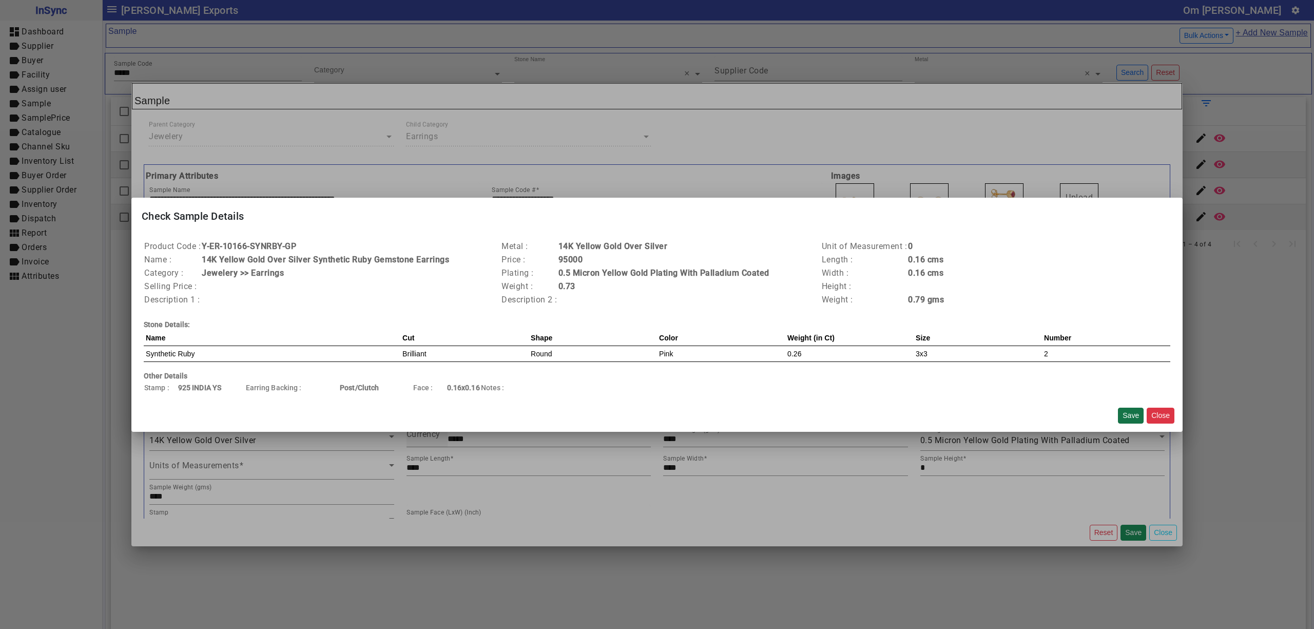
click at [1132, 407] on button "Save" at bounding box center [1131, 415] width 26 height 16
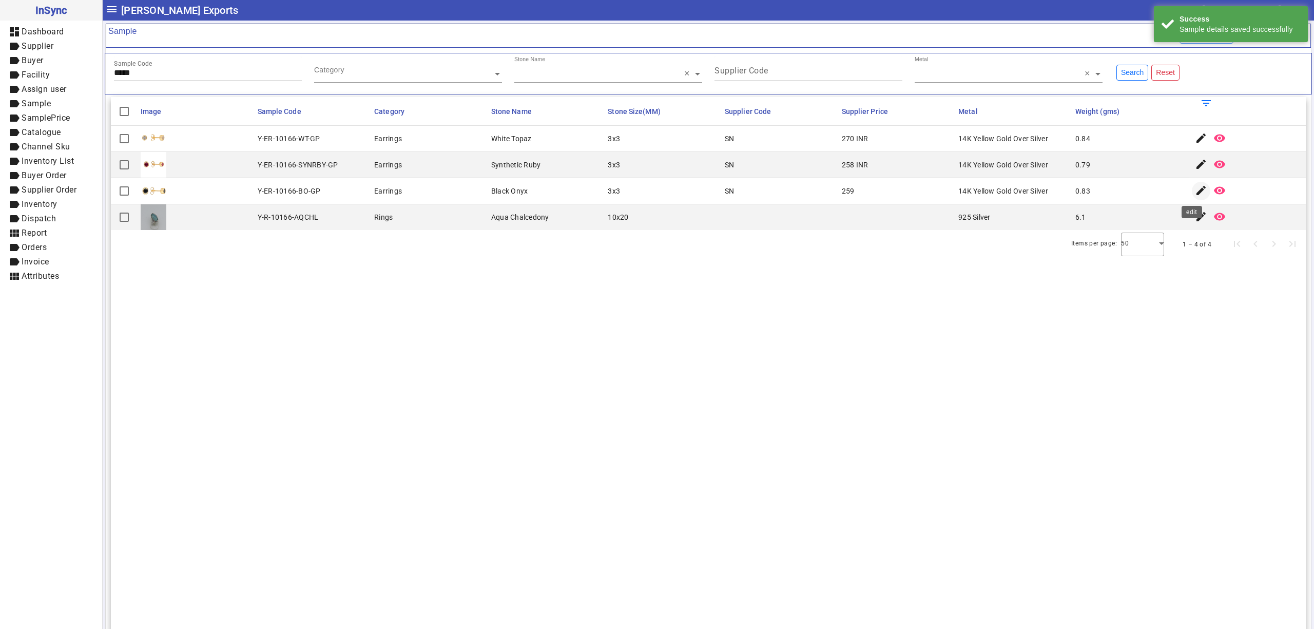
click at [1195, 193] on mat-icon "edit" at bounding box center [1201, 190] width 12 height 12
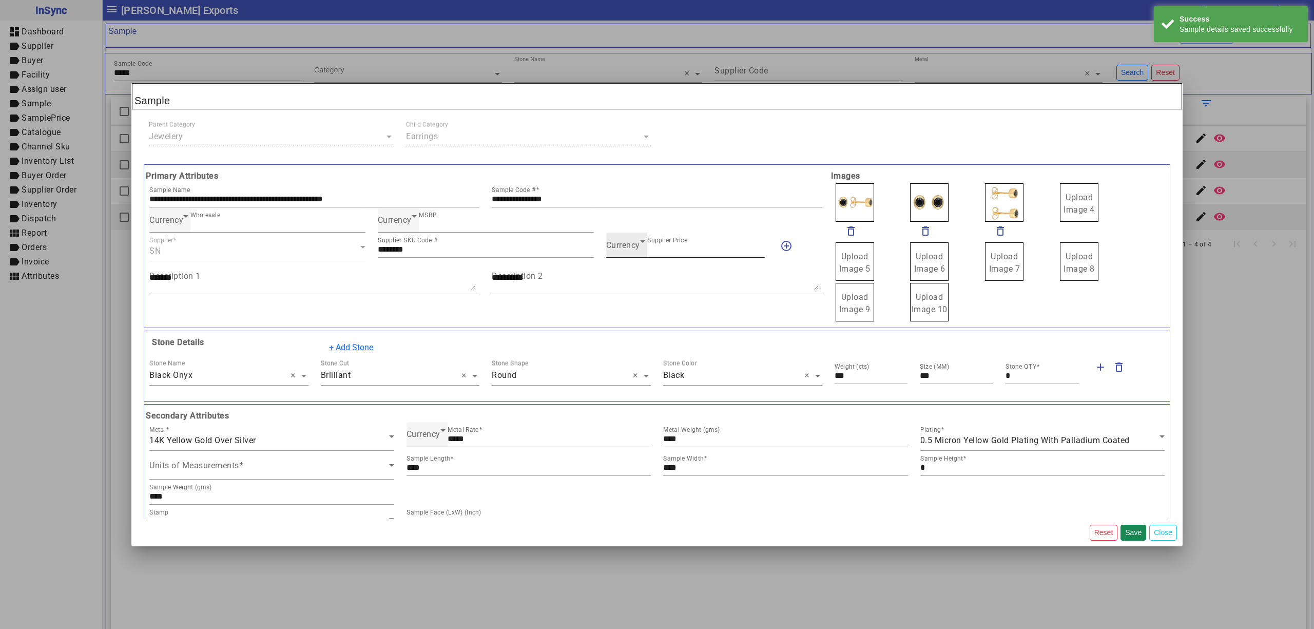
click at [621, 254] on div "Currency Supplier Price ***" at bounding box center [685, 244] width 159 height 25
click at [638, 239] on icon at bounding box center [642, 241] width 12 height 12
click at [641, 276] on mat-option "INR" at bounding box center [679, 277] width 157 height 25
click at [1138, 527] on button "Save" at bounding box center [1133, 532] width 26 height 16
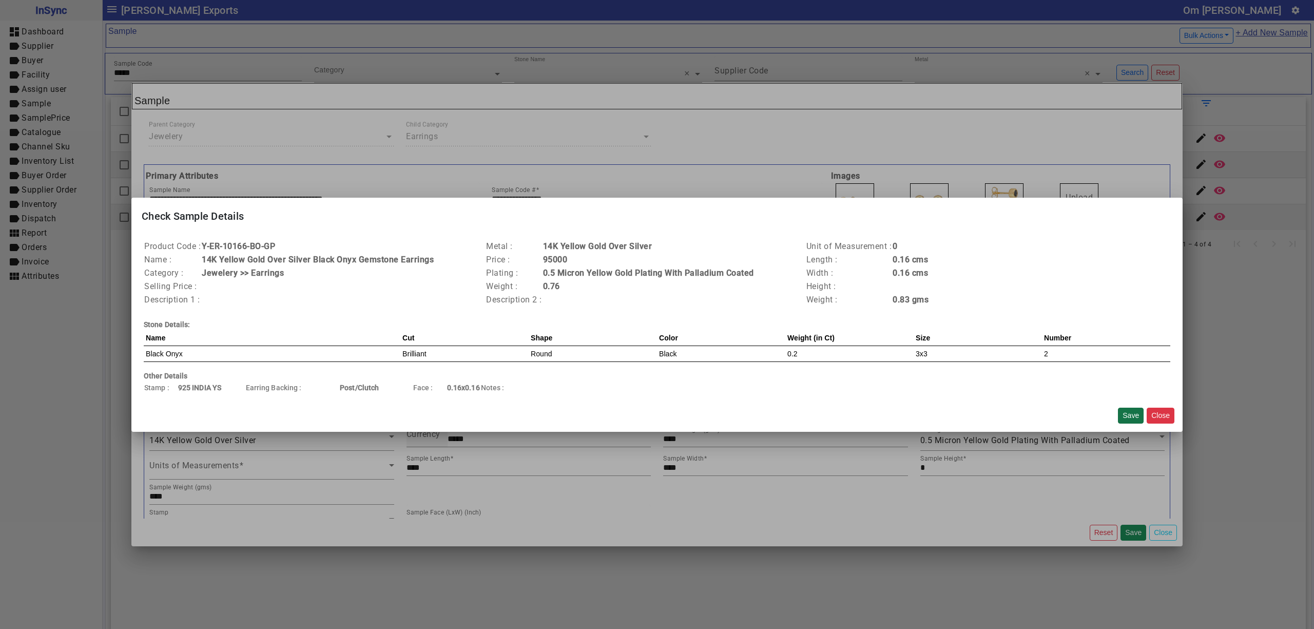
click at [1130, 417] on button "Save" at bounding box center [1131, 415] width 26 height 16
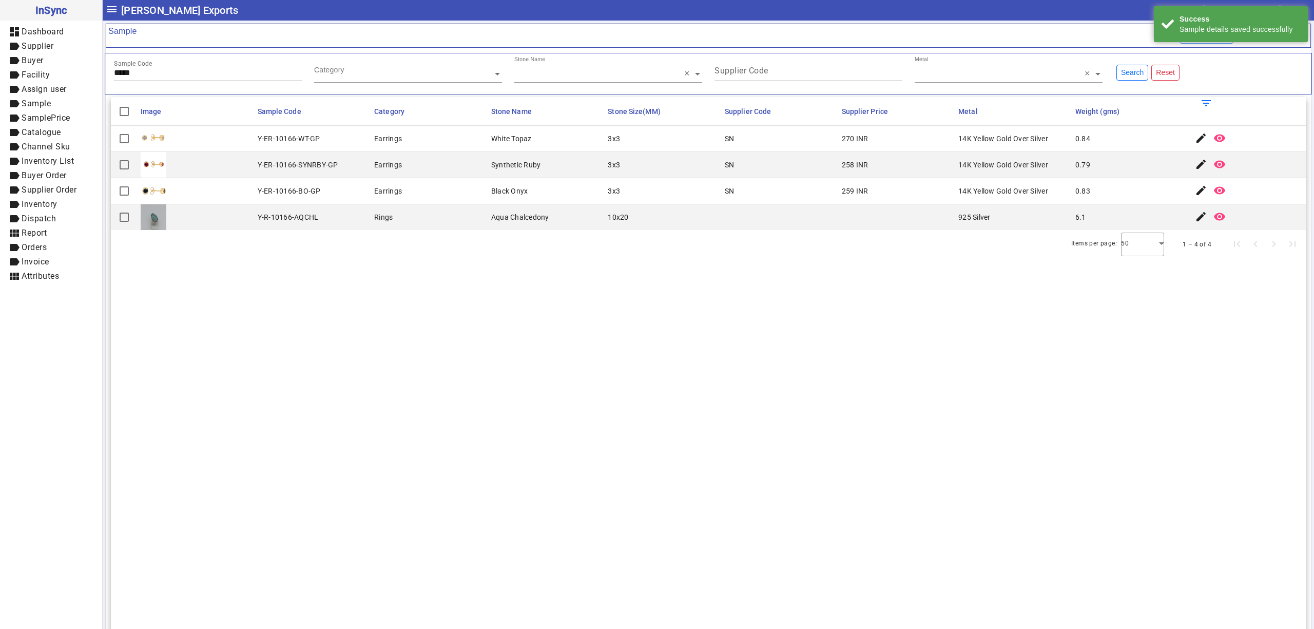
click at [193, 69] on input "*****" at bounding box center [208, 72] width 188 height 9
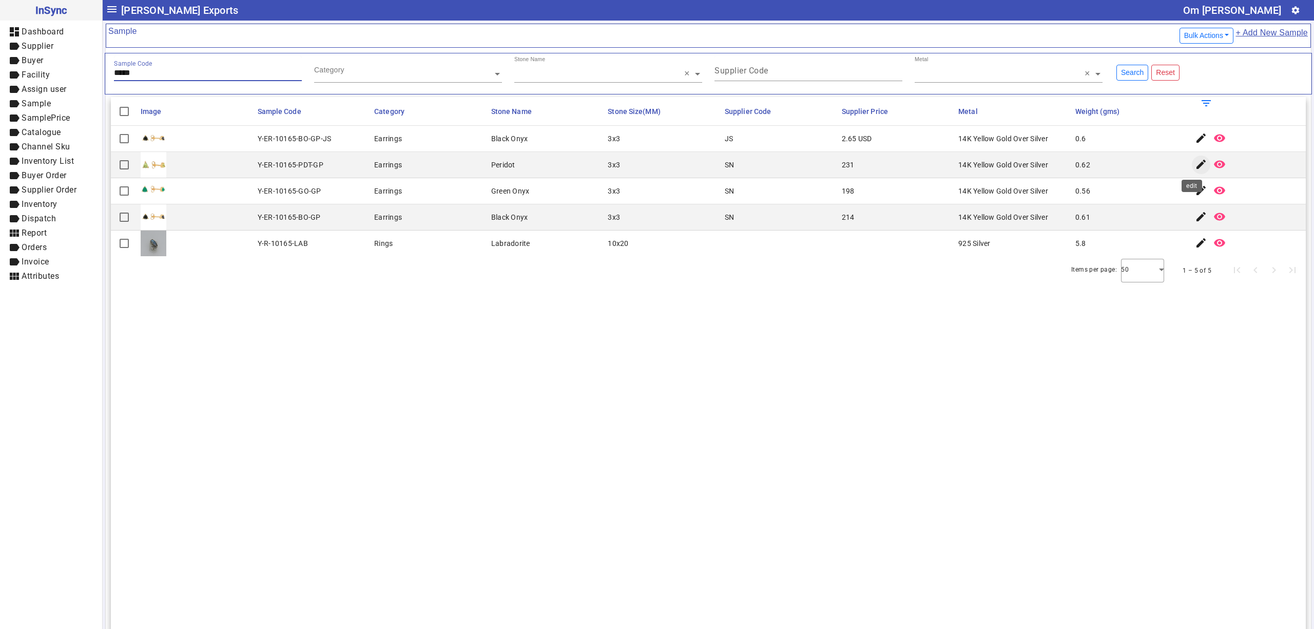
click at [1195, 167] on mat-icon "edit" at bounding box center [1201, 164] width 12 height 12
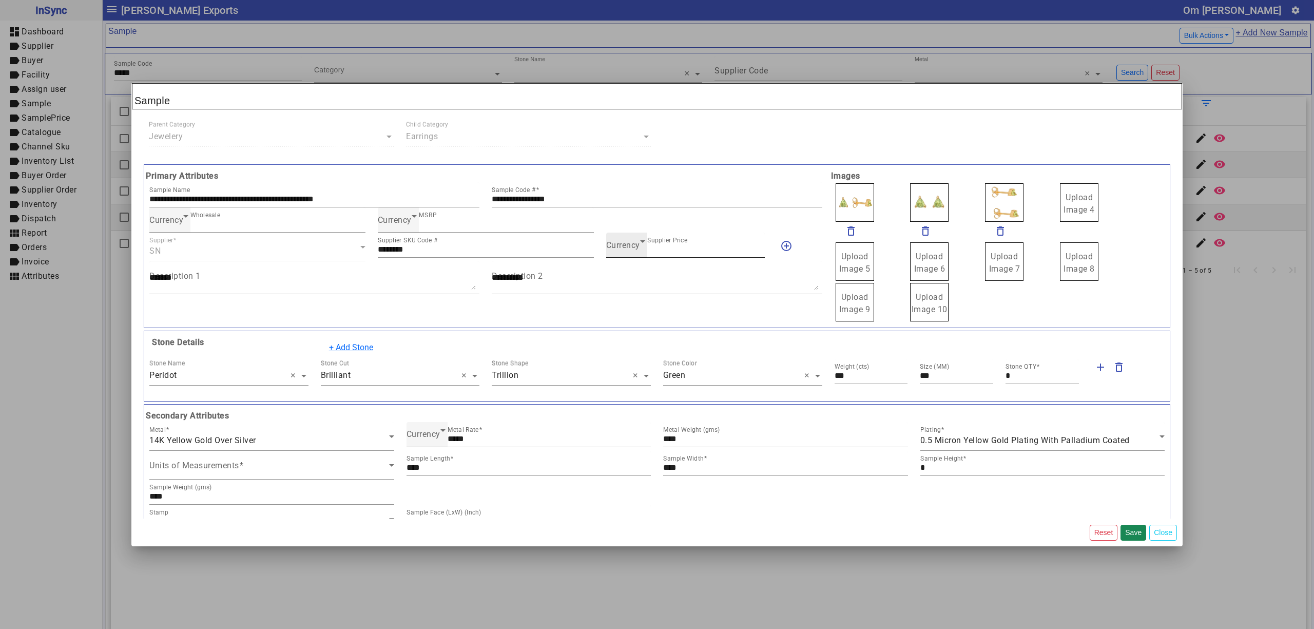
click at [606, 243] on span "Currency" at bounding box center [623, 245] width 34 height 10
click at [630, 278] on mat-option "INR" at bounding box center [679, 277] width 157 height 25
click at [1130, 528] on button "Save" at bounding box center [1133, 532] width 26 height 16
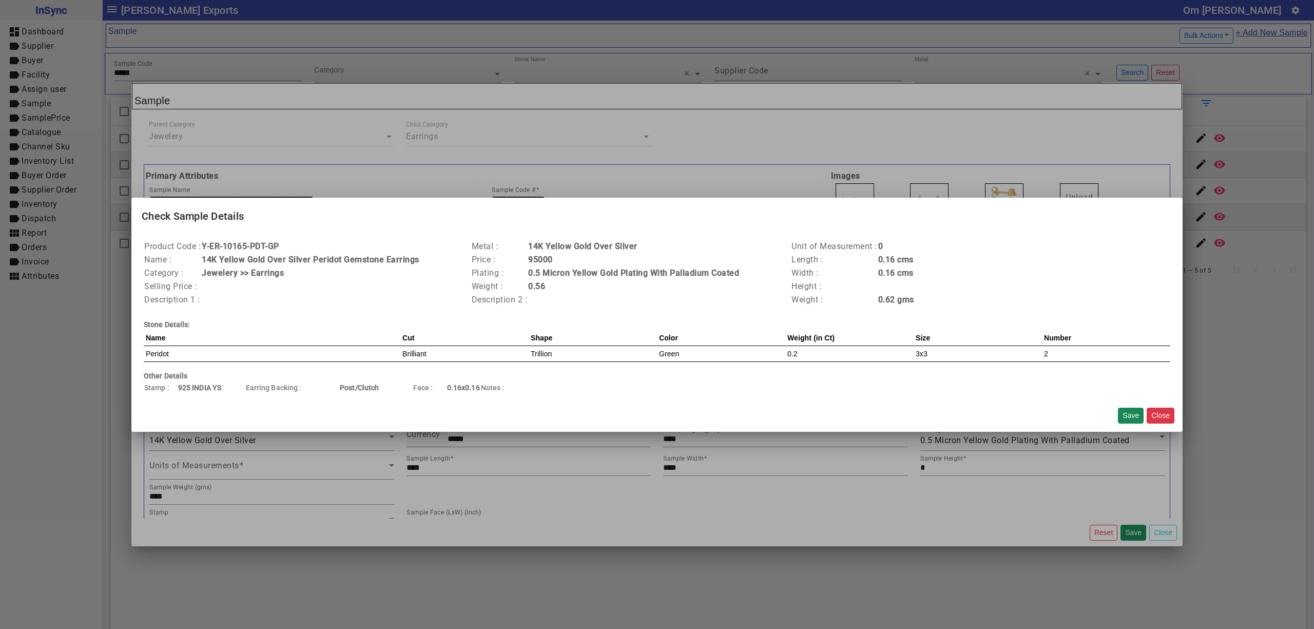
click at [1125, 401] on mat-dialog-actions "Save Close" at bounding box center [656, 415] width 1051 height 33
click at [1129, 412] on button "Save" at bounding box center [1131, 415] width 26 height 16
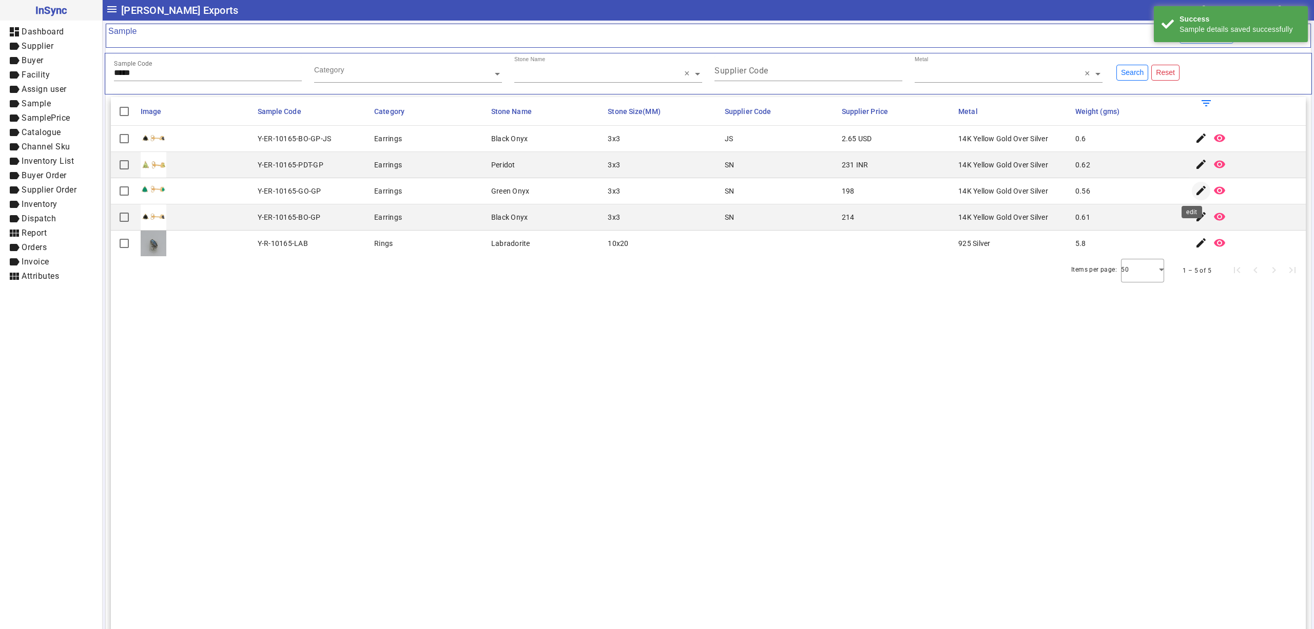
click at [1195, 191] on mat-icon "edit" at bounding box center [1201, 190] width 12 height 12
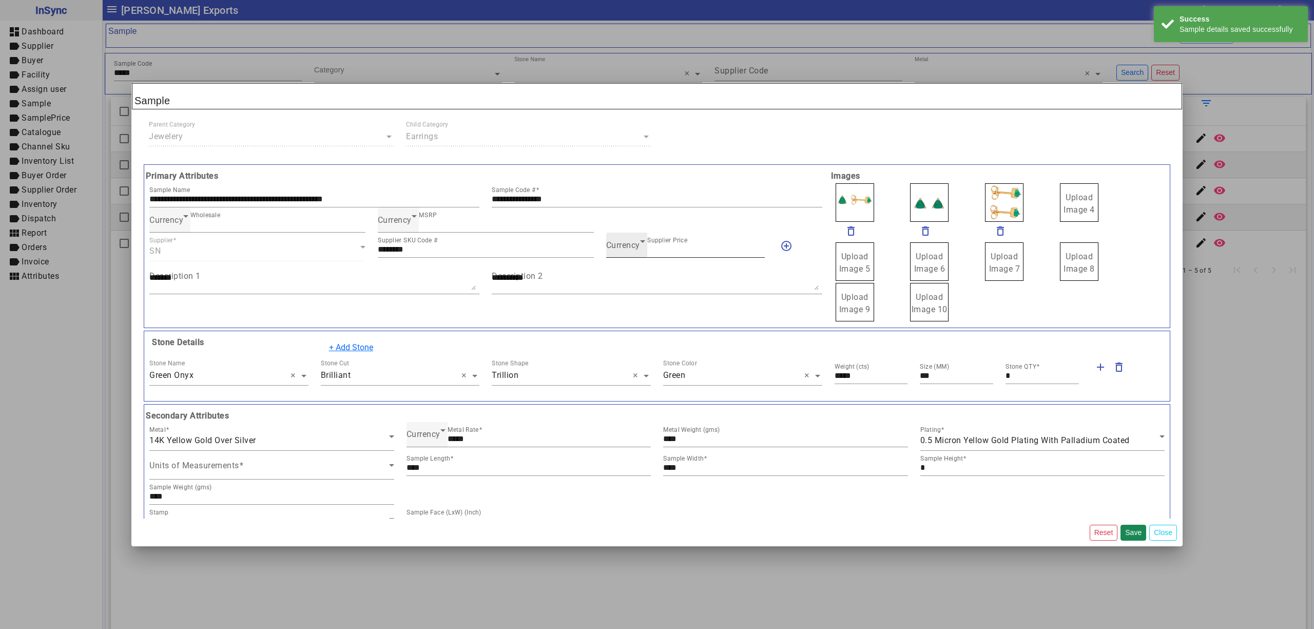
click at [608, 244] on span "Currency" at bounding box center [623, 245] width 34 height 10
click at [625, 280] on mat-option "INR" at bounding box center [679, 277] width 157 height 25
click at [1134, 527] on button "Save" at bounding box center [1133, 532] width 26 height 16
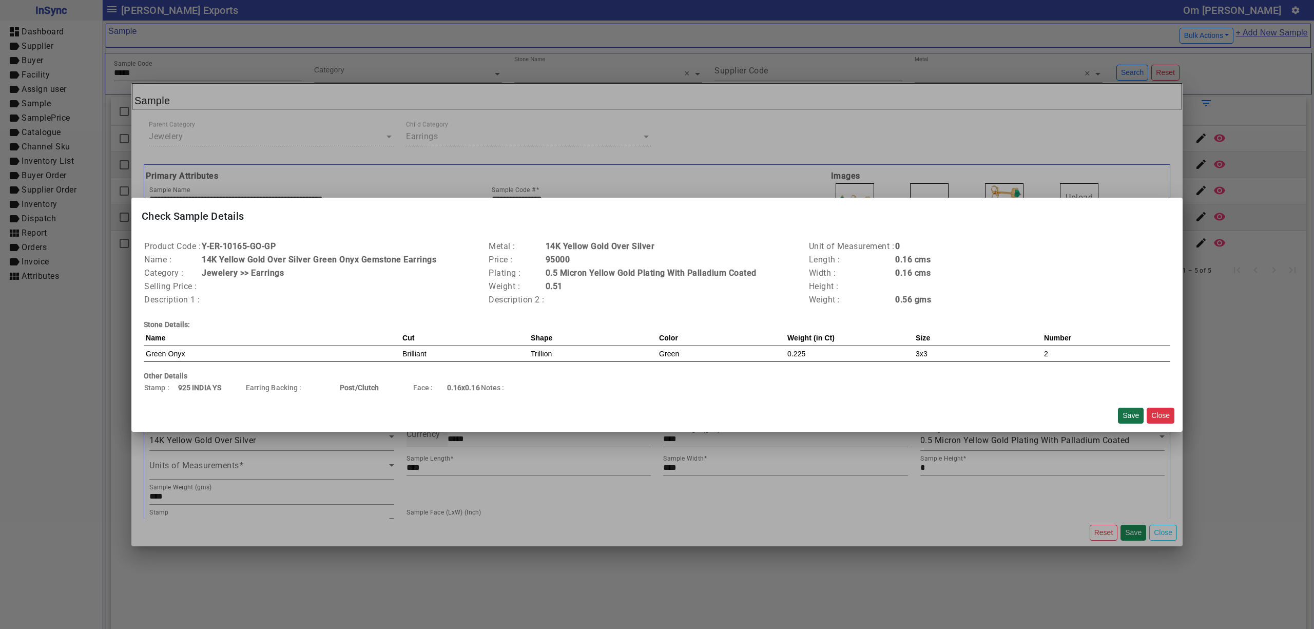
click at [1127, 418] on button "Save" at bounding box center [1131, 415] width 26 height 16
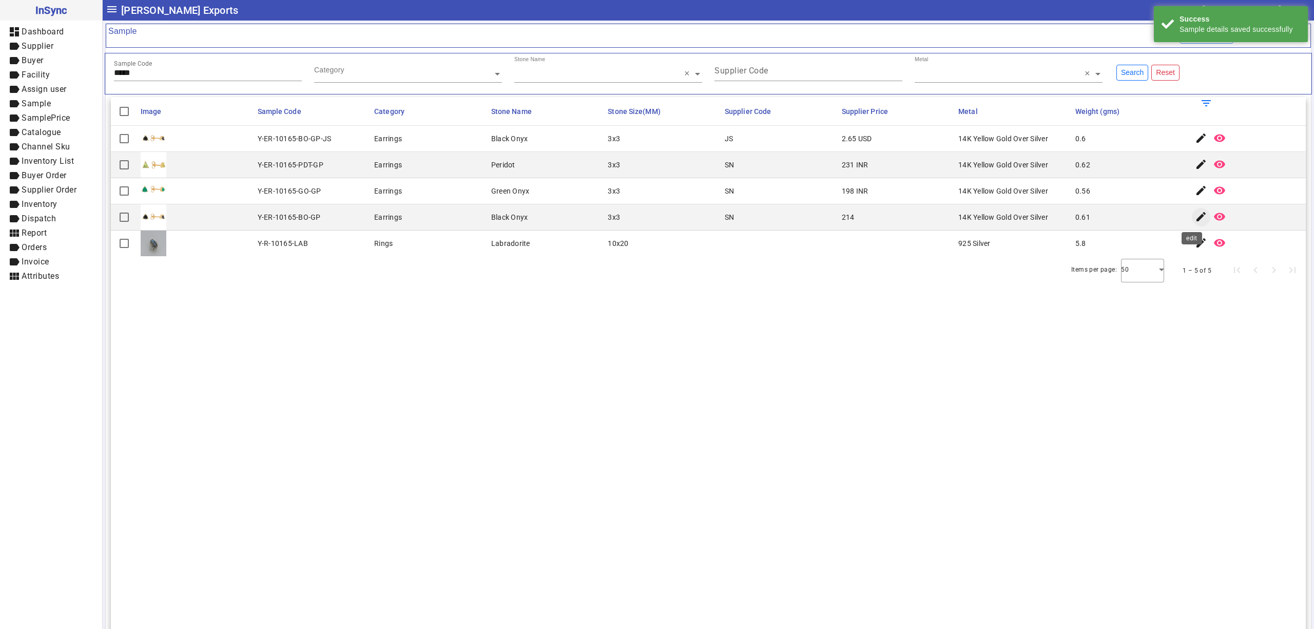
click at [1195, 220] on mat-icon "edit" at bounding box center [1201, 216] width 12 height 12
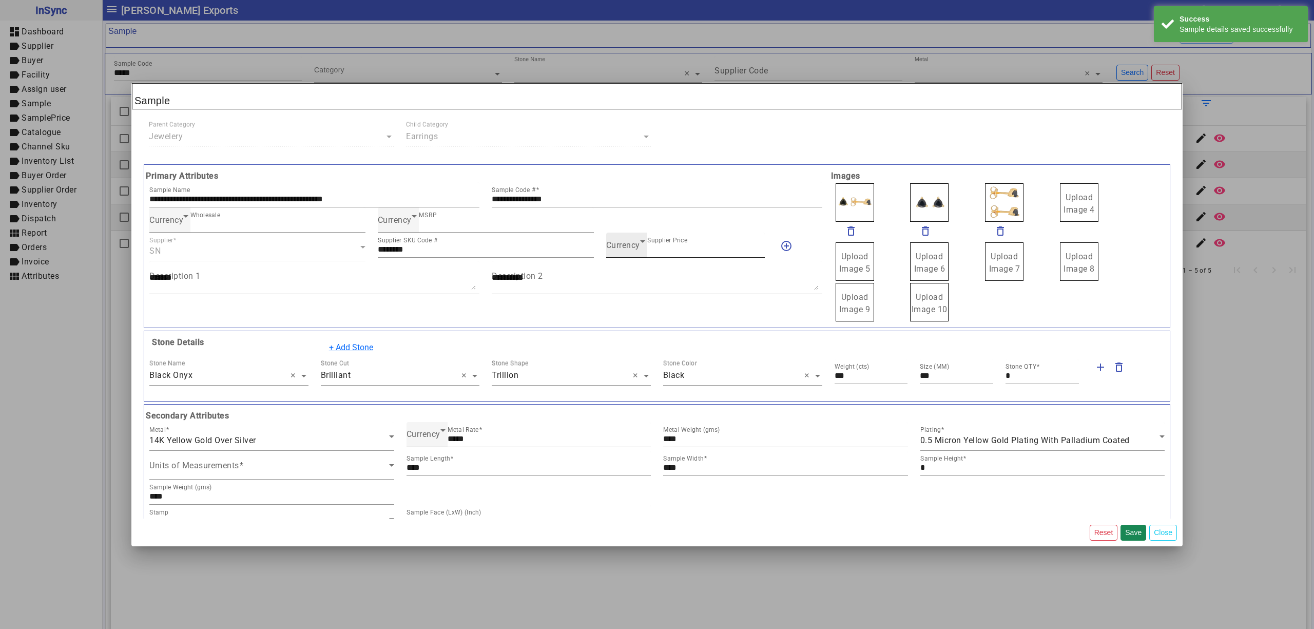
click at [620, 250] on span "Currency" at bounding box center [623, 245] width 34 height 10
click at [627, 275] on mat-option "INR" at bounding box center [679, 277] width 157 height 25
click at [1134, 532] on button "Save" at bounding box center [1133, 532] width 26 height 16
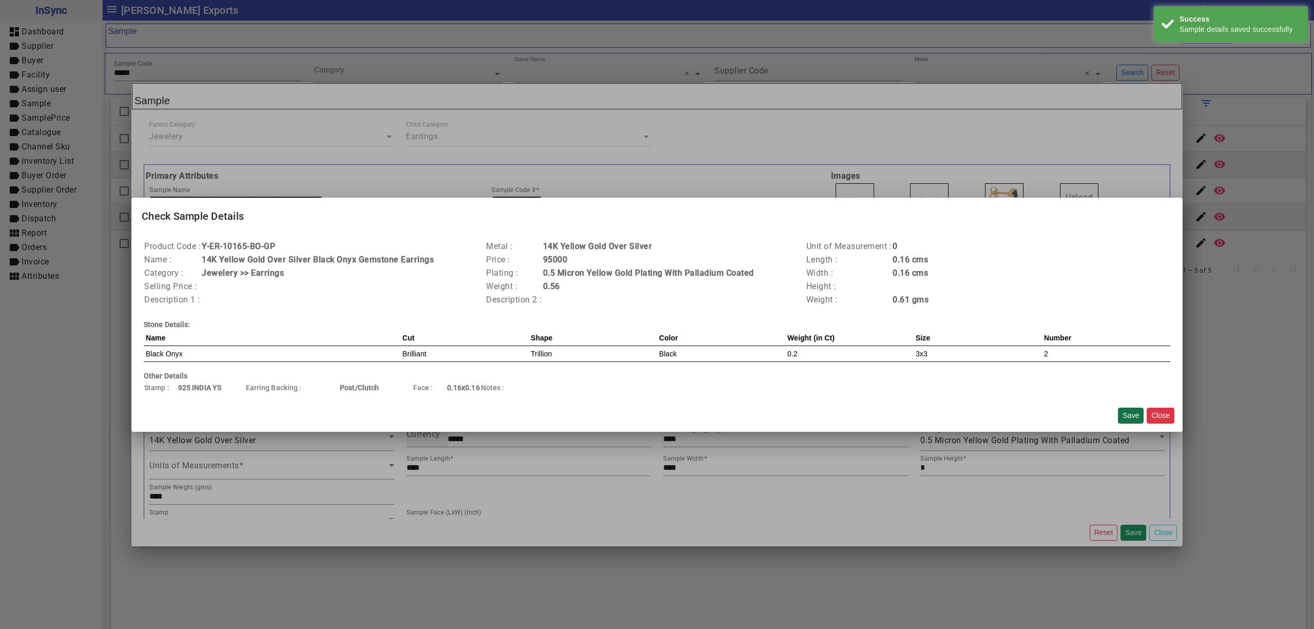
click at [1121, 413] on button "Save" at bounding box center [1131, 415] width 26 height 16
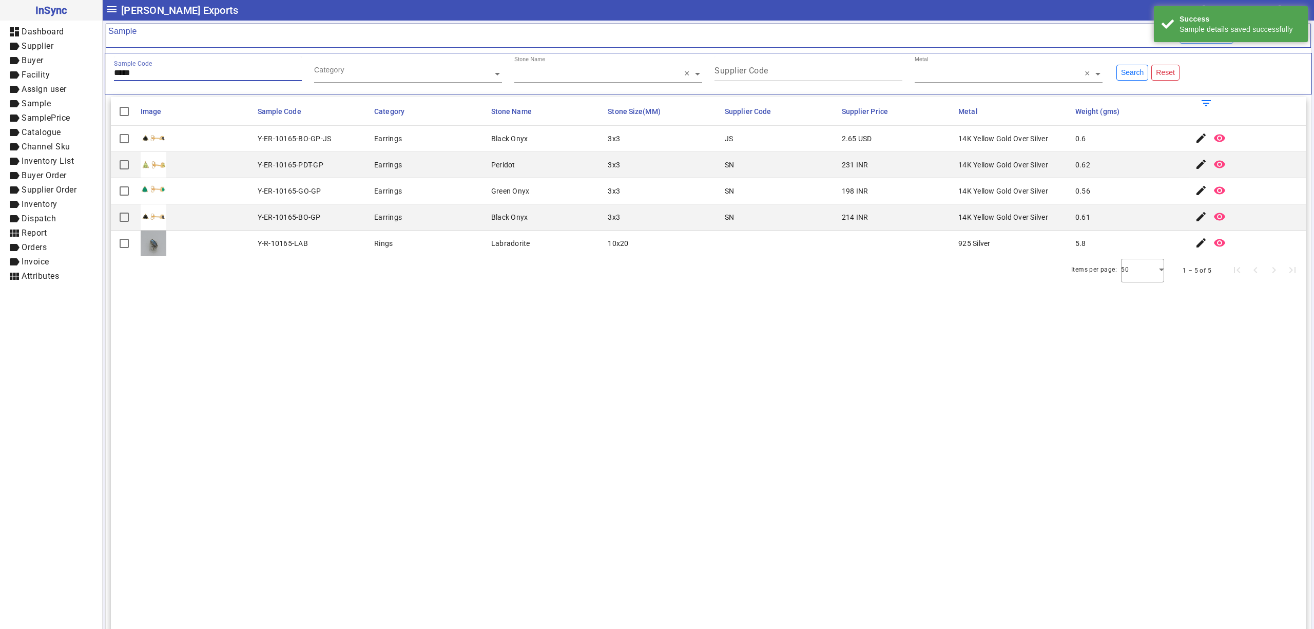
click at [166, 76] on input "*****" at bounding box center [208, 72] width 188 height 9
click at [1195, 163] on mat-icon "edit" at bounding box center [1201, 164] width 12 height 12
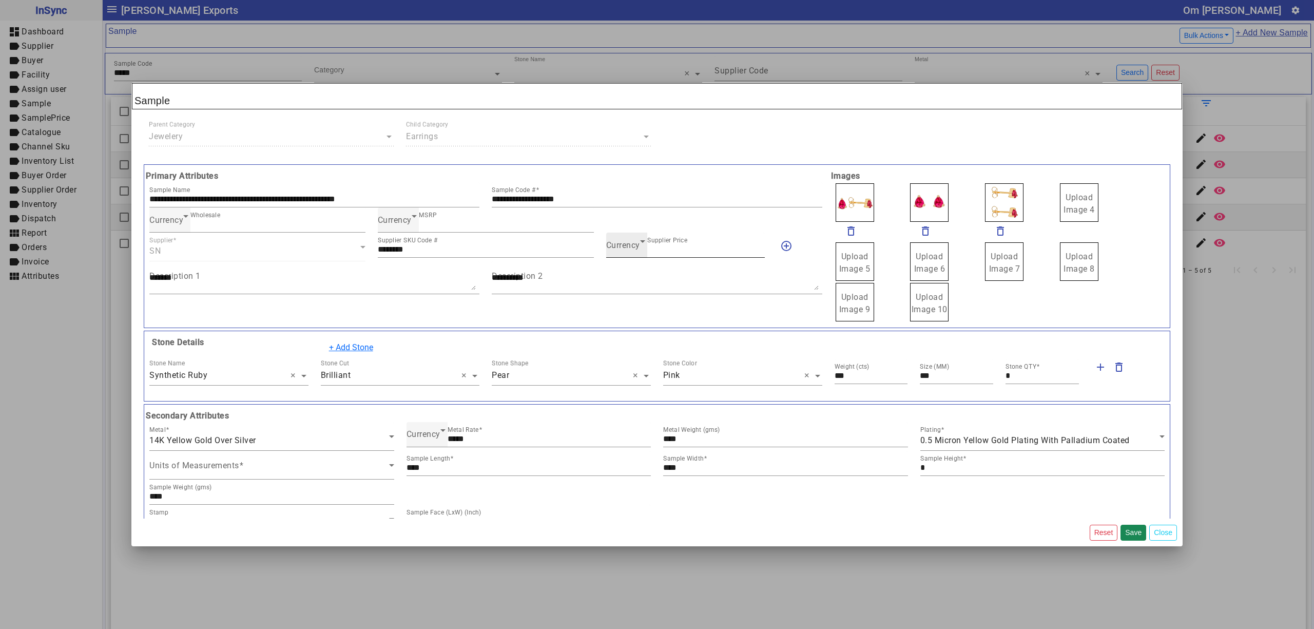
click at [618, 250] on span "Currency" at bounding box center [623, 245] width 34 height 10
click at [629, 272] on mat-option "INR" at bounding box center [679, 277] width 157 height 25
click at [1136, 535] on button "Save" at bounding box center [1133, 532] width 26 height 16
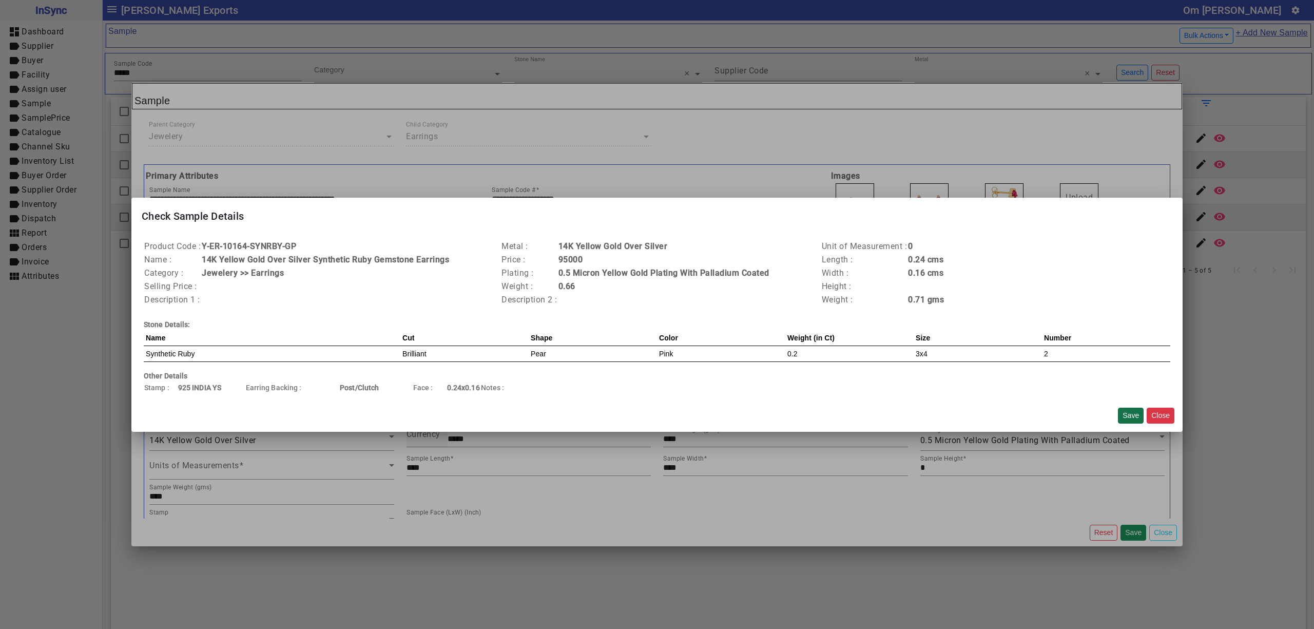
click at [1131, 413] on button "Save" at bounding box center [1131, 415] width 26 height 16
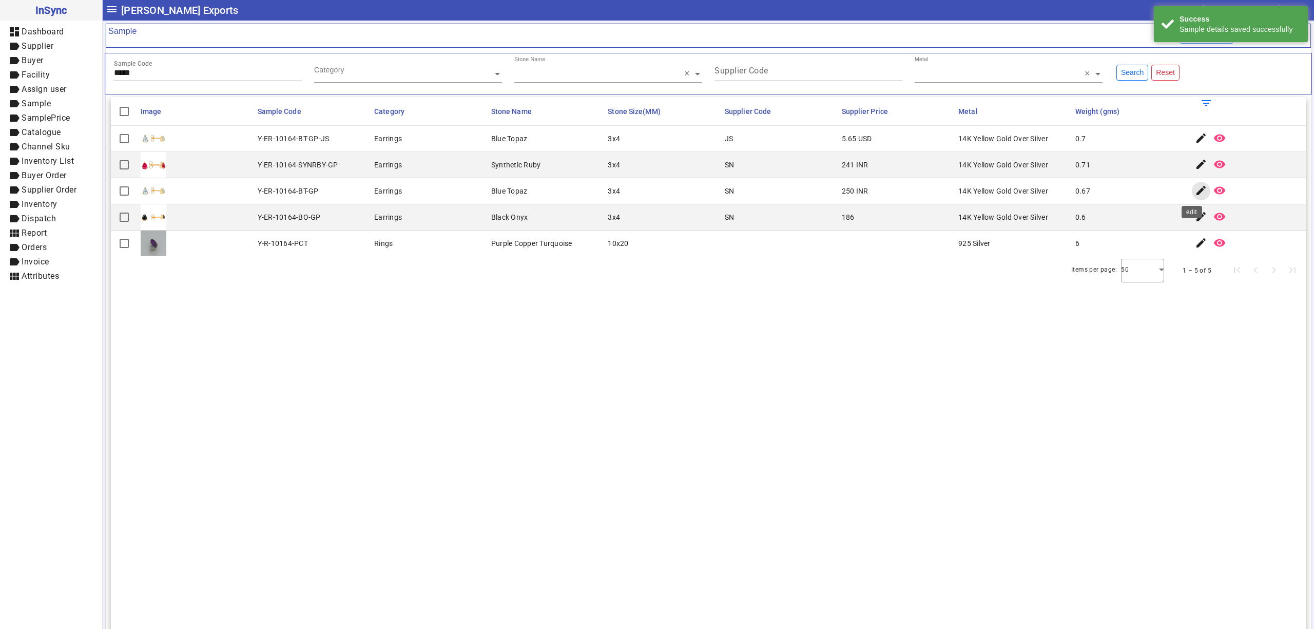
click at [1195, 193] on mat-icon "edit" at bounding box center [1201, 190] width 12 height 12
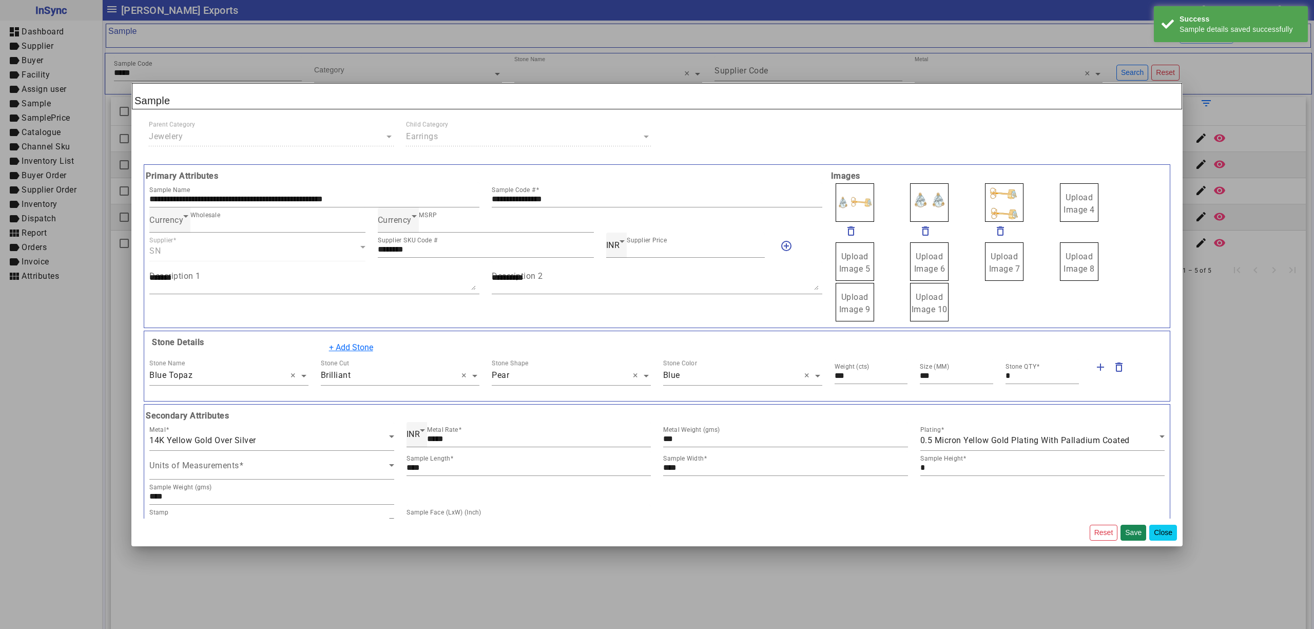
click at [1161, 530] on button "Close" at bounding box center [1163, 532] width 28 height 16
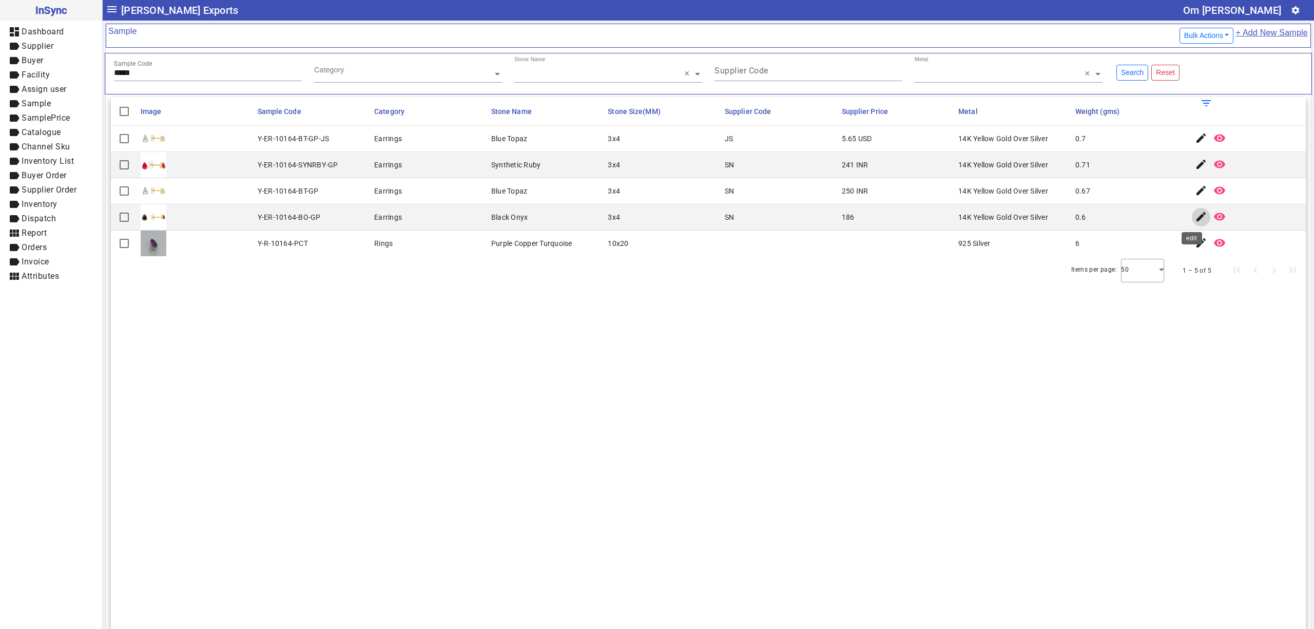
click at [1195, 214] on mat-icon "edit" at bounding box center [1201, 216] width 12 height 12
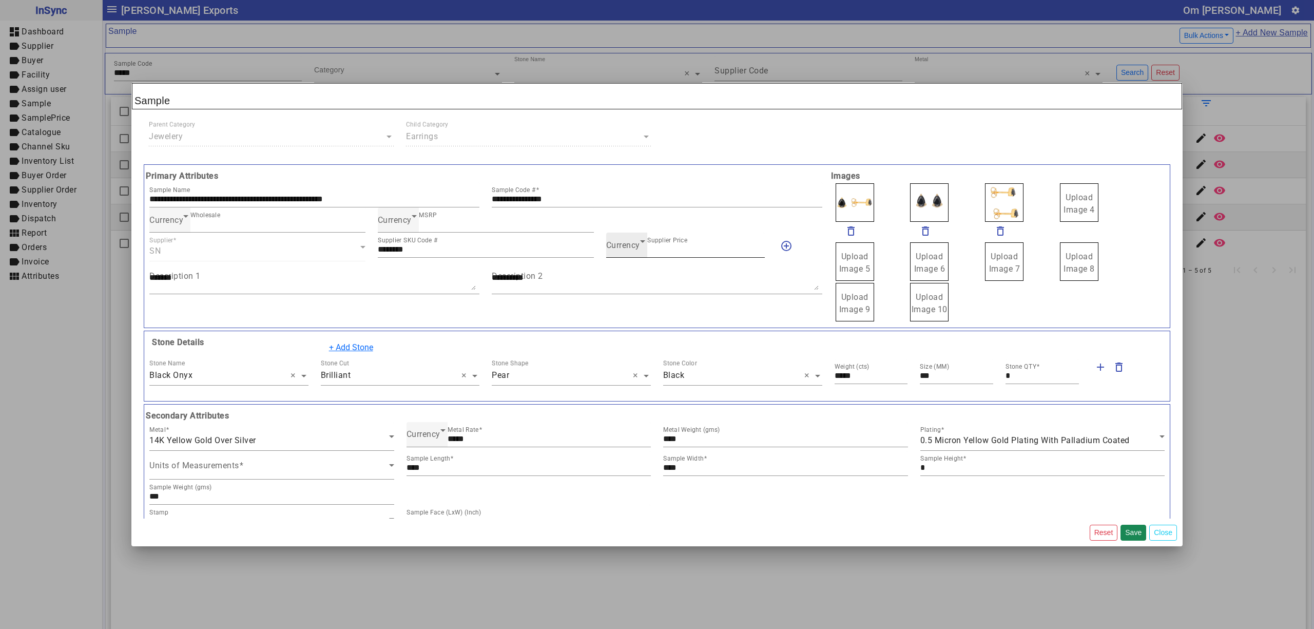
click at [632, 249] on span "Currency" at bounding box center [623, 245] width 34 height 10
click at [632, 273] on mat-option "INR" at bounding box center [679, 277] width 157 height 25
click at [1133, 530] on button "Save" at bounding box center [1133, 532] width 26 height 16
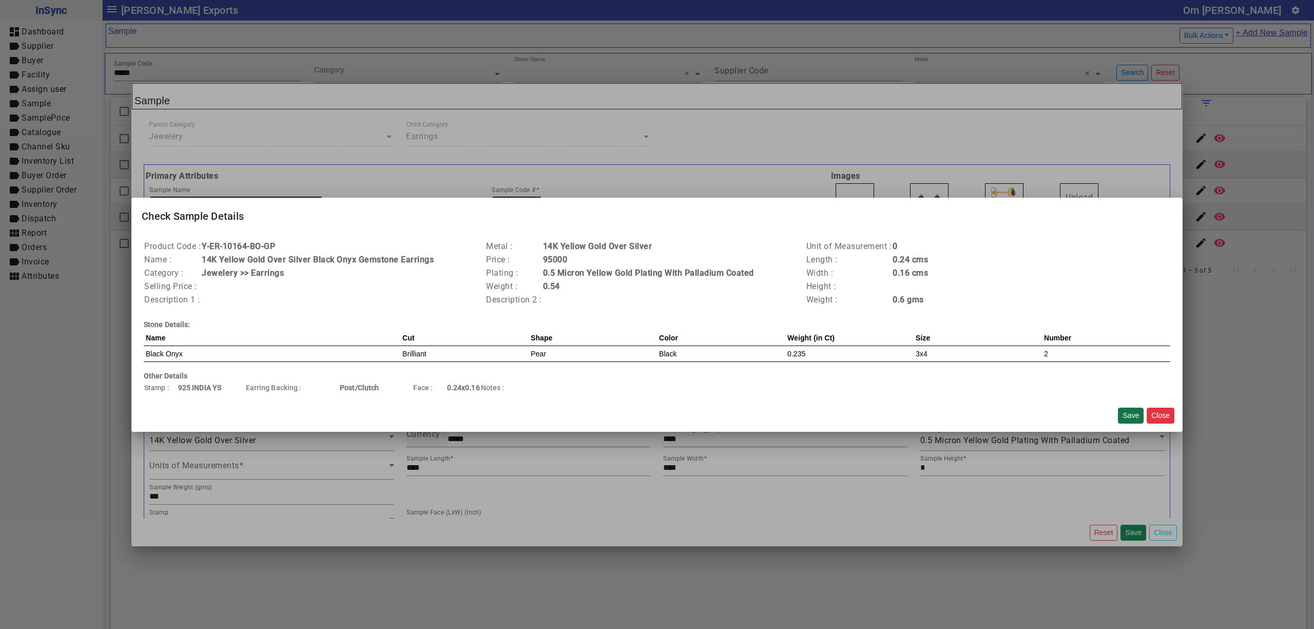
click at [1126, 409] on button "Save" at bounding box center [1131, 415] width 26 height 16
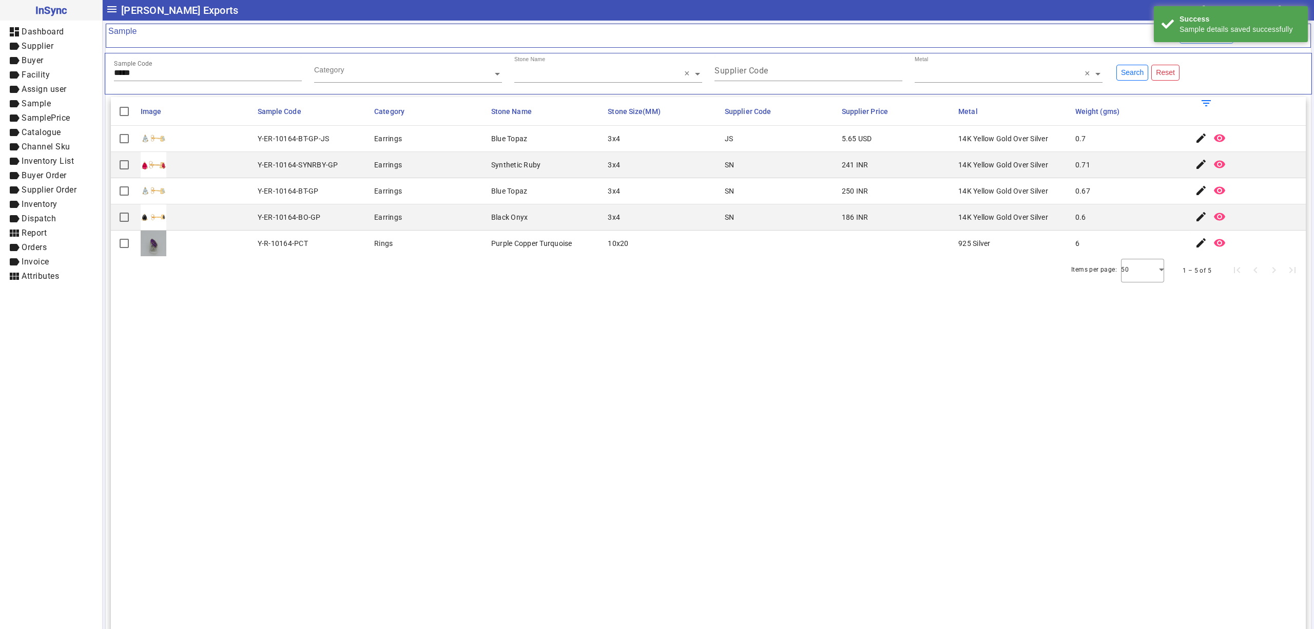
click at [149, 75] on input "*****" at bounding box center [208, 72] width 188 height 9
click at [1195, 162] on mat-icon "edit" at bounding box center [1201, 164] width 12 height 12
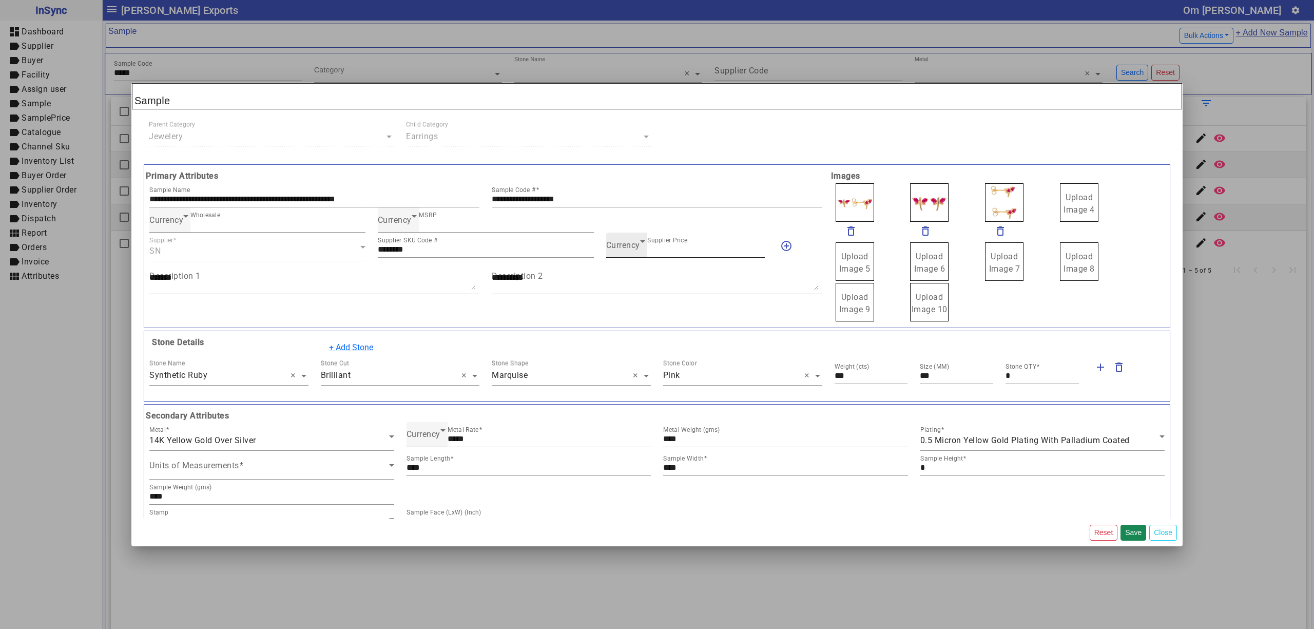
click at [606, 247] on span "Currency" at bounding box center [623, 245] width 34 height 10
click at [629, 278] on mat-option "INR" at bounding box center [679, 277] width 157 height 25
click at [1136, 532] on button "Save" at bounding box center [1133, 532] width 26 height 16
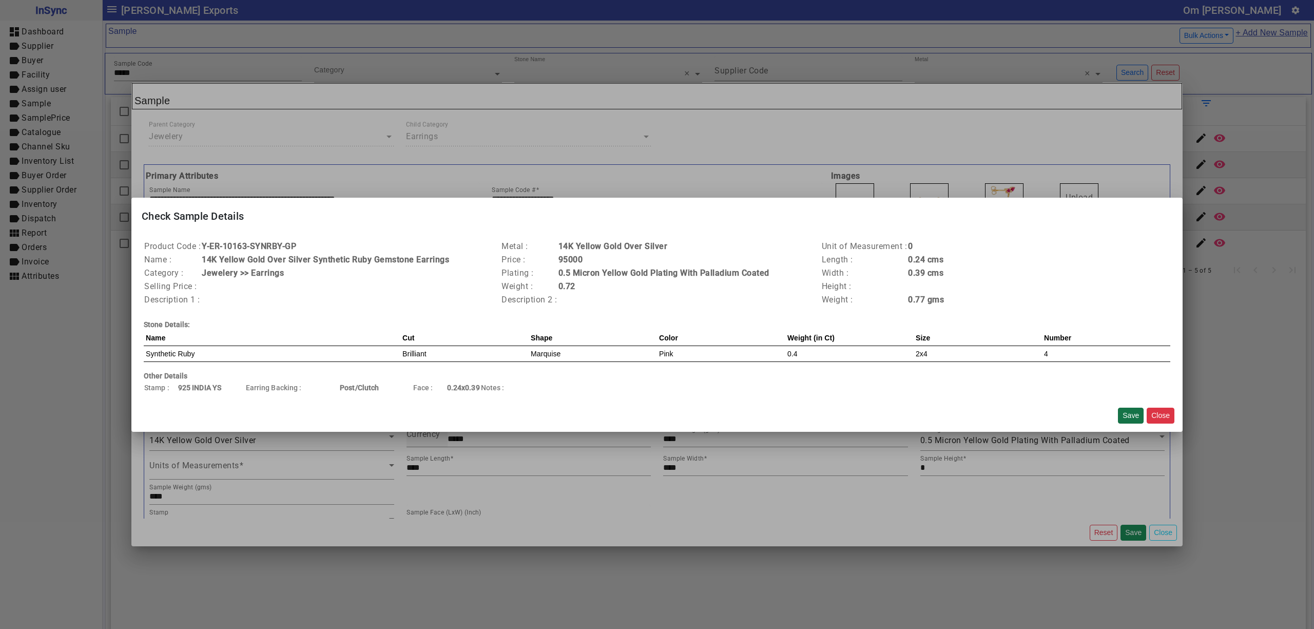
click at [1127, 413] on button "Save" at bounding box center [1131, 415] width 26 height 16
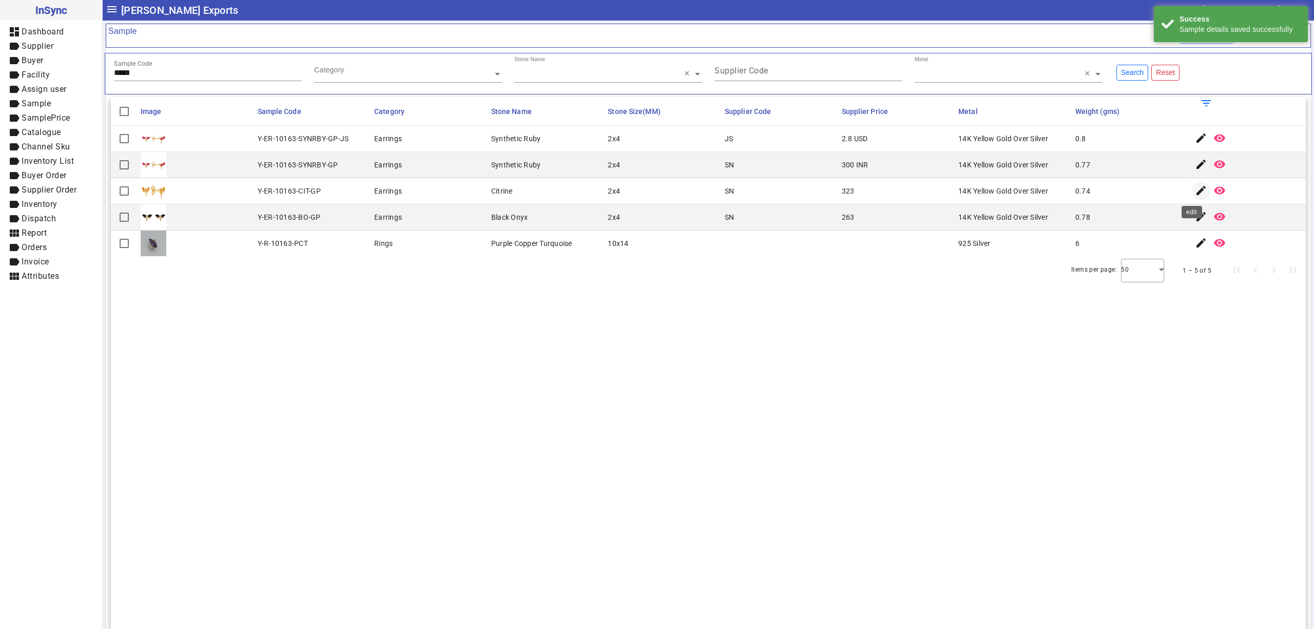
click at [1195, 192] on mat-icon "edit" at bounding box center [1201, 190] width 12 height 12
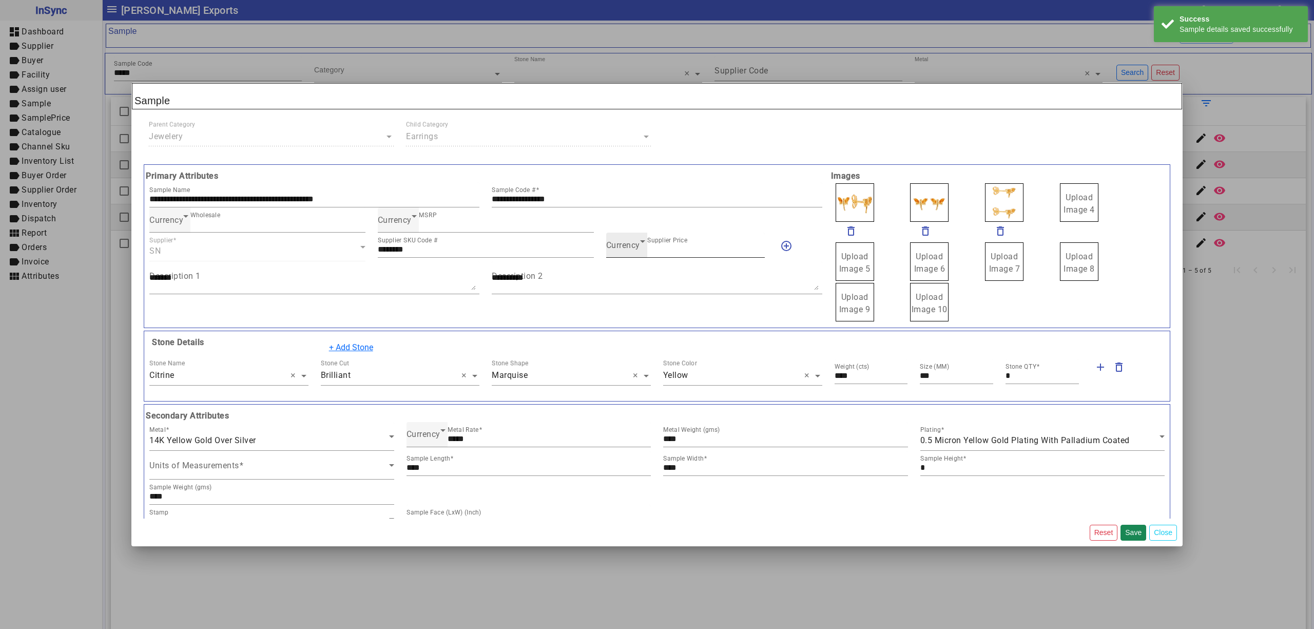
click at [621, 244] on span "Currency" at bounding box center [623, 245] width 34 height 10
click at [641, 277] on mat-option "INR" at bounding box center [679, 277] width 157 height 25
click at [1144, 527] on button "Save" at bounding box center [1133, 532] width 26 height 16
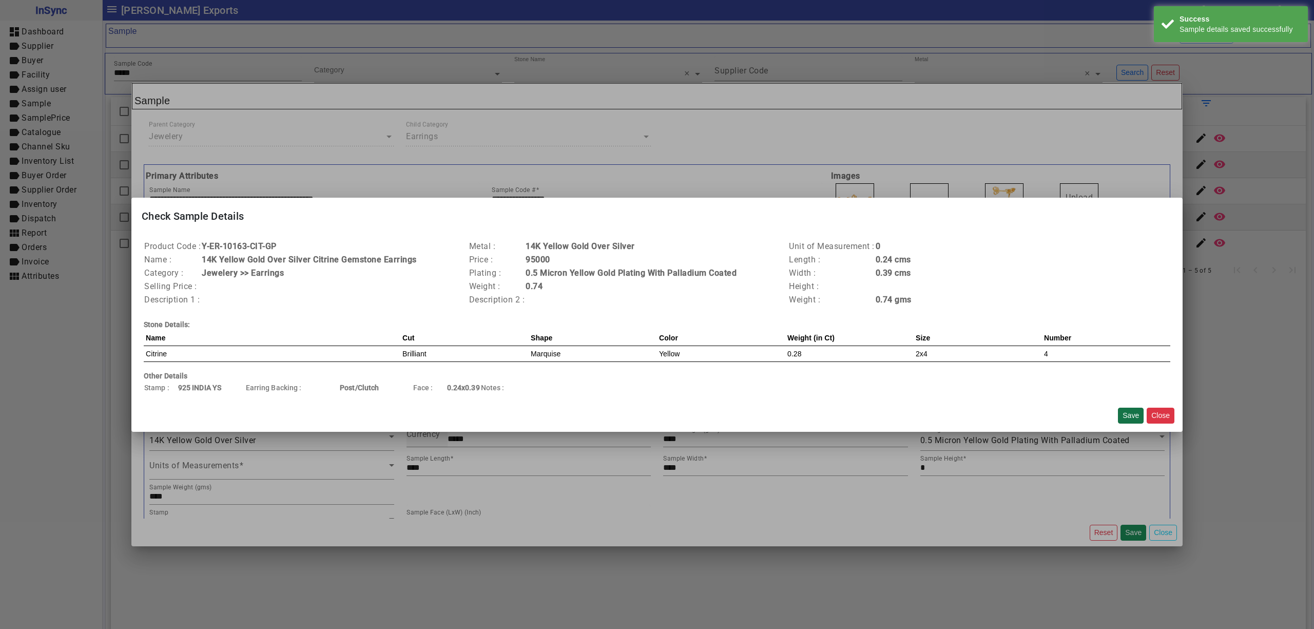
click at [1135, 412] on button "Save" at bounding box center [1131, 415] width 26 height 16
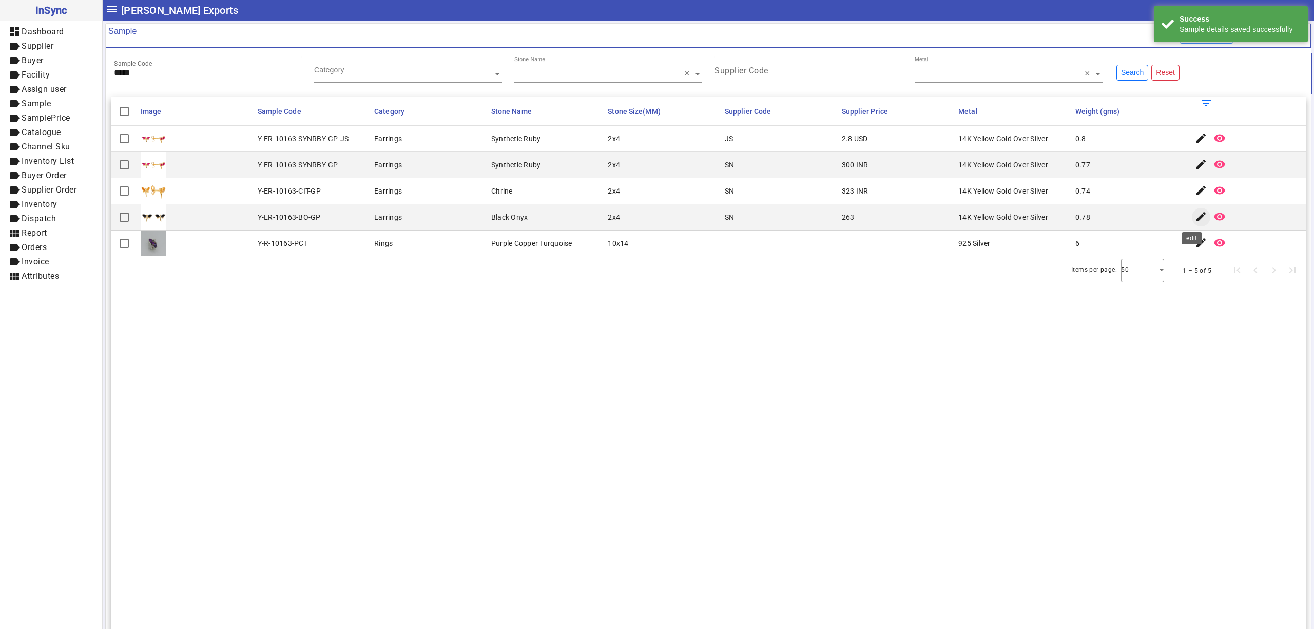
click at [1195, 218] on mat-icon "edit" at bounding box center [1201, 216] width 12 height 12
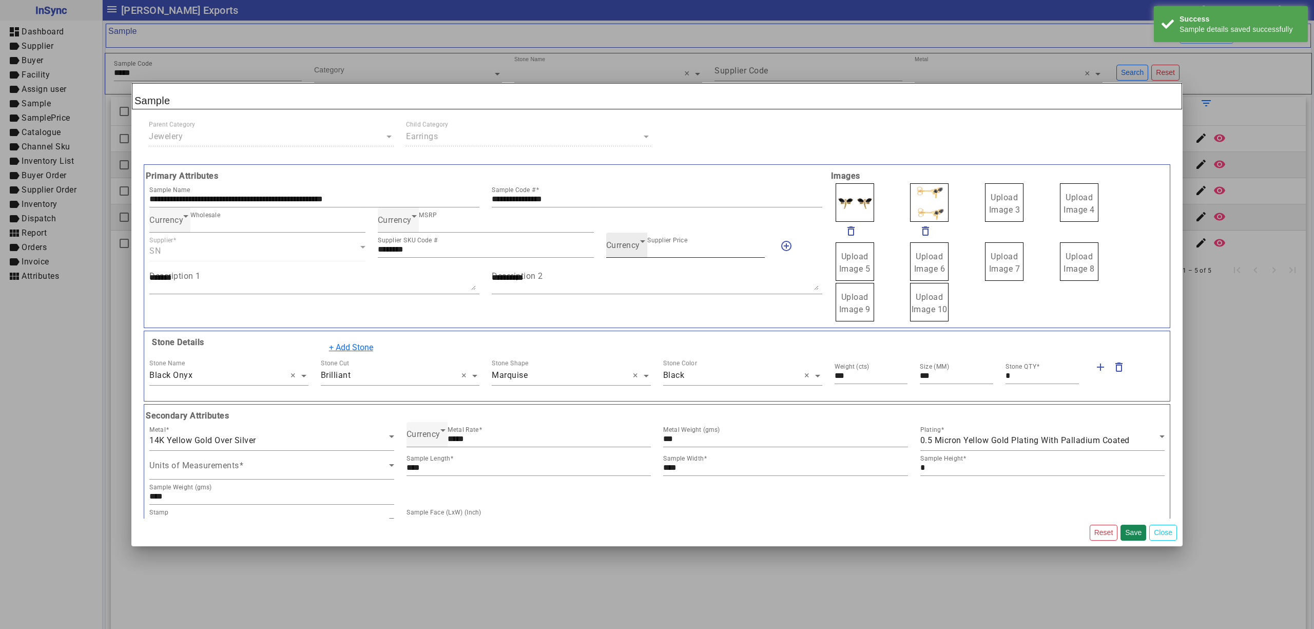
click at [628, 249] on span "Currency" at bounding box center [623, 245] width 34 height 10
click at [631, 268] on mat-option "INR" at bounding box center [679, 277] width 157 height 25
click at [1131, 528] on button "Save" at bounding box center [1133, 532] width 26 height 16
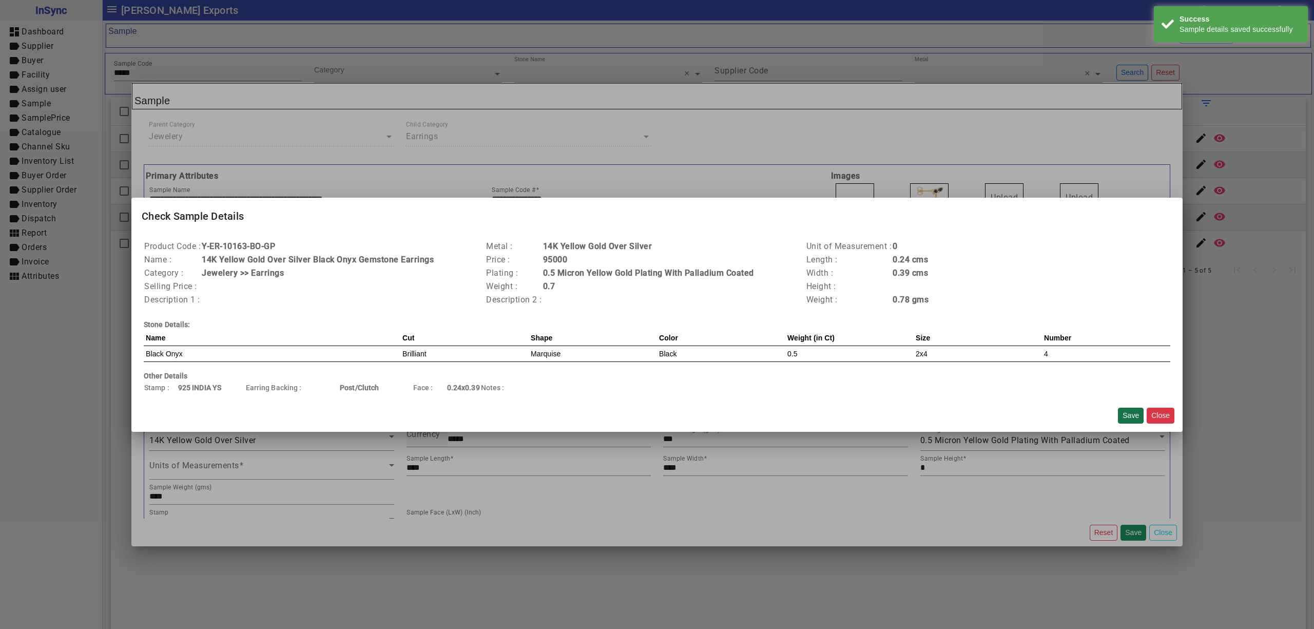
click at [1125, 415] on button "Save" at bounding box center [1131, 415] width 26 height 16
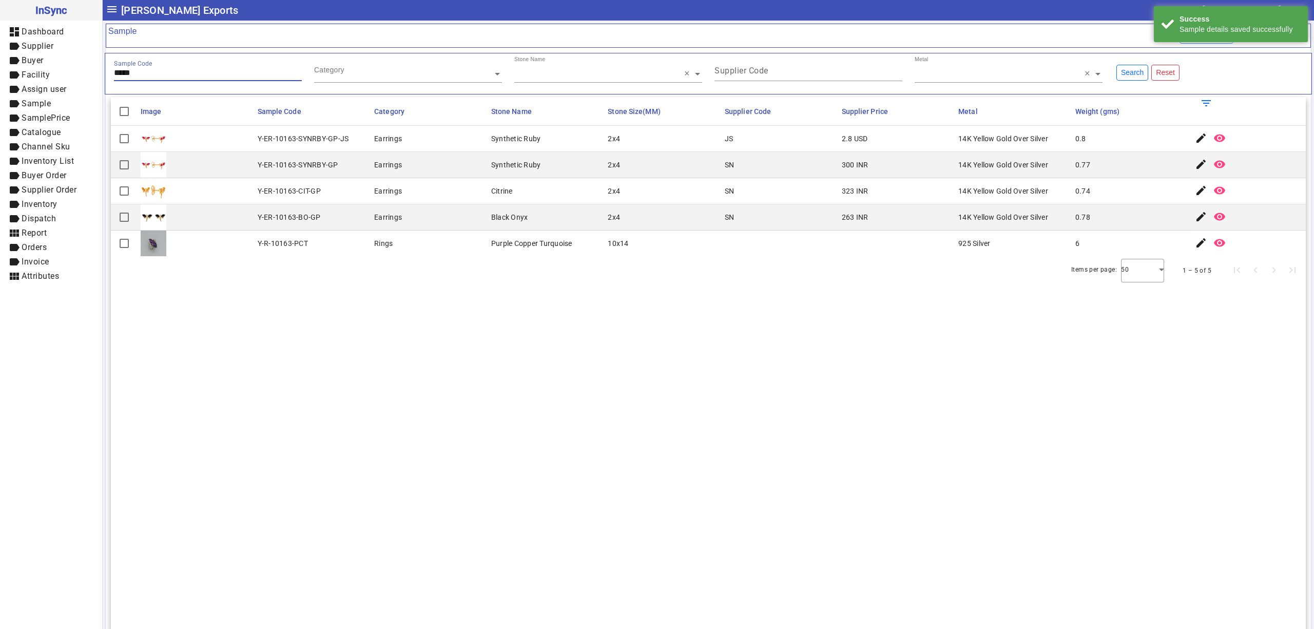
click at [152, 77] on input "*****" at bounding box center [208, 72] width 188 height 9
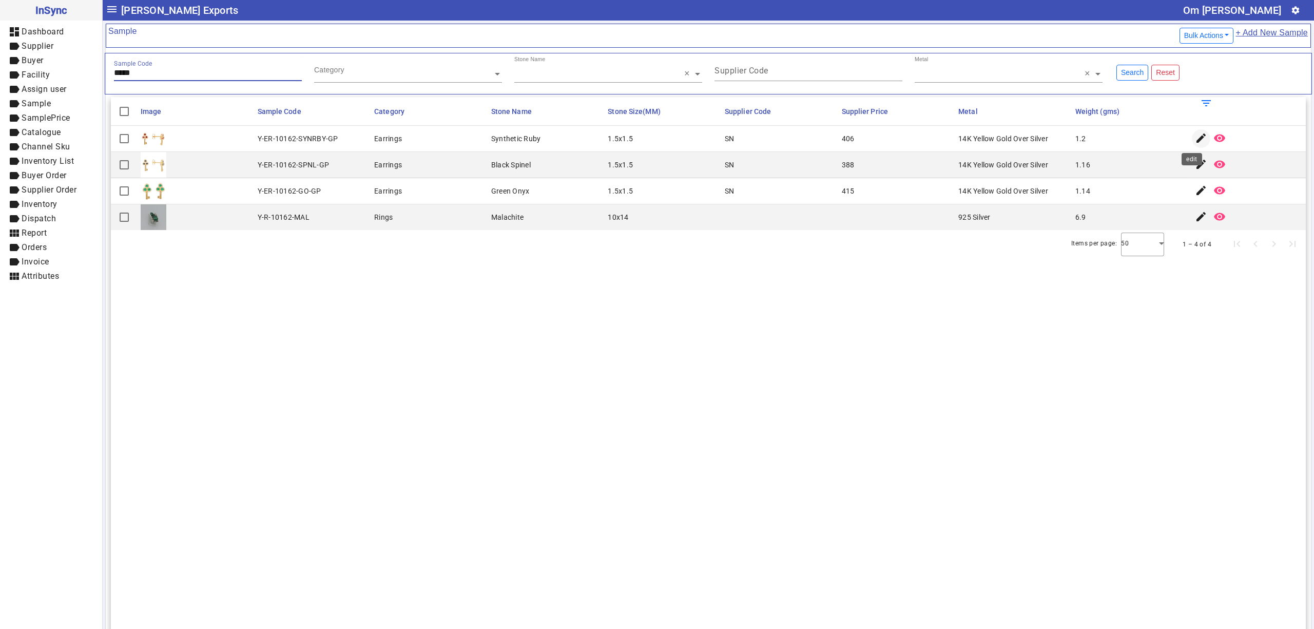
click at [1195, 139] on mat-icon "edit" at bounding box center [1201, 138] width 12 height 12
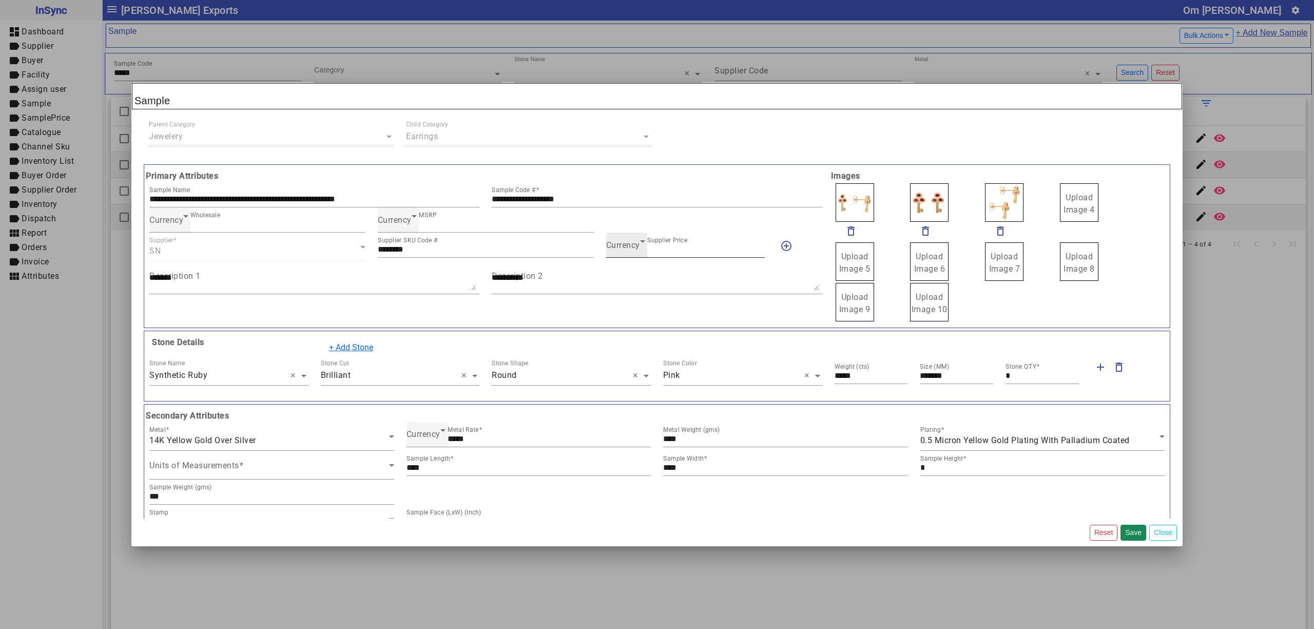
click at [619, 250] on span "Currency" at bounding box center [623, 245] width 34 height 10
click at [631, 274] on mat-option "INR" at bounding box center [679, 277] width 157 height 25
click at [1132, 532] on button "Save" at bounding box center [1133, 532] width 26 height 16
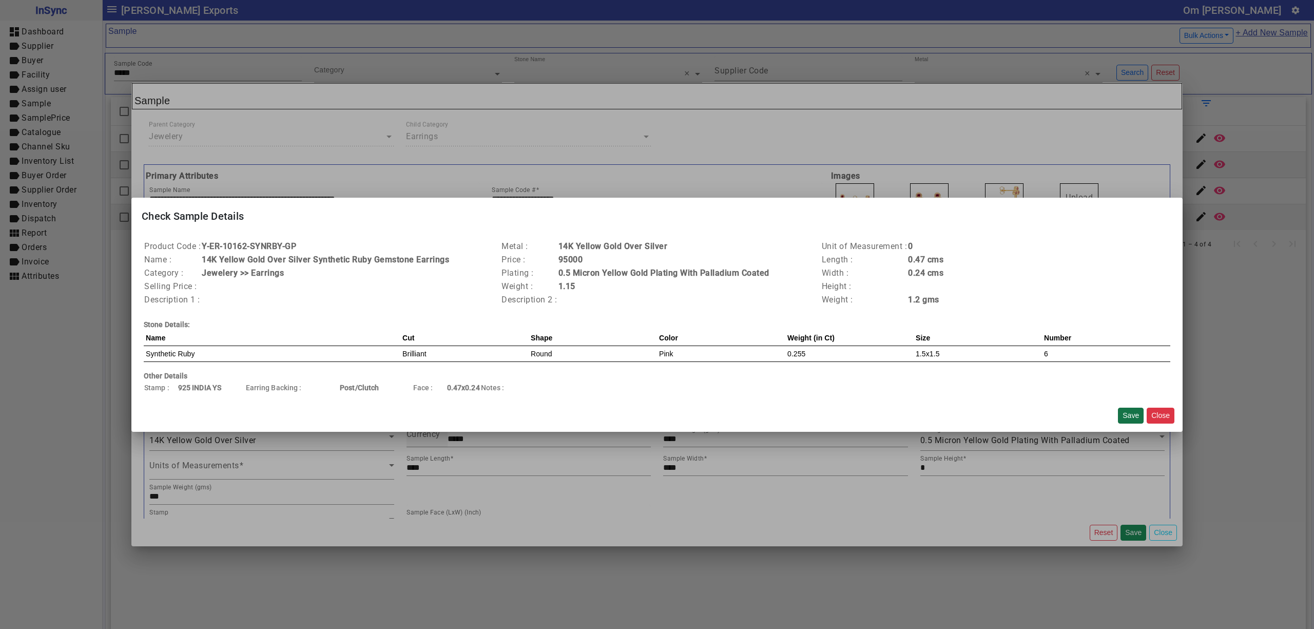
click at [1131, 413] on button "Save" at bounding box center [1131, 415] width 26 height 16
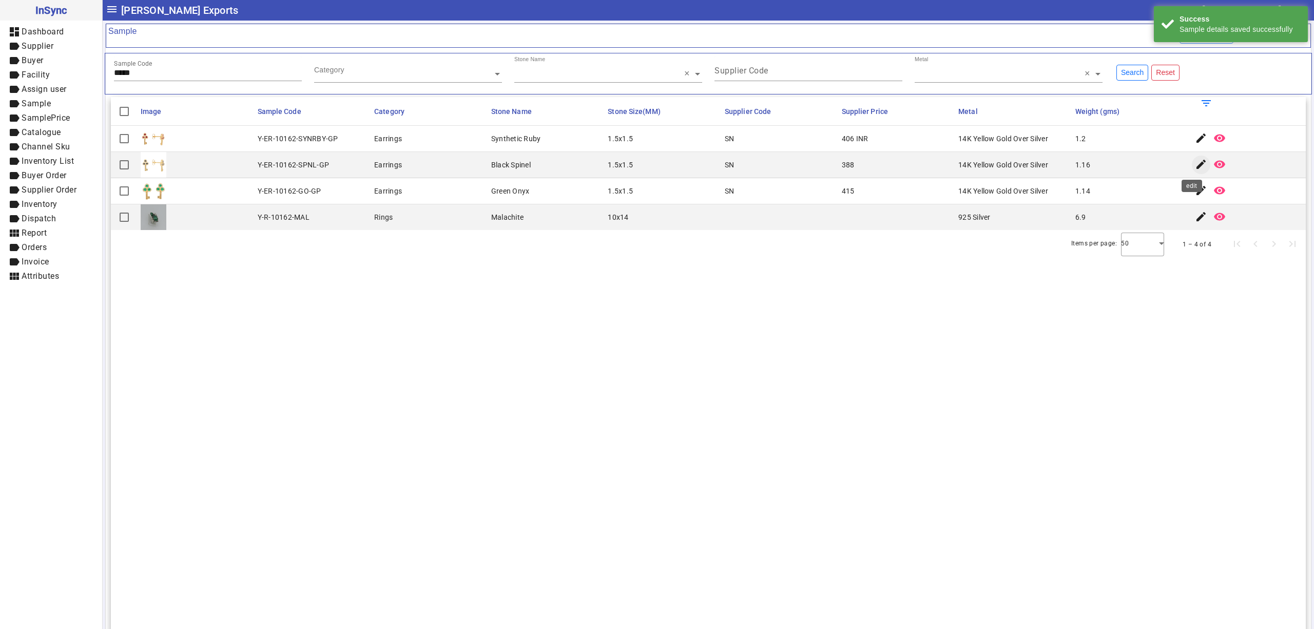
click at [1195, 162] on mat-icon "edit" at bounding box center [1201, 164] width 12 height 12
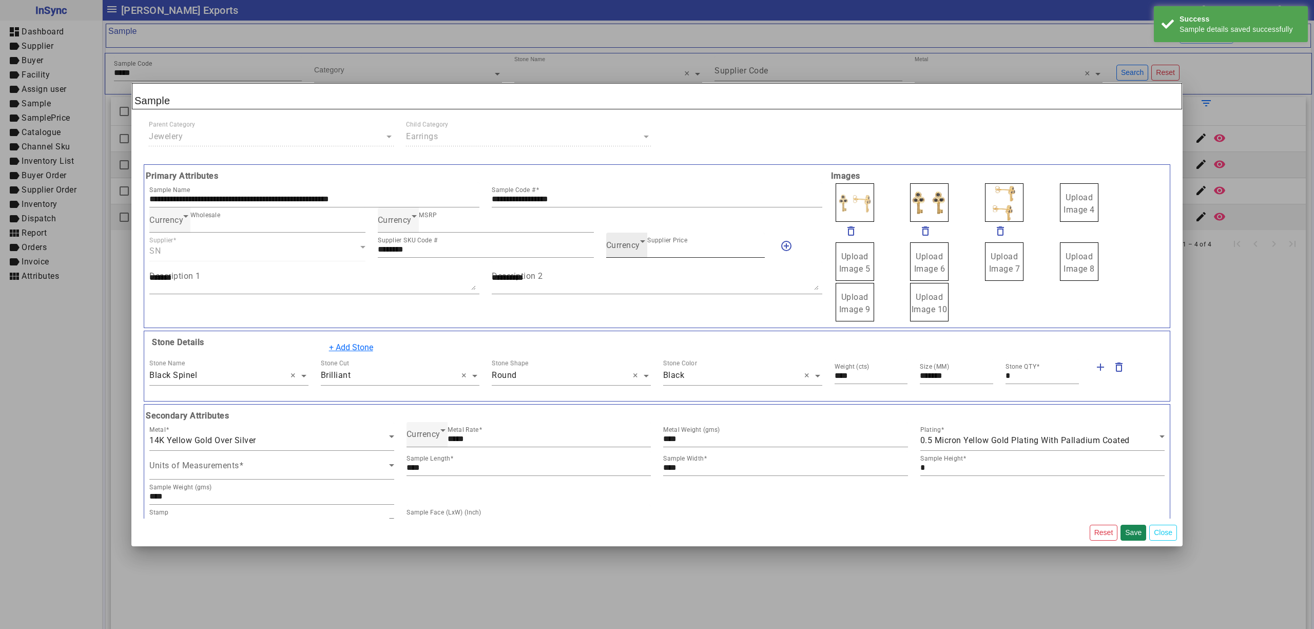
click at [619, 241] on div "Currency" at bounding box center [623, 245] width 34 height 12
click at [633, 268] on mat-option "INR" at bounding box center [679, 277] width 157 height 25
click at [1135, 532] on button "Save" at bounding box center [1133, 532] width 26 height 16
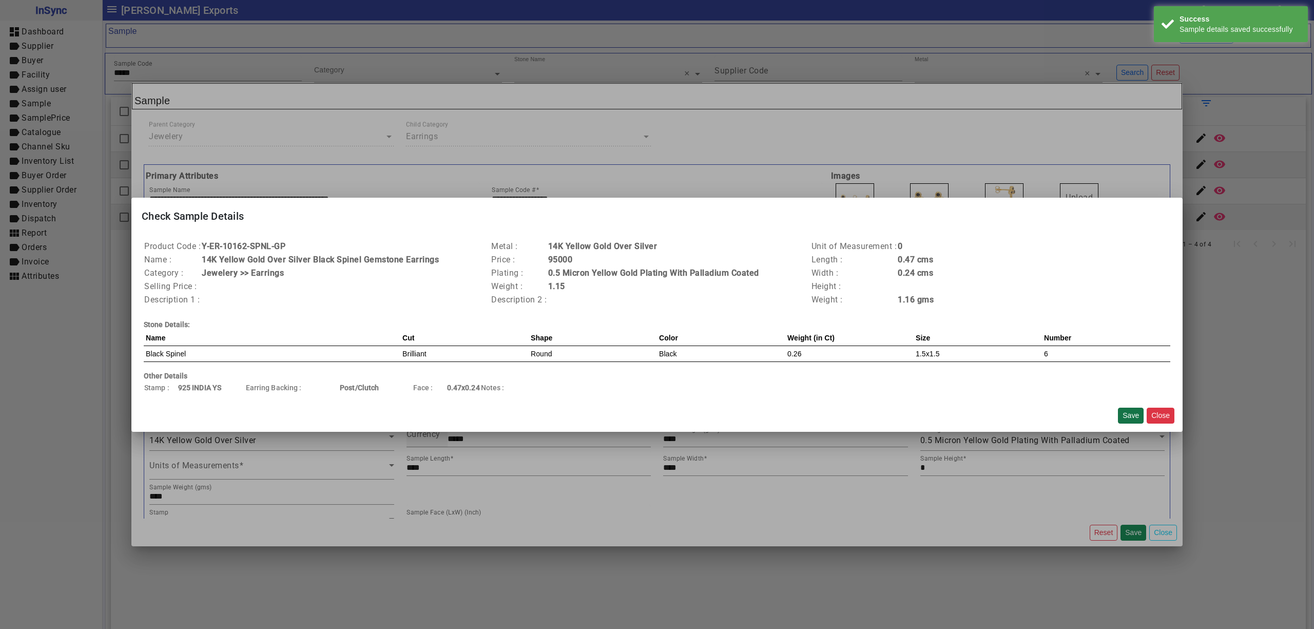
click at [1129, 414] on button "Save" at bounding box center [1131, 415] width 26 height 16
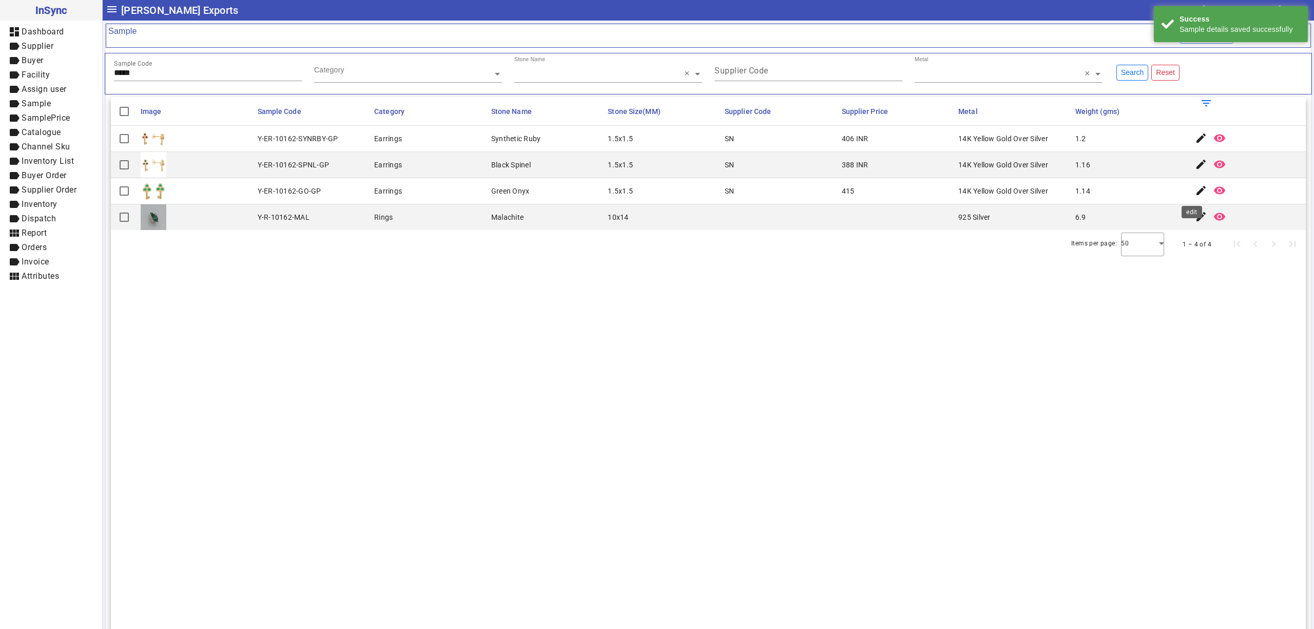
click at [1195, 195] on mat-icon "edit" at bounding box center [1201, 190] width 12 height 12
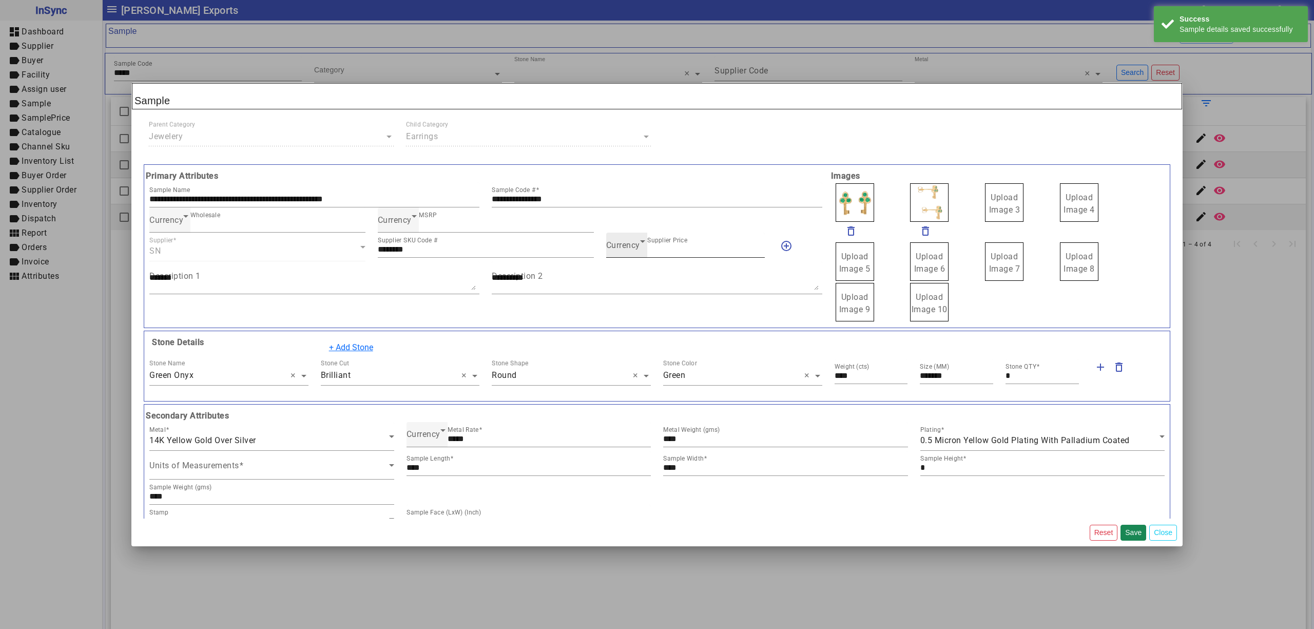
click at [629, 248] on span "Currency" at bounding box center [623, 245] width 34 height 10
click at [639, 284] on mat-option "INR" at bounding box center [679, 277] width 157 height 25
click at [1128, 528] on button "Save" at bounding box center [1133, 532] width 26 height 16
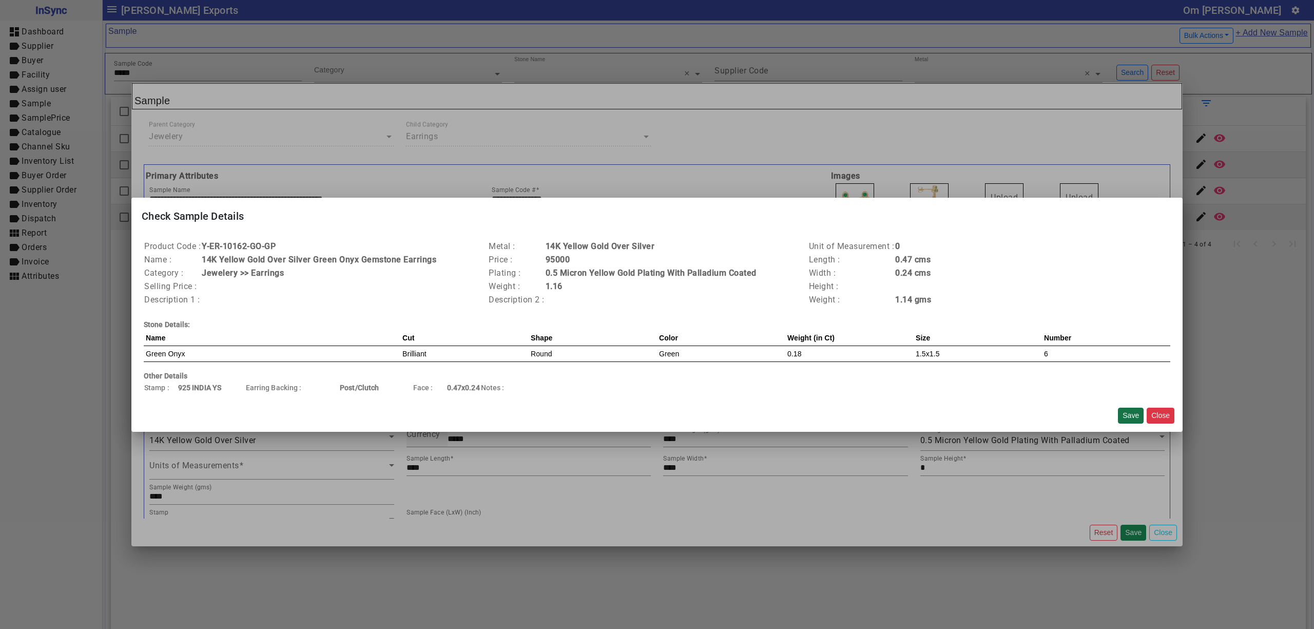
click at [1123, 411] on button "Save" at bounding box center [1131, 415] width 26 height 16
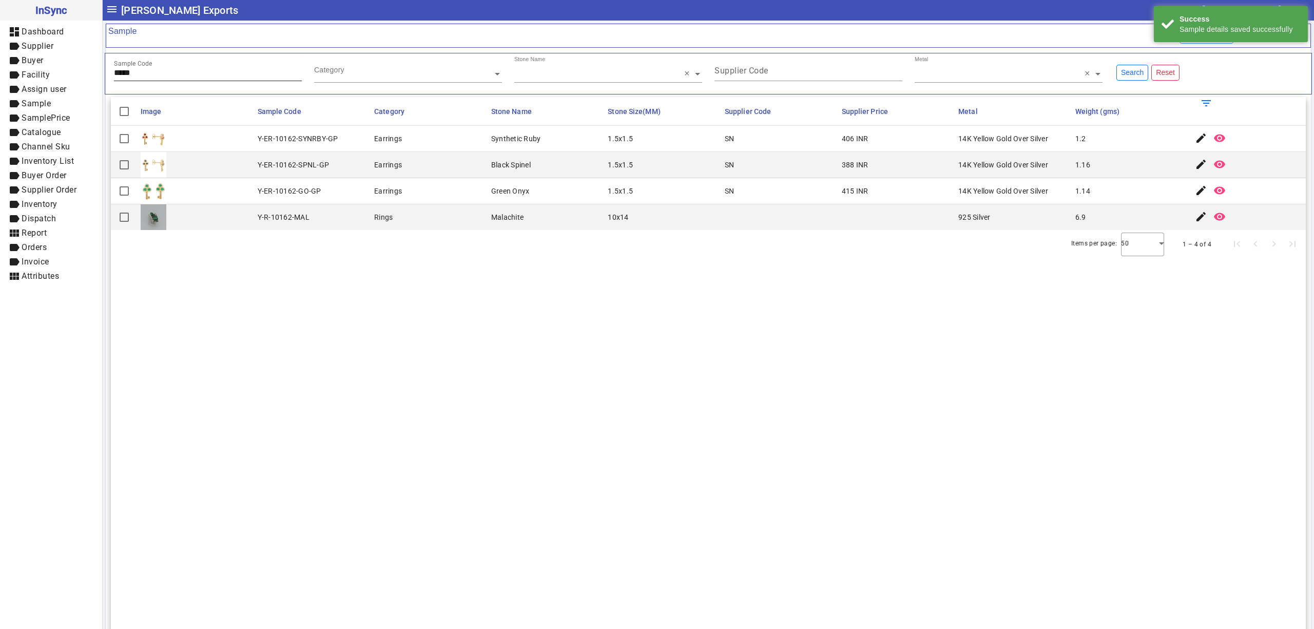
click at [152, 73] on input "*****" at bounding box center [208, 72] width 188 height 9
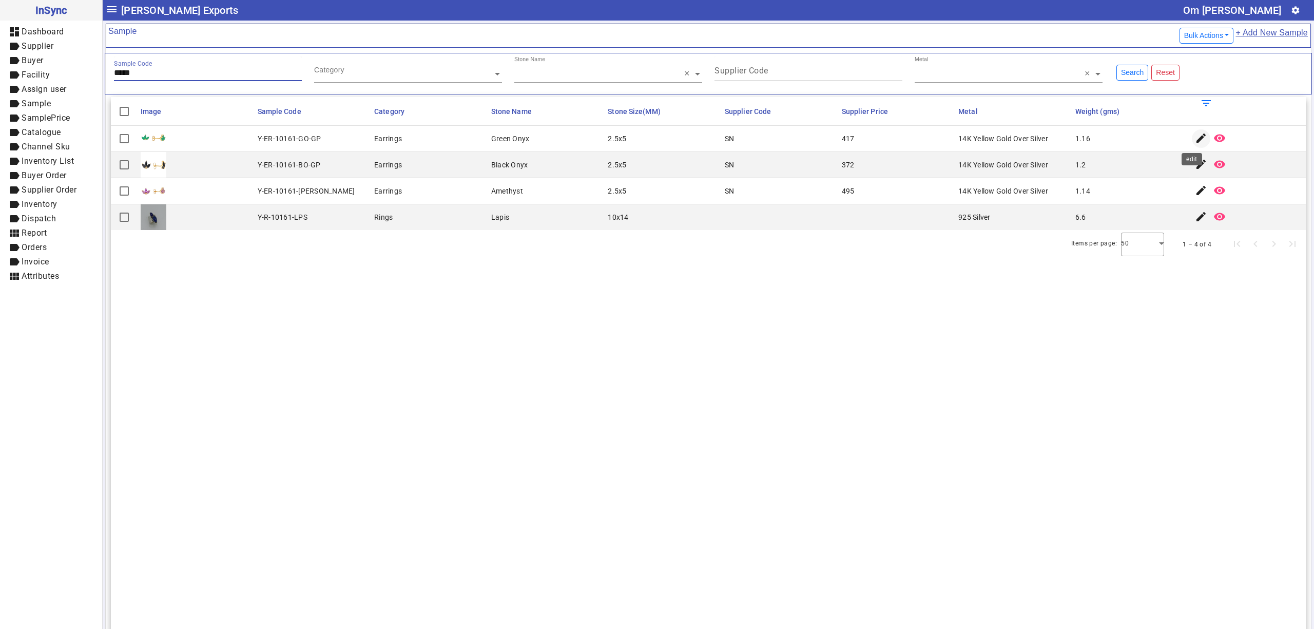
click at [1195, 136] on mat-icon "edit" at bounding box center [1201, 138] width 12 height 12
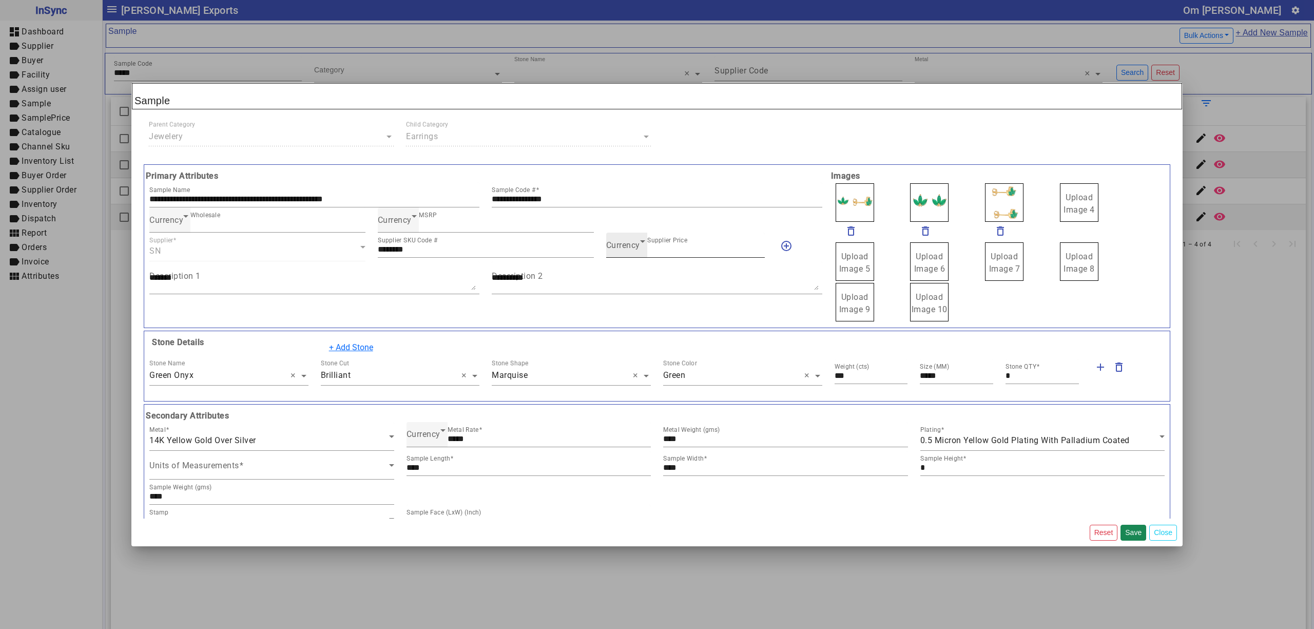
click at [637, 247] on icon at bounding box center [642, 241] width 12 height 12
click at [638, 267] on mat-option "INR" at bounding box center [679, 277] width 157 height 25
click at [1136, 533] on button "Save" at bounding box center [1133, 532] width 26 height 16
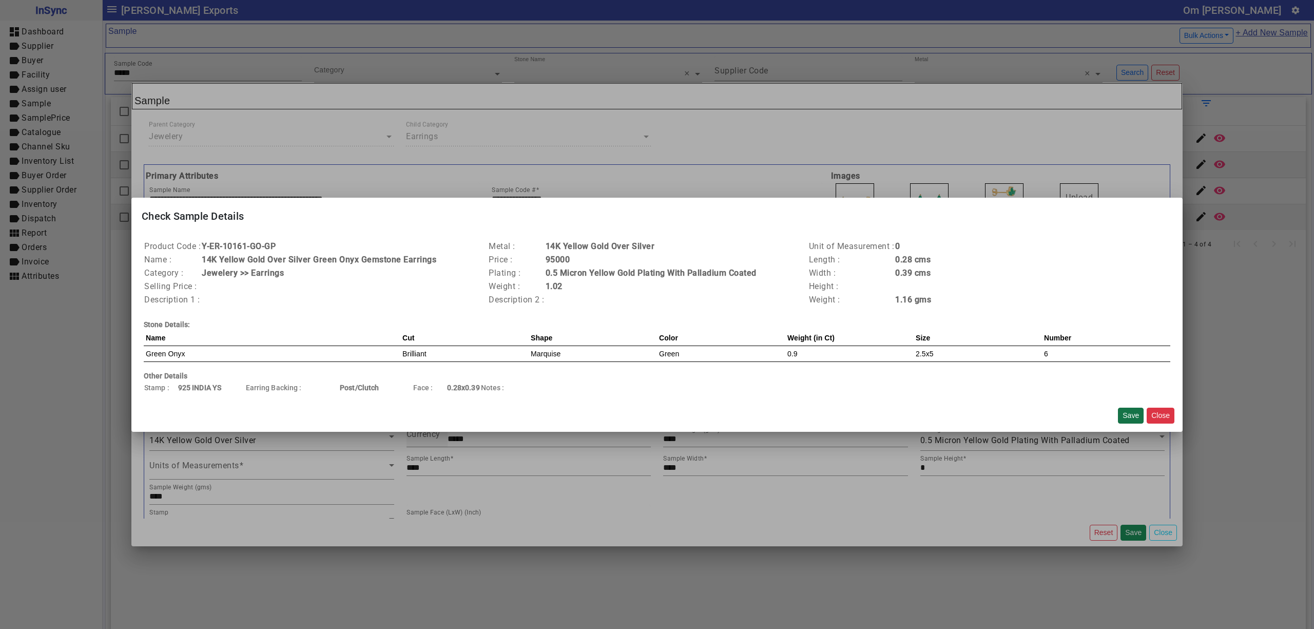
click at [1133, 410] on button "Save" at bounding box center [1131, 415] width 26 height 16
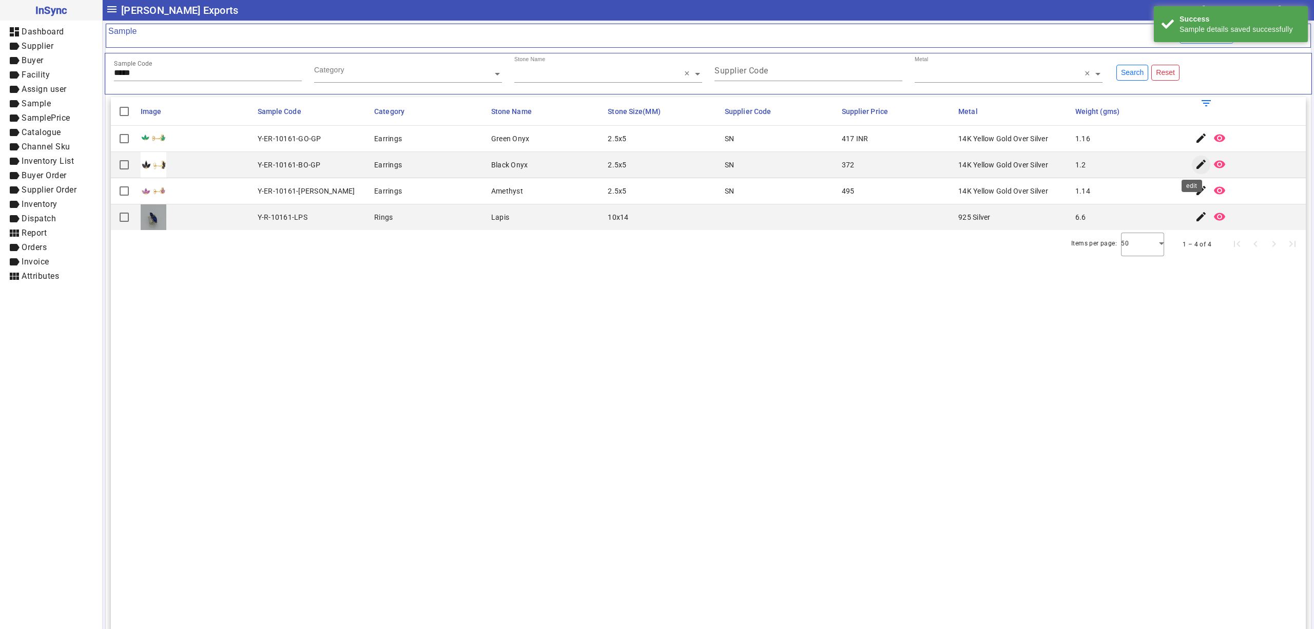
click at [1195, 166] on mat-icon "edit" at bounding box center [1201, 164] width 12 height 12
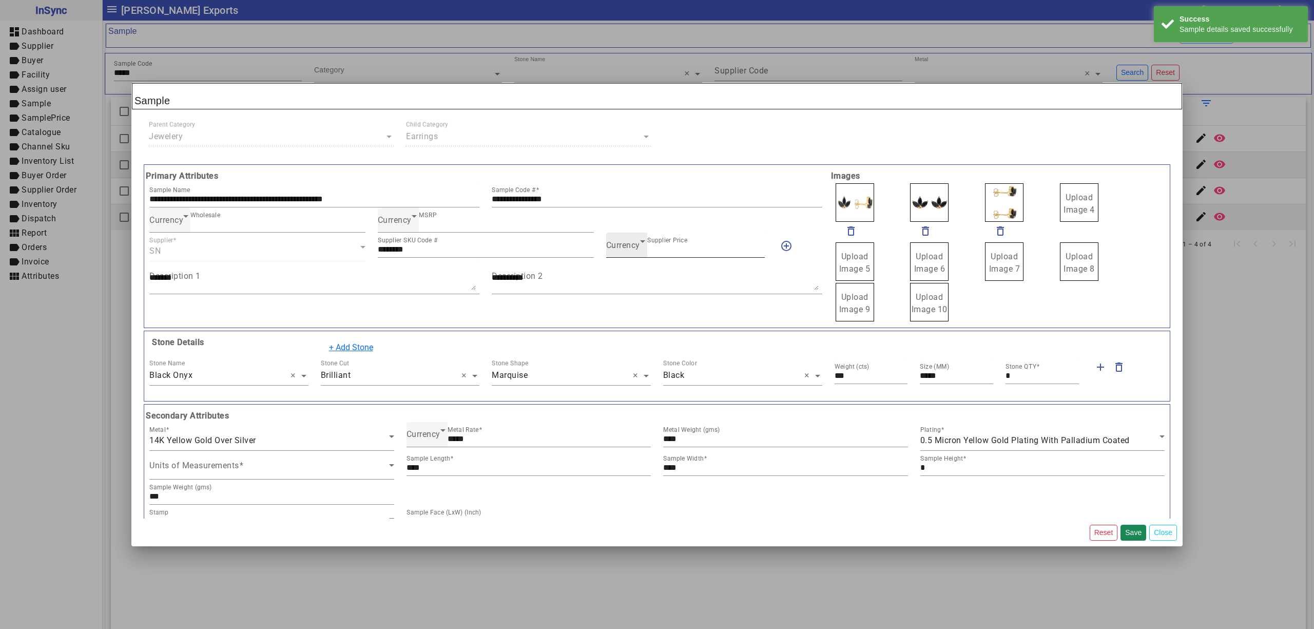
click at [631, 250] on span "Currency" at bounding box center [623, 245] width 34 height 10
click at [632, 274] on mat-option "INR" at bounding box center [679, 277] width 157 height 25
click at [1126, 529] on button "Save" at bounding box center [1133, 532] width 26 height 16
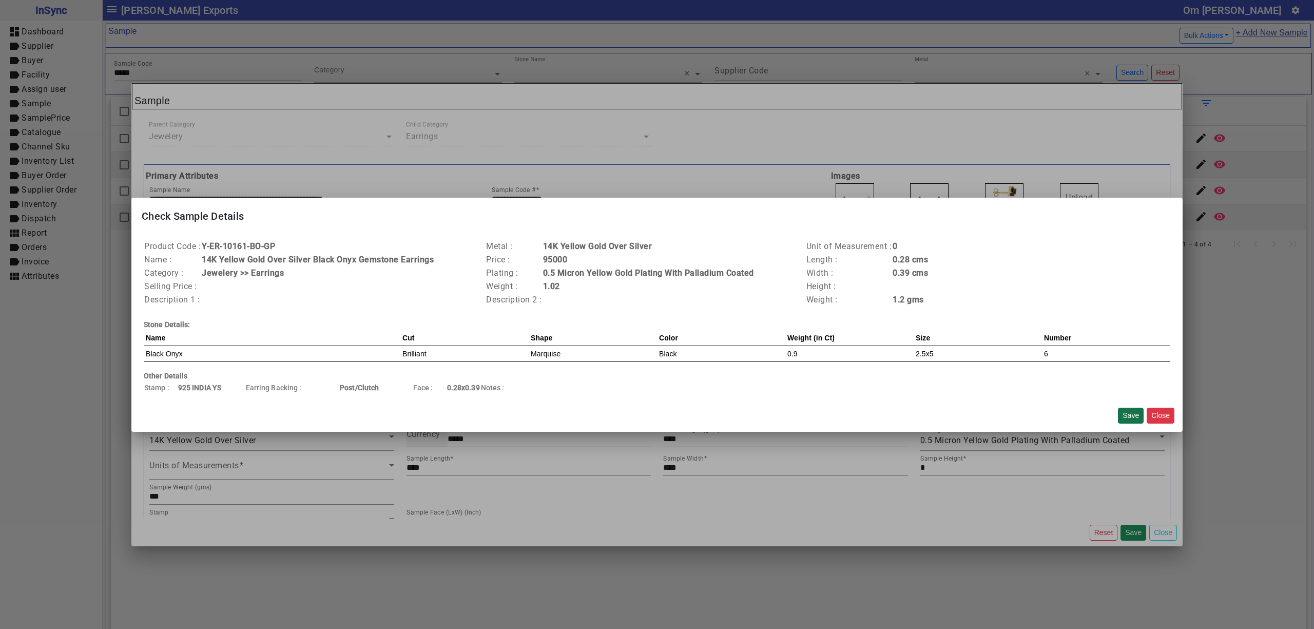
click at [1134, 418] on button "Save" at bounding box center [1131, 415] width 26 height 16
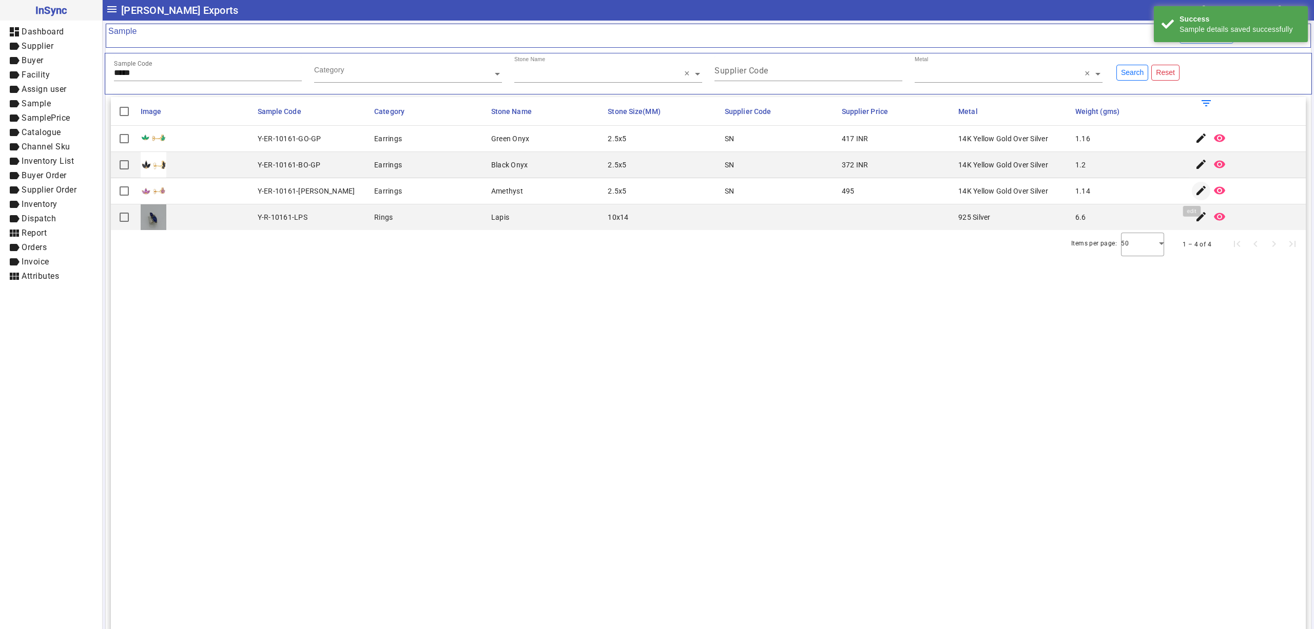
click at [1195, 192] on mat-icon "edit" at bounding box center [1201, 190] width 12 height 12
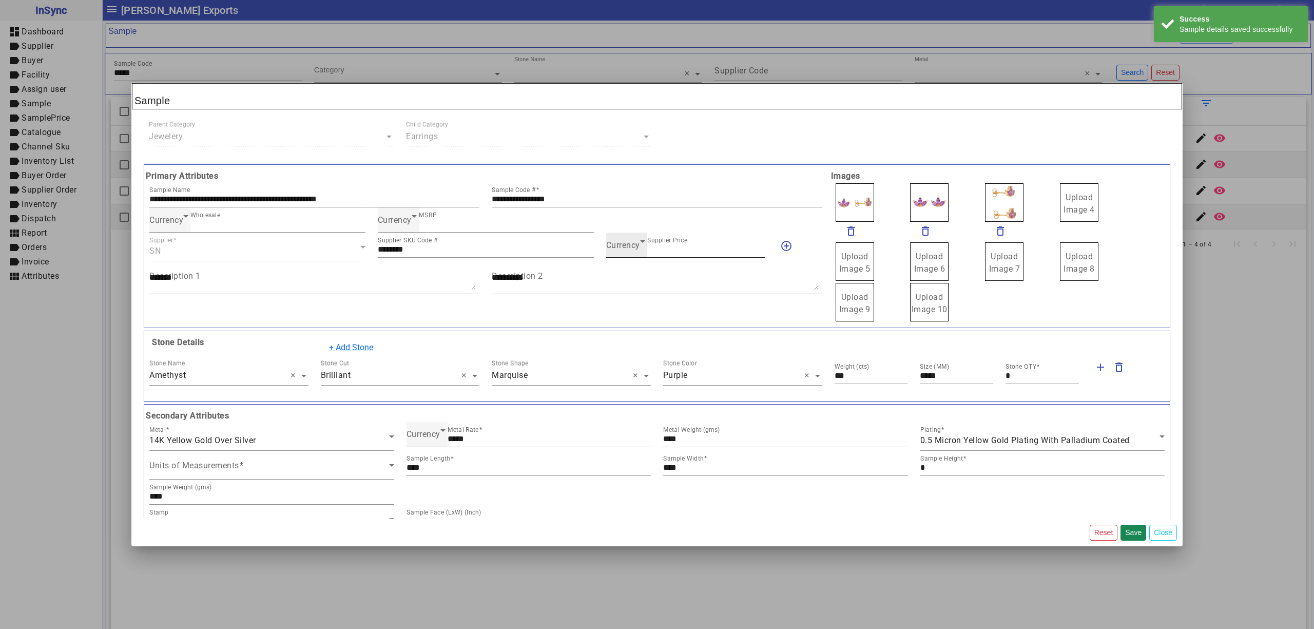
click at [615, 251] on div "Currency" at bounding box center [623, 245] width 34 height 12
click at [627, 277] on mat-option "INR" at bounding box center [679, 277] width 157 height 25
click at [1131, 526] on button "Save" at bounding box center [1133, 532] width 26 height 16
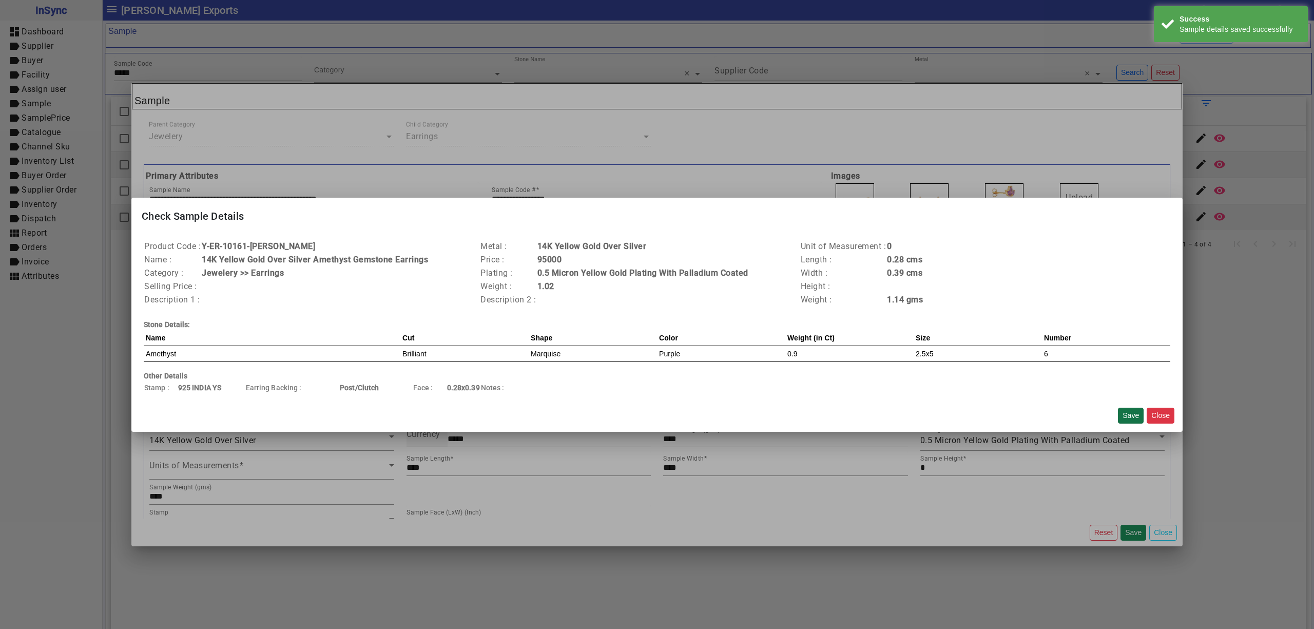
click at [1131, 411] on button "Save" at bounding box center [1131, 415] width 26 height 16
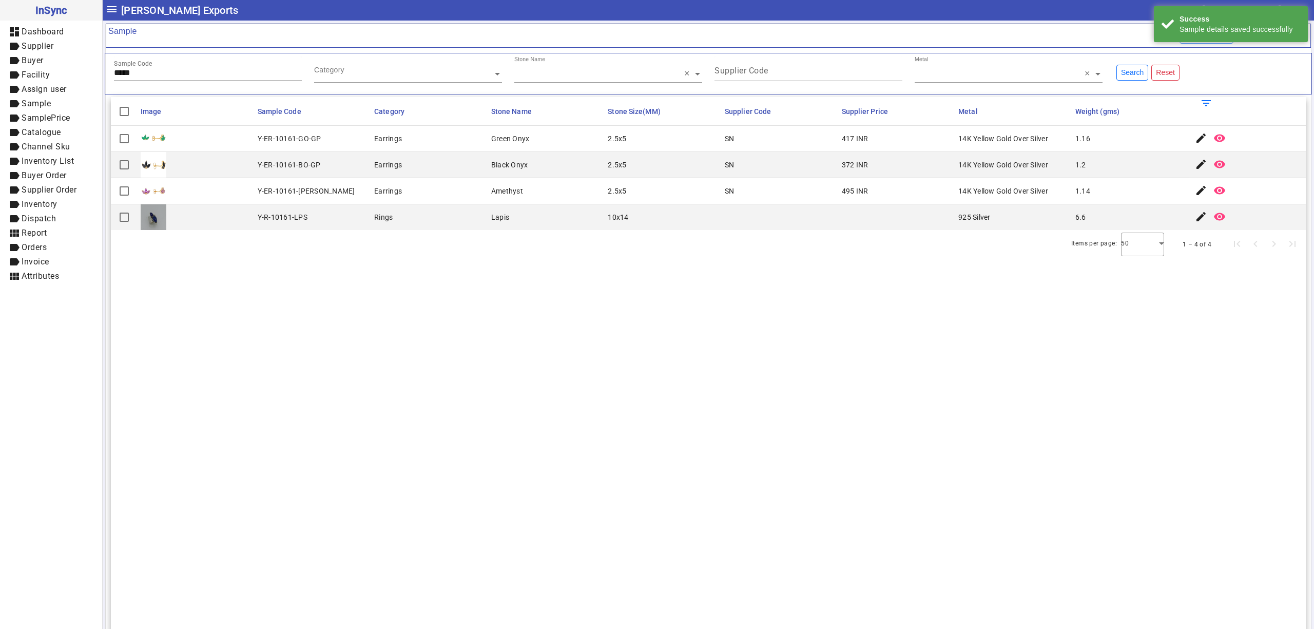
click at [169, 68] on div "Sample Code *****" at bounding box center [208, 68] width 188 height 25
click at [1189, 159] on span "button" at bounding box center [1201, 164] width 25 height 25
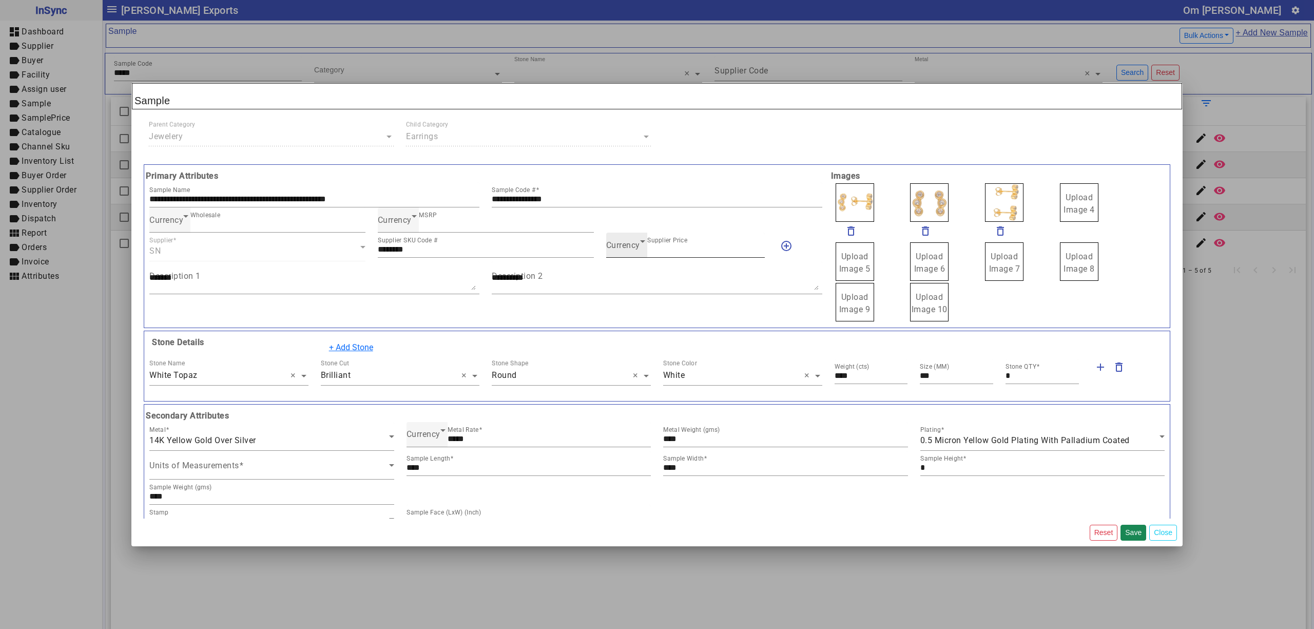
click at [619, 248] on span "Currency" at bounding box center [623, 245] width 34 height 10
click at [633, 274] on mat-option "INR" at bounding box center [679, 277] width 157 height 25
click at [1138, 531] on button "Save" at bounding box center [1133, 532] width 26 height 16
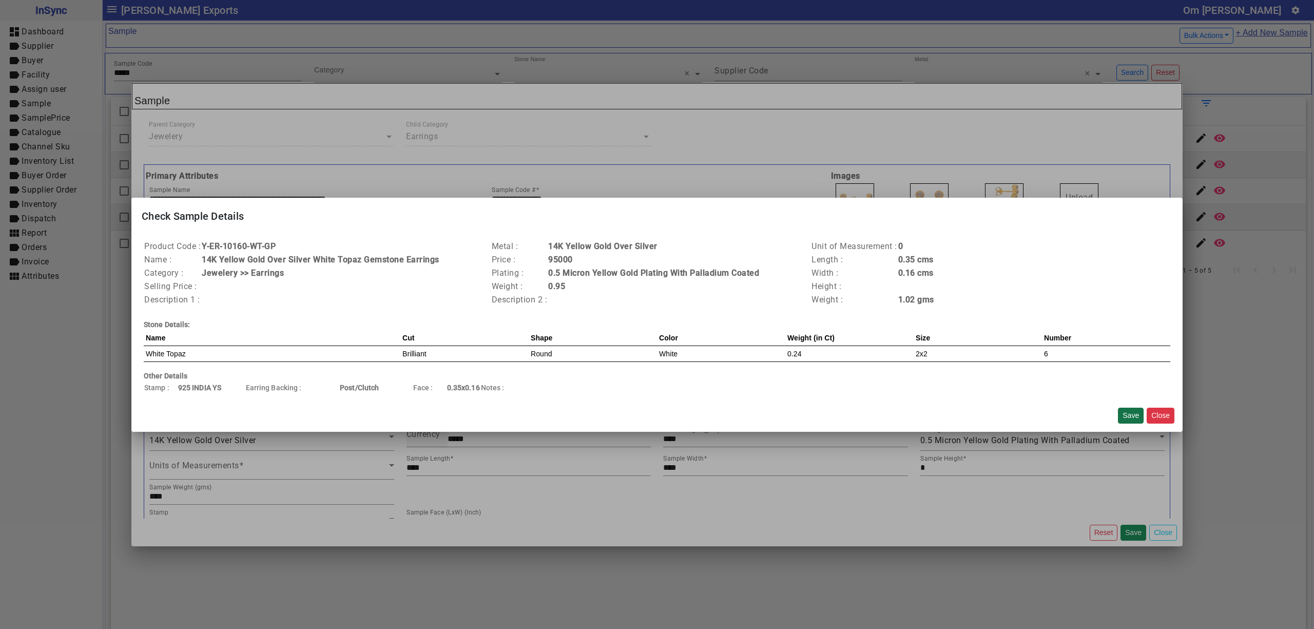
click at [1132, 415] on button "Save" at bounding box center [1131, 415] width 26 height 16
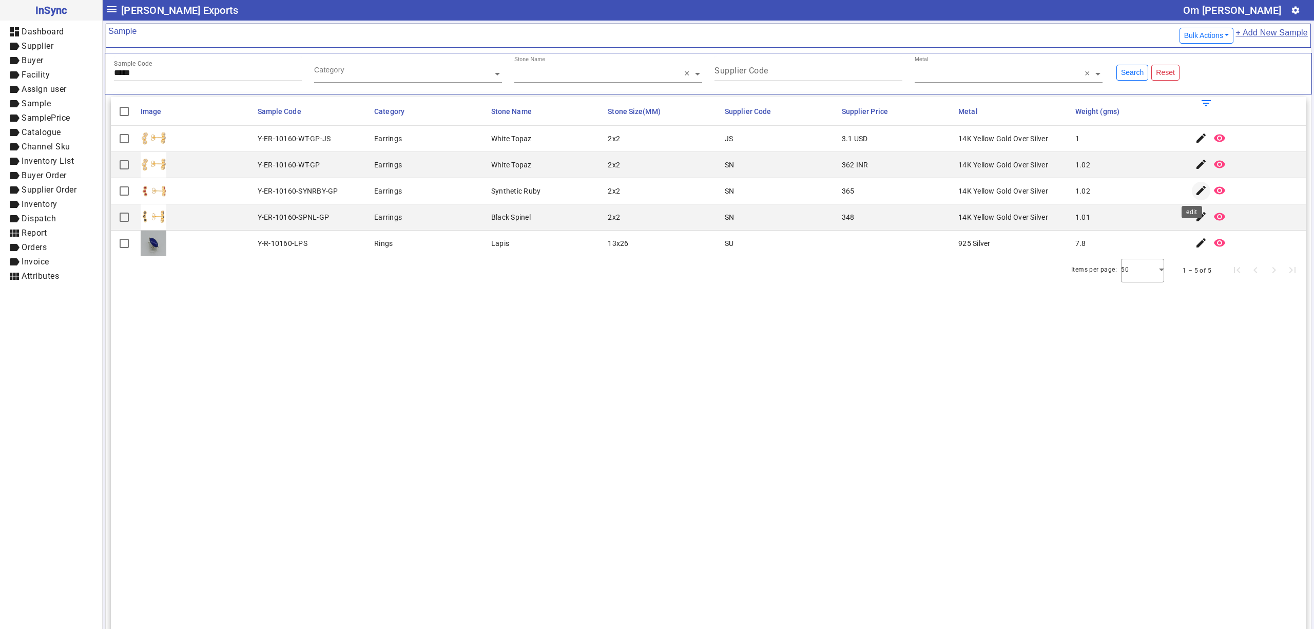
click at [1195, 189] on mat-icon "edit" at bounding box center [1201, 190] width 12 height 12
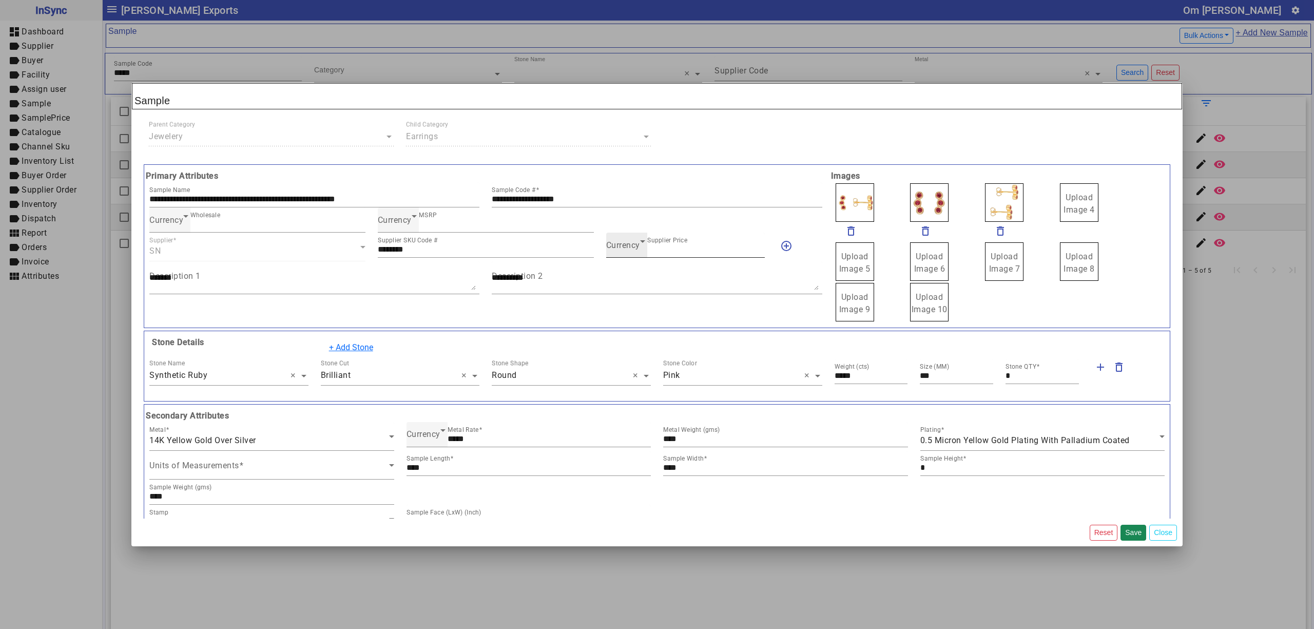
click at [606, 255] on div "Currency Supplier Price ***" at bounding box center [685, 244] width 159 height 25
click at [627, 249] on span "Currency" at bounding box center [623, 245] width 34 height 10
click at [637, 274] on mat-option "INR" at bounding box center [679, 277] width 157 height 25
click at [1132, 530] on button "Save" at bounding box center [1133, 532] width 26 height 16
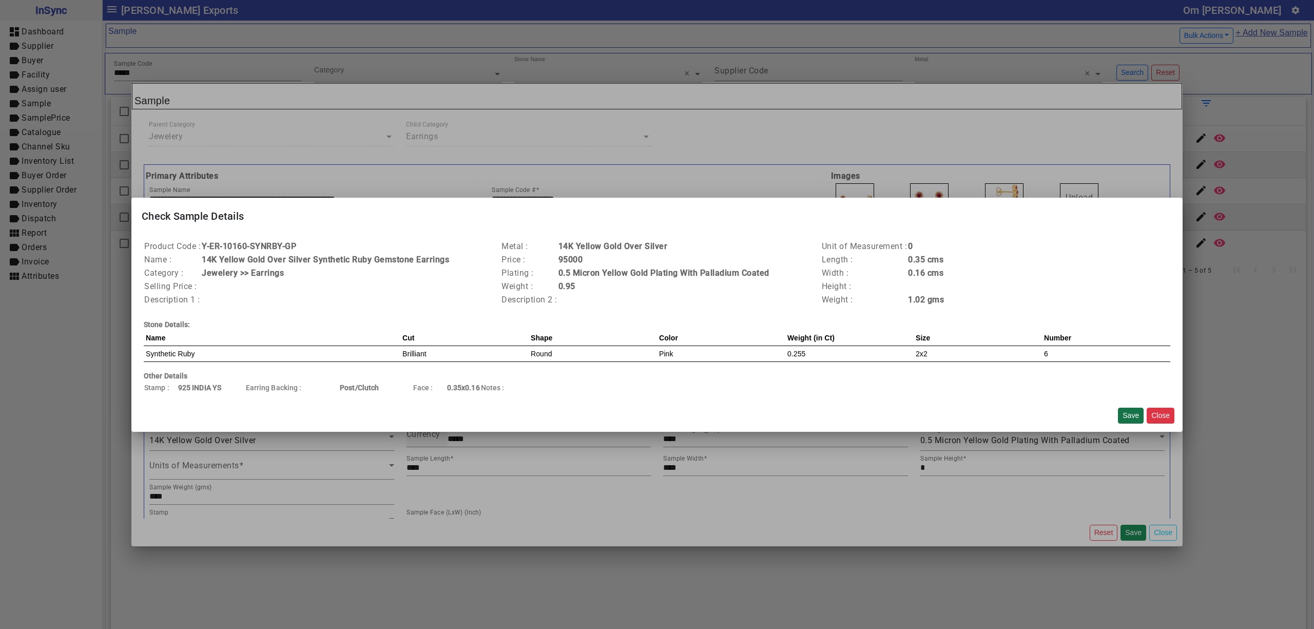
click at [1130, 411] on button "Save" at bounding box center [1131, 415] width 26 height 16
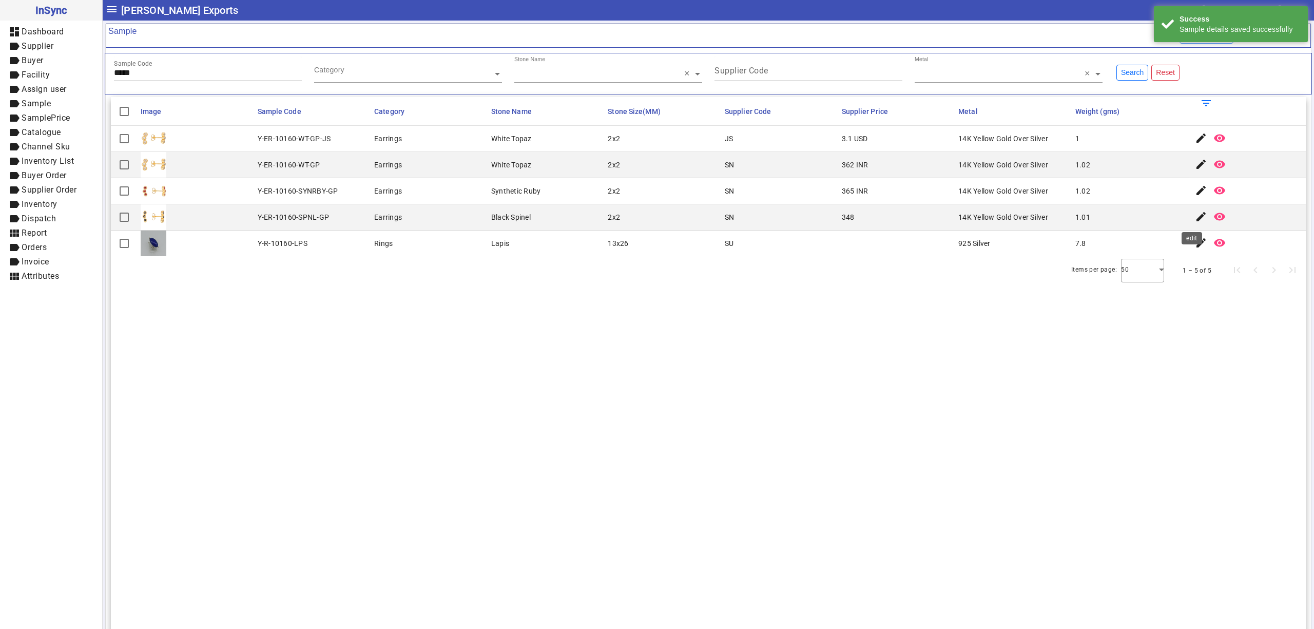
click at [1195, 213] on mat-icon "edit" at bounding box center [1201, 216] width 12 height 12
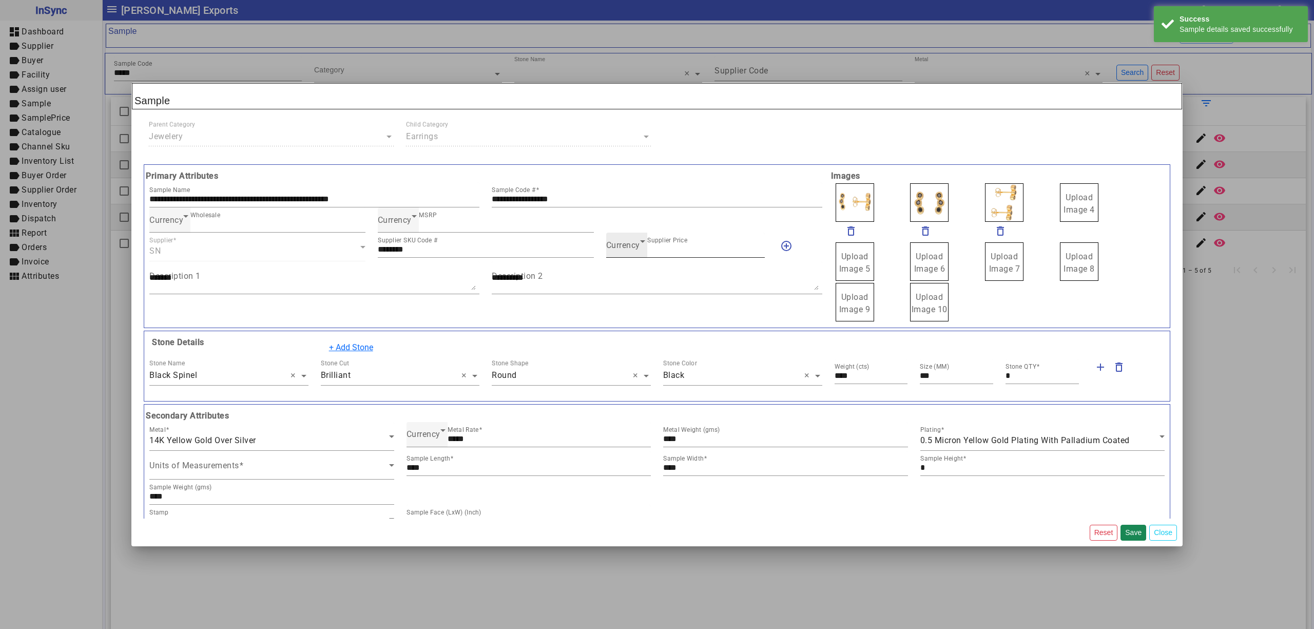
click at [641, 244] on icon at bounding box center [642, 241] width 12 height 12
click at [629, 282] on mat-option "INR" at bounding box center [679, 277] width 157 height 25
click at [1132, 532] on button "Save" at bounding box center [1133, 532] width 26 height 16
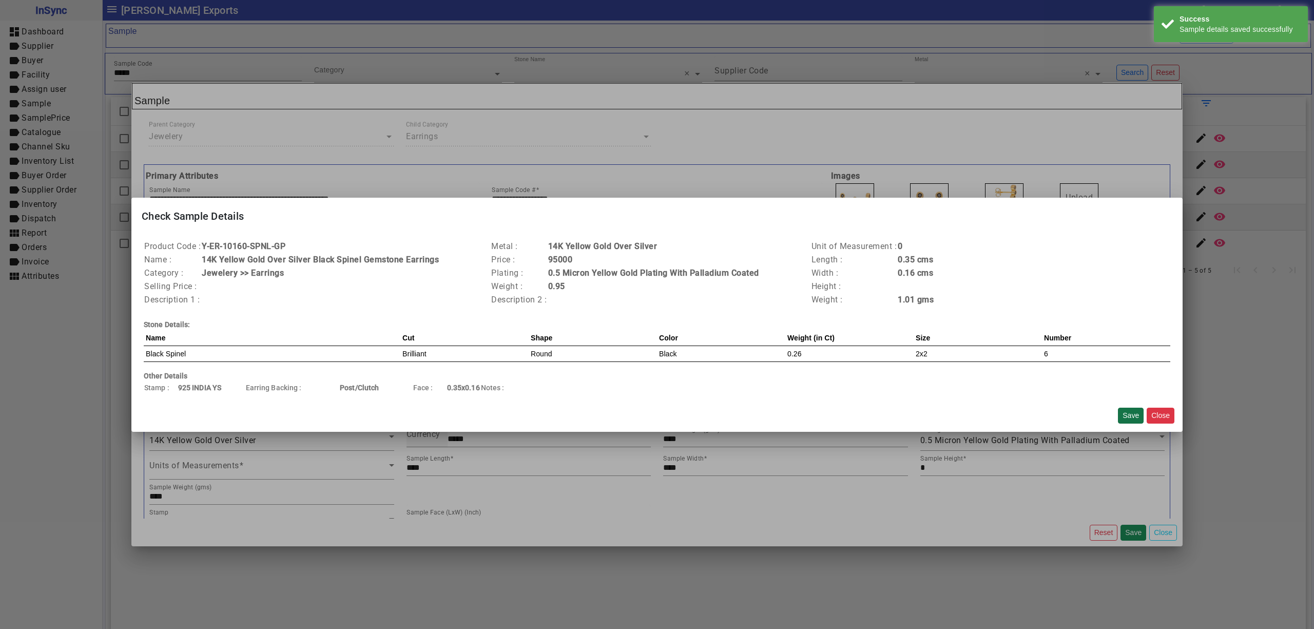
click at [1126, 407] on button "Save" at bounding box center [1131, 415] width 26 height 16
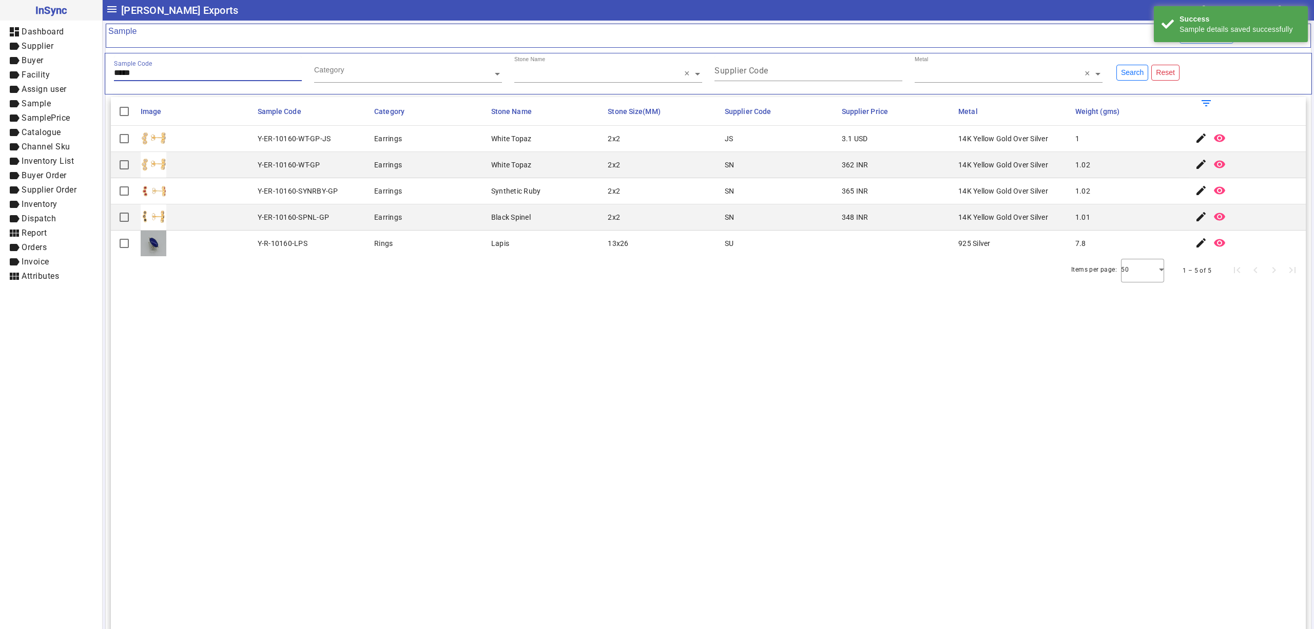
click at [178, 72] on input "*****" at bounding box center [208, 72] width 188 height 9
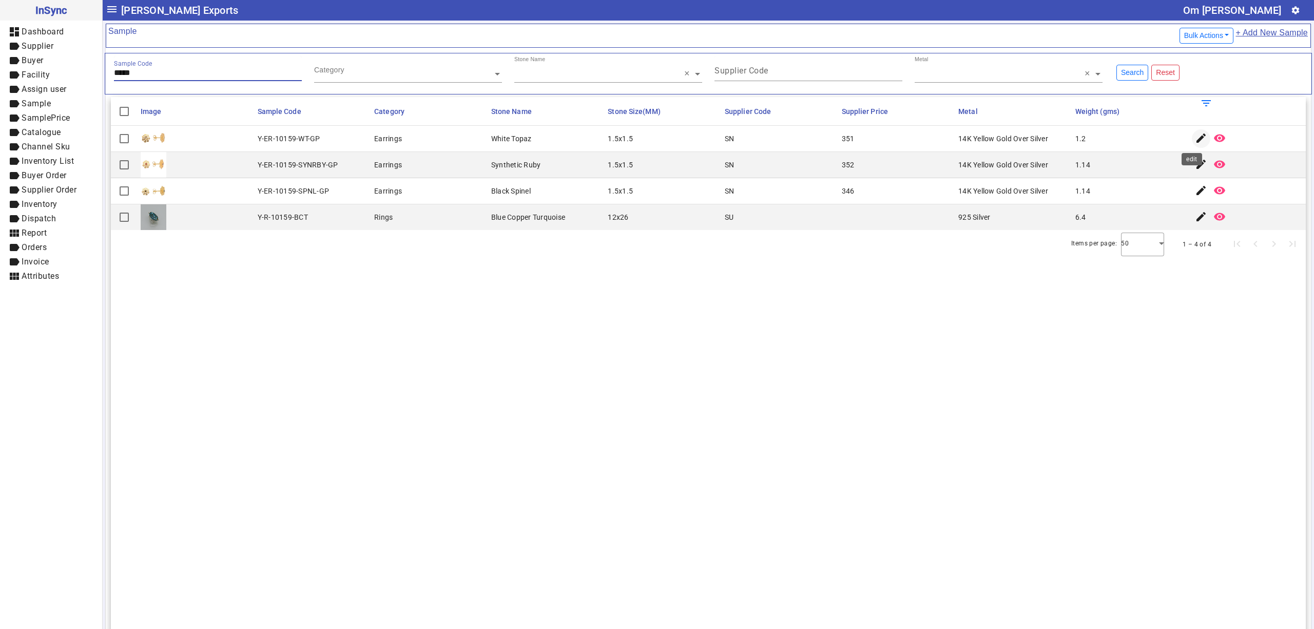
click at [1195, 134] on mat-icon "edit" at bounding box center [1201, 138] width 12 height 12
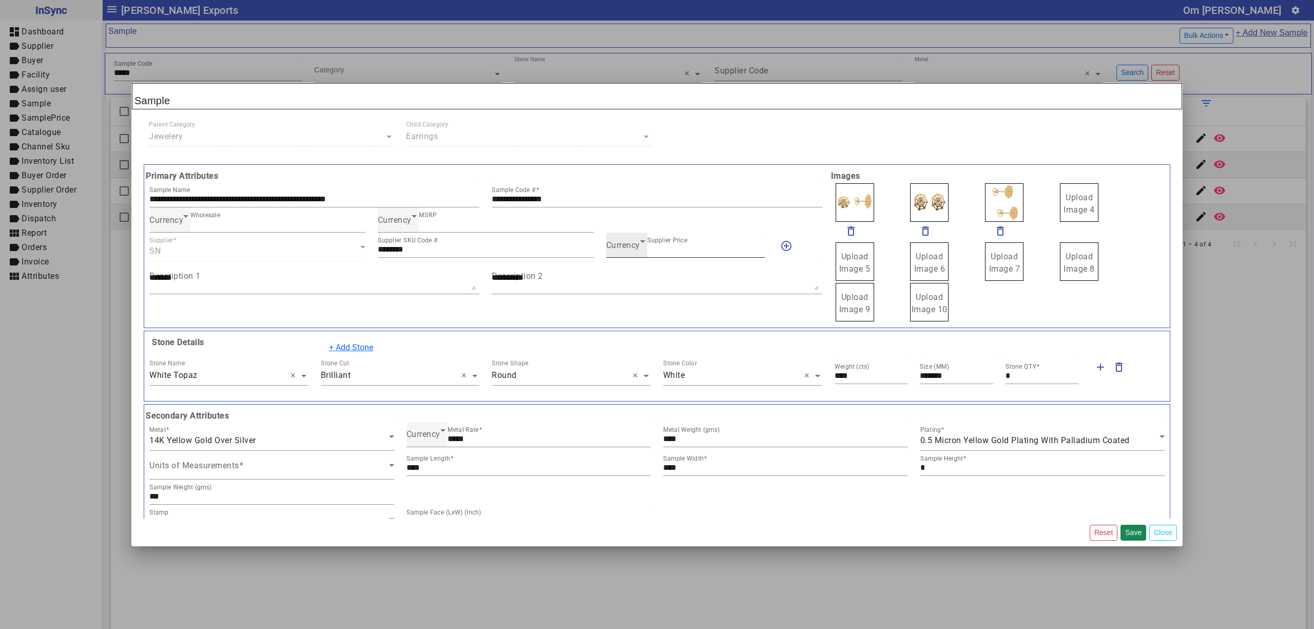
click at [614, 239] on div "Currency Supplier Price ***" at bounding box center [685, 244] width 159 height 25
click at [620, 256] on div "Currency Supplier Price ***" at bounding box center [685, 244] width 159 height 25
click at [622, 247] on span "Currency" at bounding box center [623, 245] width 34 height 10
click at [641, 276] on mat-option "INR" at bounding box center [679, 277] width 157 height 25
click at [1136, 527] on button "Save" at bounding box center [1133, 532] width 26 height 16
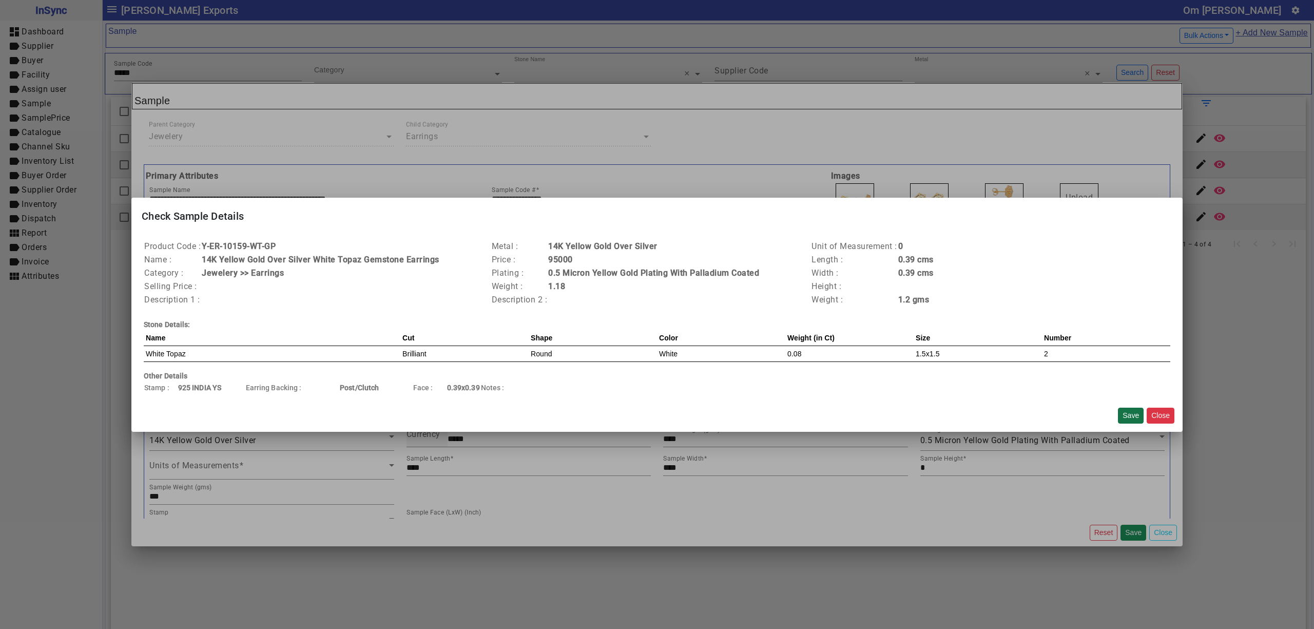
click at [1123, 415] on button "Save" at bounding box center [1131, 415] width 26 height 16
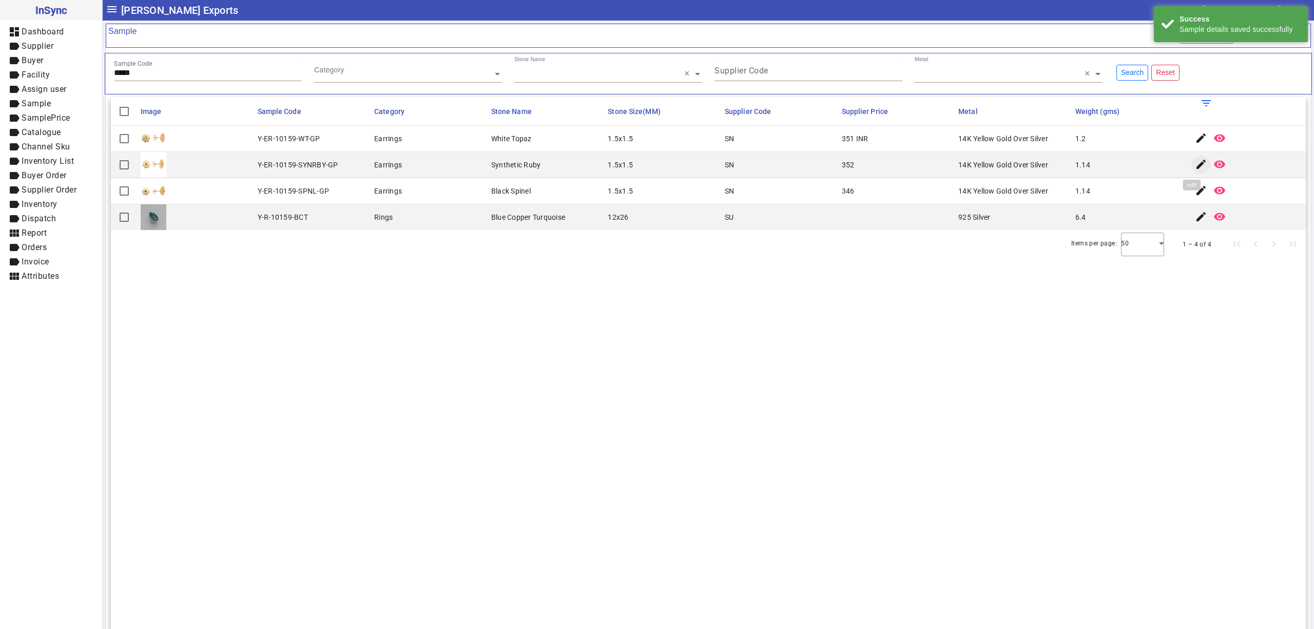
click at [1195, 168] on mat-icon "edit" at bounding box center [1201, 164] width 12 height 12
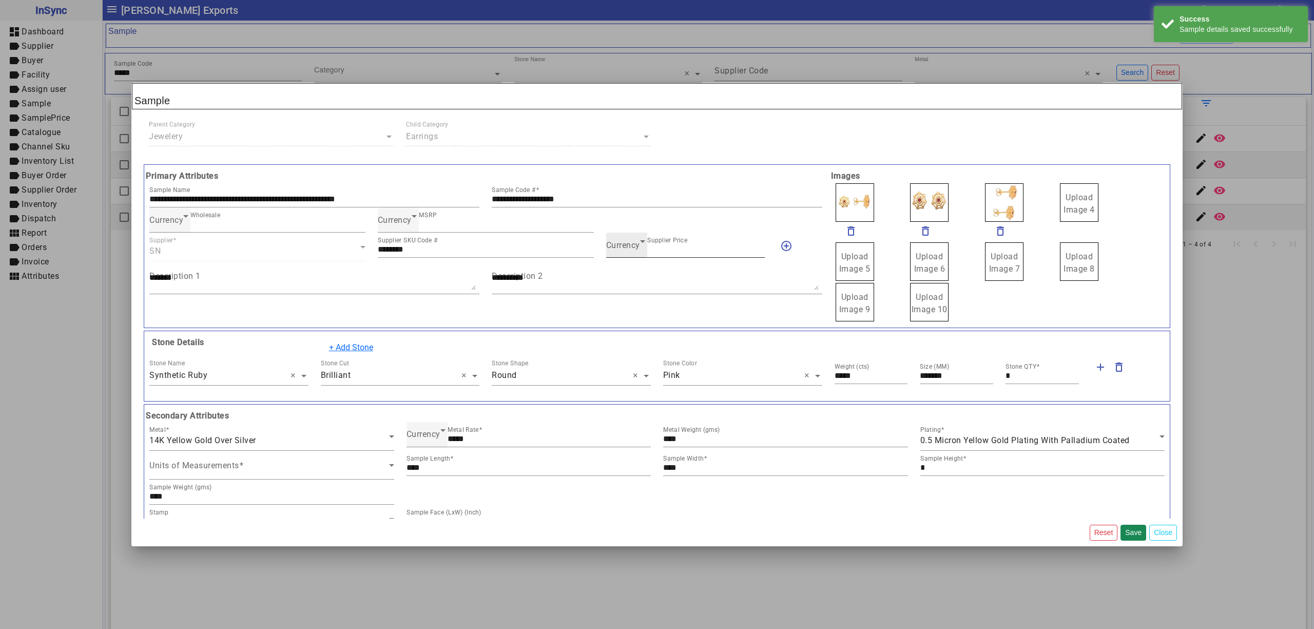
click at [623, 250] on span "Currency" at bounding box center [623, 245] width 34 height 10
click at [645, 280] on mat-option "INR" at bounding box center [679, 277] width 157 height 25
click at [1126, 530] on button "Save" at bounding box center [1133, 532] width 26 height 16
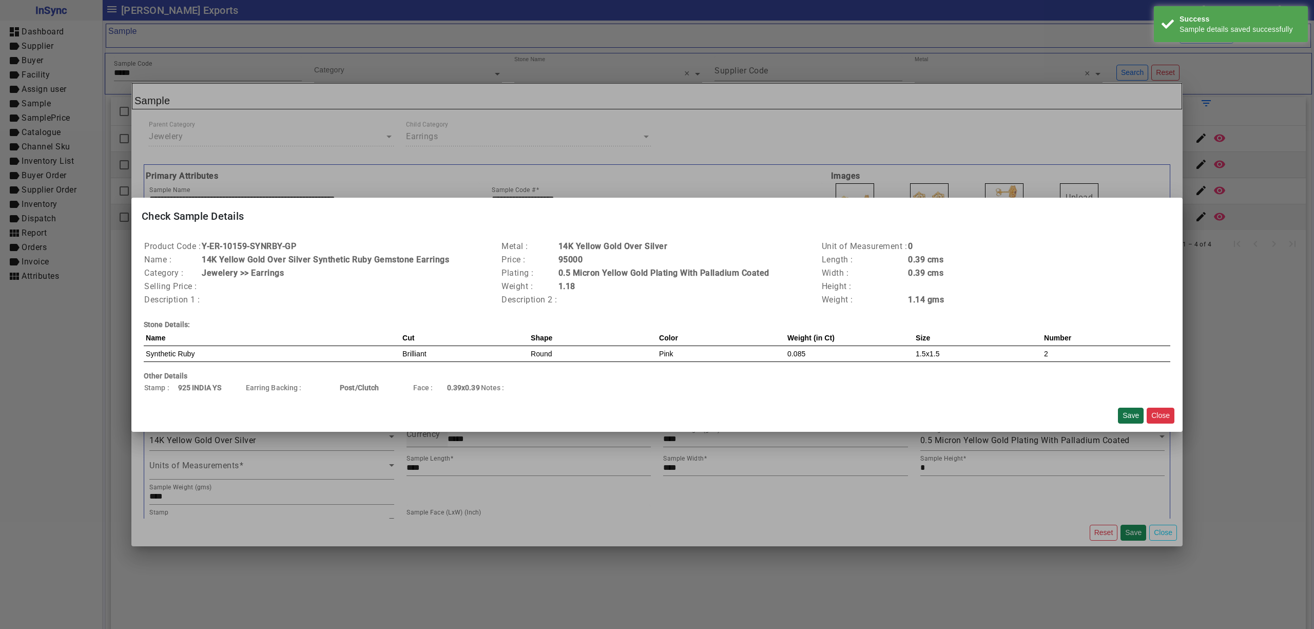
click at [1132, 413] on button "Save" at bounding box center [1131, 415] width 26 height 16
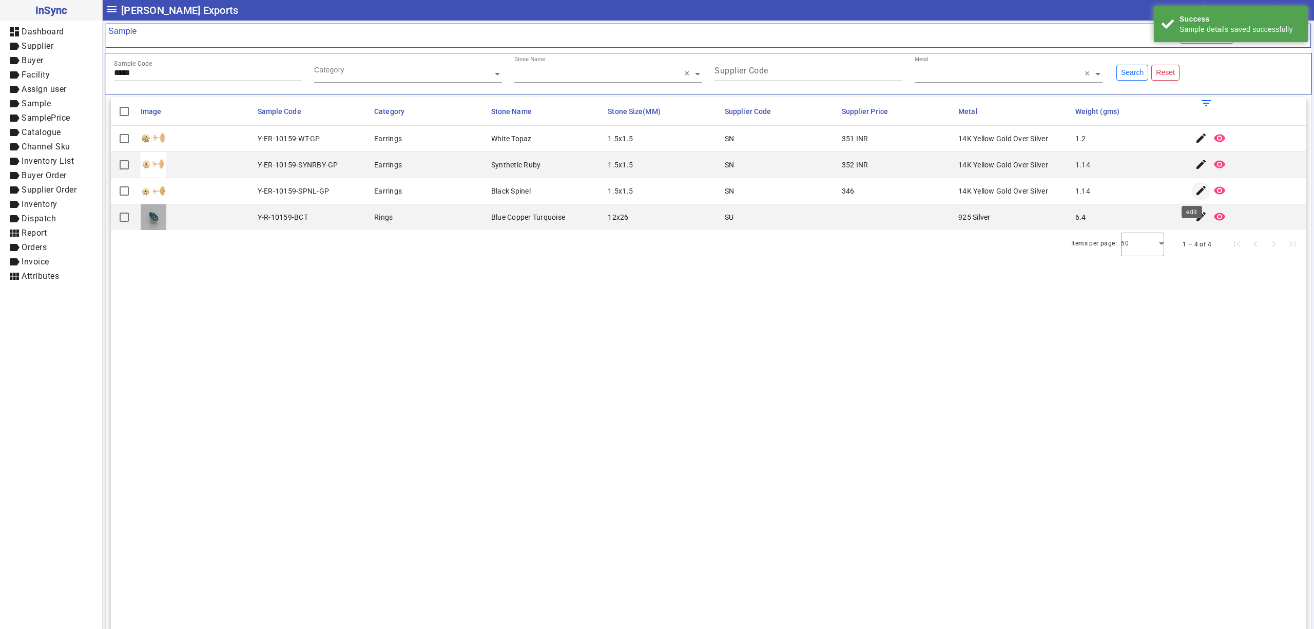
click at [1195, 195] on mat-icon "edit" at bounding box center [1201, 190] width 12 height 12
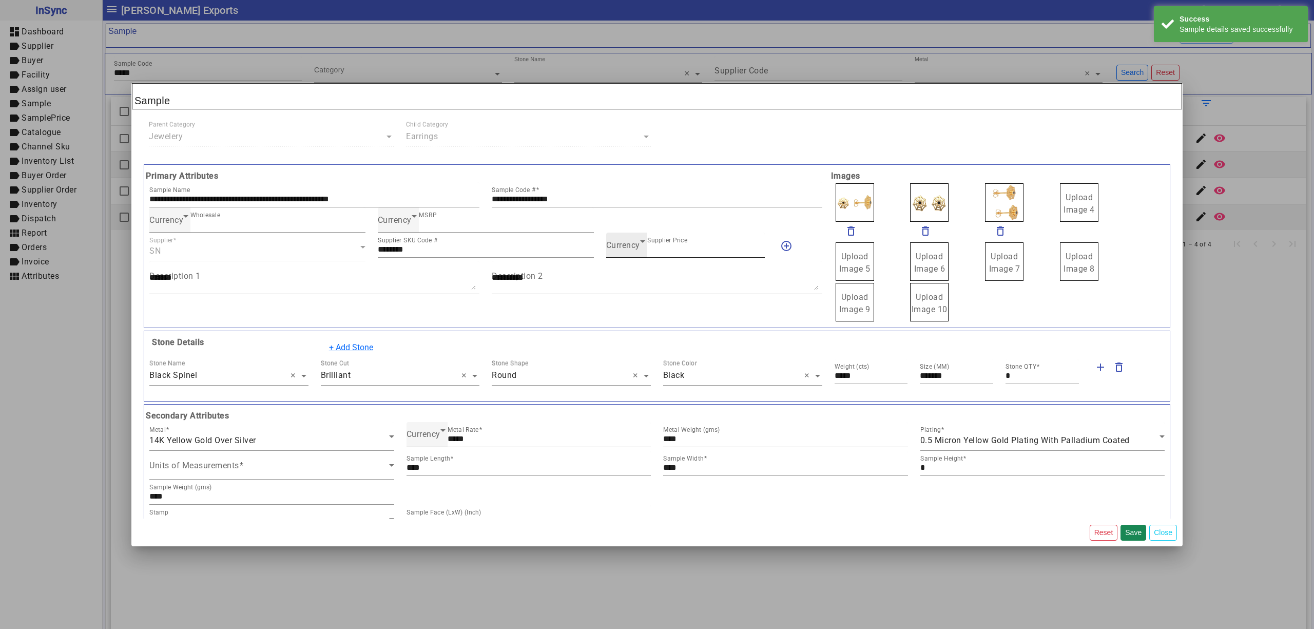
click at [621, 257] on div "Currency Supplier Price ***" at bounding box center [685, 244] width 159 height 25
click at [629, 247] on span "Currency" at bounding box center [623, 245] width 34 height 10
click at [631, 270] on mat-option "INR" at bounding box center [679, 277] width 157 height 25
click at [1135, 528] on button "Save" at bounding box center [1133, 532] width 26 height 16
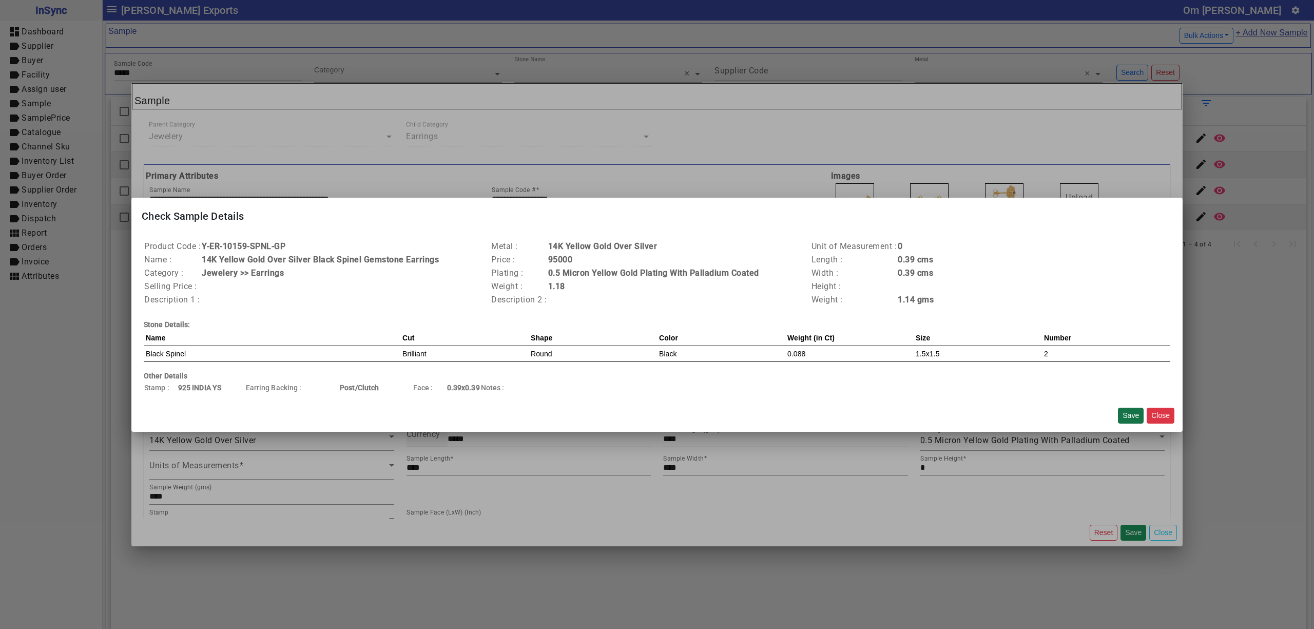
click at [1128, 411] on button "Save" at bounding box center [1131, 415] width 26 height 16
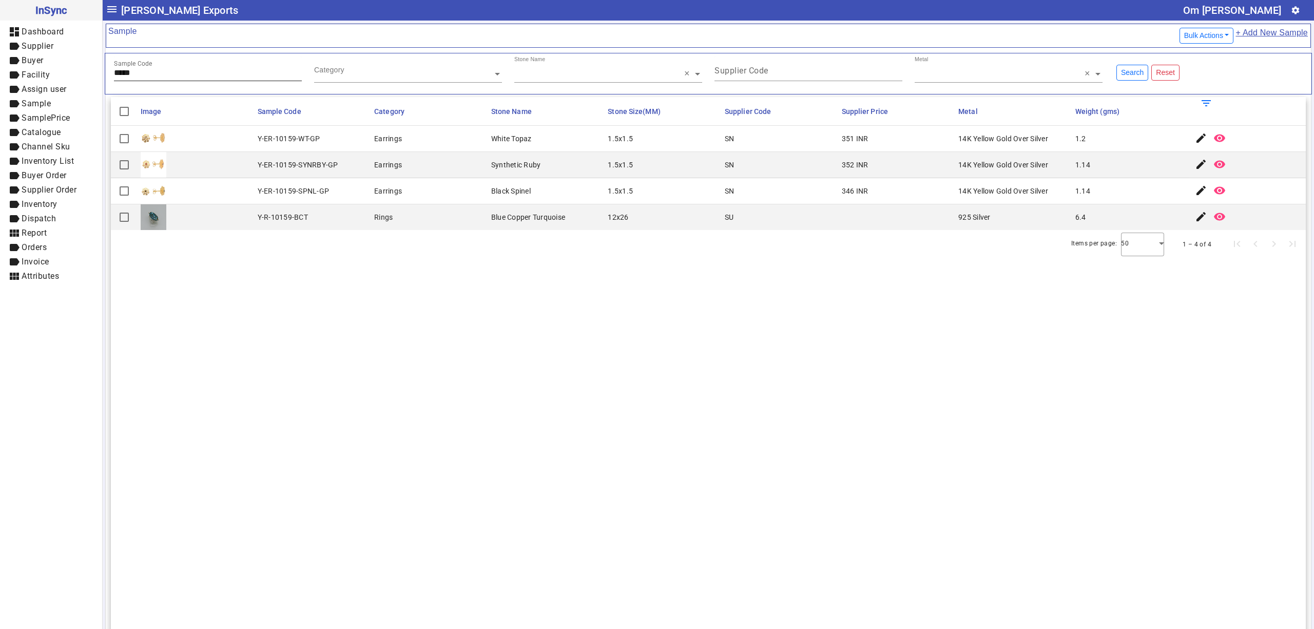
drag, startPoint x: 161, startPoint y: 81, endPoint x: 162, endPoint y: 71, distance: 10.3
click at [161, 81] on div "Sample Code *****" at bounding box center [208, 68] width 188 height 25
click at [162, 71] on input "*****" at bounding box center [208, 72] width 188 height 9
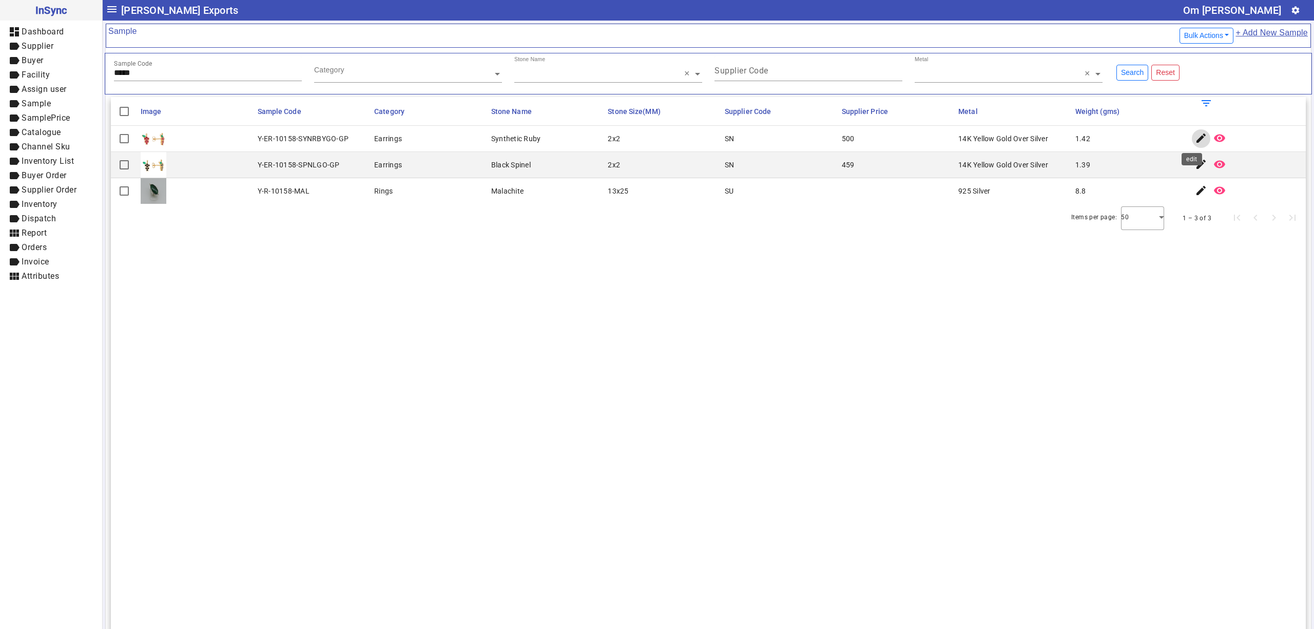
click at [1195, 137] on mat-icon "edit" at bounding box center [1201, 138] width 12 height 12
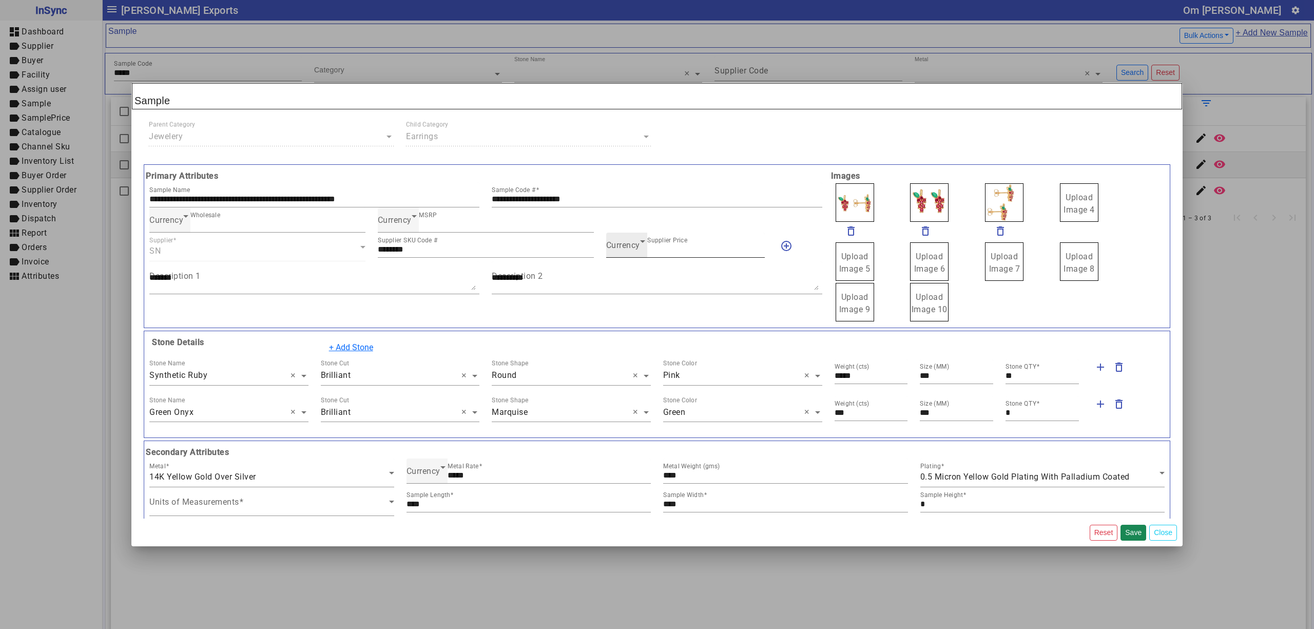
click at [619, 246] on span "Currency" at bounding box center [623, 245] width 34 height 10
click at [625, 268] on mat-option "INR" at bounding box center [679, 277] width 157 height 25
click at [1132, 524] on button "Save" at bounding box center [1133, 532] width 26 height 16
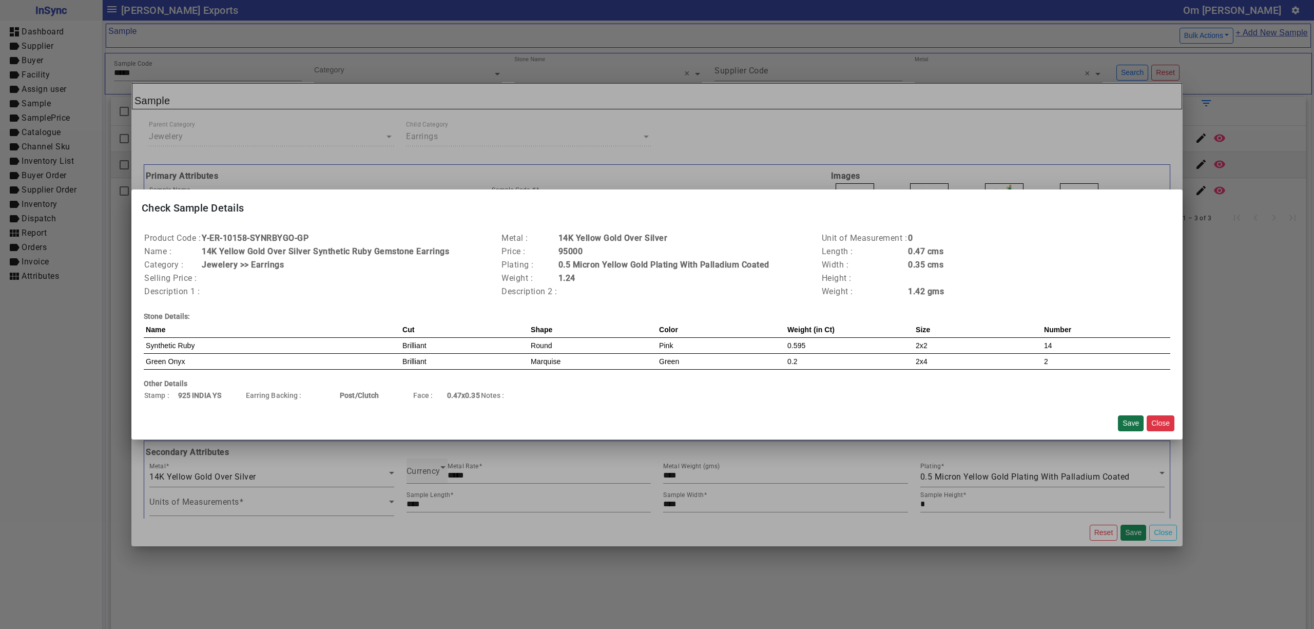
click at [1132, 420] on button "Save" at bounding box center [1131, 423] width 26 height 16
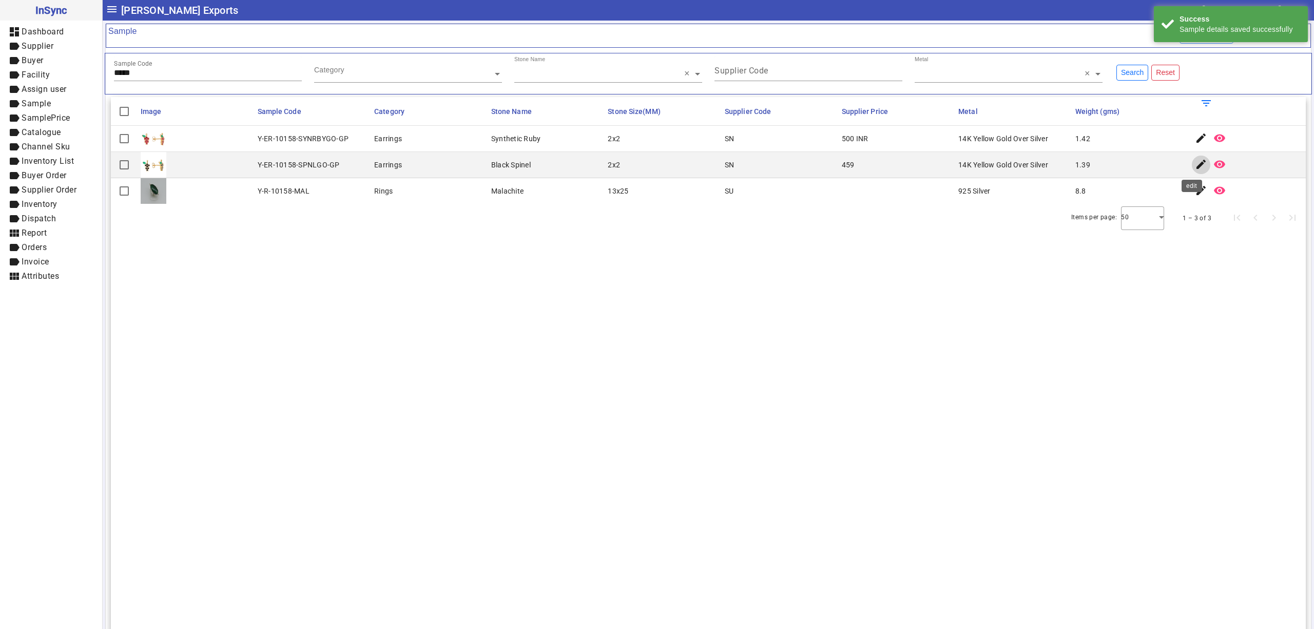
click at [1195, 163] on mat-icon "edit" at bounding box center [1201, 164] width 12 height 12
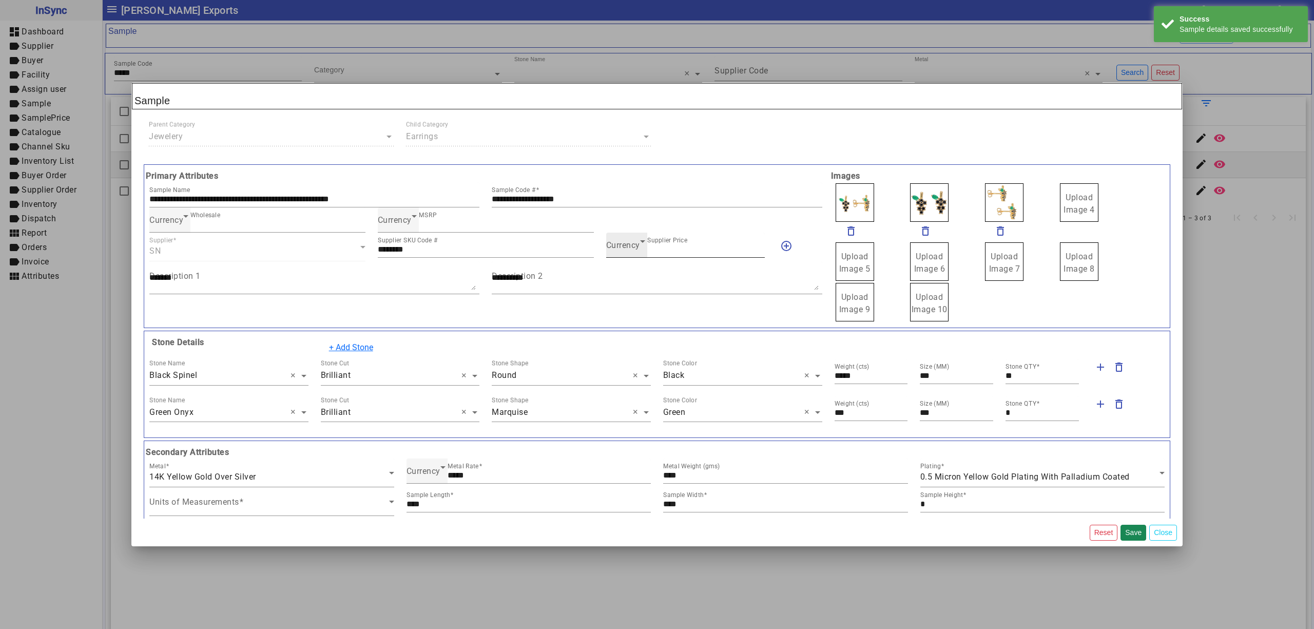
click at [624, 248] on span "Currency" at bounding box center [623, 245] width 34 height 10
click at [634, 276] on mat-option "INR" at bounding box center [679, 277] width 157 height 25
click at [1134, 527] on button "Save" at bounding box center [1133, 532] width 26 height 16
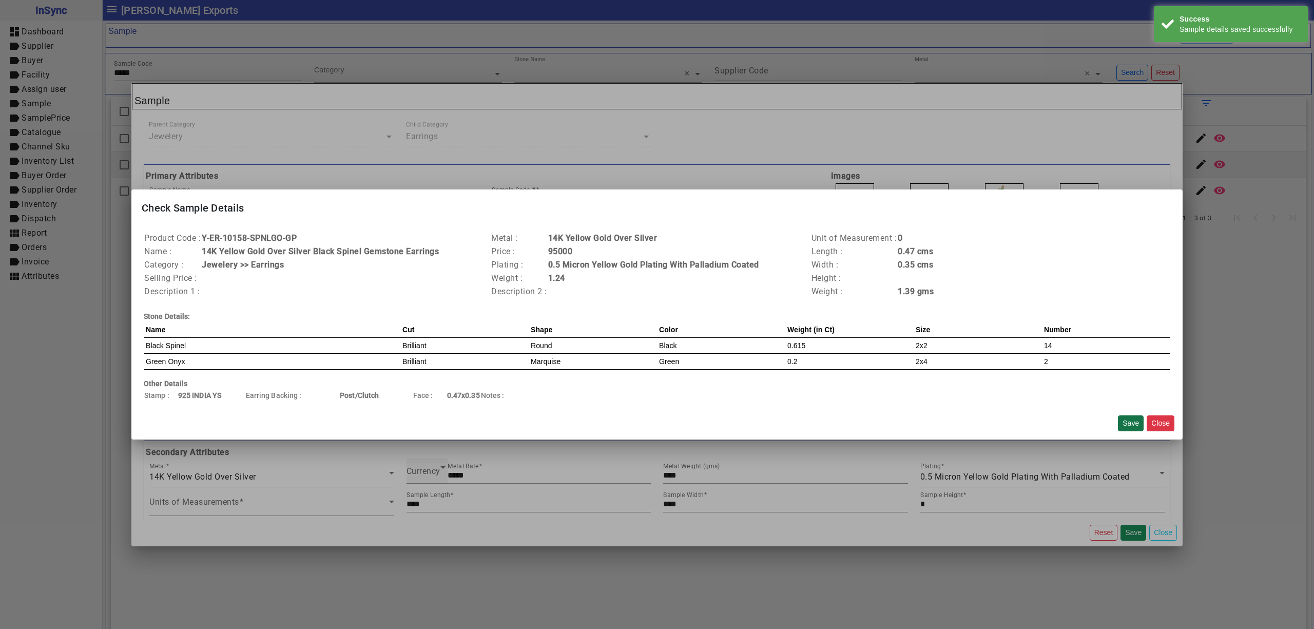
click at [1130, 427] on button "Save" at bounding box center [1131, 423] width 26 height 16
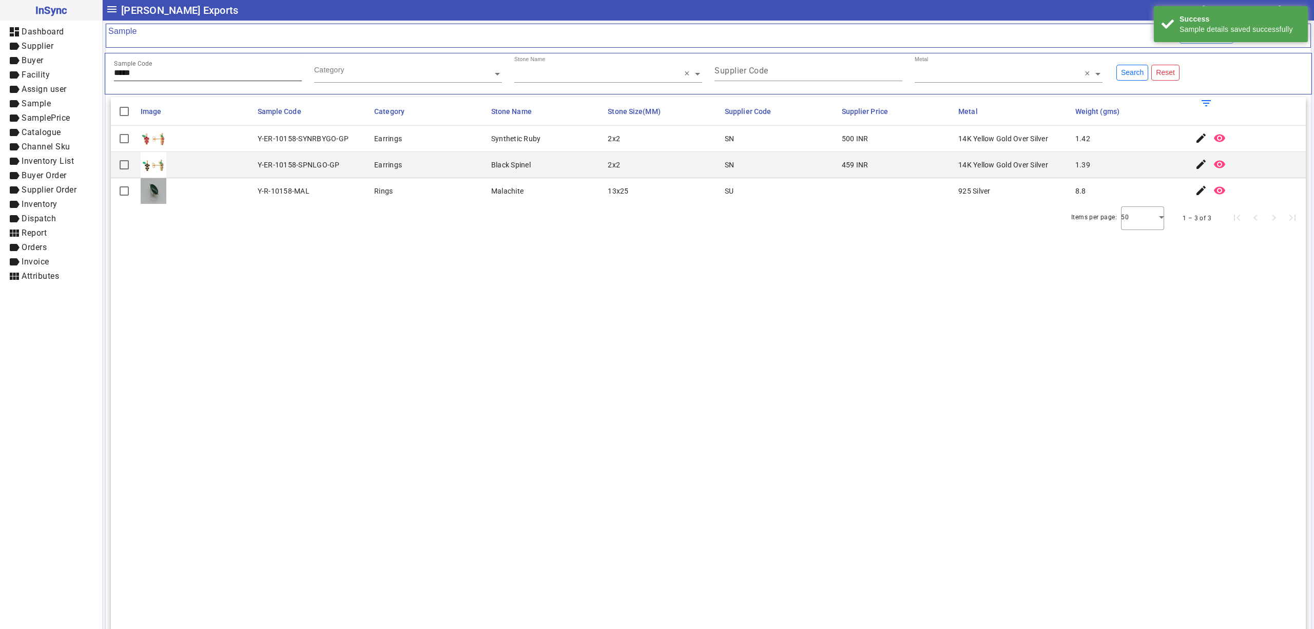
click at [177, 72] on input "*****" at bounding box center [208, 72] width 188 height 9
click at [1195, 142] on mat-icon "edit" at bounding box center [1201, 138] width 12 height 12
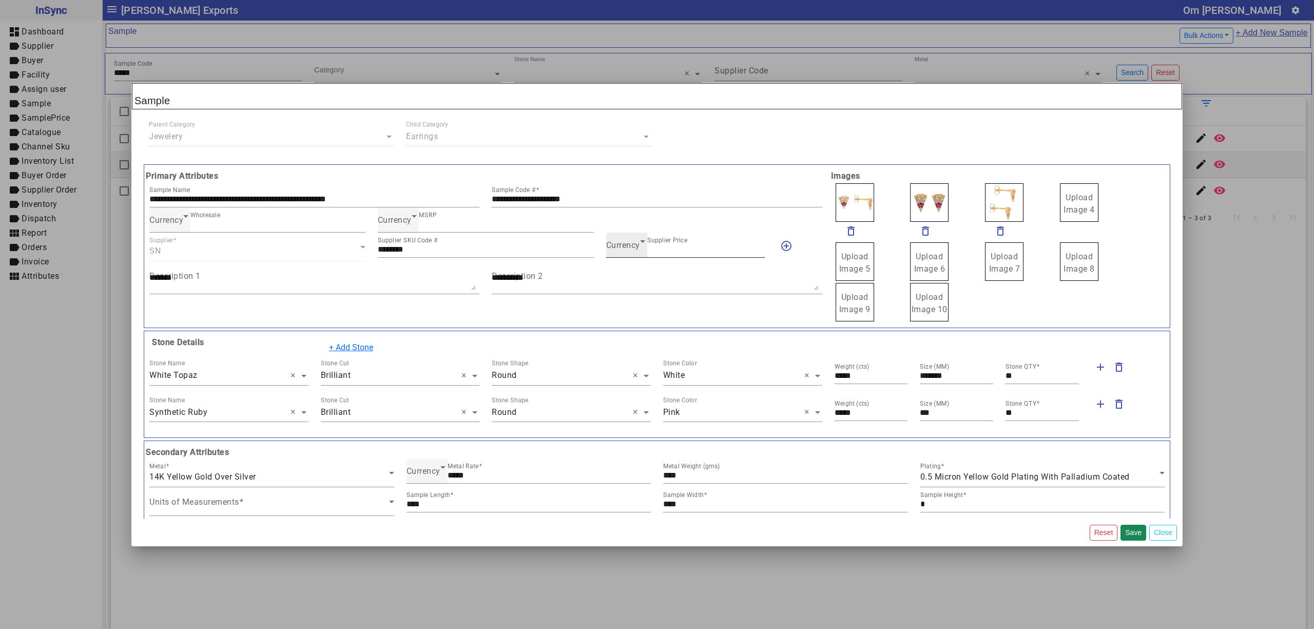
click at [617, 250] on span "Currency" at bounding box center [623, 245] width 34 height 10
click at [643, 275] on mat-option "INR" at bounding box center [679, 277] width 157 height 25
click at [1132, 534] on button "Save" at bounding box center [1133, 532] width 26 height 16
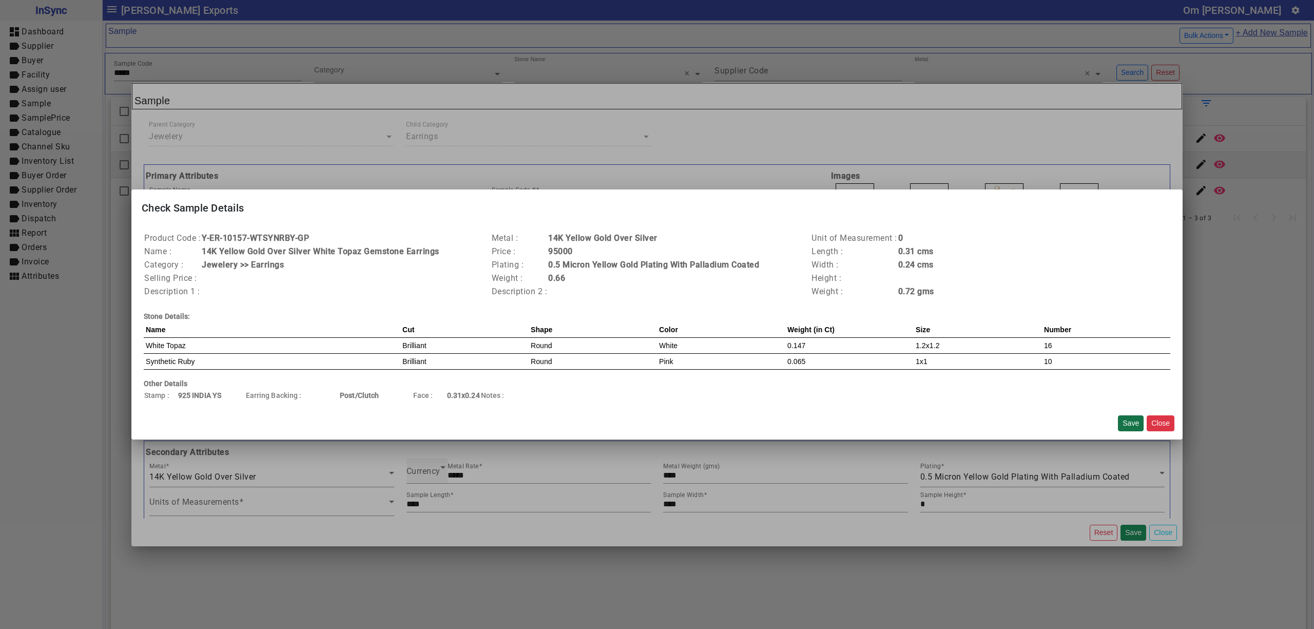
click at [1127, 422] on button "Save" at bounding box center [1131, 423] width 26 height 16
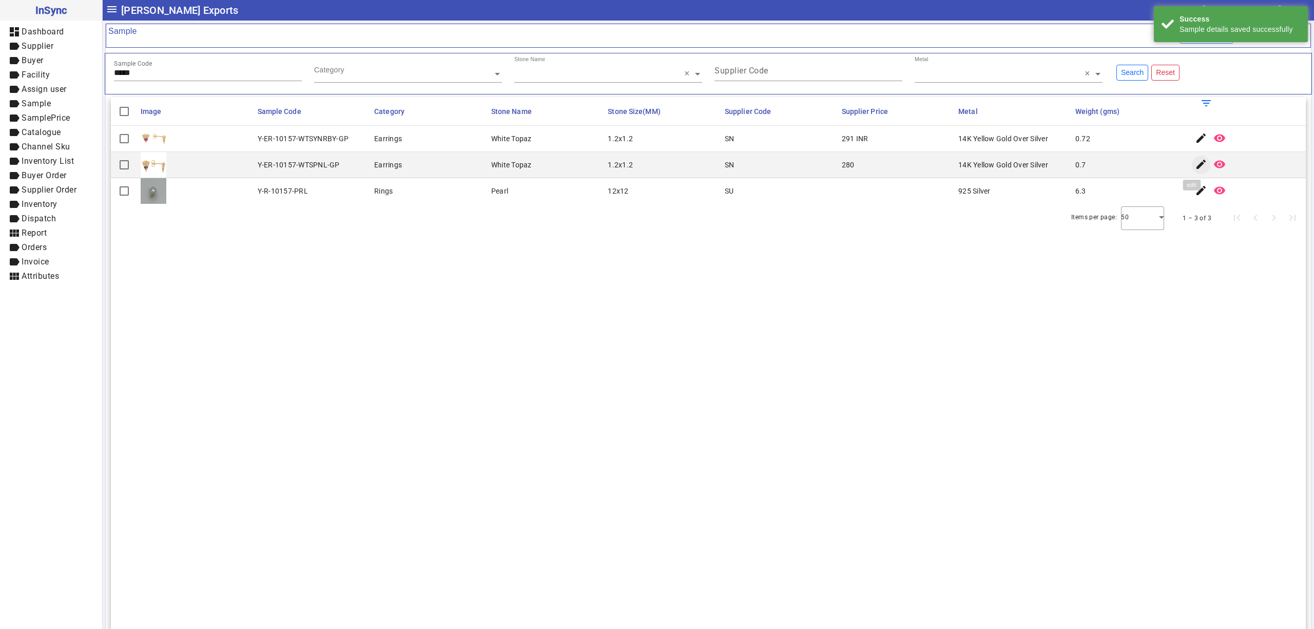
click at [1195, 159] on mat-icon "edit" at bounding box center [1201, 164] width 12 height 12
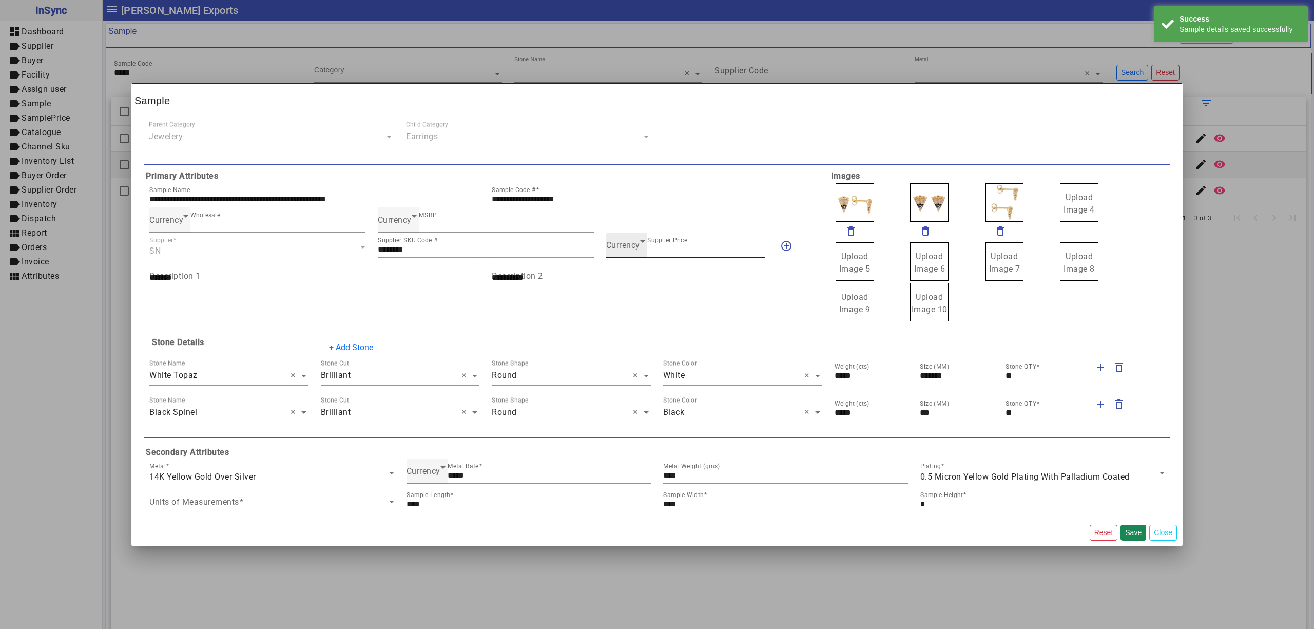
click at [614, 238] on div "Currency Supplier Price ***" at bounding box center [685, 244] width 159 height 25
click at [614, 245] on span "Currency" at bounding box center [623, 245] width 34 height 10
click at [633, 273] on mat-option "INR" at bounding box center [679, 277] width 157 height 25
click at [1124, 530] on button "Save" at bounding box center [1133, 532] width 26 height 16
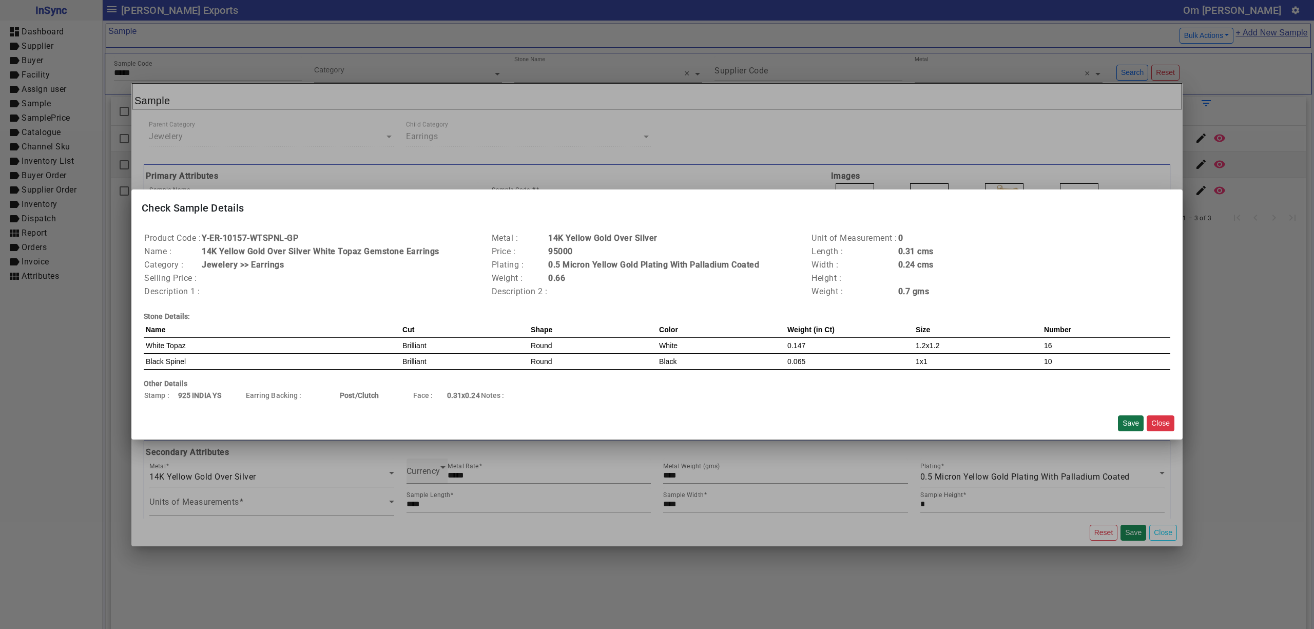
click at [1139, 423] on button "Save" at bounding box center [1131, 423] width 26 height 16
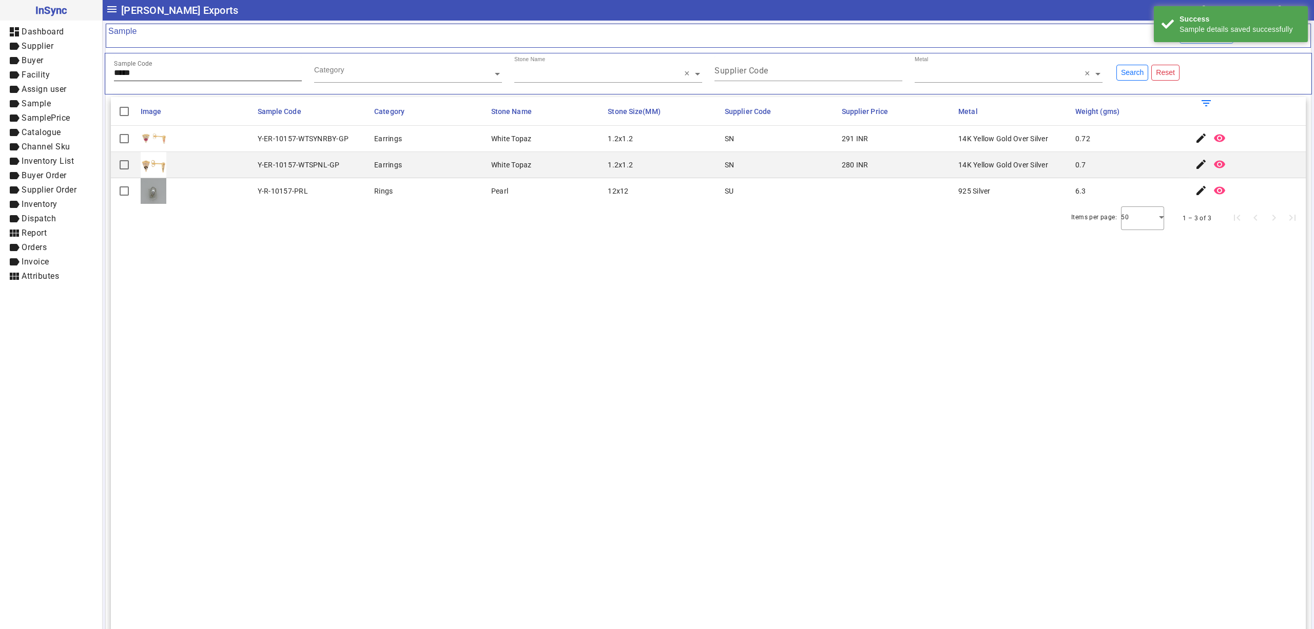
click at [226, 77] on input "*****" at bounding box center [208, 72] width 188 height 9
click at [1195, 137] on mat-icon "edit" at bounding box center [1201, 138] width 12 height 12
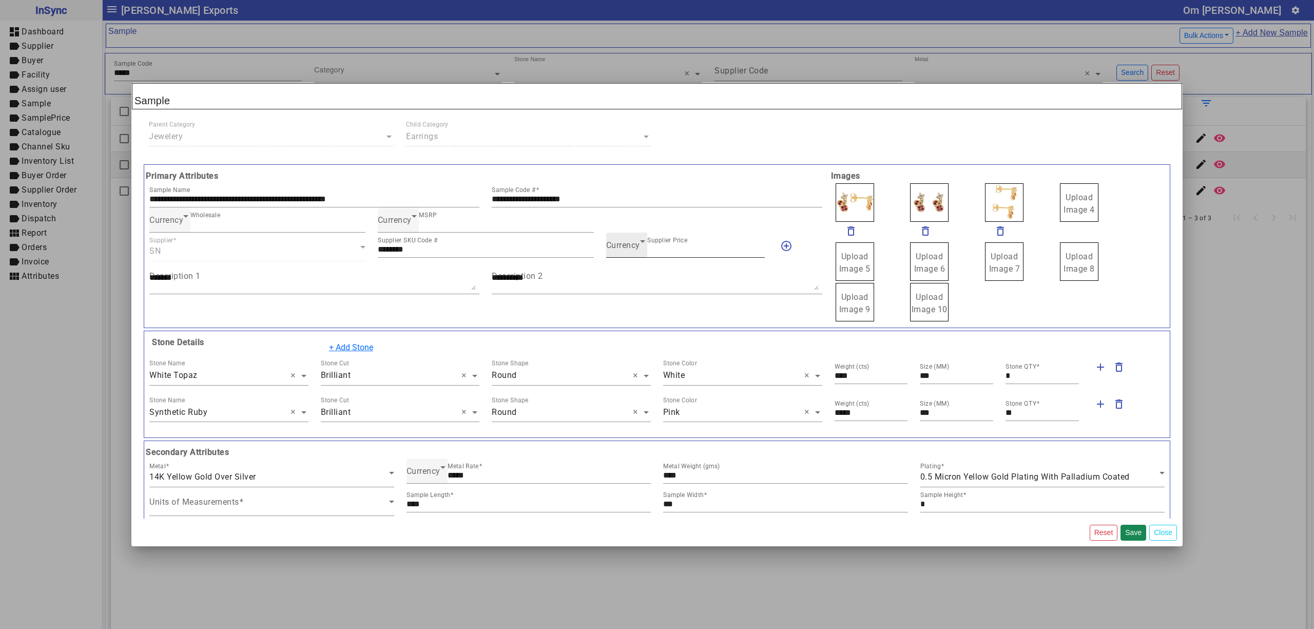
click at [623, 250] on span "Currency" at bounding box center [623, 245] width 34 height 10
click at [624, 274] on mat-option "INR" at bounding box center [679, 277] width 157 height 25
click at [1134, 528] on button "Save" at bounding box center [1133, 532] width 26 height 16
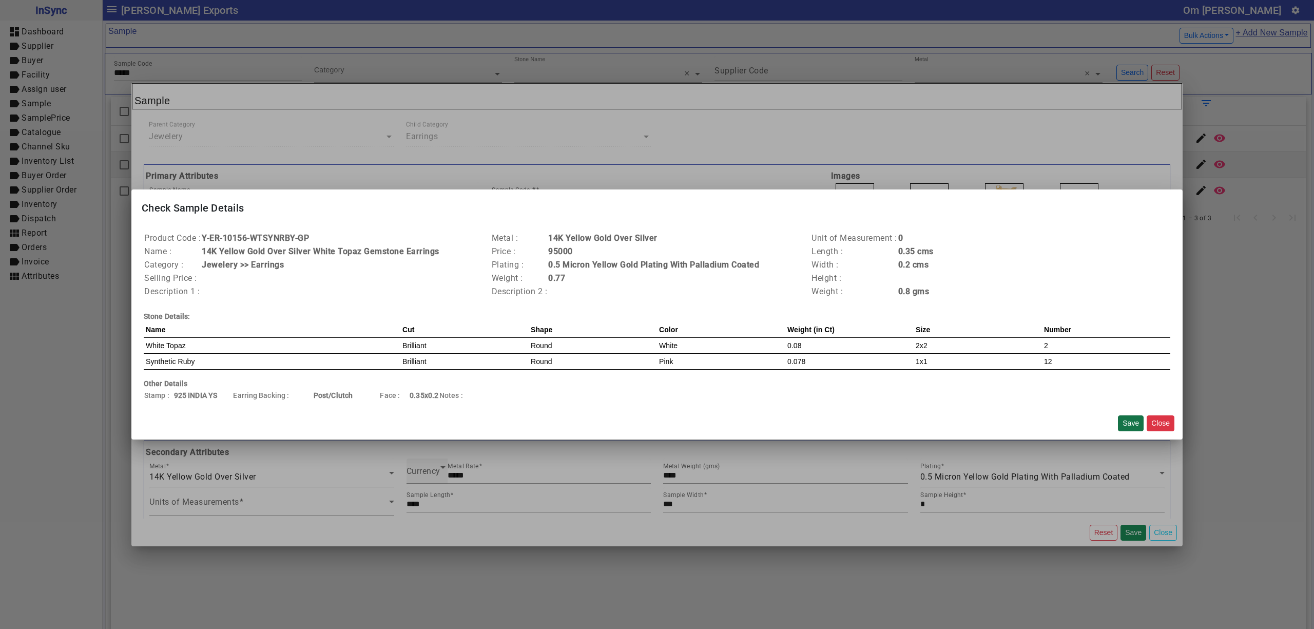
click at [1131, 417] on button "Save" at bounding box center [1131, 423] width 26 height 16
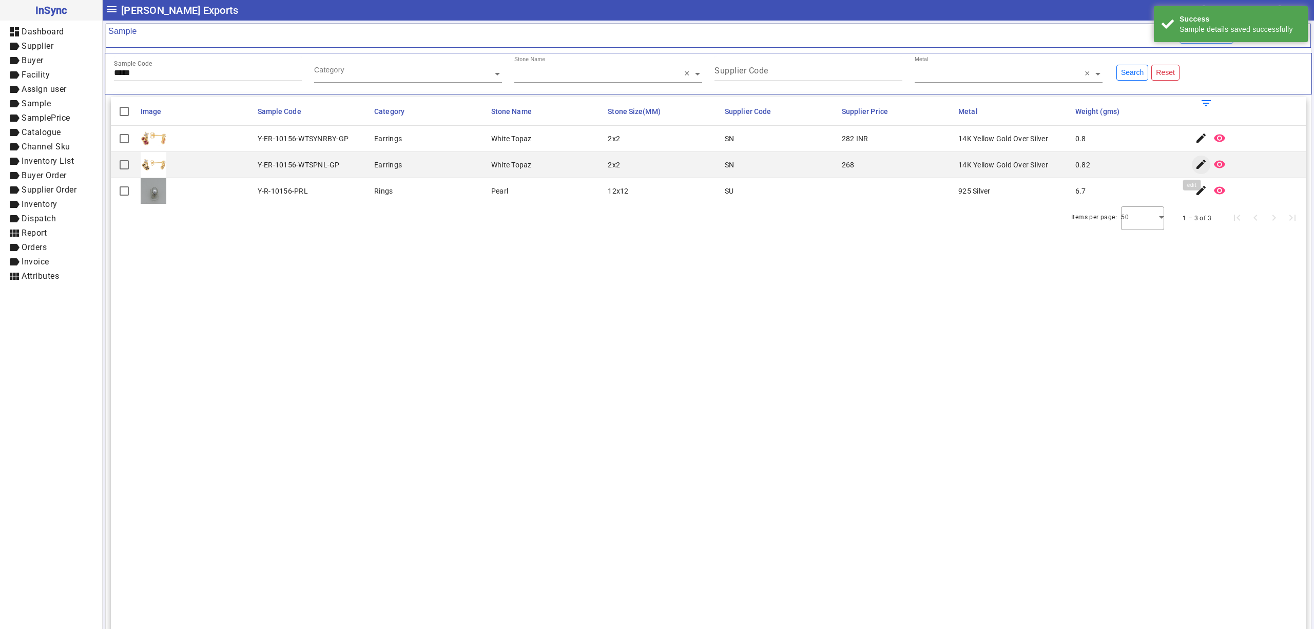
click at [1195, 163] on mat-icon "edit" at bounding box center [1201, 164] width 12 height 12
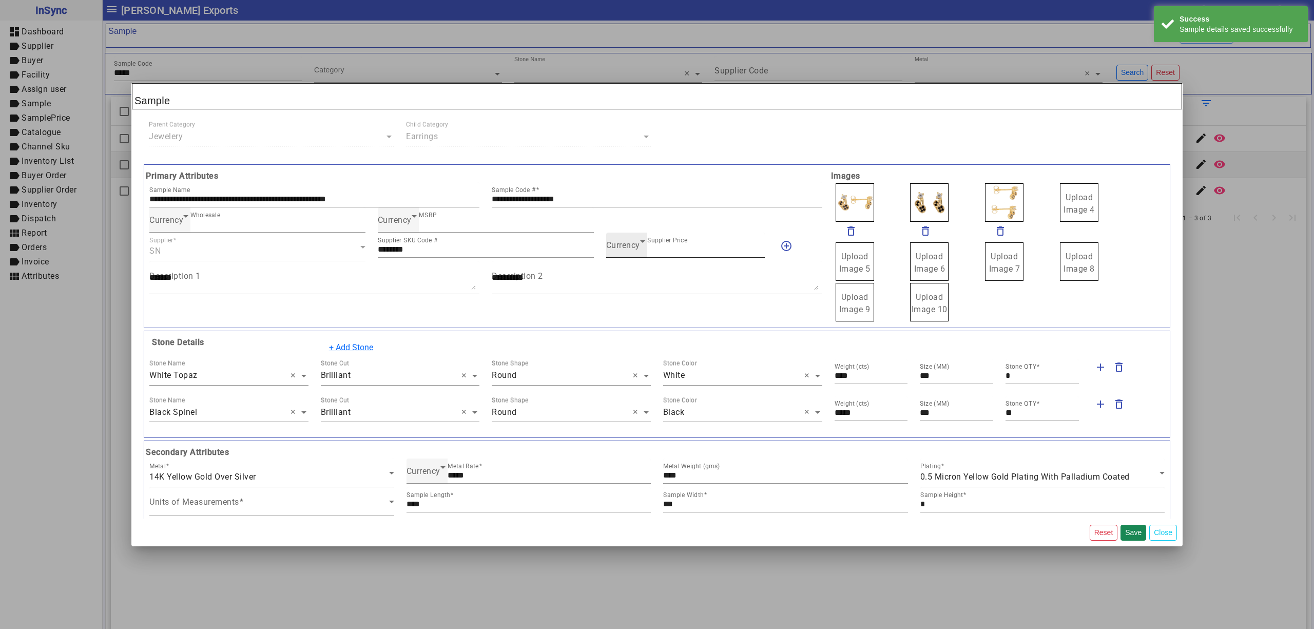
click at [631, 243] on span "Currency" at bounding box center [623, 245] width 34 height 10
click at [635, 277] on mat-option "INR" at bounding box center [679, 277] width 157 height 25
click at [1134, 531] on button "Save" at bounding box center [1133, 532] width 26 height 16
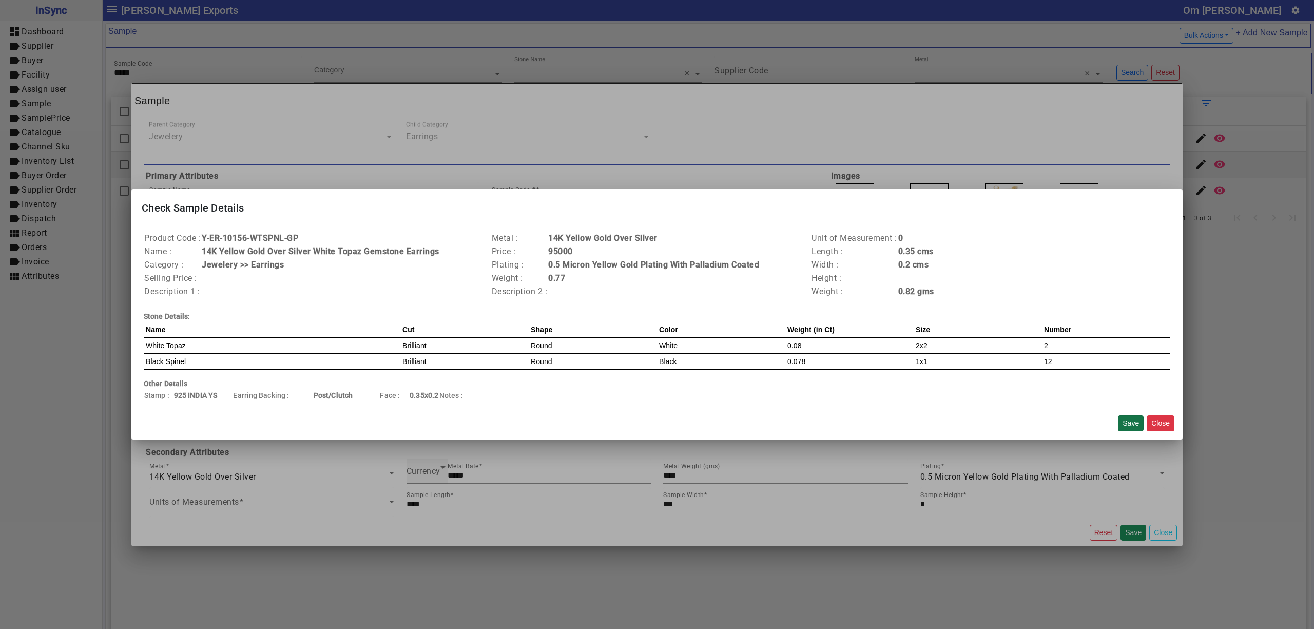
click at [1134, 423] on button "Save" at bounding box center [1131, 423] width 26 height 16
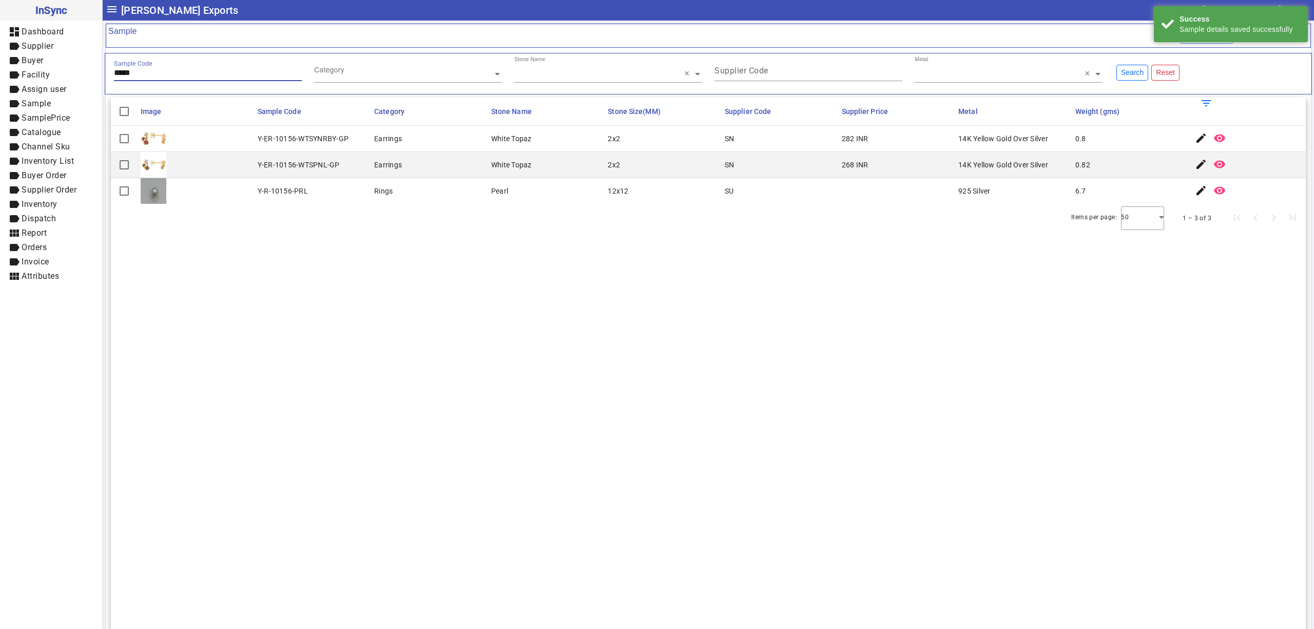
click at [176, 76] on input "*****" at bounding box center [208, 72] width 188 height 9
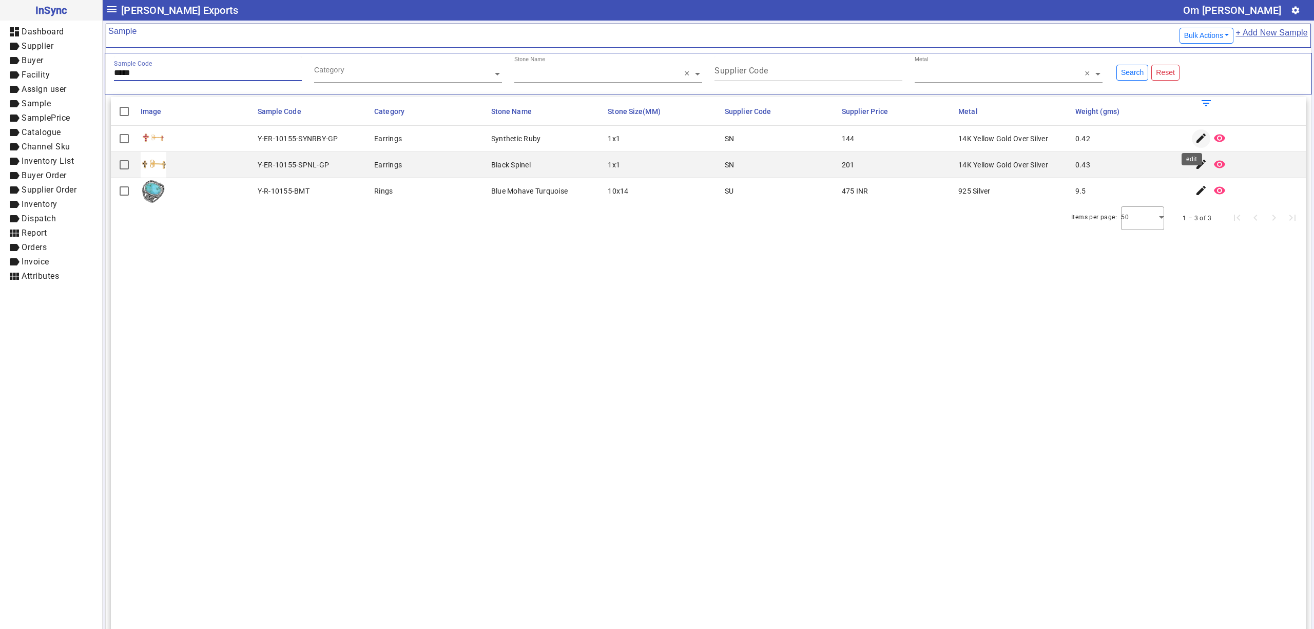
click at [1194, 129] on span "button" at bounding box center [1201, 138] width 25 height 25
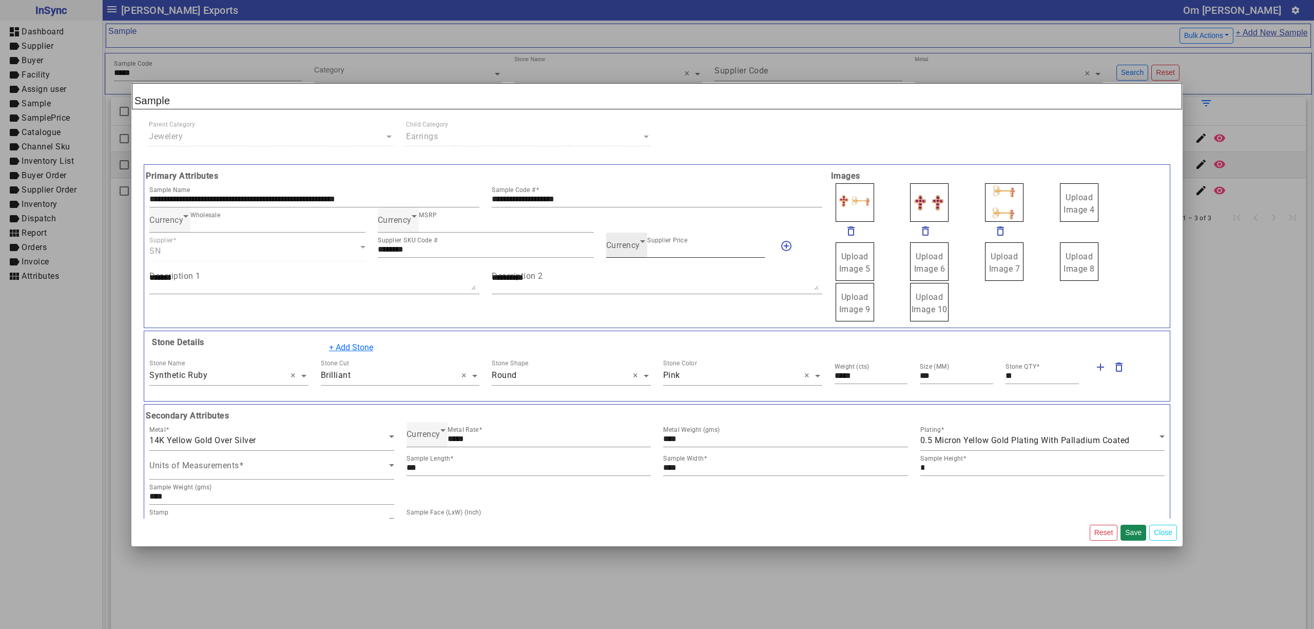
click at [623, 241] on div "Currency" at bounding box center [623, 245] width 34 height 12
click at [631, 278] on mat-option "INR" at bounding box center [679, 277] width 157 height 25
click at [1125, 532] on button "Save" at bounding box center [1133, 532] width 26 height 16
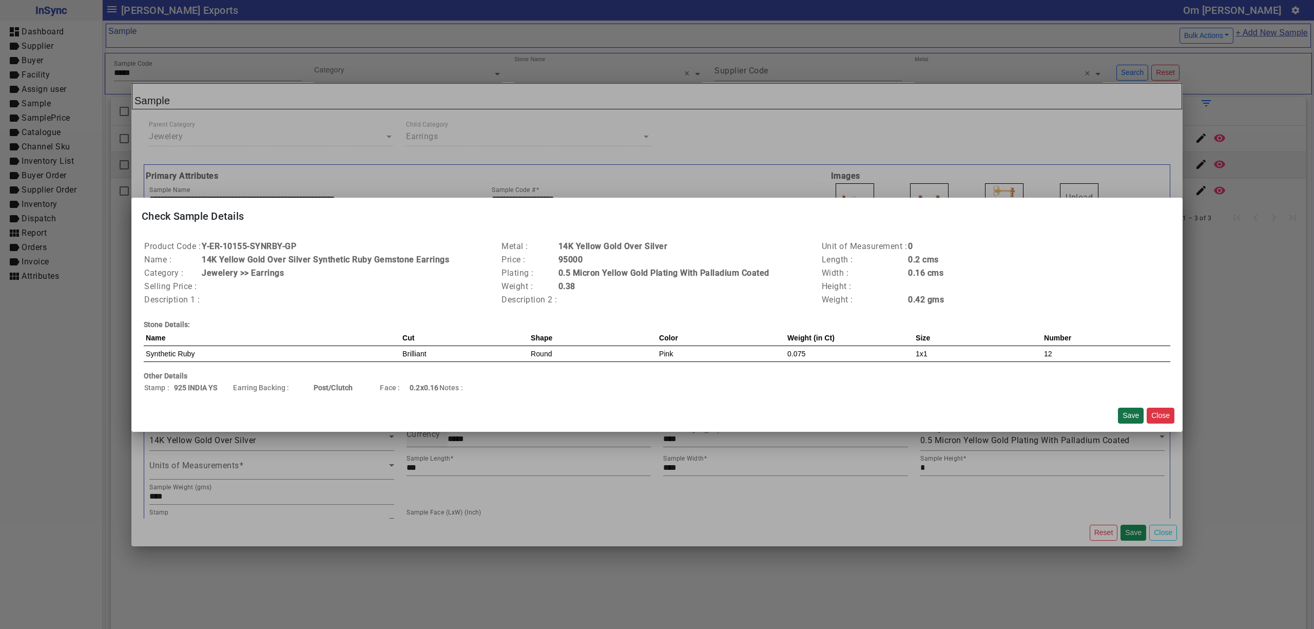
click at [1125, 415] on button "Save" at bounding box center [1131, 415] width 26 height 16
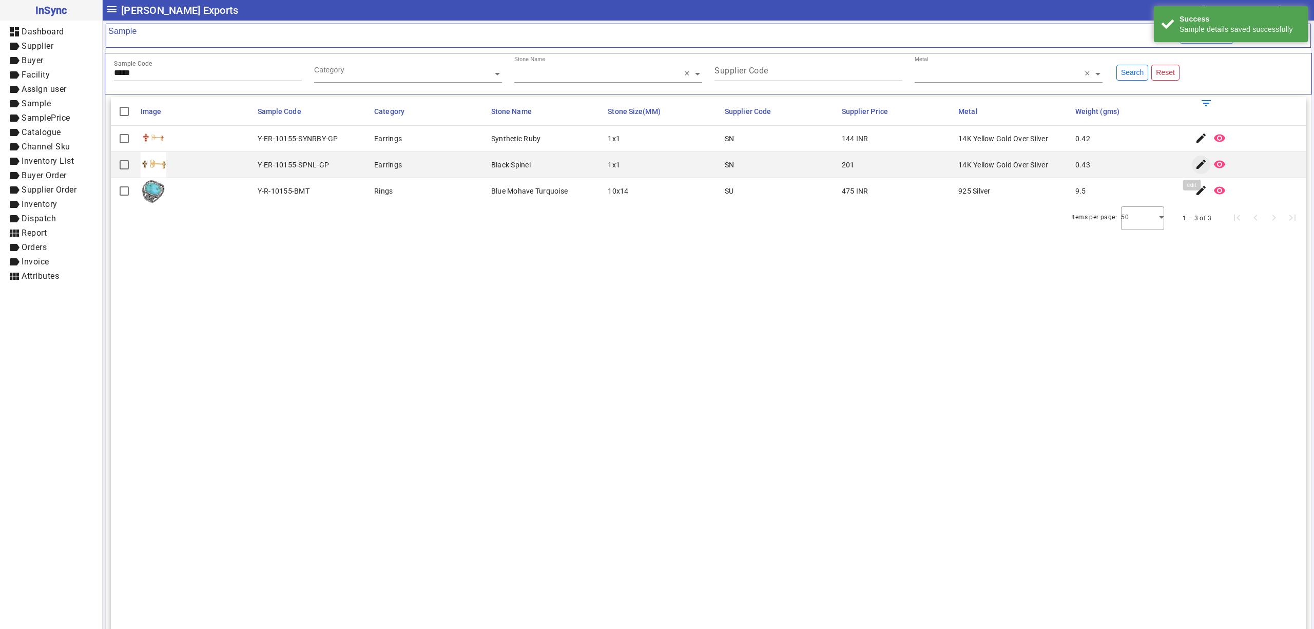
click at [1195, 165] on mat-icon "edit" at bounding box center [1201, 164] width 12 height 12
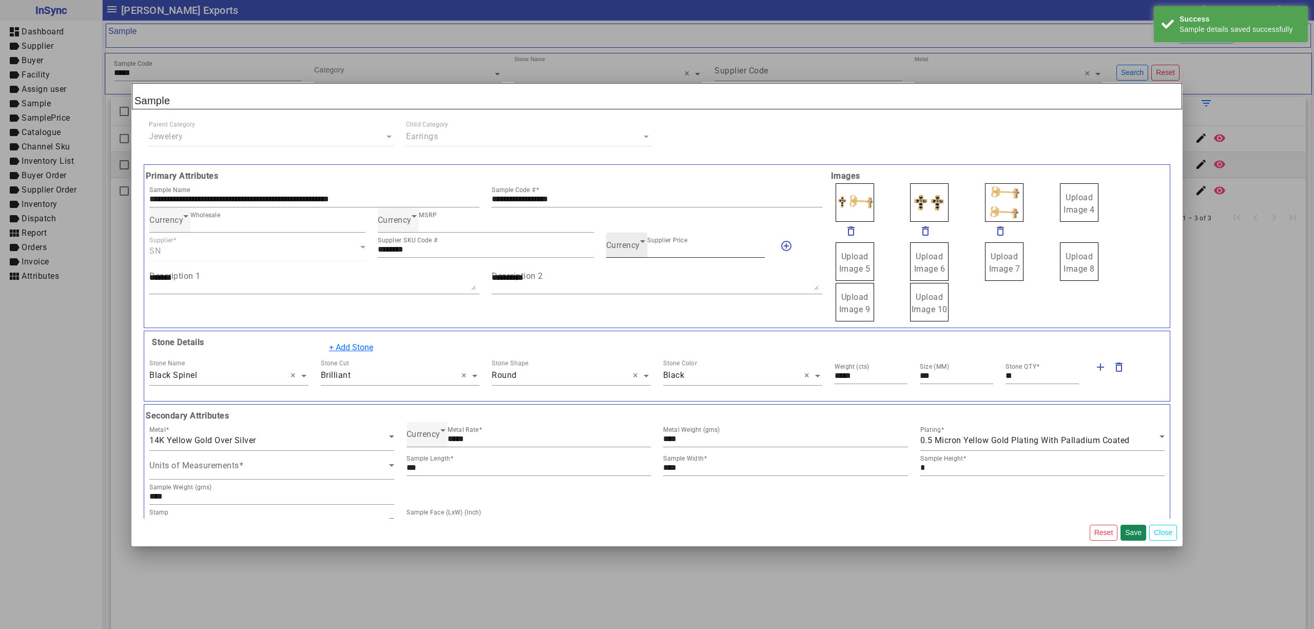
click at [622, 248] on span "Currency" at bounding box center [623, 245] width 34 height 10
click at [631, 279] on mat-option "INR" at bounding box center [679, 277] width 157 height 25
click at [1134, 530] on button "Save" at bounding box center [1133, 532] width 26 height 16
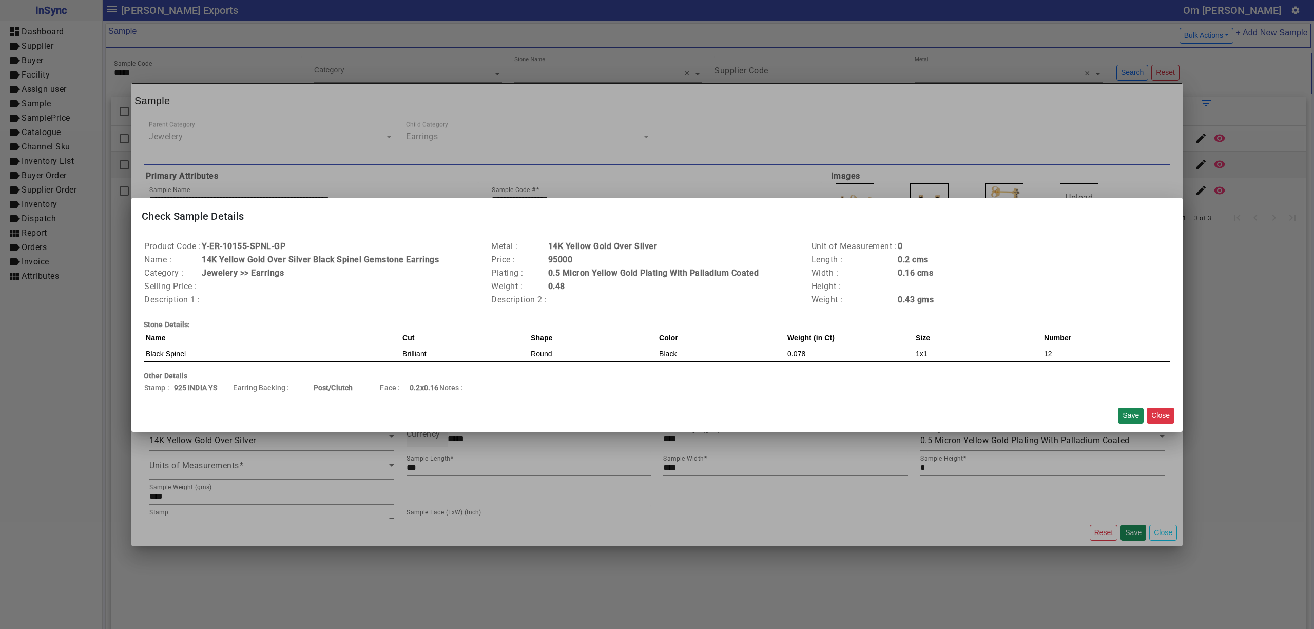
click at [1128, 404] on div "Save Close" at bounding box center [1146, 415] width 65 height 24
click at [1128, 415] on button "Save" at bounding box center [1131, 415] width 26 height 16
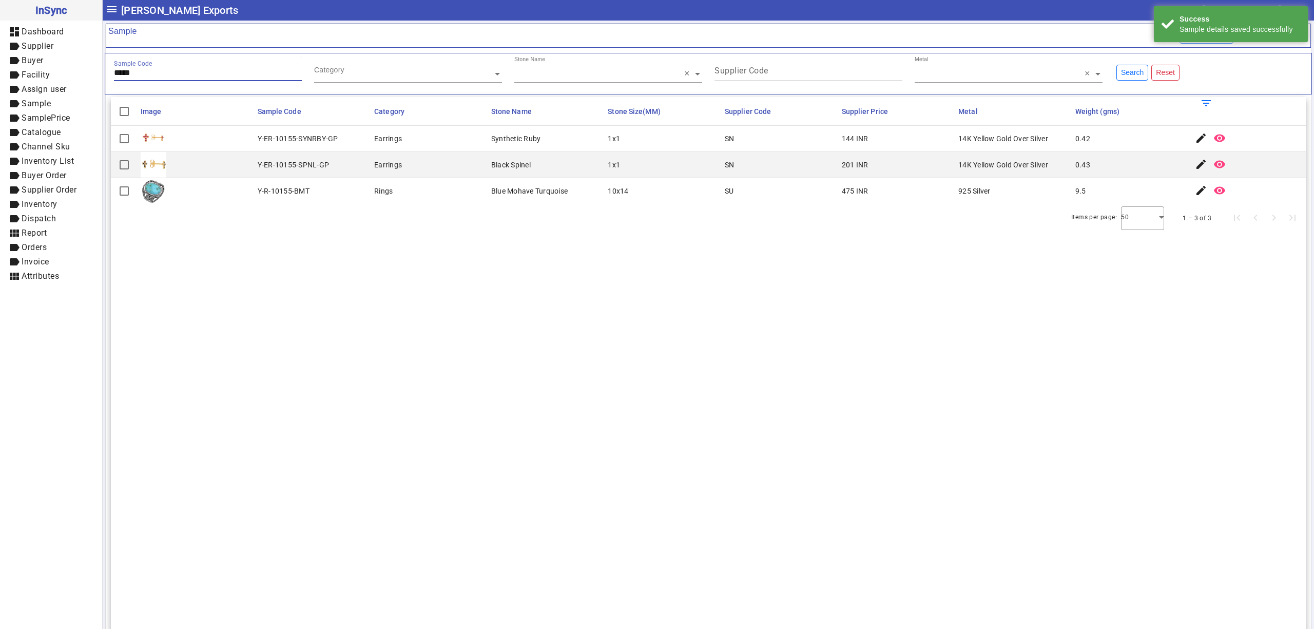
click at [165, 71] on input "*****" at bounding box center [208, 72] width 188 height 9
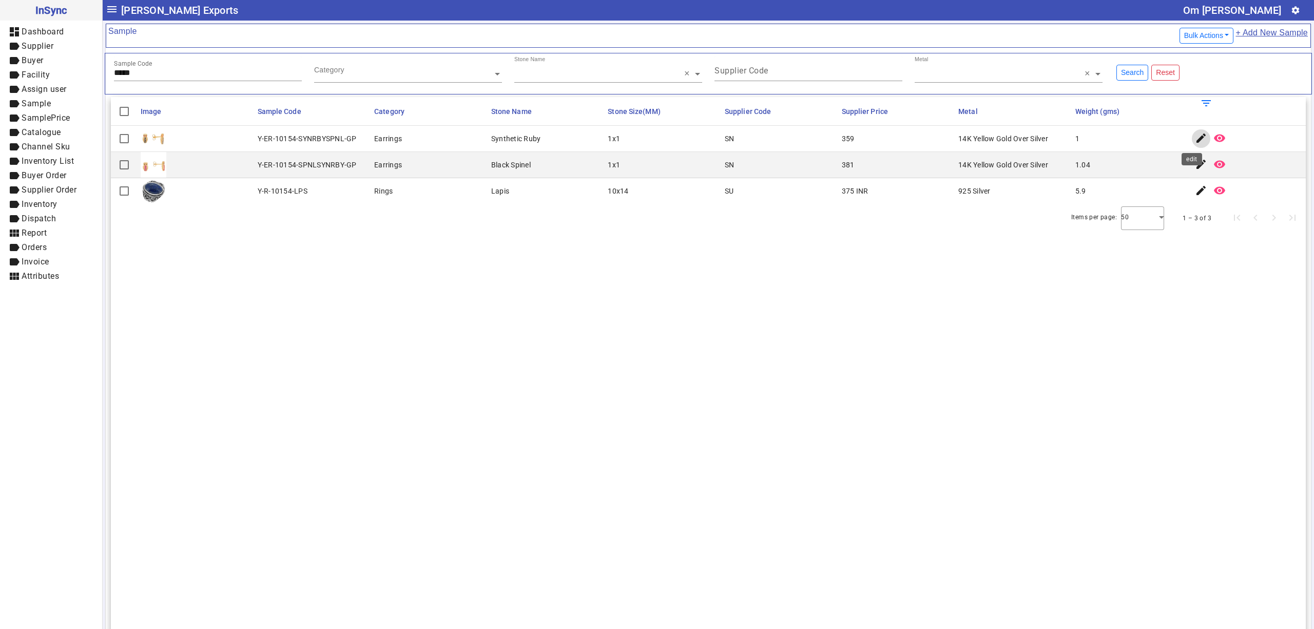
click at [1195, 136] on mat-icon "edit" at bounding box center [1201, 138] width 12 height 12
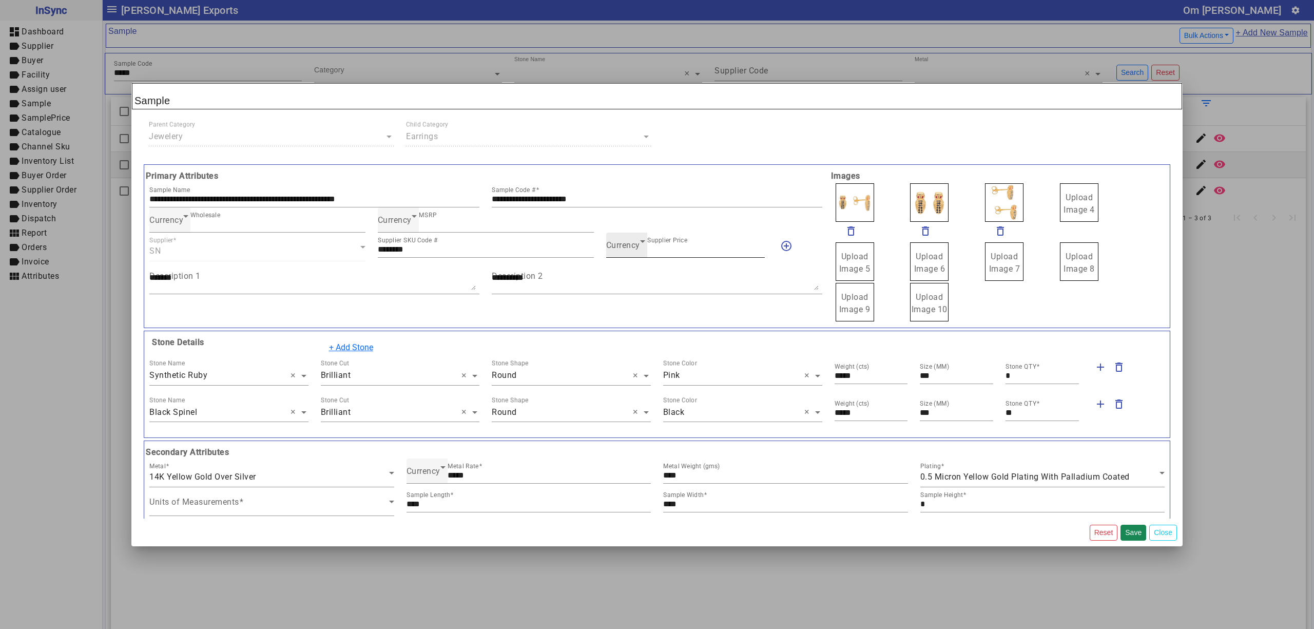
click at [630, 245] on span "Currency" at bounding box center [623, 245] width 34 height 10
click at [639, 267] on mat-option "INR" at bounding box center [679, 277] width 157 height 25
click at [1134, 531] on button "Save" at bounding box center [1133, 532] width 26 height 16
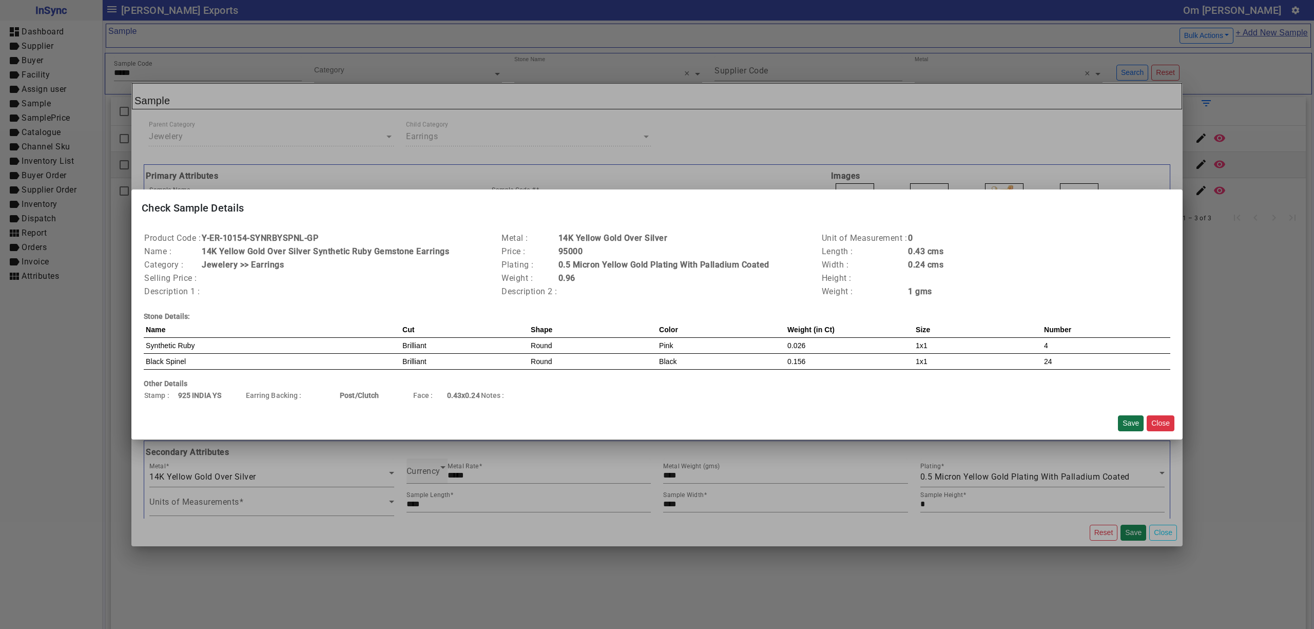
click at [1123, 419] on button "Save" at bounding box center [1131, 423] width 26 height 16
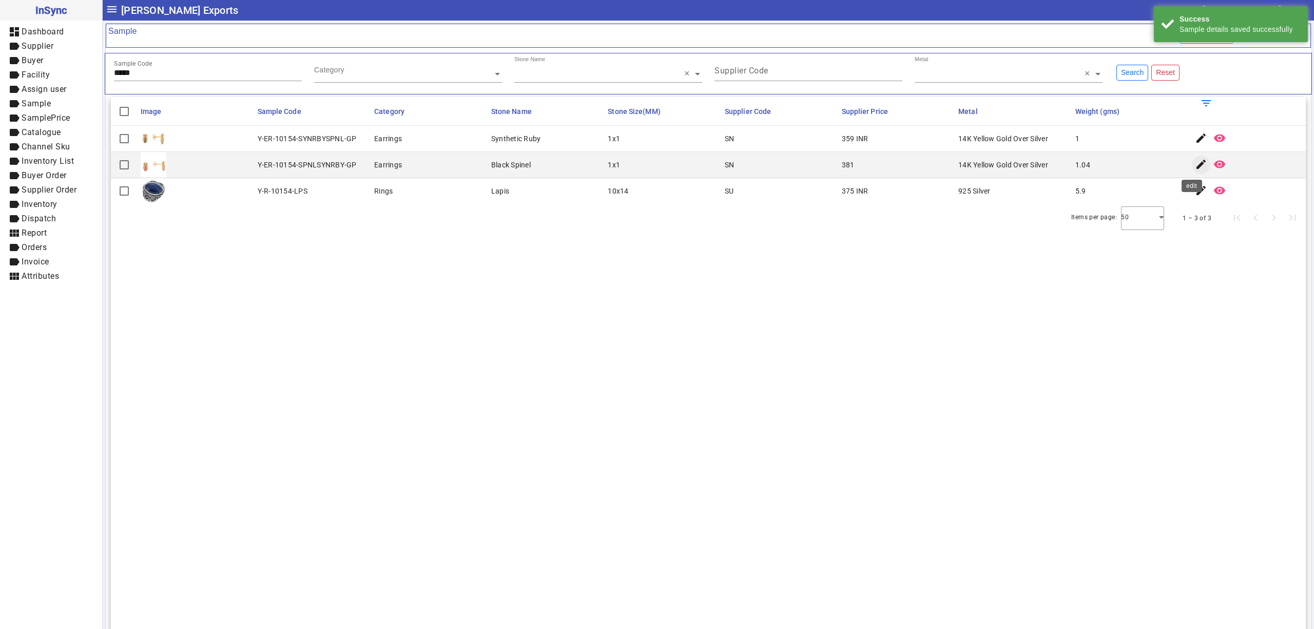
click at [1195, 162] on mat-icon "edit" at bounding box center [1201, 164] width 12 height 12
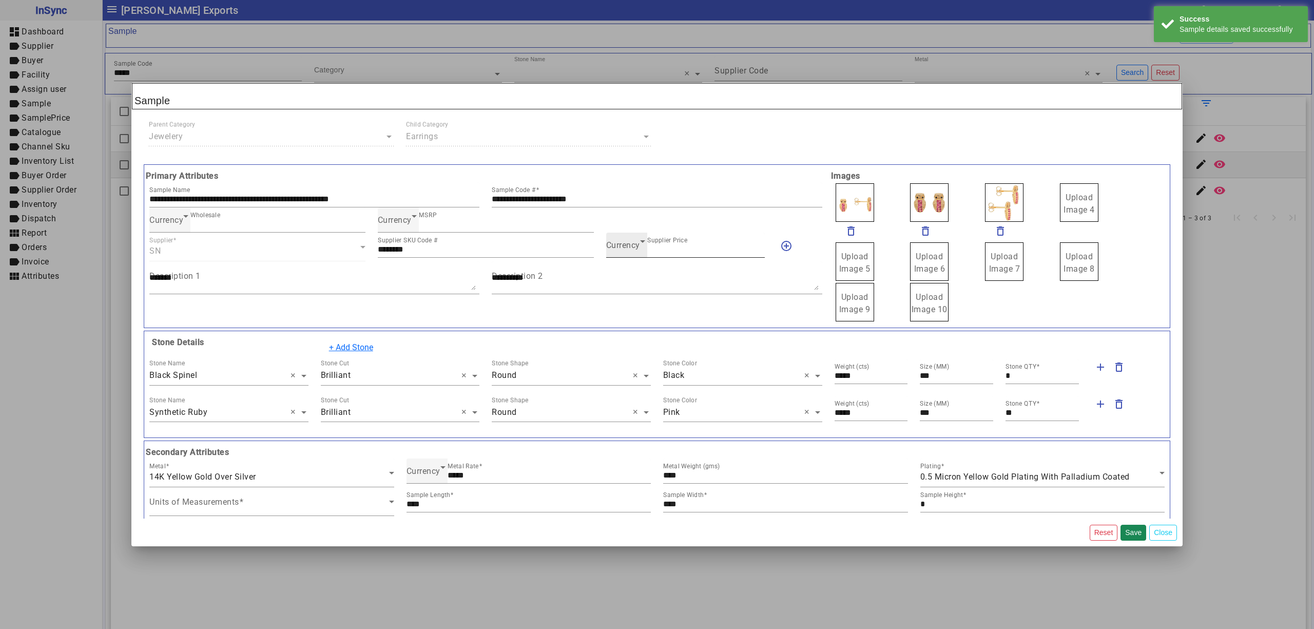
click at [619, 250] on span "Currency" at bounding box center [623, 245] width 34 height 10
click at [627, 281] on mat-option "INR" at bounding box center [679, 277] width 157 height 25
click at [1128, 524] on mat-dialog-actions "Reset Save Close" at bounding box center [656, 532] width 1051 height 28
click at [1132, 530] on button "Save" at bounding box center [1133, 532] width 26 height 16
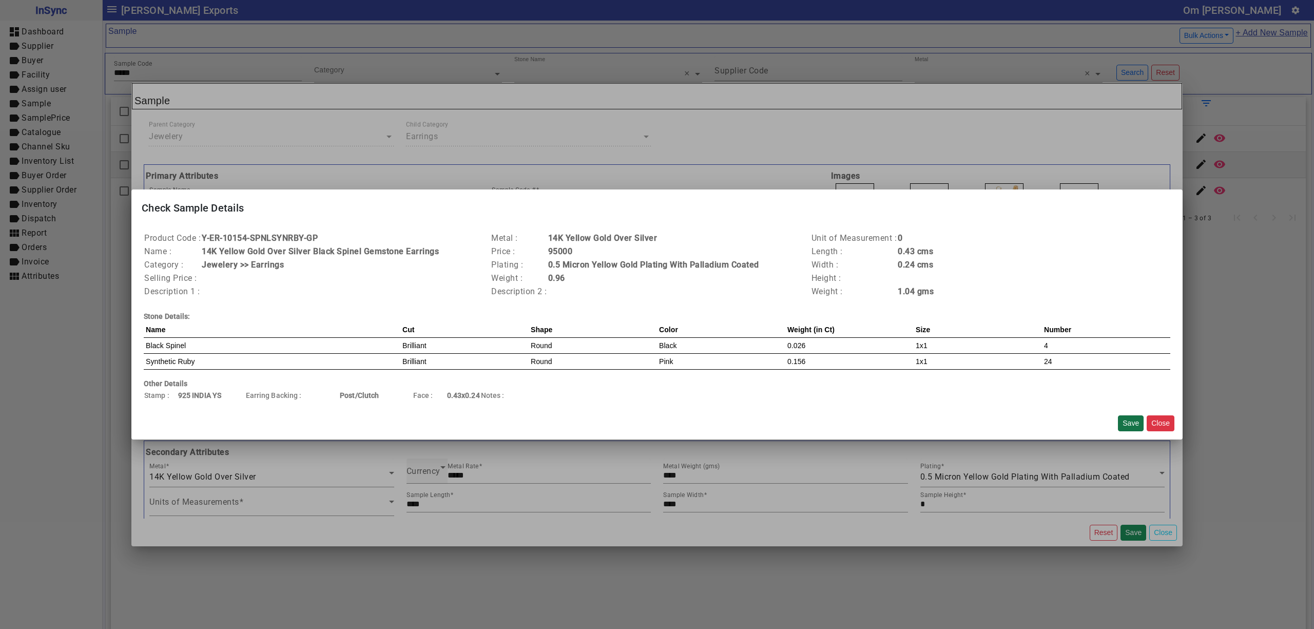
click at [1126, 422] on button "Save" at bounding box center [1131, 423] width 26 height 16
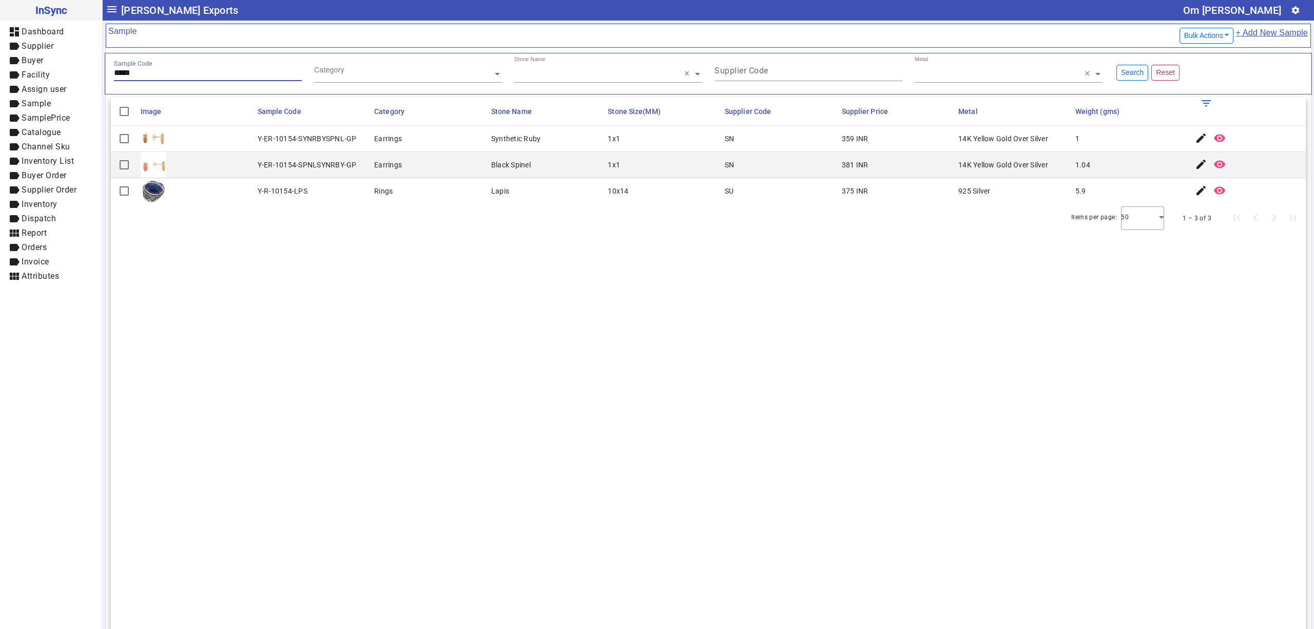
click at [179, 72] on input "*****" at bounding box center [208, 72] width 188 height 9
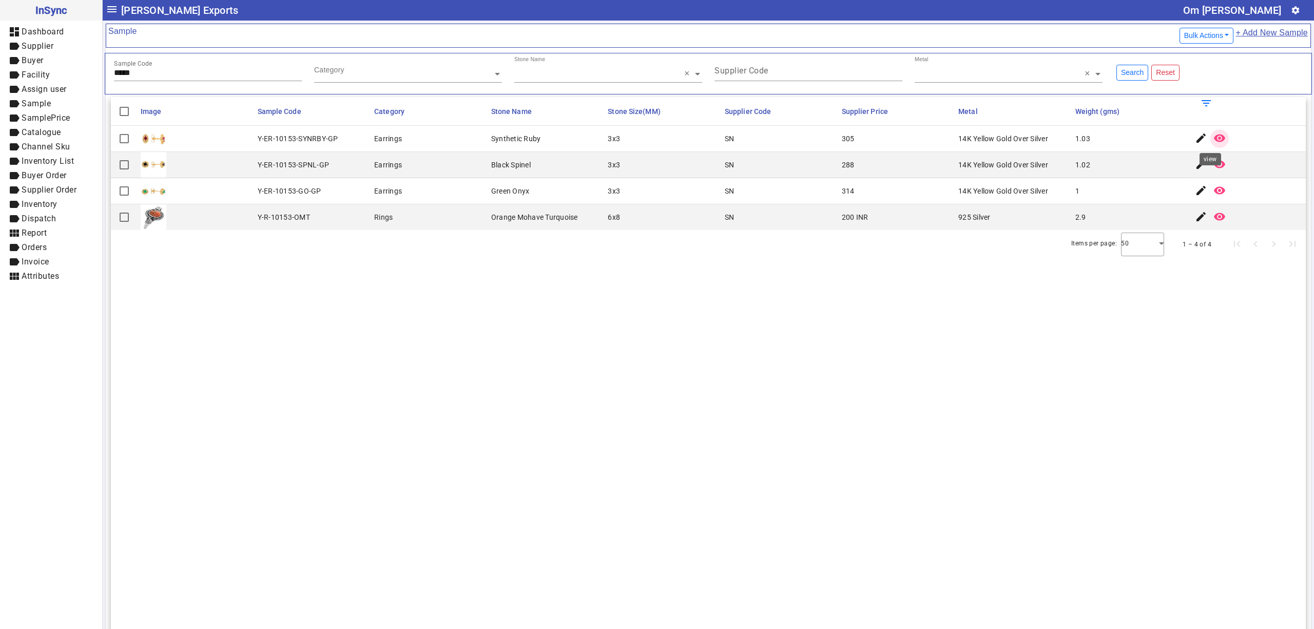
click at [1207, 131] on span "button" at bounding box center [1219, 138] width 25 height 25
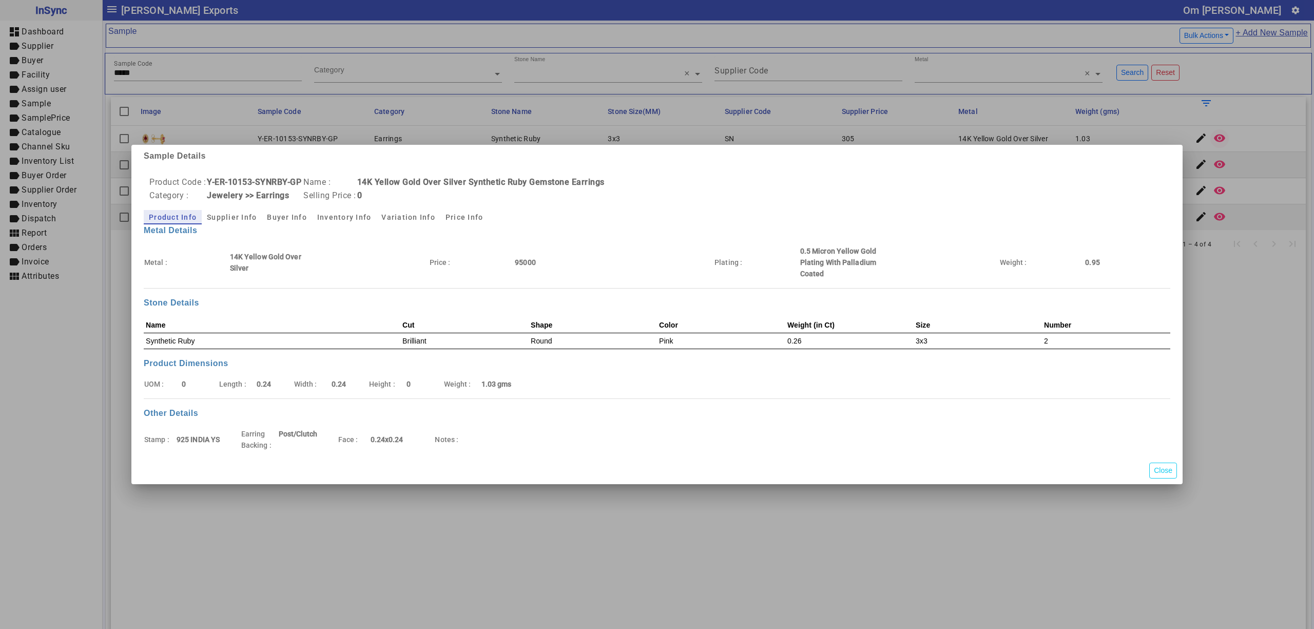
click at [1199, 131] on div at bounding box center [657, 314] width 1314 height 629
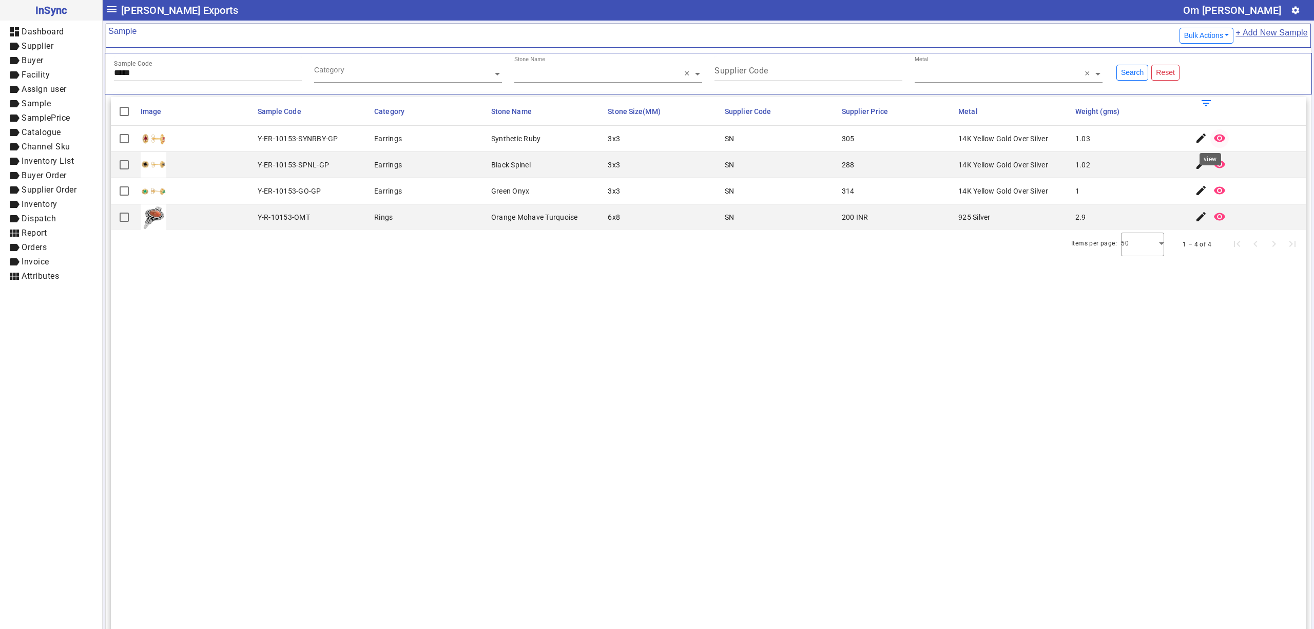
click at [1207, 131] on span "button" at bounding box center [1219, 138] width 25 height 25
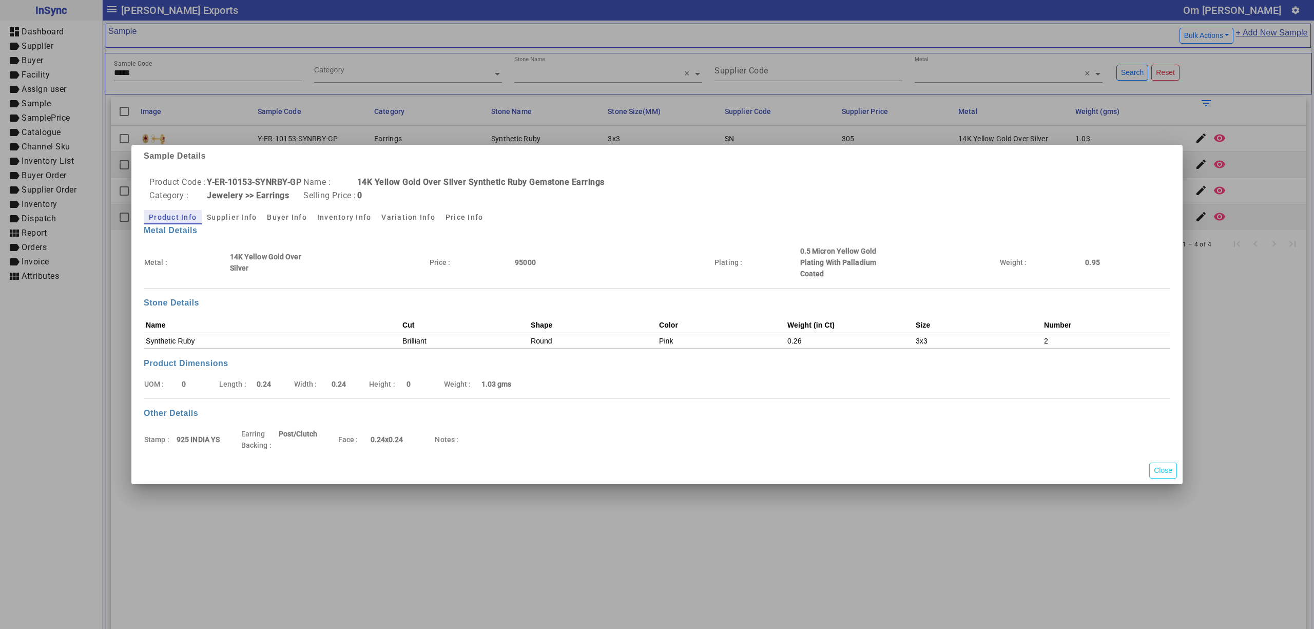
click at [1212, 146] on div at bounding box center [657, 314] width 1314 height 629
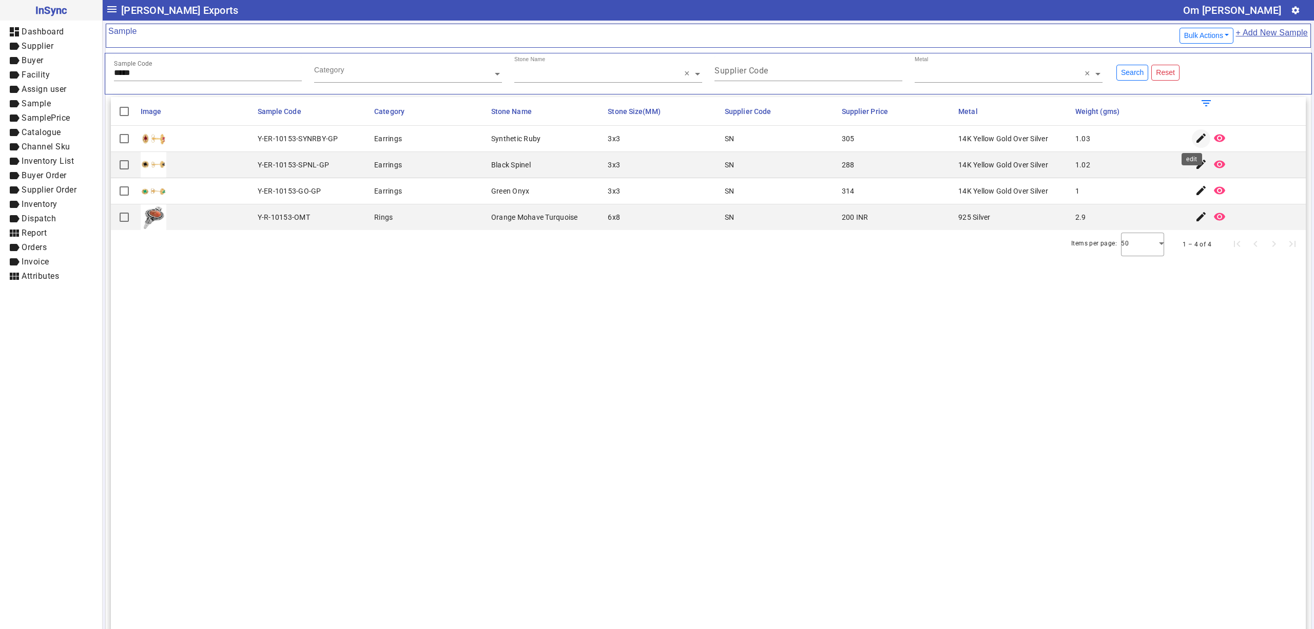
click at [1195, 136] on mat-icon "edit" at bounding box center [1201, 138] width 12 height 12
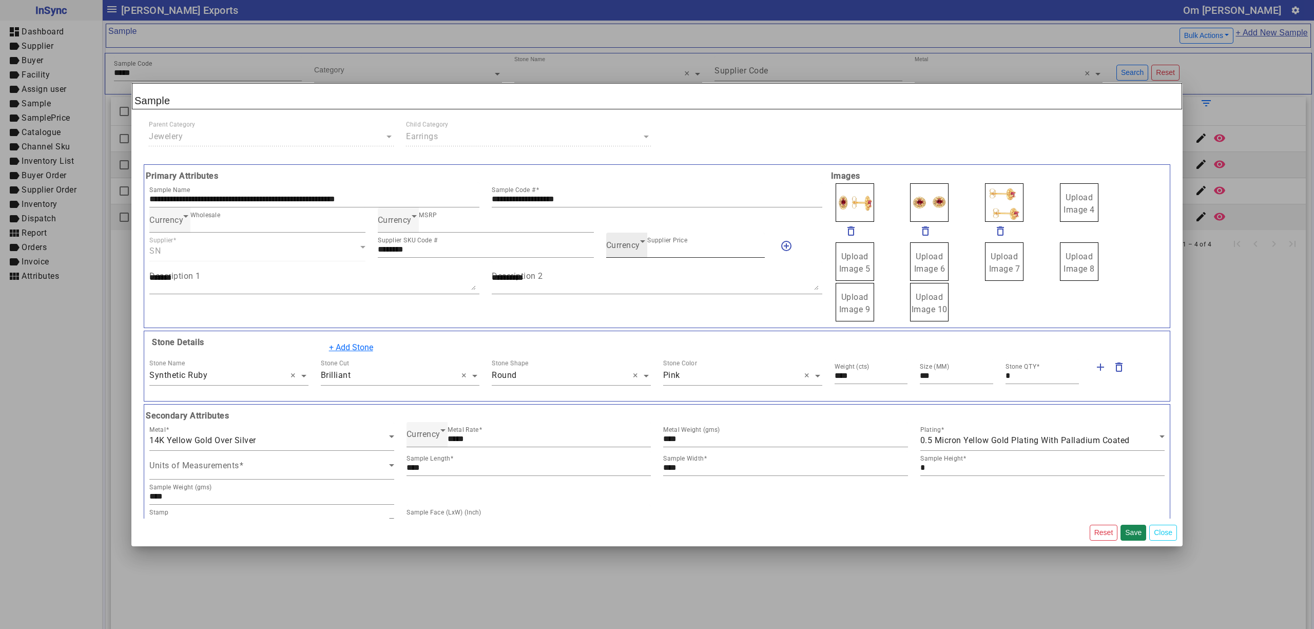
click at [614, 250] on span "Currency" at bounding box center [623, 245] width 34 height 10
click at [625, 271] on mat-option "INR" at bounding box center [679, 277] width 157 height 25
click at [1126, 530] on button "Save" at bounding box center [1133, 532] width 26 height 16
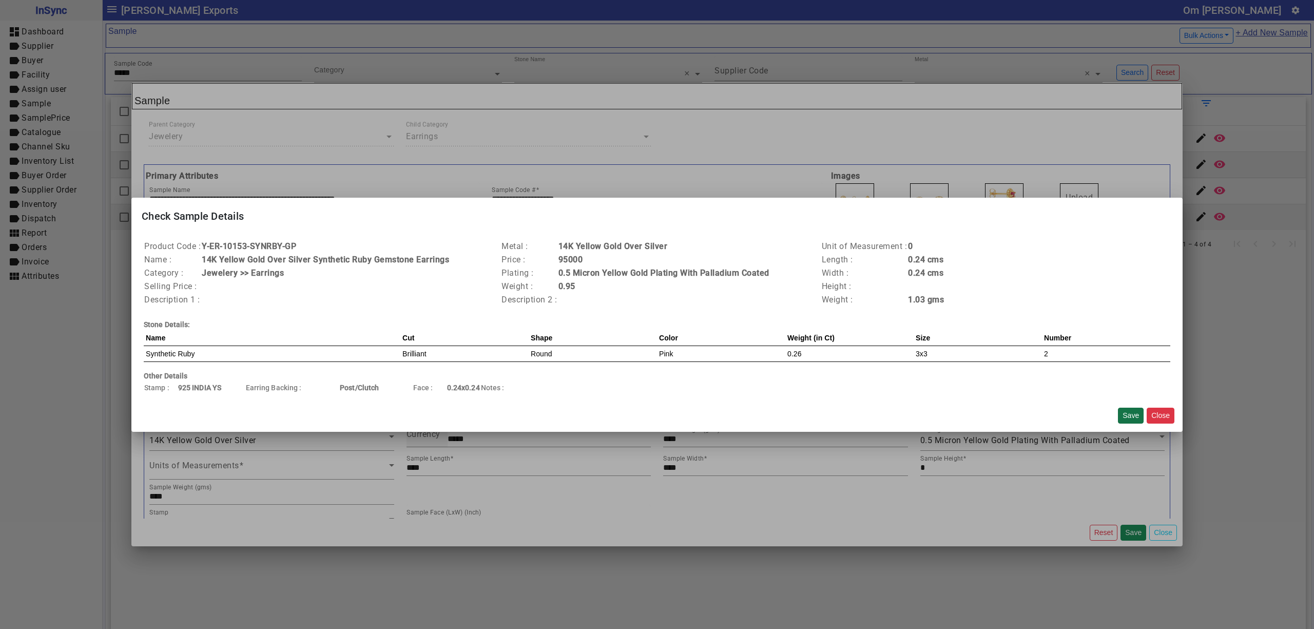
click at [1121, 409] on button "Save" at bounding box center [1131, 415] width 26 height 16
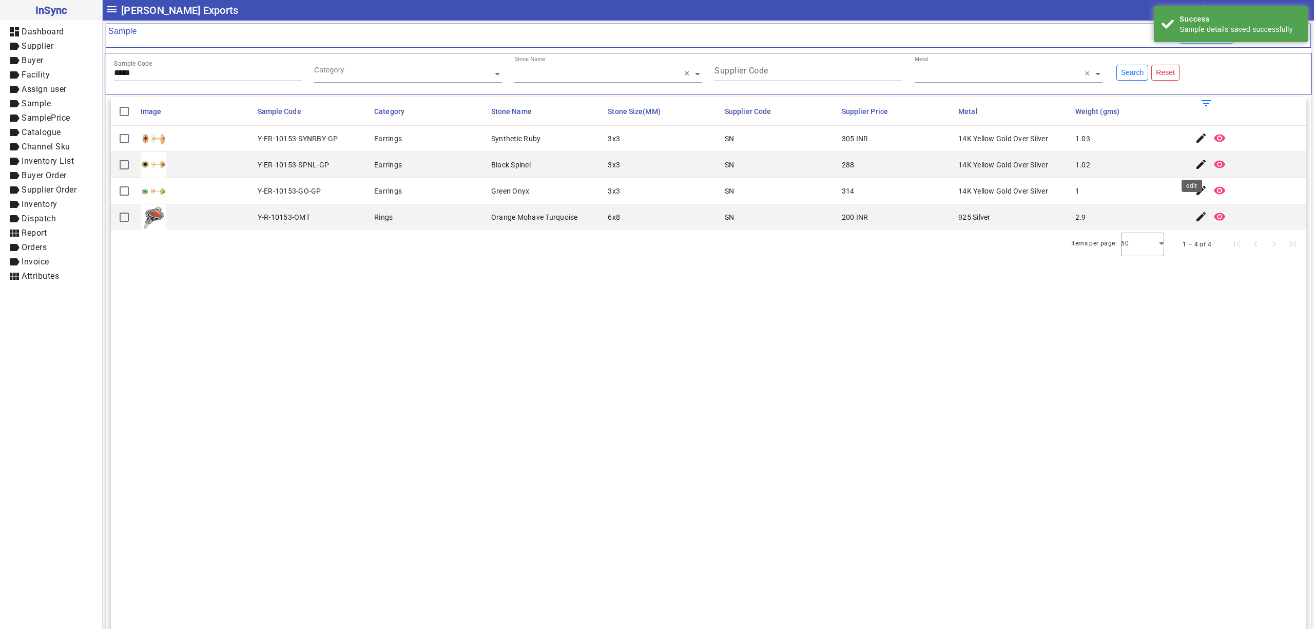
click at [1195, 164] on mat-icon "edit" at bounding box center [1201, 164] width 12 height 12
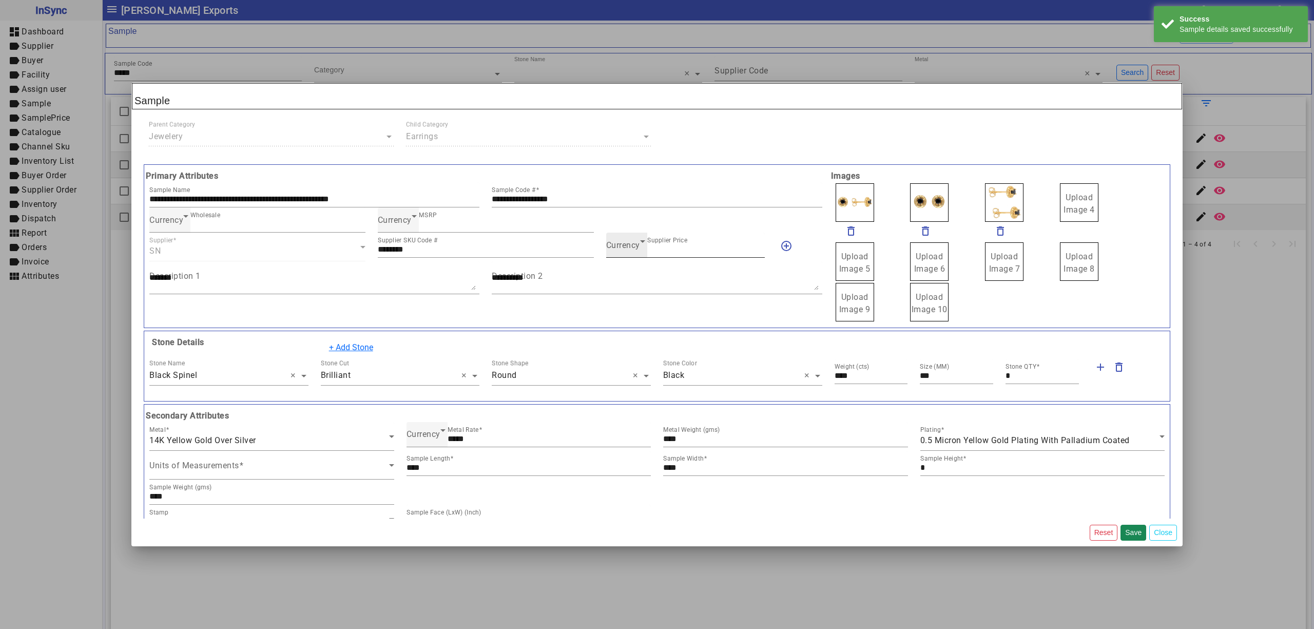
click at [609, 255] on div "Currency Supplier Price ***" at bounding box center [685, 244] width 159 height 25
click at [631, 249] on span "Currency" at bounding box center [623, 245] width 34 height 10
click at [641, 272] on mat-option "INR" at bounding box center [679, 277] width 157 height 25
click at [1130, 530] on button "Save" at bounding box center [1133, 532] width 26 height 16
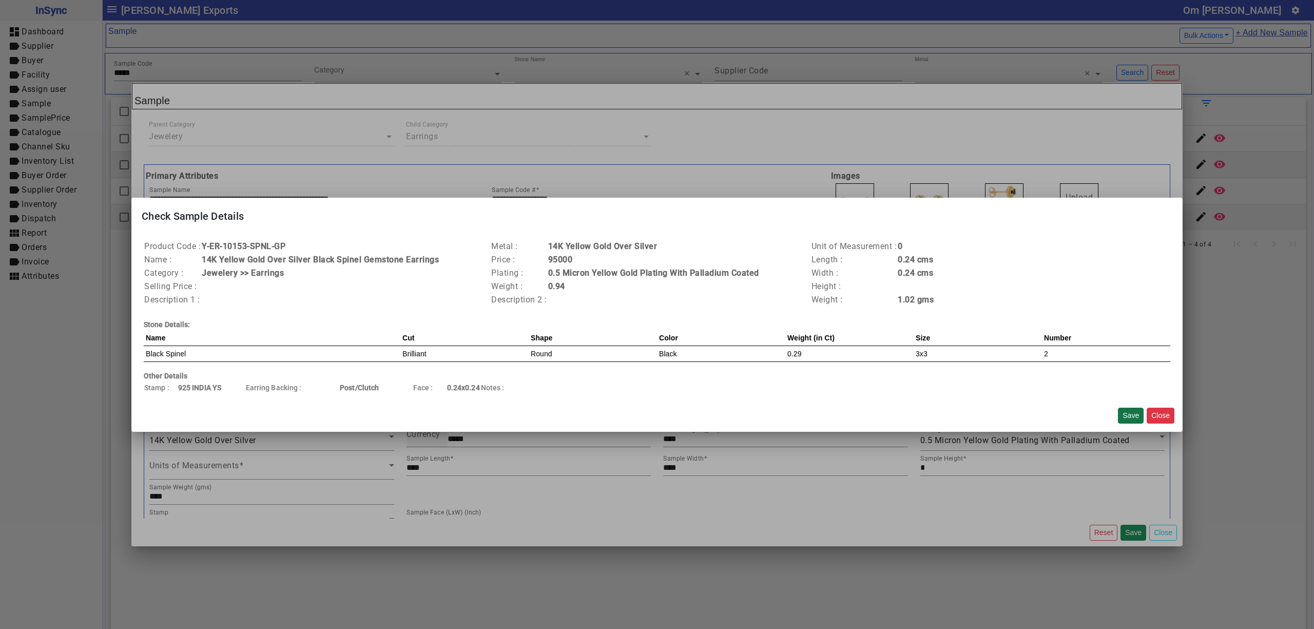
click at [1132, 414] on button "Save" at bounding box center [1131, 415] width 26 height 16
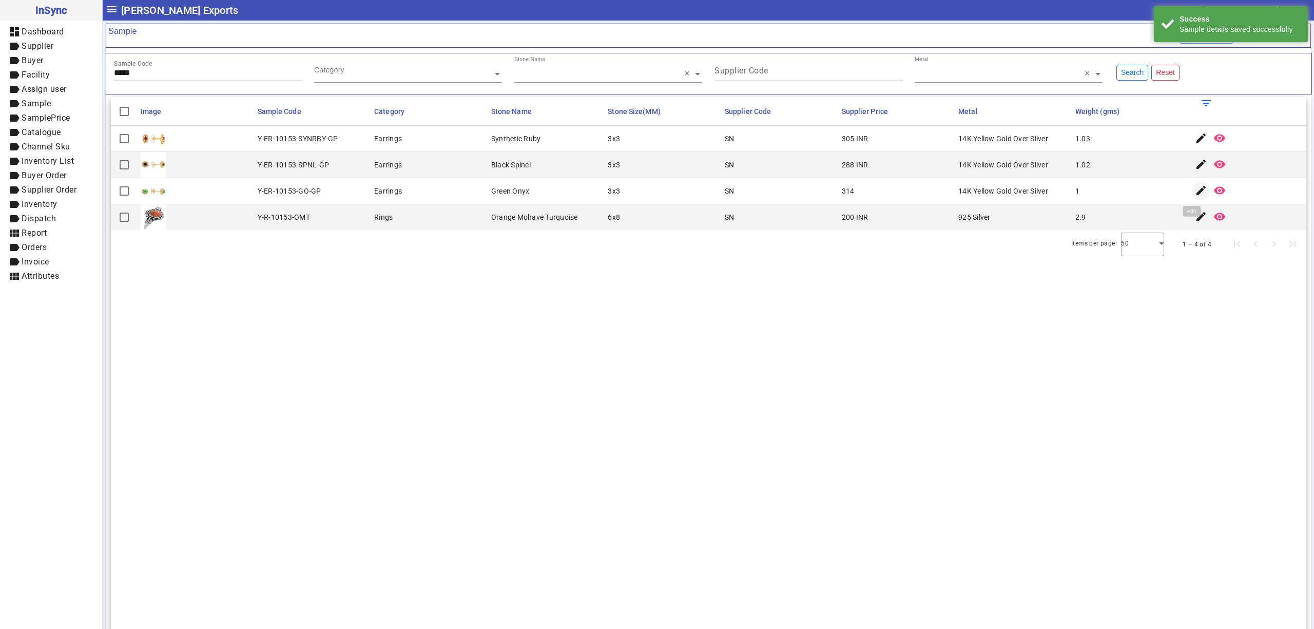
click at [1189, 191] on span "button" at bounding box center [1201, 191] width 25 height 25
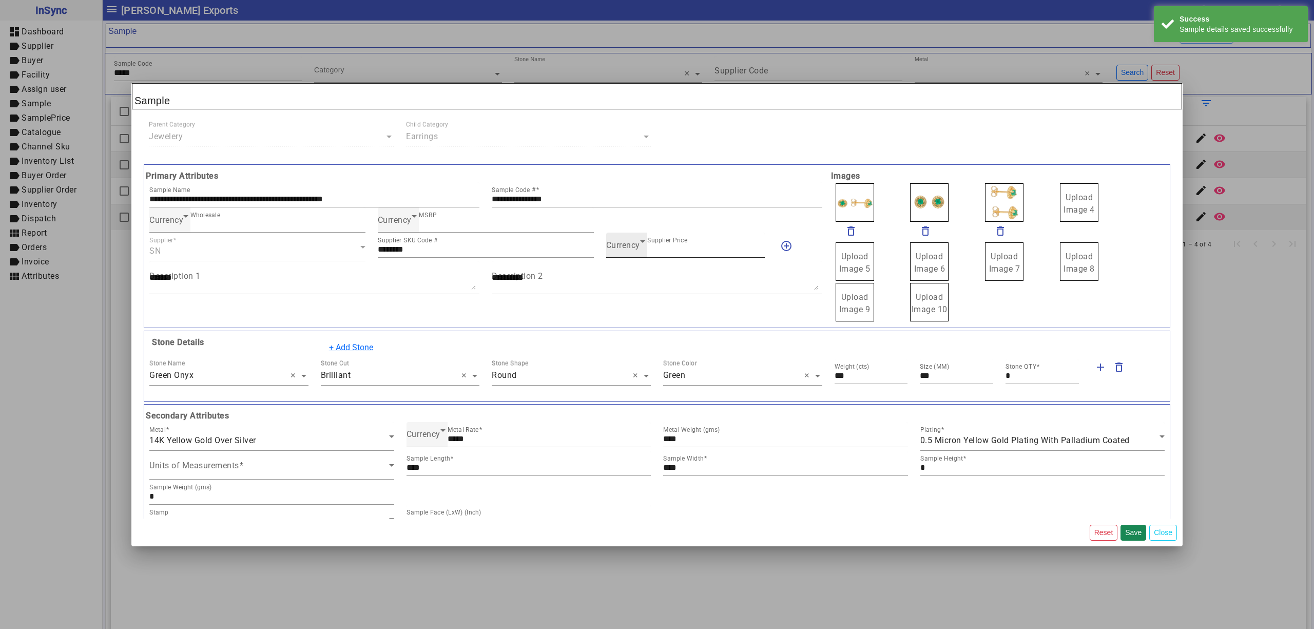
click at [612, 251] on div "Currency" at bounding box center [623, 245] width 34 height 12
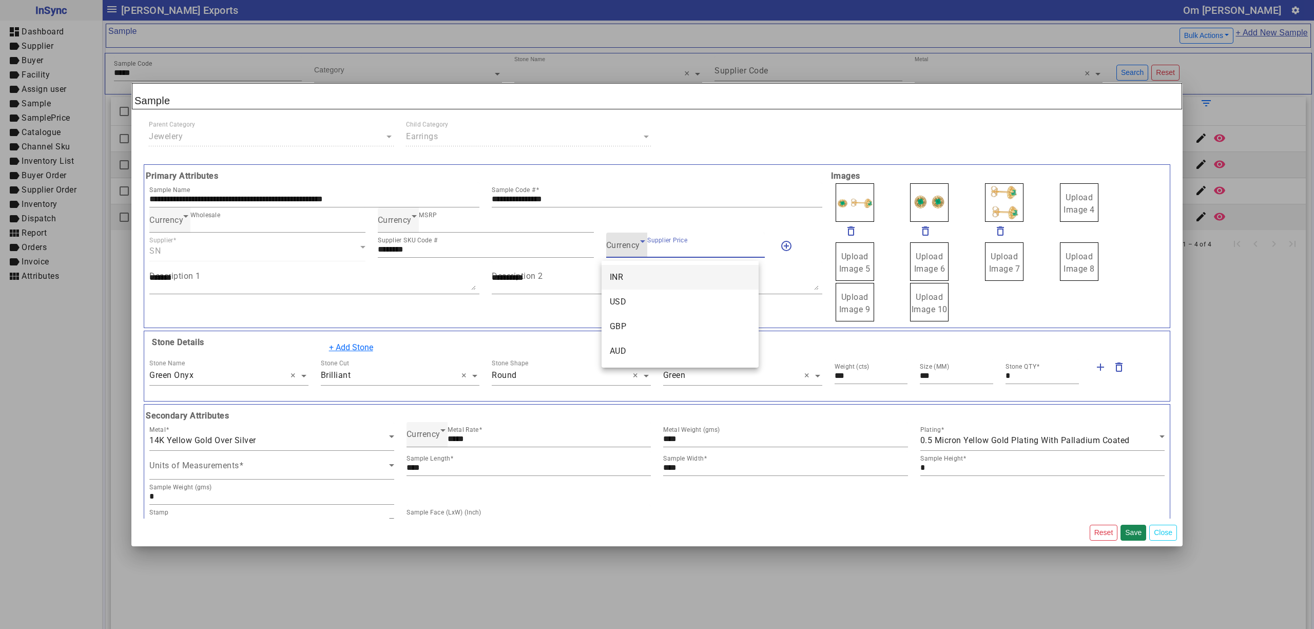
click at [623, 280] on span "INR" at bounding box center [617, 277] width 14 height 12
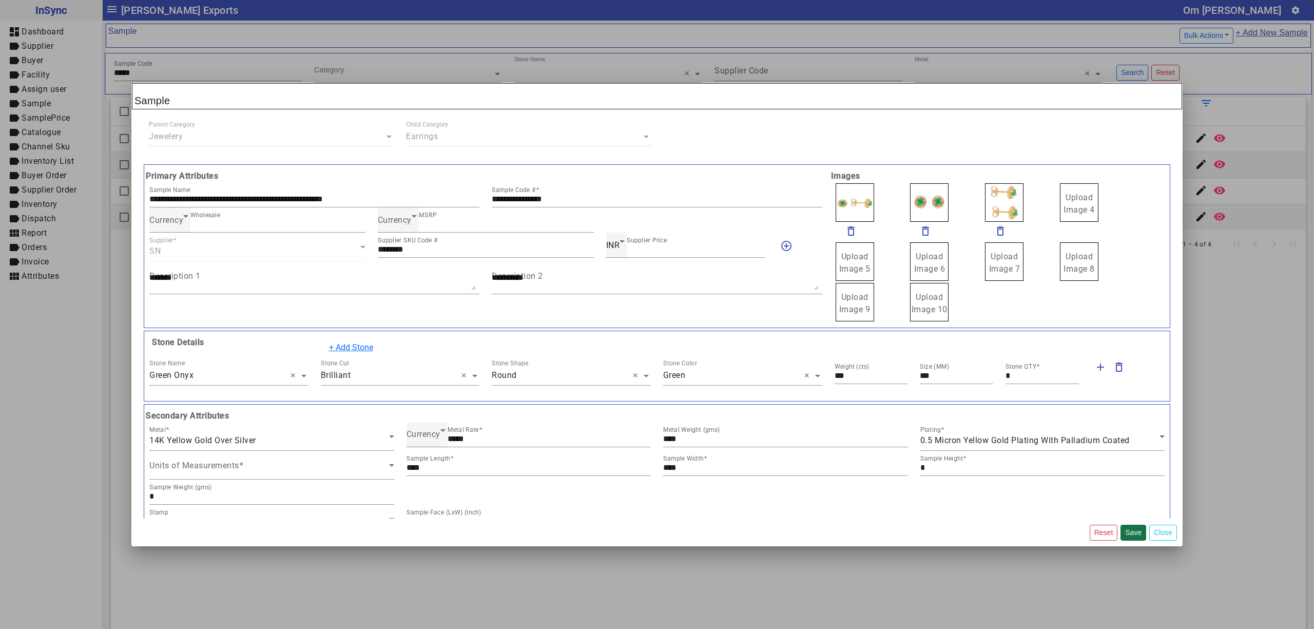
click at [1128, 533] on button "Save" at bounding box center [1133, 532] width 26 height 16
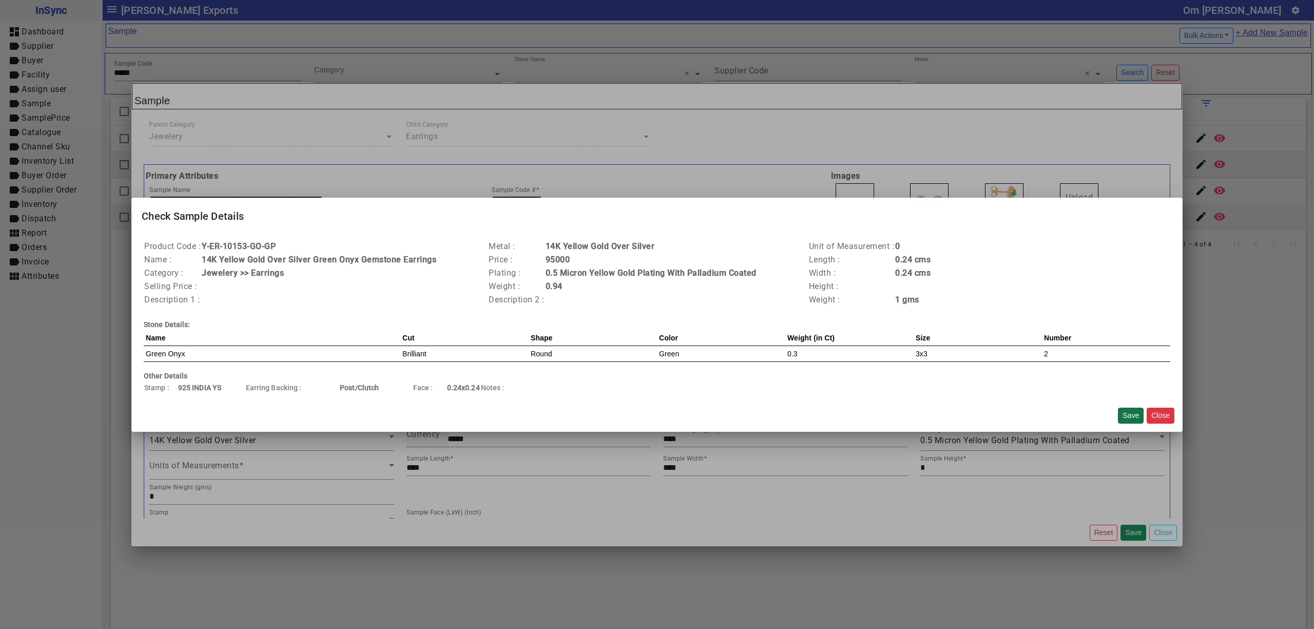
click at [1120, 411] on button "Save" at bounding box center [1131, 415] width 26 height 16
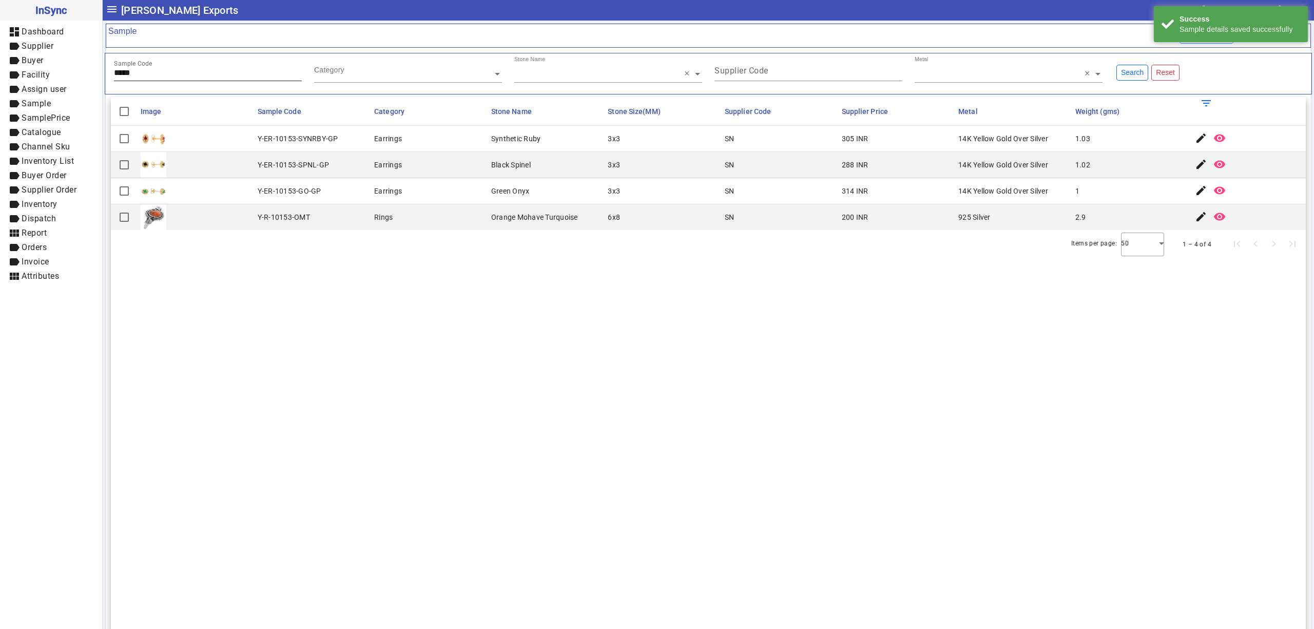
click at [154, 67] on div "Sample Code *****" at bounding box center [208, 68] width 188 height 25
click at [1189, 141] on span "button" at bounding box center [1201, 138] width 25 height 25
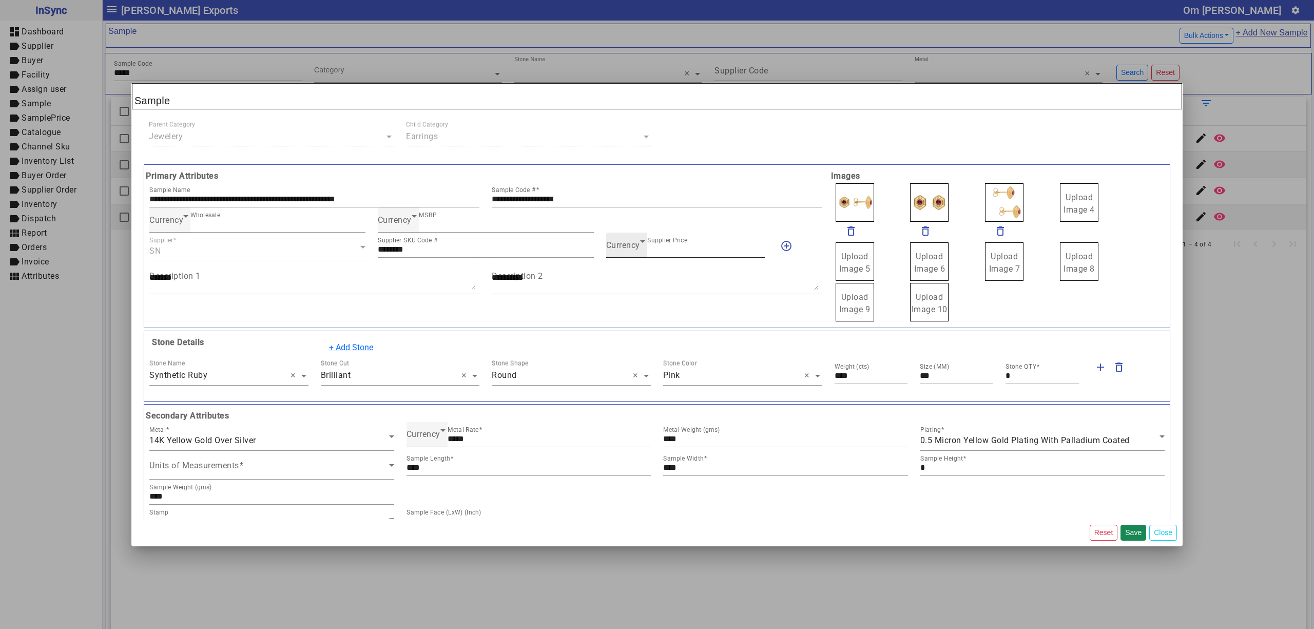
click at [636, 246] on icon at bounding box center [642, 241] width 12 height 12
click at [631, 274] on mat-option "INR" at bounding box center [679, 277] width 157 height 25
click at [1132, 532] on button "Save" at bounding box center [1133, 532] width 26 height 16
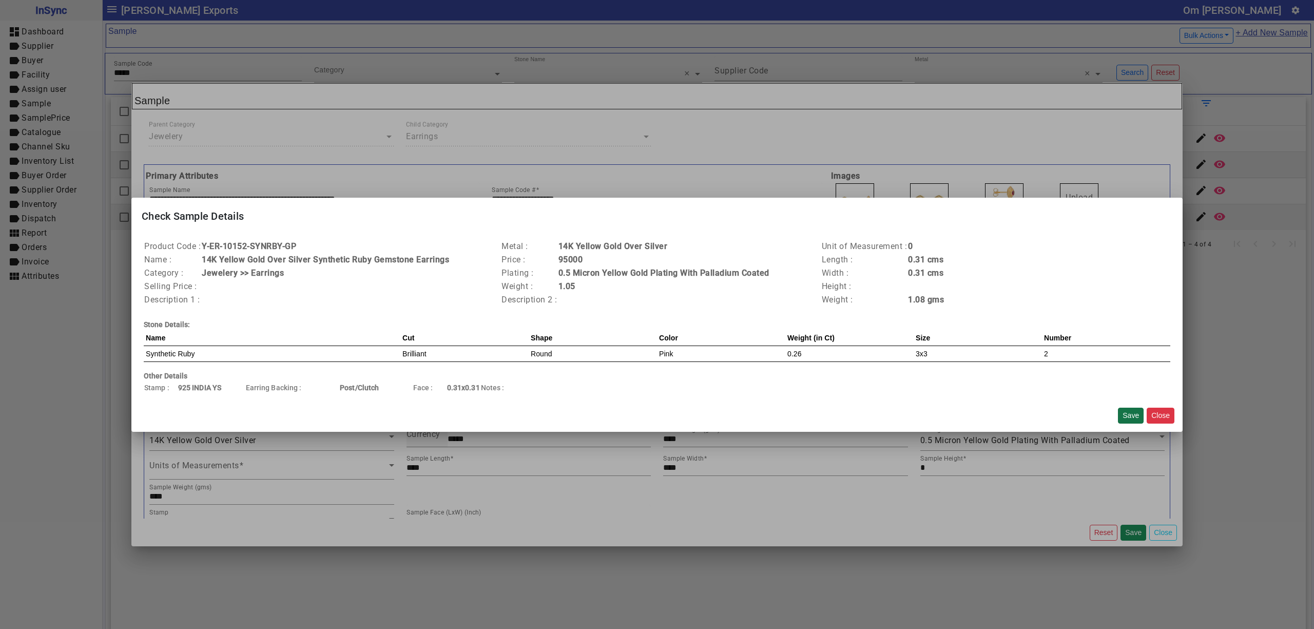
click at [1123, 415] on button "Save" at bounding box center [1131, 415] width 26 height 16
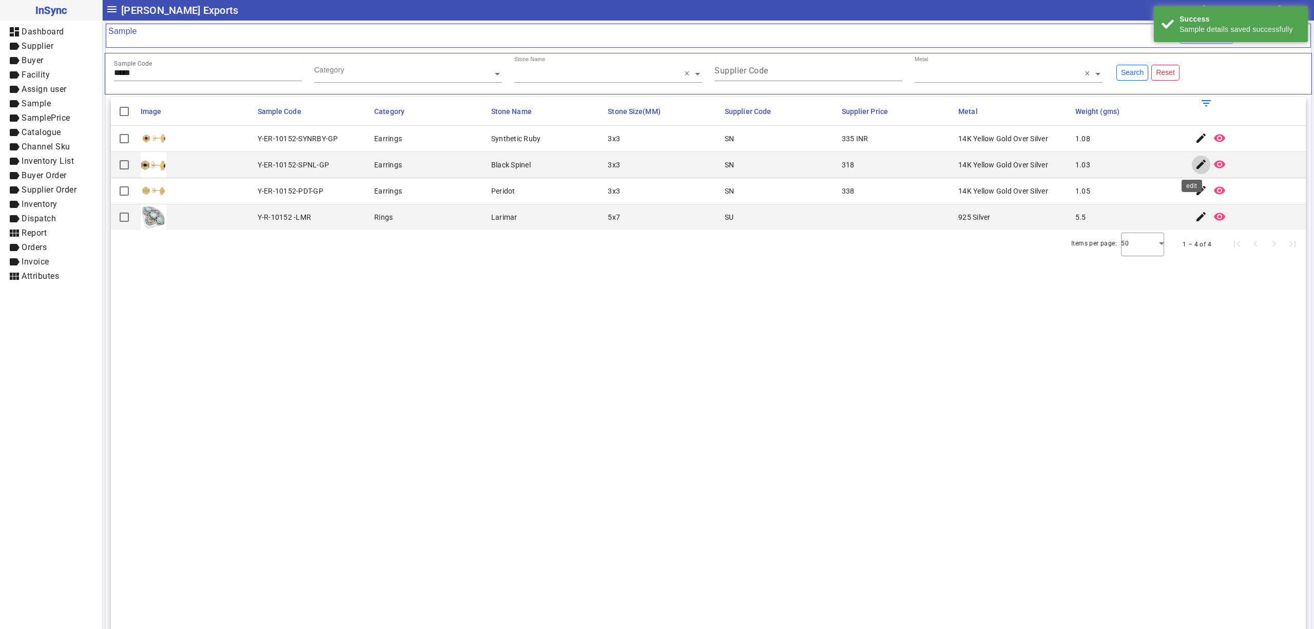
click at [1195, 162] on mat-icon "edit" at bounding box center [1201, 164] width 12 height 12
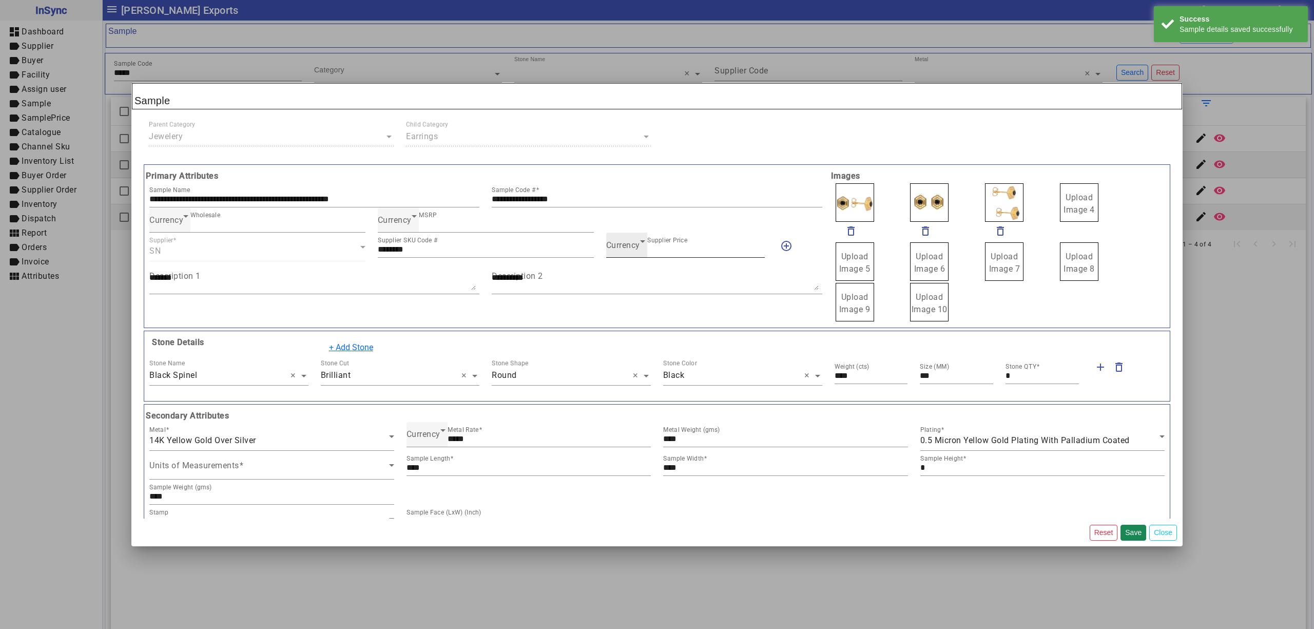
click at [616, 248] on span "Currency" at bounding box center [623, 245] width 34 height 10
click at [633, 276] on mat-option "INR" at bounding box center [679, 277] width 157 height 25
click at [1127, 533] on button "Save" at bounding box center [1133, 532] width 26 height 16
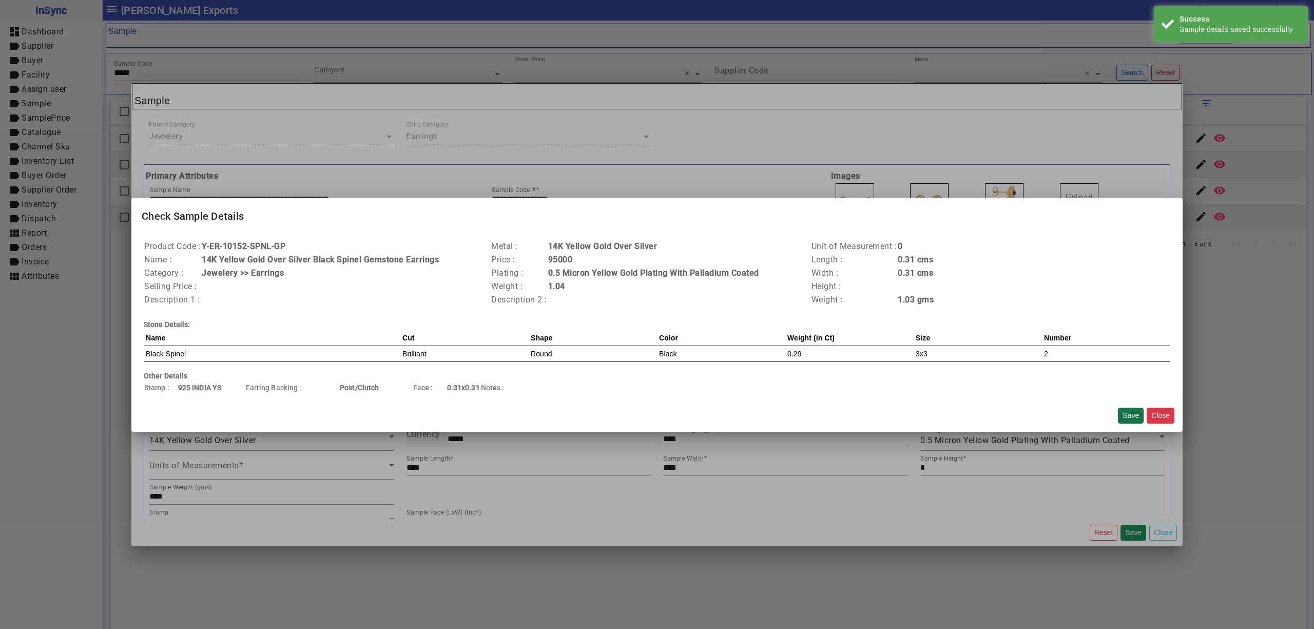
click at [1125, 411] on button "Save" at bounding box center [1131, 415] width 26 height 16
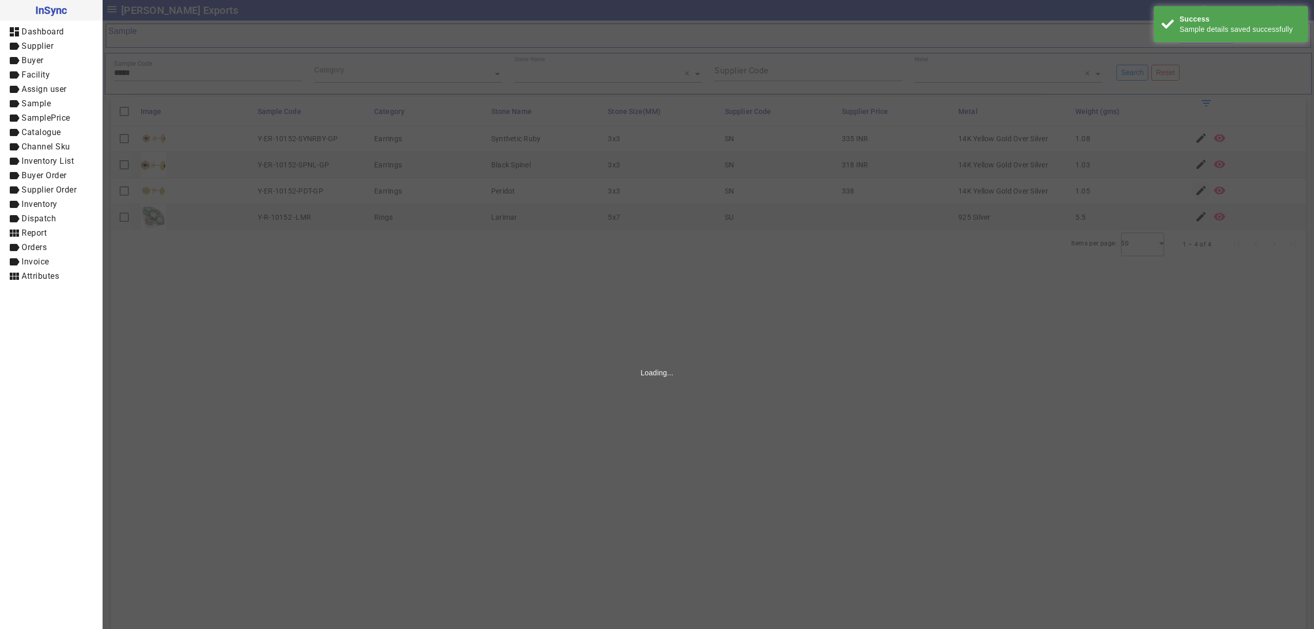
click at [1195, 188] on mat-icon "edit" at bounding box center [1201, 190] width 12 height 12
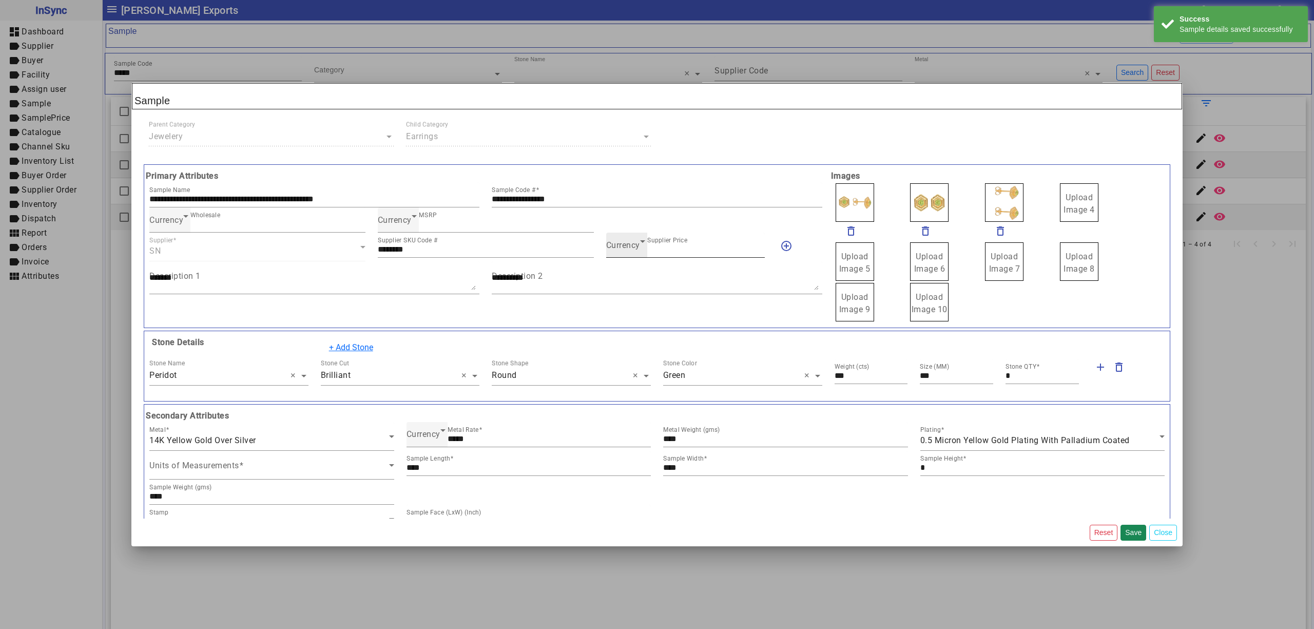
click at [627, 249] on span "Currency" at bounding box center [623, 245] width 34 height 10
click at [627, 276] on mat-option "INR" at bounding box center [679, 277] width 157 height 25
click at [1134, 535] on button "Save" at bounding box center [1133, 532] width 26 height 16
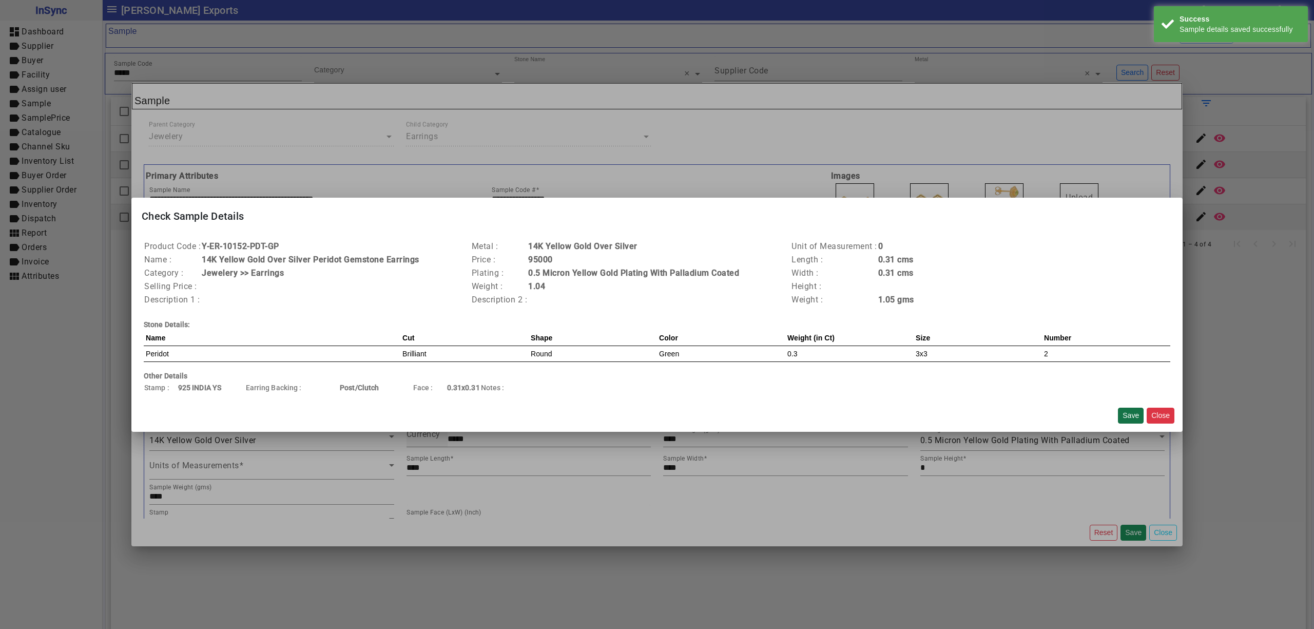
click at [1127, 413] on button "Save" at bounding box center [1131, 415] width 26 height 16
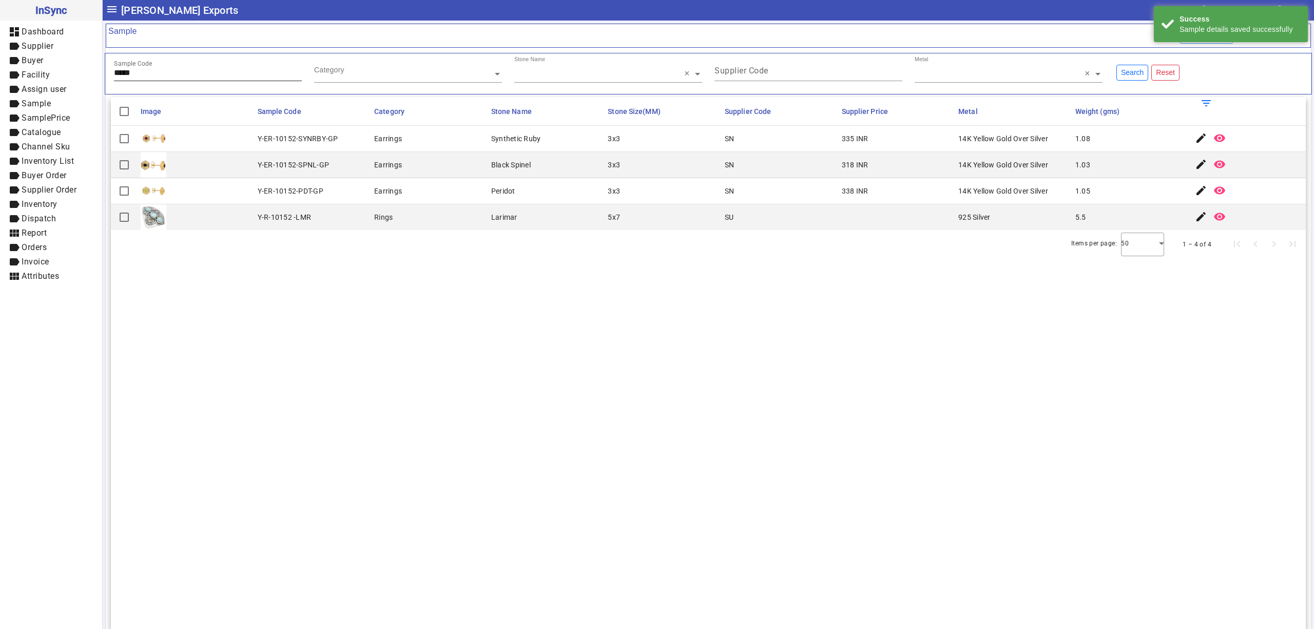
click at [154, 73] on input "*****" at bounding box center [208, 72] width 188 height 9
click at [1195, 134] on mat-icon "edit" at bounding box center [1201, 138] width 12 height 12
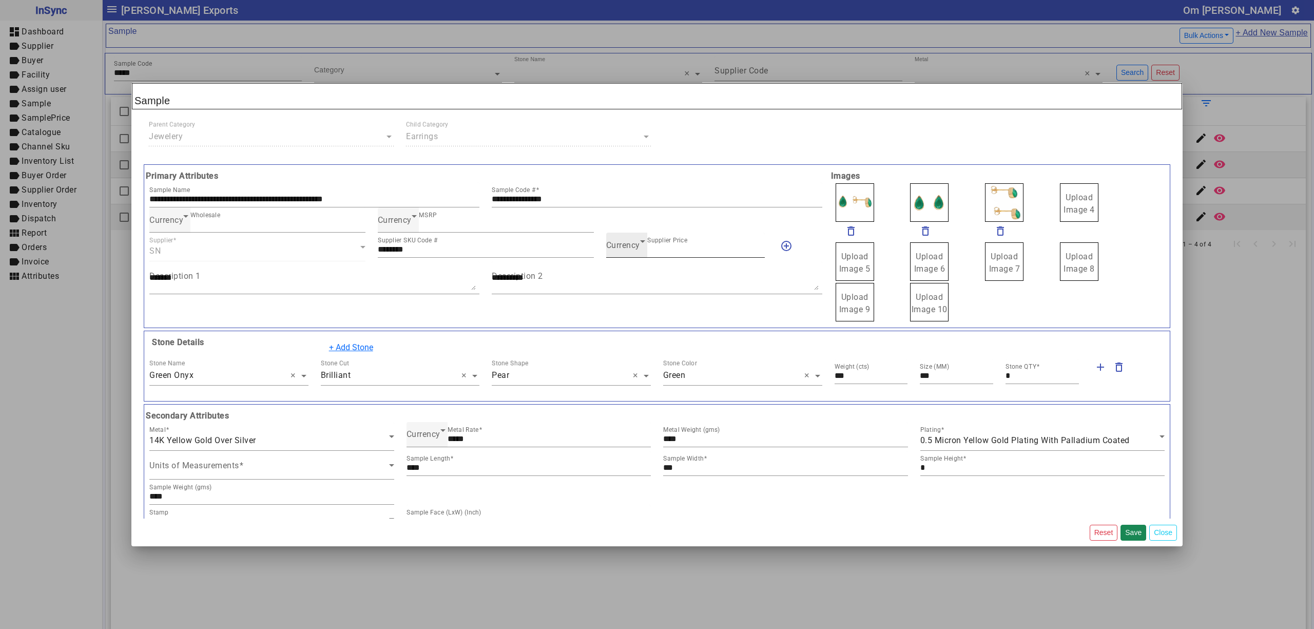
click at [615, 243] on span "Currency" at bounding box center [623, 245] width 34 height 10
click at [631, 276] on mat-option "INR" at bounding box center [679, 277] width 157 height 25
click at [1125, 530] on button "Save" at bounding box center [1133, 532] width 26 height 16
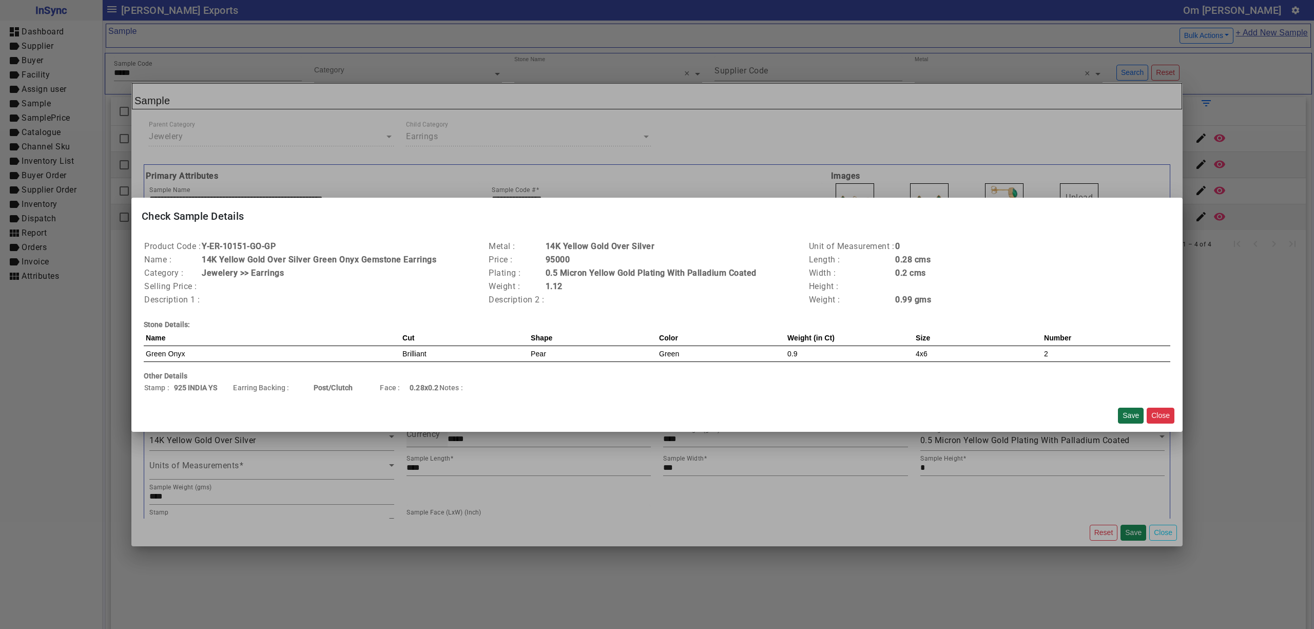
click at [1136, 410] on button "Save" at bounding box center [1131, 415] width 26 height 16
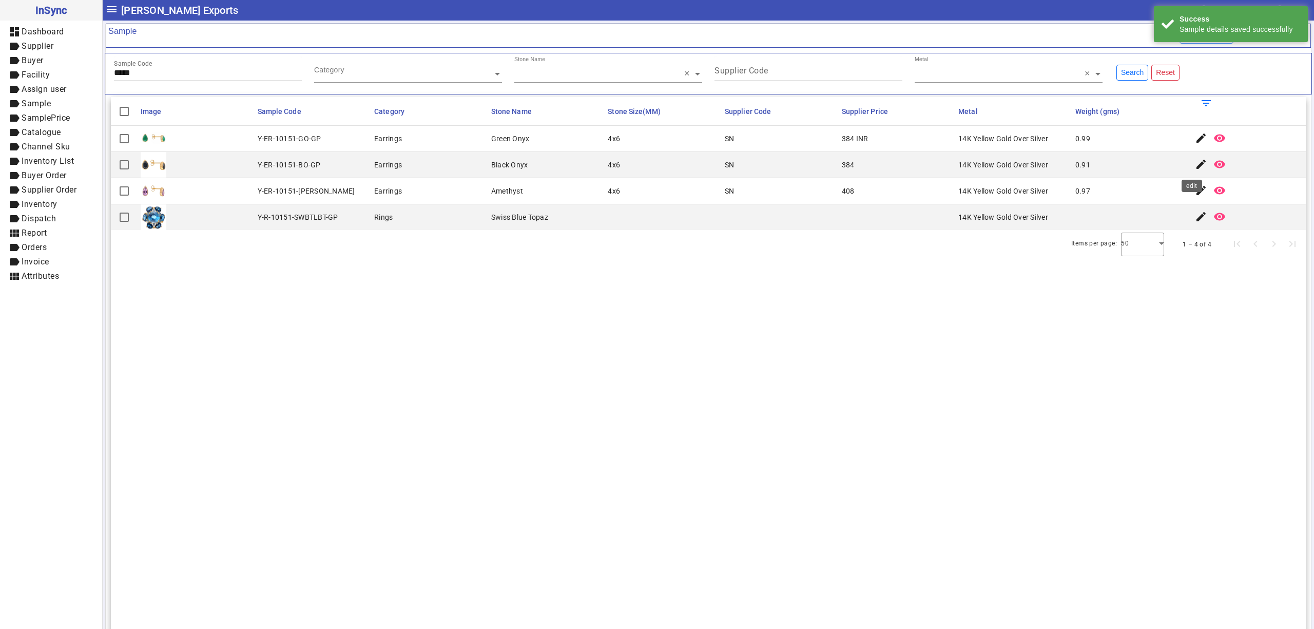
click at [1195, 165] on mat-icon "edit" at bounding box center [1201, 164] width 12 height 12
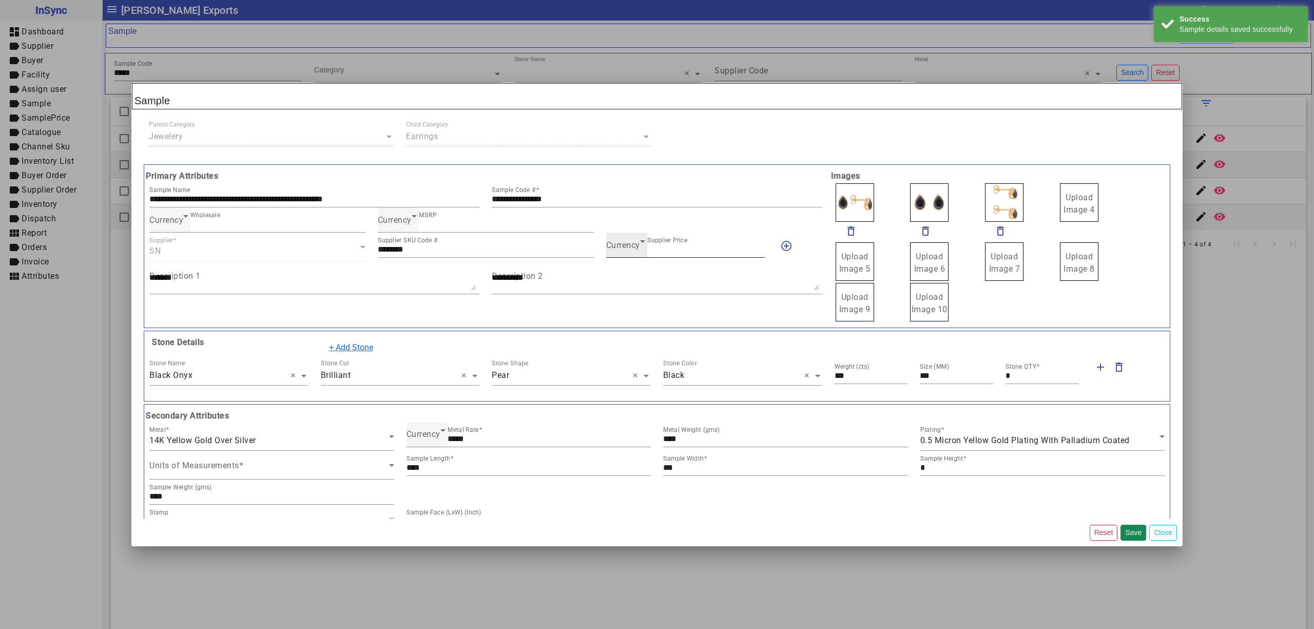
click at [625, 243] on span "Currency" at bounding box center [623, 245] width 34 height 10
click at [627, 271] on mat-option "INR" at bounding box center [679, 277] width 157 height 25
click at [1136, 531] on button "Save" at bounding box center [1133, 532] width 26 height 16
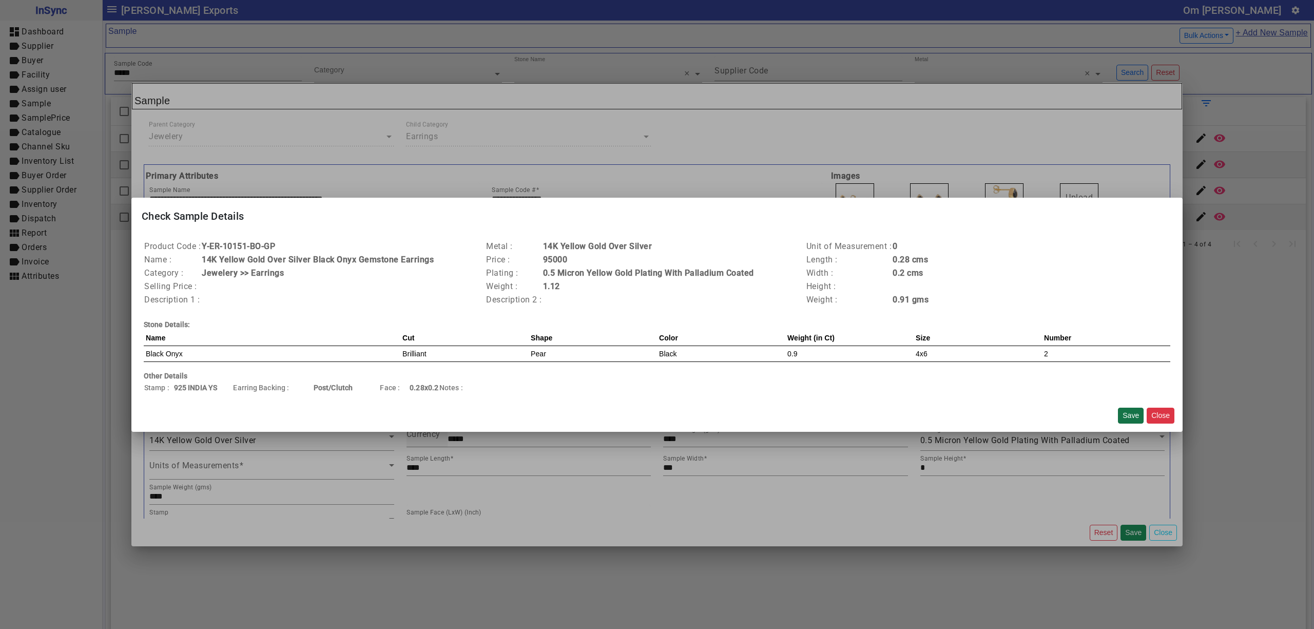
click at [1130, 417] on button "Save" at bounding box center [1131, 415] width 26 height 16
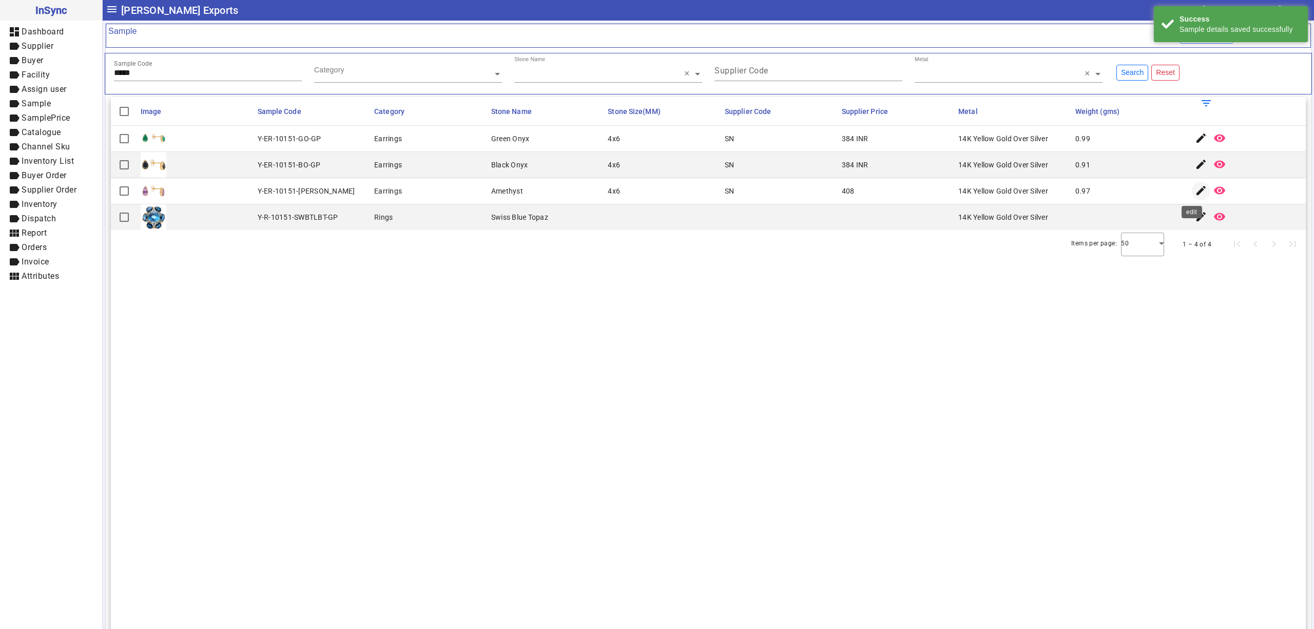
click at [1195, 193] on mat-icon "edit" at bounding box center [1201, 190] width 12 height 12
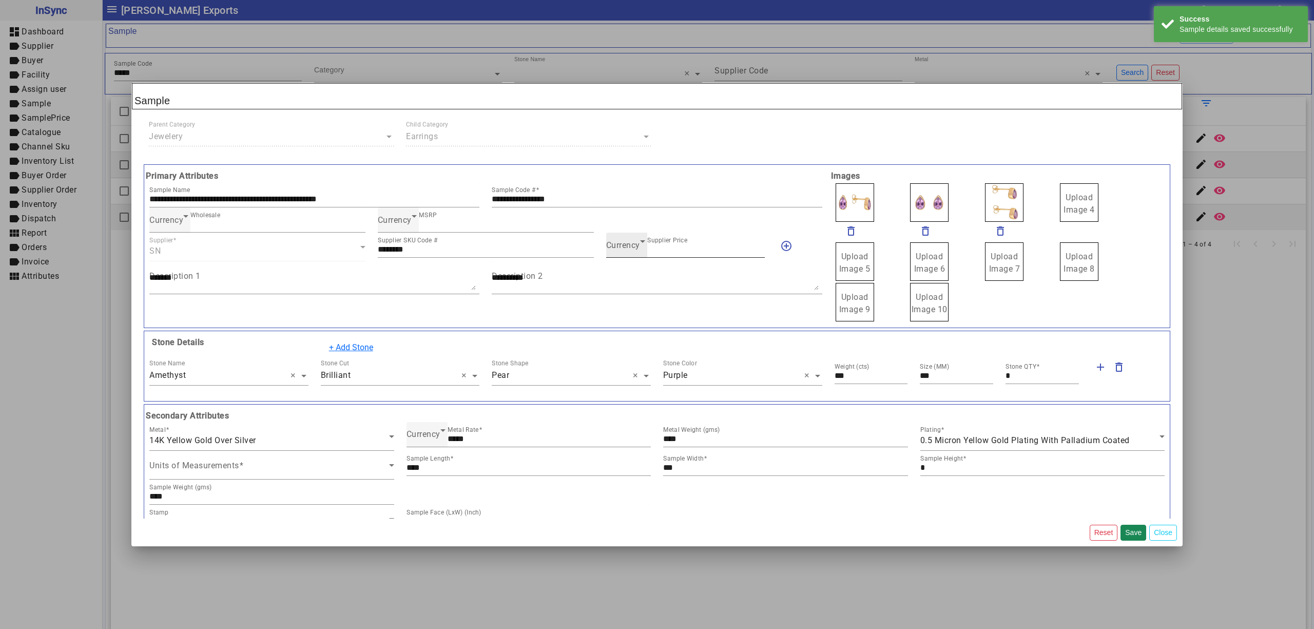
click at [627, 247] on span "Currency" at bounding box center [623, 245] width 34 height 10
click at [629, 276] on mat-option "INR" at bounding box center [679, 277] width 157 height 25
click at [1140, 532] on button "Save" at bounding box center [1133, 532] width 26 height 16
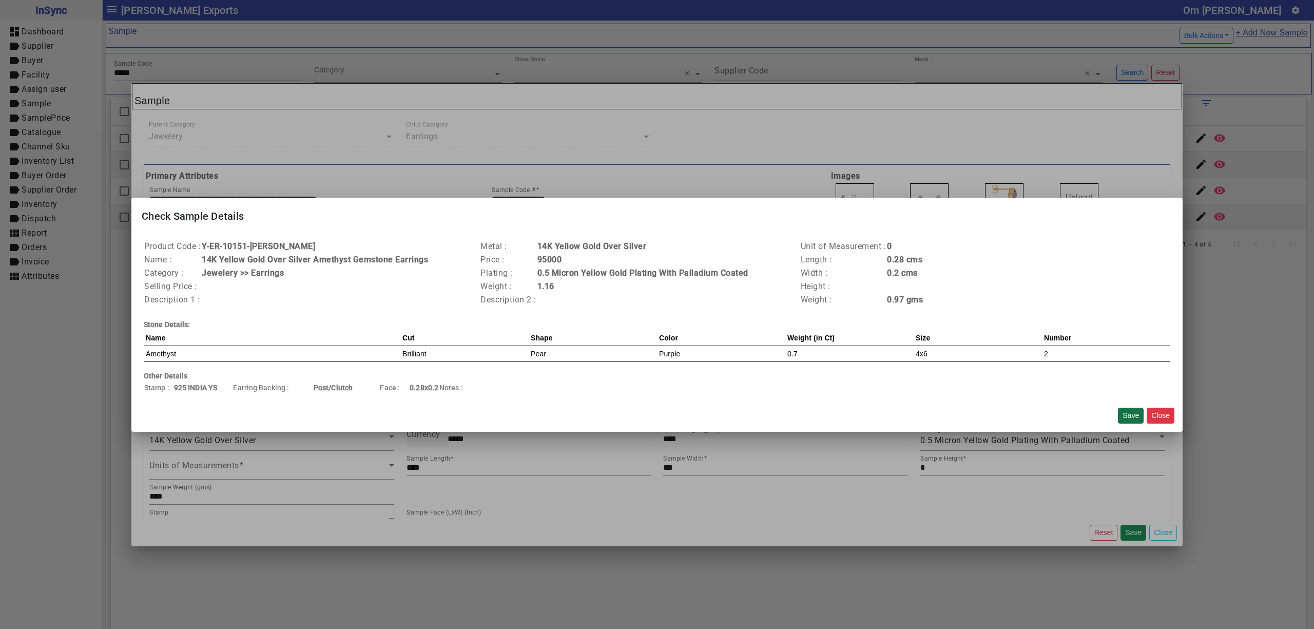
click at [1134, 414] on button "Save" at bounding box center [1131, 415] width 26 height 16
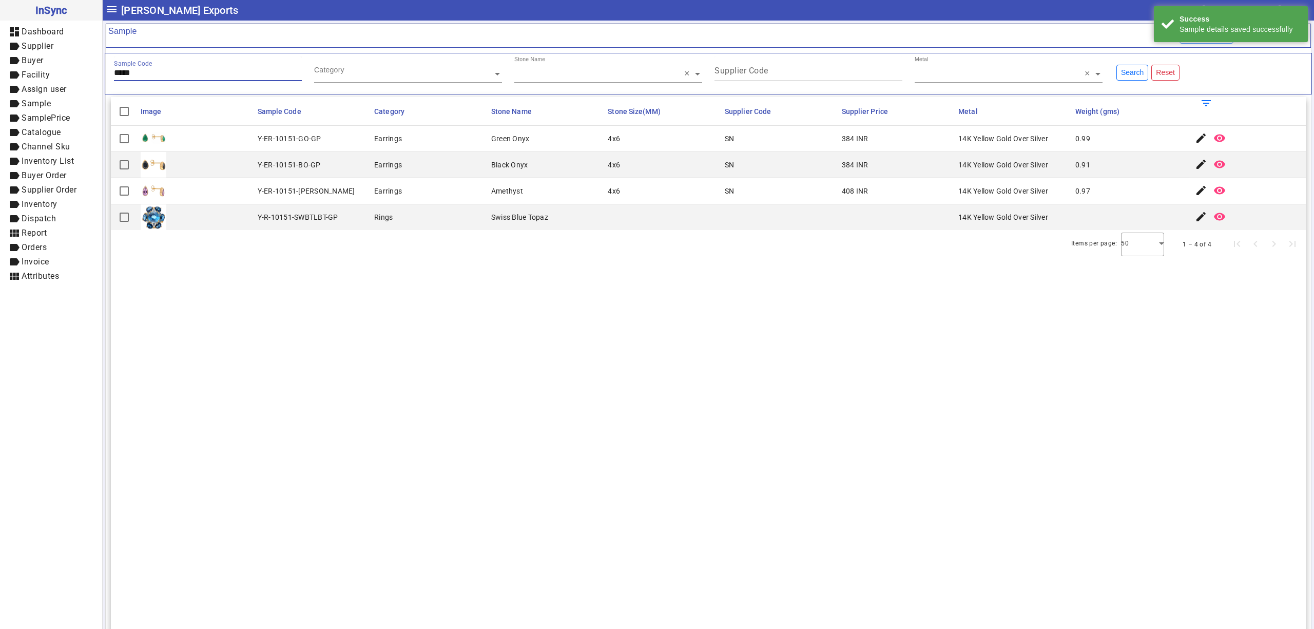
click at [167, 77] on input "*****" at bounding box center [208, 72] width 188 height 9
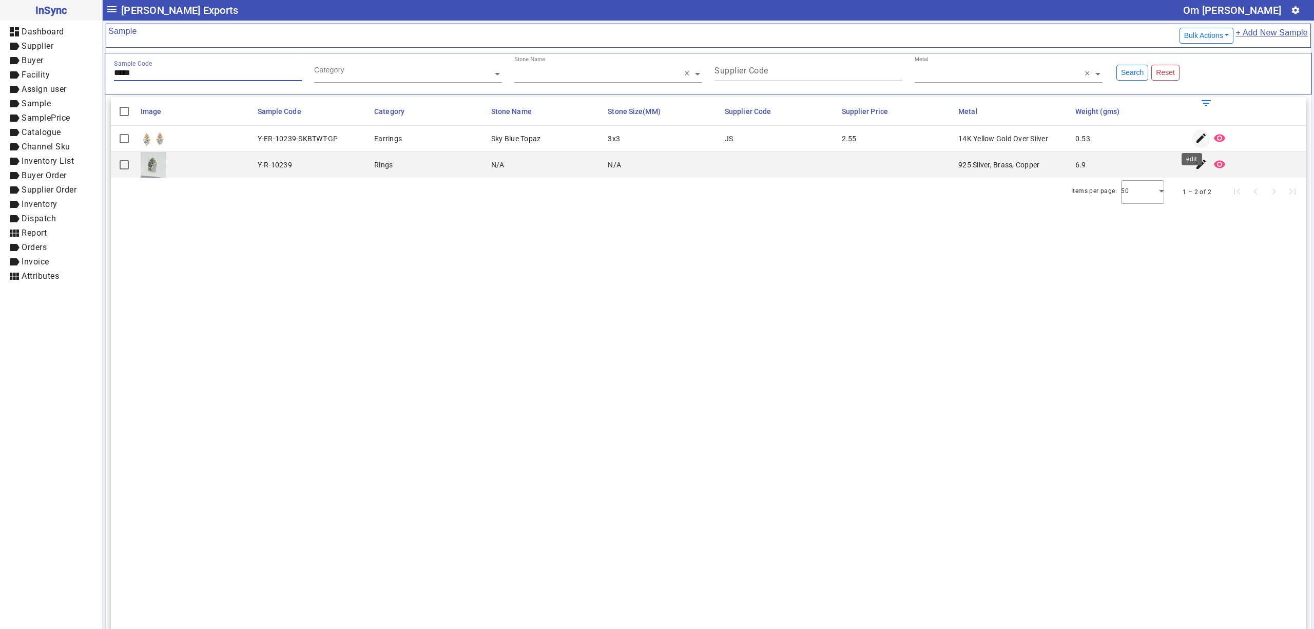
click at [1195, 138] on mat-icon "edit" at bounding box center [1201, 138] width 12 height 12
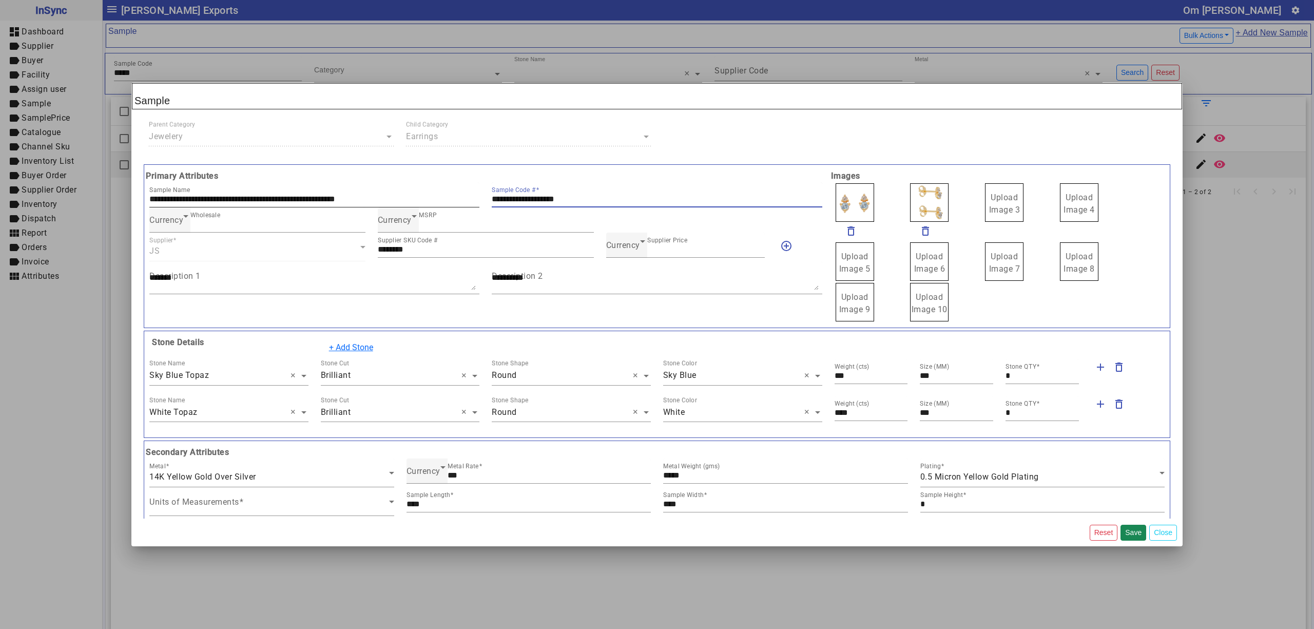
drag, startPoint x: 606, startPoint y: 200, endPoint x: 371, endPoint y: 201, distance: 235.0
click at [371, 201] on div "**********" at bounding box center [485, 194] width 685 height 25
click at [629, 249] on span "Currency" at bounding box center [623, 245] width 34 height 10
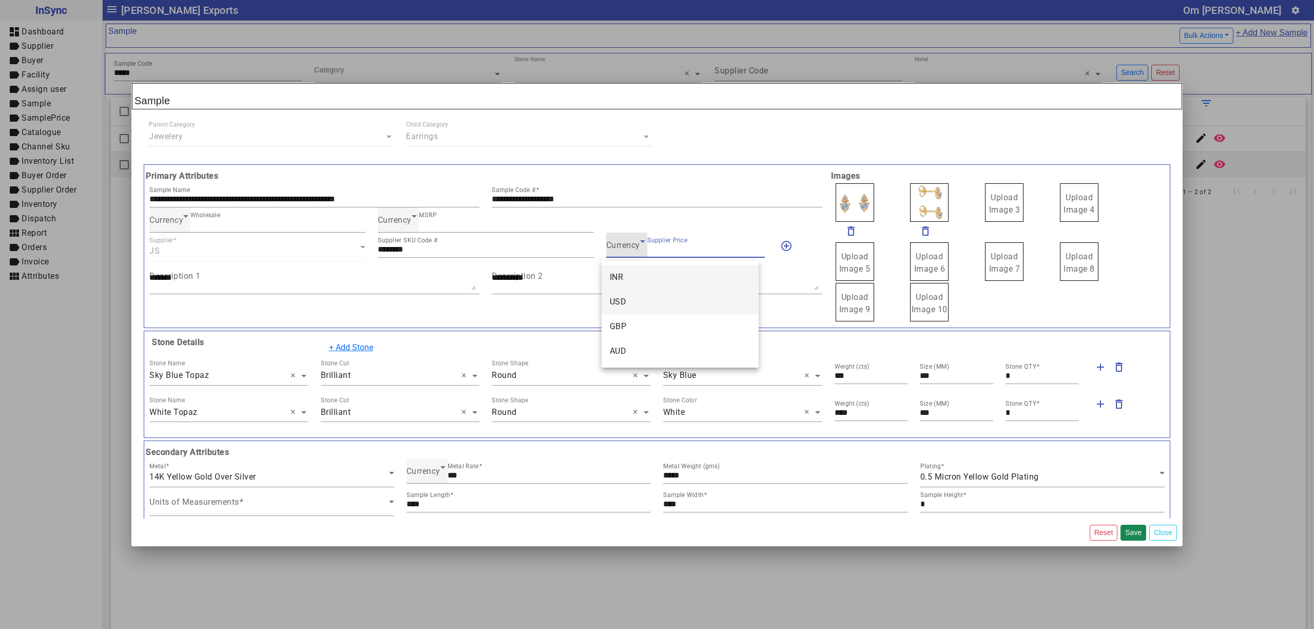
click at [635, 290] on mat-option "USD" at bounding box center [679, 301] width 157 height 25
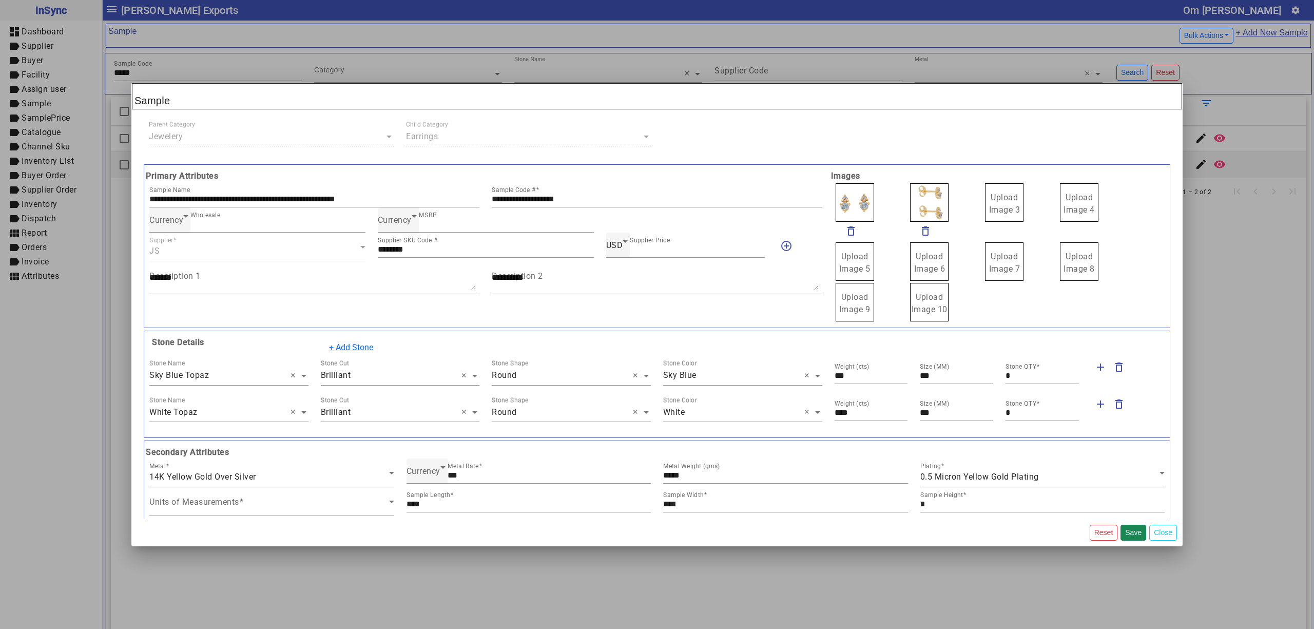
click at [985, 208] on label "Upload Image 3" at bounding box center [1004, 202] width 38 height 38
click at [0, 0] on input "Upload Image 3" at bounding box center [0, 0] width 0 height 0
drag, startPoint x: 873, startPoint y: 211, endPoint x: 873, endPoint y: 204, distance: 7.7
drag, startPoint x: 894, startPoint y: 201, endPoint x: 899, endPoint y: 207, distance: 8.0
click at [854, 200] on span "Upload Image 1" at bounding box center [854, 203] width 31 height 22
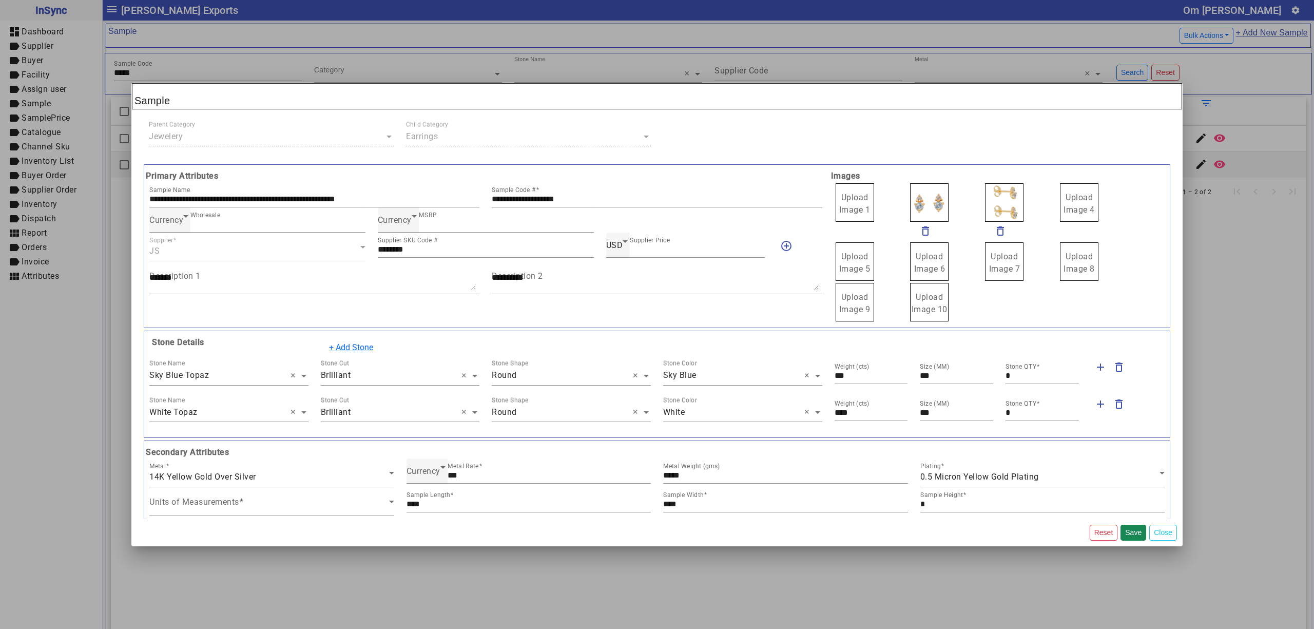
click at [0, 0] on input "Upload Image 1" at bounding box center [0, 0] width 0 height 0
click at [1133, 522] on mat-dialog-actions "Reset Save Close" at bounding box center [656, 532] width 1051 height 28
click at [1126, 526] on button "Save" at bounding box center [1133, 532] width 26 height 16
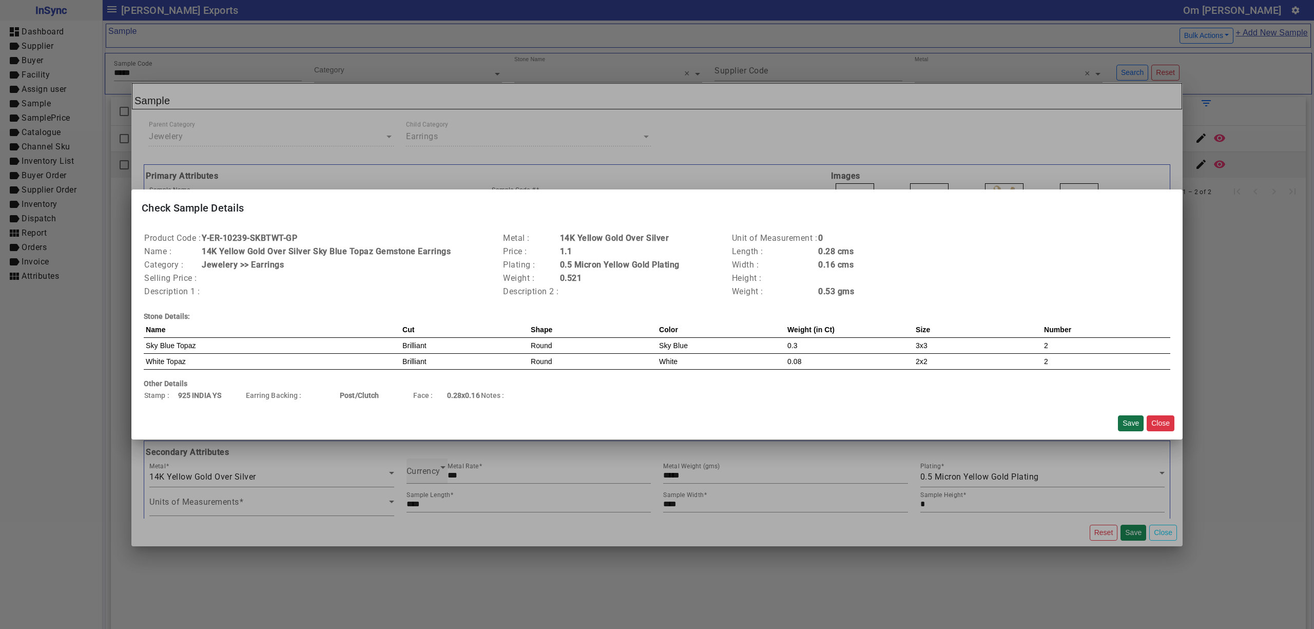
click at [1123, 417] on button "Save" at bounding box center [1131, 423] width 26 height 16
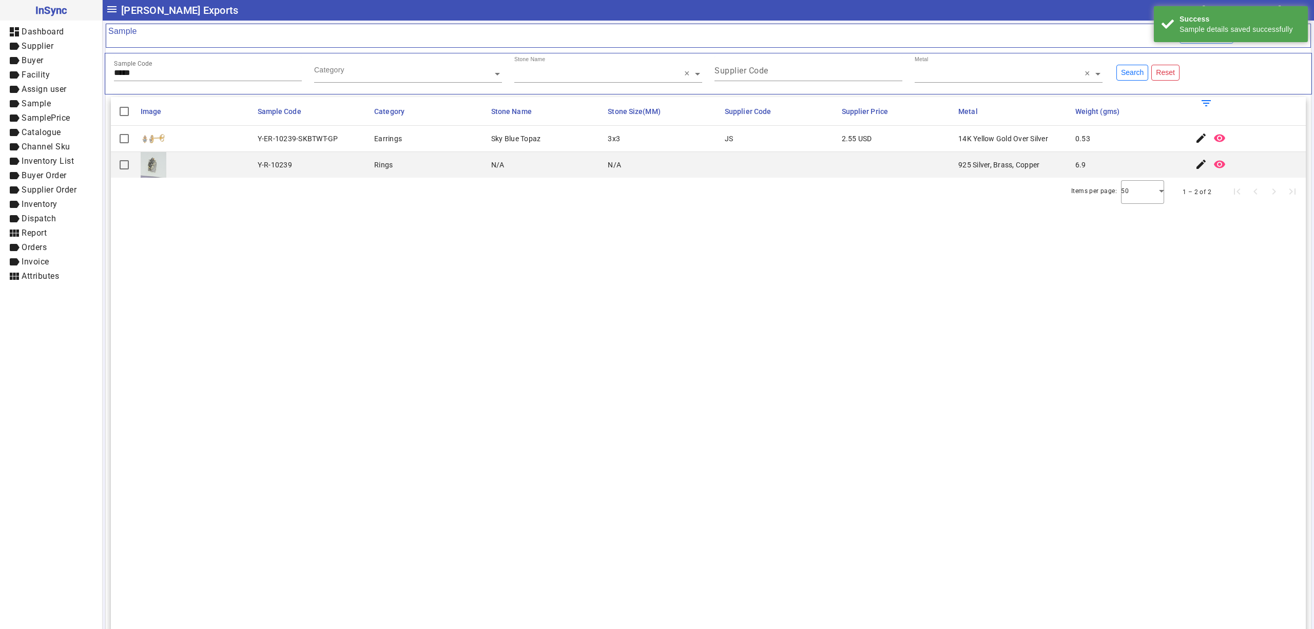
click at [212, 76] on input "*****" at bounding box center [208, 72] width 188 height 9
click at [1195, 133] on mat-icon "edit" at bounding box center [1201, 138] width 12 height 12
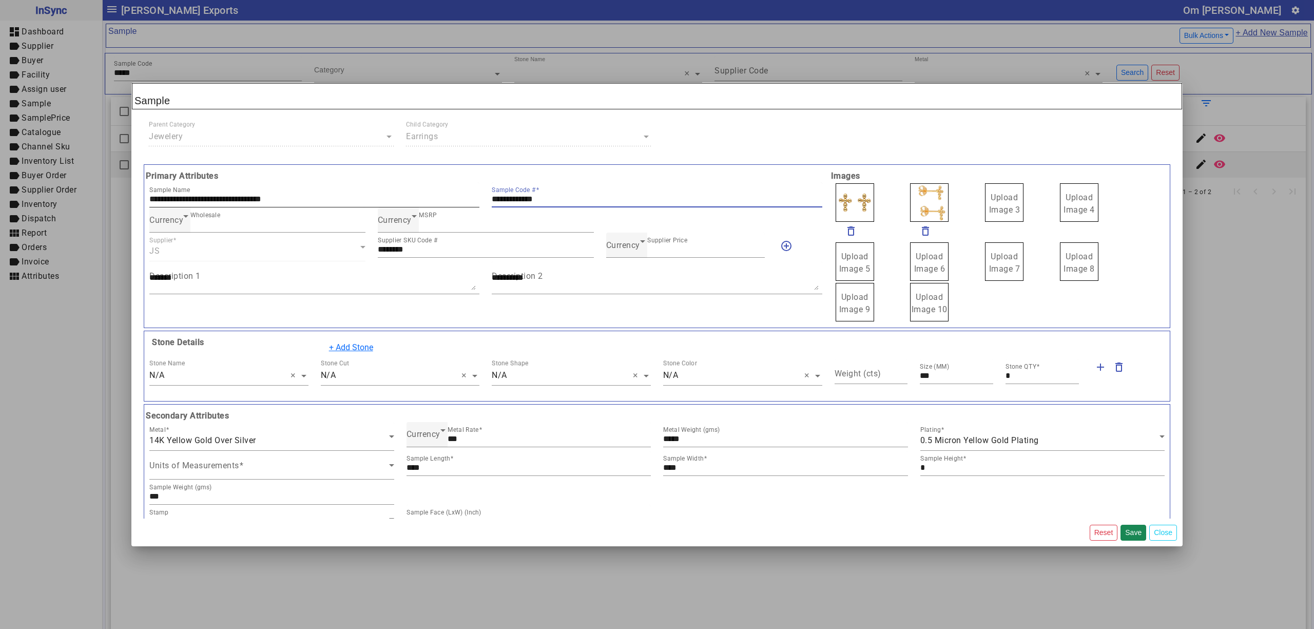
drag, startPoint x: 599, startPoint y: 198, endPoint x: 348, endPoint y: 193, distance: 251.5
click at [350, 195] on div "**********" at bounding box center [485, 194] width 685 height 25
click at [623, 246] on span "Currency" at bounding box center [623, 245] width 34 height 10
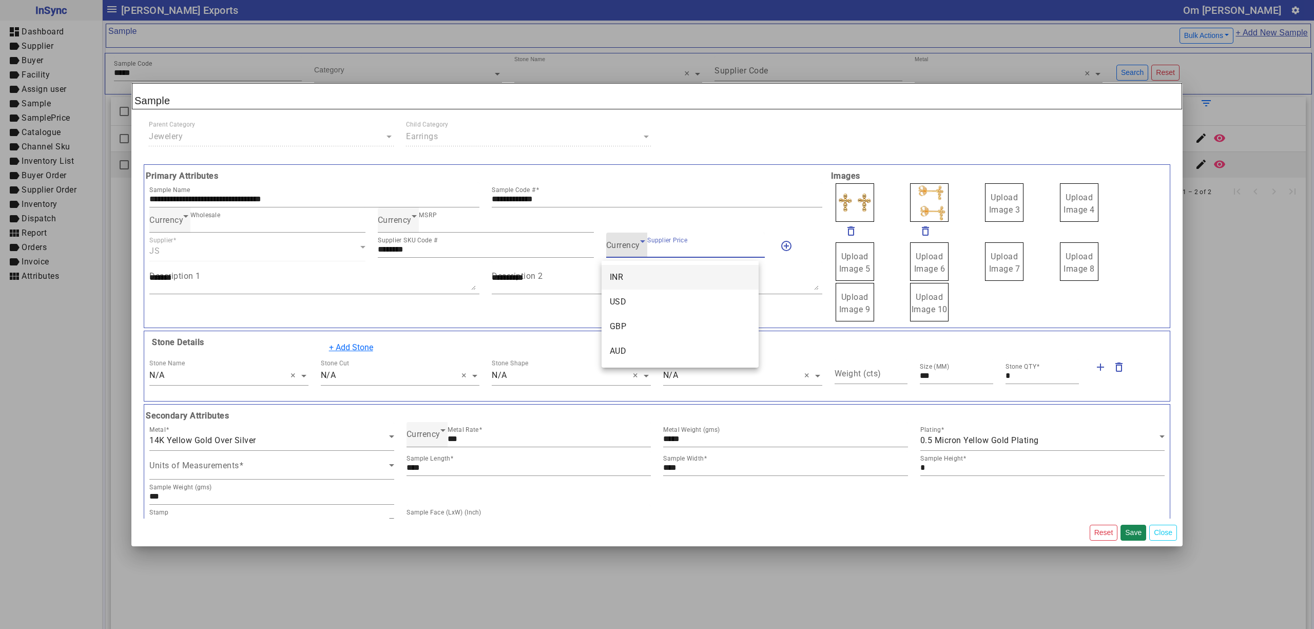
click at [635, 276] on mat-option "INR" at bounding box center [679, 277] width 157 height 25
click at [606, 255] on div "INR Supplier Price ***" at bounding box center [685, 244] width 159 height 25
click at [606, 250] on span "INR" at bounding box center [613, 245] width 14 height 10
click at [627, 295] on mat-option "USD" at bounding box center [679, 301] width 157 height 25
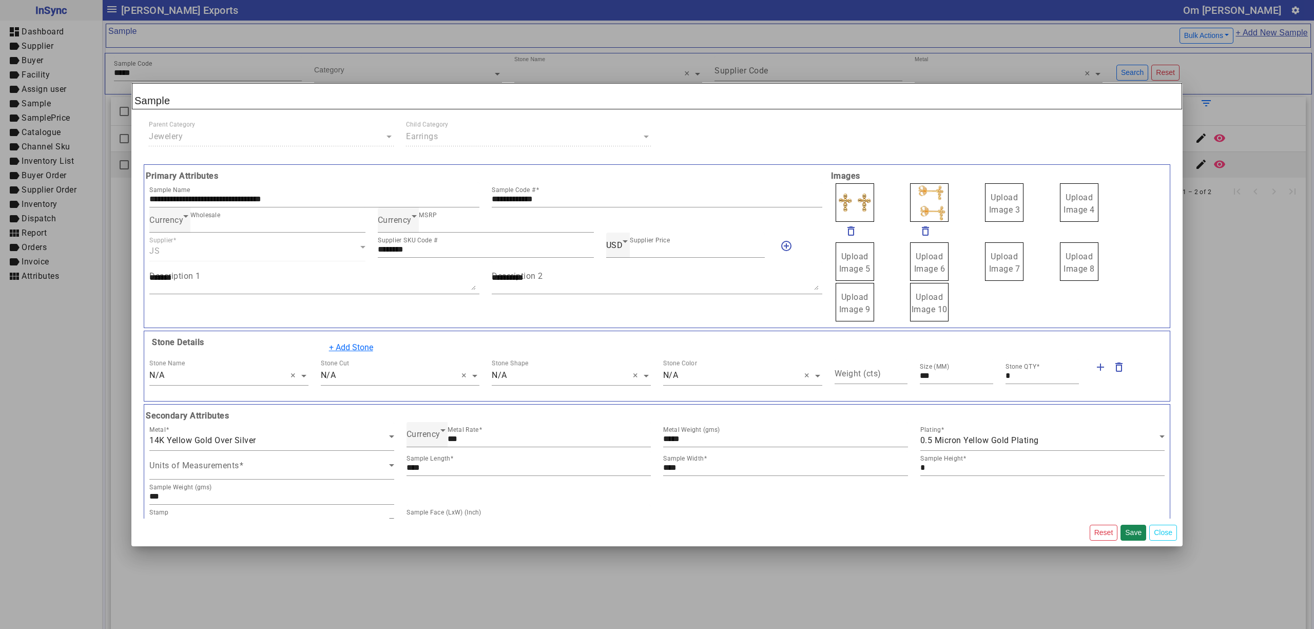
drag, startPoint x: 997, startPoint y: 212, endPoint x: 1000, endPoint y: 200, distance: 12.7
drag, startPoint x: 918, startPoint y: 206, endPoint x: 914, endPoint y: 202, distance: 5.5
click at [851, 202] on span "Upload Image 1" at bounding box center [854, 203] width 31 height 22
click at [0, 0] on input "Upload Image 1" at bounding box center [0, 0] width 0 height 0
click at [1130, 526] on button "Save" at bounding box center [1133, 532] width 26 height 16
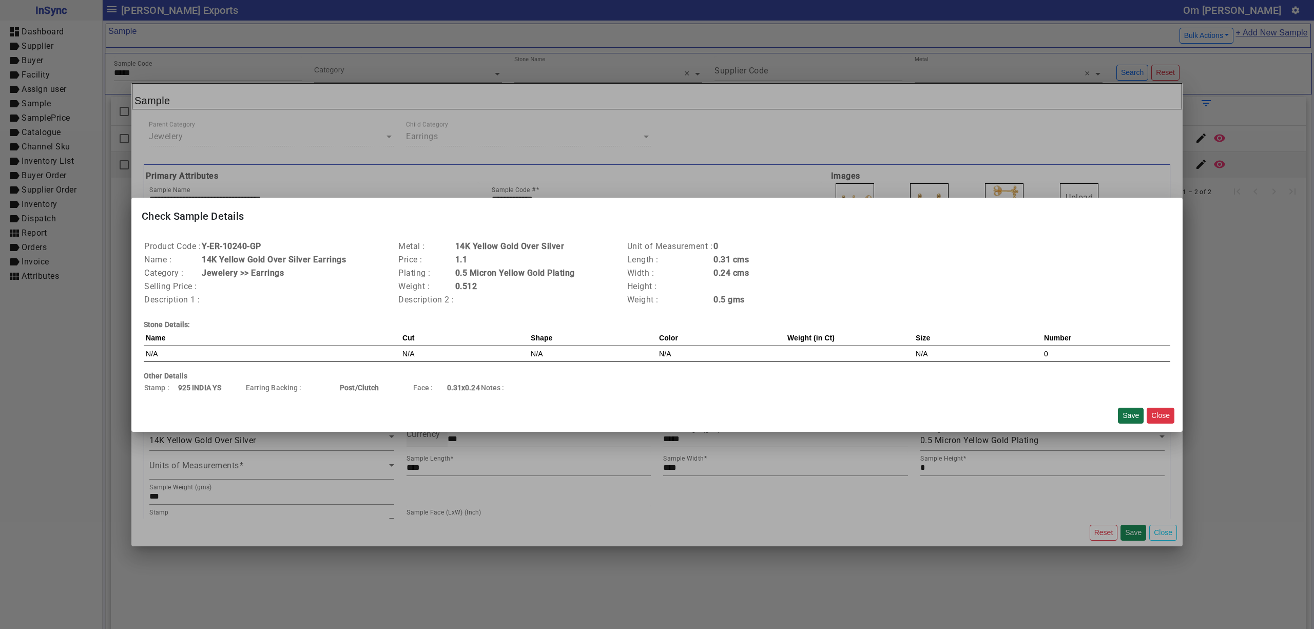
click at [1126, 411] on button "Save" at bounding box center [1131, 415] width 26 height 16
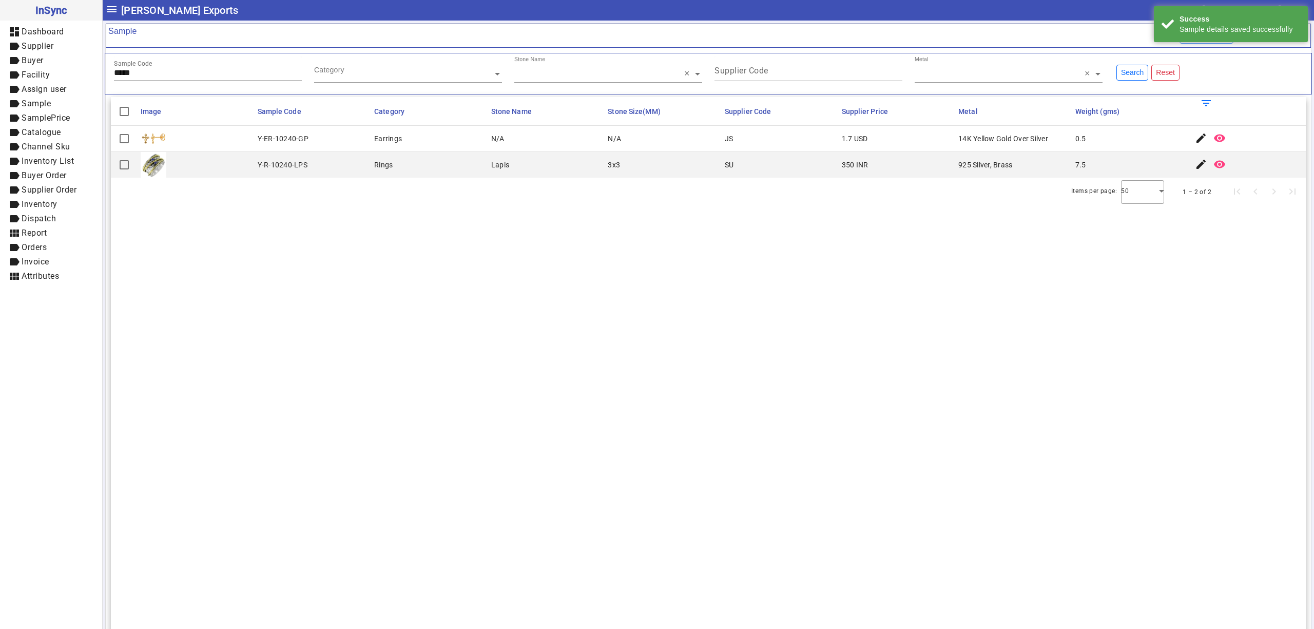
click at [177, 72] on input "*****" at bounding box center [208, 72] width 188 height 9
click at [1195, 132] on span "button" at bounding box center [1201, 138] width 25 height 25
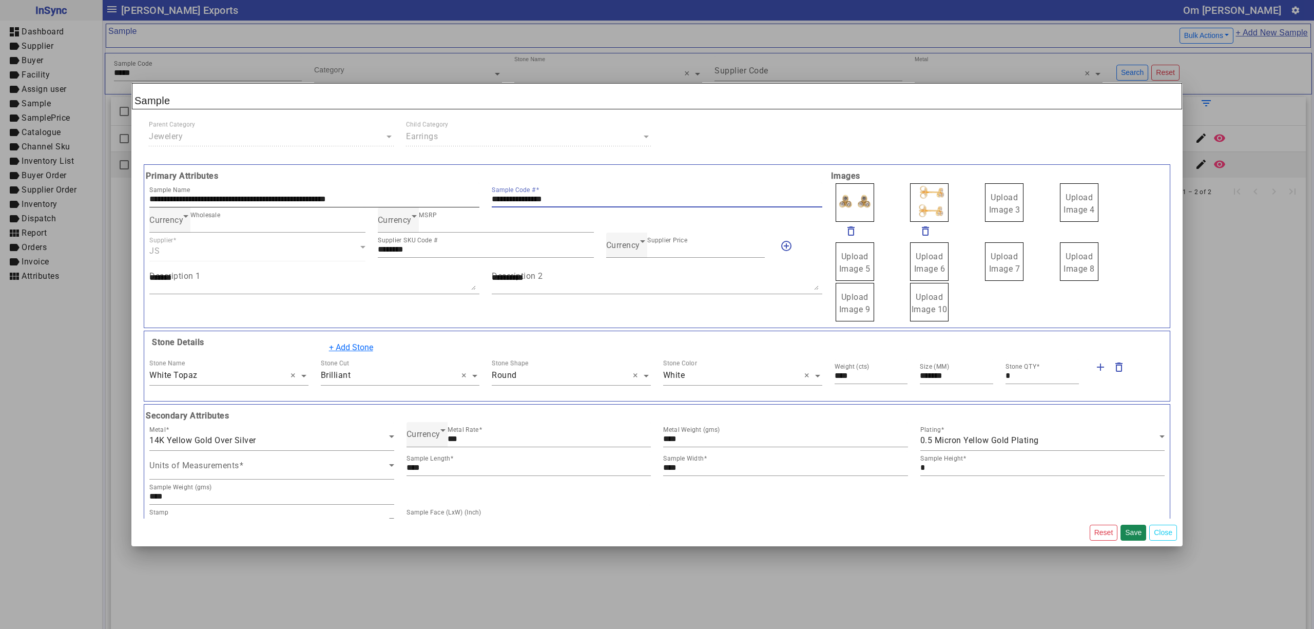
drag, startPoint x: 569, startPoint y: 200, endPoint x: 430, endPoint y: 187, distance: 140.2
click at [422, 188] on div "**********" at bounding box center [485, 194] width 685 height 25
click at [618, 248] on span "Currency" at bounding box center [623, 245] width 34 height 10
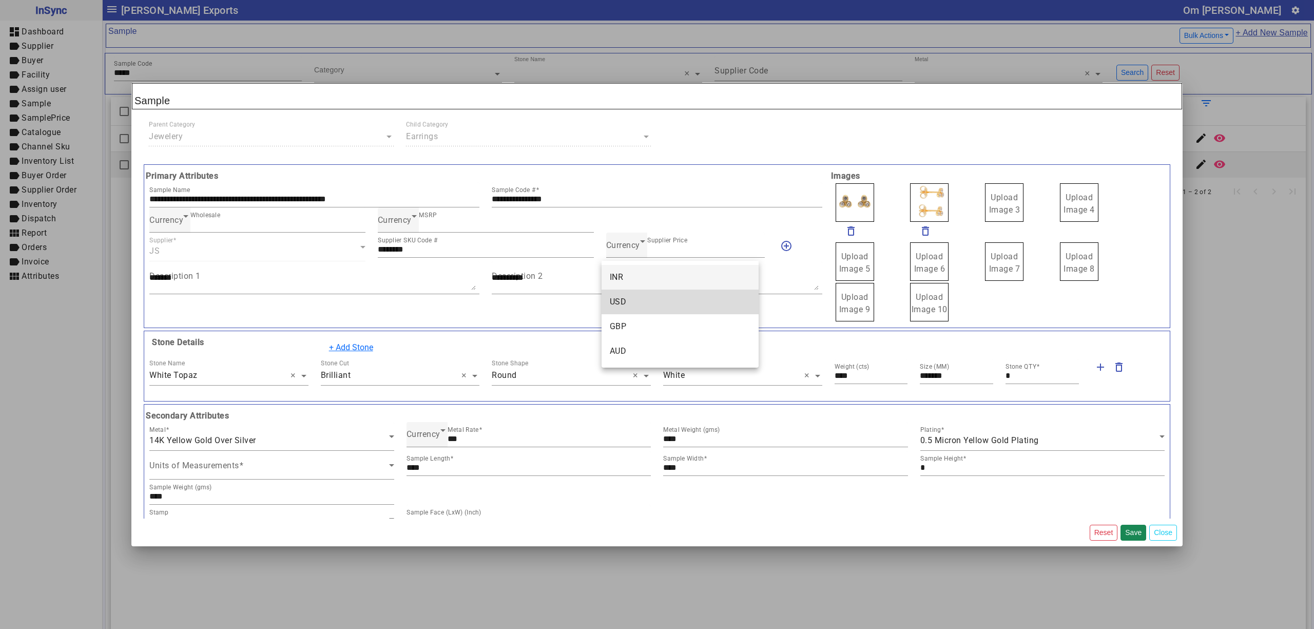
click at [635, 295] on mat-option "USD" at bounding box center [679, 301] width 157 height 25
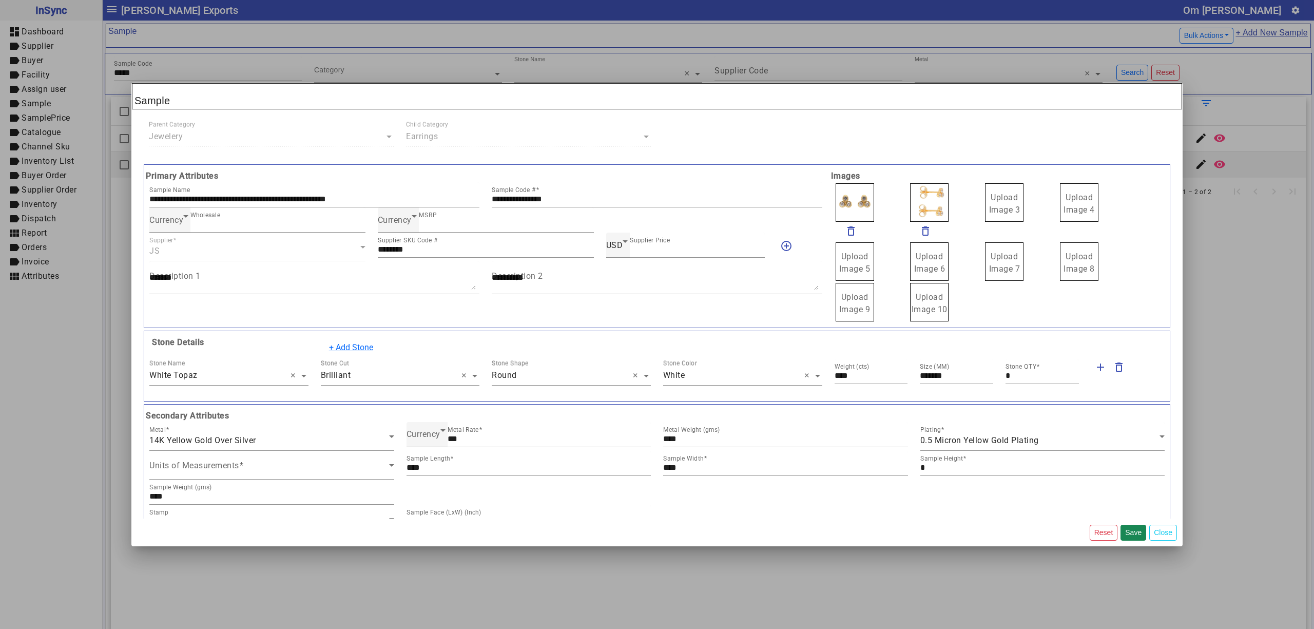
drag, startPoint x: 995, startPoint y: 196, endPoint x: 995, endPoint y: 186, distance: 9.8
click at [848, 204] on label "Upload Image 1" at bounding box center [854, 202] width 38 height 38
click at [0, 0] on input "Upload Image 1" at bounding box center [0, 0] width 0 height 0
click at [1134, 522] on mat-dialog-actions "Reset Save Close" at bounding box center [656, 532] width 1051 height 28
click at [1134, 526] on button "Save" at bounding box center [1133, 532] width 26 height 16
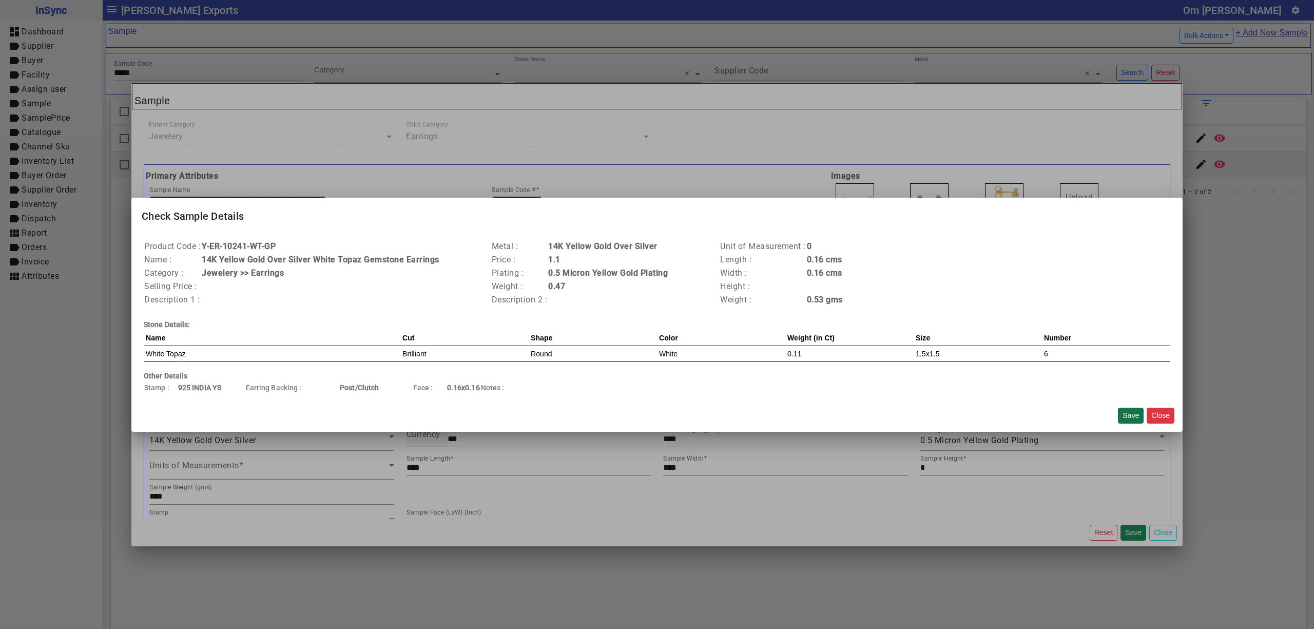
click at [1129, 413] on button "Save" at bounding box center [1131, 415] width 26 height 16
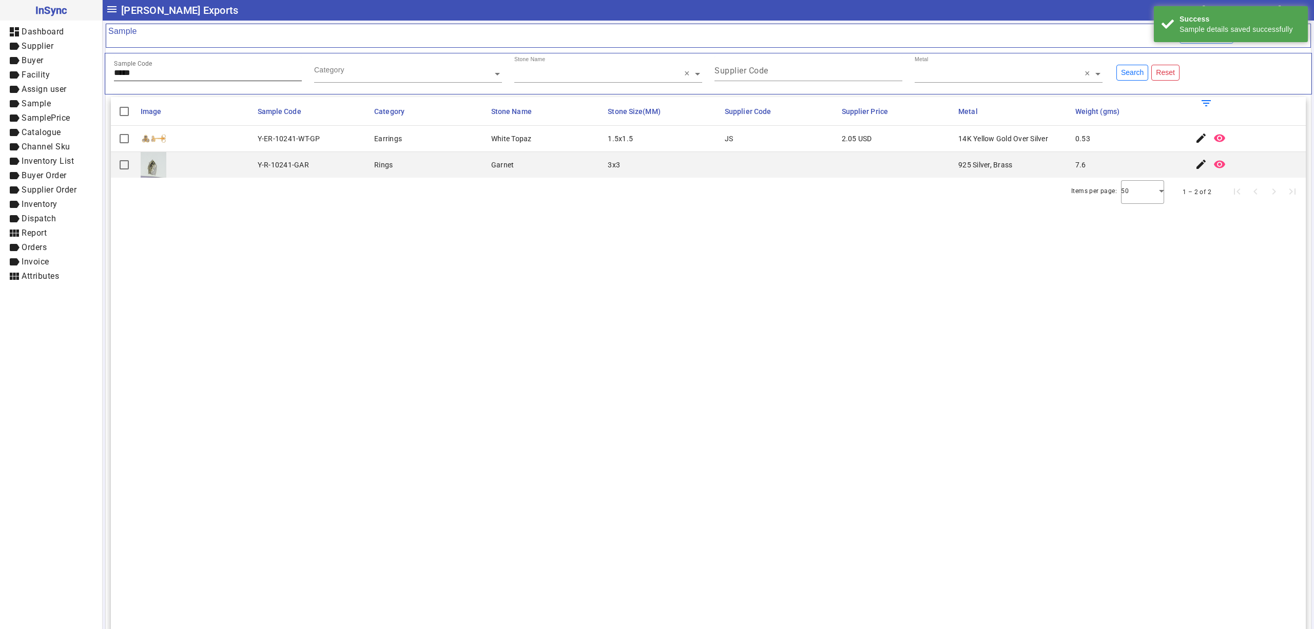
click at [159, 69] on input "*****" at bounding box center [208, 72] width 188 height 9
drag, startPoint x: 680, startPoint y: 75, endPoint x: 682, endPoint y: 69, distance: 6.5
click at [552, 245] on section "Image Sample Code Category Stone Name Stone Size(MM) Supplier Code Supplier Pri…" at bounding box center [708, 411] width 1195 height 629
click at [769, 245] on section "Image Sample Code Category Stone Name Stone Size(MM) Supplier Code Supplier Pri…" at bounding box center [708, 411] width 1195 height 629
click at [1195, 140] on mat-icon "edit" at bounding box center [1201, 138] width 12 height 12
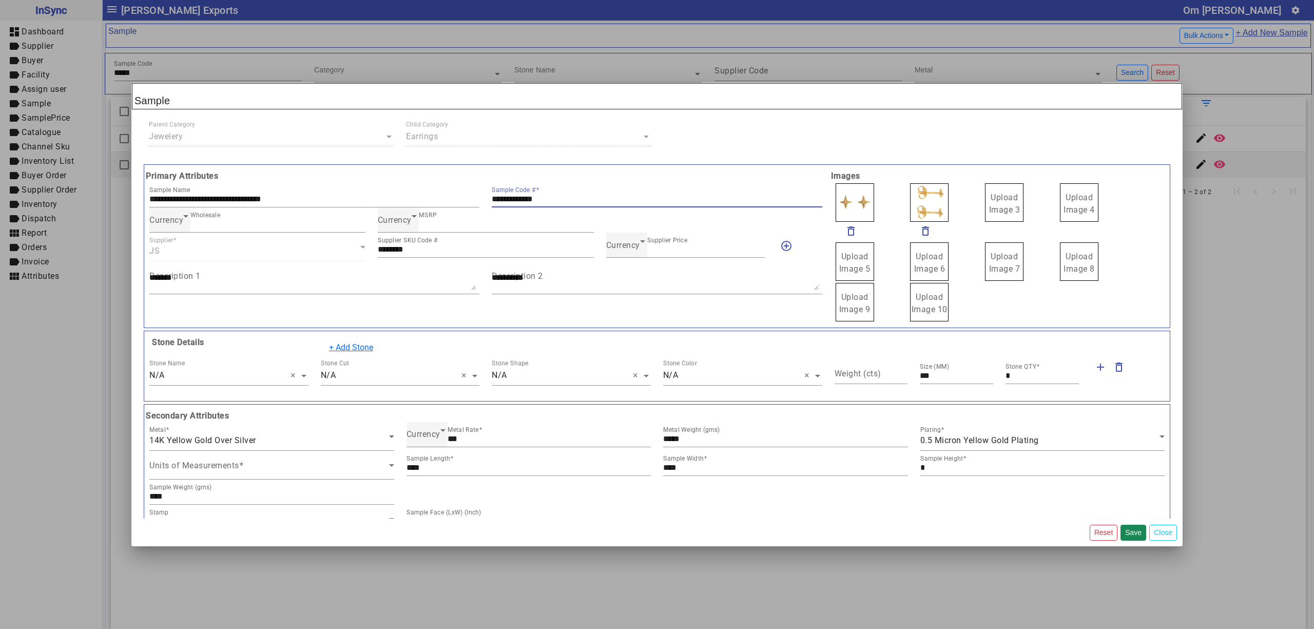
drag, startPoint x: 573, startPoint y: 198, endPoint x: 161, endPoint y: 173, distance: 412.9
click at [159, 177] on div "**********" at bounding box center [485, 246] width 685 height 152
drag, startPoint x: 995, startPoint y: 206, endPoint x: 1003, endPoint y: 208, distance: 8.5
drag, startPoint x: 842, startPoint y: 193, endPoint x: 857, endPoint y: 201, distance: 17.0
drag, startPoint x: 858, startPoint y: 201, endPoint x: 851, endPoint y: 193, distance: 10.9
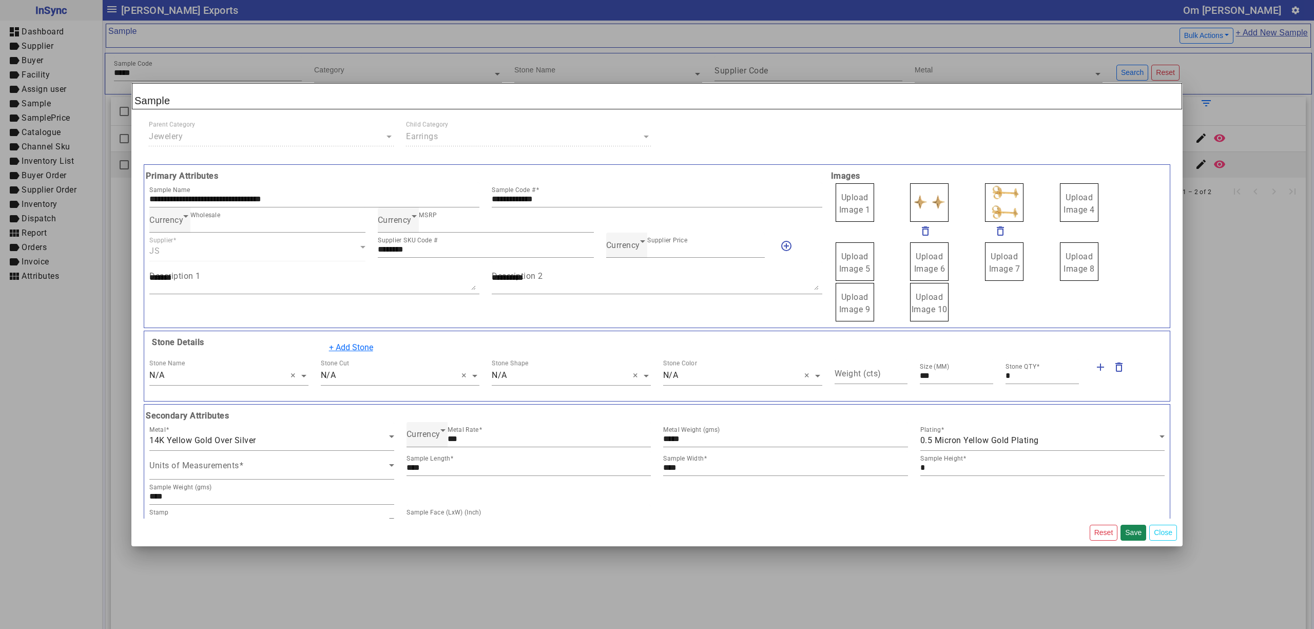
click at [844, 193] on span "Upload Image 1" at bounding box center [854, 203] width 31 height 22
click at [0, 0] on input "Upload Image 1" at bounding box center [0, 0] width 0 height 0
click at [616, 249] on span "Currency" at bounding box center [623, 245] width 34 height 10
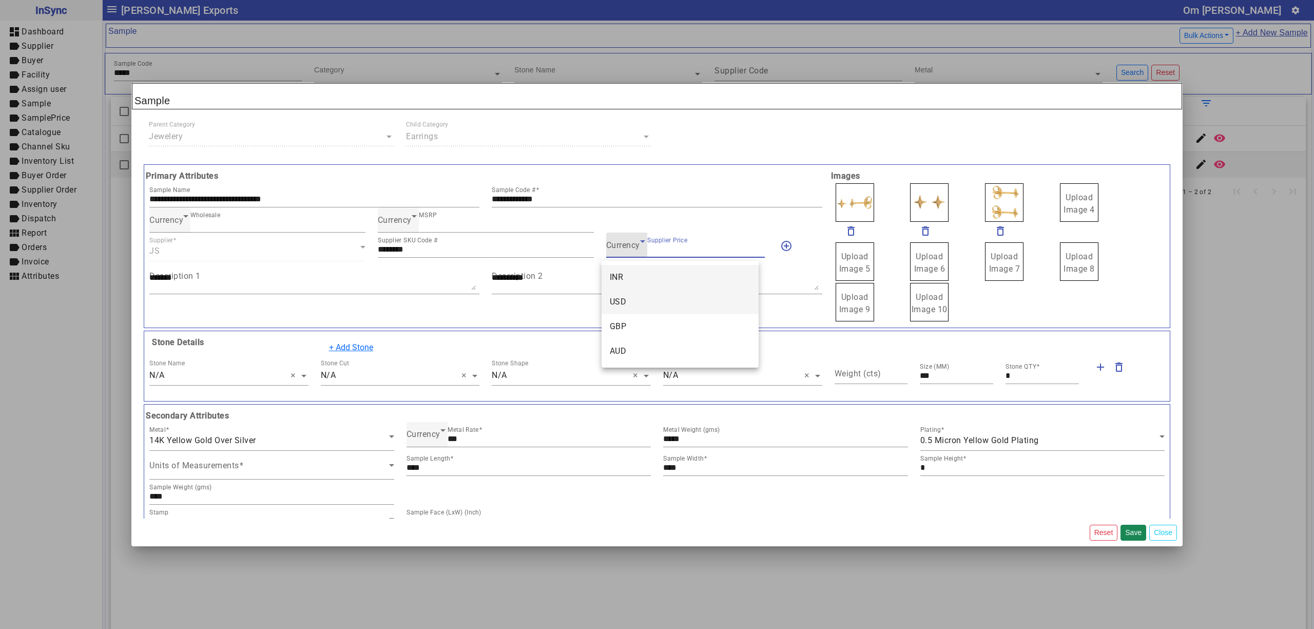
click at [630, 294] on mat-option "USD" at bounding box center [679, 301] width 157 height 25
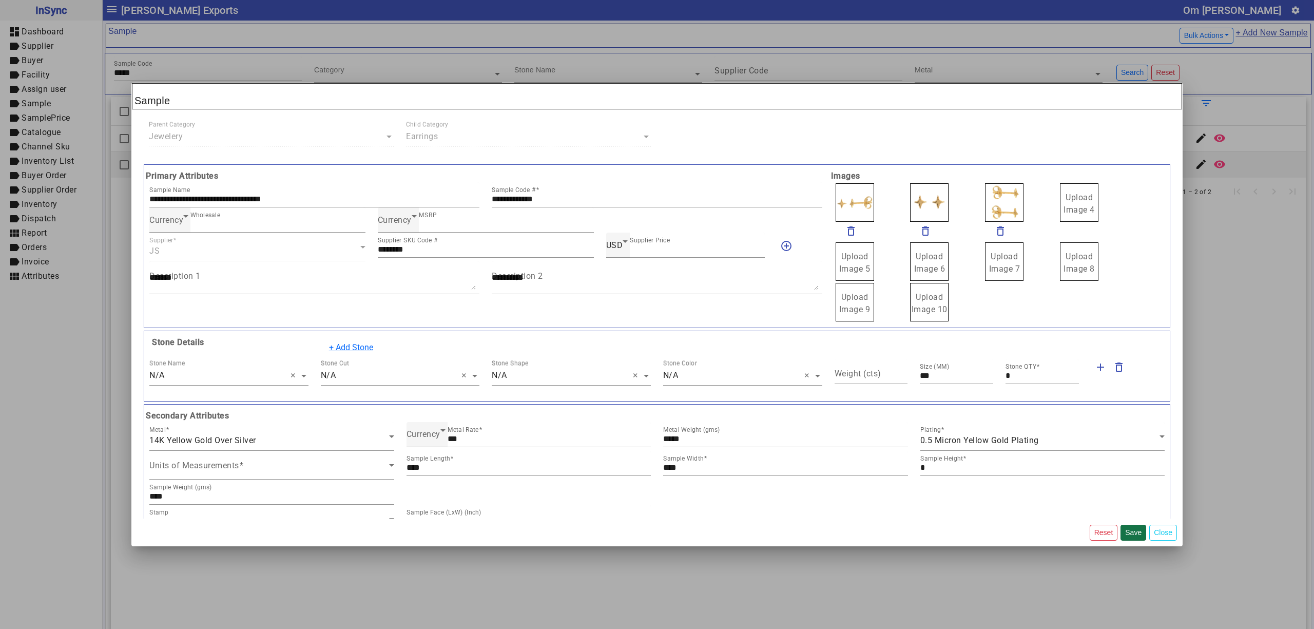
click at [1134, 530] on button "Save" at bounding box center [1133, 532] width 26 height 16
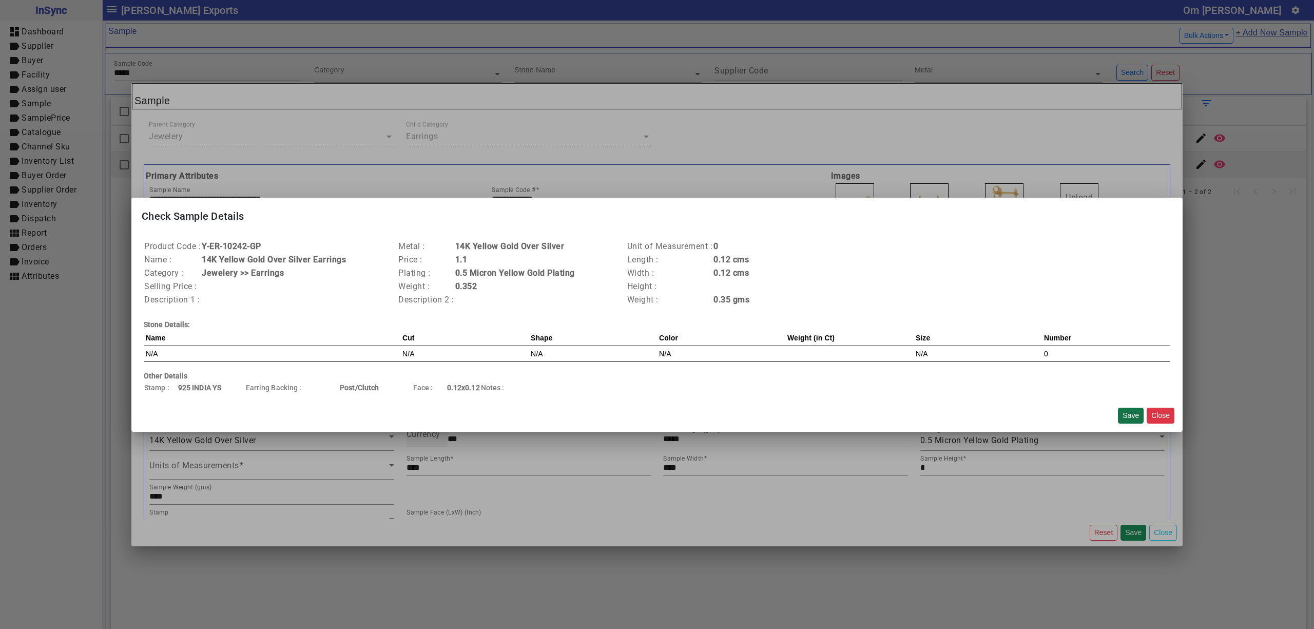
click at [1125, 419] on button "Save" at bounding box center [1131, 415] width 26 height 16
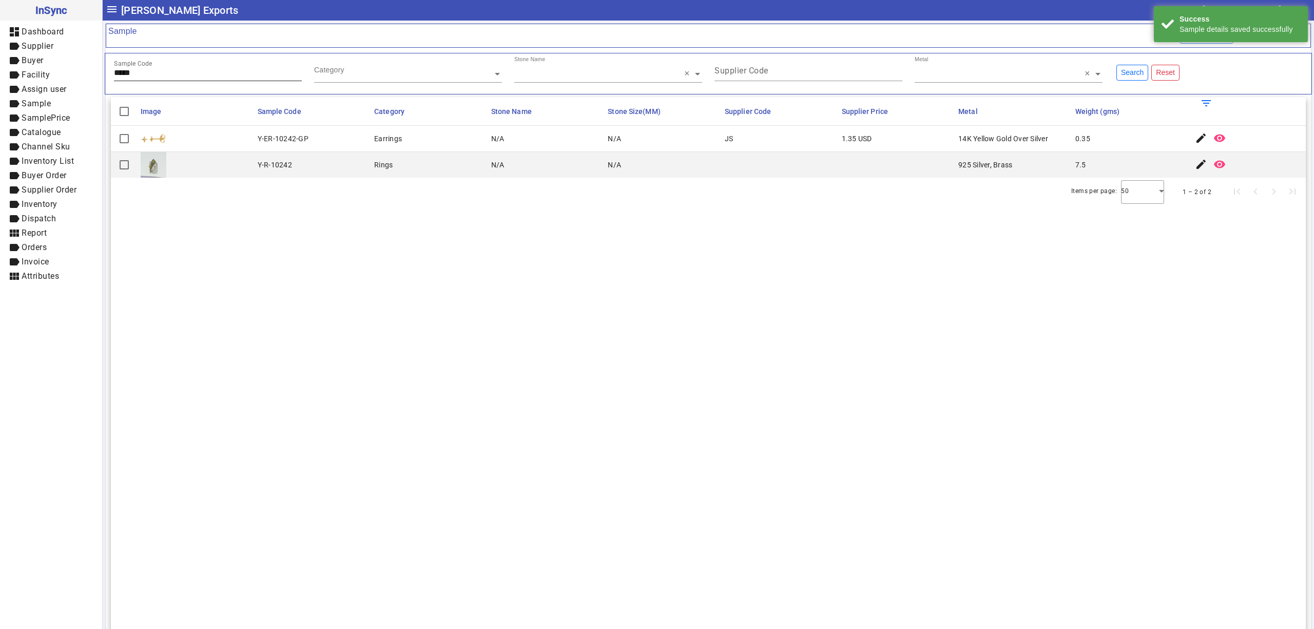
click at [163, 76] on input "*****" at bounding box center [208, 72] width 188 height 9
type input "*****"
click at [1195, 134] on mat-icon "edit" at bounding box center [1201, 138] width 12 height 12
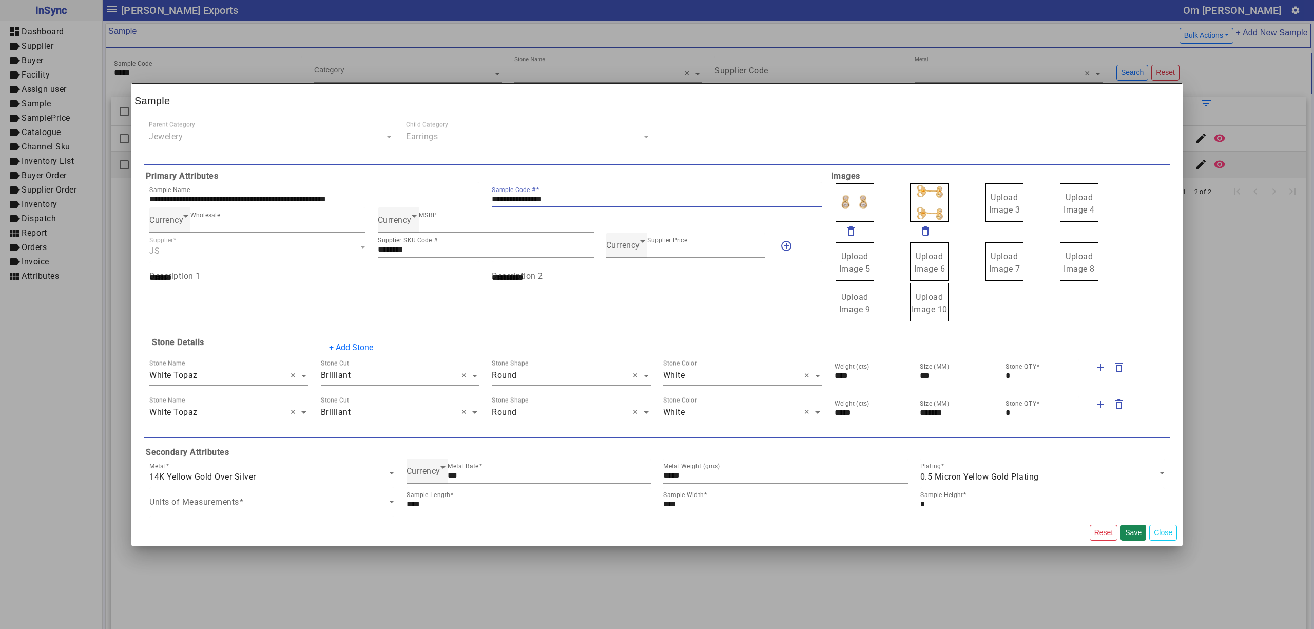
drag, startPoint x: 590, startPoint y: 196, endPoint x: 438, endPoint y: 197, distance: 152.4
click at [438, 197] on div "**********" at bounding box center [485, 194] width 685 height 25
click at [624, 246] on span "Currency" at bounding box center [623, 245] width 34 height 10
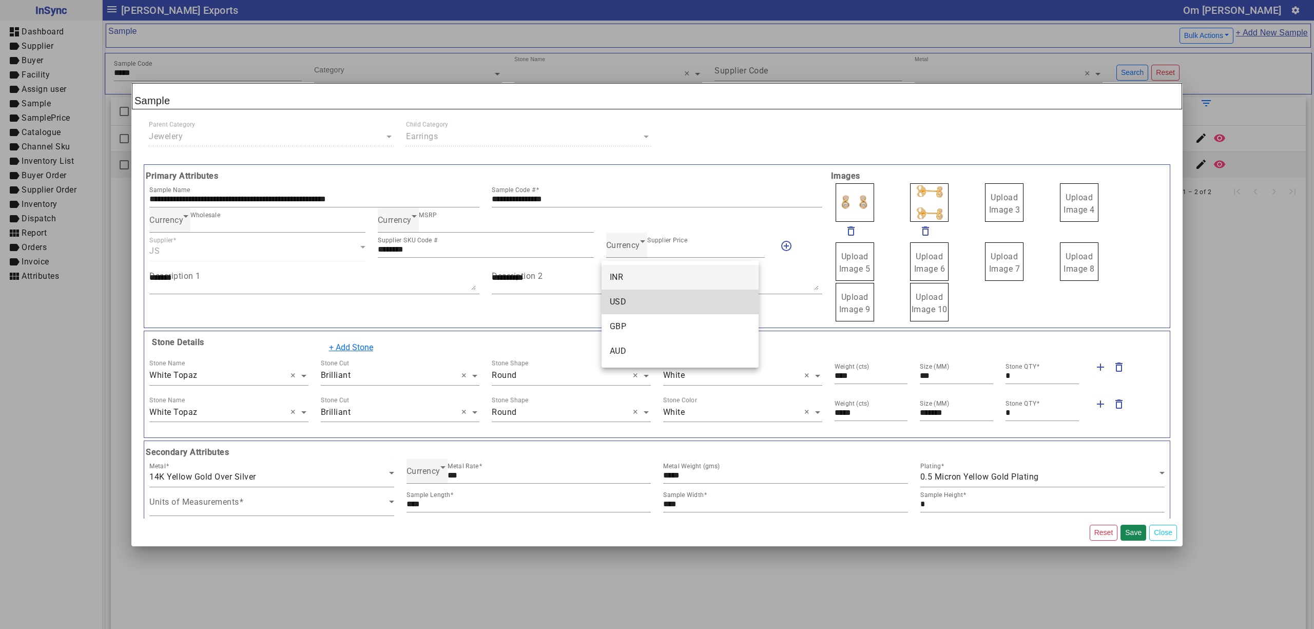
click at [633, 295] on mat-option "USD" at bounding box center [679, 301] width 157 height 25
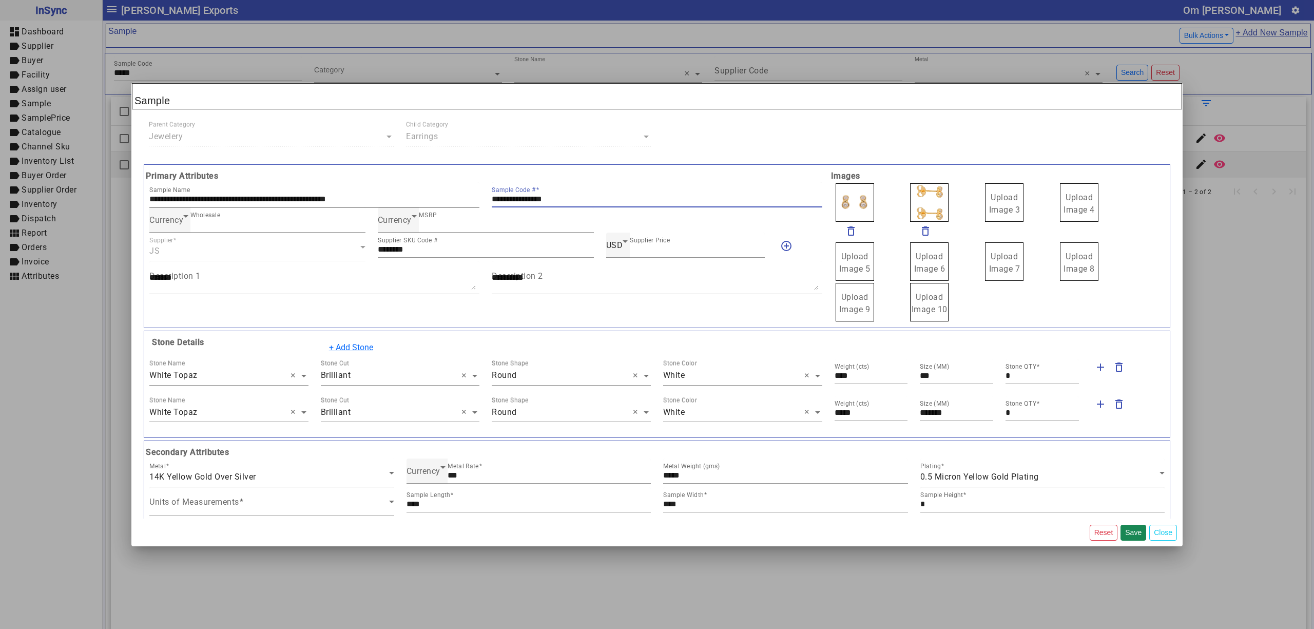
drag, startPoint x: 596, startPoint y: 201, endPoint x: 443, endPoint y: 193, distance: 152.6
click at [448, 197] on div "**********" at bounding box center [485, 194] width 685 height 25
drag, startPoint x: 1004, startPoint y: 208, endPoint x: 998, endPoint y: 206, distance: 6.5
drag, startPoint x: 909, startPoint y: 206, endPoint x: 902, endPoint y: 204, distance: 8.1
click at [865, 196] on label "Upload Image 1" at bounding box center [854, 202] width 38 height 38
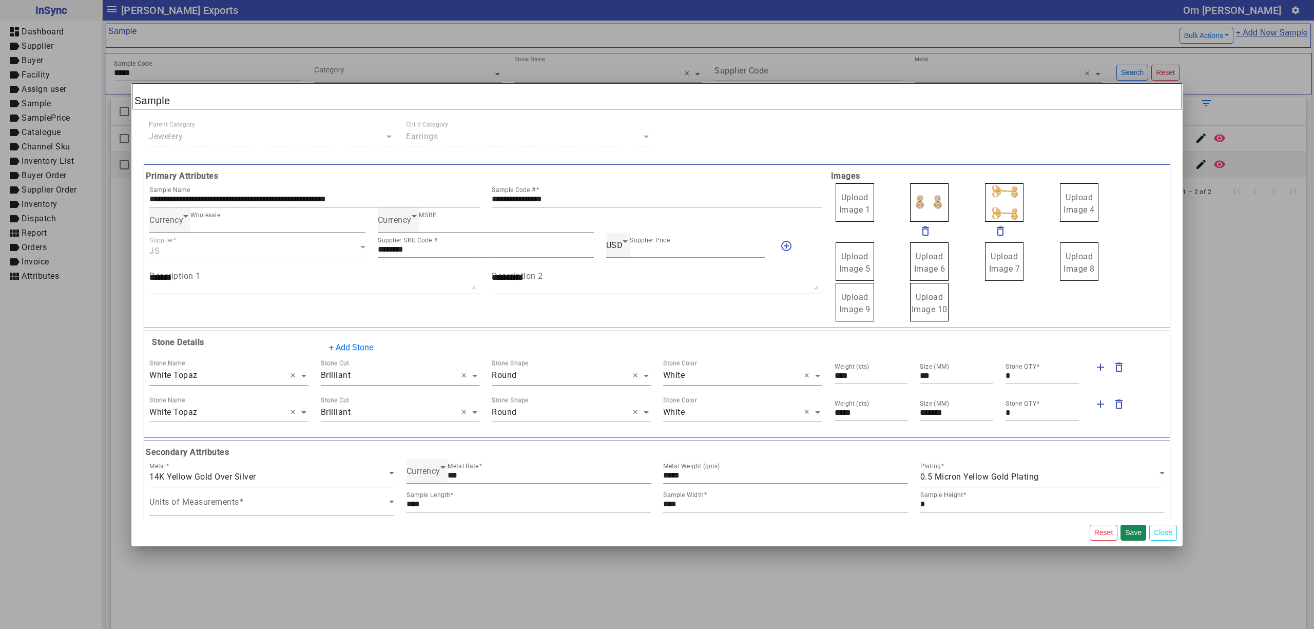
click at [859, 194] on span "Upload Image 1" at bounding box center [854, 203] width 31 height 22
click at [0, 0] on input "Upload Image 1" at bounding box center [0, 0] width 0 height 0
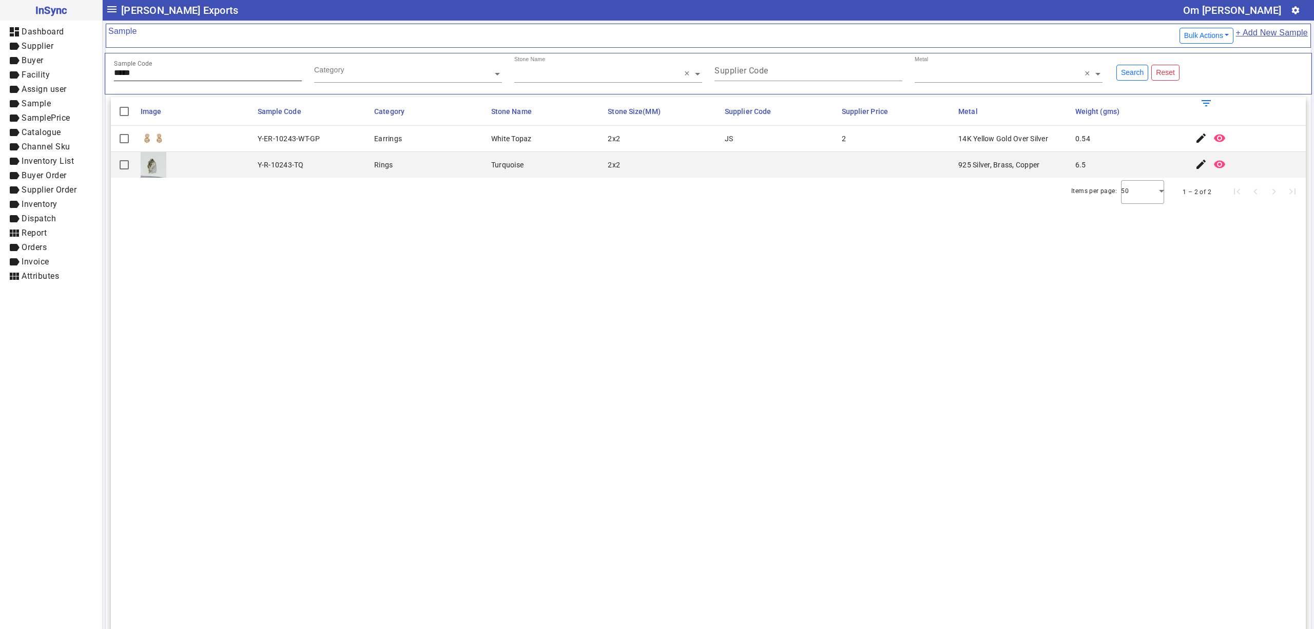
click at [215, 68] on div "Sample Code *****" at bounding box center [208, 68] width 188 height 25
click at [1195, 140] on mat-icon "edit" at bounding box center [1201, 138] width 12 height 12
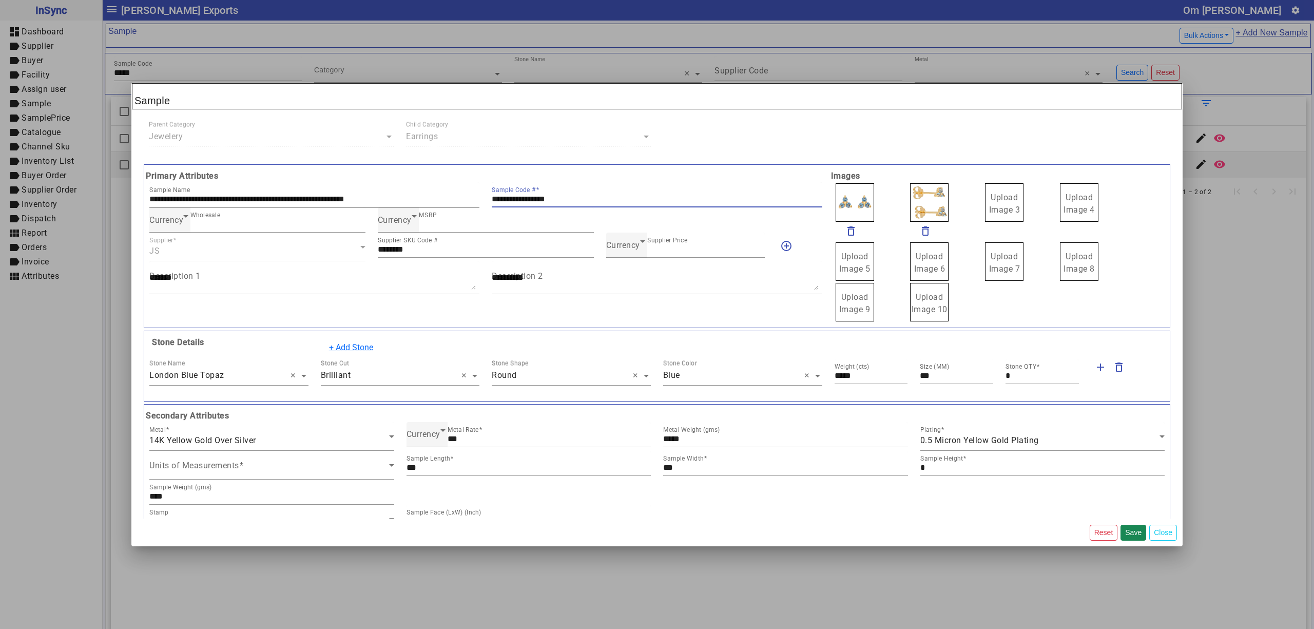
drag, startPoint x: 571, startPoint y: 200, endPoint x: 419, endPoint y: 188, distance: 152.4
click at [420, 189] on div "**********" at bounding box center [485, 194] width 685 height 25
click at [620, 248] on span "Currency" at bounding box center [623, 245] width 34 height 10
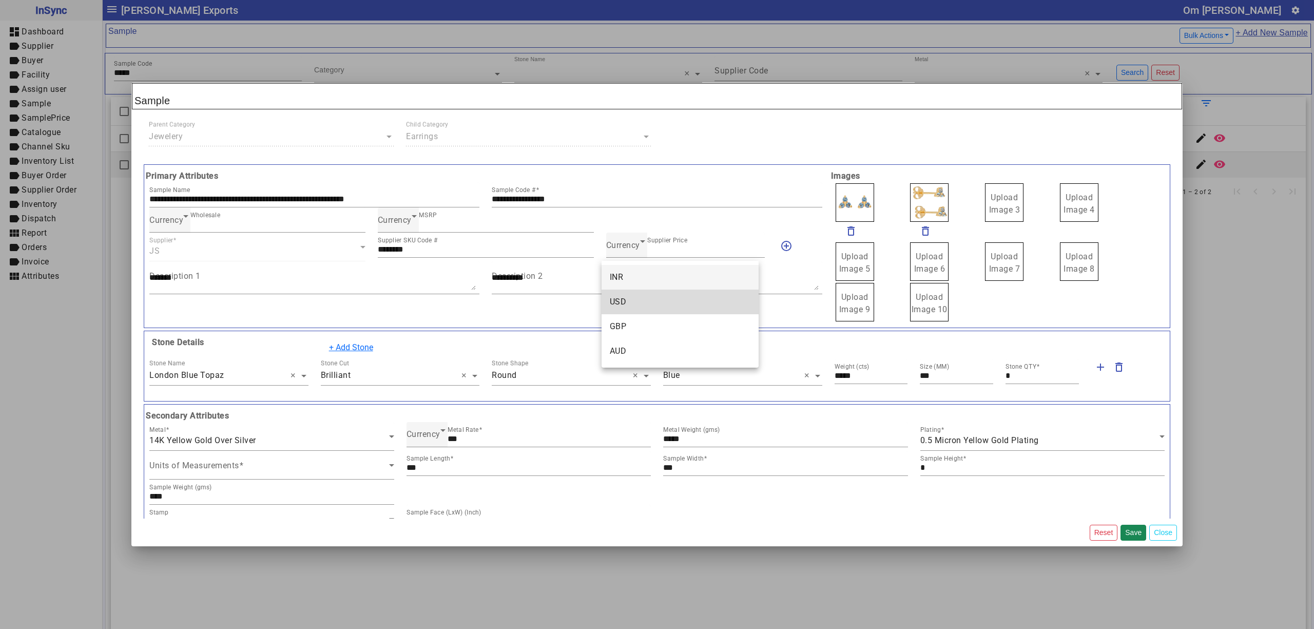
click at [635, 289] on mat-option "USD" at bounding box center [679, 301] width 157 height 25
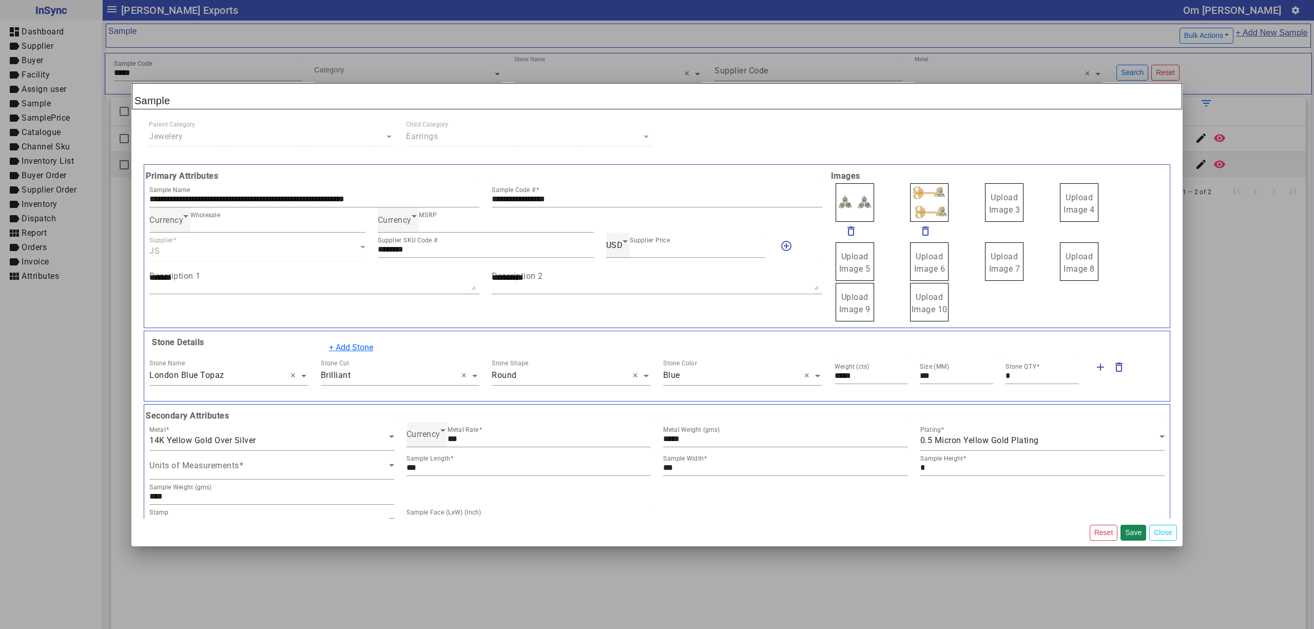
drag, startPoint x: 1019, startPoint y: 207, endPoint x: 1005, endPoint y: 200, distance: 16.3
click at [848, 200] on span "Upload Image 1" at bounding box center [854, 203] width 31 height 22
click at [0, 0] on input "Upload Image 1" at bounding box center [0, 0] width 0 height 0
click at [1130, 531] on button "Save" at bounding box center [1133, 532] width 26 height 16
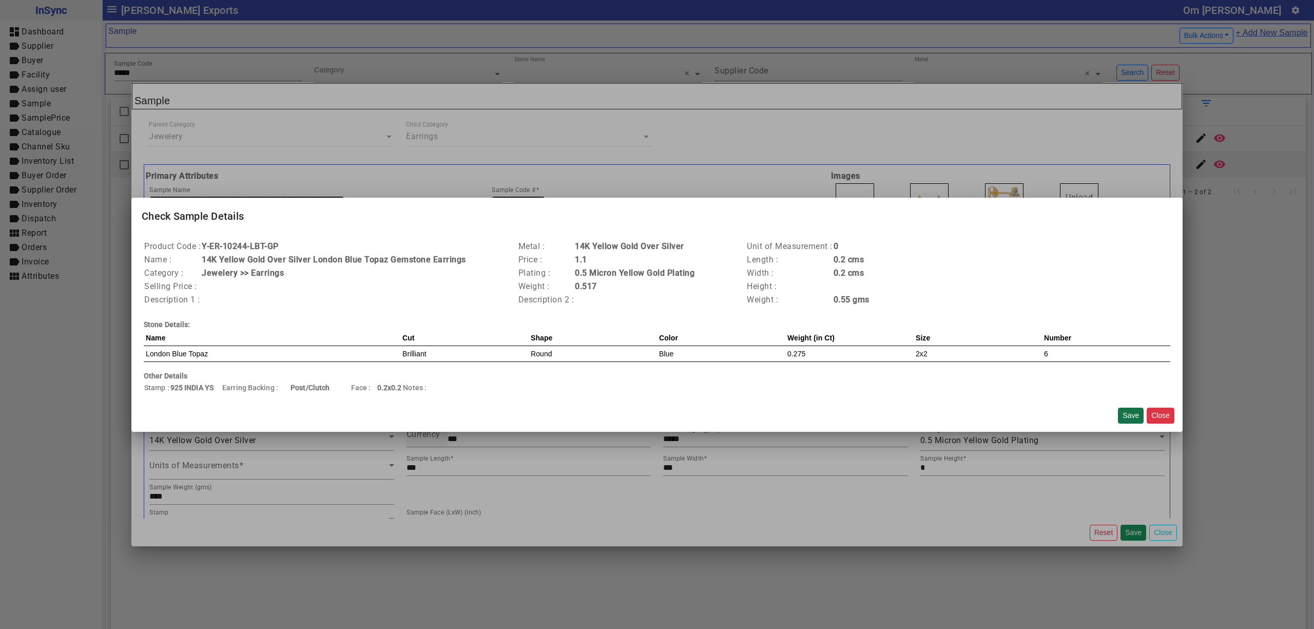
click at [1122, 413] on button "Save" at bounding box center [1131, 415] width 26 height 16
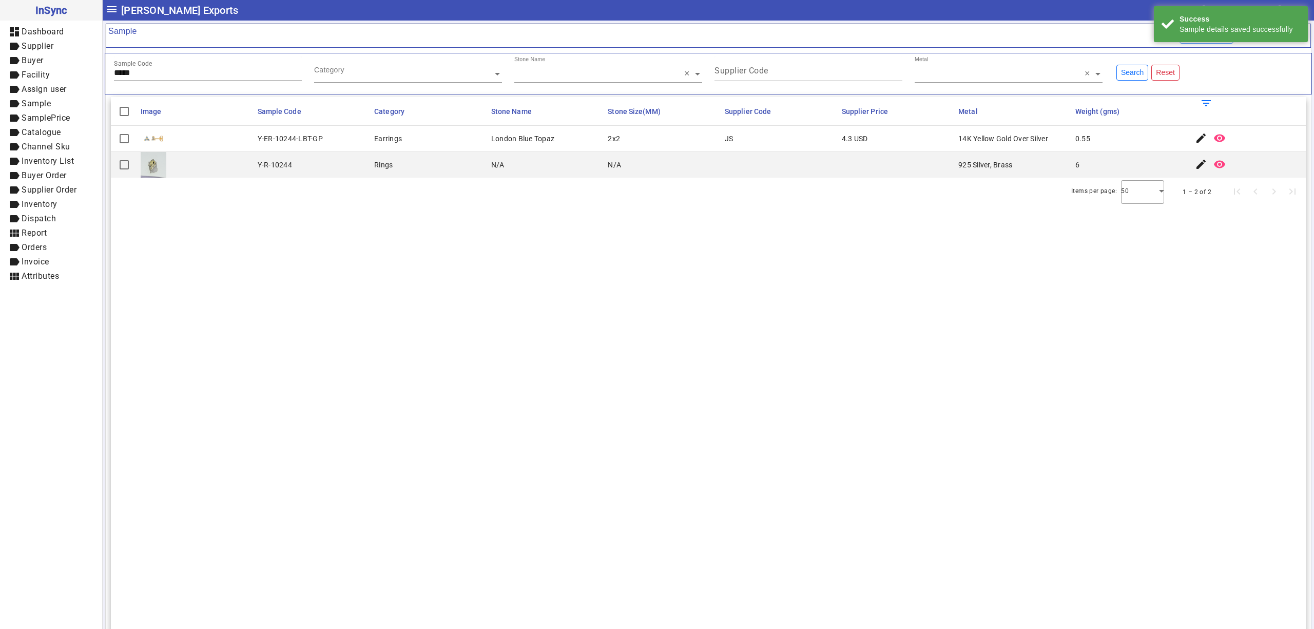
click at [173, 70] on input "*****" at bounding box center [208, 72] width 188 height 9
type input "*****"
click at [1195, 132] on mat-icon "edit" at bounding box center [1201, 138] width 12 height 12
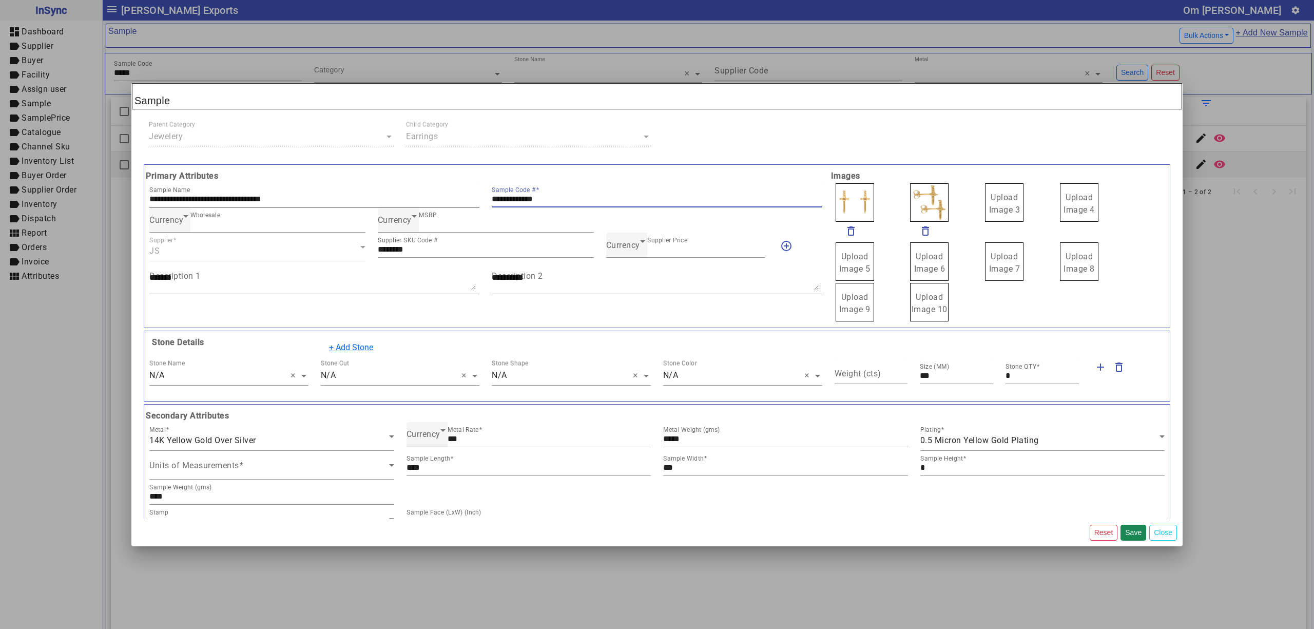
drag, startPoint x: 559, startPoint y: 194, endPoint x: 345, endPoint y: 191, distance: 214.0
click at [345, 192] on div "**********" at bounding box center [485, 194] width 685 height 25
click at [615, 245] on span "Currency" at bounding box center [623, 245] width 34 height 10
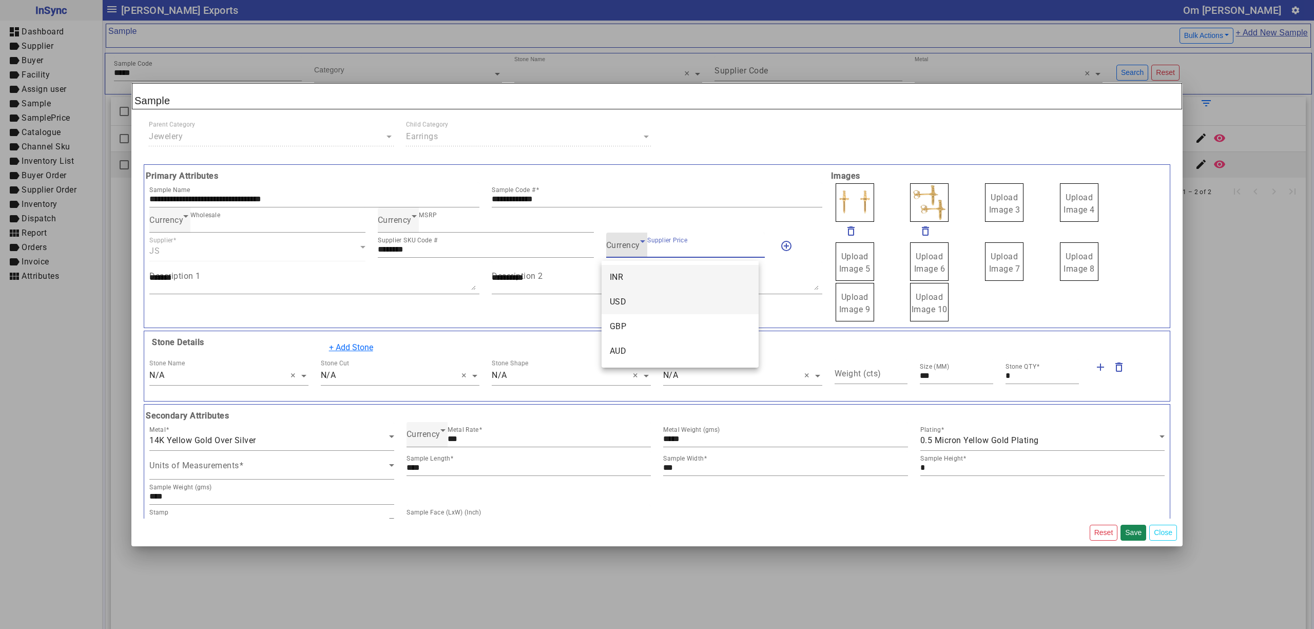
click at [647, 298] on mat-option "USD" at bounding box center [679, 301] width 157 height 25
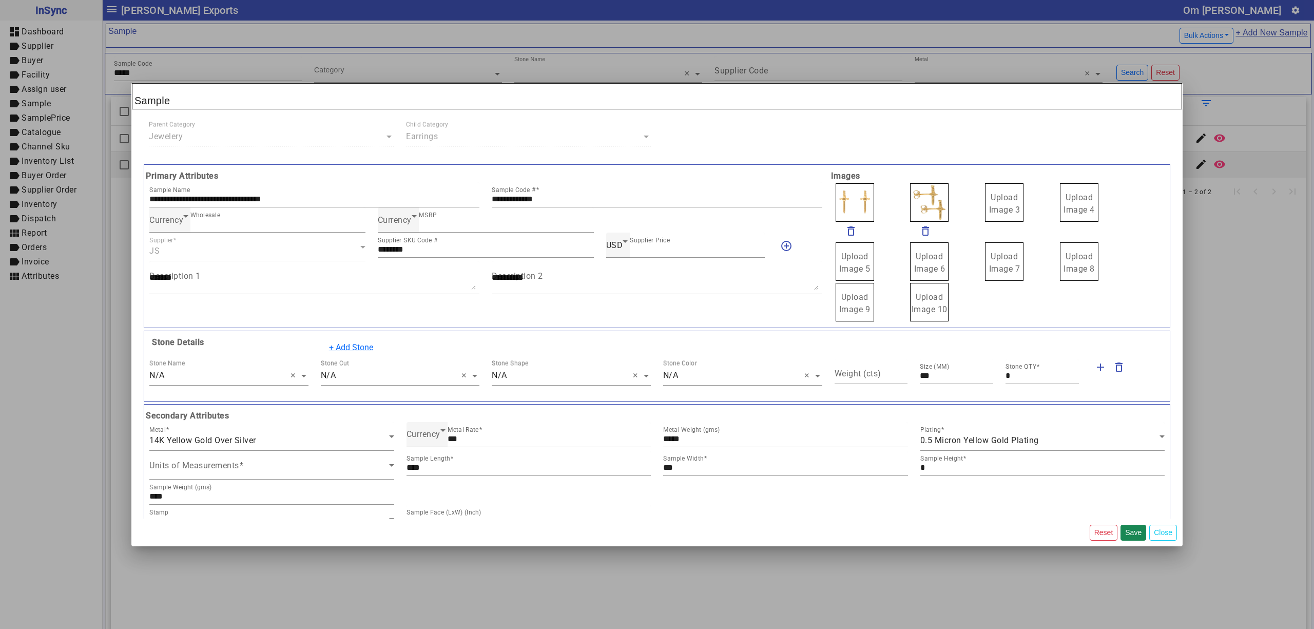
drag, startPoint x: 994, startPoint y: 204, endPoint x: 986, endPoint y: 201, distance: 8.3
click at [839, 199] on span "Upload Image 1" at bounding box center [854, 203] width 31 height 22
click at [0, 0] on input "Upload Image 1" at bounding box center [0, 0] width 0 height 0
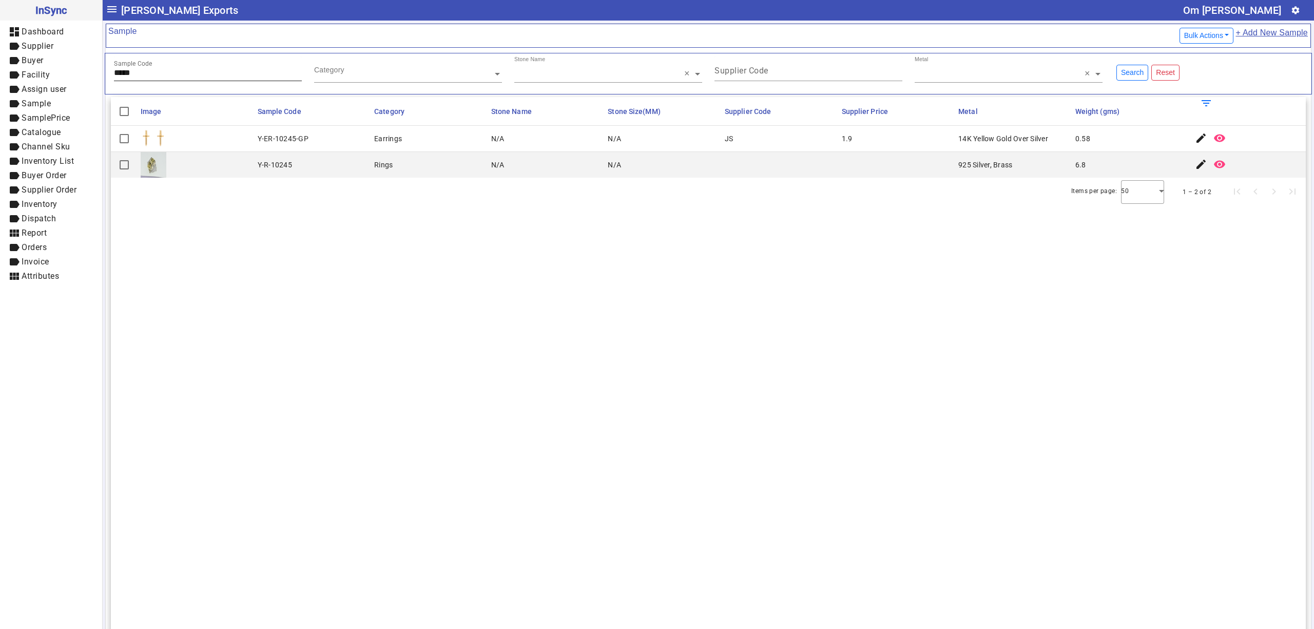
click at [231, 62] on div "Sample Code *****" at bounding box center [208, 68] width 188 height 25
type input "*****"
click at [1195, 137] on mat-icon "edit" at bounding box center [1201, 138] width 12 height 12
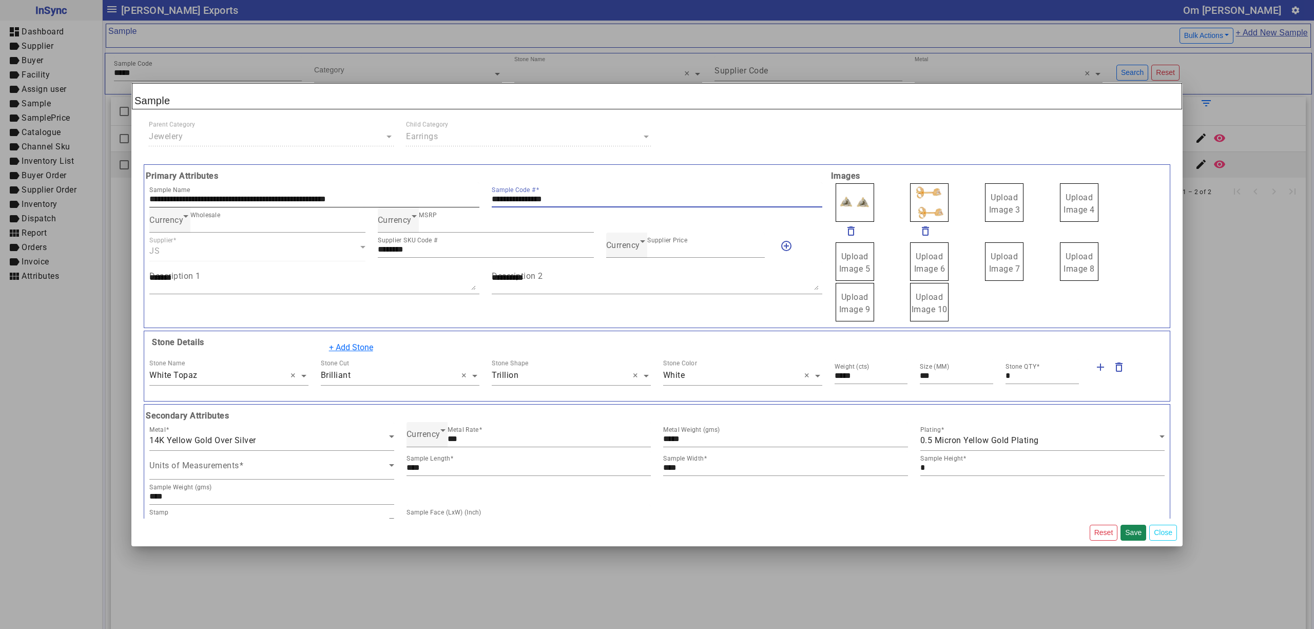
drag, startPoint x: 572, startPoint y: 199, endPoint x: 465, endPoint y: 186, distance: 107.6
click at [465, 186] on div "**********" at bounding box center [485, 194] width 685 height 25
click at [622, 250] on span "Currency" at bounding box center [623, 245] width 34 height 10
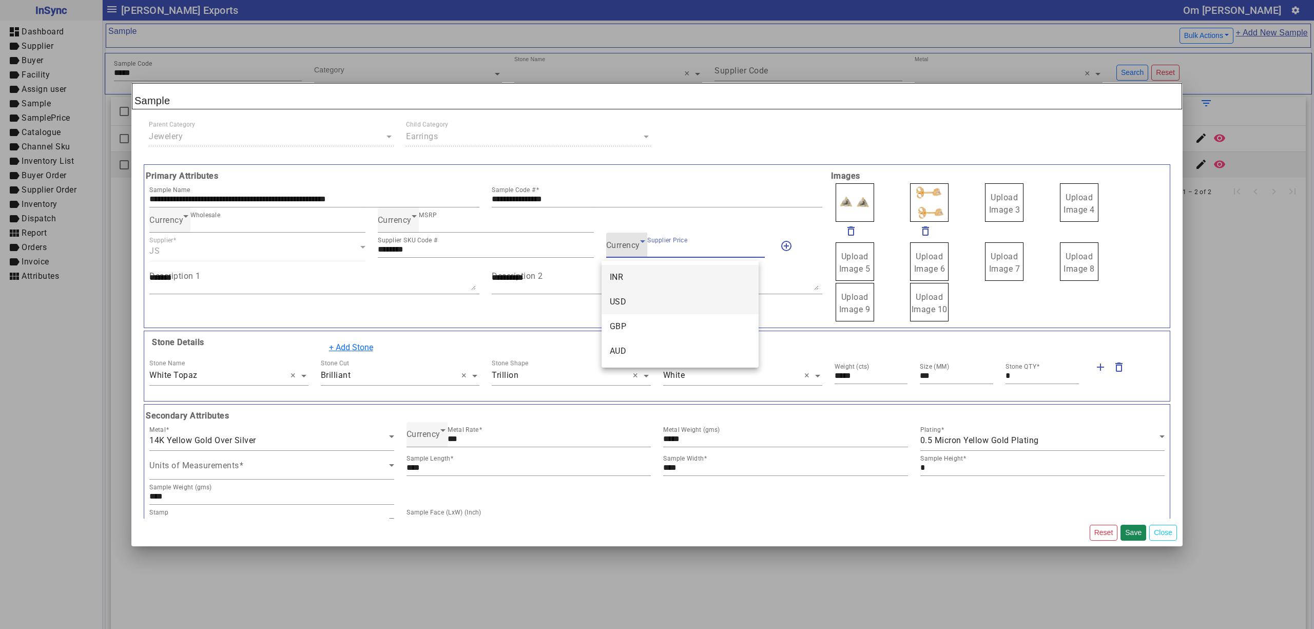
click at [633, 291] on mat-option "USD" at bounding box center [679, 301] width 157 height 25
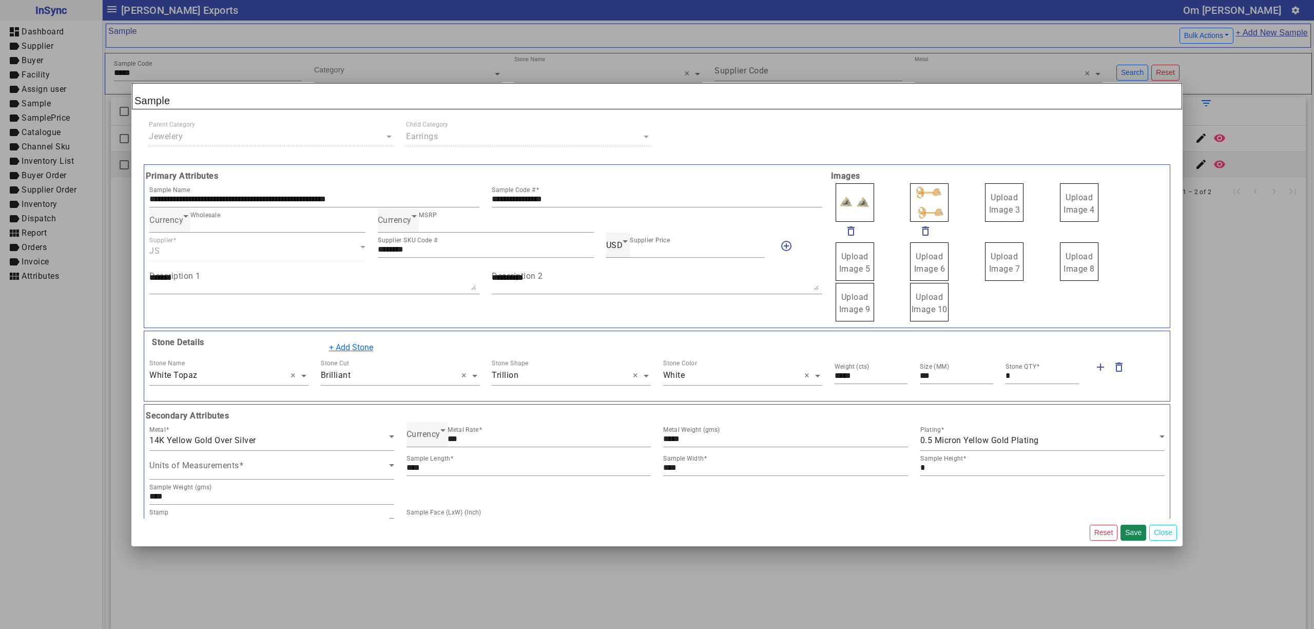
drag, startPoint x: 989, startPoint y: 205, endPoint x: 980, endPoint y: 192, distance: 16.2
drag, startPoint x: 924, startPoint y: 191, endPoint x: 917, endPoint y: 191, distance: 7.7
click at [854, 197] on span "Upload Image 1" at bounding box center [854, 203] width 31 height 22
click at [0, 0] on input "Upload Image 1" at bounding box center [0, 0] width 0 height 0
click at [1130, 531] on button "Save" at bounding box center [1133, 532] width 26 height 16
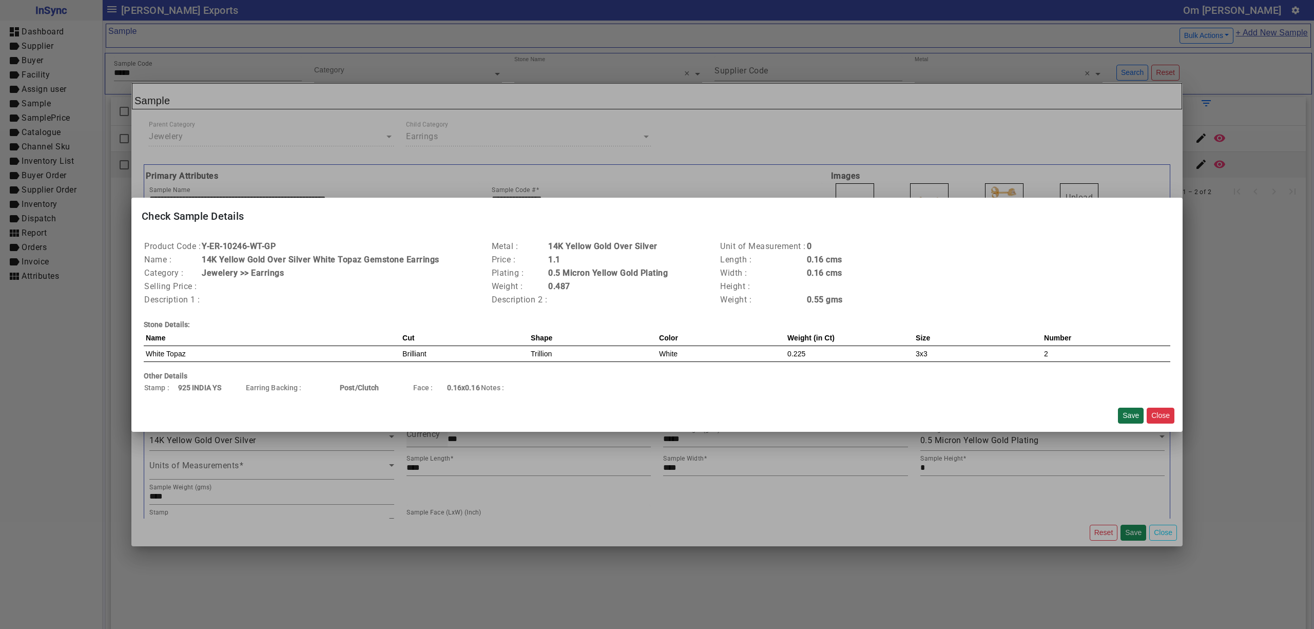
click at [1134, 415] on button "Save" at bounding box center [1131, 415] width 26 height 16
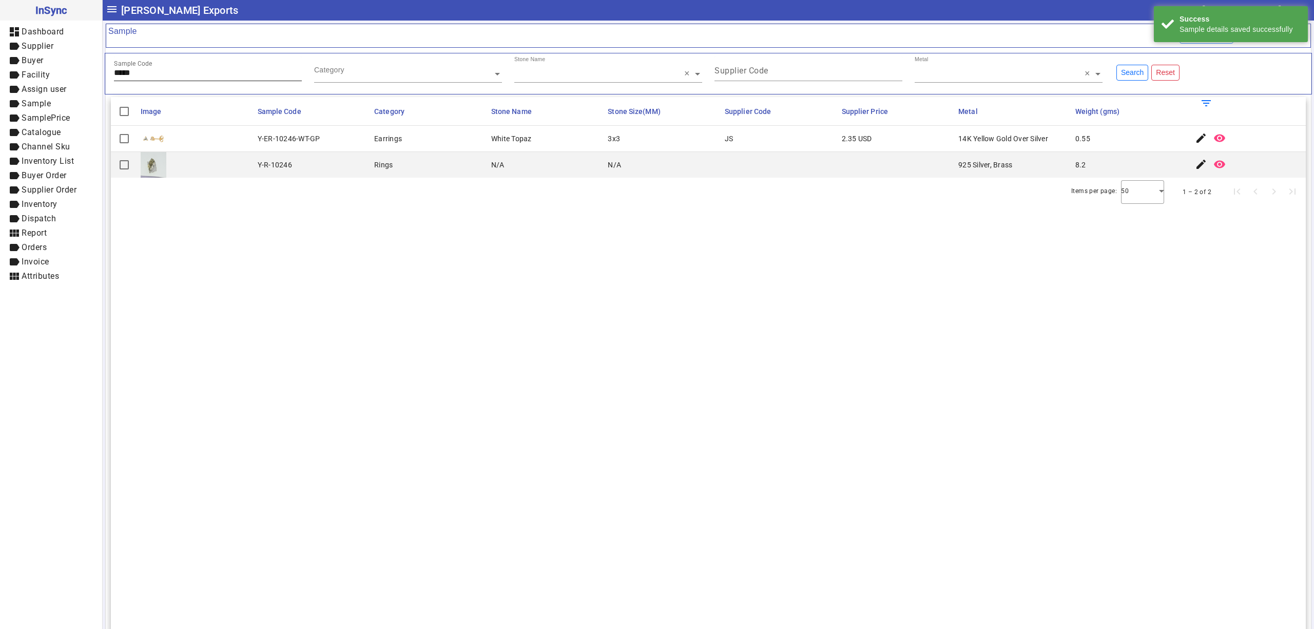
click at [219, 81] on div "Sample Code *****" at bounding box center [208, 68] width 188 height 25
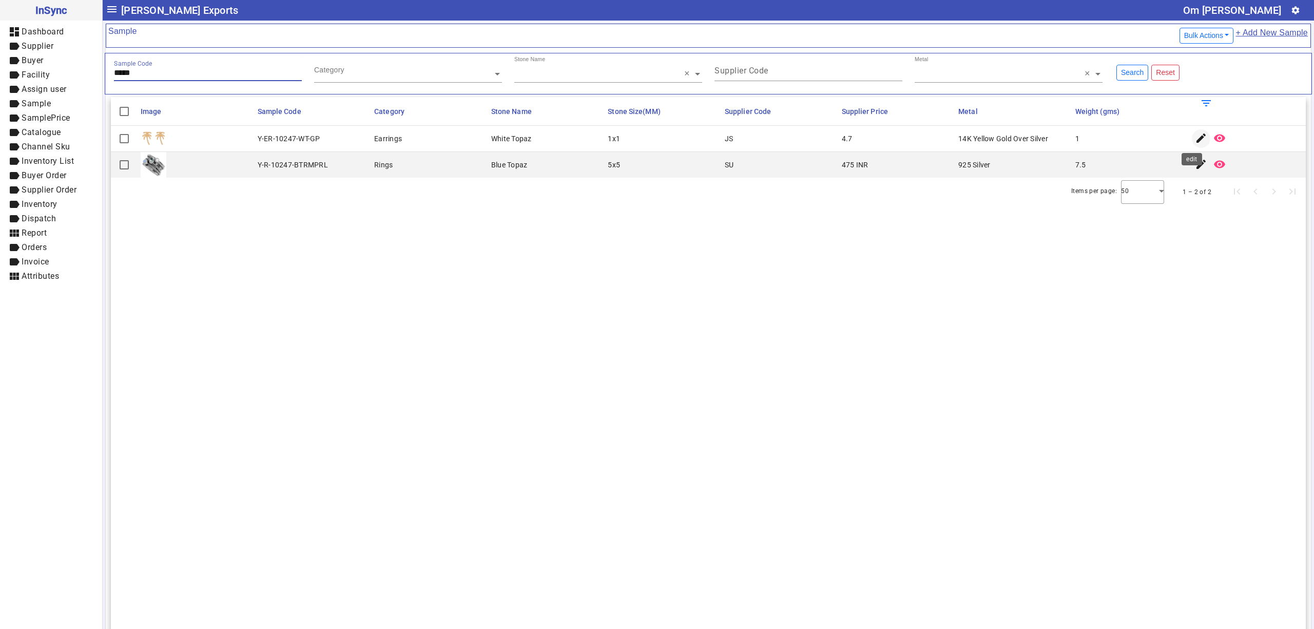
click at [1195, 138] on mat-icon "edit" at bounding box center [1201, 138] width 12 height 12
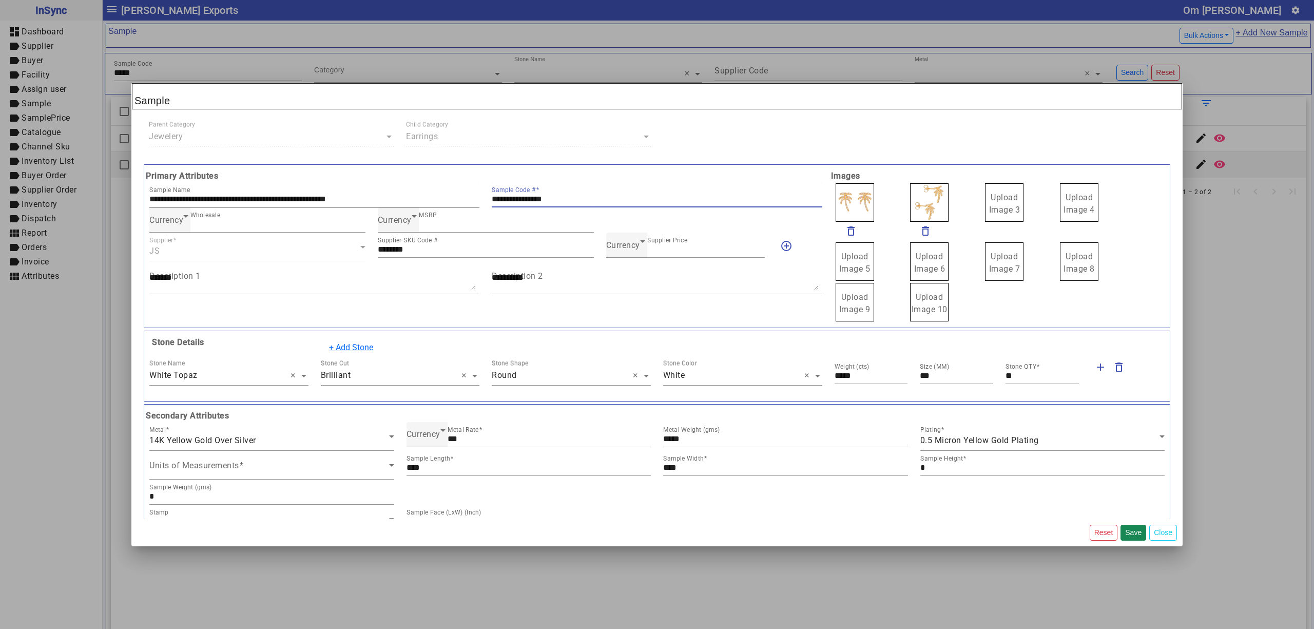
drag, startPoint x: 581, startPoint y: 201, endPoint x: 450, endPoint y: 183, distance: 132.2
click at [453, 185] on div "**********" at bounding box center [485, 194] width 685 height 25
drag, startPoint x: 998, startPoint y: 210, endPoint x: 992, endPoint y: 204, distance: 8.0
click at [859, 204] on img at bounding box center [854, 202] width 38 height 38
drag, startPoint x: 985, startPoint y: 197, endPoint x: 996, endPoint y: 210, distance: 16.8
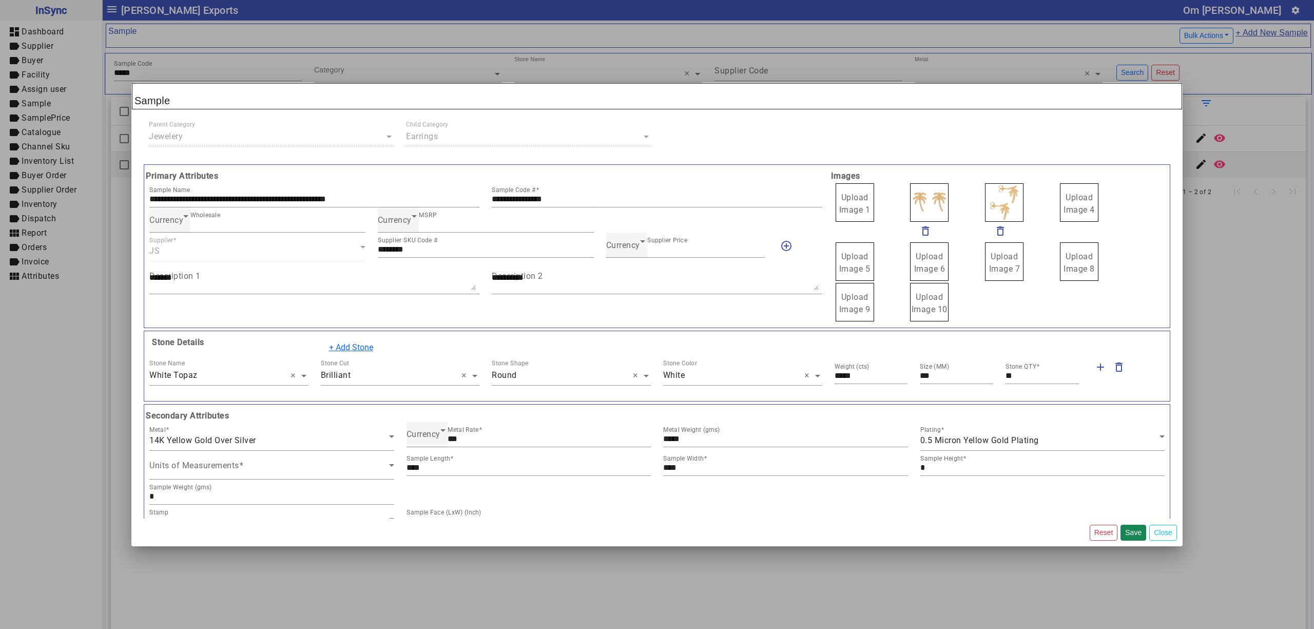
click at [865, 202] on label "Upload Image 1" at bounding box center [854, 202] width 38 height 38
click at [0, 0] on input "Upload Image 1" at bounding box center [0, 0] width 0 height 0
click at [622, 247] on span "Currency" at bounding box center [623, 245] width 34 height 10
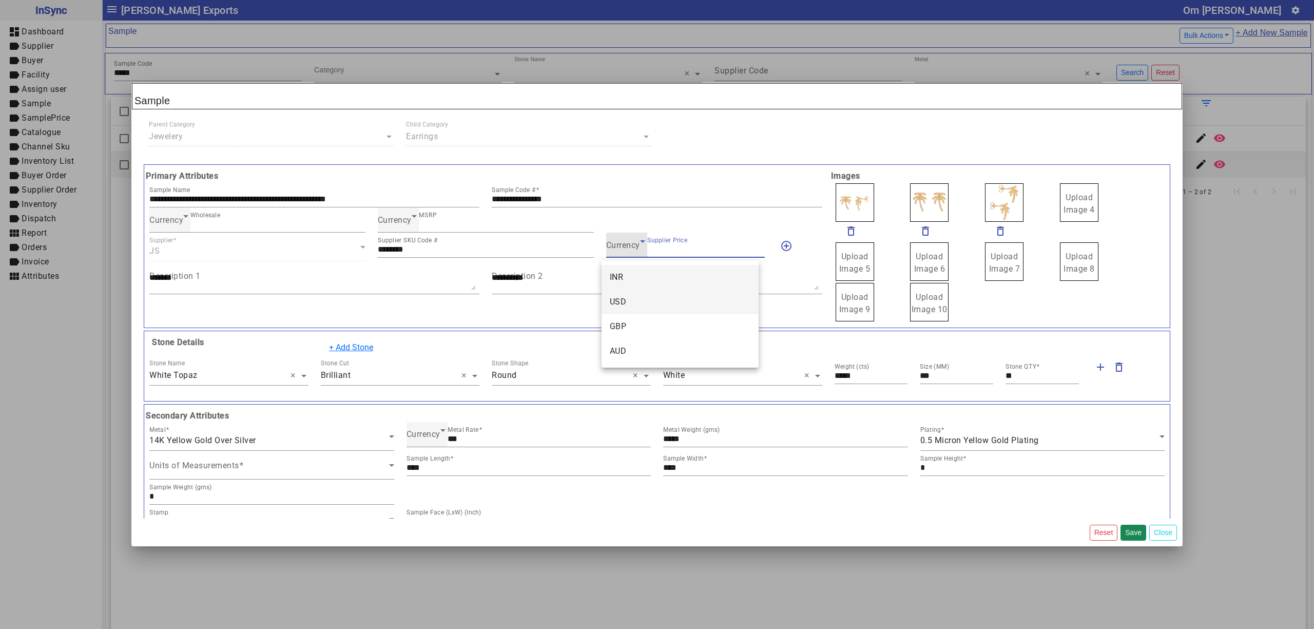
click at [623, 294] on mat-option "USD" at bounding box center [679, 301] width 157 height 25
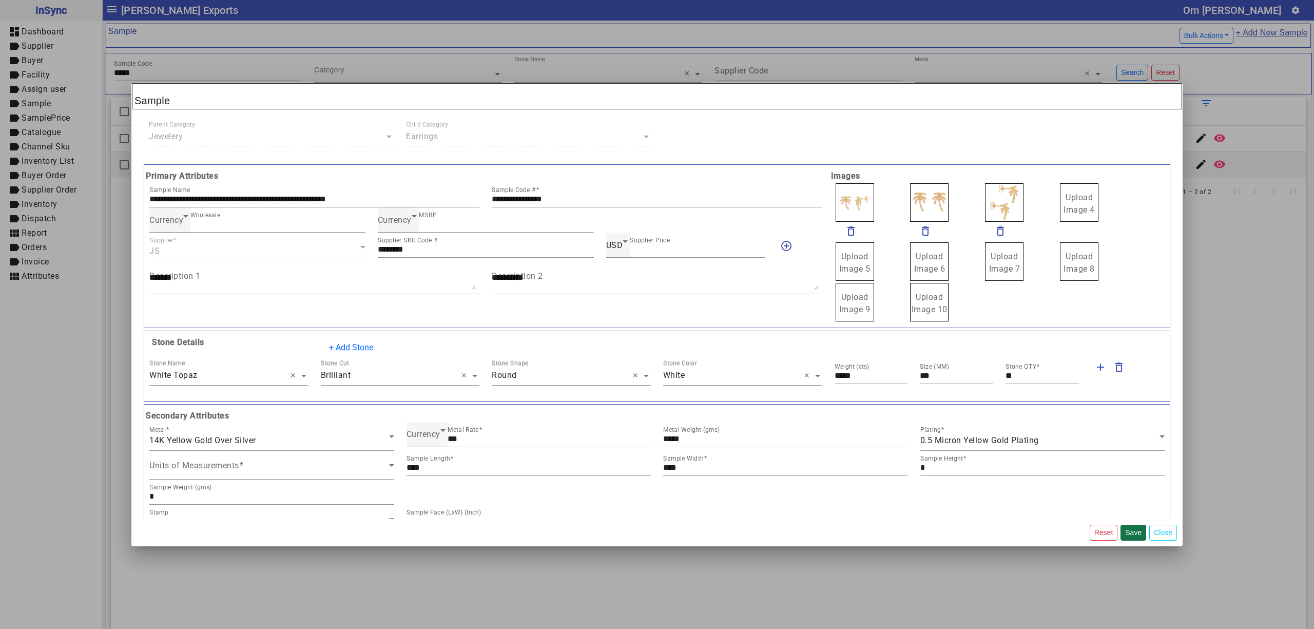
click at [1131, 524] on button "Save" at bounding box center [1133, 532] width 26 height 16
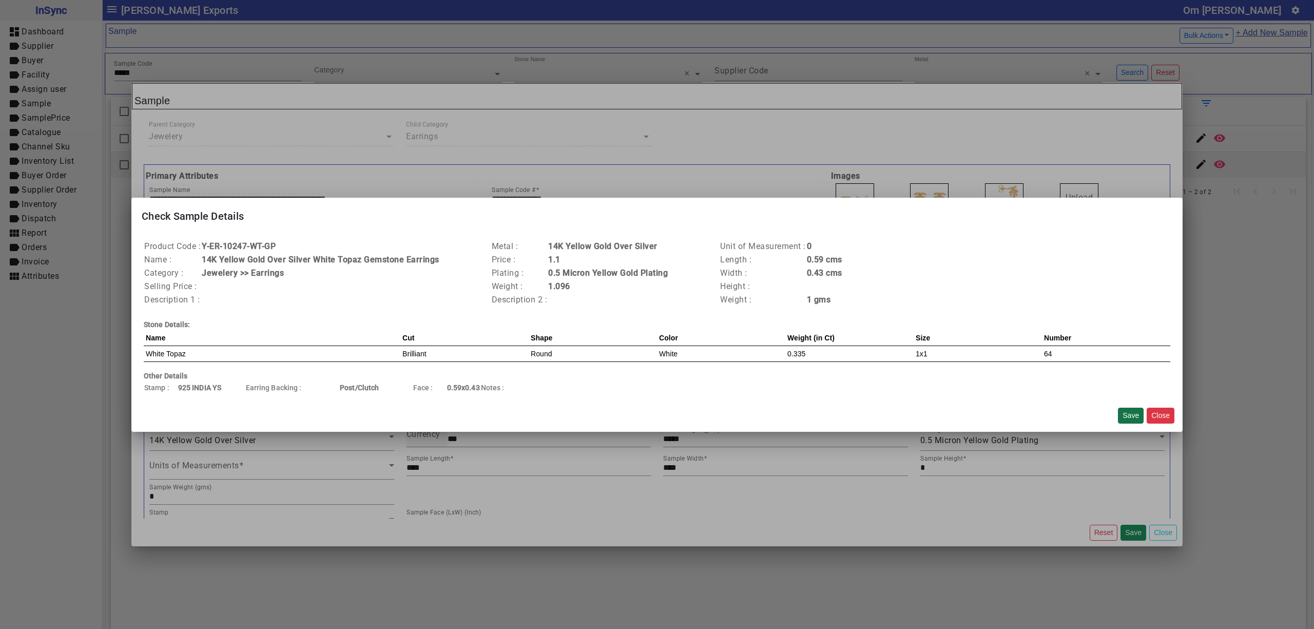
click at [1120, 418] on button "Save" at bounding box center [1131, 415] width 26 height 16
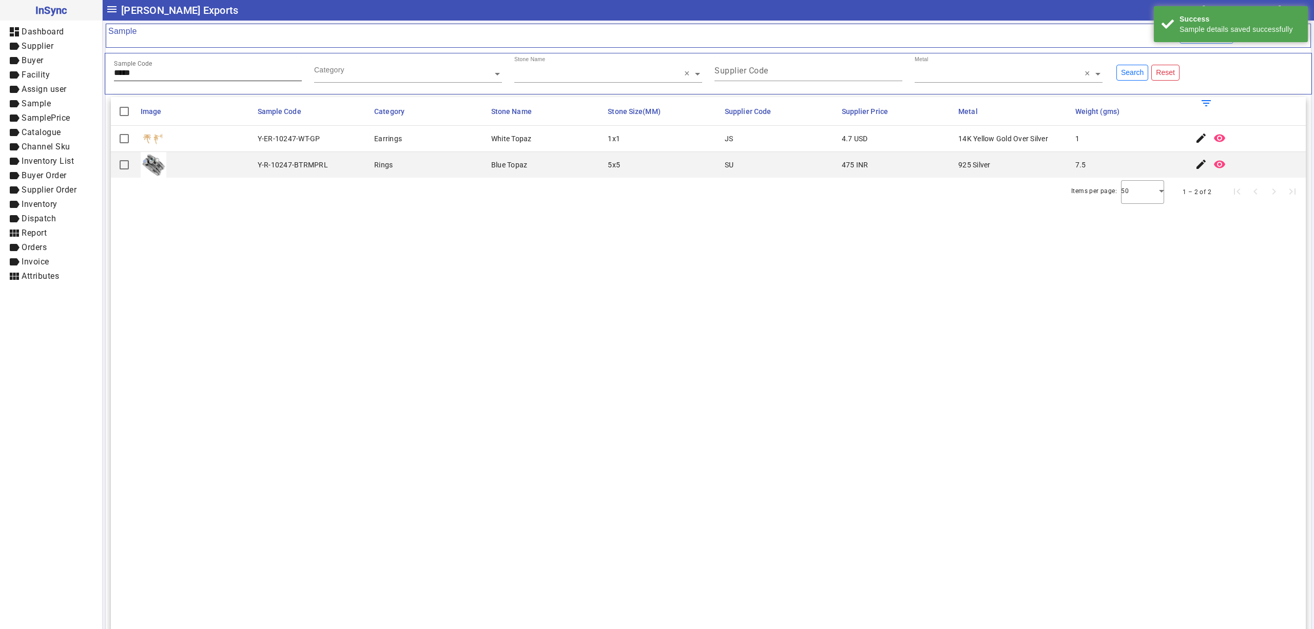
click at [180, 70] on input "*****" at bounding box center [208, 72] width 188 height 9
click at [179, 72] on input "*****" at bounding box center [208, 72] width 188 height 9
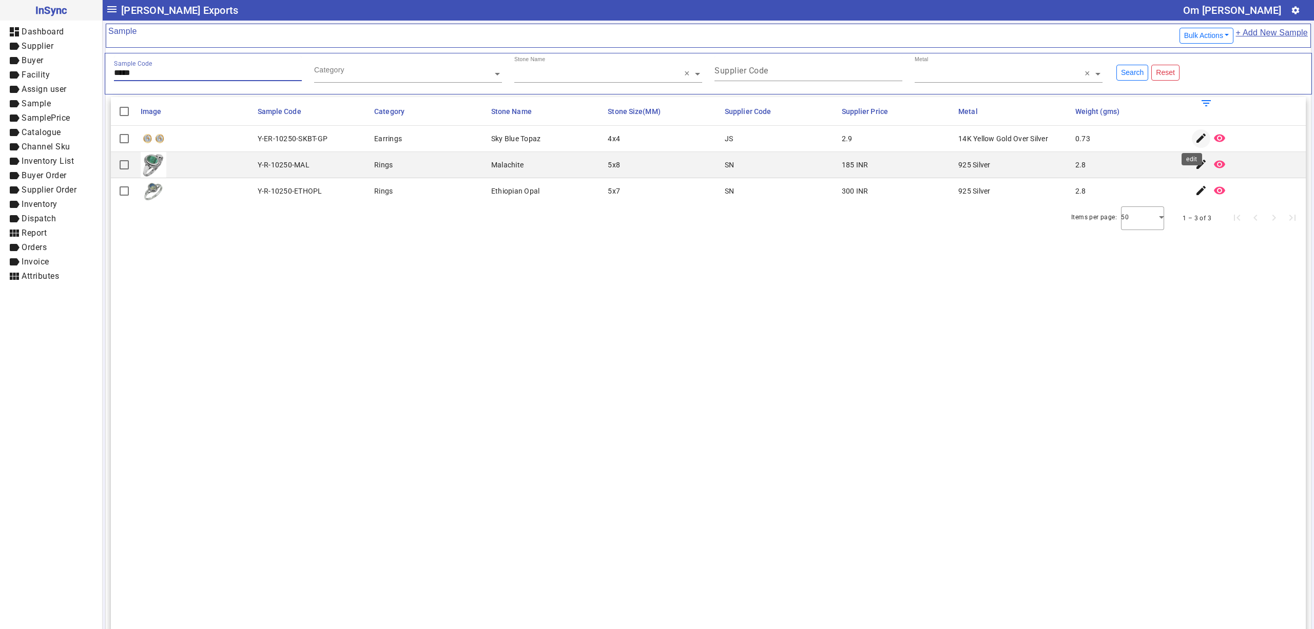
click at [1195, 134] on mat-icon "edit" at bounding box center [1201, 138] width 12 height 12
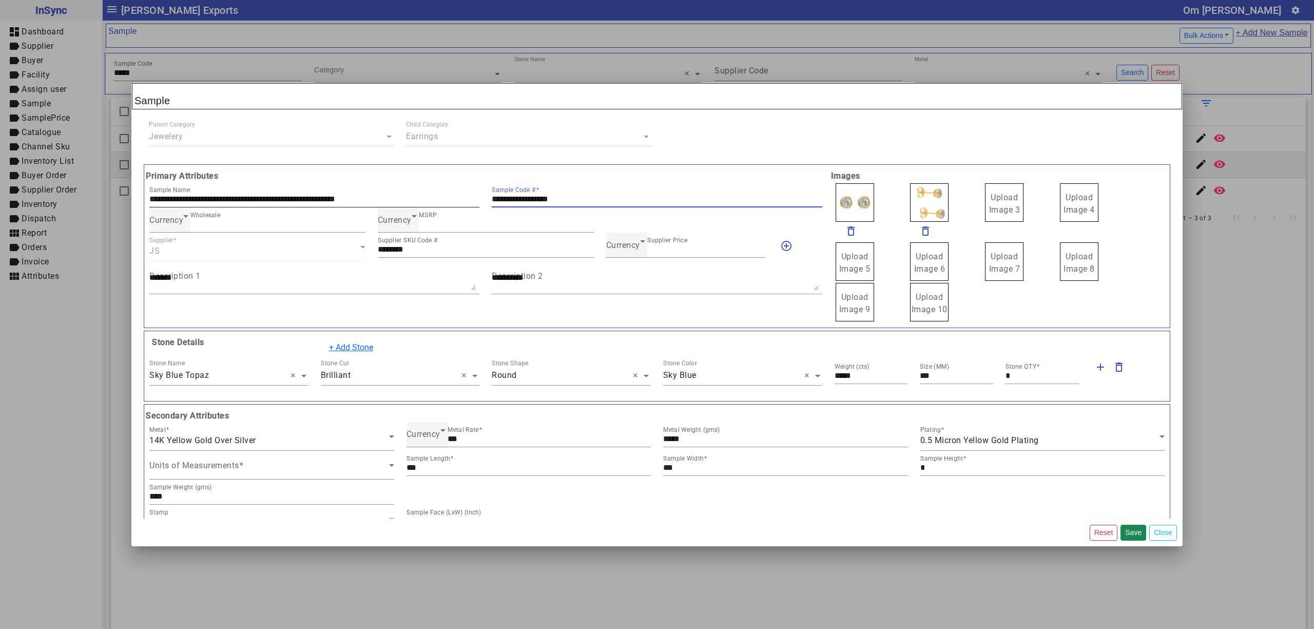
drag, startPoint x: 583, startPoint y: 198, endPoint x: 393, endPoint y: 192, distance: 190.5
click at [393, 192] on div "**********" at bounding box center [485, 194] width 685 height 25
click at [620, 251] on div "Currency" at bounding box center [623, 245] width 34 height 12
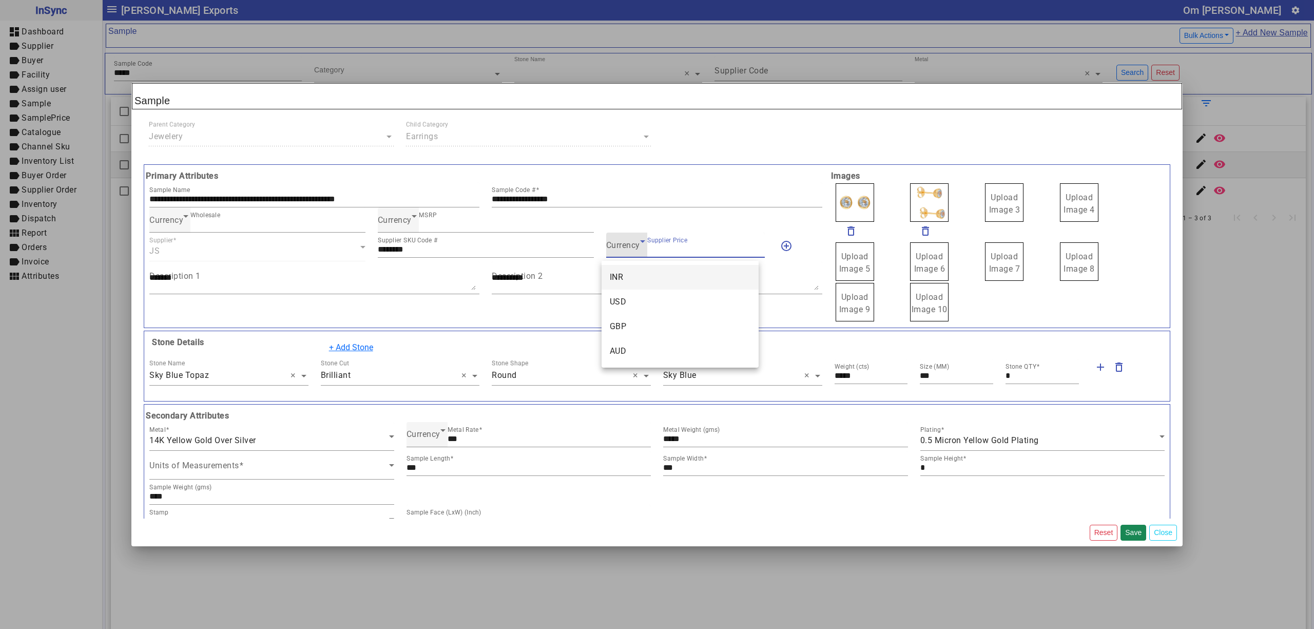
click at [638, 273] on mat-option "INR" at bounding box center [679, 277] width 157 height 25
click at [606, 245] on span "INR" at bounding box center [613, 245] width 14 height 10
click at [633, 291] on mat-option "USD" at bounding box center [679, 301] width 157 height 25
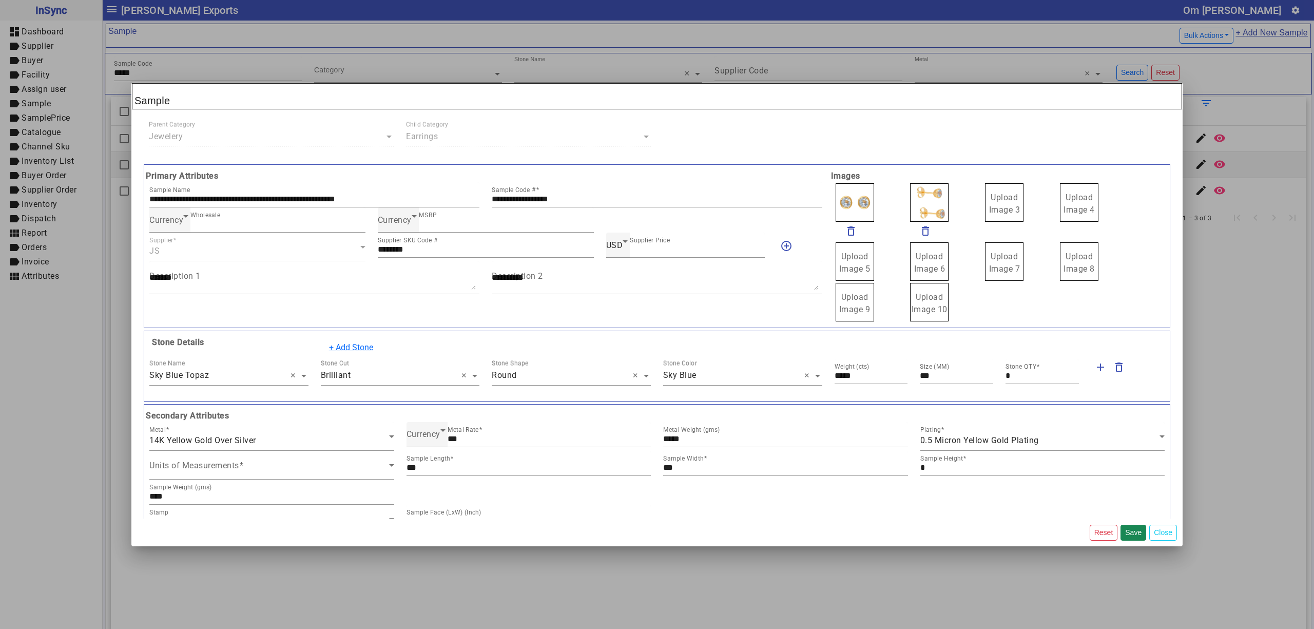
drag, startPoint x: 988, startPoint y: 206, endPoint x: 994, endPoint y: 212, distance: 8.7
click at [851, 200] on span "Upload Image 1" at bounding box center [854, 203] width 31 height 22
click at [0, 0] on input "Upload Image 1" at bounding box center [0, 0] width 0 height 0
click at [1127, 529] on button "Save" at bounding box center [1133, 532] width 26 height 16
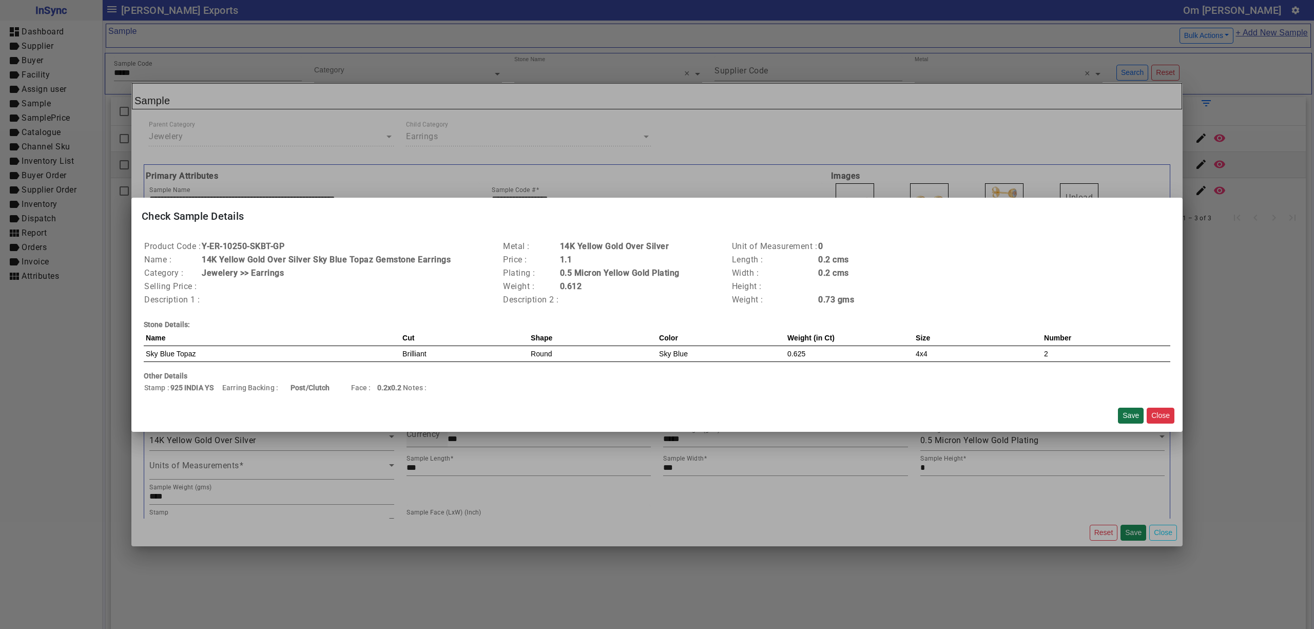
drag, startPoint x: 1131, startPoint y: 412, endPoint x: 987, endPoint y: 360, distance: 152.8
click at [1131, 411] on button "Save" at bounding box center [1131, 415] width 26 height 16
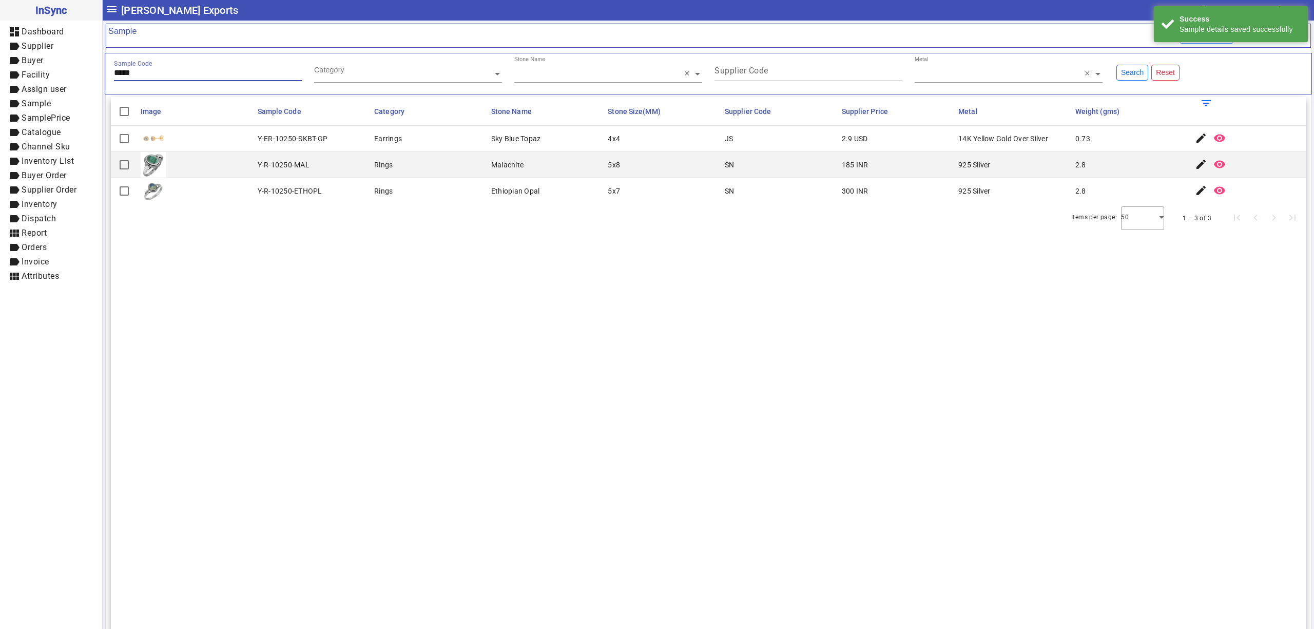
click at [206, 74] on input "*****" at bounding box center [208, 72] width 188 height 9
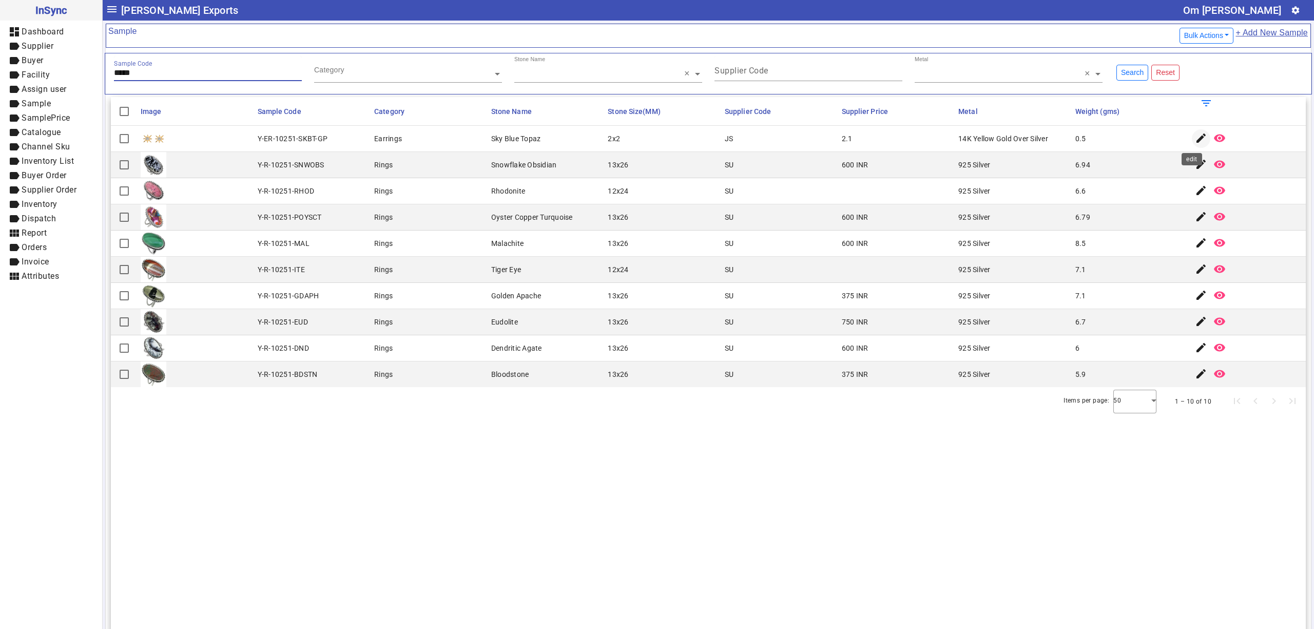
click at [1195, 134] on mat-icon "edit" at bounding box center [1201, 138] width 12 height 12
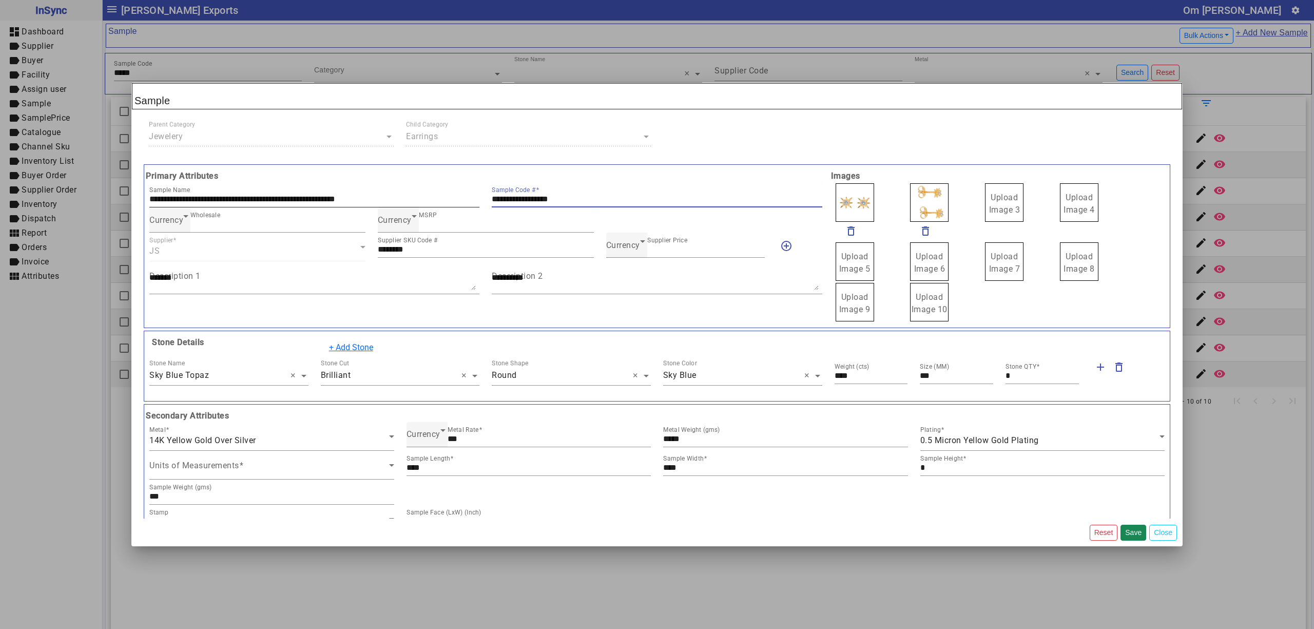
drag, startPoint x: 593, startPoint y: 199, endPoint x: 433, endPoint y: 202, distance: 160.1
click at [433, 202] on div "**********" at bounding box center [485, 194] width 685 height 25
click at [630, 251] on div "Currency" at bounding box center [623, 245] width 34 height 12
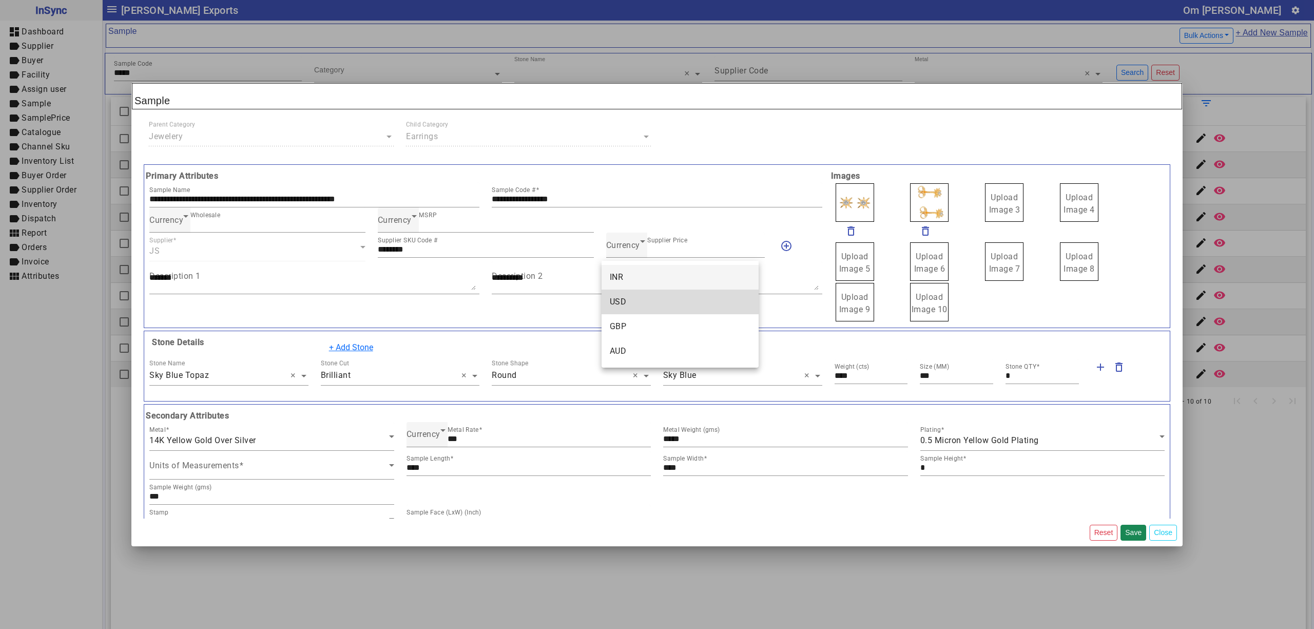
click at [645, 292] on mat-option "USD" at bounding box center [679, 301] width 157 height 25
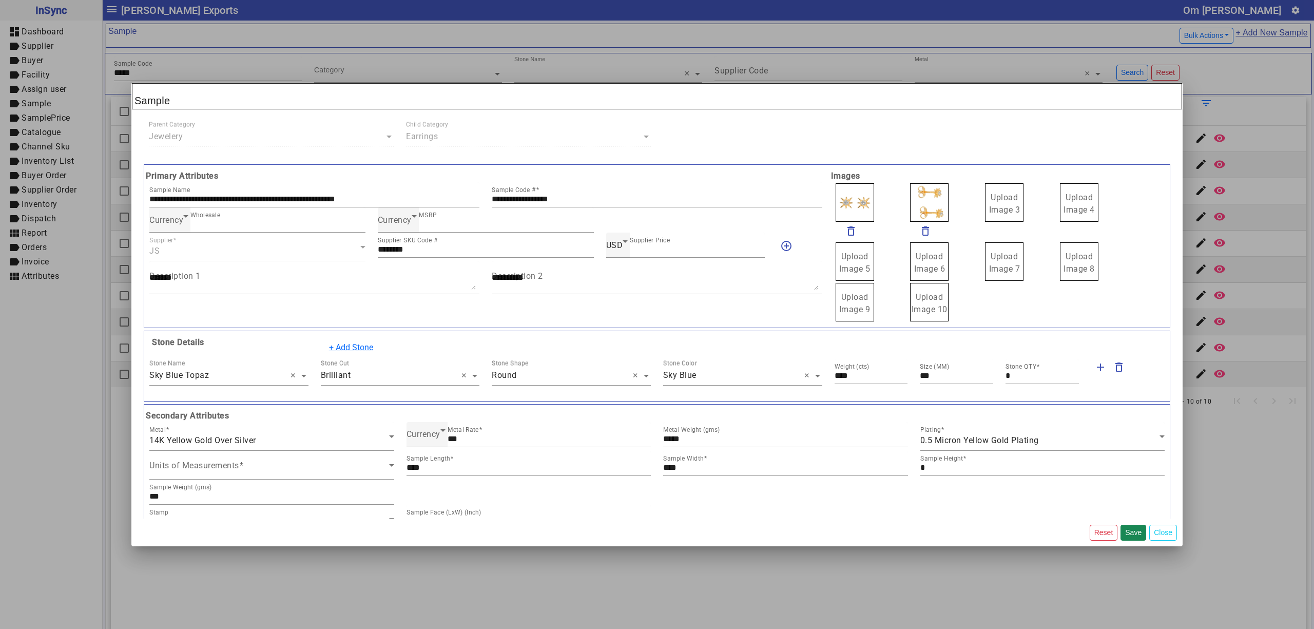
drag, startPoint x: 985, startPoint y: 203, endPoint x: 990, endPoint y: 205, distance: 5.5
drag, startPoint x: 925, startPoint y: 200, endPoint x: 913, endPoint y: 197, distance: 11.6
click at [850, 206] on span "Upload Image 1" at bounding box center [854, 203] width 31 height 22
click at [0, 0] on input "Upload Image 1" at bounding box center [0, 0] width 0 height 0
click at [1126, 530] on button "Save" at bounding box center [1133, 532] width 26 height 16
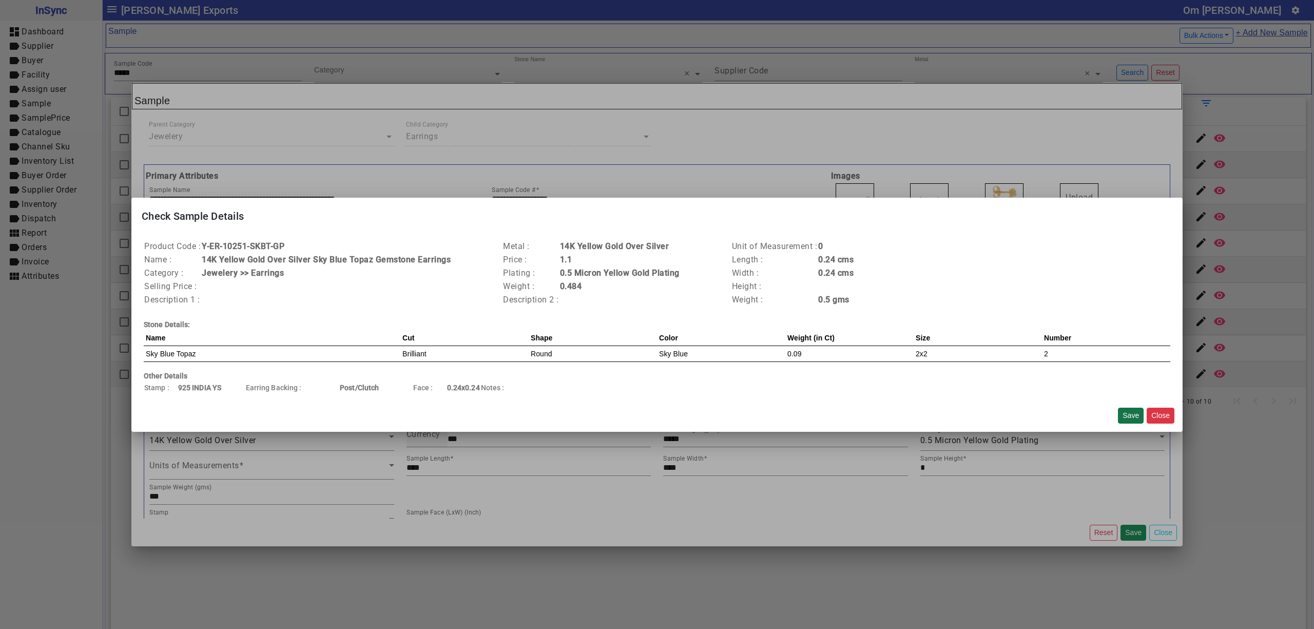
click at [1130, 410] on button "Save" at bounding box center [1131, 415] width 26 height 16
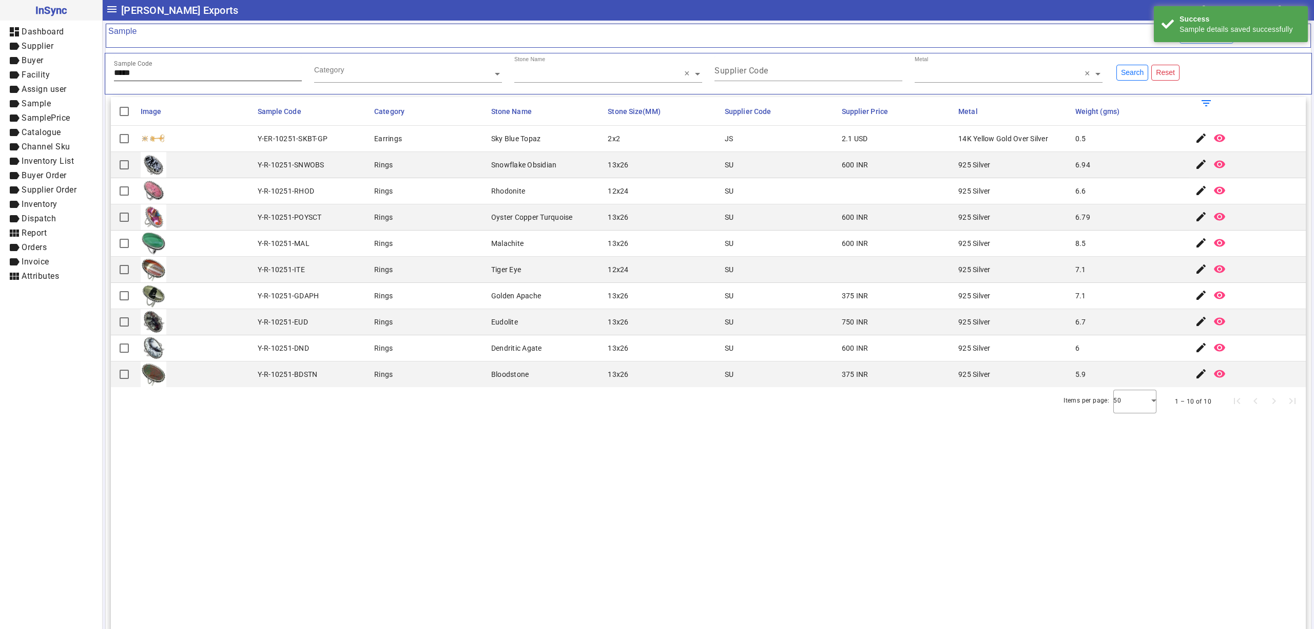
click at [167, 72] on input "*****" at bounding box center [208, 72] width 188 height 9
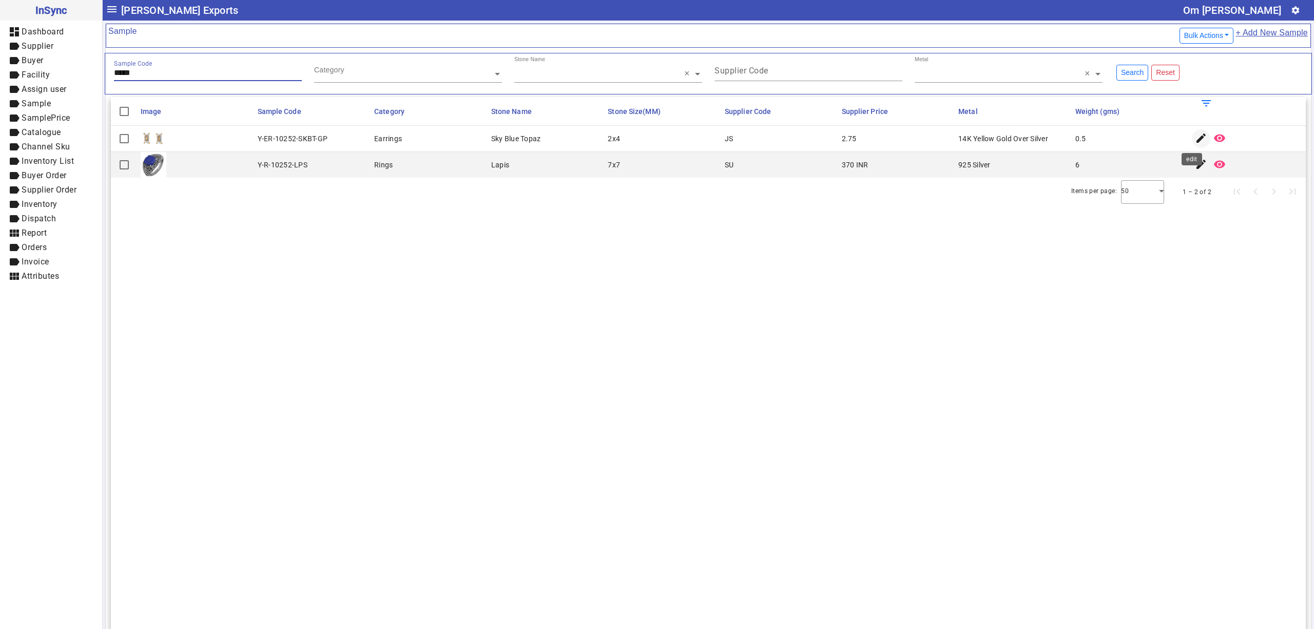
click at [1189, 137] on span "button" at bounding box center [1201, 138] width 25 height 25
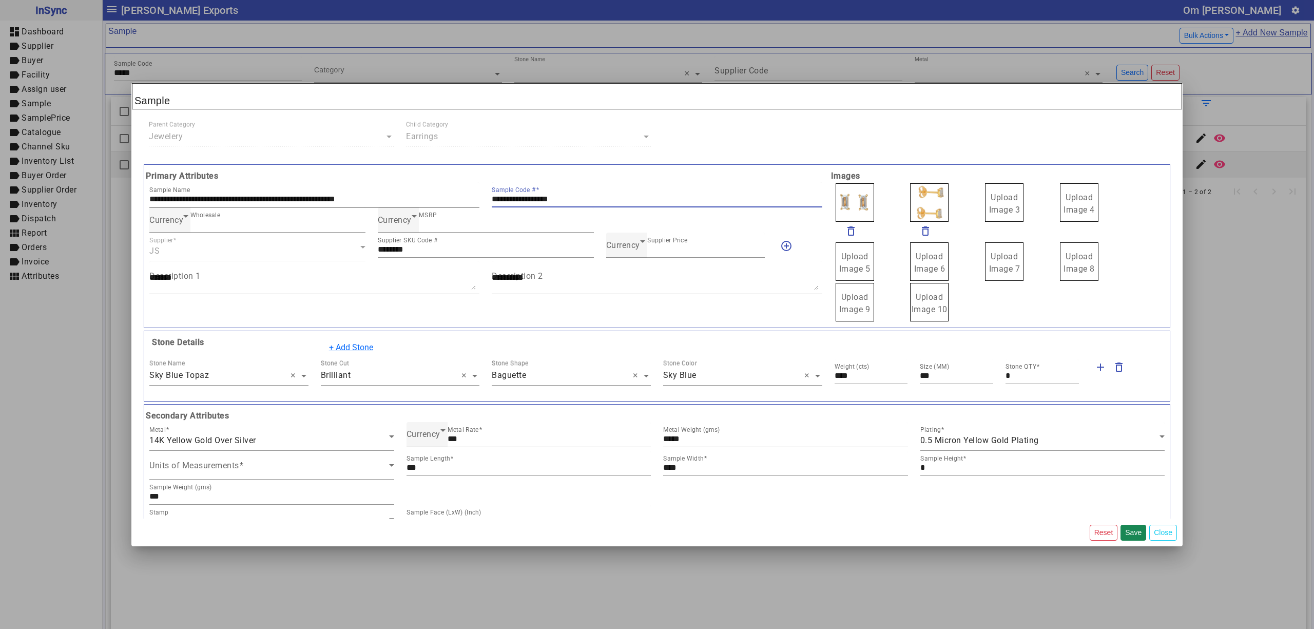
drag, startPoint x: 584, startPoint y: 202, endPoint x: 404, endPoint y: 192, distance: 179.9
click at [404, 192] on div "**********" at bounding box center [485, 194] width 685 height 25
click at [620, 246] on span "Currency" at bounding box center [623, 245] width 34 height 10
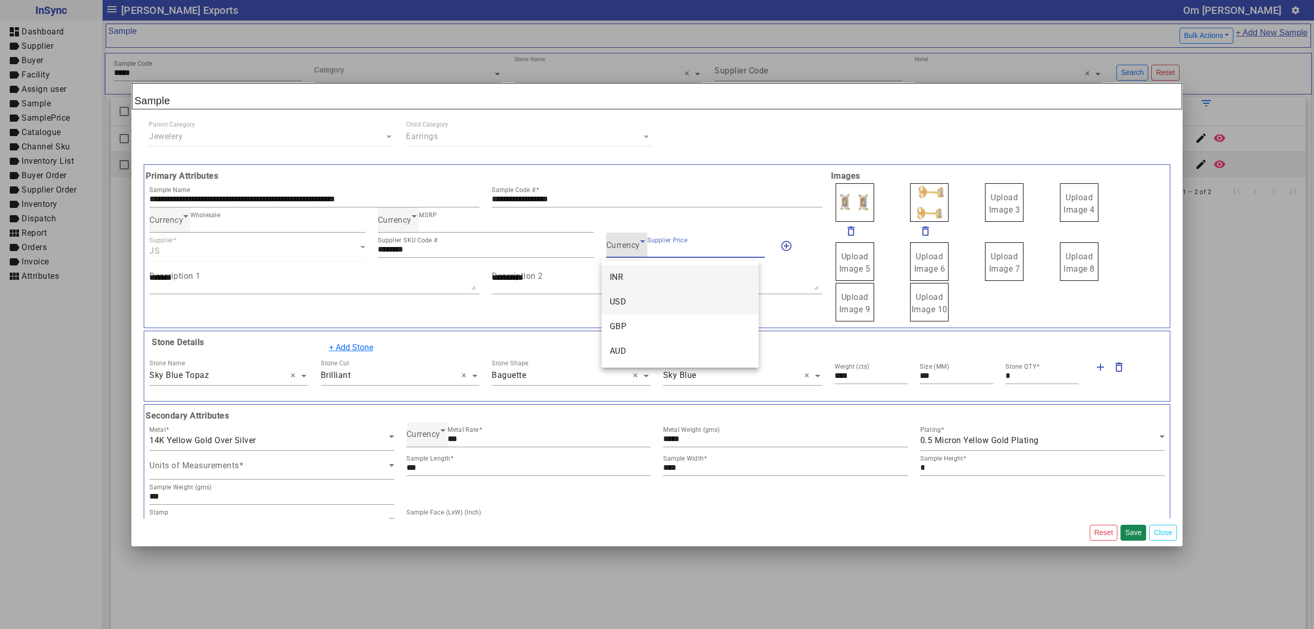
click at [637, 301] on mat-option "USD" at bounding box center [679, 301] width 157 height 25
click at [637, 301] on div "**********" at bounding box center [485, 246] width 685 height 152
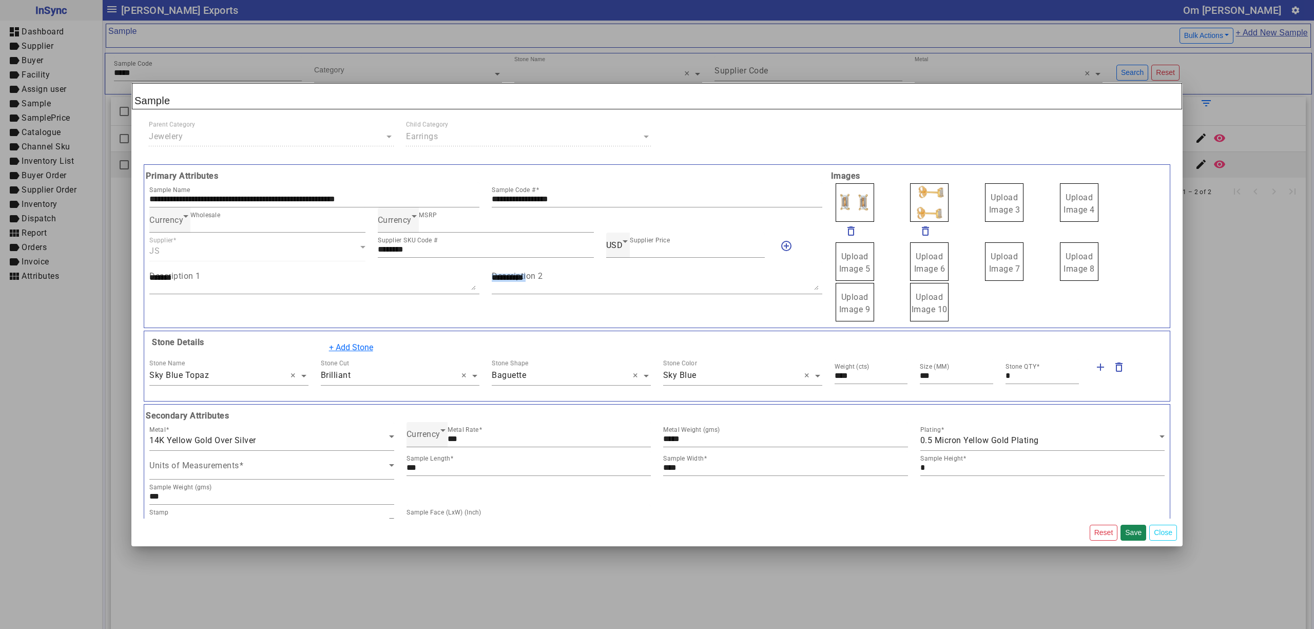
drag, startPoint x: 988, startPoint y: 203, endPoint x: 982, endPoint y: 195, distance: 10.3
drag, startPoint x: 896, startPoint y: 207, endPoint x: 896, endPoint y: 198, distance: 9.2
drag, startPoint x: 893, startPoint y: 204, endPoint x: 908, endPoint y: 206, distance: 14.5
drag, startPoint x: 916, startPoint y: 200, endPoint x: 912, endPoint y: 193, distance: 7.3
click at [840, 202] on span "Upload Image 1" at bounding box center [854, 203] width 31 height 22
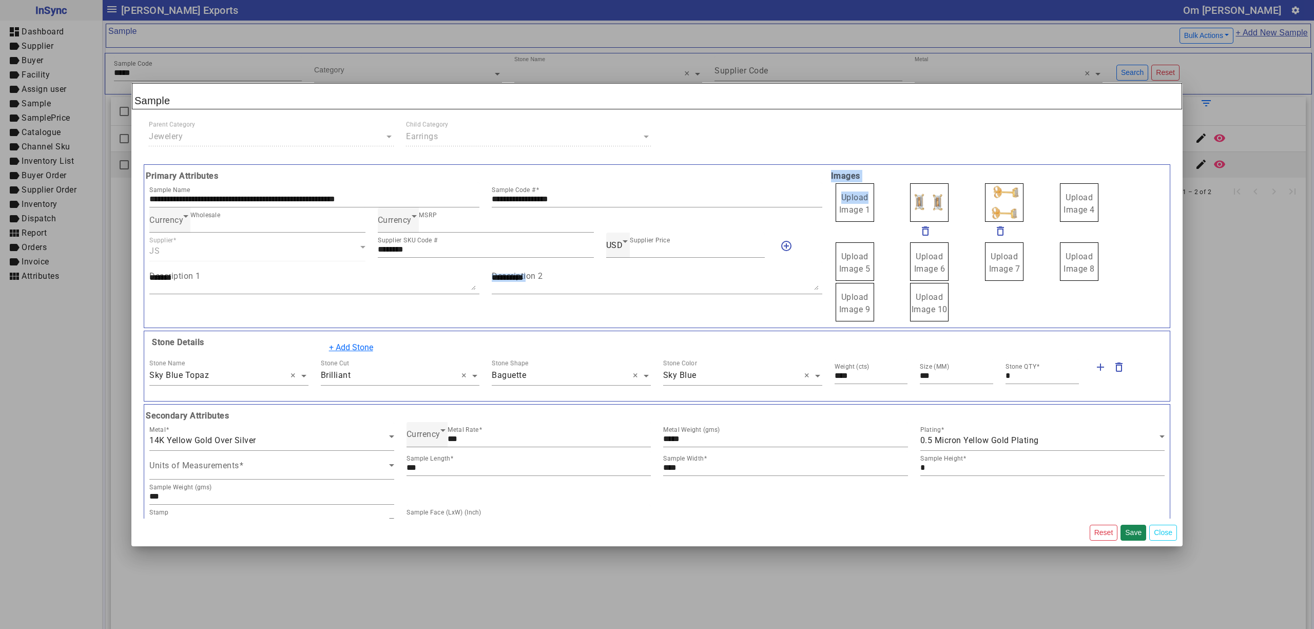
click at [840, 203] on label "Upload Image 1" at bounding box center [854, 202] width 38 height 38
click at [0, 0] on input "Upload Image 1" at bounding box center [0, 0] width 0 height 0
click at [774, 197] on input "**********" at bounding box center [657, 198] width 330 height 9
click at [1131, 531] on button "Save" at bounding box center [1133, 532] width 26 height 16
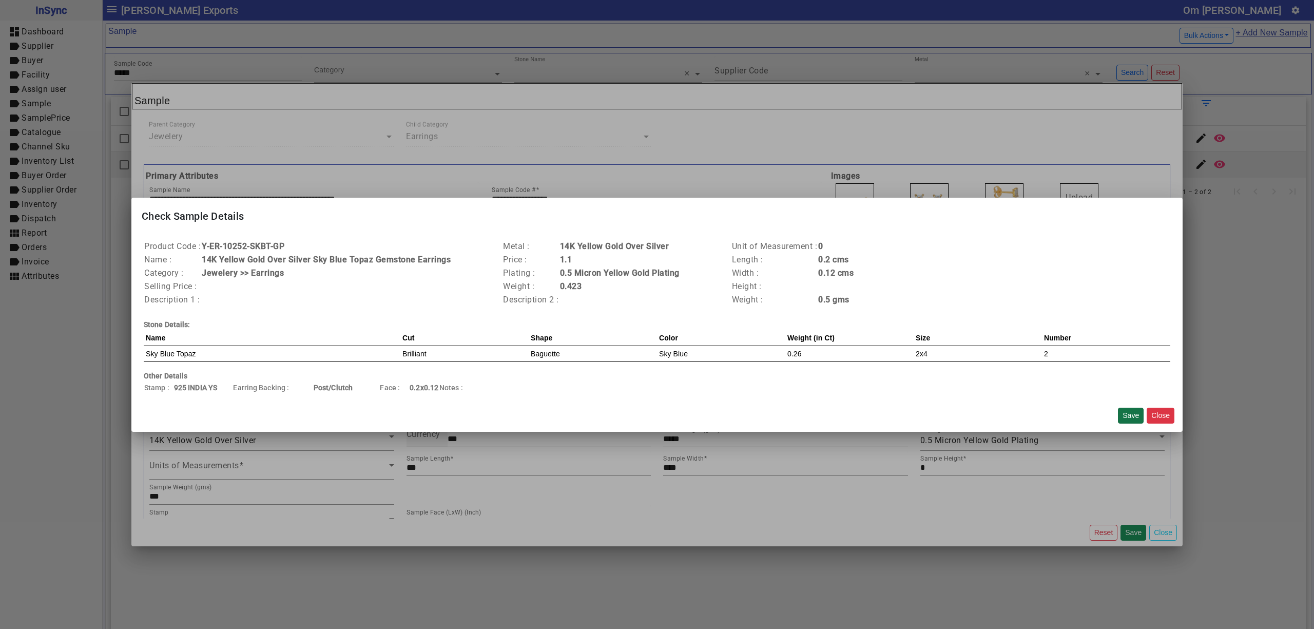
click at [1124, 415] on button "Save" at bounding box center [1131, 415] width 26 height 16
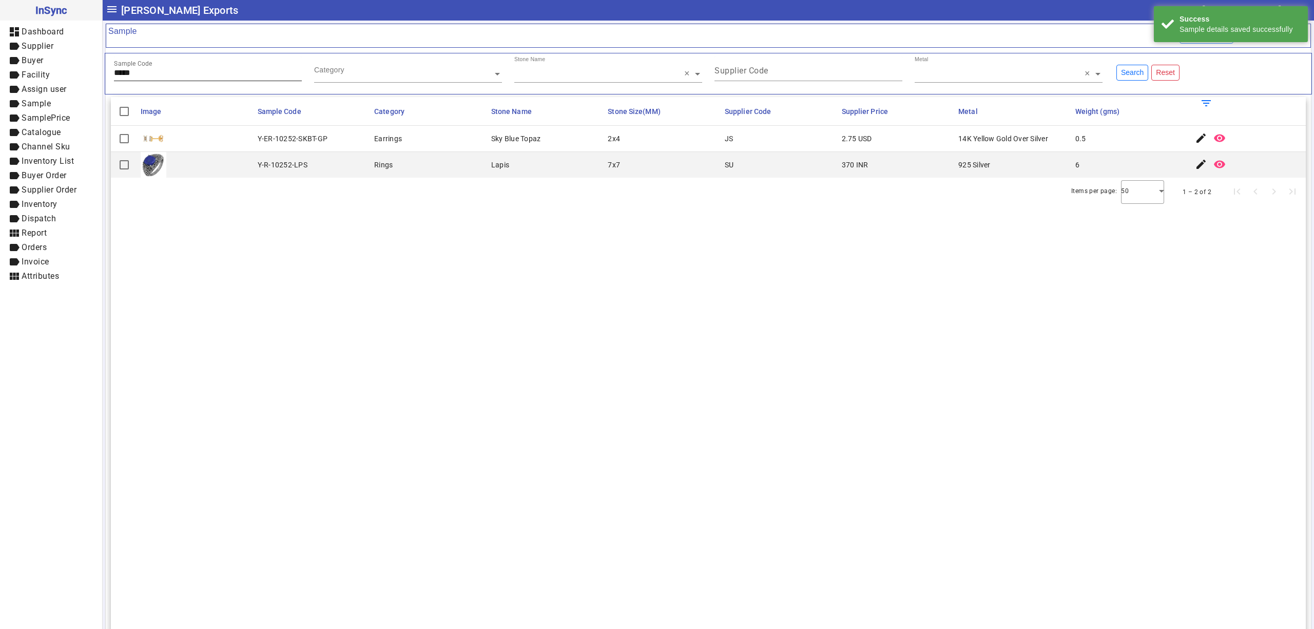
click at [180, 76] on input "*****" at bounding box center [208, 72] width 188 height 9
click at [1195, 140] on mat-icon "edit" at bounding box center [1201, 138] width 12 height 12
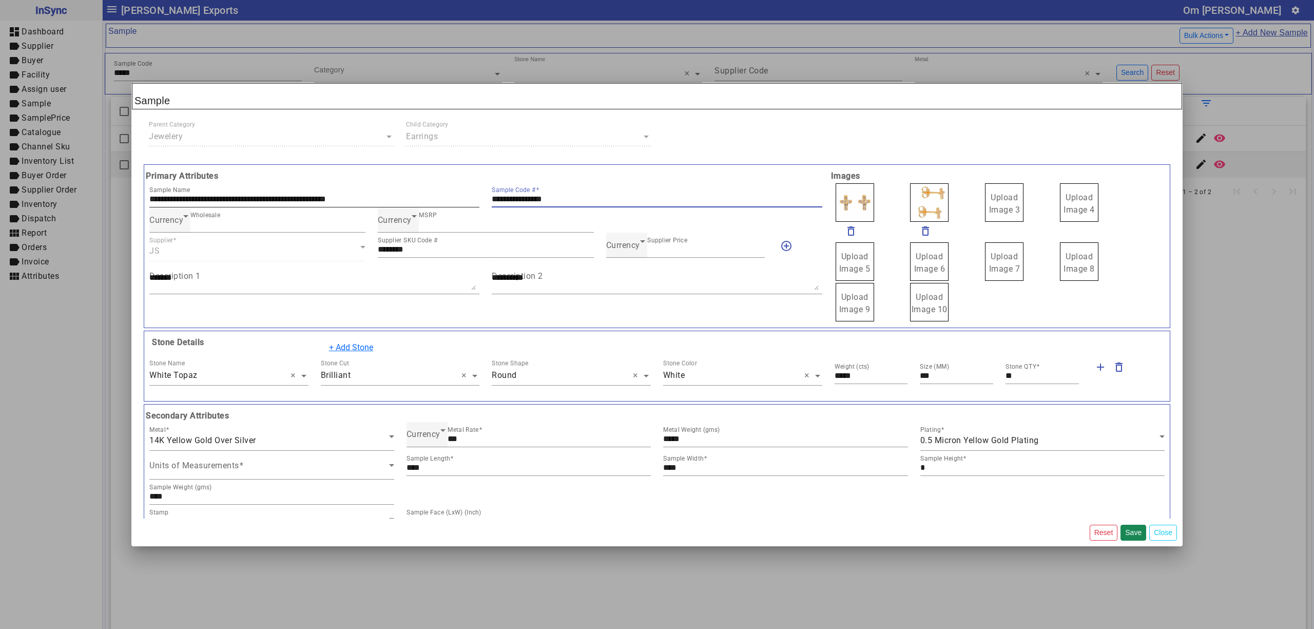
drag, startPoint x: 585, startPoint y: 196, endPoint x: 428, endPoint y: 200, distance: 157.1
click at [428, 200] on div "**********" at bounding box center [485, 194] width 685 height 25
click at [623, 246] on span "Currency" at bounding box center [623, 245] width 34 height 10
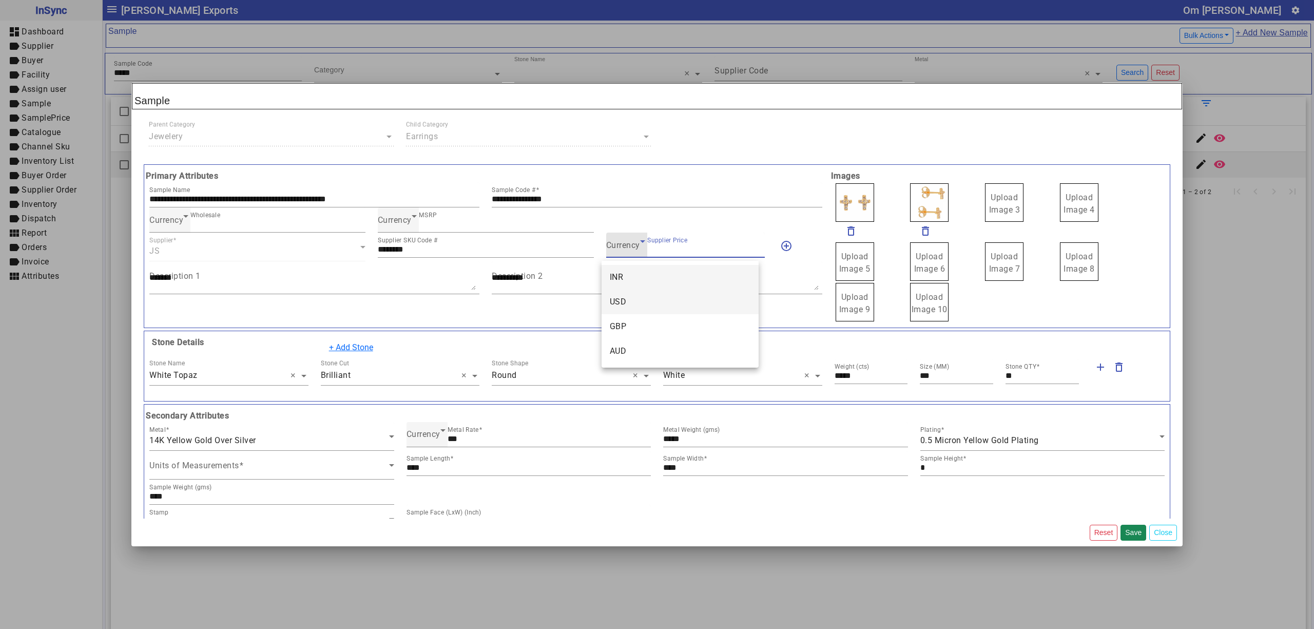
click at [623, 296] on span "USD" at bounding box center [618, 302] width 17 height 12
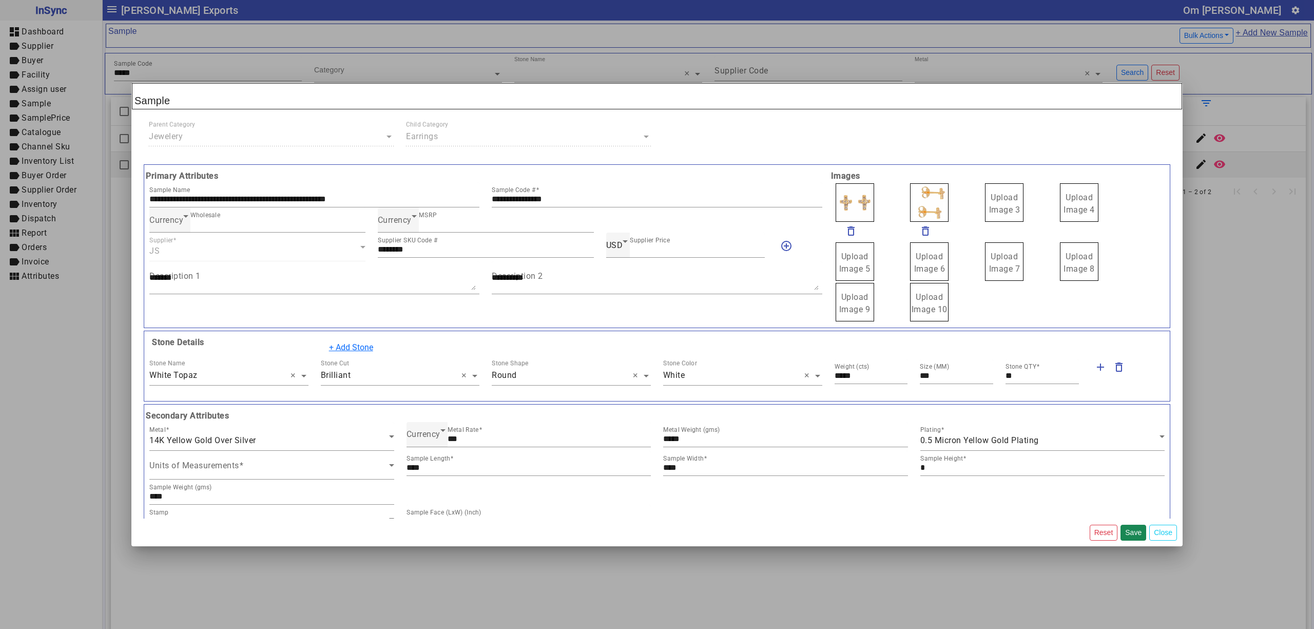
drag, startPoint x: 1006, startPoint y: 207, endPoint x: 991, endPoint y: 200, distance: 16.5
drag, startPoint x: 937, startPoint y: 196, endPoint x: 932, endPoint y: 193, distance: 5.6
drag, startPoint x: 931, startPoint y: 209, endPoint x: 932, endPoint y: 198, distance: 11.8
drag, startPoint x: 904, startPoint y: 202, endPoint x: 910, endPoint y: 208, distance: 9.1
drag, startPoint x: 901, startPoint y: 208, endPoint x: 897, endPoint y: 202, distance: 7.4
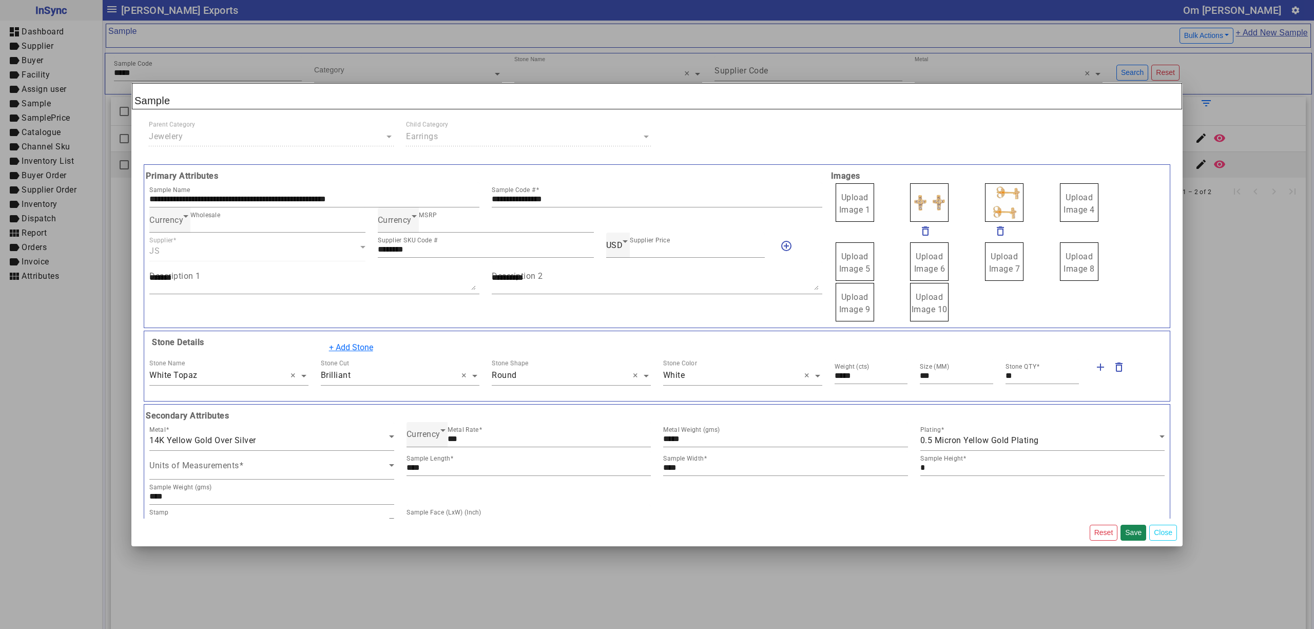
click at [853, 200] on span "Upload Image 1" at bounding box center [854, 203] width 31 height 22
click at [0, 0] on input "Upload Image 1" at bounding box center [0, 0] width 0 height 0
click at [1133, 527] on button "Save" at bounding box center [1133, 532] width 26 height 16
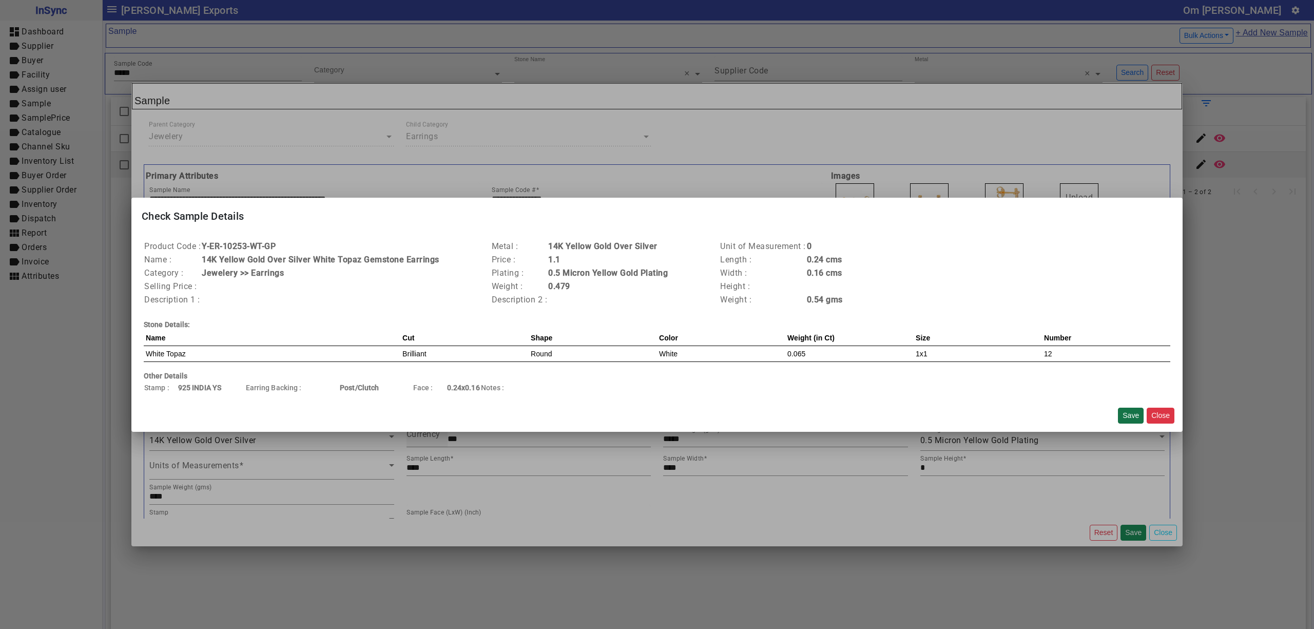
click at [1123, 409] on button "Save" at bounding box center [1131, 415] width 26 height 16
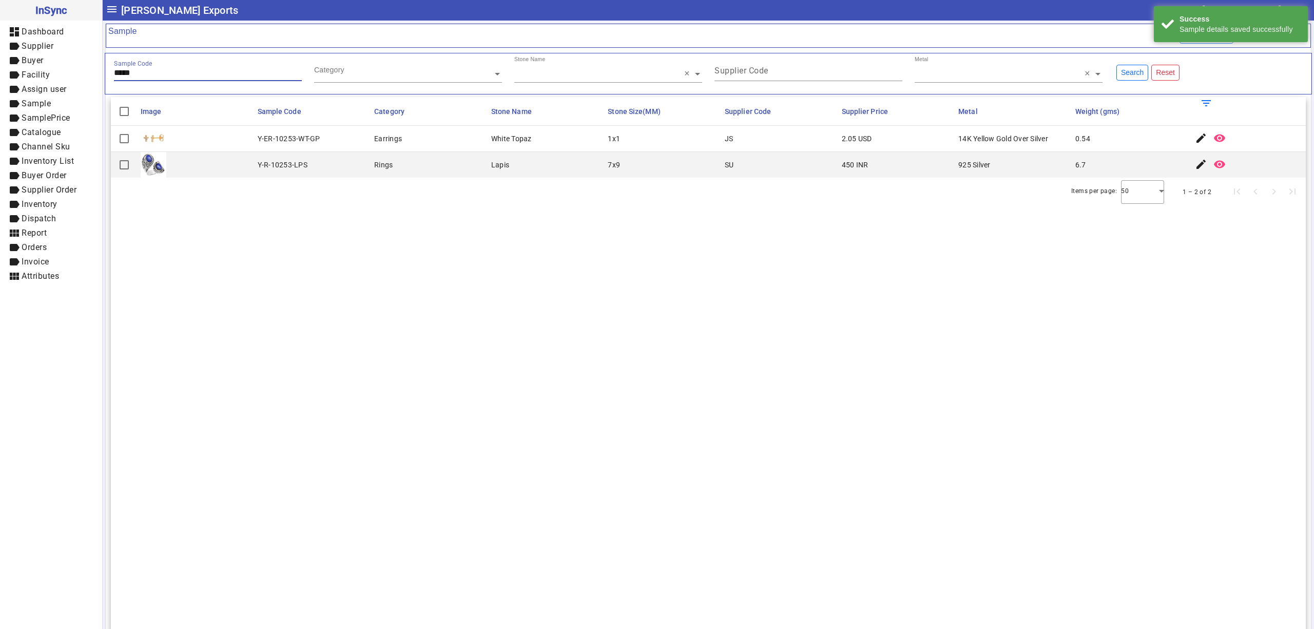
click at [224, 71] on input "*****" at bounding box center [208, 72] width 188 height 9
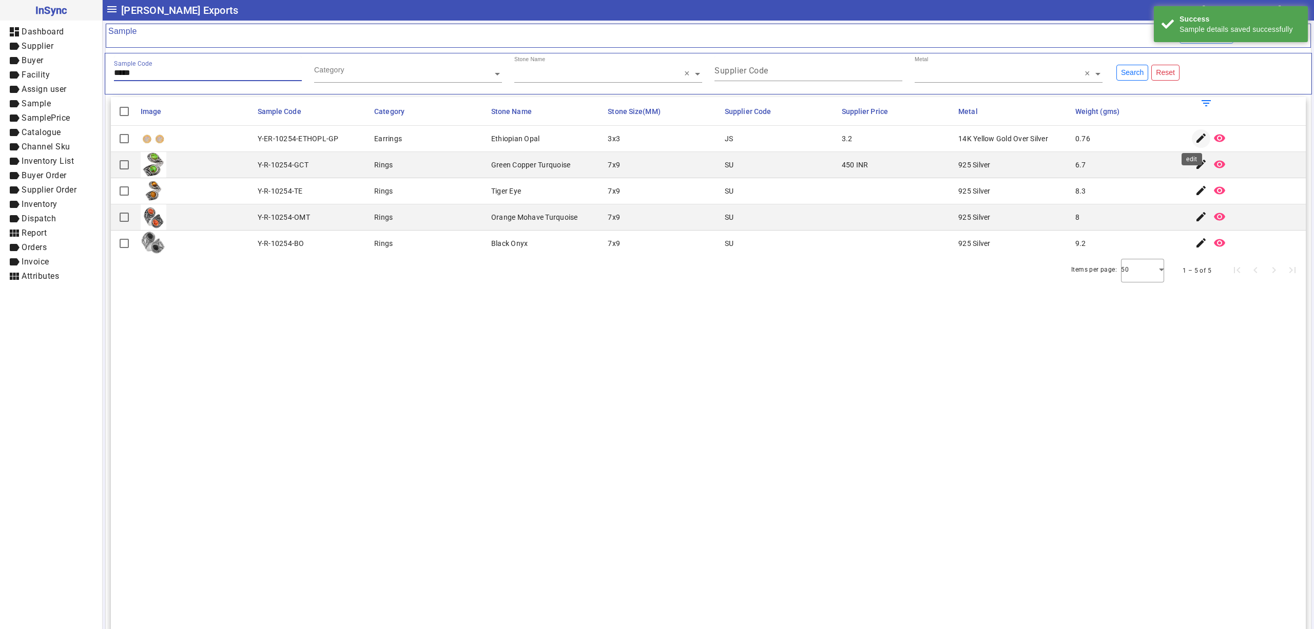
click at [1195, 133] on mat-icon "edit" at bounding box center [1201, 138] width 12 height 12
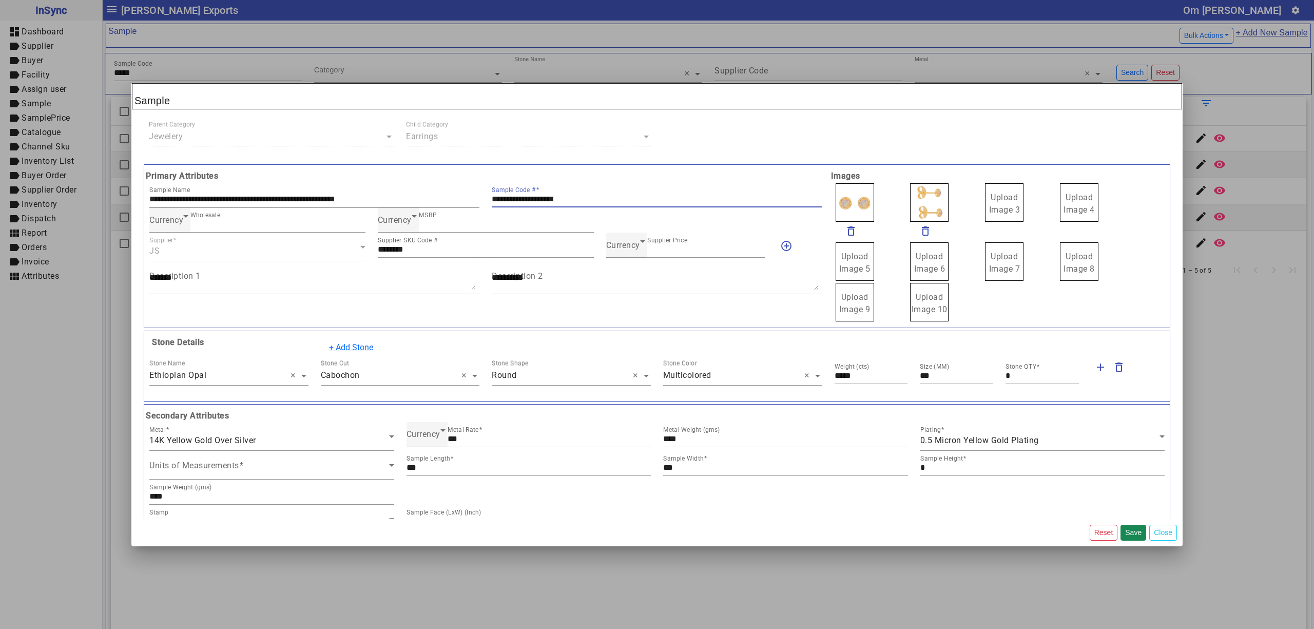
drag, startPoint x: 599, startPoint y: 200, endPoint x: 445, endPoint y: 185, distance: 154.7
click at [445, 185] on div "**********" at bounding box center [485, 194] width 685 height 25
click at [624, 247] on span "Currency" at bounding box center [623, 245] width 34 height 10
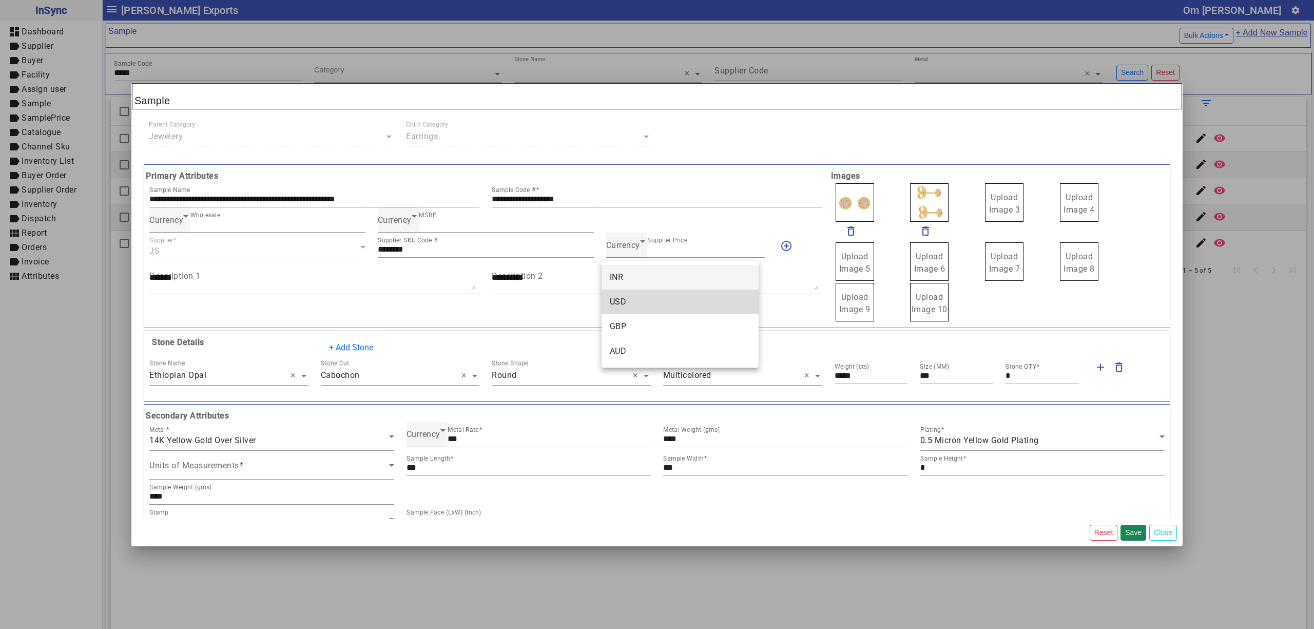
click at [632, 297] on mat-option "USD" at bounding box center [679, 301] width 157 height 25
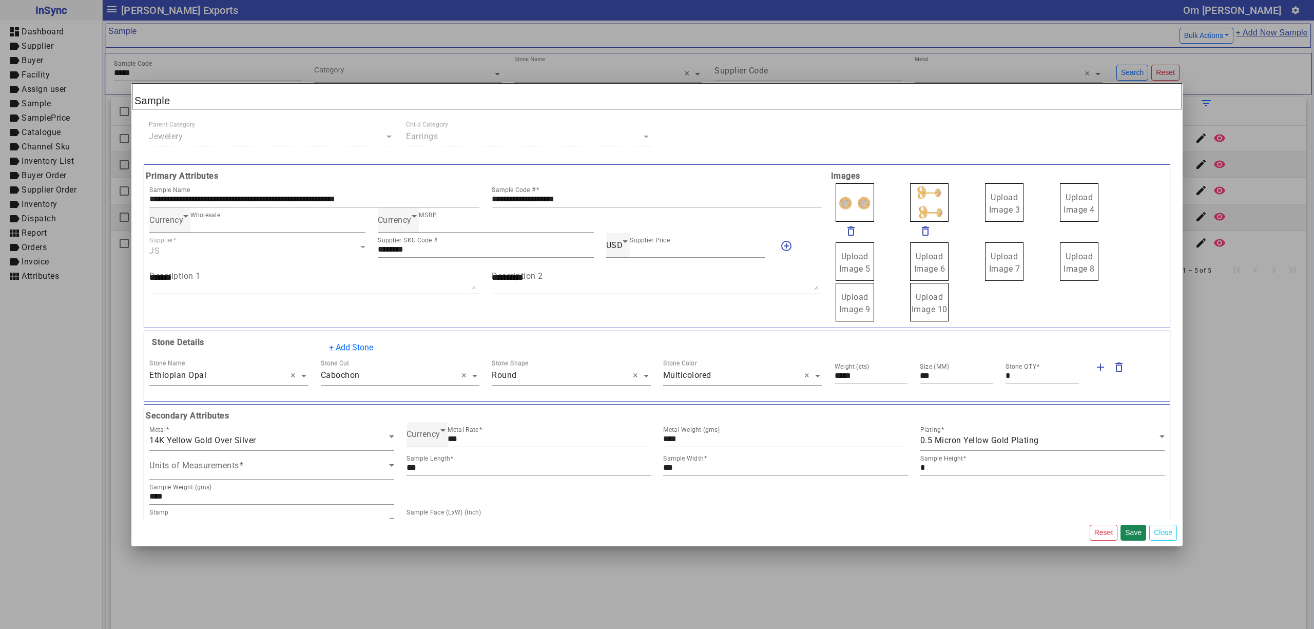
drag, startPoint x: 996, startPoint y: 207, endPoint x: 984, endPoint y: 200, distance: 14.1
drag, startPoint x: 921, startPoint y: 200, endPoint x: 915, endPoint y: 198, distance: 6.3
drag, startPoint x: 903, startPoint y: 198, endPoint x: 910, endPoint y: 201, distance: 7.6
click at [866, 195] on label "Upload Image 1" at bounding box center [854, 202] width 38 height 38
click at [0, 0] on input "Upload Image 1" at bounding box center [0, 0] width 0 height 0
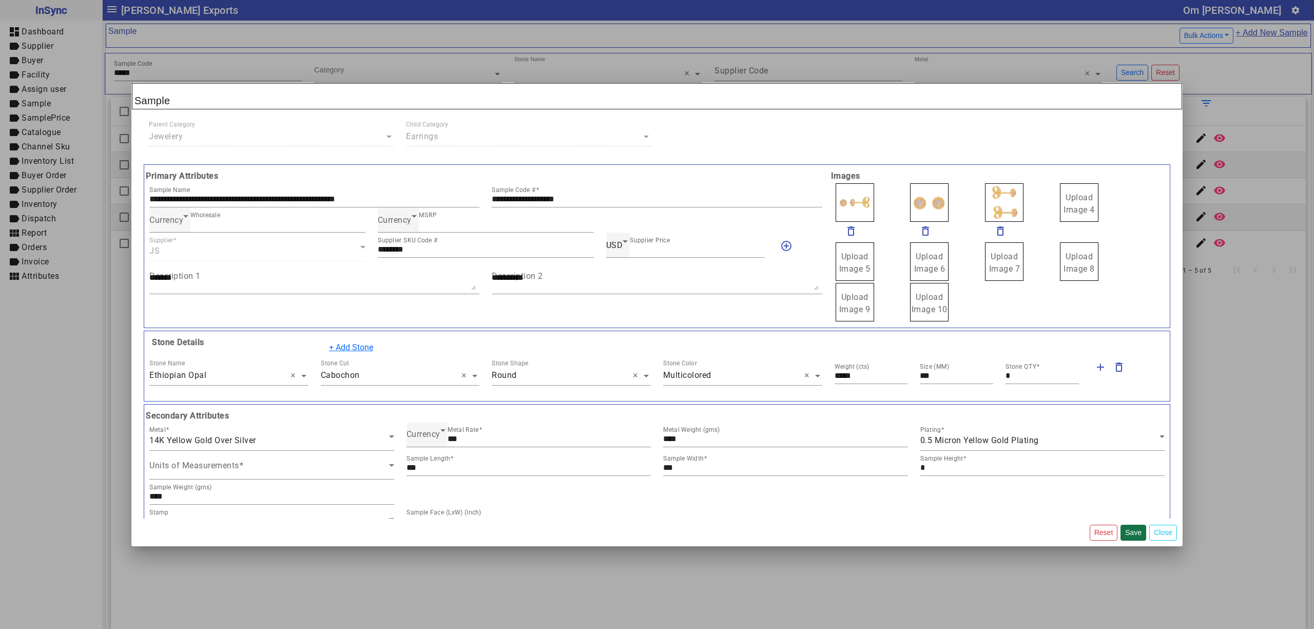
click at [1131, 533] on button "Save" at bounding box center [1133, 532] width 26 height 16
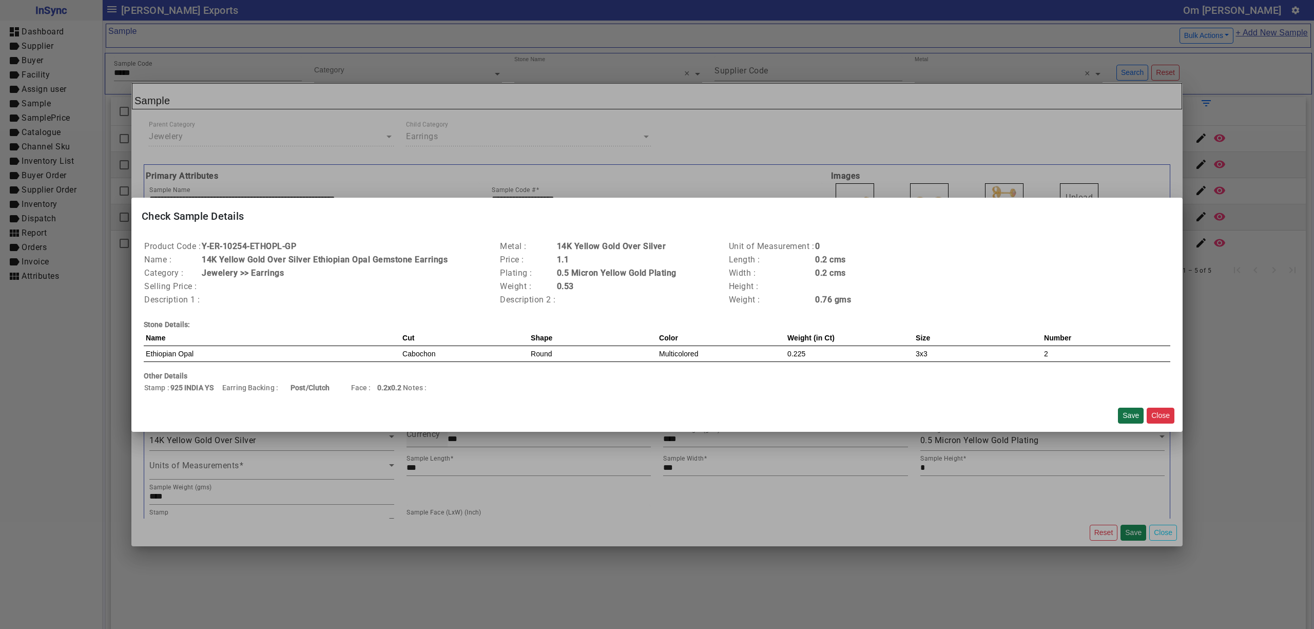
click at [1120, 415] on button "Save" at bounding box center [1131, 415] width 26 height 16
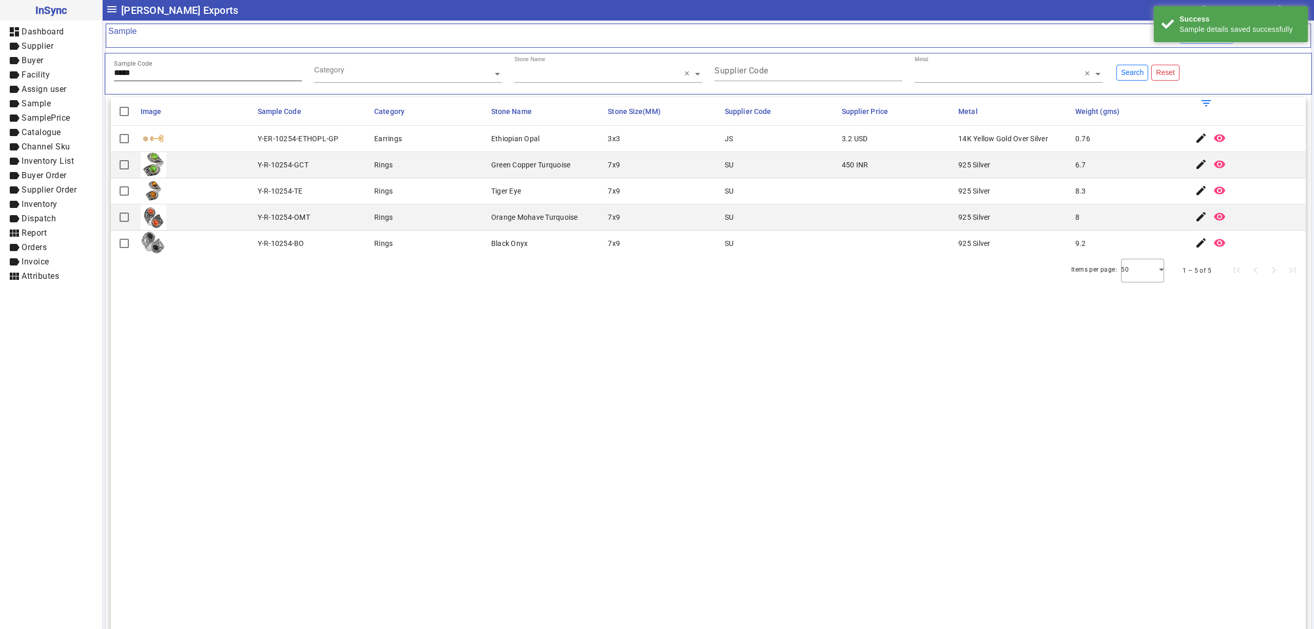
click at [177, 74] on input "*****" at bounding box center [208, 72] width 188 height 9
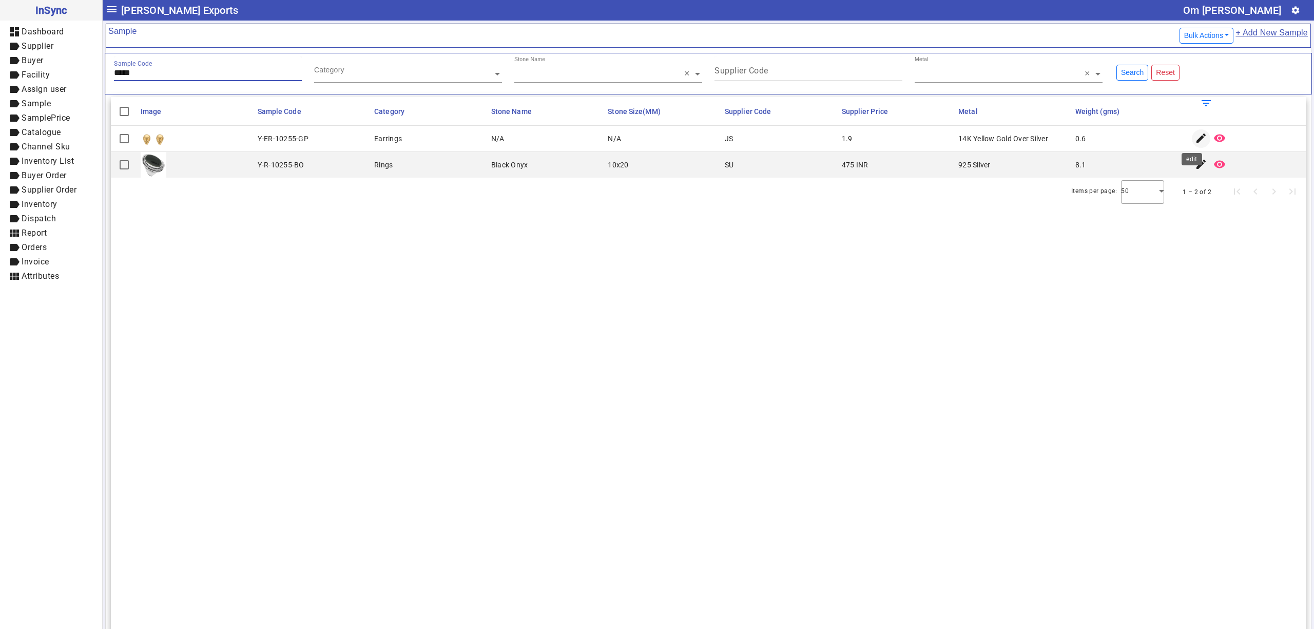
click at [1195, 139] on mat-icon "edit" at bounding box center [1201, 138] width 12 height 12
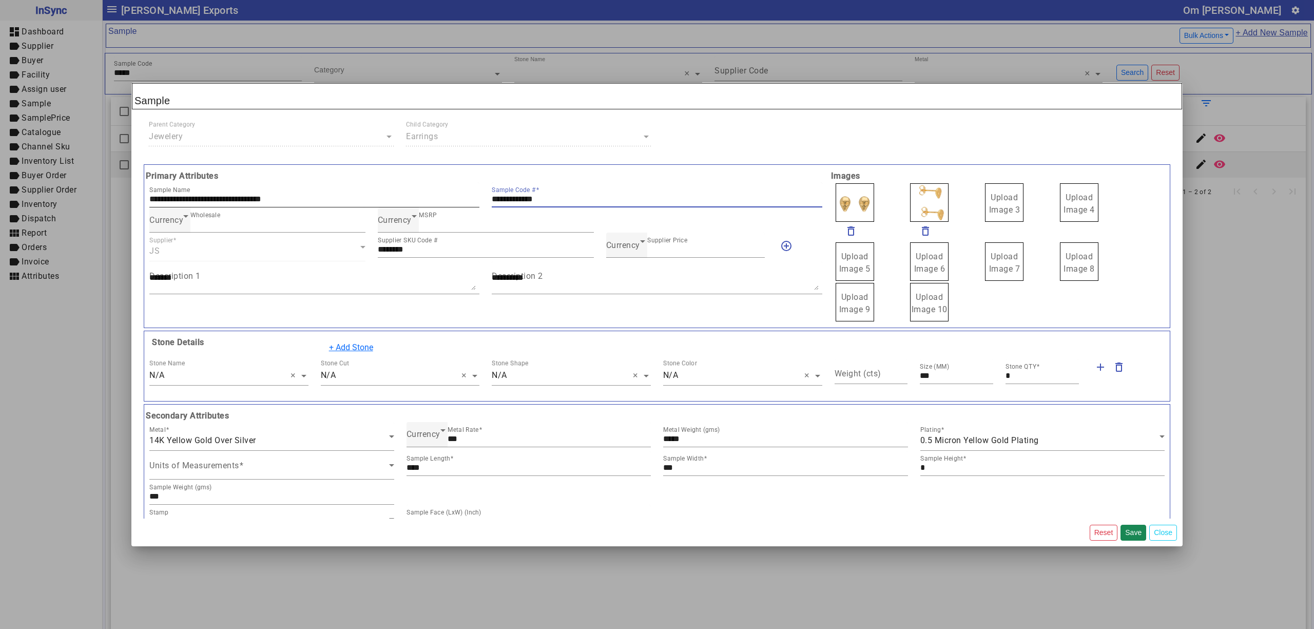
drag, startPoint x: 581, startPoint y: 201, endPoint x: 467, endPoint y: 187, distance: 115.3
click at [452, 188] on div "**********" at bounding box center [485, 194] width 685 height 25
click at [624, 249] on span "Currency" at bounding box center [623, 245] width 34 height 10
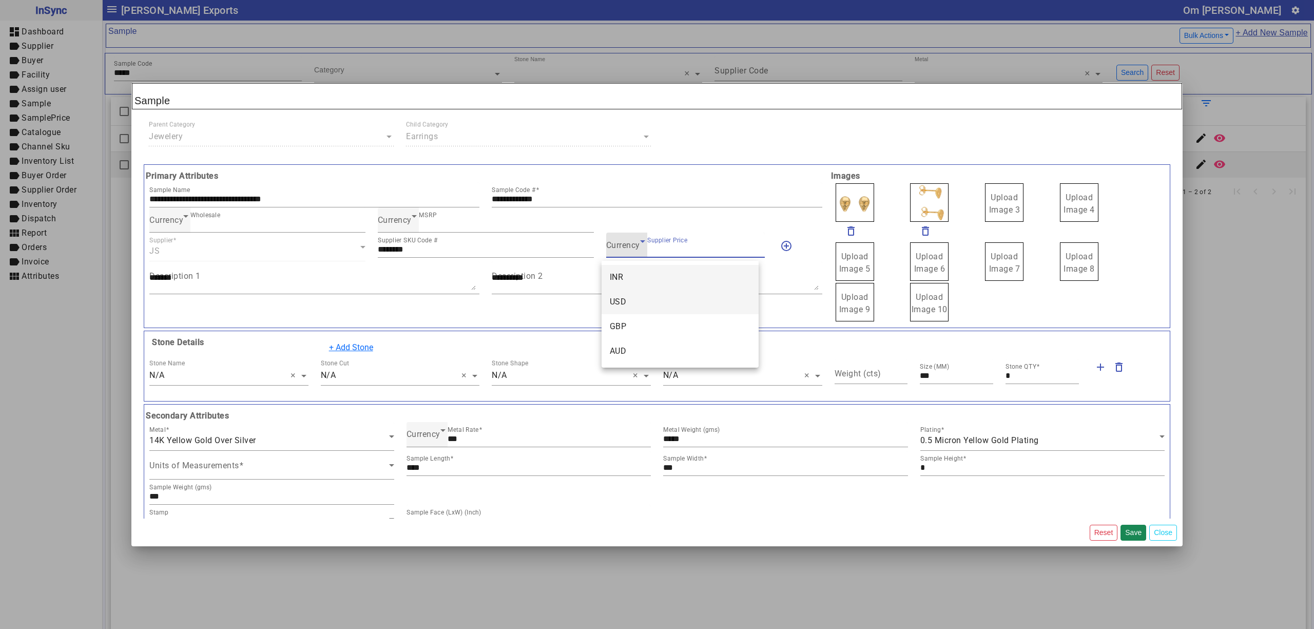
click at [628, 298] on mat-option "USD" at bounding box center [679, 301] width 157 height 25
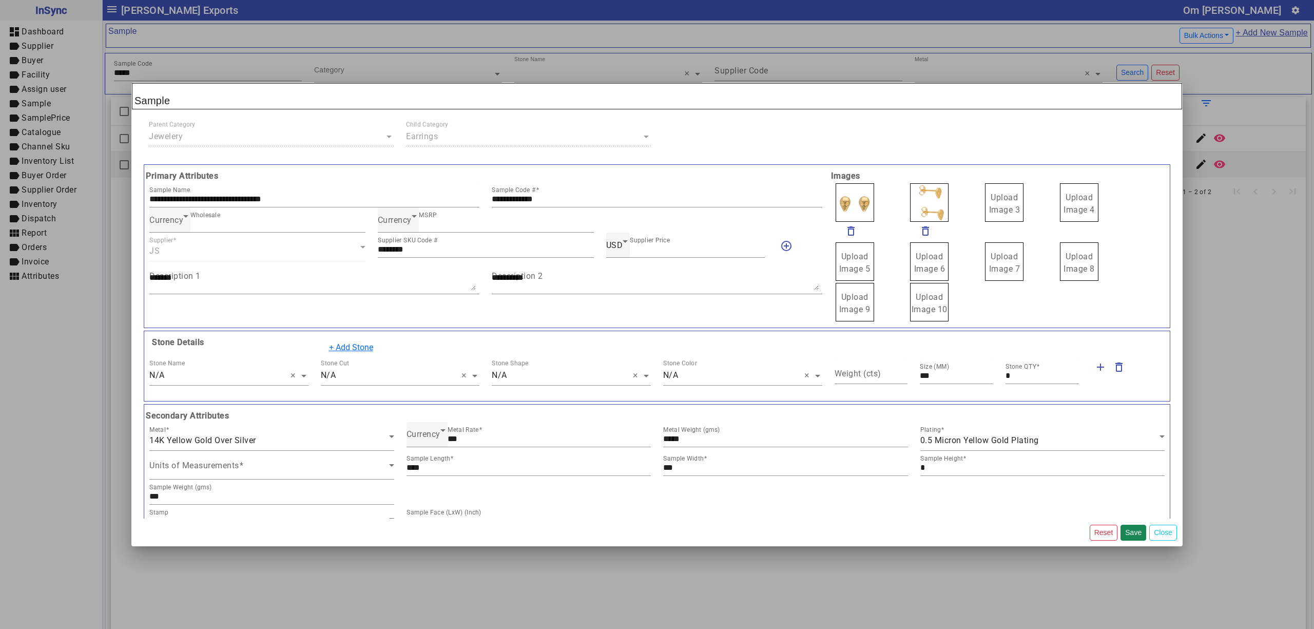
drag, startPoint x: 993, startPoint y: 200, endPoint x: 998, endPoint y: 208, distance: 10.1
drag, startPoint x: 918, startPoint y: 206, endPoint x: 887, endPoint y: 203, distance: 30.4
click at [847, 202] on span "Upload Image 1" at bounding box center [854, 203] width 31 height 22
click at [0, 0] on input "Upload Image 1" at bounding box center [0, 0] width 0 height 0
click at [1128, 531] on button "Save" at bounding box center [1133, 532] width 26 height 16
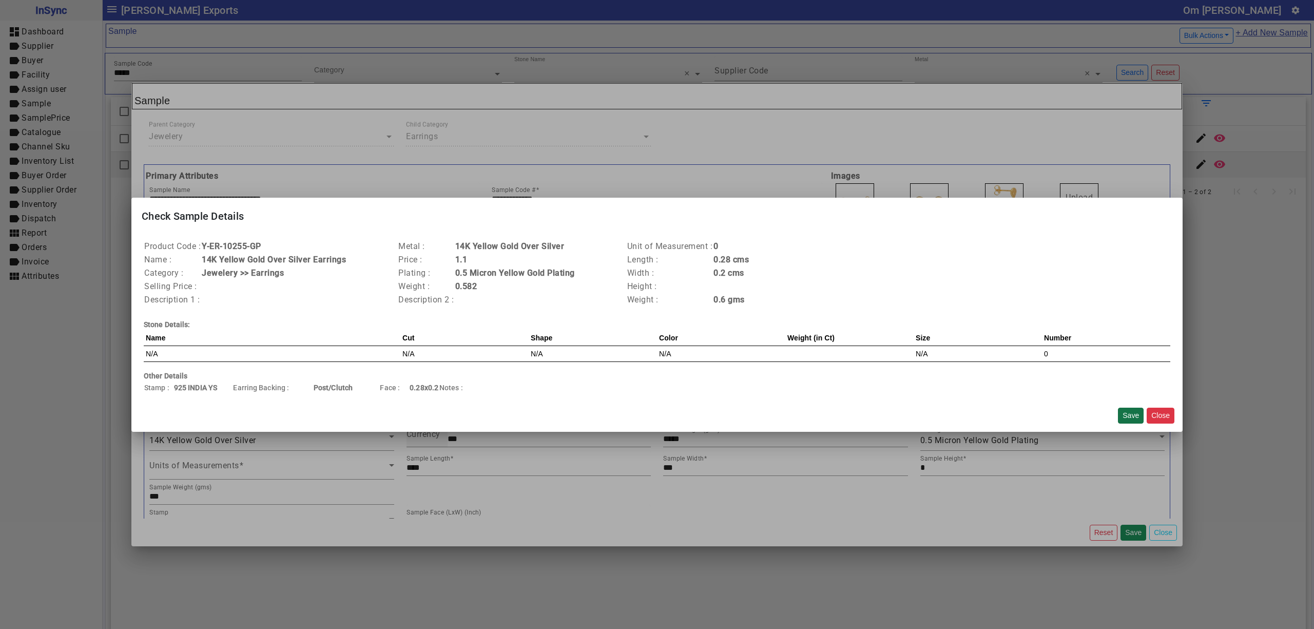
click at [1123, 413] on button "Save" at bounding box center [1131, 415] width 26 height 16
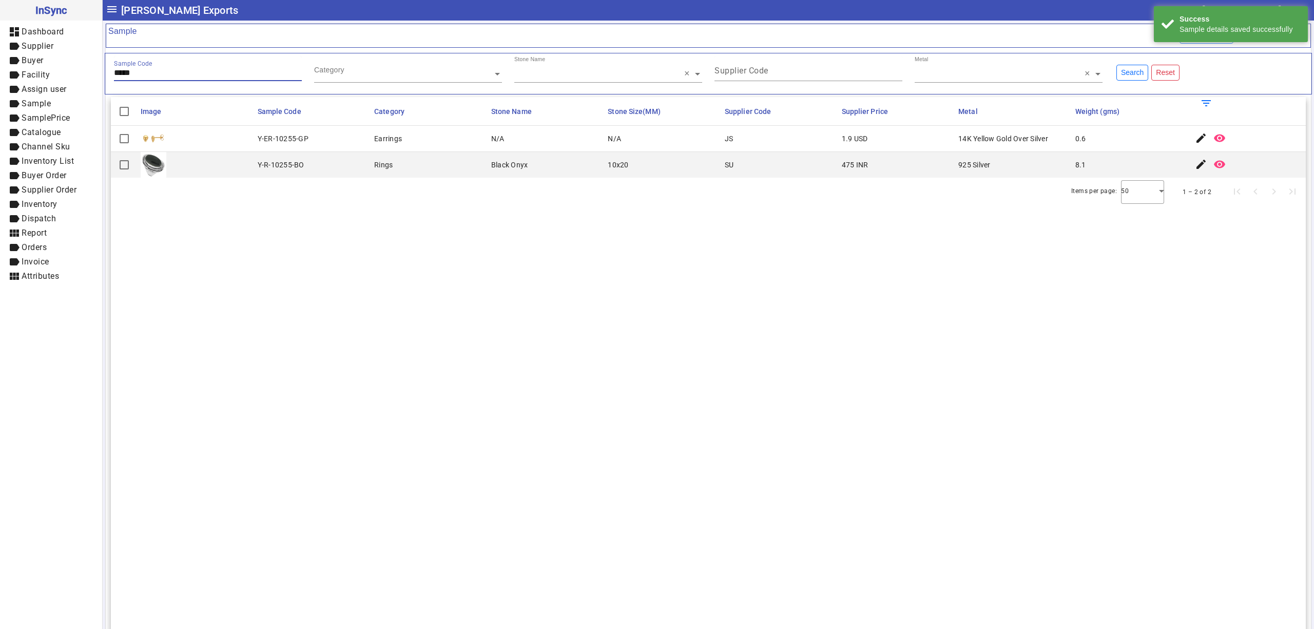
click at [189, 77] on input "*****" at bounding box center [208, 72] width 188 height 9
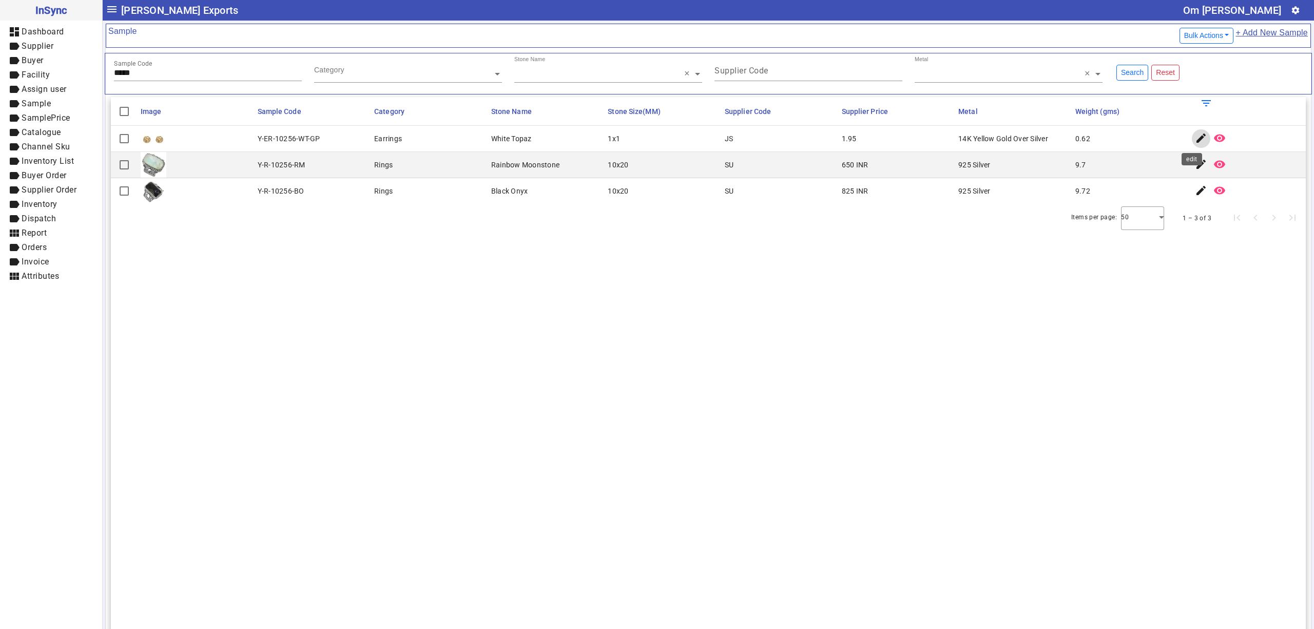
click at [1195, 135] on mat-icon "edit" at bounding box center [1201, 138] width 12 height 12
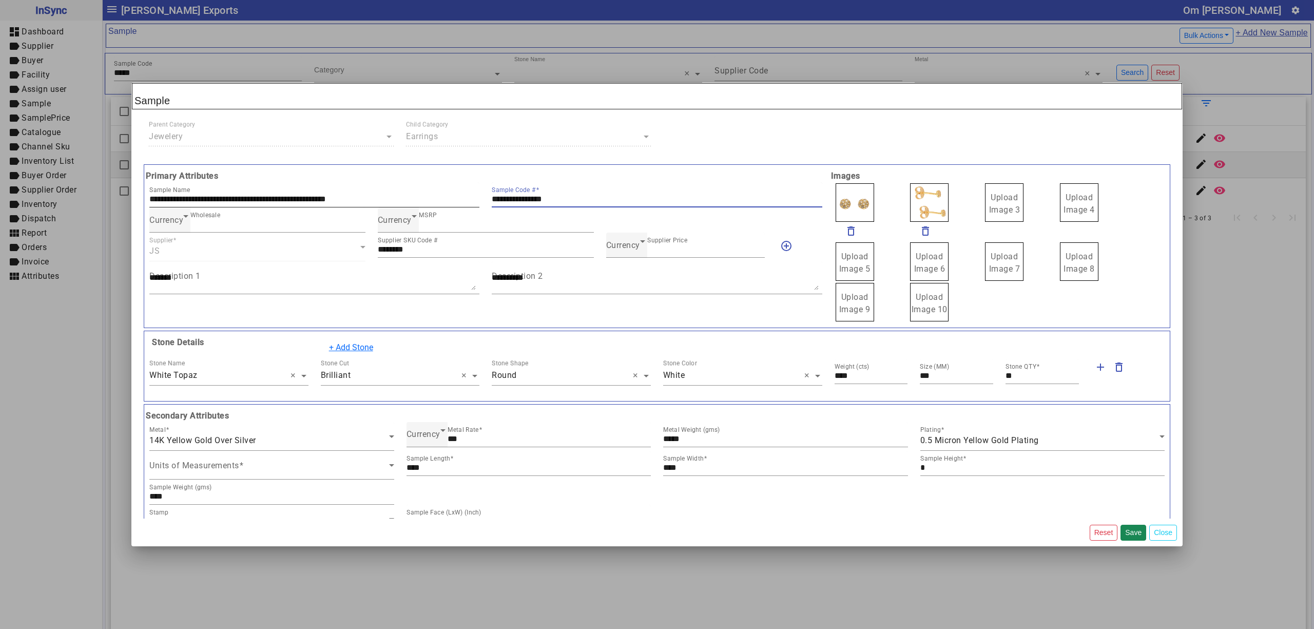
drag, startPoint x: 576, startPoint y: 197, endPoint x: 393, endPoint y: 192, distance: 182.8
click at [393, 192] on div "**********" at bounding box center [485, 194] width 685 height 25
click at [621, 245] on span "Currency" at bounding box center [623, 245] width 34 height 10
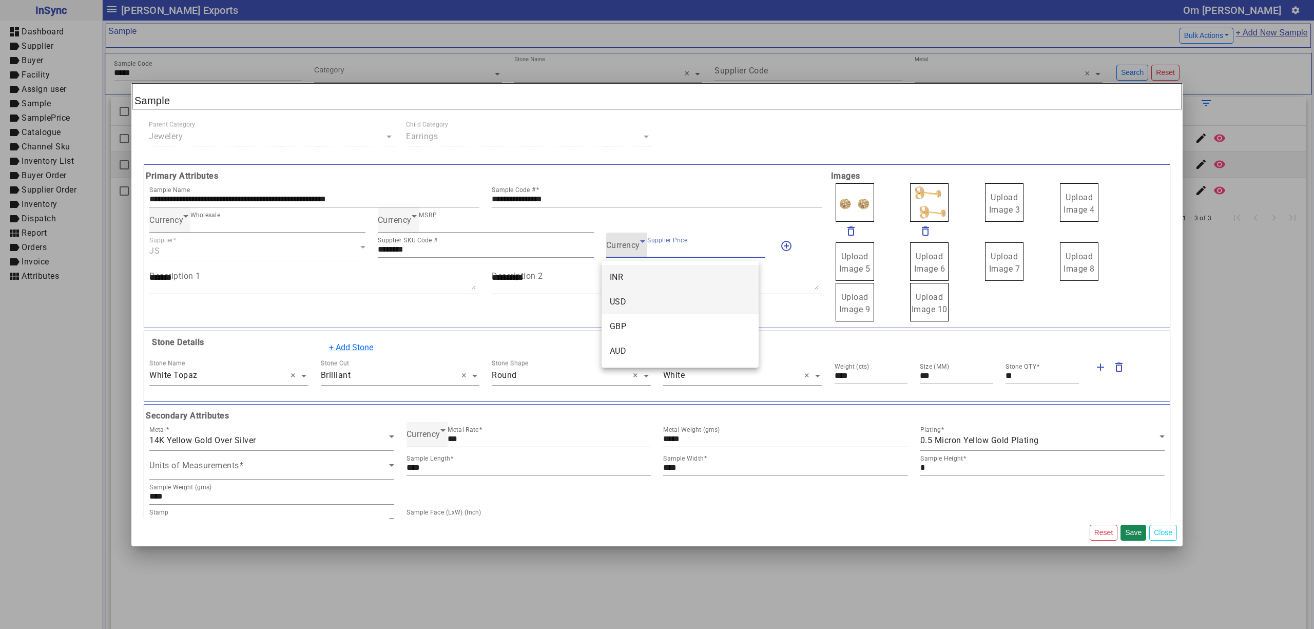
click at [633, 296] on mat-option "USD" at bounding box center [679, 301] width 157 height 25
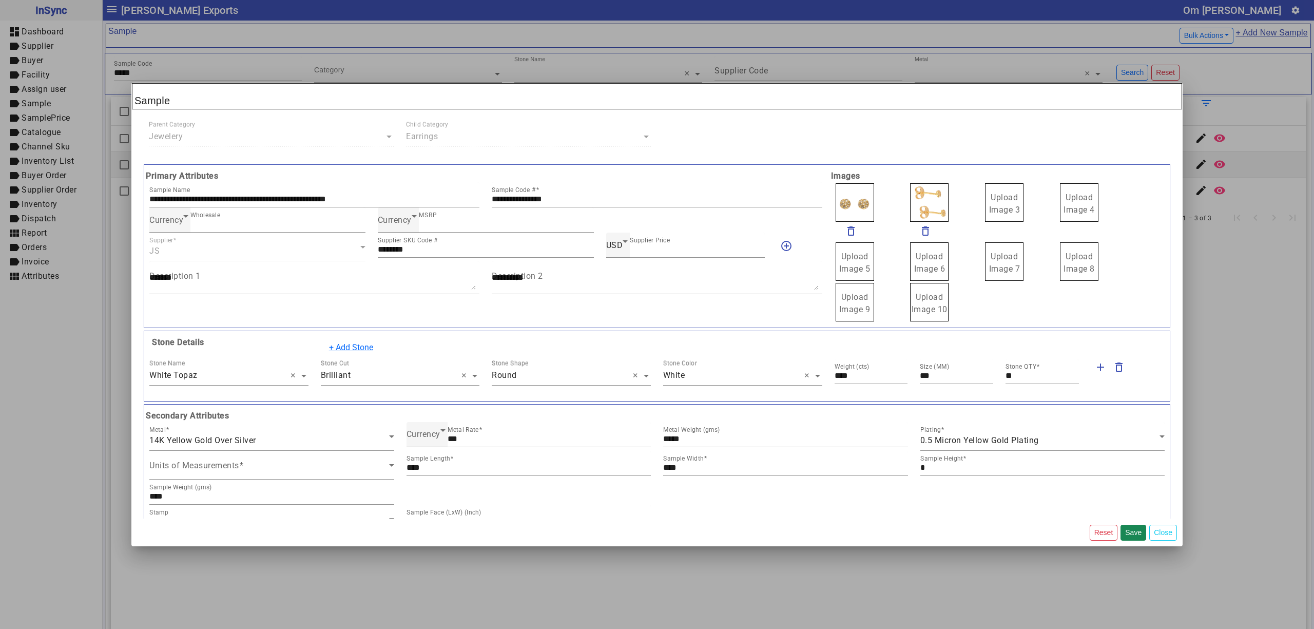
drag, startPoint x: 1000, startPoint y: 199, endPoint x: 1028, endPoint y: 212, distance: 31.0
click at [859, 196] on span "Upload Image 1" at bounding box center [854, 203] width 31 height 22
click at [0, 0] on input "Upload Image 1" at bounding box center [0, 0] width 0 height 0
click at [1128, 531] on button "Save" at bounding box center [1133, 532] width 26 height 16
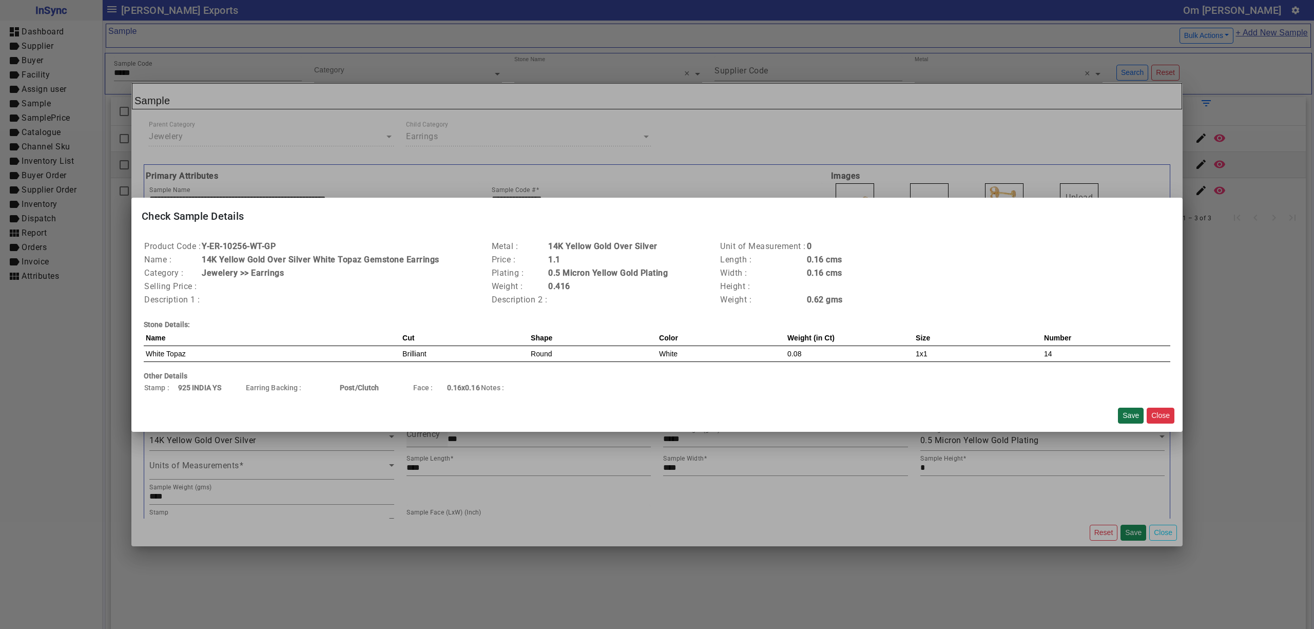
click at [1133, 414] on button "Save" at bounding box center [1131, 415] width 26 height 16
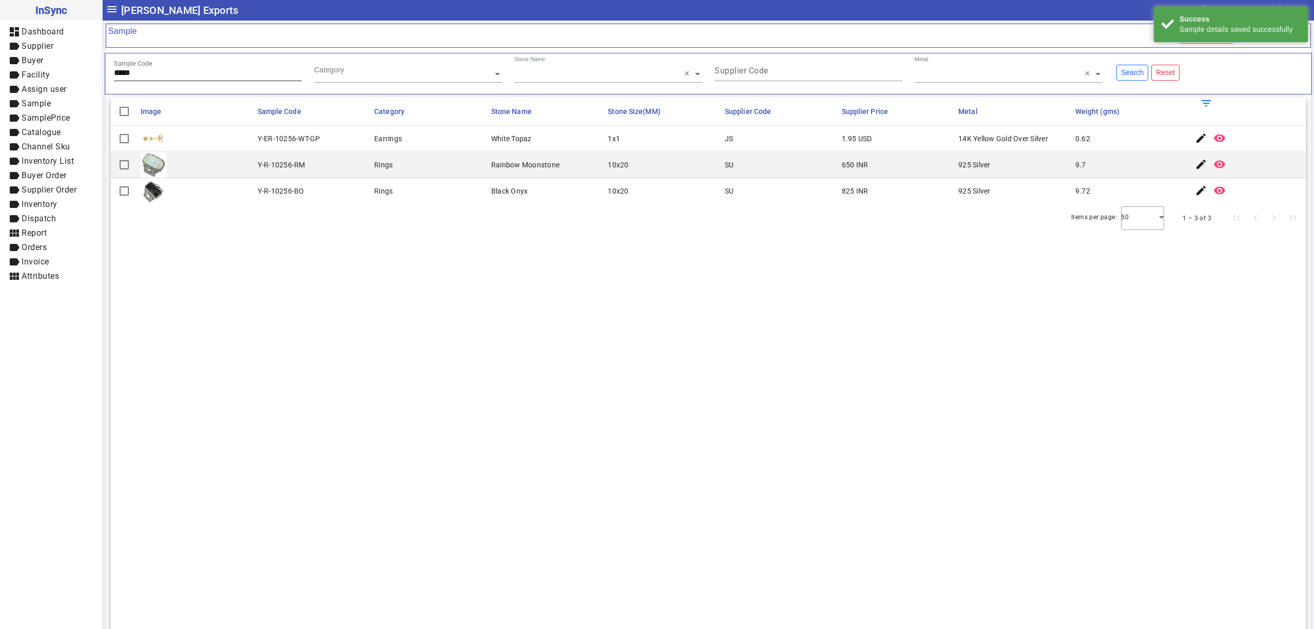
click at [169, 76] on input "*****" at bounding box center [208, 72] width 188 height 9
click at [1195, 138] on mat-icon "edit" at bounding box center [1201, 138] width 12 height 12
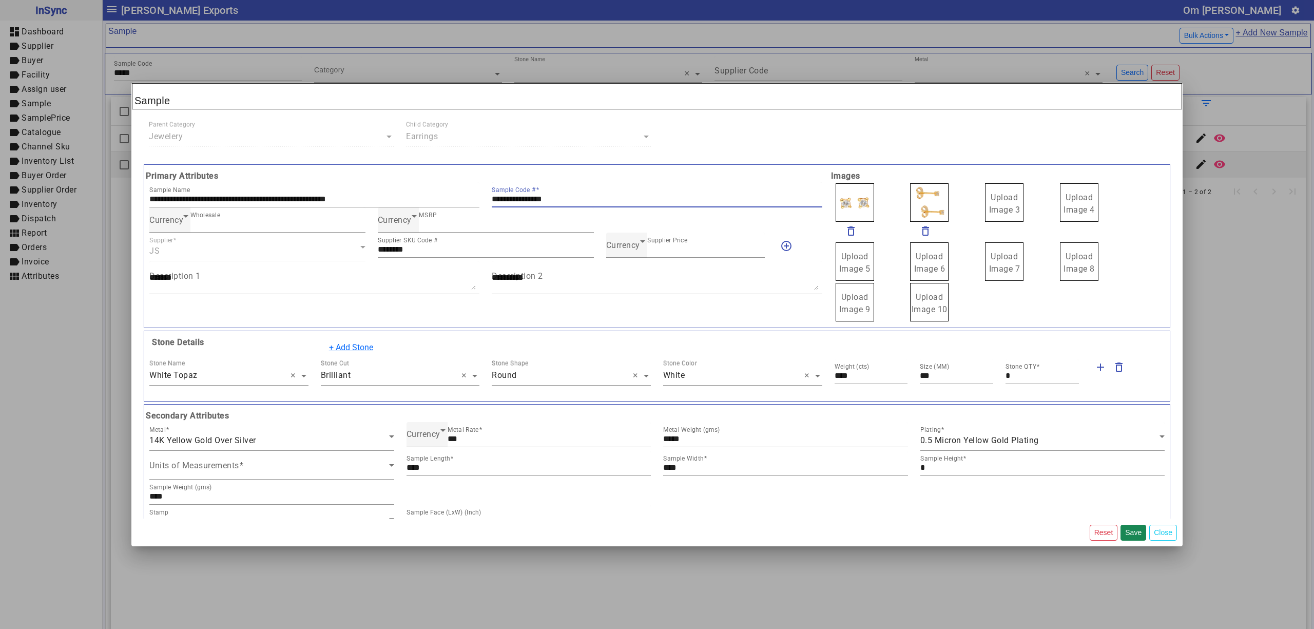
drag, startPoint x: 586, startPoint y: 202, endPoint x: 505, endPoint y: 198, distance: 80.2
click at [455, 200] on div "**********" at bounding box center [485, 194] width 685 height 25
click at [633, 250] on span "Currency" at bounding box center [623, 245] width 34 height 10
drag, startPoint x: 641, startPoint y: 300, endPoint x: 653, endPoint y: 299, distance: 11.4
click at [645, 300] on mat-option "USD" at bounding box center [679, 301] width 157 height 25
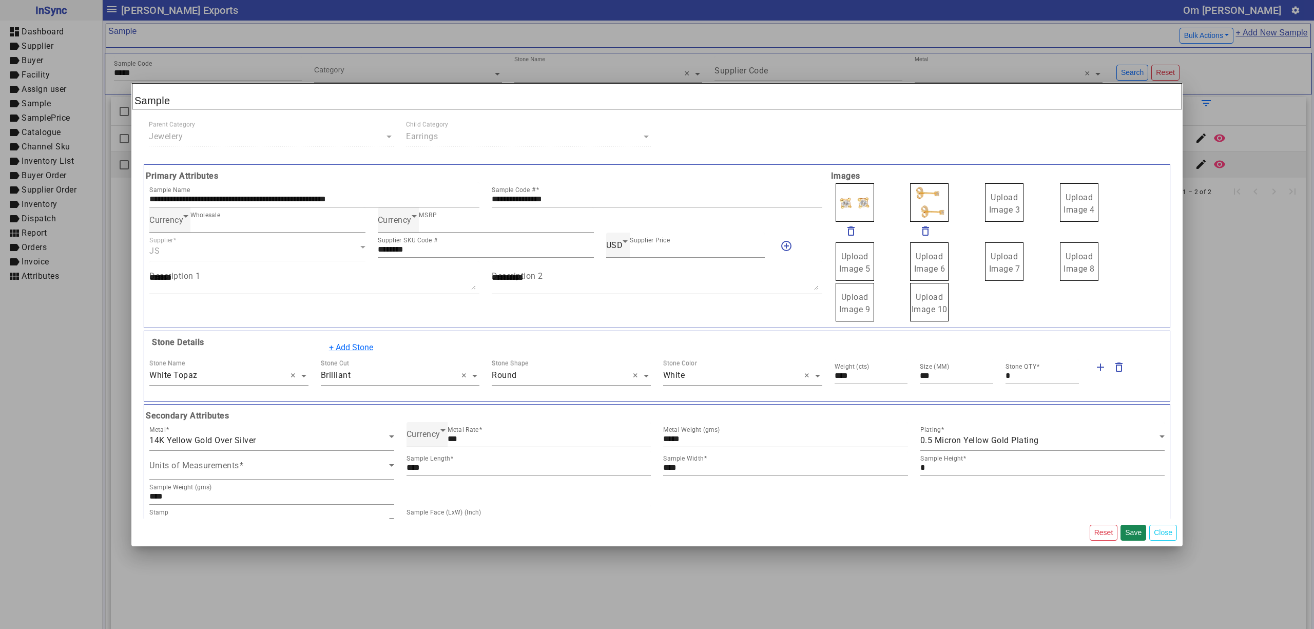
drag, startPoint x: 986, startPoint y: 202, endPoint x: 990, endPoint y: 207, distance: 6.6
click at [854, 204] on label "Upload Image 1" at bounding box center [854, 202] width 38 height 38
click at [0, 0] on input "Upload Image 1" at bounding box center [0, 0] width 0 height 0
click at [1134, 530] on button "Save" at bounding box center [1133, 532] width 26 height 16
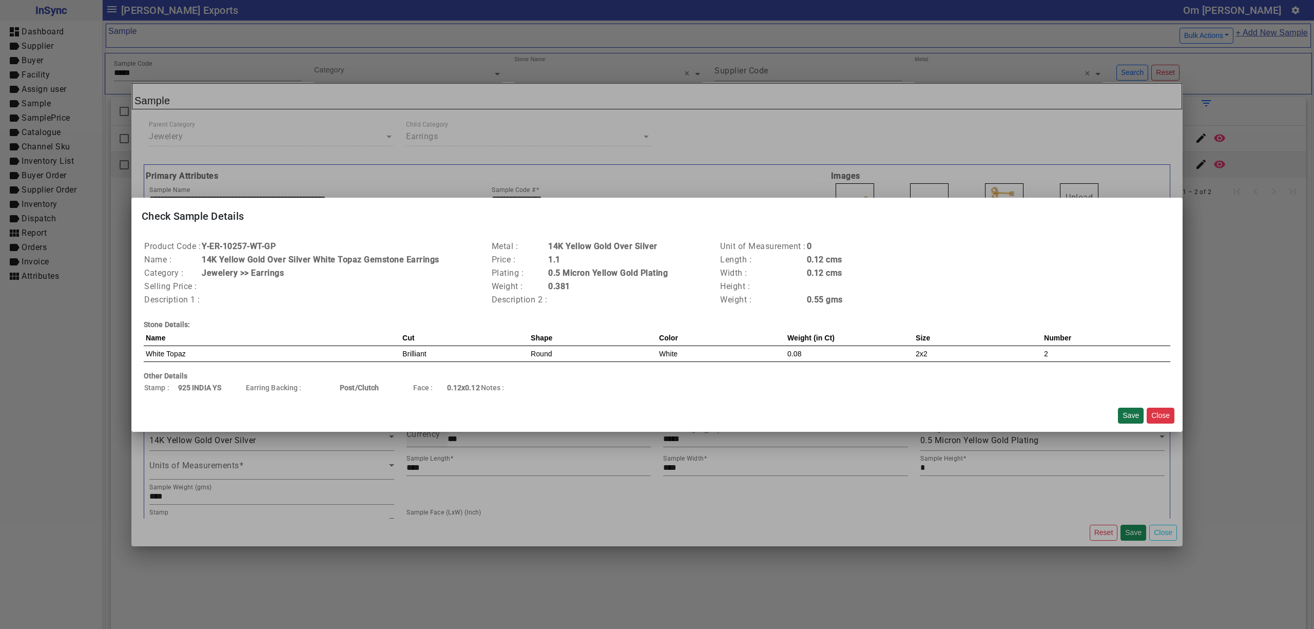
click at [1134, 415] on button "Save" at bounding box center [1131, 415] width 26 height 16
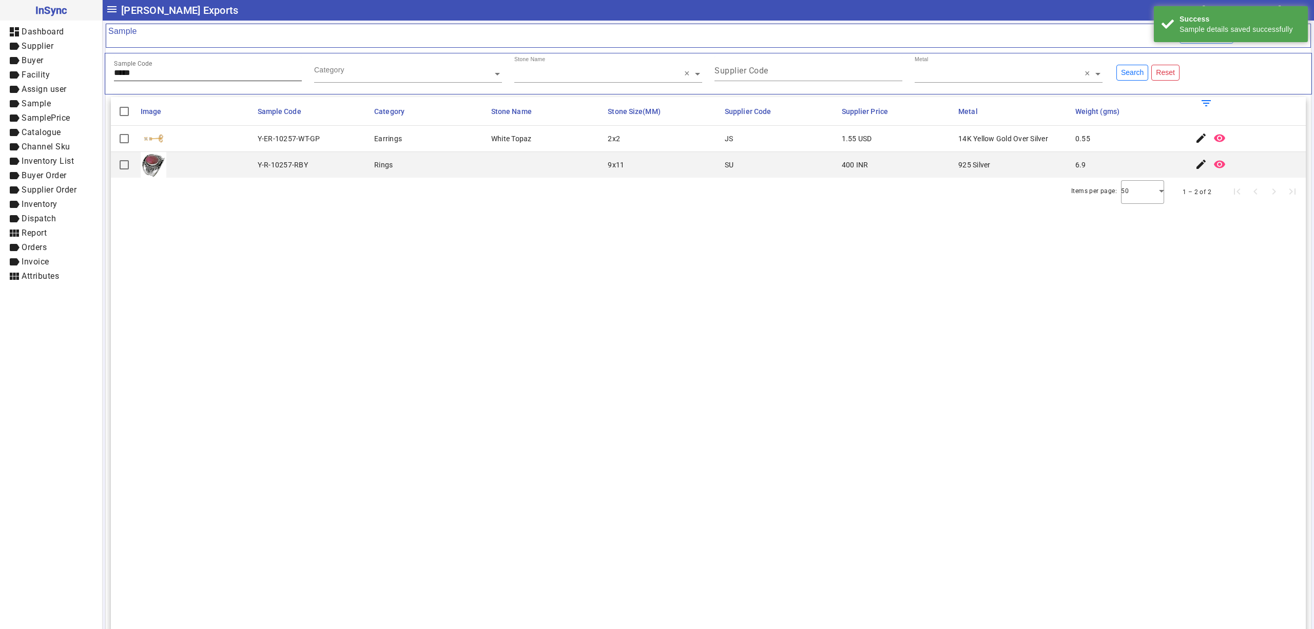
click at [200, 75] on input "*****" at bounding box center [208, 72] width 188 height 9
click at [1195, 142] on mat-icon "edit" at bounding box center [1201, 138] width 12 height 12
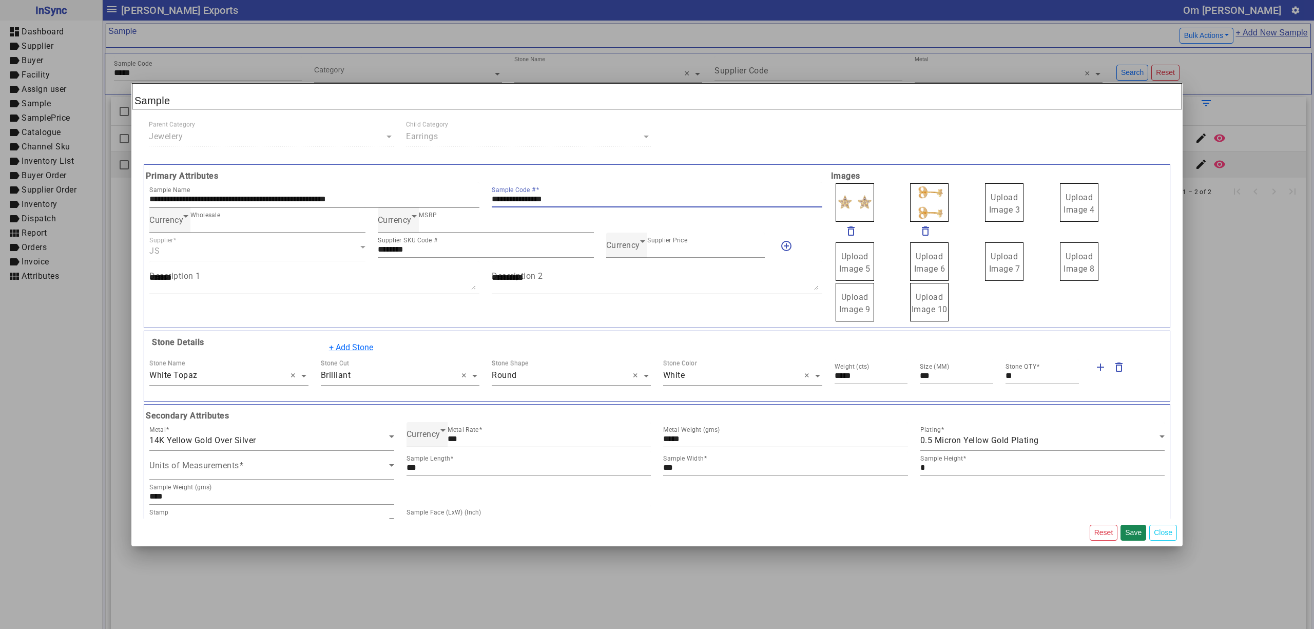
drag, startPoint x: 588, startPoint y: 198, endPoint x: 359, endPoint y: 187, distance: 228.6
click at [364, 191] on div "**********" at bounding box center [485, 194] width 685 height 25
click at [621, 255] on div "Currency Supplier Price ***" at bounding box center [685, 244] width 159 height 25
click at [617, 239] on div "Currency Supplier Price ***" at bounding box center [685, 244] width 159 height 25
click at [619, 239] on div "Currency Supplier Price ***" at bounding box center [685, 244] width 159 height 25
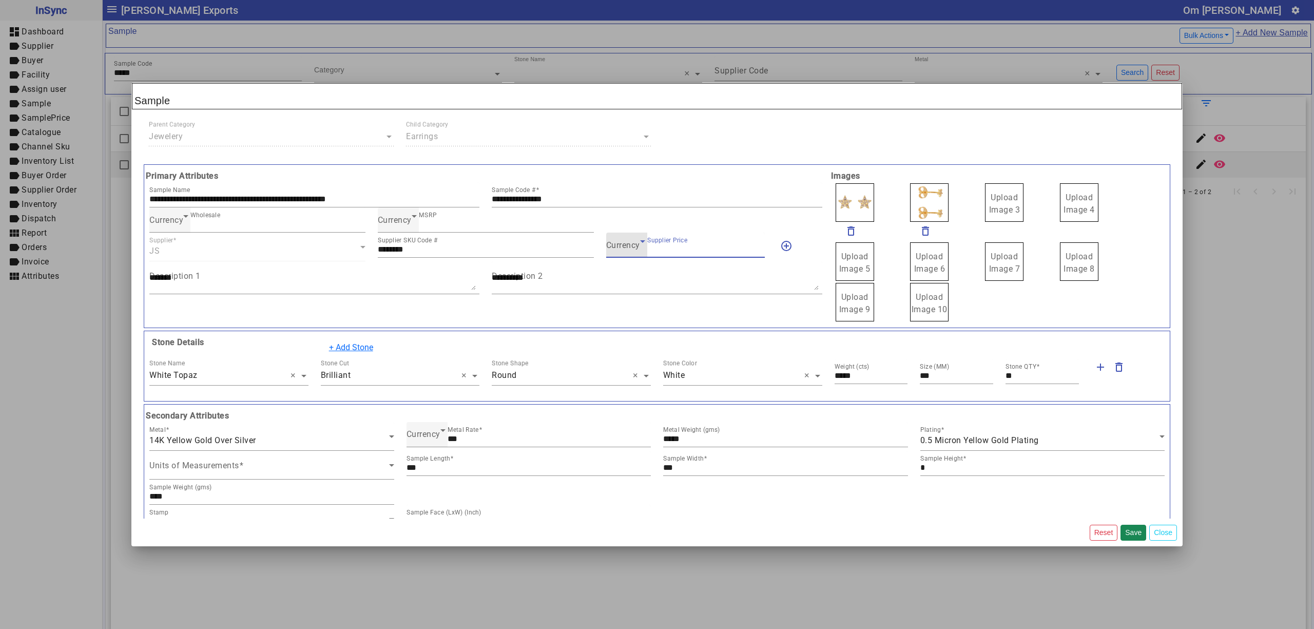
click at [620, 242] on span "Currency" at bounding box center [623, 245] width 34 height 10
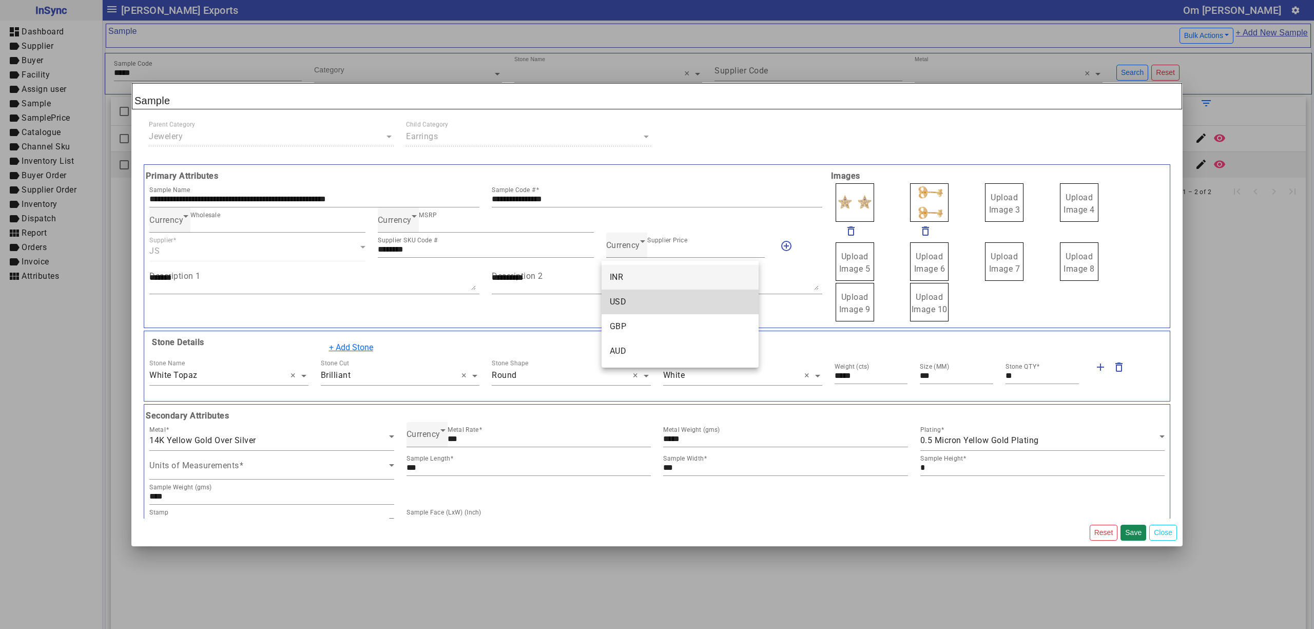
click at [635, 292] on mat-option "USD" at bounding box center [679, 301] width 157 height 25
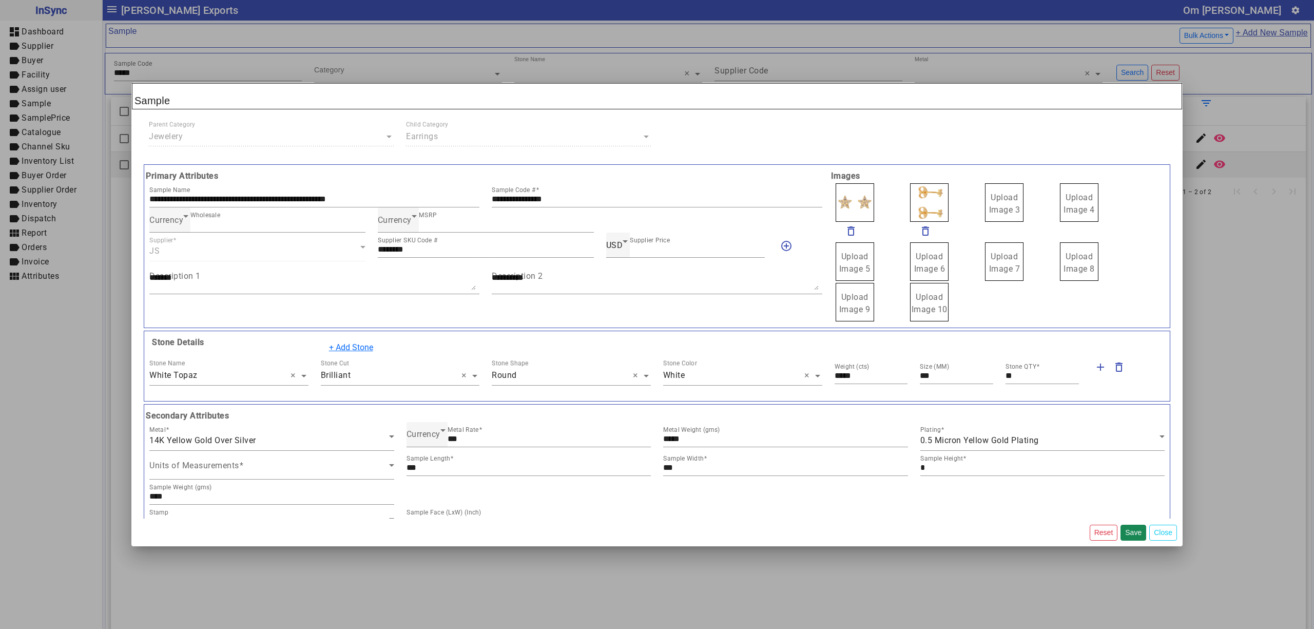
drag, startPoint x: 986, startPoint y: 203, endPoint x: 996, endPoint y: 209, distance: 12.0
drag, startPoint x: 891, startPoint y: 209, endPoint x: 898, endPoint y: 218, distance: 10.7
click at [855, 198] on span "Upload Image 1" at bounding box center [854, 203] width 31 height 22
click at [0, 0] on input "Upload Image 1" at bounding box center [0, 0] width 0 height 0
click at [1130, 532] on button "Save" at bounding box center [1133, 532] width 26 height 16
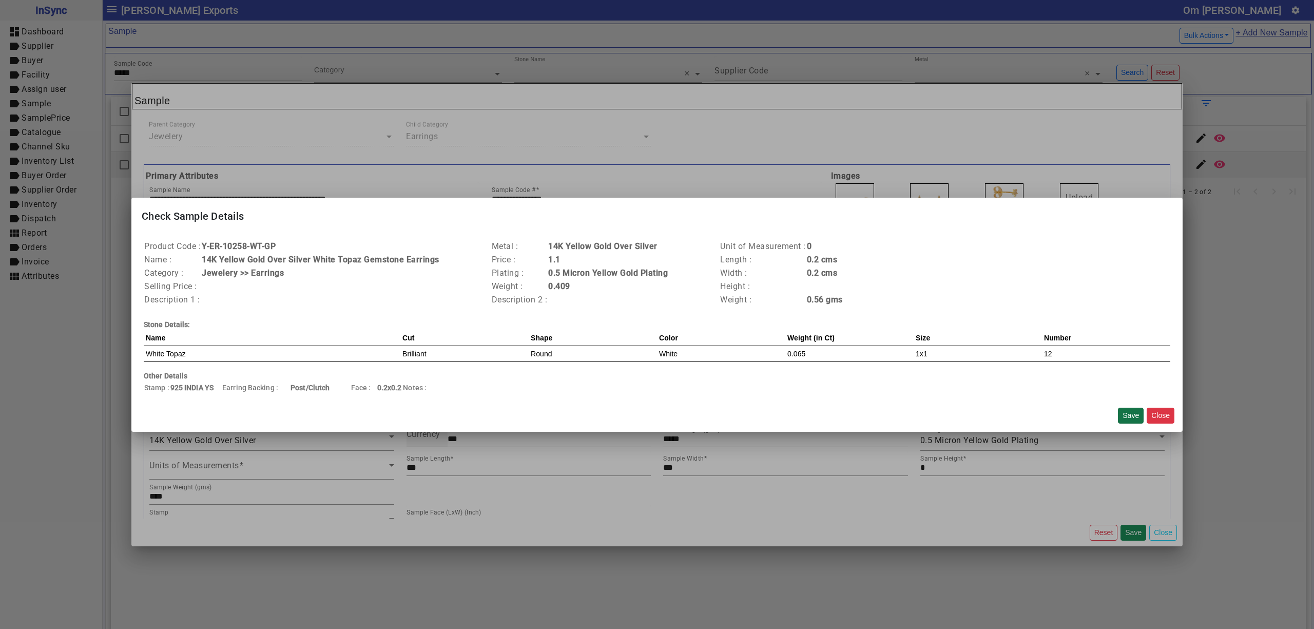
click at [1136, 411] on button "Save" at bounding box center [1131, 415] width 26 height 16
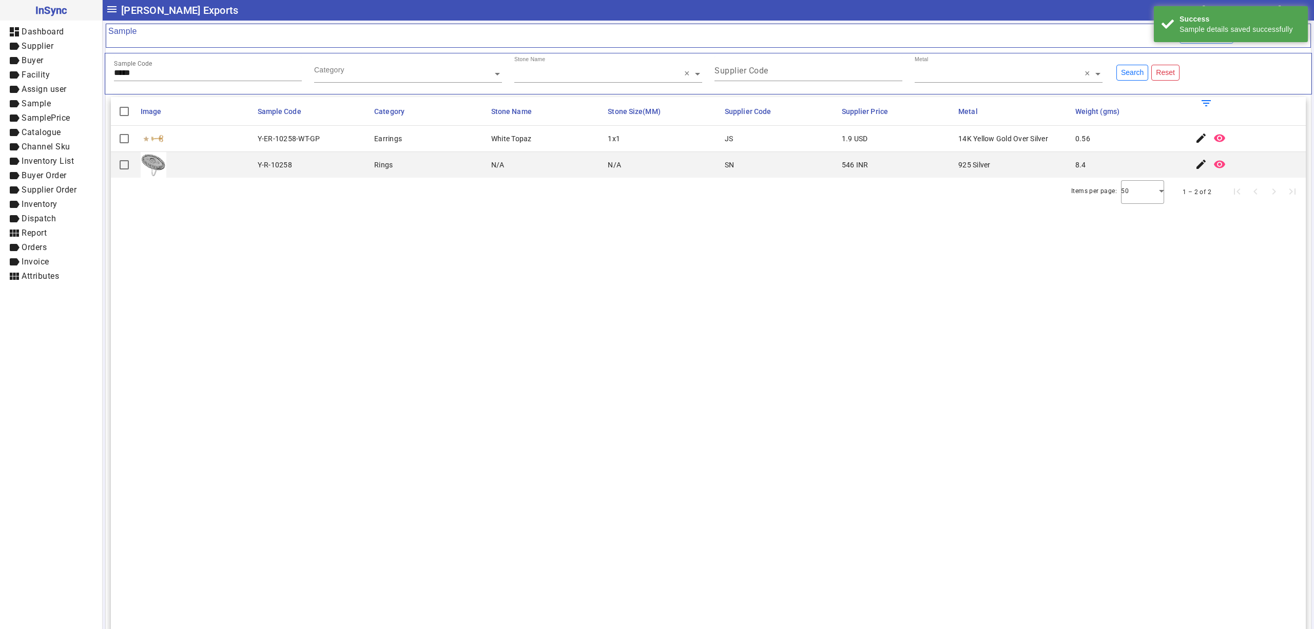
click at [246, 76] on input "*****" at bounding box center [208, 72] width 188 height 9
click at [1195, 137] on mat-icon "edit" at bounding box center [1201, 138] width 12 height 12
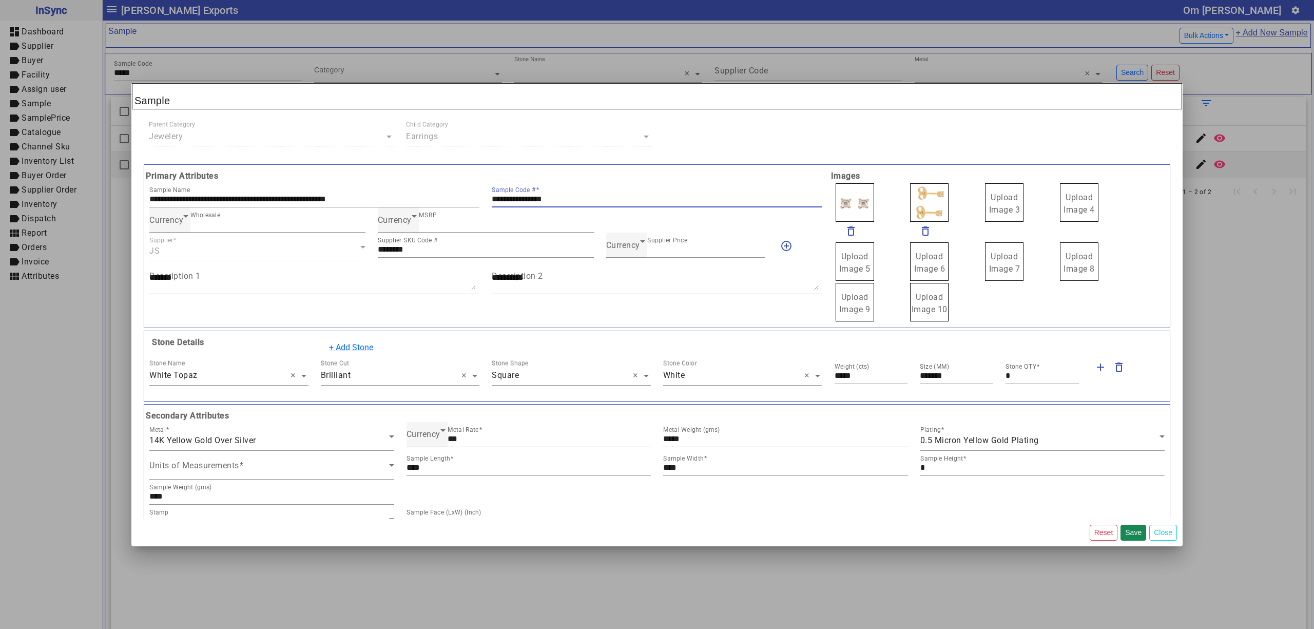
drag, startPoint x: 596, startPoint y: 199, endPoint x: 330, endPoint y: 177, distance: 266.8
click at [330, 177] on div "**********" at bounding box center [485, 246] width 685 height 152
click at [608, 249] on span "Currency" at bounding box center [623, 245] width 34 height 10
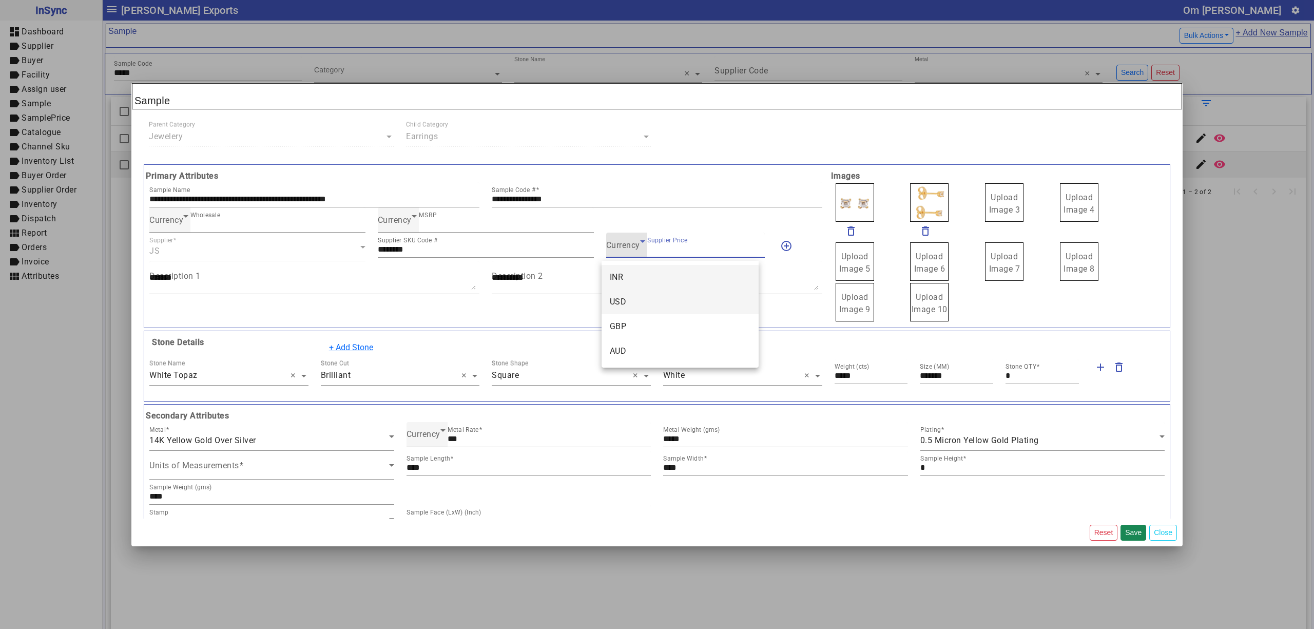
click at [647, 293] on mat-option "USD" at bounding box center [679, 301] width 157 height 25
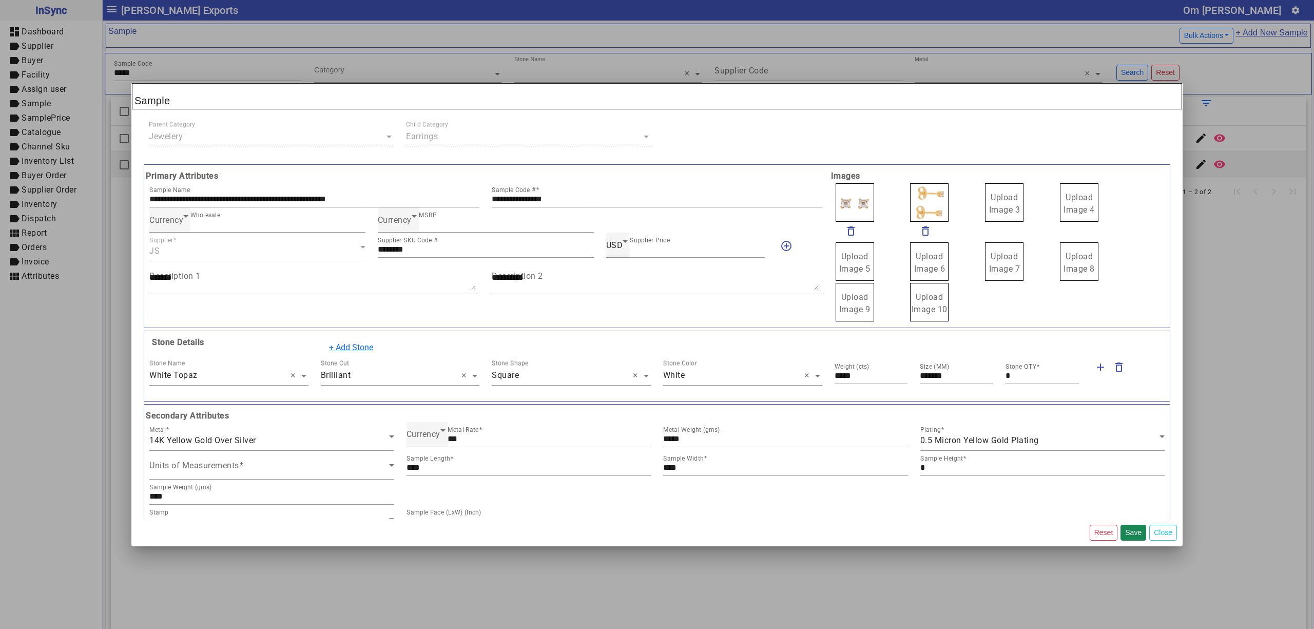
drag, startPoint x: 991, startPoint y: 197, endPoint x: 1001, endPoint y: 199, distance: 9.5
click at [865, 193] on label "Upload Image 1" at bounding box center [854, 202] width 38 height 38
click at [0, 0] on input "Upload Image 1" at bounding box center [0, 0] width 0 height 0
click at [1136, 530] on button "Save" at bounding box center [1133, 532] width 26 height 16
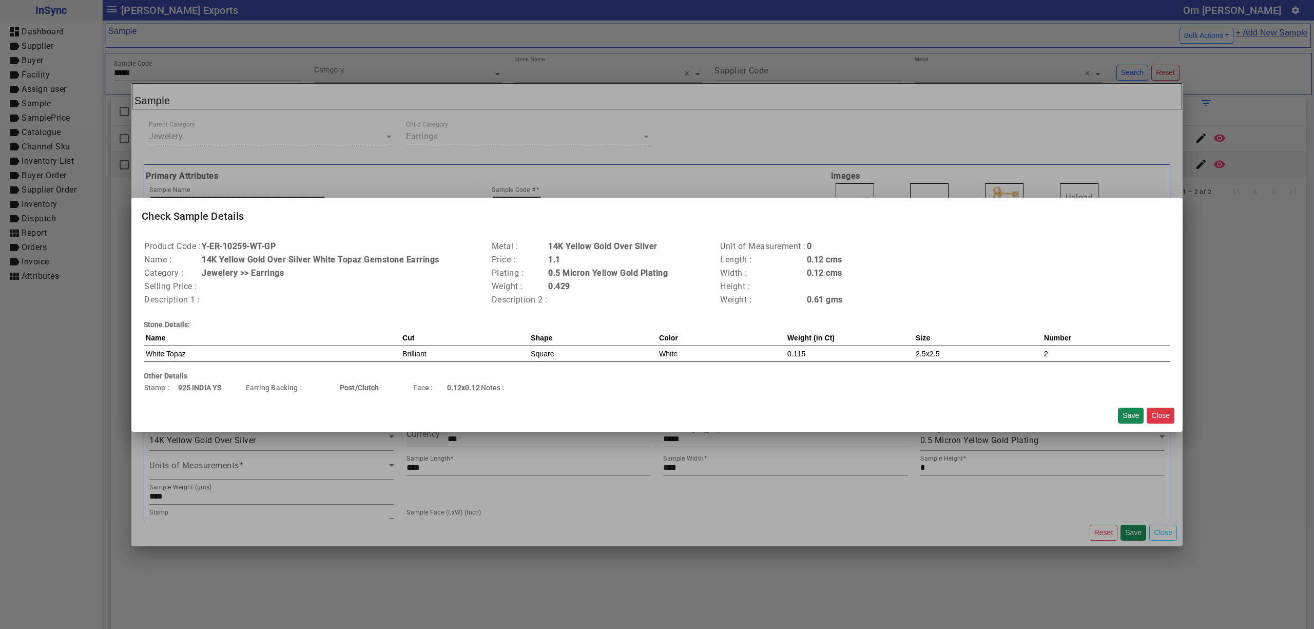
click at [1130, 406] on div "Save Close" at bounding box center [1146, 415] width 65 height 24
click at [1131, 405] on div "Save Close" at bounding box center [1146, 415] width 65 height 24
click at [1132, 409] on button "Save" at bounding box center [1131, 415] width 26 height 16
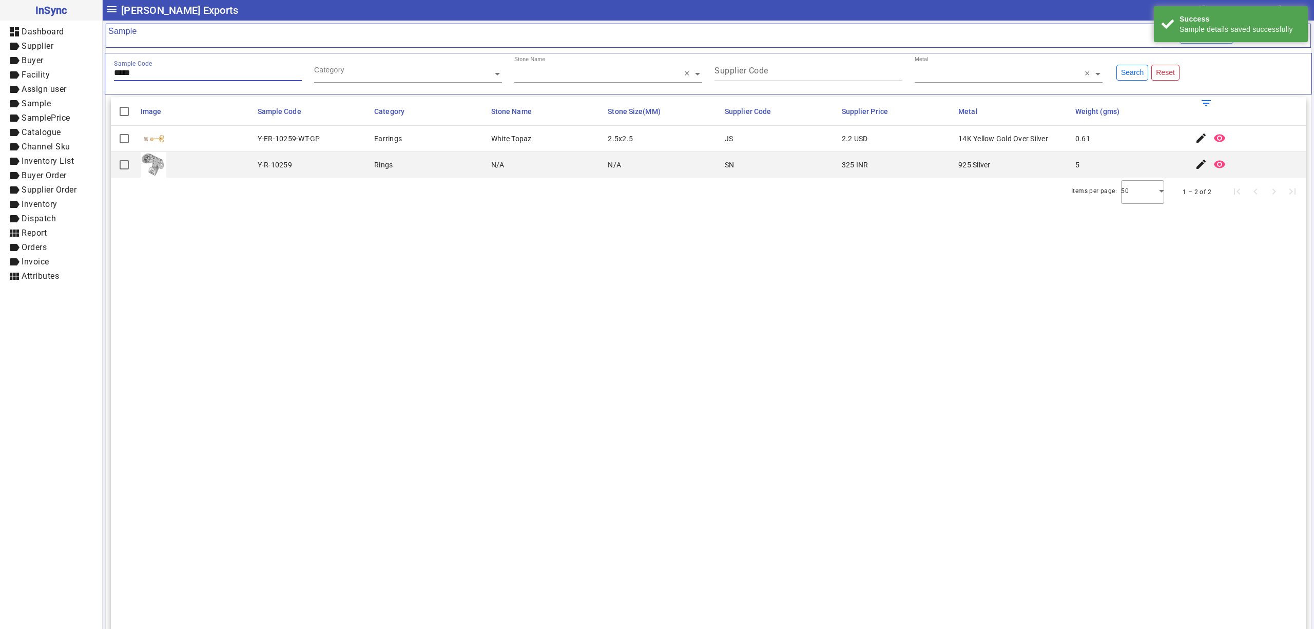
click at [148, 75] on input "*****" at bounding box center [208, 72] width 188 height 9
click at [1195, 135] on mat-icon "edit" at bounding box center [1201, 138] width 12 height 12
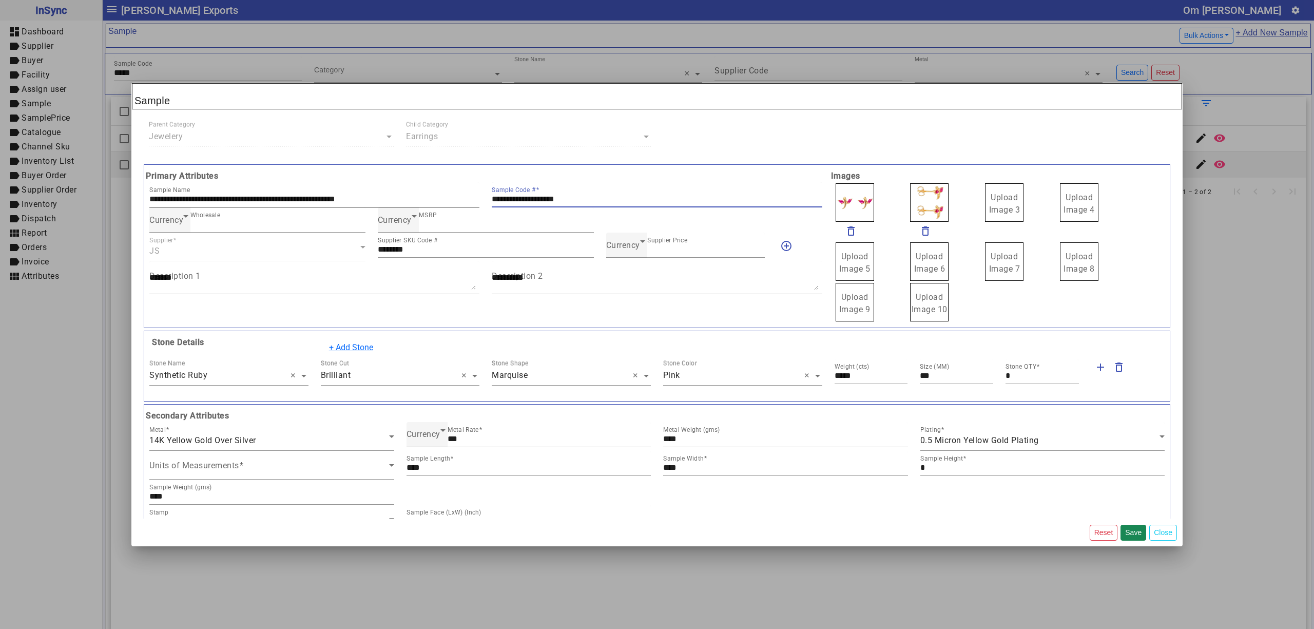
drag, startPoint x: 598, startPoint y: 198, endPoint x: 391, endPoint y: 183, distance: 207.9
click at [393, 183] on div "**********" at bounding box center [485, 194] width 685 height 25
click at [623, 255] on div "Currency Supplier Price ***" at bounding box center [685, 244] width 159 height 25
click at [628, 247] on span "Currency" at bounding box center [623, 245] width 34 height 10
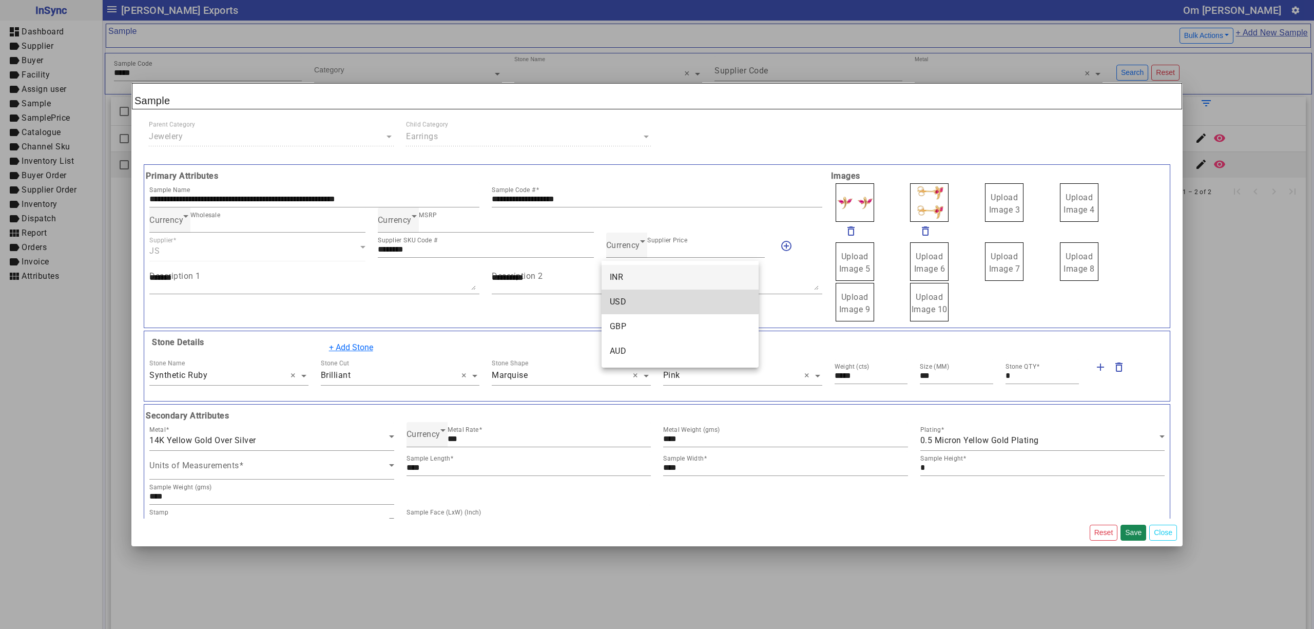
click at [628, 290] on mat-option "USD" at bounding box center [679, 301] width 157 height 25
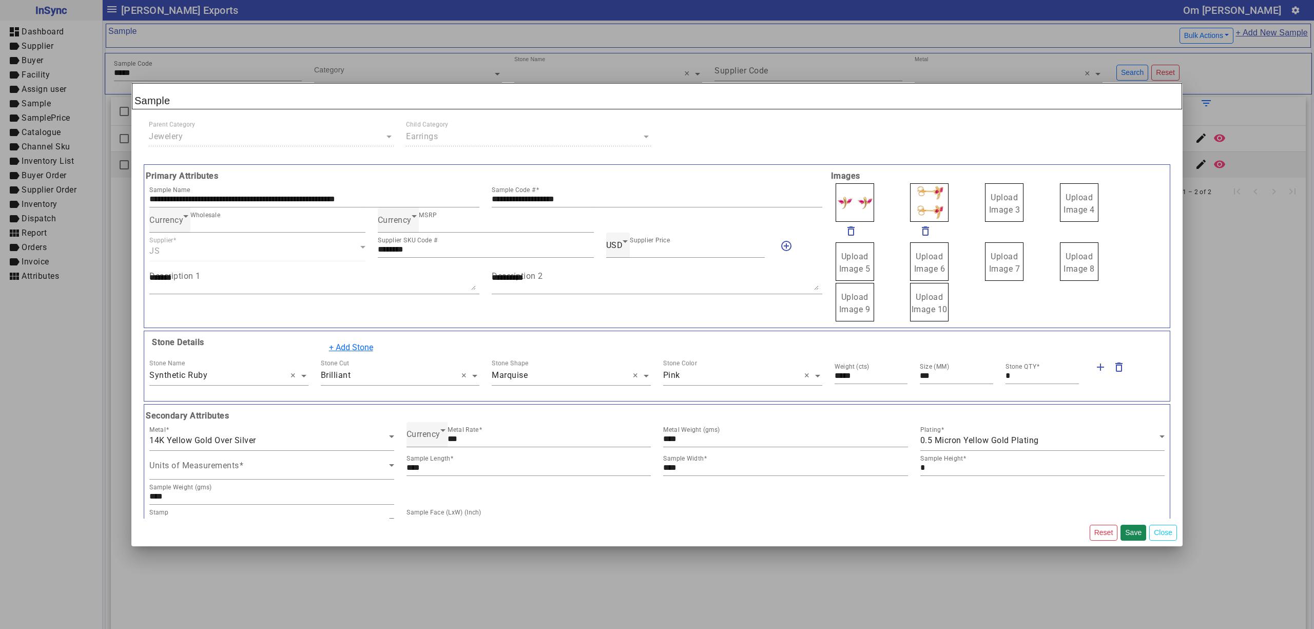
drag, startPoint x: 990, startPoint y: 206, endPoint x: 975, endPoint y: 194, distance: 19.3
drag, startPoint x: 918, startPoint y: 200, endPoint x: 918, endPoint y: 191, distance: 8.7
click at [865, 196] on label "Upload Image 1" at bounding box center [854, 202] width 38 height 38
click at [0, 0] on input "Upload Image 1" at bounding box center [0, 0] width 0 height 0
click at [415, 434] on span "Currency" at bounding box center [423, 434] width 34 height 10
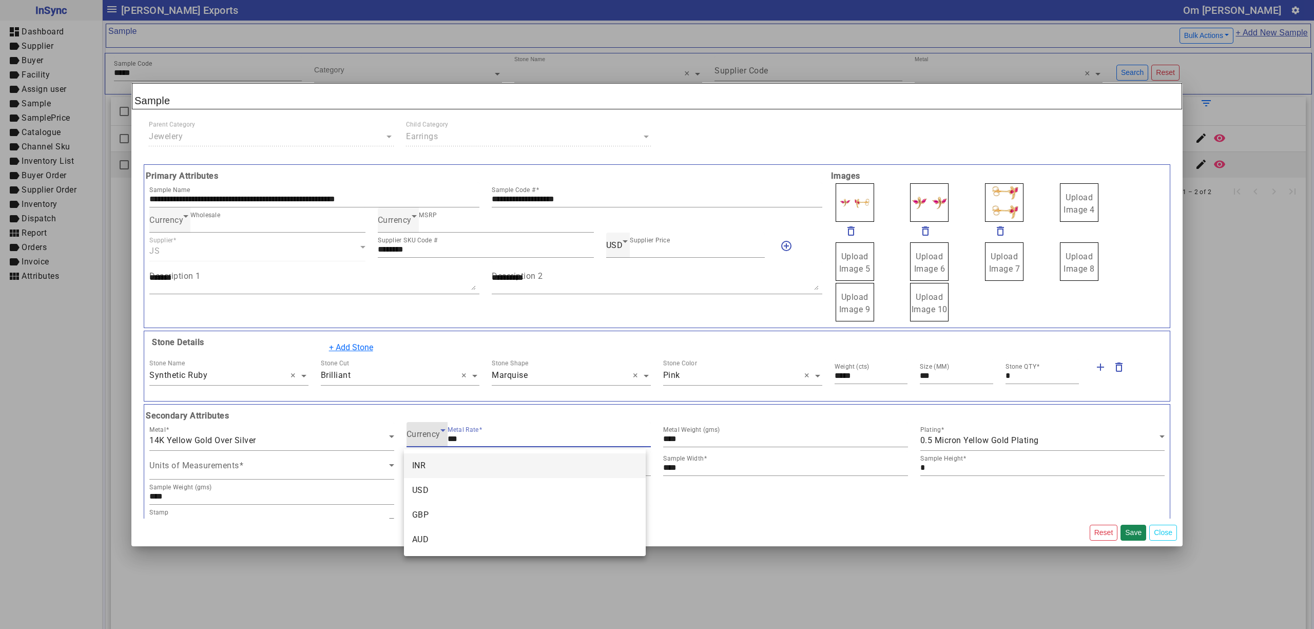
click at [415, 434] on div at bounding box center [657, 314] width 1314 height 629
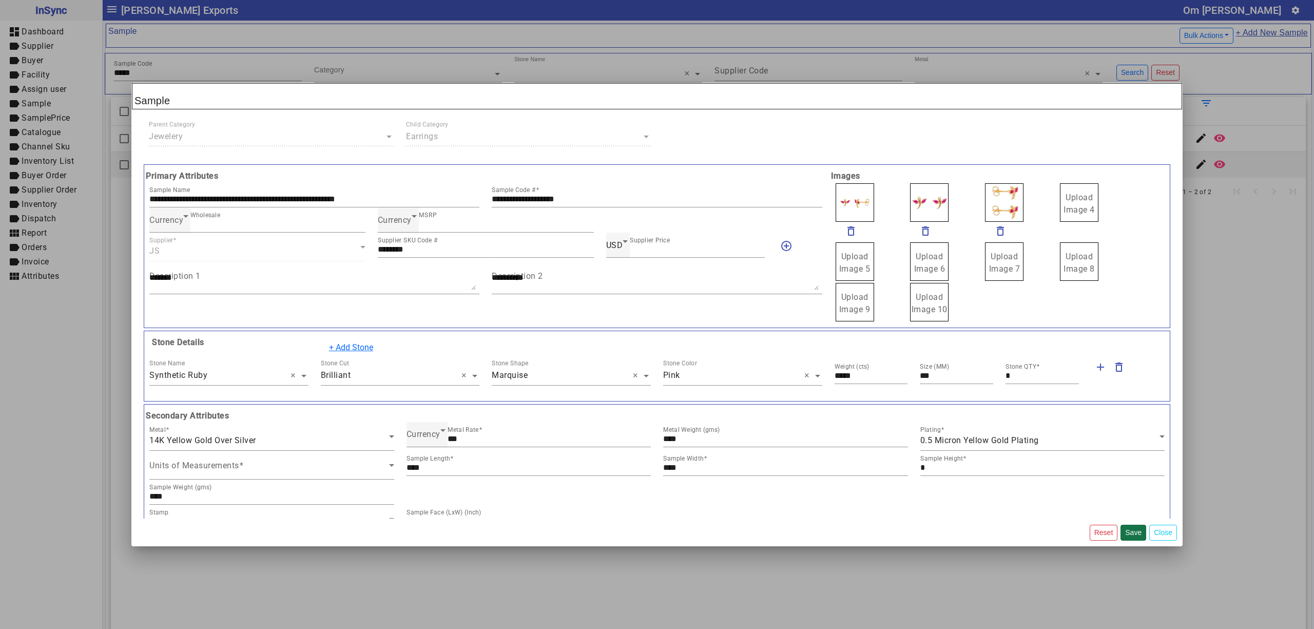
click at [1132, 532] on button "Save" at bounding box center [1133, 532] width 26 height 16
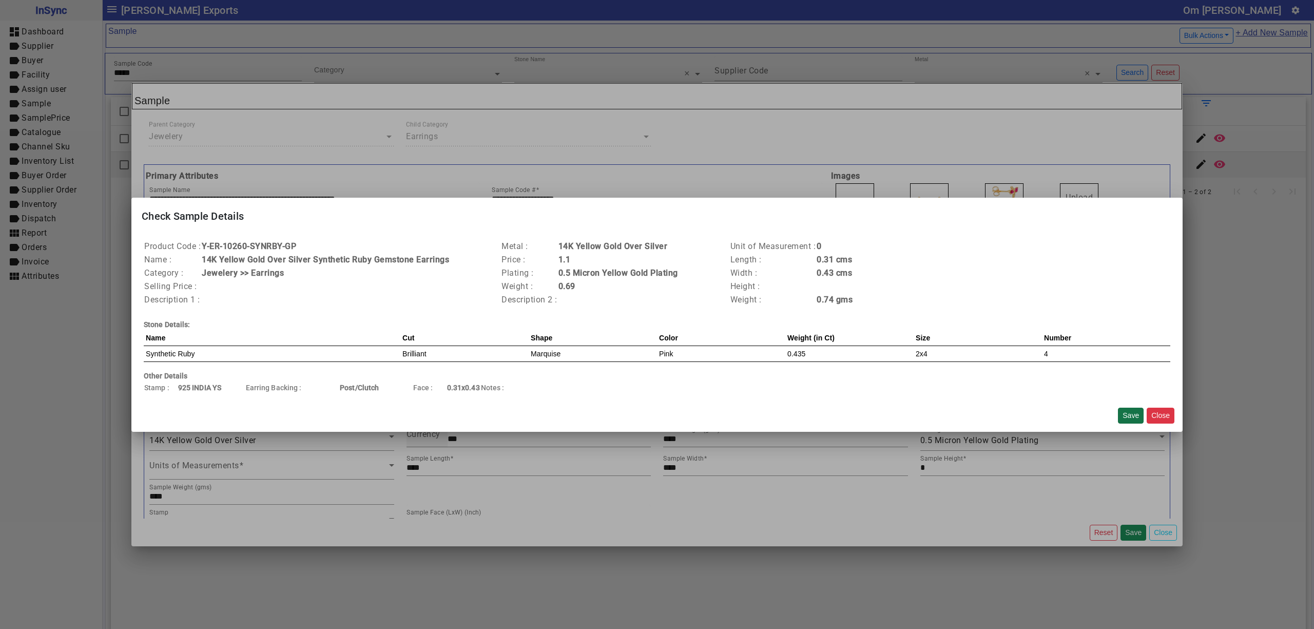
click at [1132, 407] on button "Save" at bounding box center [1131, 415] width 26 height 16
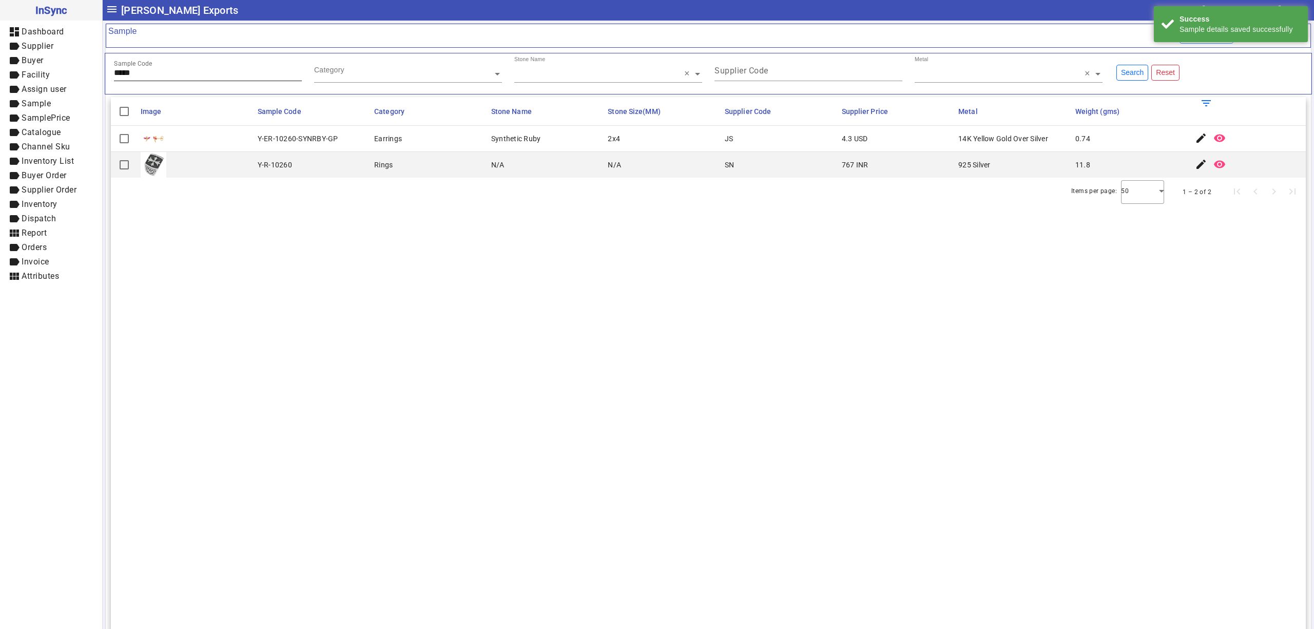
click at [177, 72] on input "*****" at bounding box center [208, 72] width 188 height 9
click at [1195, 141] on mat-icon "edit" at bounding box center [1201, 138] width 12 height 12
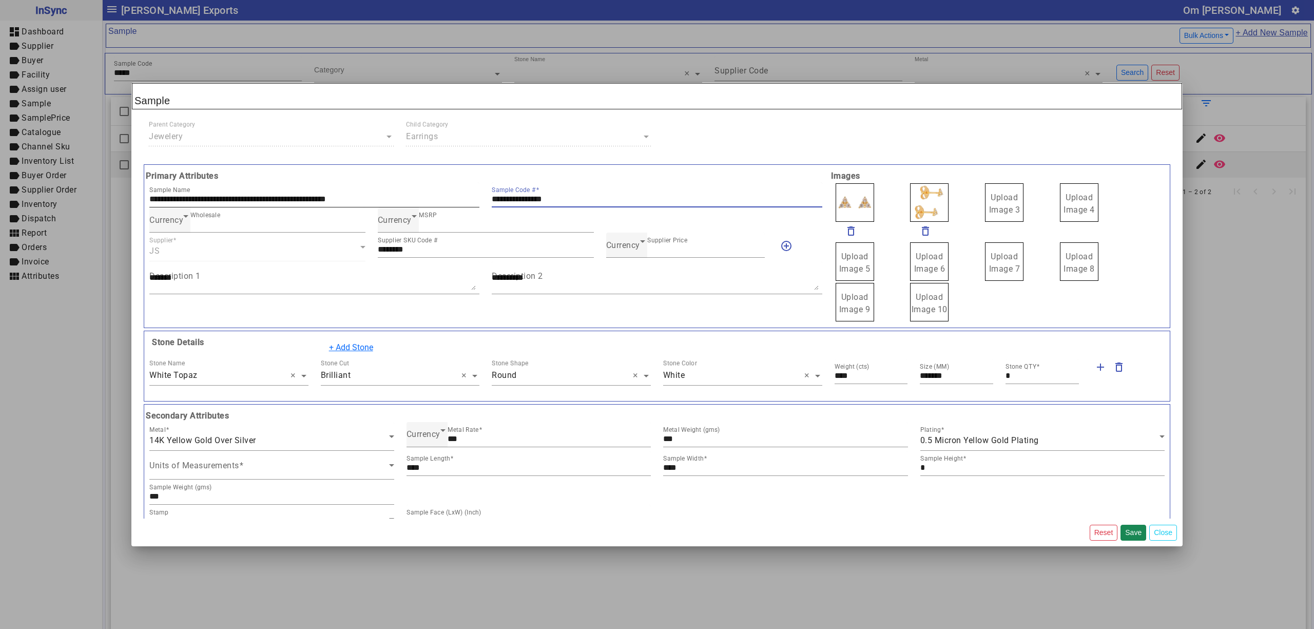
drag, startPoint x: 583, startPoint y: 196, endPoint x: 436, endPoint y: 187, distance: 148.1
click at [436, 187] on div "**********" at bounding box center [485, 194] width 685 height 25
click at [625, 243] on span "Currency" at bounding box center [623, 245] width 34 height 10
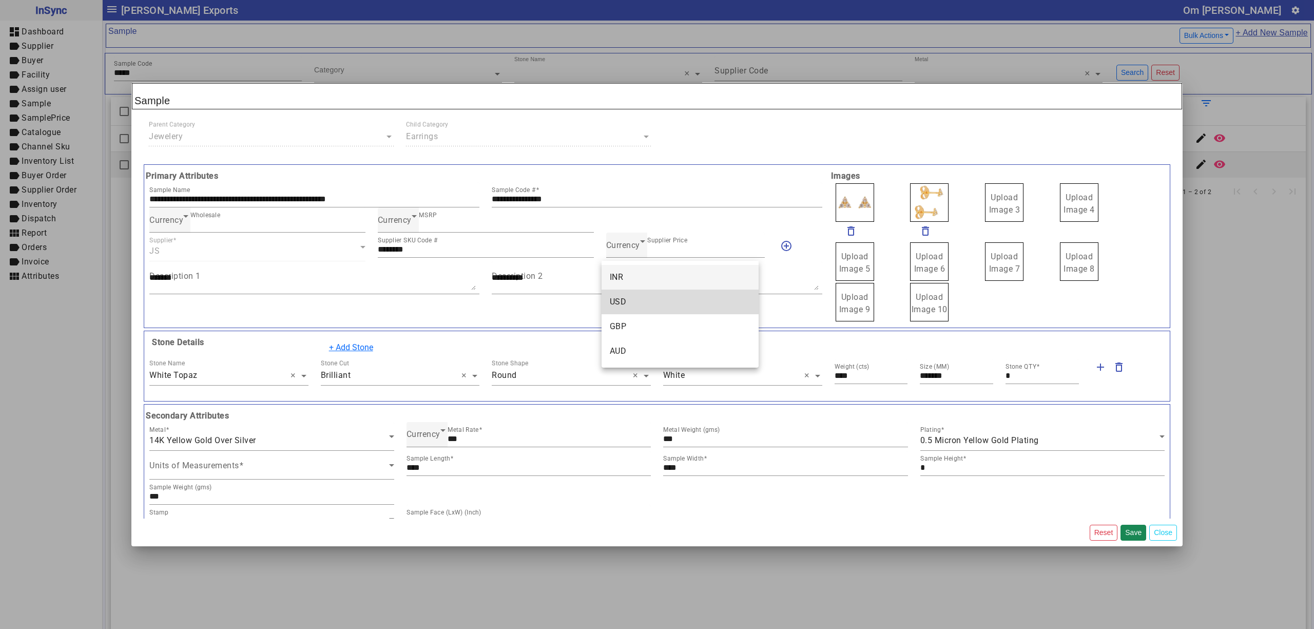
click at [639, 291] on mat-option "USD" at bounding box center [679, 301] width 157 height 25
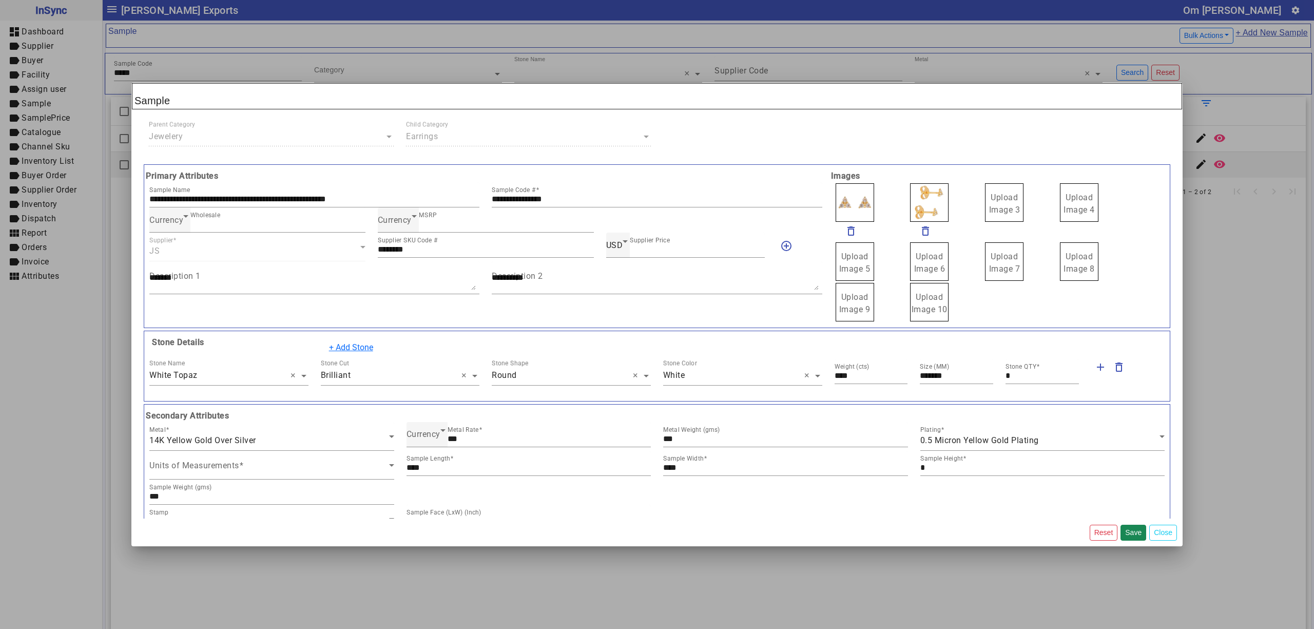
drag, startPoint x: 980, startPoint y: 203, endPoint x: 974, endPoint y: 193, distance: 12.0
drag, startPoint x: 924, startPoint y: 199, endPoint x: 916, endPoint y: 189, distance: 12.4
drag, startPoint x: 848, startPoint y: 204, endPoint x: 858, endPoint y: 212, distance: 12.7
drag, startPoint x: 852, startPoint y: 208, endPoint x: 847, endPoint y: 204, distance: 6.7
drag, startPoint x: 847, startPoint y: 204, endPoint x: 843, endPoint y: 193, distance: 12.0
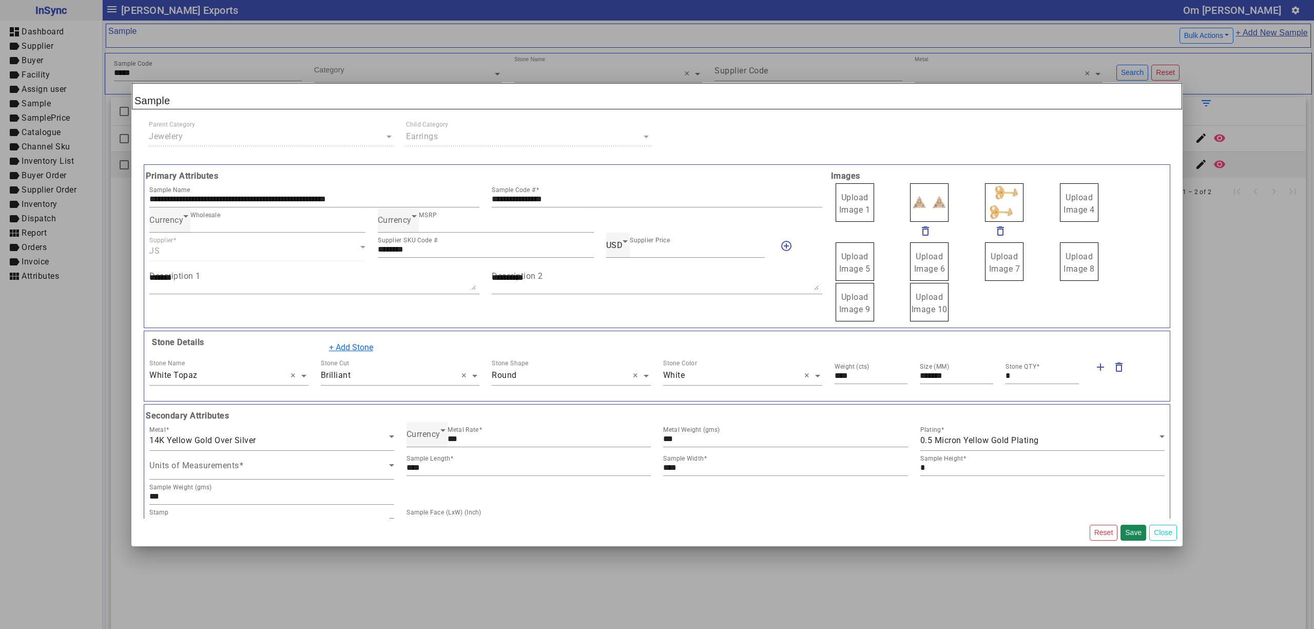
click at [854, 195] on span "Upload Image 1" at bounding box center [854, 203] width 31 height 22
click at [0, 0] on input "Upload Image 1" at bounding box center [0, 0] width 0 height 0
click at [1134, 528] on button "Save" at bounding box center [1133, 532] width 26 height 16
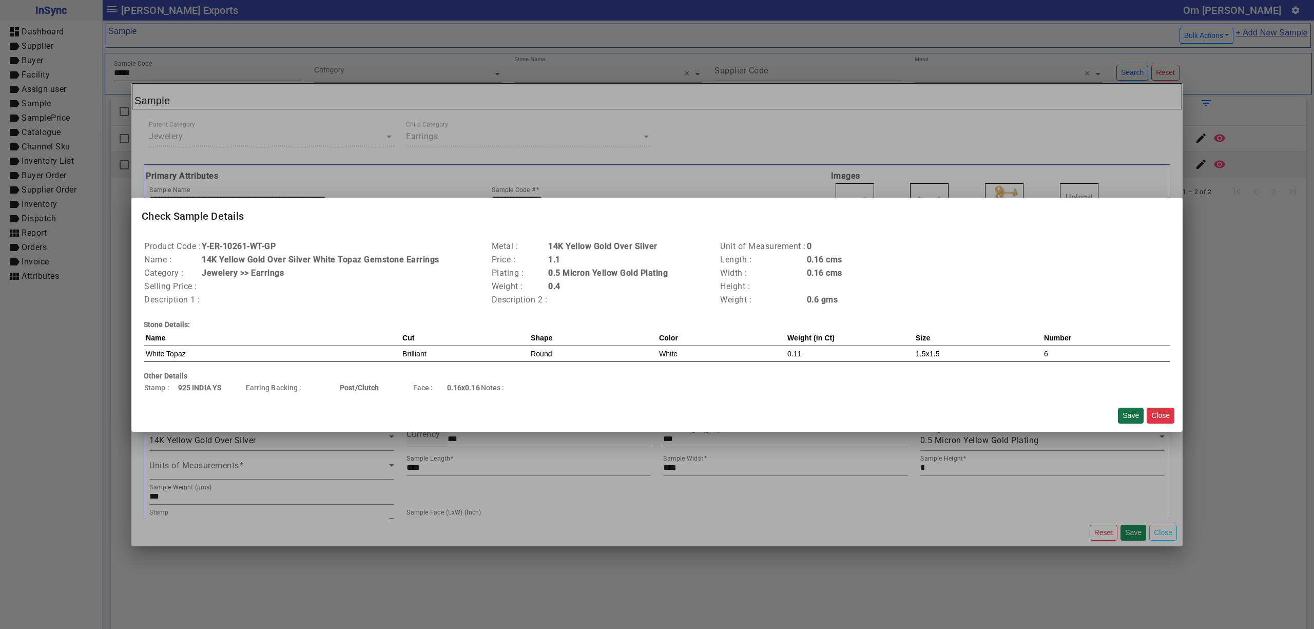
click at [1129, 419] on button "Save" at bounding box center [1131, 415] width 26 height 16
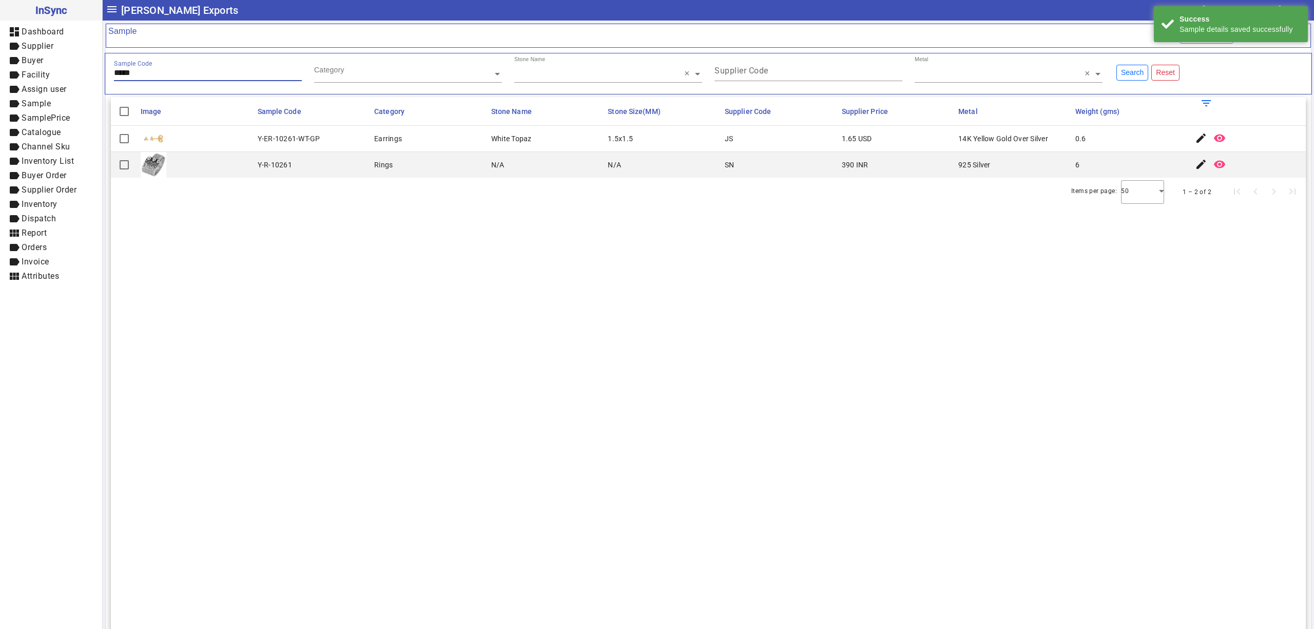
click at [199, 69] on input "*****" at bounding box center [208, 72] width 188 height 9
click at [1195, 138] on mat-icon "edit" at bounding box center [1201, 138] width 12 height 12
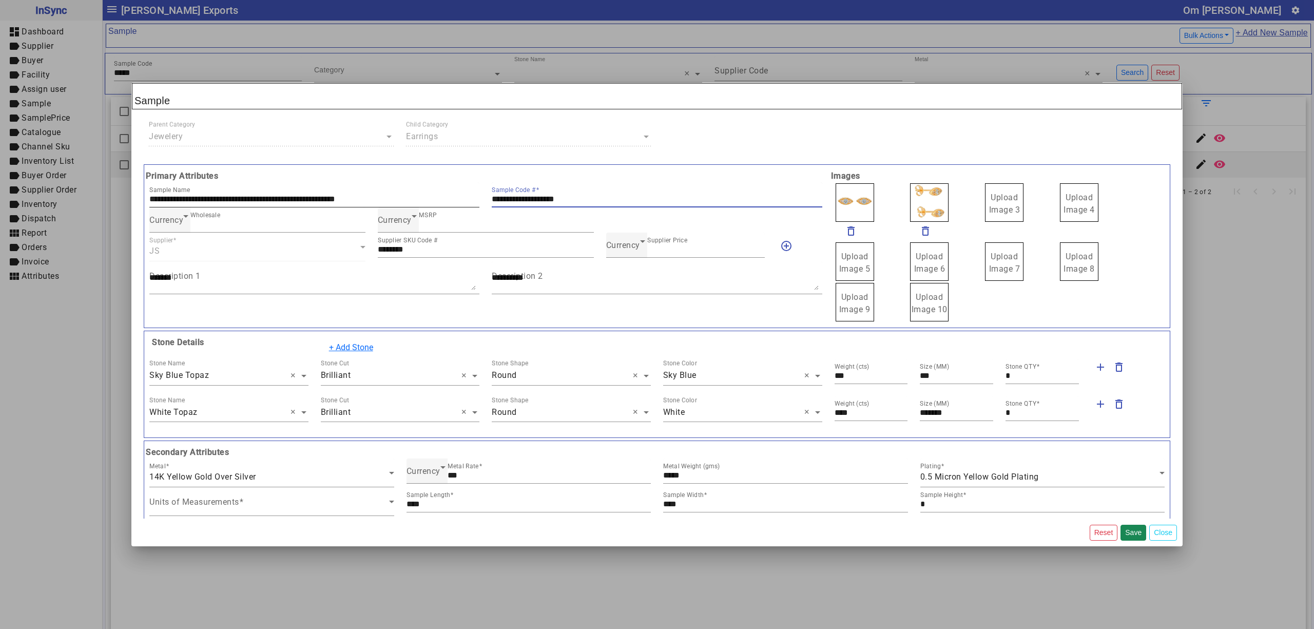
drag, startPoint x: 609, startPoint y: 203, endPoint x: 474, endPoint y: 189, distance: 135.2
click at [474, 189] on div "**********" at bounding box center [485, 194] width 685 height 25
click at [624, 248] on span "Currency" at bounding box center [623, 245] width 34 height 10
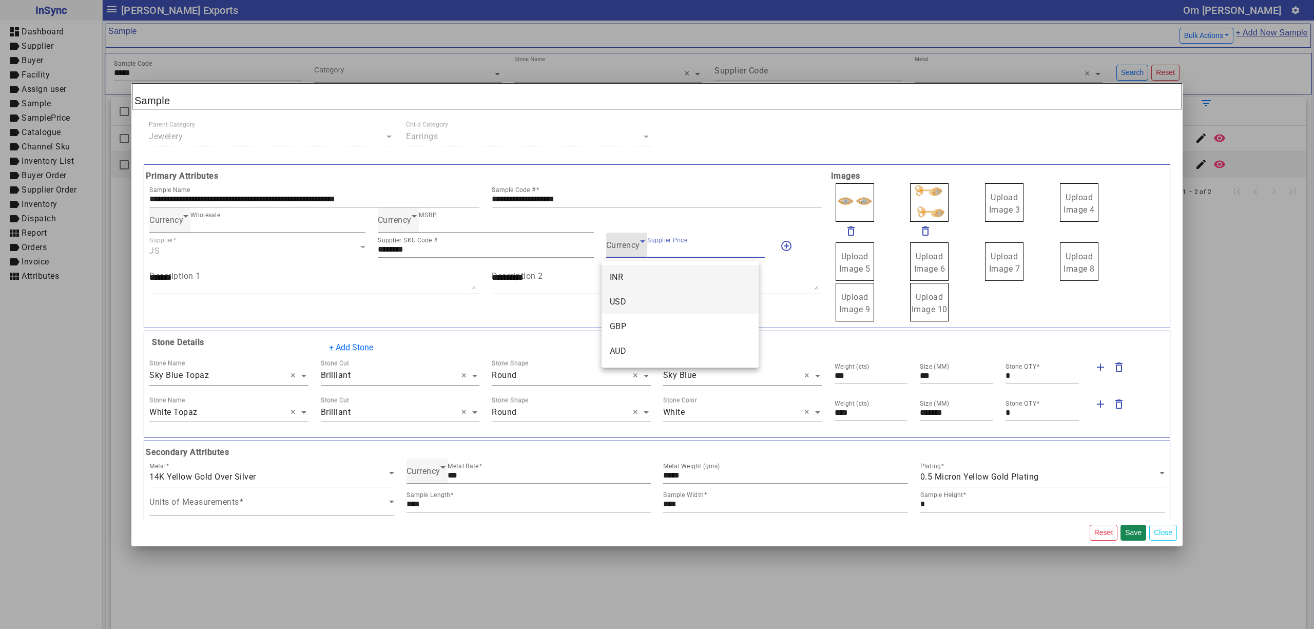
click at [651, 297] on mat-option "USD" at bounding box center [679, 301] width 157 height 25
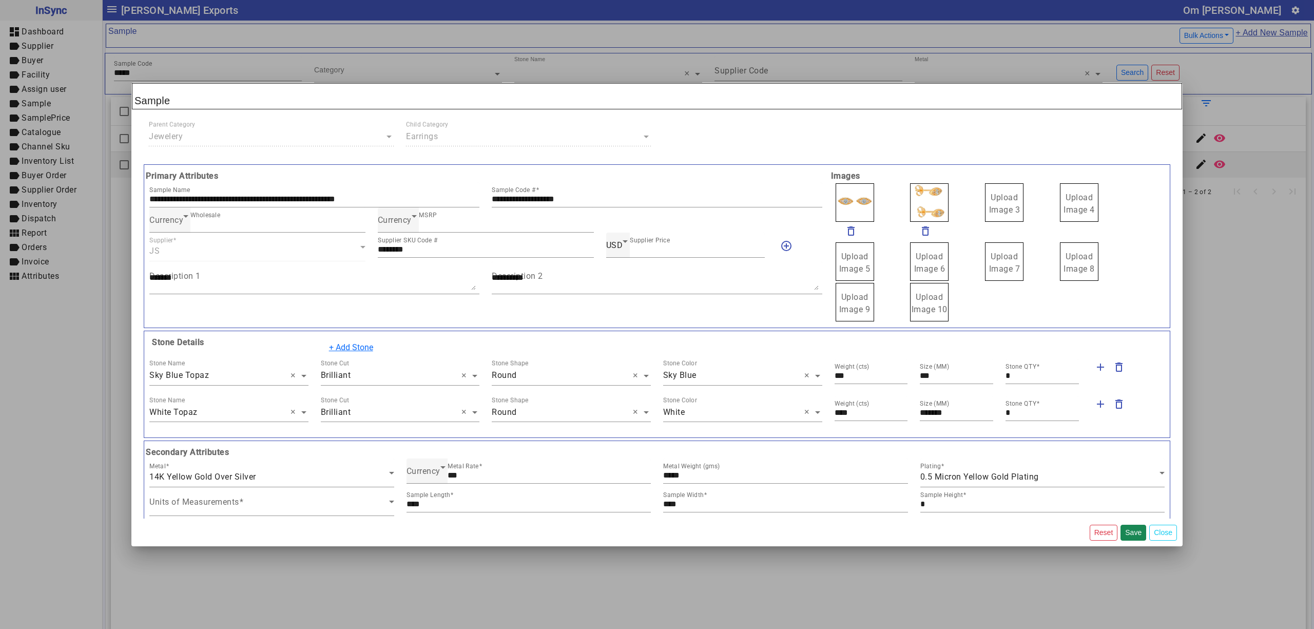
drag, startPoint x: 1003, startPoint y: 201, endPoint x: 993, endPoint y: 193, distance: 13.1
click at [857, 200] on span "Upload Image 1" at bounding box center [854, 203] width 31 height 22
click at [0, 0] on input "Upload Image 1" at bounding box center [0, 0] width 0 height 0
click at [1130, 531] on button "Save" at bounding box center [1133, 532] width 26 height 16
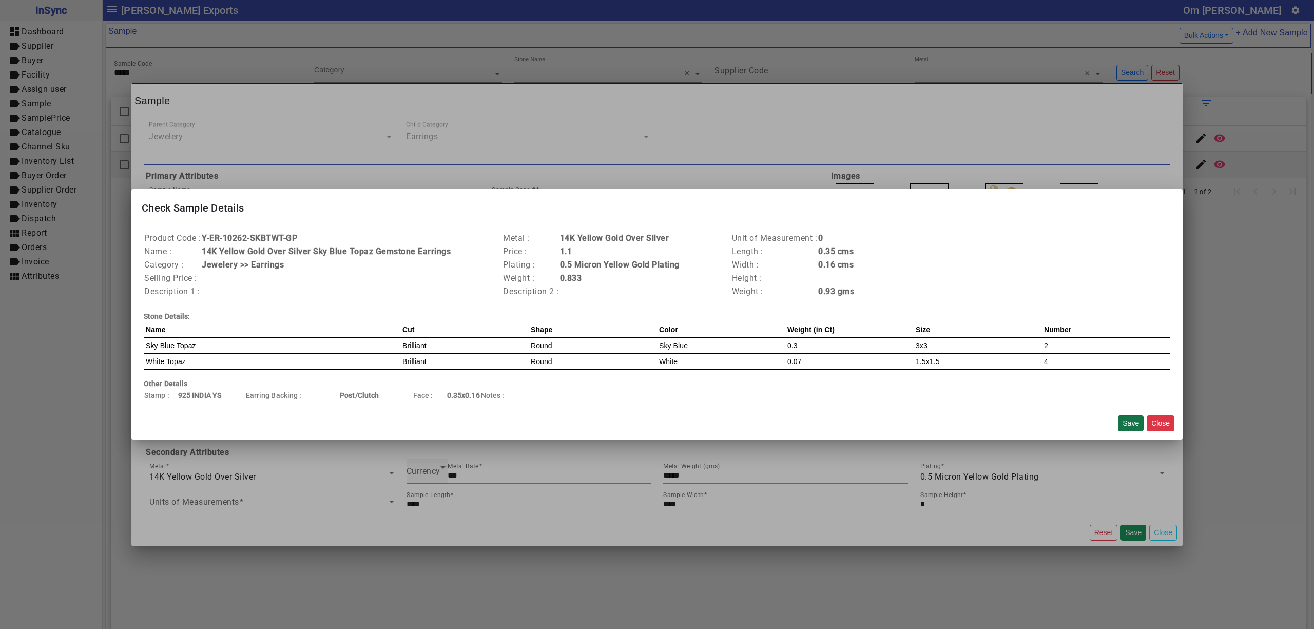
click at [1125, 421] on button "Save" at bounding box center [1131, 423] width 26 height 16
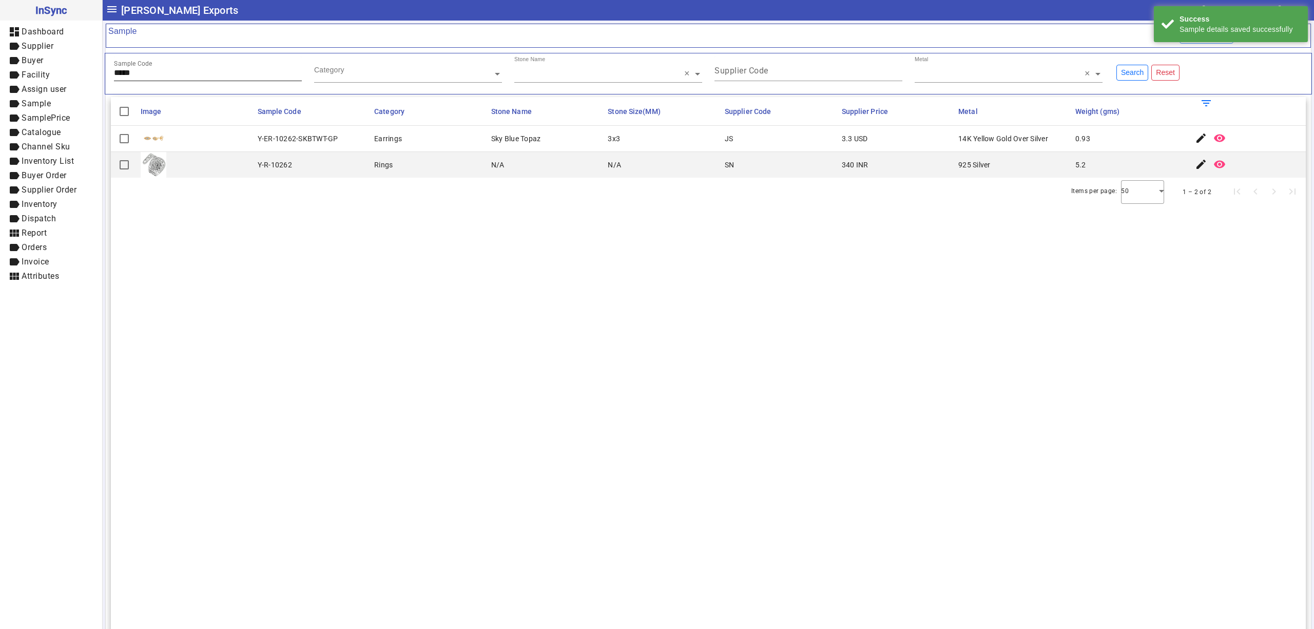
click at [161, 73] on input "*****" at bounding box center [208, 72] width 188 height 9
click at [1196, 137] on mat-icon "edit" at bounding box center [1201, 138] width 12 height 12
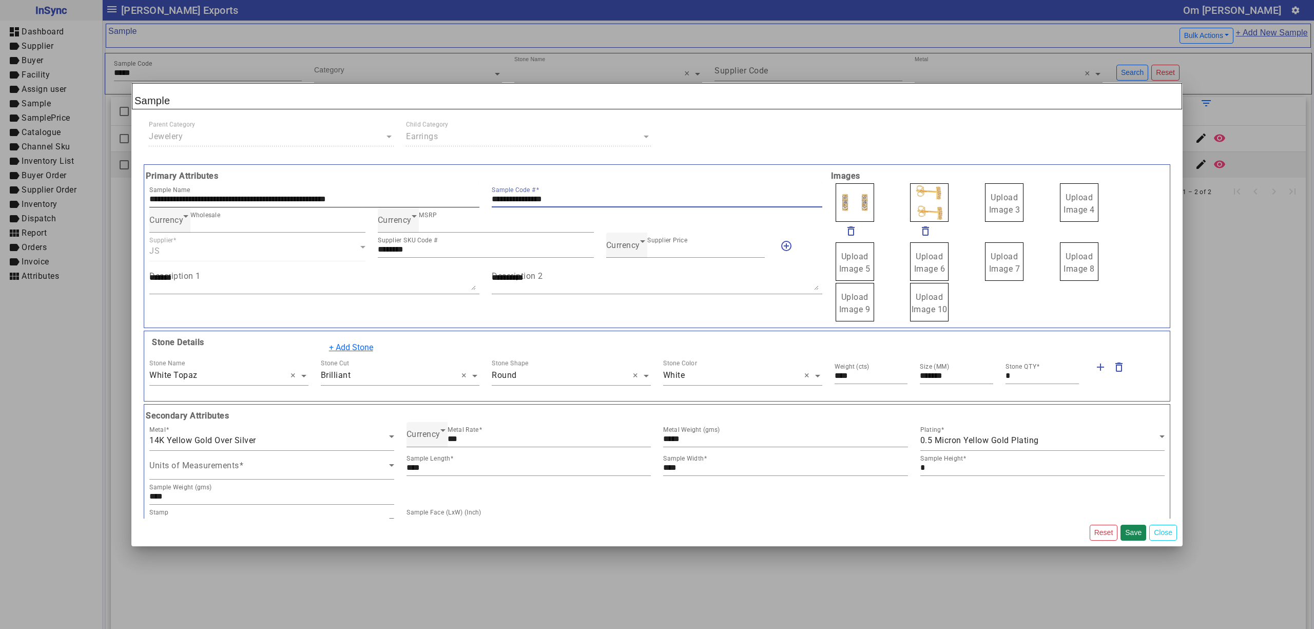
drag, startPoint x: 582, startPoint y: 194, endPoint x: 441, endPoint y: 194, distance: 140.6
click at [442, 194] on div "**********" at bounding box center [485, 194] width 685 height 25
click at [627, 248] on span "Currency" at bounding box center [623, 245] width 34 height 10
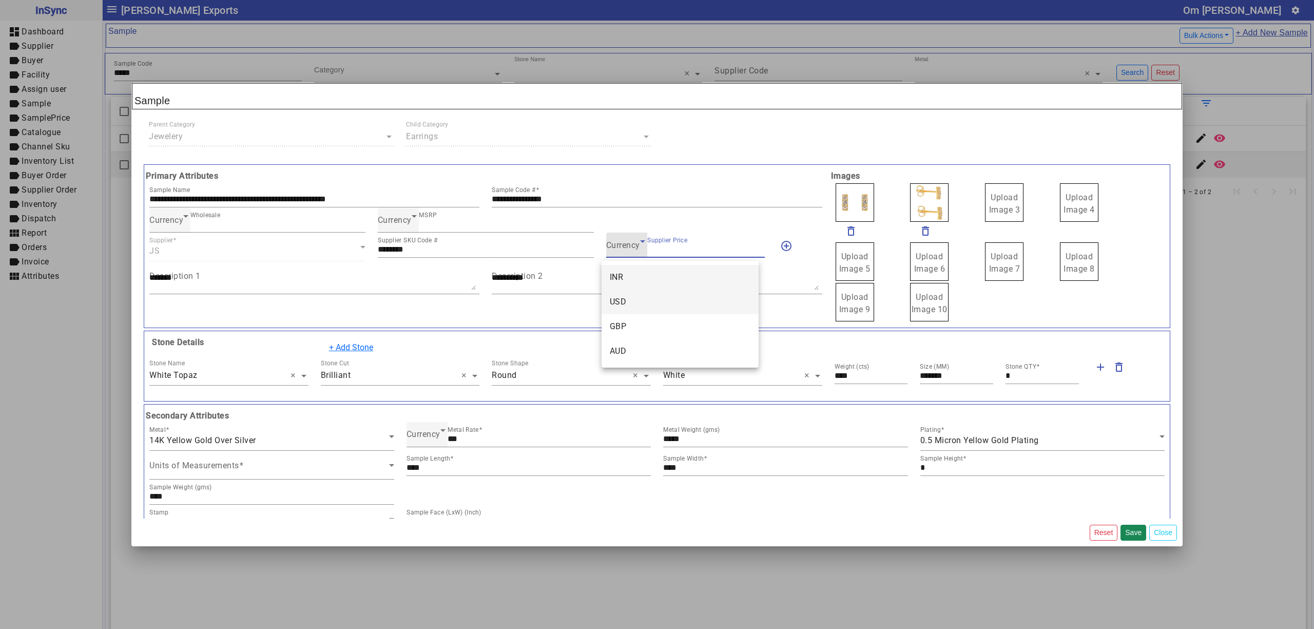
click at [637, 301] on mat-option "USD" at bounding box center [679, 301] width 157 height 25
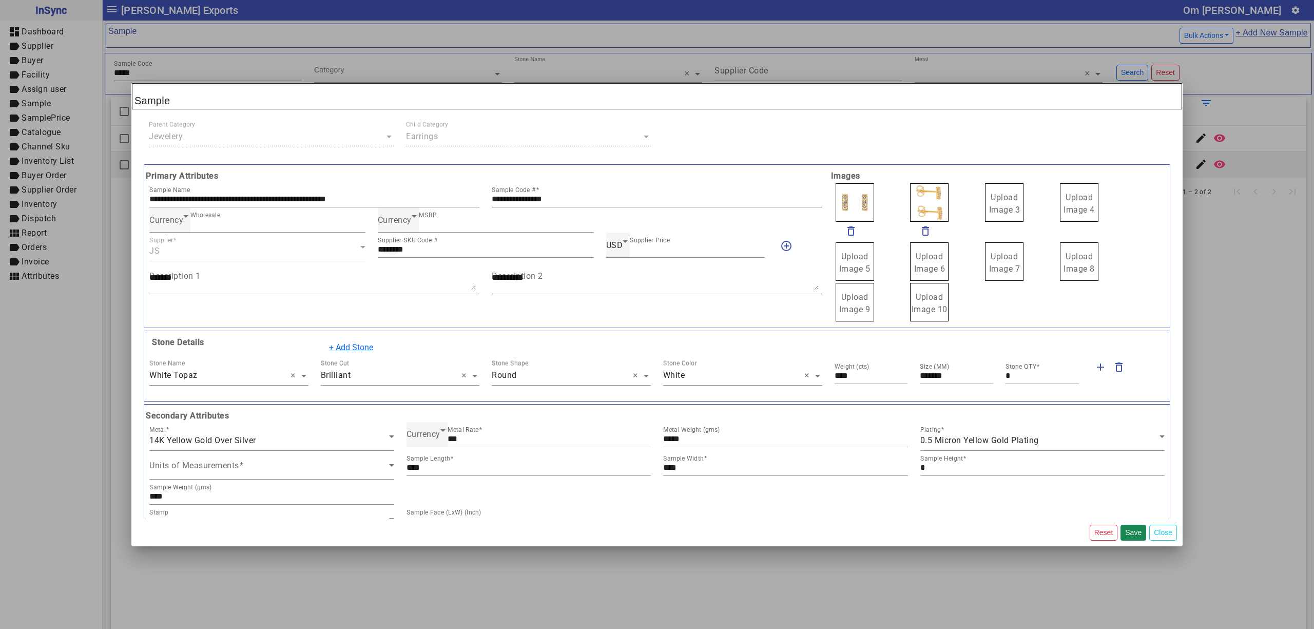
drag, startPoint x: 999, startPoint y: 205, endPoint x: 993, endPoint y: 198, distance: 9.5
click at [859, 203] on label "Upload Image 1" at bounding box center [854, 202] width 38 height 38
click at [0, 0] on input "Upload Image 1" at bounding box center [0, 0] width 0 height 0
click at [1132, 530] on button "Save" at bounding box center [1133, 532] width 26 height 16
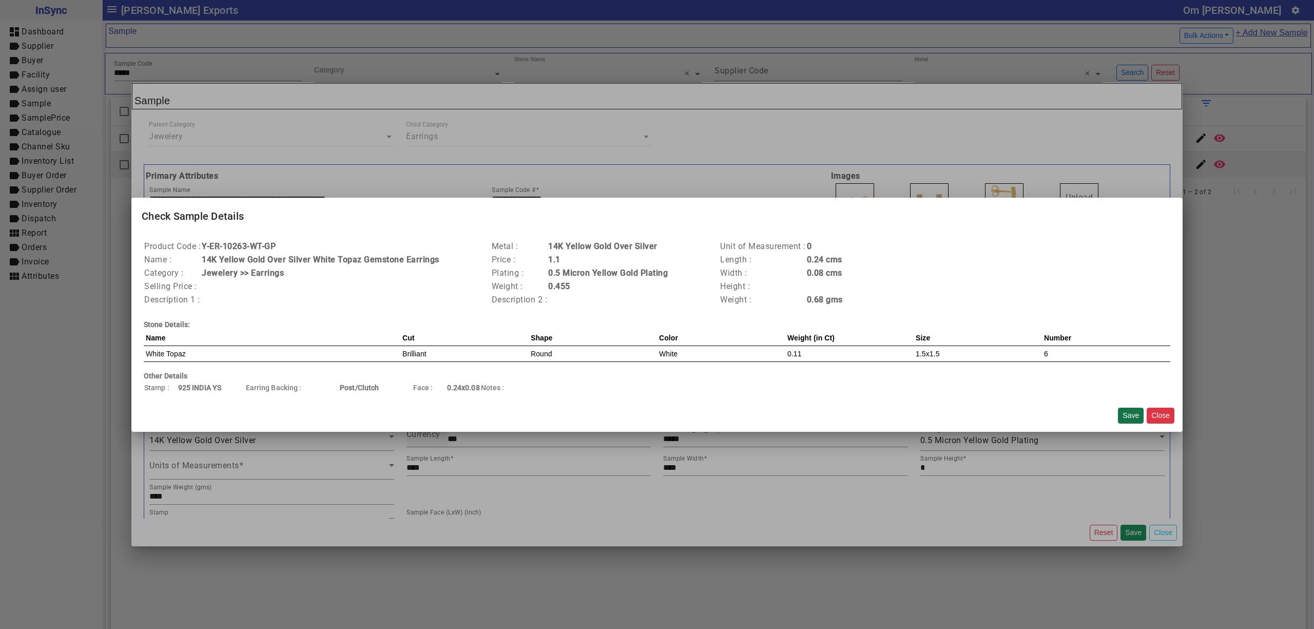
click at [1131, 410] on button "Save" at bounding box center [1131, 415] width 26 height 16
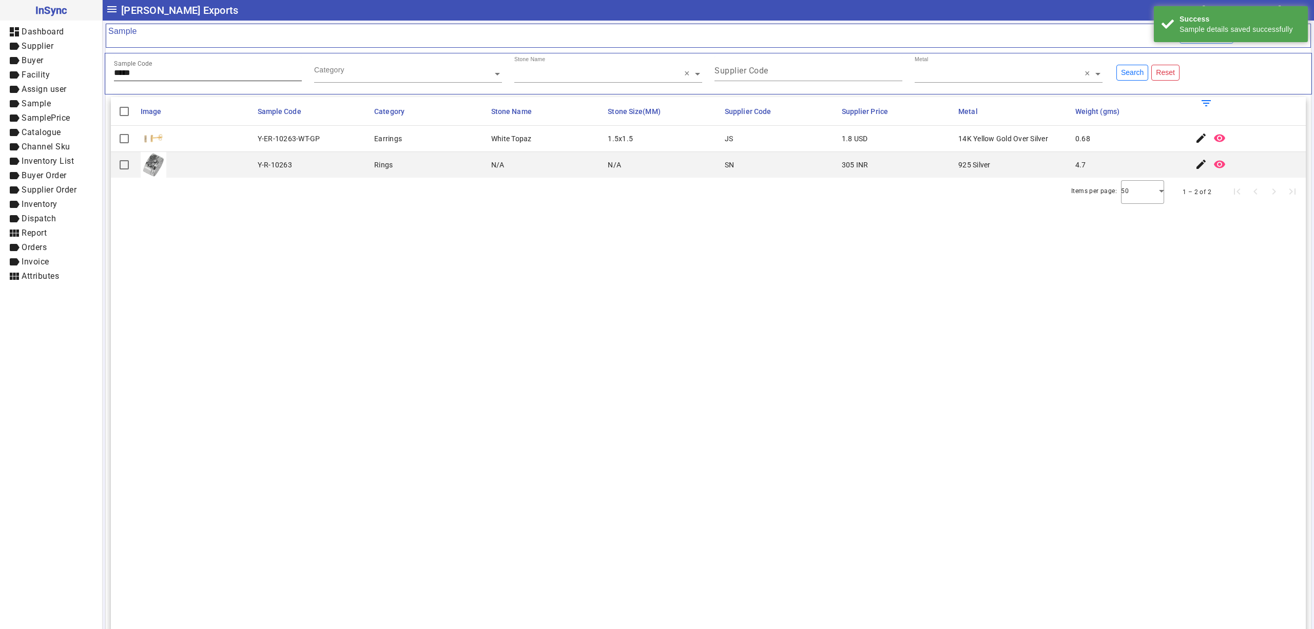
click at [170, 77] on input "*****" at bounding box center [208, 72] width 188 height 9
click at [1195, 134] on mat-icon "edit" at bounding box center [1201, 138] width 12 height 12
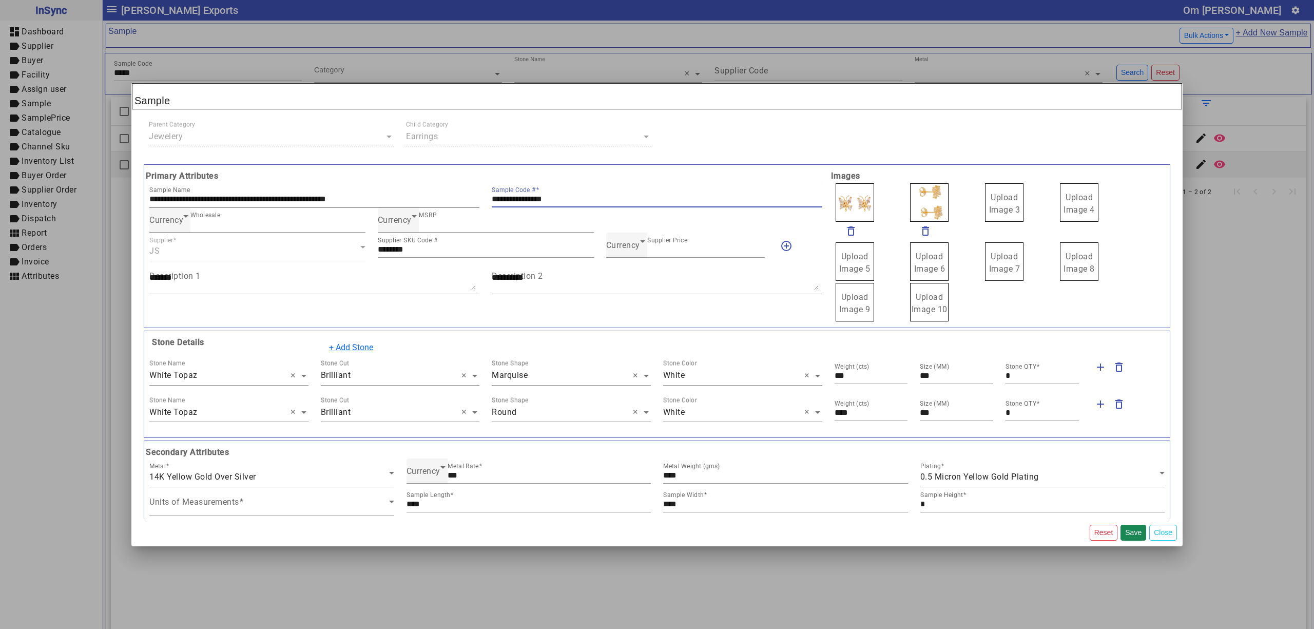
drag, startPoint x: 601, startPoint y: 200, endPoint x: 401, endPoint y: 185, distance: 200.7
click at [401, 185] on div "**********" at bounding box center [485, 194] width 685 height 25
click at [619, 247] on span "Currency" at bounding box center [623, 245] width 34 height 10
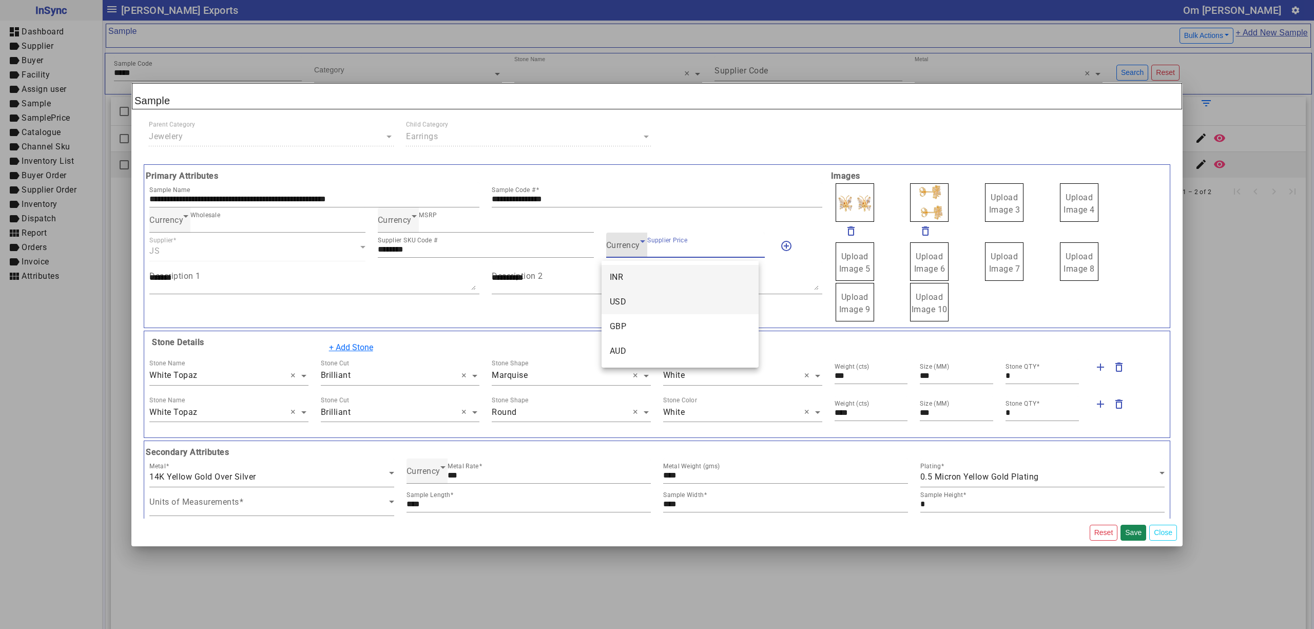
click at [635, 300] on mat-option "USD" at bounding box center [679, 301] width 157 height 25
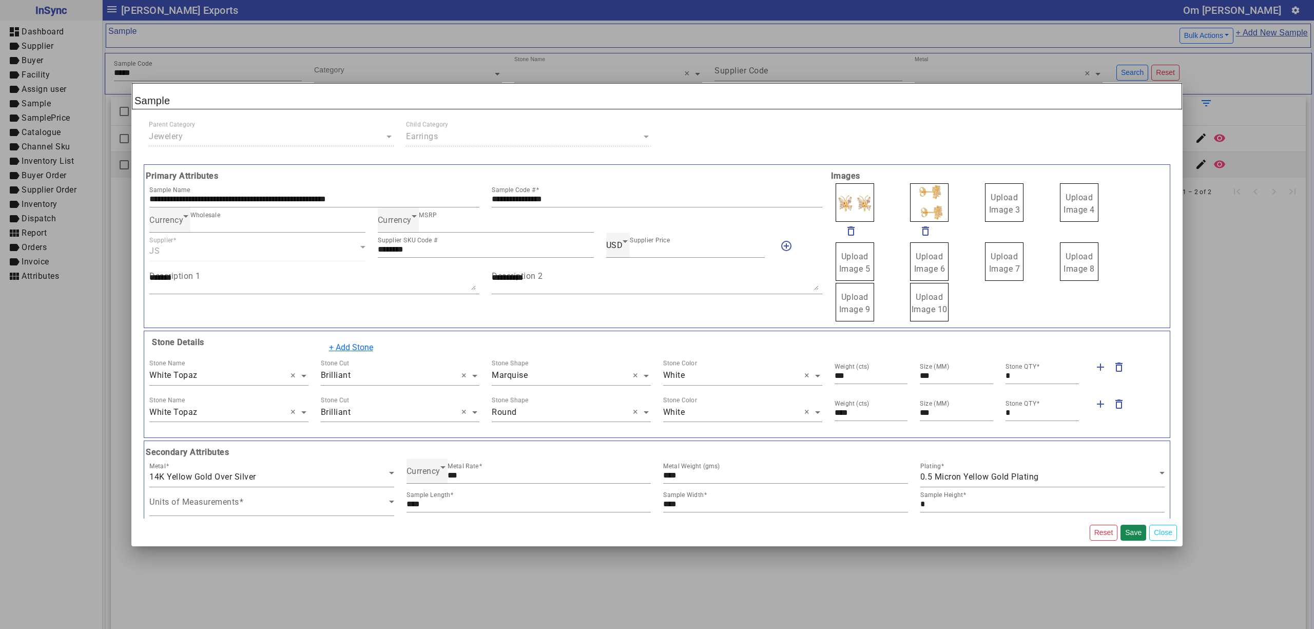
drag, startPoint x: 998, startPoint y: 203, endPoint x: 989, endPoint y: 187, distance: 17.9
click at [862, 195] on label "Upload Image 1" at bounding box center [854, 202] width 38 height 38
click at [0, 0] on input "Upload Image 1" at bounding box center [0, 0] width 0 height 0
click at [1127, 533] on button "Save" at bounding box center [1133, 532] width 26 height 16
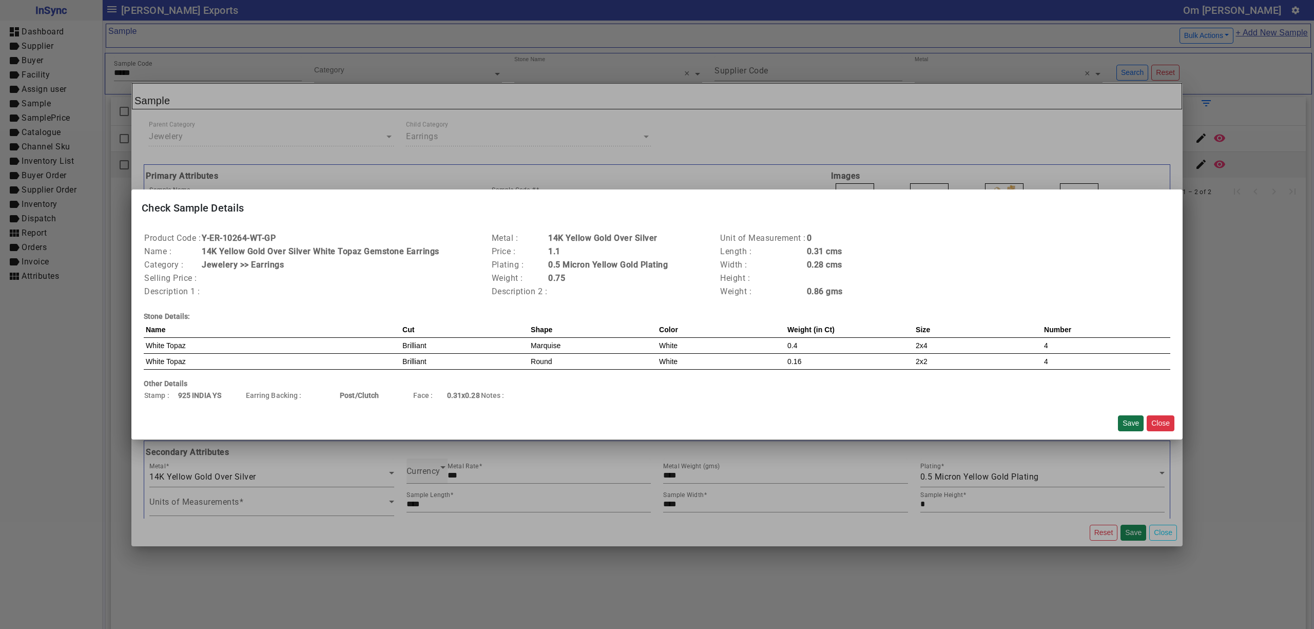
click at [1133, 417] on button "Save" at bounding box center [1131, 423] width 26 height 16
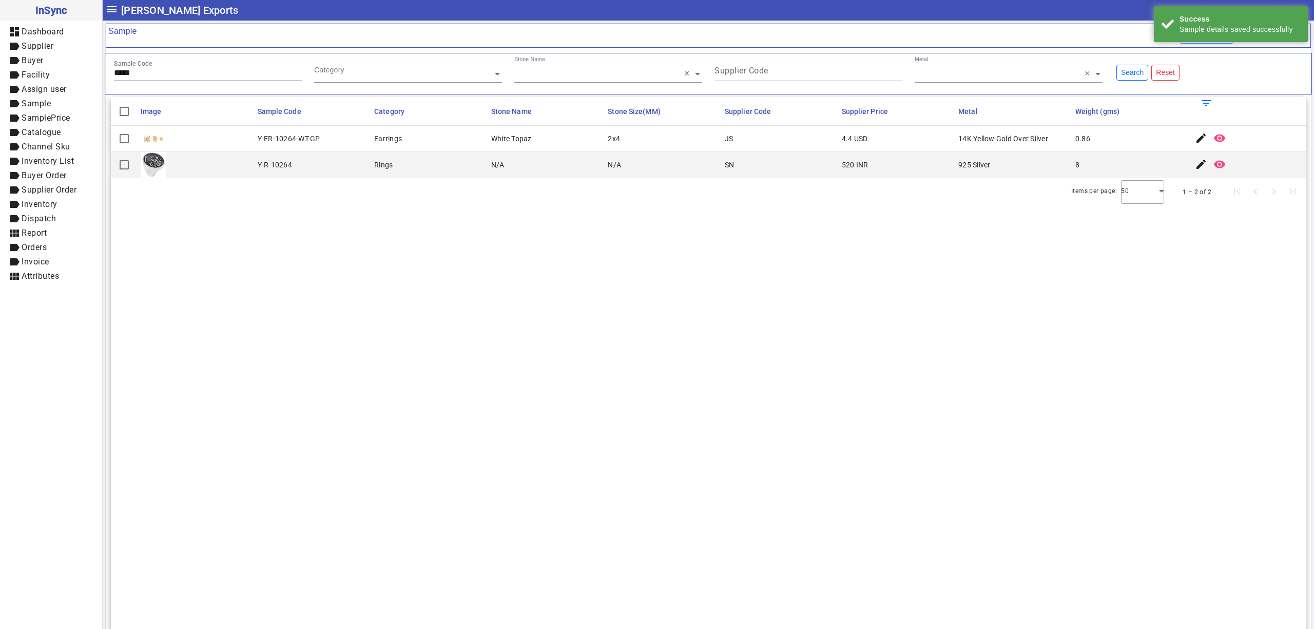
click at [210, 75] on input "*****" at bounding box center [208, 72] width 188 height 9
click at [1189, 140] on span "button" at bounding box center [1201, 138] width 25 height 25
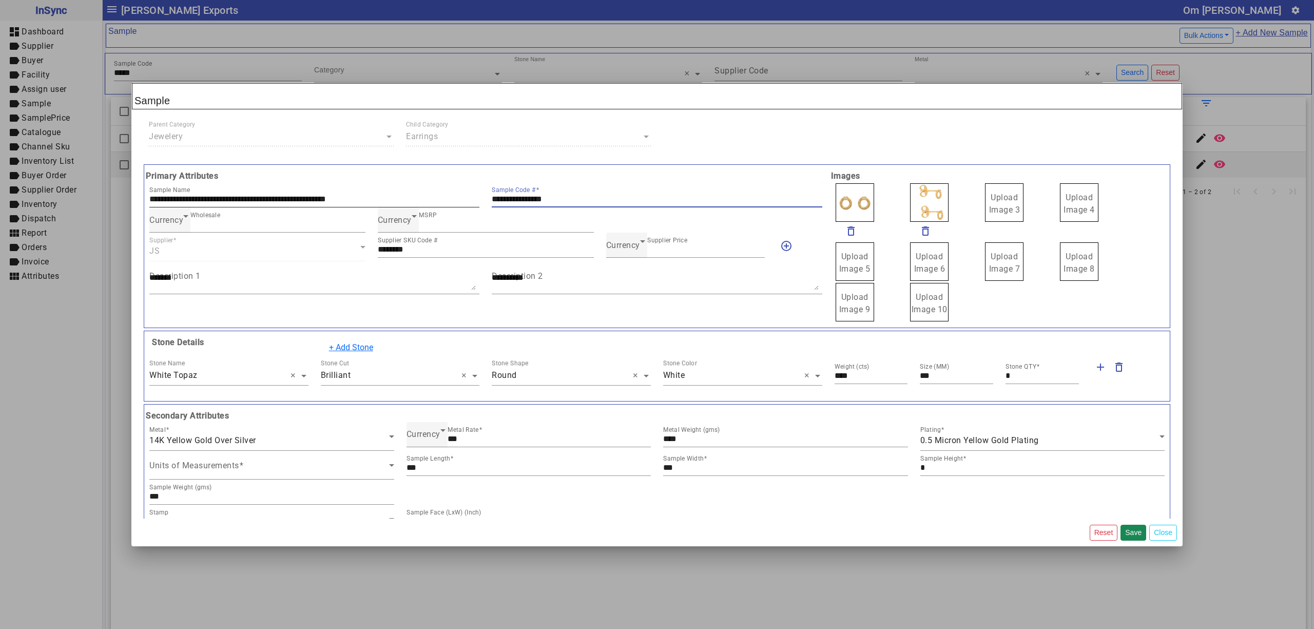
drag, startPoint x: 592, startPoint y: 204, endPoint x: 419, endPoint y: 197, distance: 173.1
click at [419, 197] on div "**********" at bounding box center [485, 194] width 685 height 25
click at [620, 241] on div "Currency" at bounding box center [623, 245] width 34 height 12
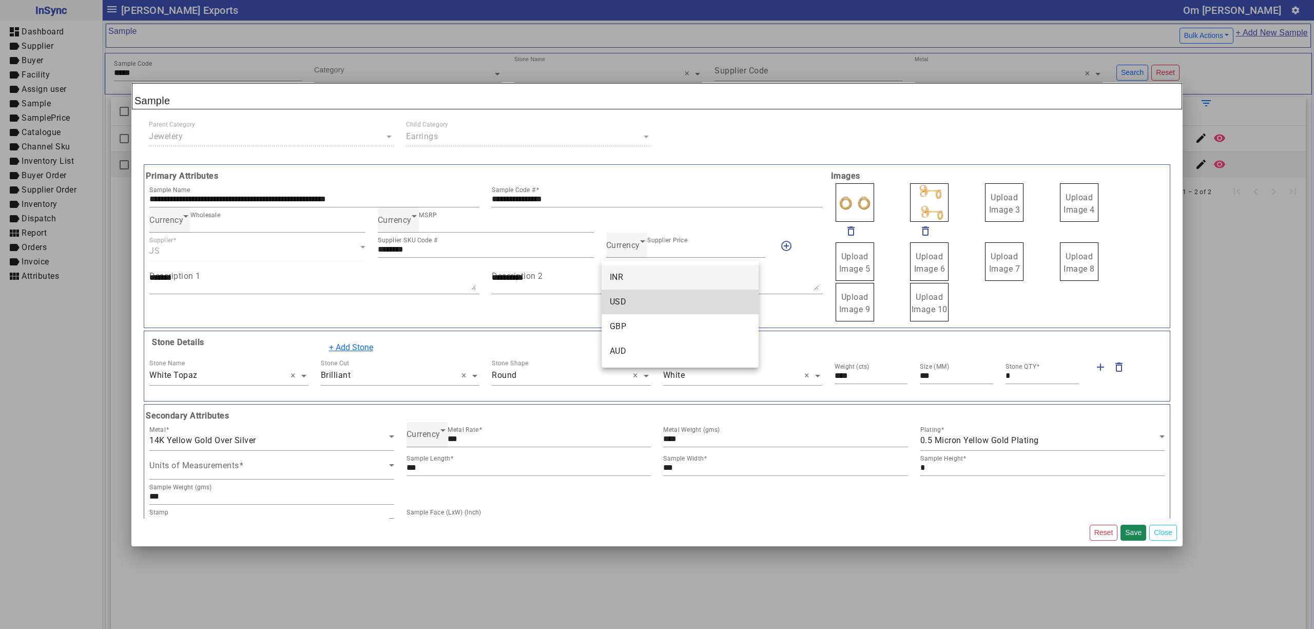
click at [625, 294] on mat-option "USD" at bounding box center [679, 301] width 157 height 25
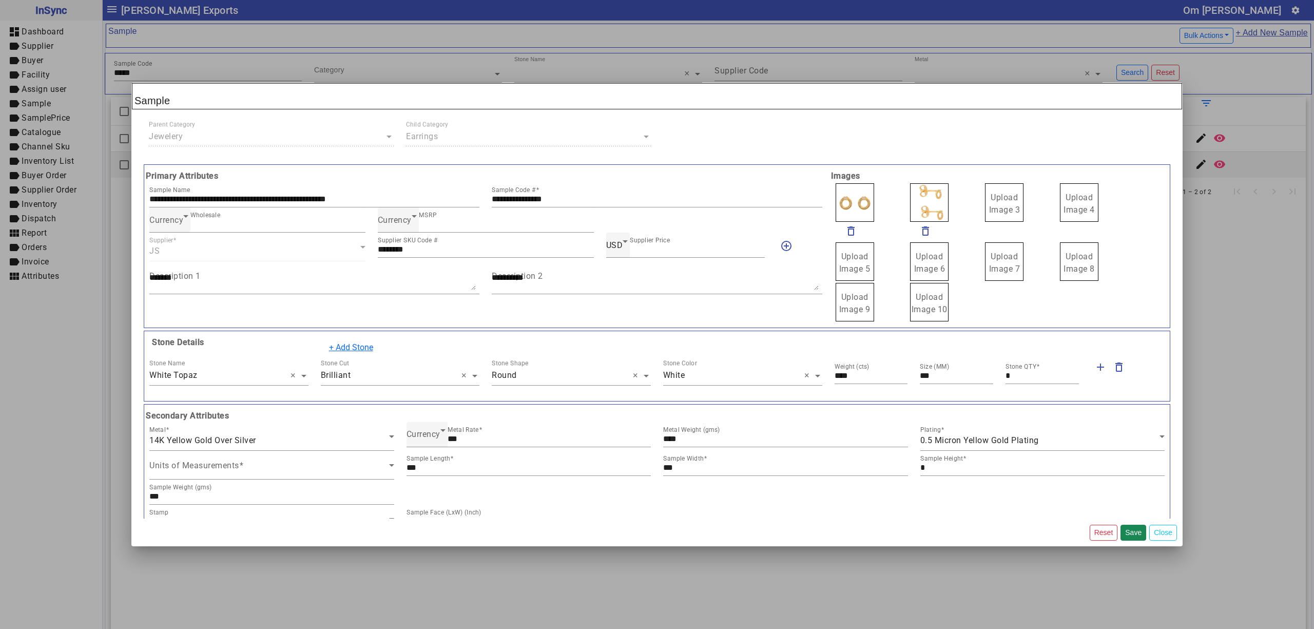
drag, startPoint x: 1002, startPoint y: 209, endPoint x: 991, endPoint y: 200, distance: 13.8
click at [851, 203] on label "Upload Image 1" at bounding box center [854, 202] width 38 height 38
click at [0, 0] on input "Upload Image 1" at bounding box center [0, 0] width 0 height 0
click at [1132, 532] on button "Save" at bounding box center [1133, 532] width 26 height 16
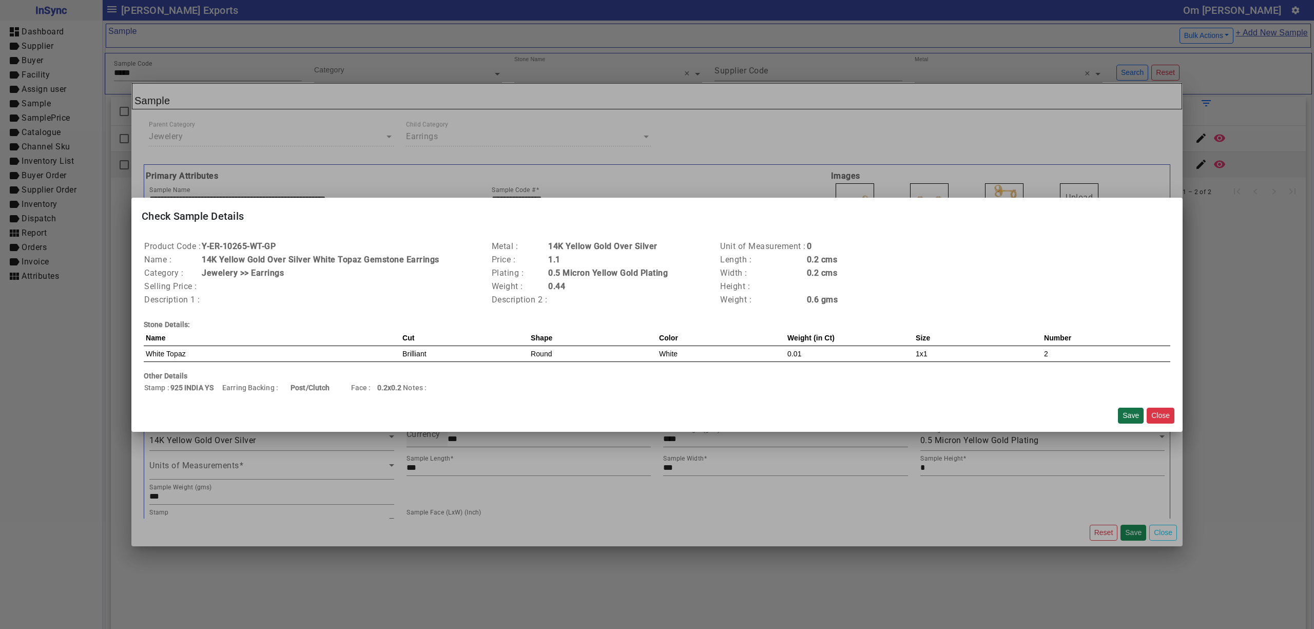
click at [1125, 416] on button "Save" at bounding box center [1131, 415] width 26 height 16
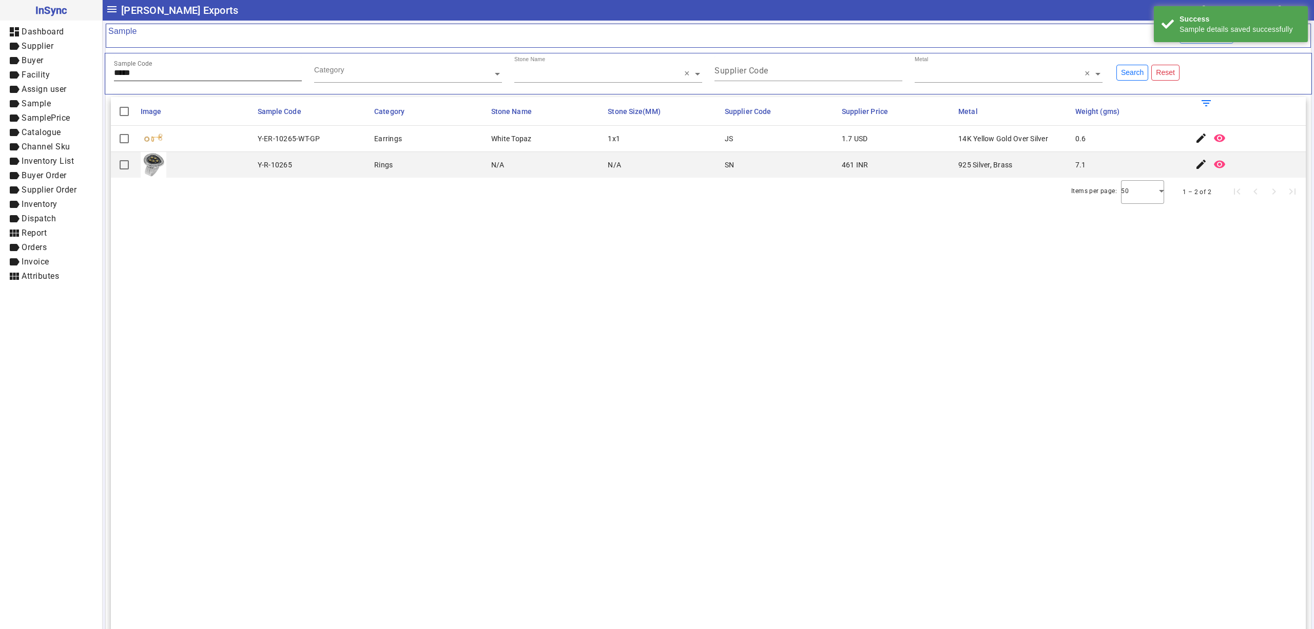
click at [216, 70] on input "*****" at bounding box center [208, 72] width 188 height 9
click at [1189, 137] on span "button" at bounding box center [1201, 138] width 25 height 25
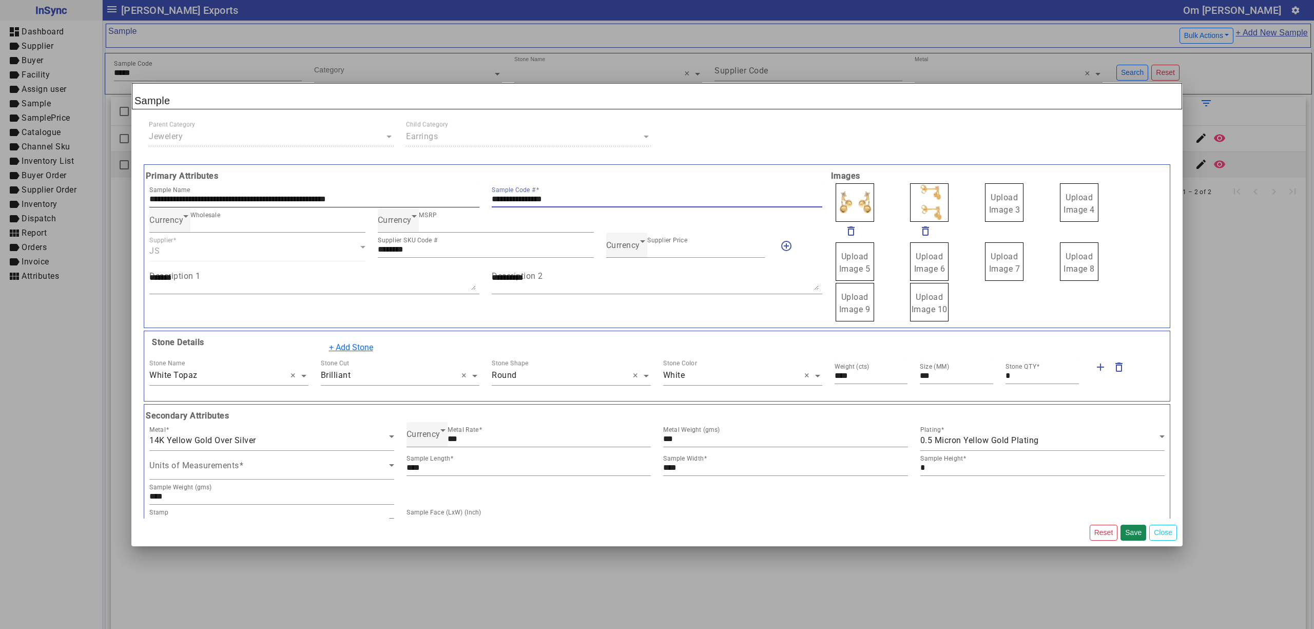
drag, startPoint x: 590, startPoint y: 200, endPoint x: 407, endPoint y: 193, distance: 182.8
click at [407, 193] on div "**********" at bounding box center [485, 194] width 685 height 25
click at [626, 250] on span "Currency" at bounding box center [623, 245] width 34 height 10
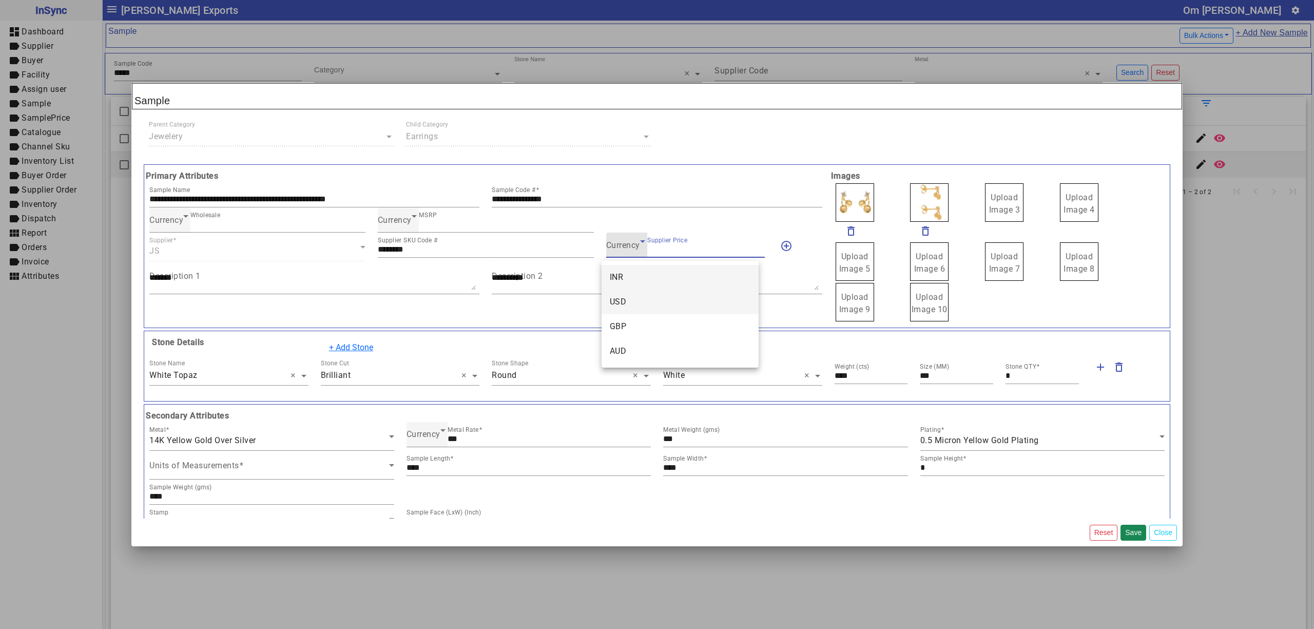
click at [631, 296] on mat-option "USD" at bounding box center [679, 301] width 157 height 25
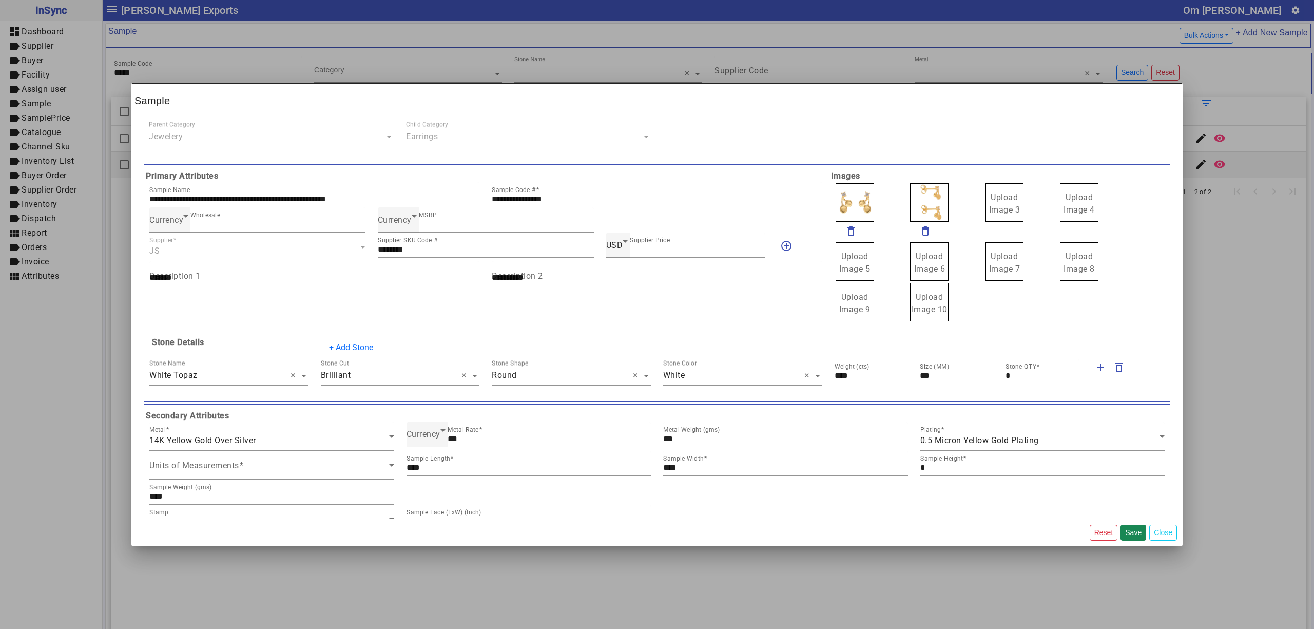
drag, startPoint x: 1004, startPoint y: 204, endPoint x: 969, endPoint y: 197, distance: 35.1
click at [839, 202] on span "Upload Image 1" at bounding box center [854, 203] width 31 height 22
click at [0, 0] on input "Upload Image 1" at bounding box center [0, 0] width 0 height 0
click at [1132, 532] on button "Save" at bounding box center [1133, 532] width 26 height 16
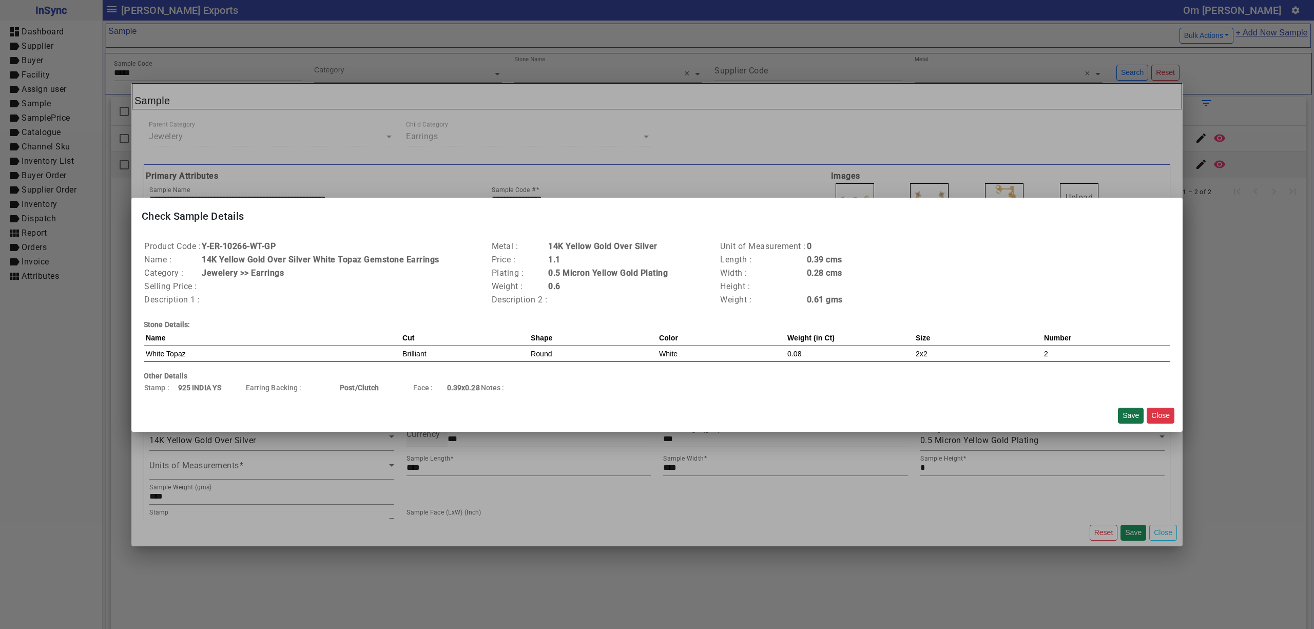
click at [1125, 418] on button "Save" at bounding box center [1131, 415] width 26 height 16
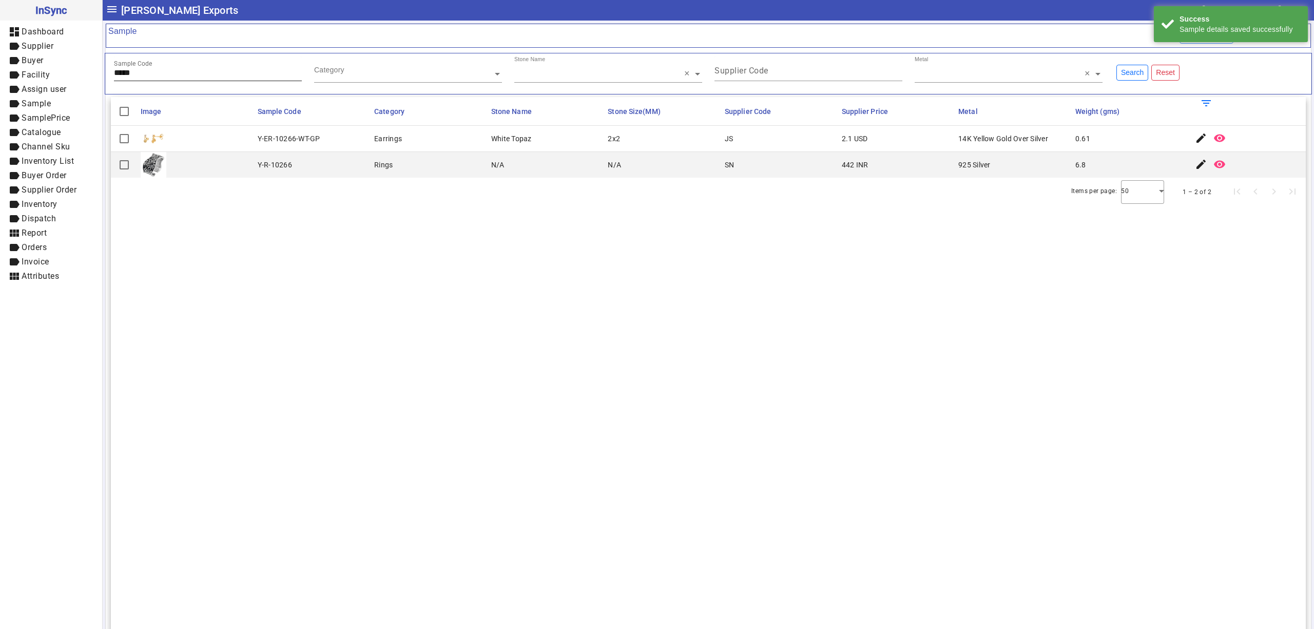
click at [212, 77] on input "*****" at bounding box center [208, 72] width 188 height 9
click at [1196, 140] on mat-icon "edit" at bounding box center [1201, 138] width 12 height 12
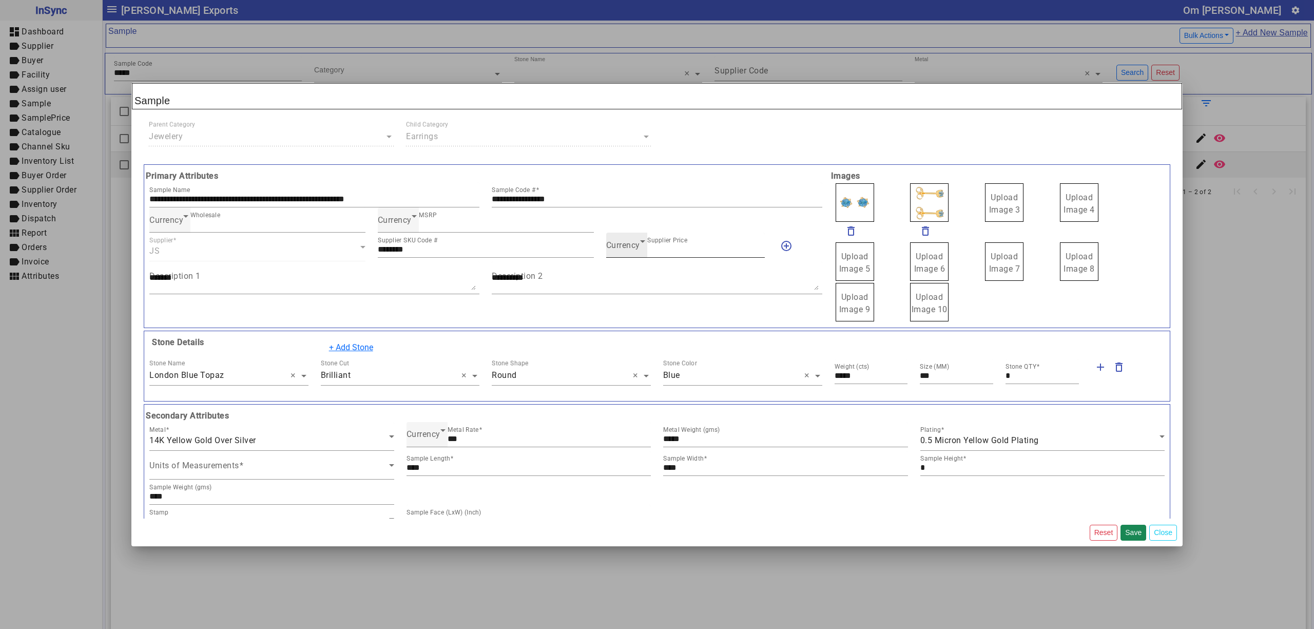
click at [669, 249] on input "*" at bounding box center [706, 249] width 118 height 9
drag, startPoint x: 582, startPoint y: 200, endPoint x: 383, endPoint y: 189, distance: 199.4
click at [384, 189] on div "**********" at bounding box center [485, 194] width 685 height 25
click at [615, 251] on div "Currency" at bounding box center [623, 245] width 34 height 12
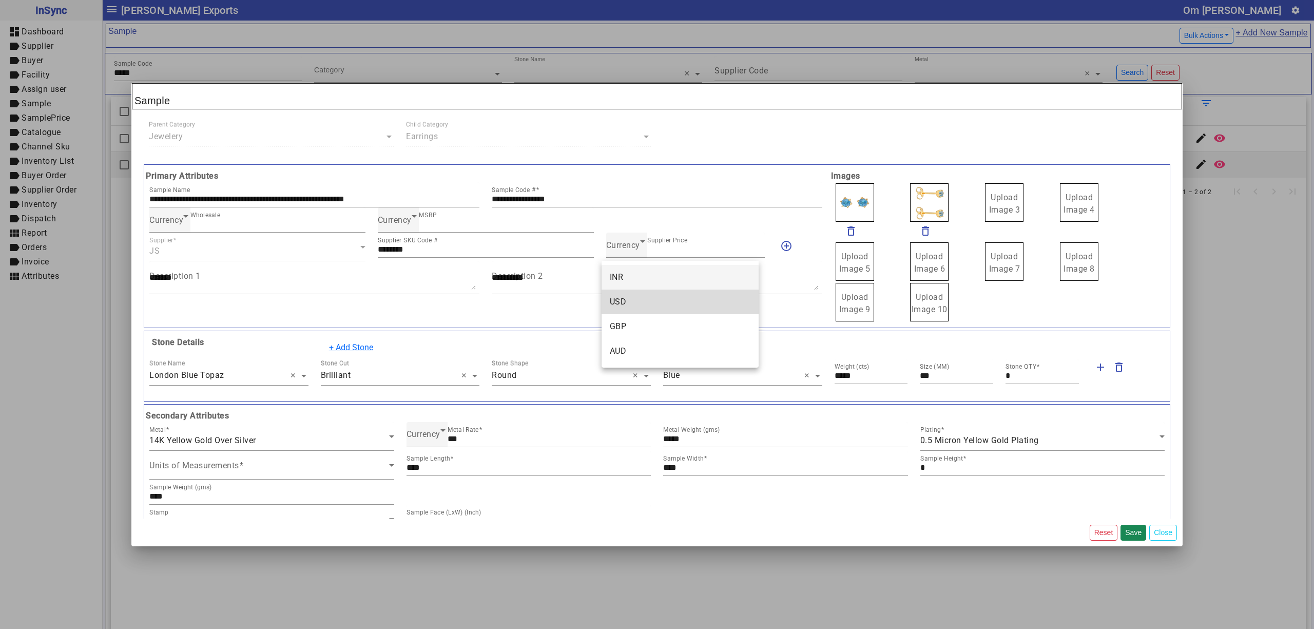
click at [633, 291] on mat-option "USD" at bounding box center [679, 301] width 157 height 25
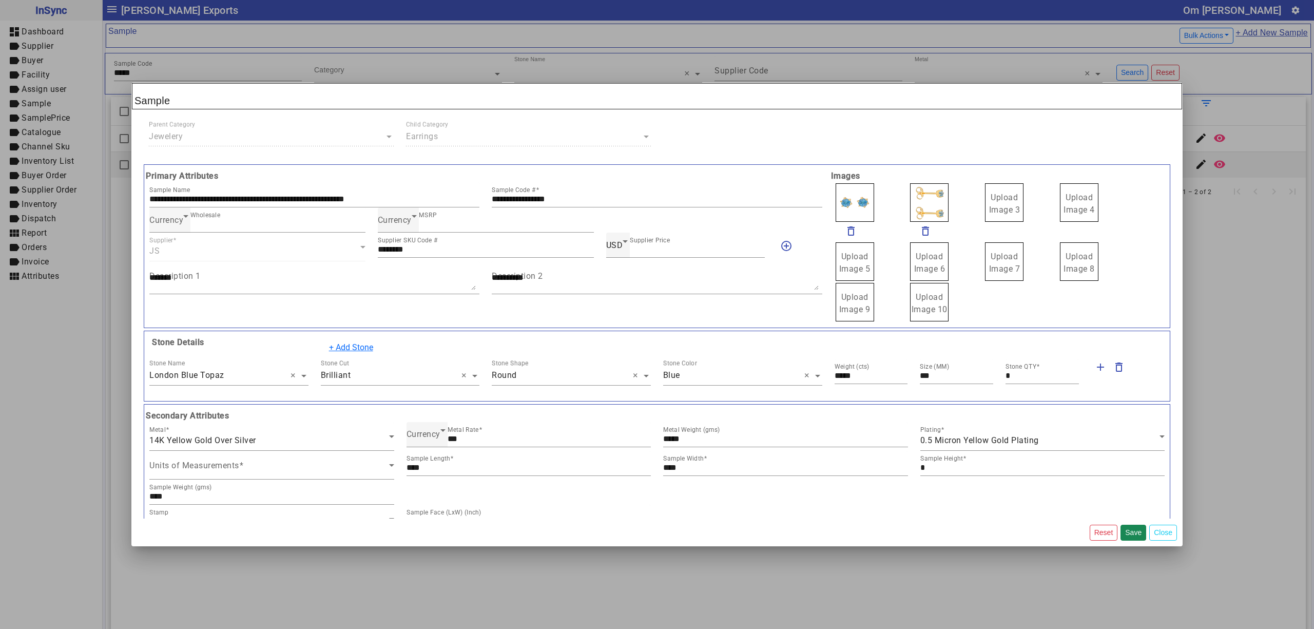
click at [1020, 197] on div "Upload Image 3" at bounding box center [1025, 202] width 83 height 41
drag, startPoint x: 1003, startPoint y: 200, endPoint x: 943, endPoint y: 199, distance: 60.1
click at [839, 199] on span "Upload Image 1" at bounding box center [854, 203] width 31 height 22
click at [0, 0] on input "Upload Image 1" at bounding box center [0, 0] width 0 height 0
click at [1136, 534] on button "Save" at bounding box center [1133, 532] width 26 height 16
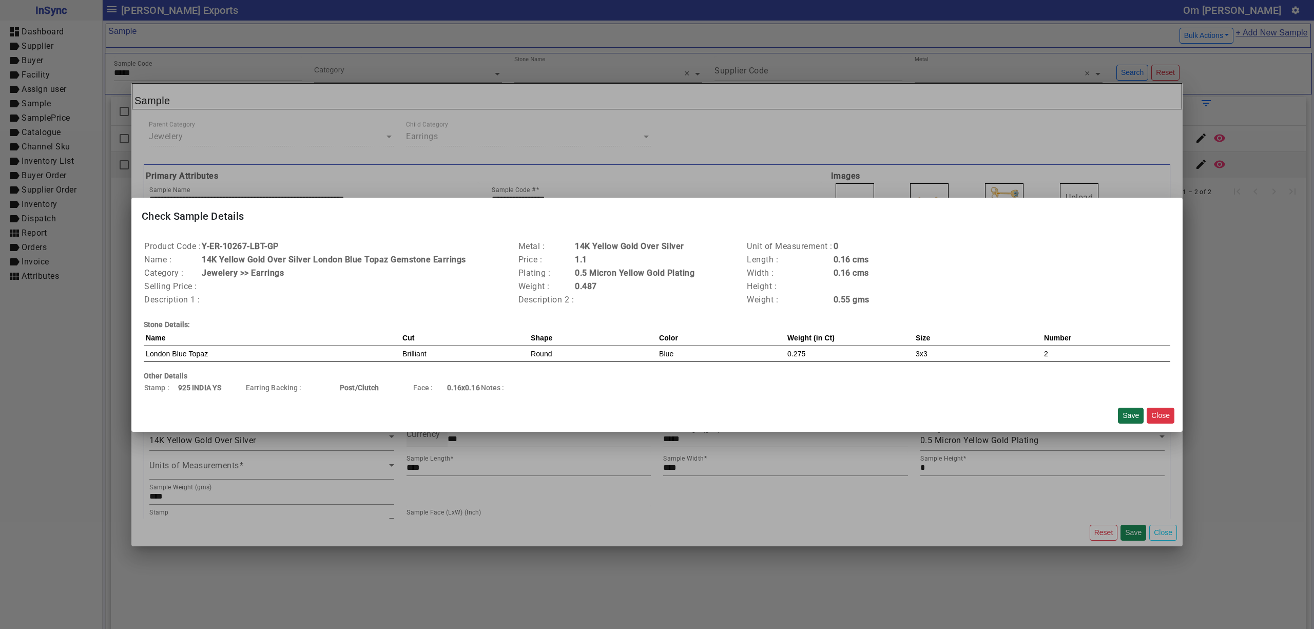
click at [1132, 417] on button "Save" at bounding box center [1131, 415] width 26 height 16
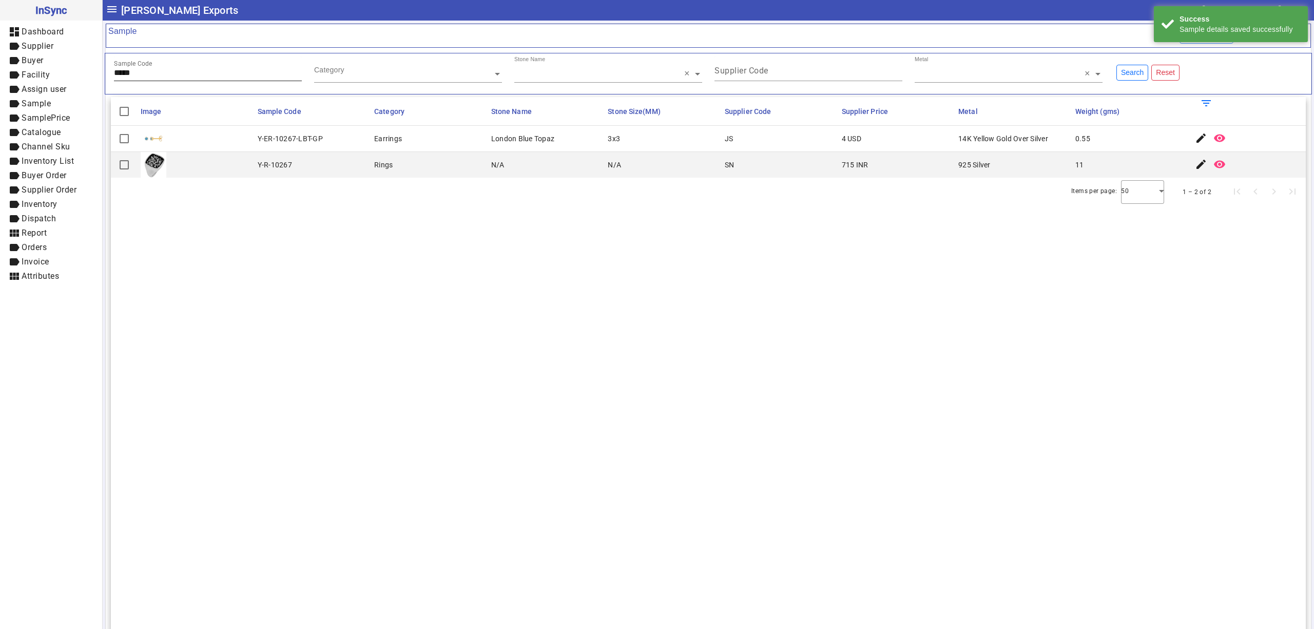
click at [152, 77] on input "*****" at bounding box center [208, 72] width 188 height 9
click at [1195, 144] on mat-icon "edit" at bounding box center [1201, 138] width 12 height 12
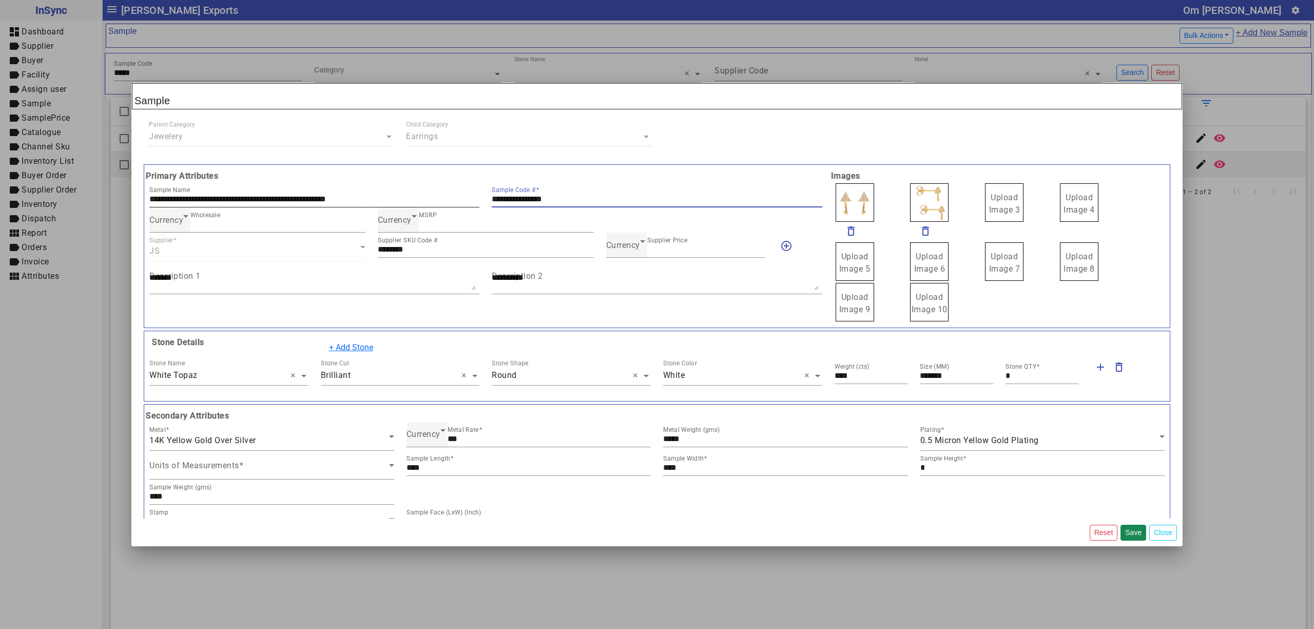
drag, startPoint x: 588, startPoint y: 195, endPoint x: 379, endPoint y: 196, distance: 209.4
click at [379, 196] on div "**********" at bounding box center [485, 194] width 685 height 25
click at [624, 249] on span "Currency" at bounding box center [623, 245] width 34 height 10
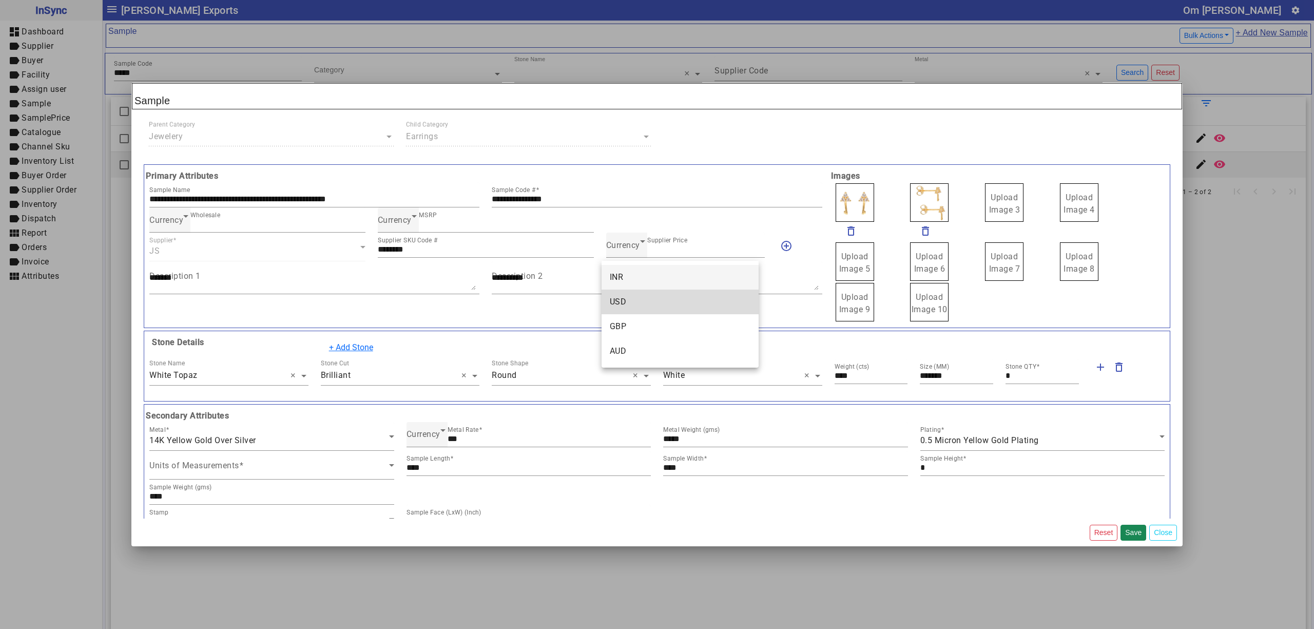
click at [629, 299] on mat-option "USD" at bounding box center [679, 301] width 157 height 25
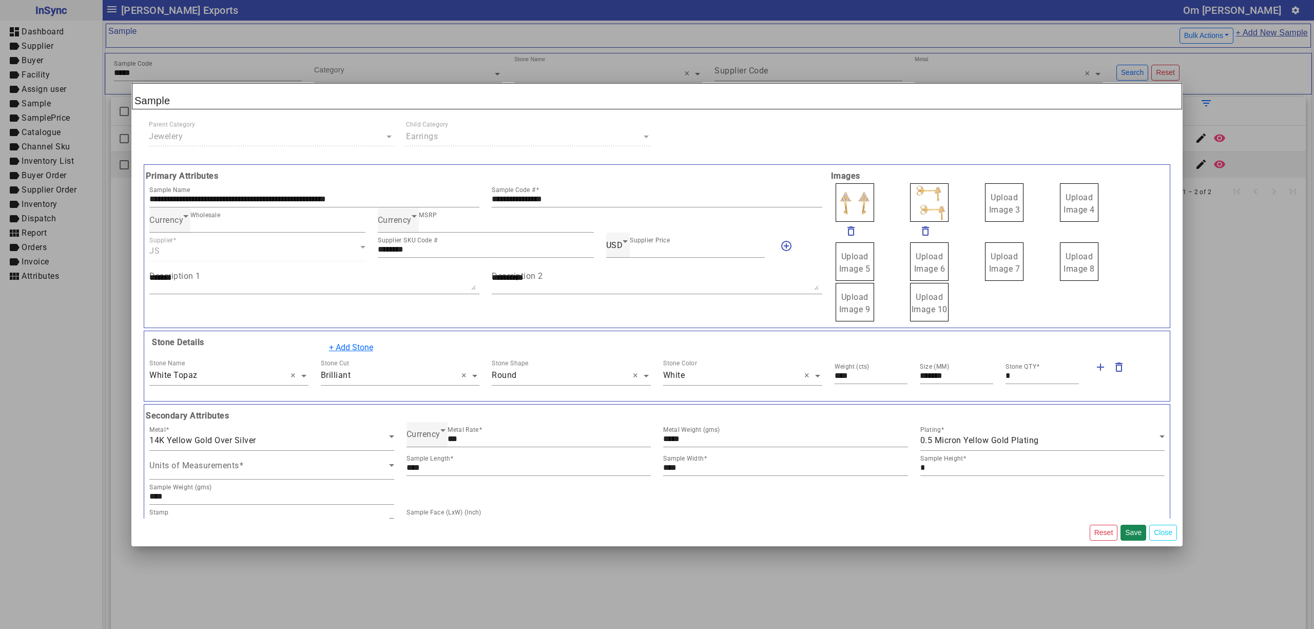
drag, startPoint x: 998, startPoint y: 212, endPoint x: 969, endPoint y: 206, distance: 28.9
click at [863, 199] on label "Upload Image 1" at bounding box center [854, 202] width 38 height 38
click at [0, 0] on input "Upload Image 1" at bounding box center [0, 0] width 0 height 0
click at [1132, 530] on button "Save" at bounding box center [1133, 532] width 26 height 16
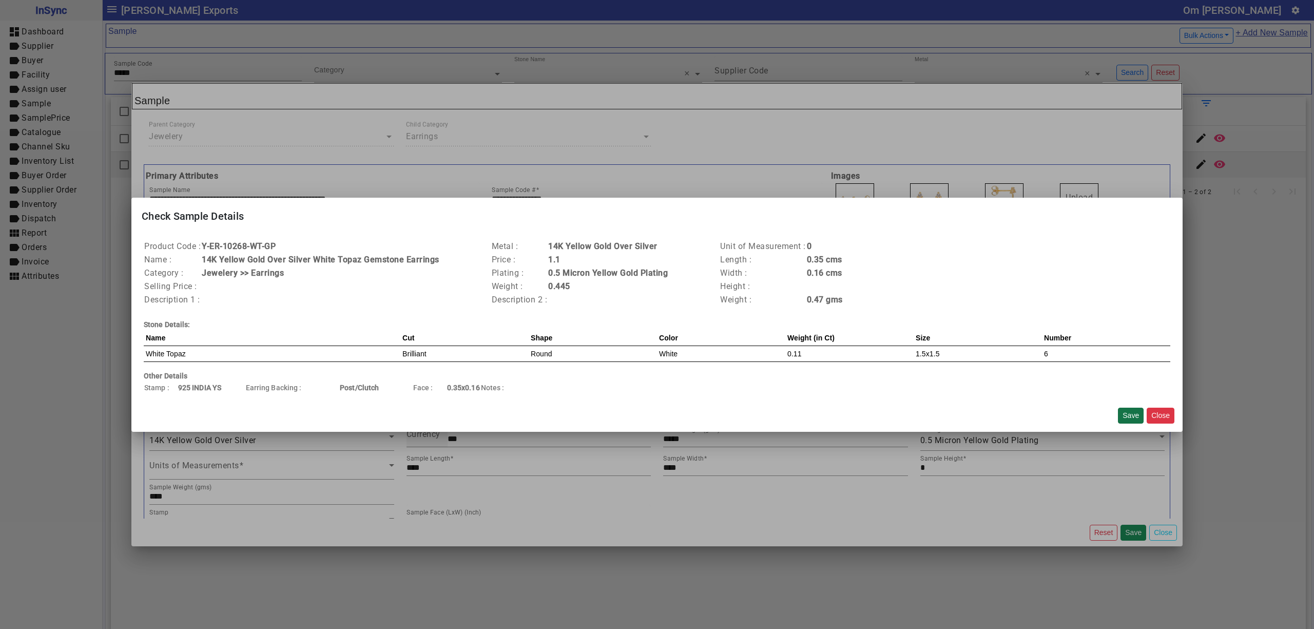
click at [1127, 413] on button "Save" at bounding box center [1131, 415] width 26 height 16
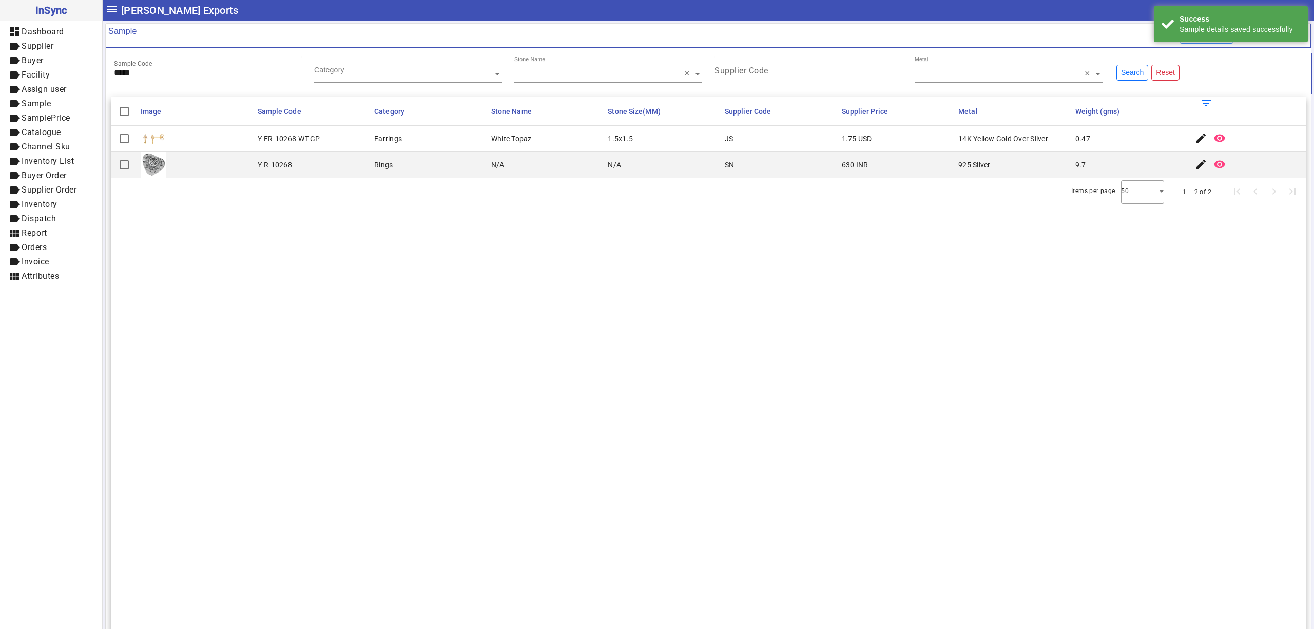
click at [163, 72] on input "*****" at bounding box center [208, 72] width 188 height 9
click at [1189, 139] on span "button" at bounding box center [1201, 138] width 25 height 25
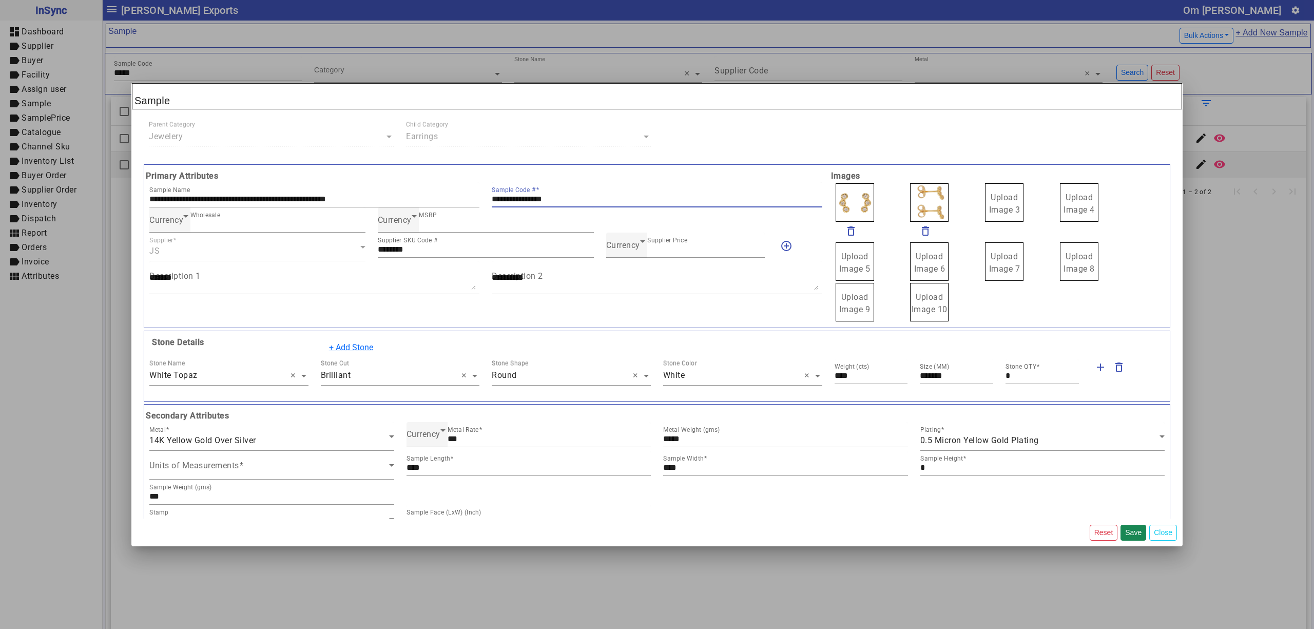
drag, startPoint x: 571, startPoint y: 200, endPoint x: 425, endPoint y: 179, distance: 146.7
click at [425, 179] on div "**********" at bounding box center [485, 246] width 685 height 152
click at [628, 251] on div "Currency" at bounding box center [623, 245] width 34 height 12
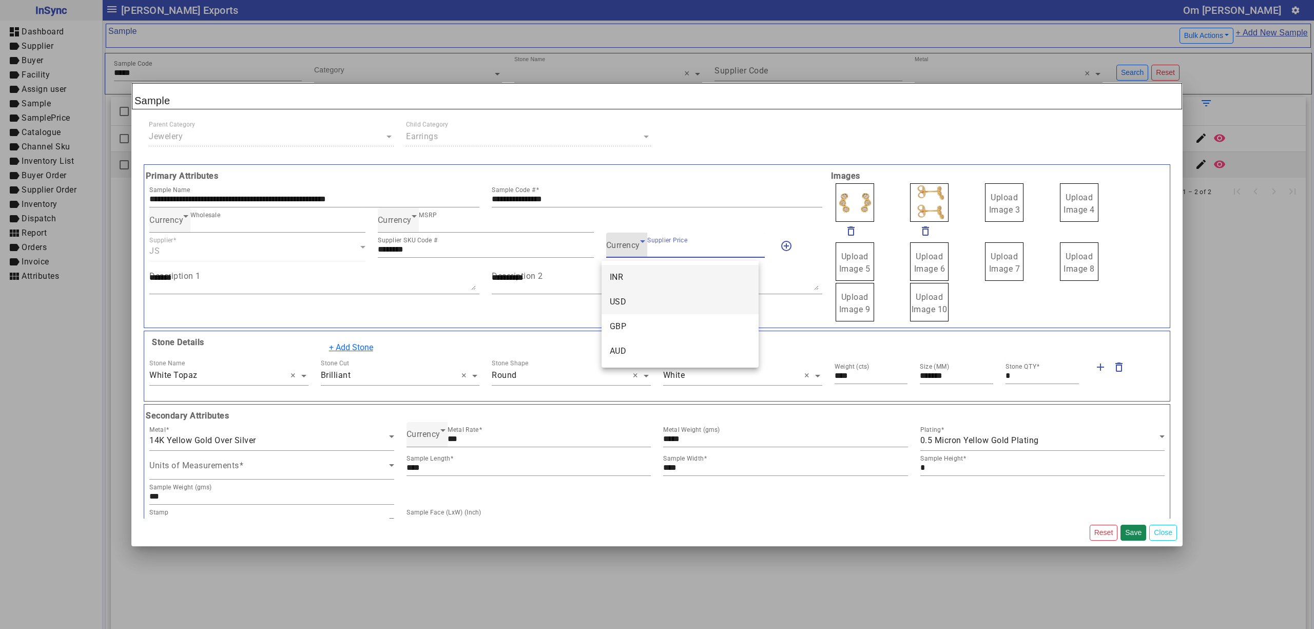
click at [637, 300] on mat-option "USD" at bounding box center [679, 301] width 157 height 25
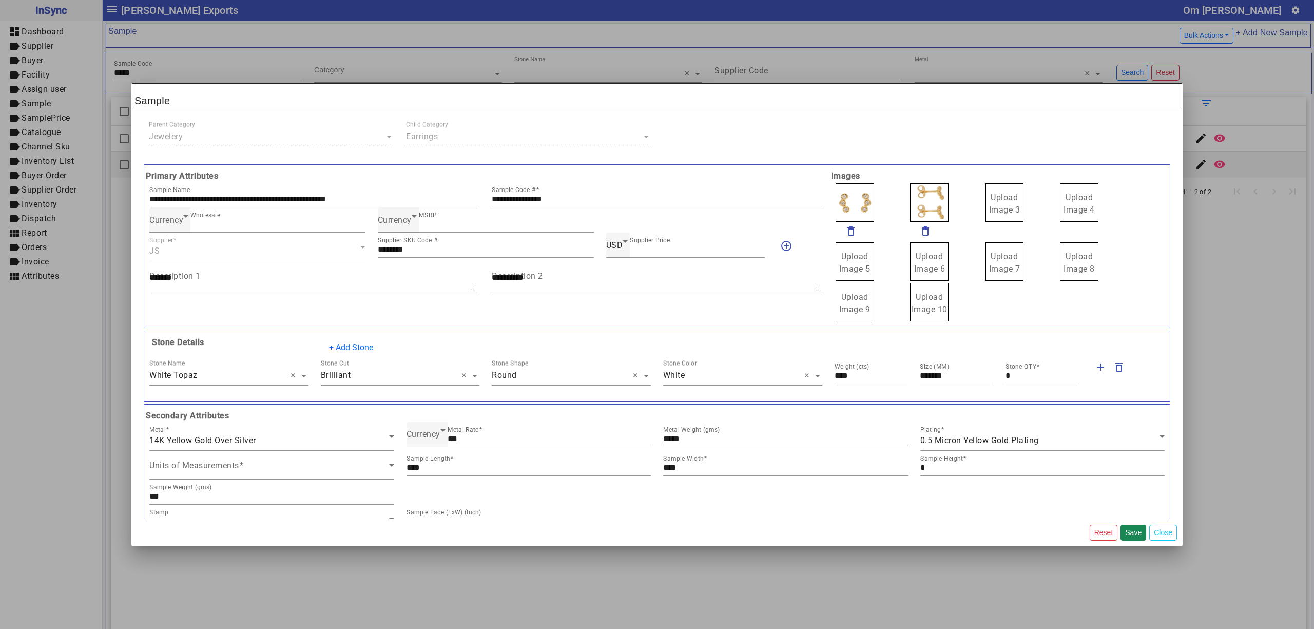
drag, startPoint x: 1000, startPoint y: 198, endPoint x: 982, endPoint y: 185, distance: 22.5
click at [857, 198] on span "Upload Image 1" at bounding box center [854, 203] width 31 height 22
click at [0, 0] on input "Upload Image 1" at bounding box center [0, 0] width 0 height 0
click at [1136, 531] on button "Save" at bounding box center [1133, 532] width 26 height 16
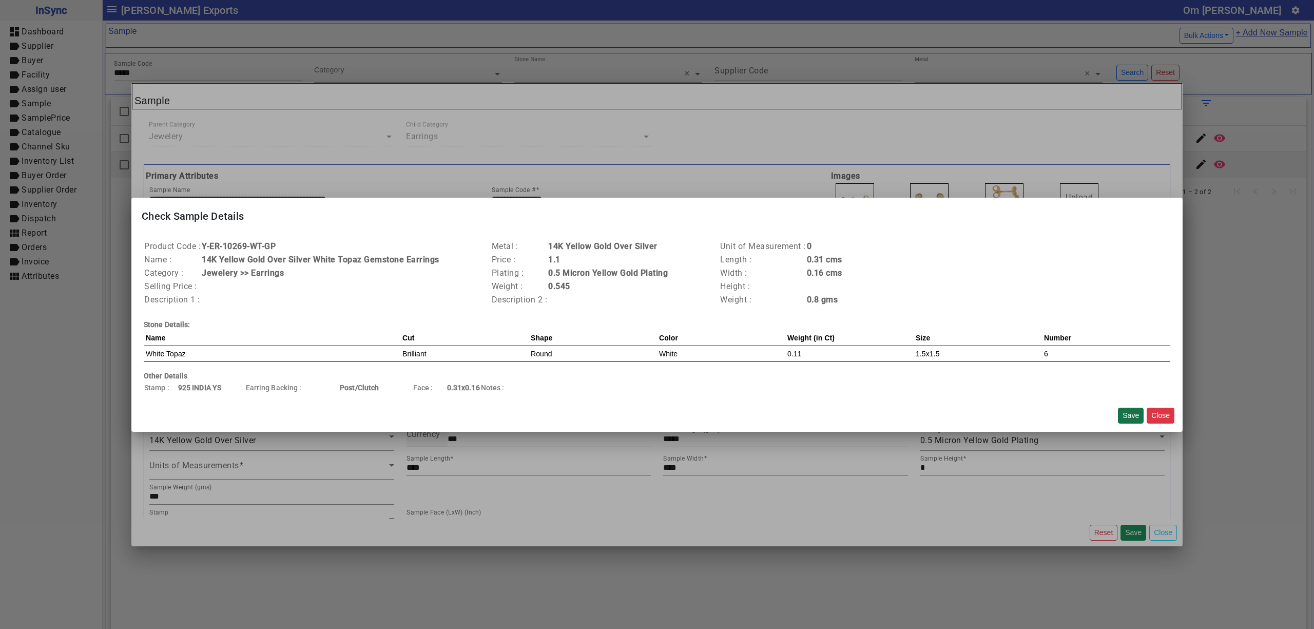
click at [1126, 413] on button "Save" at bounding box center [1131, 415] width 26 height 16
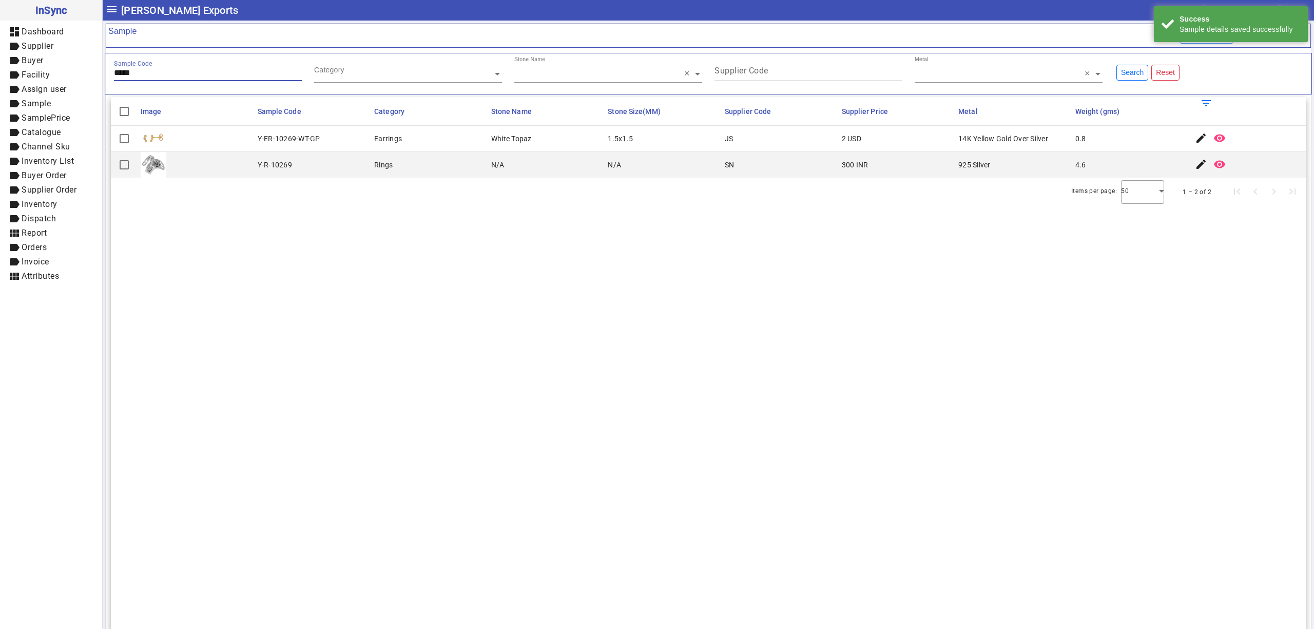
click at [181, 70] on input "*****" at bounding box center [208, 72] width 188 height 9
click at [1195, 140] on mat-icon "edit" at bounding box center [1201, 138] width 12 height 12
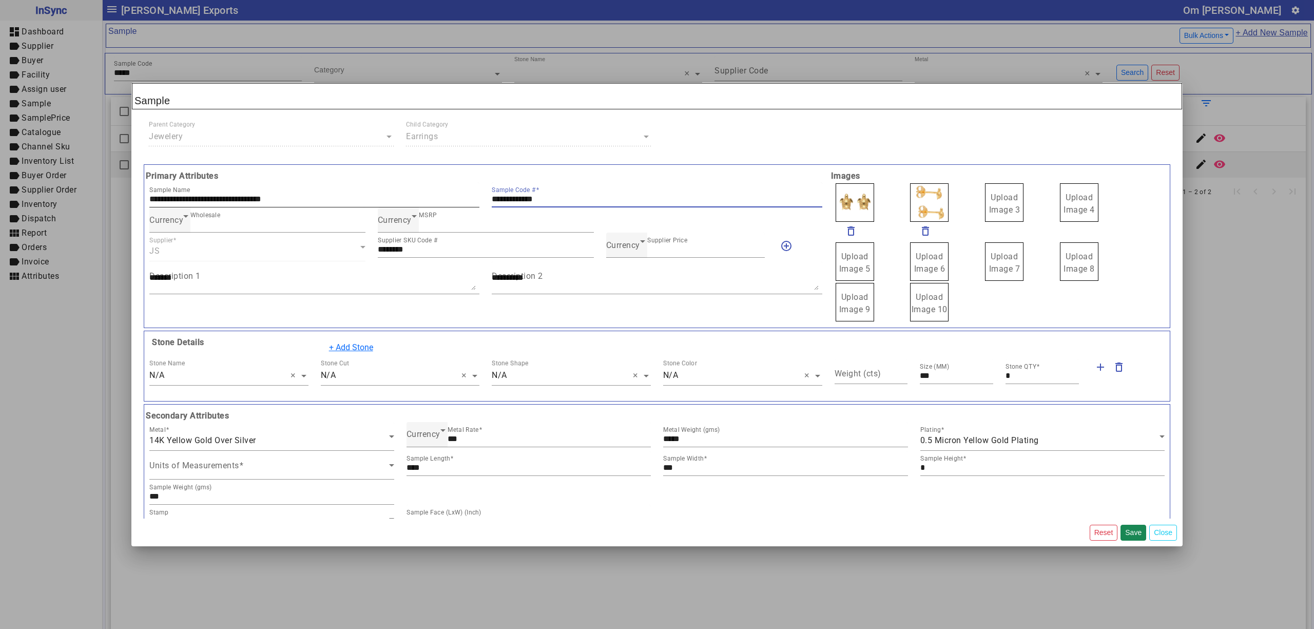
drag, startPoint x: 590, startPoint y: 196, endPoint x: 337, endPoint y: 191, distance: 253.0
click at [339, 192] on div "**********" at bounding box center [485, 194] width 685 height 25
click at [631, 254] on div "Currency Supplier Price ****" at bounding box center [685, 244] width 159 height 25
click at [610, 232] on div "Currency Wholesale * Currency MSRP *" at bounding box center [485, 219] width 685 height 25
click at [616, 250] on span "Currency" at bounding box center [623, 245] width 34 height 10
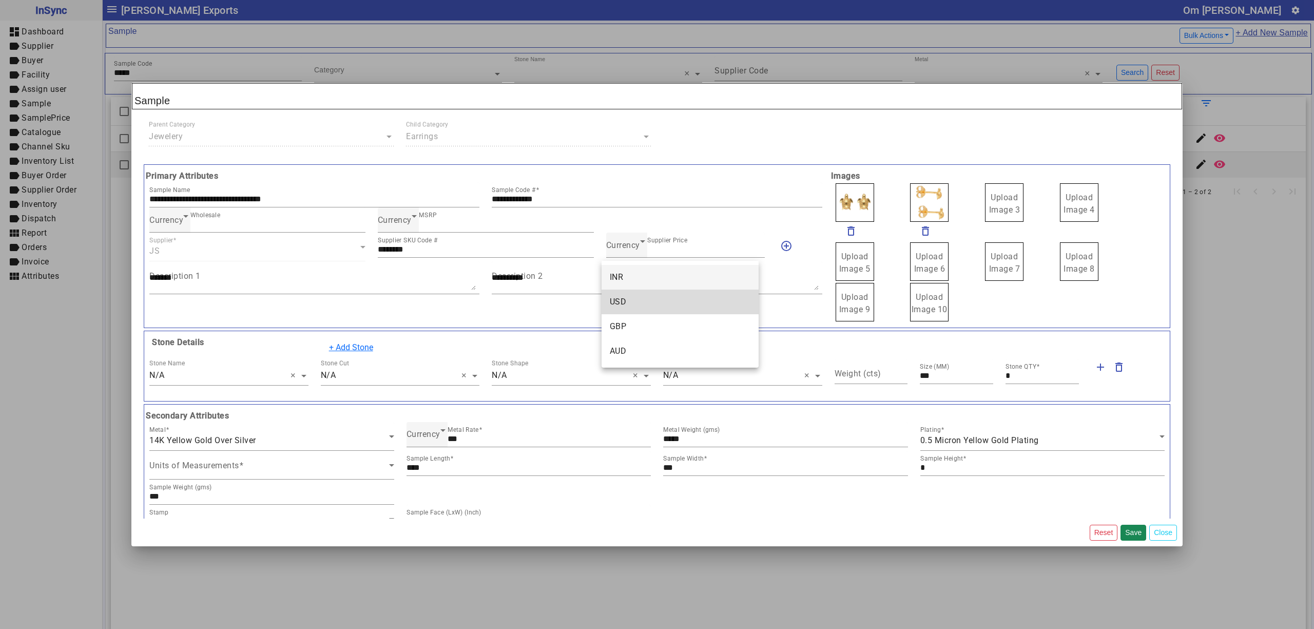
click at [633, 290] on mat-option "USD" at bounding box center [679, 301] width 157 height 25
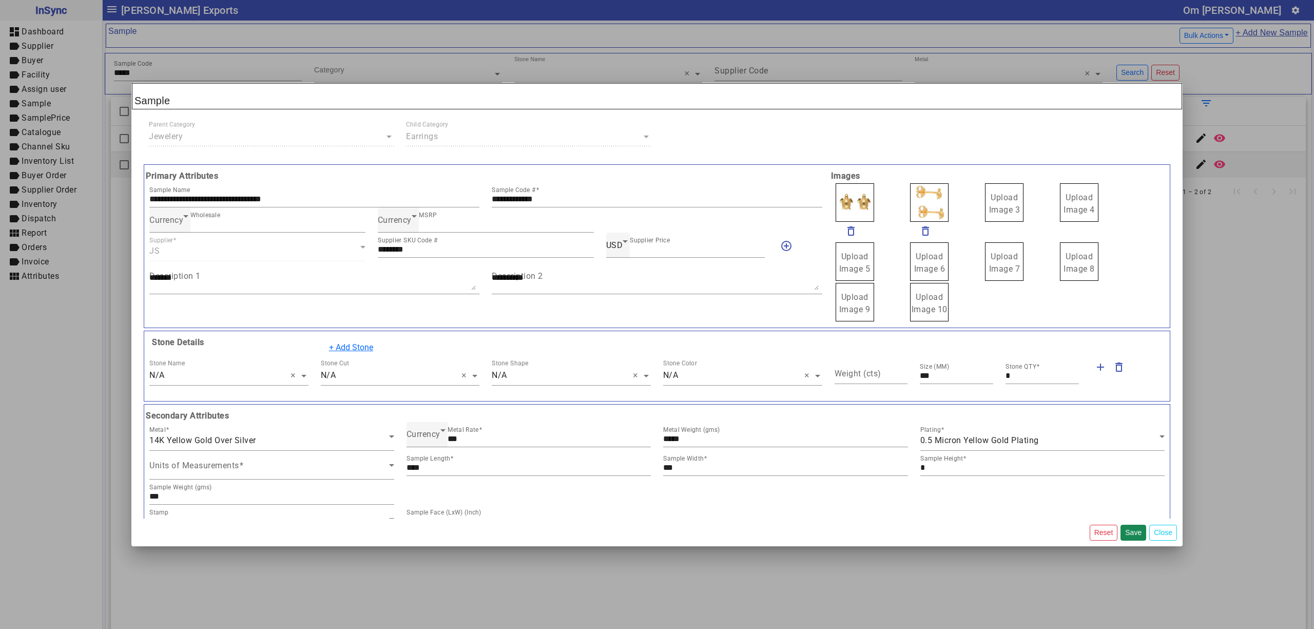
drag, startPoint x: 993, startPoint y: 204, endPoint x: 969, endPoint y: 196, distance: 24.3
click at [858, 198] on span "Upload Image 1" at bounding box center [854, 203] width 31 height 22
click at [0, 0] on input "Upload Image 1" at bounding box center [0, 0] width 0 height 0
click at [1130, 528] on button "Save" at bounding box center [1133, 532] width 26 height 16
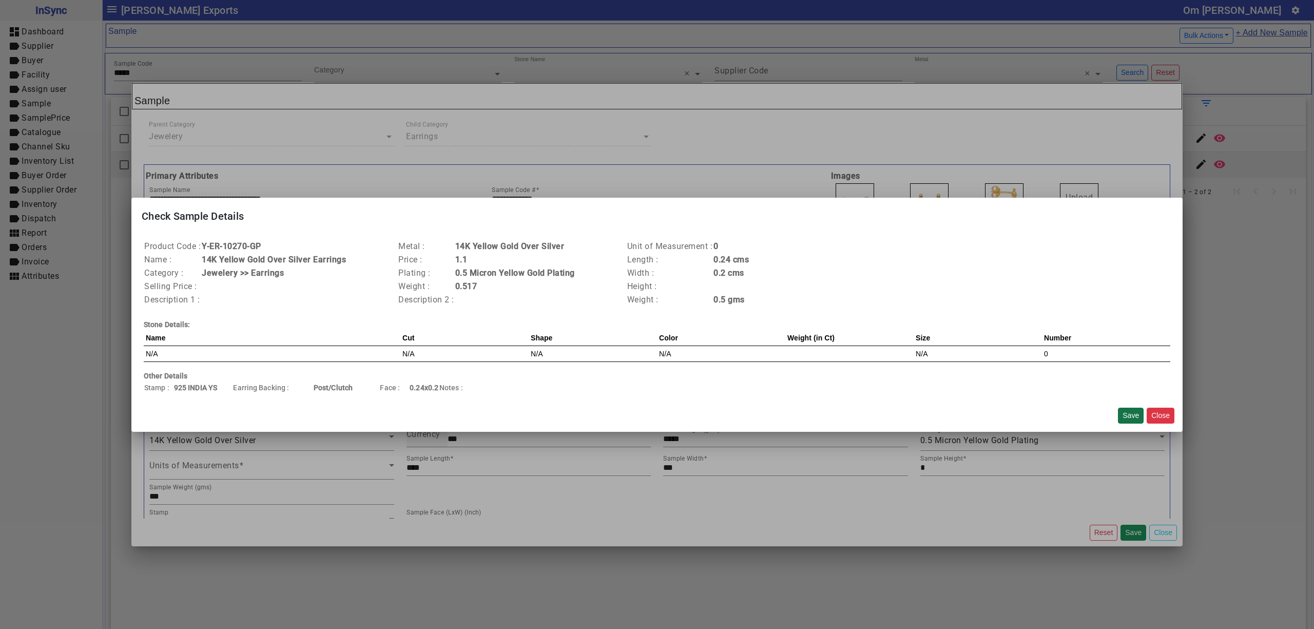
click at [1127, 416] on button "Save" at bounding box center [1131, 415] width 26 height 16
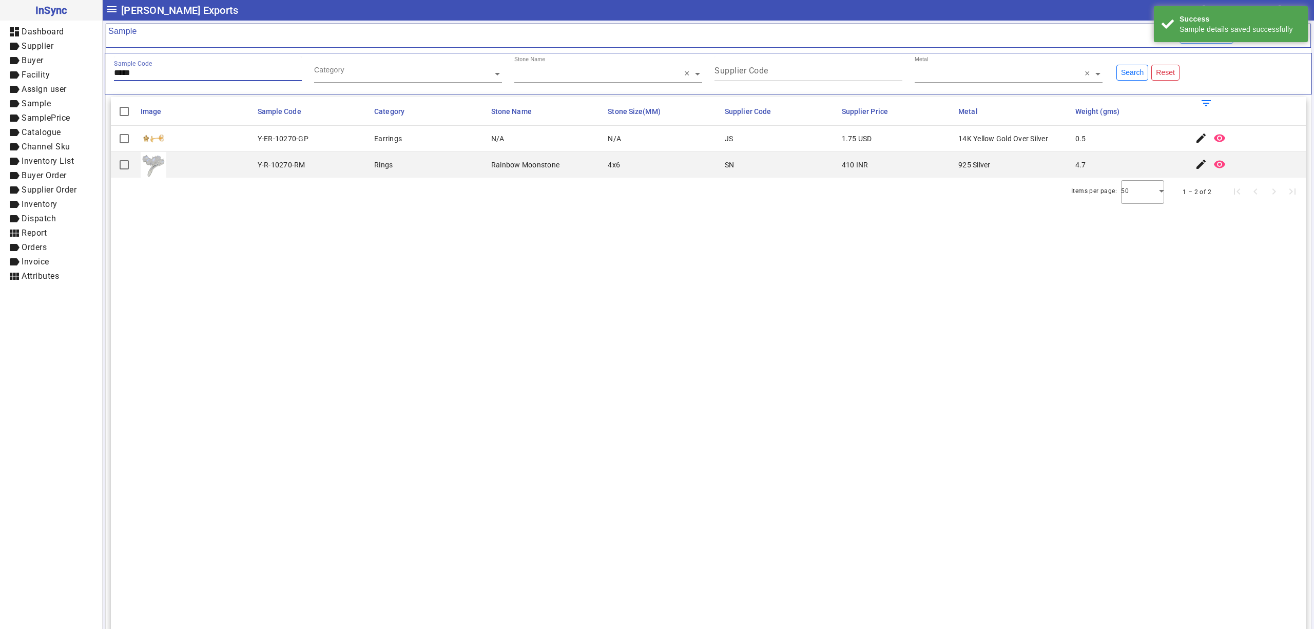
click at [194, 75] on input "*****" at bounding box center [208, 72] width 188 height 9
click at [1195, 139] on mat-icon "edit" at bounding box center [1201, 138] width 12 height 12
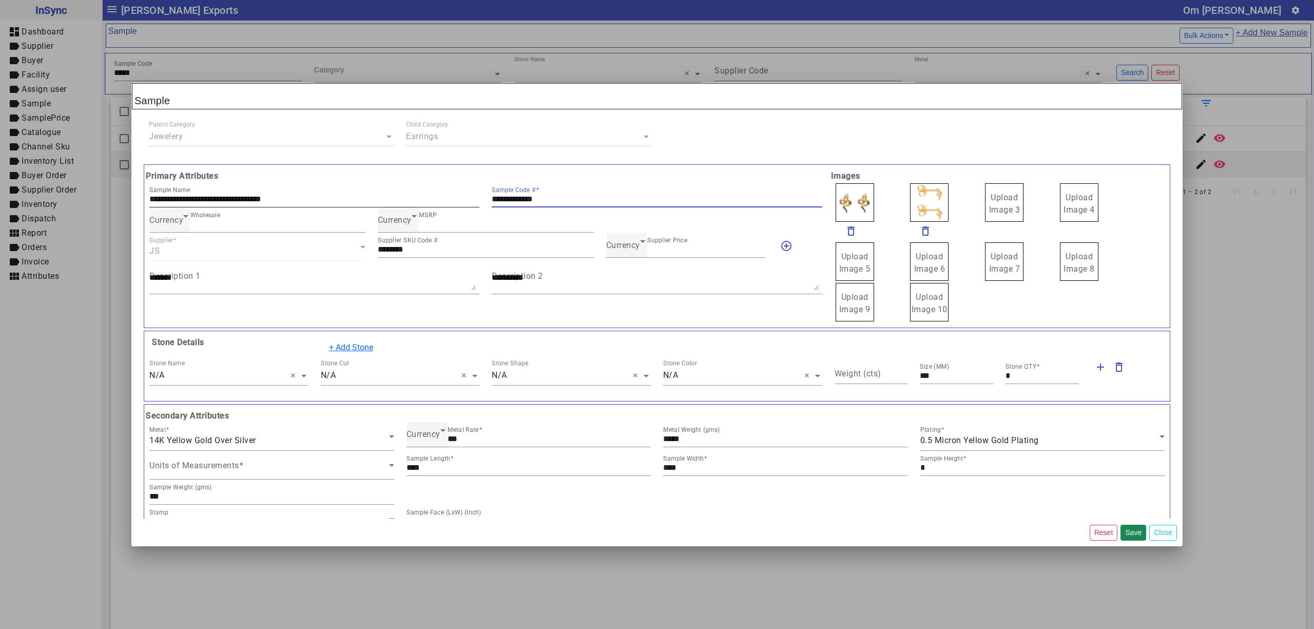
drag, startPoint x: 590, startPoint y: 197, endPoint x: 280, endPoint y: 188, distance: 310.1
click at [280, 188] on div "**********" at bounding box center [485, 194] width 685 height 25
click at [625, 250] on span "Currency" at bounding box center [623, 245] width 34 height 10
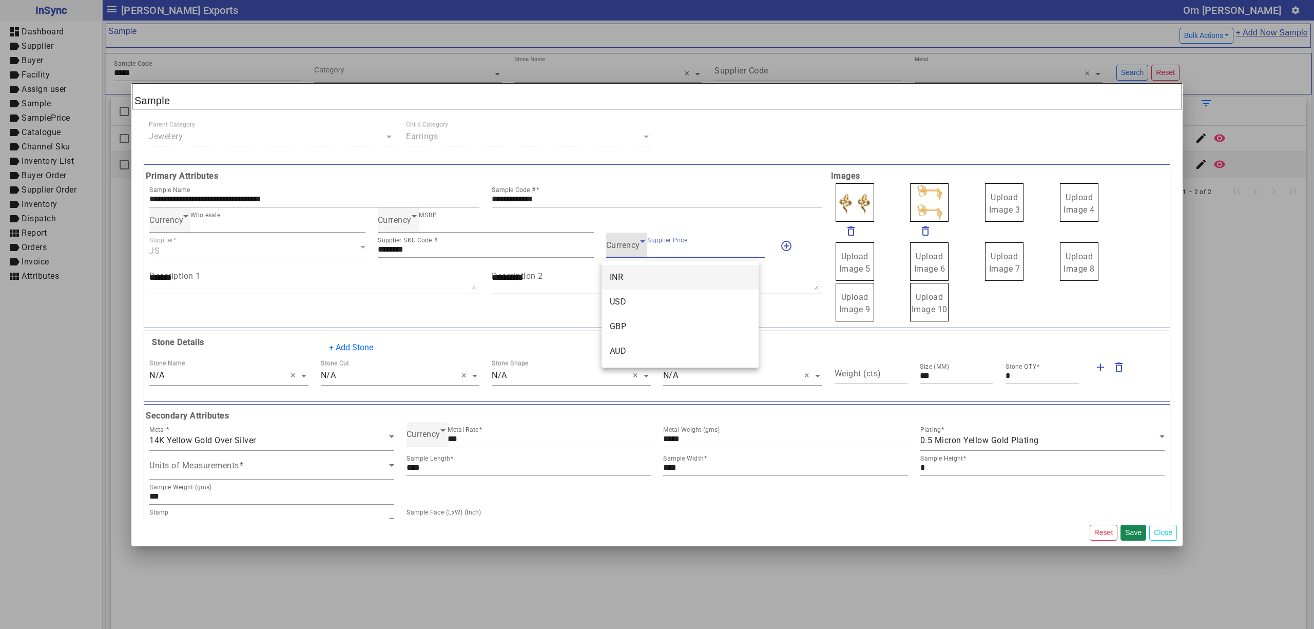
drag, startPoint x: 641, startPoint y: 289, endPoint x: 662, endPoint y: 284, distance: 21.2
click at [641, 290] on mat-option "USD" at bounding box center [679, 301] width 157 height 25
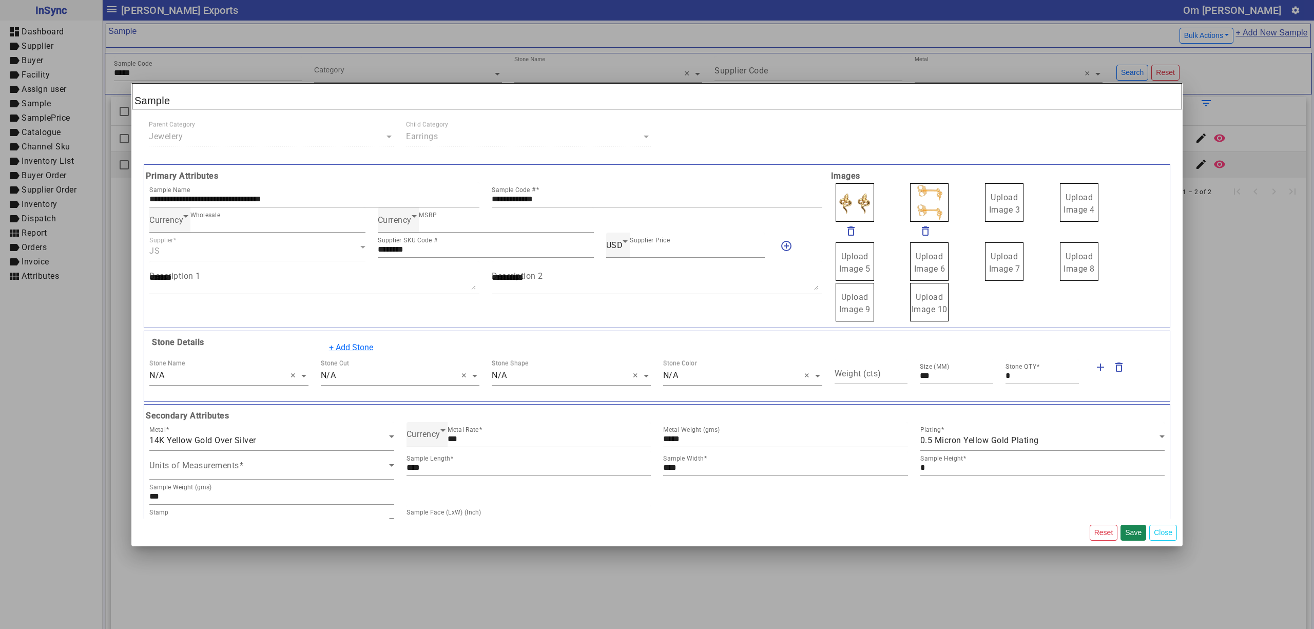
drag, startPoint x: 986, startPoint y: 207, endPoint x: 947, endPoint y: 193, distance: 40.9
drag, startPoint x: 929, startPoint y: 206, endPoint x: 918, endPoint y: 200, distance: 12.9
drag, startPoint x: 873, startPoint y: 199, endPoint x: 889, endPoint y: 206, distance: 17.9
click at [839, 201] on span "Upload Image 1" at bounding box center [854, 203] width 31 height 22
click at [0, 0] on input "Upload Image 1" at bounding box center [0, 0] width 0 height 0
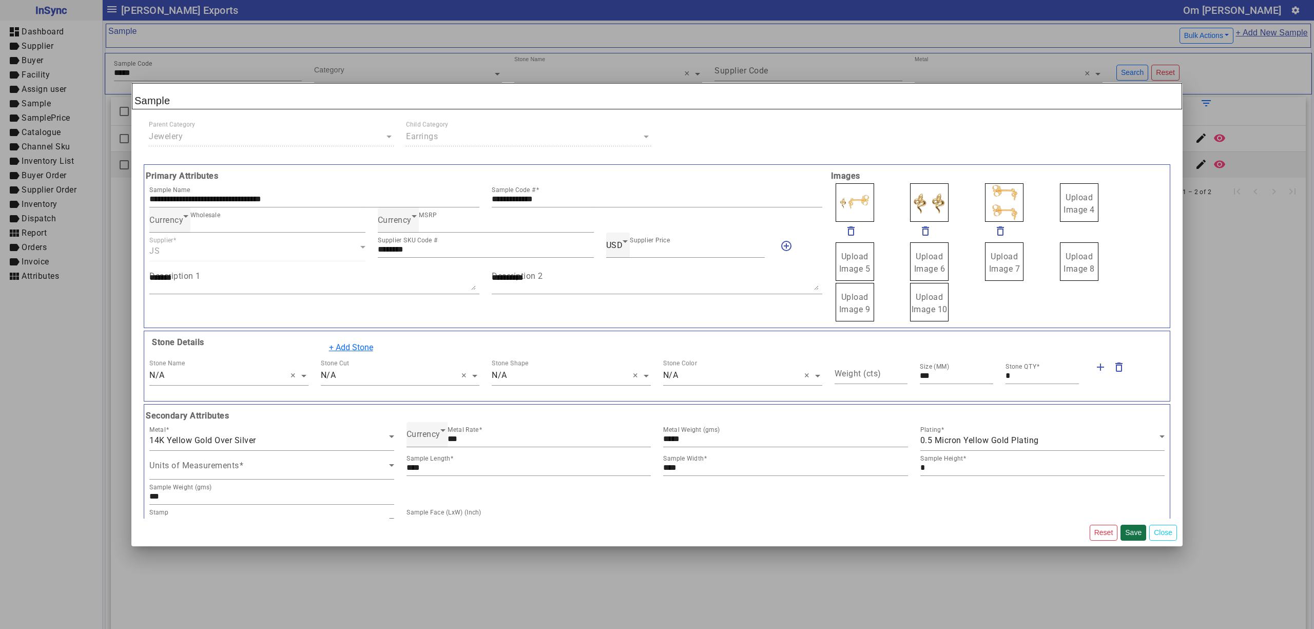
click at [1133, 533] on button "Save" at bounding box center [1133, 532] width 26 height 16
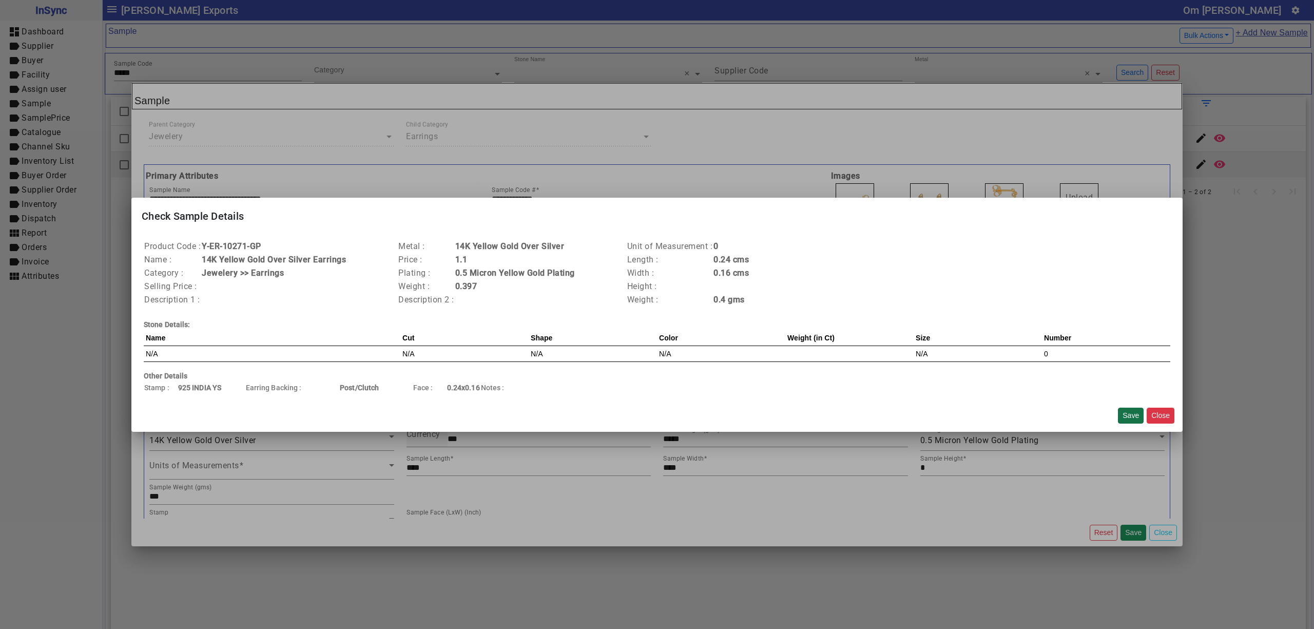
click at [1131, 415] on button "Save" at bounding box center [1131, 415] width 26 height 16
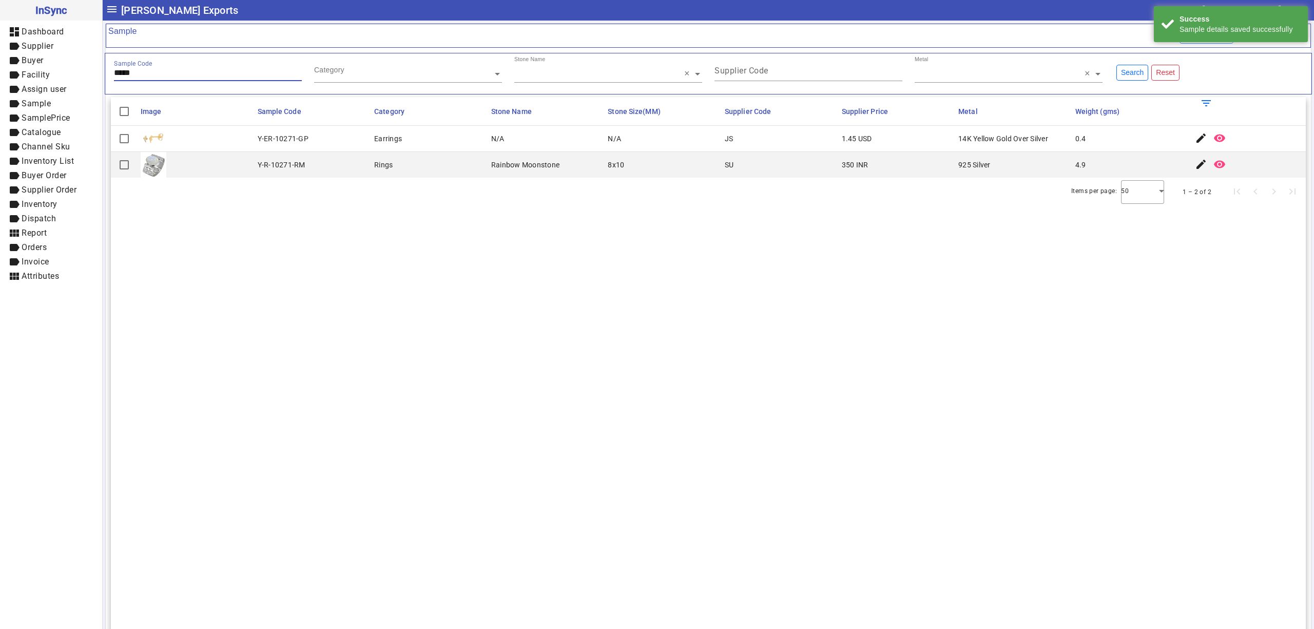
click at [170, 74] on input "*****" at bounding box center [208, 72] width 188 height 9
click at [1195, 137] on mat-icon "edit" at bounding box center [1201, 138] width 12 height 12
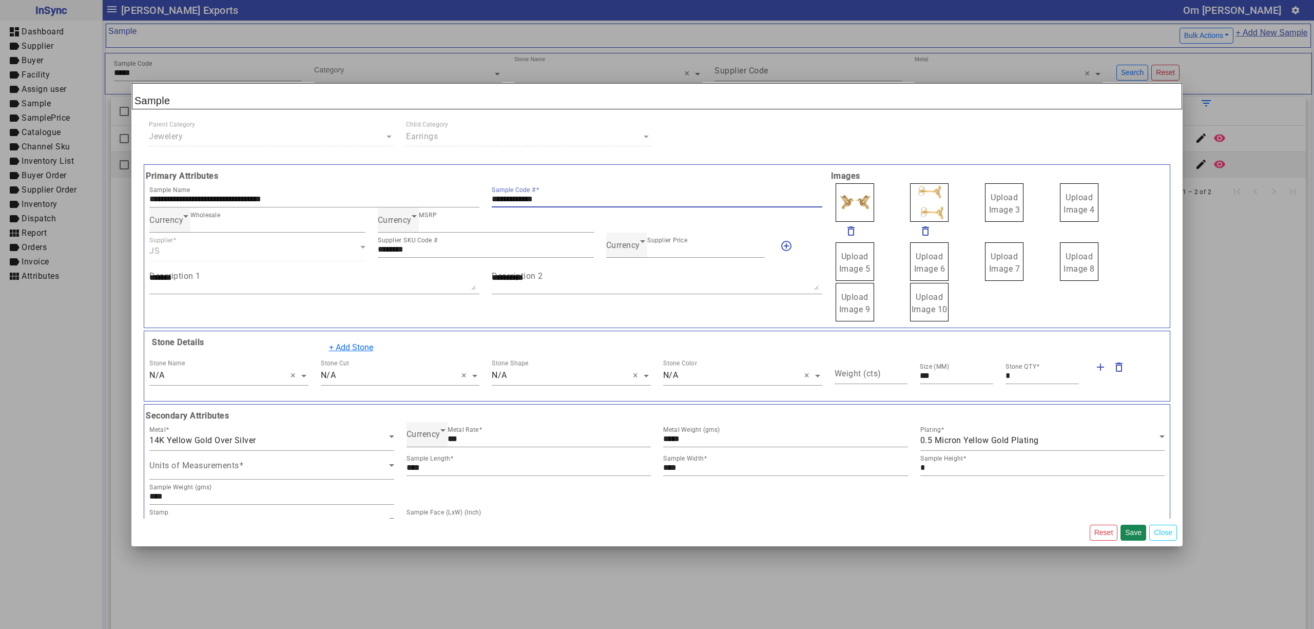
drag, startPoint x: 569, startPoint y: 200, endPoint x: 388, endPoint y: 173, distance: 182.1
click at [381, 173] on div "**********" at bounding box center [485, 246] width 685 height 152
drag, startPoint x: 994, startPoint y: 202, endPoint x: 982, endPoint y: 191, distance: 15.6
click at [853, 198] on span "Upload Image 1" at bounding box center [854, 203] width 31 height 22
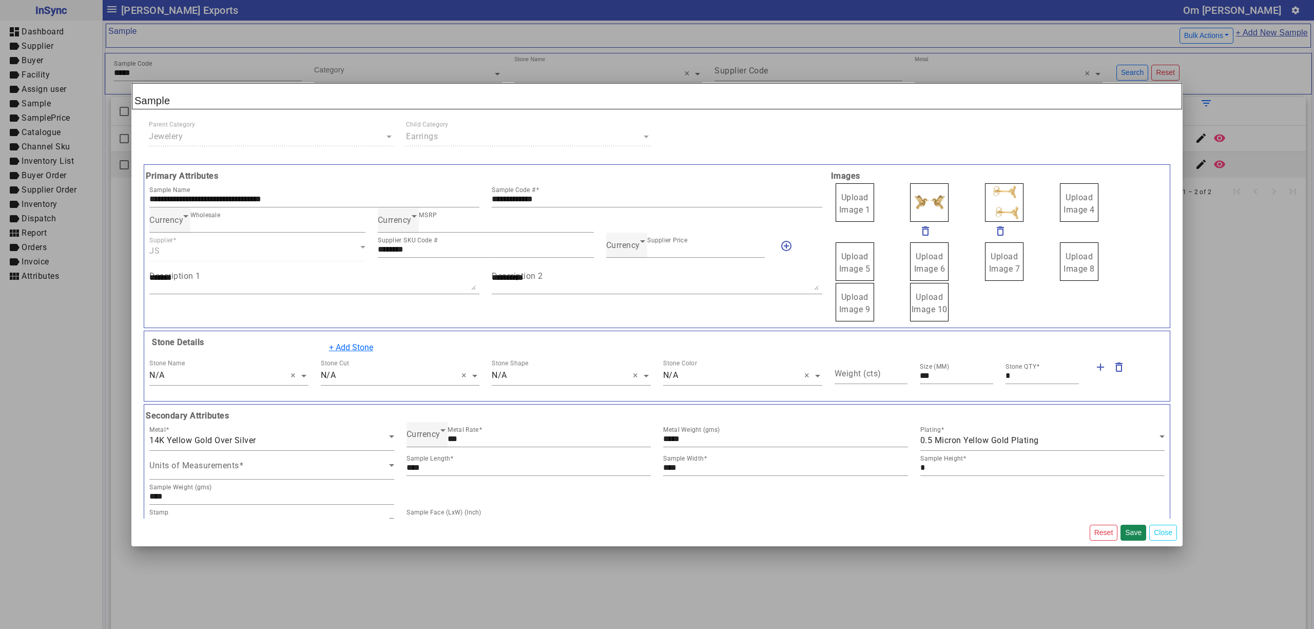
click at [0, 0] on input "Upload Image 1" at bounding box center [0, 0] width 0 height 0
click at [636, 251] on div "Currency" at bounding box center [625, 245] width 39 height 12
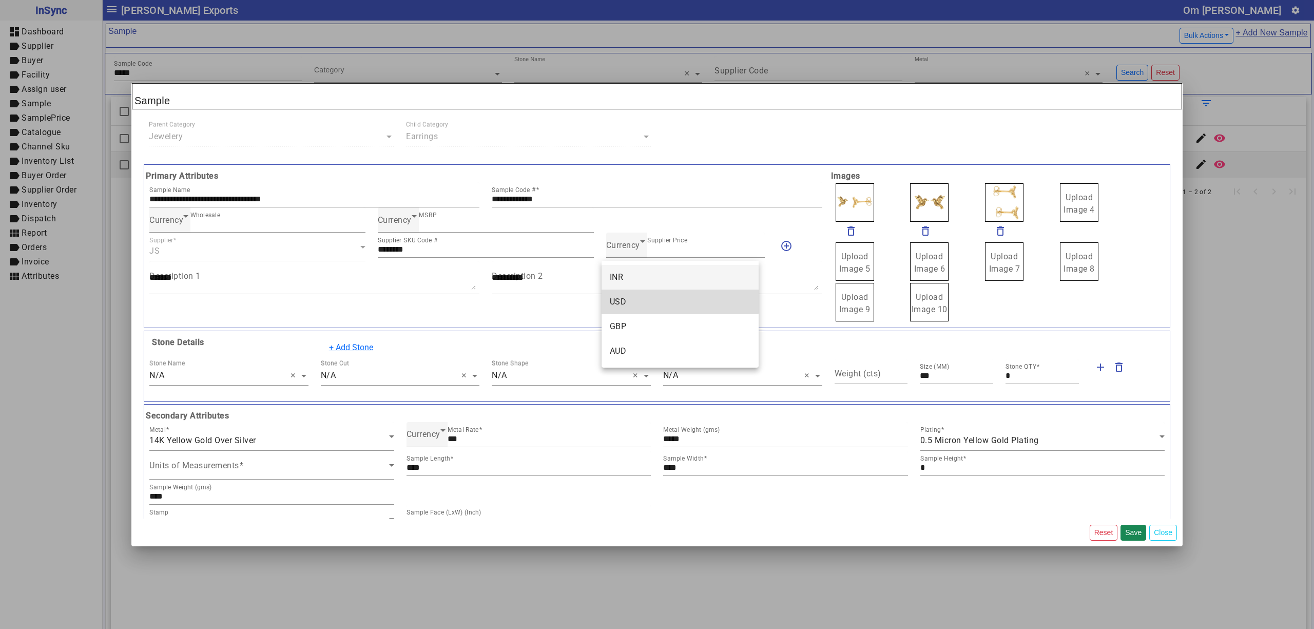
click at [641, 294] on mat-option "USD" at bounding box center [679, 301] width 157 height 25
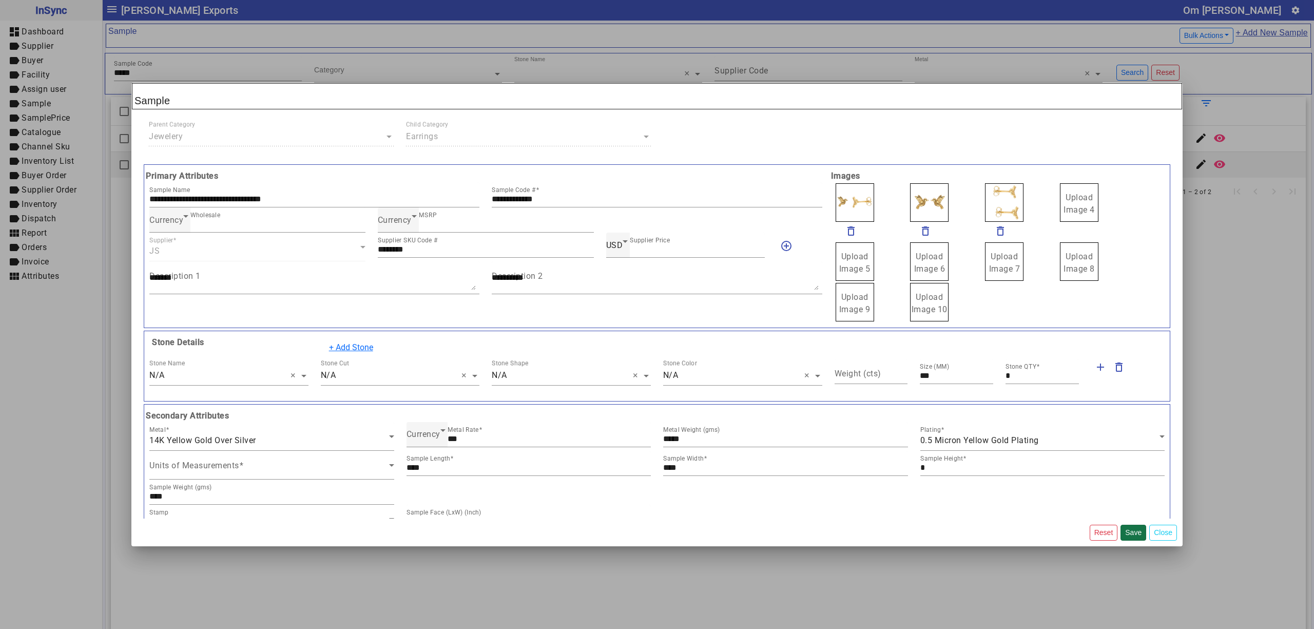
click at [1128, 527] on button "Save" at bounding box center [1133, 532] width 26 height 16
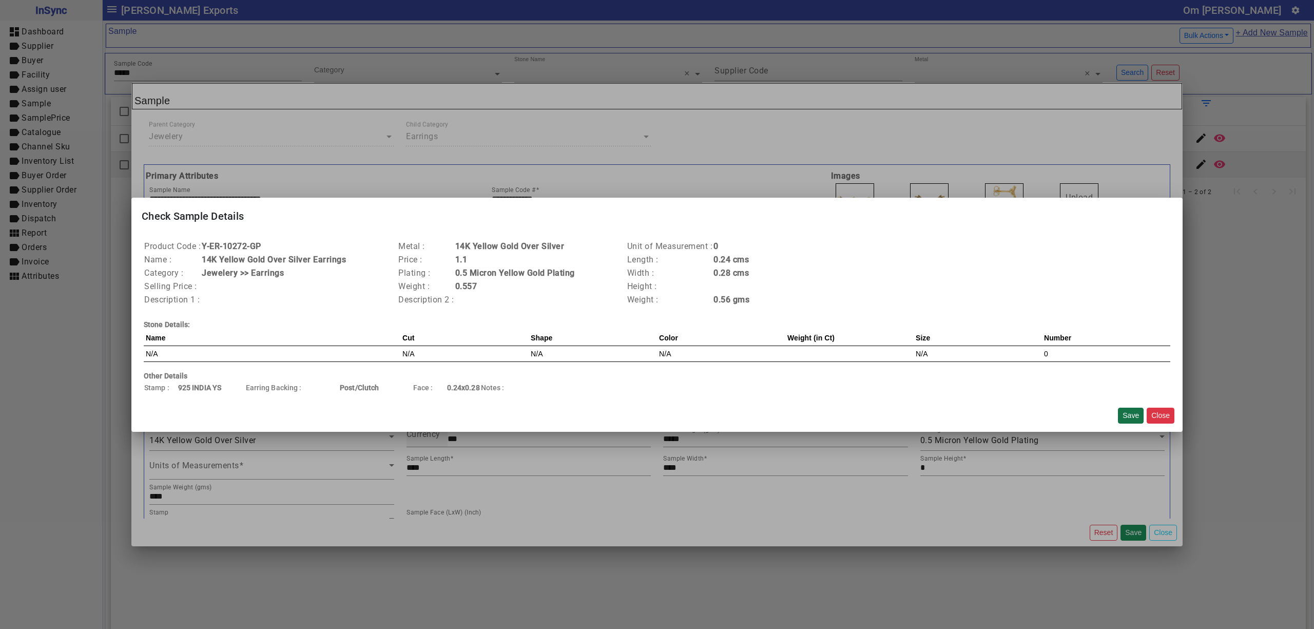
click at [1127, 419] on button "Save" at bounding box center [1131, 415] width 26 height 16
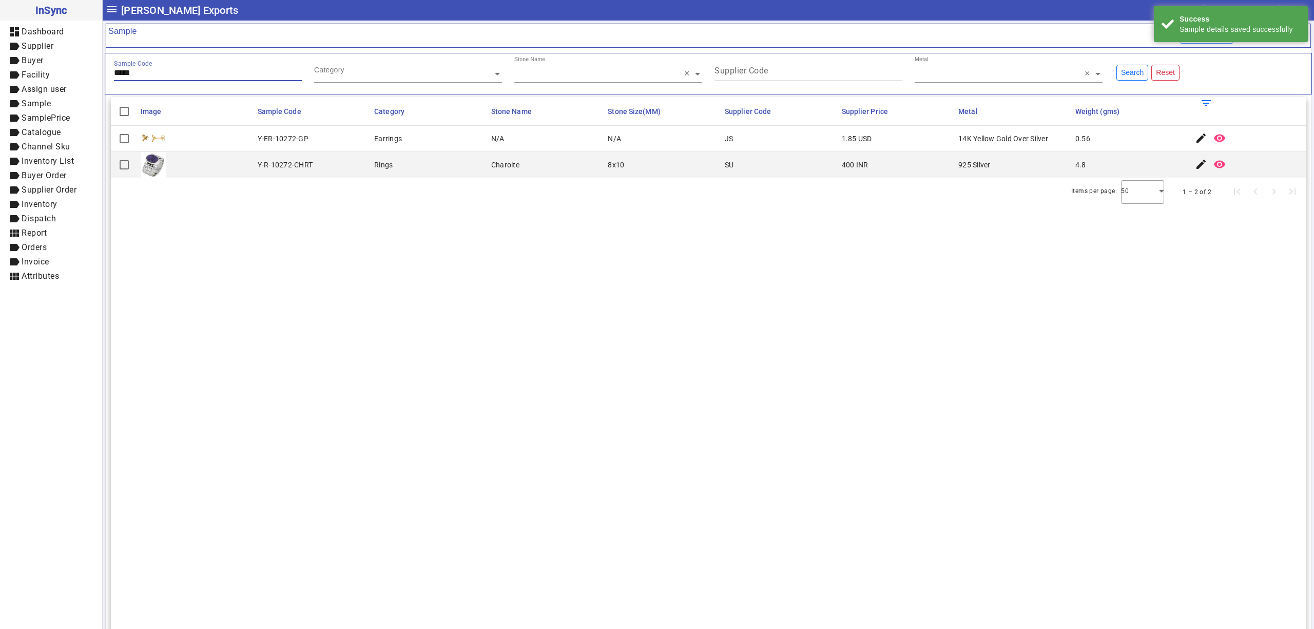
click at [271, 76] on input "*****" at bounding box center [208, 72] width 188 height 9
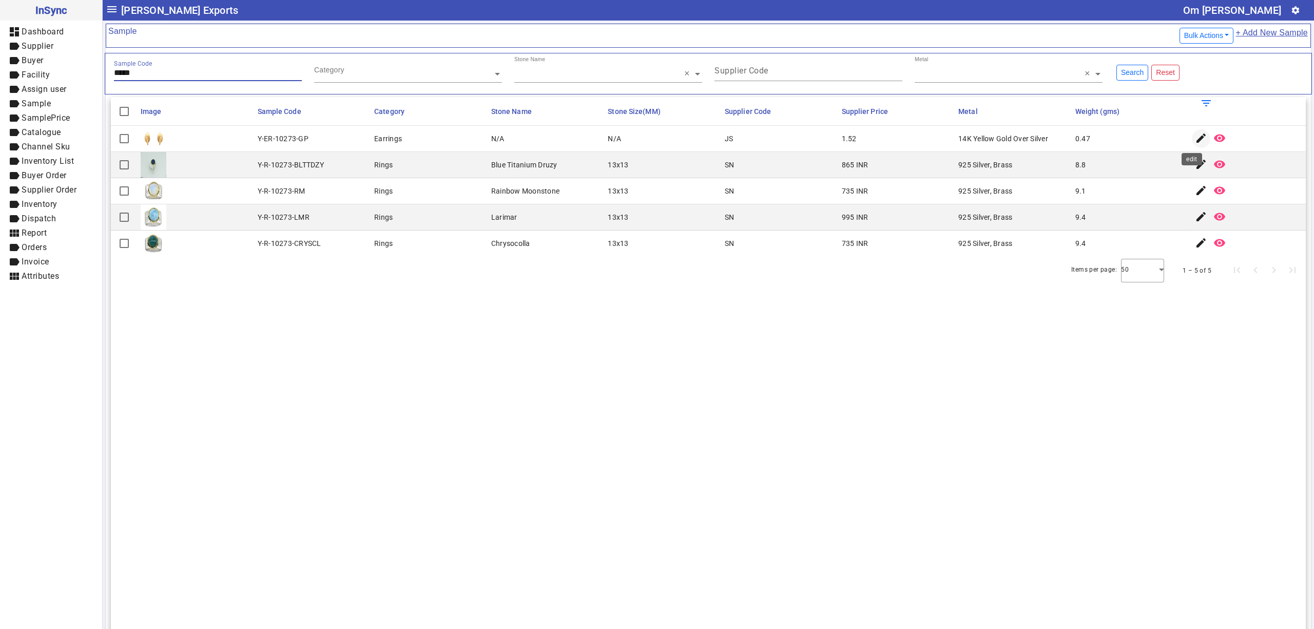
click at [1195, 141] on mat-icon "edit" at bounding box center [1201, 138] width 12 height 12
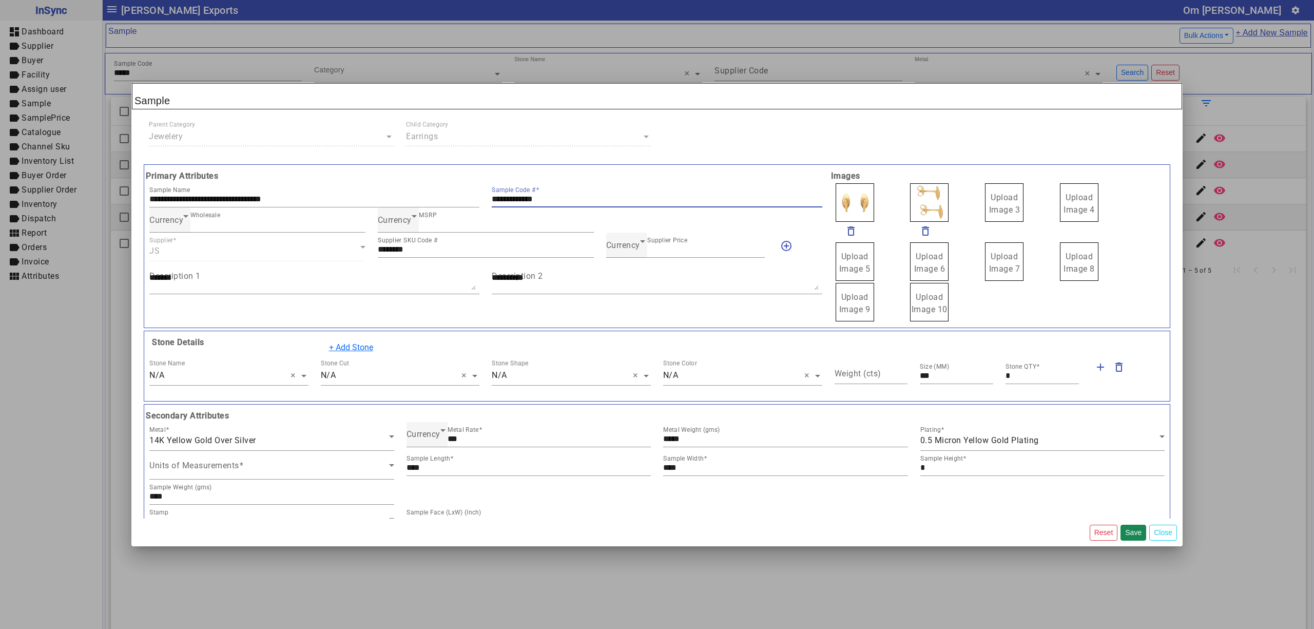
drag, startPoint x: 566, startPoint y: 197, endPoint x: 483, endPoint y: 185, distance: 83.0
click at [445, 181] on div "**********" at bounding box center [485, 246] width 685 height 152
click at [626, 247] on span "Currency" at bounding box center [623, 245] width 34 height 10
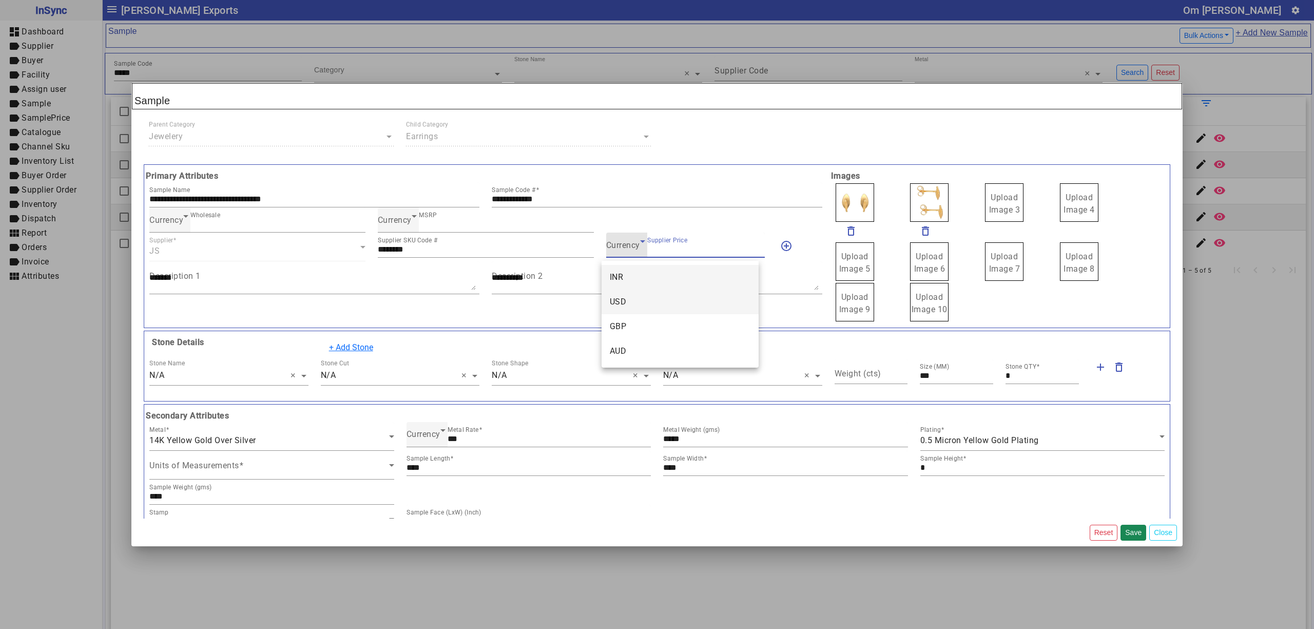
click at [630, 295] on mat-option "USD" at bounding box center [679, 301] width 157 height 25
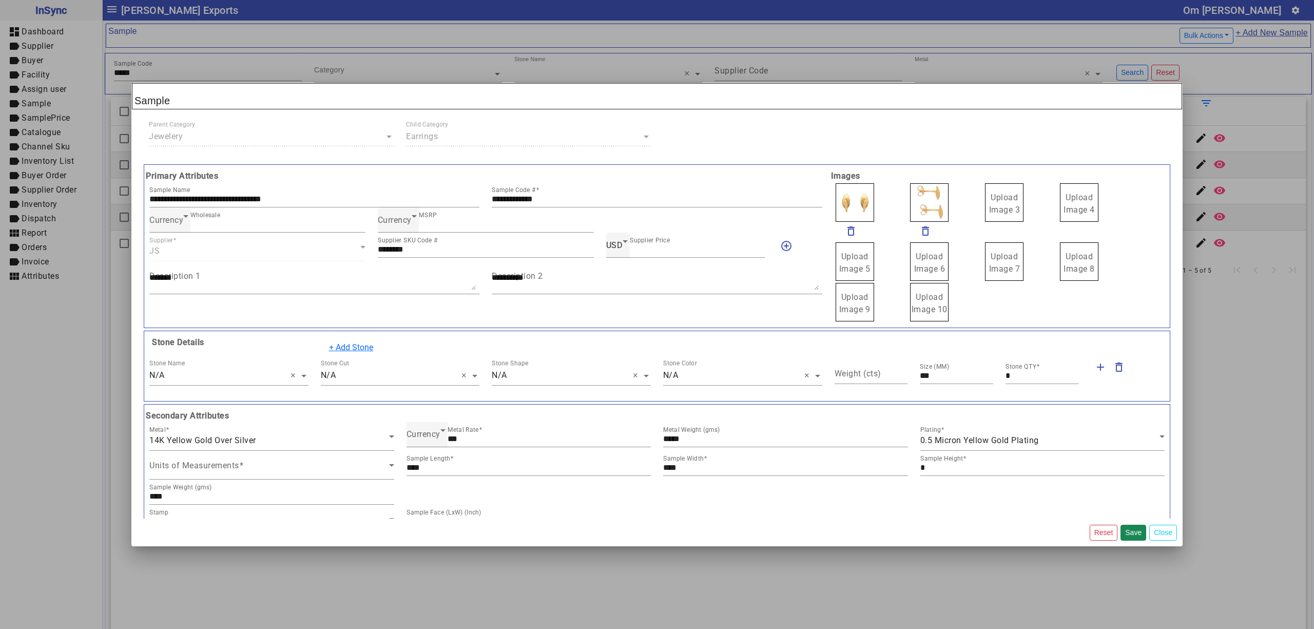
drag, startPoint x: 1000, startPoint y: 208, endPoint x: 994, endPoint y: 194, distance: 15.0
drag, startPoint x: 914, startPoint y: 198, endPoint x: 906, endPoint y: 188, distance: 13.1
click at [857, 192] on label "Upload Image 1" at bounding box center [854, 202] width 38 height 38
click at [0, 0] on input "Upload Image 1" at bounding box center [0, 0] width 0 height 0
click at [1130, 526] on button "Save" at bounding box center [1133, 532] width 26 height 16
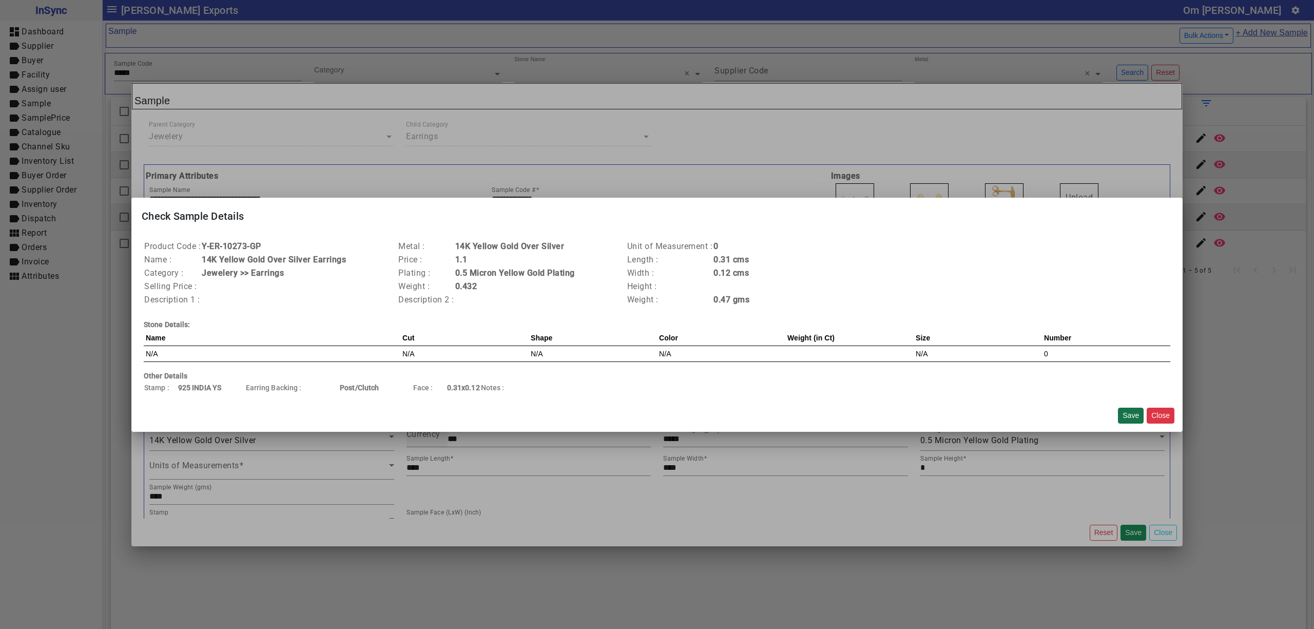
click at [1118, 415] on button "Save" at bounding box center [1131, 415] width 26 height 16
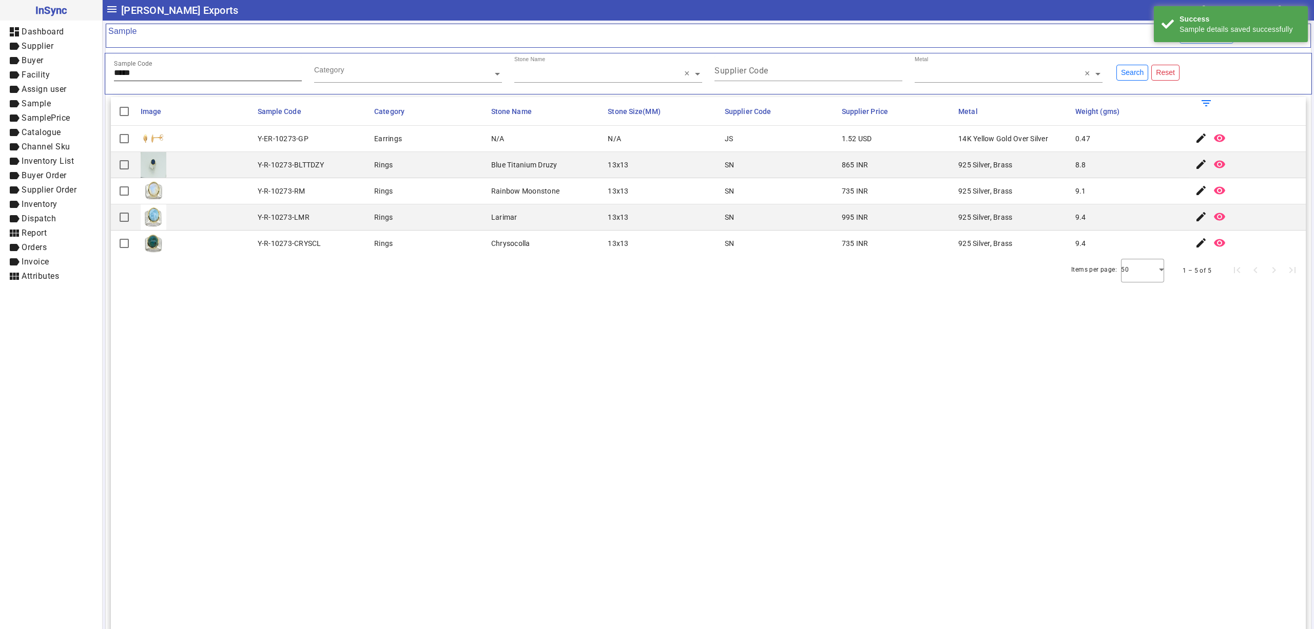
click at [170, 70] on input "*****" at bounding box center [208, 72] width 188 height 9
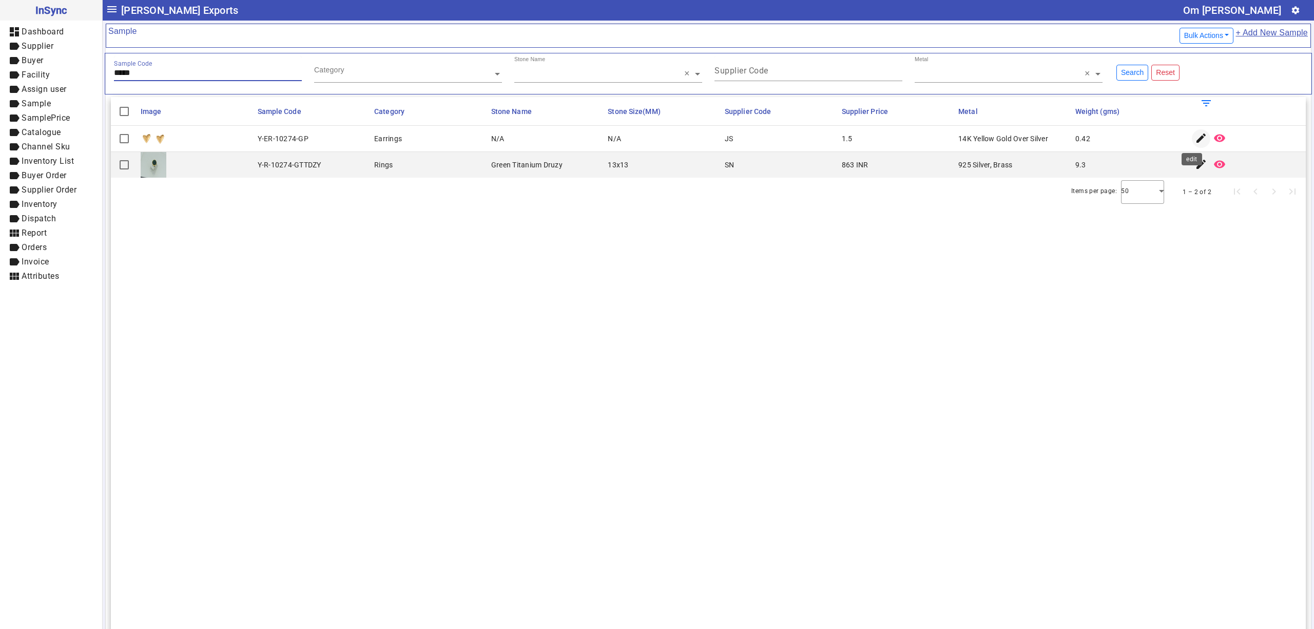
click at [1195, 134] on mat-icon "edit" at bounding box center [1201, 138] width 12 height 12
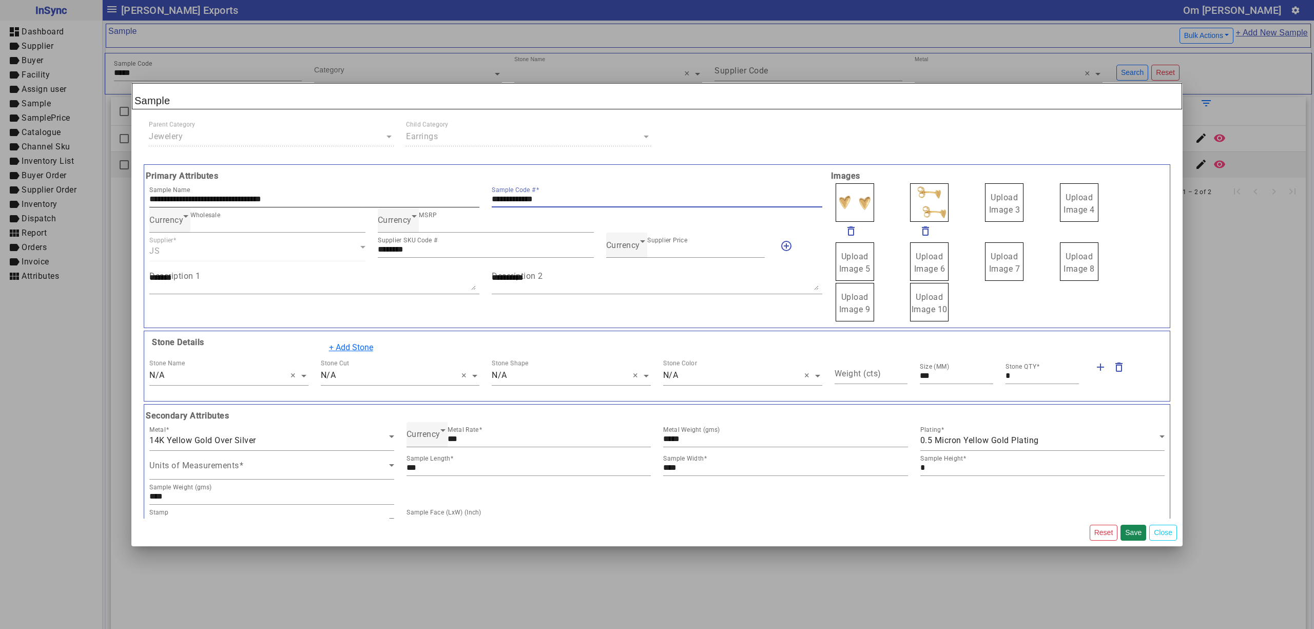
drag, startPoint x: 563, startPoint y: 202, endPoint x: 428, endPoint y: 187, distance: 136.4
click at [428, 187] on div "**********" at bounding box center [485, 194] width 685 height 25
click at [613, 240] on div "Currency Supplier Price ***" at bounding box center [685, 244] width 159 height 25
click at [616, 244] on span "Currency" at bounding box center [623, 245] width 34 height 10
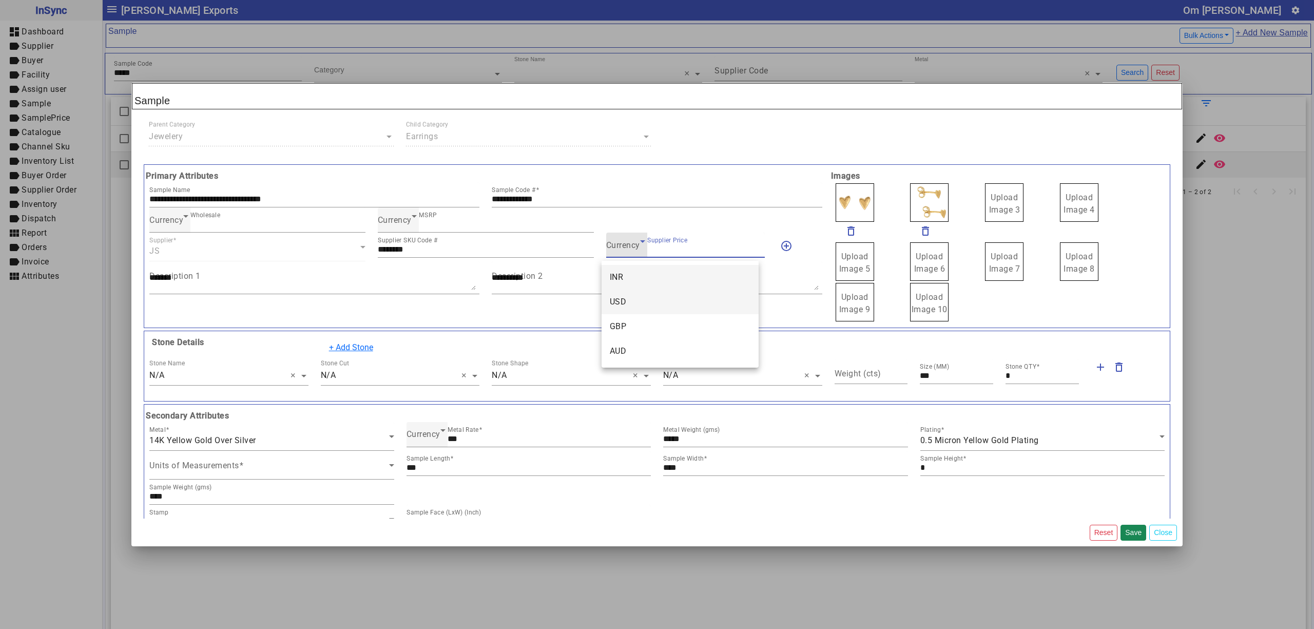
click at [633, 295] on mat-option "USD" at bounding box center [679, 301] width 157 height 25
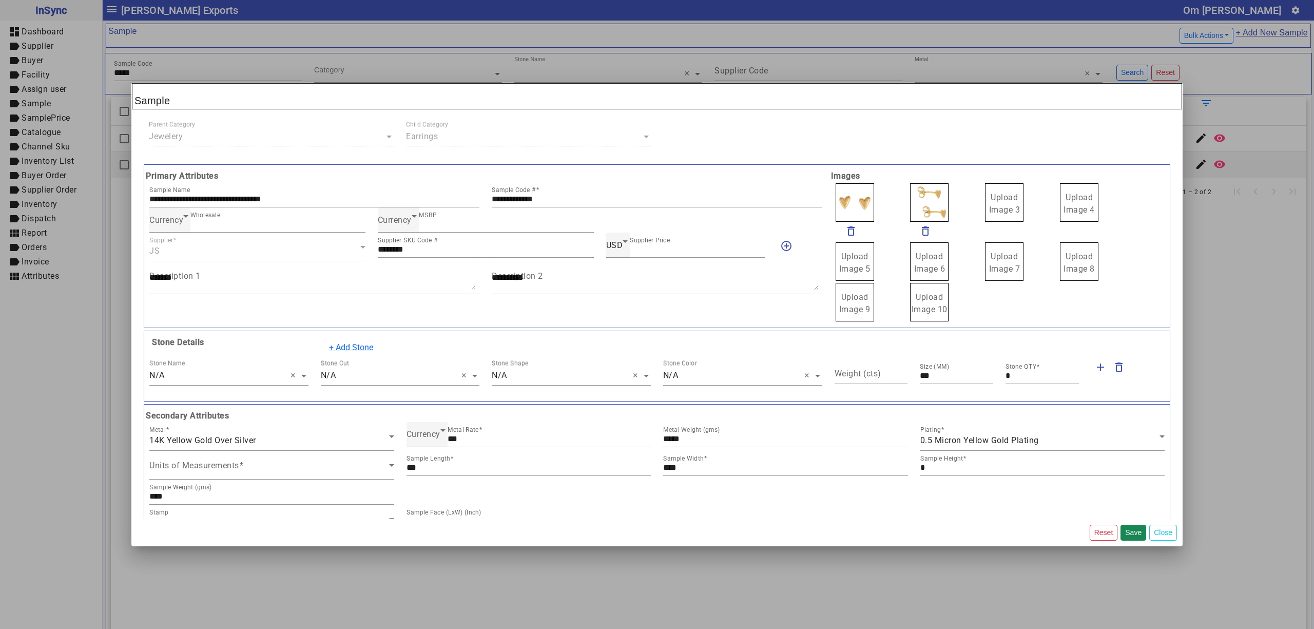
drag, startPoint x: 1006, startPoint y: 202, endPoint x: 998, endPoint y: 189, distance: 15.7
click at [852, 202] on span "Upload Image 1" at bounding box center [854, 203] width 31 height 22
click at [0, 0] on input "Upload Image 1" at bounding box center [0, 0] width 0 height 0
click at [1128, 526] on button "Save" at bounding box center [1133, 532] width 26 height 16
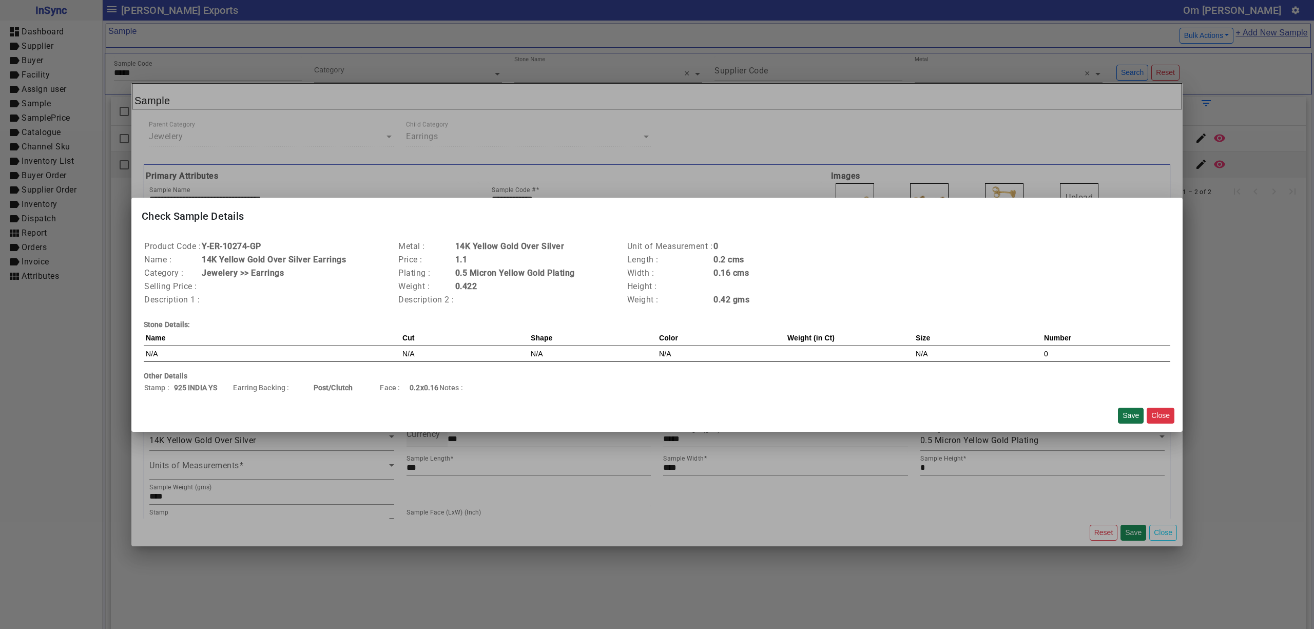
click at [1122, 416] on button "Save" at bounding box center [1131, 415] width 26 height 16
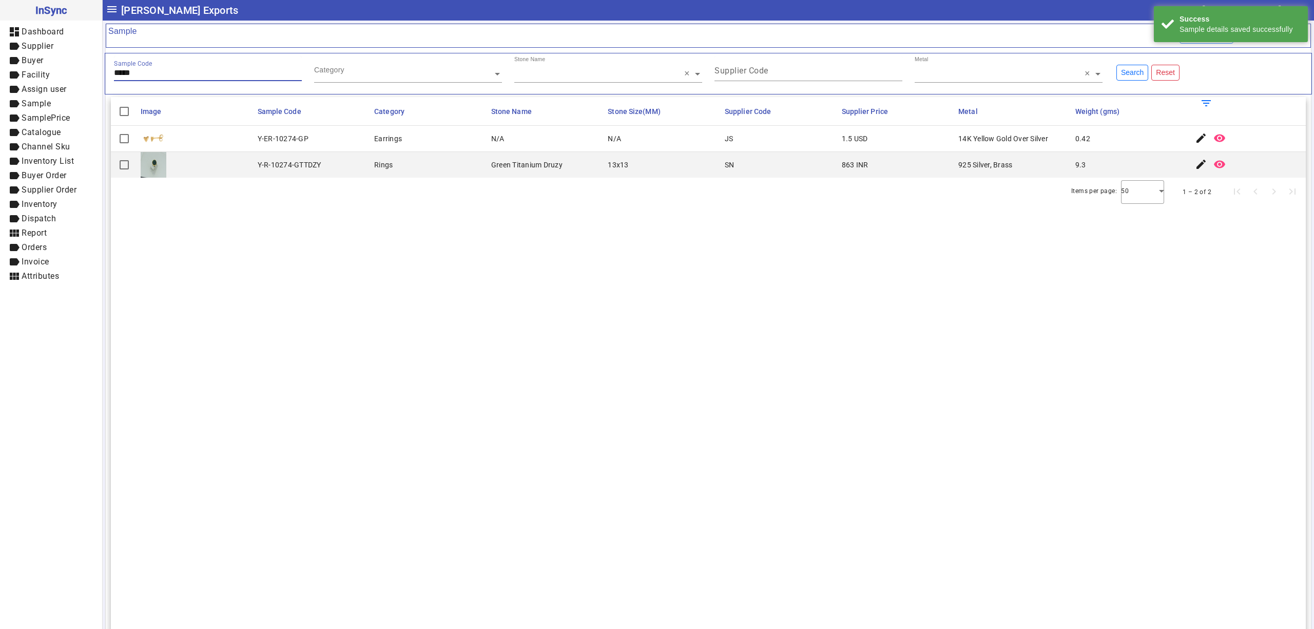
click at [165, 77] on input "*****" at bounding box center [208, 72] width 188 height 9
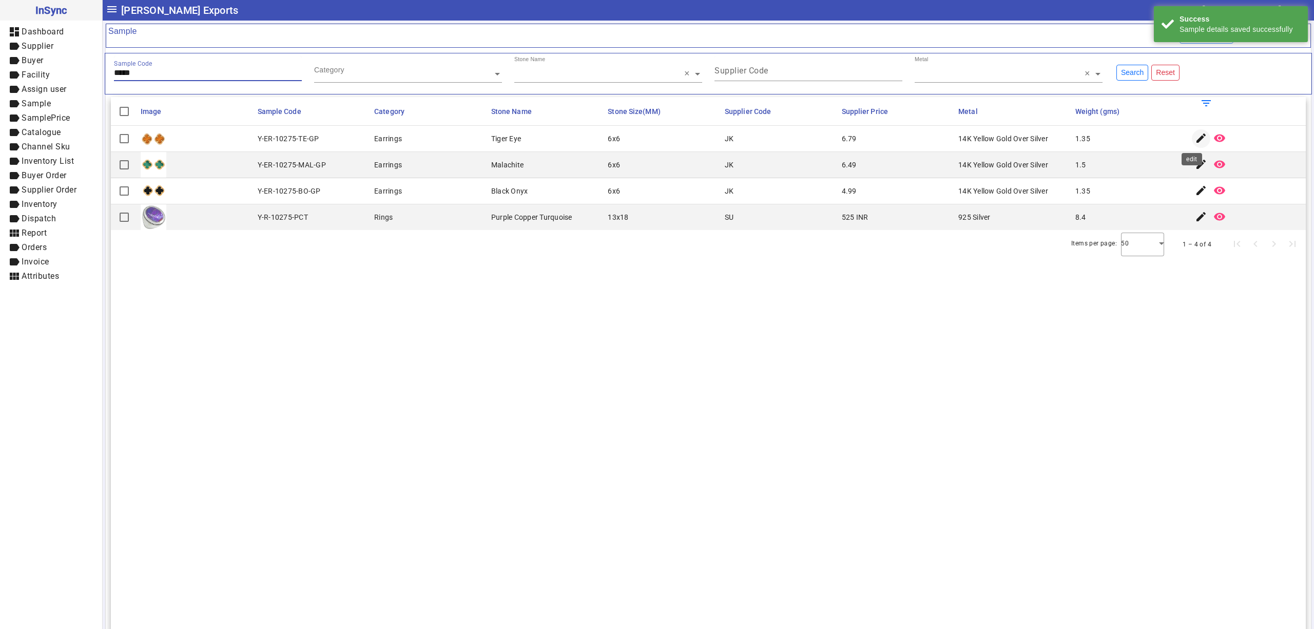
click at [1189, 135] on span "button" at bounding box center [1201, 138] width 25 height 25
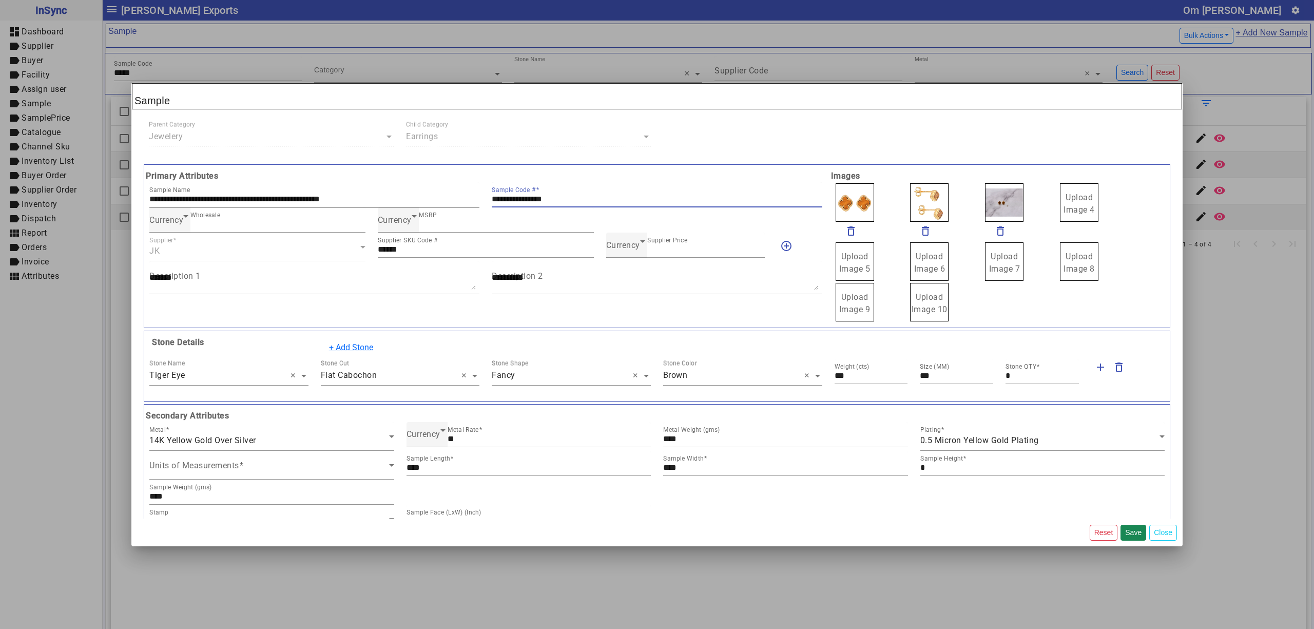
drag, startPoint x: 582, startPoint y: 204, endPoint x: 449, endPoint y: 191, distance: 134.0
click at [279, 189] on div "**********" at bounding box center [485, 194] width 685 height 25
drag, startPoint x: 1078, startPoint y: 213, endPoint x: 1073, endPoint y: 206, distance: 9.5
click at [840, 196] on span "Upload Image 1" at bounding box center [854, 203] width 31 height 22
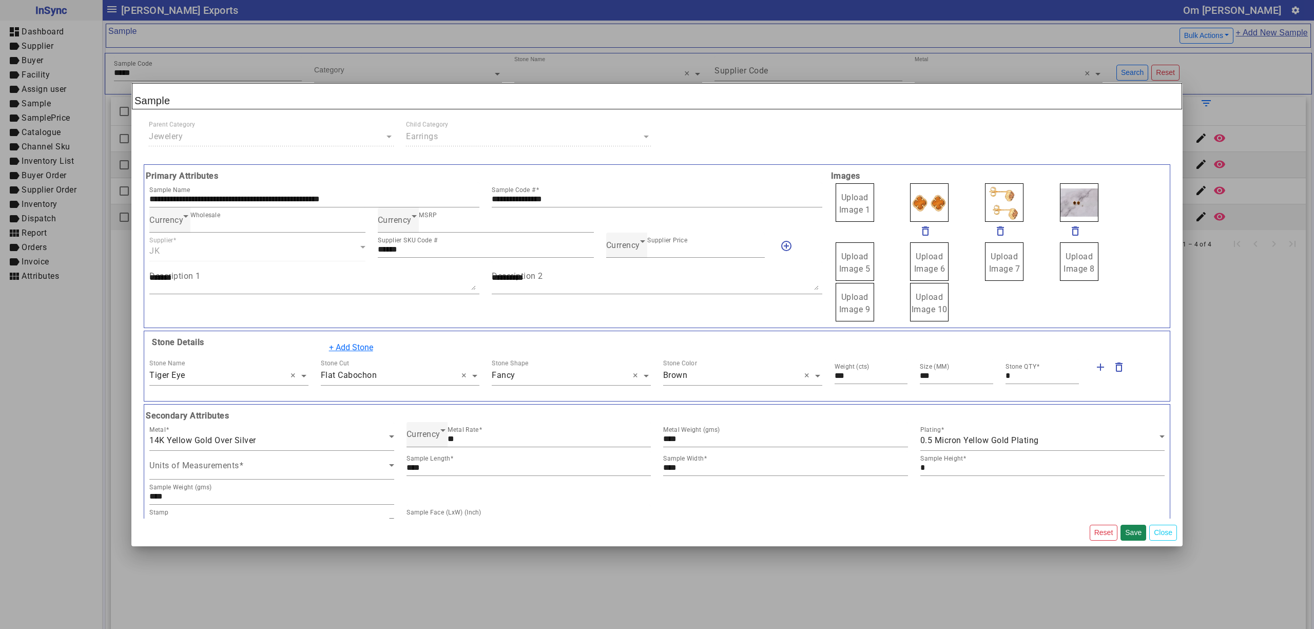
click at [840, 196] on span "Upload Image 1" at bounding box center [854, 203] width 31 height 22
click at [0, 0] on input "Upload Image 1" at bounding box center [0, 0] width 0 height 0
click at [607, 247] on span "Currency" at bounding box center [623, 245] width 34 height 10
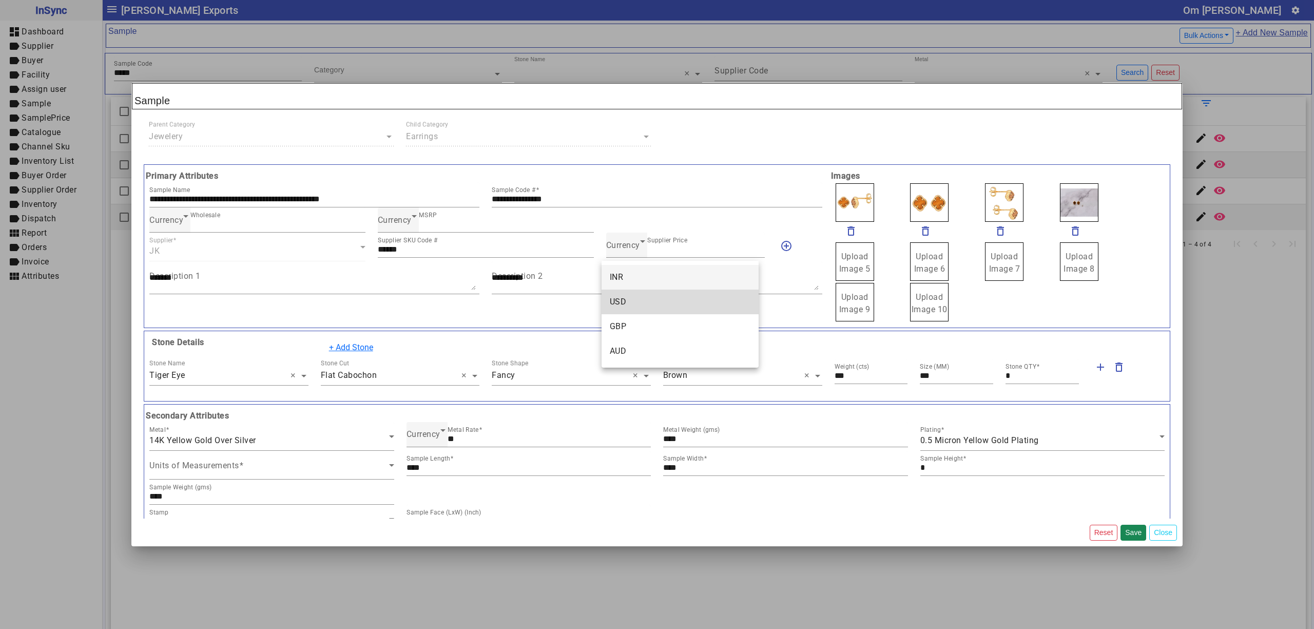
click at [629, 295] on mat-option "USD" at bounding box center [679, 301] width 157 height 25
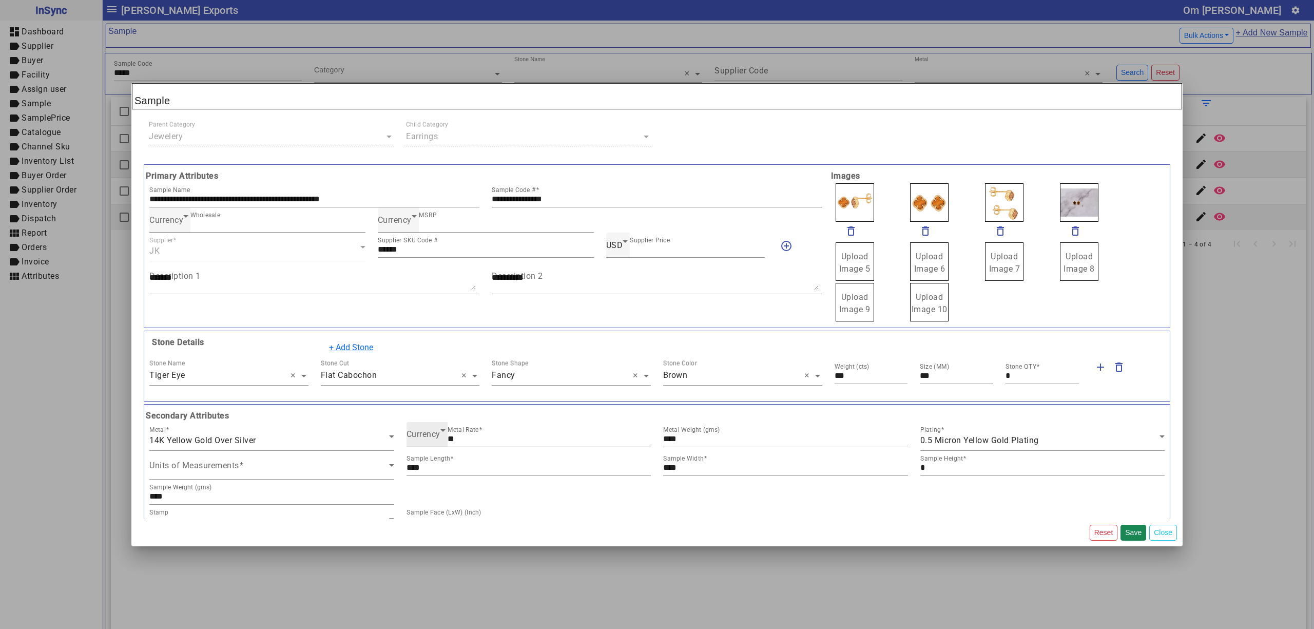
click at [423, 433] on span "Currency" at bounding box center [423, 434] width 34 height 10
click at [440, 477] on mat-option "INR" at bounding box center [525, 465] width 242 height 25
click at [1125, 530] on button "Save" at bounding box center [1133, 532] width 26 height 16
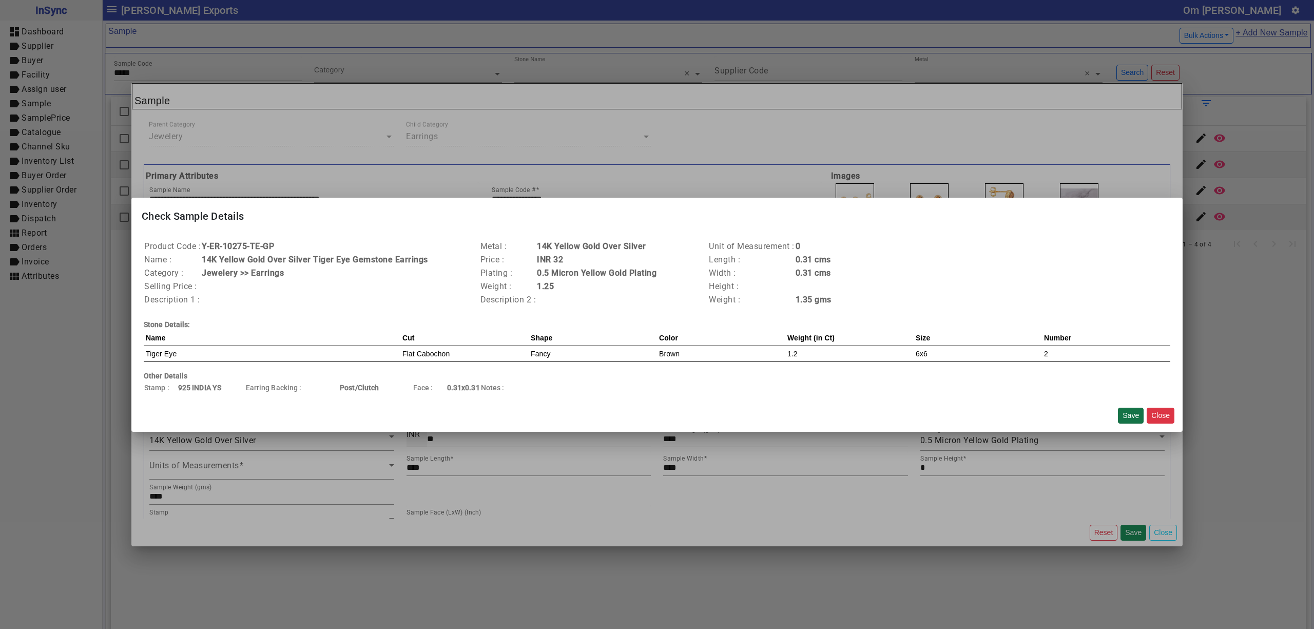
click at [1125, 411] on button "Save" at bounding box center [1131, 415] width 26 height 16
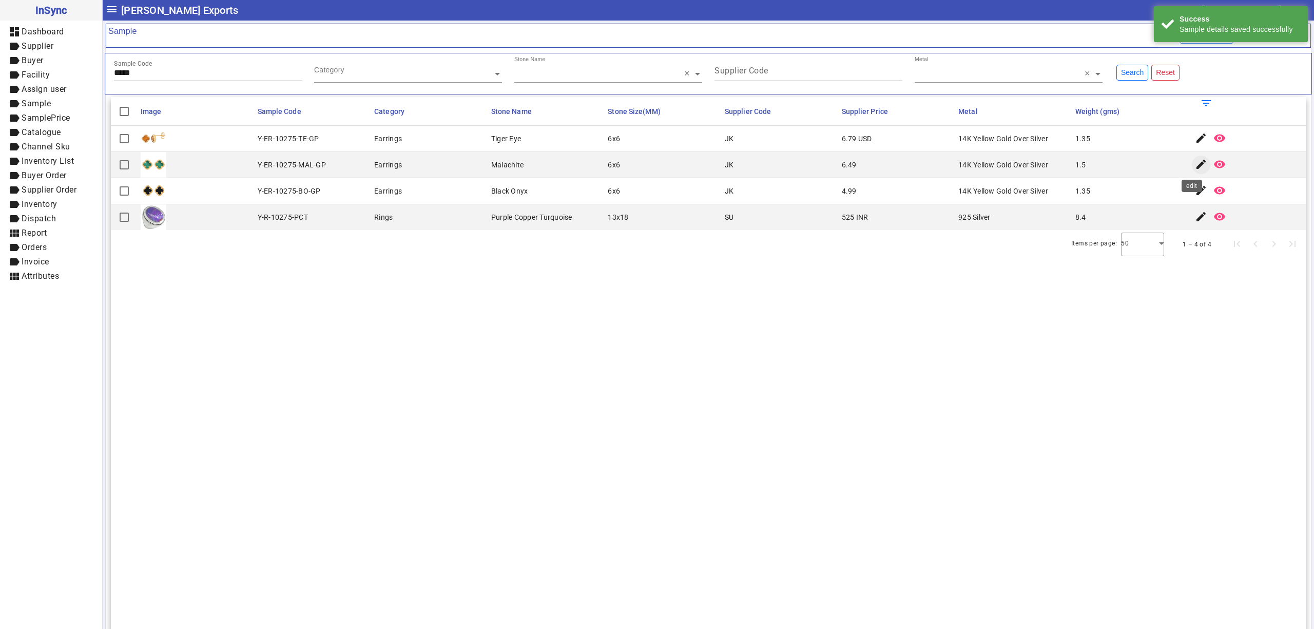
click at [1195, 163] on mat-icon "edit" at bounding box center [1201, 164] width 12 height 12
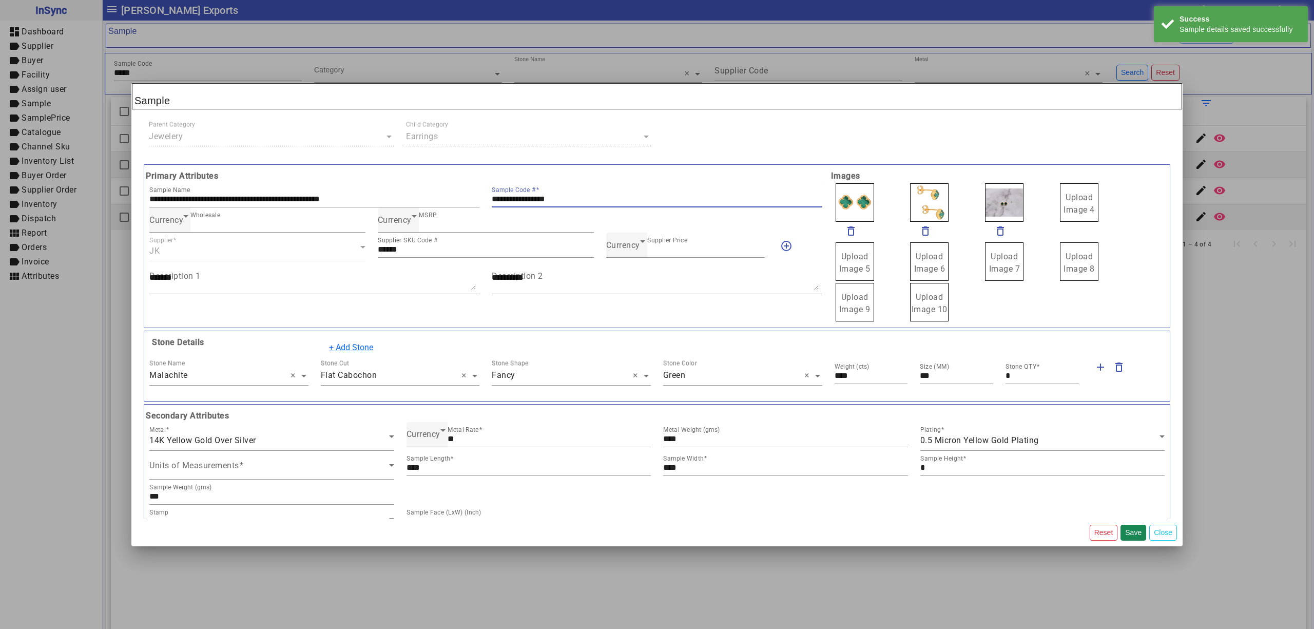
drag, startPoint x: 602, startPoint y: 194, endPoint x: 374, endPoint y: 167, distance: 229.9
click at [374, 167] on mat-card-content "**********" at bounding box center [657, 246] width 1026 height 164
drag, startPoint x: 1075, startPoint y: 201, endPoint x: 1056, endPoint y: 187, distance: 23.5
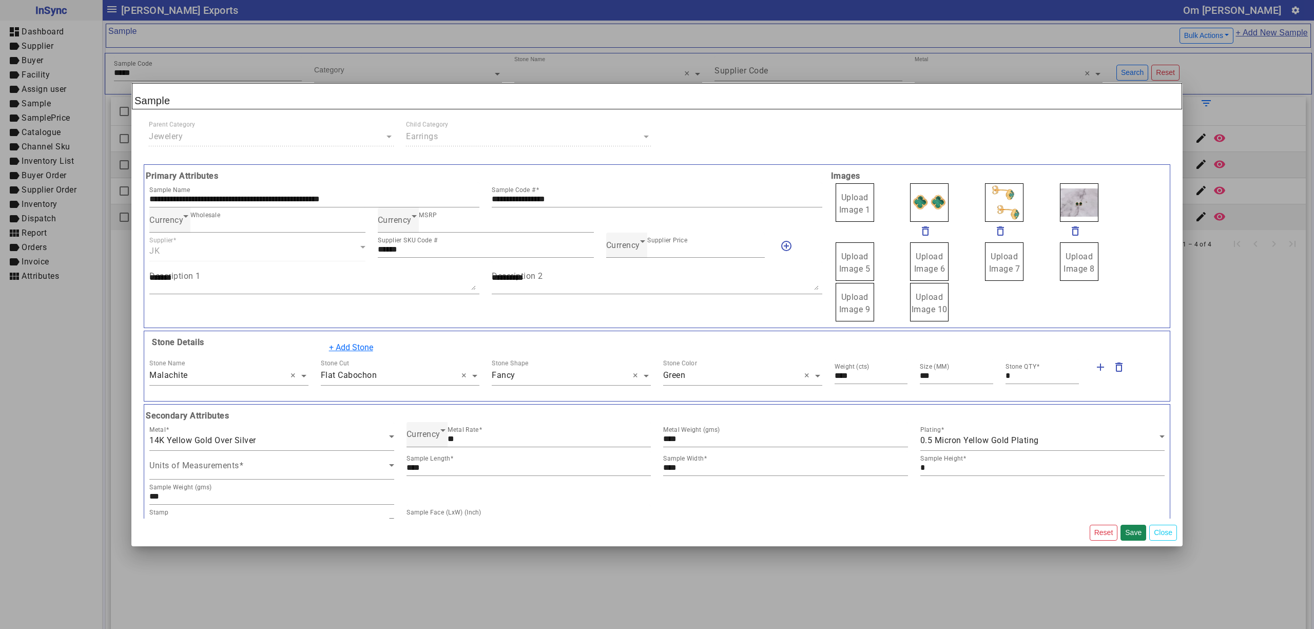
click at [844, 196] on span "Upload Image 1" at bounding box center [854, 203] width 31 height 22
click at [0, 0] on input "Upload Image 1" at bounding box center [0, 0] width 0 height 0
click at [610, 238] on div "Currency Supplier Price ****" at bounding box center [685, 244] width 159 height 25
click at [614, 243] on span "Currency" at bounding box center [623, 245] width 34 height 10
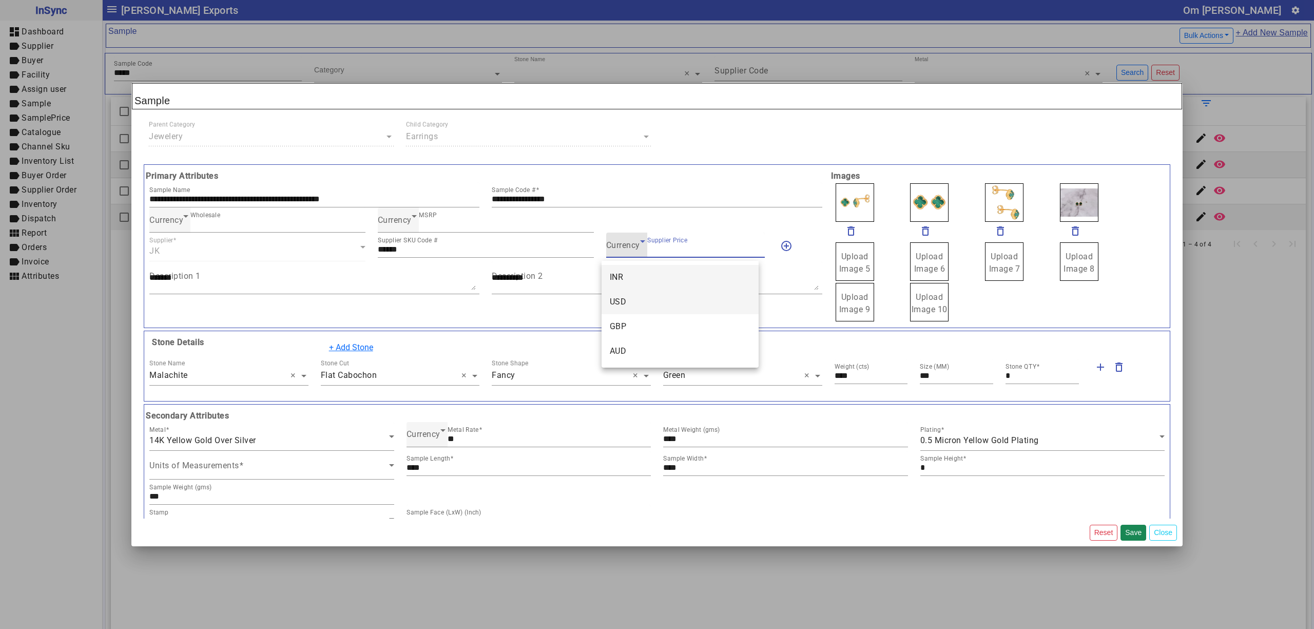
click at [626, 298] on mat-option "USD" at bounding box center [679, 301] width 157 height 25
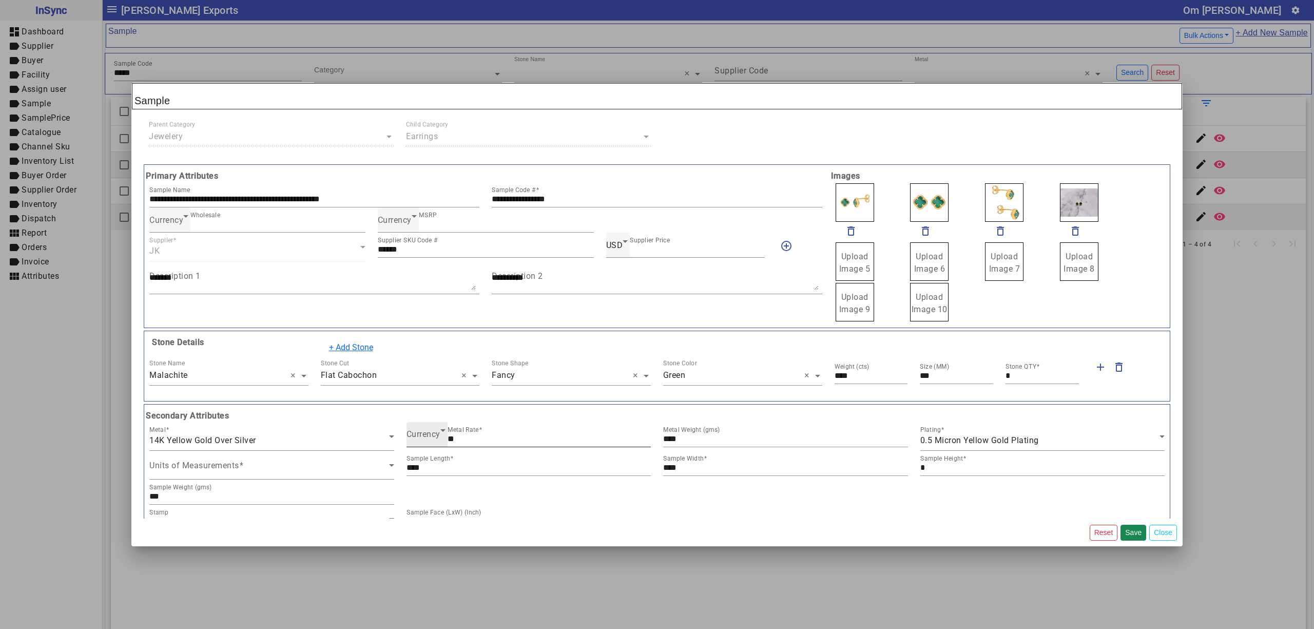
click at [423, 437] on span "Currency" at bounding box center [423, 434] width 34 height 10
click at [432, 488] on mat-option "USD" at bounding box center [525, 490] width 242 height 25
click at [1128, 534] on button "Save" at bounding box center [1133, 532] width 26 height 16
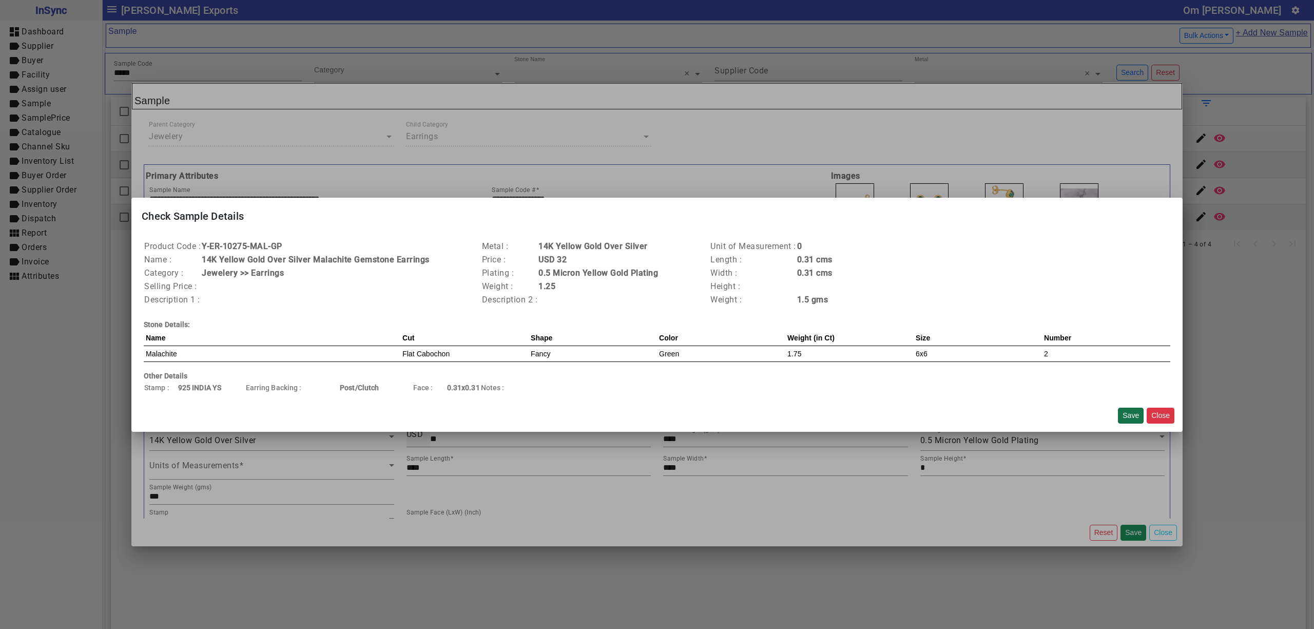
click at [1130, 417] on button "Save" at bounding box center [1131, 415] width 26 height 16
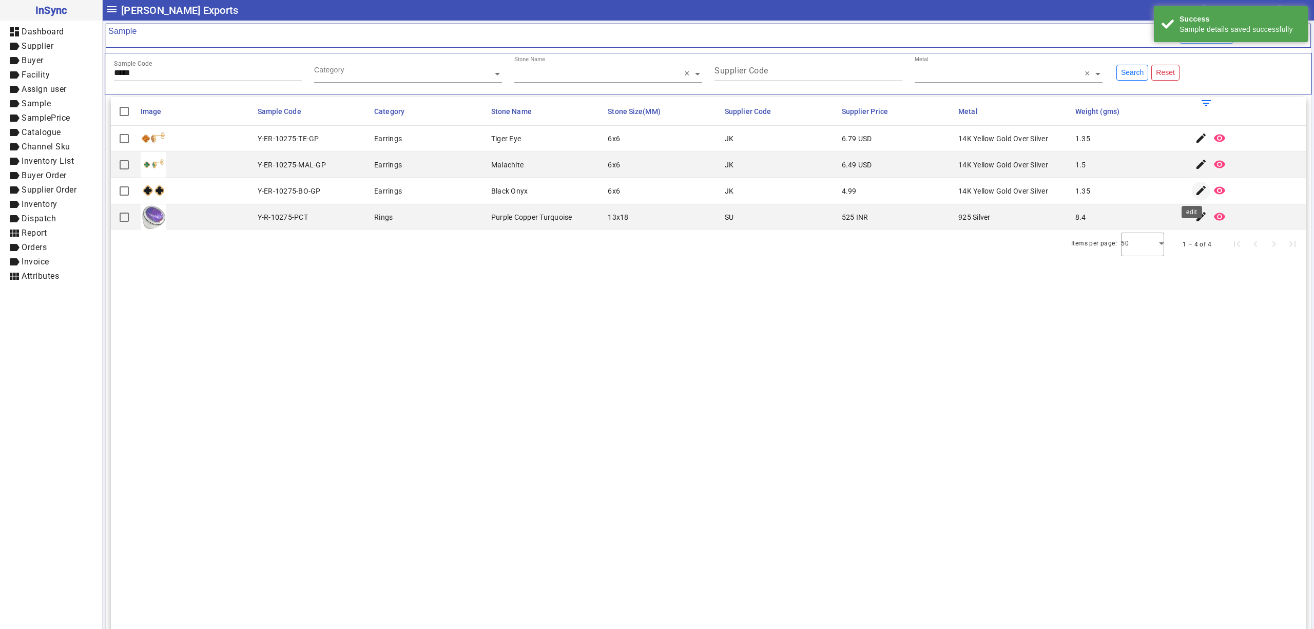
click at [1195, 193] on mat-icon "edit" at bounding box center [1201, 190] width 12 height 12
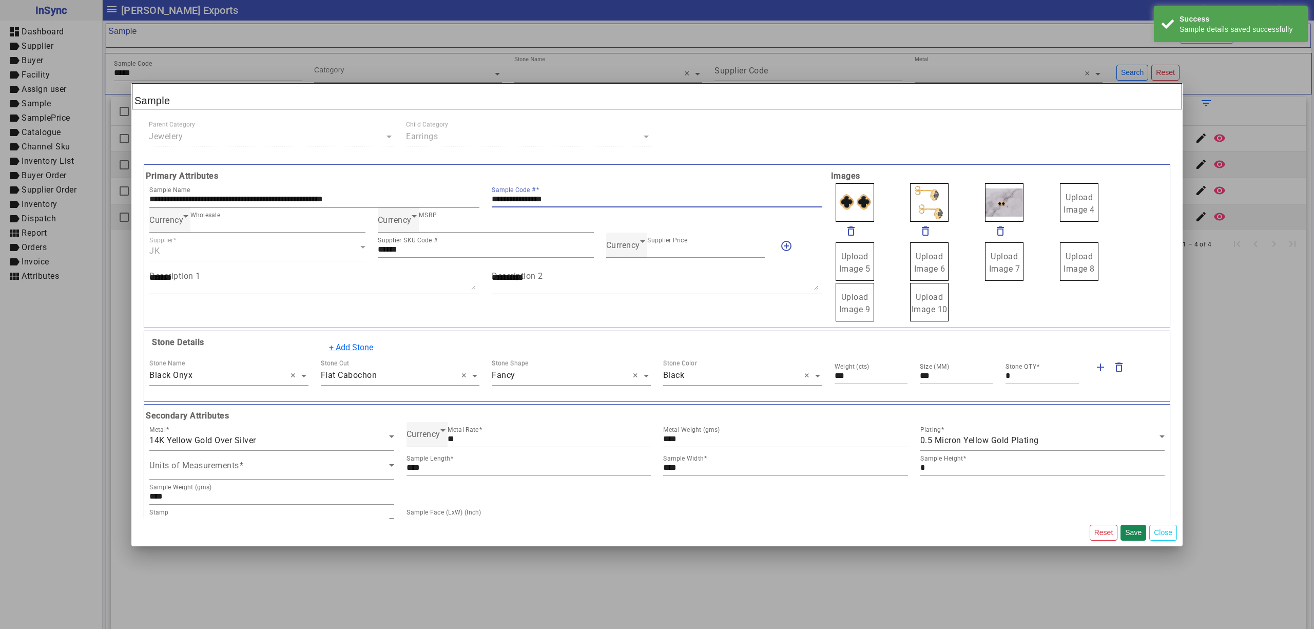
drag, startPoint x: 579, startPoint y: 195, endPoint x: 327, endPoint y: 183, distance: 251.8
click at [327, 183] on div "**********" at bounding box center [485, 194] width 685 height 25
click at [626, 250] on span "Currency" at bounding box center [623, 245] width 34 height 10
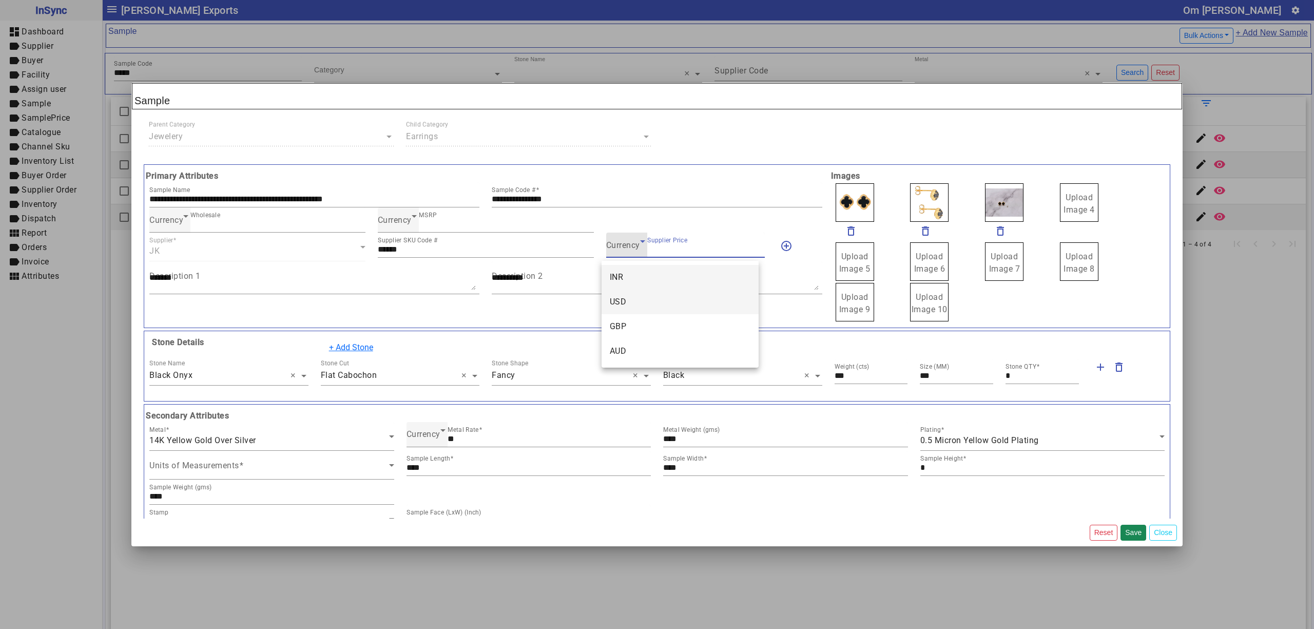
click at [635, 302] on mat-option "USD" at bounding box center [679, 301] width 157 height 25
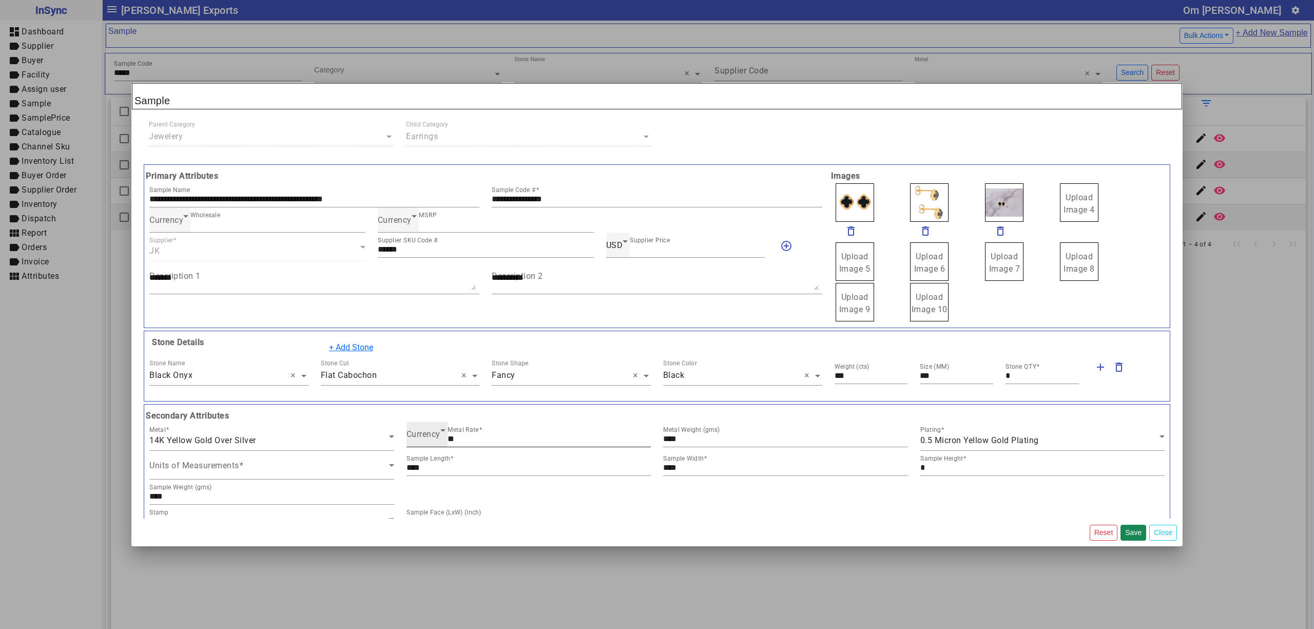
click at [424, 435] on span "Currency" at bounding box center [423, 434] width 34 height 10
click at [435, 485] on mat-option "USD" at bounding box center [525, 490] width 242 height 25
drag, startPoint x: 1066, startPoint y: 208, endPoint x: 1065, endPoint y: 196, distance: 12.9
drag, startPoint x: 894, startPoint y: 194, endPoint x: 883, endPoint y: 191, distance: 11.1
click at [857, 195] on span "Upload Image 1" at bounding box center [854, 203] width 31 height 22
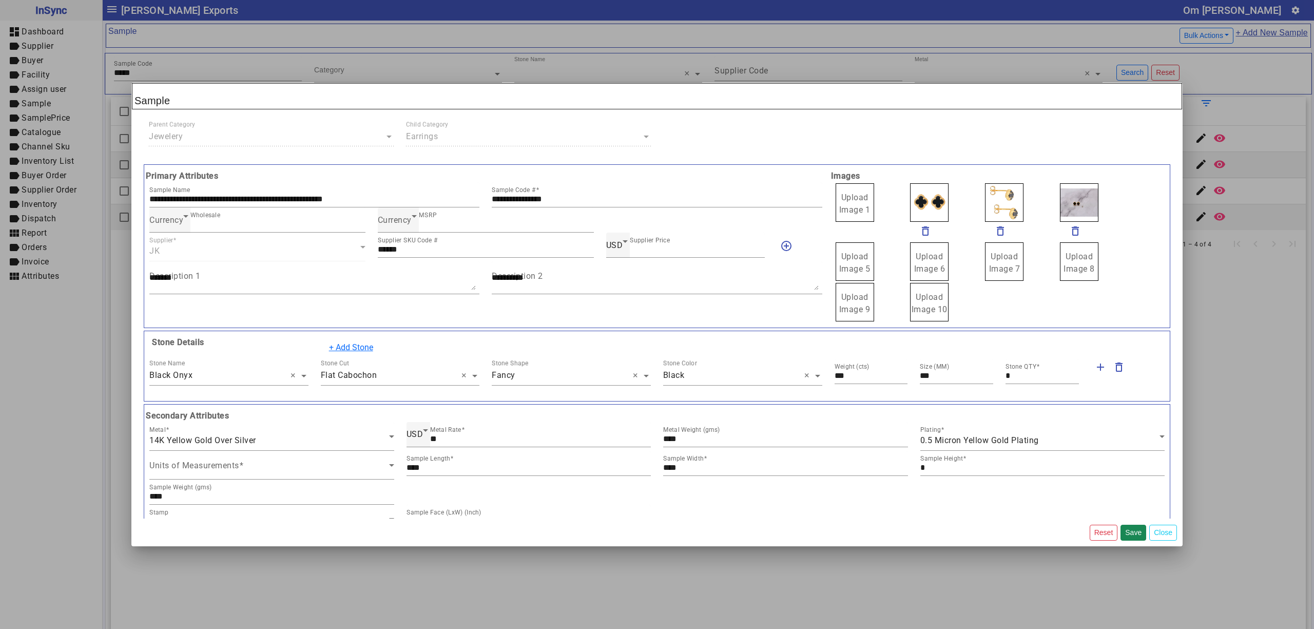
click at [0, 0] on input "Upload Image 1" at bounding box center [0, 0] width 0 height 0
click at [1130, 530] on button "Save" at bounding box center [1133, 532] width 26 height 16
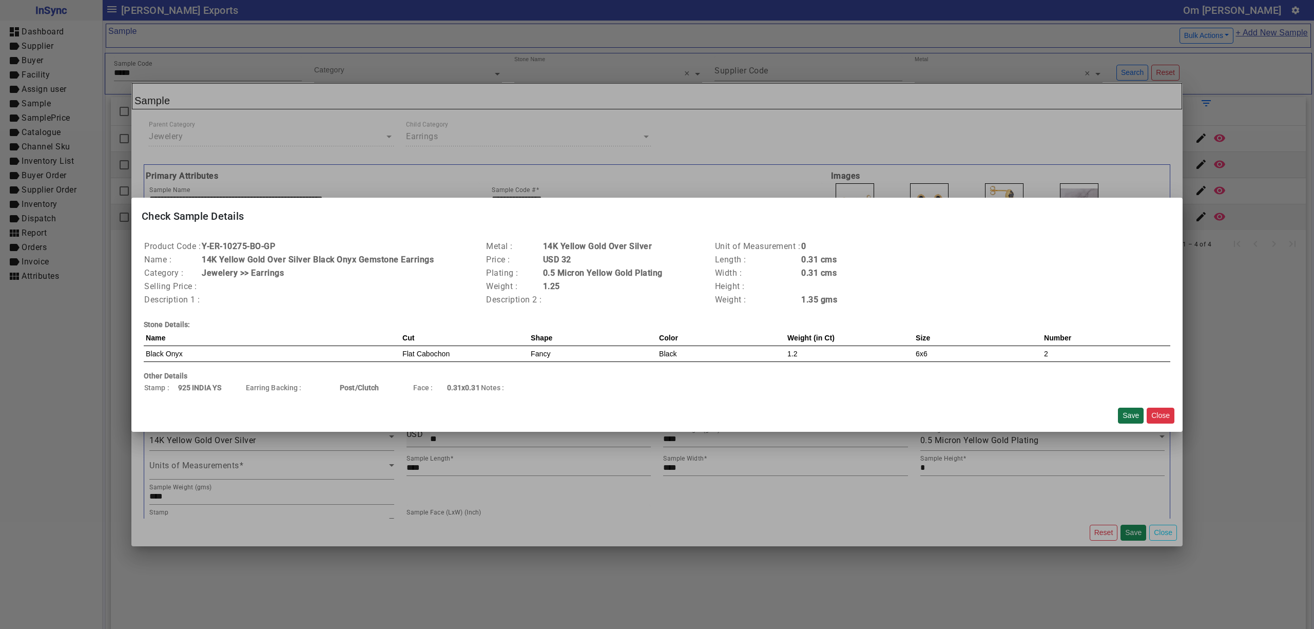
click at [1126, 414] on button "Save" at bounding box center [1131, 415] width 26 height 16
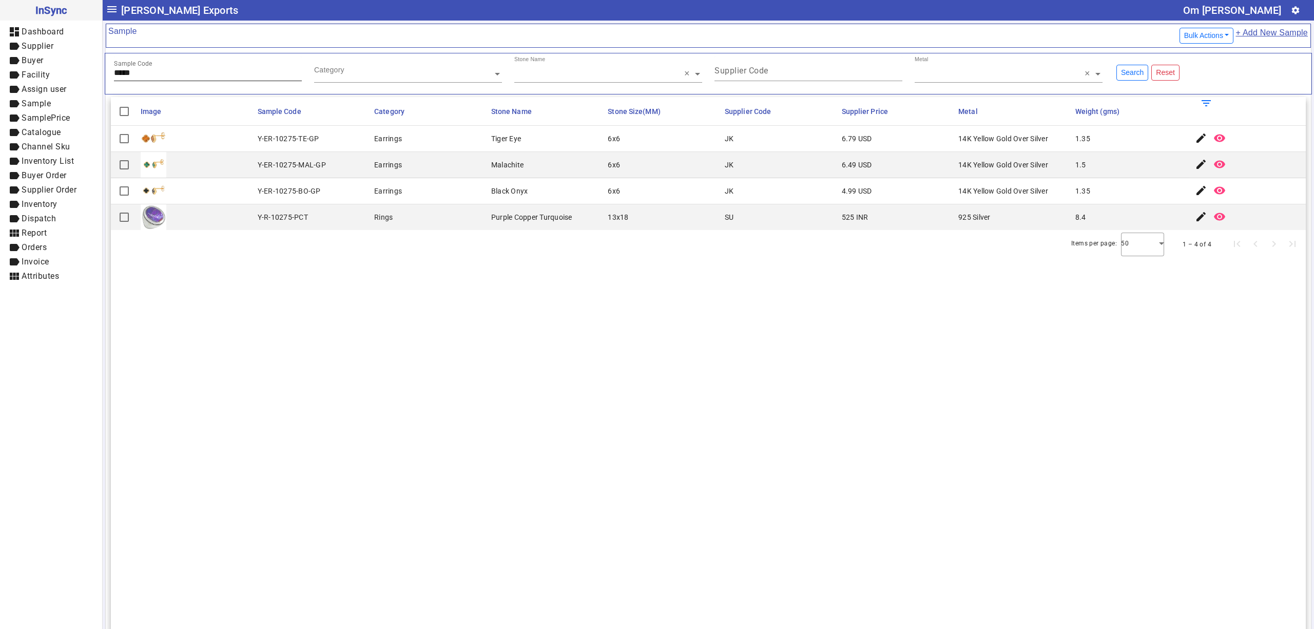
click at [165, 76] on input "*****" at bounding box center [208, 72] width 188 height 9
click at [1195, 133] on mat-icon "edit" at bounding box center [1201, 138] width 12 height 12
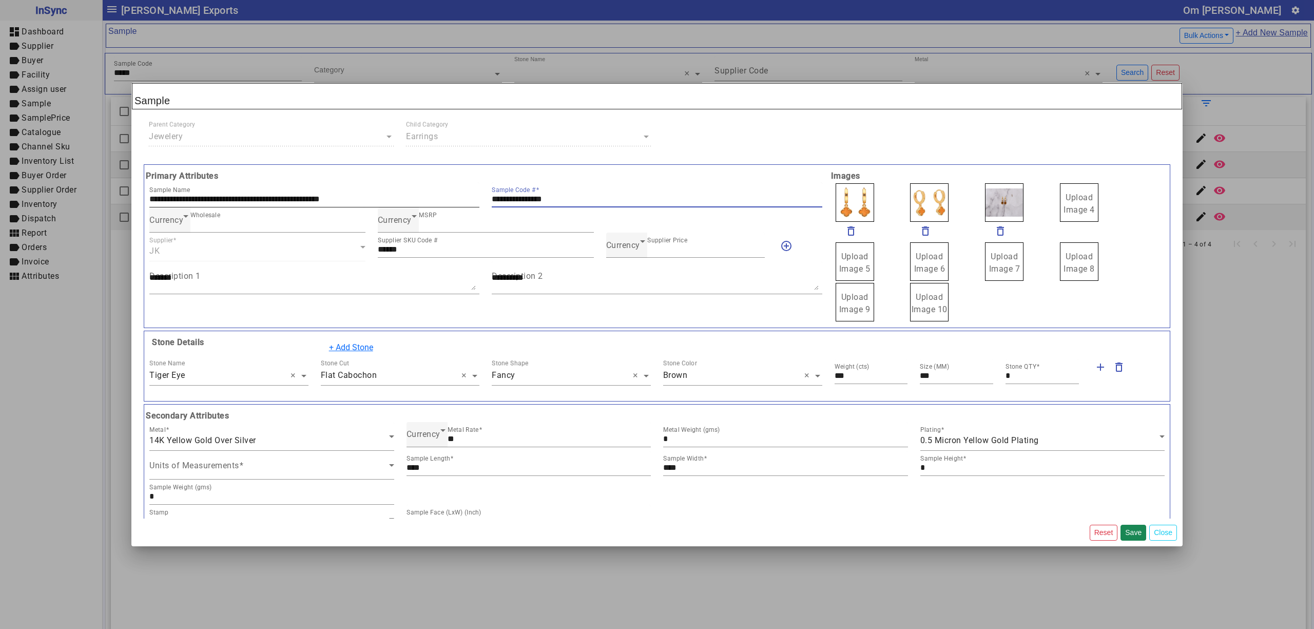
drag, startPoint x: 575, startPoint y: 200, endPoint x: 483, endPoint y: 204, distance: 92.5
click at [461, 198] on div "**********" at bounding box center [485, 194] width 685 height 25
click at [621, 244] on span "Currency" at bounding box center [623, 245] width 34 height 10
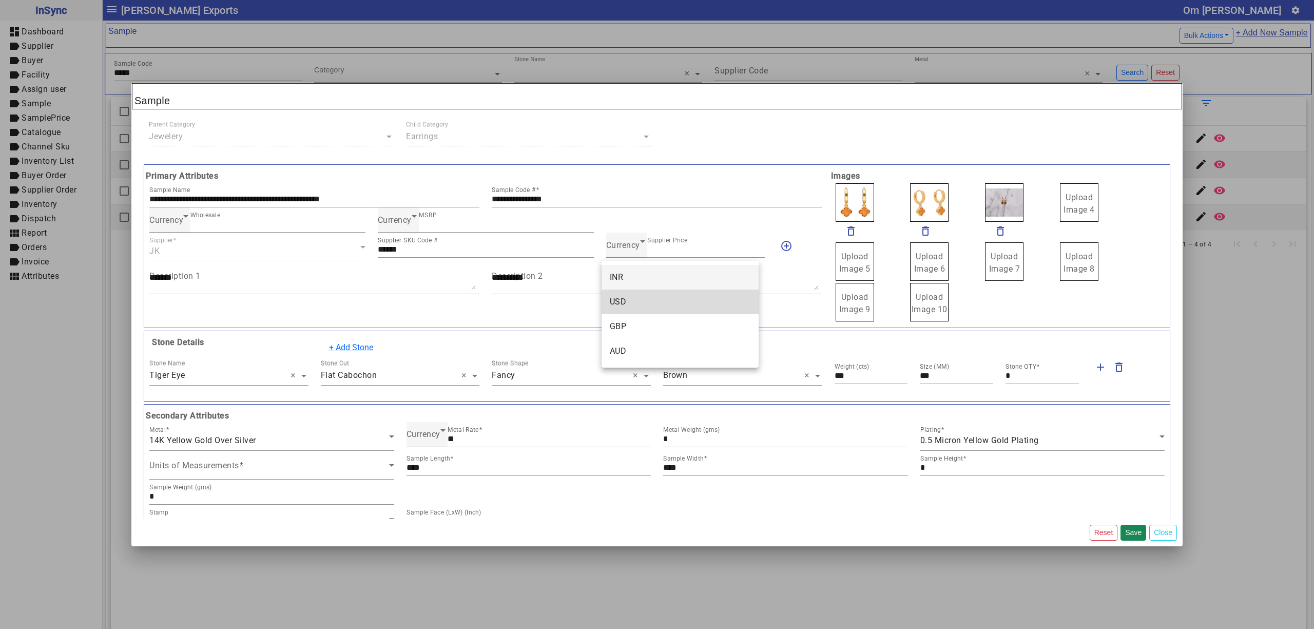
click at [634, 295] on mat-option "USD" at bounding box center [679, 301] width 157 height 25
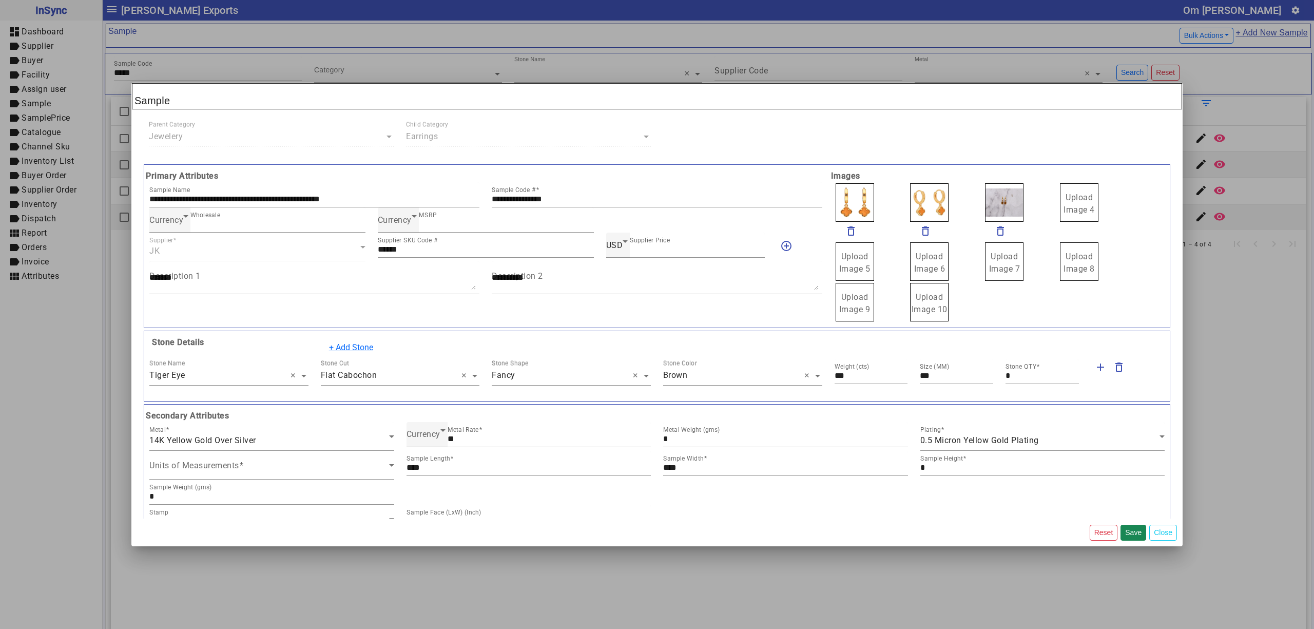
drag, startPoint x: 1066, startPoint y: 208, endPoint x: 1059, endPoint y: 196, distance: 14.0
click at [856, 193] on span "Upload Image 1" at bounding box center [854, 203] width 31 height 22
click at [0, 0] on input "Upload Image 1" at bounding box center [0, 0] width 0 height 0
drag, startPoint x: 580, startPoint y: 196, endPoint x: 325, endPoint y: 181, distance: 255.5
click at [325, 181] on div "**********" at bounding box center [485, 246] width 685 height 152
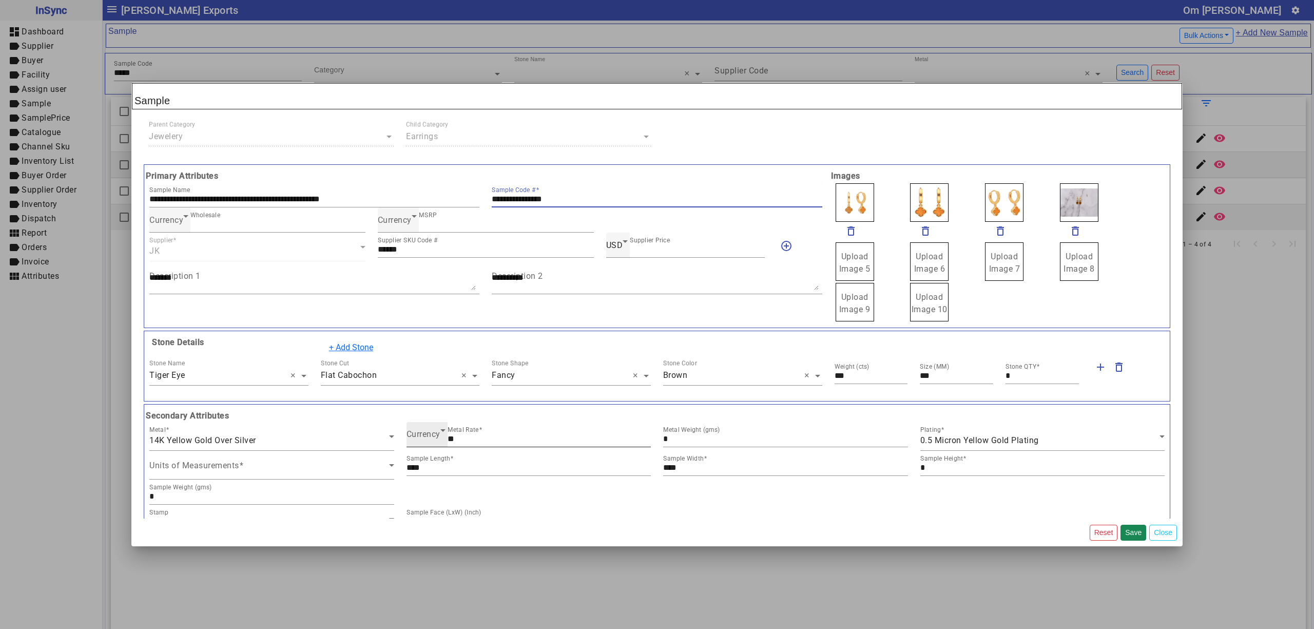
click at [423, 437] on span "Currency" at bounding box center [423, 434] width 34 height 10
click at [434, 481] on mat-option "USD" at bounding box center [525, 490] width 242 height 25
click at [1130, 529] on button "Save" at bounding box center [1133, 532] width 26 height 16
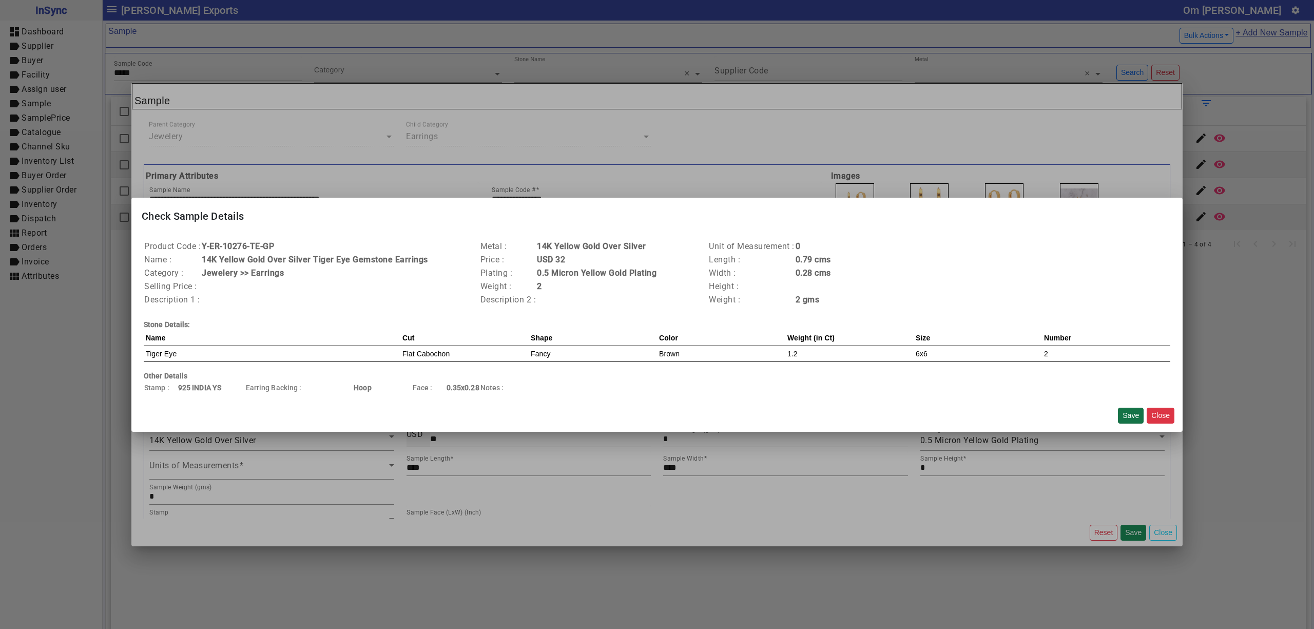
click at [1130, 411] on button "Save" at bounding box center [1131, 415] width 26 height 16
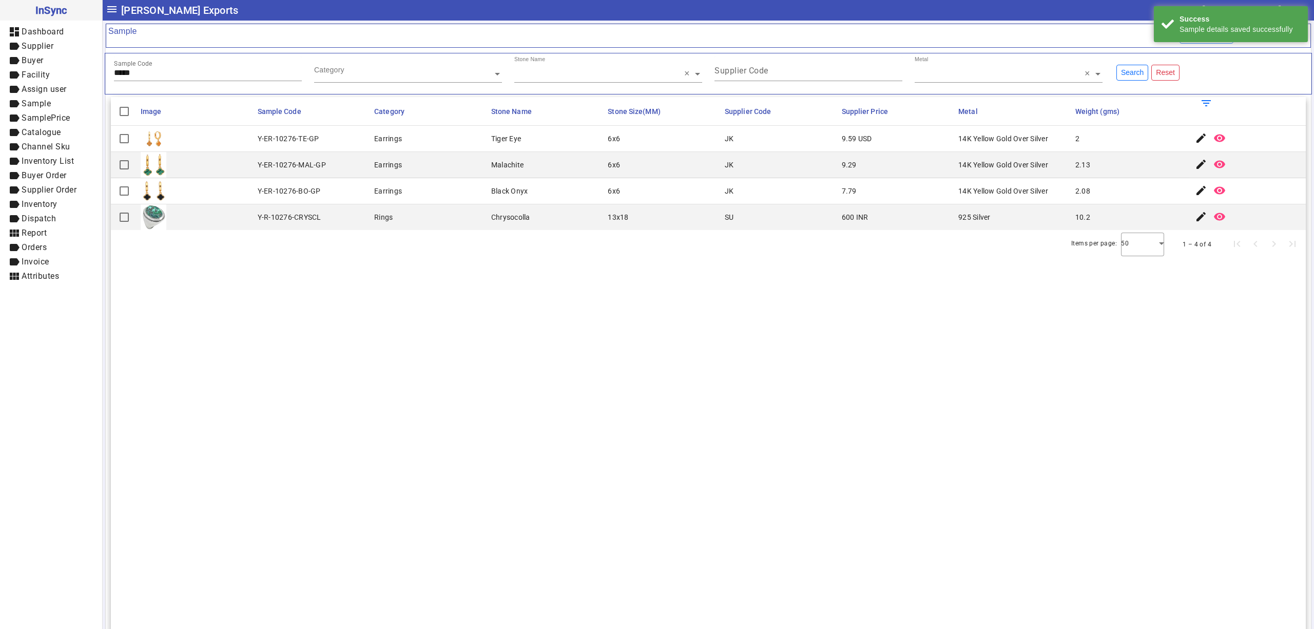
click at [148, 72] on input "*****" at bounding box center [208, 72] width 188 height 9
click at [1189, 161] on span "button" at bounding box center [1201, 164] width 25 height 25
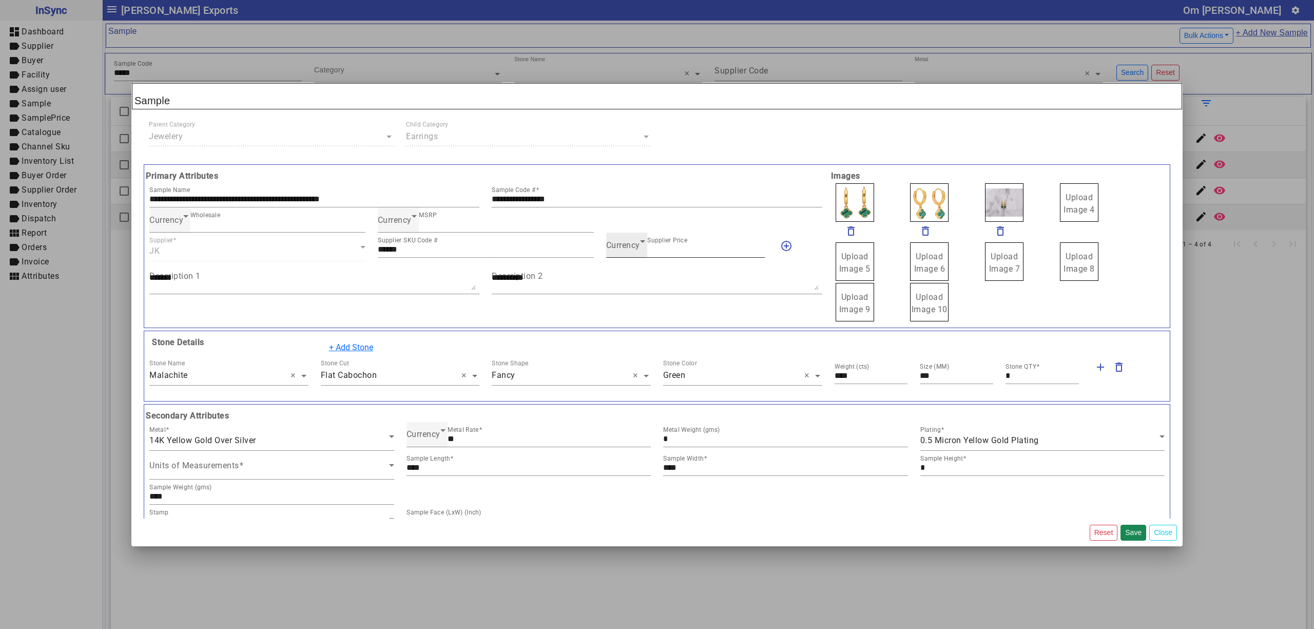
click at [616, 254] on div "Currency Supplier Price ****" at bounding box center [685, 244] width 159 height 25
click at [626, 247] on span "Currency" at bounding box center [623, 245] width 34 height 10
click at [624, 301] on span "USD" at bounding box center [618, 302] width 17 height 12
drag, startPoint x: 580, startPoint y: 198, endPoint x: 439, endPoint y: 177, distance: 142.2
click at [439, 177] on div "**********" at bounding box center [485, 246] width 685 height 152
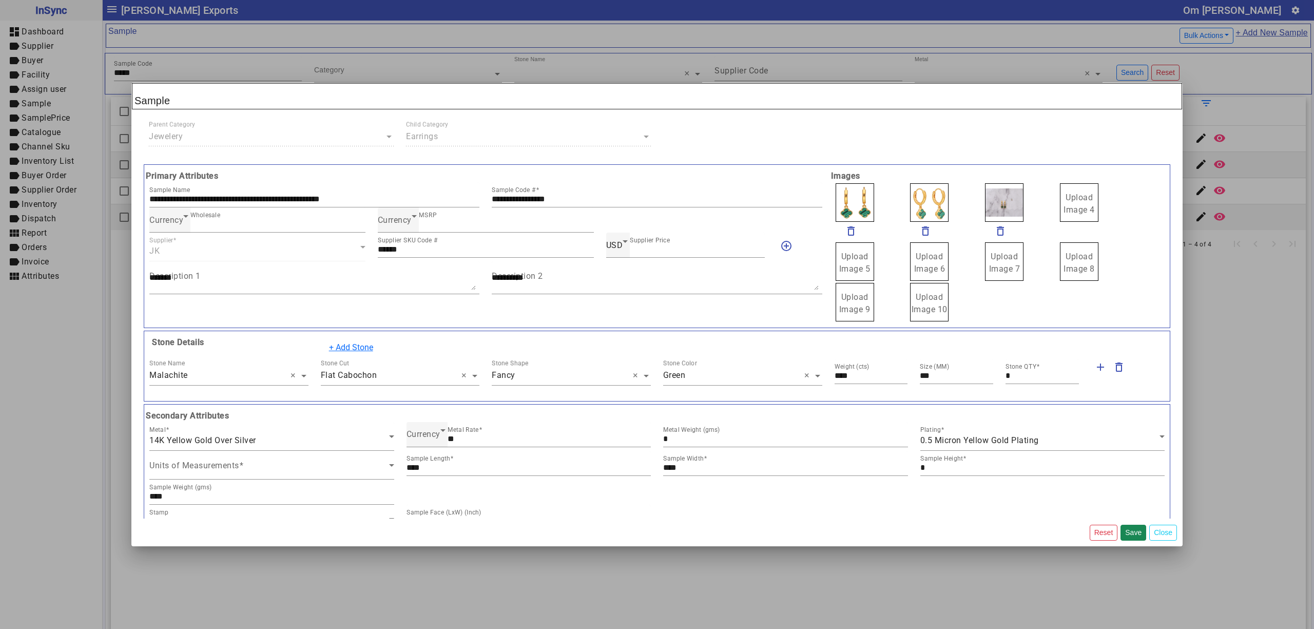
drag, startPoint x: 1077, startPoint y: 204, endPoint x: 1064, endPoint y: 188, distance: 20.8
click at [858, 199] on span "Upload Image 1" at bounding box center [854, 203] width 31 height 22
click at [0, 0] on input "Upload Image 1" at bounding box center [0, 0] width 0 height 0
click at [427, 438] on span "Currency" at bounding box center [423, 434] width 34 height 10
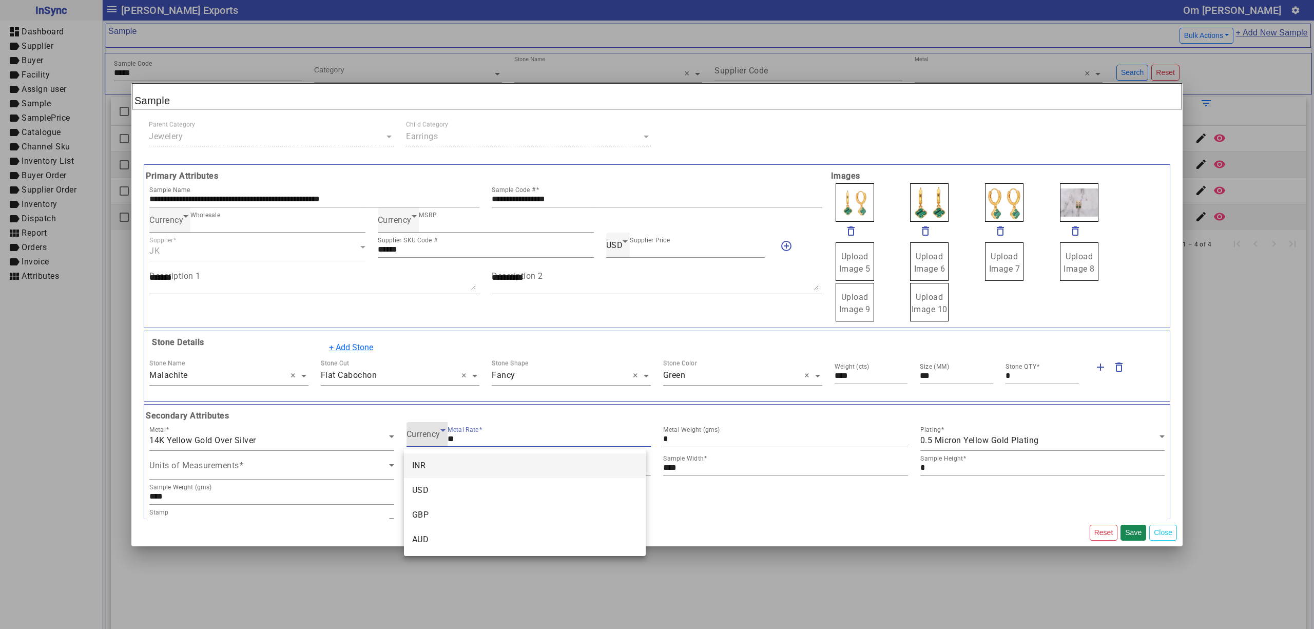
click at [436, 461] on mat-option "INR" at bounding box center [525, 465] width 242 height 25
click at [416, 432] on icon at bounding box center [422, 430] width 12 height 12
click at [426, 482] on mat-option "USD" at bounding box center [525, 490] width 242 height 25
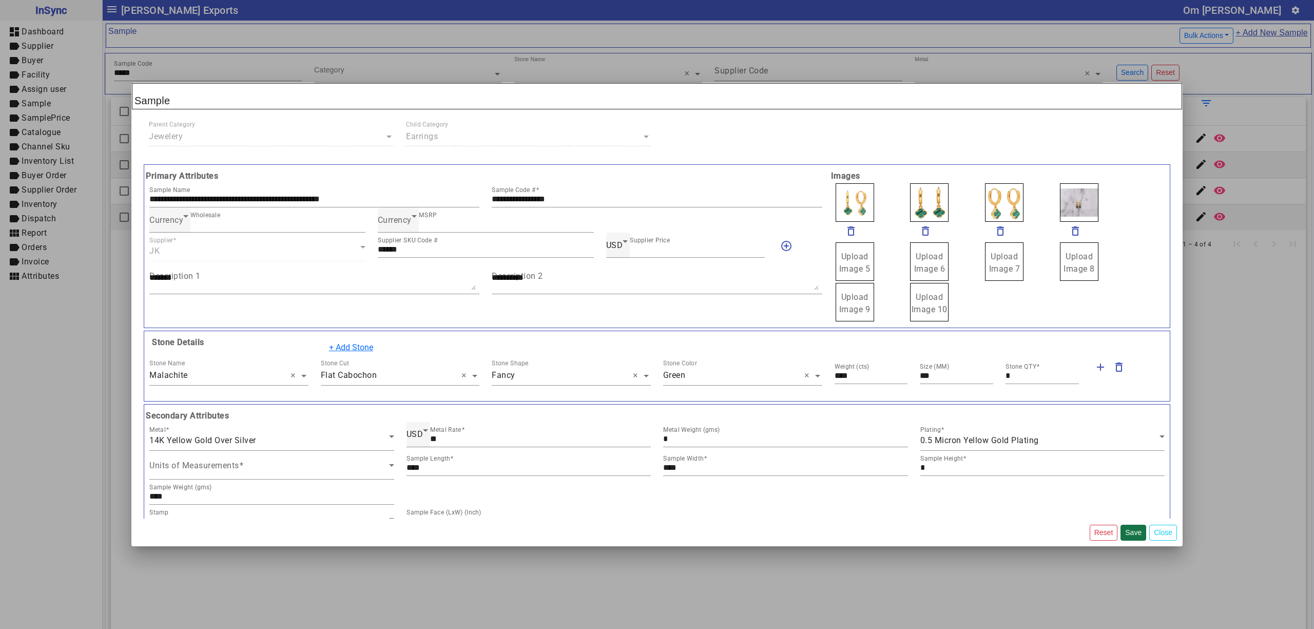
click at [1130, 532] on button "Save" at bounding box center [1133, 532] width 26 height 16
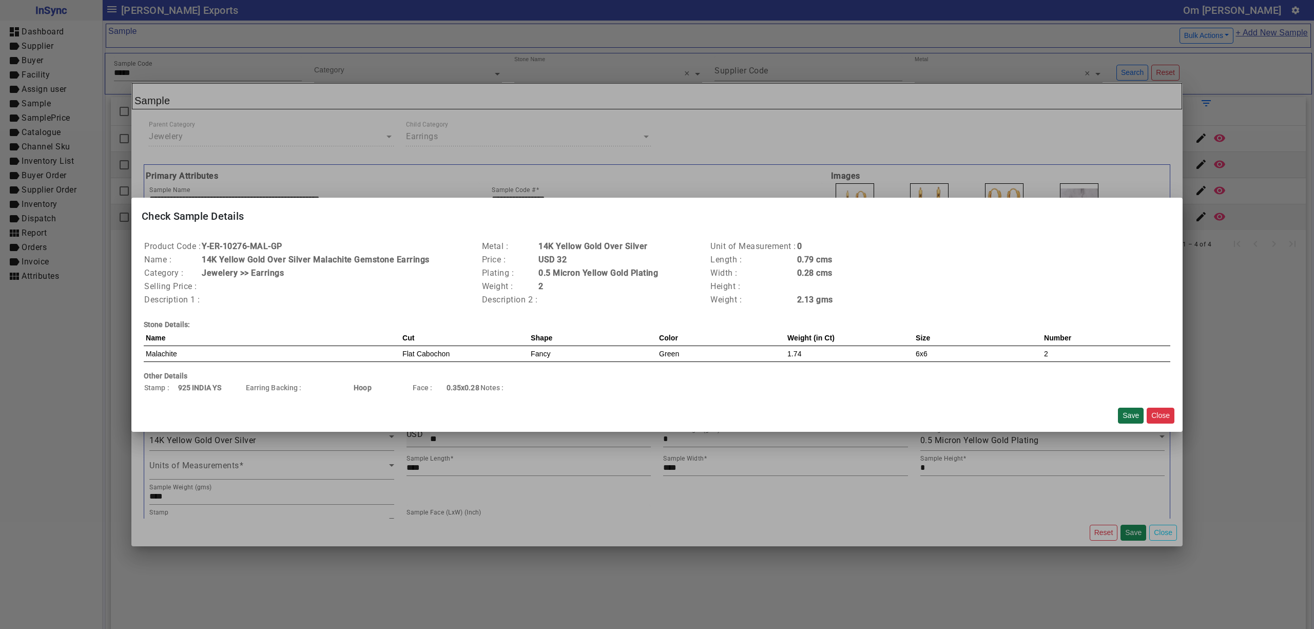
click at [1127, 417] on button "Save" at bounding box center [1131, 415] width 26 height 16
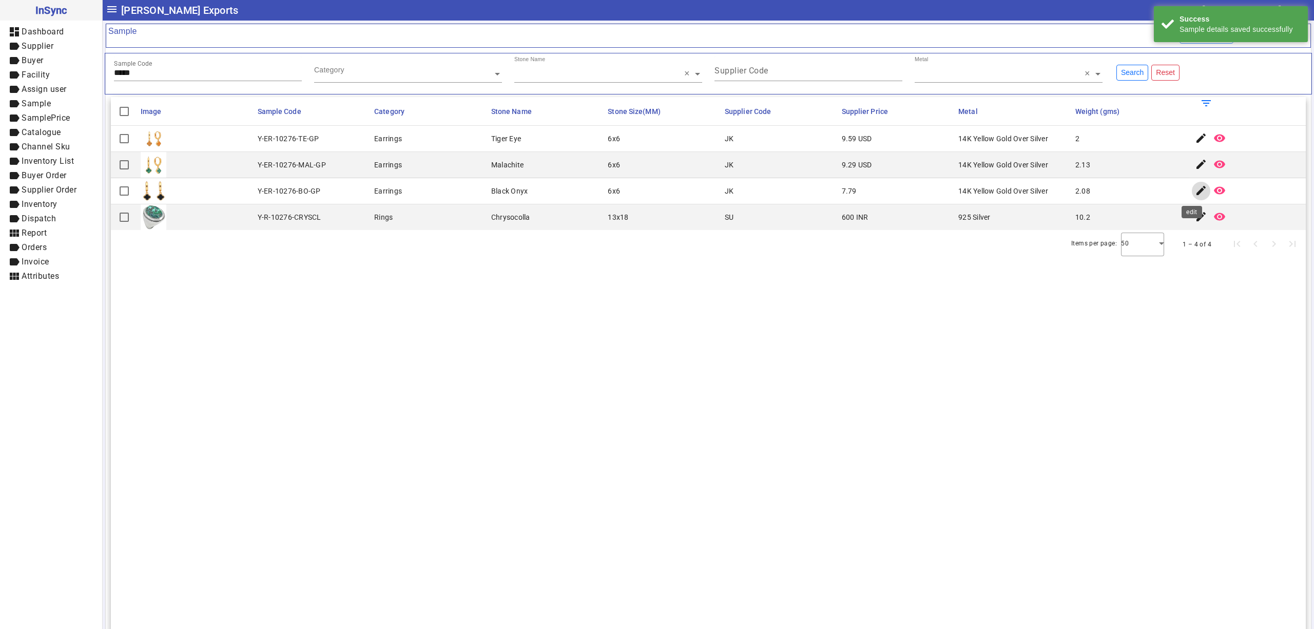
click at [1195, 191] on mat-icon "edit" at bounding box center [1201, 190] width 12 height 12
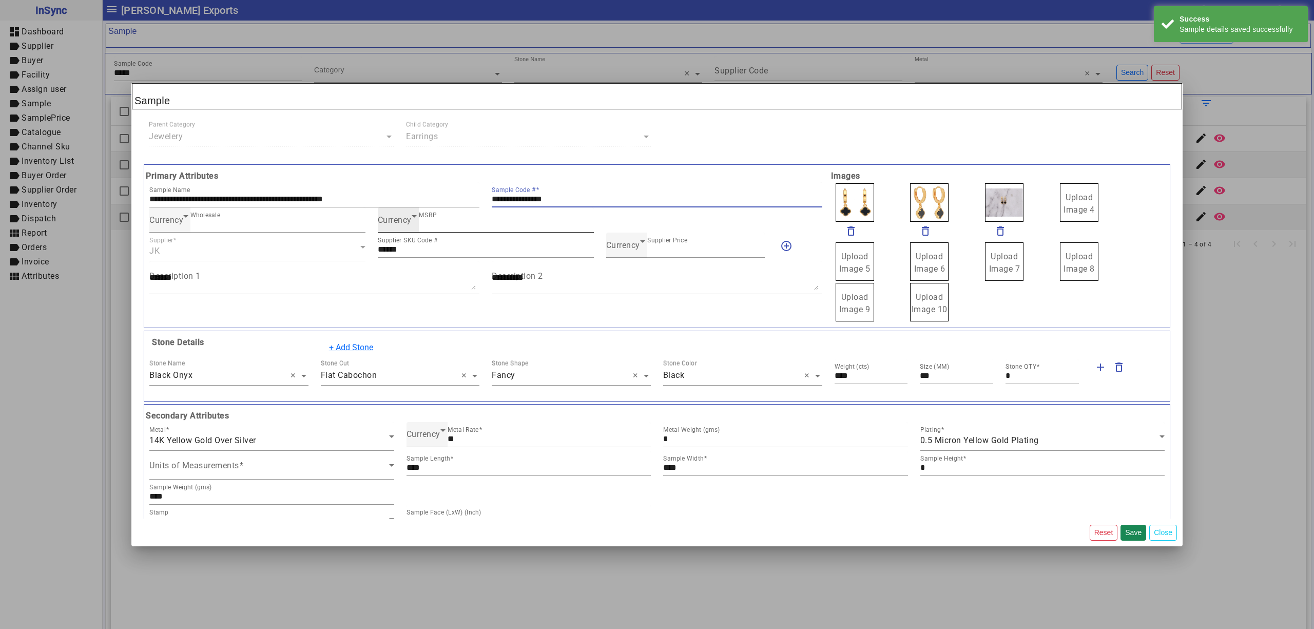
drag, startPoint x: 594, startPoint y: 201, endPoint x: 456, endPoint y: 211, distance: 138.9
click at [456, 204] on div "**********" at bounding box center [485, 194] width 685 height 25
click at [617, 243] on span "Currency" at bounding box center [623, 245] width 34 height 10
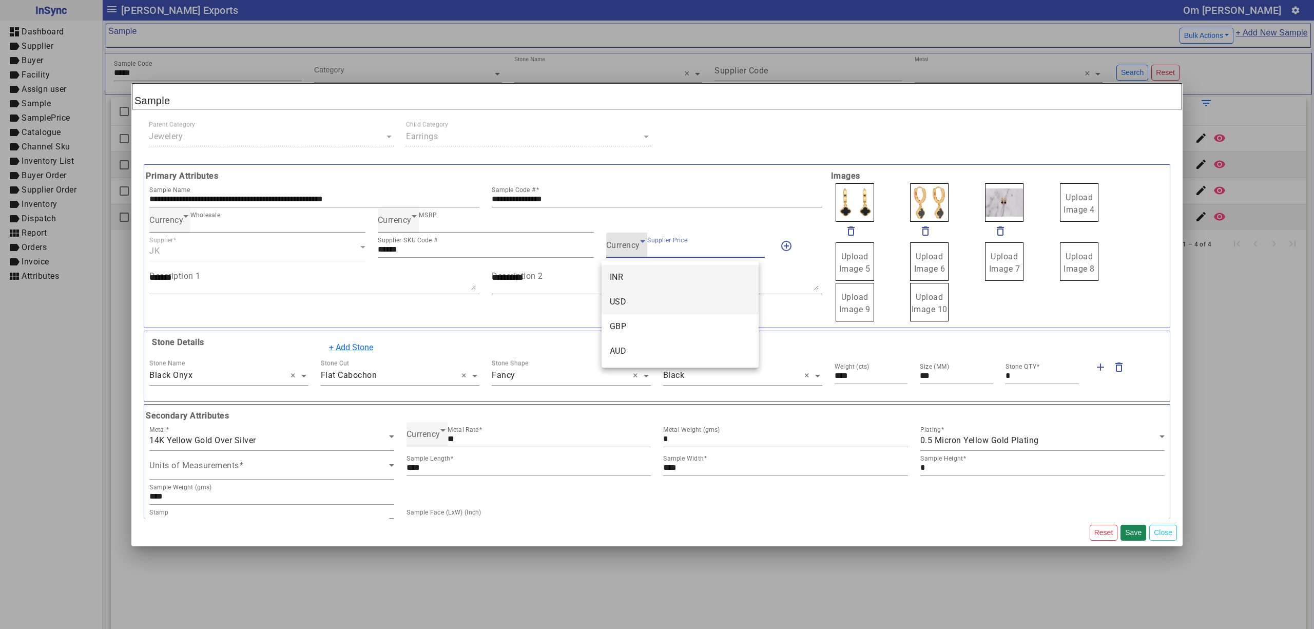
click at [636, 295] on mat-option "USD" at bounding box center [679, 301] width 157 height 25
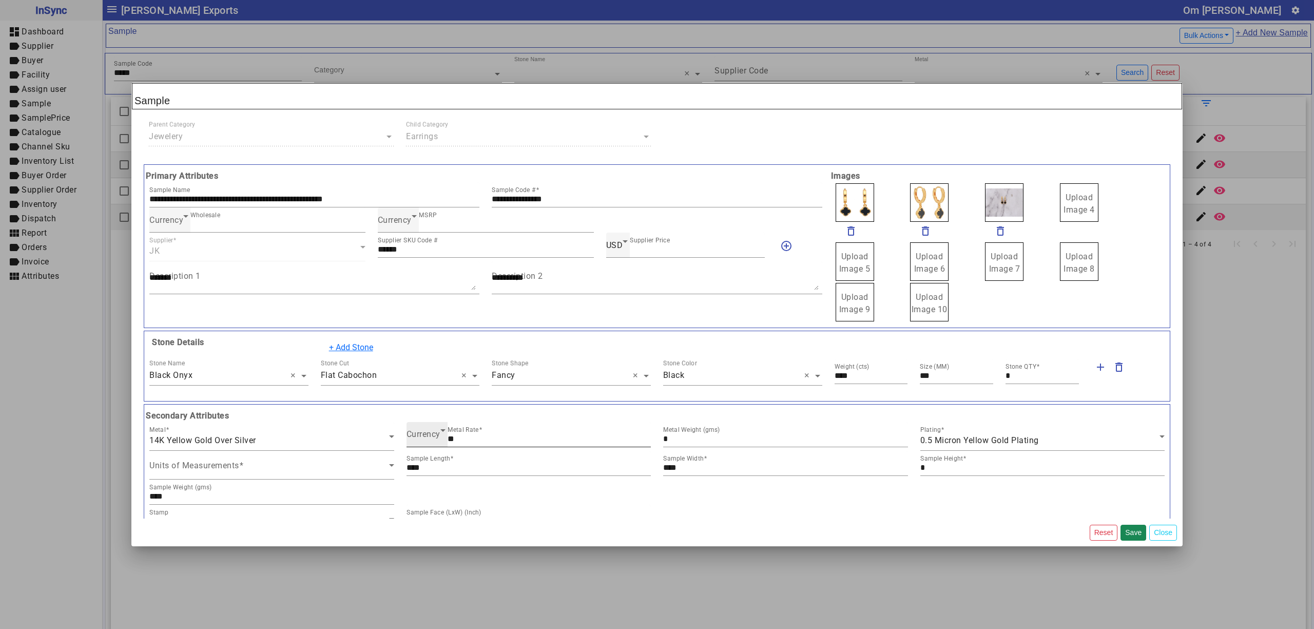
click at [418, 446] on div "Currency Metal Rate **" at bounding box center [528, 434] width 245 height 25
click at [415, 438] on span "Currency" at bounding box center [423, 434] width 34 height 10
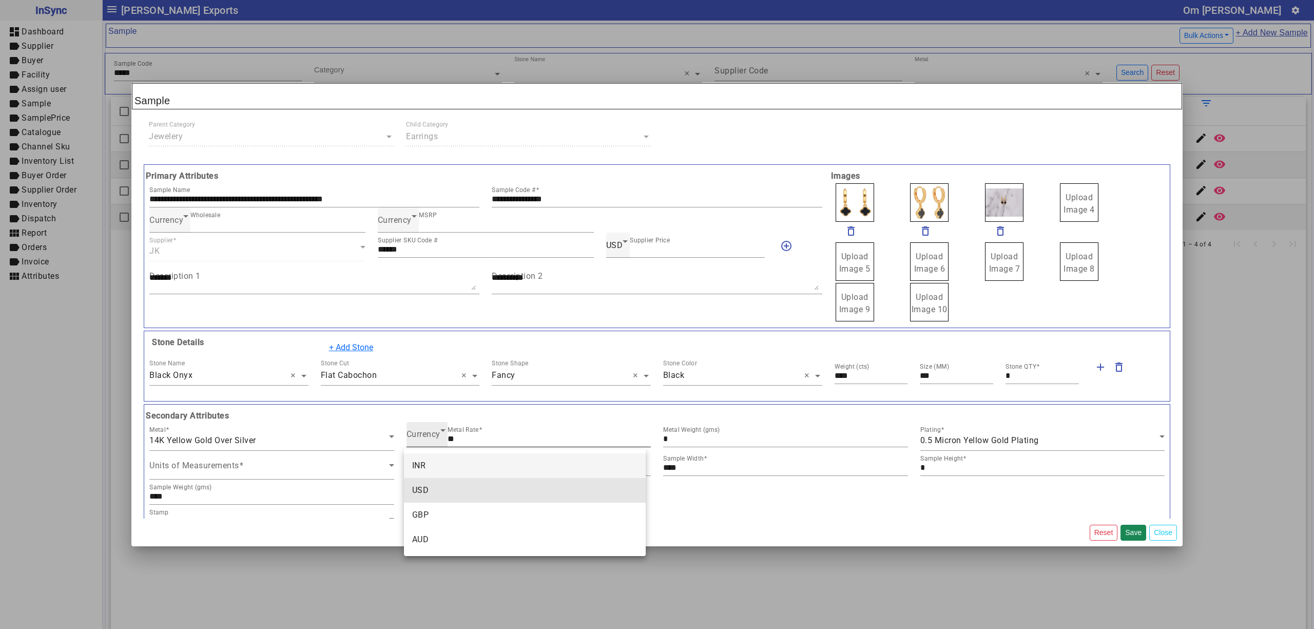
drag, startPoint x: 436, startPoint y: 488, endPoint x: 594, endPoint y: 427, distance: 169.1
click at [438, 488] on mat-option "USD" at bounding box center [525, 490] width 242 height 25
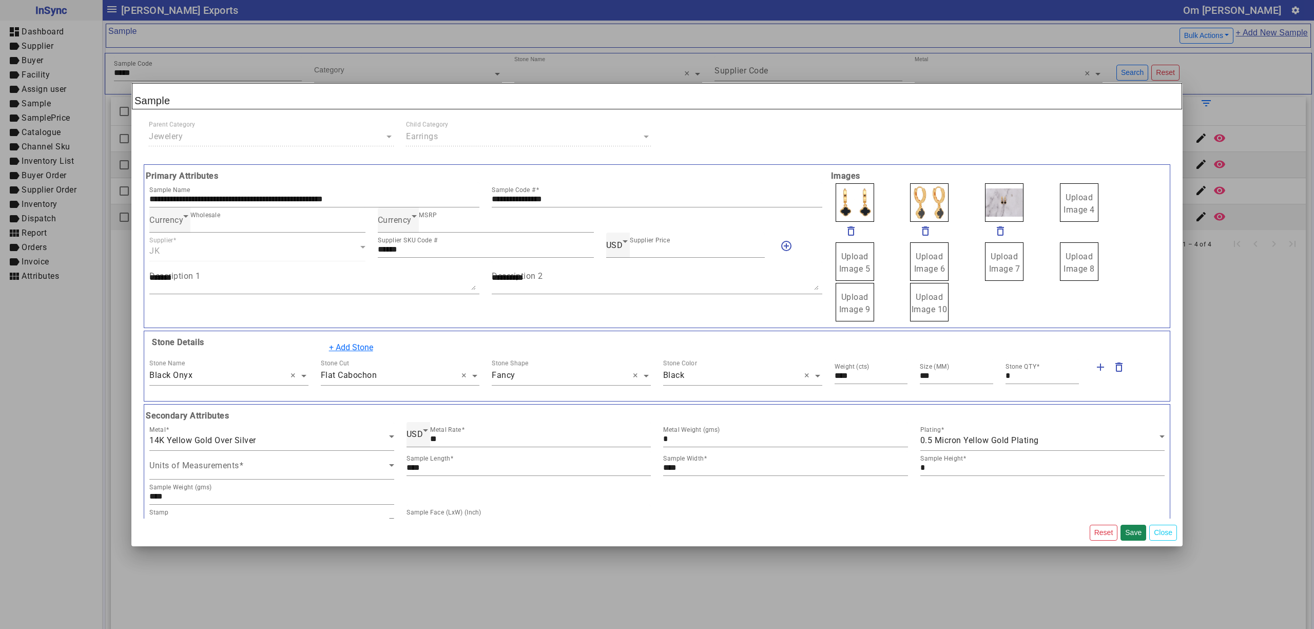
drag, startPoint x: 1068, startPoint y: 199, endPoint x: 1060, endPoint y: 196, distance: 8.8
drag, startPoint x: 985, startPoint y: 198, endPoint x: 983, endPoint y: 193, distance: 5.5
drag, startPoint x: 865, startPoint y: 206, endPoint x: 861, endPoint y: 202, distance: 6.2
click at [850, 202] on span "Upload Image 1" at bounding box center [854, 203] width 31 height 22
click at [0, 0] on input "Upload Image 1" at bounding box center [0, 0] width 0 height 0
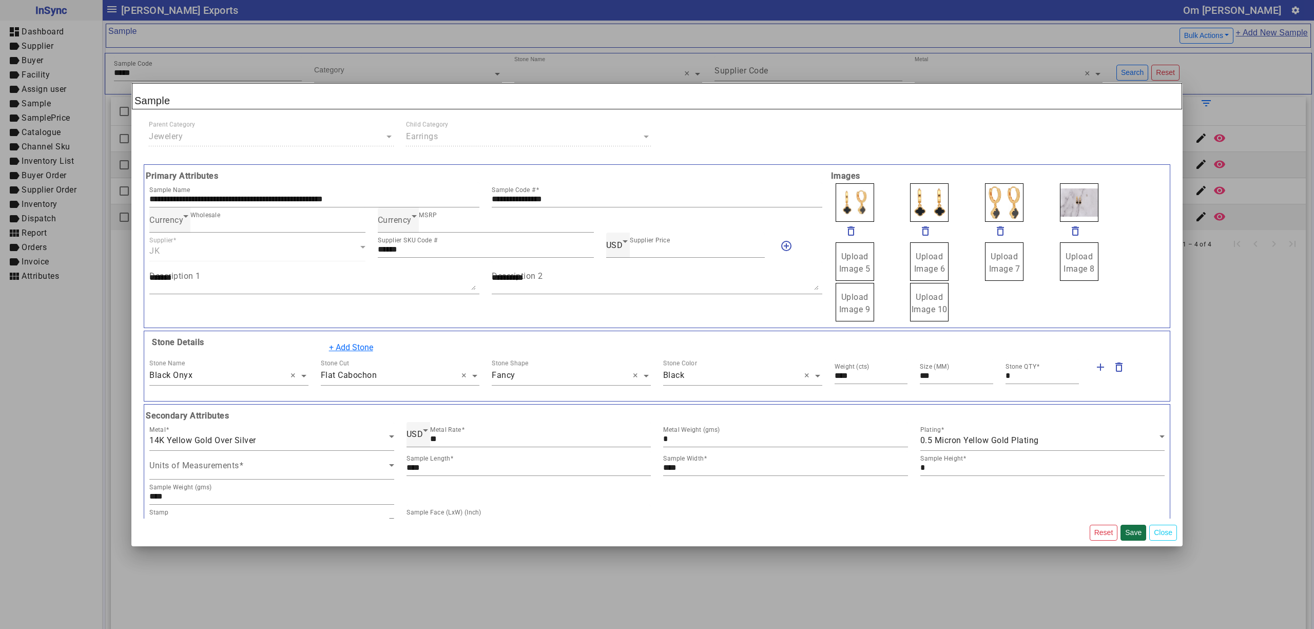
click at [1129, 532] on button "Save" at bounding box center [1133, 532] width 26 height 16
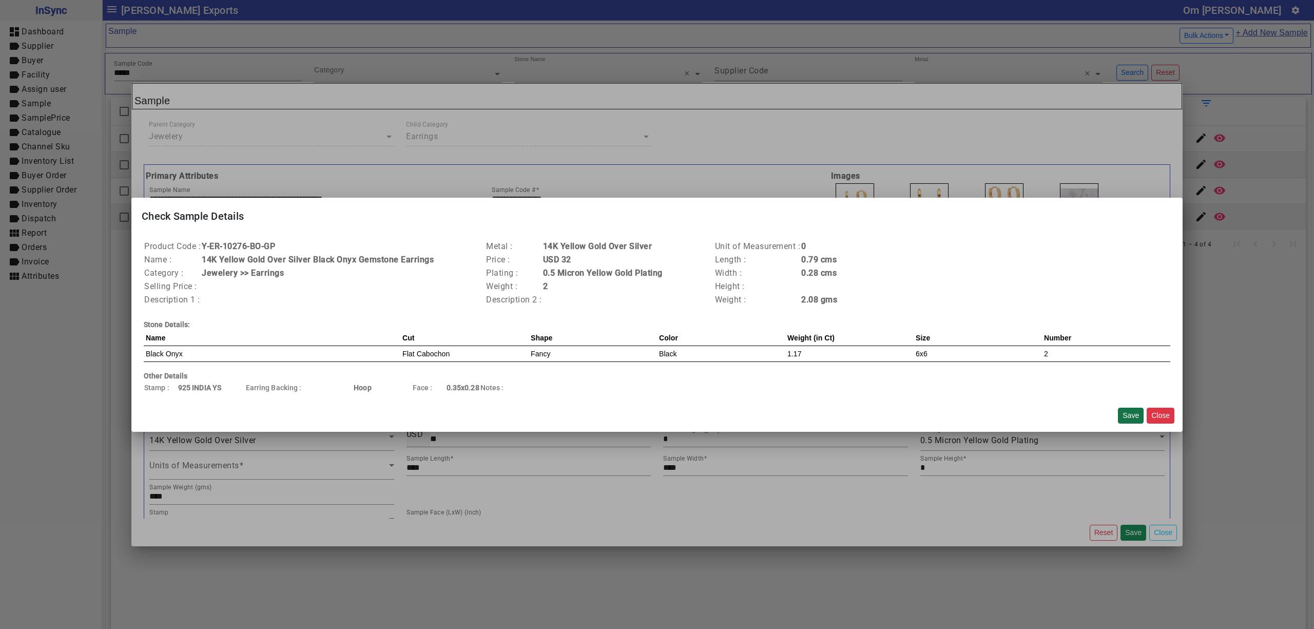
click at [1128, 412] on button "Save" at bounding box center [1131, 415] width 26 height 16
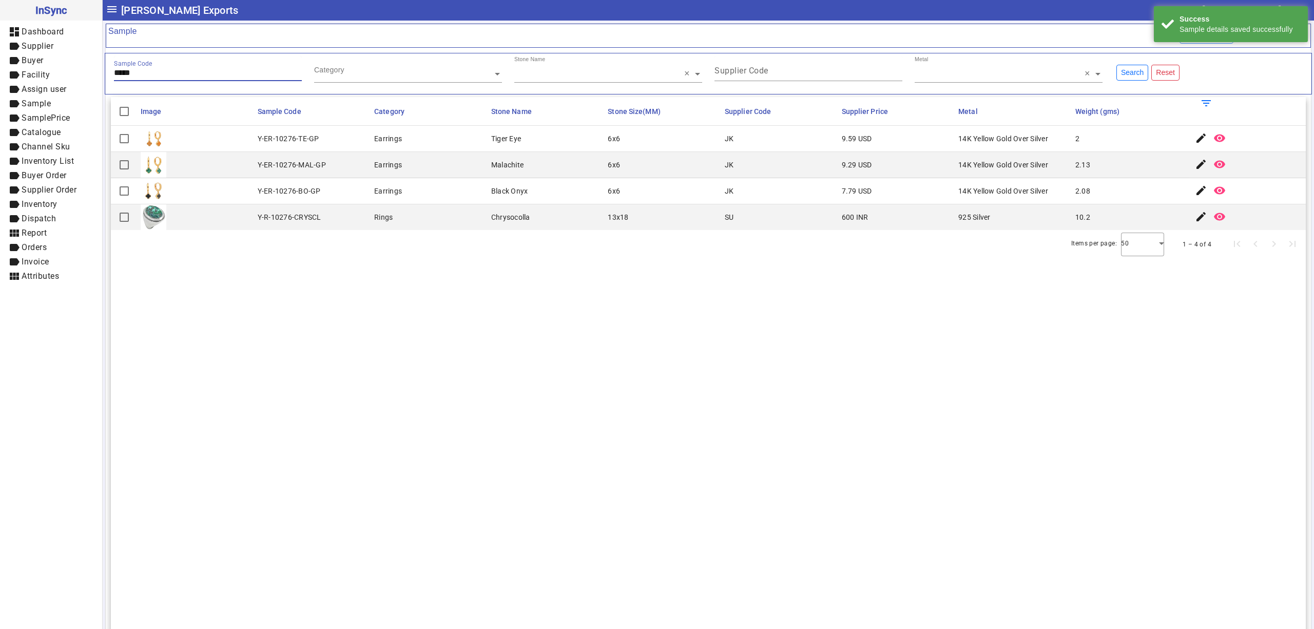
click at [214, 72] on input "*****" at bounding box center [208, 72] width 188 height 9
type input "*****"
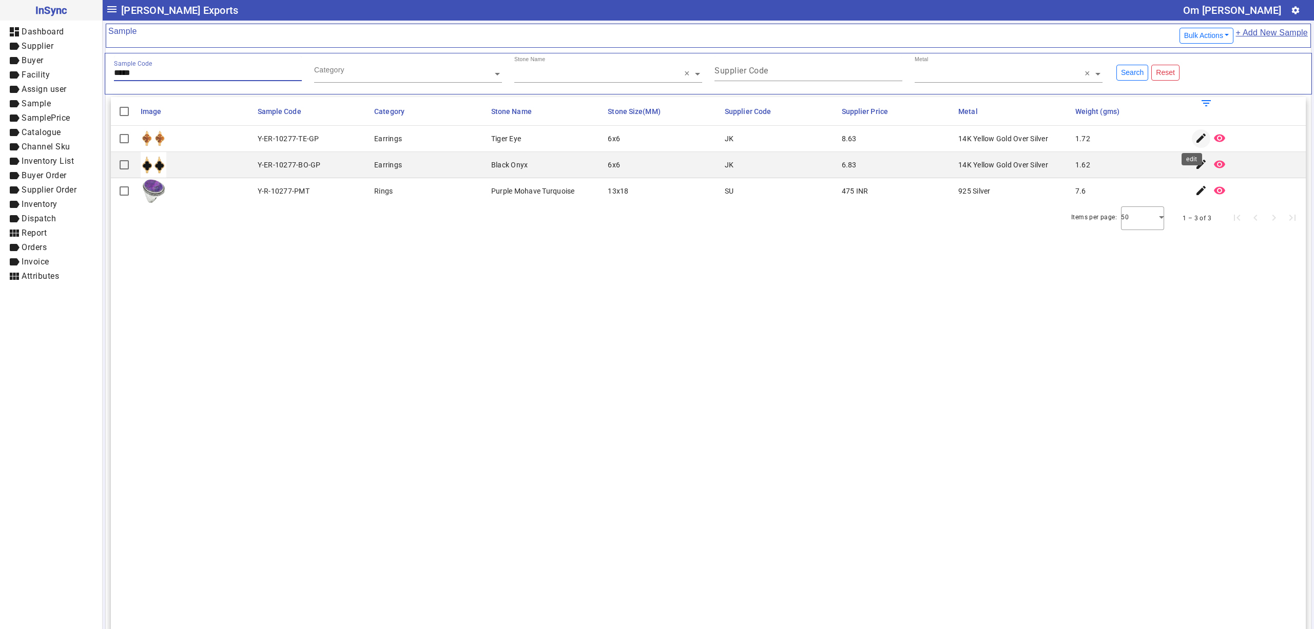
click at [1189, 140] on span "button" at bounding box center [1201, 138] width 25 height 25
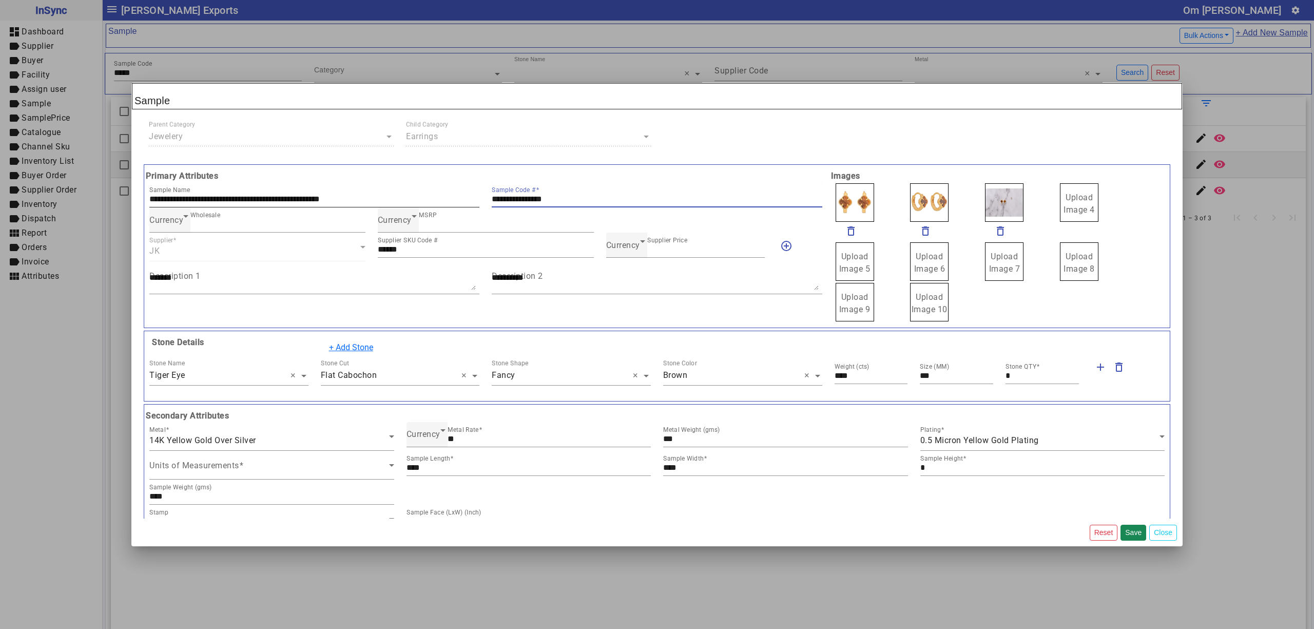
drag, startPoint x: 582, startPoint y: 198, endPoint x: 390, endPoint y: 193, distance: 192.0
click at [393, 195] on div "**********" at bounding box center [485, 194] width 685 height 25
click at [636, 247] on icon at bounding box center [642, 241] width 12 height 12
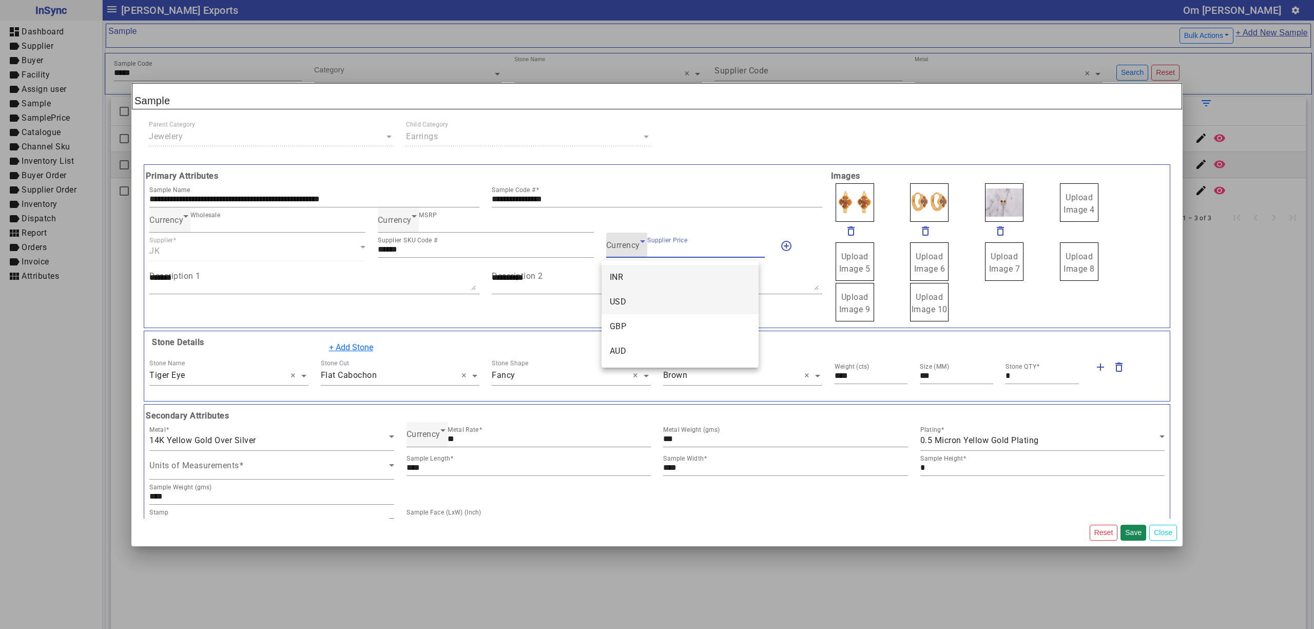
click at [634, 296] on mat-option "USD" at bounding box center [679, 301] width 157 height 25
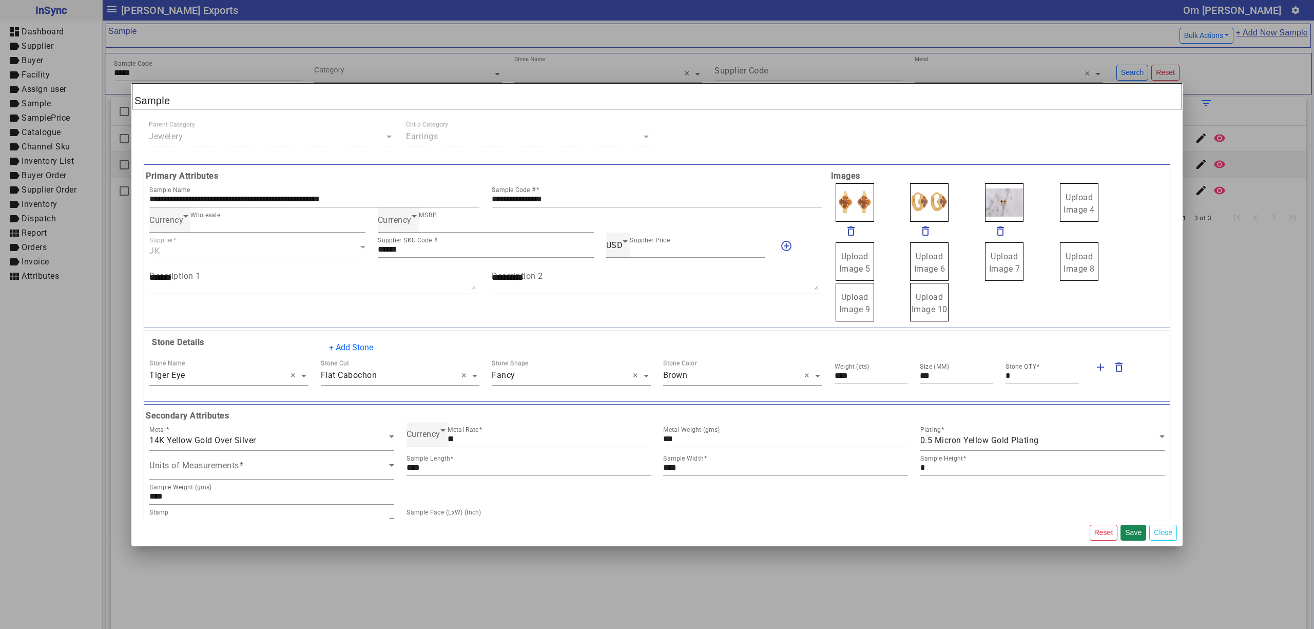
drag, startPoint x: 1068, startPoint y: 196, endPoint x: 1054, endPoint y: 196, distance: 14.9
drag, startPoint x: 914, startPoint y: 203, endPoint x: 906, endPoint y: 204, distance: 7.7
click at [856, 202] on span "Upload Image 1" at bounding box center [854, 203] width 31 height 22
click at [0, 0] on input "Upload Image 1" at bounding box center [0, 0] width 0 height 0
click at [417, 434] on span "Currency" at bounding box center [423, 434] width 34 height 10
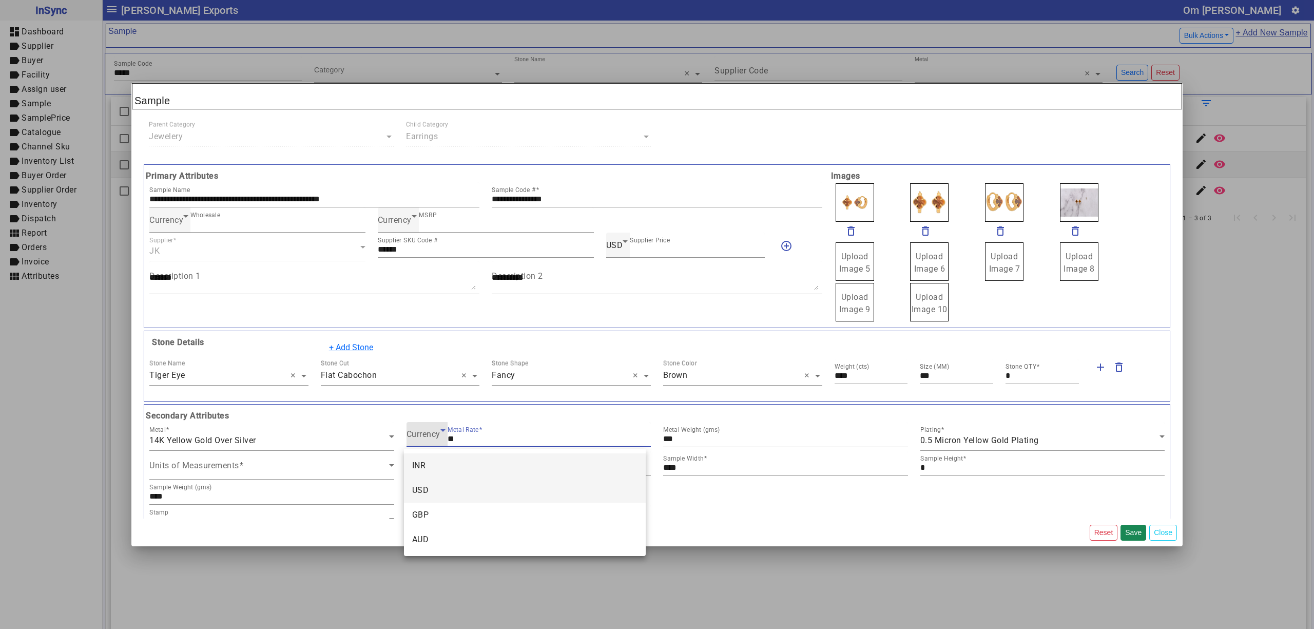
click at [434, 483] on mat-option "USD" at bounding box center [525, 490] width 242 height 25
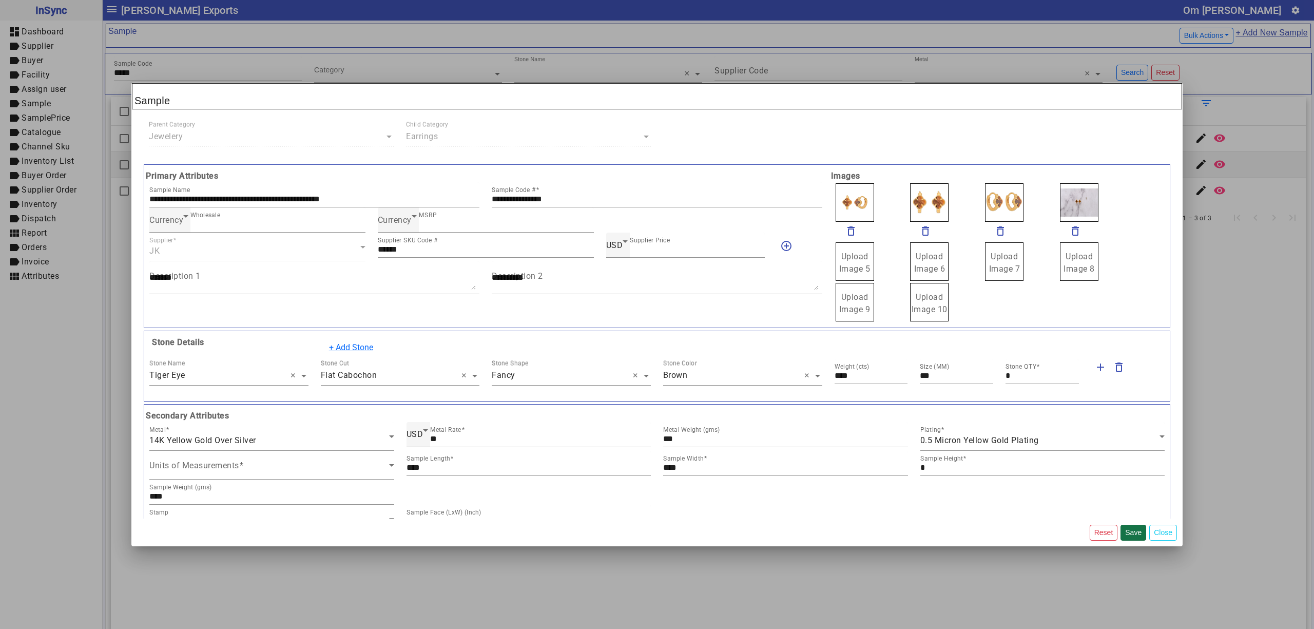
click at [1129, 532] on button "Save" at bounding box center [1133, 532] width 26 height 16
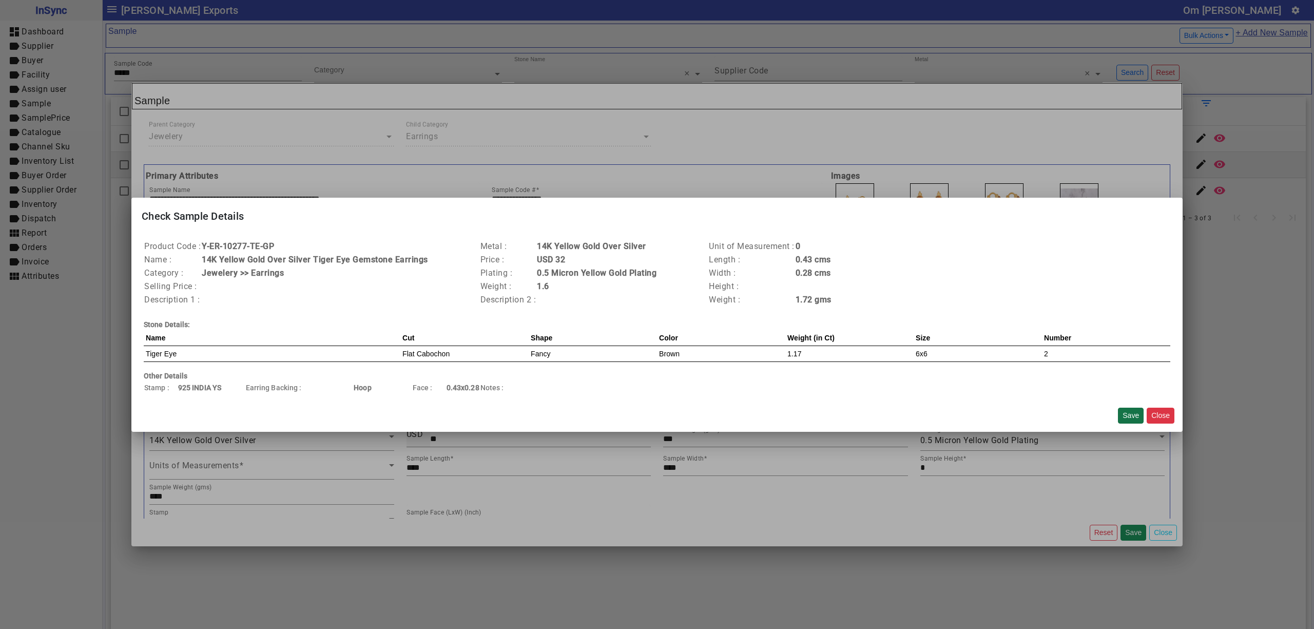
click at [1118, 418] on button "Save" at bounding box center [1131, 415] width 26 height 16
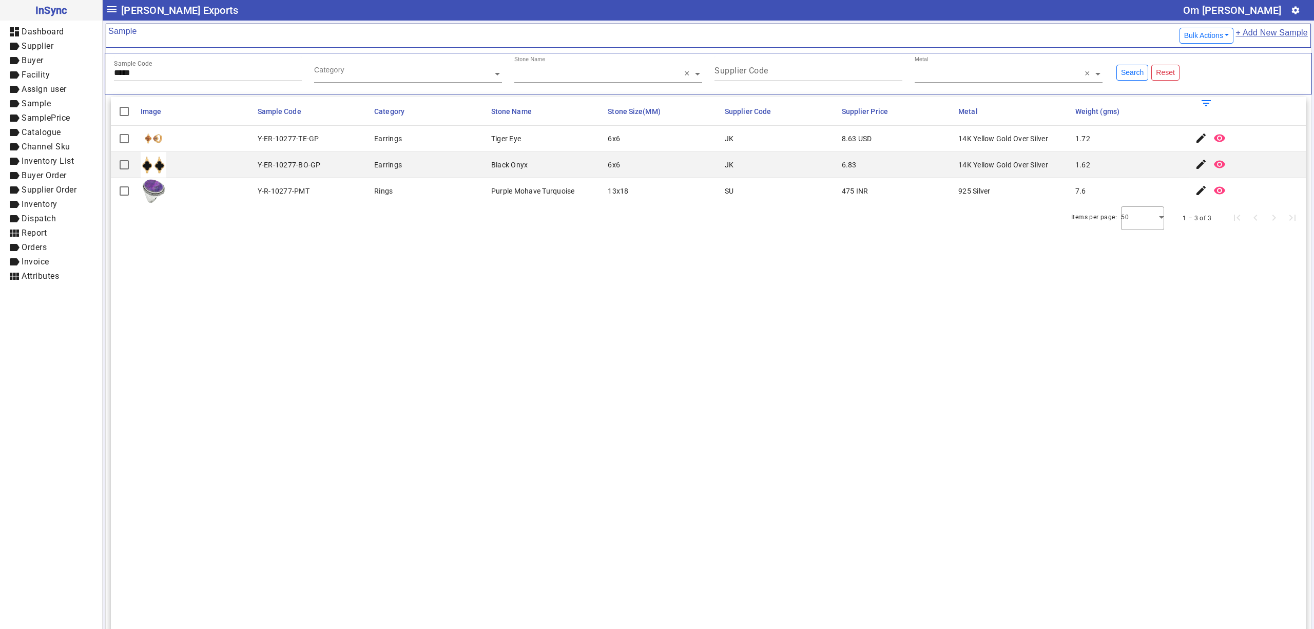
click at [319, 381] on section "Image Sample Code Category Stone Name Stone Size(MM) Supplier Code Supplier Pri…" at bounding box center [708, 411] width 1195 height 629
click at [1195, 165] on mat-icon "edit" at bounding box center [1201, 164] width 12 height 12
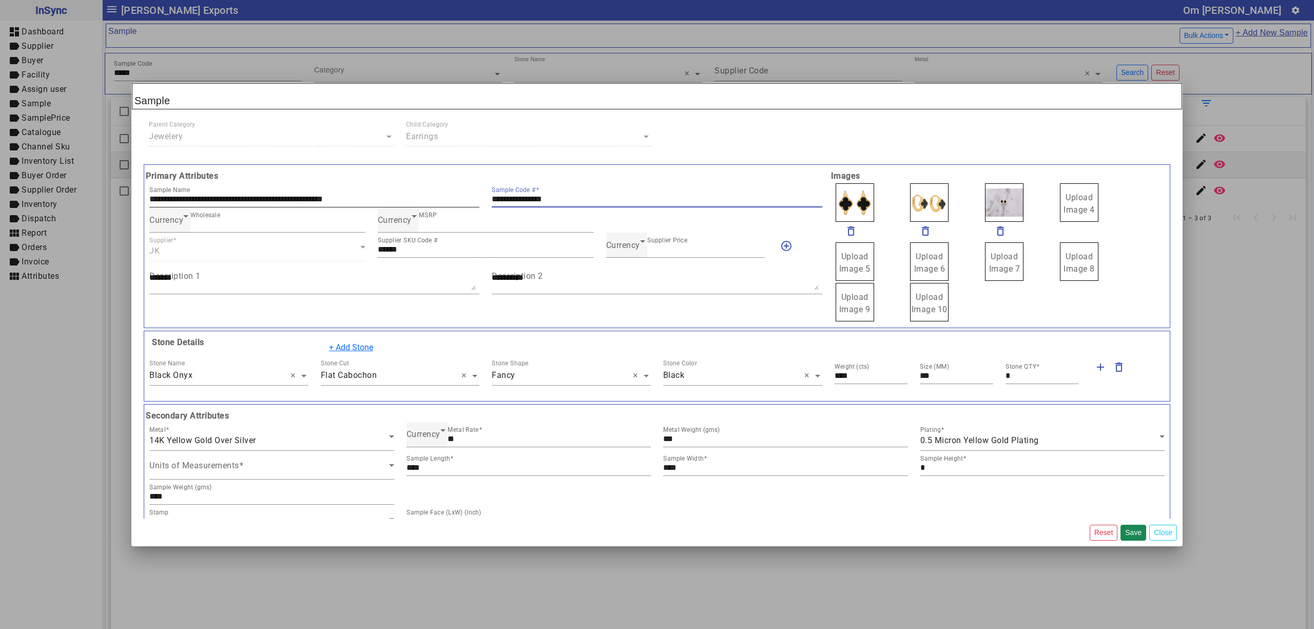
drag, startPoint x: 573, startPoint y: 196, endPoint x: 358, endPoint y: 204, distance: 215.2
click at [358, 204] on div "**********" at bounding box center [485, 194] width 685 height 25
click at [620, 248] on span "Currency" at bounding box center [623, 245] width 34 height 10
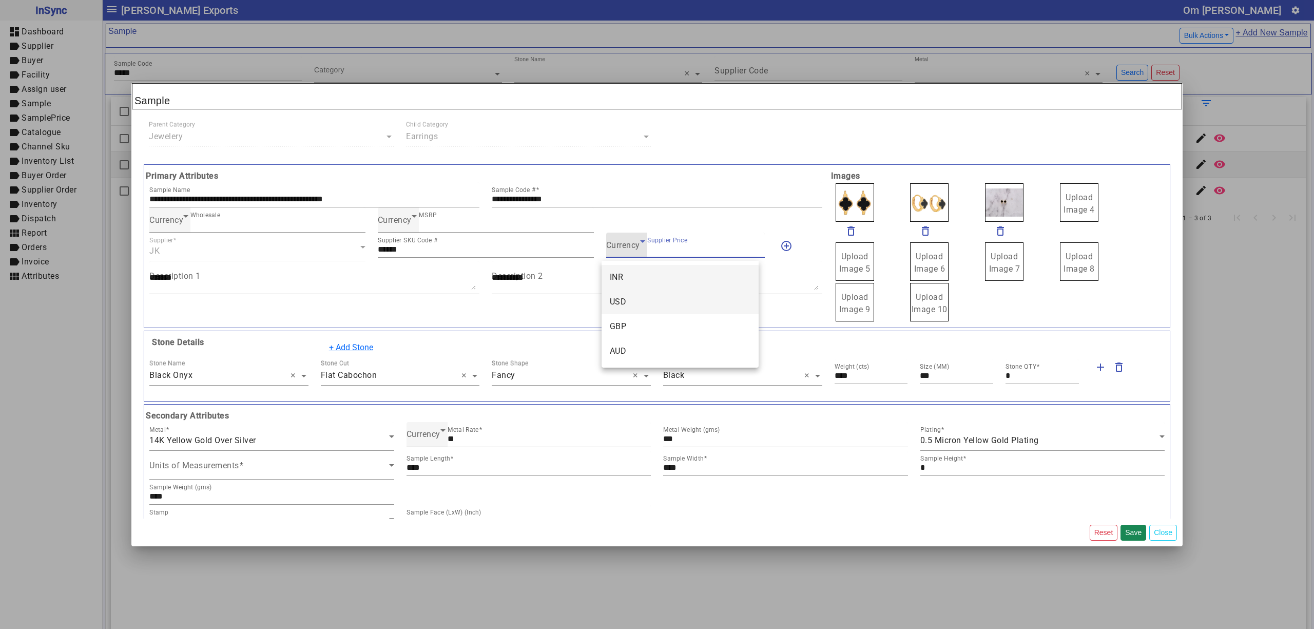
click at [632, 295] on mat-option "USD" at bounding box center [679, 301] width 157 height 25
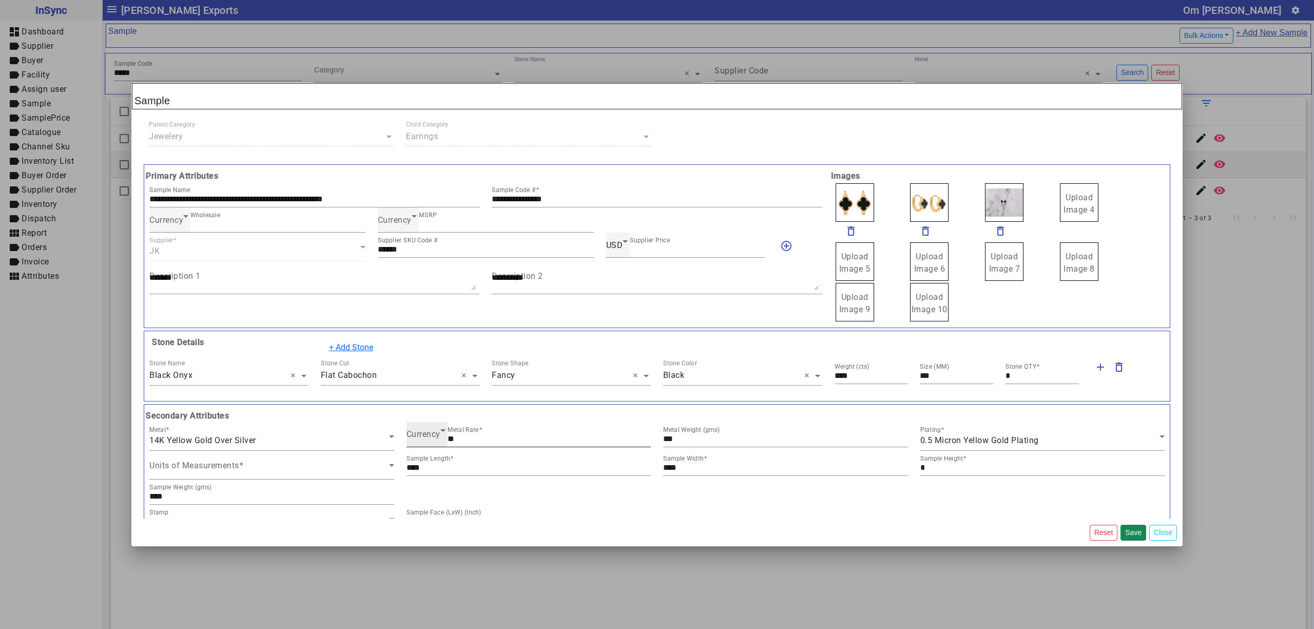
click at [423, 440] on div "Currency" at bounding box center [423, 434] width 34 height 12
click at [436, 482] on mat-option "USD" at bounding box center [525, 490] width 242 height 25
drag, startPoint x: 1078, startPoint y: 202, endPoint x: 1061, endPoint y: 206, distance: 17.4
click at [857, 195] on span "Upload Image 1" at bounding box center [854, 203] width 31 height 22
click at [0, 0] on input "Upload Image 1" at bounding box center [0, 0] width 0 height 0
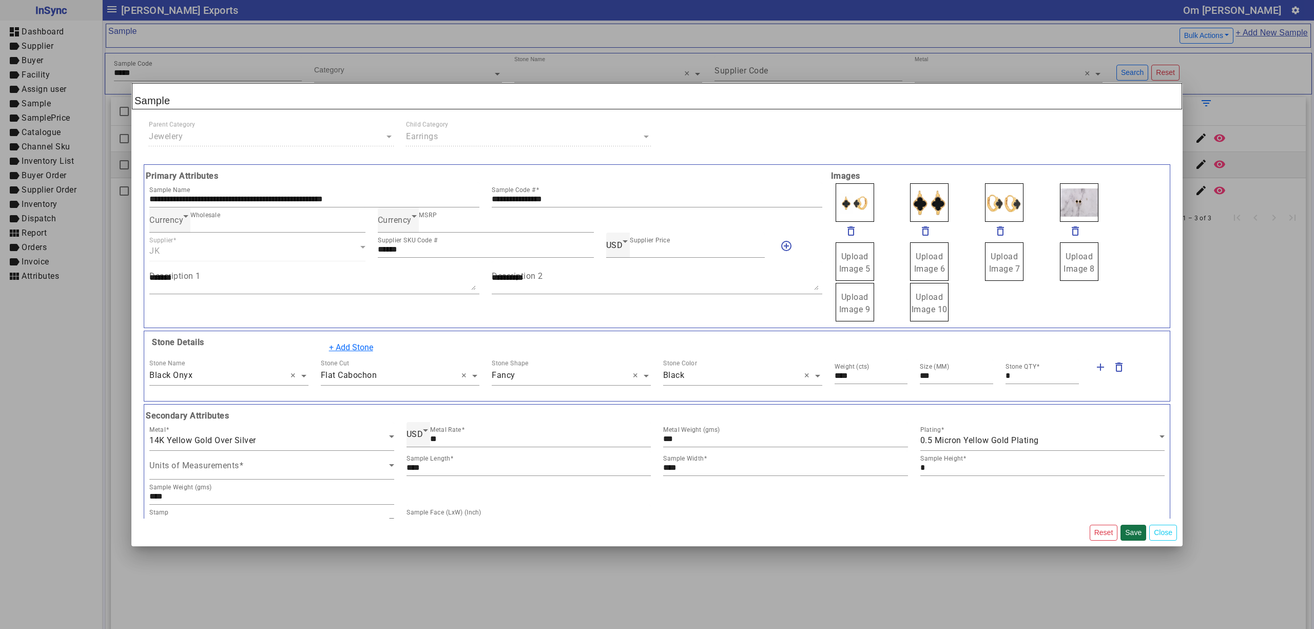
click at [1131, 529] on button "Save" at bounding box center [1133, 532] width 26 height 16
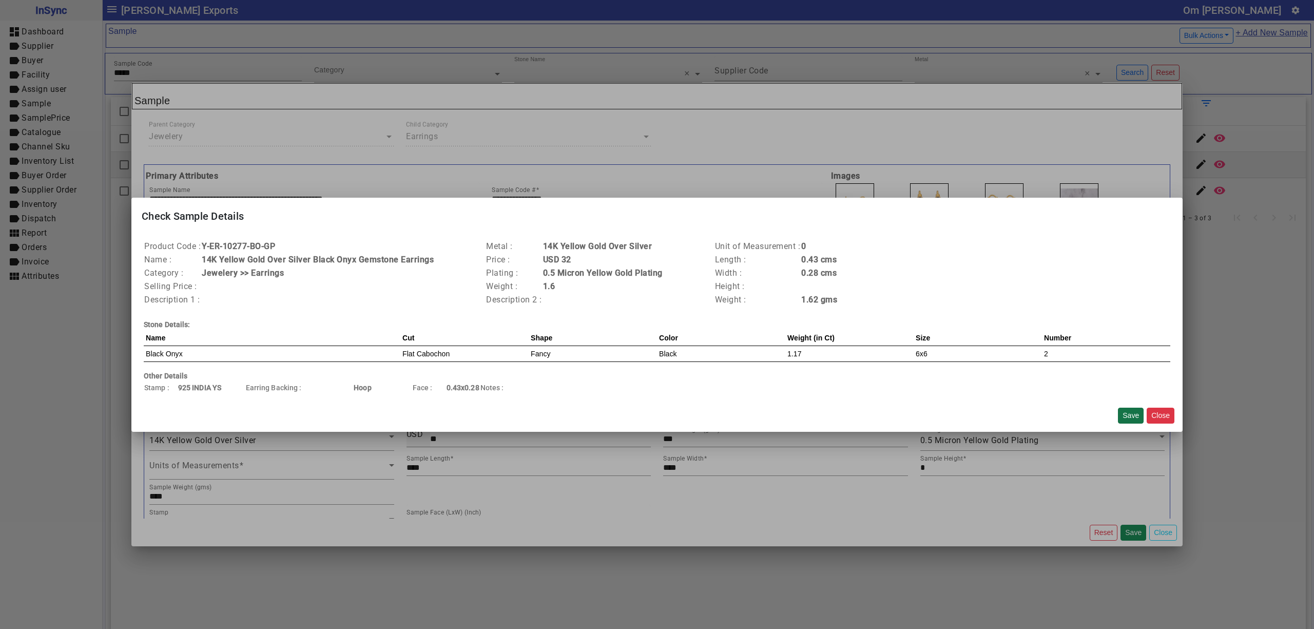
click at [1126, 408] on button "Save" at bounding box center [1131, 415] width 26 height 16
